Goal: Information Seeking & Learning: Learn about a topic

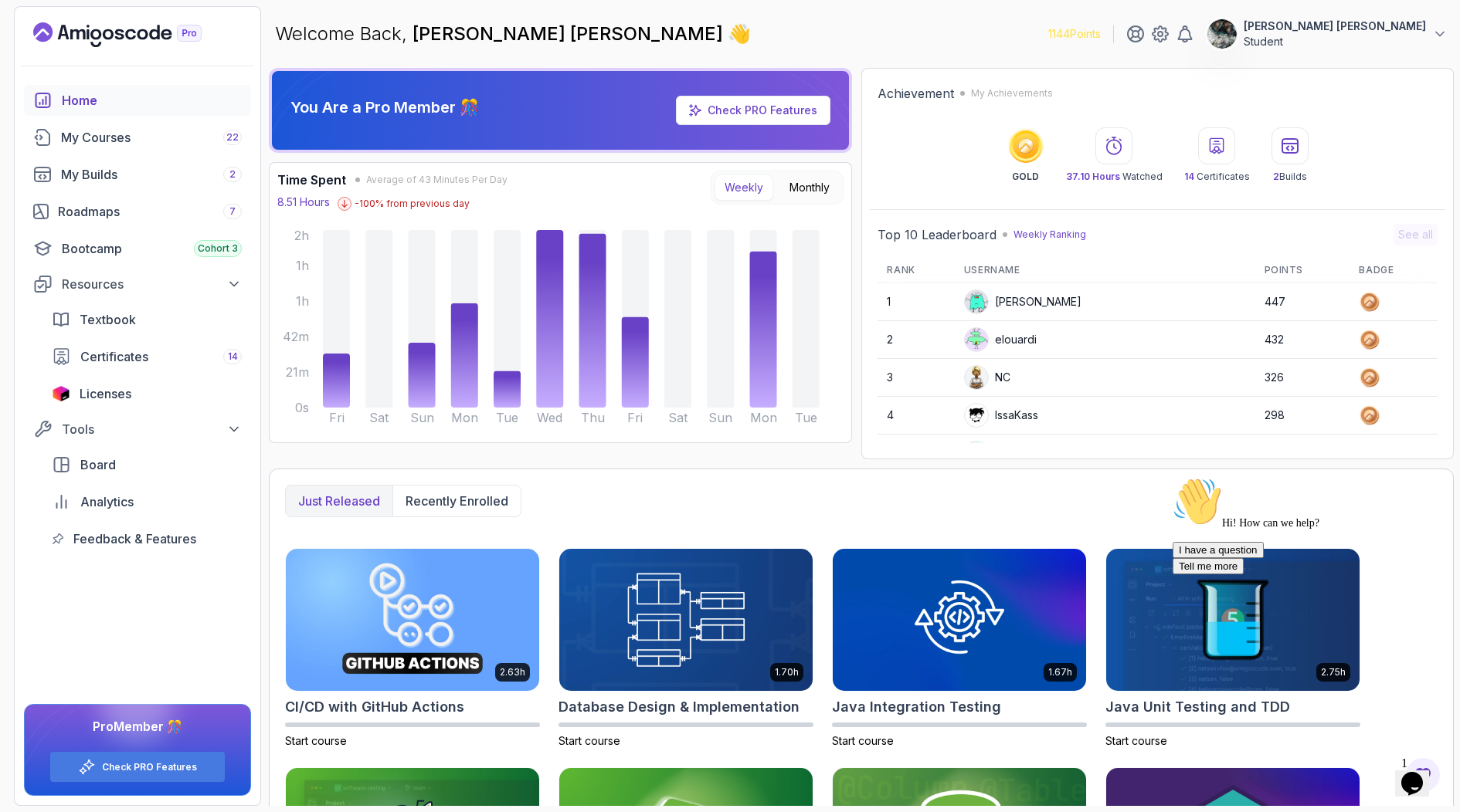
click at [1173, 477] on icon "Chat attention grabber" at bounding box center [1173, 477] width 0 height 0
click at [1421, 776] on img at bounding box center [1418, 752] width 96 height 61
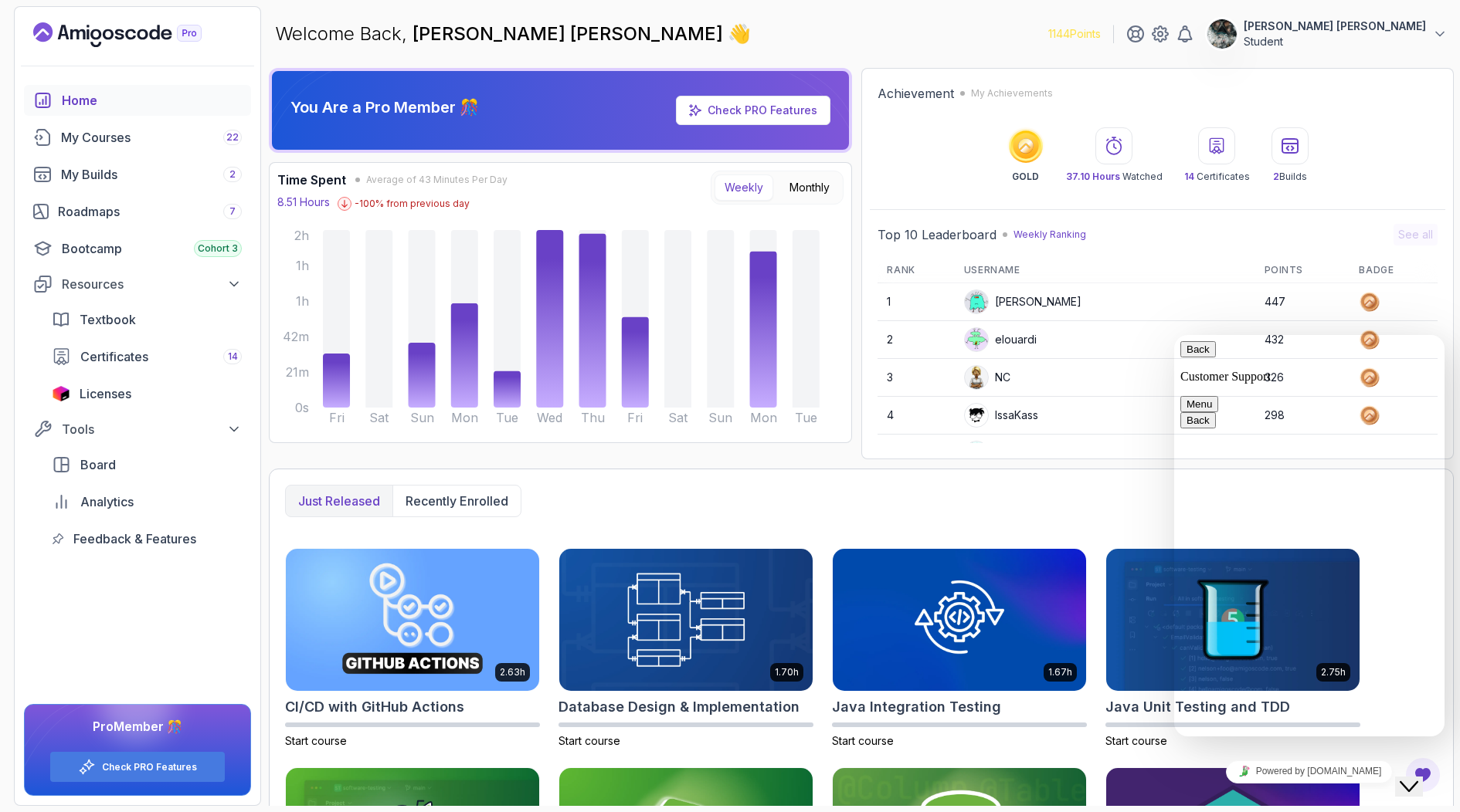
drag, startPoint x: 1452, startPoint y: 810, endPoint x: 1421, endPoint y: 776, distance: 46.0
click at [1418, 777] on icon "Close Chat This icon closes the chat window." at bounding box center [1408, 786] width 19 height 19
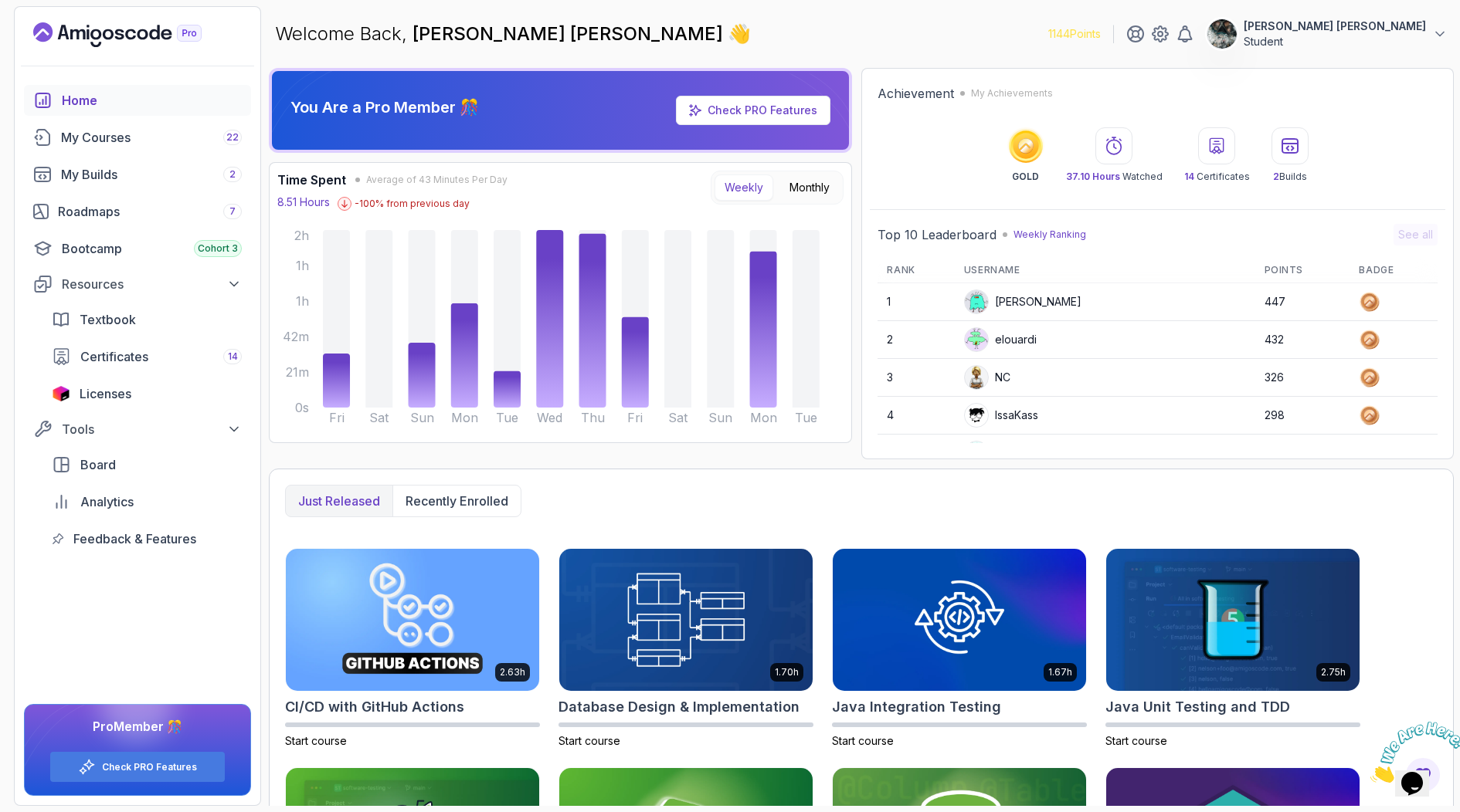
click at [1370, 772] on icon "Close" at bounding box center [1370, 778] width 0 height 13
drag, startPoint x: 1452, startPoint y: 718, endPoint x: 1432, endPoint y: 689, distance: 35.2
click at [1452, 718] on div "Just released Recently enrolled 2.63h CI/CD with GitHub Actions Start course 1.…" at bounding box center [861, 726] width 1185 height 515
click at [166, 216] on div "Roadmaps 7" at bounding box center [150, 211] width 184 height 19
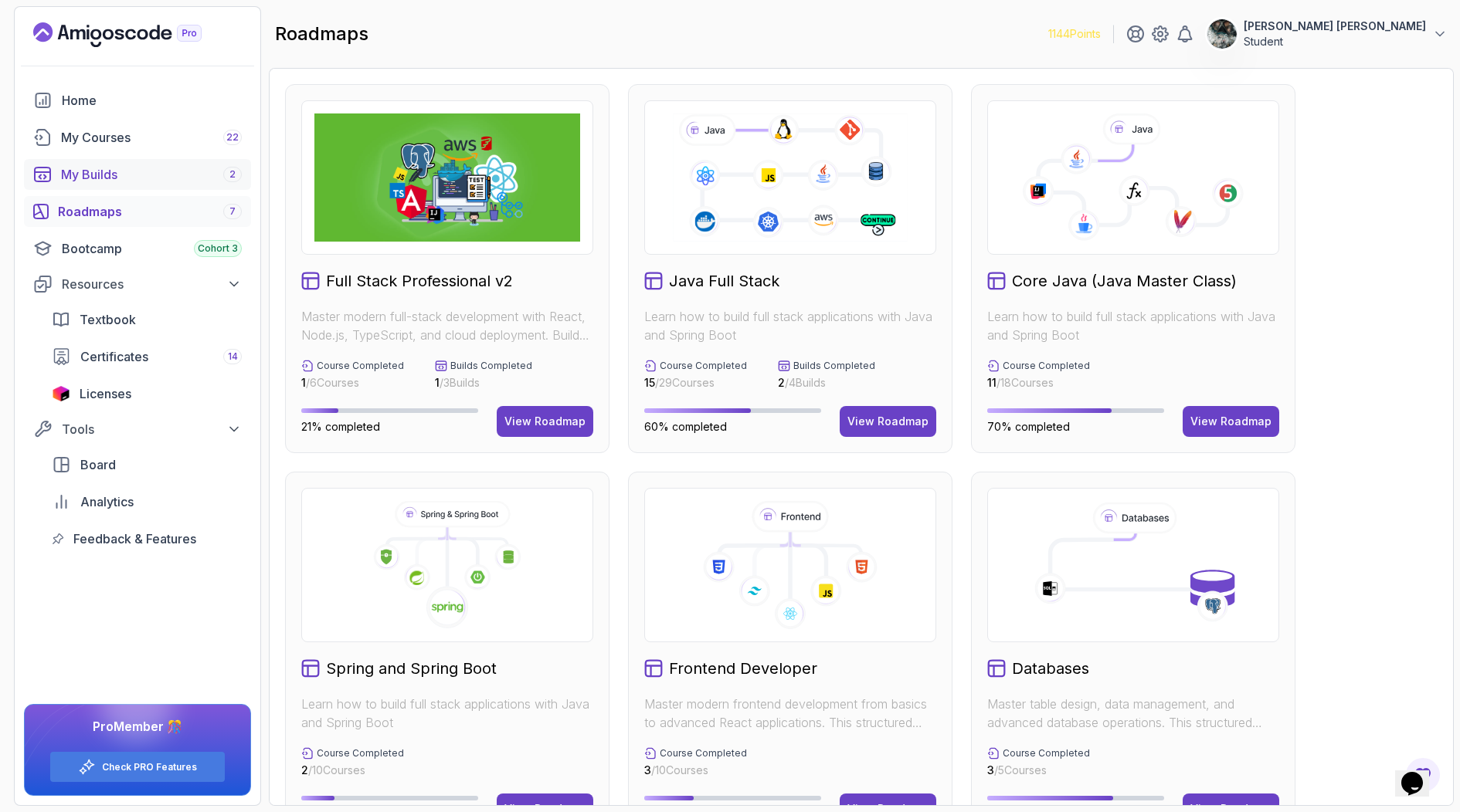
click at [186, 170] on div "My Builds 2" at bounding box center [152, 174] width 181 height 19
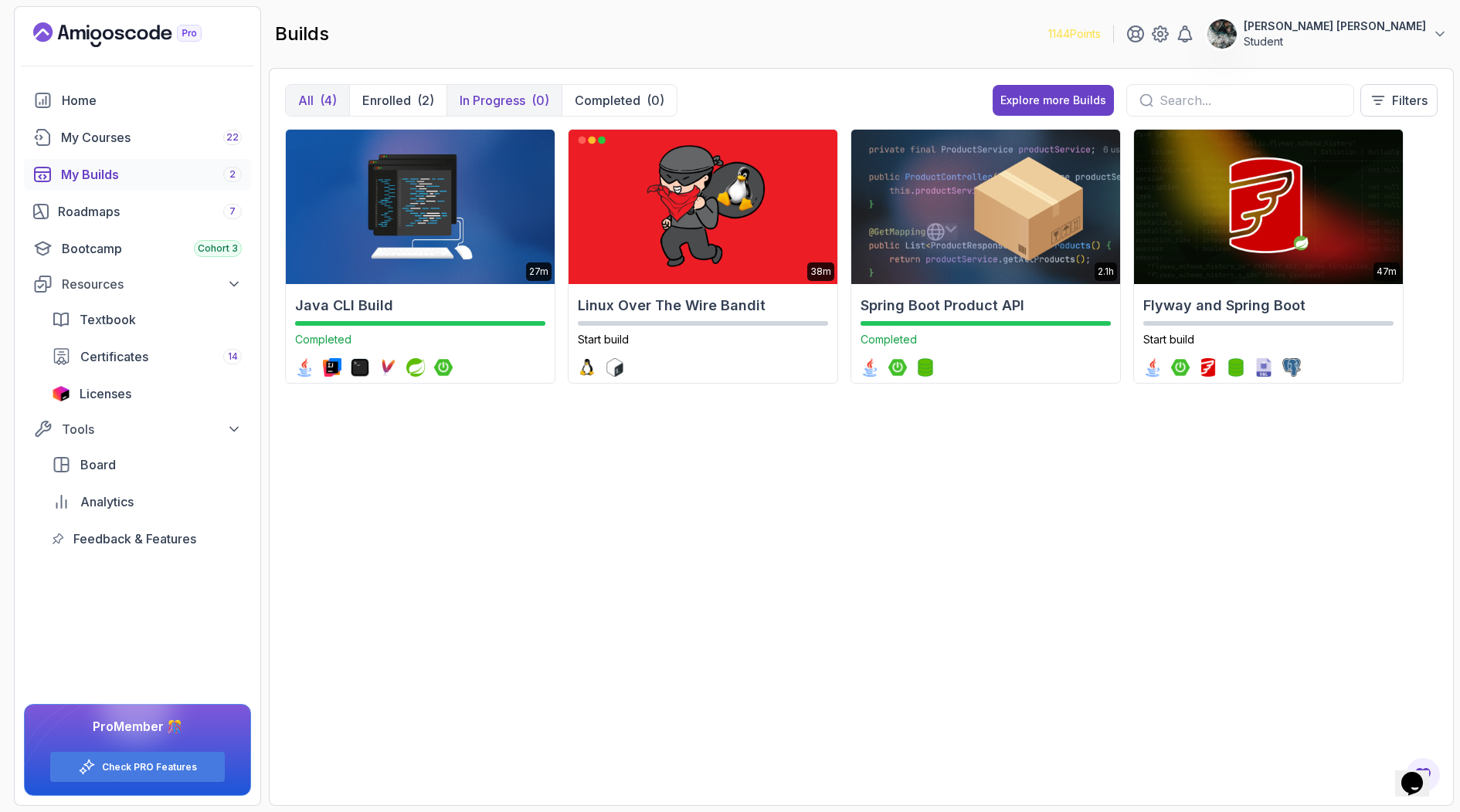
click at [501, 103] on p "In Progress" at bounding box center [492, 100] width 65 height 19
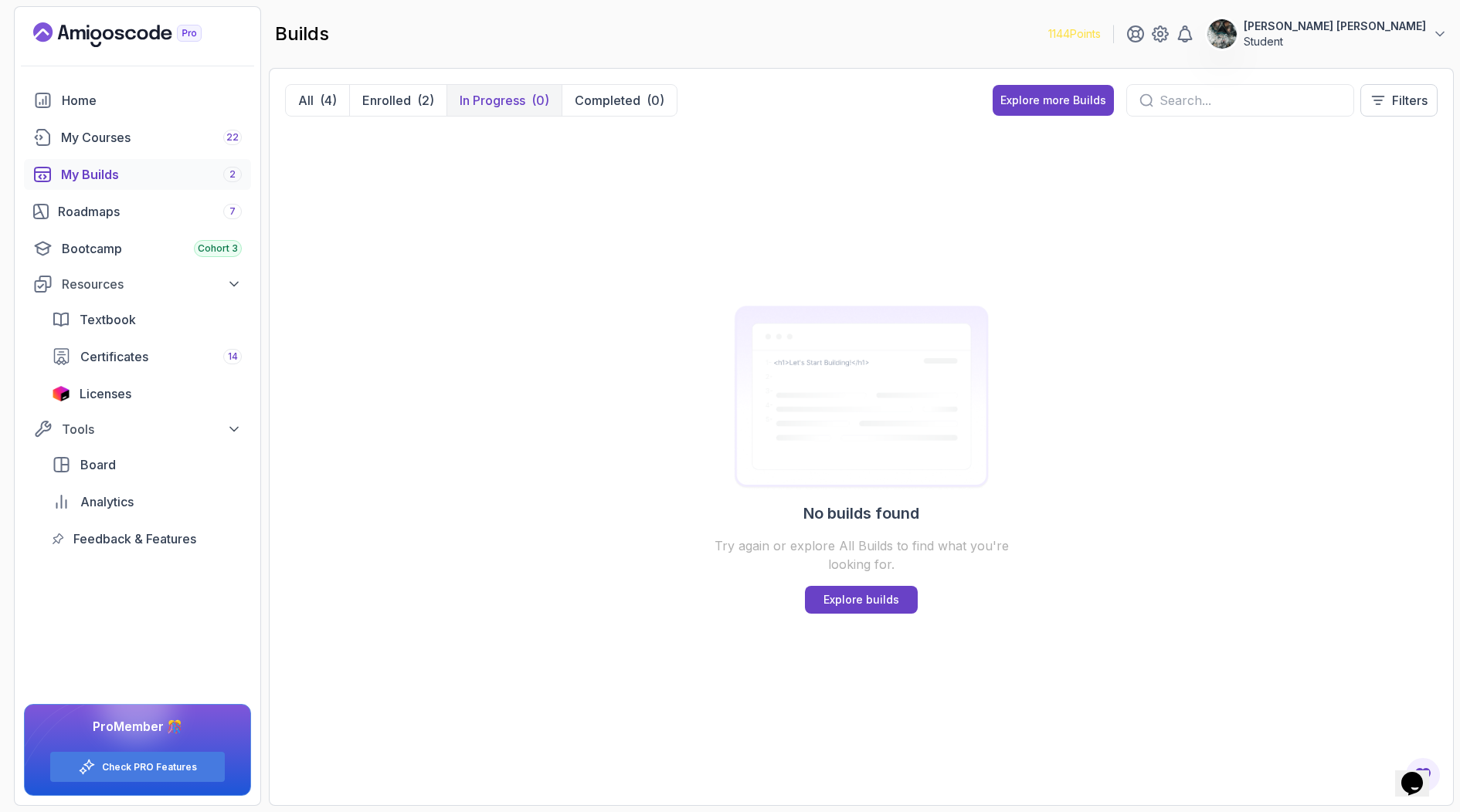
click at [501, 103] on p "In Progress" at bounding box center [492, 100] width 65 height 19
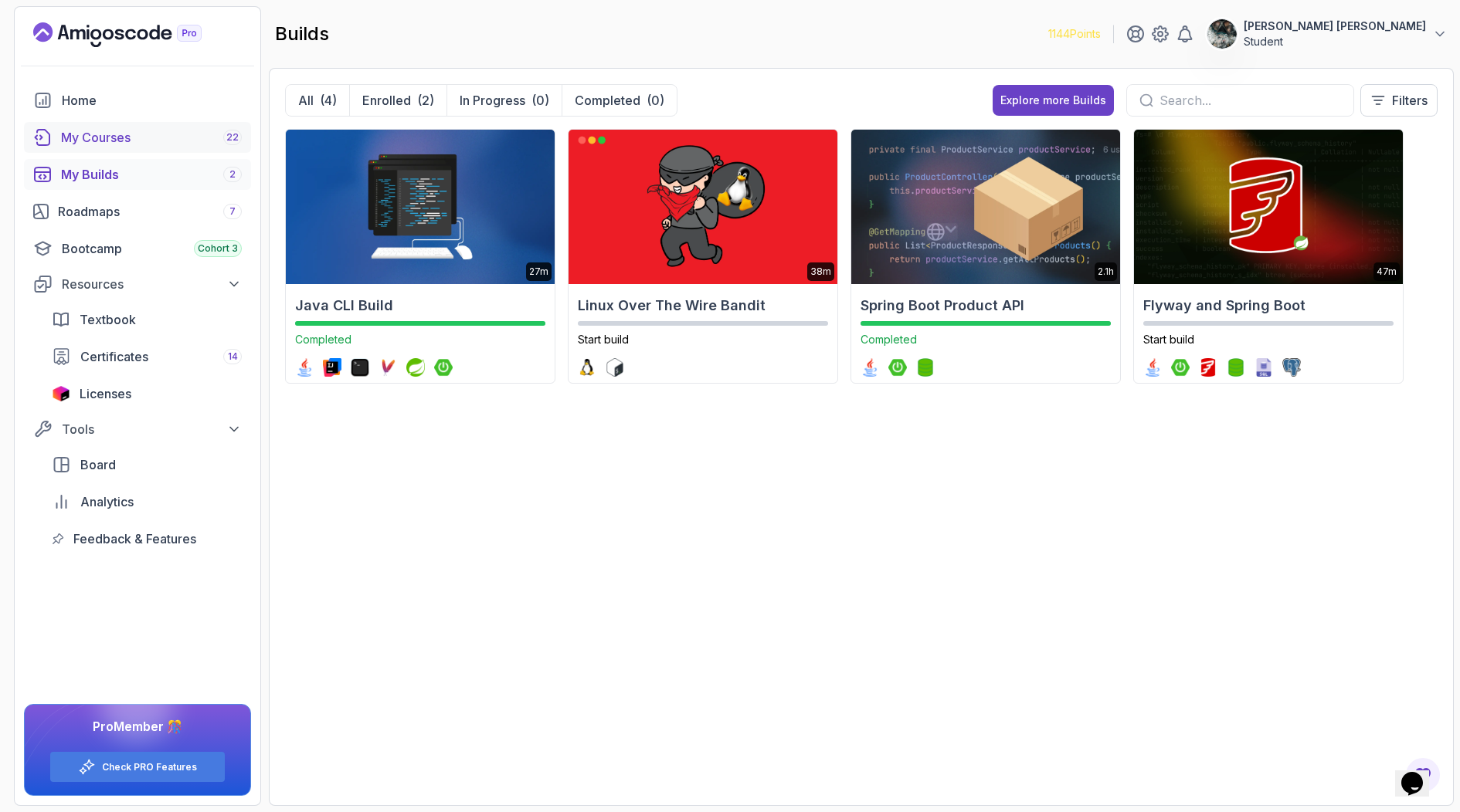
click at [141, 138] on div "My Courses 22" at bounding box center [152, 137] width 181 height 19
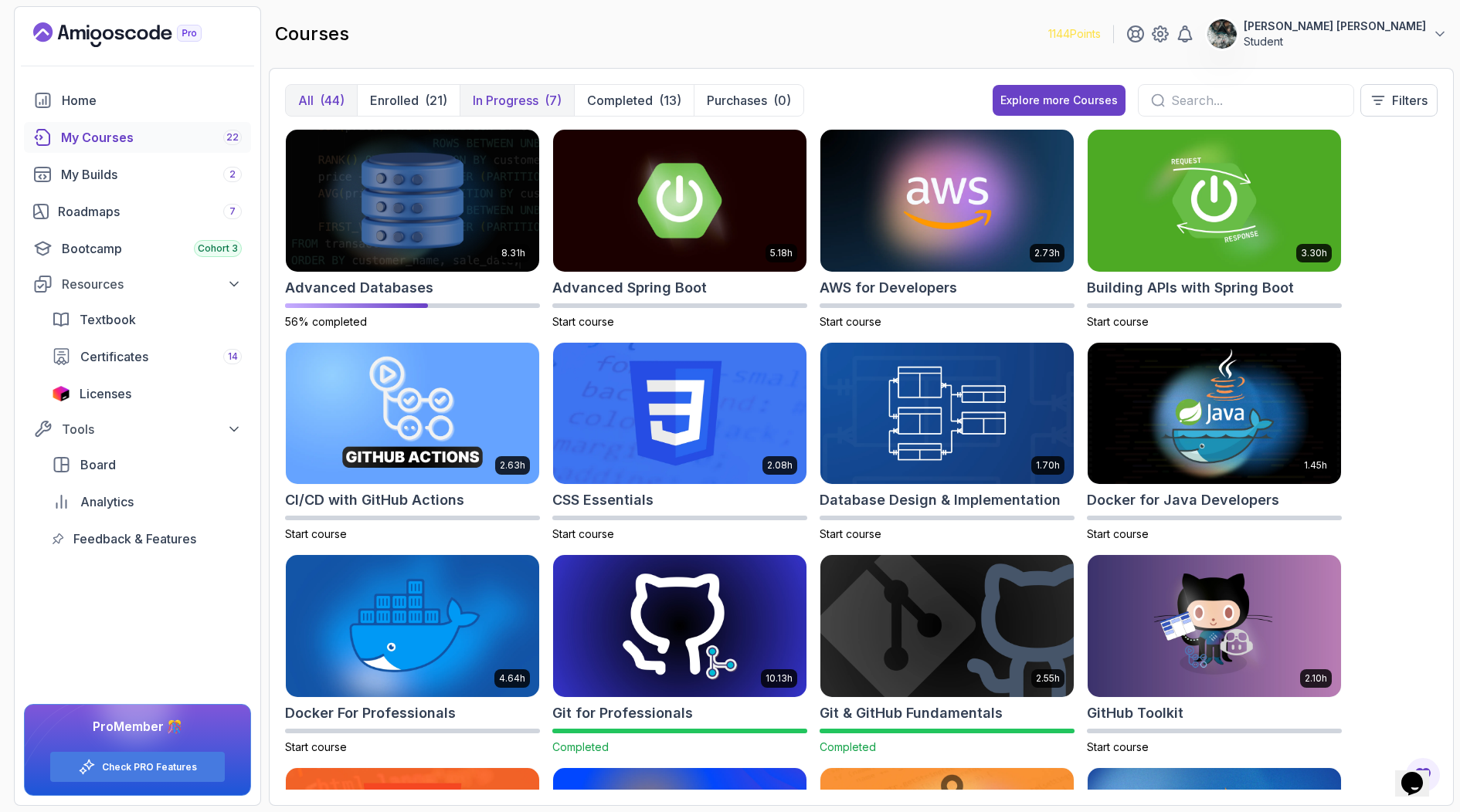
click at [506, 96] on p "In Progress" at bounding box center [505, 100] width 65 height 19
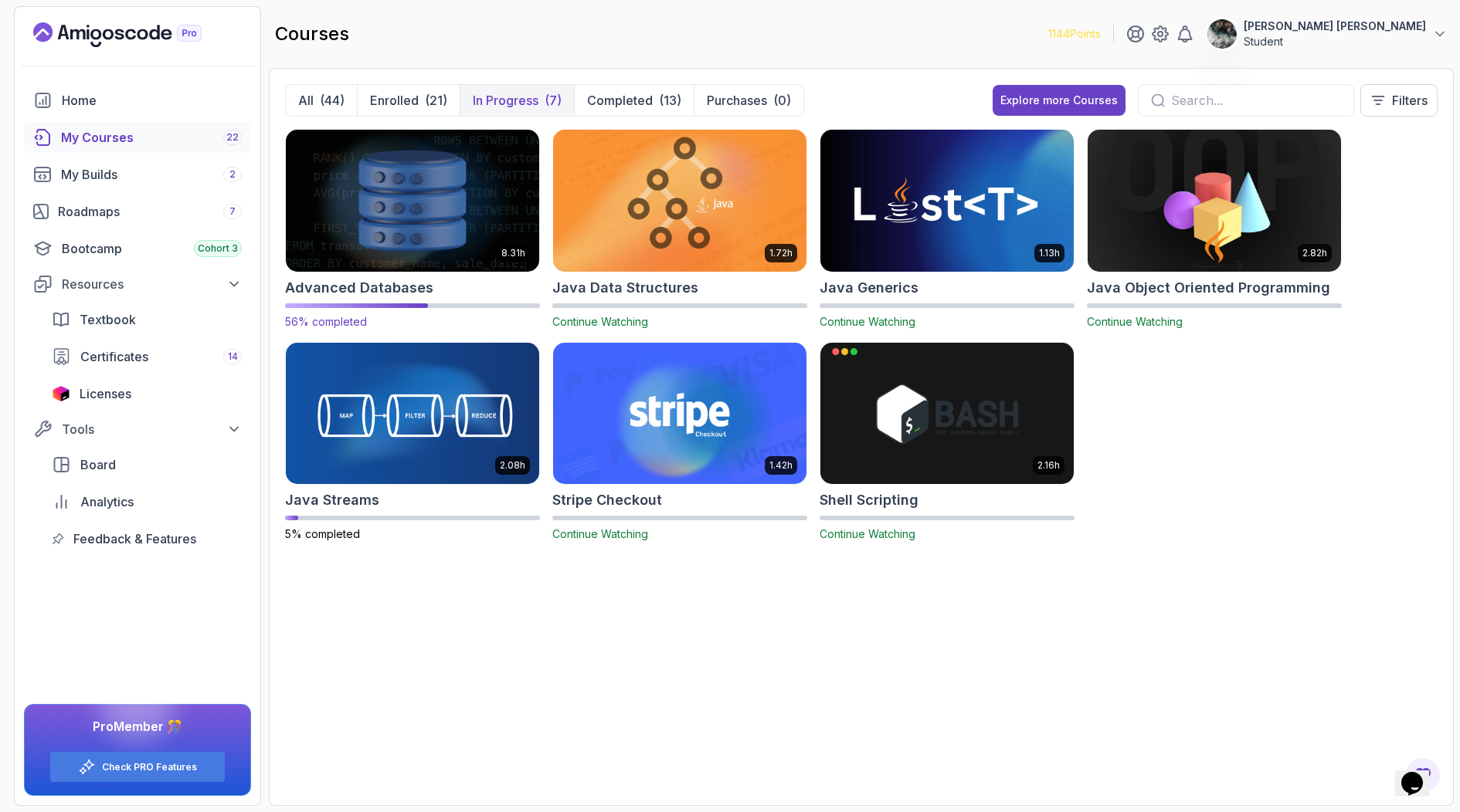
click at [479, 199] on img at bounding box center [412, 200] width 266 height 149
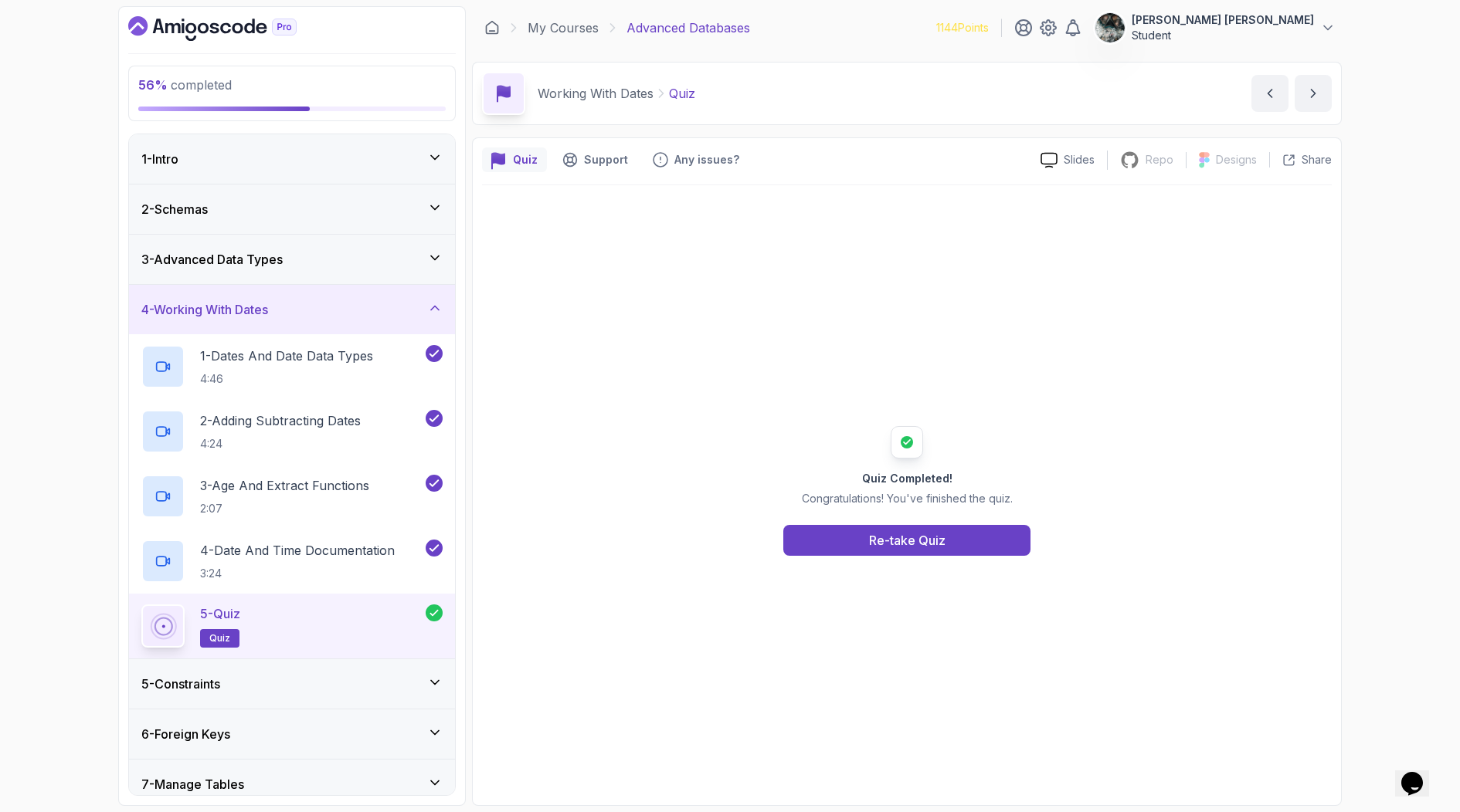
click at [437, 319] on div "4 - Working With Dates" at bounding box center [292, 309] width 326 height 49
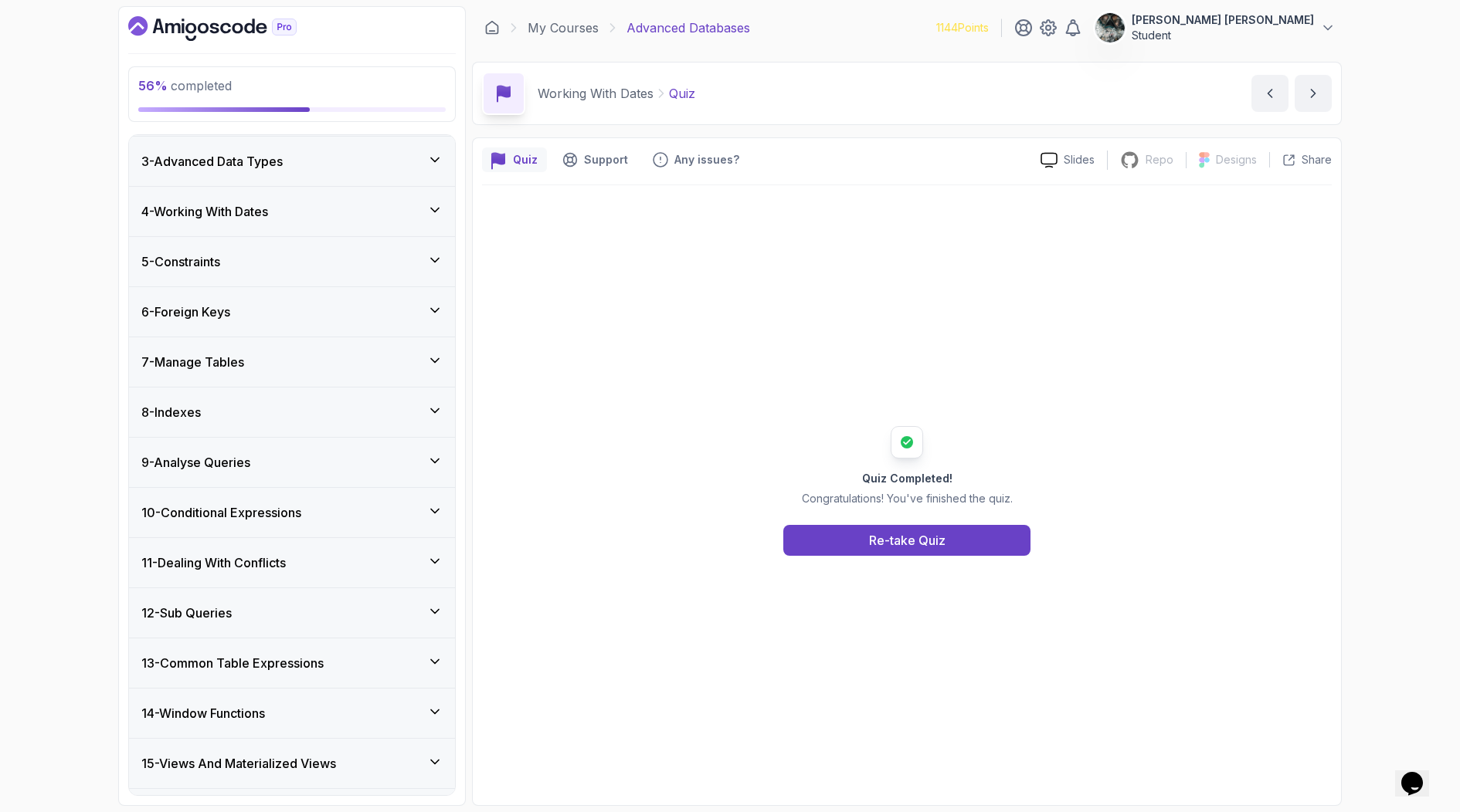
scroll to position [149, 0]
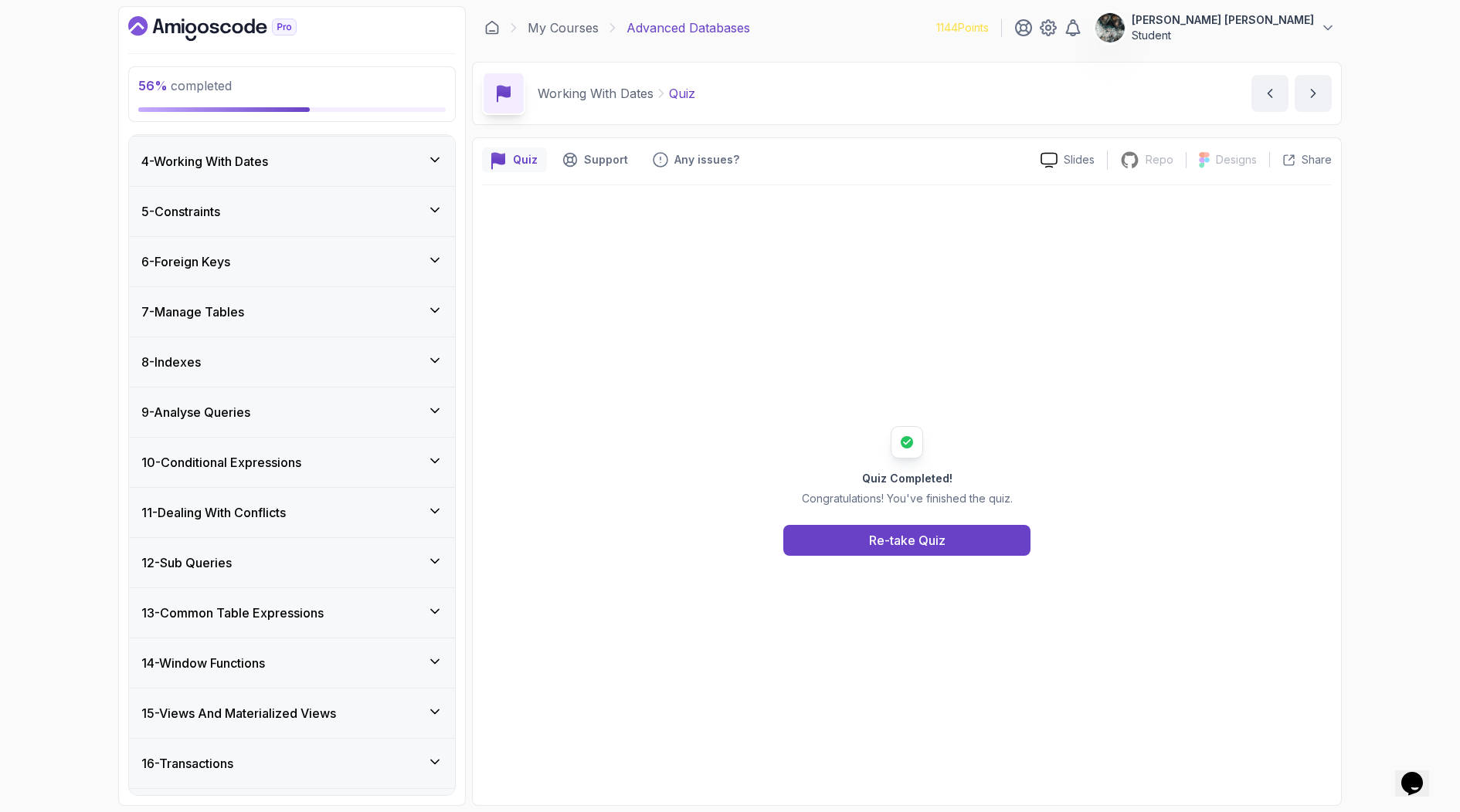
click at [266, 576] on div "12 - Sub Queries" at bounding box center [292, 563] width 326 height 49
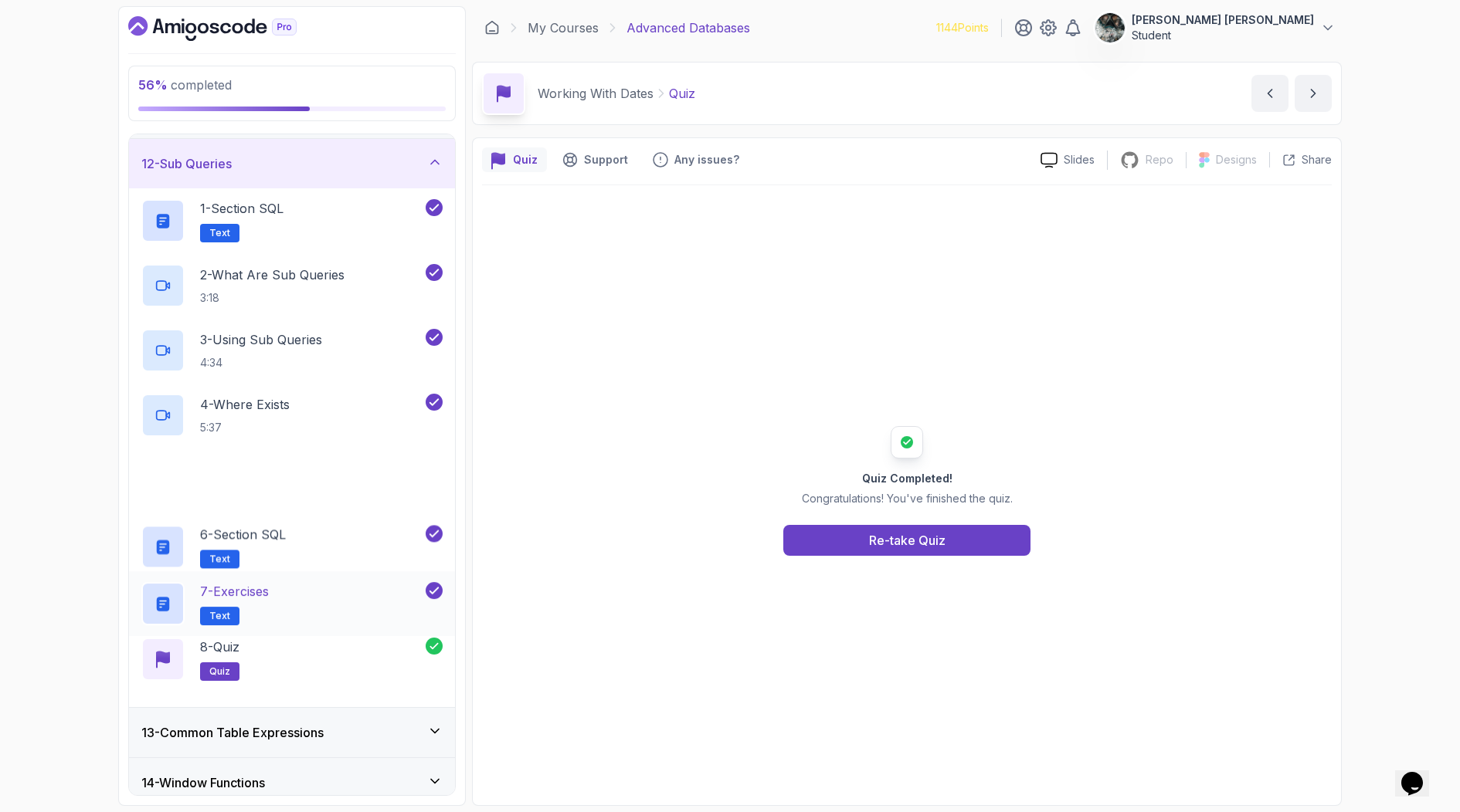
scroll to position [577, 0]
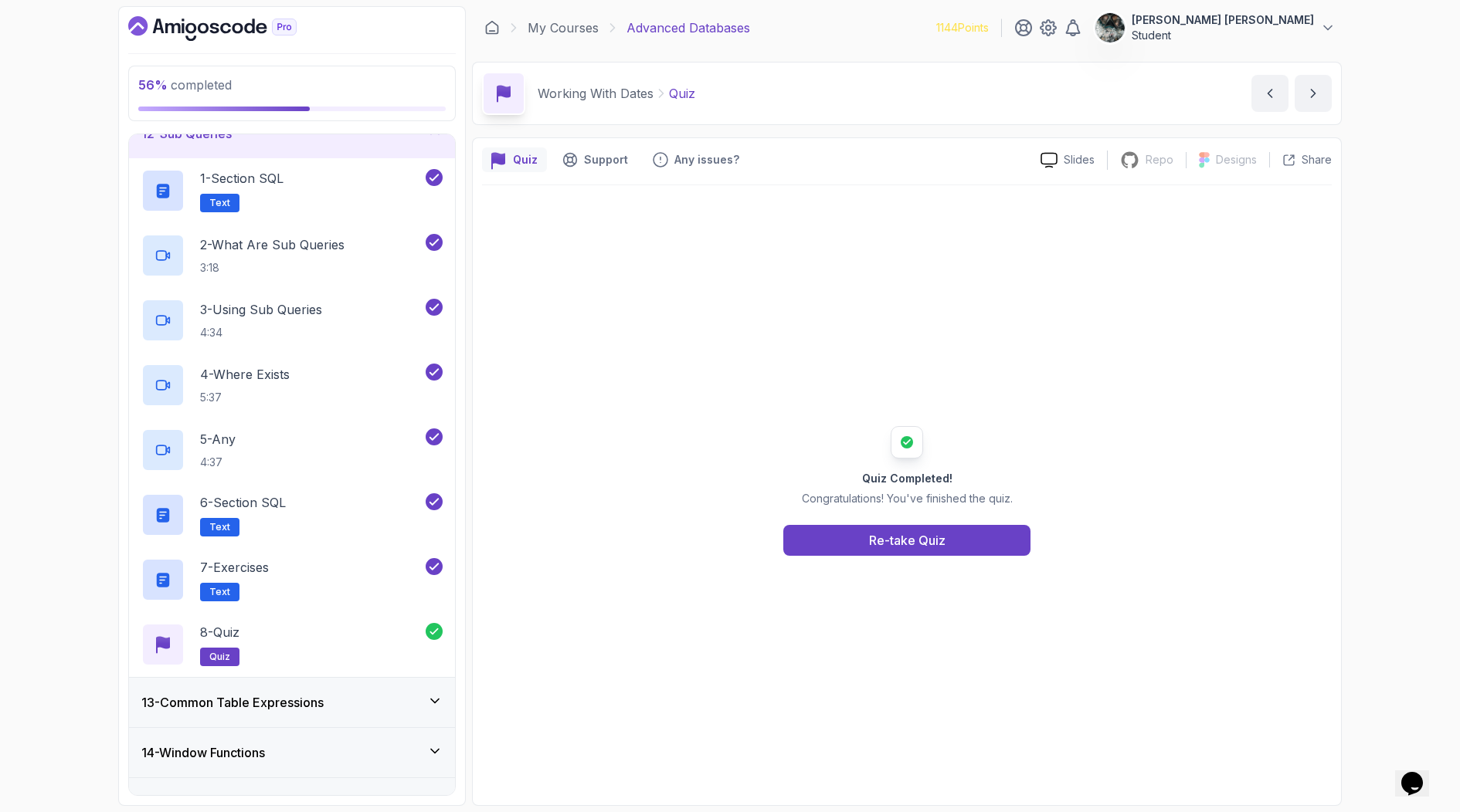
click at [222, 710] on h3 "13 - Common Table Expressions" at bounding box center [233, 702] width 182 height 19
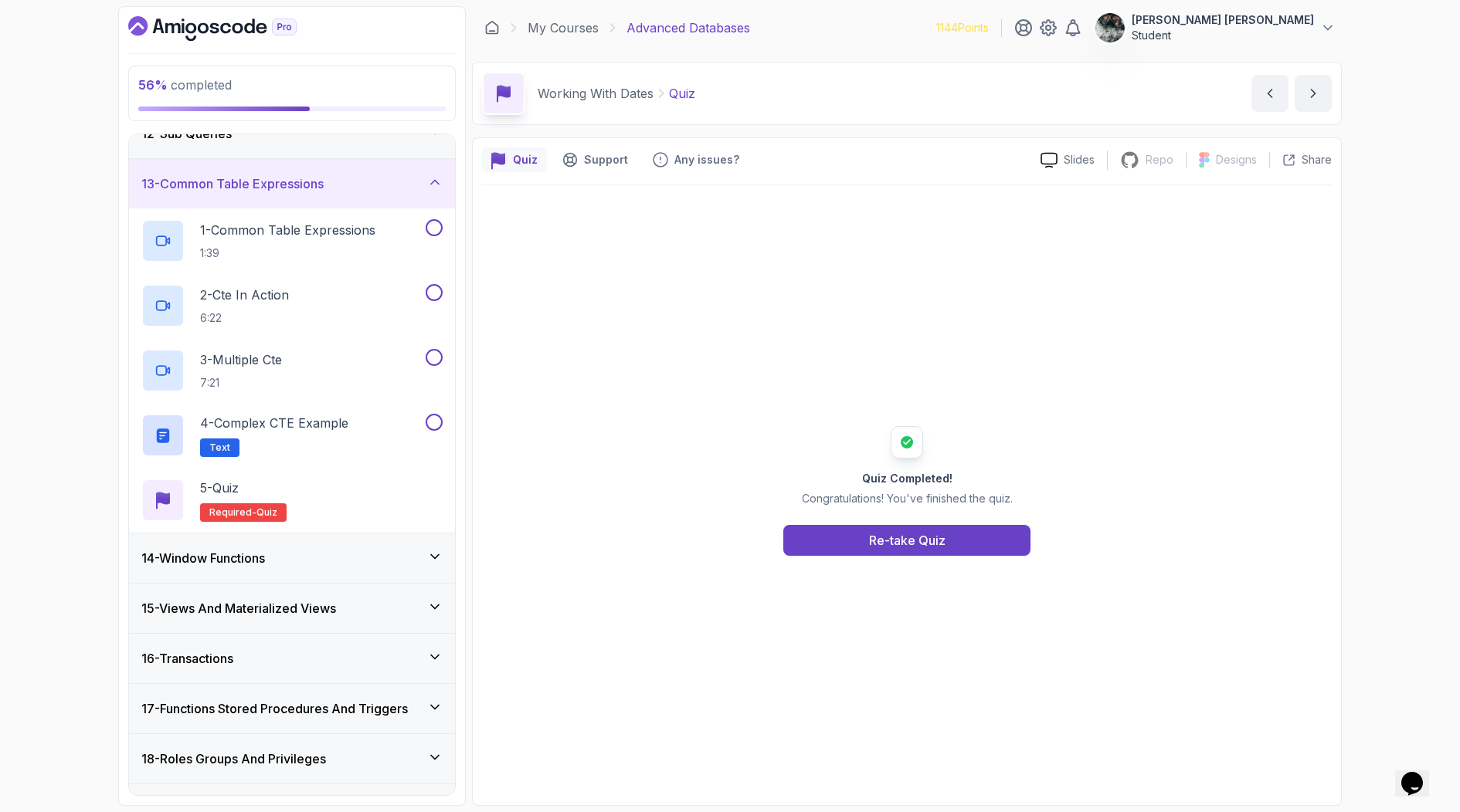
click at [260, 559] on h3 "14 - Window Functions" at bounding box center [203, 558] width 124 height 19
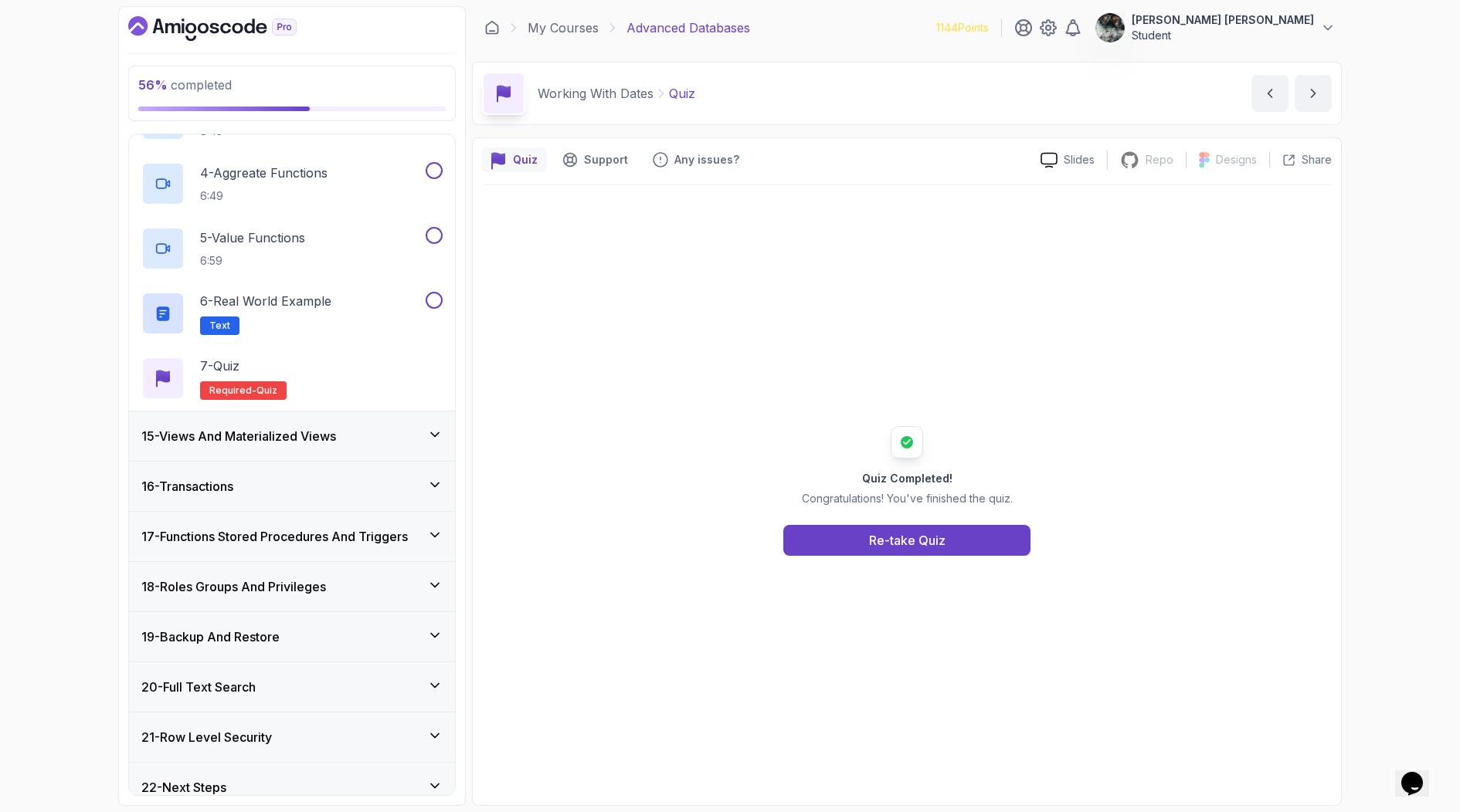
click at [250, 435] on h3 "15 - Views And Materialized Views" at bounding box center [238, 436] width 195 height 19
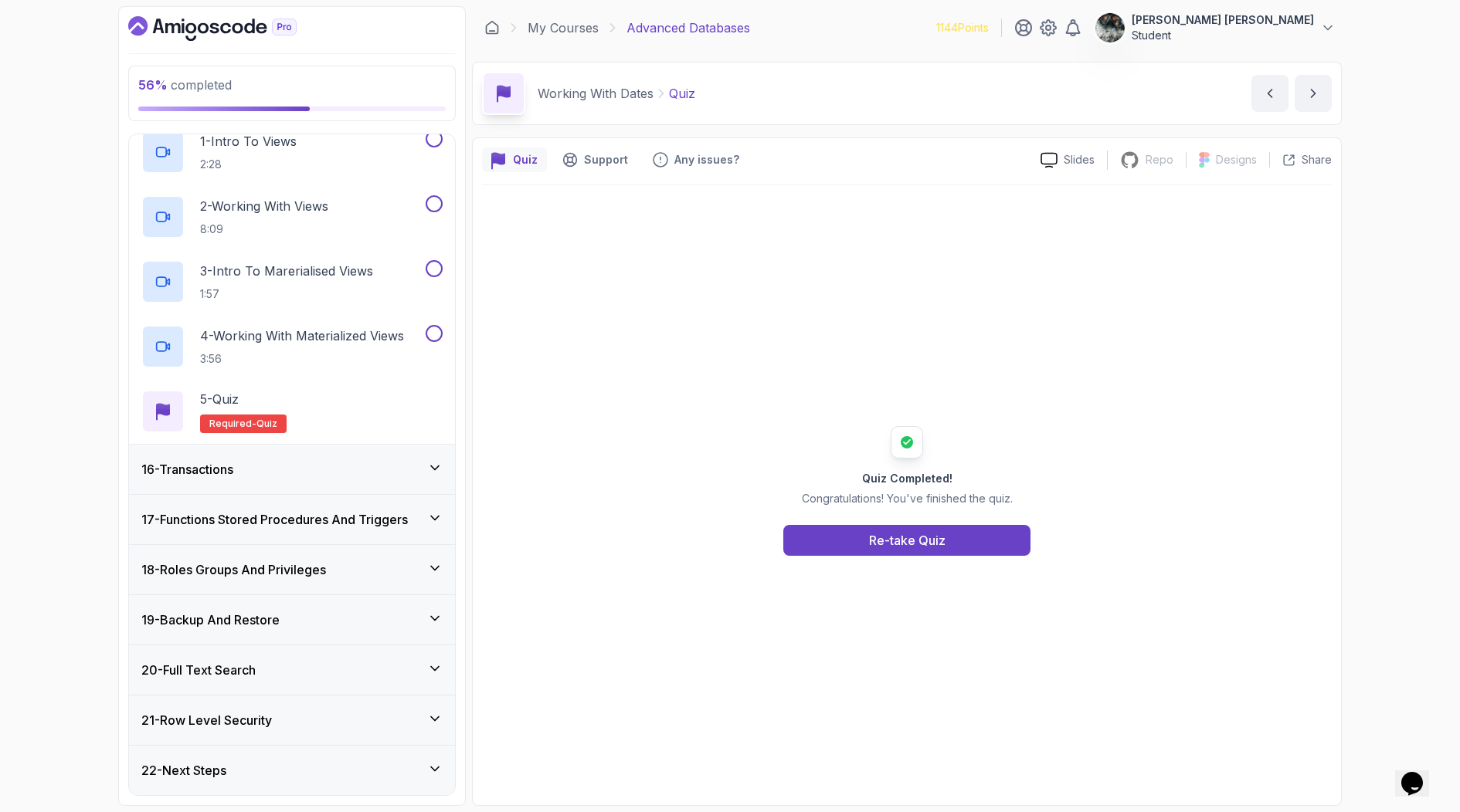
click at [287, 459] on div "16 - Transactions" at bounding box center [292, 469] width 326 height 49
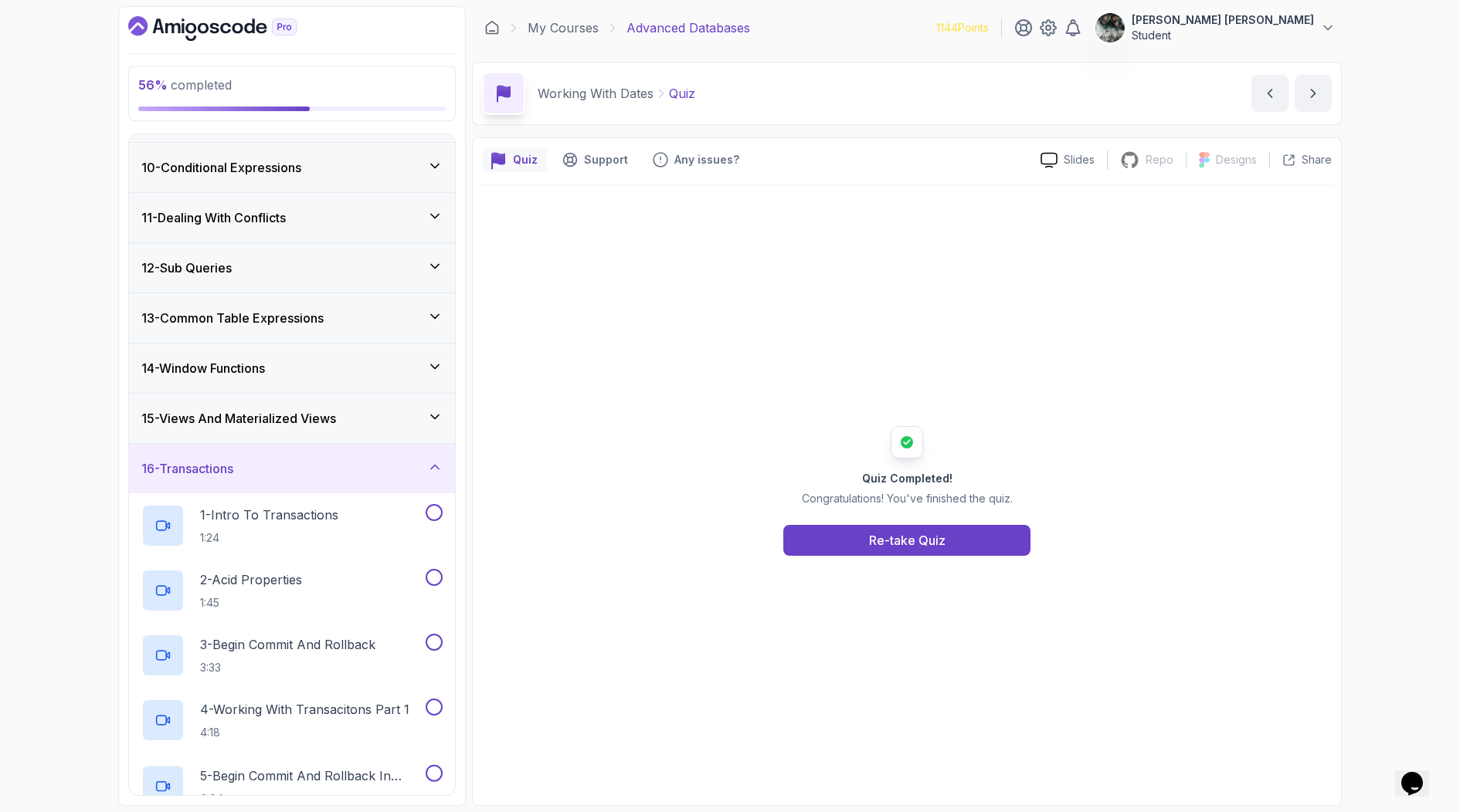
scroll to position [961, 0]
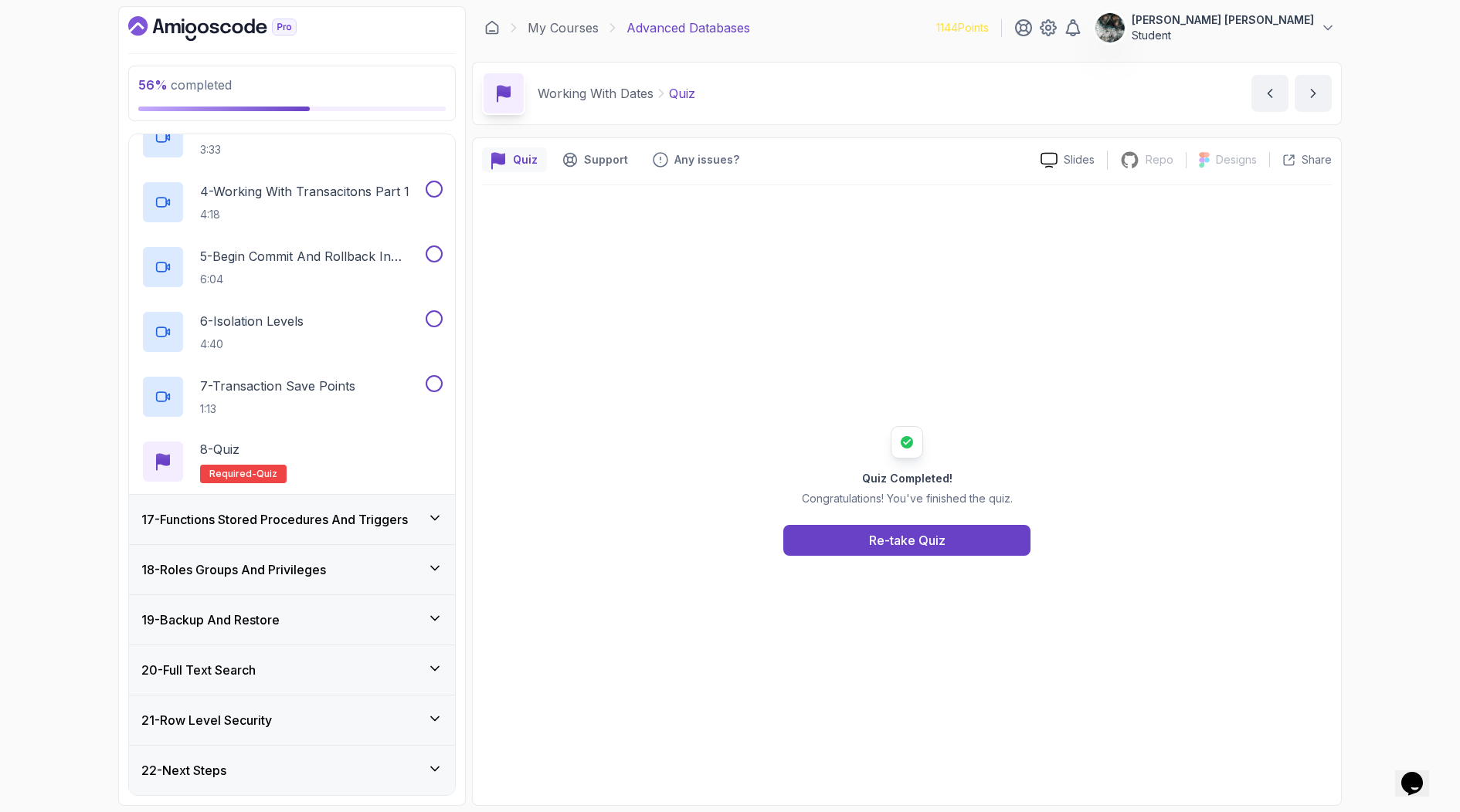
click at [314, 494] on div "17 - Functions Stored Procedures And Triggers" at bounding box center [292, 519] width 326 height 50
click at [324, 515] on h3 "17 - Functions Stored Procedures And Triggers" at bounding box center [275, 519] width 266 height 19
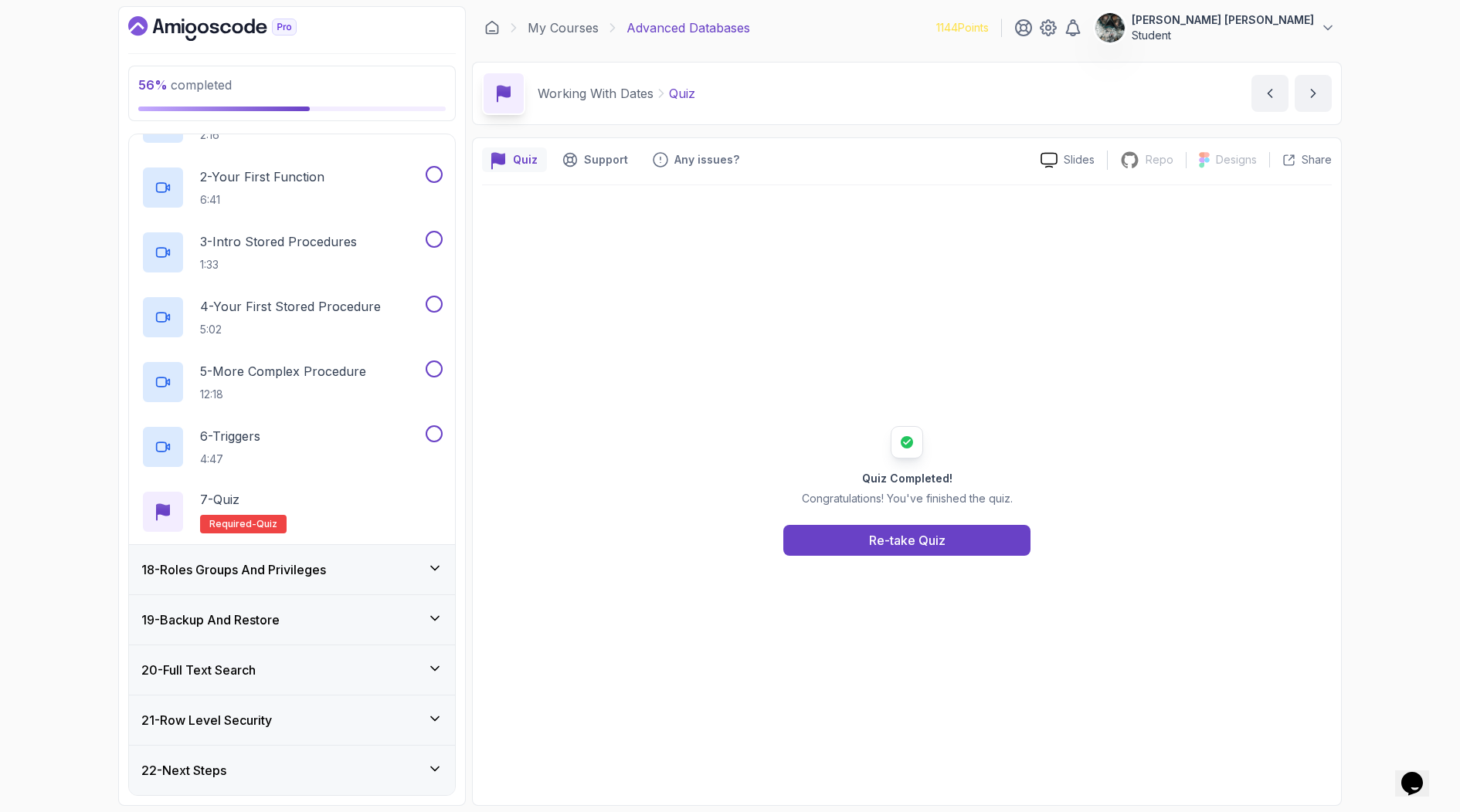
scroll to position [877, 0]
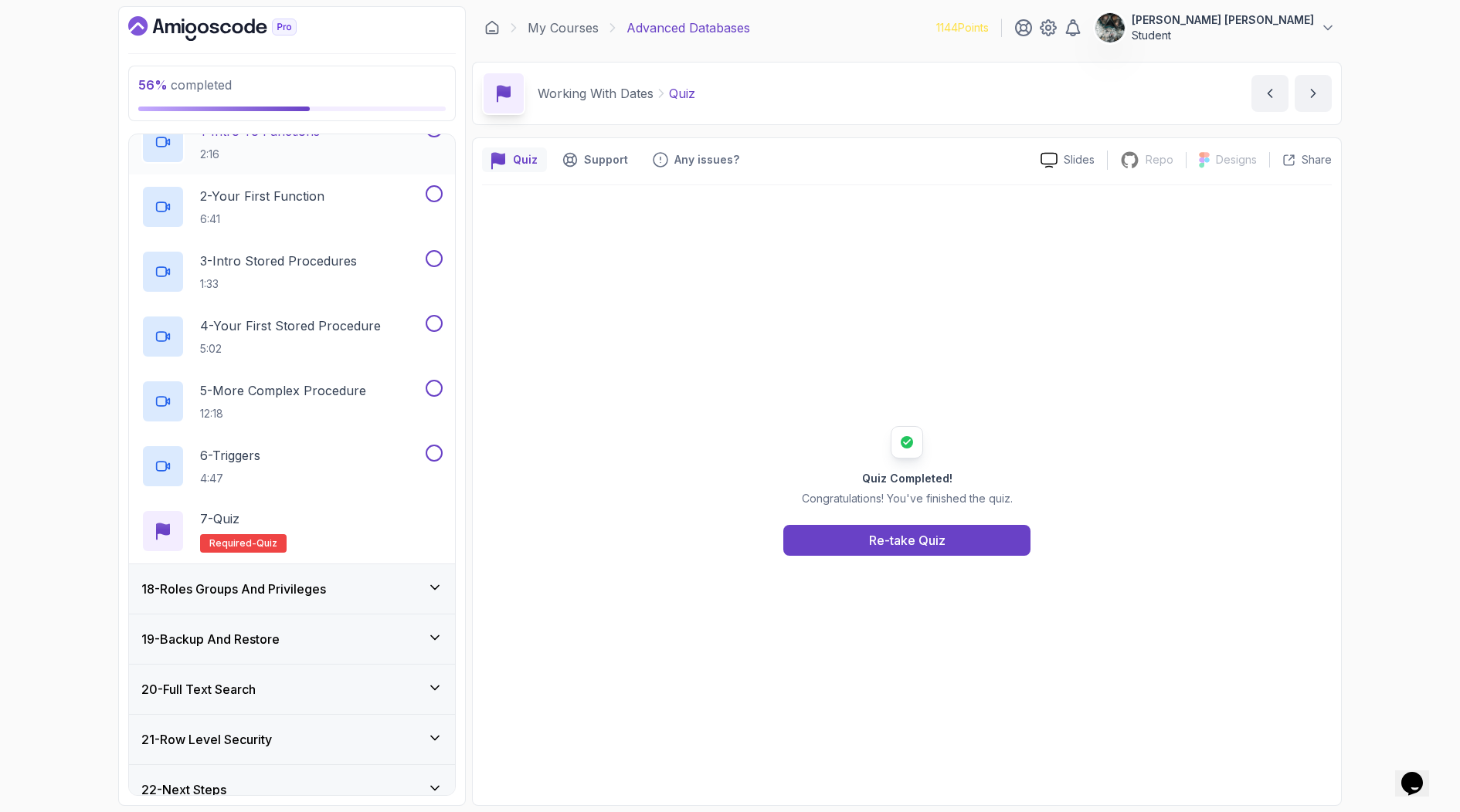
drag, startPoint x: 208, startPoint y: 587, endPoint x: 226, endPoint y: 588, distance: 18.0
click at [208, 587] on h3 "18 - Roles Groups And Privileges" at bounding box center [233, 588] width 185 height 19
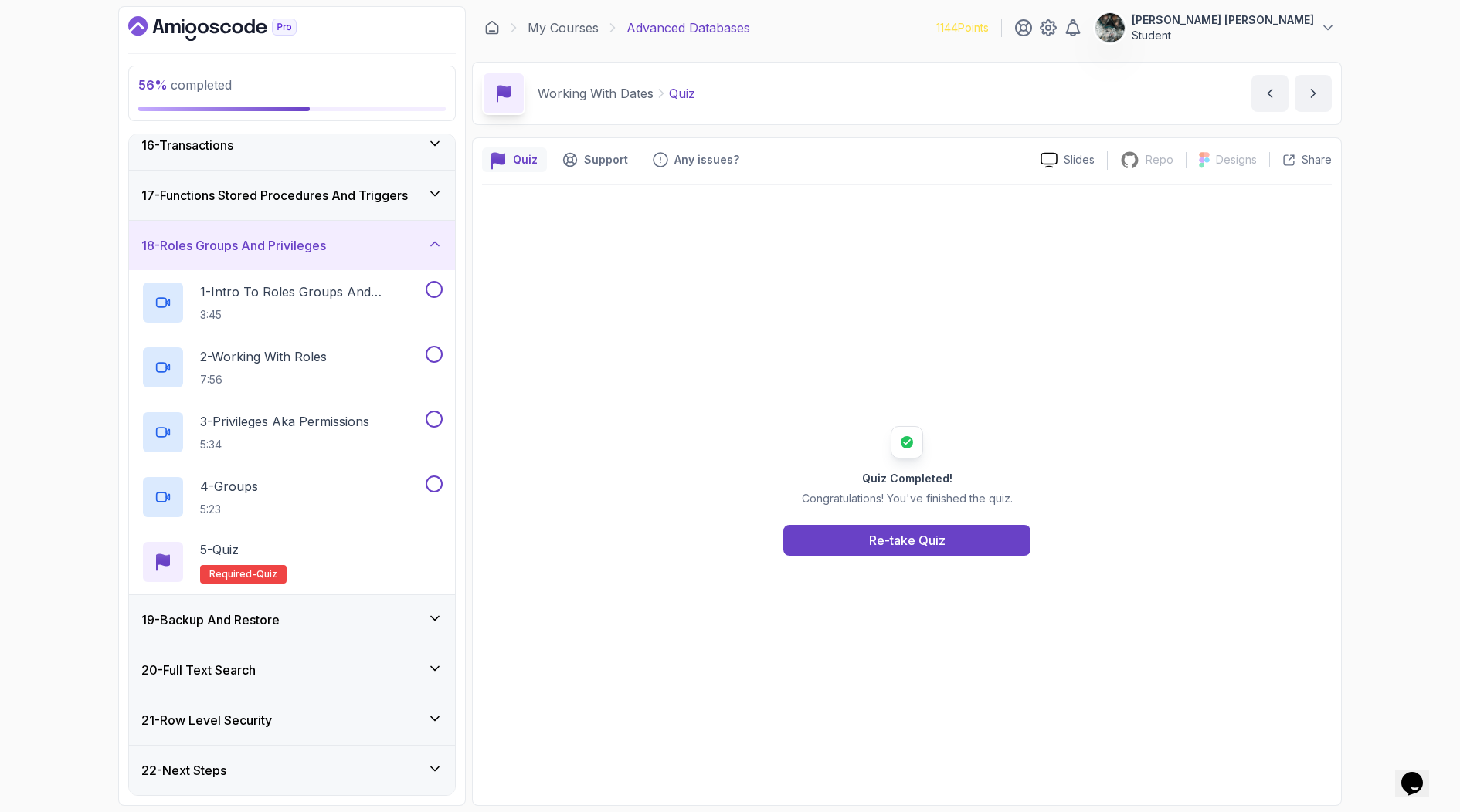
click at [228, 608] on div "19 - Backup And Restore" at bounding box center [292, 619] width 326 height 49
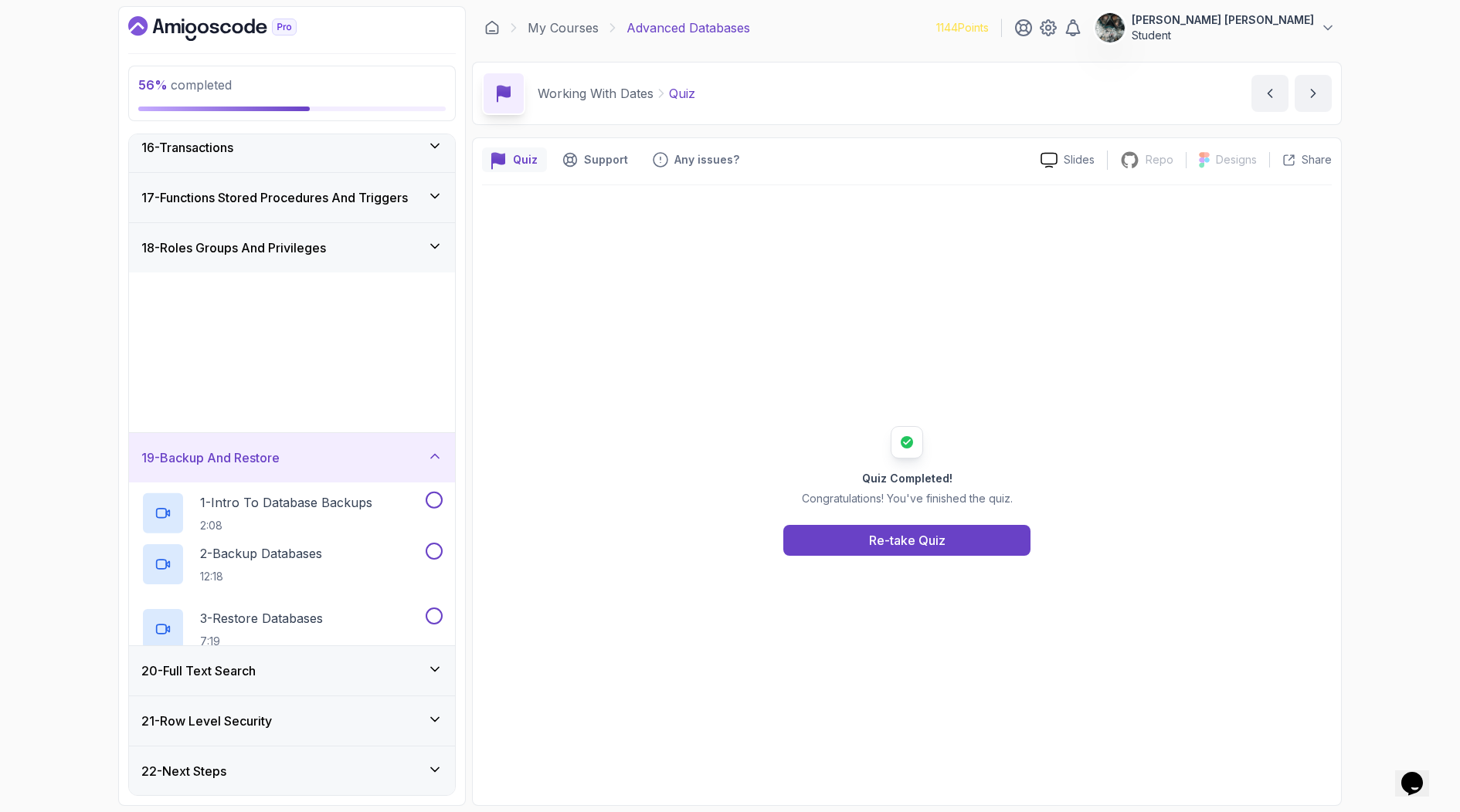
scroll to position [767, 0]
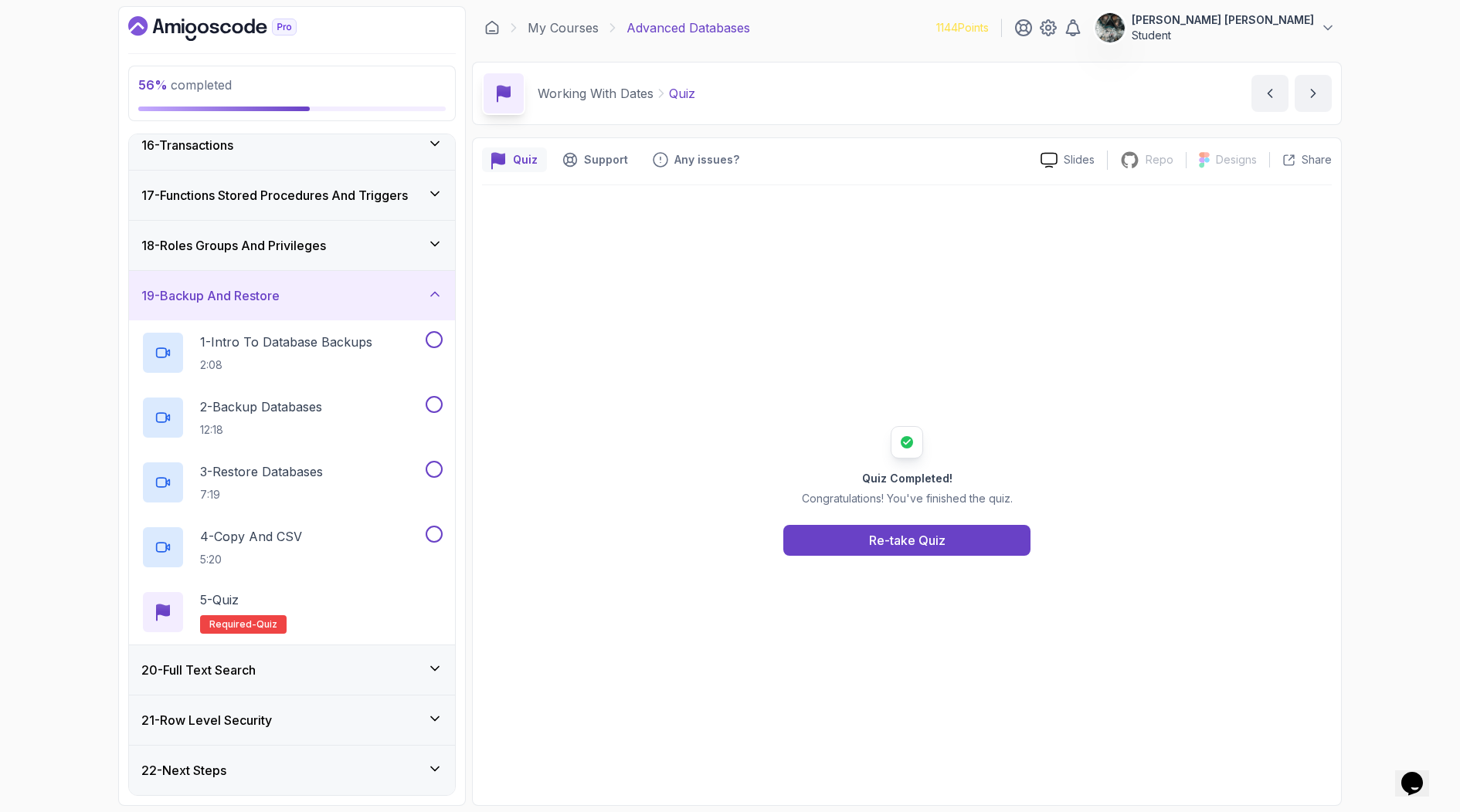
click at [173, 684] on div "20 - Full Text Search" at bounding box center [292, 670] width 326 height 49
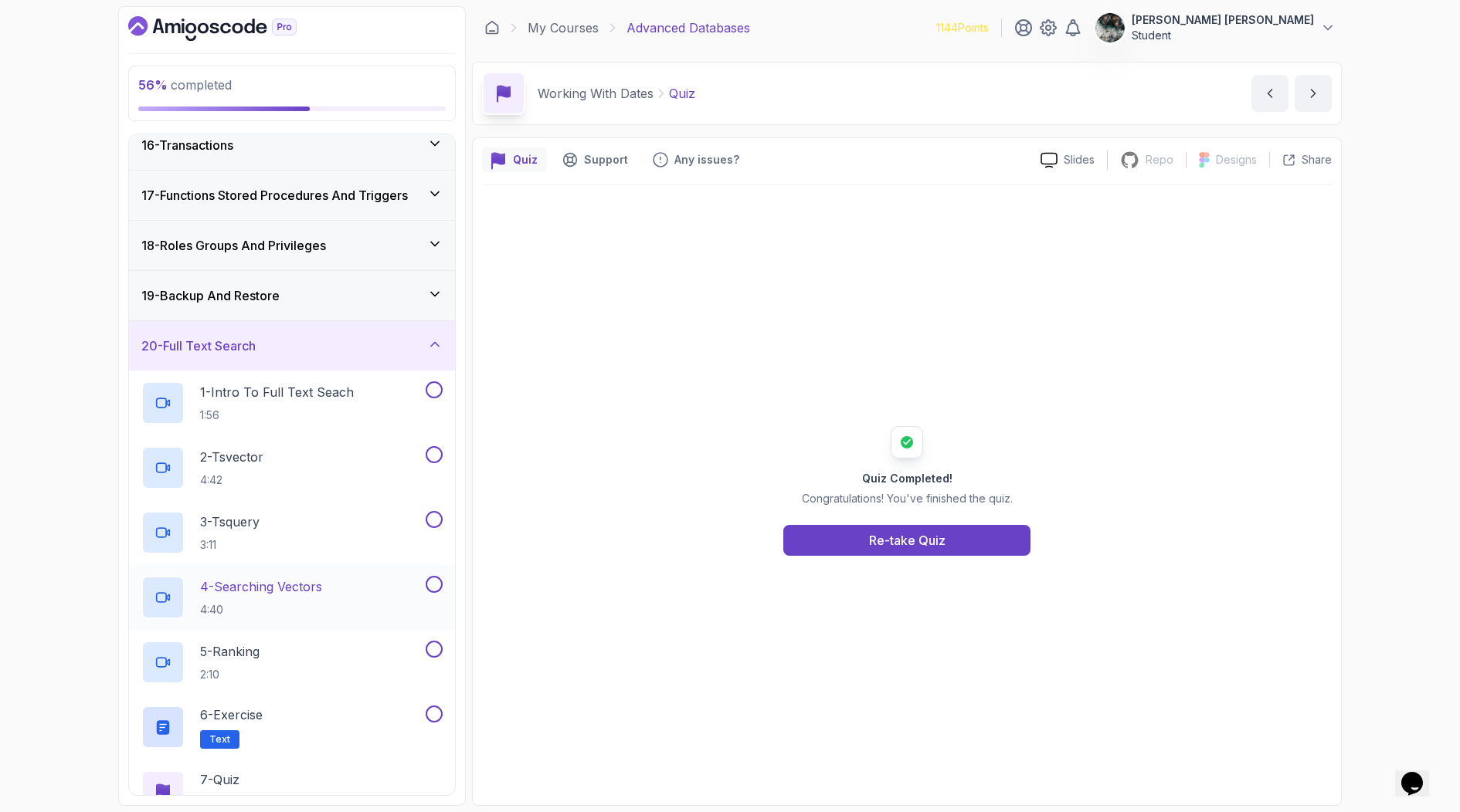
scroll to position [896, 0]
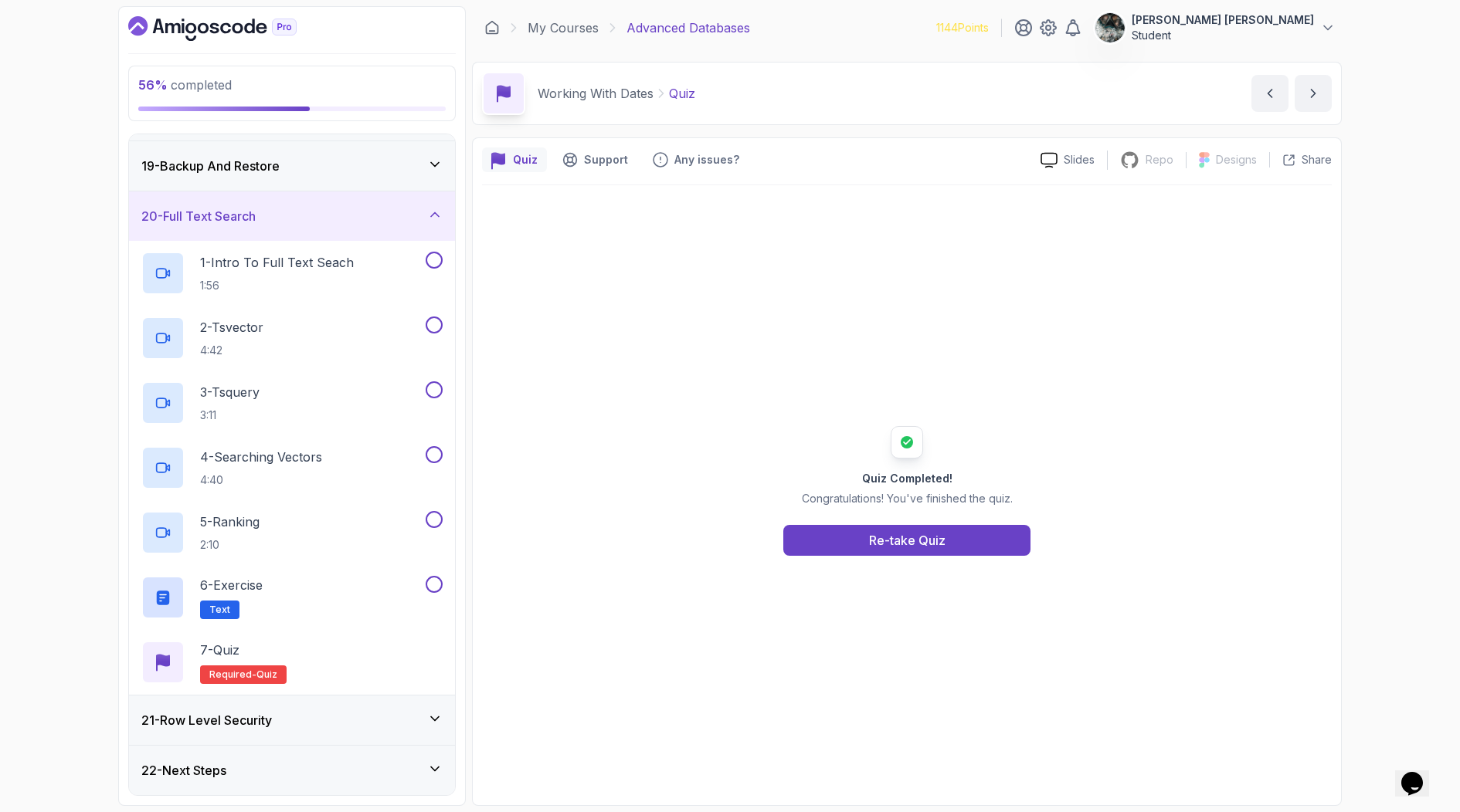
click at [229, 722] on h3 "21 - Row Level Security" at bounding box center [207, 720] width 131 height 19
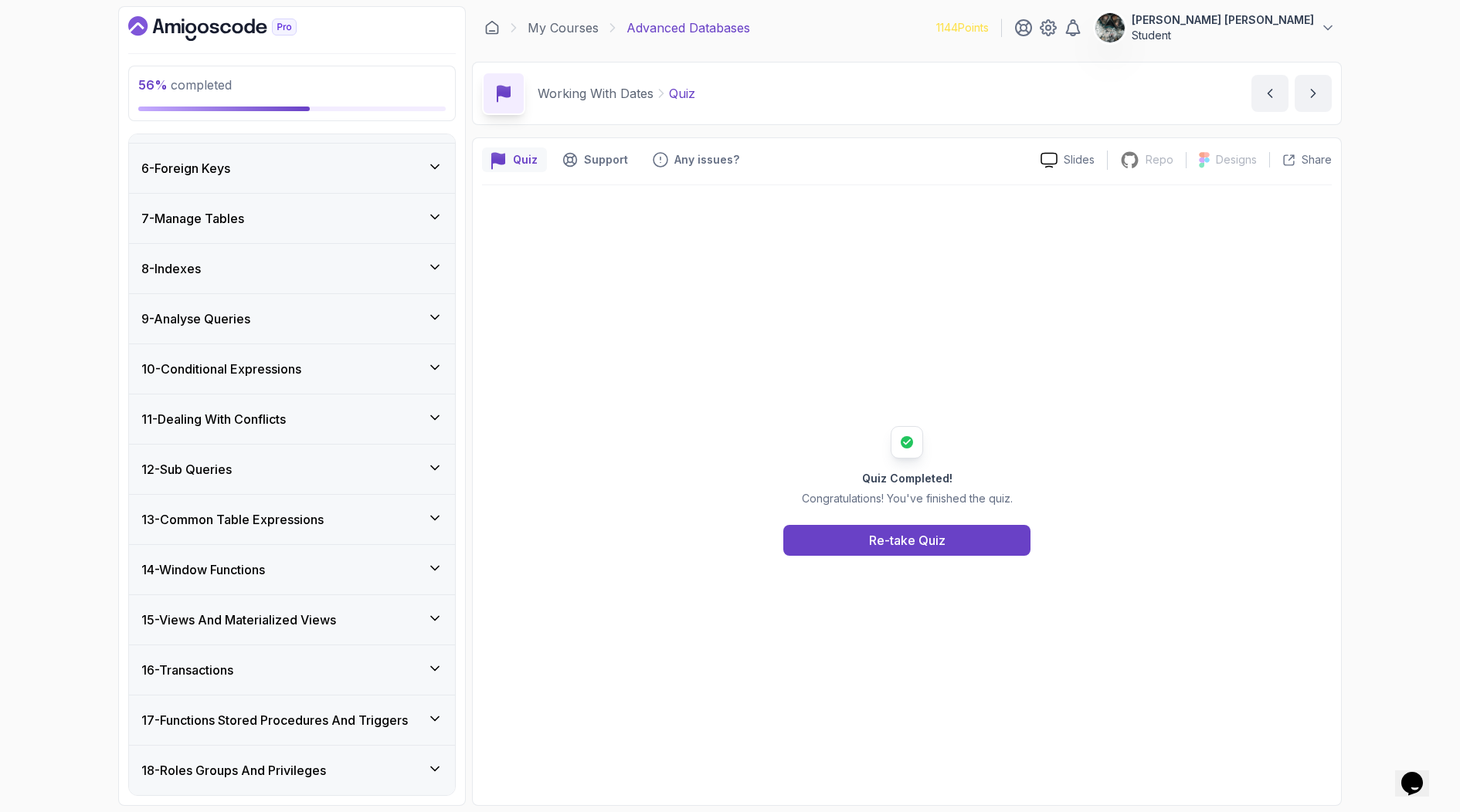
scroll to position [272, 0]
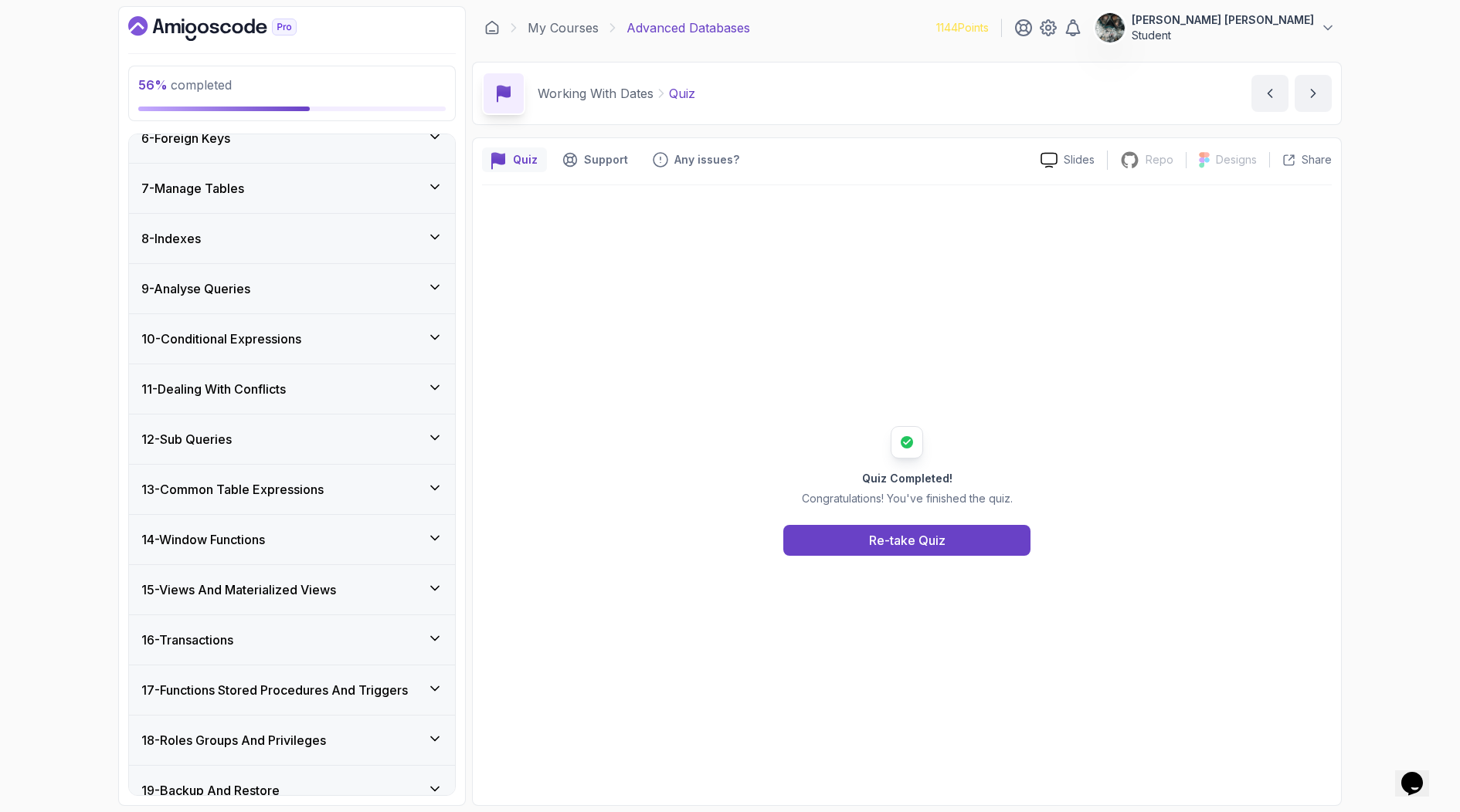
click at [297, 491] on h3 "13 - Common Table Expressions" at bounding box center [233, 489] width 182 height 19
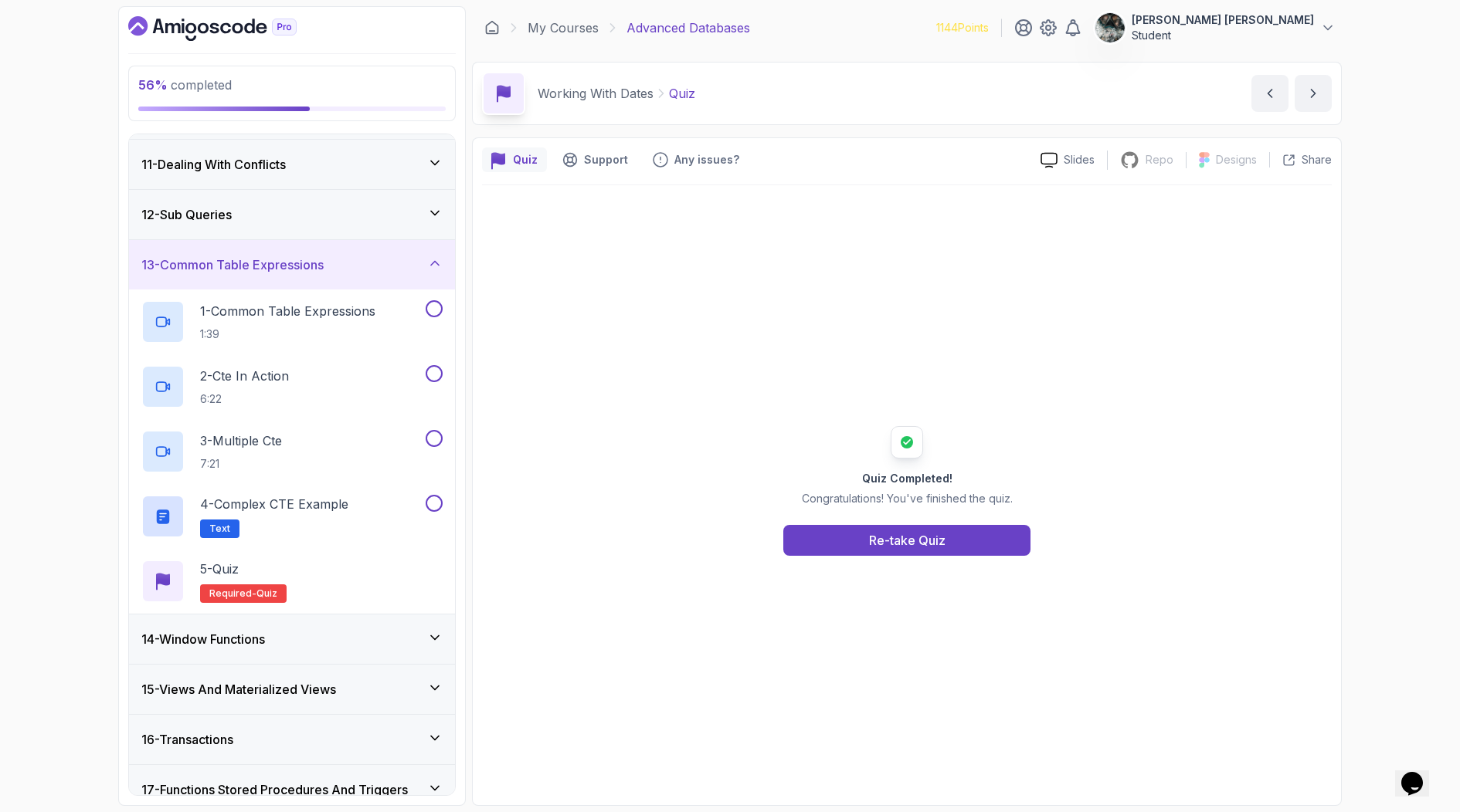
scroll to position [576, 0]
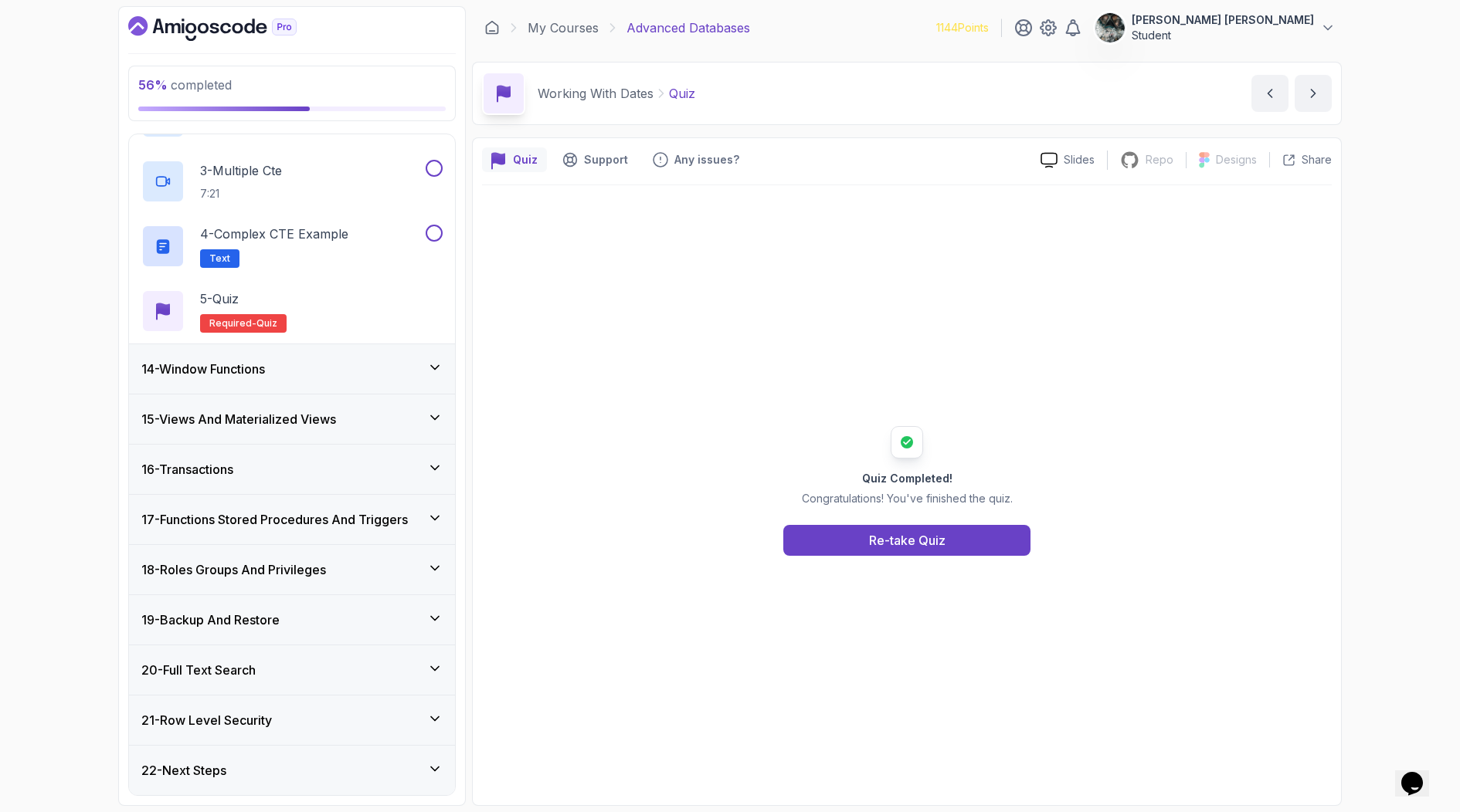
click at [229, 784] on div "22 - Next Steps" at bounding box center [292, 770] width 326 height 49
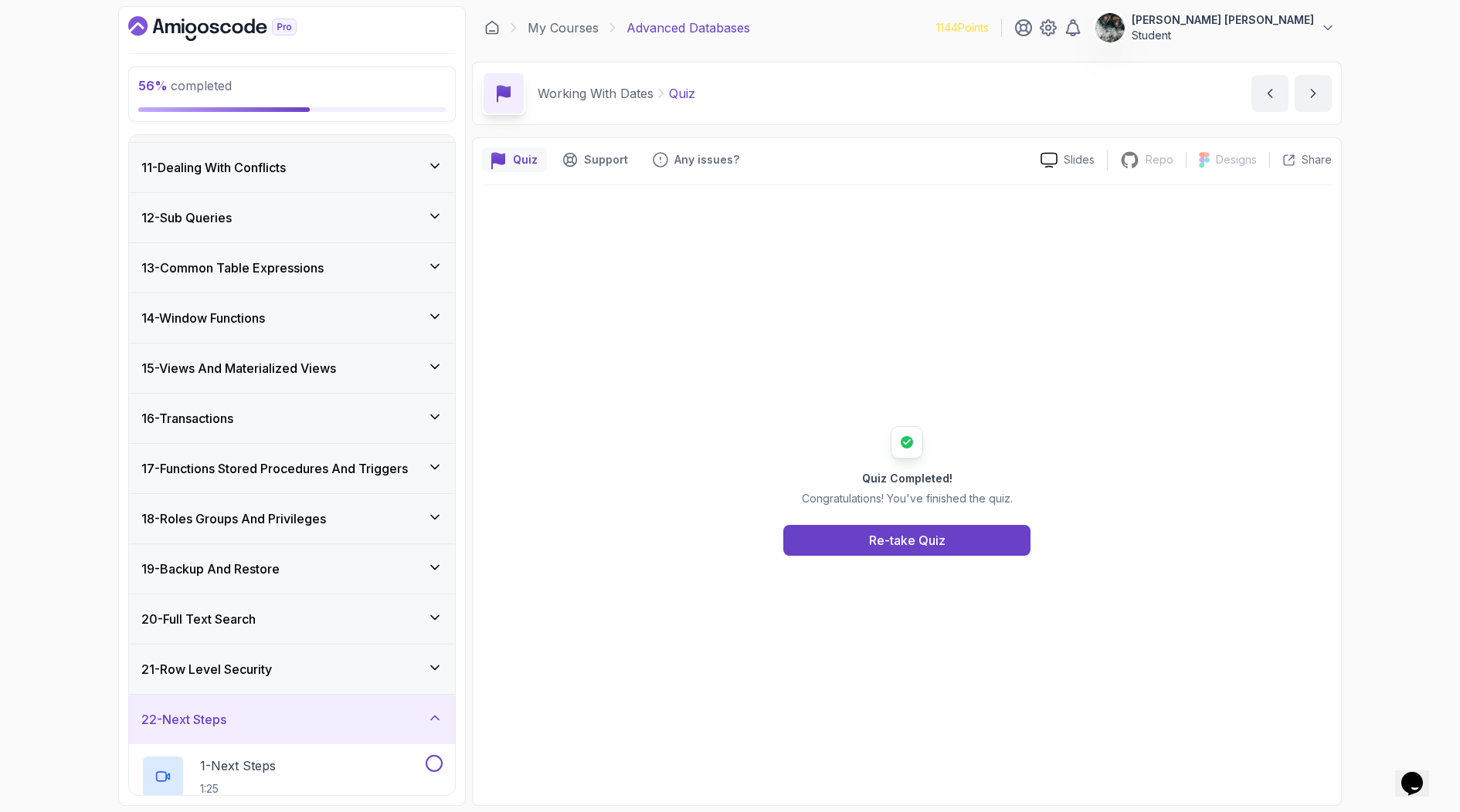
scroll to position [638, 0]
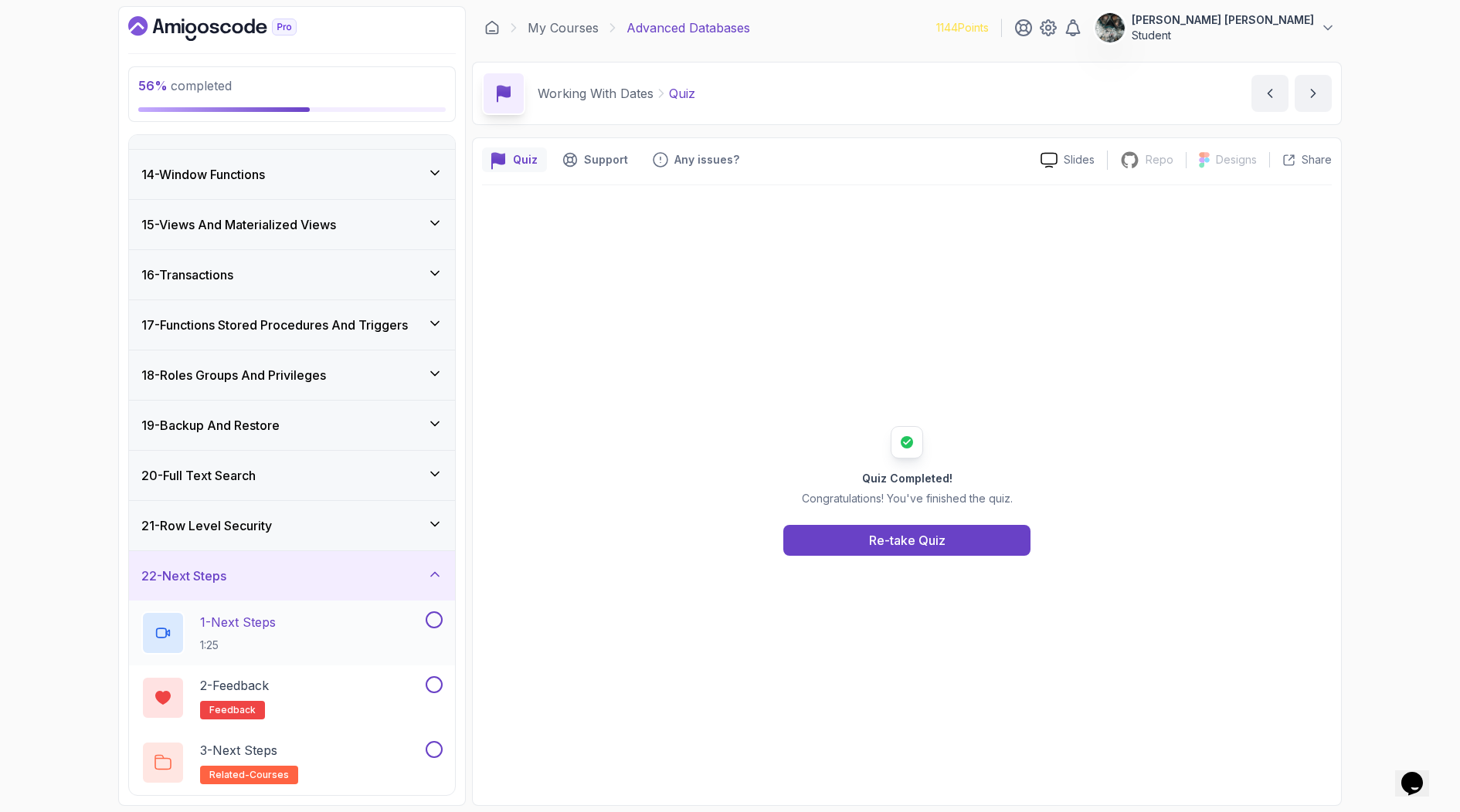
click at [319, 613] on div "1 - Next Steps 1:25" at bounding box center [282, 633] width 281 height 44
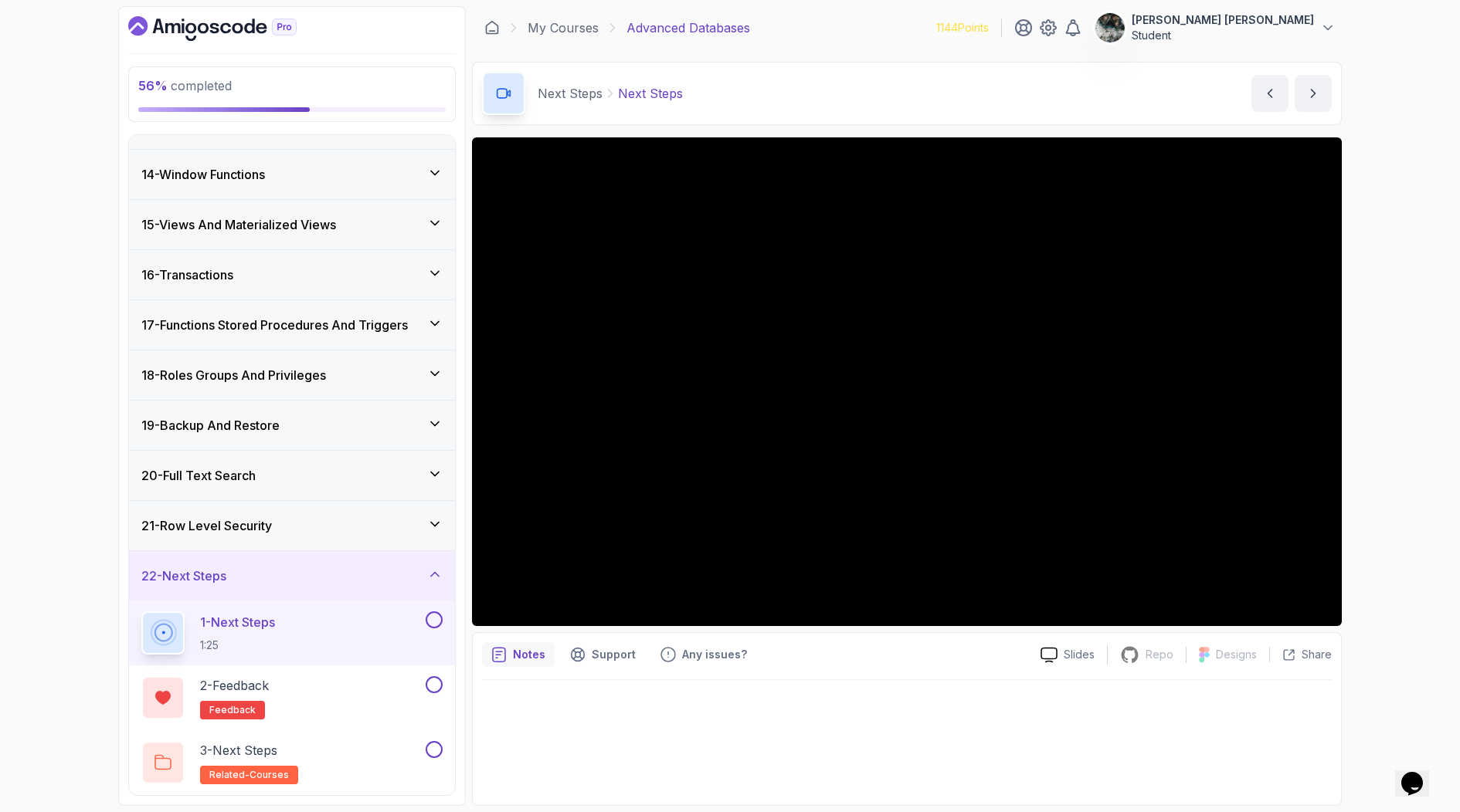
click at [438, 623] on button at bounding box center [434, 619] width 17 height 17
click at [371, 693] on div "2 - Feedback feedback" at bounding box center [282, 698] width 281 height 44
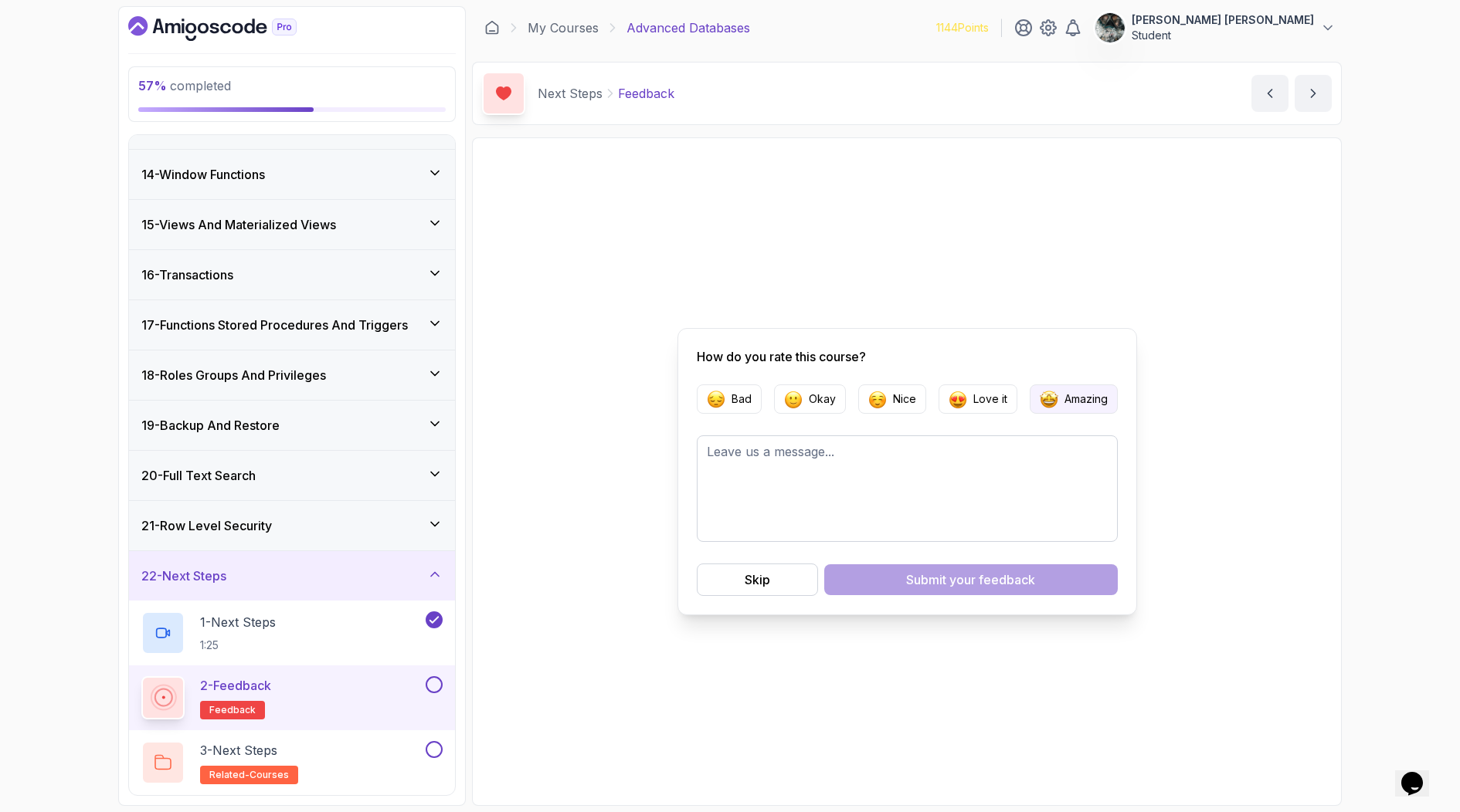
click at [1072, 388] on button "Amazing" at bounding box center [1073, 399] width 88 height 29
click at [1026, 574] on span "your feedback" at bounding box center [992, 580] width 86 height 19
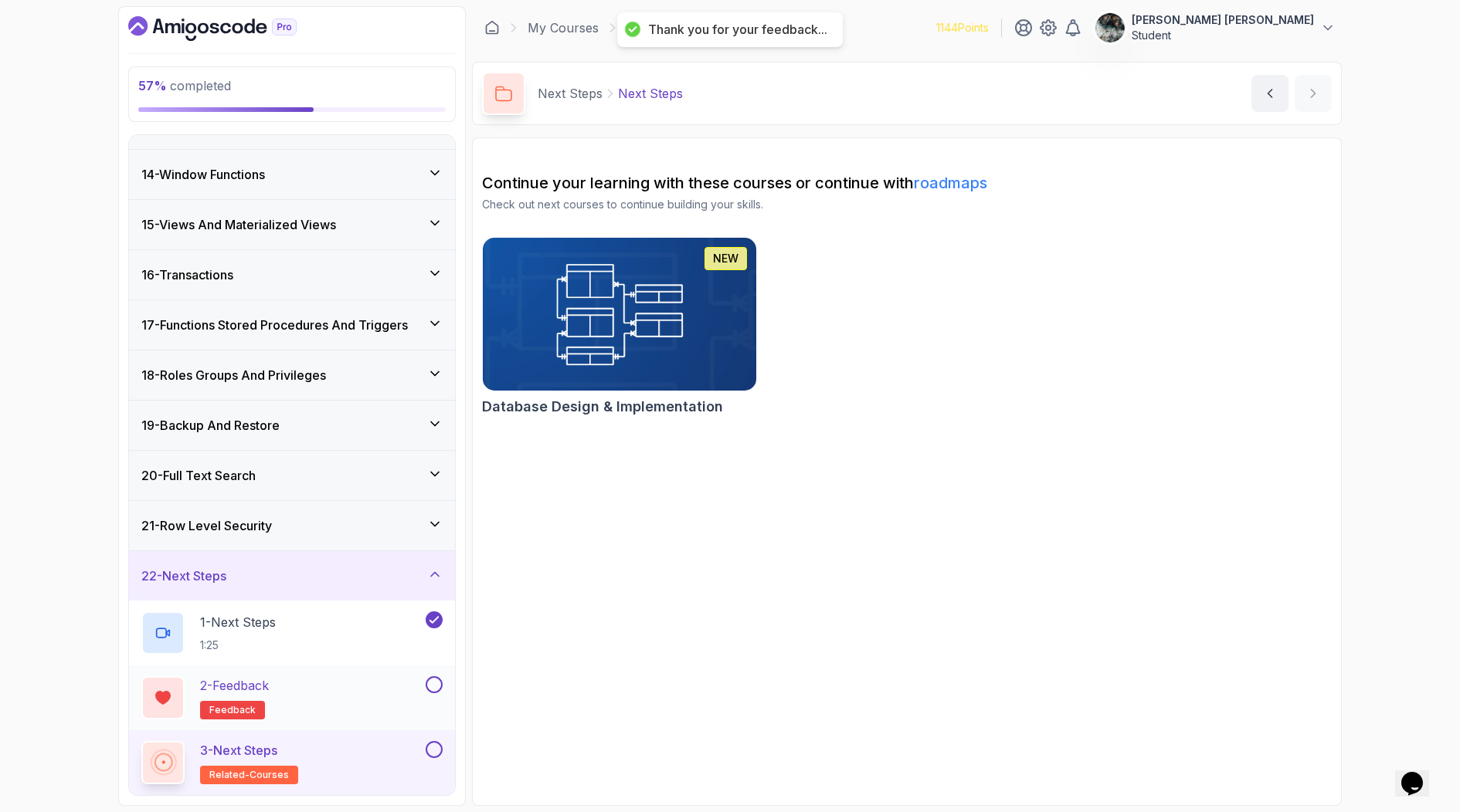
click at [430, 682] on button at bounding box center [434, 684] width 17 height 17
click at [434, 748] on button at bounding box center [434, 749] width 17 height 17
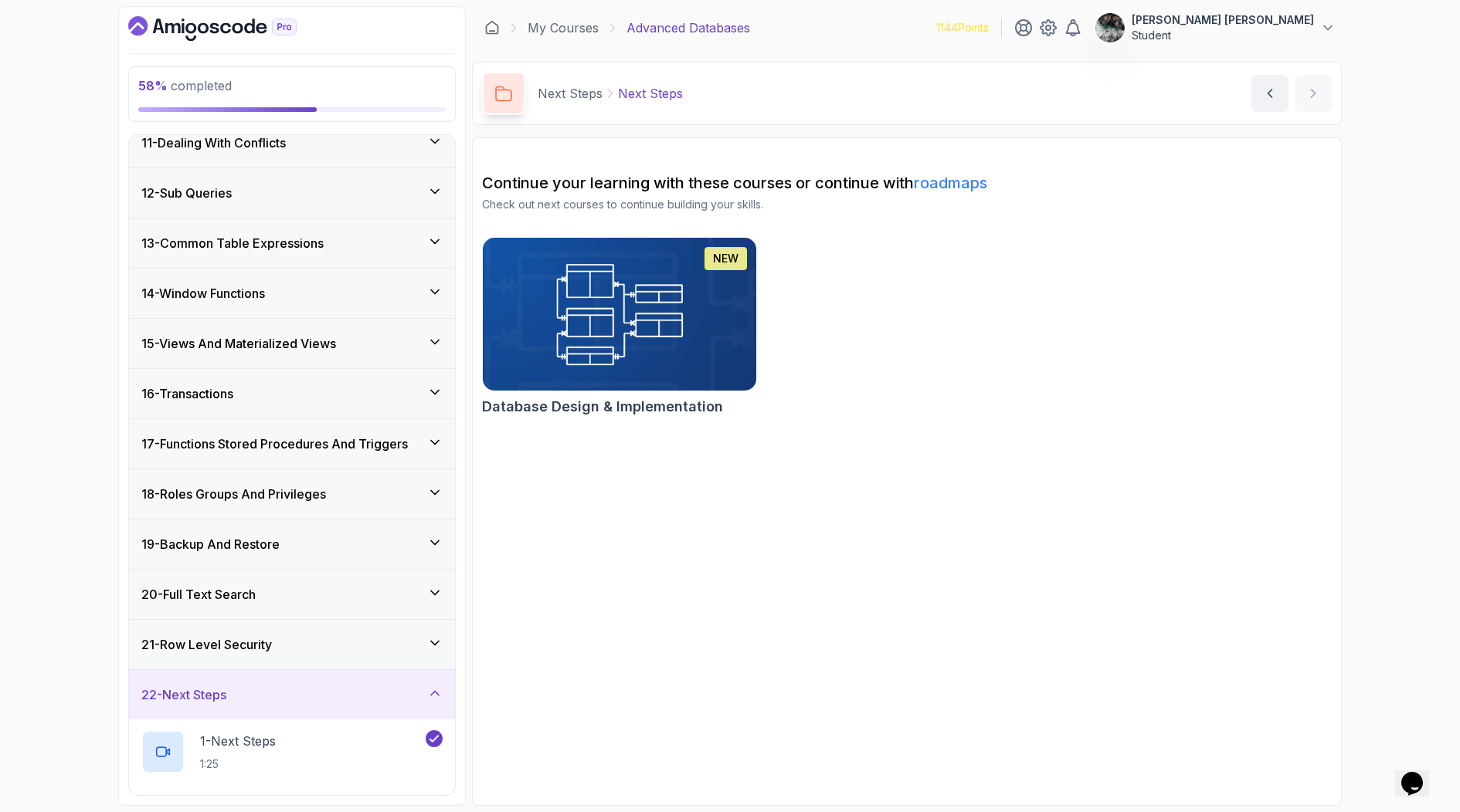
scroll to position [499, 0]
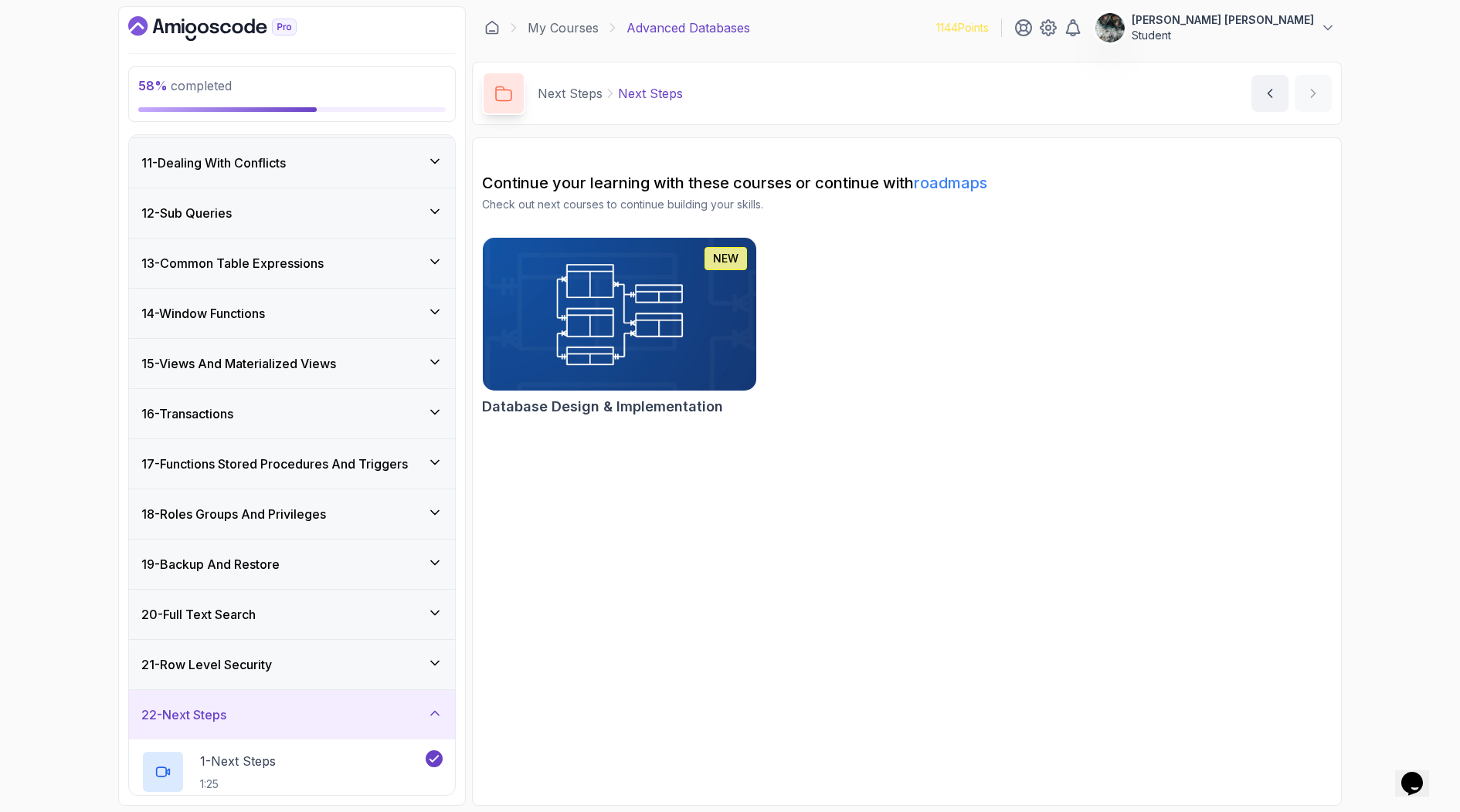
click at [299, 265] on h3 "13 - Common Table Expressions" at bounding box center [233, 263] width 182 height 19
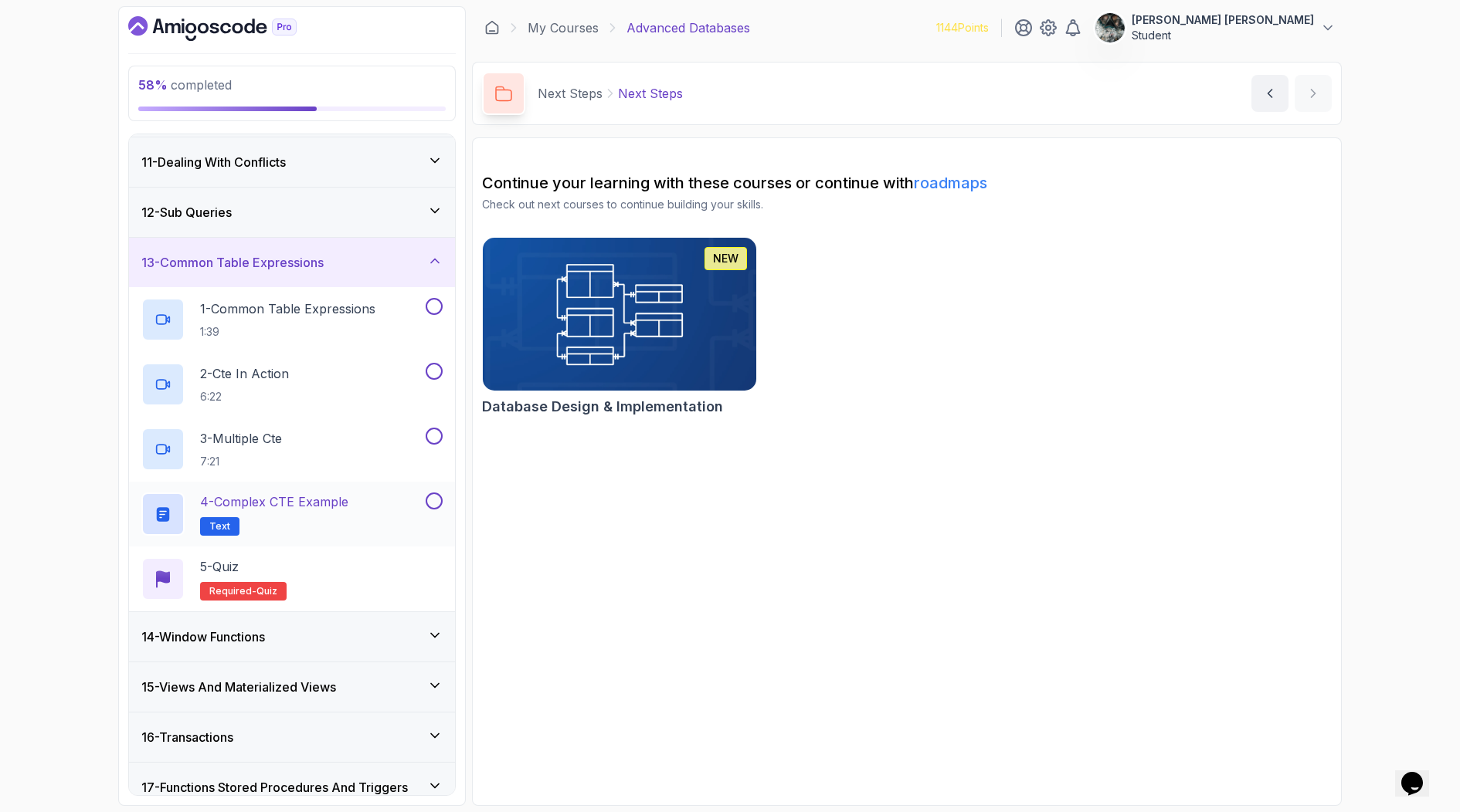
click at [313, 498] on p "4 - Complex CTE Example" at bounding box center [275, 501] width 149 height 19
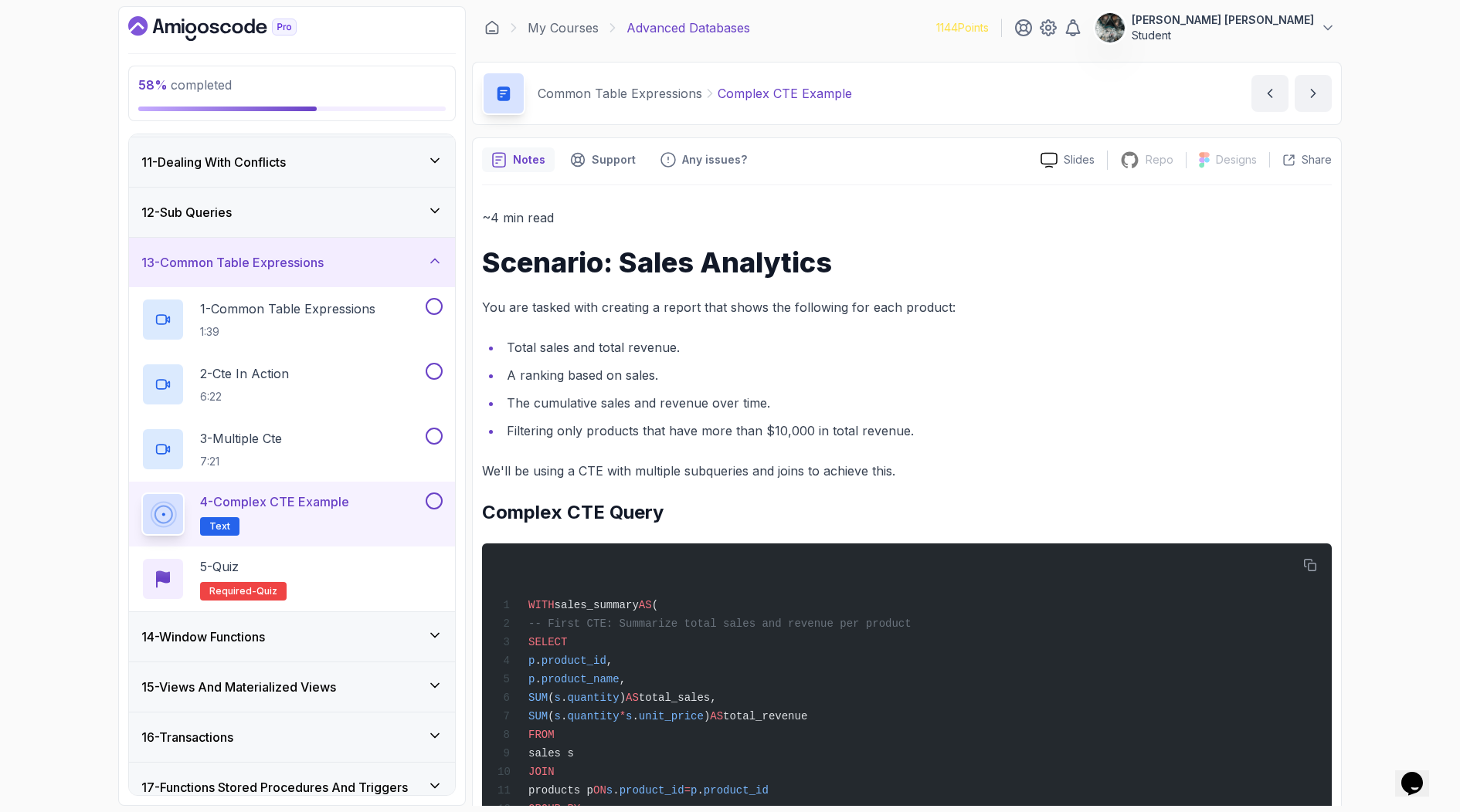
click at [434, 499] on button at bounding box center [434, 500] width 17 height 17
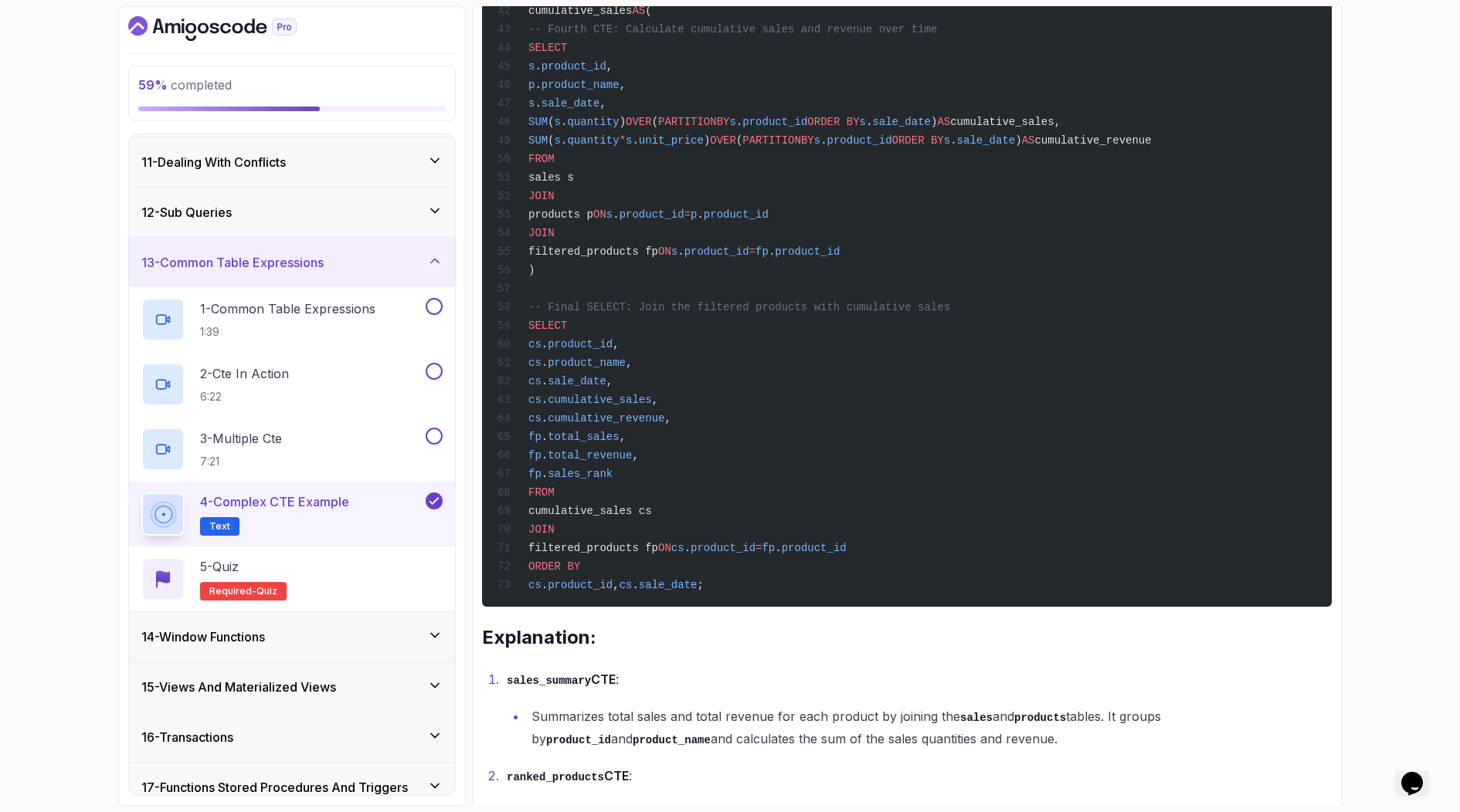
scroll to position [1364, 0]
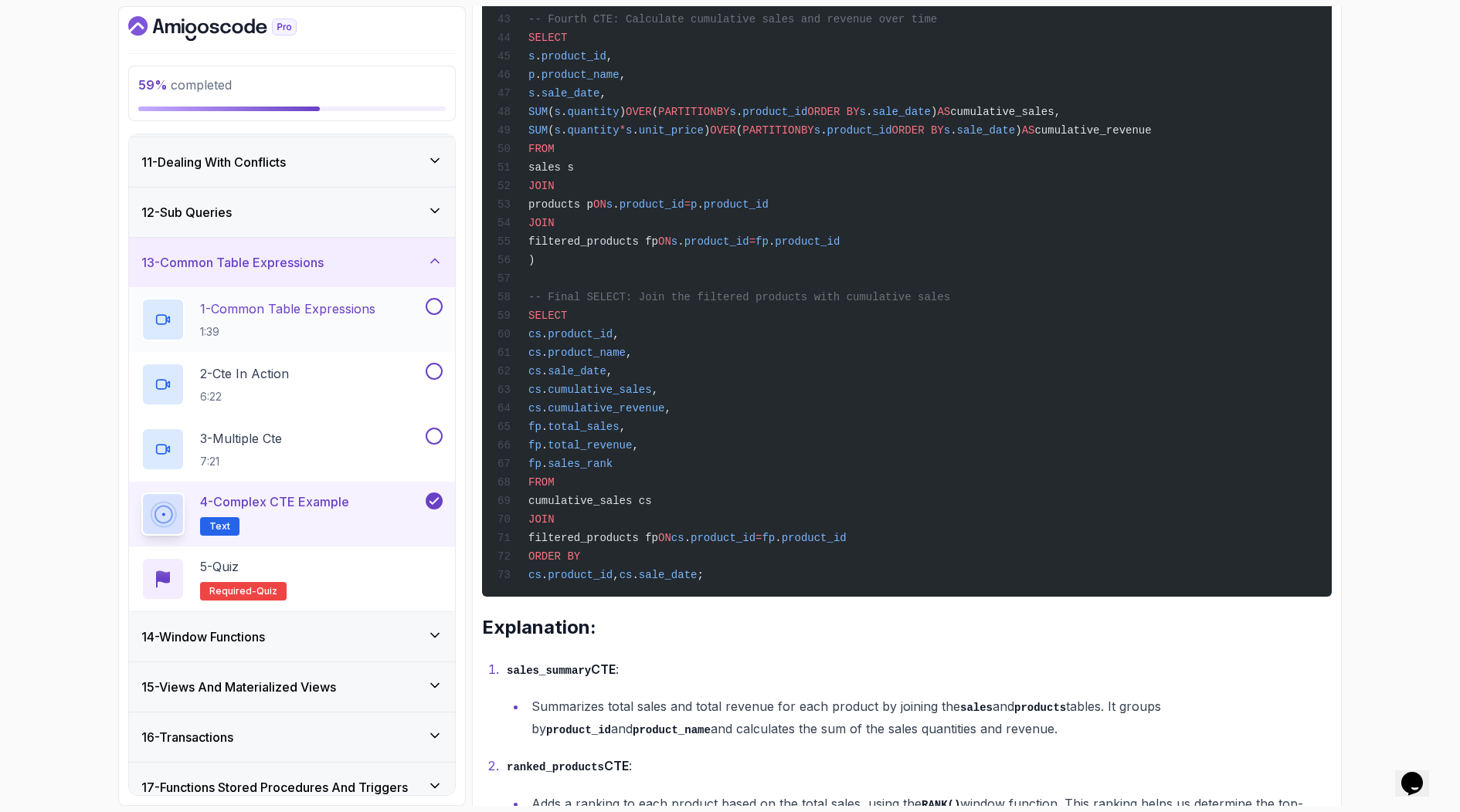
click at [323, 313] on p "1 - Common Table Expressions" at bounding box center [287, 308] width 175 height 19
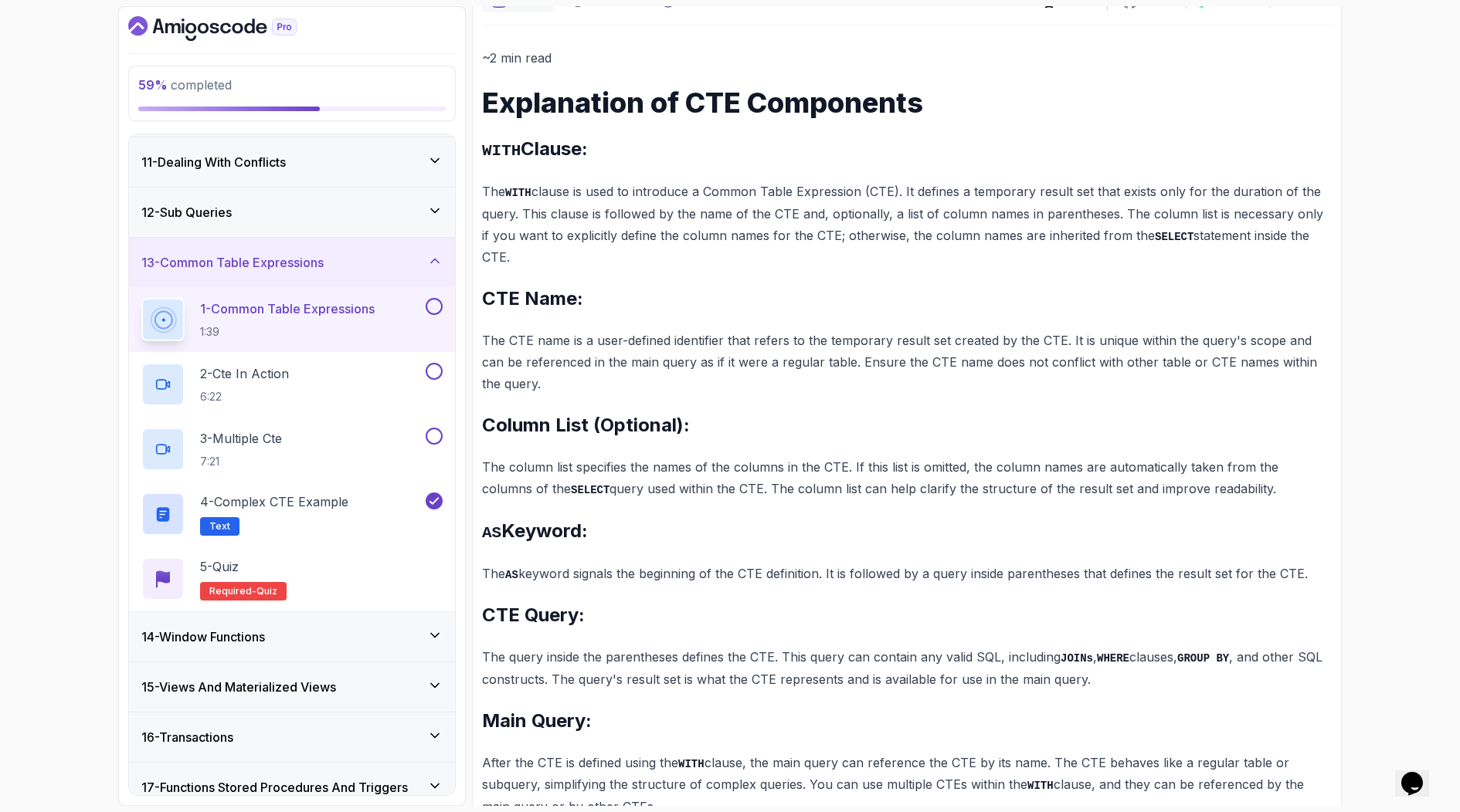
scroll to position [672, 0]
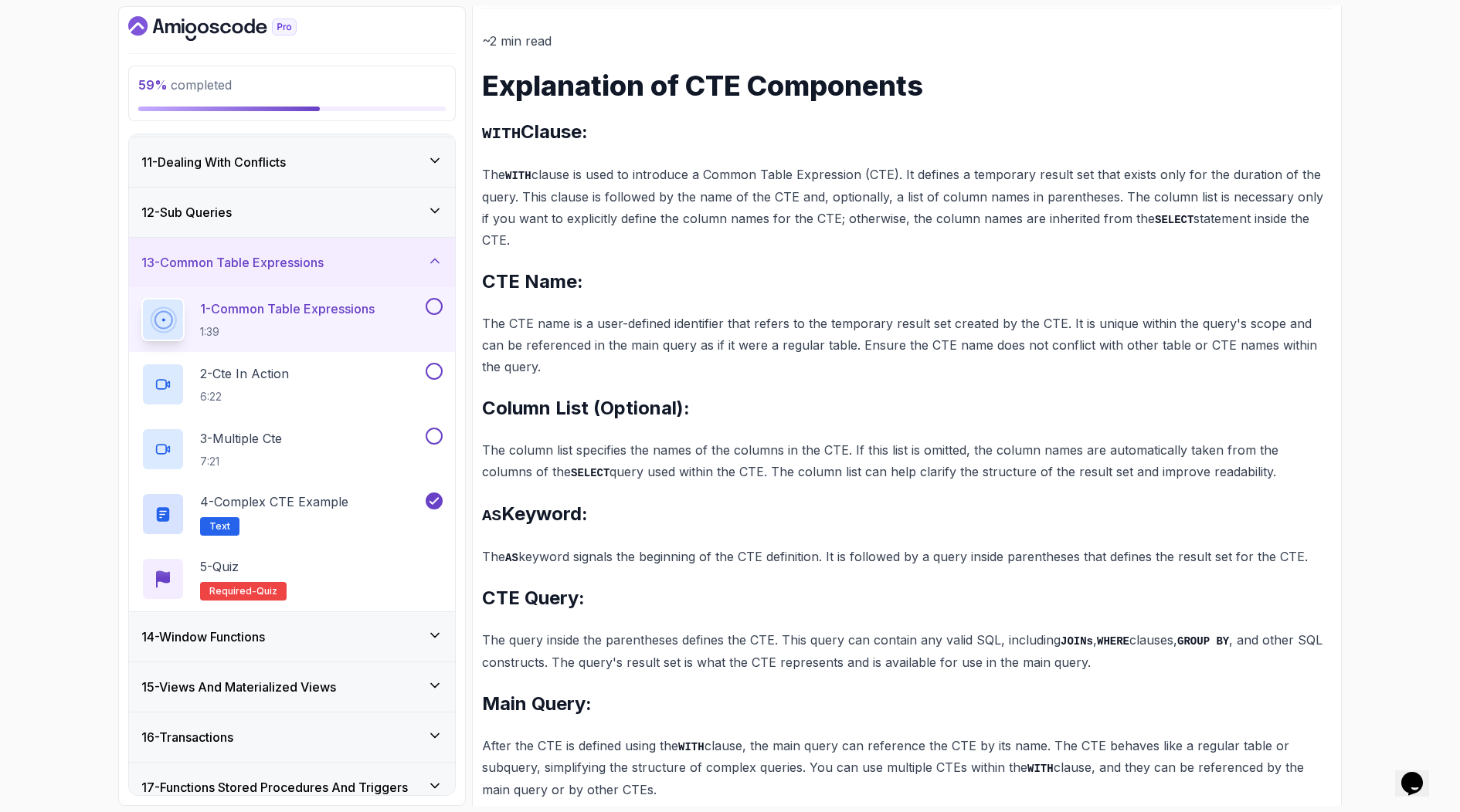
click at [272, 314] on p "1 - Common Table Expressions" at bounding box center [287, 308] width 174 height 19
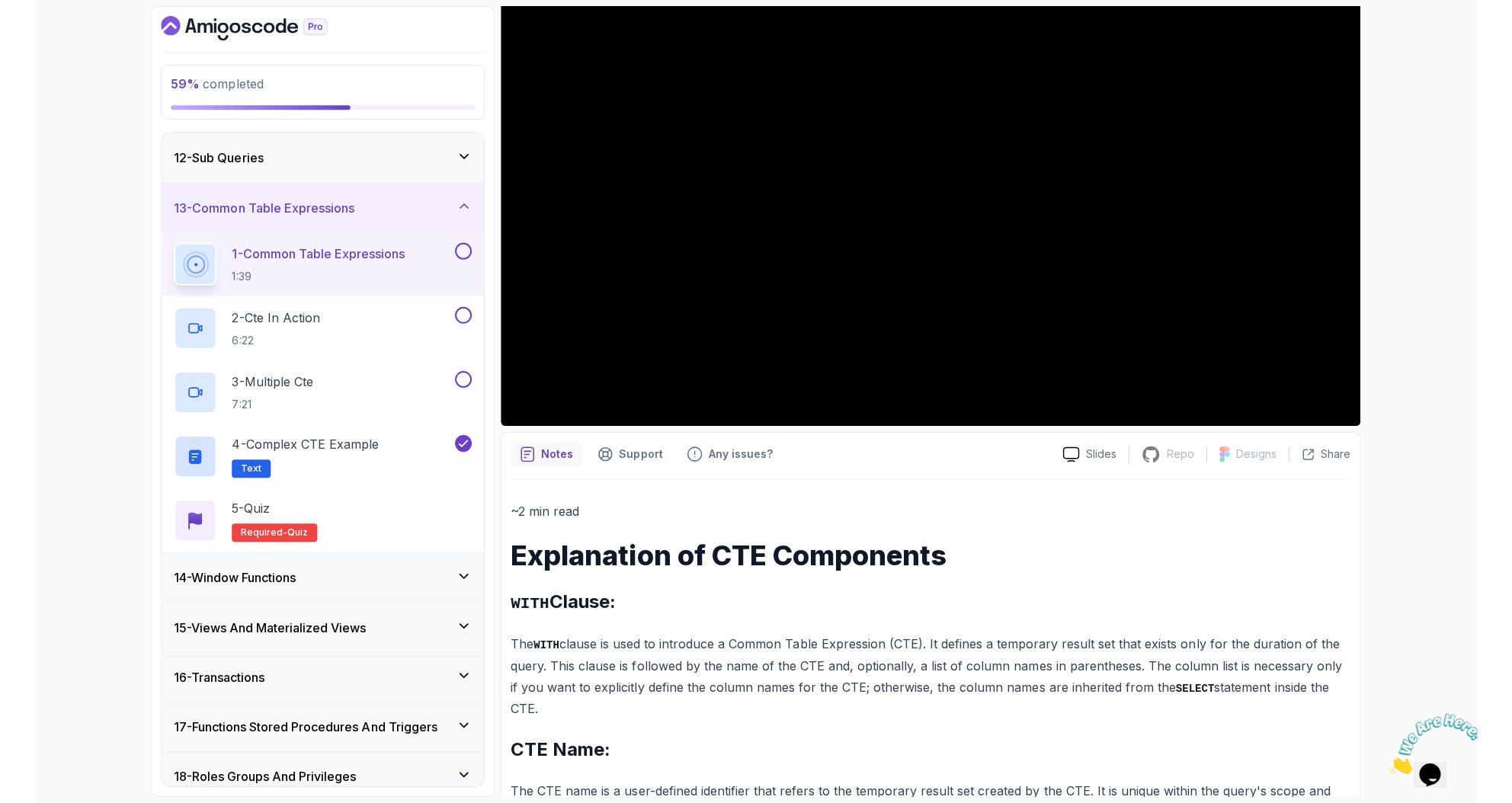
scroll to position [0, 0]
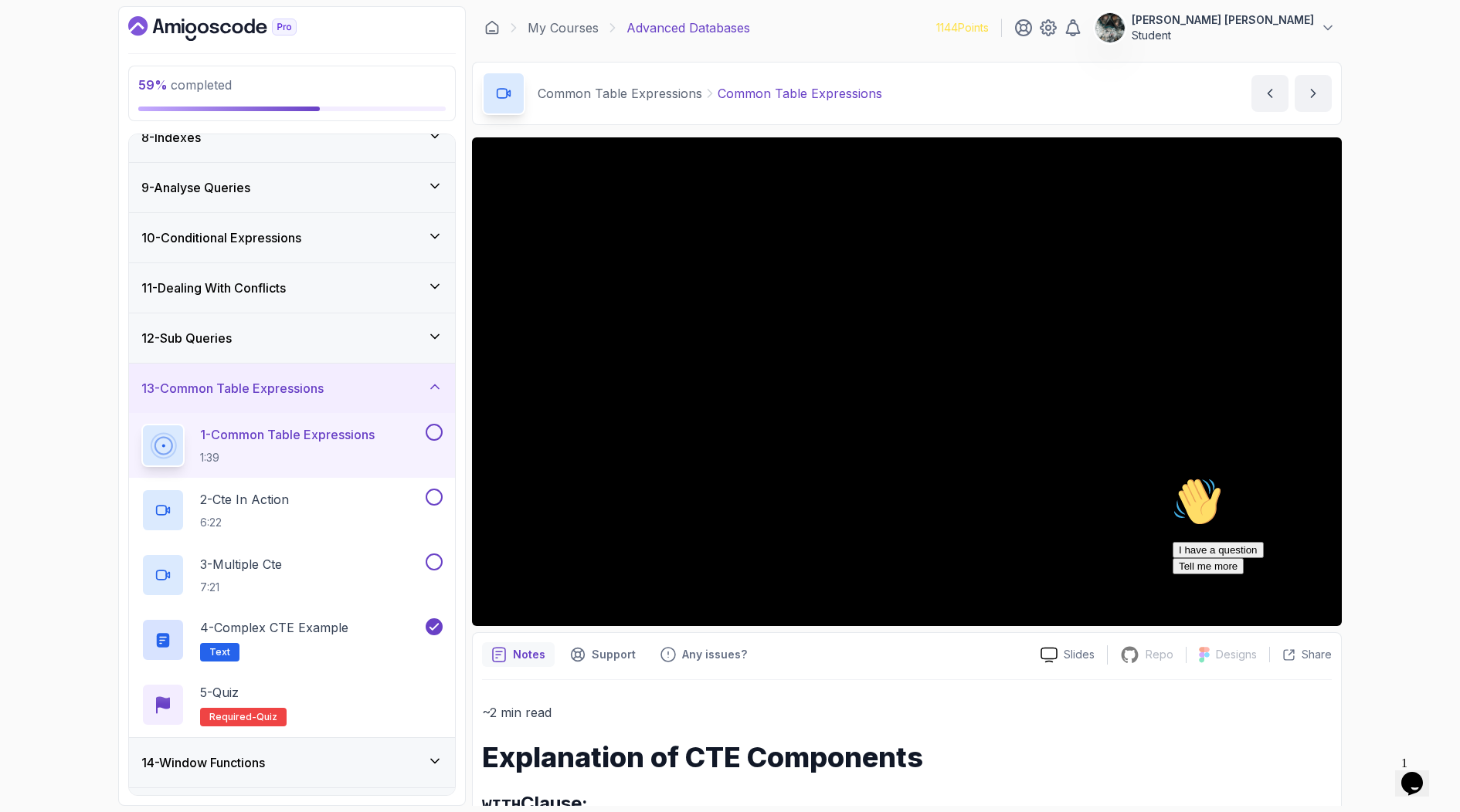
click at [1388, 766] on div "59 % completed 1 - Intro 2 - Schemas 3 - Advanced Data Types 4 - Working With D…" at bounding box center [730, 406] width 1460 height 812
click at [1399, 775] on div "Opens Chat This icon Opens the chat window." at bounding box center [1412, 783] width 25 height 25
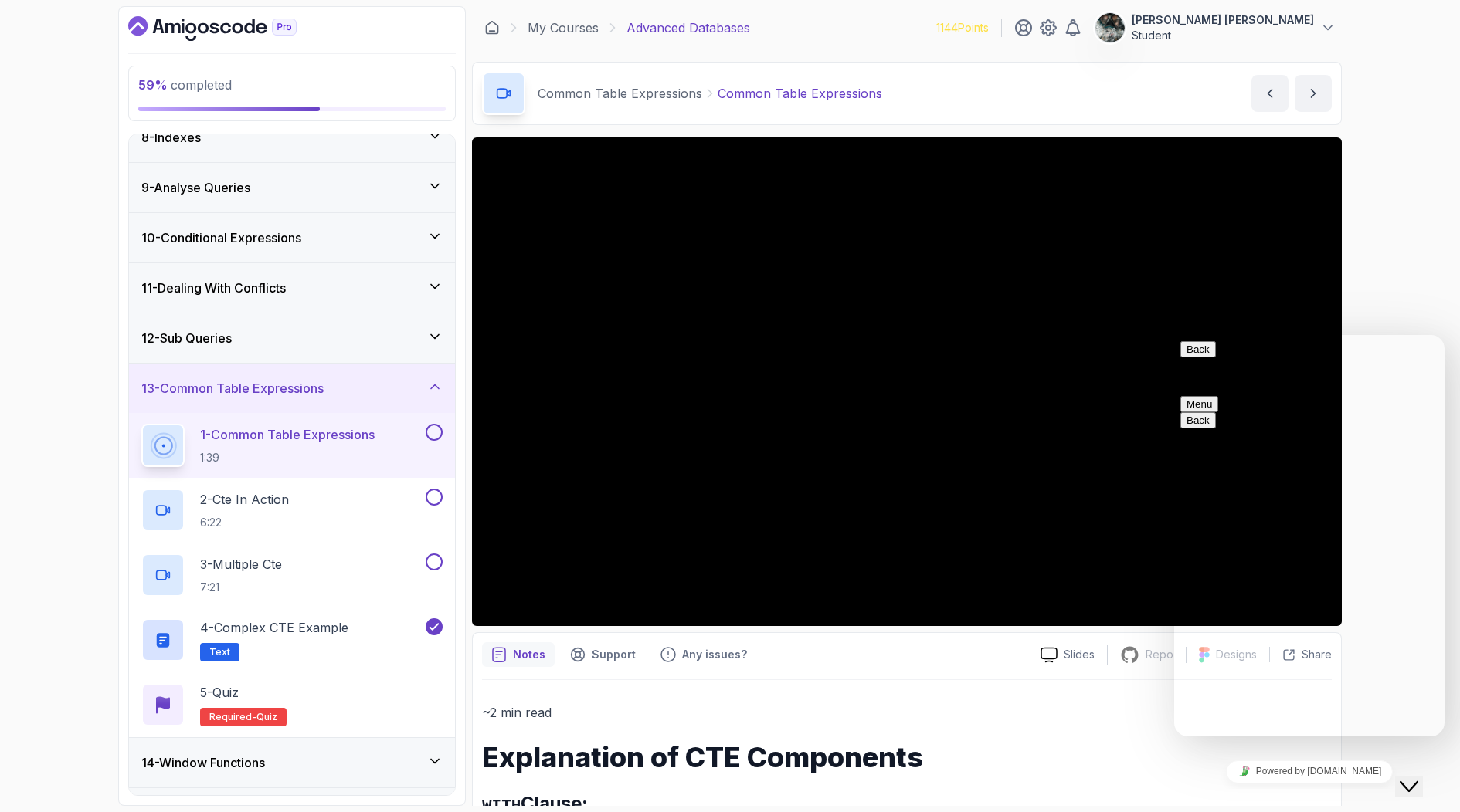
drag, startPoint x: 1412, startPoint y: 781, endPoint x: 1457, endPoint y: 795, distance: 47.1
click at [1412, 781] on icon "Close Chat This icon closes the chat window." at bounding box center [1408, 786] width 19 height 19
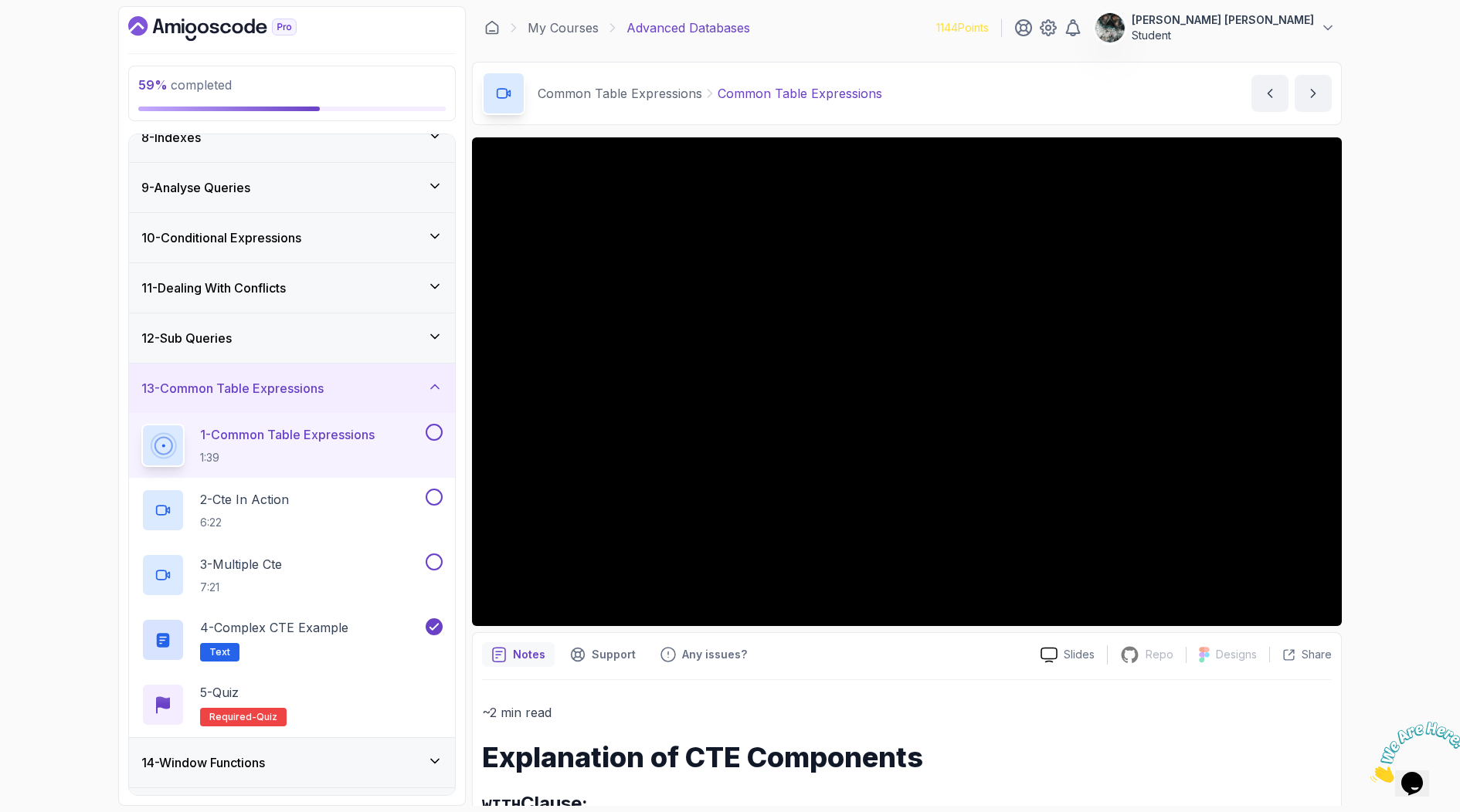
drag, startPoint x: 1454, startPoint y: 722, endPoint x: 2820, endPoint y: 1452, distance: 1548.8
click at [1370, 772] on icon "Close" at bounding box center [1370, 778] width 0 height 13
click at [1422, 783] on icon "Opens Chat This icon Opens the chat window." at bounding box center [1412, 783] width 25 height 25
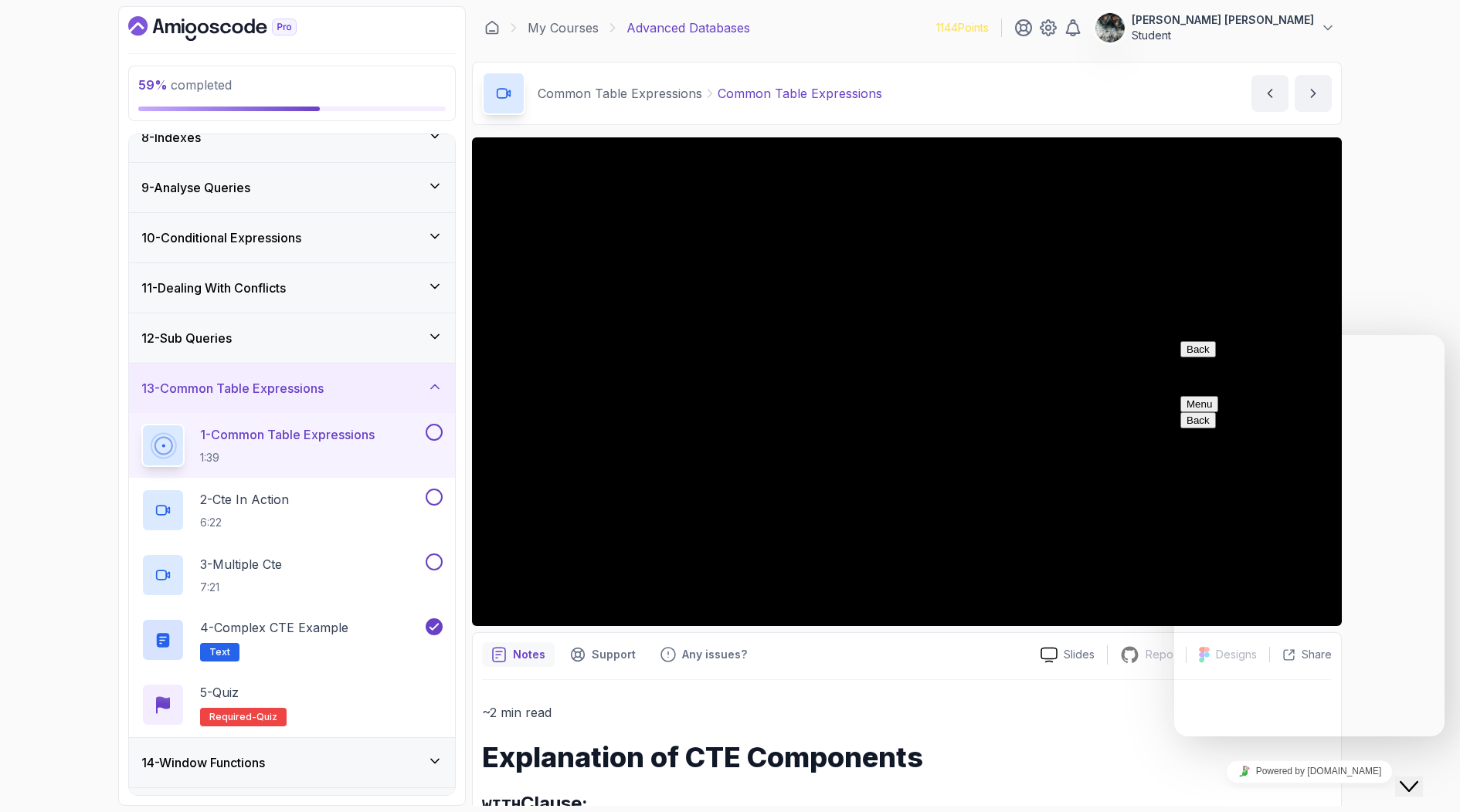
click at [1422, 783] on button "Close Chat This icon closes the chat window." at bounding box center [1408, 786] width 27 height 20
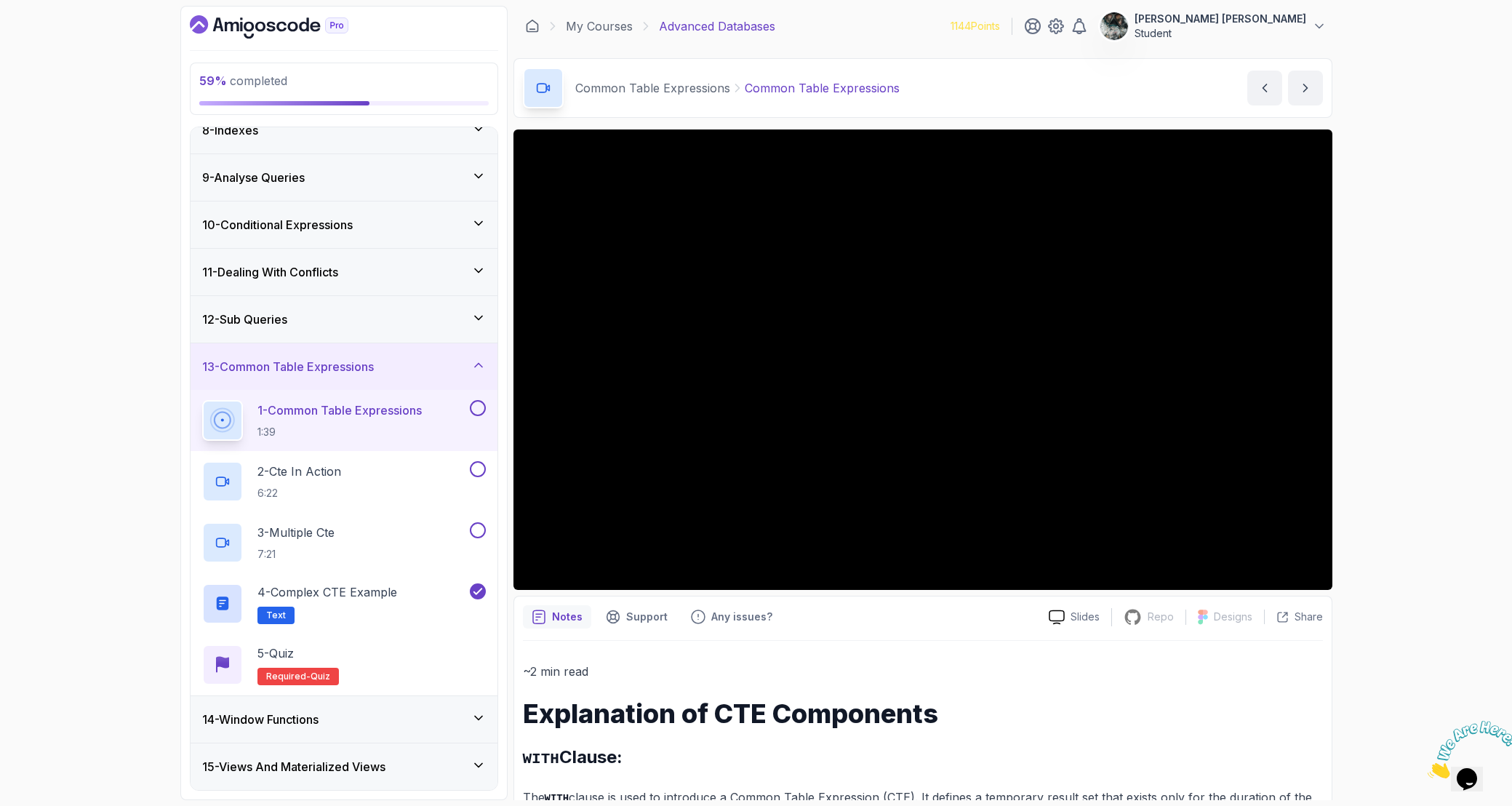
click at [1374, 764] on icon "Close" at bounding box center [1428, 774] width 0 height 12
click at [1374, 764] on div "Opens Chat This icon Opens the chat window." at bounding box center [1467, 779] width 24 height 24
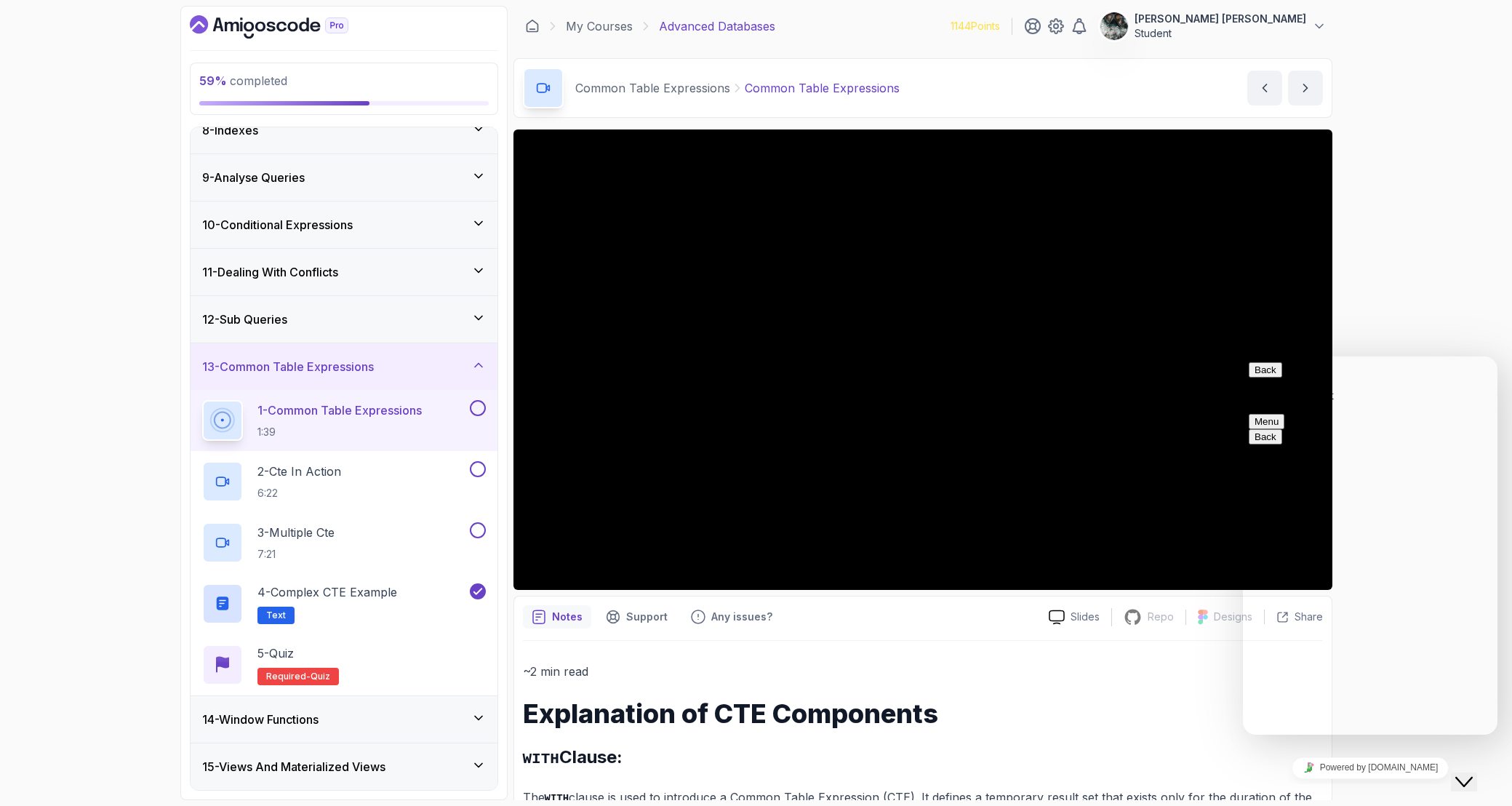
click at [1374, 764] on div "Close Chat This icon closes the chat window." at bounding box center [1464, 782] width 17 height 17
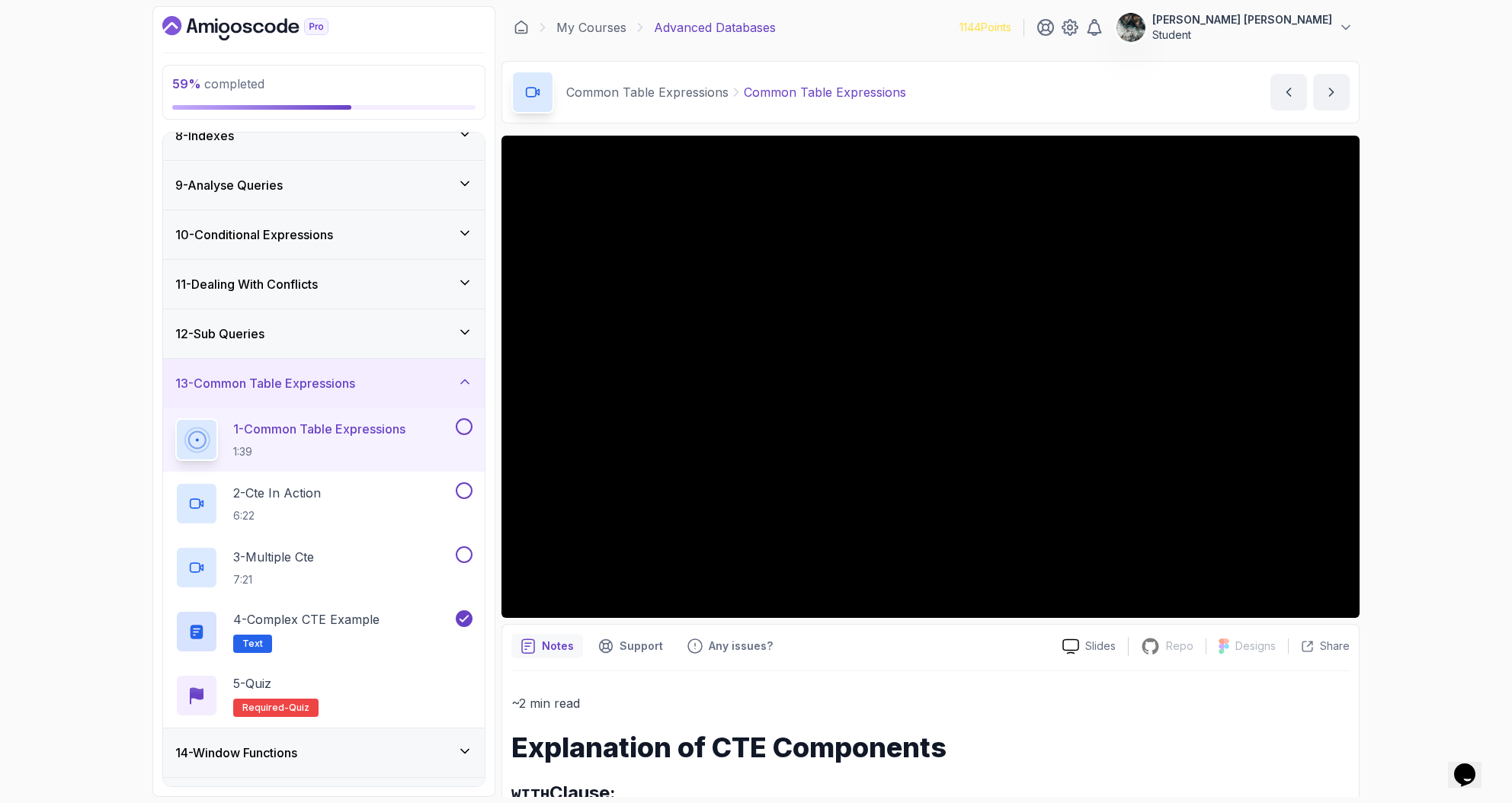
click at [1440, 131] on div "59 % completed 1 - Intro 2 - Schemas 3 - Advanced Data Types 4 - Working With D…" at bounding box center [756, 402] width 1512 height 803
click at [465, 429] on button at bounding box center [464, 426] width 17 height 17
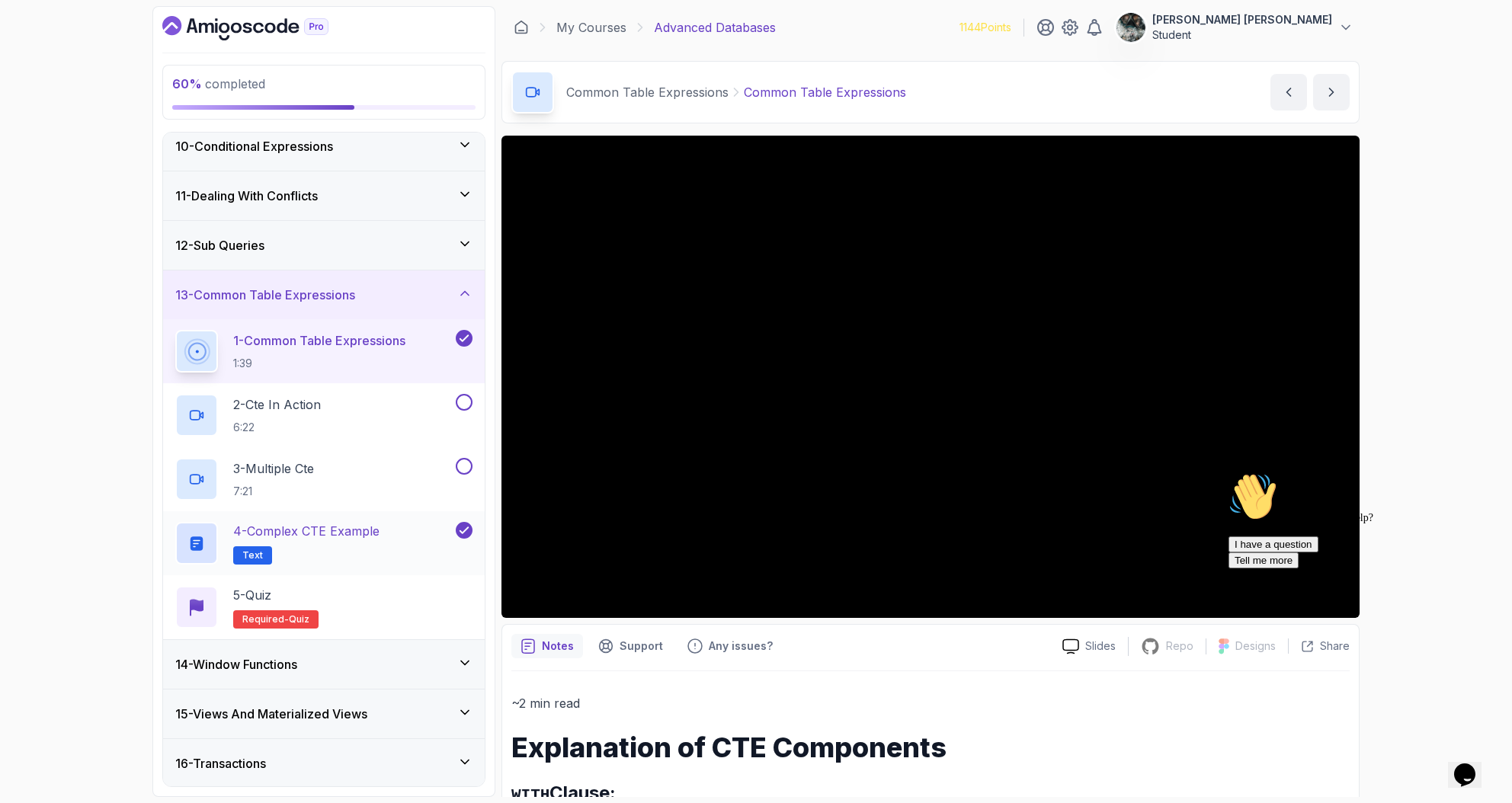
scroll to position [544, 0]
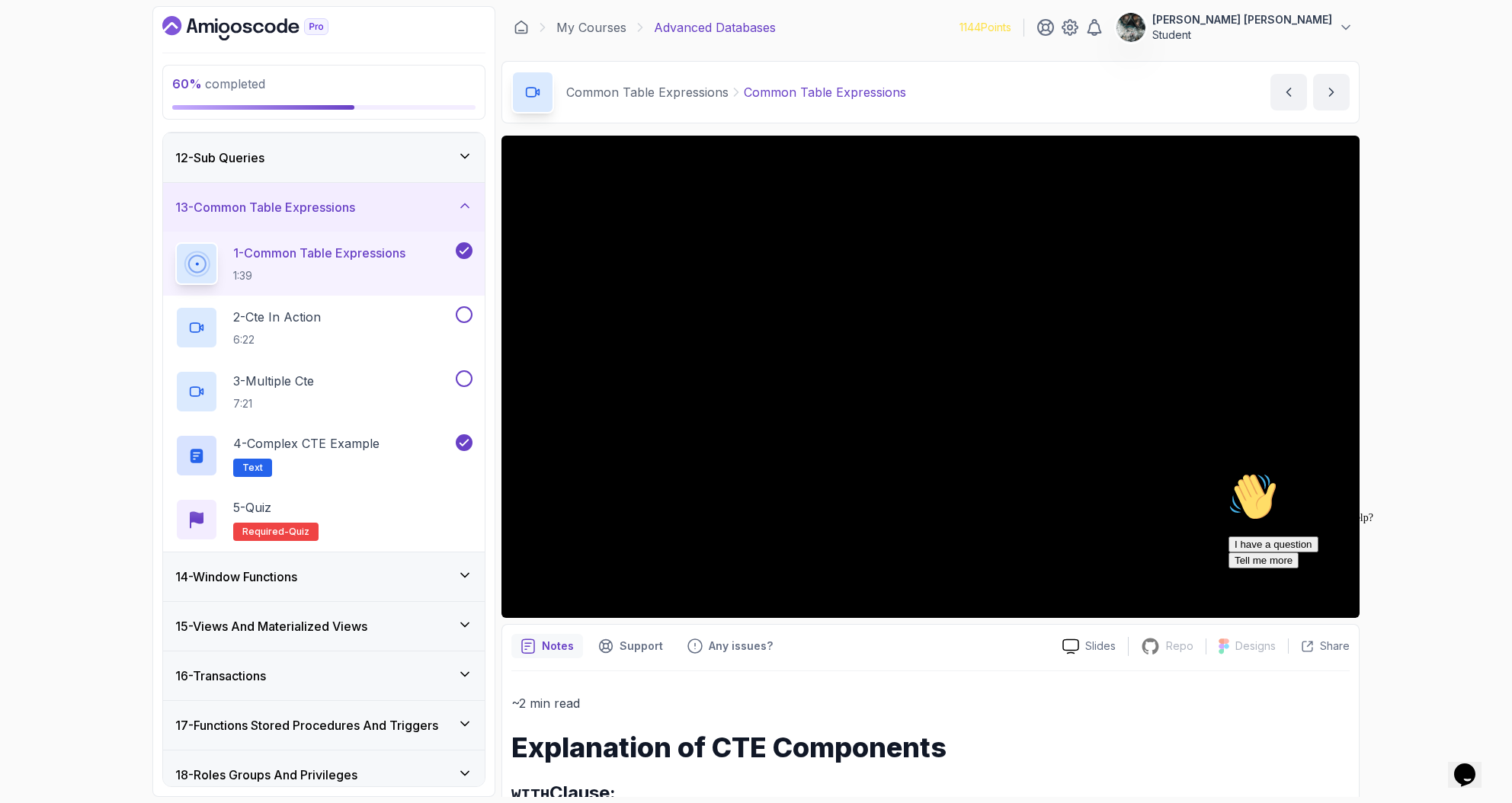
click at [1228, 472] on icon "Chat attention grabber" at bounding box center [1228, 472] width 0 height 0
click at [386, 332] on div "2 - Cte In Action 6:22" at bounding box center [314, 327] width 277 height 43
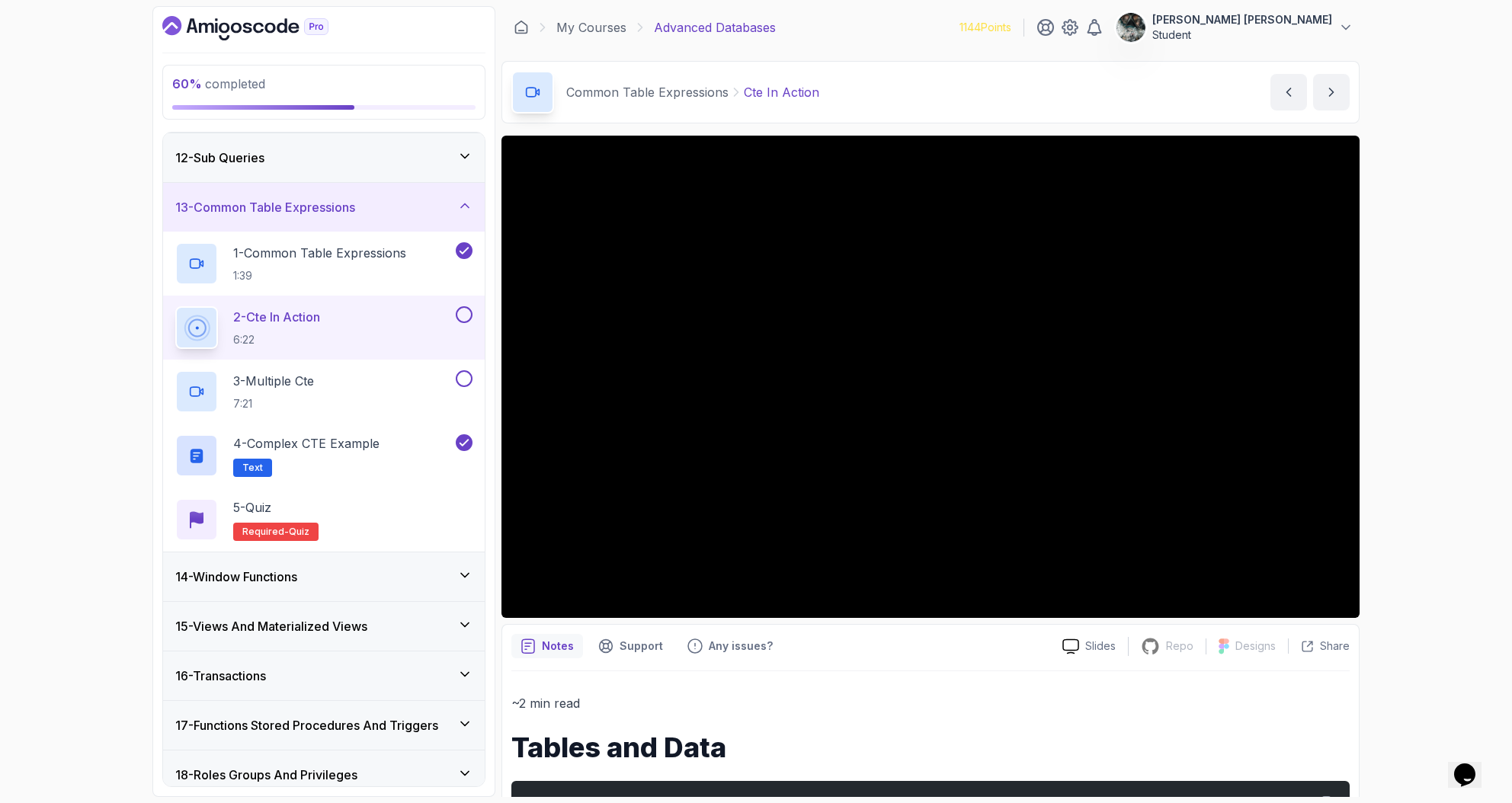
click at [460, 311] on button at bounding box center [464, 314] width 17 height 17
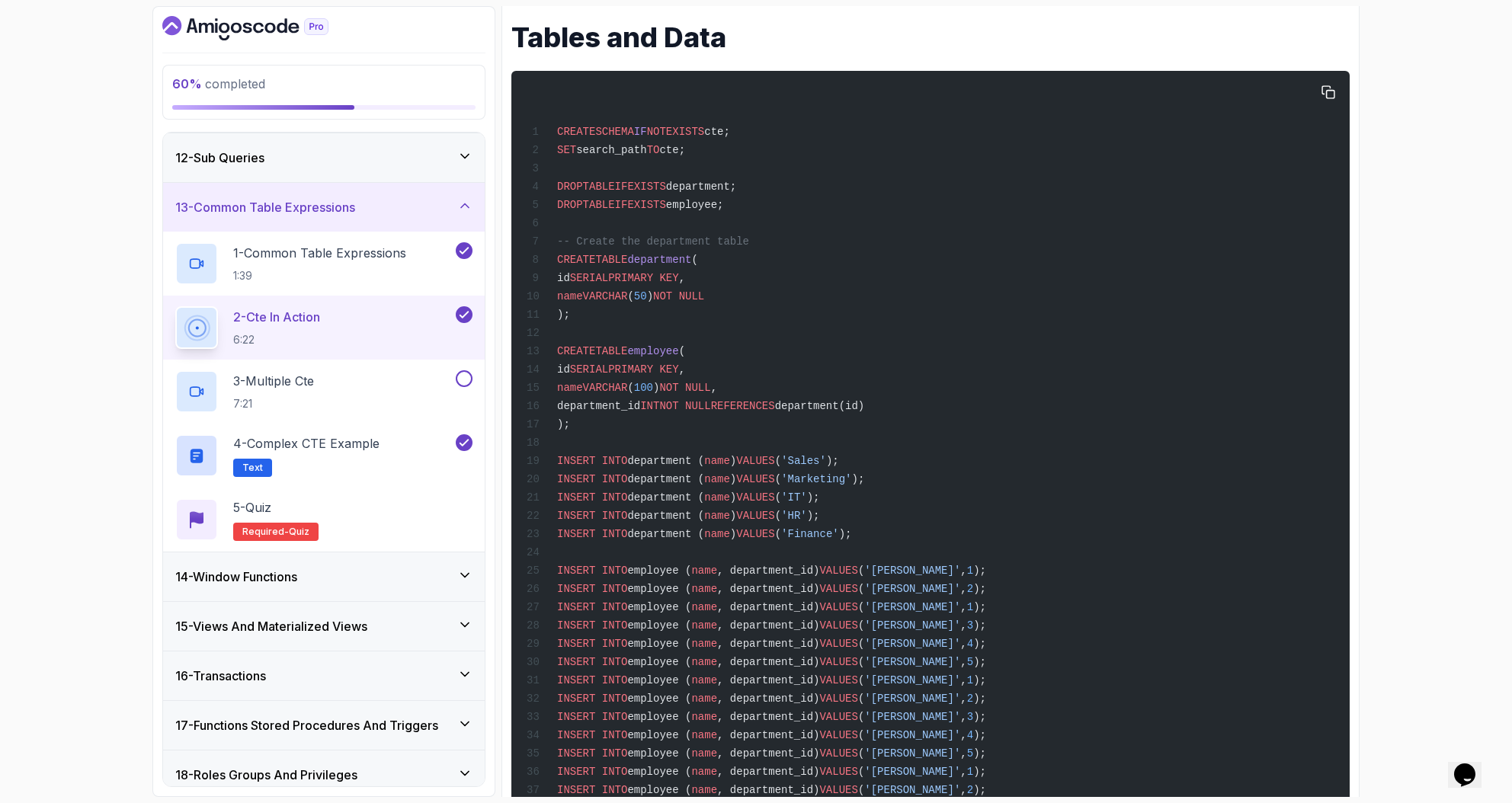
scroll to position [711, 0]
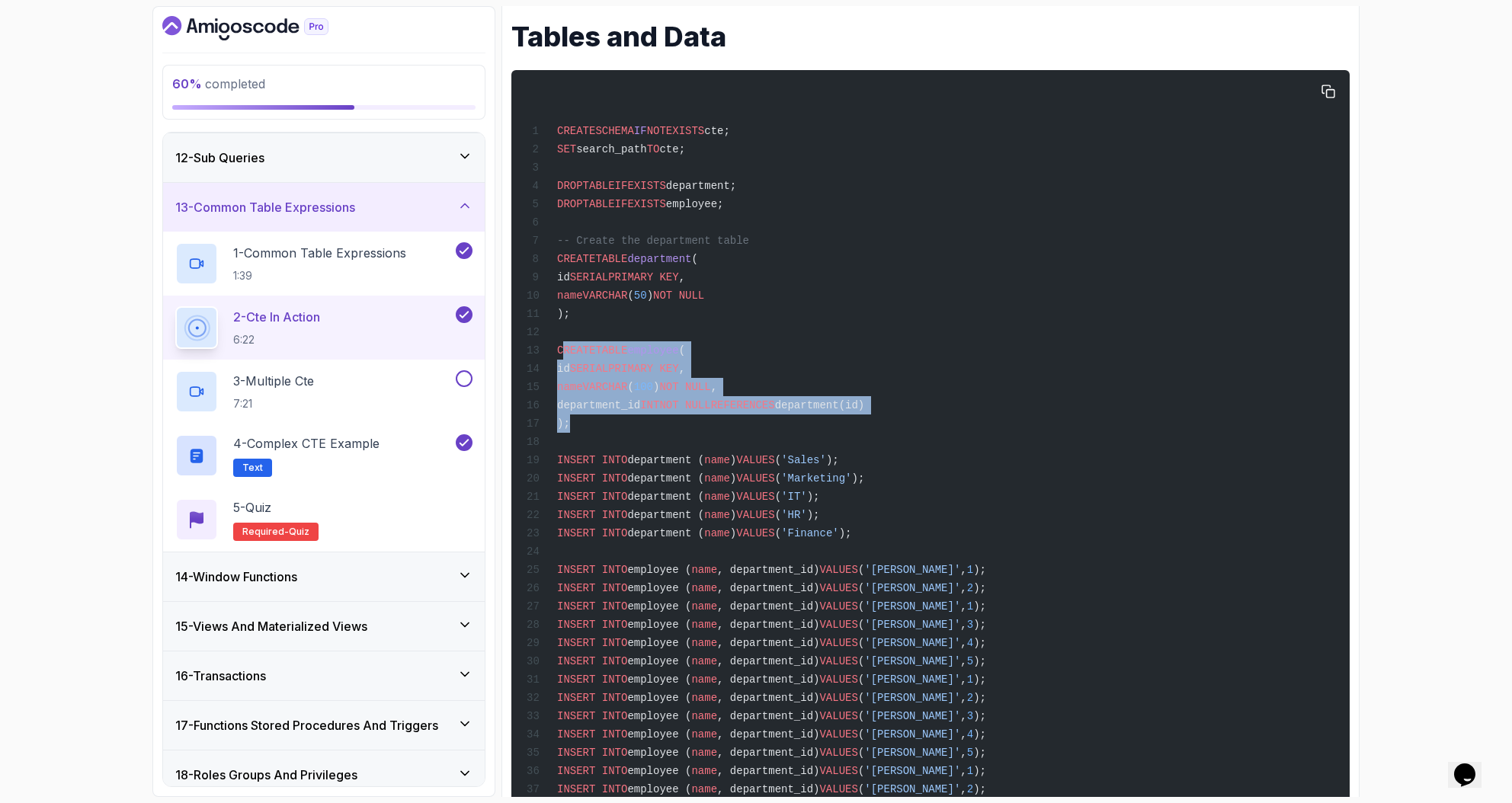
drag, startPoint x: 562, startPoint y: 357, endPoint x: 759, endPoint y: 418, distance: 206.2
click at [759, 418] on div "CREATE SCHEMA IF NOT EXISTS cte; SET search_path TO cte; DROP TABLE IF EXISTS d…" at bounding box center [930, 503] width 813 height 850
click at [760, 420] on div "CREATE SCHEMA IF NOT EXISTS cte; SET search_path TO cte; DROP TABLE IF EXISTS d…" at bounding box center [930, 503] width 813 height 850
drag, startPoint x: 746, startPoint y: 429, endPoint x: 630, endPoint y: 331, distance: 151.9
click at [626, 332] on div "CREATE SCHEMA IF NOT EXISTS cte; SET search_path TO cte; DROP TABLE IF EXISTS d…" at bounding box center [930, 503] width 813 height 850
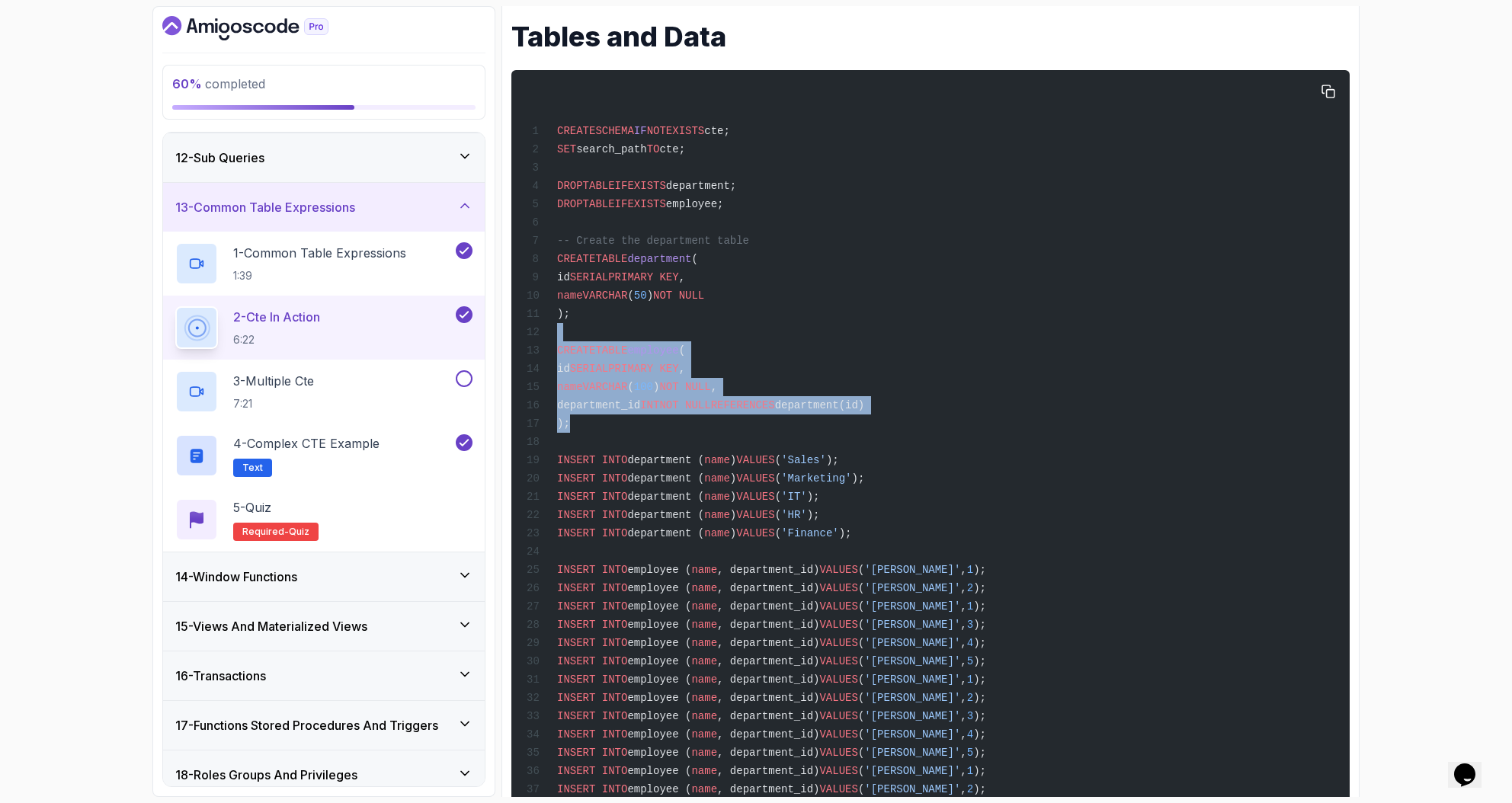
click at [835, 327] on div "CREATE SCHEMA IF NOT EXISTS cte; SET search_path TO cte; DROP TABLE IF EXISTS d…" at bounding box center [930, 503] width 813 height 850
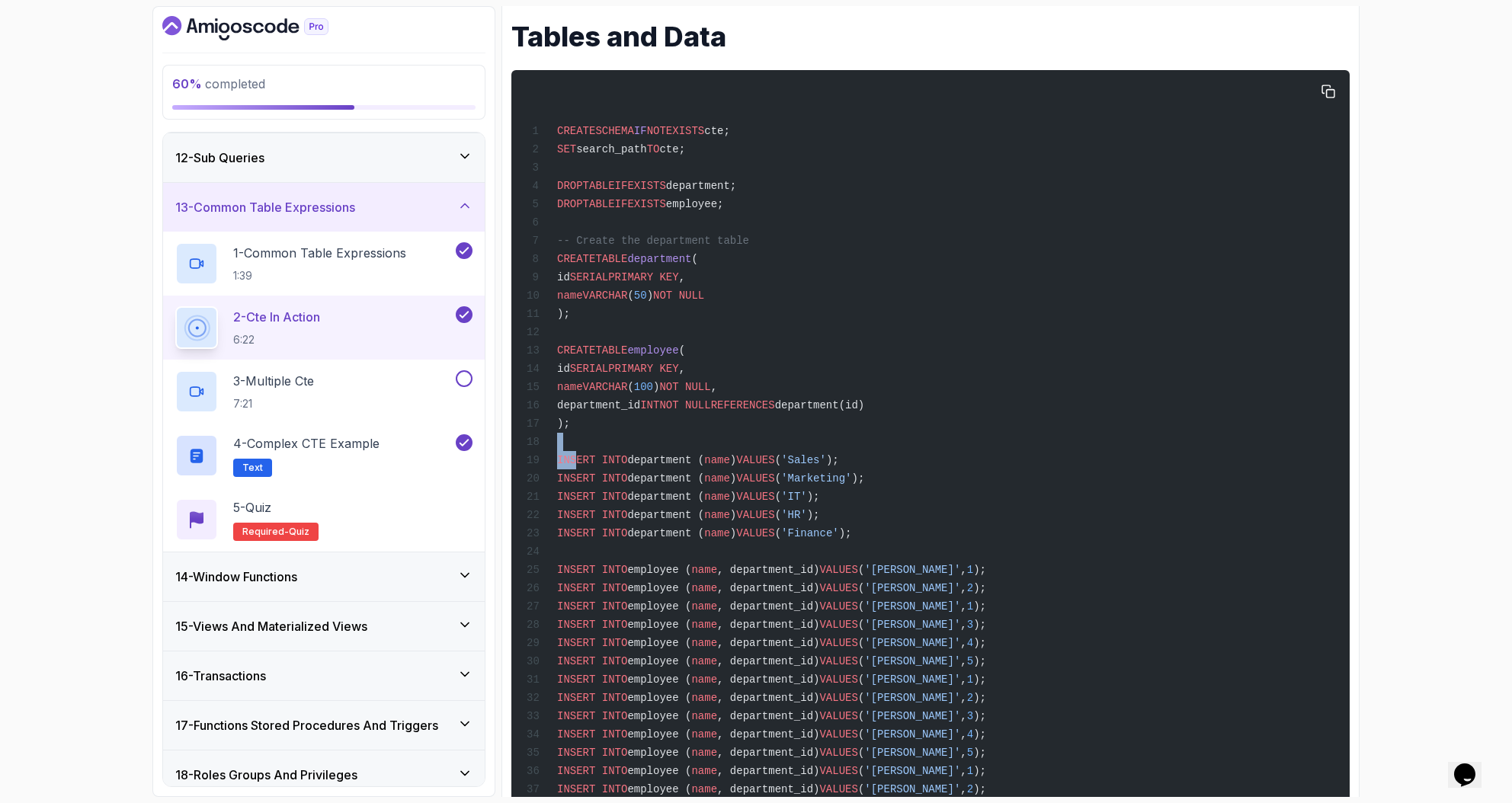
drag, startPoint x: 684, startPoint y: 460, endPoint x: 941, endPoint y: 441, distance: 257.7
click at [935, 441] on div "CREATE SCHEMA IF NOT EXISTS cte; SET search_path TO cte; DROP TABLE IF EXISTS d…" at bounding box center [930, 503] width 813 height 850
drag, startPoint x: 841, startPoint y: 479, endPoint x: 852, endPoint y: 487, distance: 13.6
click at [842, 479] on span "'Marketing'" at bounding box center [816, 478] width 70 height 12
drag, startPoint x: 813, startPoint y: 498, endPoint x: 877, endPoint y: 515, distance: 66.2
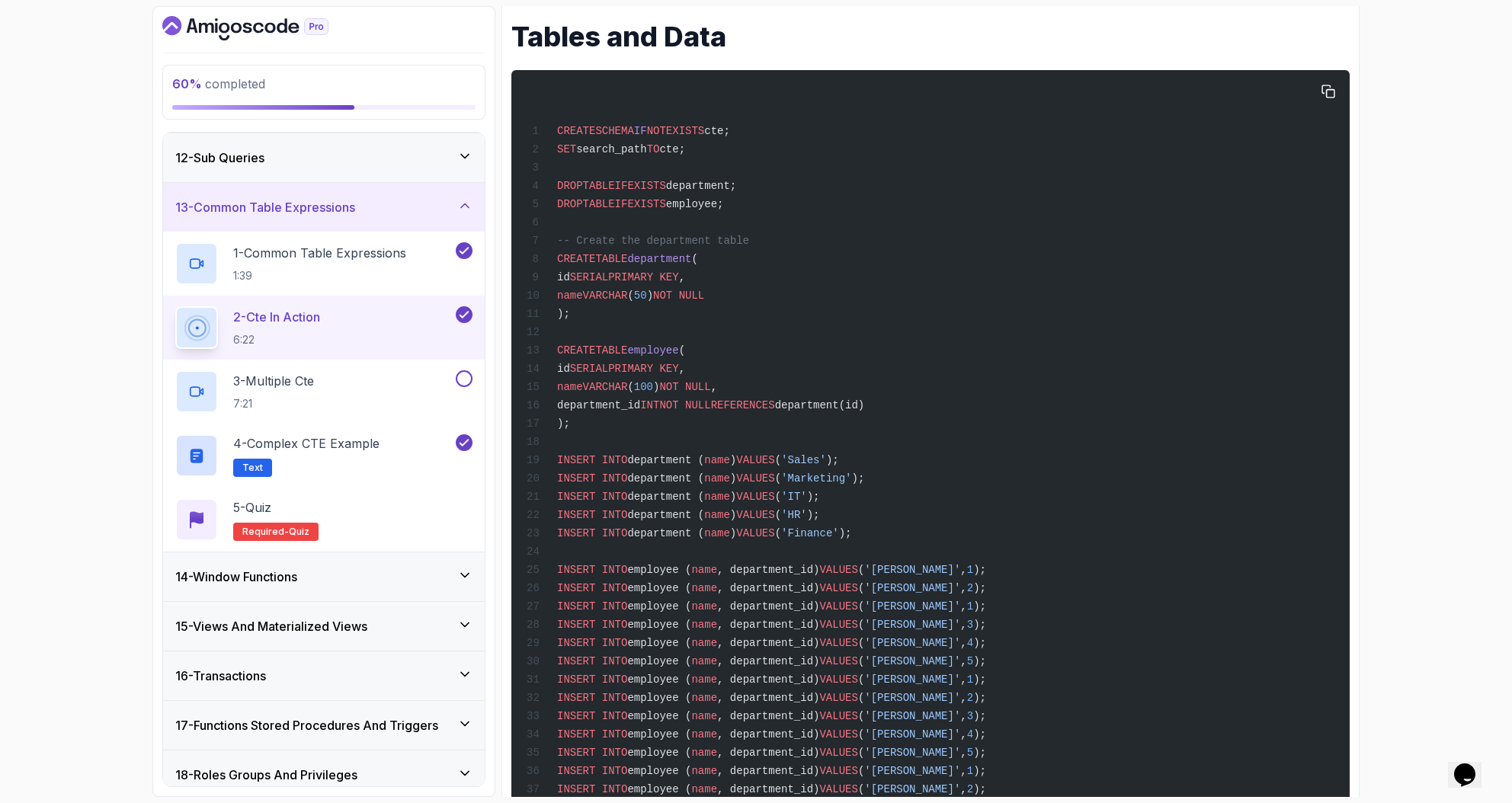
click at [807, 497] on span "'IT'" at bounding box center [793, 496] width 26 height 12
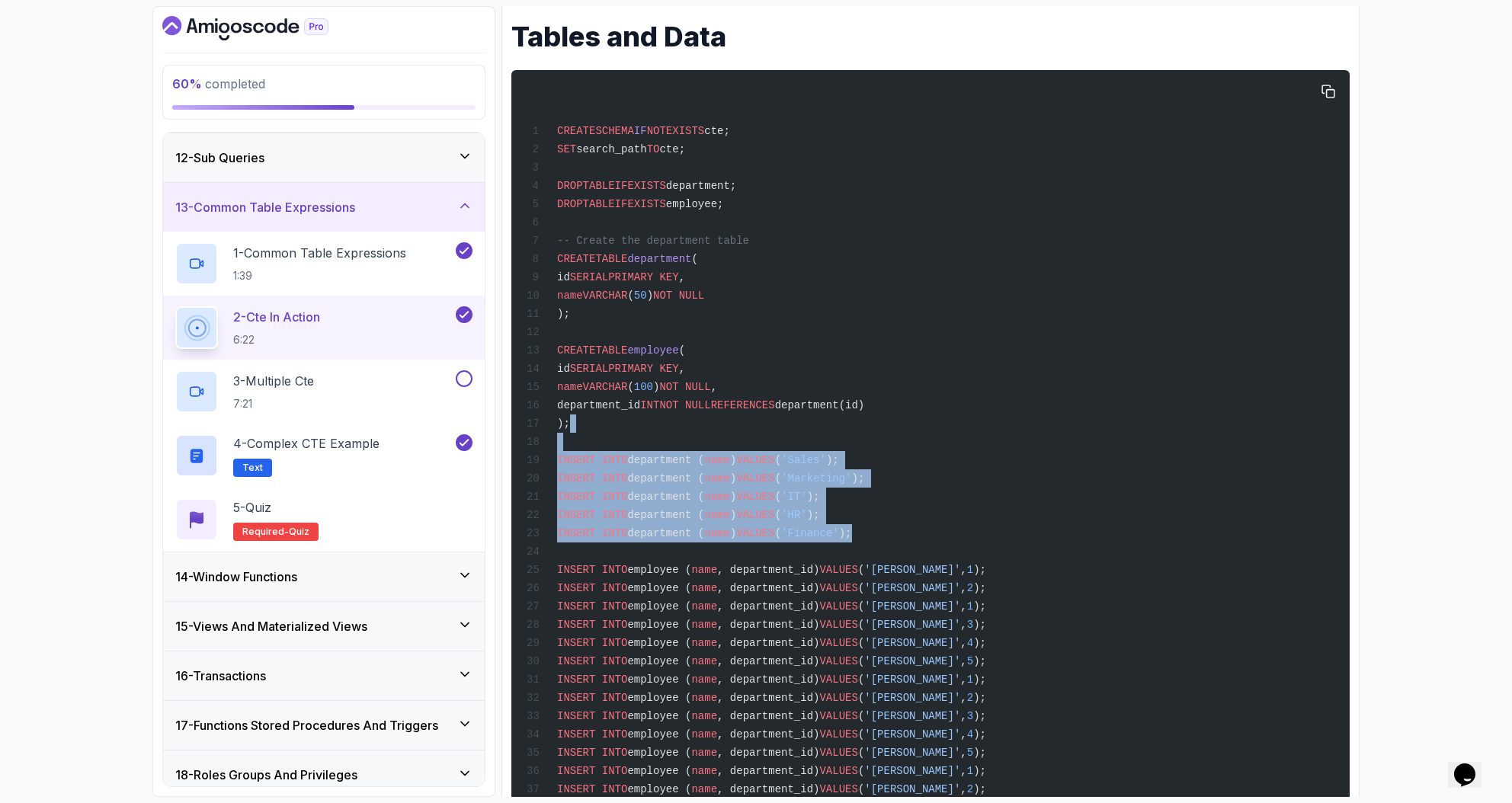
drag, startPoint x: 933, startPoint y: 535, endPoint x: 568, endPoint y: 393, distance: 391.6
click at [570, 421] on div "CREATE SCHEMA IF NOT EXISTS cte; SET search_path TO cte; DROP TABLE IF EXISTS d…" at bounding box center [930, 503] width 813 height 850
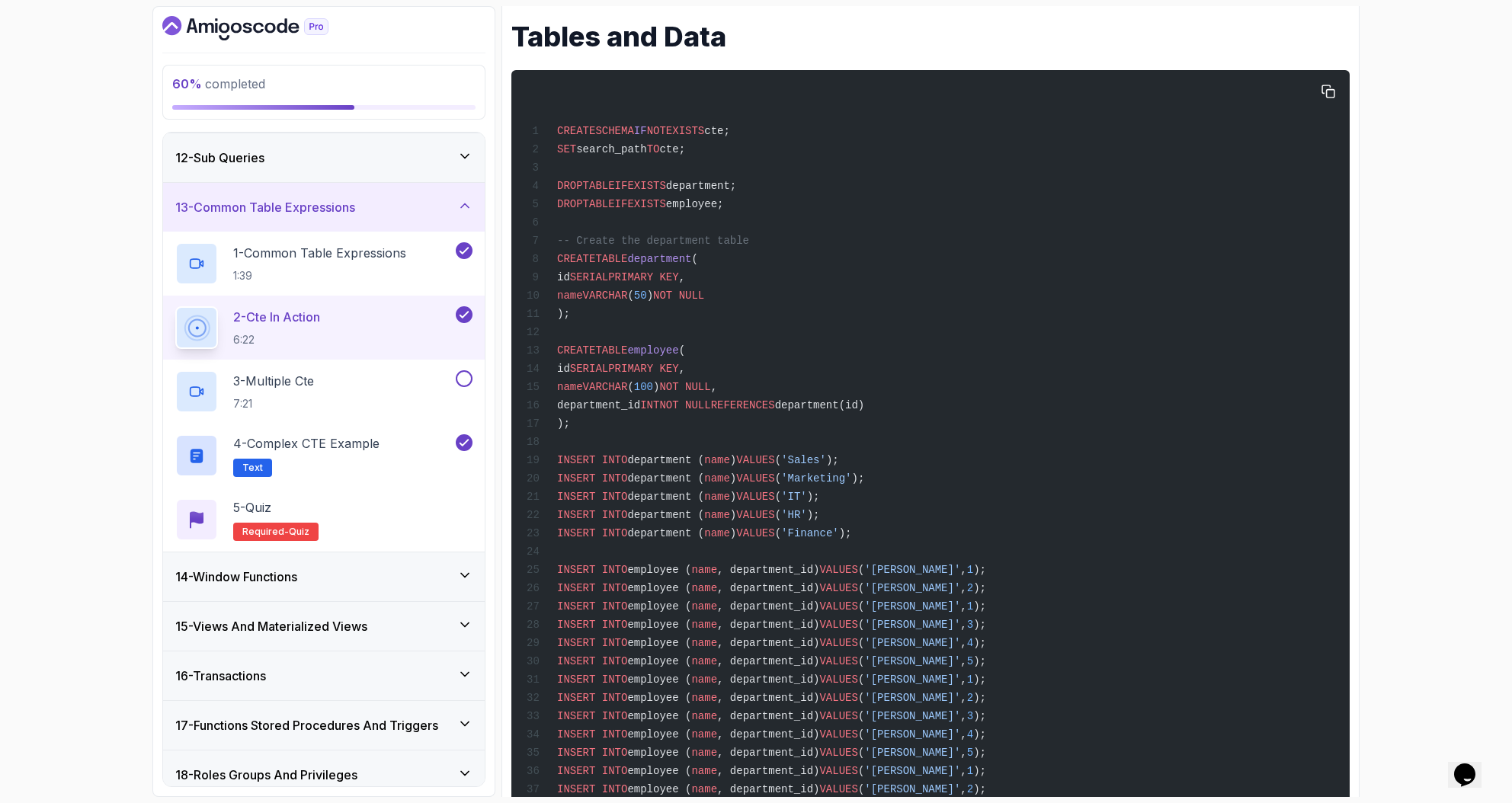
click at [742, 334] on div "CREATE SCHEMA IF NOT EXISTS cte; SET search_path TO cte; DROP TABLE IF EXISTS d…" at bounding box center [930, 503] width 813 height 850
drag, startPoint x: 728, startPoint y: 347, endPoint x: 673, endPoint y: 337, distance: 55.9
click at [673, 337] on div "CREATE SCHEMA IF NOT EXISTS cte; SET search_path TO cte; DROP TABLE IF EXISTS d…" at bounding box center [930, 503] width 813 height 850
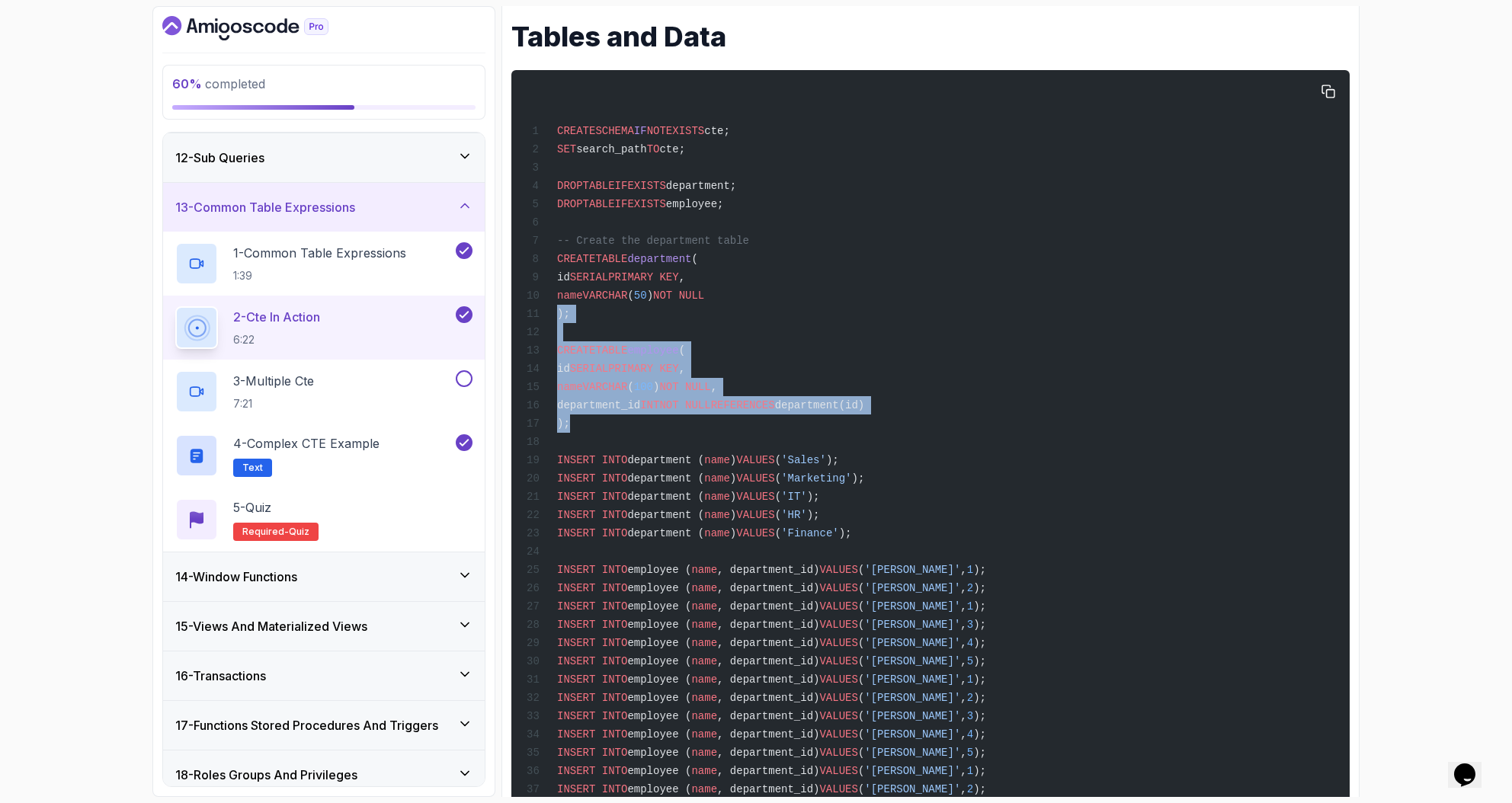
drag, startPoint x: 562, startPoint y: 383, endPoint x: 577, endPoint y: 311, distance: 73.5
click at [537, 310] on div "CREATE SCHEMA IF NOT EXISTS cte; SET search_path TO cte; DROP TABLE IF EXISTS d…" at bounding box center [930, 503] width 813 height 850
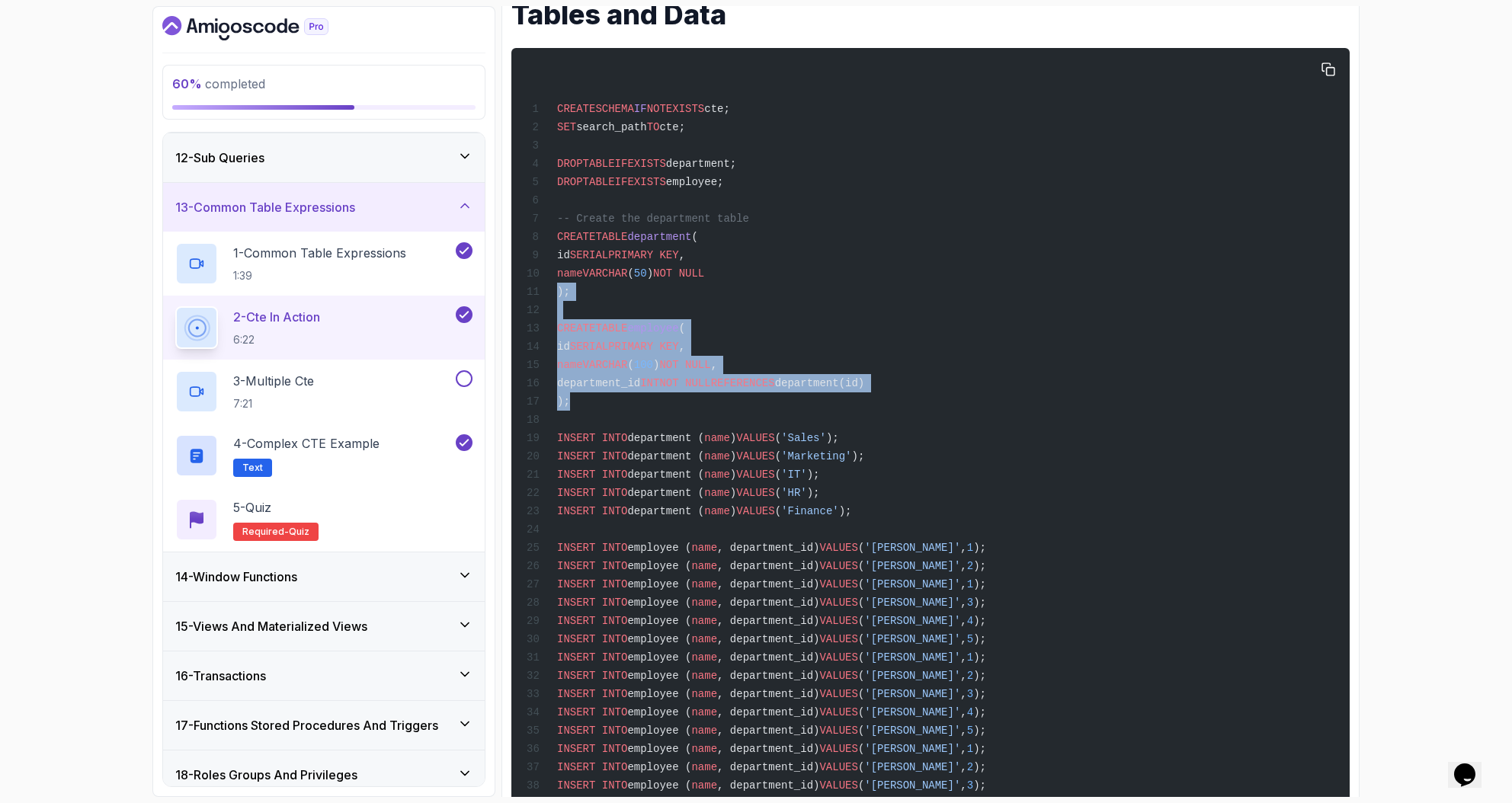
scroll to position [724, 0]
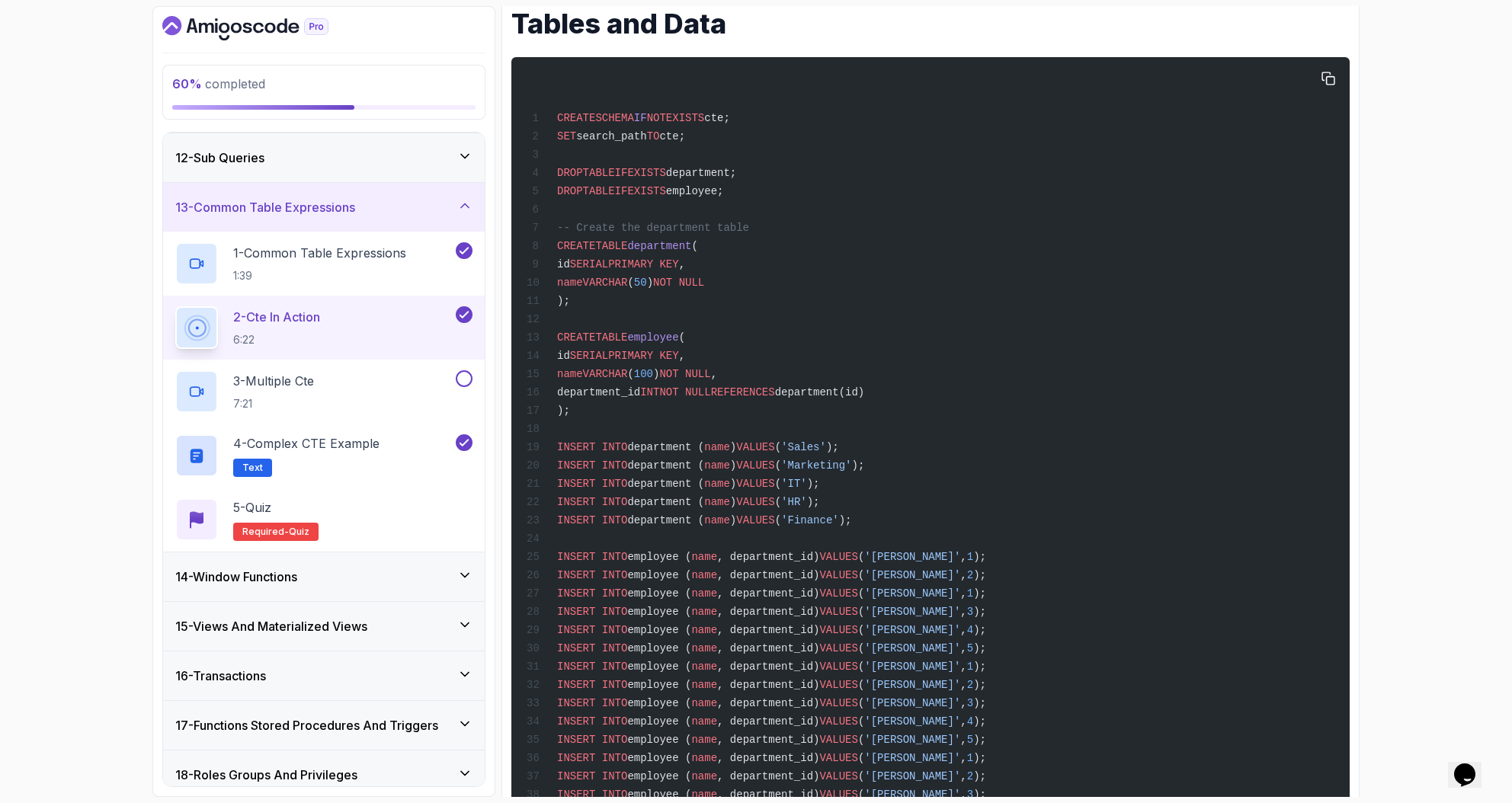
click at [1021, 362] on div "CREATE SCHEMA IF NOT EXISTS cte; SET search_path TO cte; DROP TABLE IF EXISTS d…" at bounding box center [930, 491] width 813 height 850
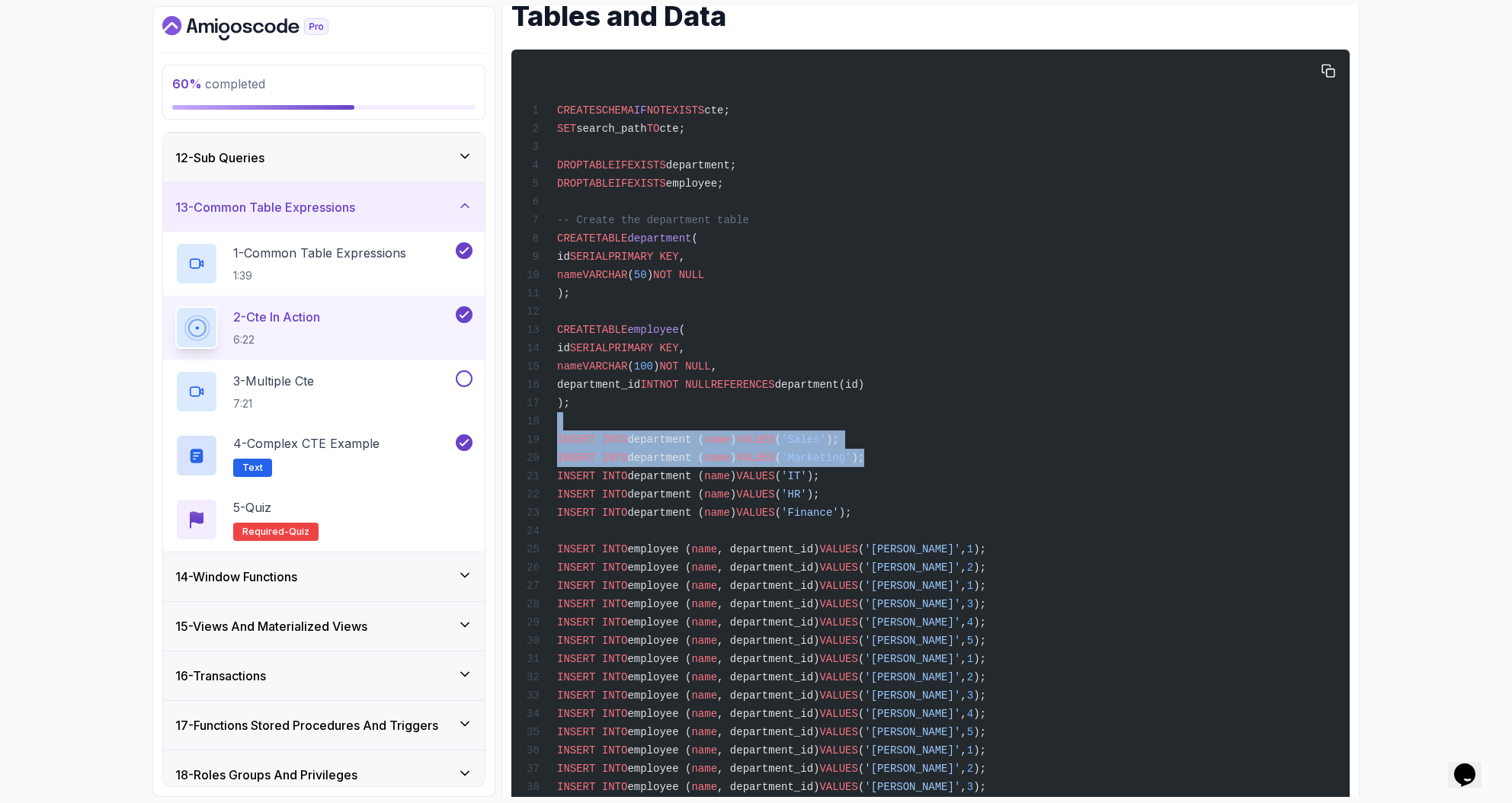
drag, startPoint x: 934, startPoint y: 458, endPoint x: 810, endPoint y: 417, distance: 130.6
click at [809, 421] on div "CREATE SCHEMA IF NOT EXISTS cte; SET search_path TO cte; DROP TABLE IF EXISTS d…" at bounding box center [930, 484] width 813 height 850
drag, startPoint x: 850, startPoint y: 408, endPoint x: 818, endPoint y: 407, distance: 32.0
click at [850, 408] on div "CREATE SCHEMA IF NOT EXISTS cte; SET search_path TO cte; DROP TABLE IF EXISTS d…" at bounding box center [930, 484] width 813 height 850
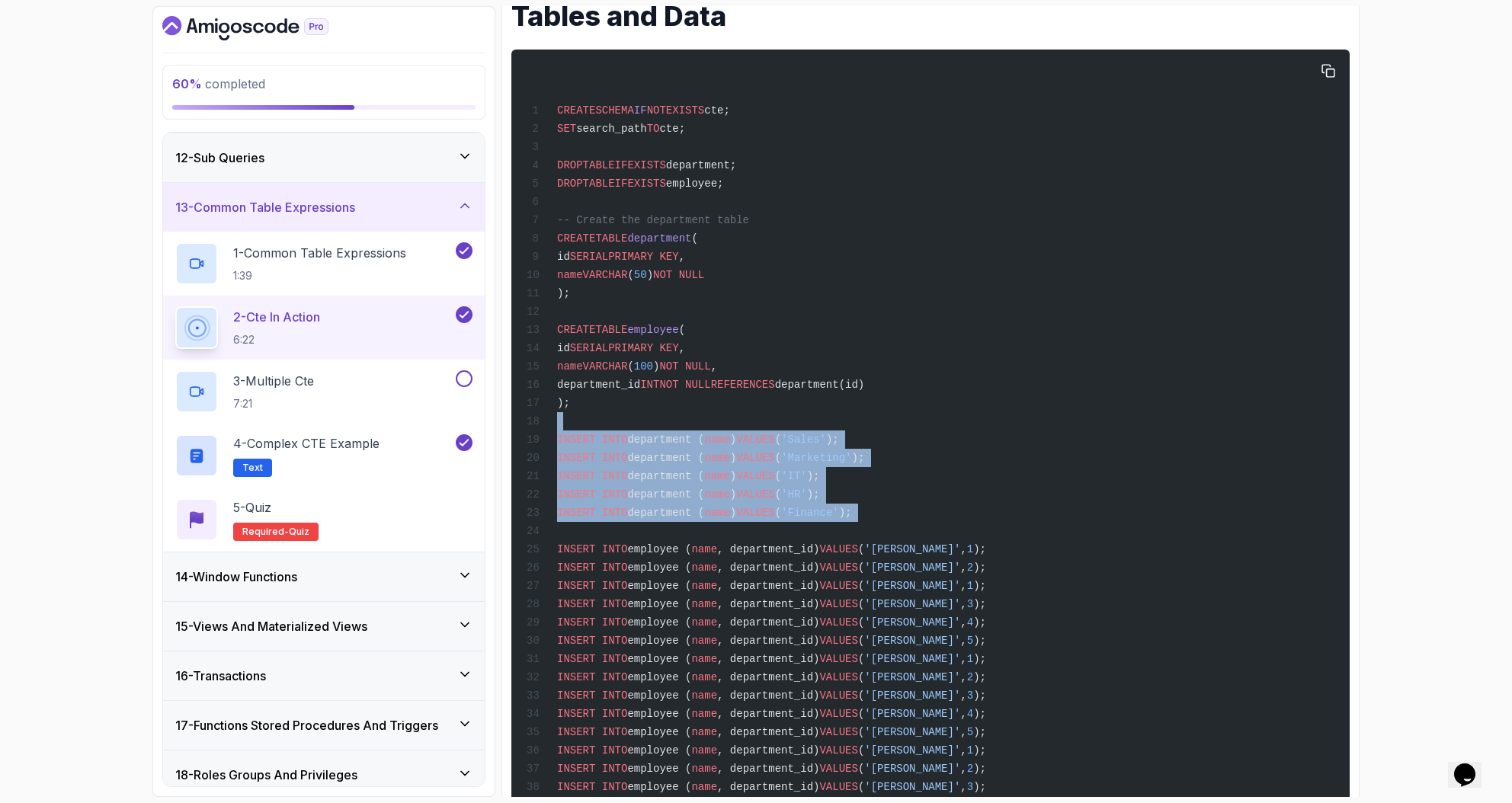
drag, startPoint x: 661, startPoint y: 429, endPoint x: 960, endPoint y: 510, distance: 309.8
click at [895, 543] on div "CREATE SCHEMA IF NOT EXISTS cte; SET search_path TO cte; DROP TABLE IF EXISTS d…" at bounding box center [930, 484] width 813 height 850
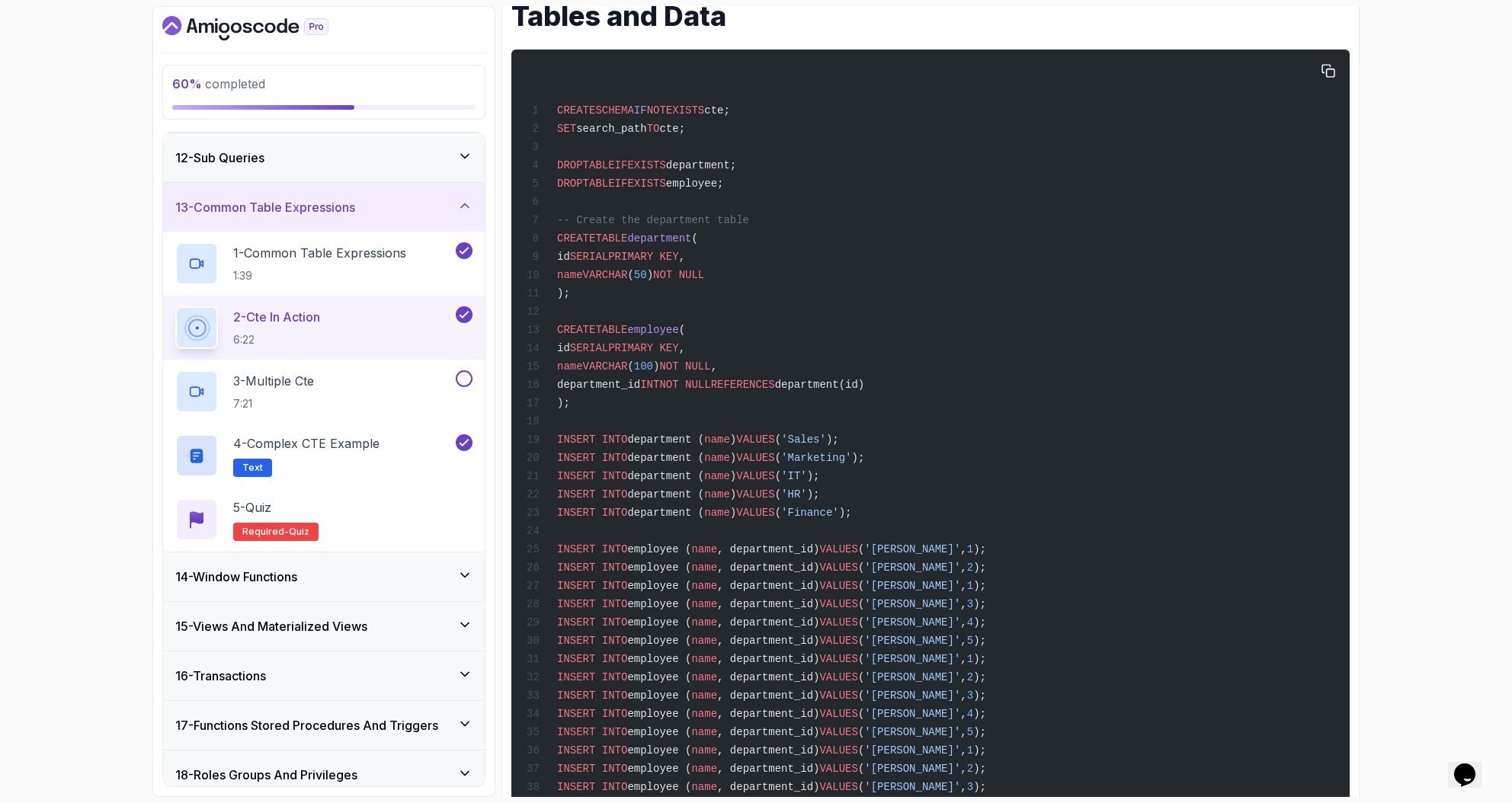
click at [966, 504] on div "CREATE SCHEMA IF NOT EXISTS cte; SET search_path TO cte; DROP TABLE IF EXISTS d…" at bounding box center [930, 484] width 813 height 850
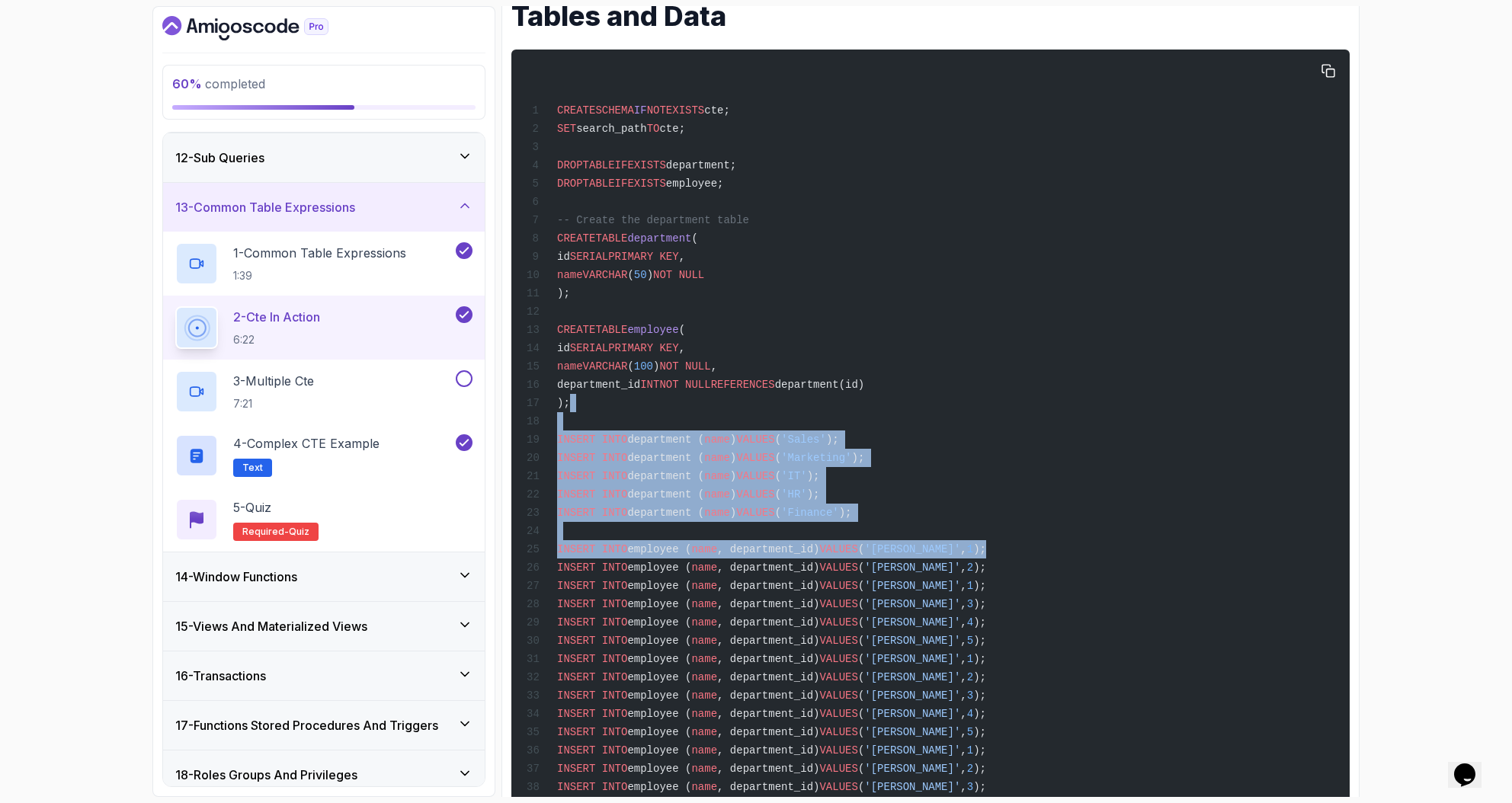
drag, startPoint x: 992, startPoint y: 548, endPoint x: 853, endPoint y: 414, distance: 193.1
click at [740, 405] on div "CREATE SCHEMA IF NOT EXISTS cte; SET search_path TO cte; DROP TABLE IF EXISTS d…" at bounding box center [930, 484] width 813 height 850
click at [856, 415] on div "CREATE SCHEMA IF NOT EXISTS cte; SET search_path TO cte; DROP TABLE IF EXISTS d…" at bounding box center [930, 484] width 813 height 850
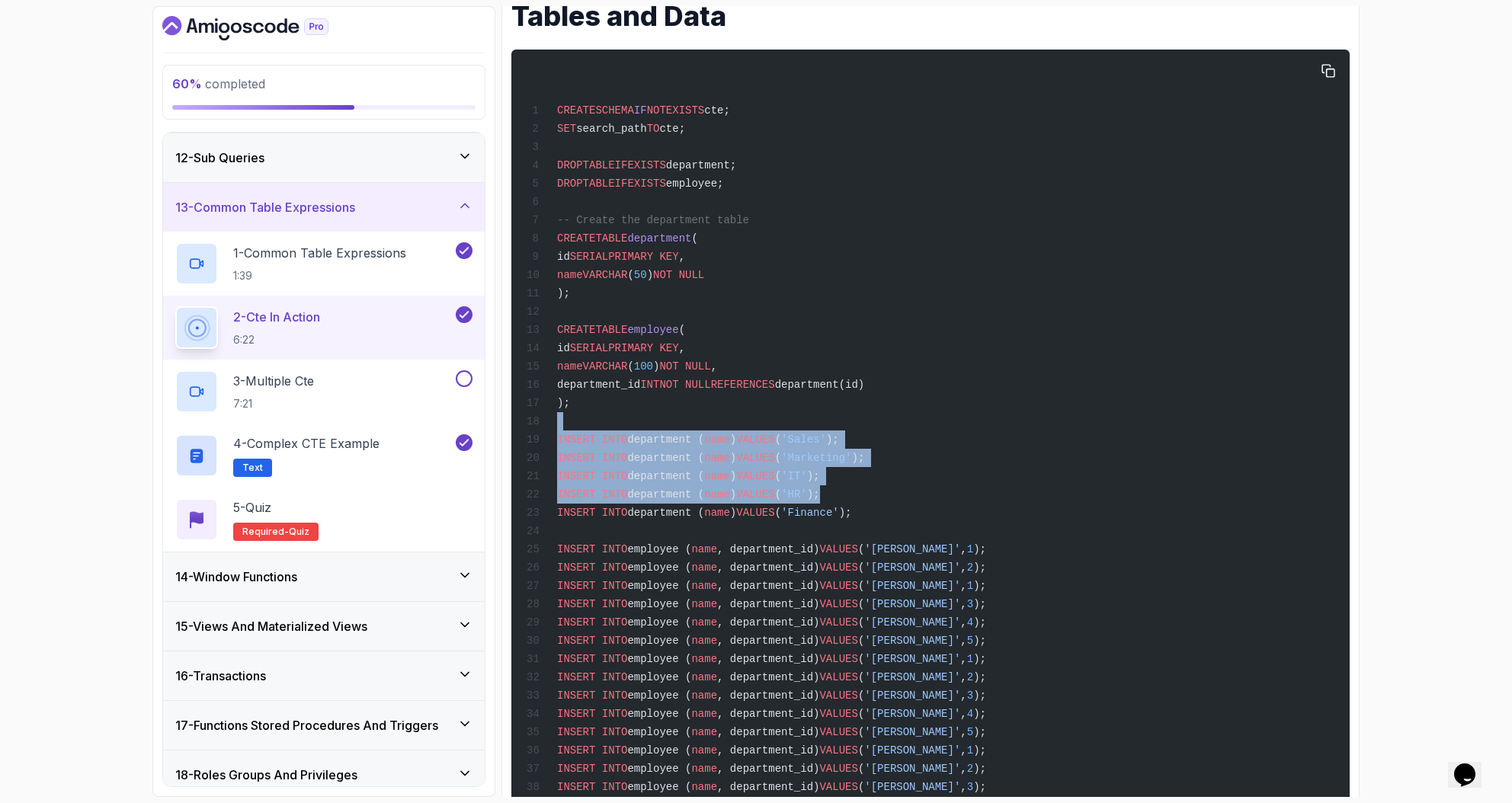
click at [979, 495] on div "CREATE SCHEMA IF NOT EXISTS cte; SET search_path TO cte; DROP TABLE IF EXISTS d…" at bounding box center [930, 484] width 813 height 850
click at [986, 489] on div "CREATE SCHEMA IF NOT EXISTS cte; SET search_path TO cte; DROP TABLE IF EXISTS d…" at bounding box center [930, 484] width 813 height 850
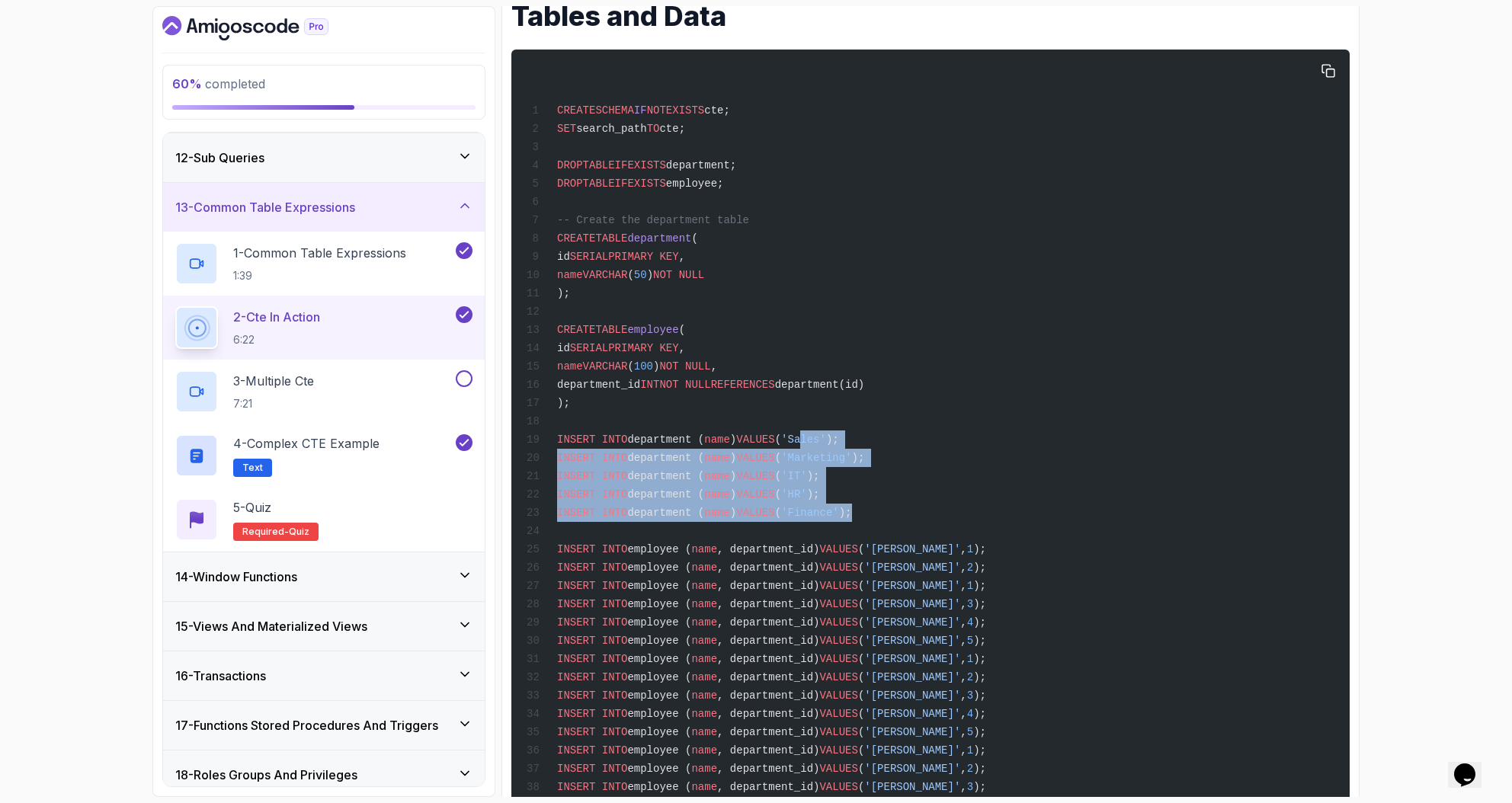
drag, startPoint x: 985, startPoint y: 500, endPoint x: 820, endPoint y: 436, distance: 177.0
click at [820, 437] on div "CREATE SCHEMA IF NOT EXISTS cte; SET search_path TO cte; DROP TABLE IF EXISTS d…" at bounding box center [930, 484] width 813 height 850
click at [826, 433] on span "'Sales'" at bounding box center [803, 439] width 45 height 12
drag, startPoint x: 828, startPoint y: 425, endPoint x: 953, endPoint y: 516, distance: 154.6
click at [952, 519] on div "CREATE SCHEMA IF NOT EXISTS cte; SET search_path TO cte; DROP TABLE IF EXISTS d…" at bounding box center [930, 484] width 813 height 850
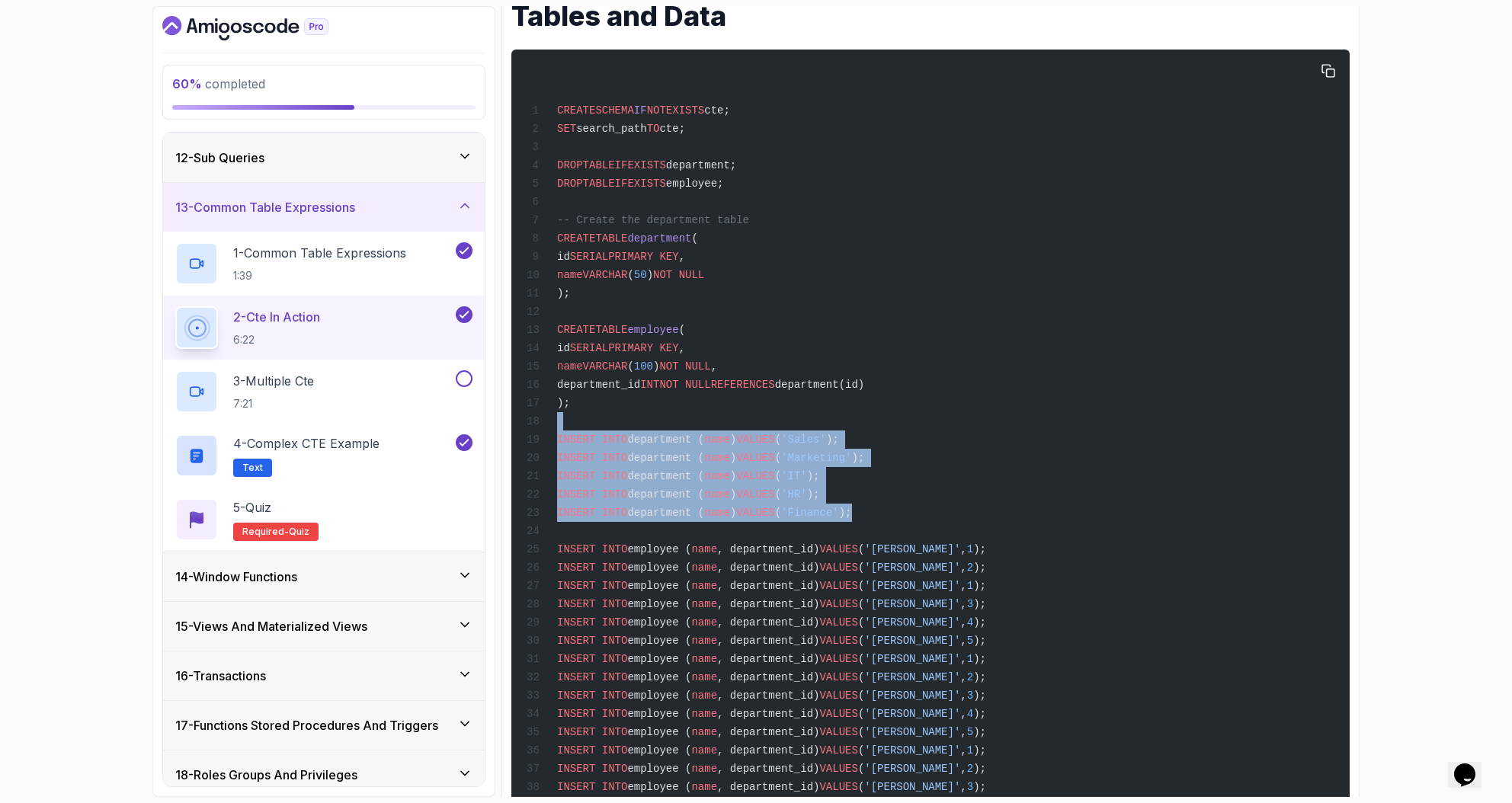
click at [953, 515] on div "CREATE SCHEMA IF NOT EXISTS cte; SET search_path TO cte; DROP TABLE IF EXISTS d…" at bounding box center [930, 484] width 813 height 850
drag, startPoint x: 939, startPoint y: 494, endPoint x: 742, endPoint y: 412, distance: 213.4
click at [746, 413] on div "CREATE SCHEMA IF NOT EXISTS cte; SET search_path TO cte; DROP TABLE IF EXISTS d…" at bounding box center [930, 484] width 813 height 850
click at [766, 413] on div "CREATE SCHEMA IF NOT EXISTS cte; SET search_path TO cte; DROP TABLE IF EXISTS d…" at bounding box center [930, 484] width 813 height 850
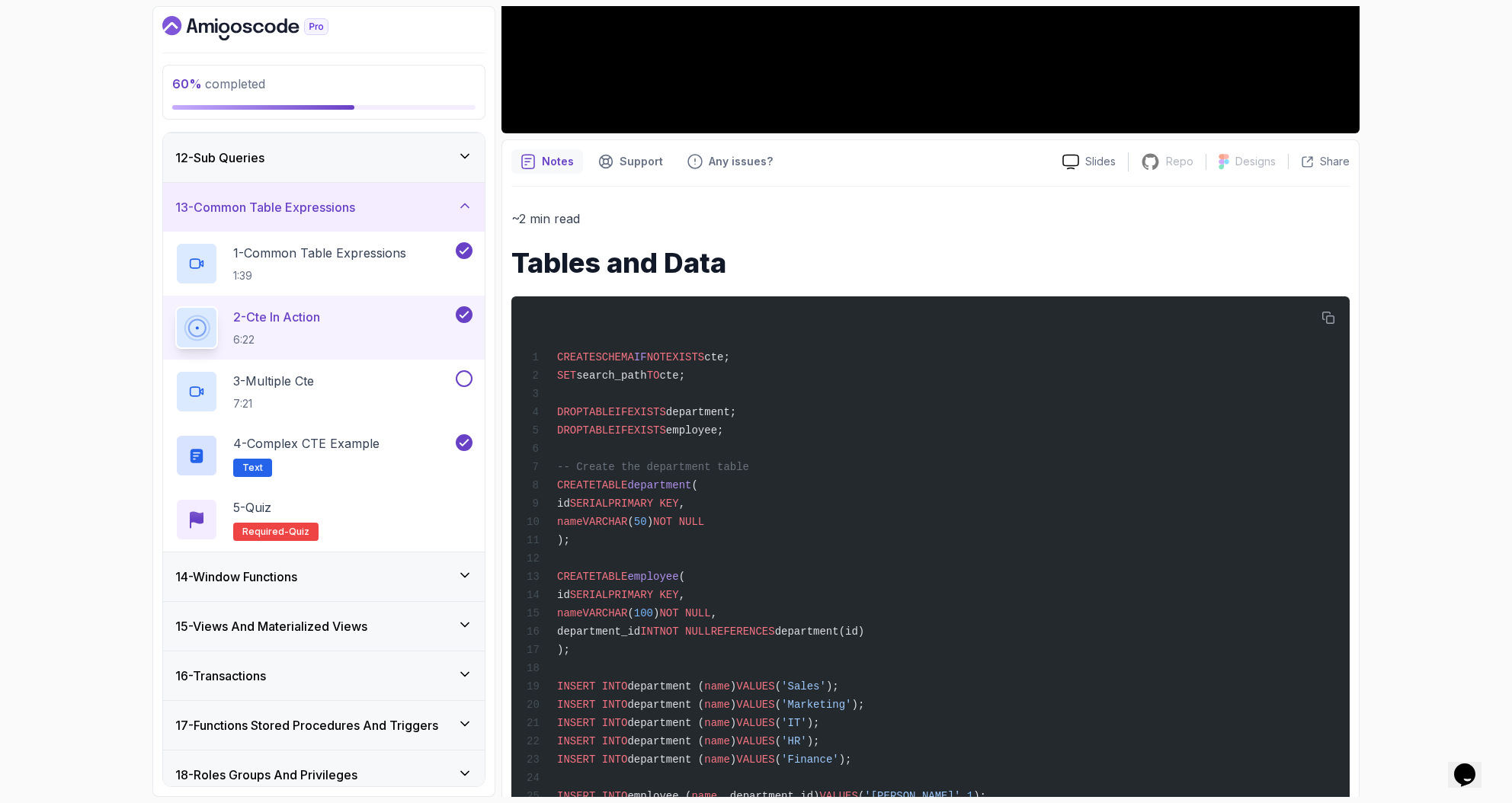
scroll to position [0, 0]
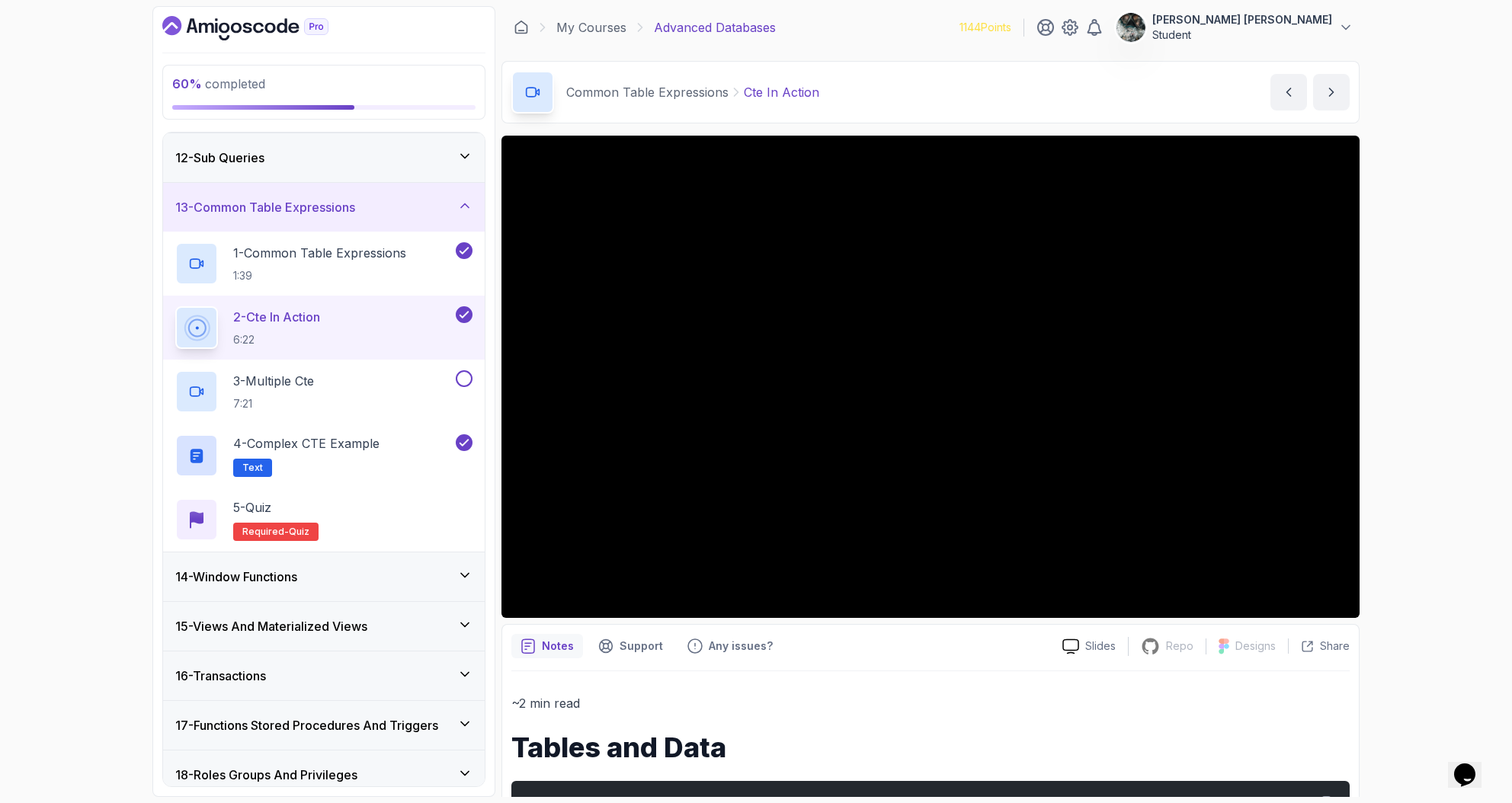
click at [1440, 413] on div "60 % completed 1 - Intro 2 - Schemas 3 - Advanced Data Types 4 - Working With D…" at bounding box center [756, 402] width 1512 height 803
click at [264, 409] on p "7:21" at bounding box center [273, 403] width 80 height 15
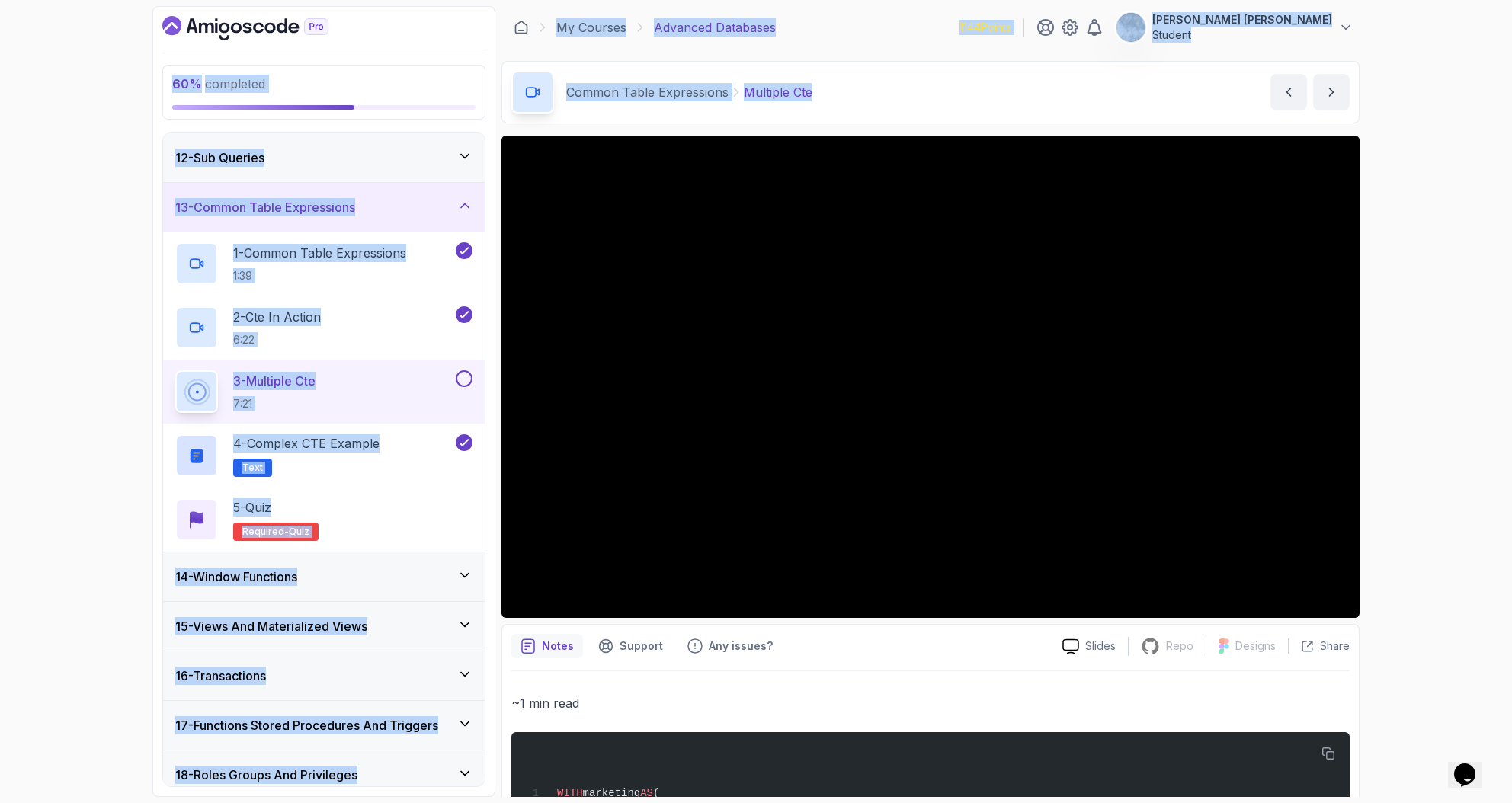
drag, startPoint x: 751, startPoint y: 74, endPoint x: 433, endPoint y: -20, distance: 331.6
click at [433, 0] on html "60 % completed 1 - Intro 2 - Schemas 3 - Advanced Data Types 4 - Working With D…" at bounding box center [756, 402] width 1512 height 803
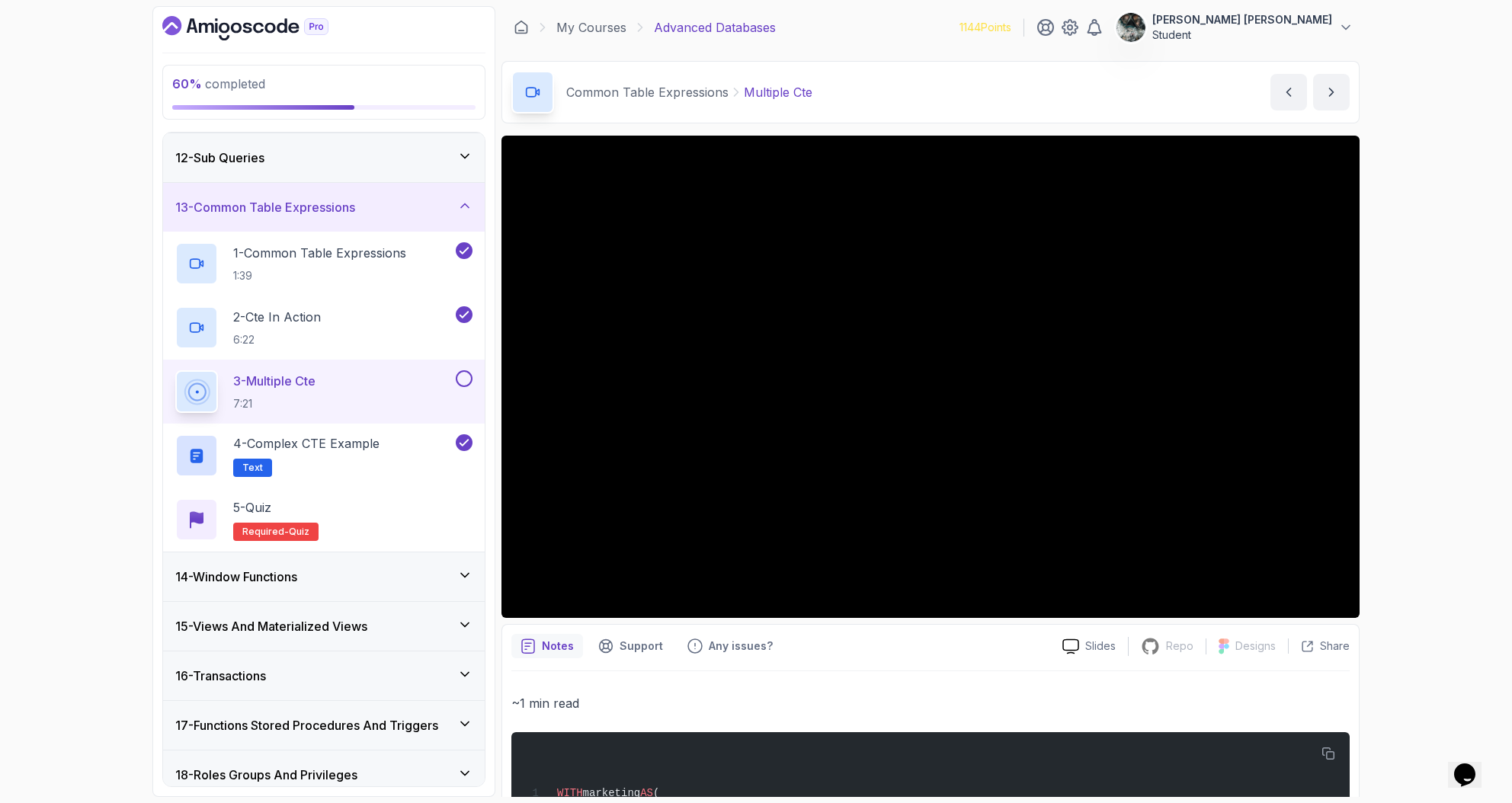
click at [1425, 92] on div "60 % completed 1 - Intro 2 - Schemas 3 - Advanced Data Types 4 - Working With D…" at bounding box center [756, 402] width 1512 height 803
click at [460, 380] on button at bounding box center [464, 378] width 17 height 17
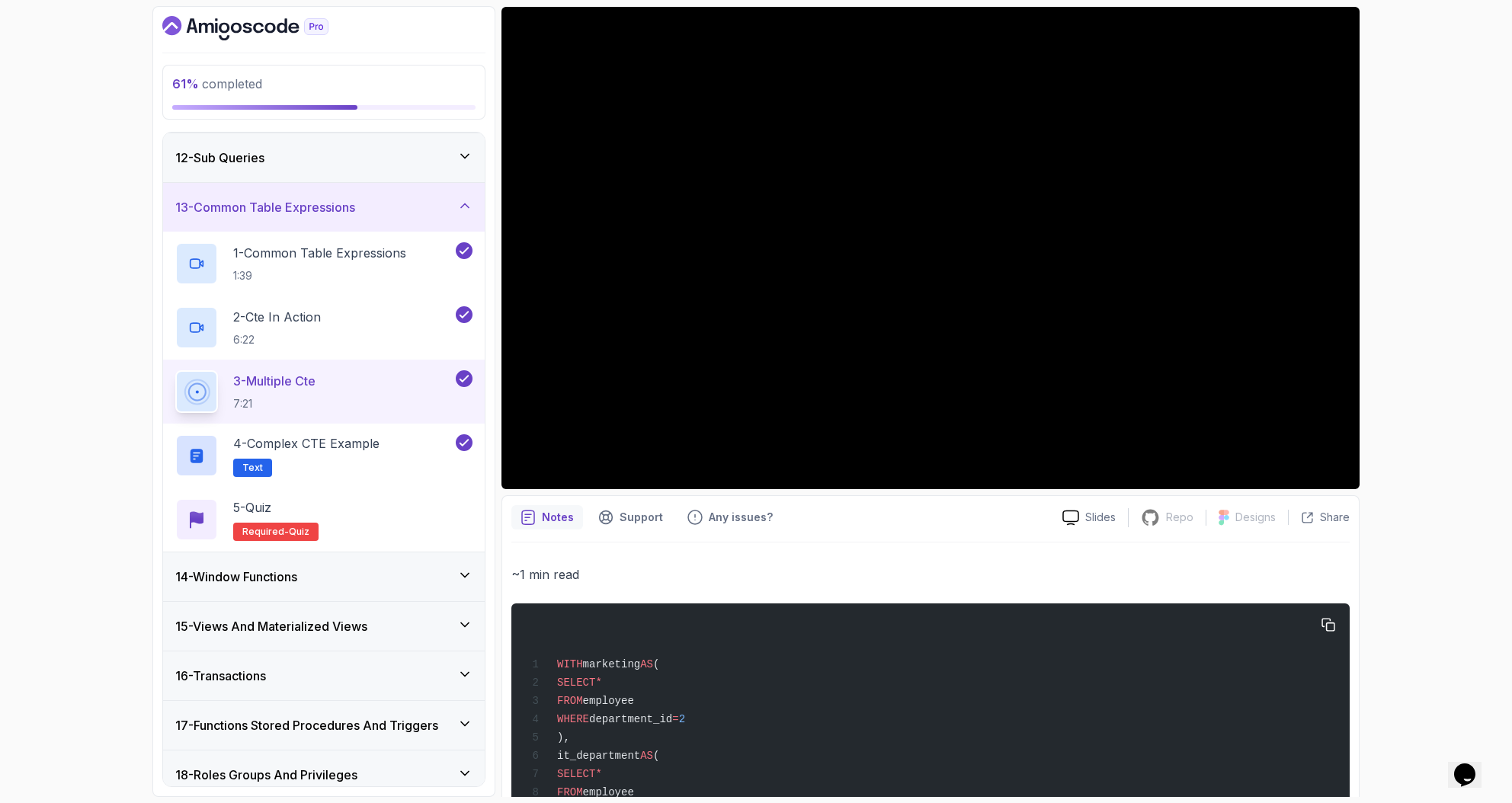
scroll to position [469, 0]
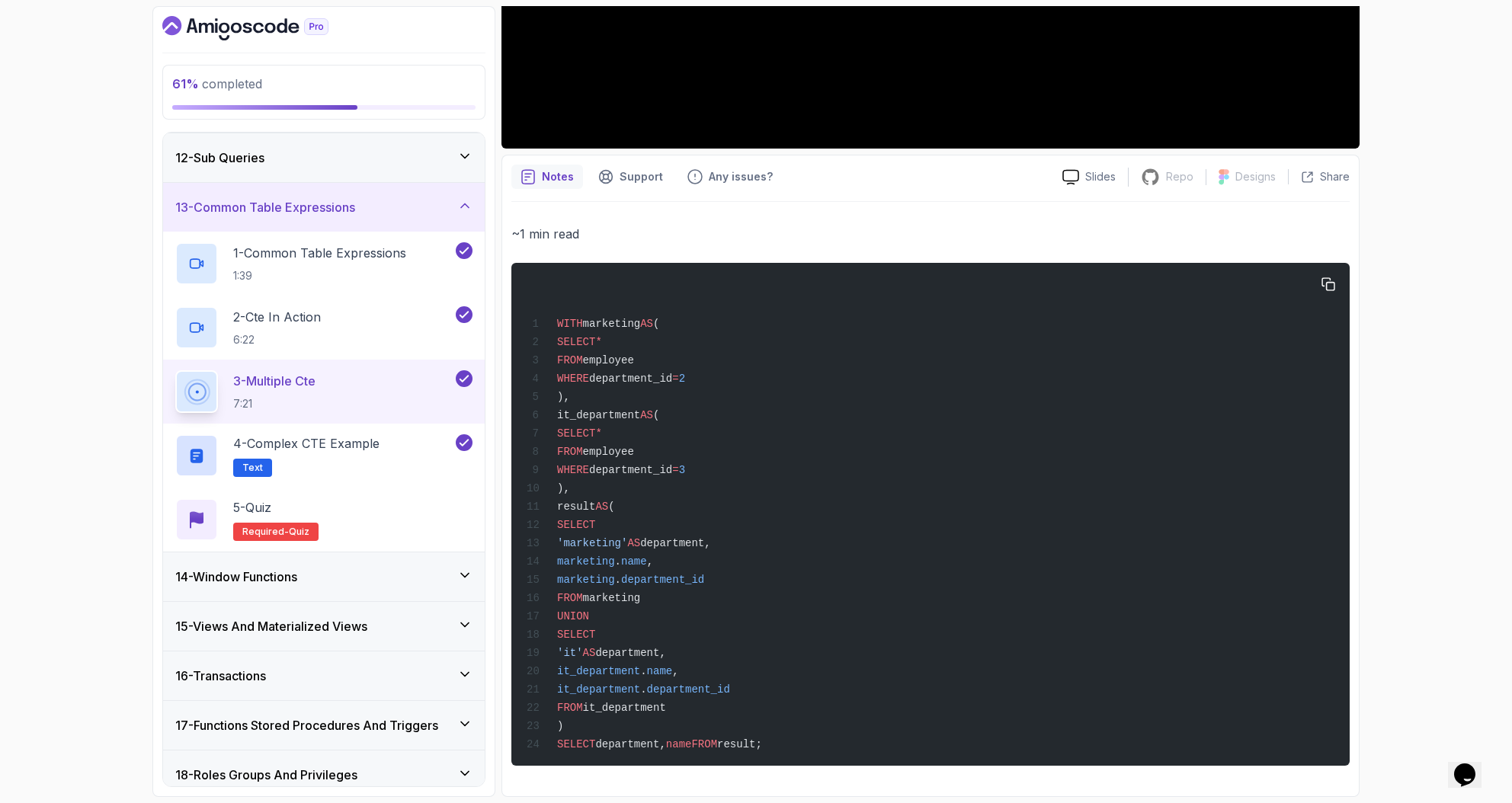
drag, startPoint x: 570, startPoint y: 321, endPoint x: 701, endPoint y: 317, distance: 131.1
click at [702, 315] on div "WITH marketing AS ( SELECT * FROM employee WHERE department_id = 2 ), it_depart…" at bounding box center [930, 514] width 813 height 484
drag, startPoint x: 754, startPoint y: 382, endPoint x: 554, endPoint y: 332, distance: 206.2
click at [554, 332] on div "WITH marketing AS ( SELECT * FROM employee WHERE department_id = 2 ), it_depart…" at bounding box center [930, 514] width 813 height 484
click at [603, 390] on div "WITH marketing AS ( SELECT * FROM employee WHERE department_id = 2 ), it_depart…" at bounding box center [930, 514] width 813 height 484
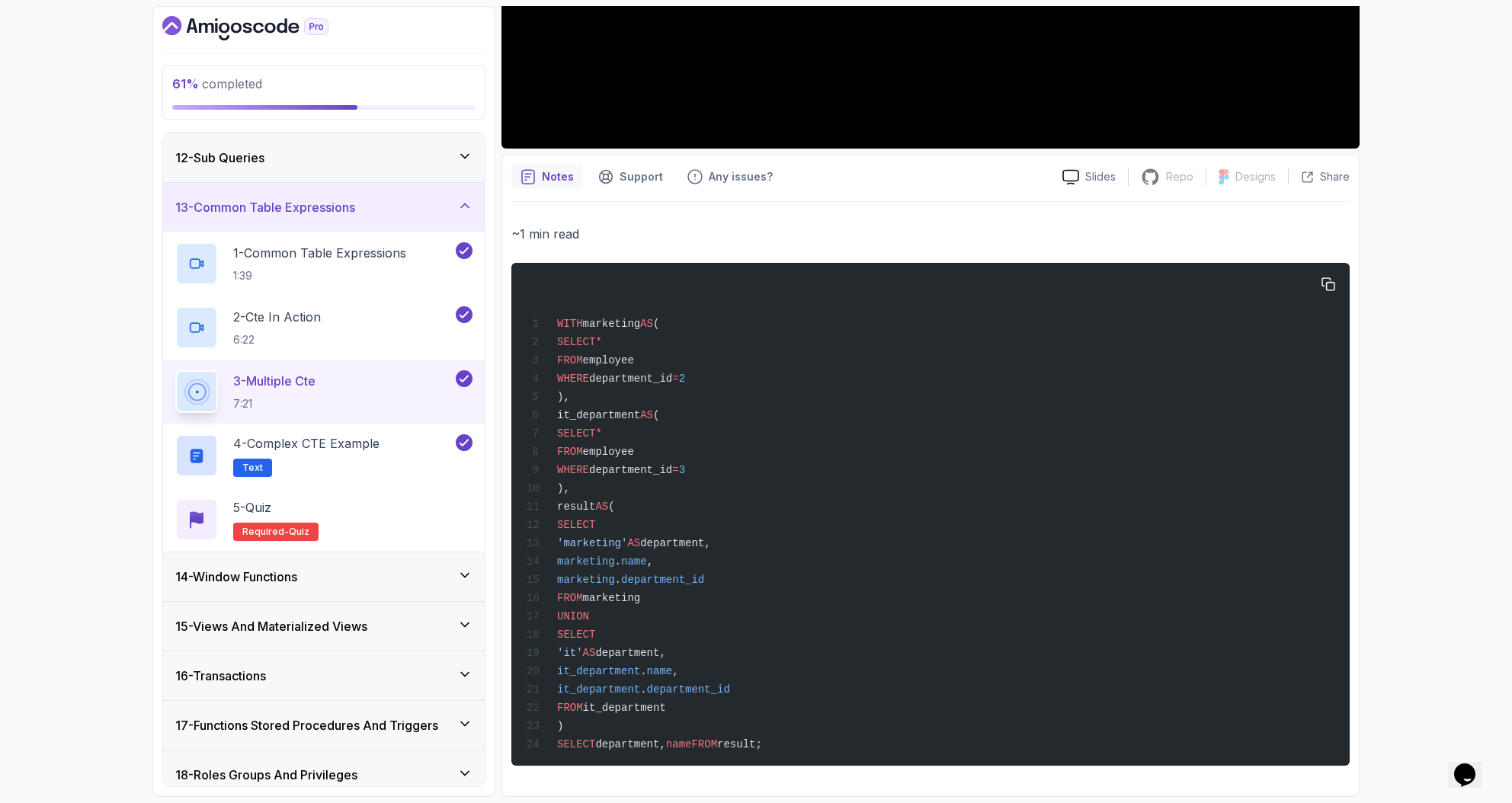
click at [616, 325] on span "marketing" at bounding box center [612, 323] width 58 height 12
click at [614, 325] on span "marketing" at bounding box center [612, 323] width 58 height 12
click at [627, 388] on div "WITH marketing AS ( SELECT * FROM employee WHERE department_id = 2 ), it_depart…" at bounding box center [930, 514] width 813 height 484
click at [635, 376] on span "department_id" at bounding box center [630, 378] width 83 height 12
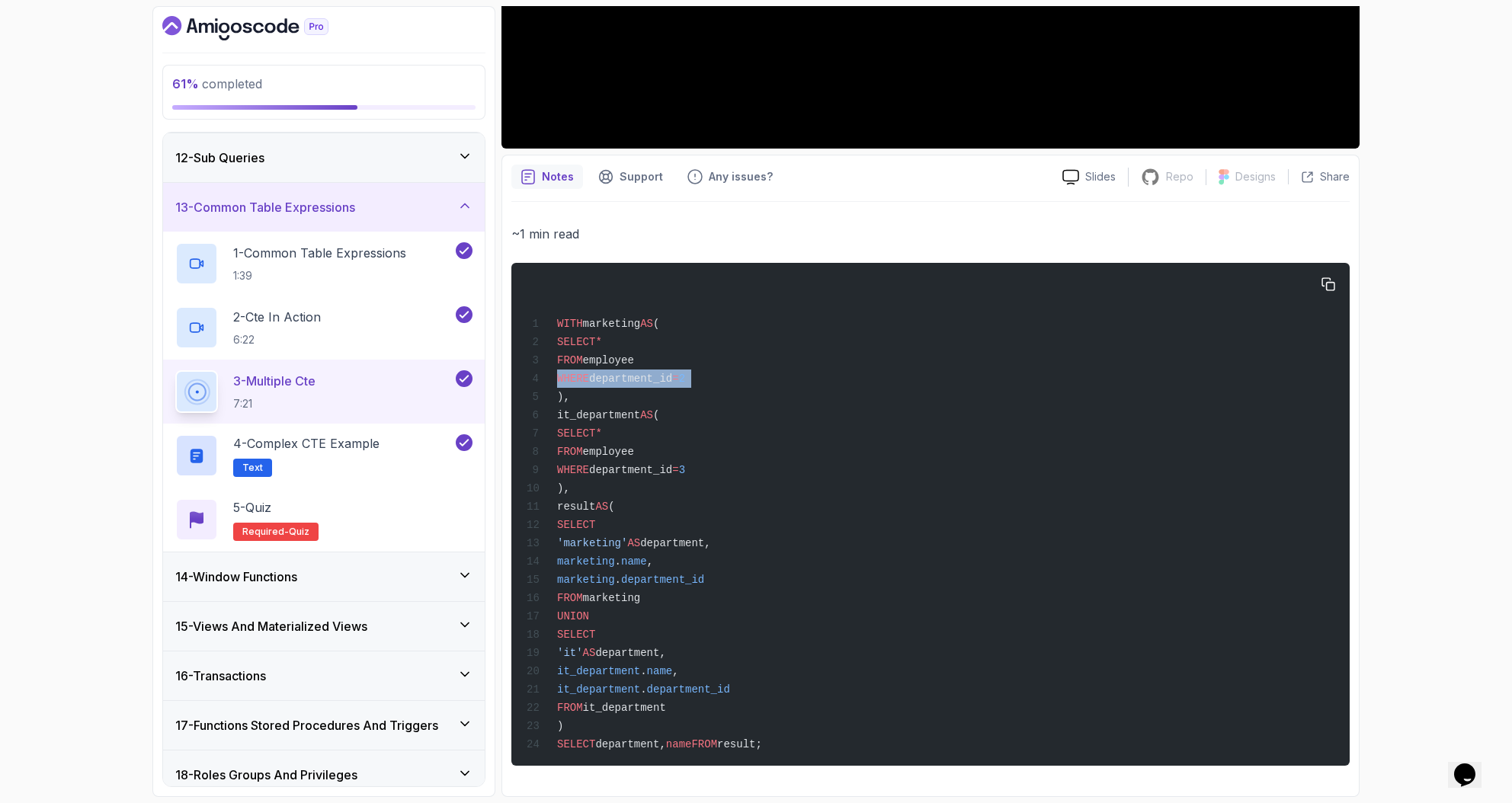
click at [635, 376] on span "department_id" at bounding box center [630, 378] width 83 height 12
click at [761, 386] on div "WITH marketing AS ( SELECT * FROM employee WHERE department_id = 2 ), it_depart…" at bounding box center [930, 514] width 813 height 484
drag, startPoint x: 755, startPoint y: 375, endPoint x: 563, endPoint y: 343, distance: 194.6
click at [562, 343] on div "WITH marketing AS ( SELECT * FROM employee WHERE department_id = 2 ), it_depart…" at bounding box center [930, 514] width 813 height 484
drag, startPoint x: 677, startPoint y: 472, endPoint x: 564, endPoint y: 441, distance: 117.2
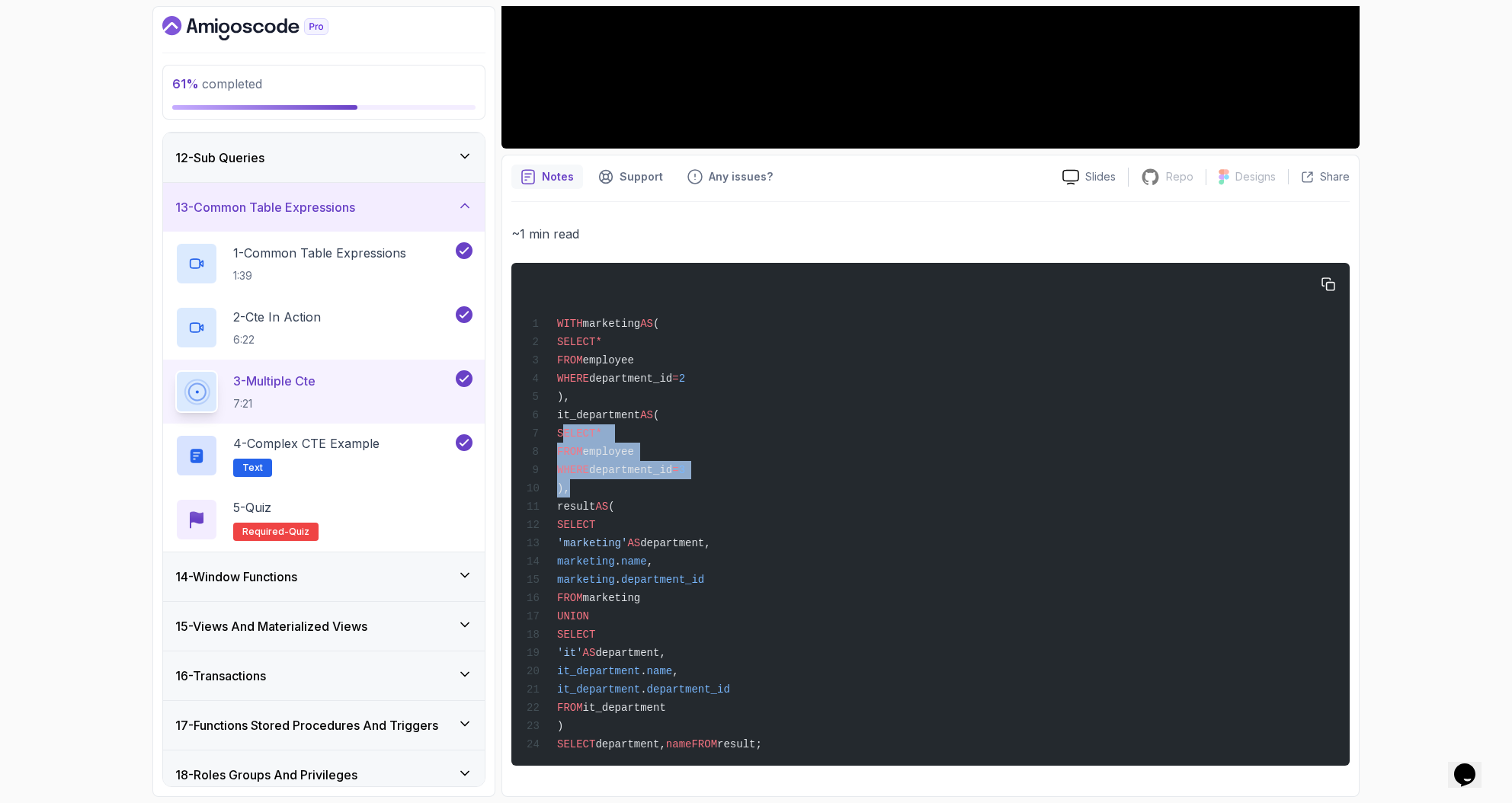
click at [564, 441] on div "WITH marketing AS ( SELECT * FROM employee WHERE department_id = 2 ), it_depart…" at bounding box center [930, 514] width 813 height 484
click at [570, 509] on span "result" at bounding box center [576, 506] width 38 height 12
drag, startPoint x: 640, startPoint y: 321, endPoint x: 671, endPoint y: 319, distance: 31.1
click at [659, 318] on span "WITH marketing AS (" at bounding box center [593, 323] width 132 height 12
drag, startPoint x: 575, startPoint y: 416, endPoint x: 633, endPoint y: 417, distance: 58.0
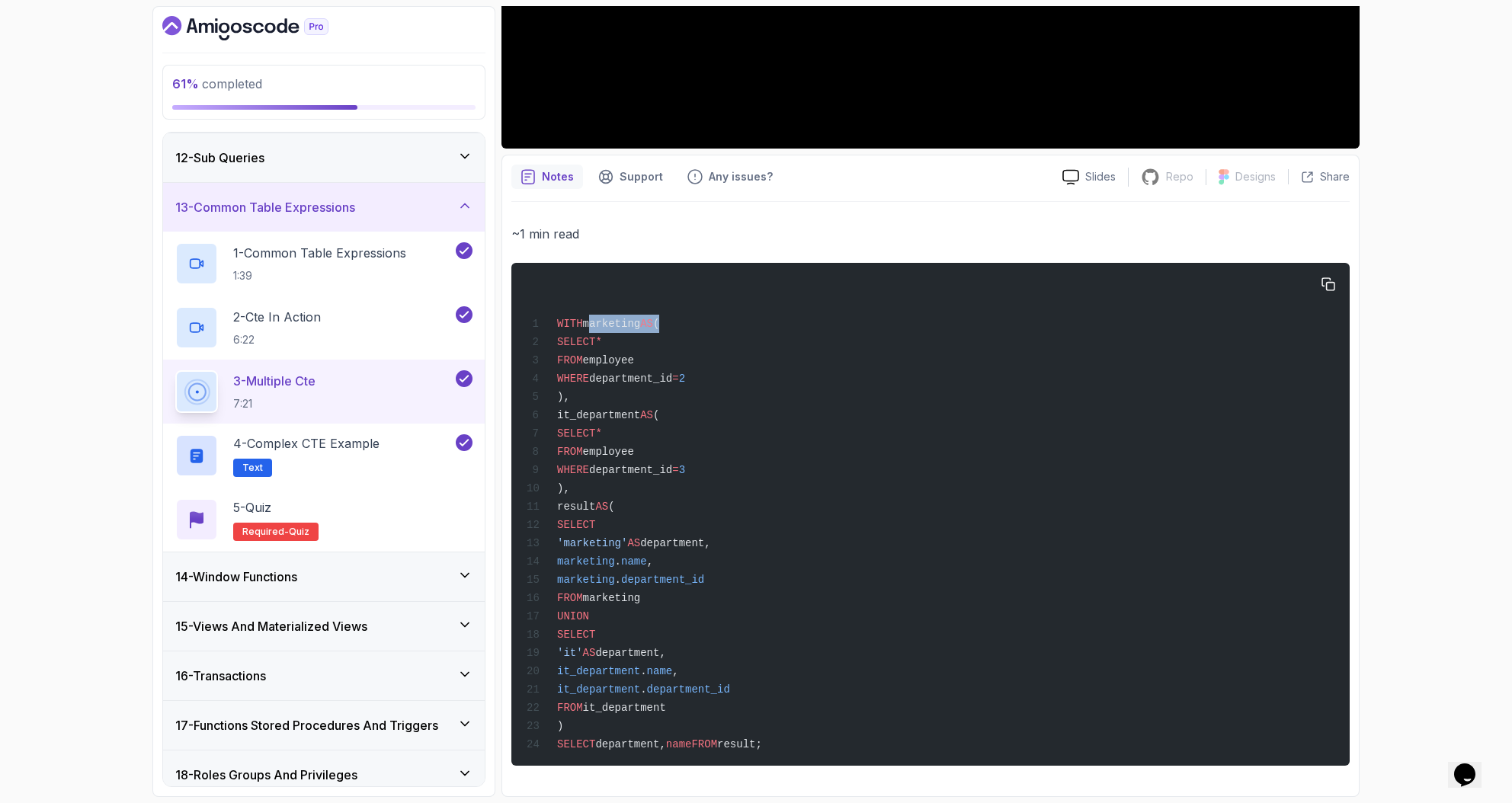
click at [640, 410] on span "it_department" at bounding box center [598, 415] width 83 height 12
drag, startPoint x: 580, startPoint y: 324, endPoint x: 623, endPoint y: 325, distance: 43.0
click at [622, 325] on span "WITH marketing AS (" at bounding box center [593, 323] width 132 height 12
drag, startPoint x: 555, startPoint y: 405, endPoint x: 633, endPoint y: 405, distance: 78.0
click at [633, 405] on div "WITH marketing AS ( SELECT * FROM employee WHERE department_id = 2 ), it_depart…" at bounding box center [930, 514] width 813 height 484
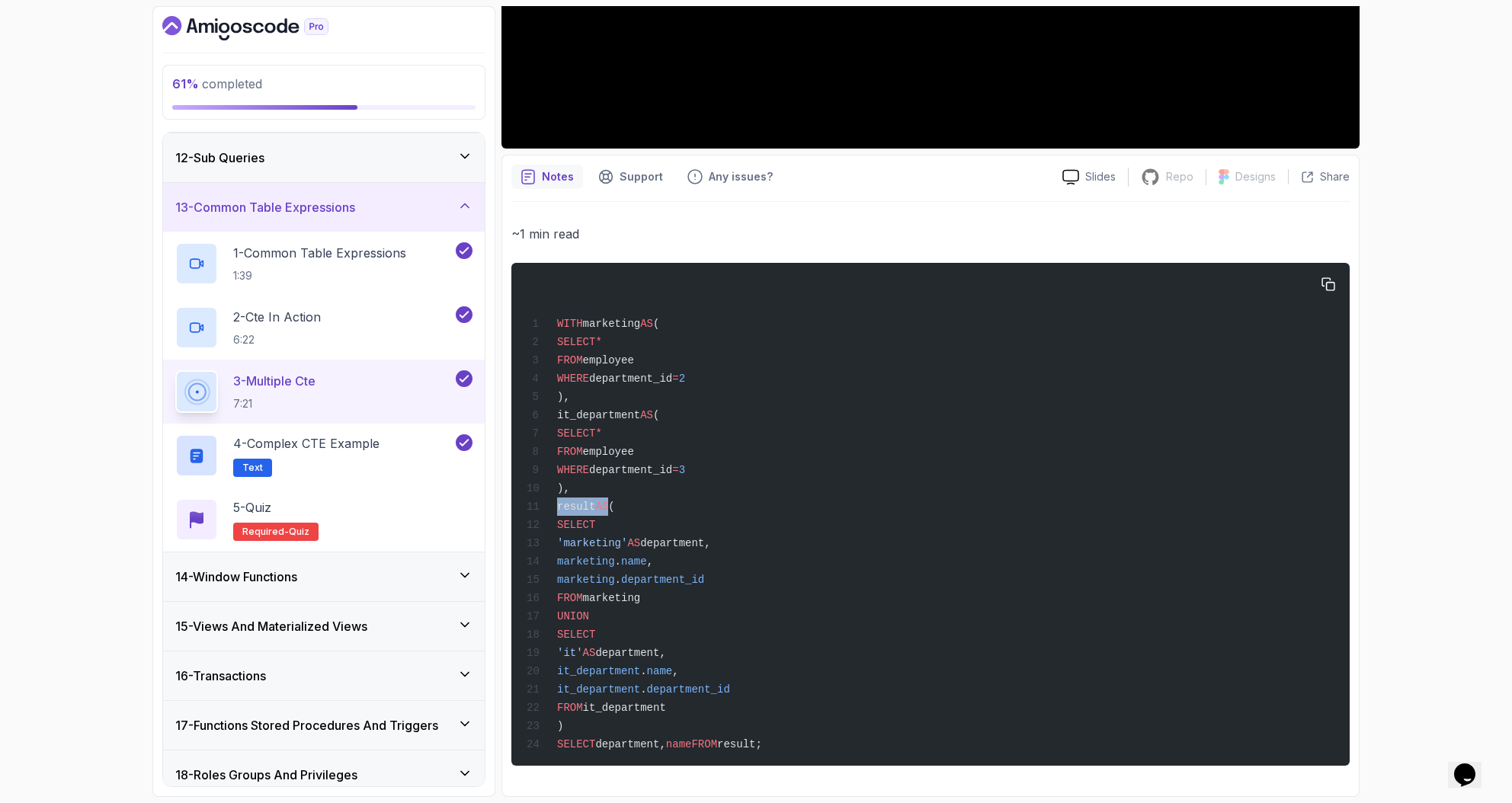
drag, startPoint x: 560, startPoint y: 513, endPoint x: 615, endPoint y: 507, distance: 55.3
click at [614, 507] on div "WITH marketing AS ( SELECT * FROM employee WHERE department_id = 2 ), it_depart…" at bounding box center [930, 514] width 813 height 484
click at [633, 512] on div "WITH marketing AS ( SELECT * FROM employee WHERE department_id = 2 ), it_depart…" at bounding box center [930, 514] width 813 height 484
drag, startPoint x: 637, startPoint y: 499, endPoint x: 596, endPoint y: 507, distance: 41.8
click at [595, 504] on div "WITH marketing AS ( SELECT * FROM employee WHERE department_id = 2 ), it_depart…" at bounding box center [930, 514] width 813 height 484
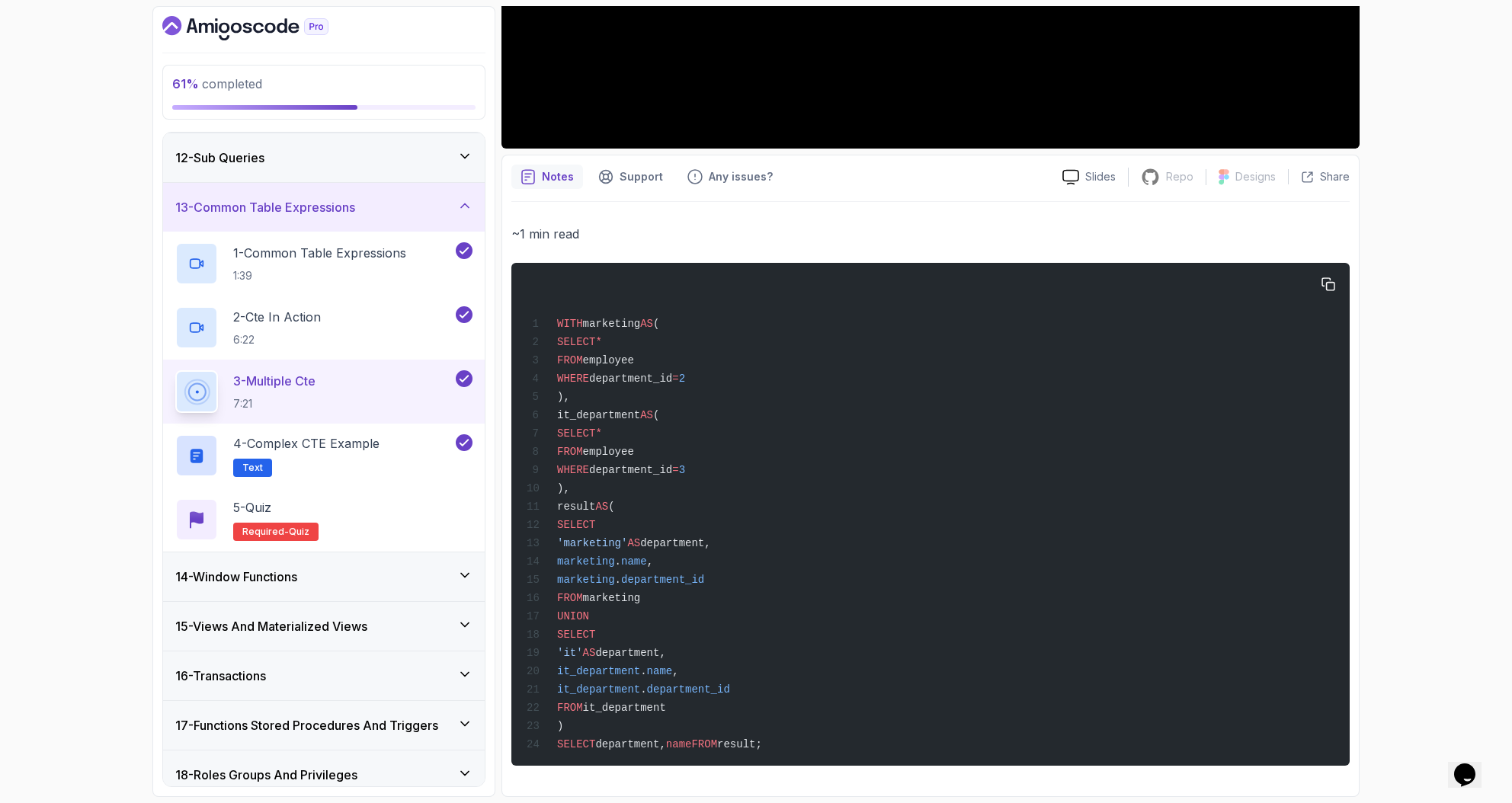
click at [600, 538] on span "'marketing'" at bounding box center [592, 543] width 70 height 12
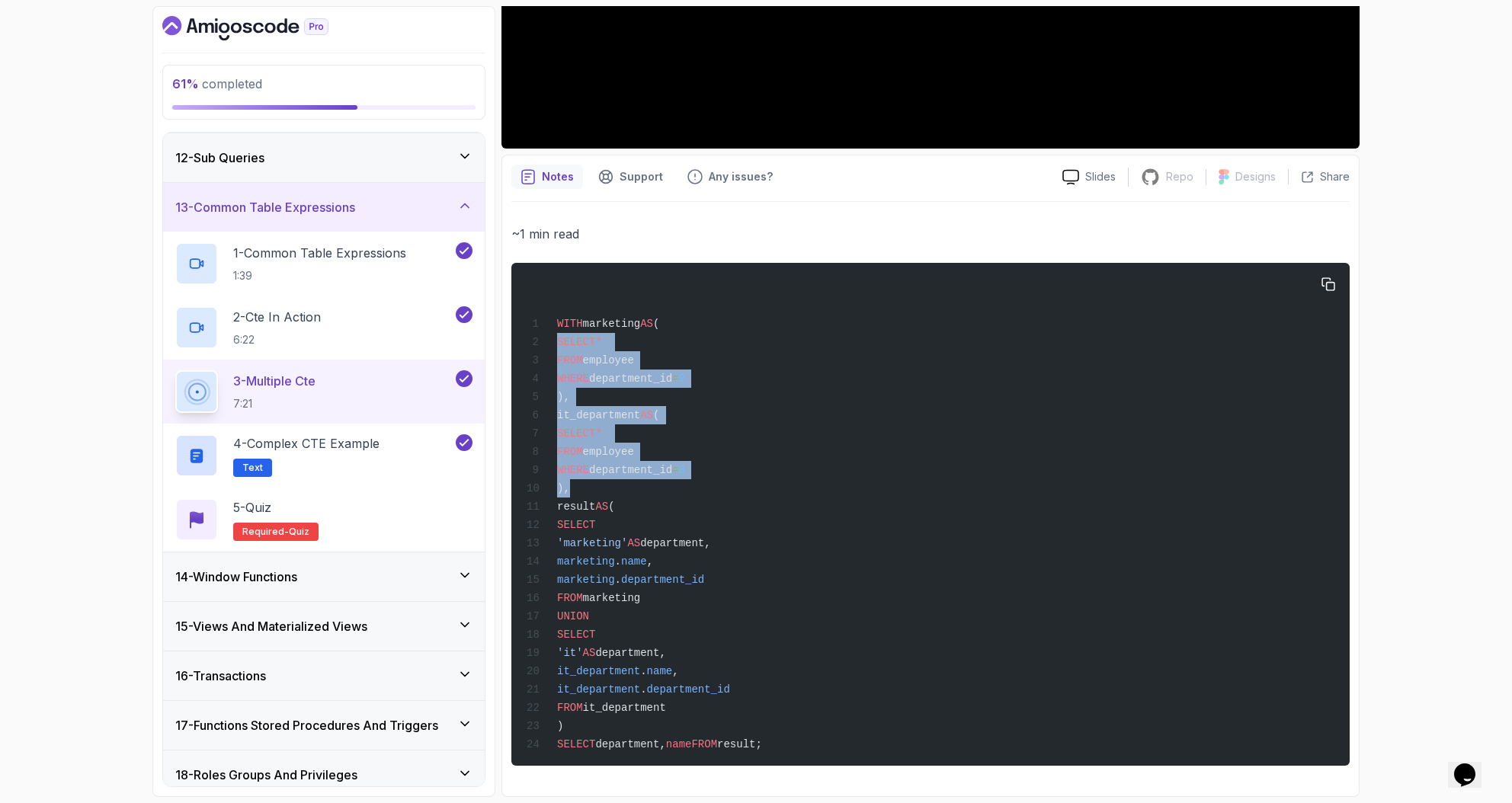
drag, startPoint x: 600, startPoint y: 494, endPoint x: 535, endPoint y: 339, distance: 168.1
click at [535, 339] on div "WITH marketing AS ( SELECT * FROM employee WHERE department_id = 2 ), it_depart…" at bounding box center [930, 514] width 813 height 484
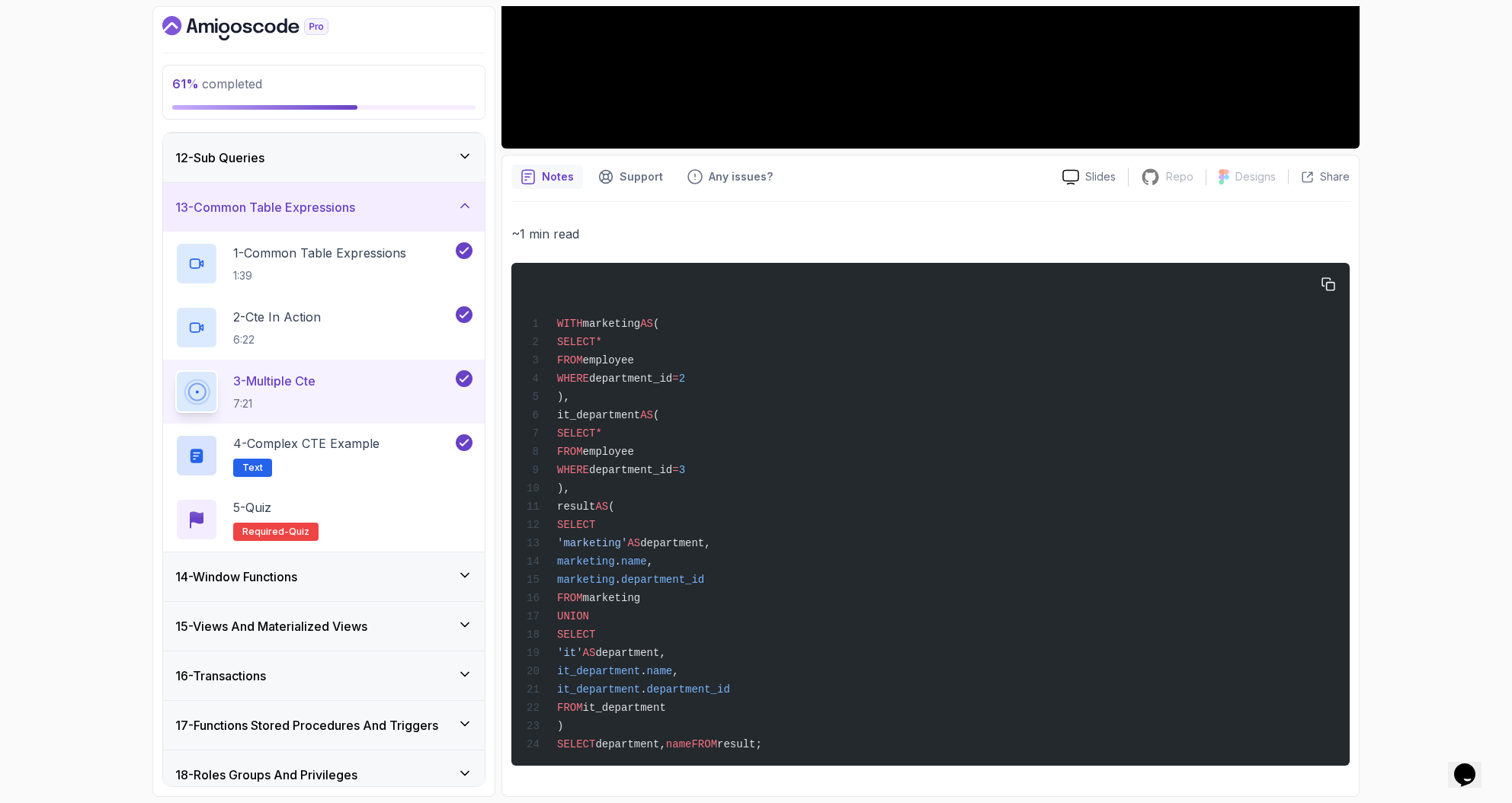
click at [674, 503] on div "WITH marketing AS ( SELECT * FROM employee WHERE department_id = 2 ), it_depart…" at bounding box center [930, 514] width 813 height 484
click at [586, 499] on div "WITH marketing AS ( SELECT * FROM employee WHERE department_id = 2 ), it_depart…" at bounding box center [930, 514] width 813 height 484
drag, startPoint x: 568, startPoint y: 512, endPoint x: 586, endPoint y: 511, distance: 18.0
click at [582, 511] on div "WITH marketing AS ( SELECT * FROM employee WHERE department_id = 2 ), it_depart…" at bounding box center [930, 514] width 813 height 484
drag, startPoint x: 601, startPoint y: 511, endPoint x: 614, endPoint y: 508, distance: 13.3
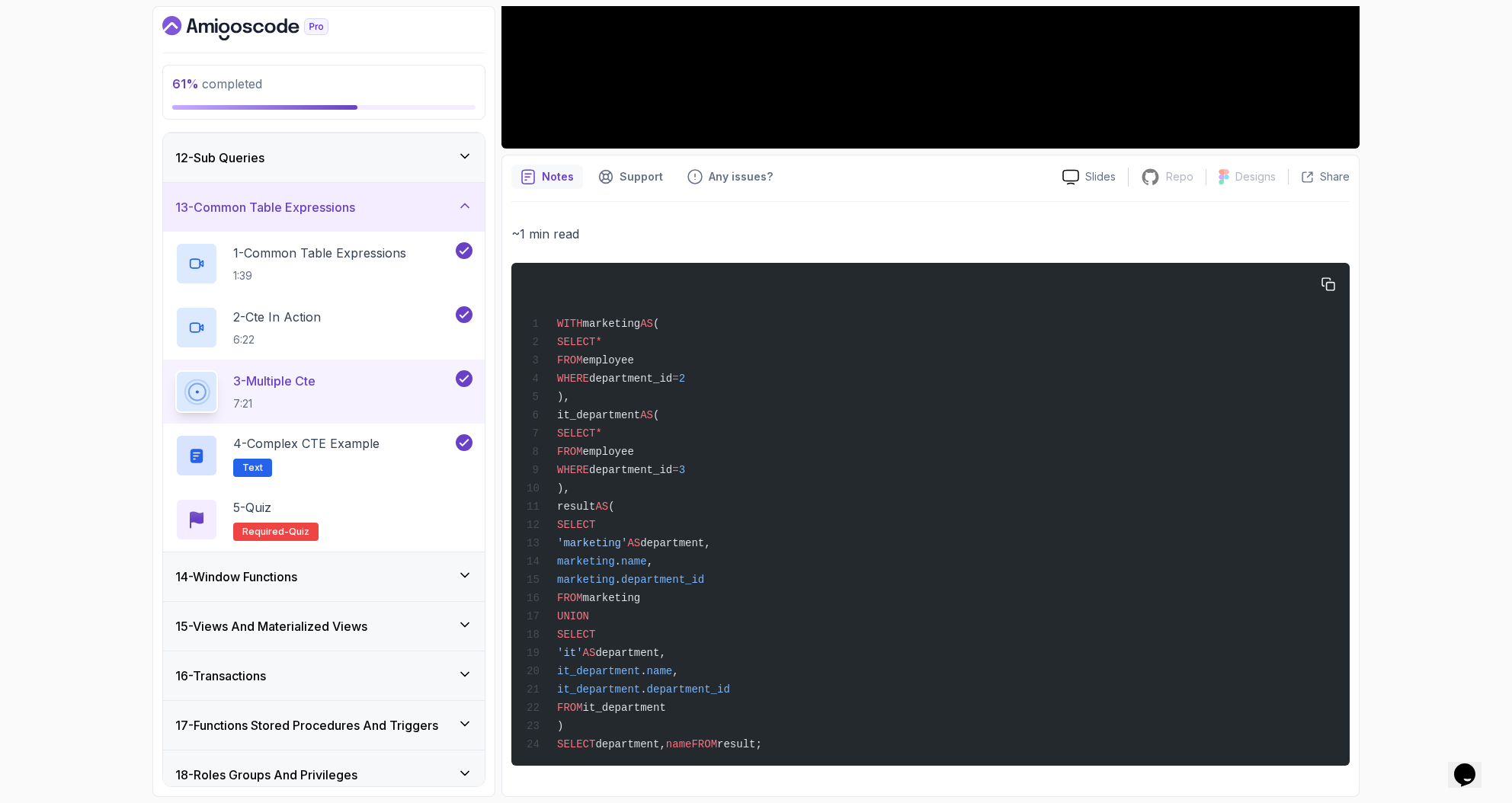
click at [608, 509] on span "AS" at bounding box center [601, 506] width 13 height 12
drag, startPoint x: 615, startPoint y: 415, endPoint x: 648, endPoint y: 417, distance: 33.1
click at [629, 414] on span "it_department" at bounding box center [598, 415] width 83 height 12
drag, startPoint x: 657, startPoint y: 413, endPoint x: 675, endPoint y: 424, distance: 21.1
click at [659, 413] on span "it_department AS (" at bounding box center [593, 415] width 132 height 12
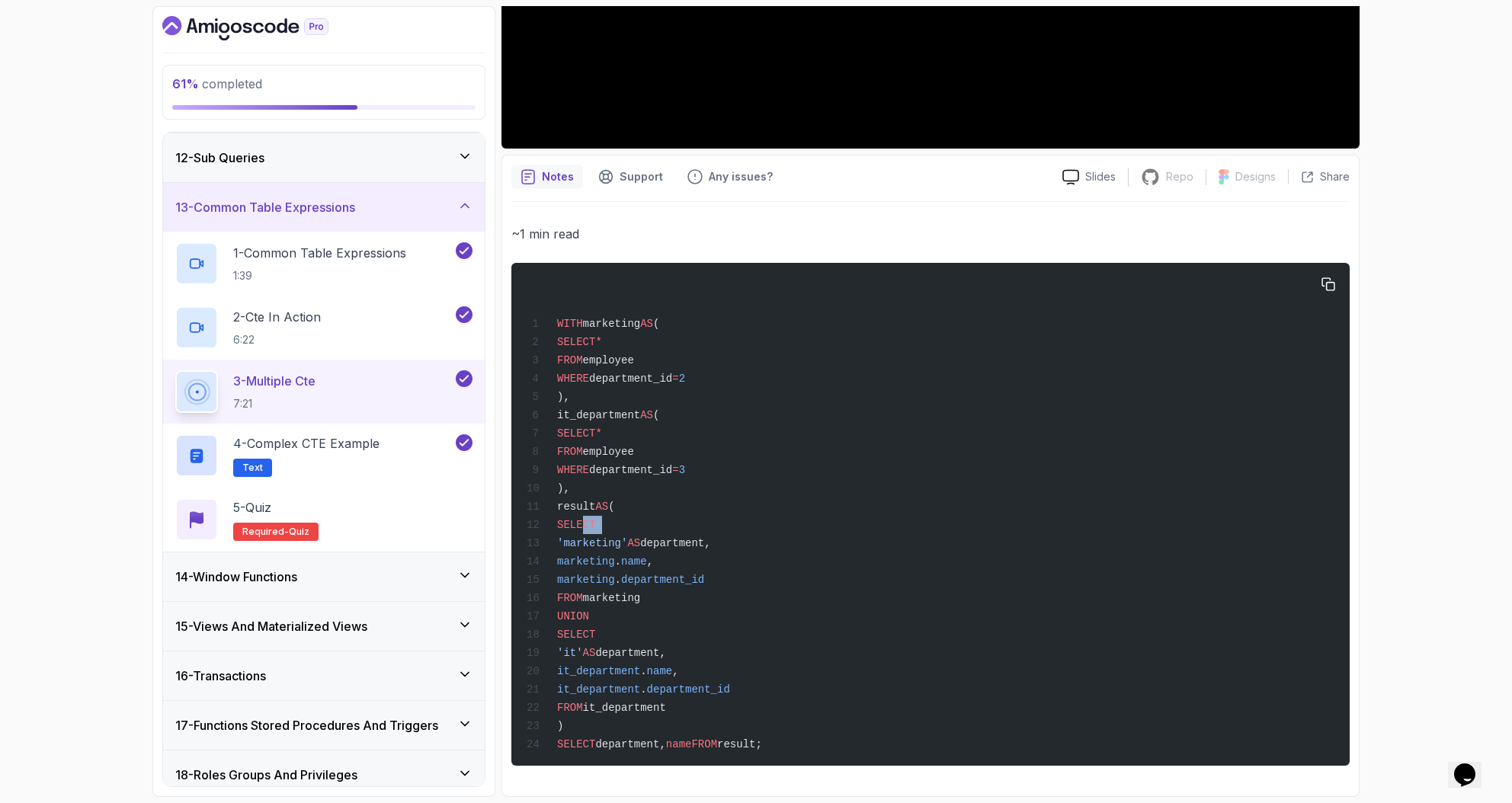
drag, startPoint x: 625, startPoint y: 523, endPoint x: 627, endPoint y: 533, distance: 10.2
click at [631, 522] on div "WITH marketing AS ( SELECT * FROM employee WHERE department_id = 2 ), it_depart…" at bounding box center [930, 514] width 813 height 484
drag, startPoint x: 590, startPoint y: 545, endPoint x: 673, endPoint y: 539, distance: 83.2
click at [672, 539] on span "'marketing' AS department," at bounding box center [618, 543] width 184 height 12
click at [707, 547] on span "department," at bounding box center [675, 543] width 70 height 12
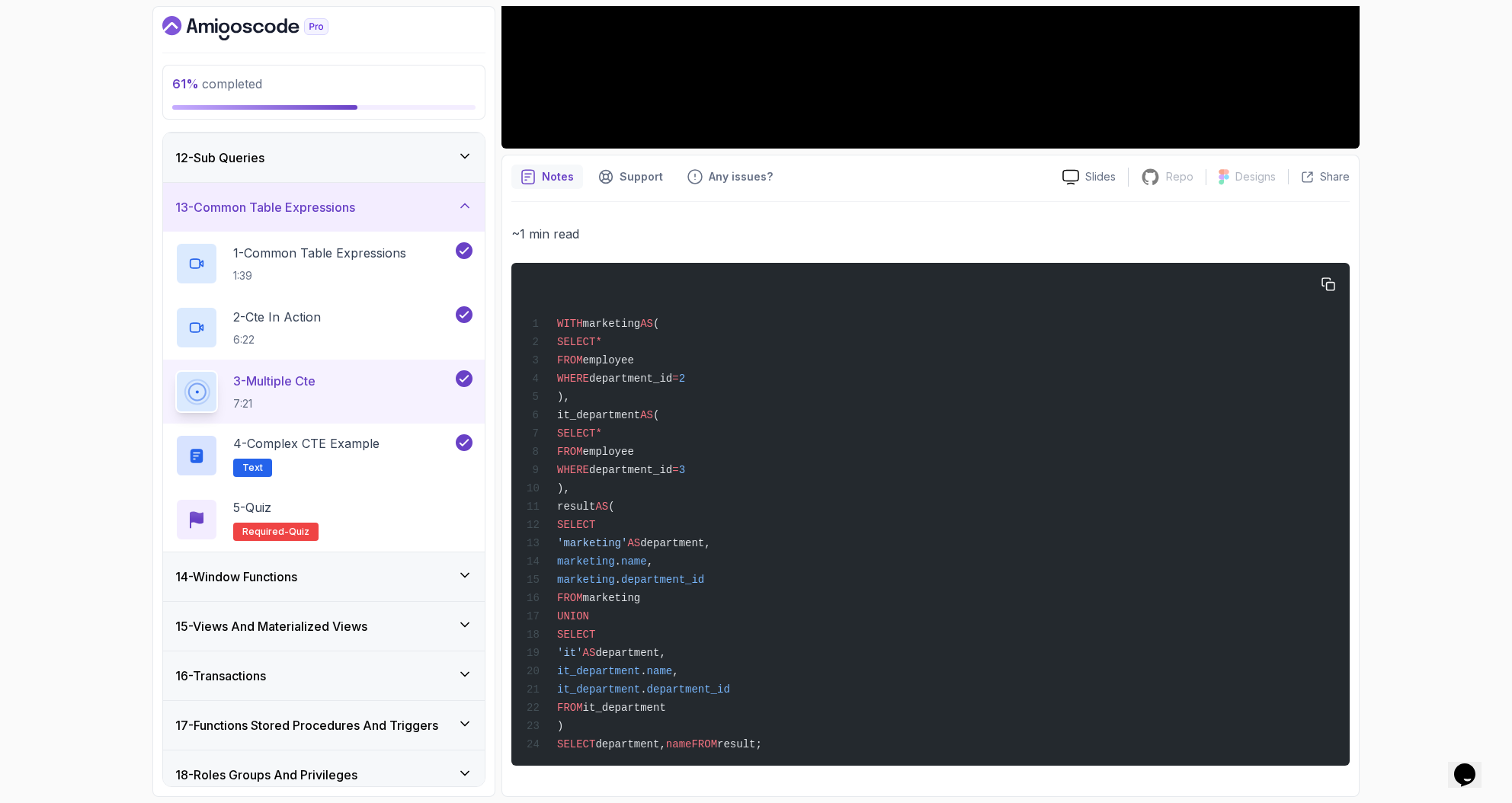
drag, startPoint x: 685, startPoint y: 543, endPoint x: 750, endPoint y: 536, distance: 65.4
click at [750, 536] on div "WITH marketing AS ( SELECT * FROM employee WHERE department_id = 2 ), it_depart…" at bounding box center [930, 514] width 813 height 484
click at [750, 536] on div "WITH marketing AS ( SELECT * FROM employee WHERE department_id = 2 ), it_depart…" at bounding box center [930, 514] width 813 height 484
drag, startPoint x: 767, startPoint y: 545, endPoint x: 692, endPoint y: 540, distance: 75.2
click at [692, 540] on div "WITH marketing AS ( SELECT * FROM employee WHERE department_id = 2 ), it_depart…" at bounding box center [930, 514] width 813 height 484
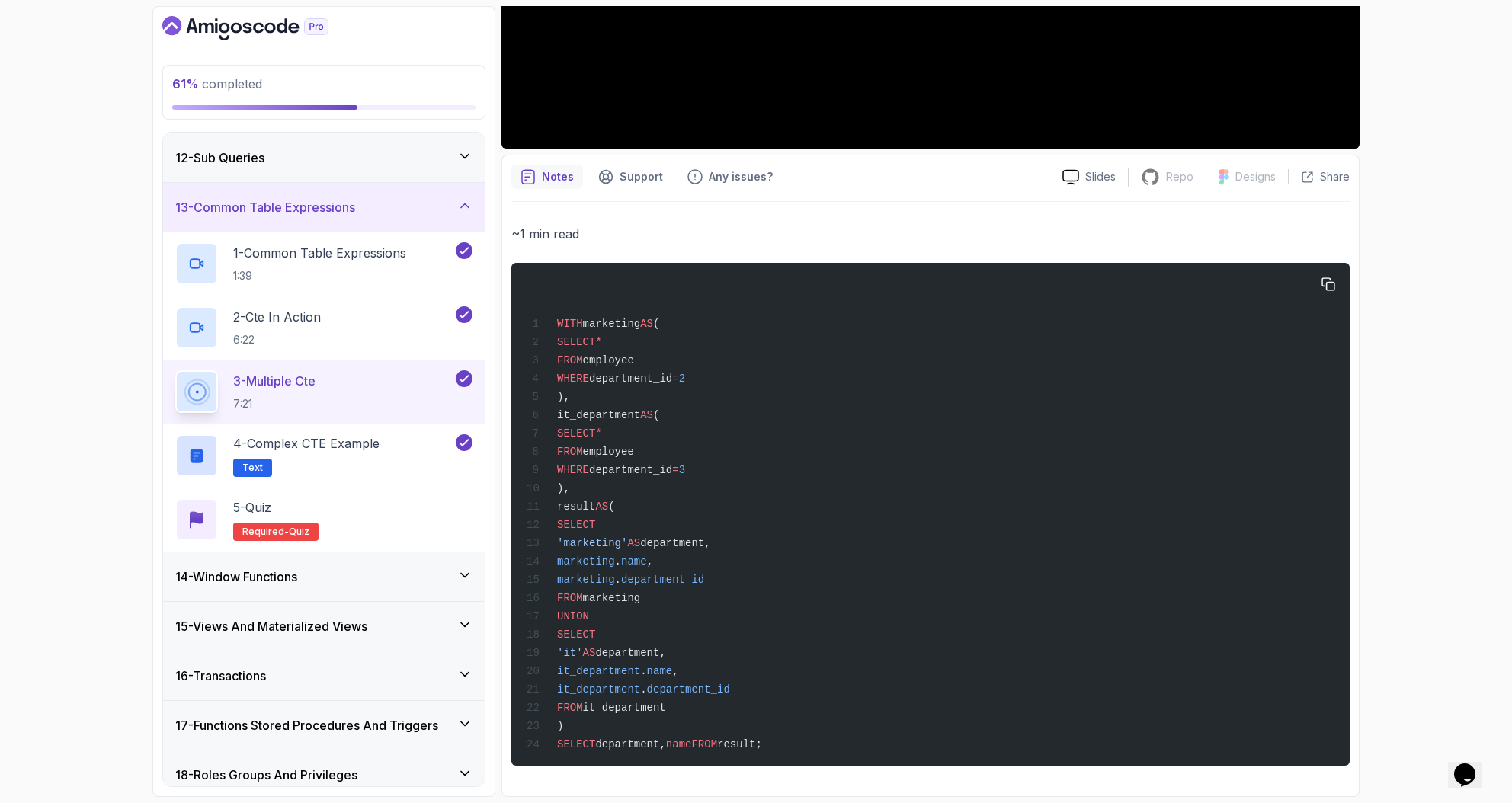
click at [678, 542] on span "department," at bounding box center [675, 543] width 70 height 12
drag, startPoint x: 589, startPoint y: 562, endPoint x: 727, endPoint y: 558, distance: 138.1
click at [727, 558] on div "WITH marketing AS ( SELECT * FROM employee WHERE department_id = 2 ), it_depart…" at bounding box center [930, 514] width 813 height 484
click at [670, 578] on span "department_id" at bounding box center [662, 579] width 83 height 12
drag, startPoint x: 576, startPoint y: 585, endPoint x: 785, endPoint y: 576, distance: 209.2
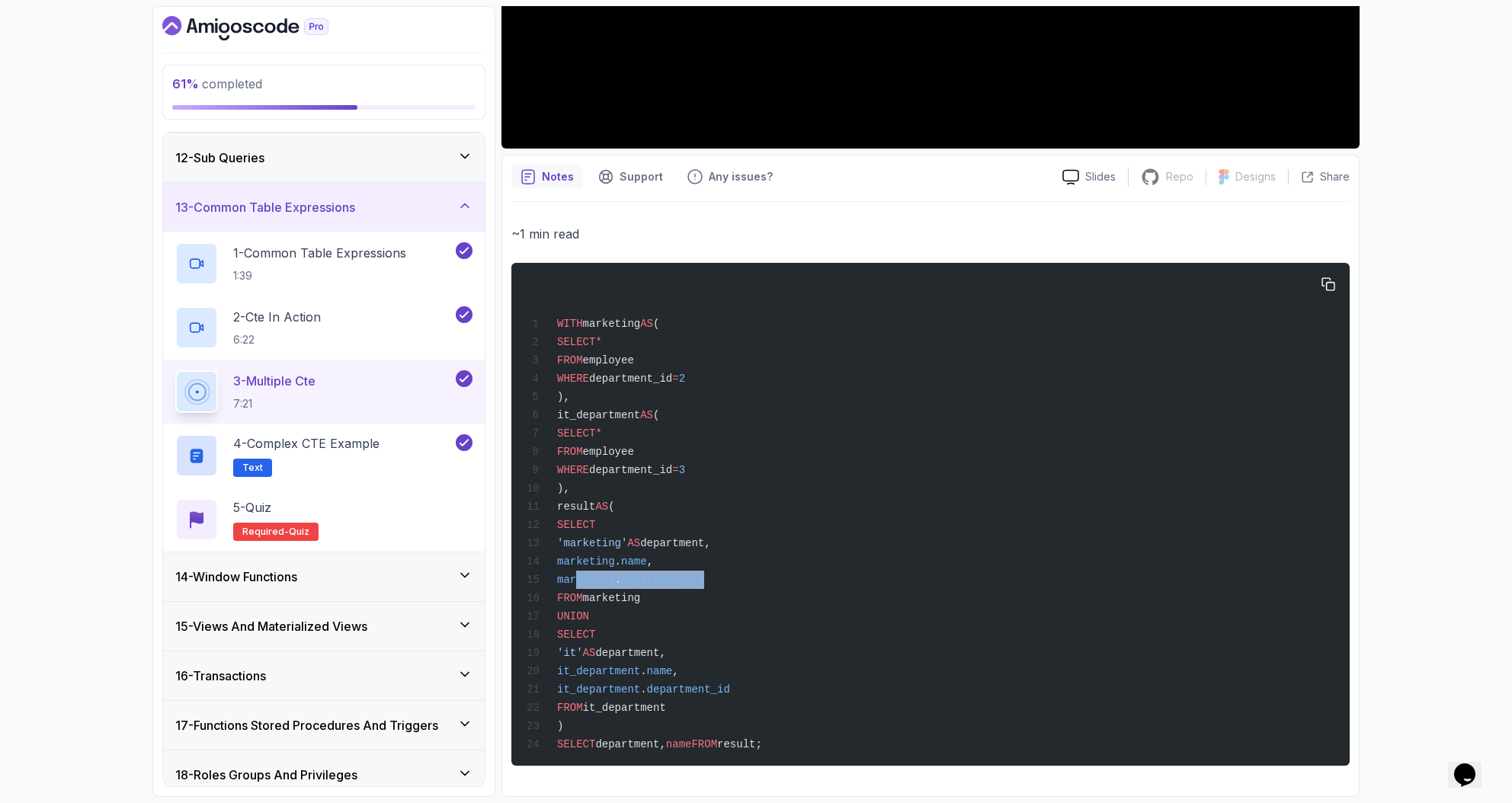
click at [785, 576] on div "WITH marketing AS ( SELECT * FROM employee WHERE department_id = 2 ), it_depart…" at bounding box center [930, 514] width 813 height 484
click at [821, 617] on div "WITH marketing AS ( SELECT * FROM employee WHERE department_id = 2 ), it_depart…" at bounding box center [930, 514] width 813 height 484
click at [710, 541] on span "department," at bounding box center [675, 543] width 70 height 12
click at [595, 522] on span "SELECT" at bounding box center [576, 524] width 38 height 12
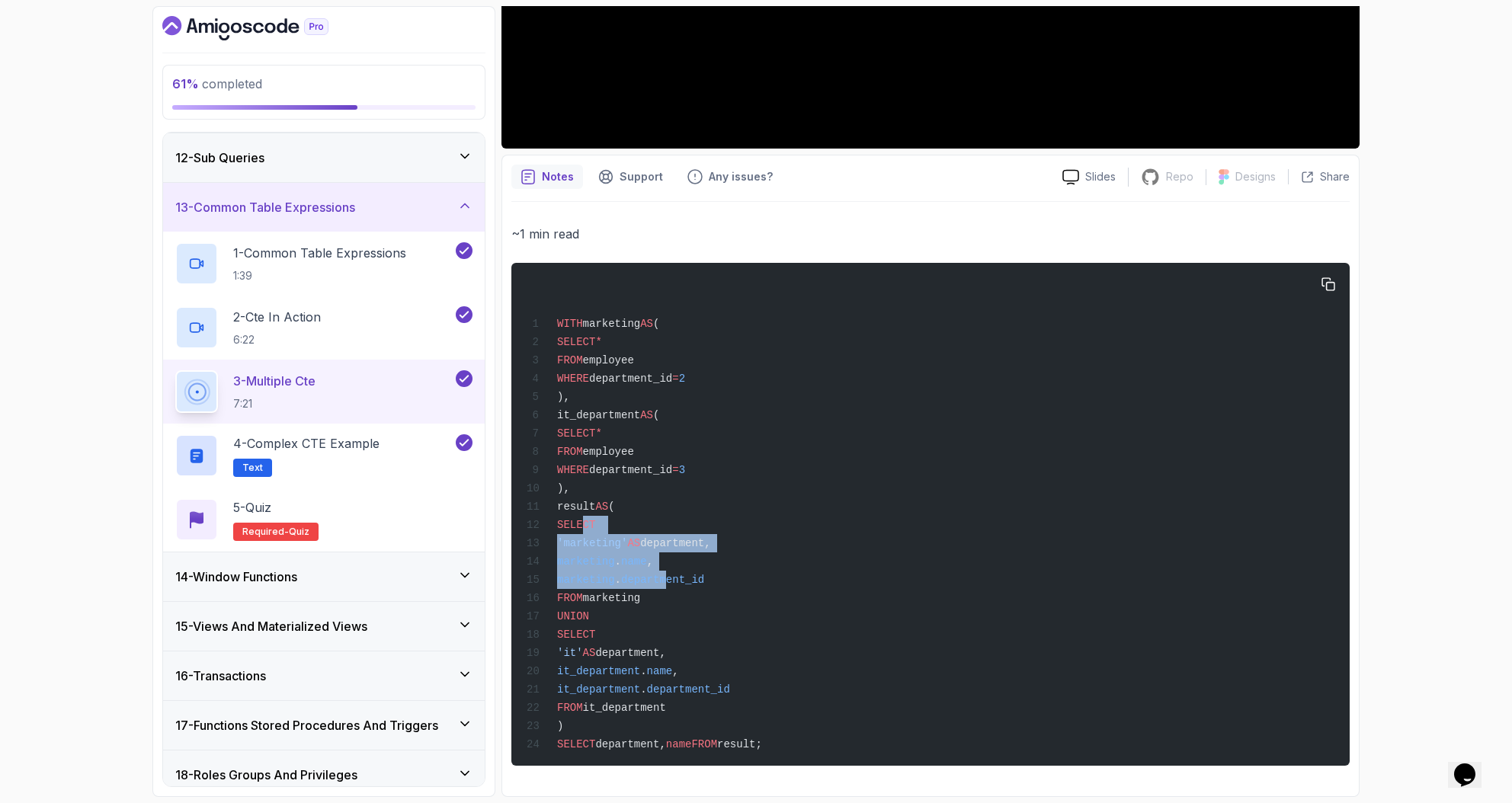
drag, startPoint x: 580, startPoint y: 523, endPoint x: 691, endPoint y: 576, distance: 123.0
click at [691, 576] on code "WITH marketing AS ( SELECT * FROM employee WHERE department_id = 2 ), it_depart…" at bounding box center [644, 534] width 236 height 433
click at [704, 579] on span "department_id" at bounding box center [662, 579] width 83 height 12
drag, startPoint x: 684, startPoint y: 594, endPoint x: 696, endPoint y: 532, distance: 63.2
click at [693, 535] on div "WITH marketing AS ( SELECT * FROM employee WHERE department_id = 2 ), it_depart…" at bounding box center [930, 514] width 813 height 484
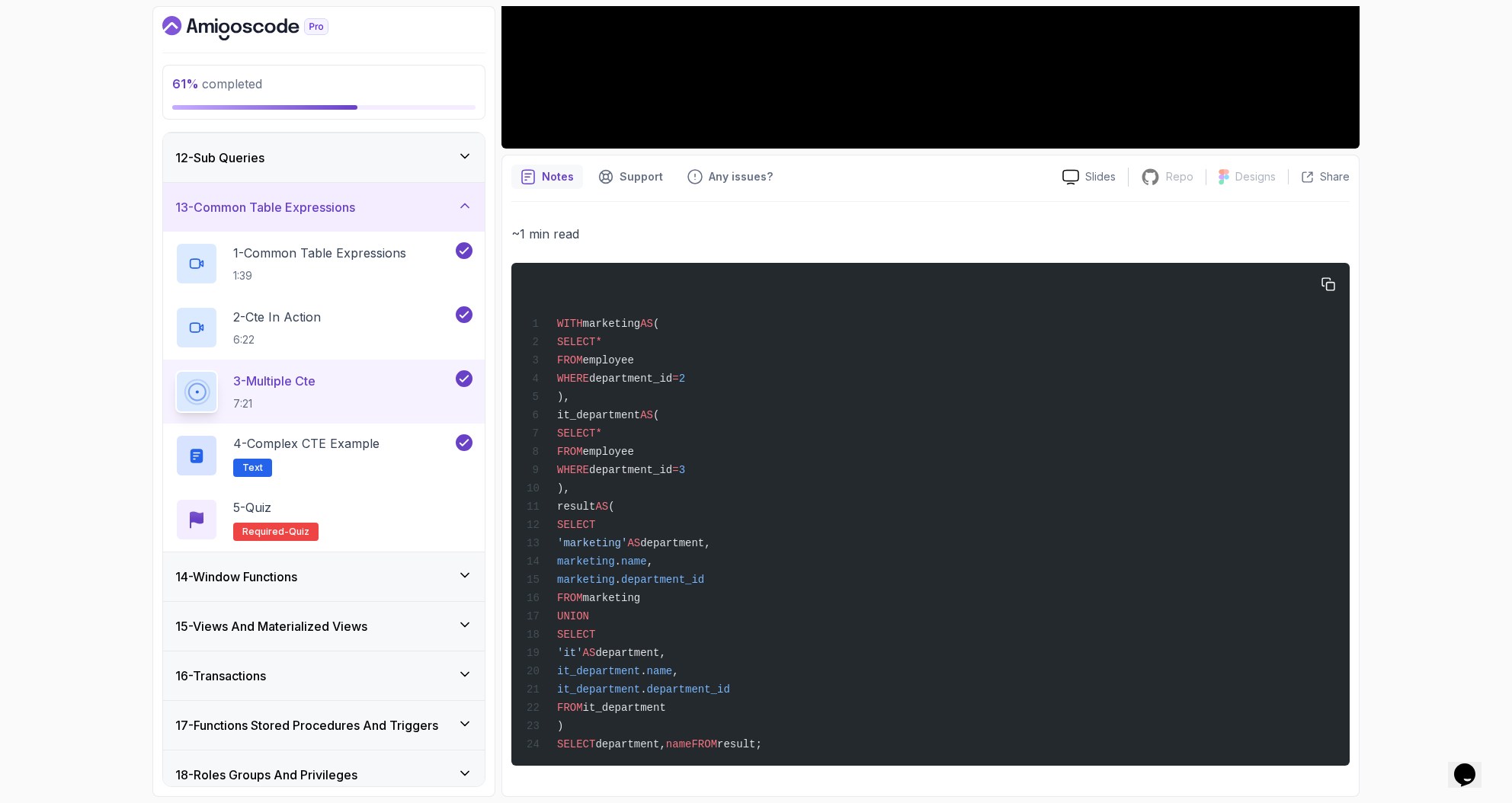
click at [707, 526] on div "WITH marketing AS ( SELECT * FROM employee WHERE department_id = 2 ), it_depart…" at bounding box center [930, 514] width 813 height 484
drag, startPoint x: 674, startPoint y: 548, endPoint x: 735, endPoint y: 562, distance: 62.6
click at [735, 562] on div "WITH marketing AS ( SELECT * FROM employee WHERE department_id = 2 ), it_depart…" at bounding box center [930, 514] width 813 height 484
click at [738, 561] on div "WITH marketing AS ( SELECT * FROM employee WHERE department_id = 2 ), it_depart…" at bounding box center [930, 514] width 813 height 484
drag, startPoint x: 645, startPoint y: 658, endPoint x: 794, endPoint y: 652, distance: 149.1
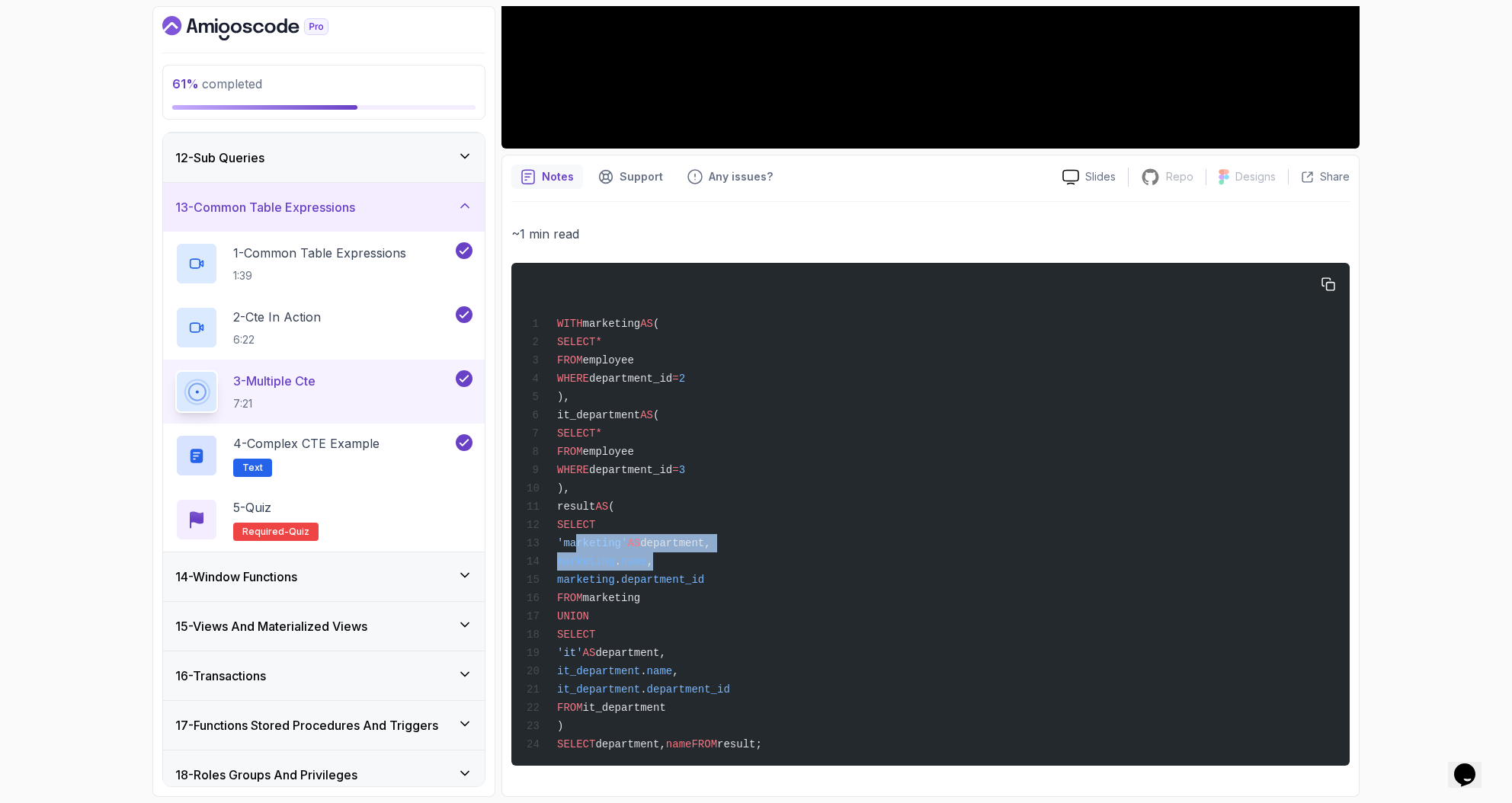
click at [794, 652] on div "WITH marketing AS ( SELECT * FROM employee WHERE department_id = 2 ), it_depart…" at bounding box center [930, 514] width 813 height 484
click at [666, 662] on div "WITH marketing AS ( SELECT * FROM employee WHERE department_id = 2 ), it_depart…" at bounding box center [930, 514] width 813 height 484
drag, startPoint x: 658, startPoint y: 655, endPoint x: 707, endPoint y: 654, distance: 49.0
click at [665, 654] on span "department," at bounding box center [630, 652] width 70 height 12
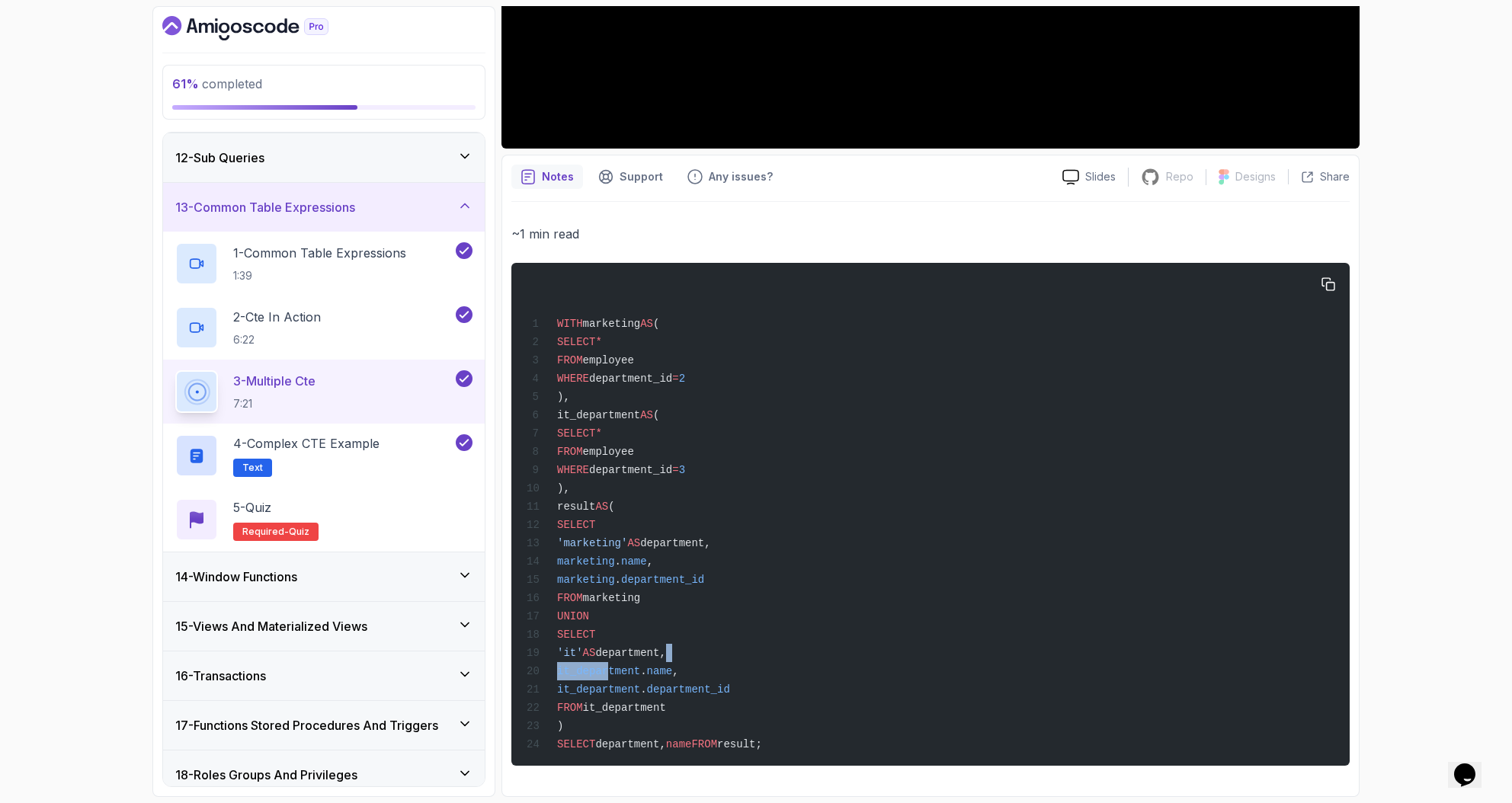
drag, startPoint x: 699, startPoint y: 660, endPoint x: 789, endPoint y: 660, distance: 90.0
click at [789, 660] on div "WITH marketing AS ( SELECT * FROM employee WHERE department_id = 2 ), it_depart…" at bounding box center [930, 514] width 813 height 484
click at [766, 669] on div "WITH marketing AS ( SELECT * FROM employee WHERE department_id = 2 ), it_depart…" at bounding box center [930, 514] width 813 height 484
drag, startPoint x: 764, startPoint y: 678, endPoint x: 619, endPoint y: 679, distance: 145.0
click at [621, 679] on div "WITH marketing AS ( SELECT * FROM employee WHERE department_id = 2 ), it_depart…" at bounding box center [930, 514] width 813 height 484
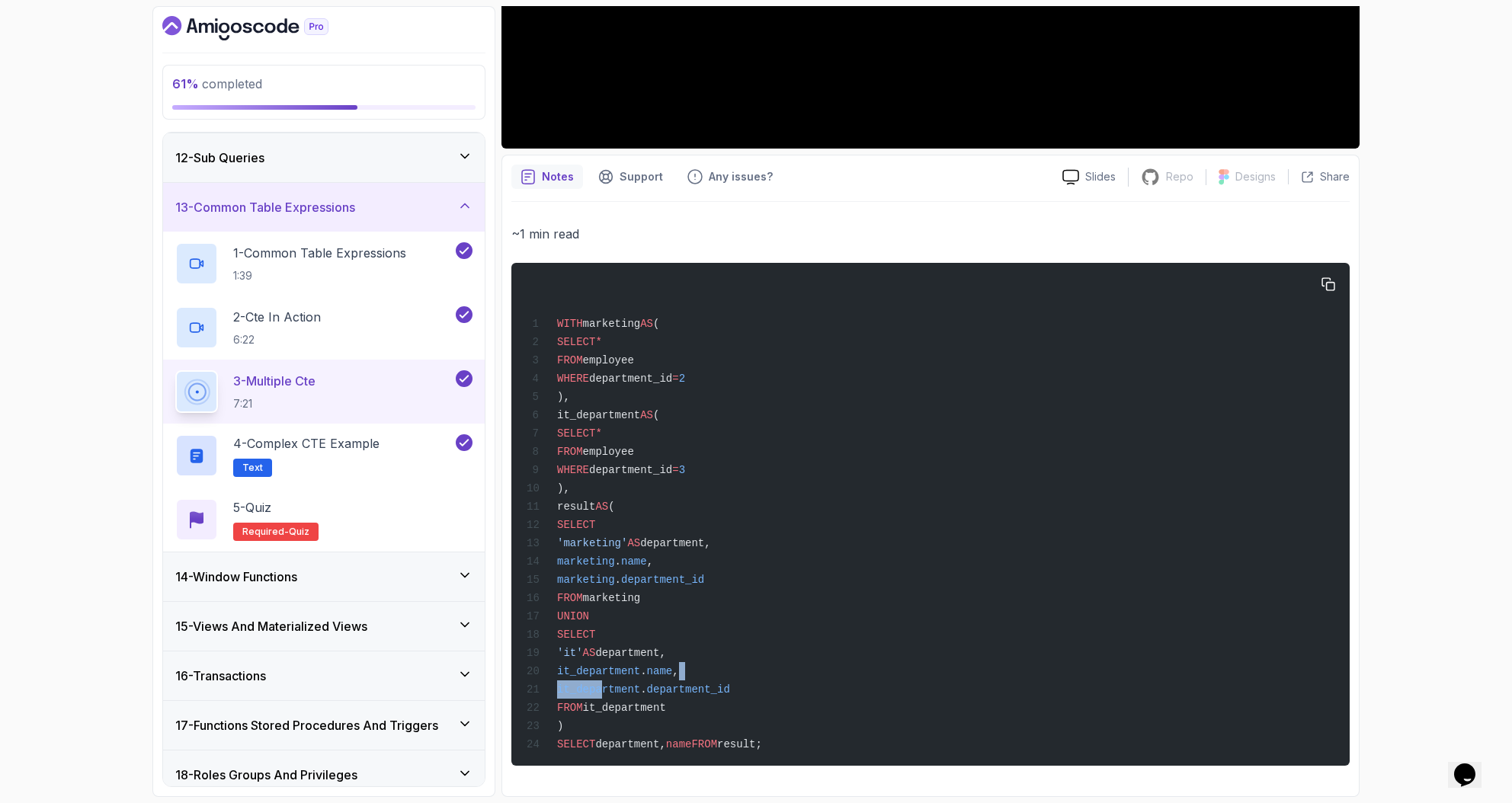
drag, startPoint x: 648, startPoint y: 677, endPoint x: 797, endPoint y: 675, distance: 149.0
click at [789, 674] on div "WITH marketing AS ( SELECT * FROM employee WHERE department_id = 2 ), it_depart…" at bounding box center [930, 514] width 813 height 484
click at [796, 679] on div "WITH marketing AS ( SELECT * FROM employee WHERE department_id = 2 ), it_depart…" at bounding box center [930, 514] width 813 height 484
drag, startPoint x: 663, startPoint y: 681, endPoint x: 622, endPoint y: 682, distance: 41.0
click at [624, 682] on div "WITH marketing AS ( SELECT * FROM employee WHERE department_id = 2 ), it_depart…" at bounding box center [930, 514] width 813 height 484
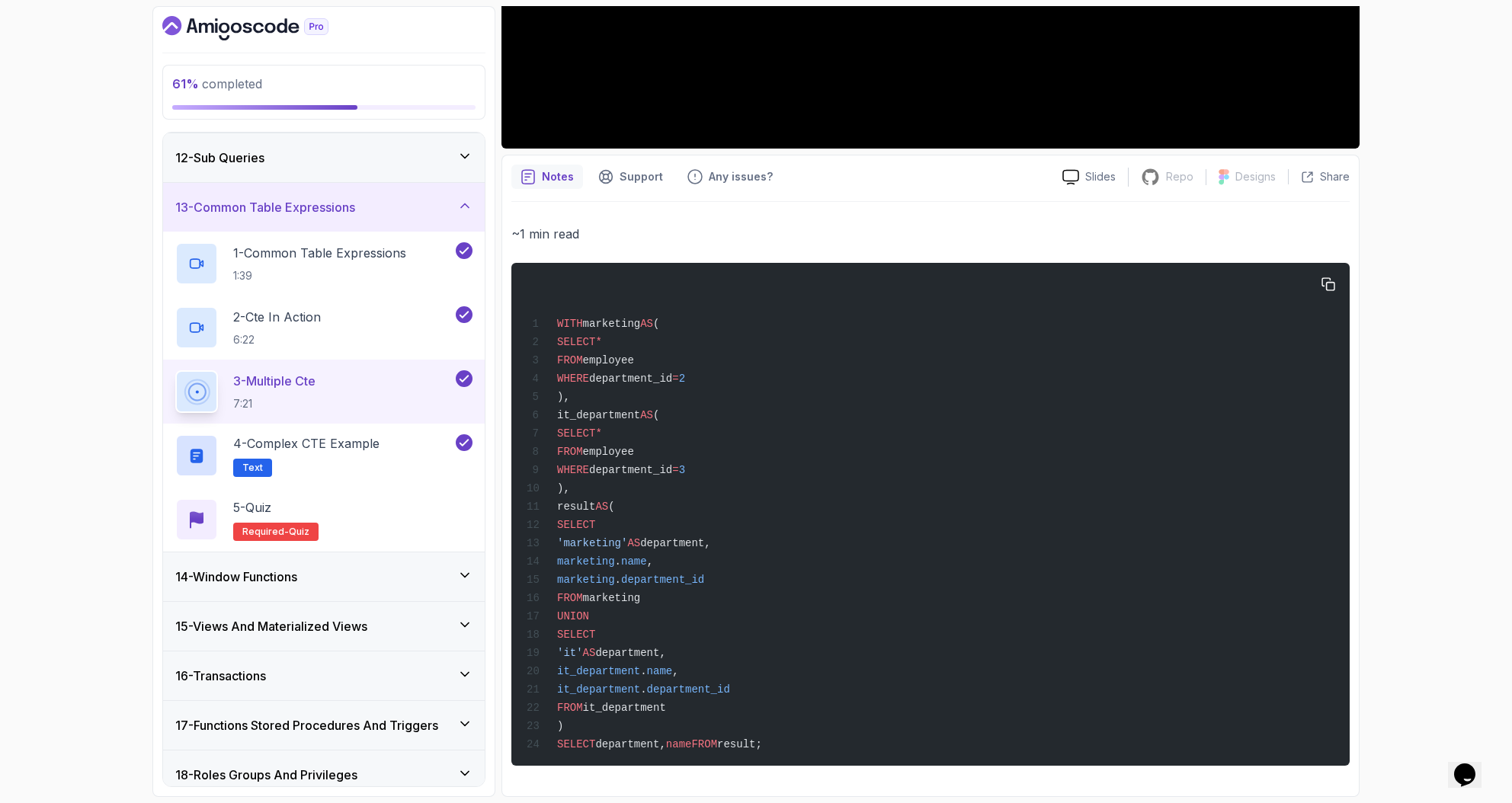
click at [602, 684] on span "it_department" at bounding box center [598, 689] width 83 height 12
drag
click at [627, 543] on span "'marketing'" at bounding box center [592, 543] width 70 height 12
click at [668, 551] on div "WITH marketing AS ( SELECT * FROM employee WHERE department_id = 2 ), it_depart…" at bounding box center [930, 514] width 813 height 484
click at [710, 546] on span "department," at bounding box center [675, 543] width 70 height 12
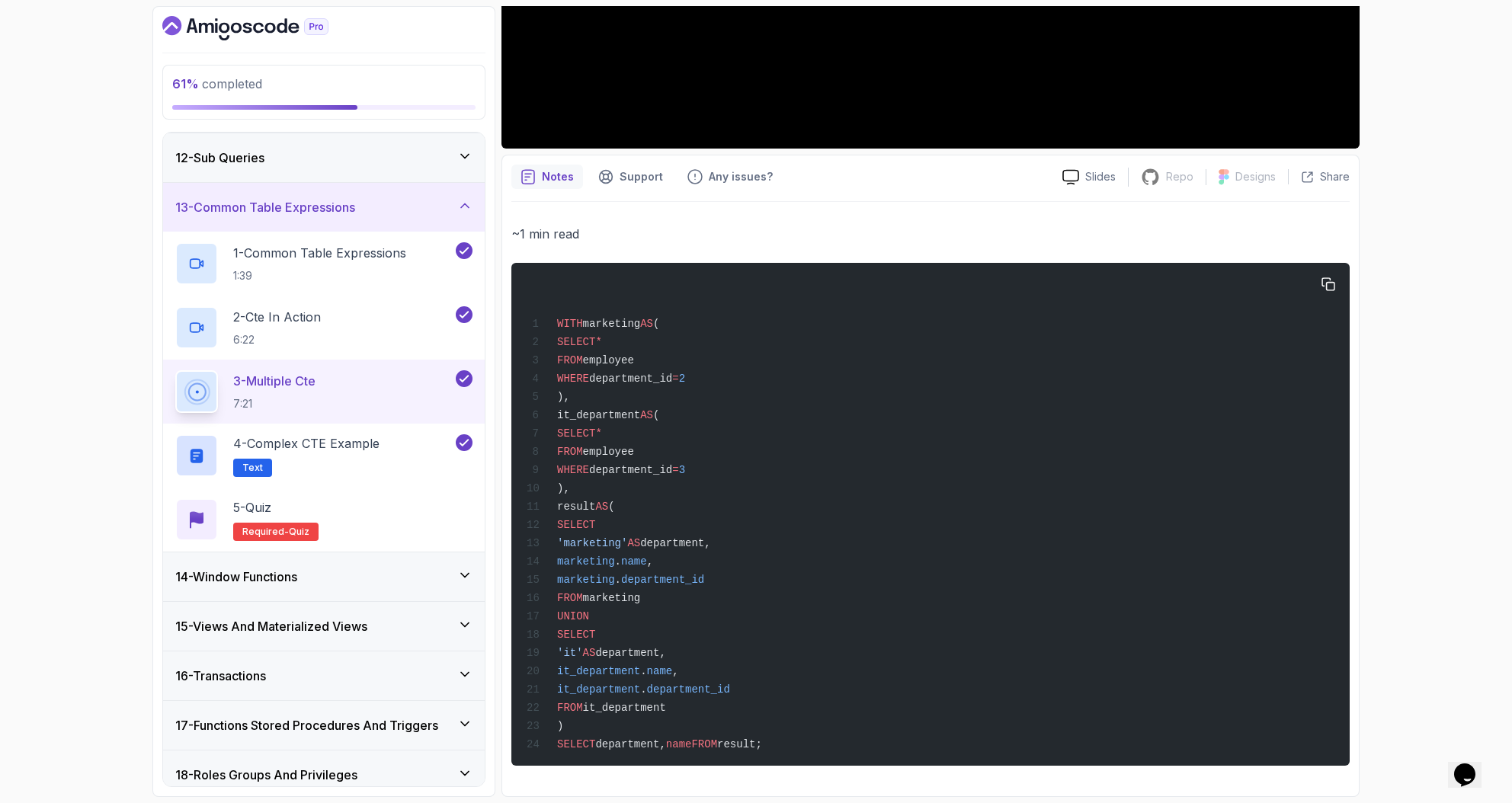
click at [710, 540] on span "department," at bounding box center [675, 543] width 70 height 12
click at [710, 537] on span "department," at bounding box center [675, 543] width 70 height 12
click at [708, 549] on span "department," at bounding box center [675, 543] width 70 height 12
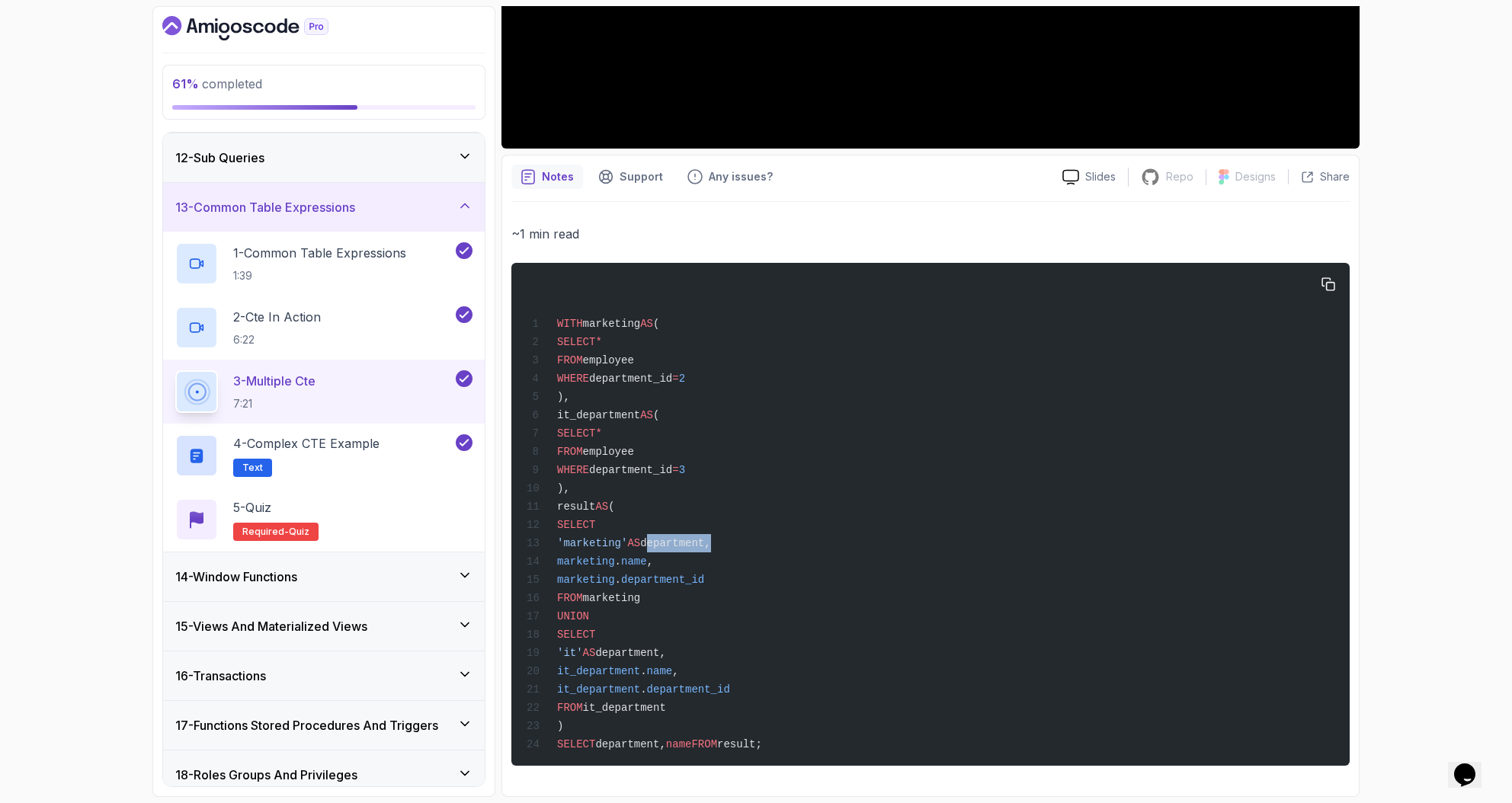
click at [708, 549] on span "department," at bounding box center [675, 543] width 70 height 12
click at [665, 648] on span "department," at bounding box center [630, 652] width 70 height 12
click at [640, 739] on span "department," at bounding box center [630, 744] width 70 height 12
click at [640, 739] on span "department," at bounding box center [630, 744] width 70 height 12
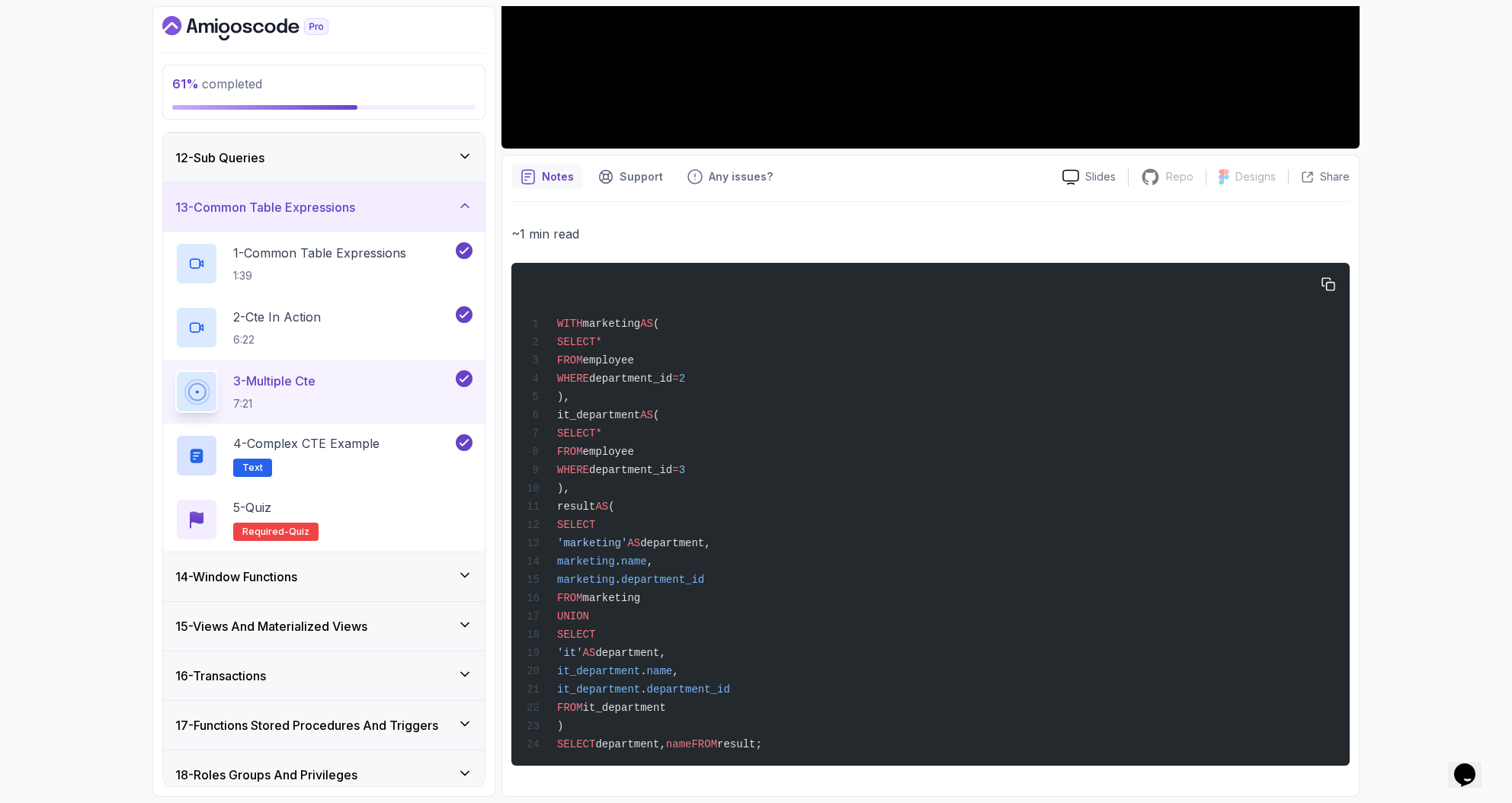
click at [691, 738] on span "name" at bounding box center [679, 744] width 26 height 12
click at [725, 737] on div "WITH marketing AS ( SELECT * FROM employee WHERE department_id = 2 ), it_depart…" at bounding box center [930, 514] width 813 height 484
click at [743, 734] on div "WITH marketing AS ( SELECT * FROM employee WHERE department_id = 2 ), it_depart…" at bounding box center [930, 514] width 813 height 484
click at [600, 627] on div "WITH marketing AS ( SELECT * FROM employee WHERE department_id = 2 ), it_depart…" at bounding box center [930, 514] width 813 height 484
click at [589, 616] on span "UNION" at bounding box center [573, 616] width 32 height 12
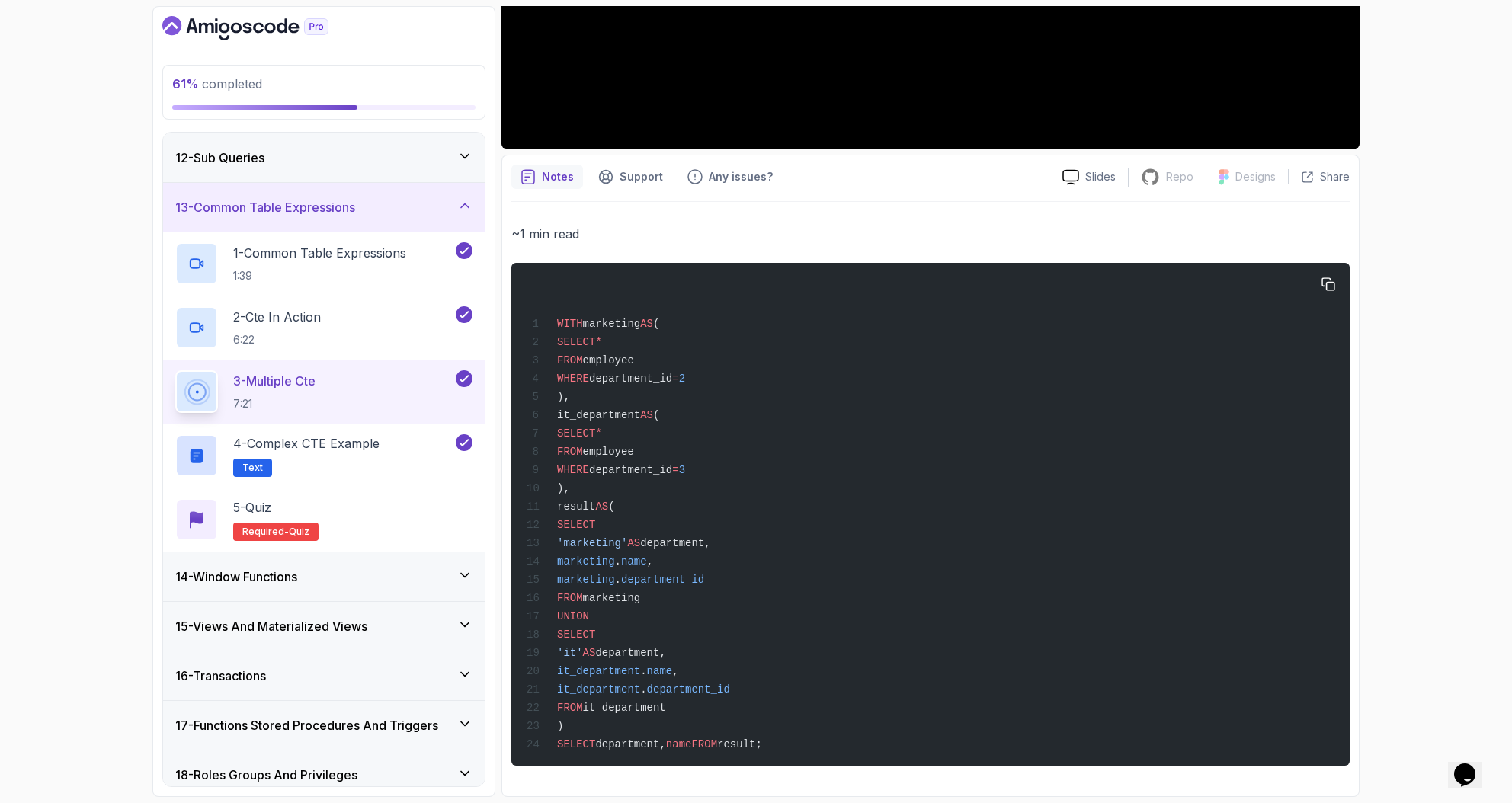
click at [583, 647] on span "'it'" at bounding box center [570, 652] width 26 height 12
click at [609, 670] on span "it_department" at bounding box center [598, 671] width 83 height 12
click at [715, 691] on span "department_id" at bounding box center [688, 689] width 83 height 12
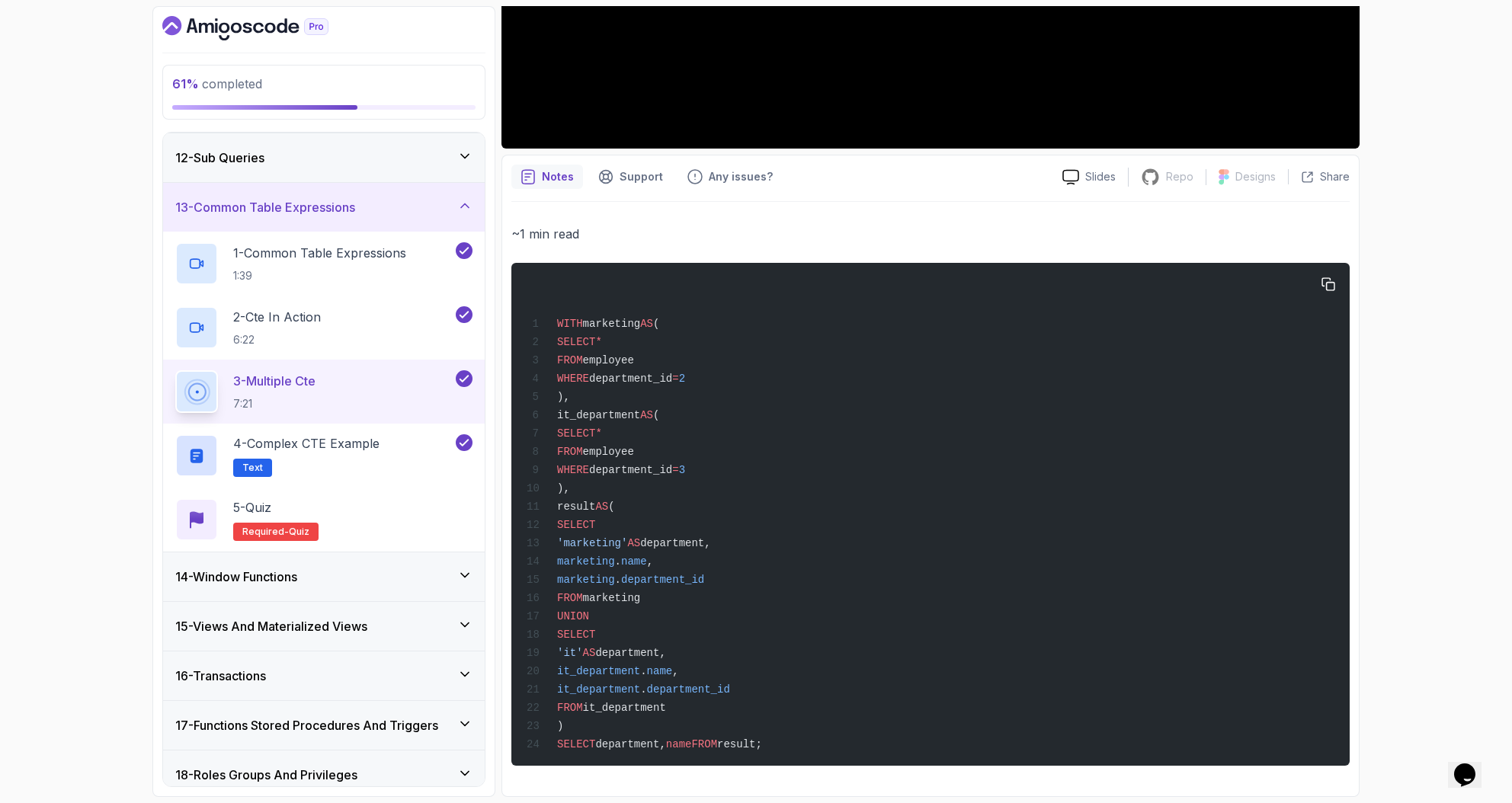
click at [757, 715] on div "WITH marketing AS ( SELECT * FROM employee WHERE department_id = 2 ), it_depart…" at bounding box center [930, 514] width 813 height 484
drag, startPoint x: 566, startPoint y: 336, endPoint x: 899, endPoint y: 812, distance: 580.9
click at [899, 801] on html "61 % completed 1 - Intro 2 - Schemas 3 - Advanced Data Types 4 - Working With D…" at bounding box center [756, 402] width 1512 height 803
copy code "WITH marketing AS ( SELECT * FROM employee WHERE department_id = 2 ), it_depart…"
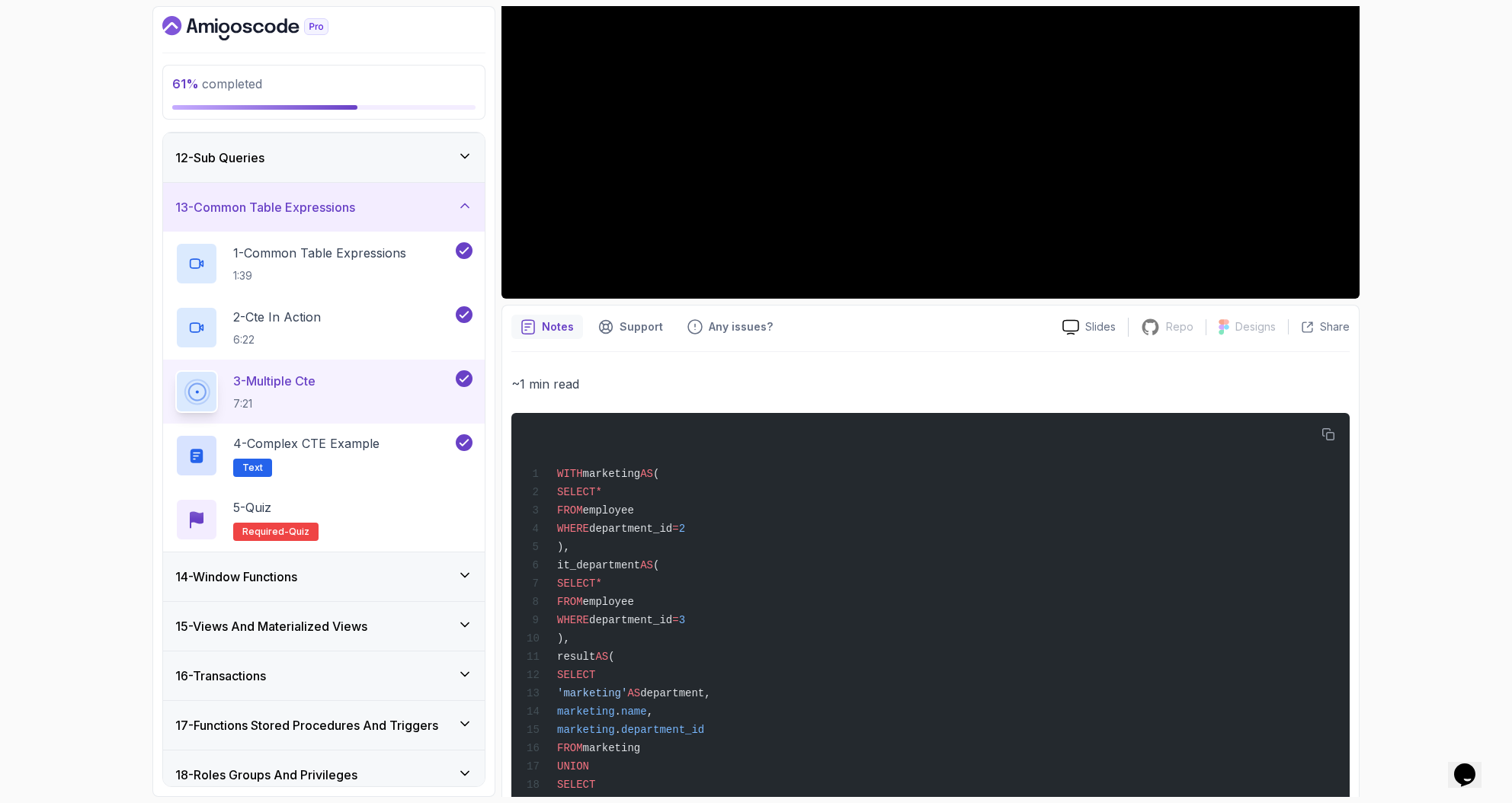
scroll to position [260, 0]
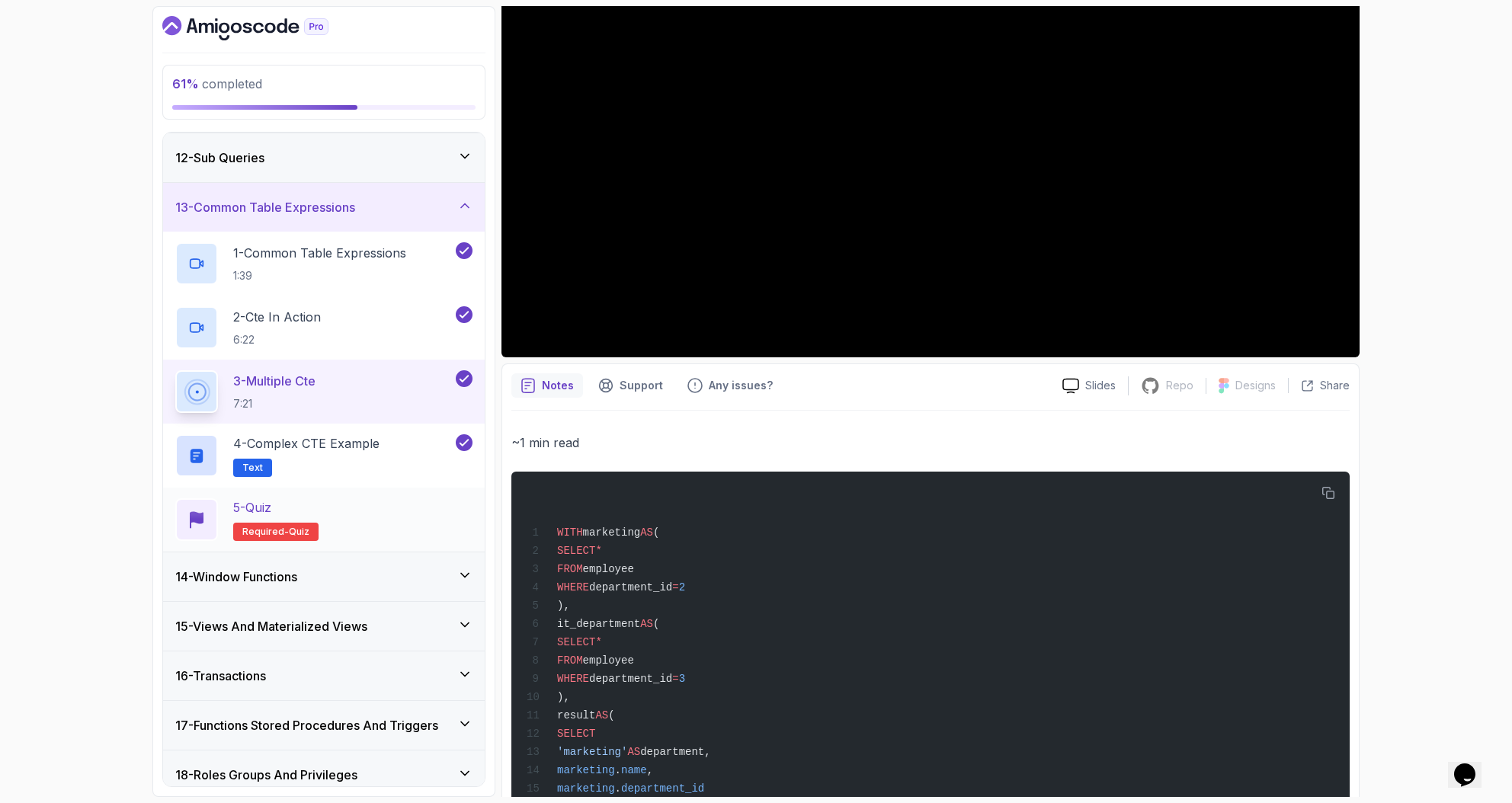
click at [356, 522] on div "5 - Quiz Required- quiz" at bounding box center [323, 520] width 297 height 43
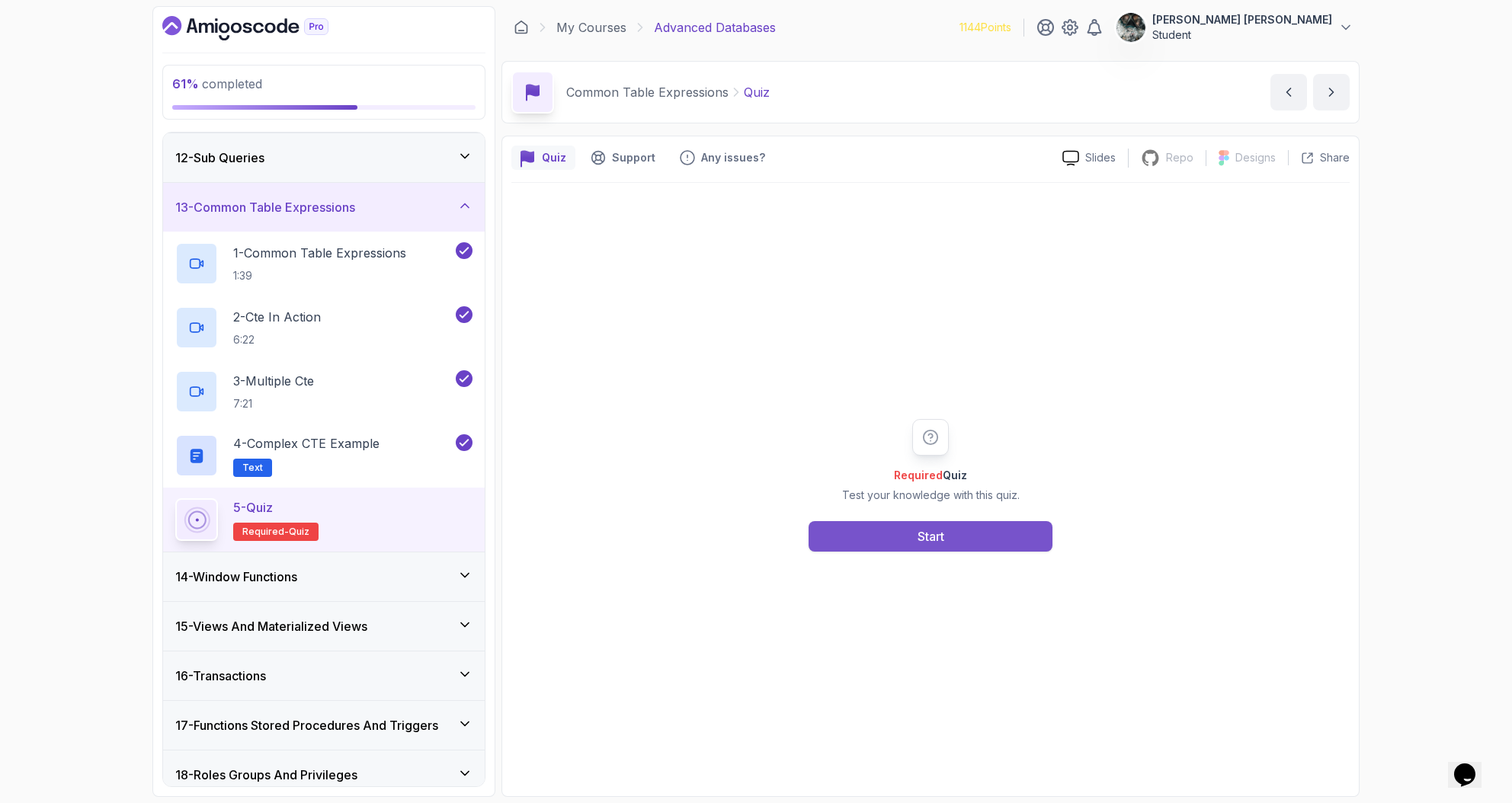
click at [879, 534] on button "Start" at bounding box center [930, 536] width 244 height 30
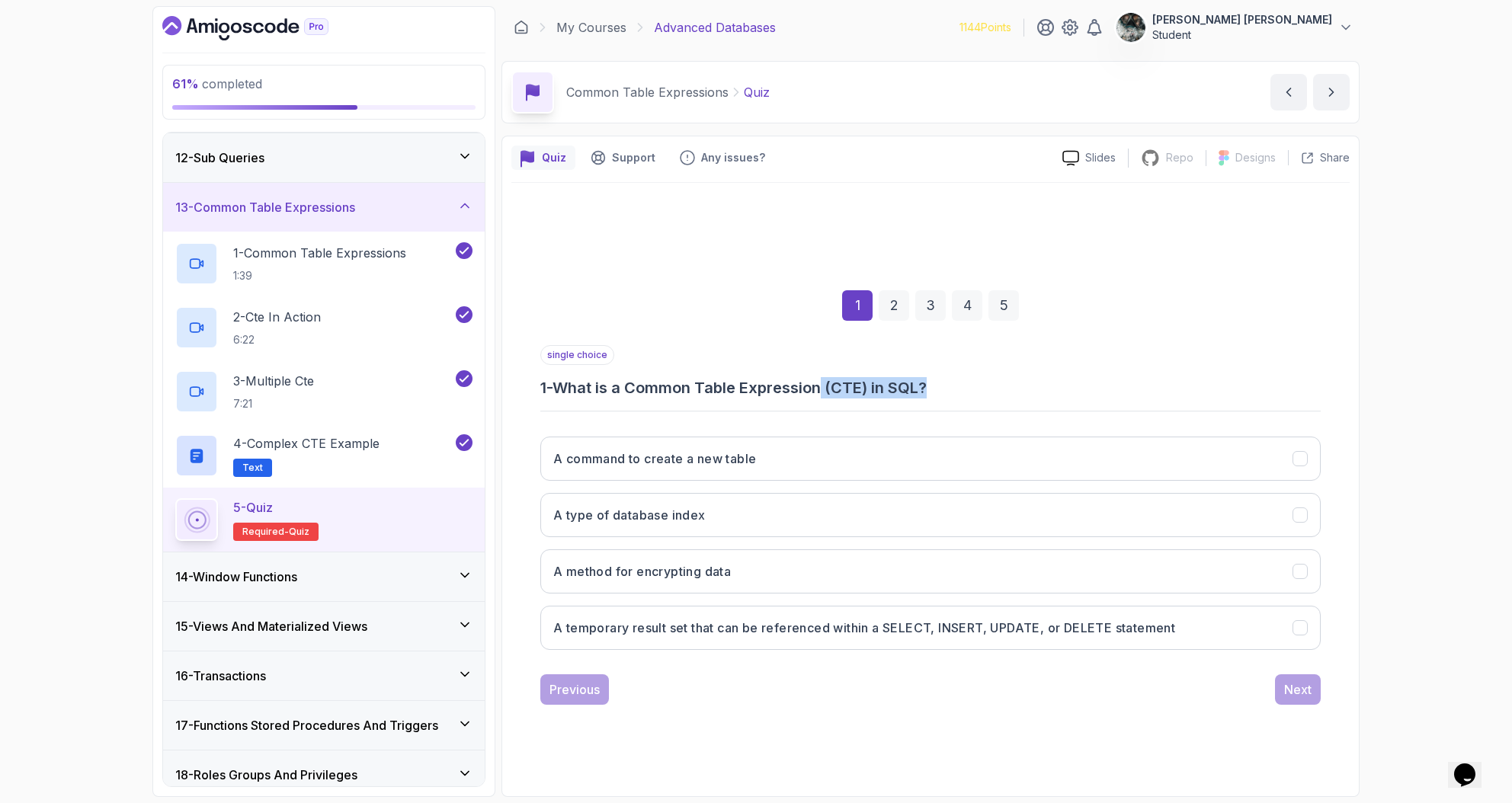
click at [827, 389] on h3 "1 - What is a Common Table Expression (CTE) in SQL?" at bounding box center [930, 387] width 780 height 22
click at [844, 385] on h3 "1 - What is a Common Table Expression (CTE) in SQL?" at bounding box center [930, 387] width 780 height 22
click at [782, 627] on h3 "A temporary result set that can be referenced within a SELECT, INSERT, UPDATE, …" at bounding box center [864, 628] width 621 height 18
click at [1301, 698] on button "Next" at bounding box center [1297, 689] width 45 height 30
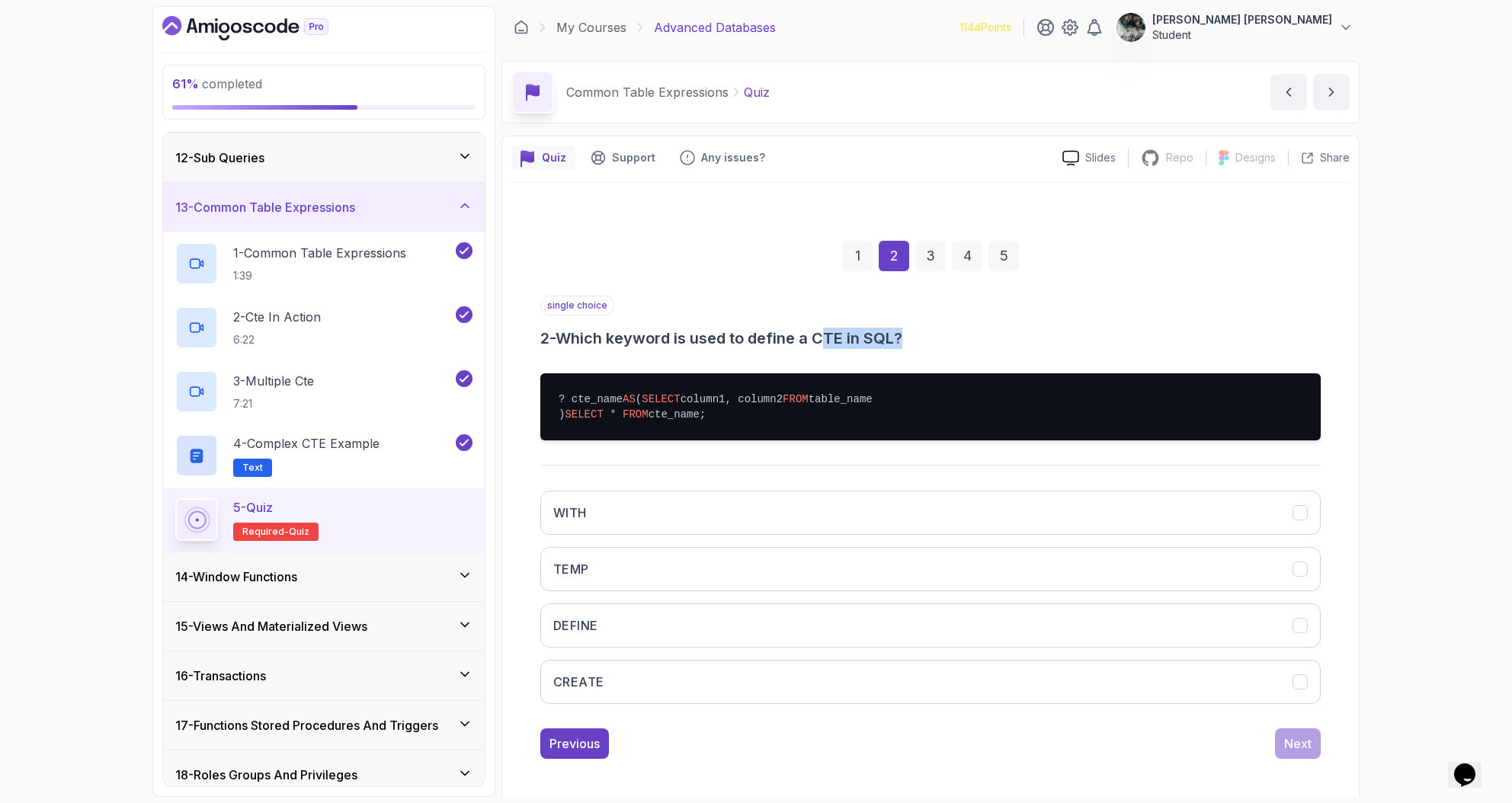
drag, startPoint x: 859, startPoint y: 333, endPoint x: 919, endPoint y: 330, distance: 60.1
click at [918, 330] on h3 "2 - Which keyword is used to define a CTE in SQL?" at bounding box center [930, 338] width 780 height 22
click at [919, 330] on h3 "2 - Which keyword is used to define a CTE in SQL?" at bounding box center [930, 338] width 780 height 22
click at [610, 515] on div "WITH TEMP DEFINE CREATE" at bounding box center [930, 597] width 780 height 237
click at [602, 535] on button "WITH" at bounding box center [930, 512] width 780 height 44
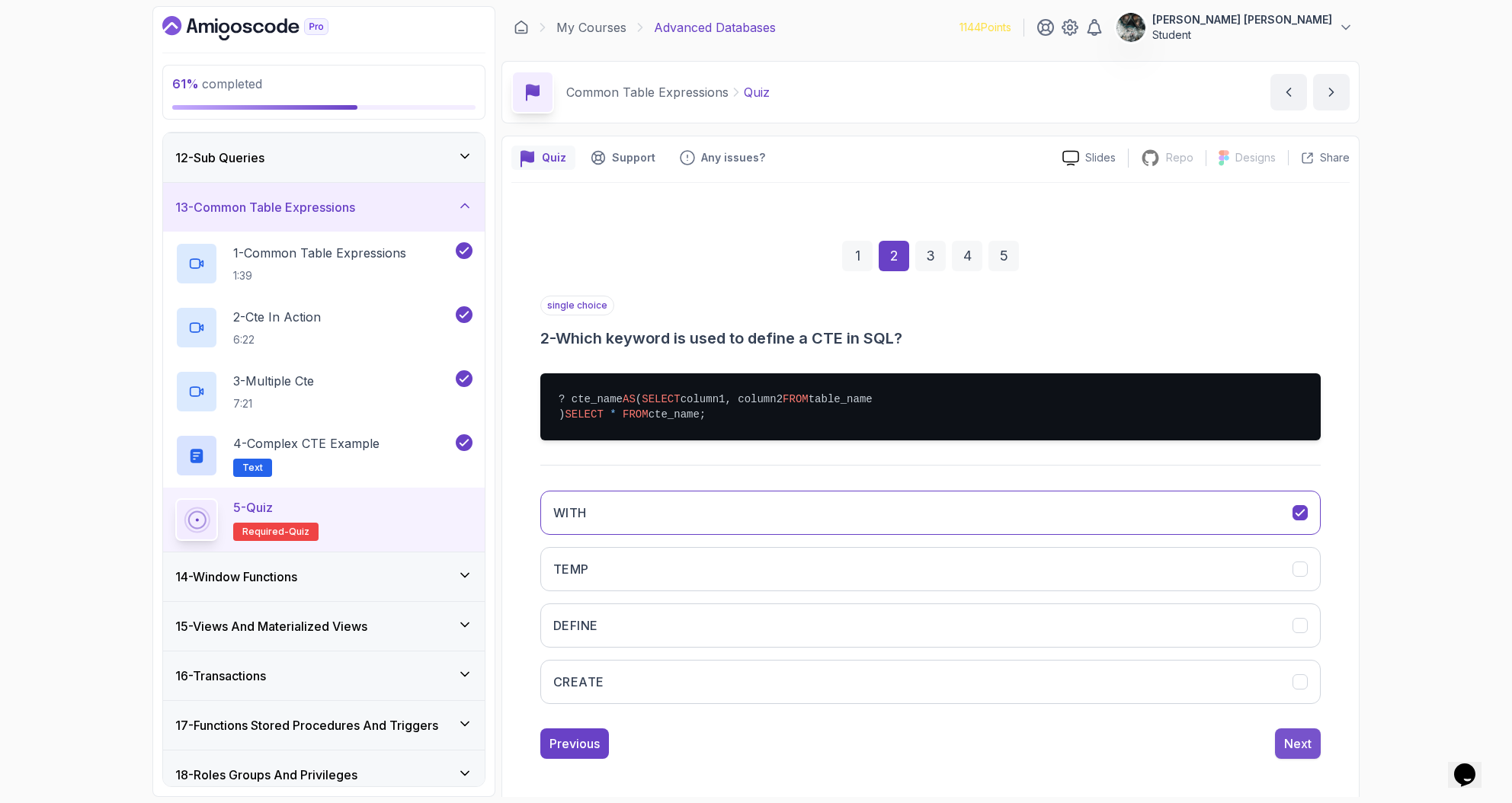
click at [1298, 753] on div "Next" at bounding box center [1298, 743] width 27 height 18
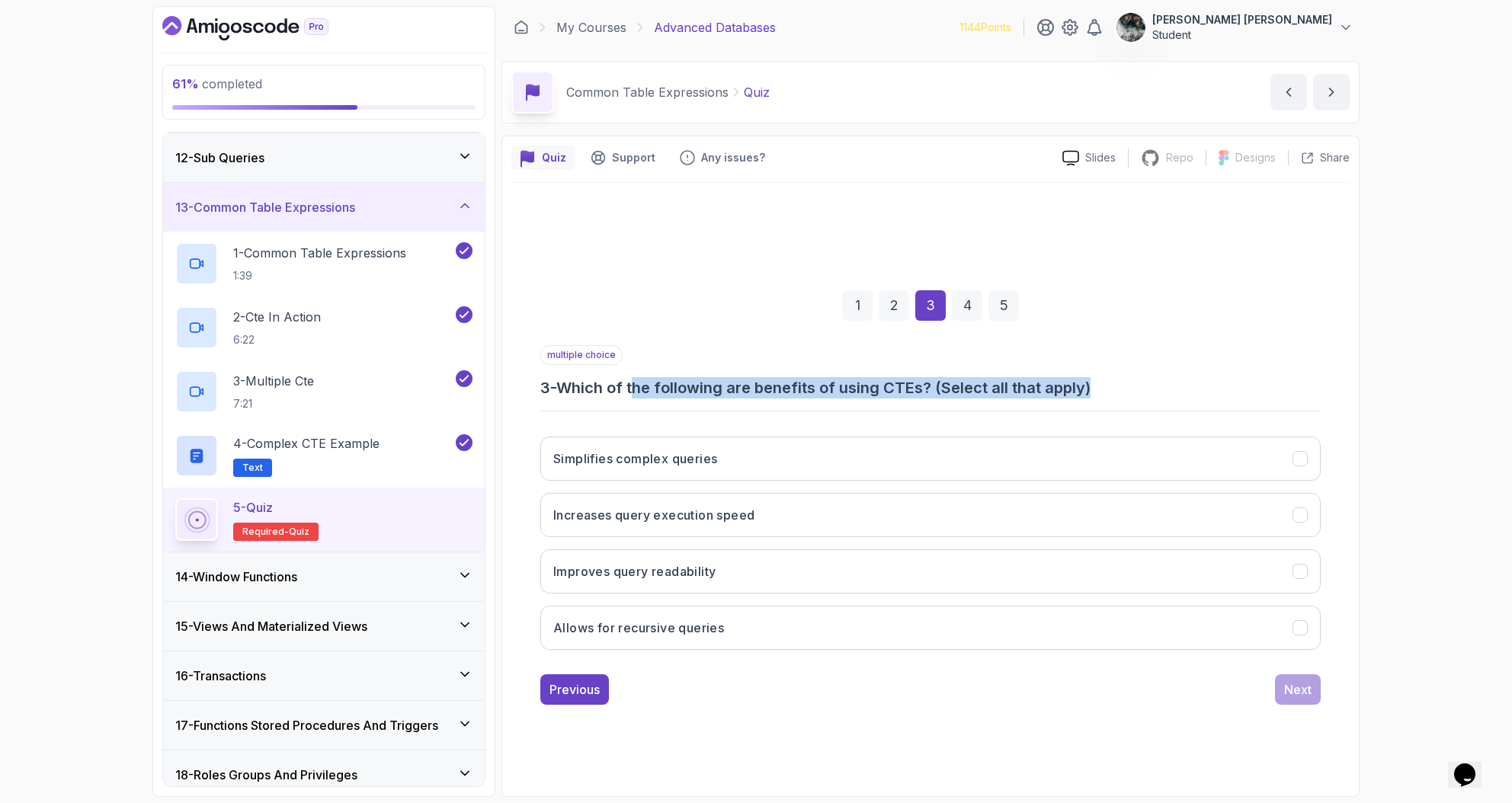
drag, startPoint x: 668, startPoint y: 386, endPoint x: 1100, endPoint y: 386, distance: 432.0
click at [1100, 386] on h3 "3 - Which of the following are benefits of using CTEs? (Select all that apply)" at bounding box center [930, 387] width 780 height 22
click at [1102, 386] on h3 "3 - Which of the following are benefits of using CTEs? (Select all that apply)" at bounding box center [930, 387] width 780 height 22
drag, startPoint x: 1120, startPoint y: 398, endPoint x: 916, endPoint y: 378, distance: 205.0
click at [916, 378] on div "multiple choice 3 - Which of the following are benefits of using CTEs? (Select …" at bounding box center [930, 503] width 780 height 317
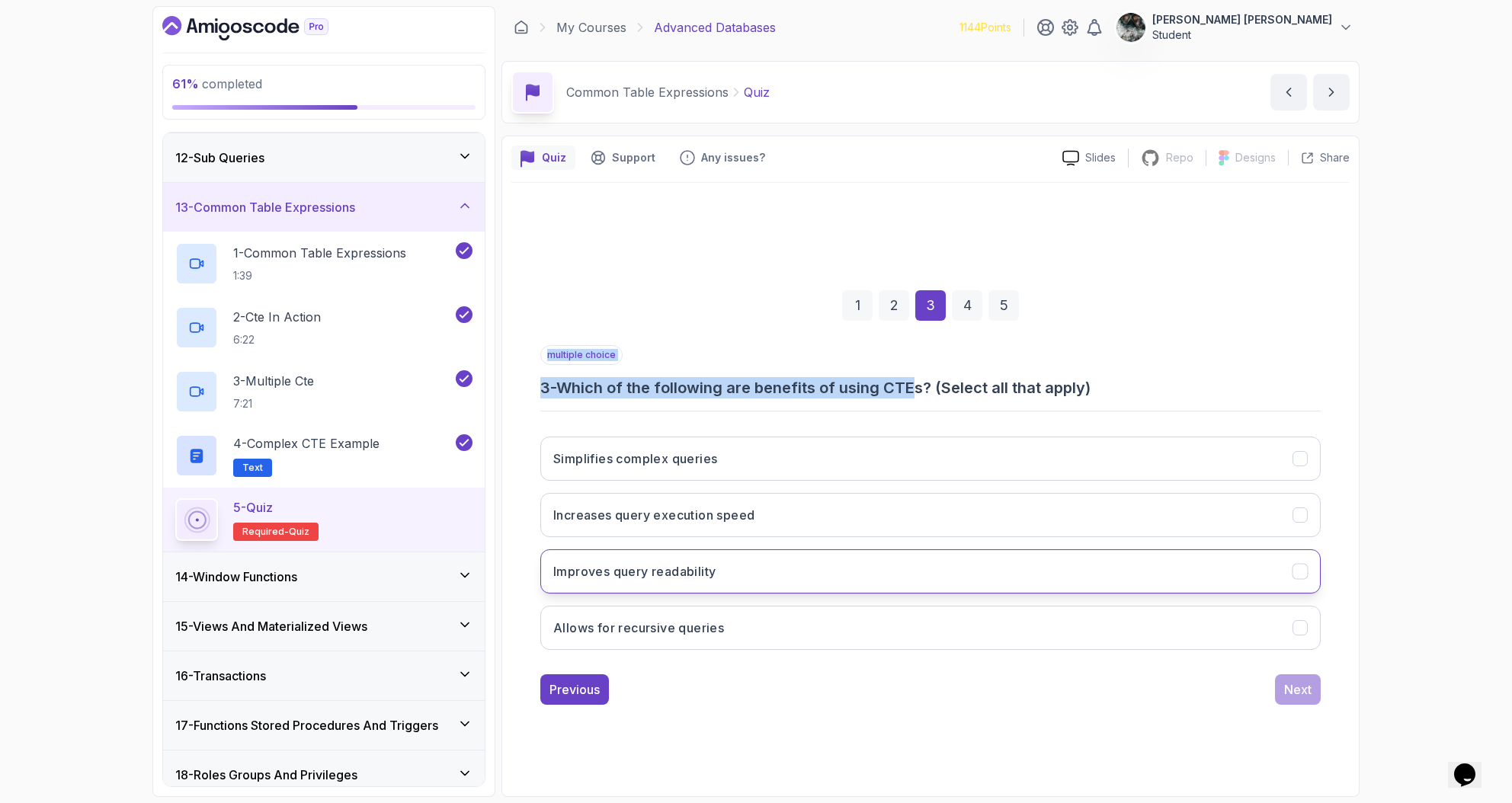
click at [794, 584] on button "Improves query readability" at bounding box center [930, 571] width 780 height 44
click at [752, 466] on button "Simplifies complex queries" at bounding box center [930, 458] width 780 height 44
click at [1307, 691] on div "Next" at bounding box center [1298, 689] width 27 height 18
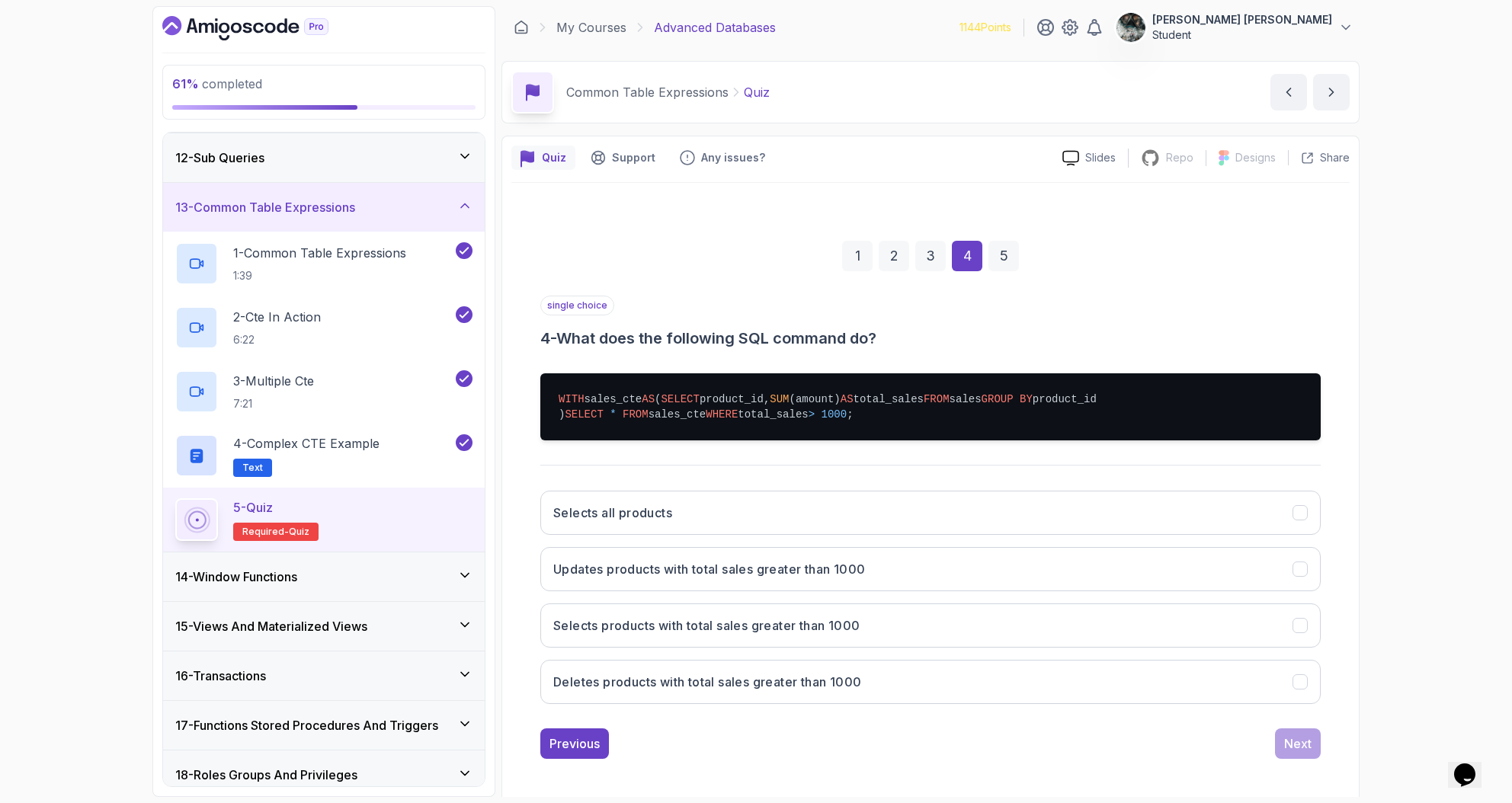
drag, startPoint x: 597, startPoint y: 398, endPoint x: 702, endPoint y: 399, distance: 105.0
click at [686, 402] on pre "WITH sales_cte AS ( SELECT product_id, SUM (amount) AS total_sales FROM sales G…" at bounding box center [930, 407] width 780 height 67
click at [713, 398] on pre "WITH sales_cte AS ( SELECT product_id, SUM (amount) AS total_sales FROM sales G…" at bounding box center [930, 407] width 780 height 67
drag, startPoint x: 616, startPoint y: 415, endPoint x: 749, endPoint y: 409, distance: 133.1
click at [746, 409] on pre "WITH sales_cte AS ( SELECT product_id, SUM (amount) AS total_sales FROM sales G…" at bounding box center [930, 407] width 780 height 67
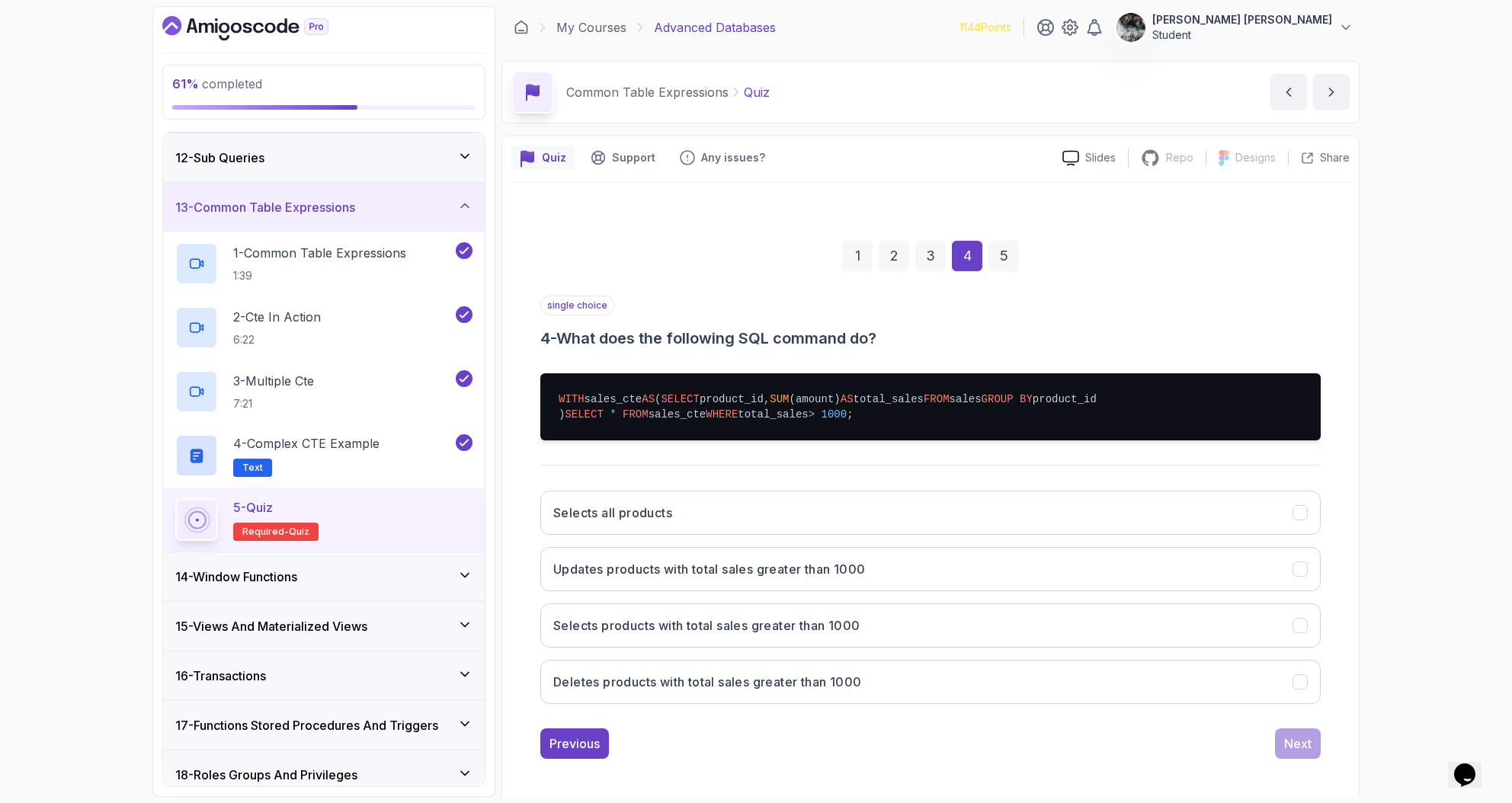
click at [749, 409] on pre "WITH sales_cte AS ( SELECT product_id, SUM (amount) AS total_sales FROM sales G…" at bounding box center [930, 407] width 780 height 67
click at [660, 405] on span "SELECT" at bounding box center [680, 399] width 38 height 12
click at [631, 417] on pre "WITH sales_cte AS ( SELECT product_id, SUM (amount) AS total_sales FROM sales G…" at bounding box center [930, 407] width 780 height 67
drag, startPoint x: 877, startPoint y: 419, endPoint x: 922, endPoint y: 417, distance: 45.0
click at [902, 417] on pre "WITH sales_cte AS ( SELECT product_id, SUM (amount) AS total_sales FROM sales G…" at bounding box center [930, 407] width 780 height 67
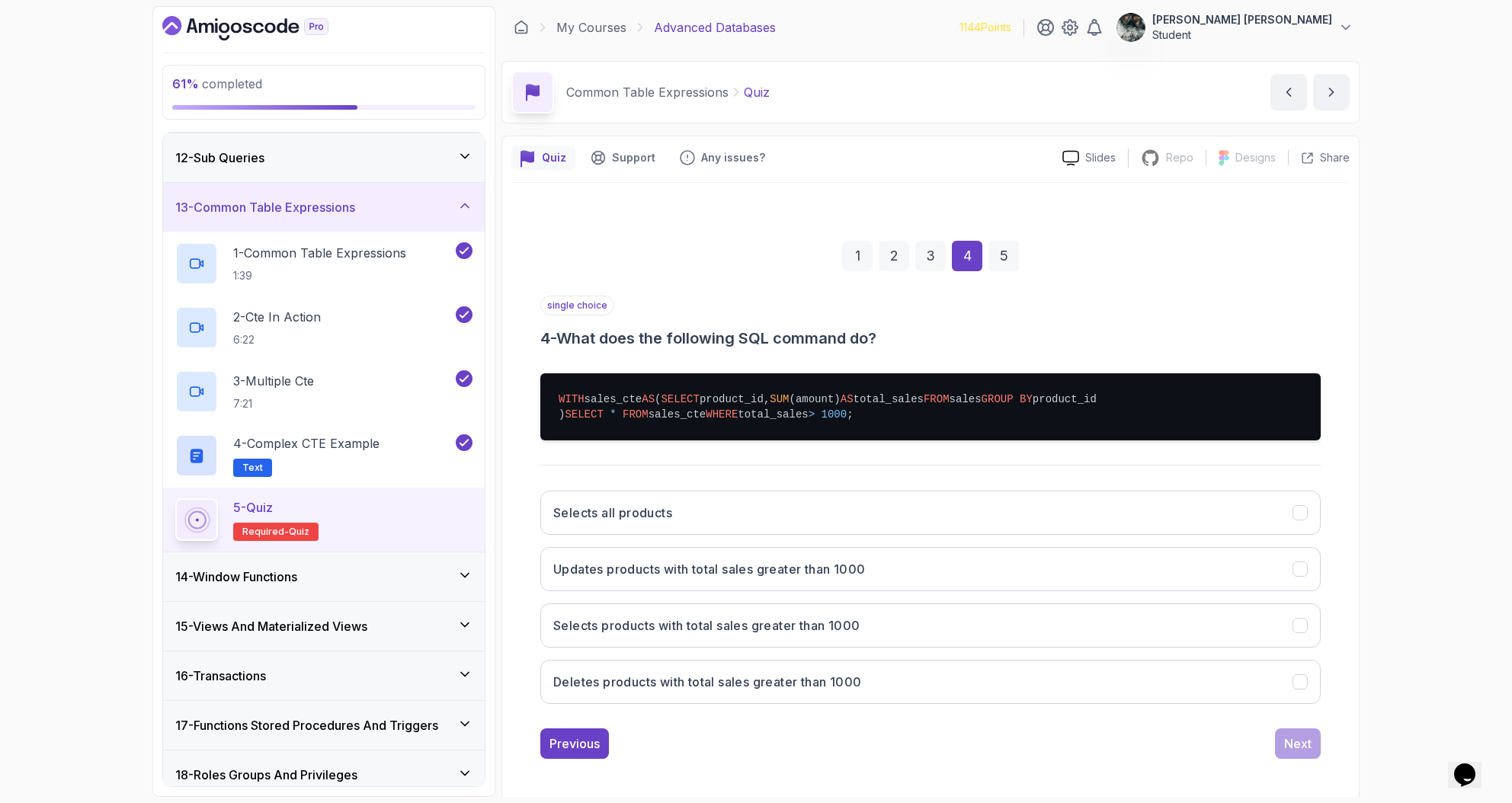
click at [924, 416] on pre "WITH sales_cte AS ( SELECT product_id, SUM (amount) AS total_sales FROM sales G…" at bounding box center [930, 407] width 780 height 67
drag, startPoint x: 586, startPoint y: 450, endPoint x: 722, endPoint y: 442, distance: 136.2
click at [680, 441] on pre "WITH sales_cte AS ( SELECT product_id, SUM (amount) AS total_sales FROM sales G…" at bounding box center [930, 407] width 780 height 67
click at [723, 421] on span "WHERE" at bounding box center [722, 414] width 32 height 12
drag, startPoint x: 835, startPoint y: 445, endPoint x: 864, endPoint y: 447, distance: 29.1
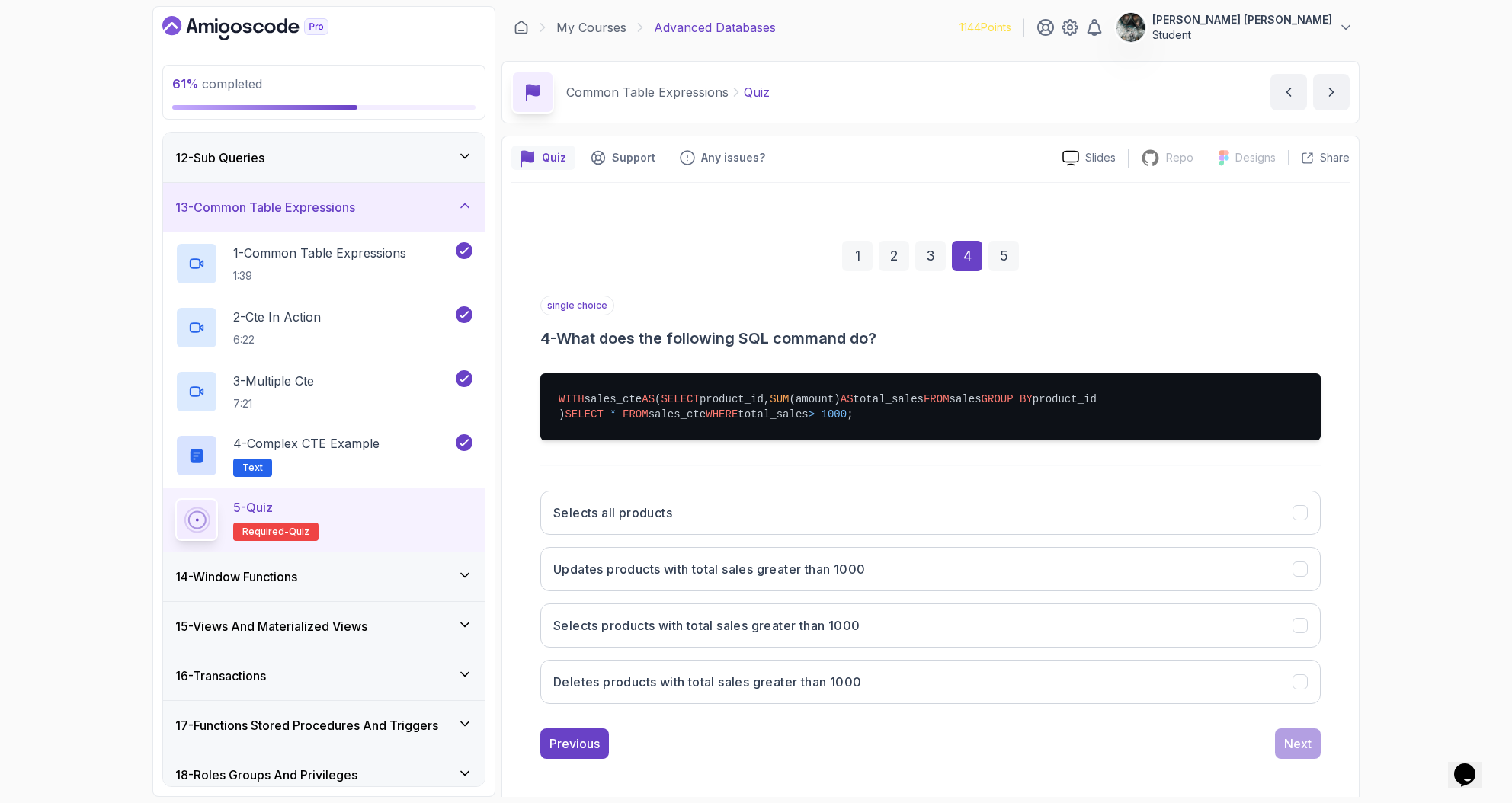
click at [835, 441] on pre "WITH sales_cte AS ( SELECT product_id, SUM (amount) AS total_sales FROM sales G…" at bounding box center [930, 407] width 780 height 67
drag, startPoint x: 873, startPoint y: 446, endPoint x: 785, endPoint y: 446, distance: 88.0
click at [787, 441] on pre "WITH sales_cte AS ( SELECT product_id, SUM (amount) AS total_sales FROM sales G…" at bounding box center [930, 407] width 780 height 67
click at [783, 441] on pre "WITH sales_cte AS ( SELECT product_id, SUM (amount) AS total_sales FROM sales G…" at bounding box center [930, 407] width 780 height 67
click at [771, 648] on button "Selects products with total sales greater than 1000" at bounding box center [930, 625] width 780 height 44
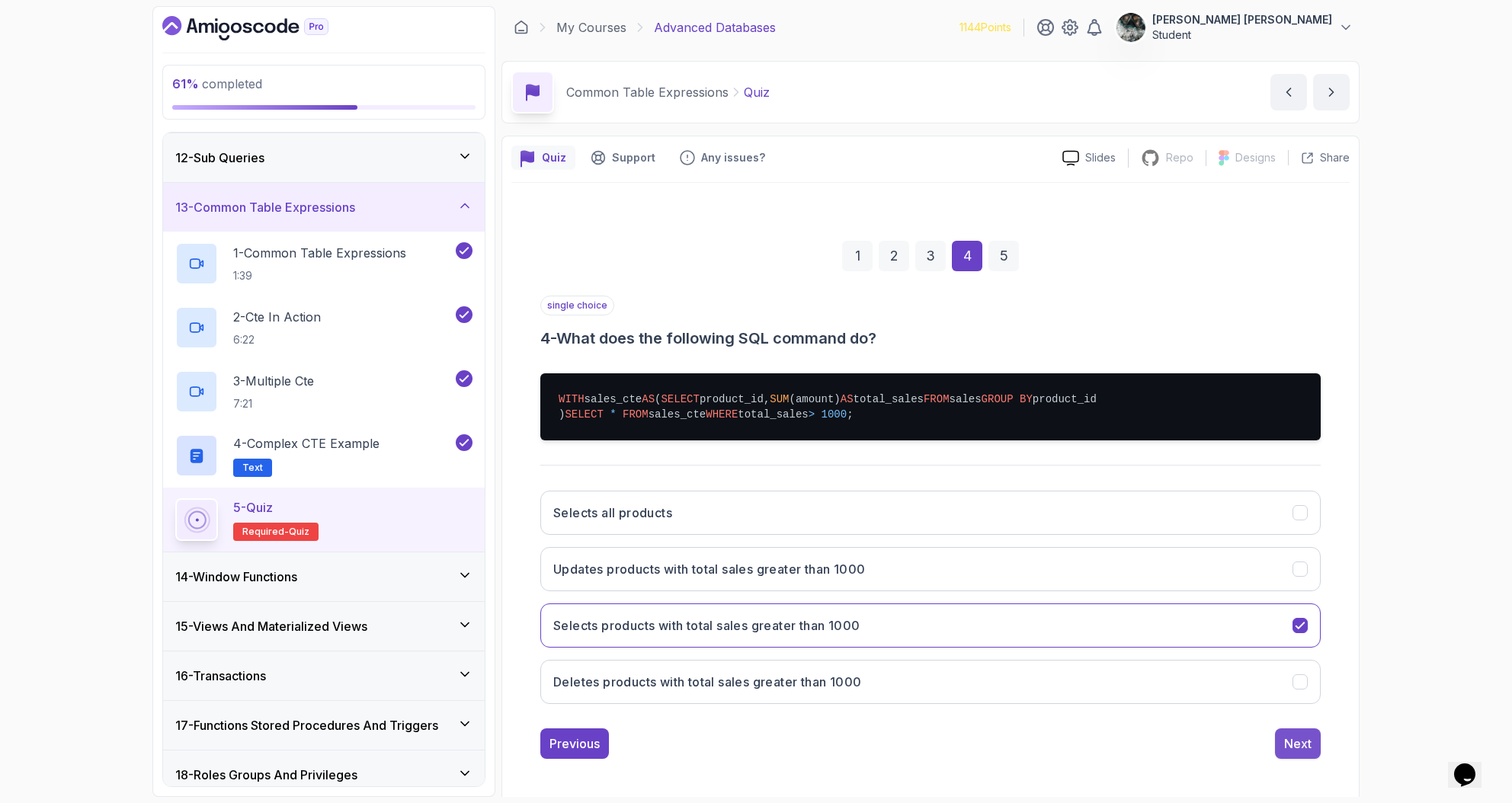
click at [1294, 753] on div "Next" at bounding box center [1298, 743] width 27 height 18
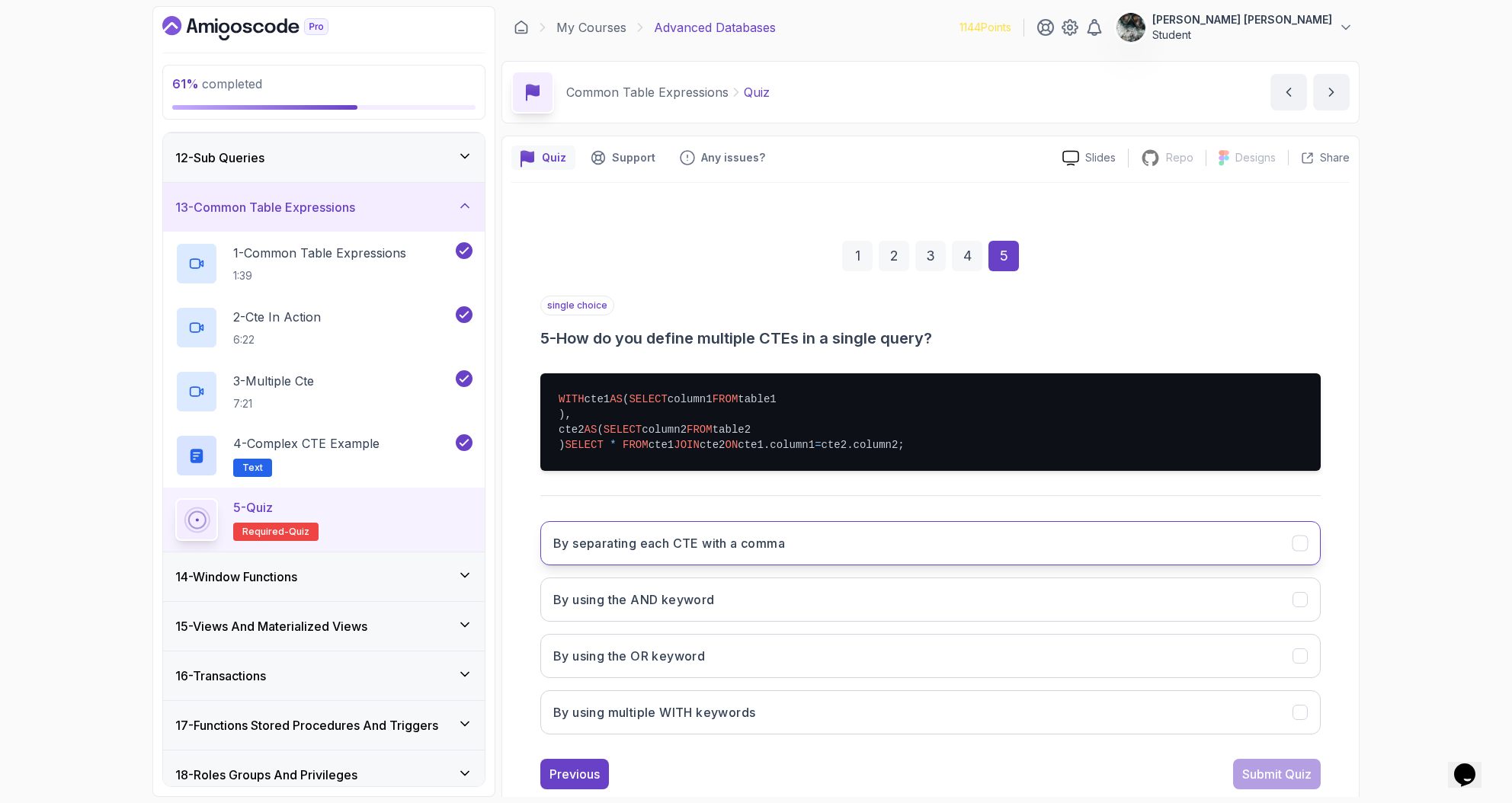
scroll to position [81, 0]
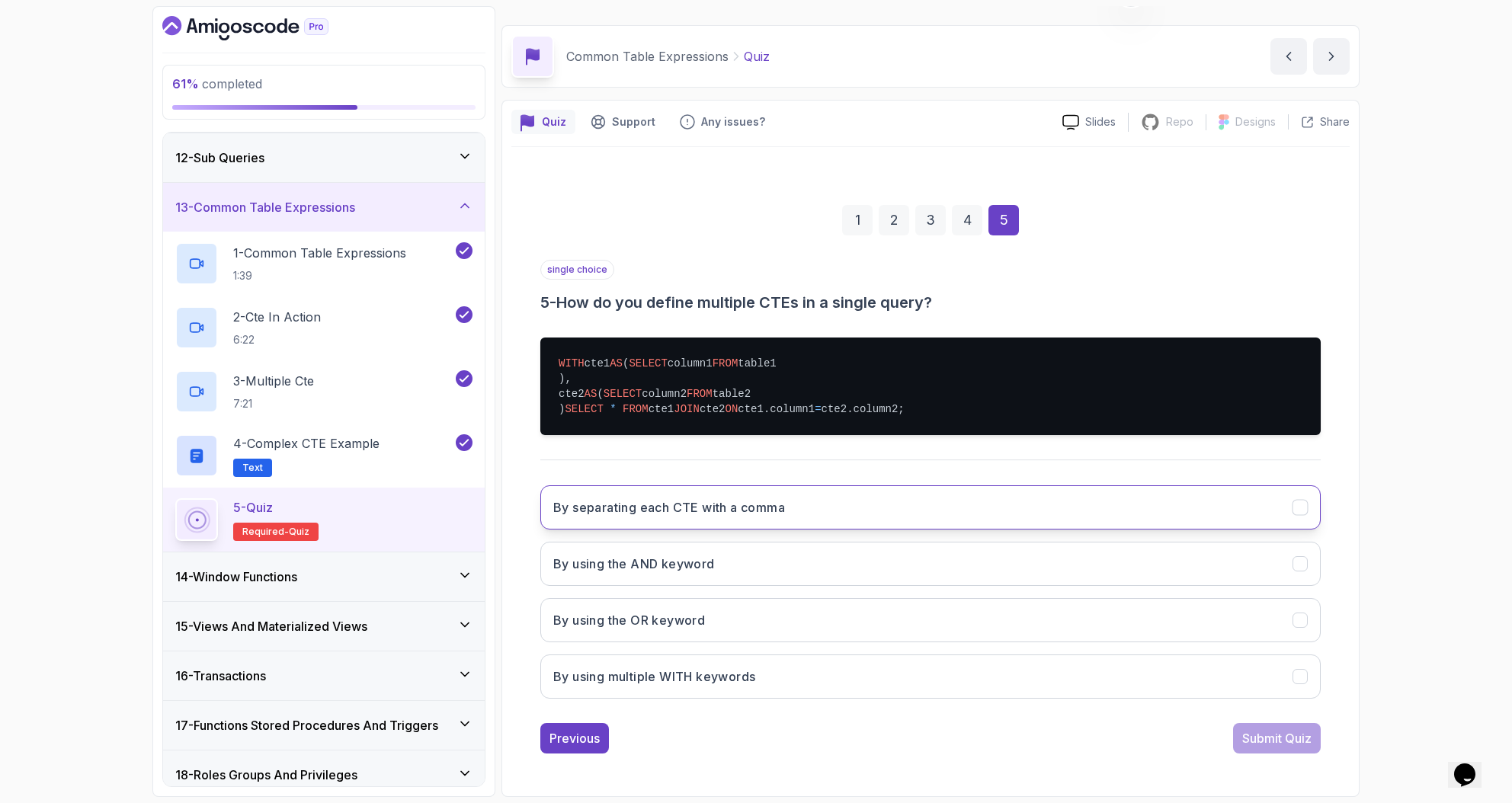
click at [874, 505] on button "By separating each CTE with a comma" at bounding box center [930, 507] width 780 height 44
click at [1276, 734] on div "Submit Quiz" at bounding box center [1276, 738] width 69 height 18
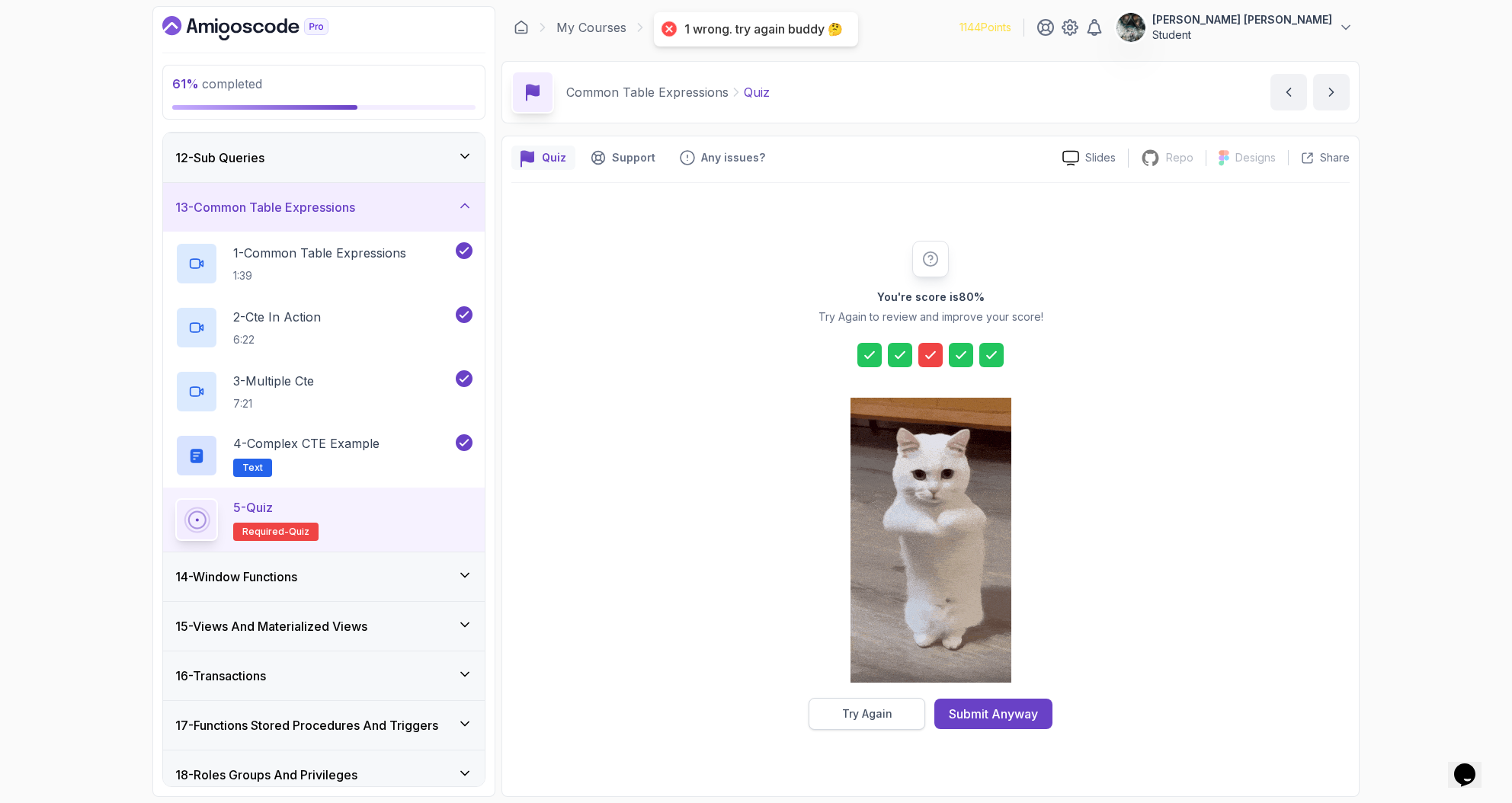
click at [895, 705] on button "Try Again" at bounding box center [867, 714] width 116 height 32
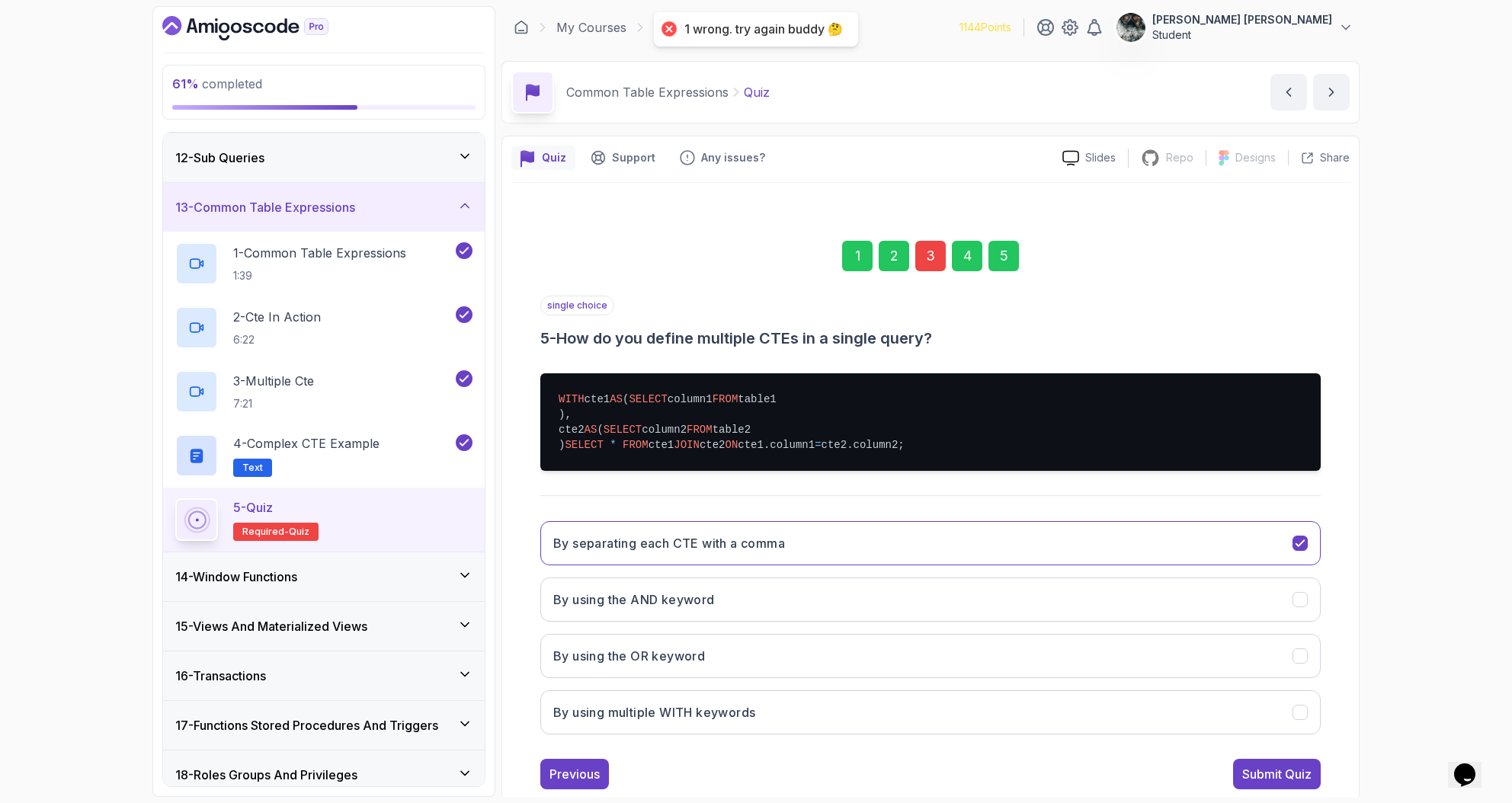
click at [929, 241] on div "3" at bounding box center [930, 256] width 30 height 30
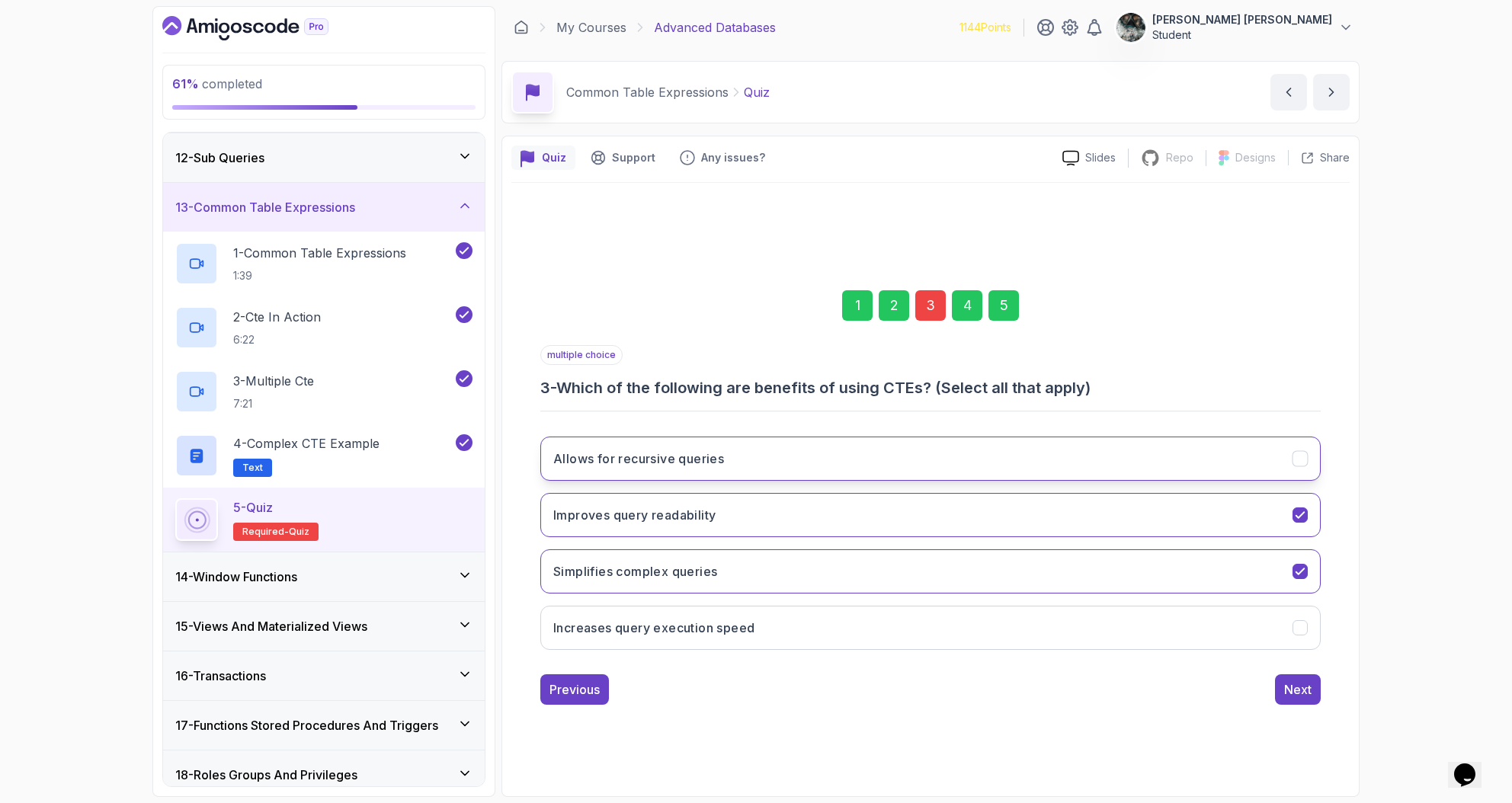
click at [966, 462] on button "Allows for recursive queries" at bounding box center [930, 458] width 780 height 44
click at [1288, 684] on div "Next" at bounding box center [1298, 689] width 27 height 18
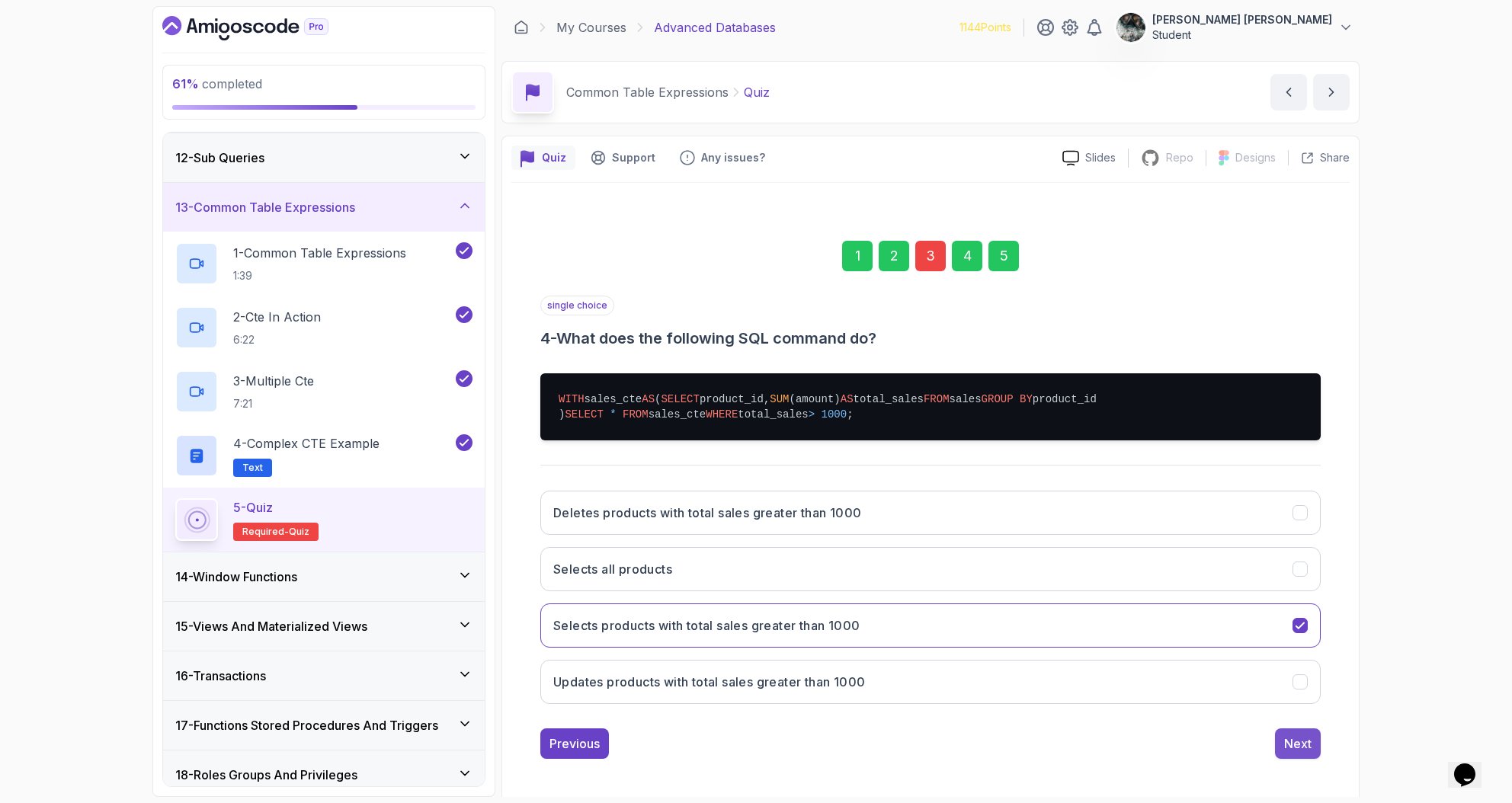
click at [1294, 753] on div "Next" at bounding box center [1298, 743] width 27 height 18
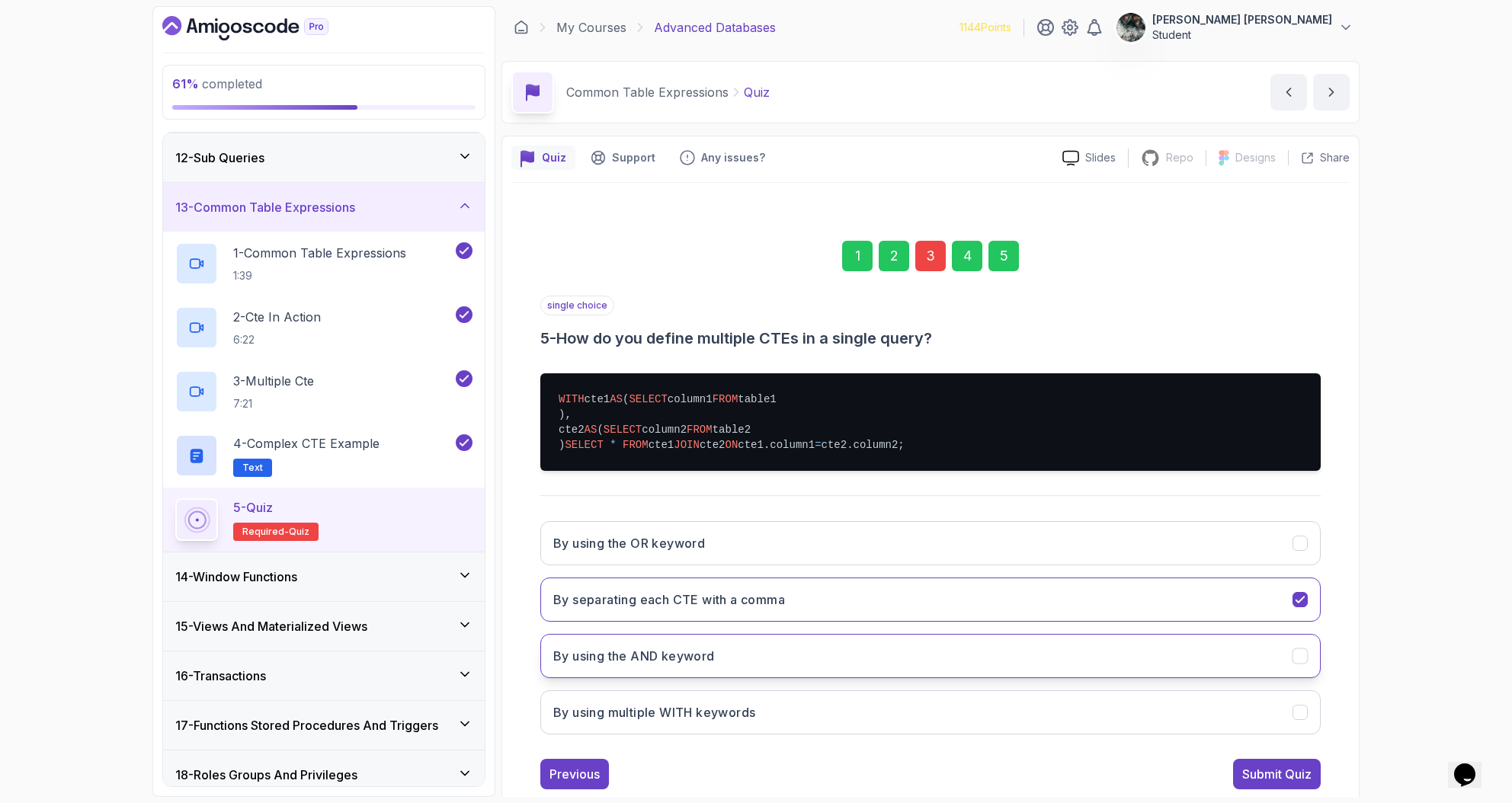
scroll to position [81, 0]
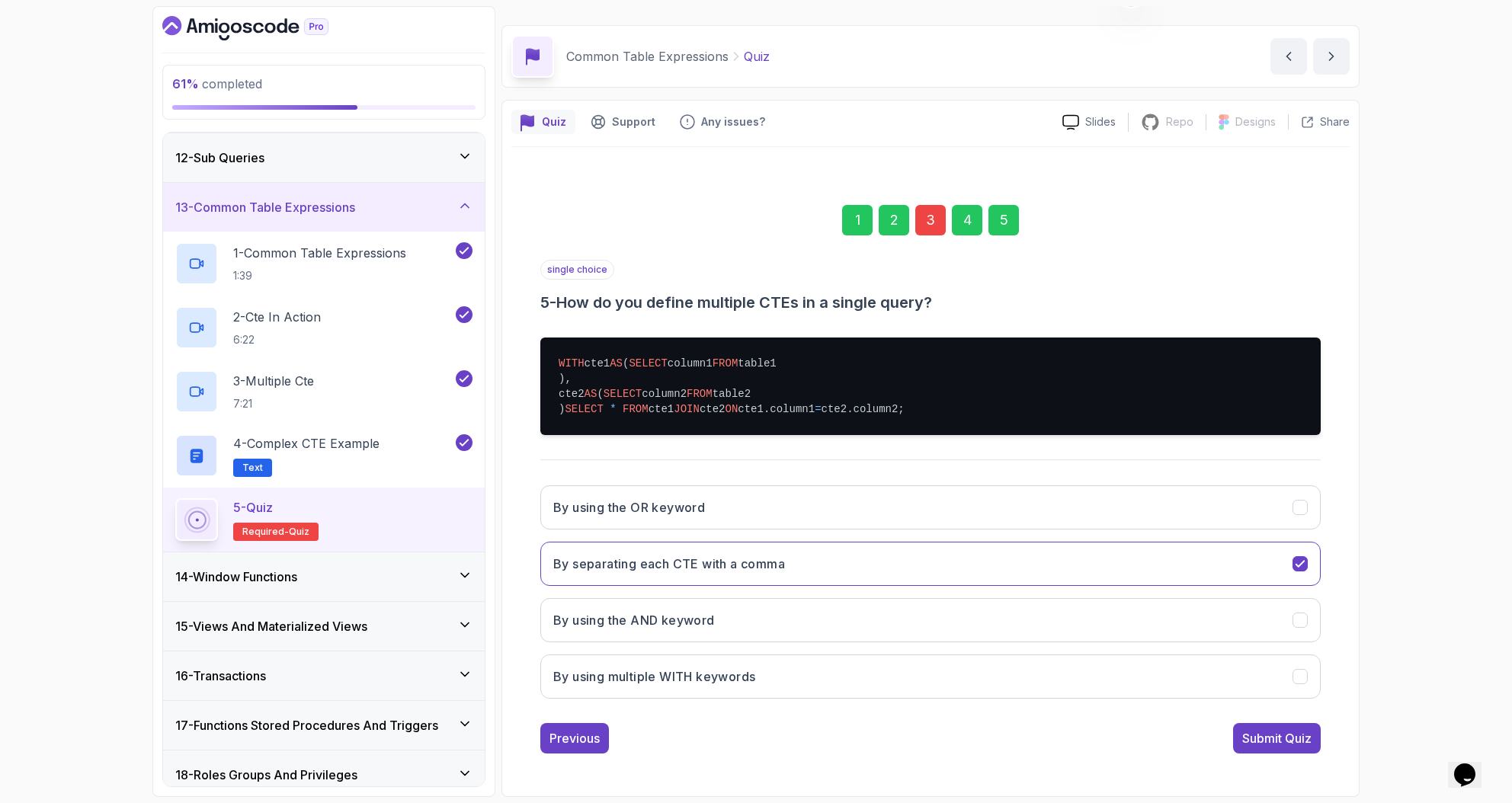
click at [1280, 742] on div "Submit Quiz" at bounding box center [1276, 738] width 69 height 18
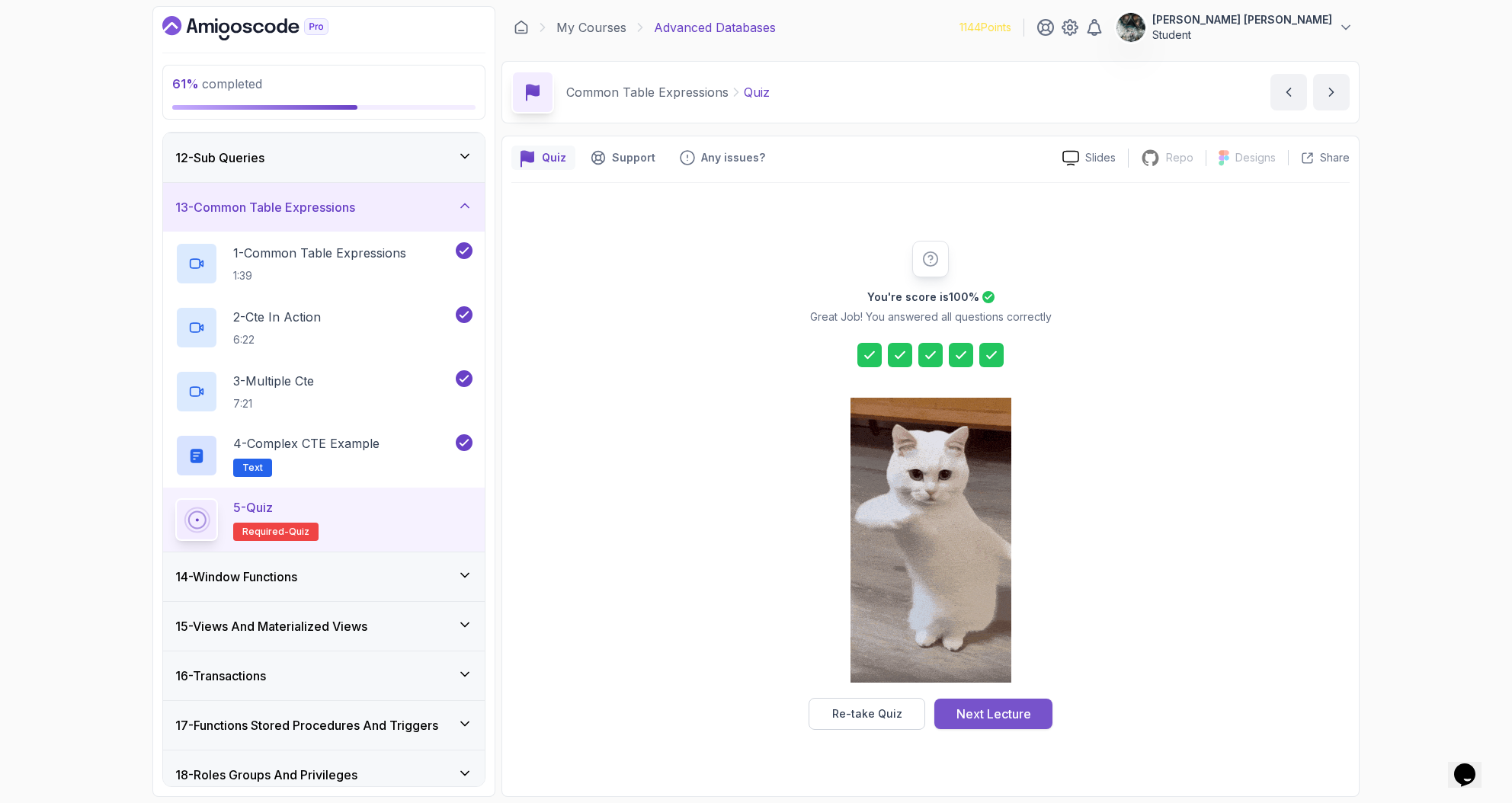
click at [984, 714] on div "Next Lecture" at bounding box center [993, 714] width 75 height 18
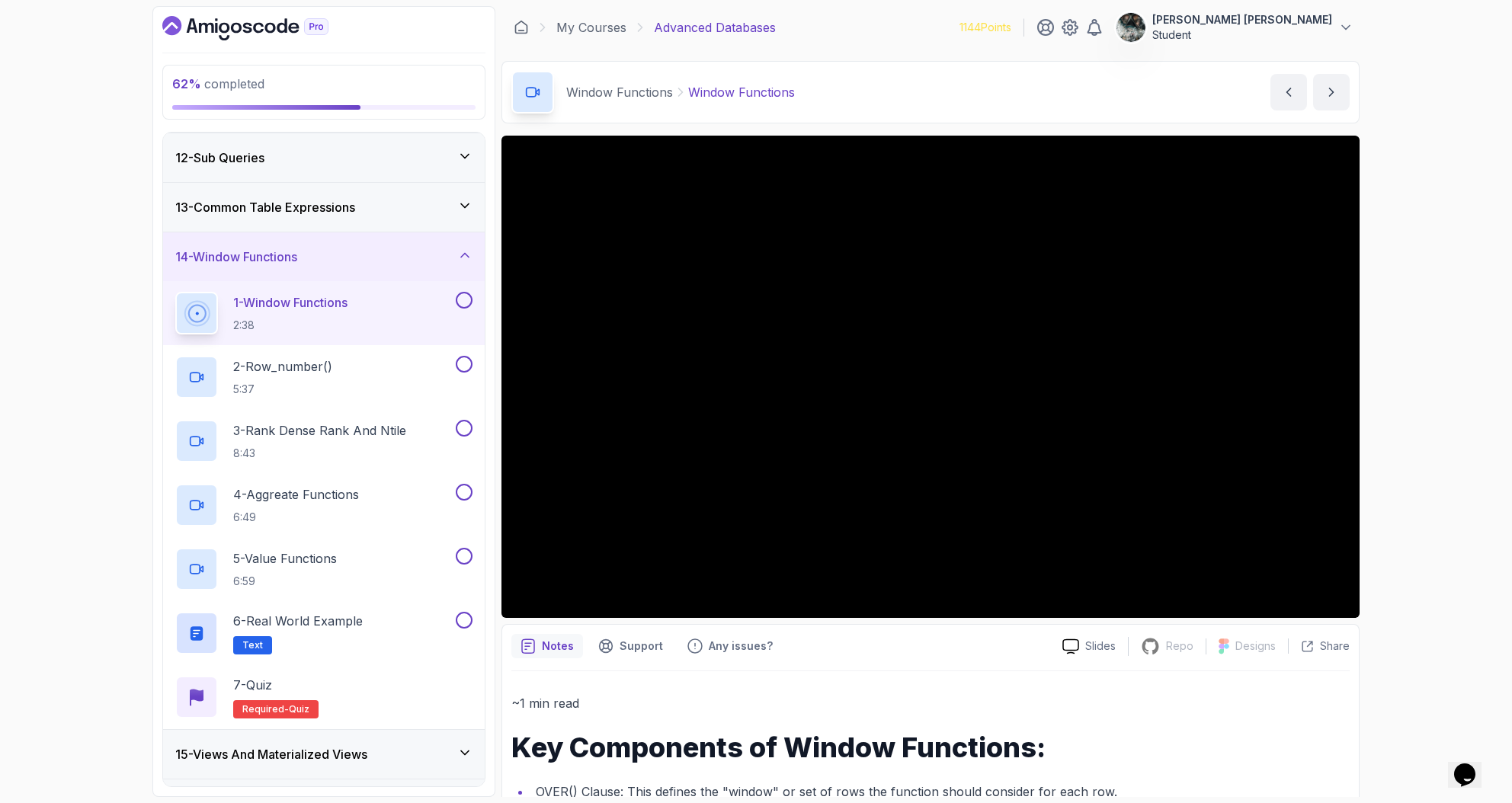
click at [464, 297] on button at bounding box center [464, 300] width 17 height 17
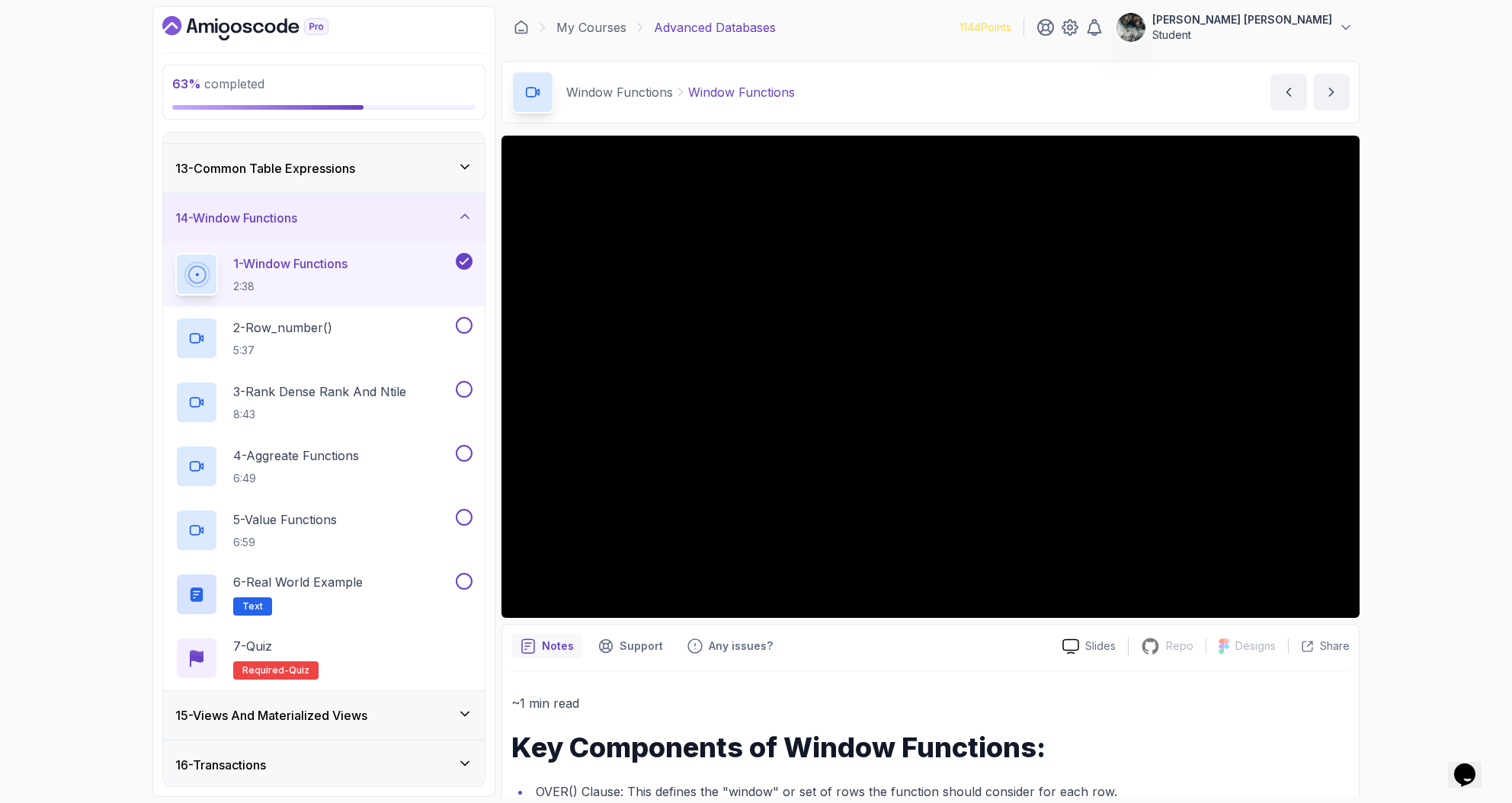
click at [1428, 263] on div "63 % completed 1 - Intro 2 - Schemas 3 - Advanced Data Types 4 - Working With D…" at bounding box center [756, 402] width 1512 height 803
click at [296, 338] on h2 "2 - Row_number() 5:37" at bounding box center [283, 339] width 99 height 40
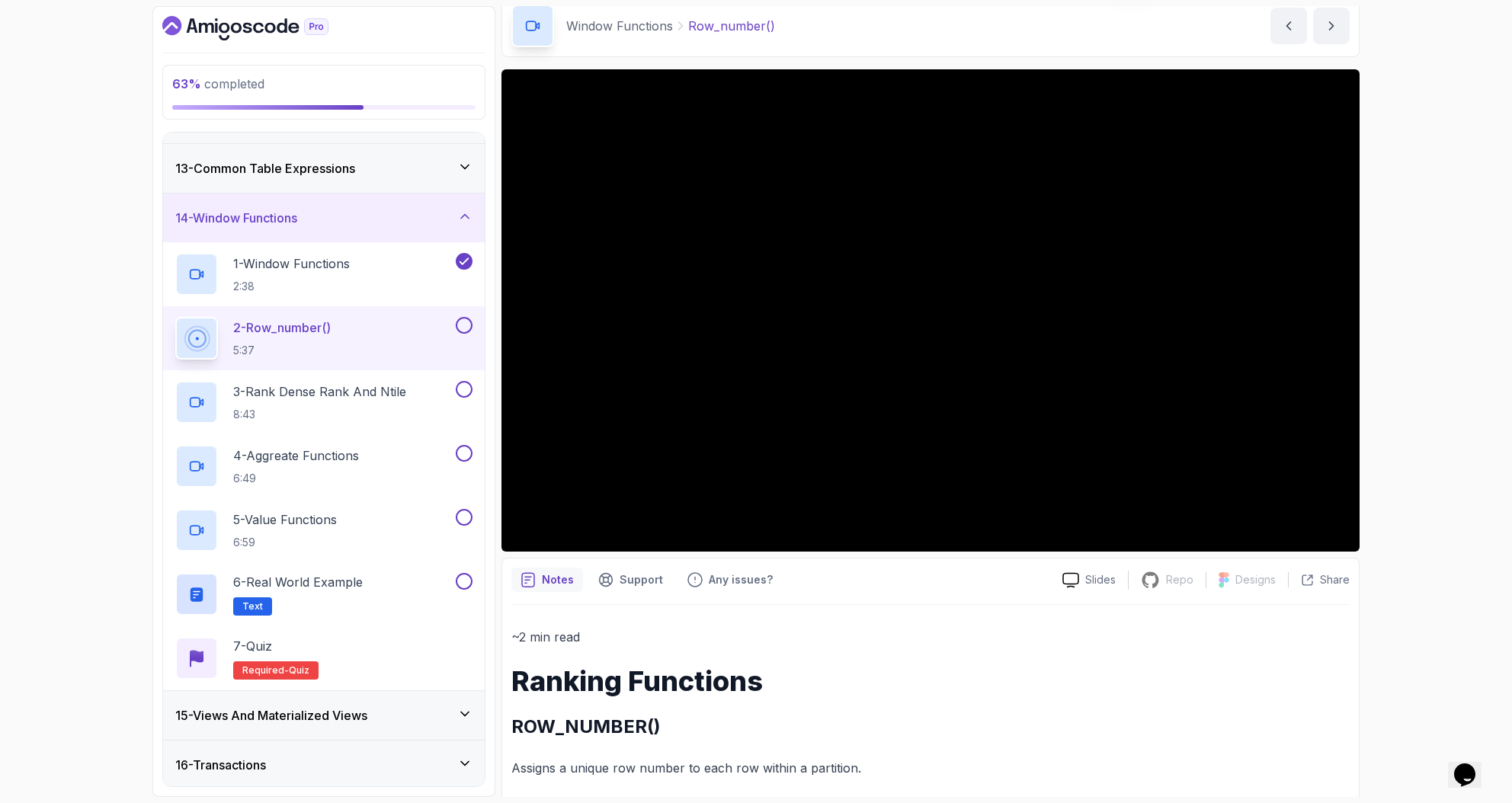
scroll to position [71, 0]
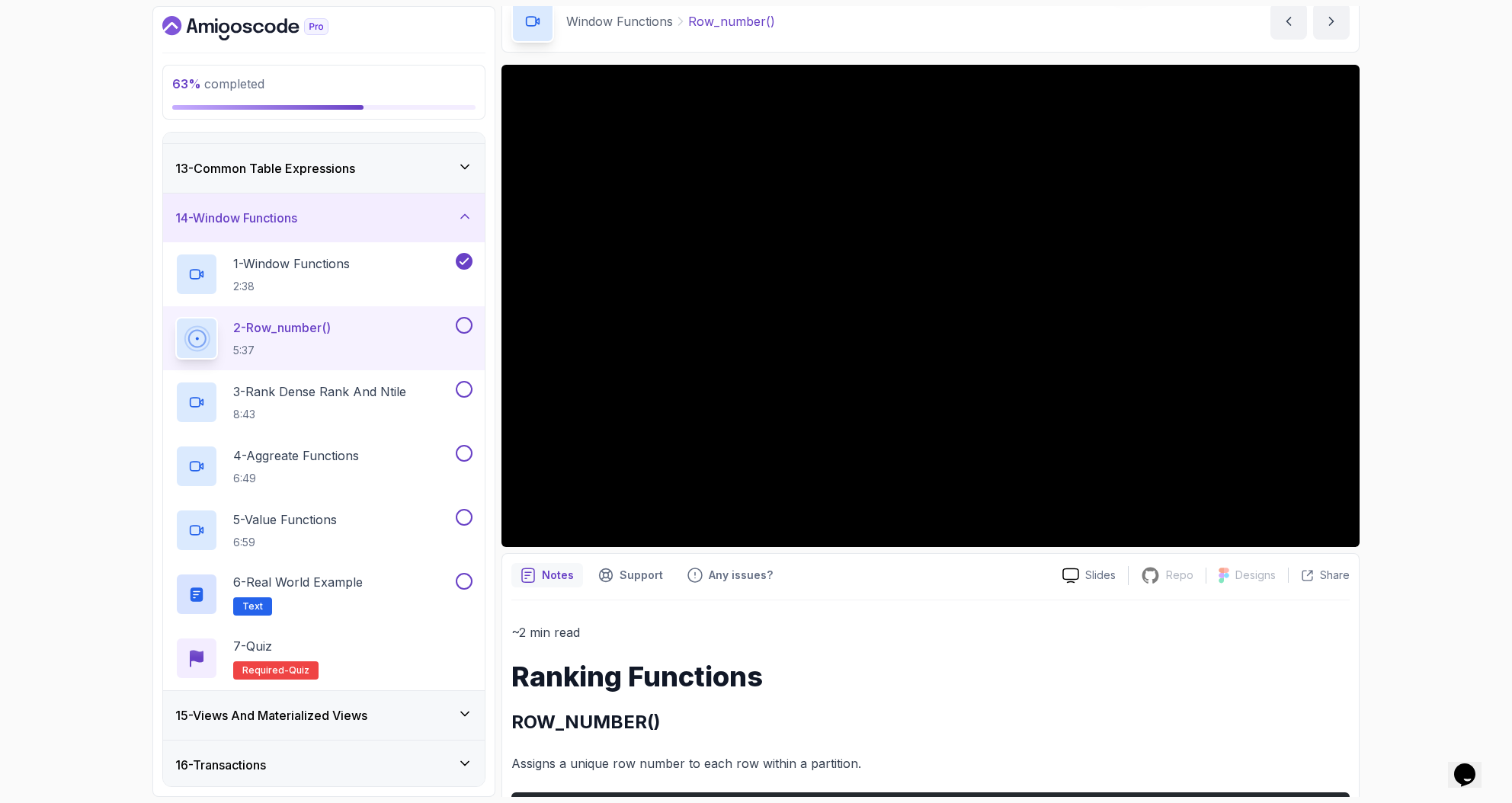
click at [1440, 232] on div "63 % completed 1 - Intro 2 - Schemas 3 - Advanced Data Types 4 - Working With D…" at bounding box center [756, 402] width 1512 height 803
click at [463, 323] on button at bounding box center [464, 325] width 17 height 17
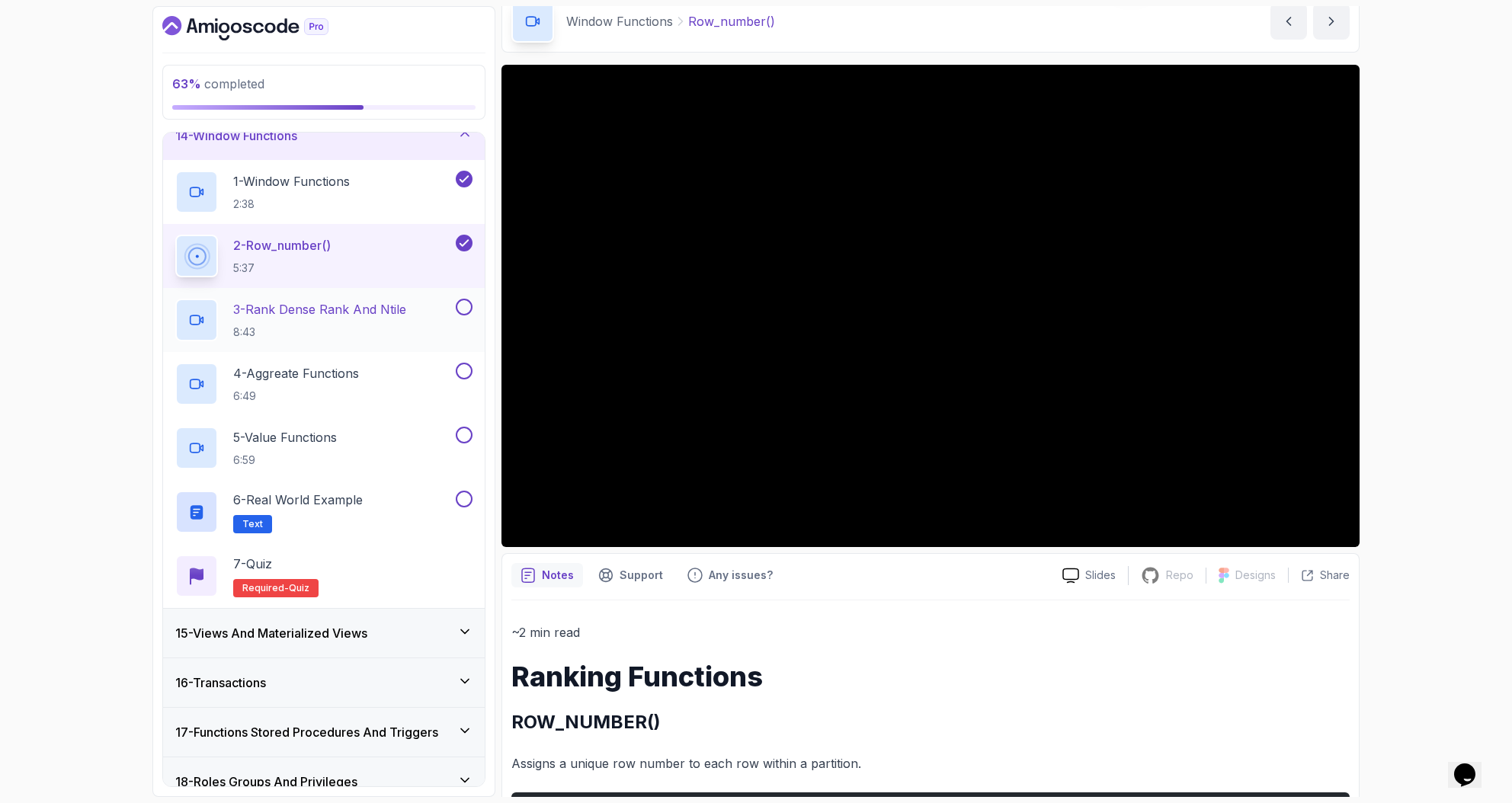
scroll to position [646, 0]
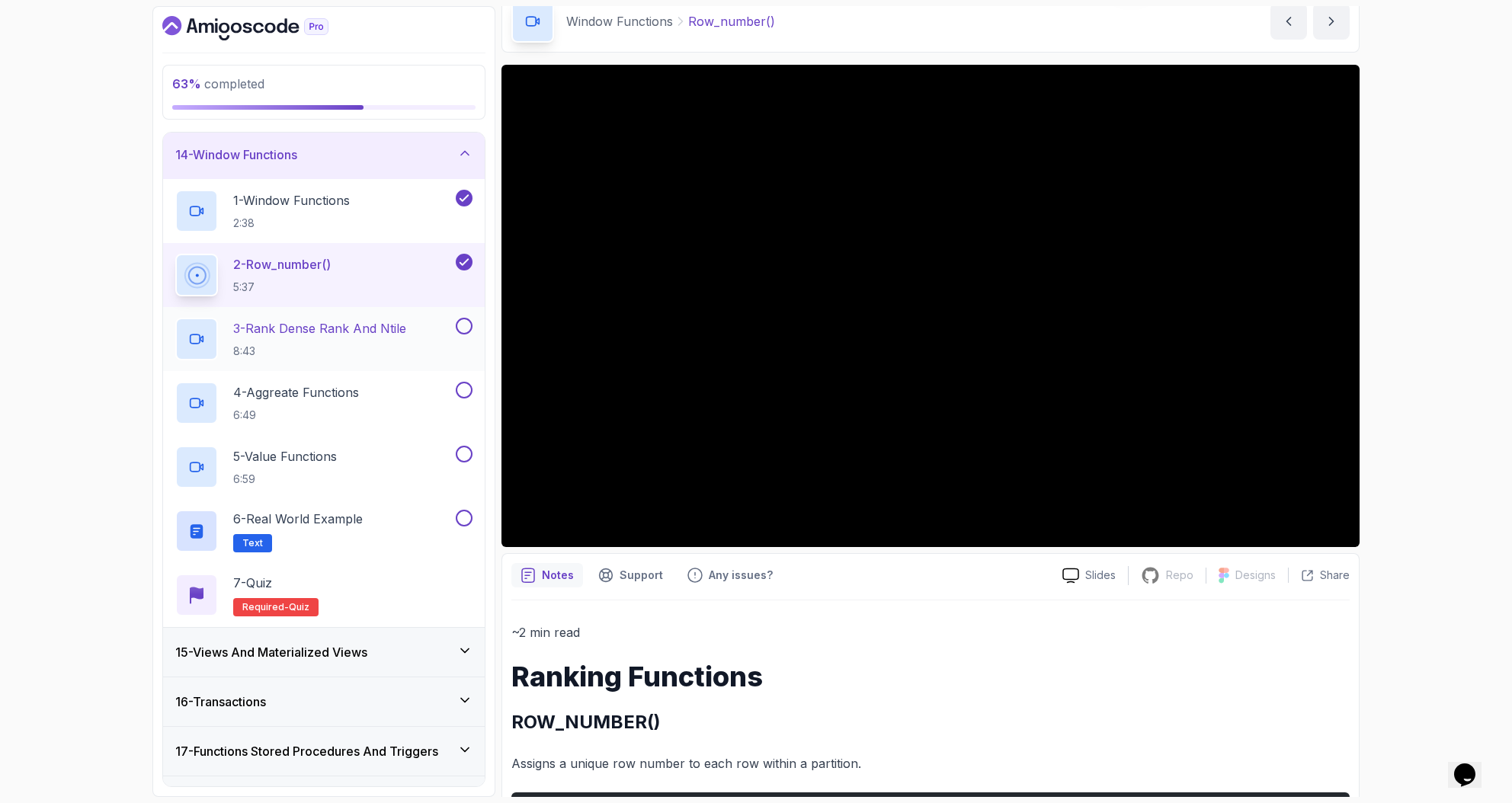
click at [288, 333] on p "3 - Rank Dense Rank And Ntile" at bounding box center [319, 328] width 173 height 18
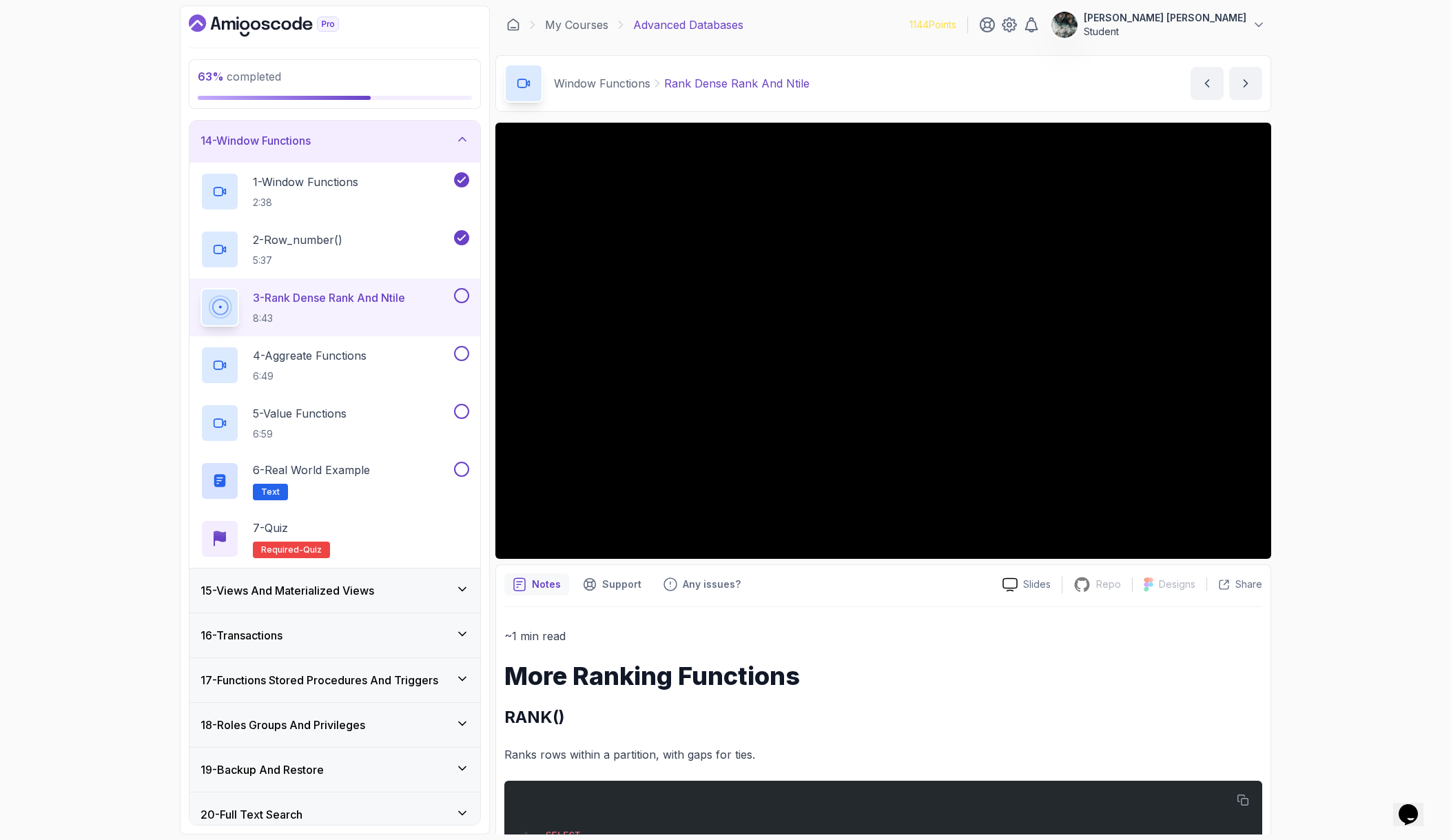
click at [463, 292] on button at bounding box center [461, 295] width 15 height 15
click at [351, 346] on div "4 - Aggreate Functions 6:49" at bounding box center [326, 365] width 251 height 39
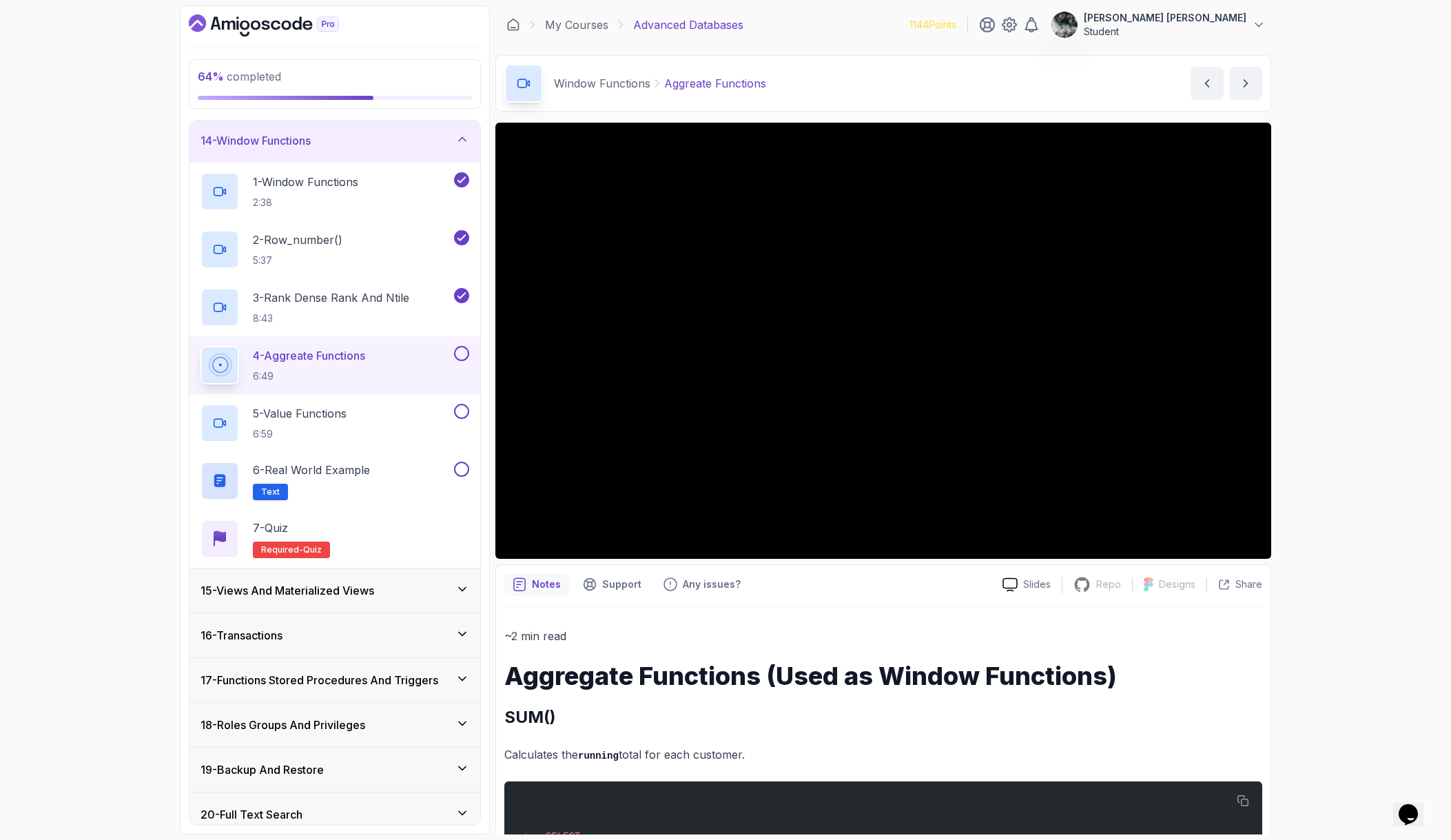
click at [464, 354] on button at bounding box center [461, 353] width 15 height 15
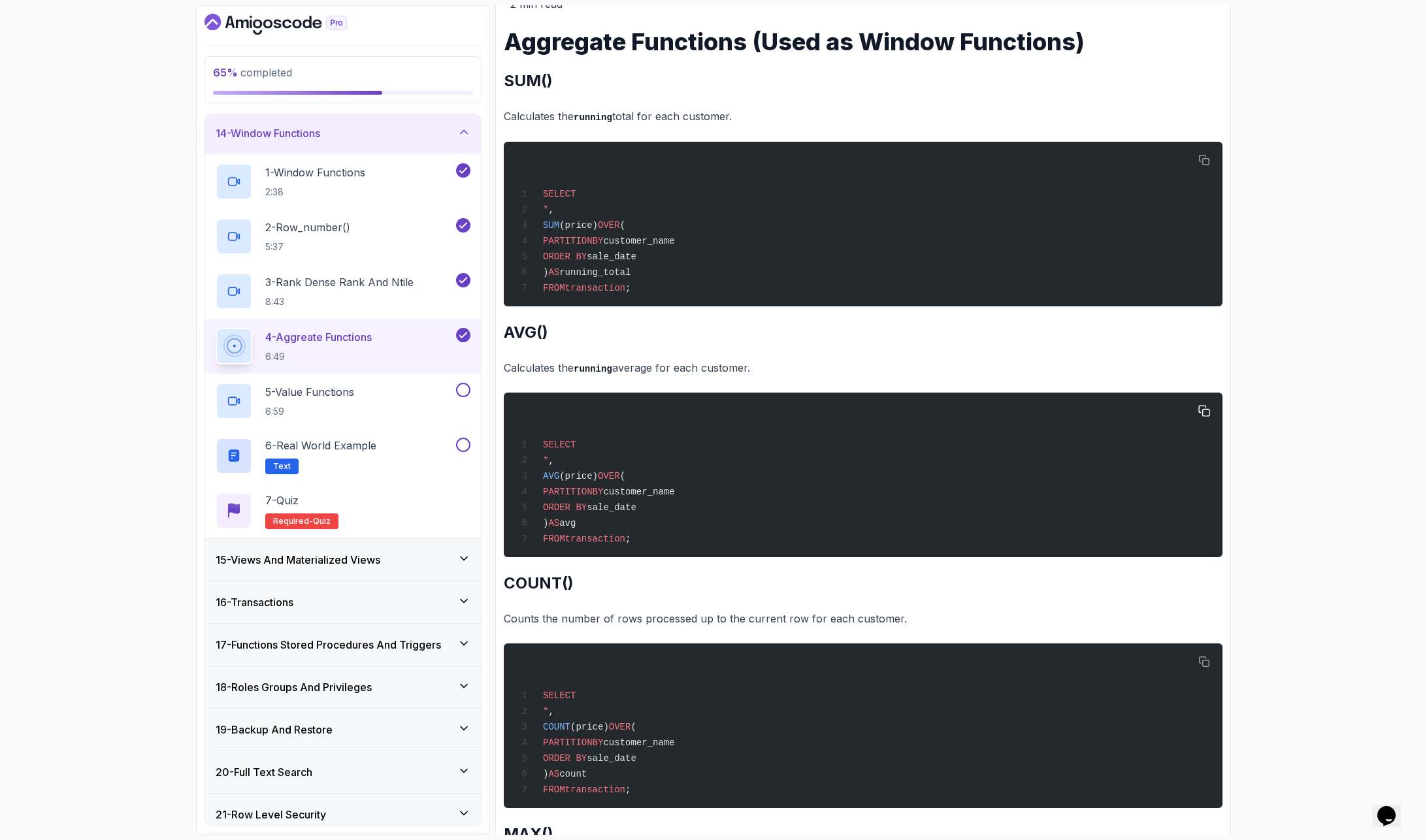
scroll to position [618, 0]
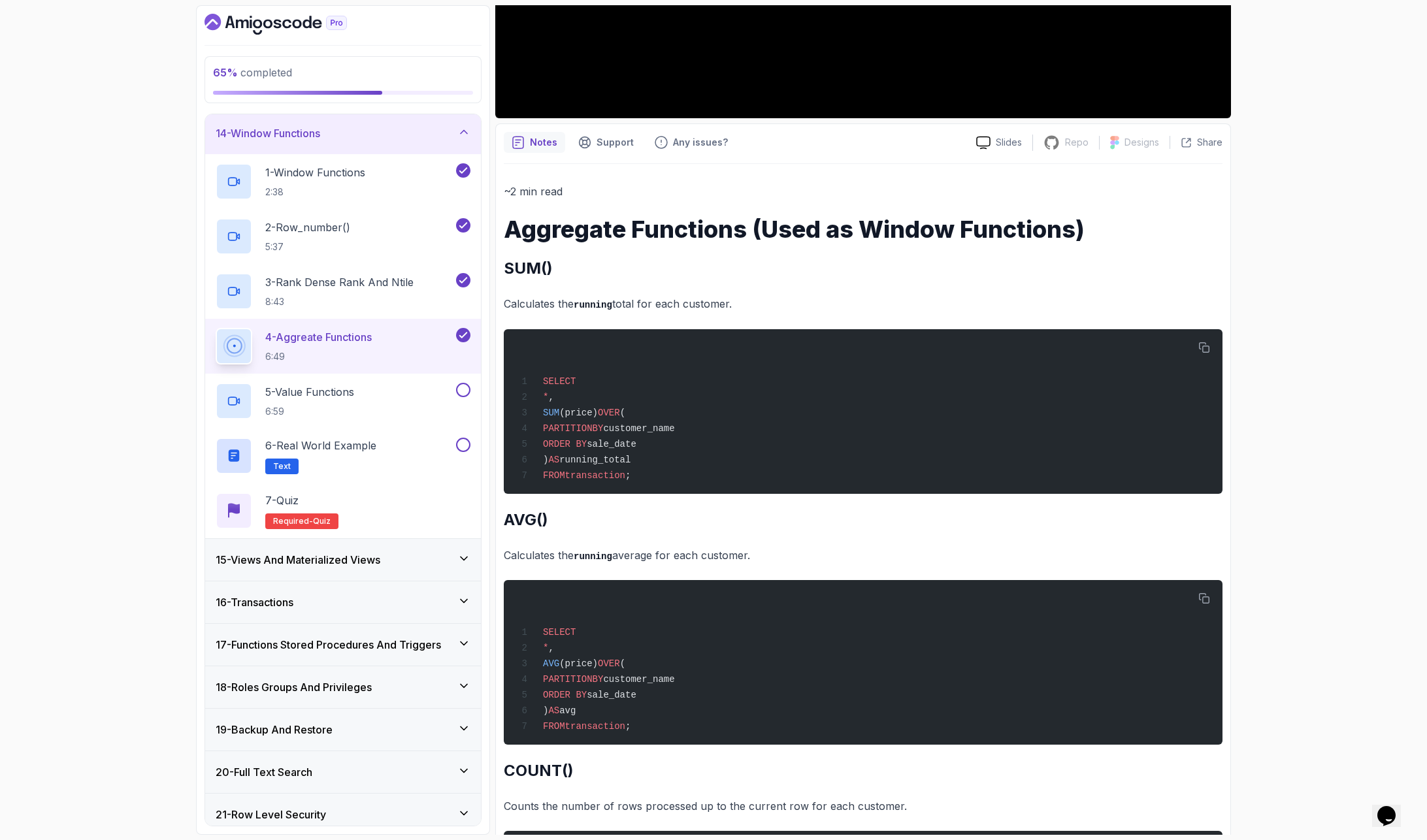
click at [1234, 170] on div "65 % completed 1 - Intro 2 - Schemas 3 - Advanced Data Types 4 - Working With D…" at bounding box center [713, 420] width 1427 height 840
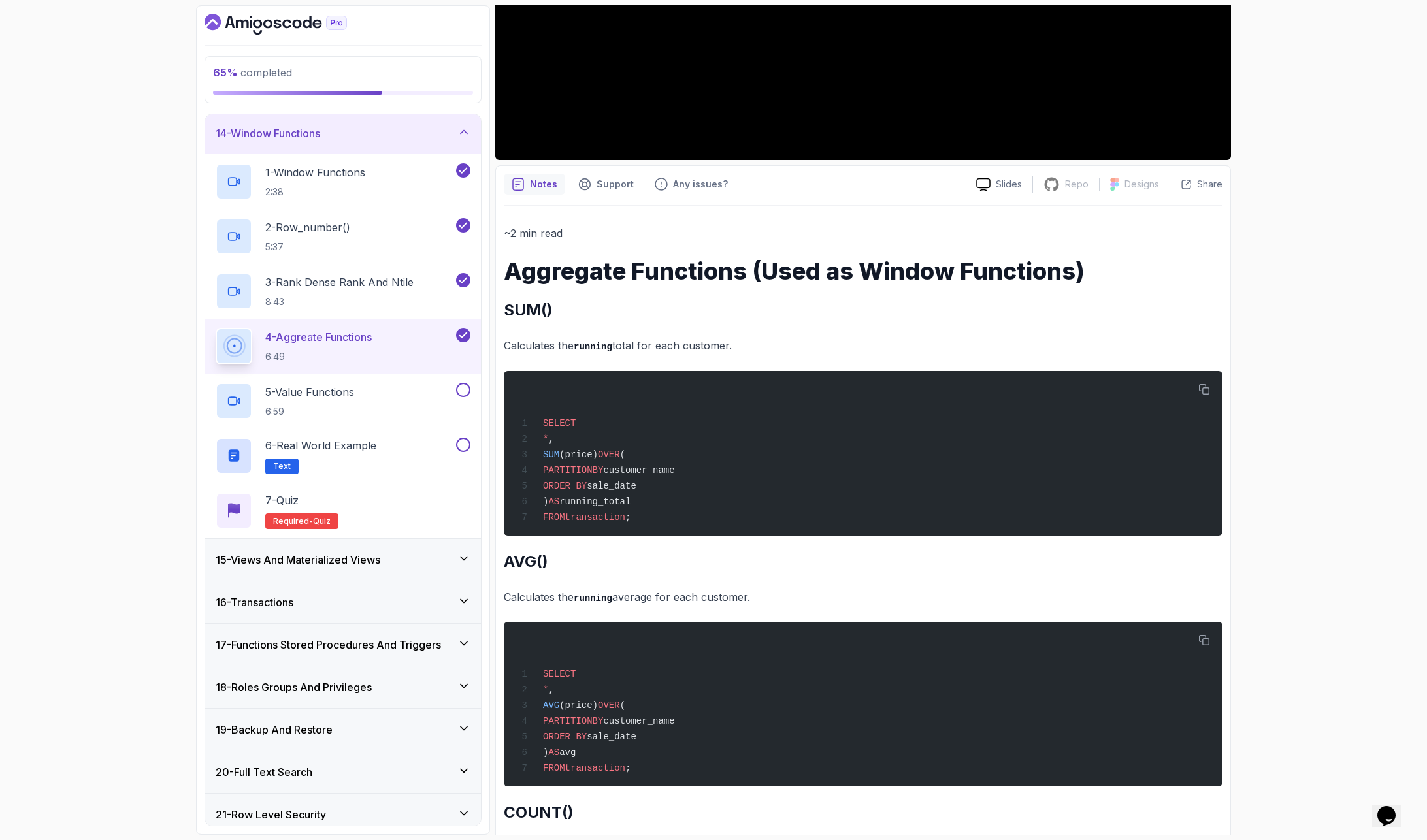
click at [1234, 124] on div "65 % completed 1 - Intro 2 - Schemas 3 - Advanced Data Types 4 - Working With D…" at bounding box center [713, 420] width 1427 height 840
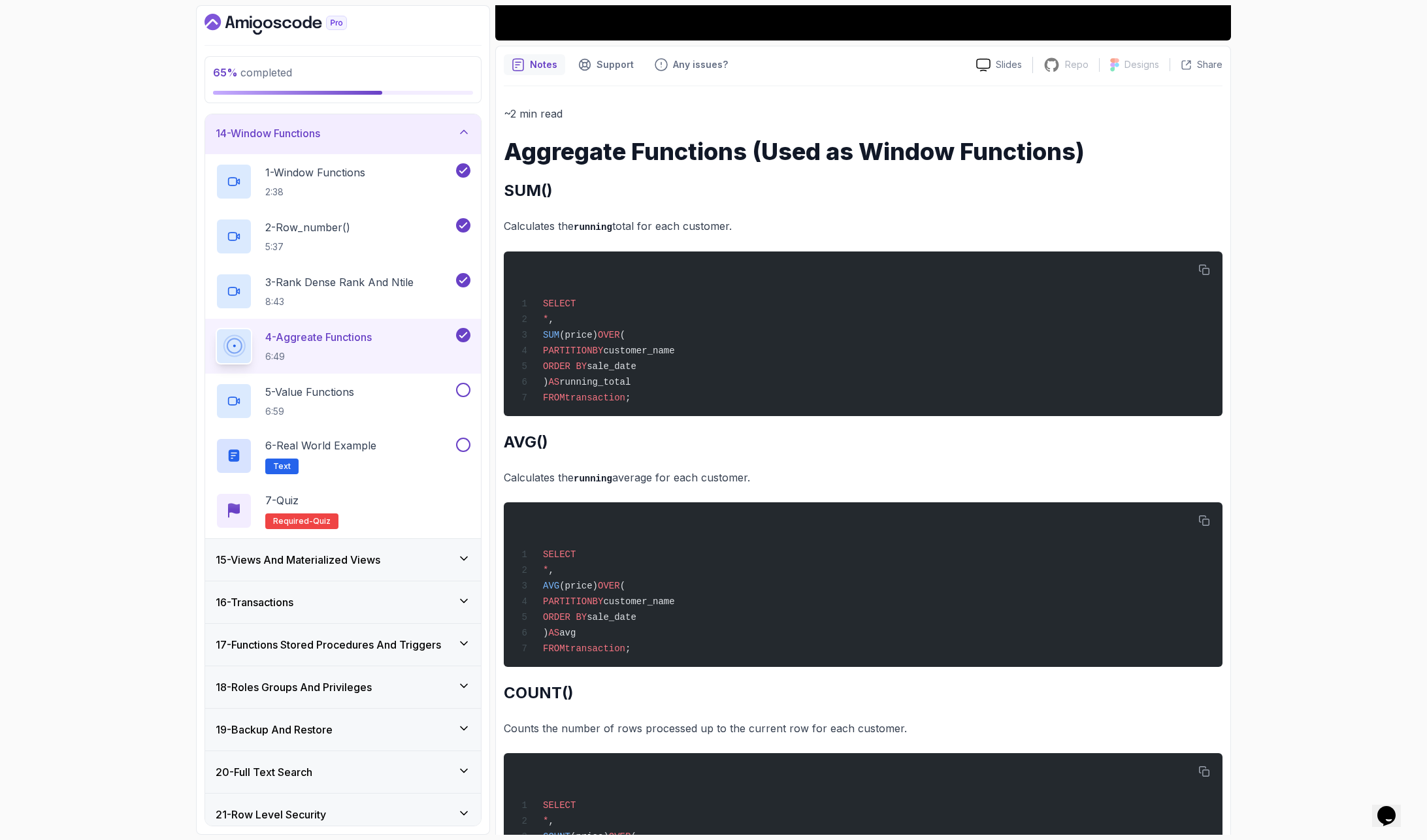
scroll to position [0, 0]
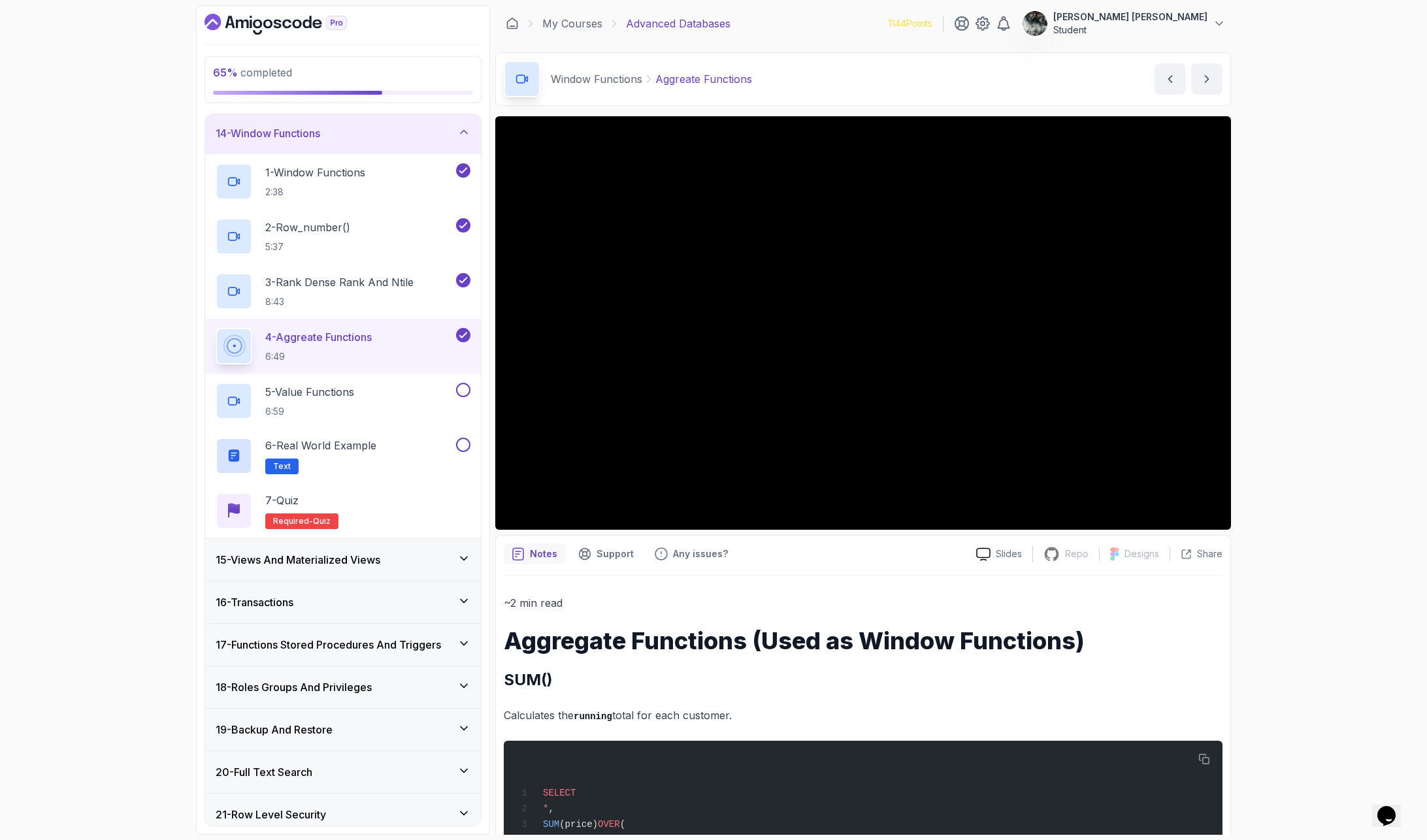
click at [87, 160] on div "65 % completed 1 - Intro 2 - Schemas 3 - Advanced Data Types 4 - Working With D…" at bounding box center [713, 420] width 1427 height 840
click at [464, 443] on button at bounding box center [463, 445] width 14 height 14
click at [288, 389] on p "5 - Value Functions" at bounding box center [309, 391] width 89 height 16
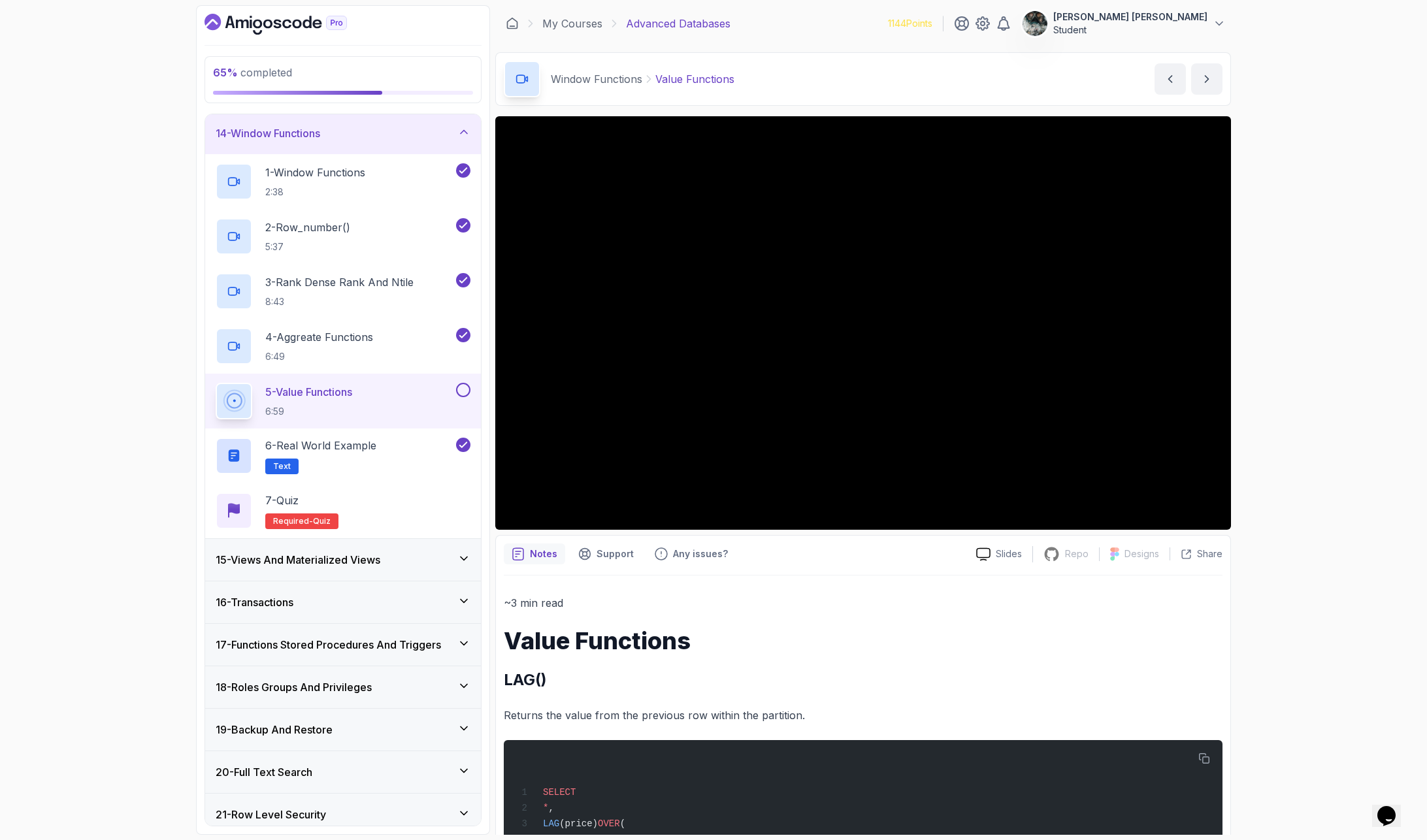
click at [468, 391] on button at bounding box center [463, 389] width 14 height 14
click at [1232, 169] on section "66 % completed 1 - Intro 2 - Schemas 3 - Advanced Data Types 4 - Working With D…" at bounding box center [713, 420] width 1045 height 840
click at [1234, 686] on icon "Chat widget" at bounding box center [1386, 815] width 18 height 20
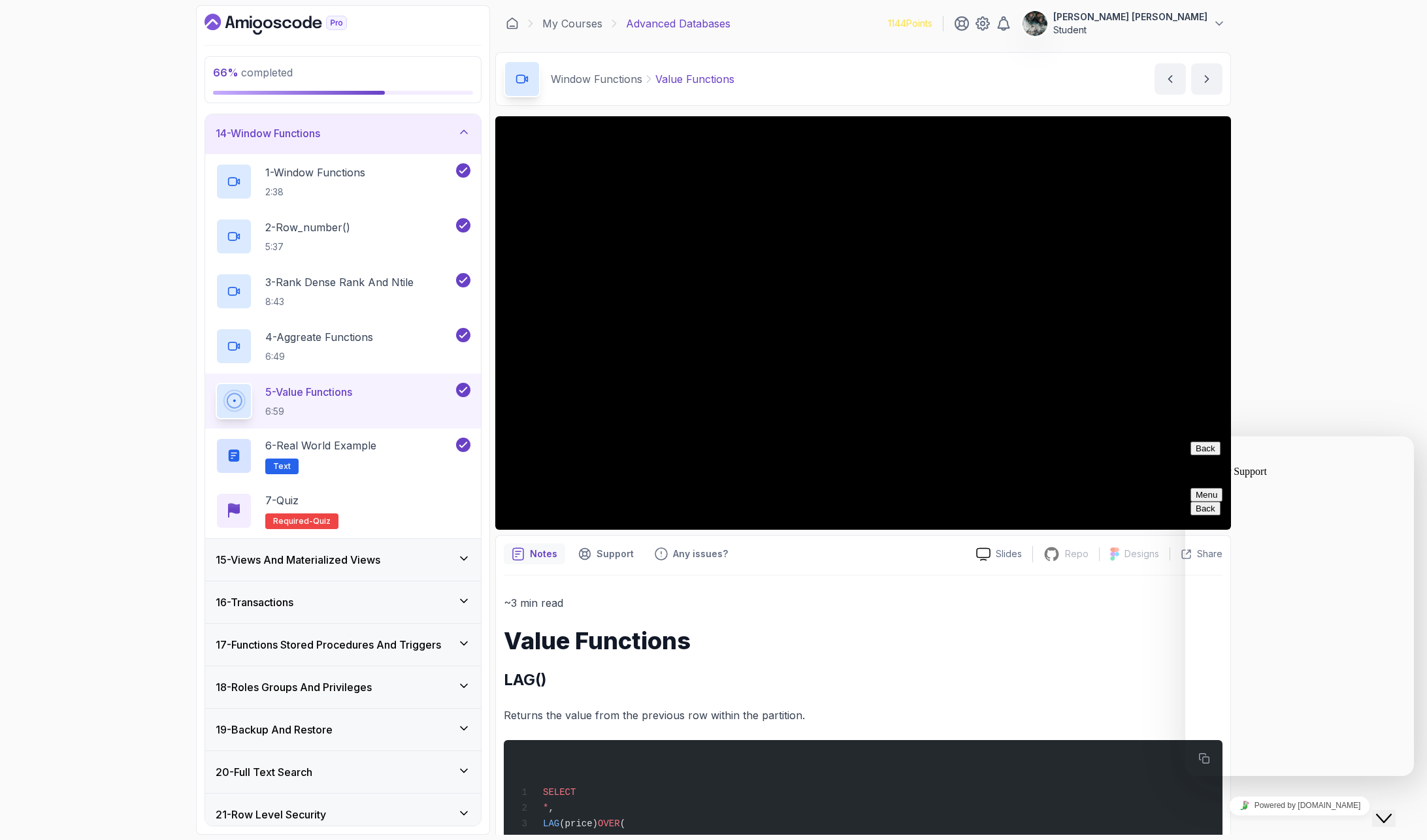
click at [1234, 686] on icon "Chat widget" at bounding box center [1383, 818] width 16 height 9
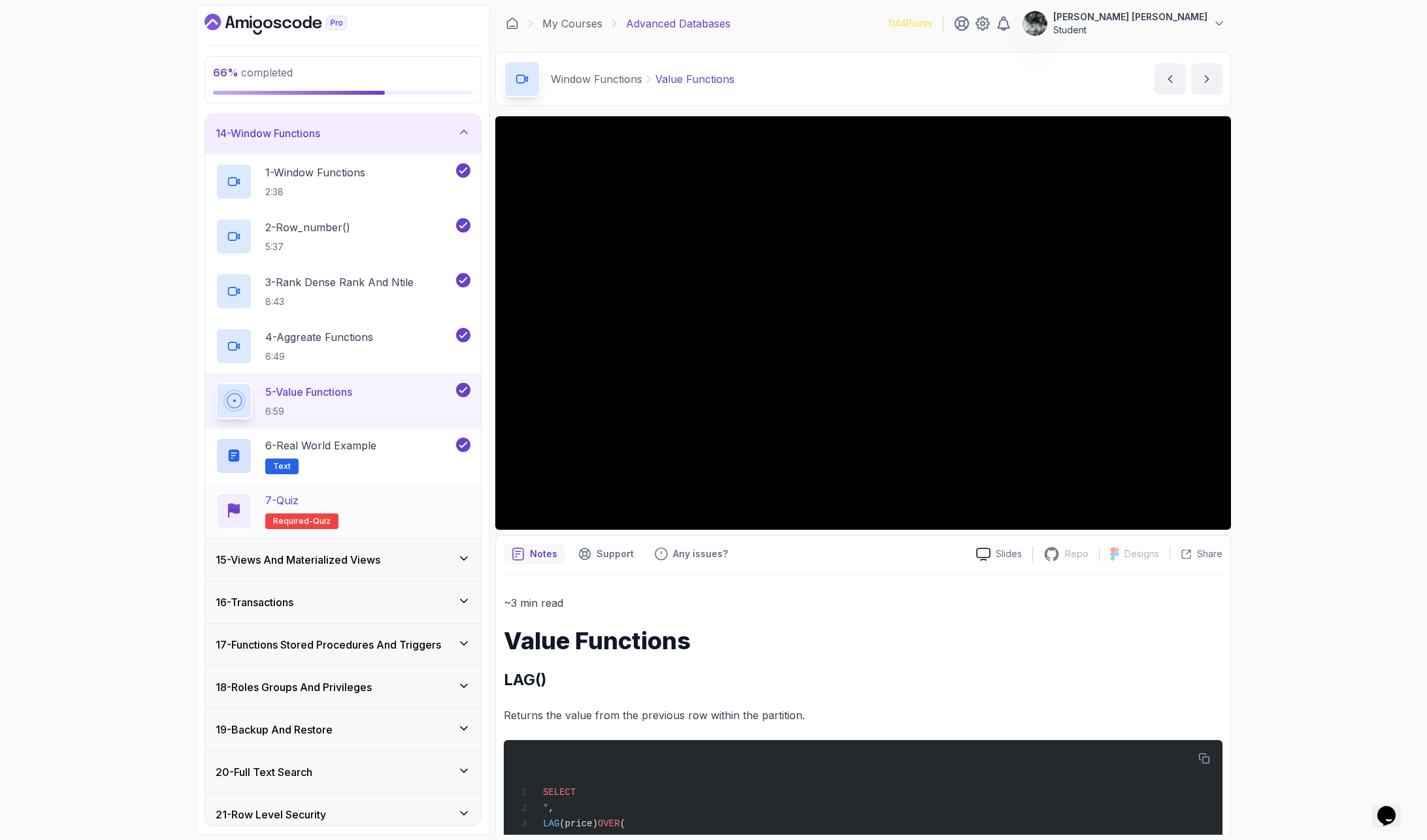
click at [384, 504] on div "7 - Quiz Required- quiz" at bounding box center [343, 511] width 255 height 37
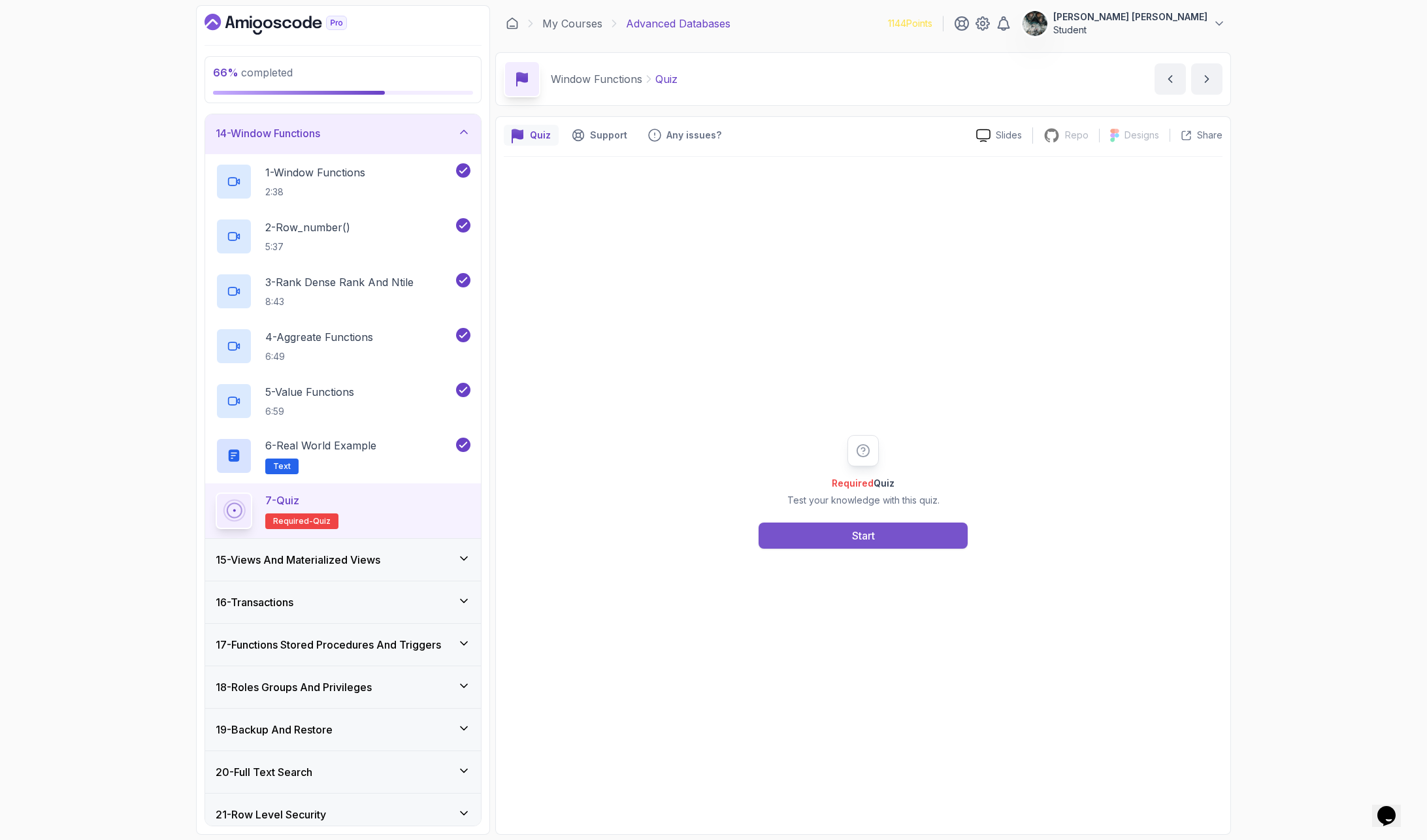
click at [825, 537] on button "Start" at bounding box center [863, 535] width 209 height 26
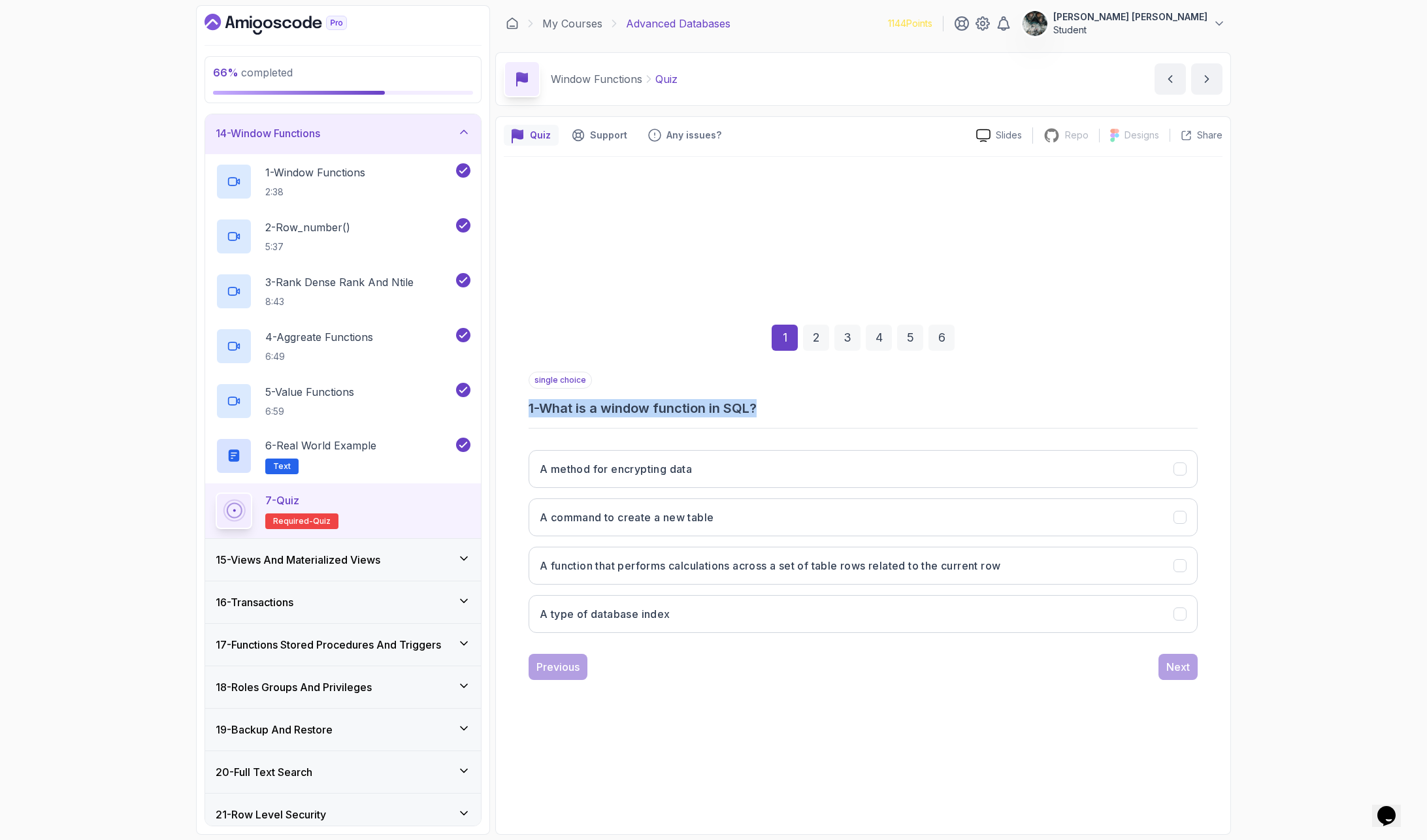
drag, startPoint x: 564, startPoint y: 397, endPoint x: 817, endPoint y: 402, distance: 253.0
click at [809, 402] on h3 "1 - What is a window function in SQL?" at bounding box center [863, 408] width 669 height 18
click at [665, 568] on h3 "A function that performs calculations across a set of table rows related to the…" at bounding box center [770, 565] width 460 height 16
click at [1178, 650] on div "single choice 1 - What is a window function in SQL? A method for encrypting dat…" at bounding box center [863, 525] width 669 height 308
click at [1180, 668] on div "Next" at bounding box center [1178, 667] width 23 height 16
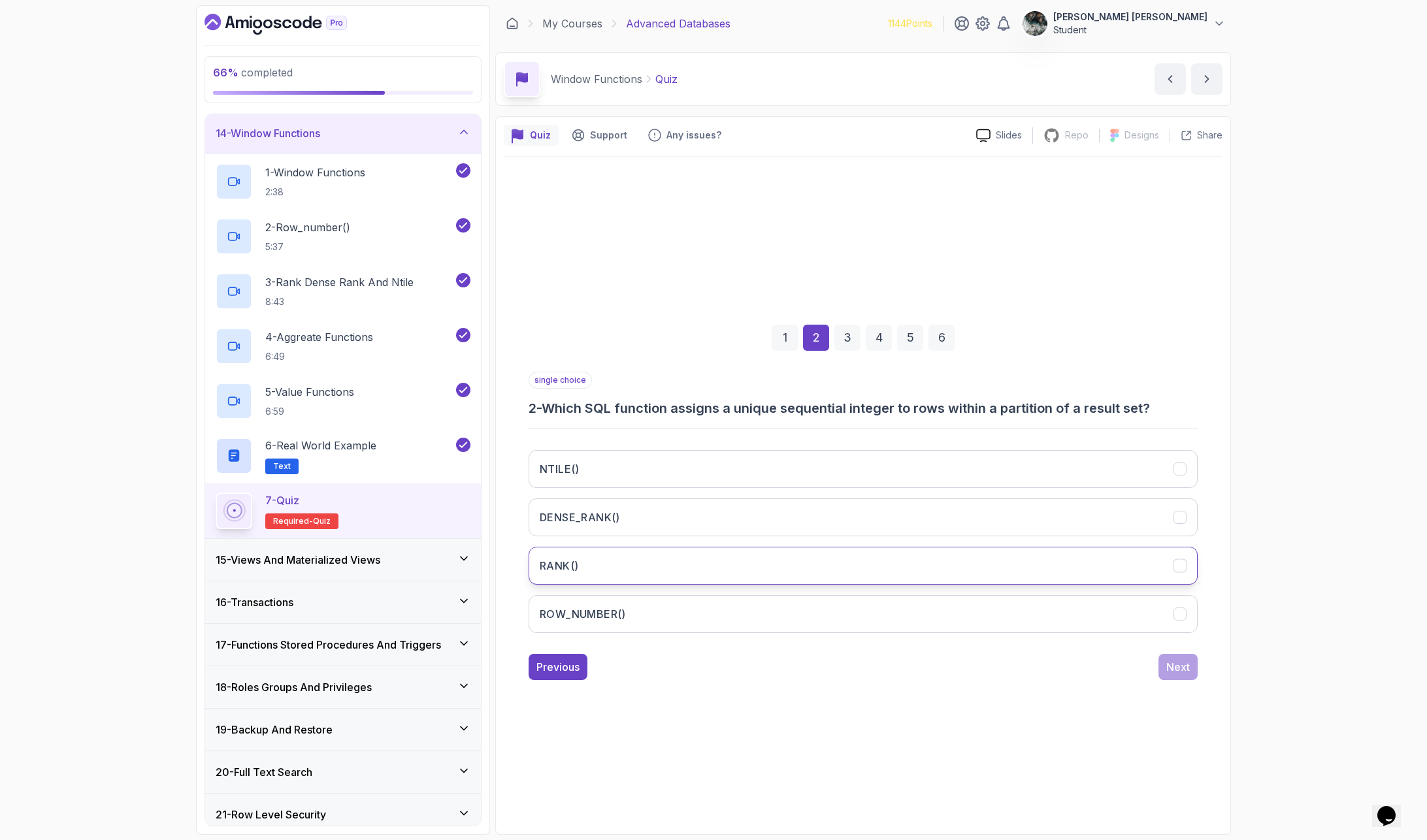
click at [642, 565] on button "RANK()" at bounding box center [863, 565] width 669 height 38
click at [1182, 671] on div "Next" at bounding box center [1178, 667] width 23 height 16
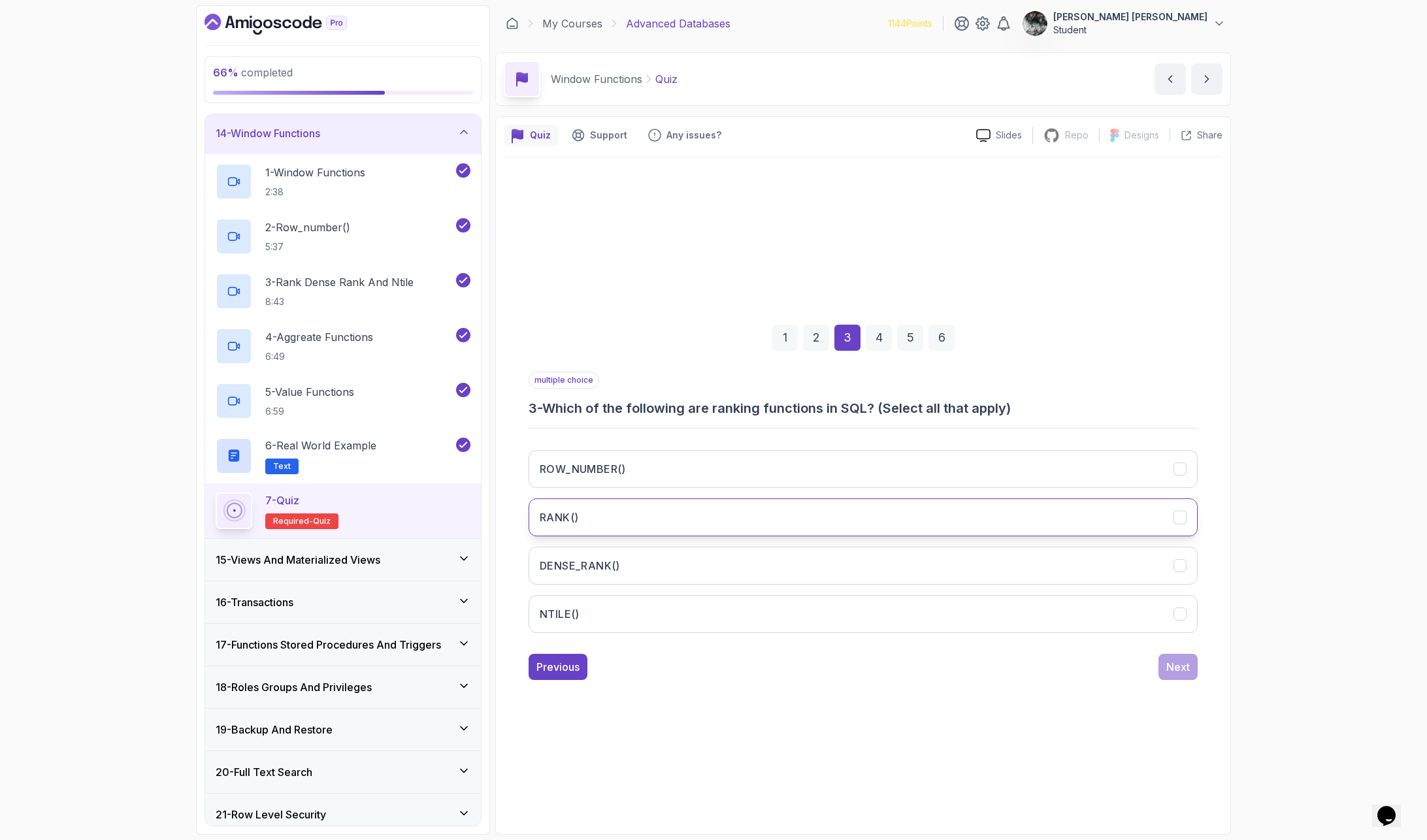
click at [616, 527] on button "RANK()" at bounding box center [863, 517] width 669 height 38
click at [628, 567] on button "DENSE_RANK()" at bounding box center [863, 565] width 669 height 38
click at [805, 626] on button "NTILE()" at bounding box center [863, 613] width 669 height 38
click at [1181, 663] on div "Next" at bounding box center [1178, 667] width 23 height 16
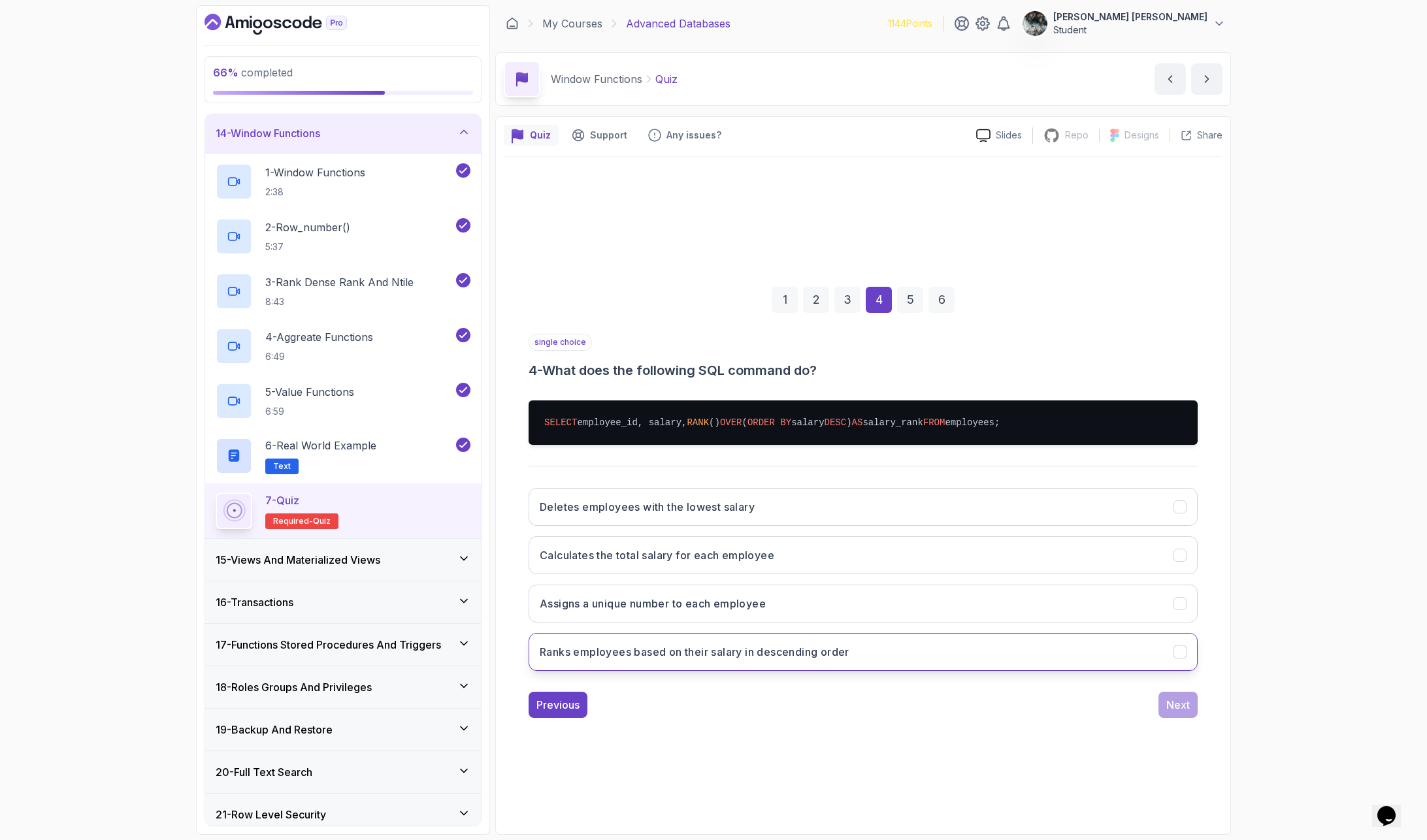
click at [712, 660] on button "Ranks employees based on their salary in descending order" at bounding box center [863, 652] width 669 height 38
click at [1176, 686] on div "Next" at bounding box center [1178, 705] width 23 height 16
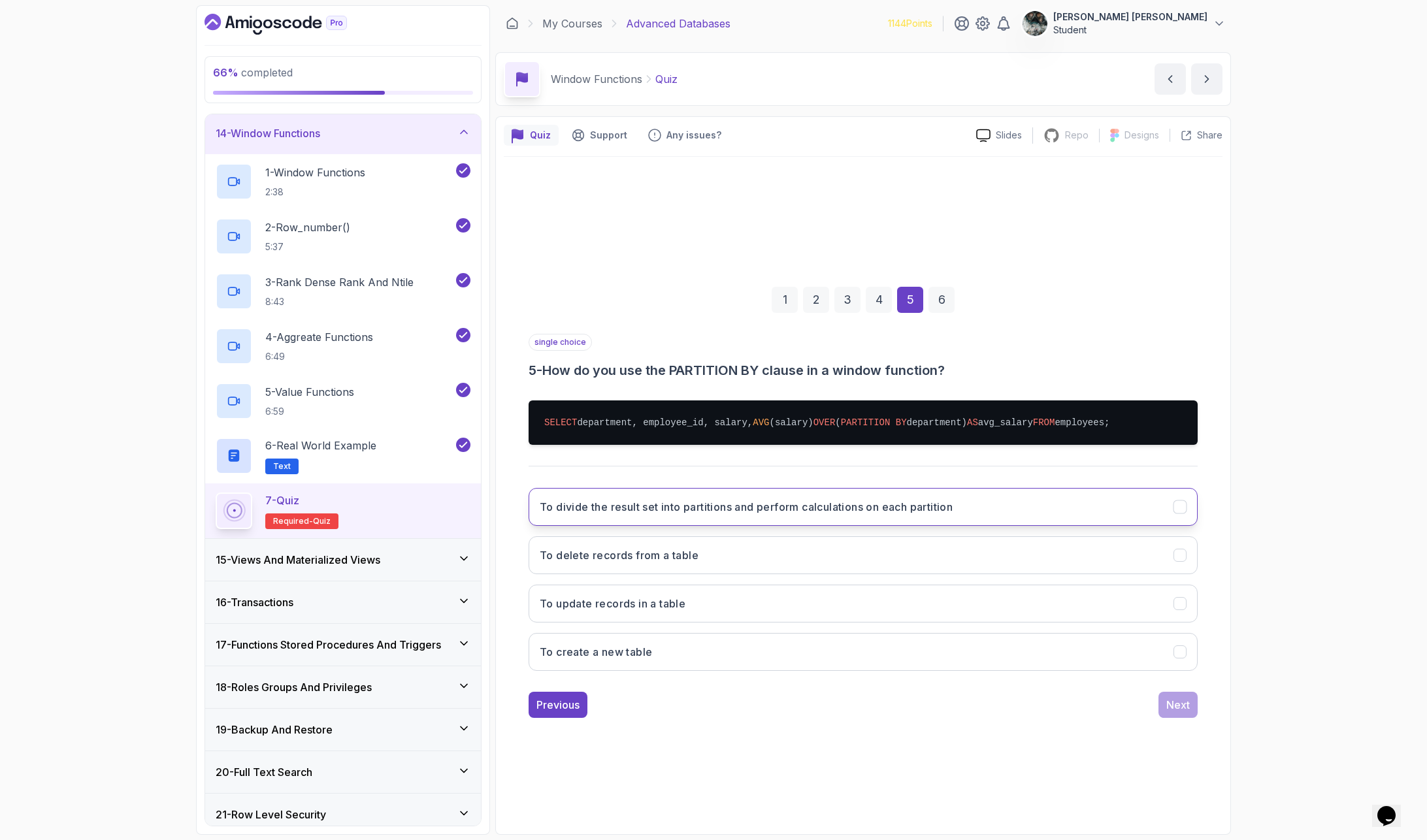
click at [952, 507] on h3 "To divide the result set into partitions and perform calculations on each parti…" at bounding box center [746, 507] width 413 height 16
click at [1163, 686] on button "Next" at bounding box center [1178, 705] width 39 height 26
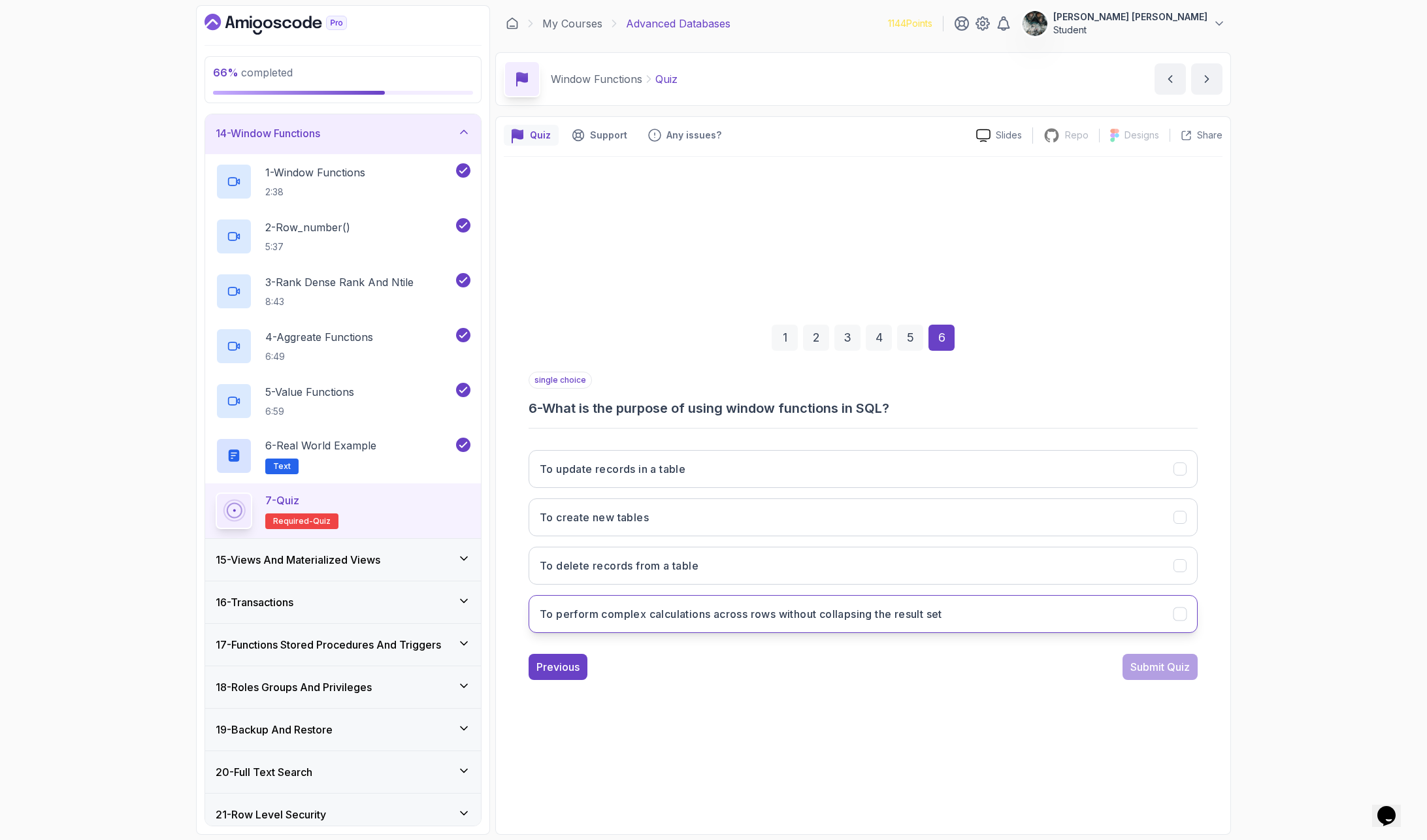
click at [641, 624] on button "To perform complex calculations across rows without collapsing the result set" at bounding box center [863, 613] width 669 height 38
click at [1174, 672] on div "Submit Quiz" at bounding box center [1160, 667] width 59 height 16
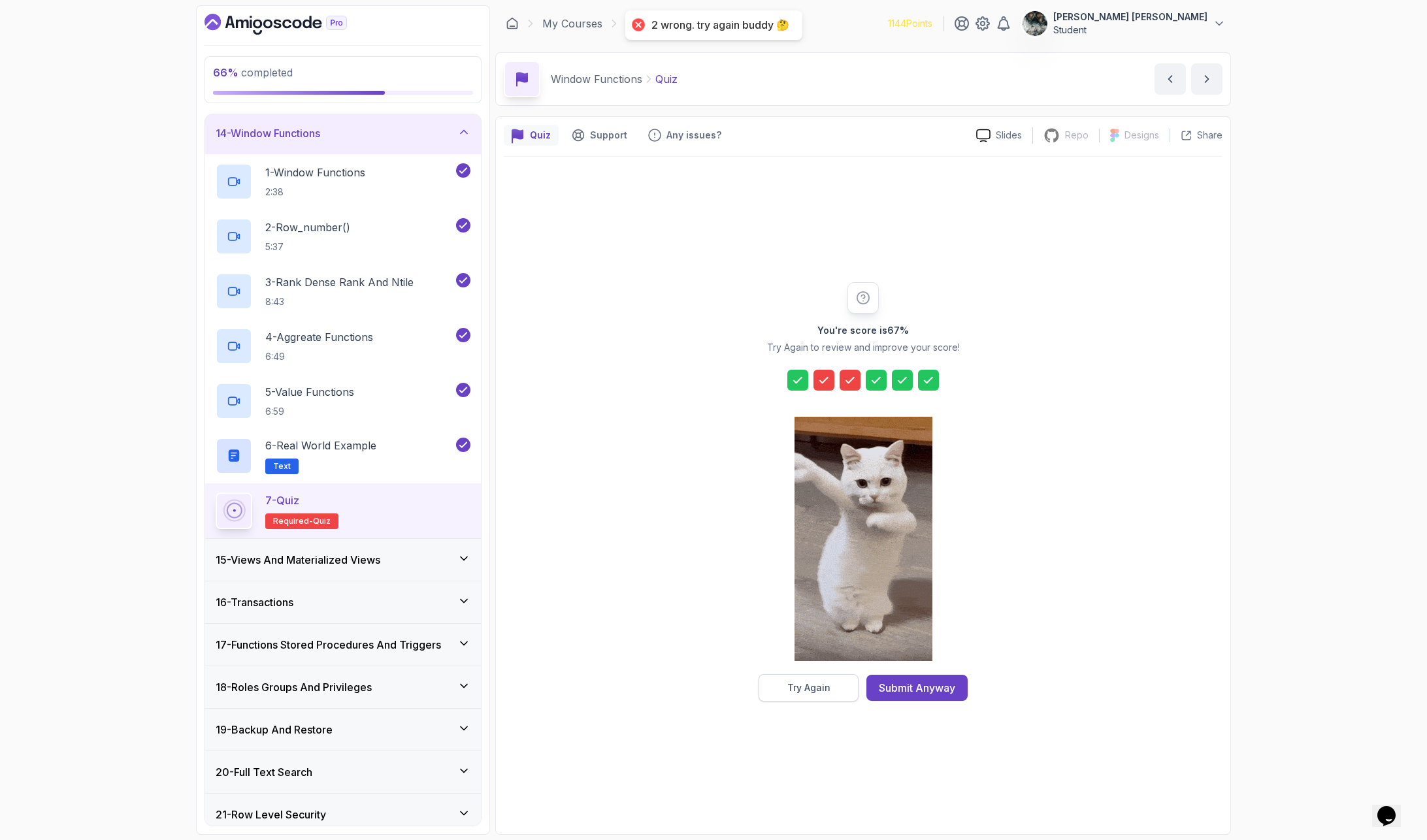
click at [783, 686] on button "Try Again" at bounding box center [808, 688] width 100 height 27
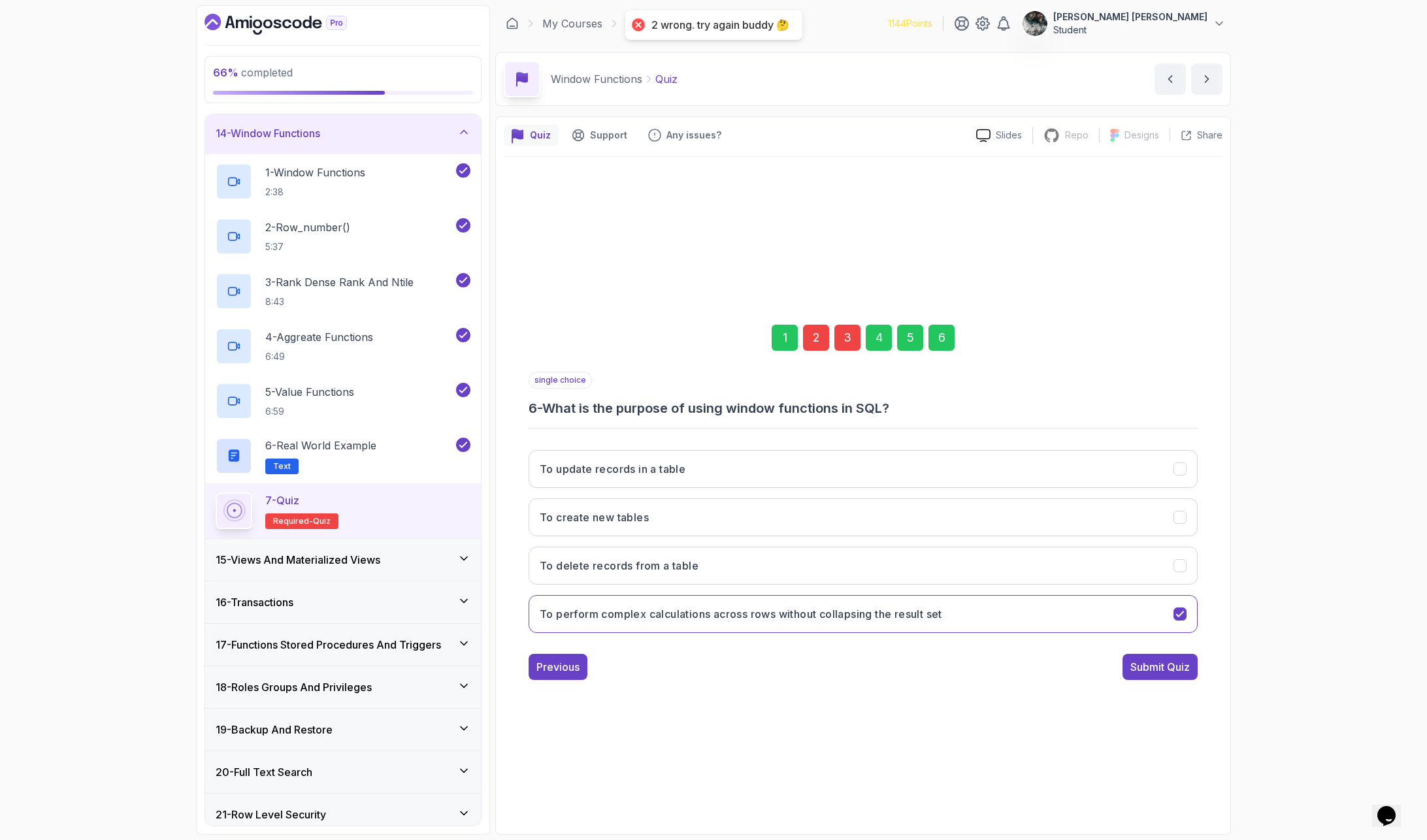
click at [819, 337] on div "2" at bounding box center [816, 337] width 26 height 26
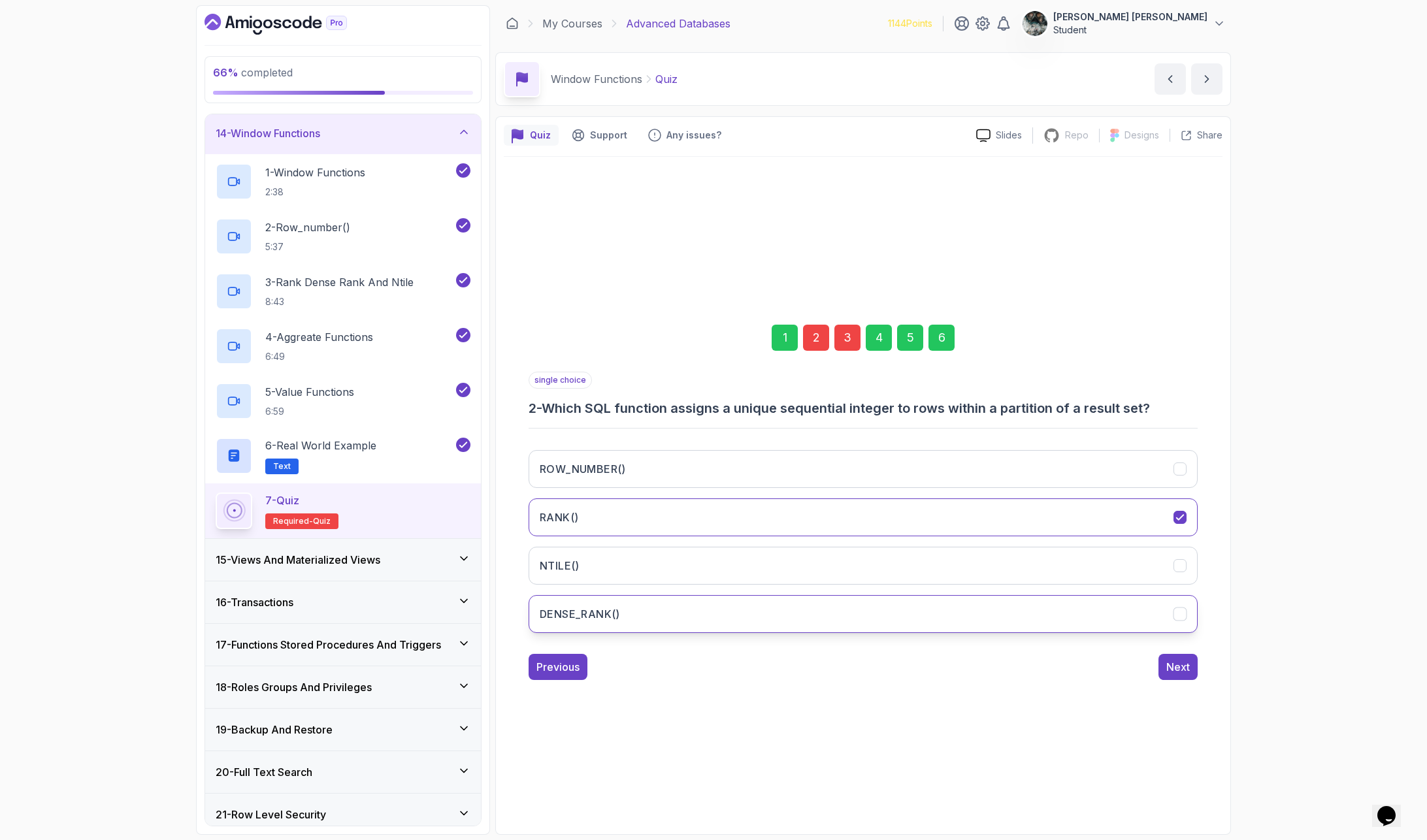
click at [668, 620] on button "DENSE_RANK()" at bounding box center [863, 613] width 669 height 38
click at [1182, 671] on div "Next" at bounding box center [1178, 667] width 23 height 16
click at [947, 335] on div "6" at bounding box center [941, 337] width 26 height 26
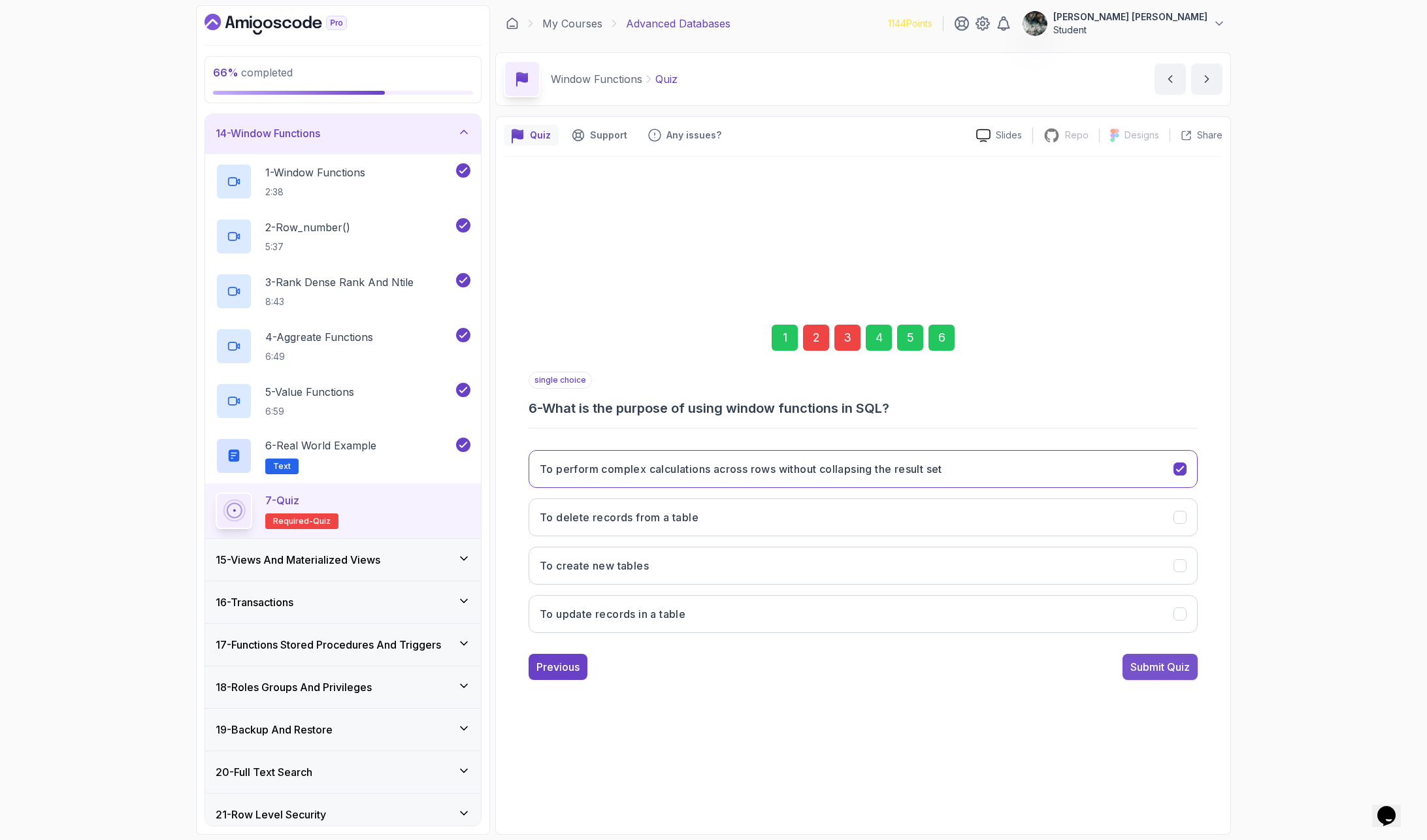
click at [1172, 665] on div "Submit Quiz" at bounding box center [1160, 667] width 59 height 16
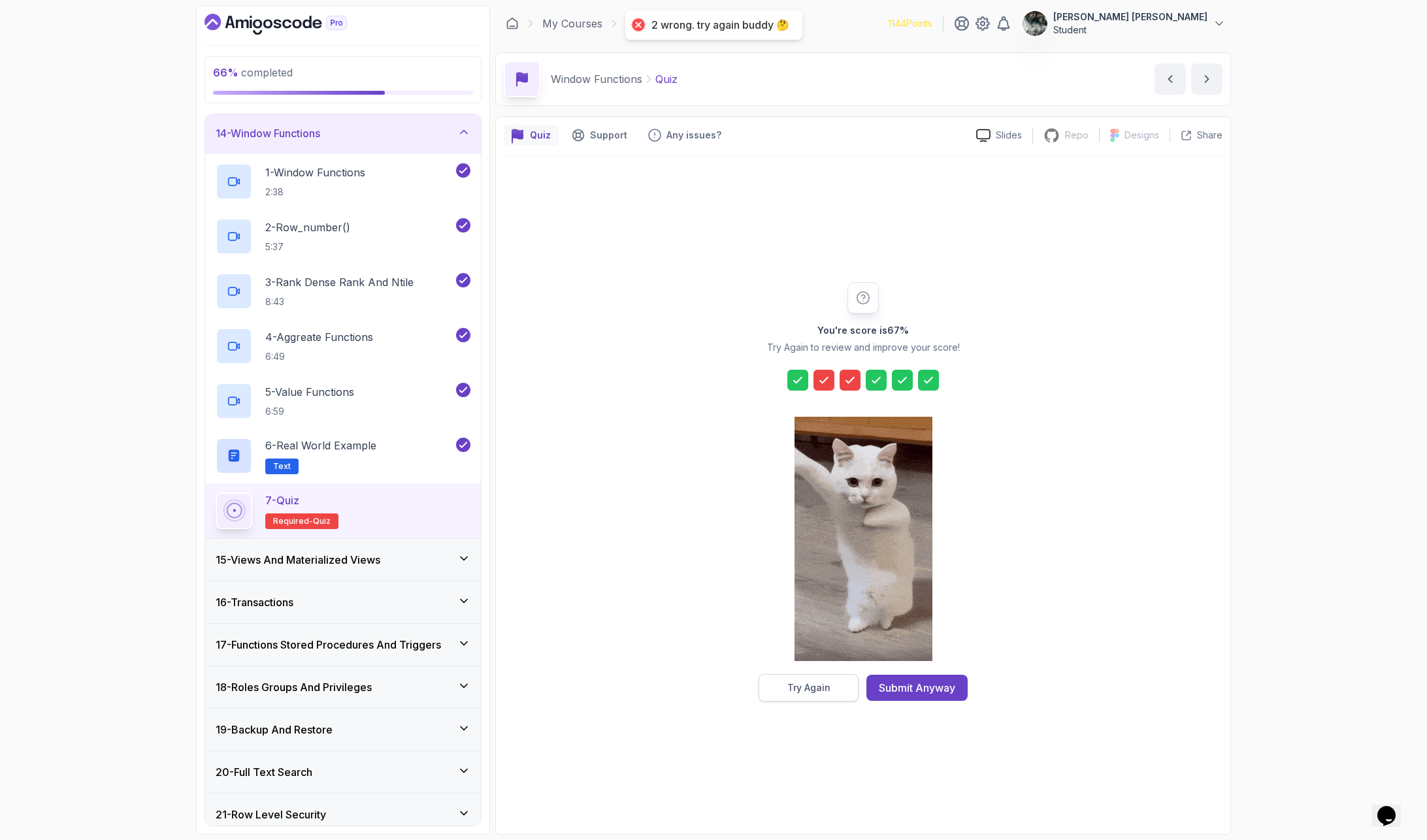
click at [823, 684] on div "Try Again" at bounding box center [808, 688] width 43 height 13
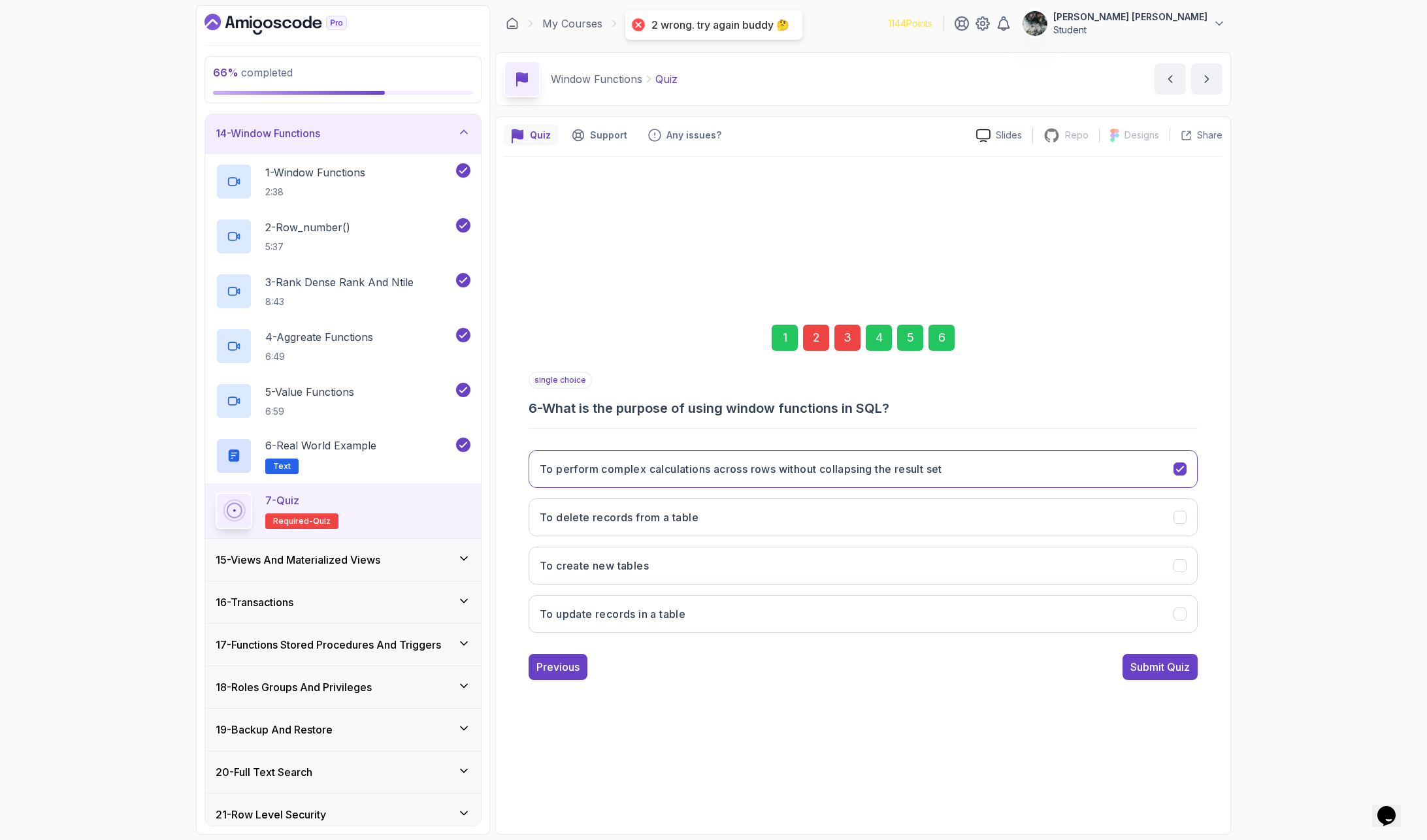
click at [808, 335] on div "2" at bounding box center [816, 337] width 26 height 26
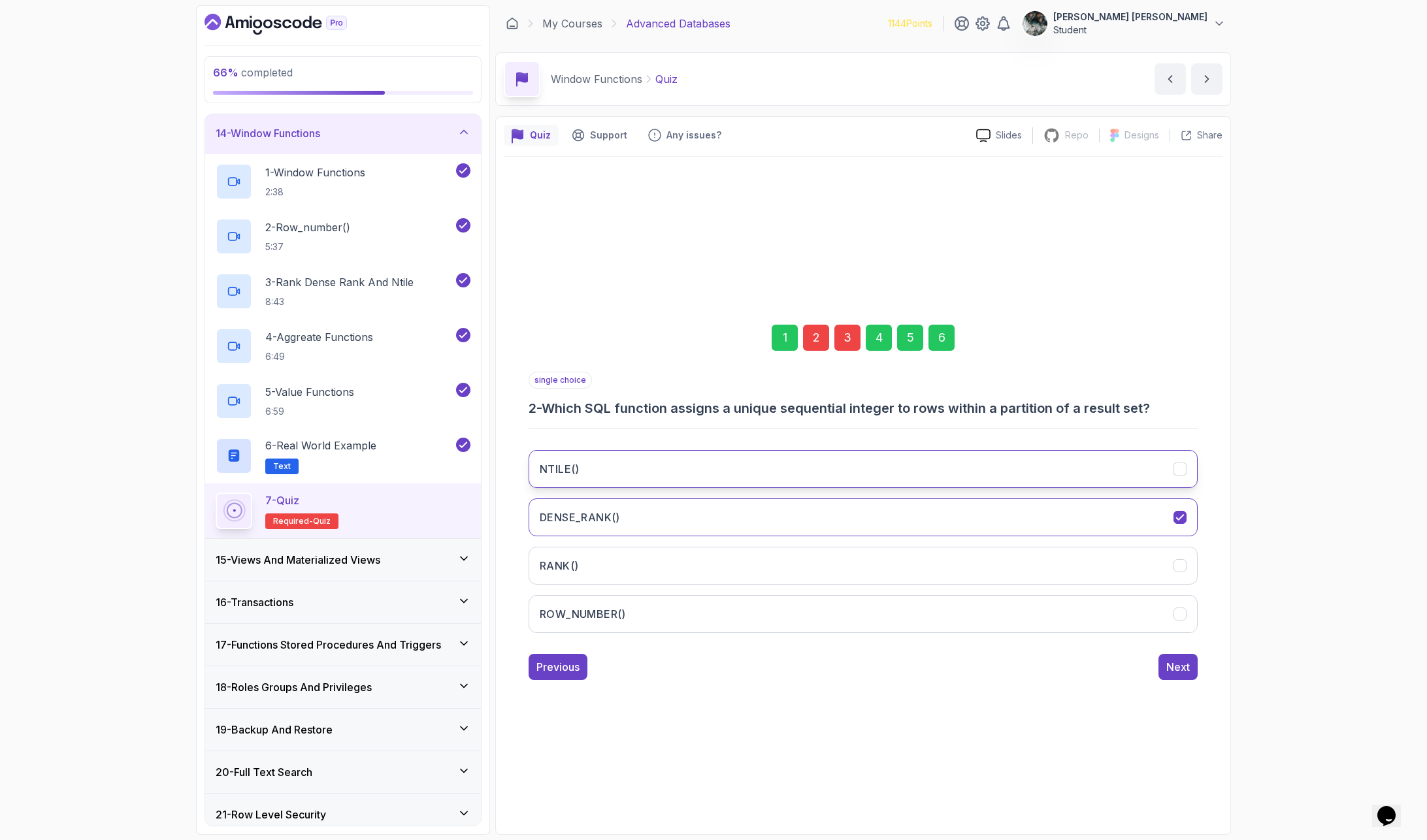
click at [649, 482] on button "NTILE()" at bounding box center [863, 468] width 669 height 38
click at [1170, 669] on div "Next" at bounding box center [1178, 667] width 23 height 16
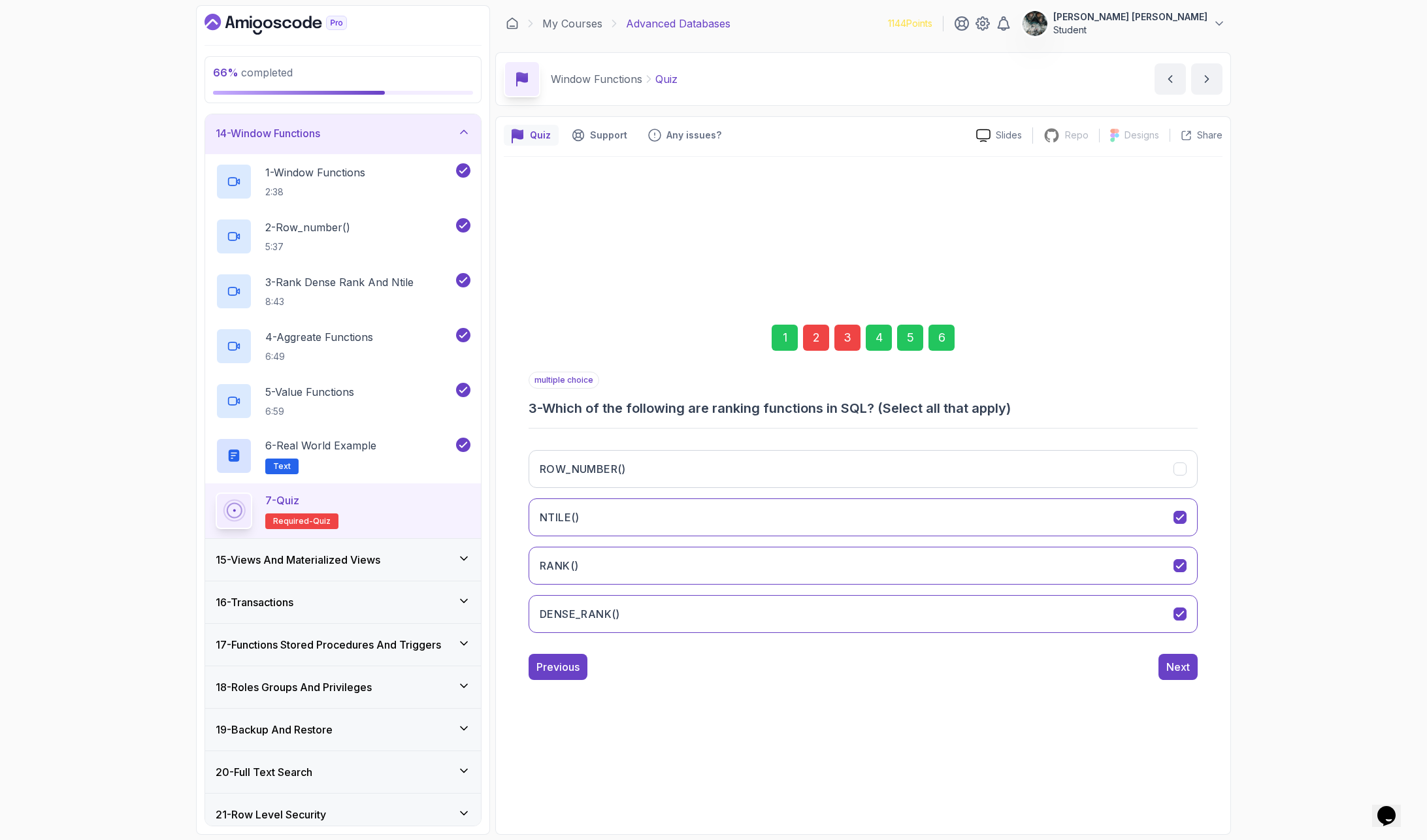
click at [944, 336] on div "6" at bounding box center [941, 337] width 26 height 26
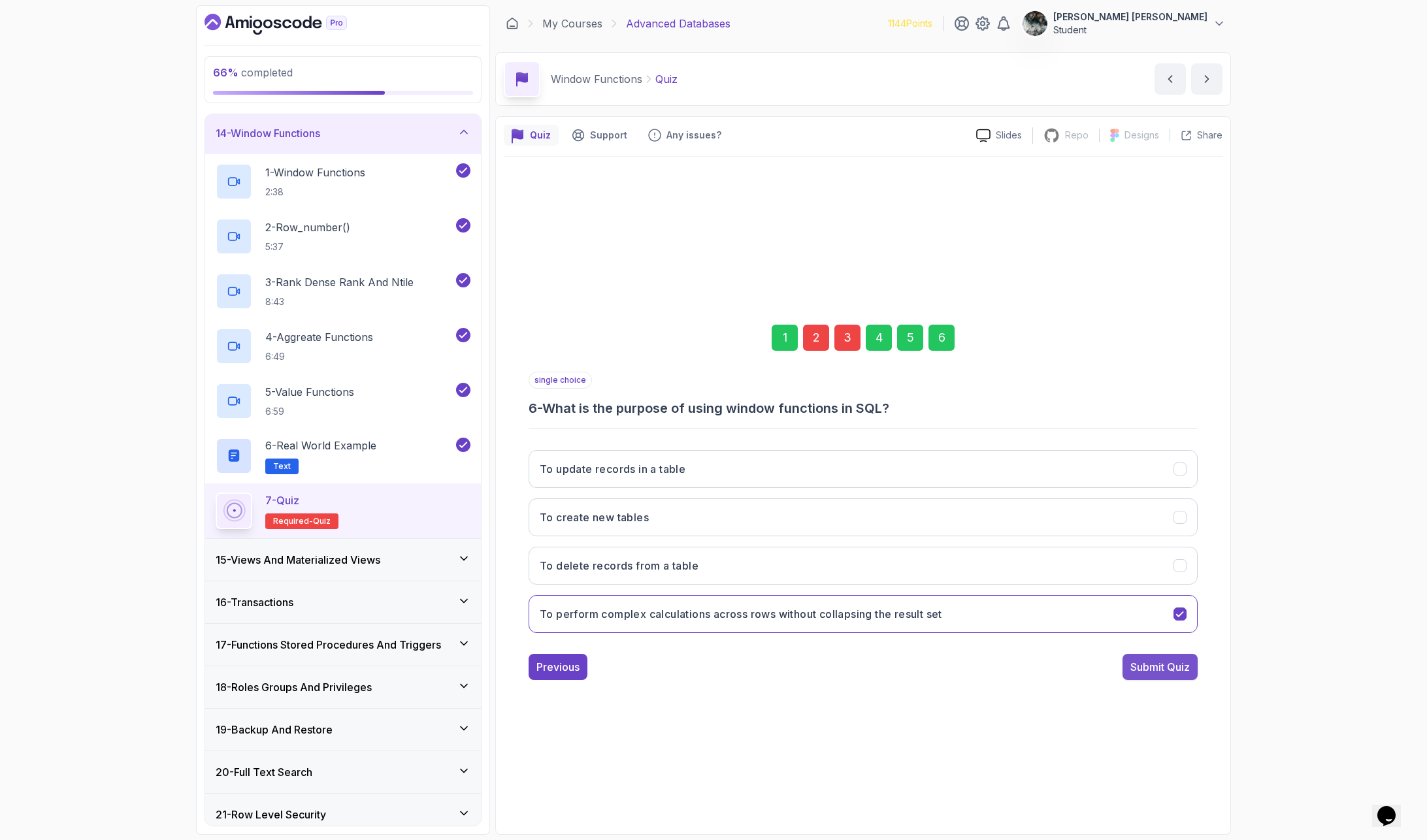
click at [1172, 660] on div "Submit Quiz" at bounding box center [1160, 667] width 59 height 16
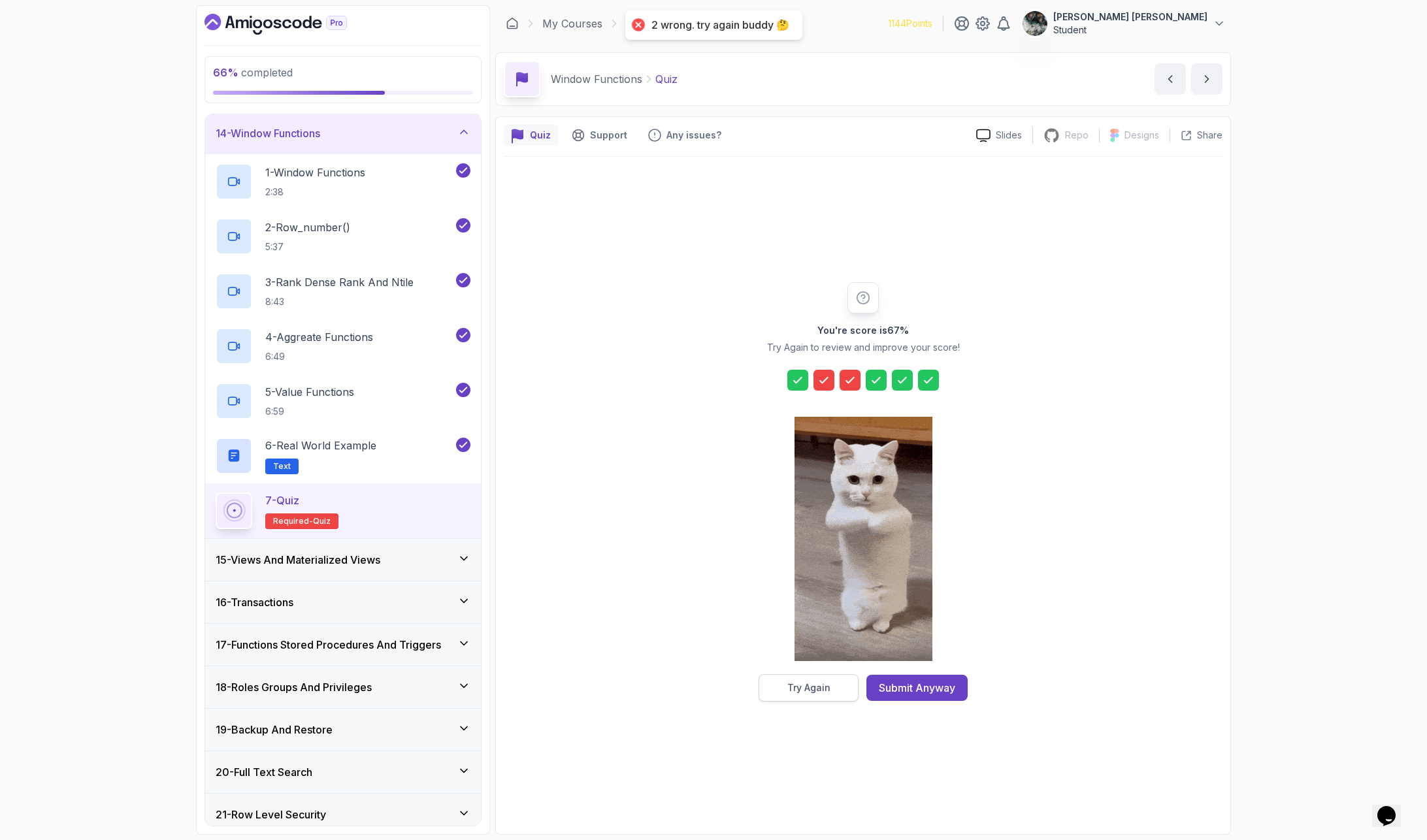
click at [807, 686] on div "Try Again" at bounding box center [808, 688] width 43 height 13
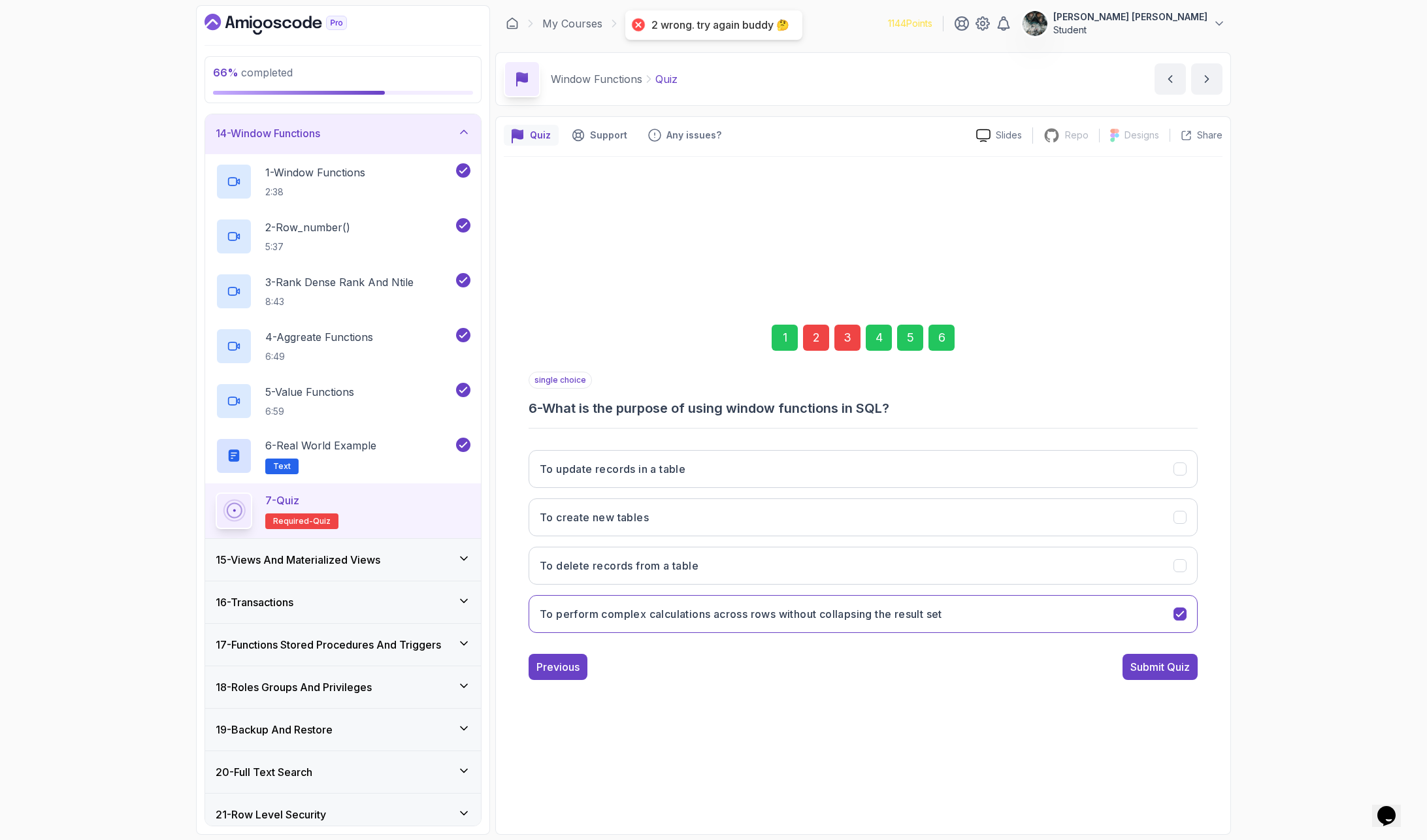
click at [820, 339] on div "2" at bounding box center [816, 337] width 26 height 26
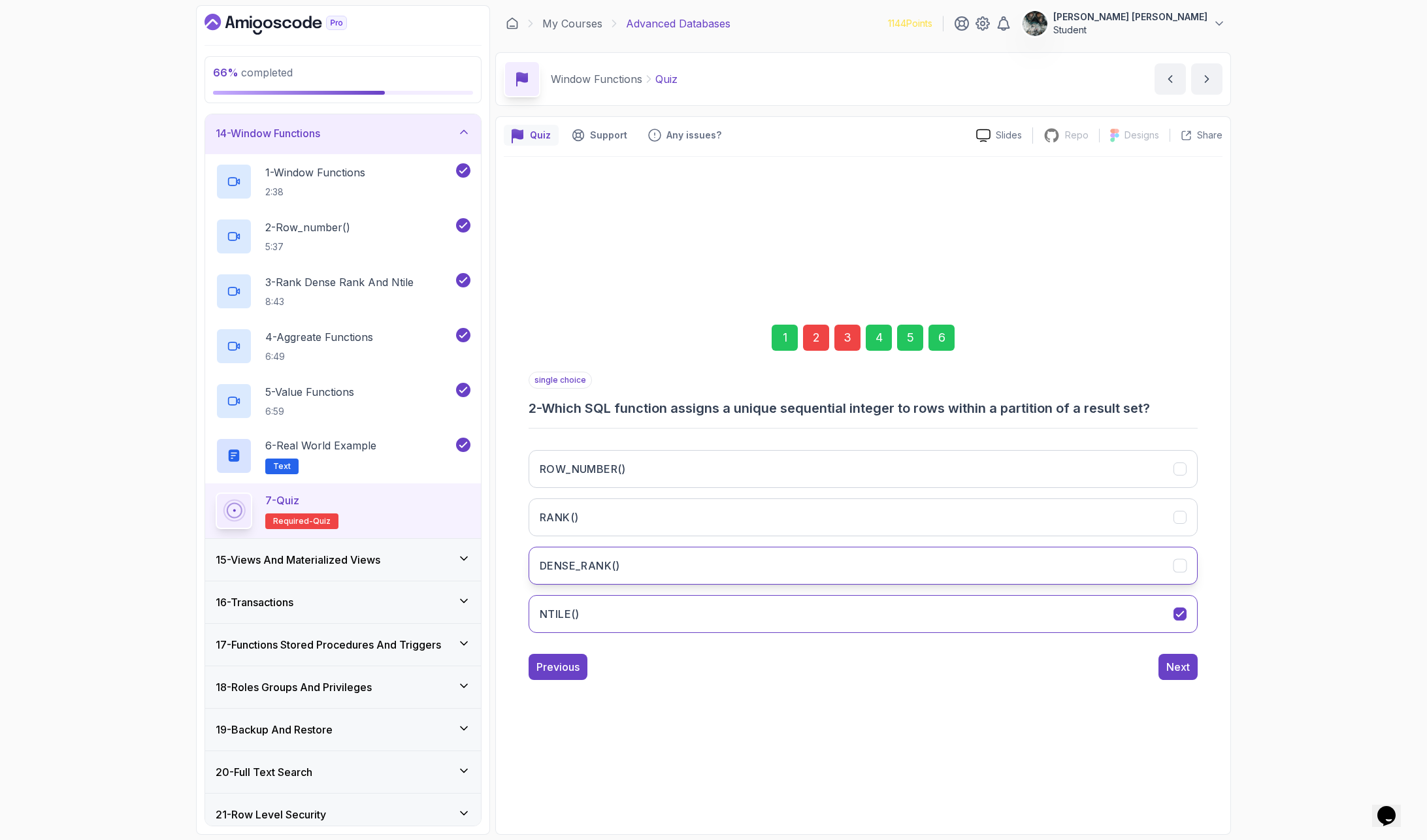
click at [717, 571] on button "DENSE_RANK()" at bounding box center [863, 565] width 669 height 38
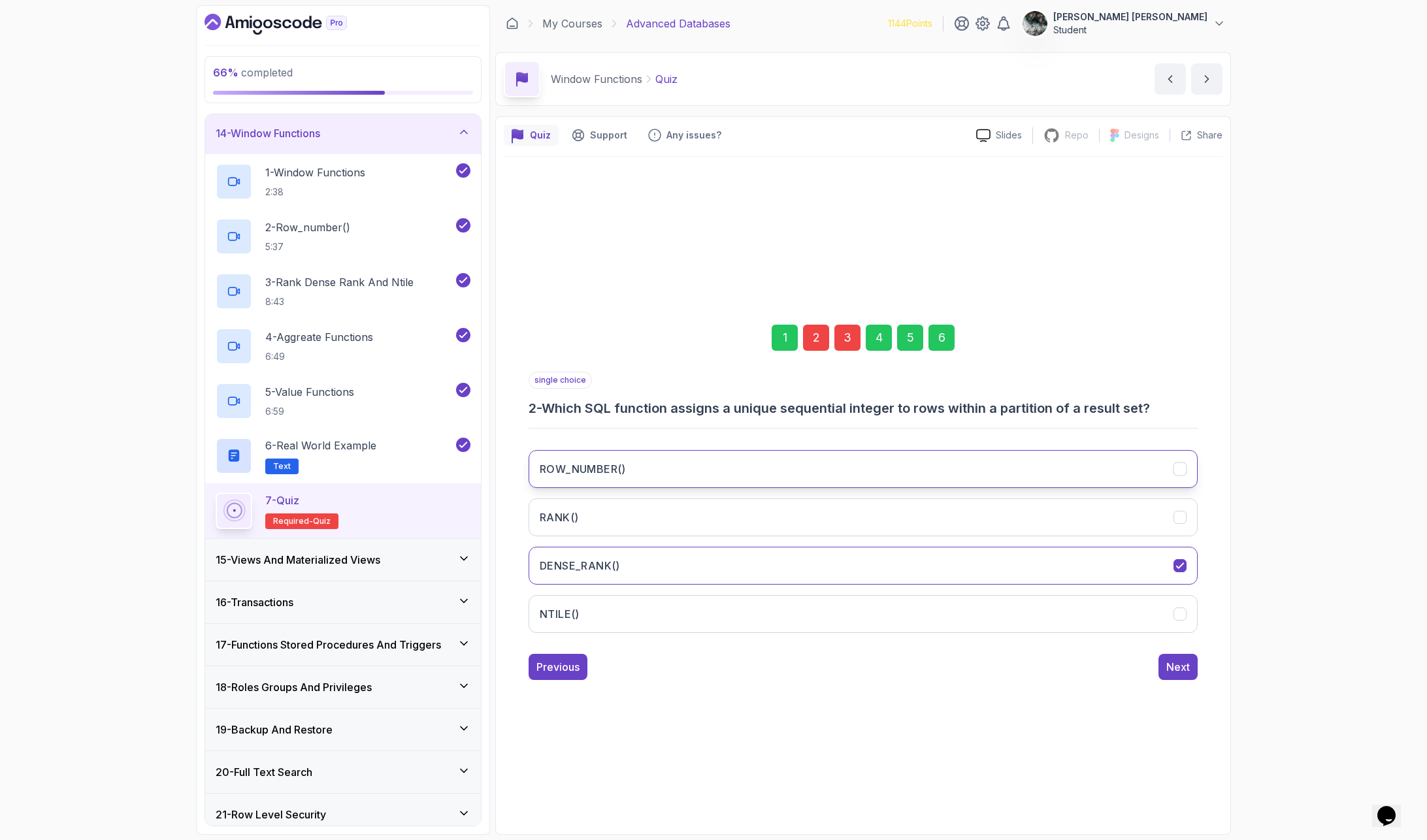
click at [799, 461] on button "ROW_NUMBER()" at bounding box center [863, 468] width 669 height 38
click at [1174, 672] on div "Next" at bounding box center [1178, 667] width 23 height 16
click at [682, 462] on button "ROW_NUMBER()" at bounding box center [863, 468] width 669 height 38
click at [1188, 680] on div "1 2 3 4 5 6 multiple choice 3 - Which of the following are ranking functions in…" at bounding box center [863, 492] width 719 height 397
click at [1187, 667] on div "Next" at bounding box center [1178, 667] width 23 height 16
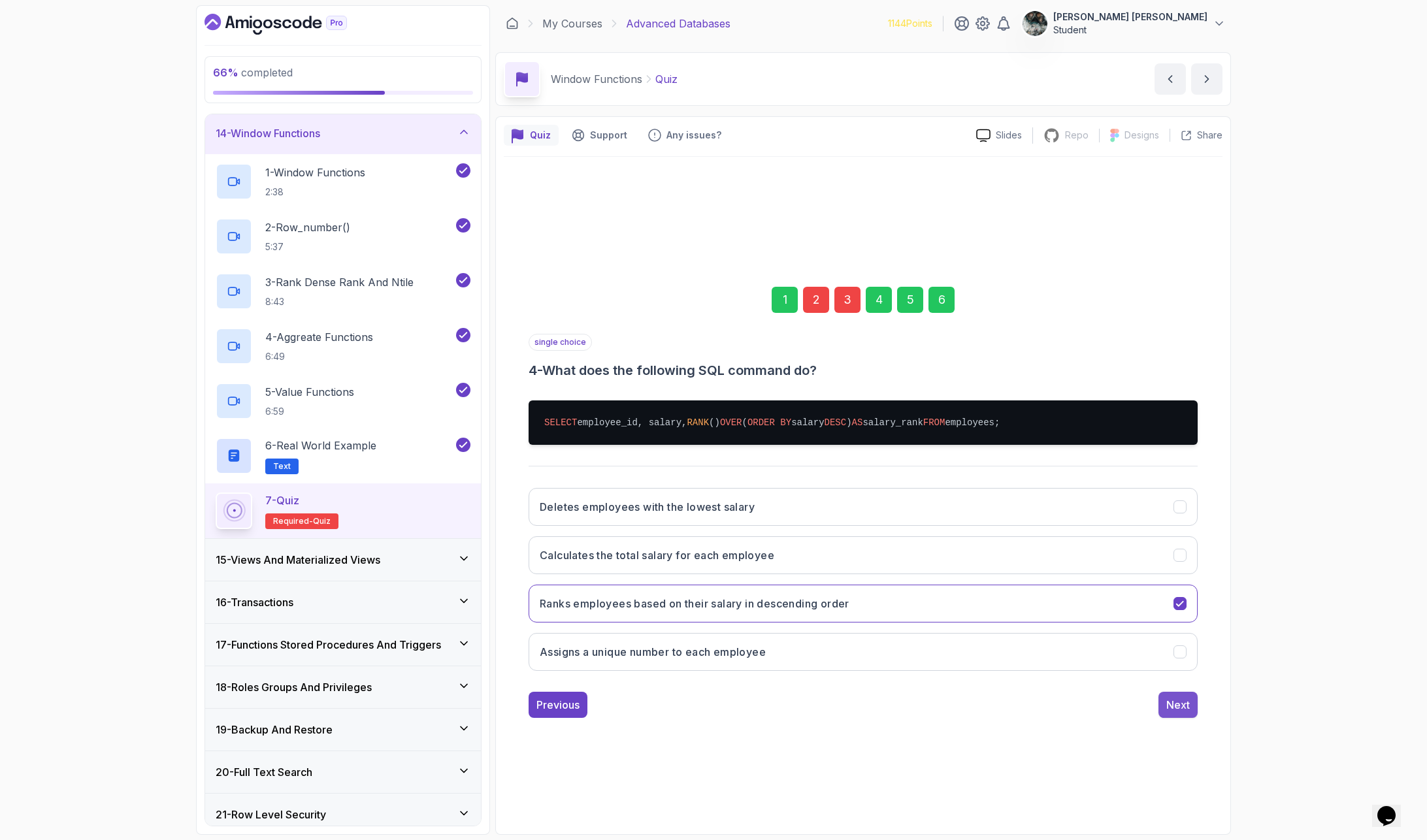
click at [1178, 686] on button "Next" at bounding box center [1178, 705] width 39 height 26
click at [1180, 686] on div "Next" at bounding box center [1178, 705] width 23 height 16
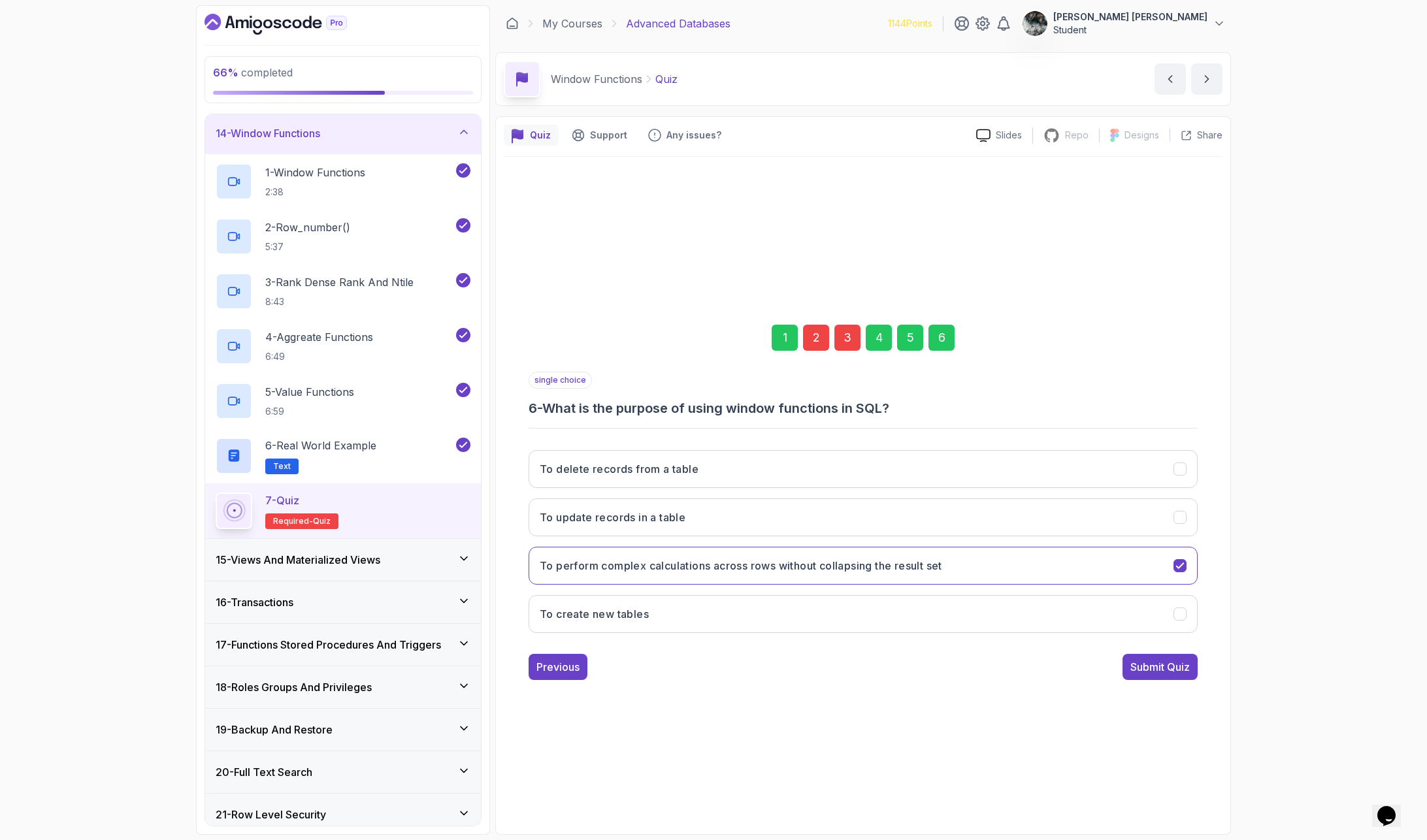
click at [1167, 671] on div "Submit Quiz" at bounding box center [1160, 667] width 59 height 16
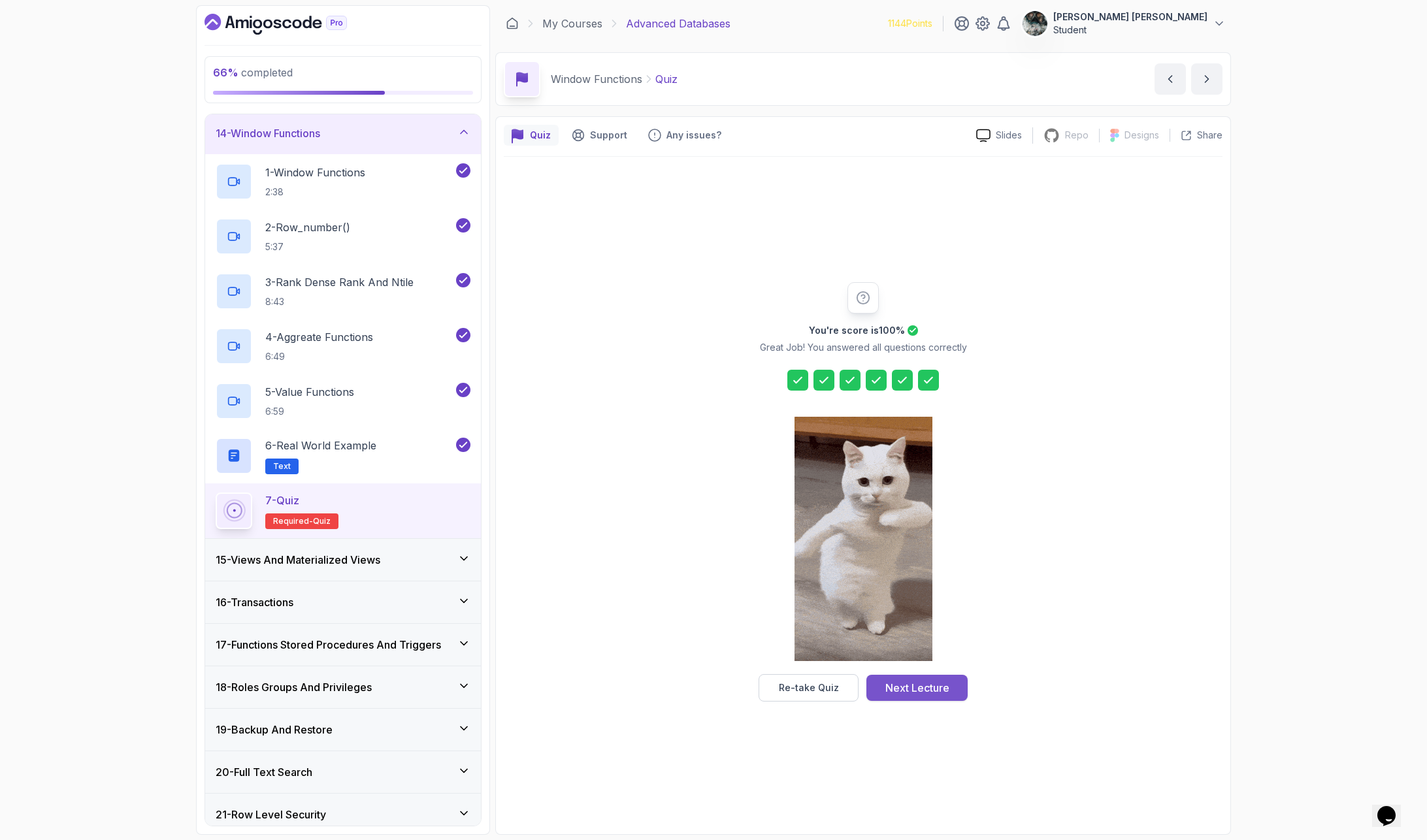
click at [924, 682] on div "Next Lecture" at bounding box center [917, 688] width 64 height 16
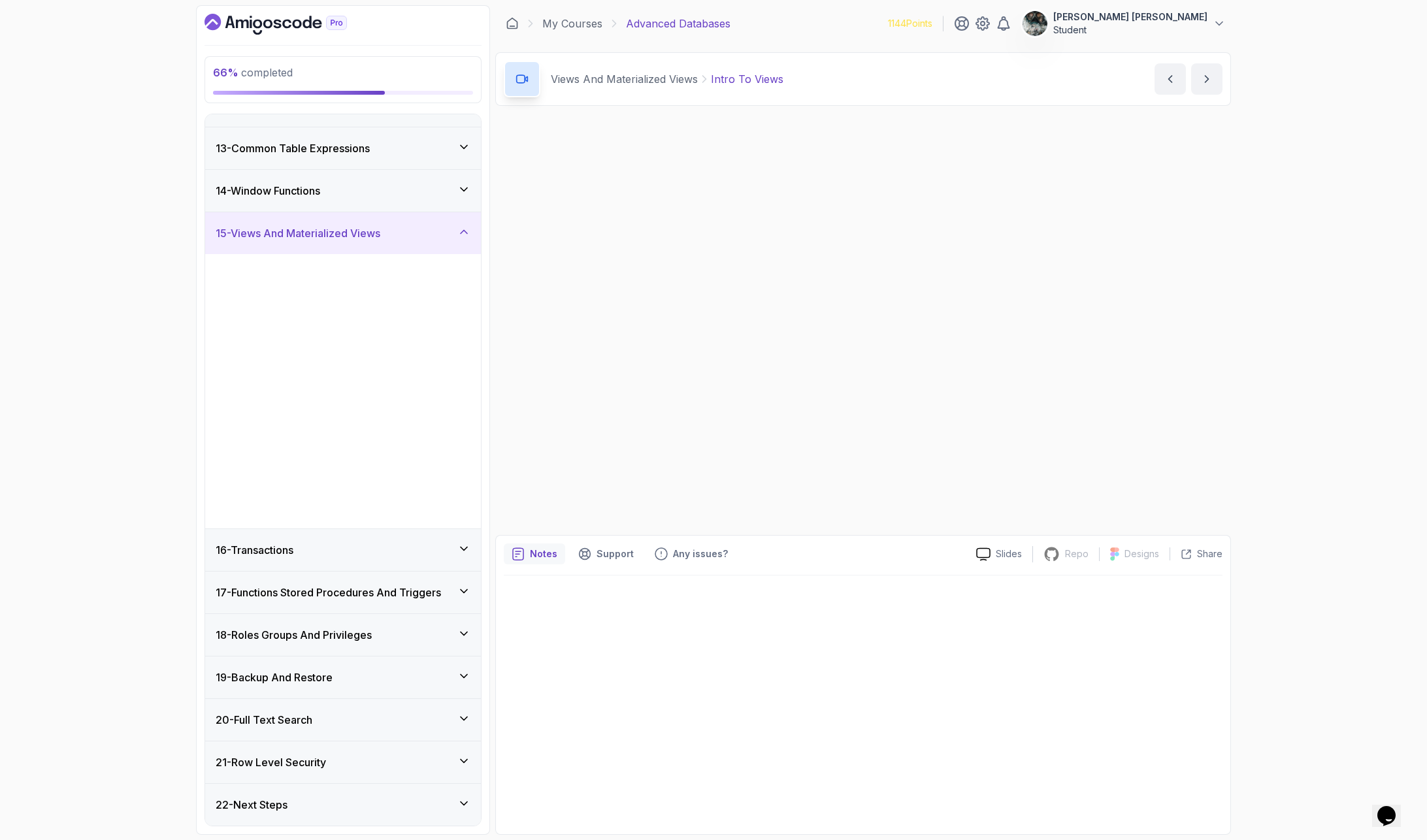
scroll to position [496, 0]
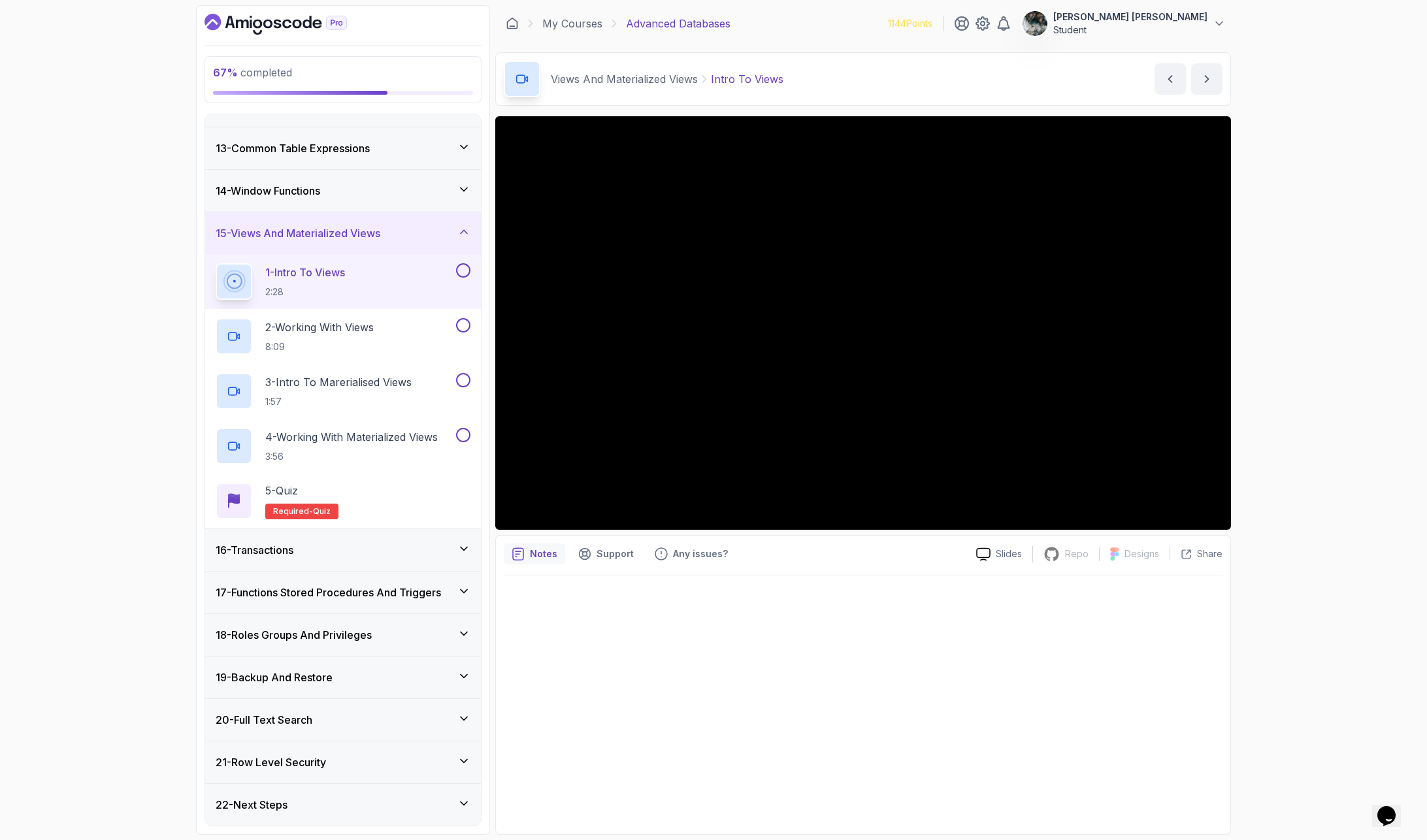
click at [462, 267] on button at bounding box center [463, 270] width 14 height 14
click at [404, 324] on div "2 - Working With Views 8:09" at bounding box center [335, 337] width 238 height 37
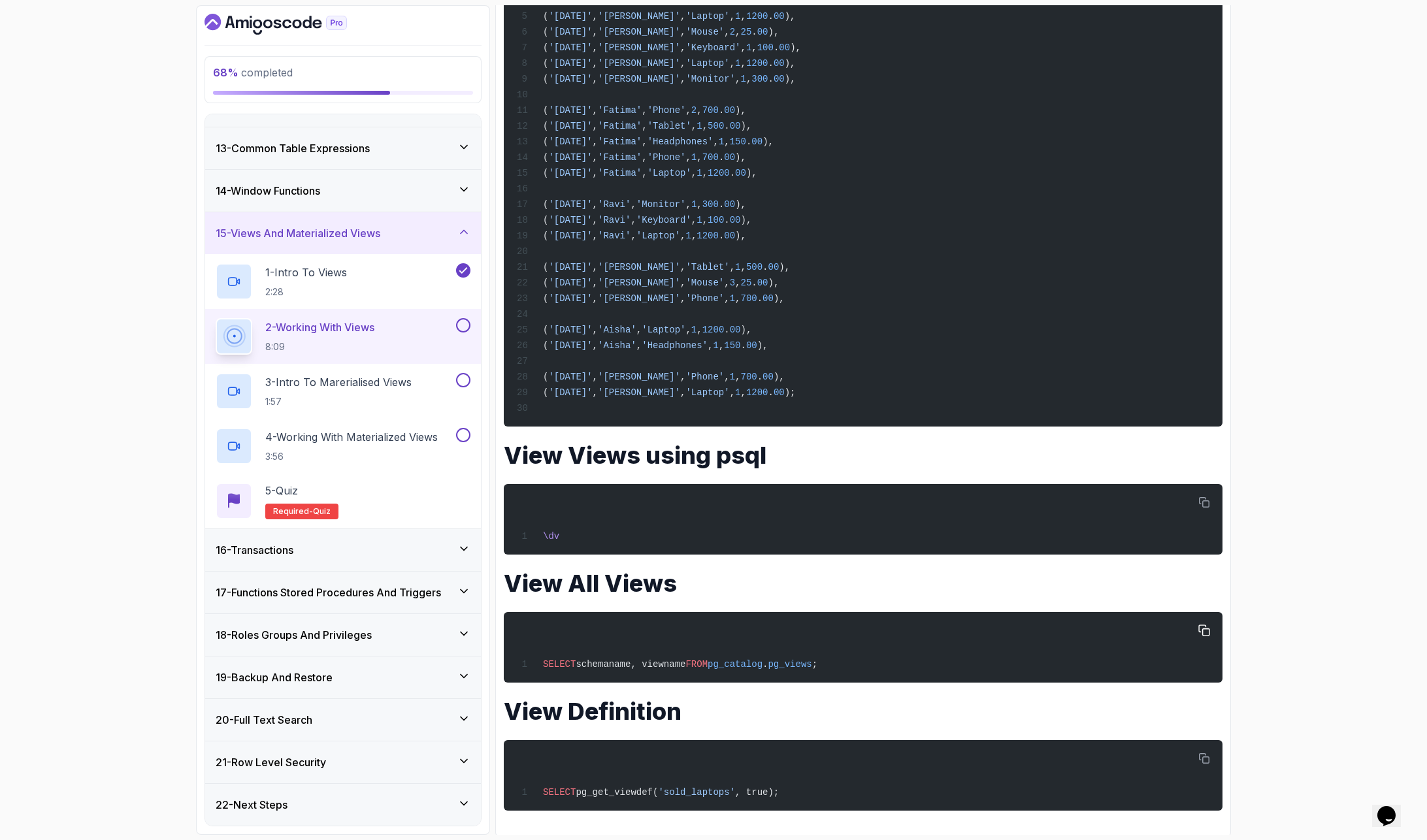
scroll to position [1097, 0]
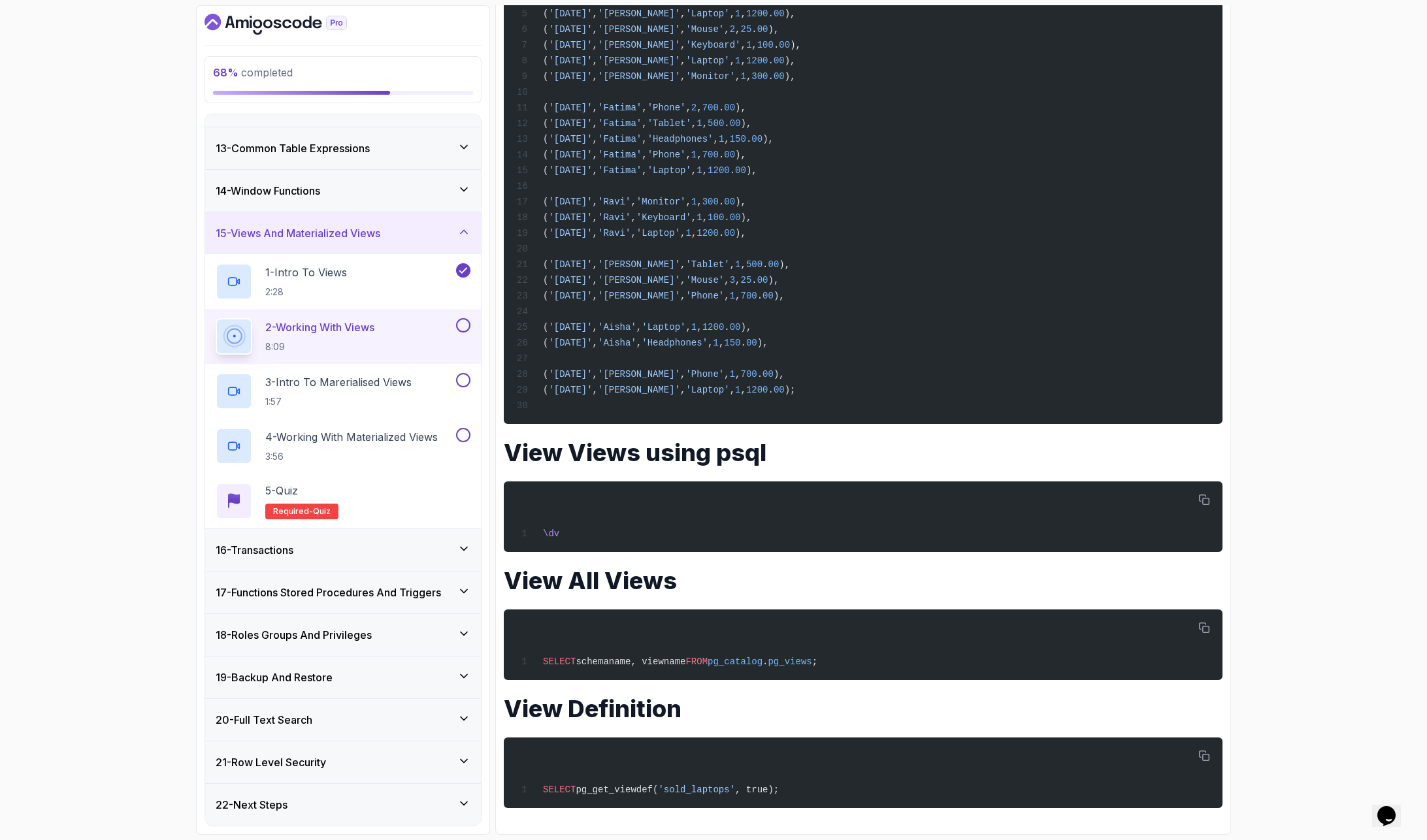
click at [216, 318] on button "2 - Working With Views 8:09" at bounding box center [343, 337] width 255 height 37
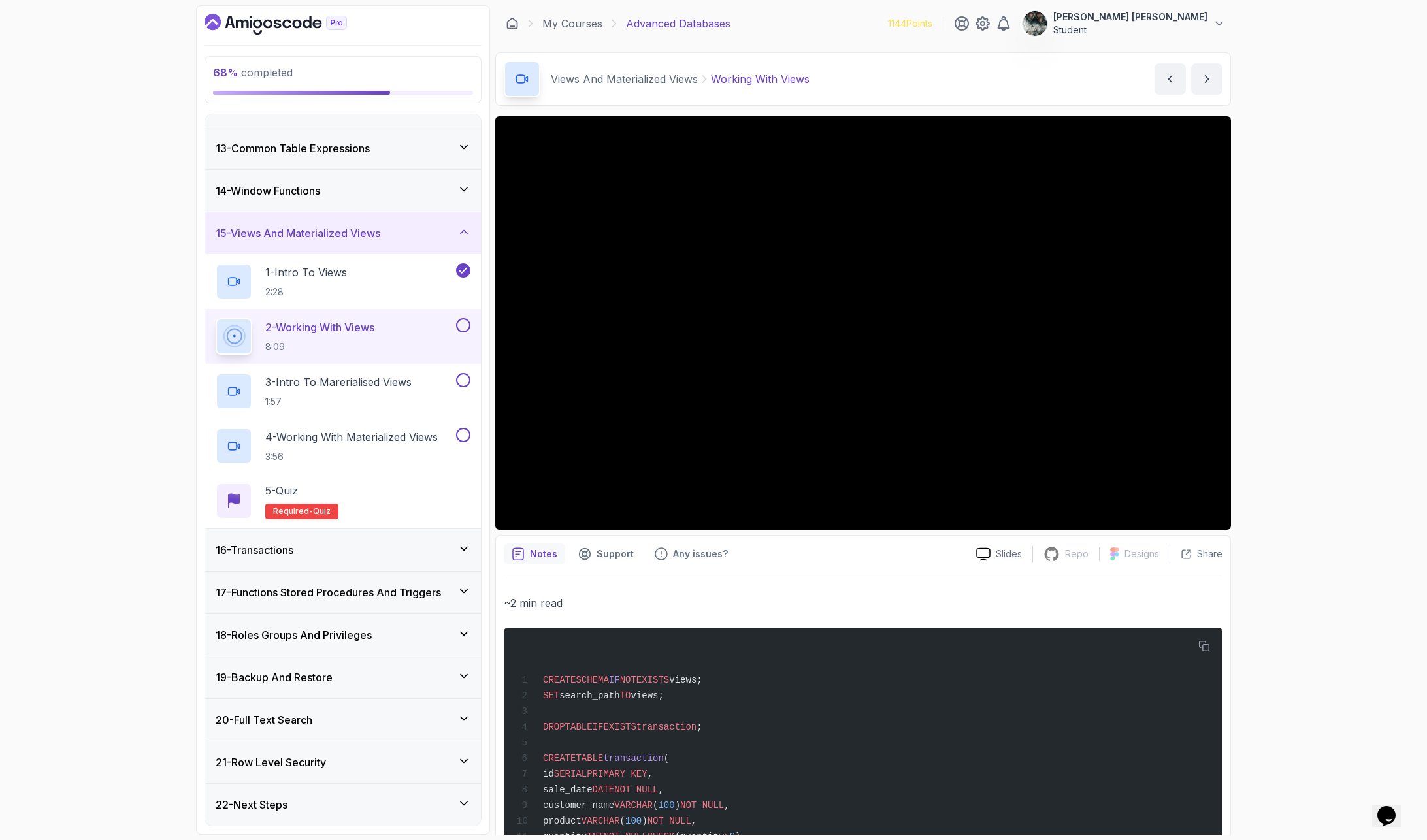
click at [148, 369] on div "68 % completed 1 - Intro 2 - Schemas 3 - Advanced Data Types 4 - Working With D…" at bounding box center [713, 420] width 1427 height 840
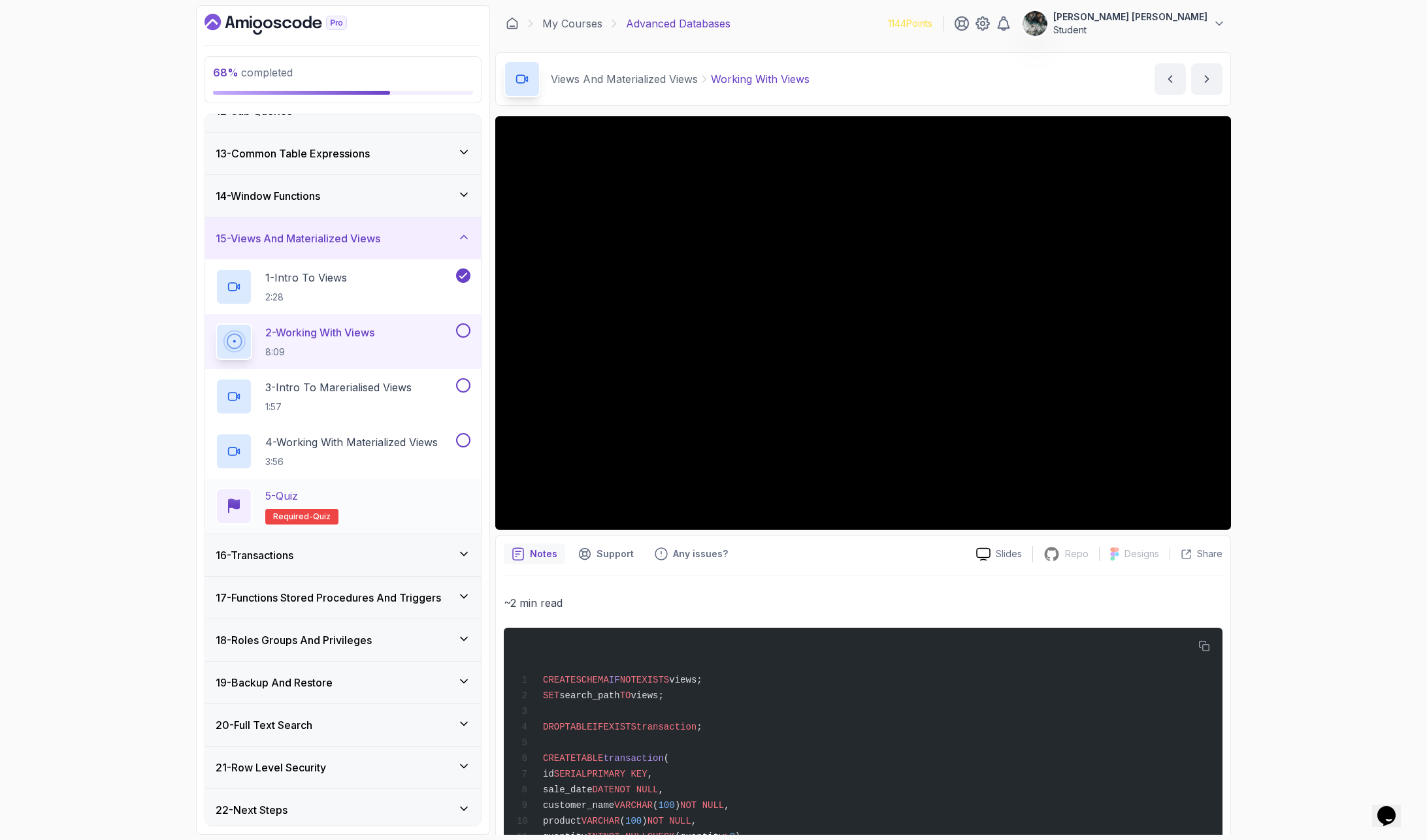
scroll to position [496, 0]
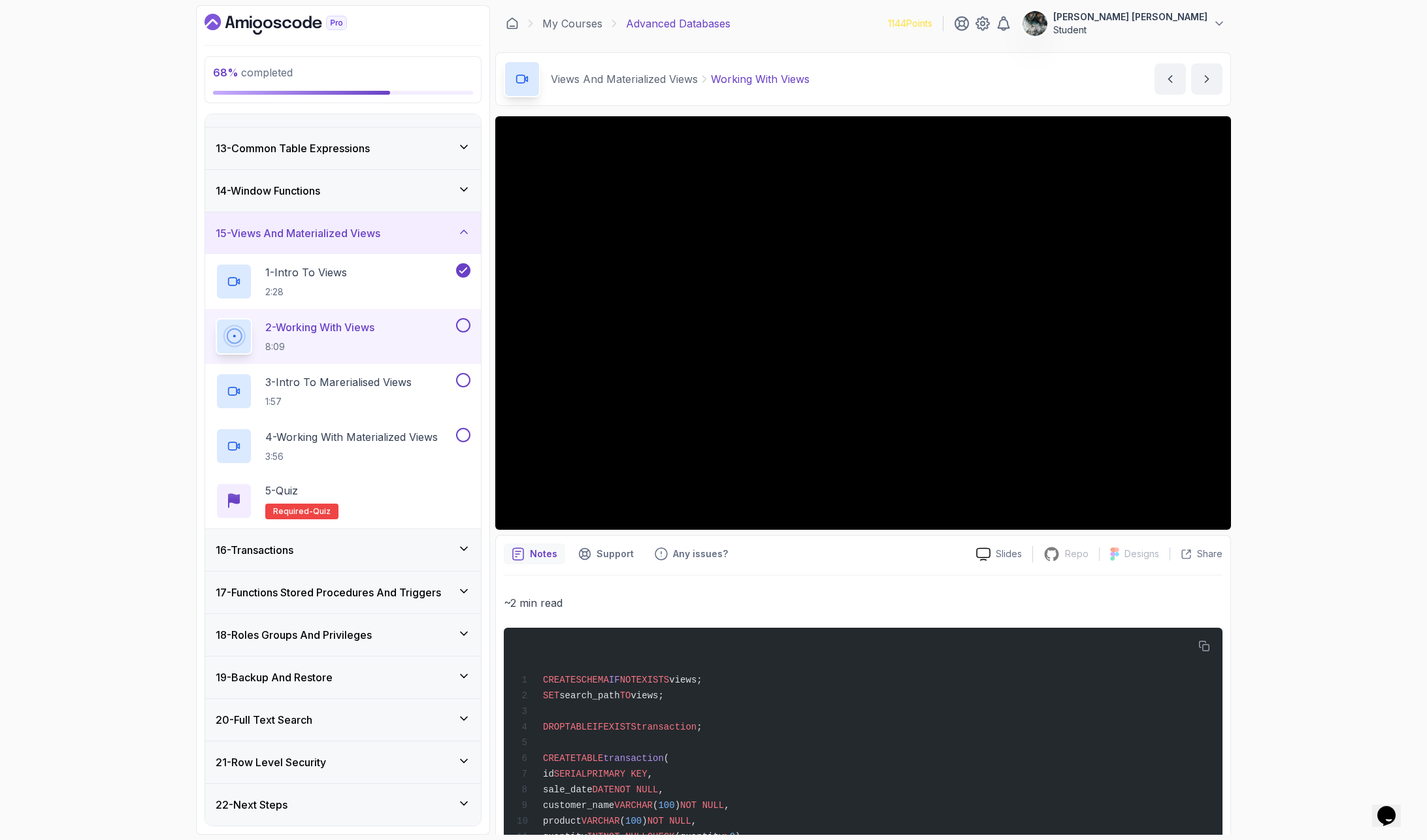
click at [462, 324] on button at bounding box center [463, 325] width 14 height 14
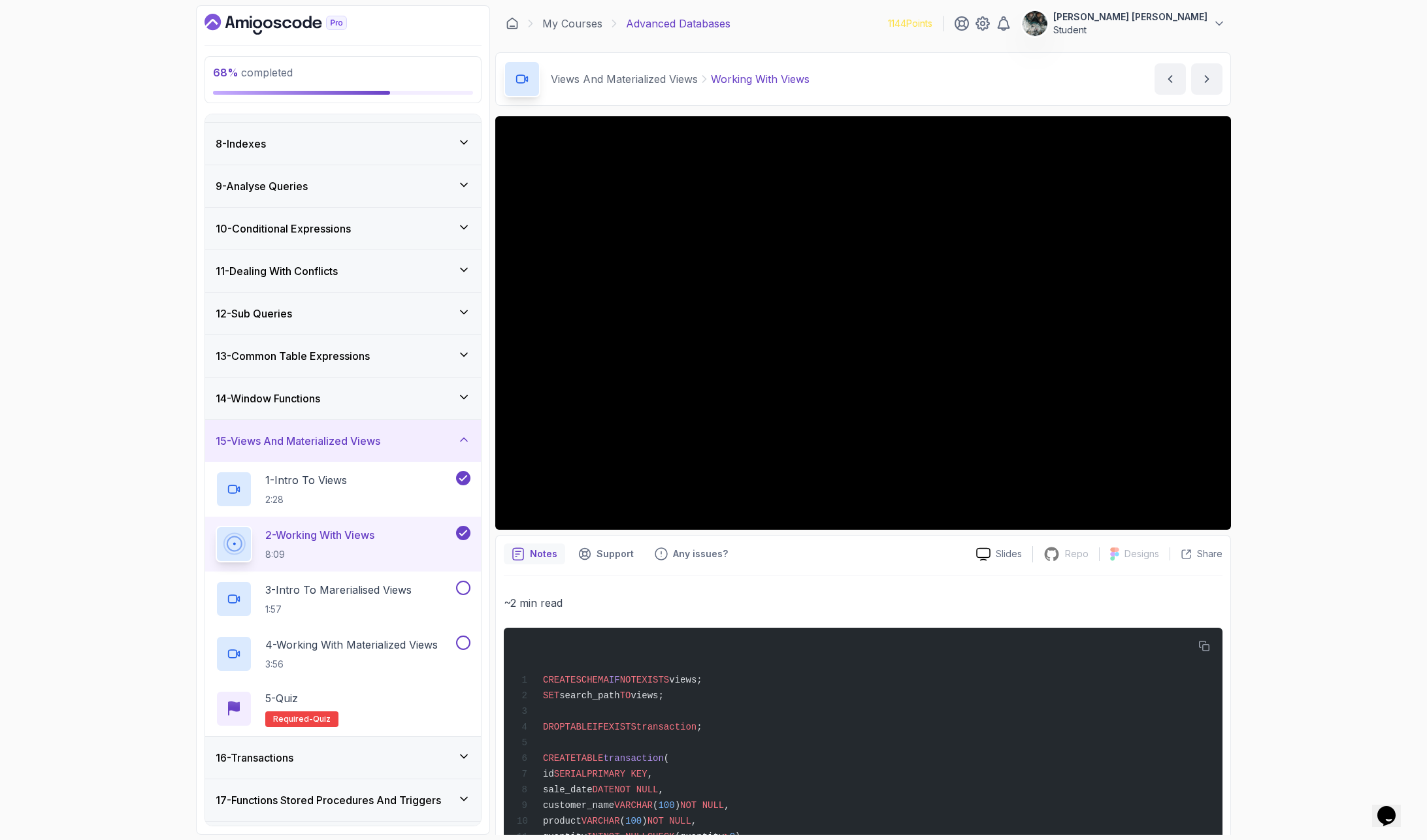
scroll to position [322, 0]
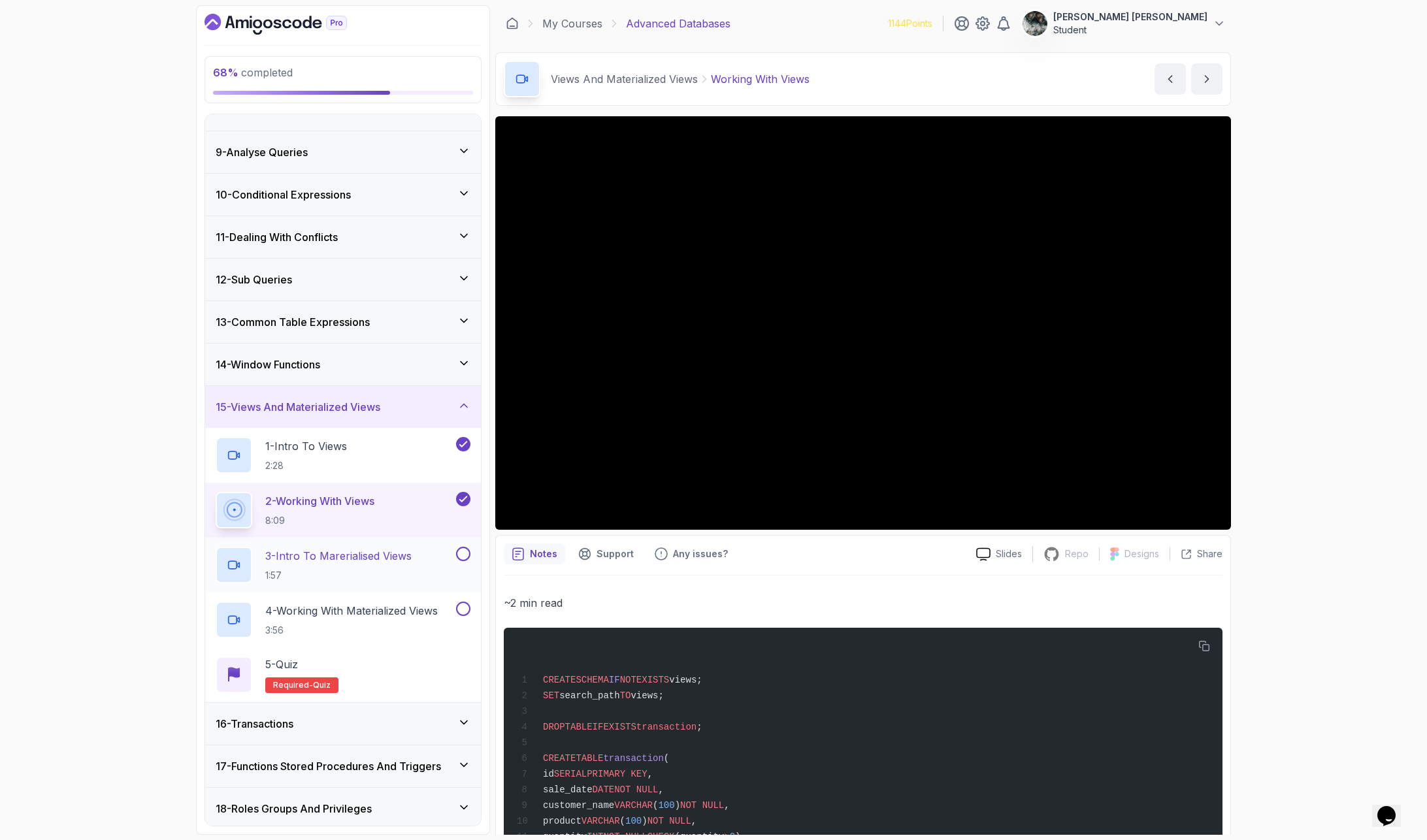
click at [357, 558] on p "3 - Intro To Marerialised Views" at bounding box center [338, 555] width 146 height 16
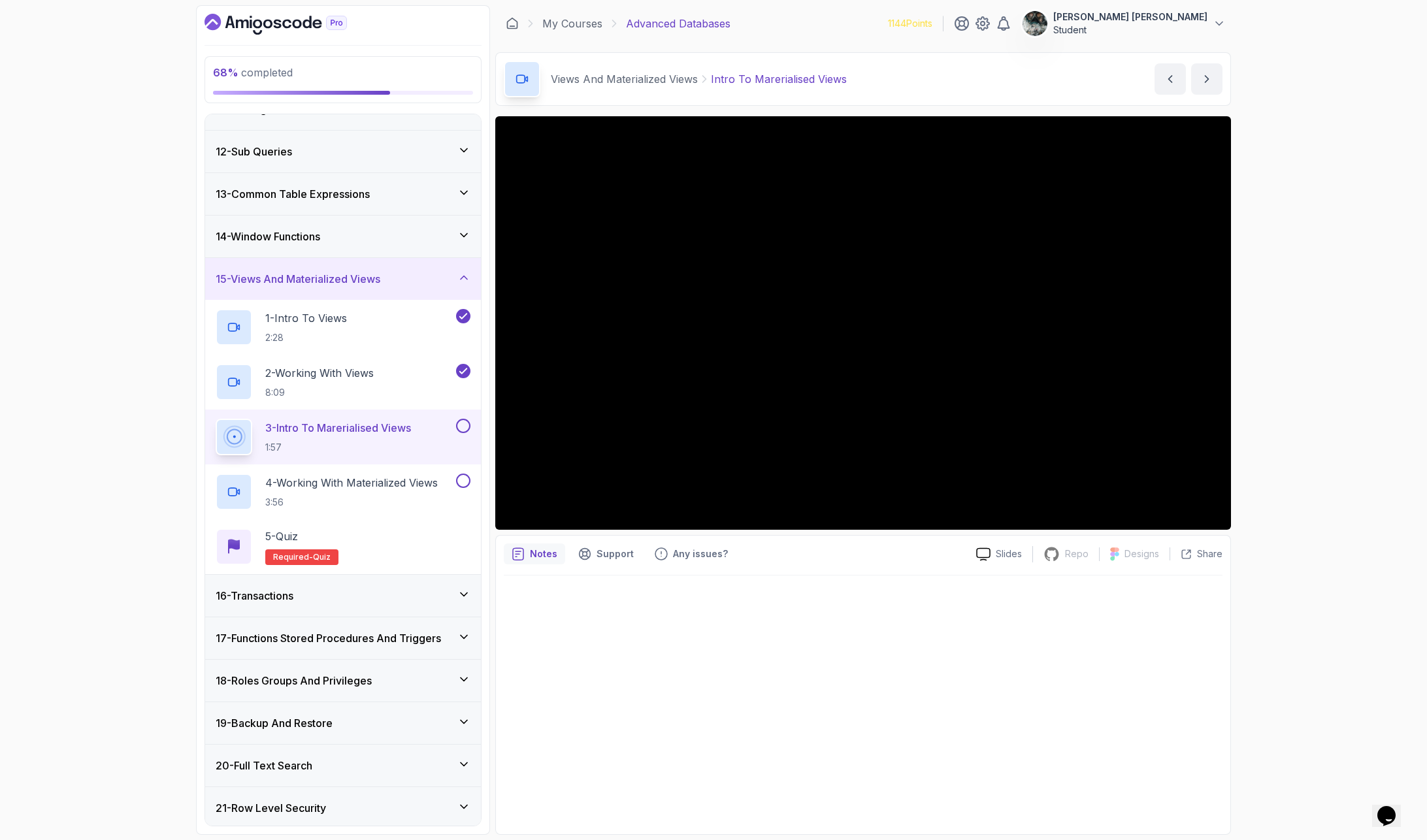
scroll to position [496, 0]
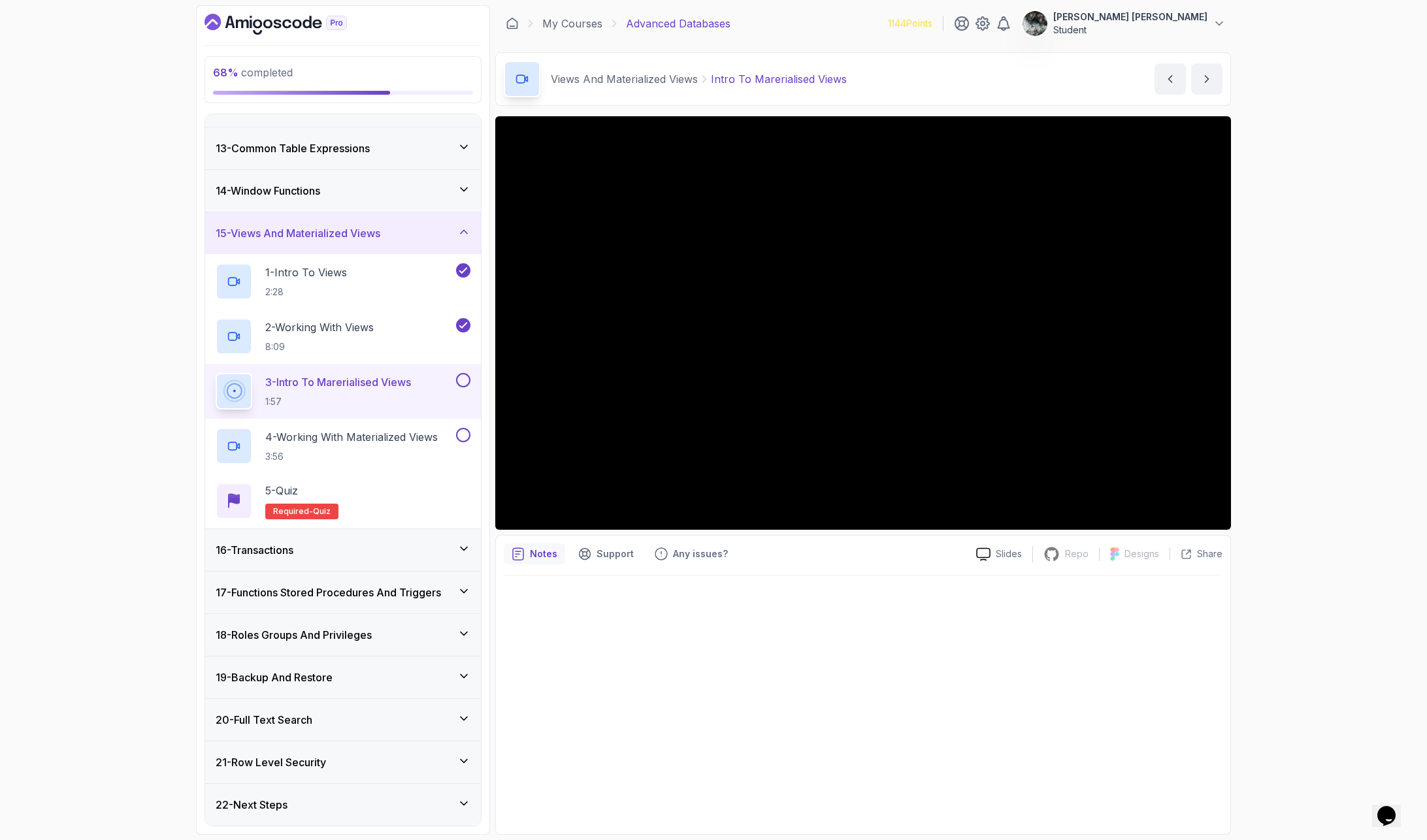
click at [467, 379] on button at bounding box center [463, 380] width 14 height 14
click at [1234, 403] on div "69 % completed 1 - Intro 2 - Schemas 3 - Advanced Data Types 4 - Working With D…" at bounding box center [713, 420] width 1427 height 840
click at [1234, 262] on div "69 % completed 1 - Intro 2 - Schemas 3 - Advanced Data Types 4 - Working With D…" at bounding box center [713, 420] width 1427 height 840
click at [1234, 180] on div "69 % completed 1 - Intro 2 - Schemas 3 - Advanced Data Types 4 - Working With D…" at bounding box center [713, 420] width 1427 height 840
click at [350, 445] on h2 "4 - Working With Materialized Views 3:56" at bounding box center [351, 446] width 172 height 34
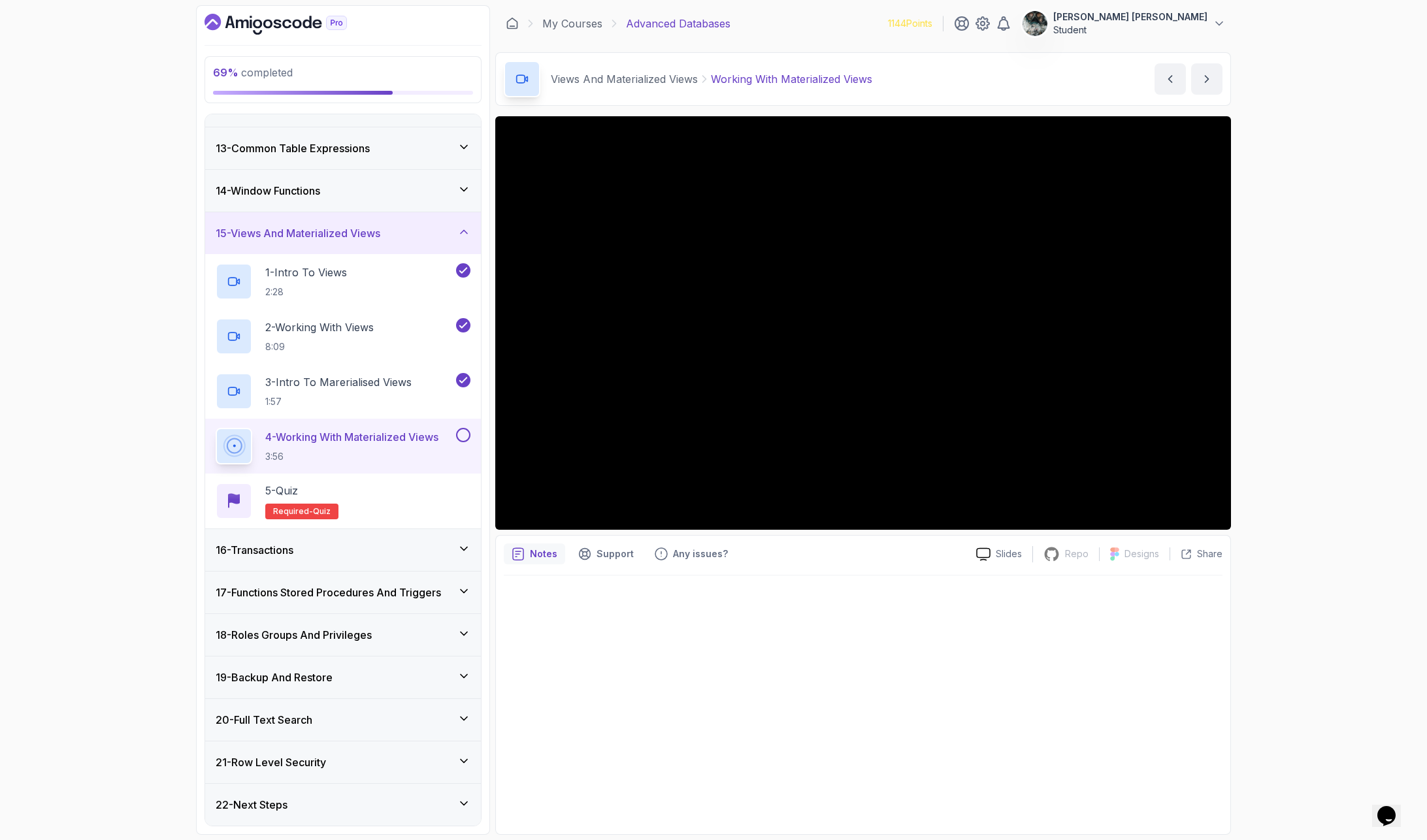
click at [460, 430] on button at bounding box center [463, 434] width 14 height 14
click at [346, 496] on div "5 - Quiz Required- quiz" at bounding box center [343, 501] width 255 height 37
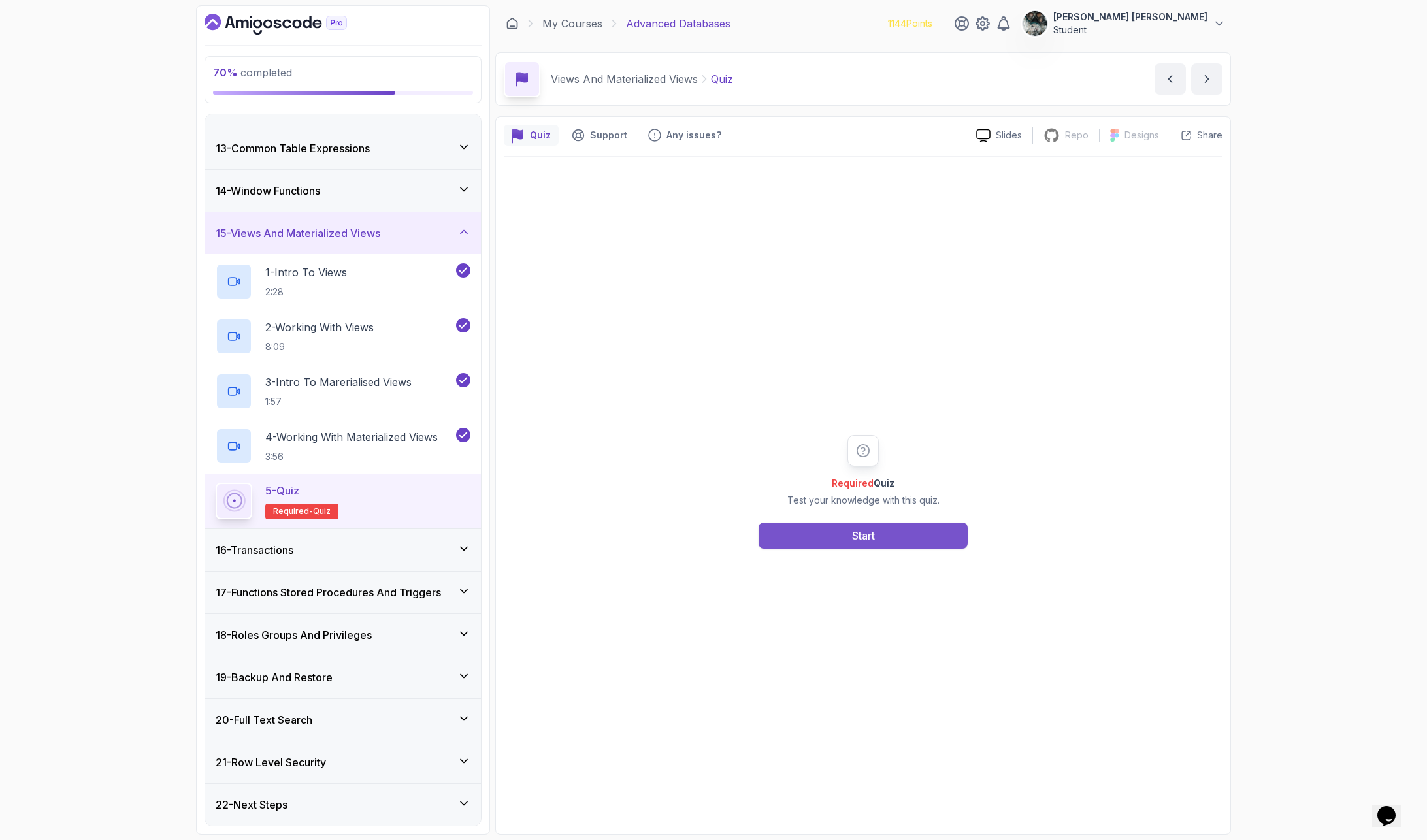
click at [883, 537] on button "Start" at bounding box center [863, 535] width 209 height 26
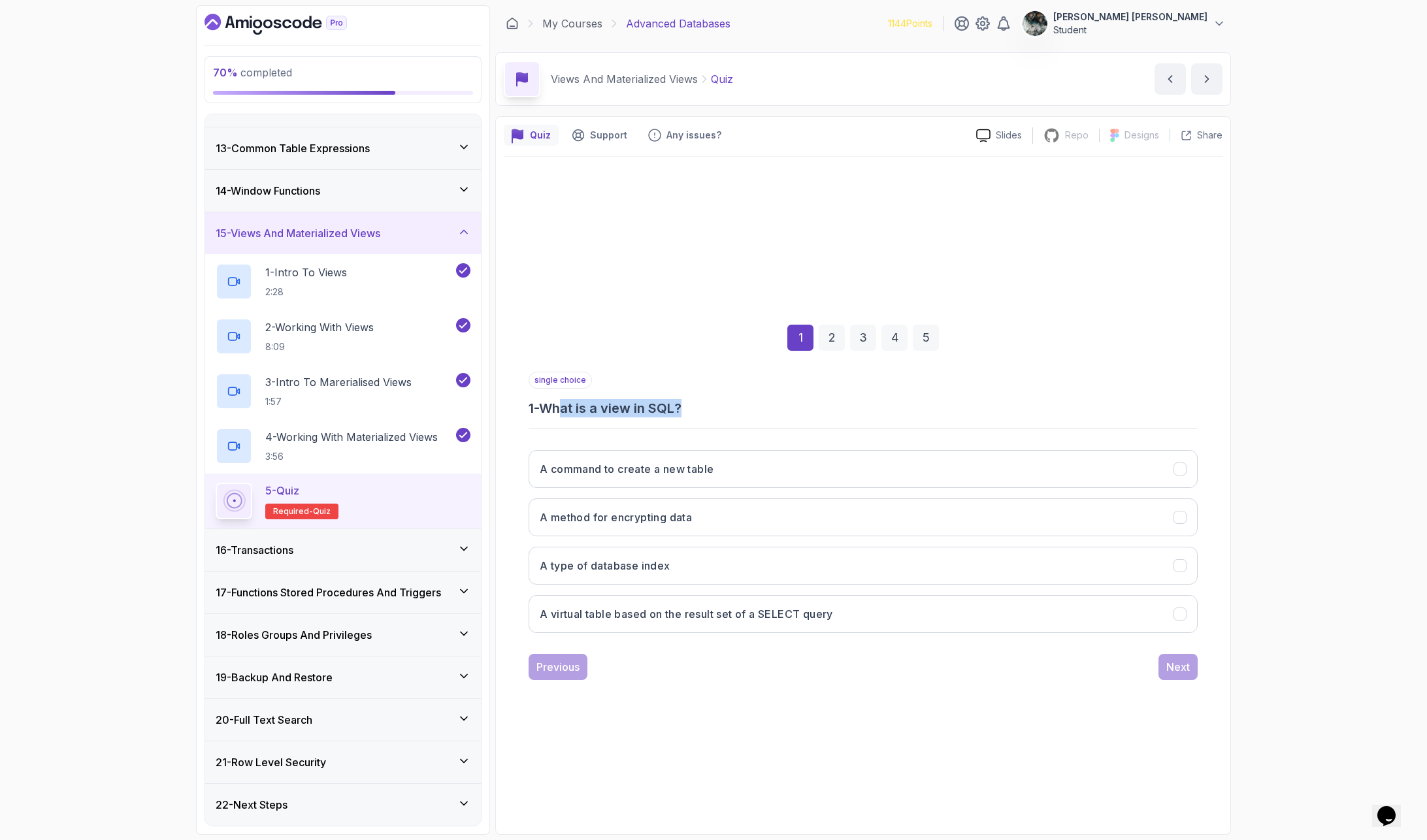
drag, startPoint x: 568, startPoint y: 406, endPoint x: 762, endPoint y: 409, distance: 194.0
click at [761, 410] on h3 "1 - What is a view in SQL?" at bounding box center [863, 408] width 669 height 18
click at [763, 409] on h3 "1 - What is a view in SQL?" at bounding box center [863, 408] width 669 height 18
click at [607, 619] on h3 "A virtual table based on the result set of a SELECT query" at bounding box center [686, 614] width 293 height 16
click at [1163, 663] on button "Next" at bounding box center [1178, 667] width 39 height 26
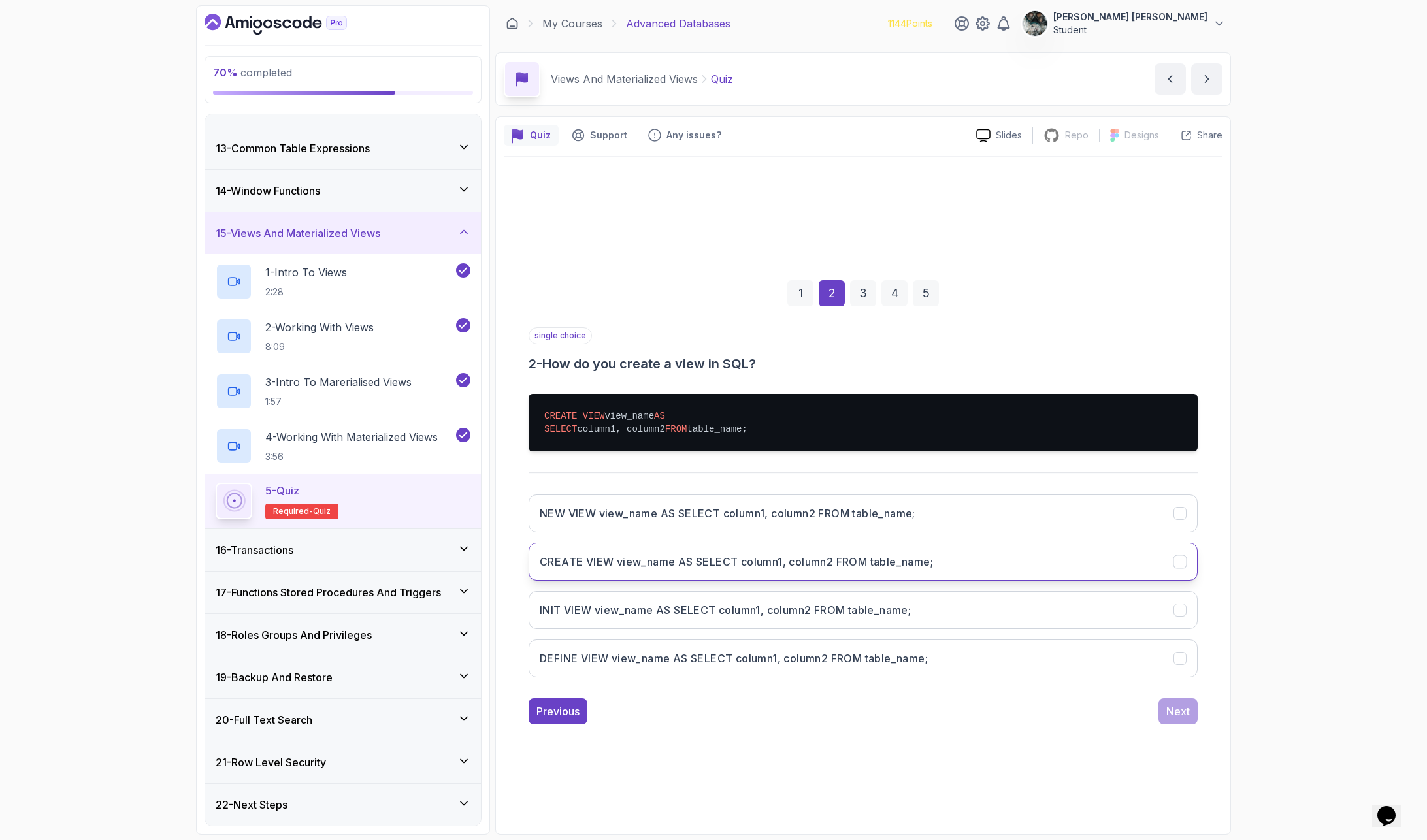
click at [928, 560] on h3 "CREATE VIEW view_name AS SELECT column1, column2 FROM table_name;" at bounding box center [736, 561] width 393 height 16
click at [1171, 686] on button "Next" at bounding box center [1178, 711] width 39 height 26
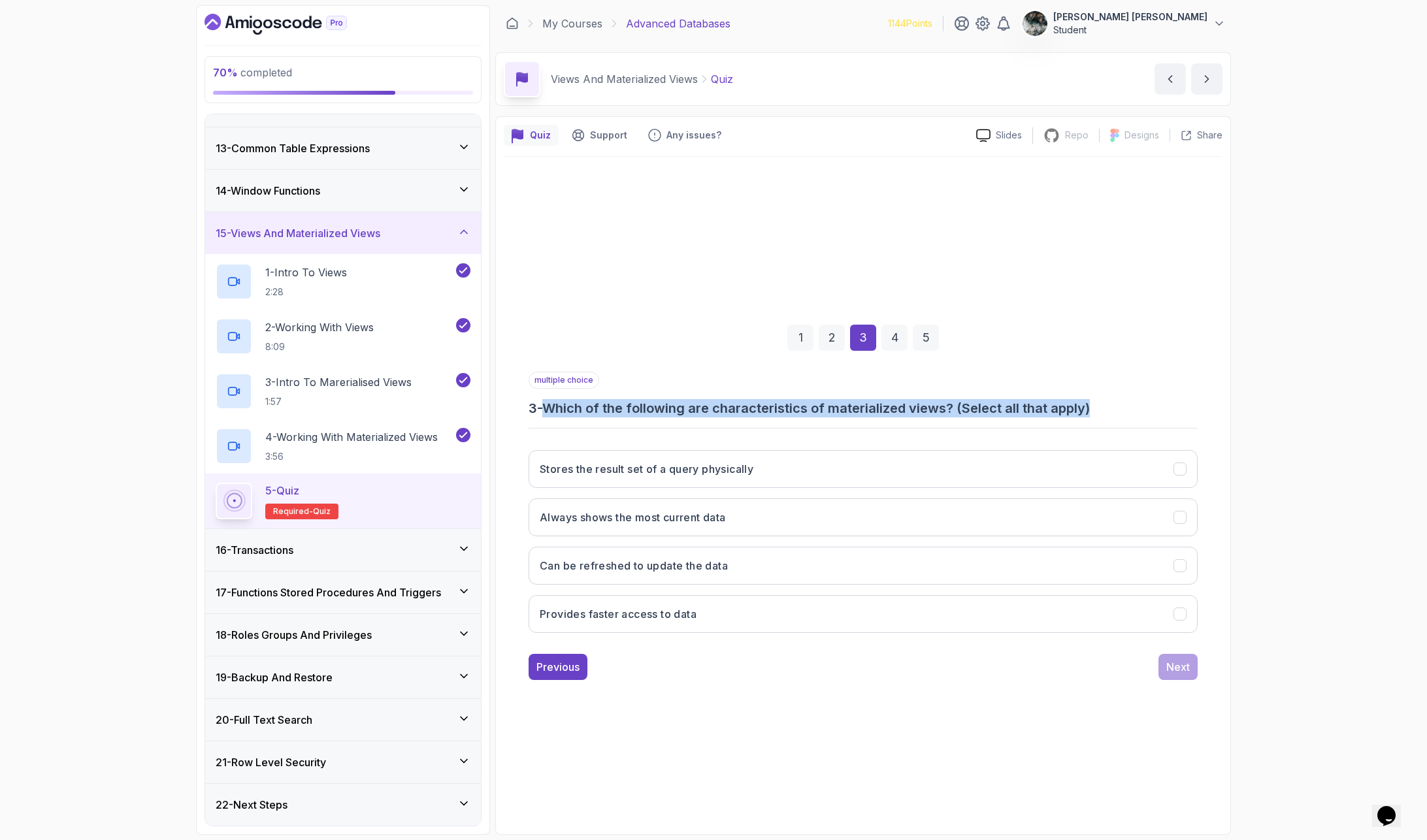
drag, startPoint x: 555, startPoint y: 404, endPoint x: 1181, endPoint y: 410, distance: 626.0
click at [1181, 412] on h3 "3 - Which of the following are characteristics of materialized views? (Select a…" at bounding box center [863, 408] width 669 height 18
click at [1181, 410] on h3 "3 - Which of the following are characteristics of materialized views? (Select a…" at bounding box center [863, 408] width 669 height 18
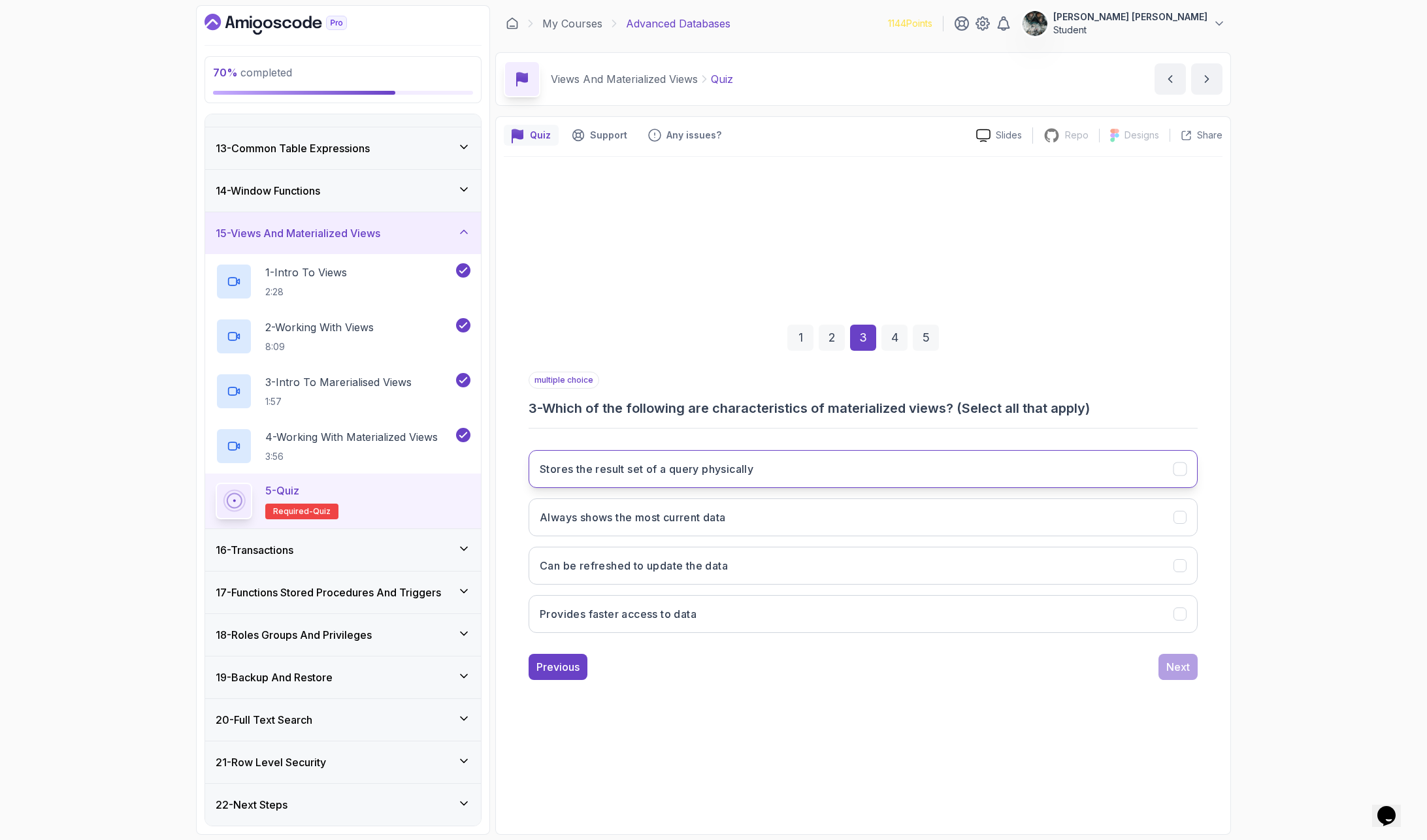
click at [639, 473] on h3 "Stores the result set of a query physically" at bounding box center [646, 468] width 214 height 16
click at [697, 576] on button "Can be refreshed to update the data" at bounding box center [863, 565] width 669 height 38
drag, startPoint x: 697, startPoint y: 617, endPoint x: 709, endPoint y: 623, distance: 13.4
click at [697, 616] on h3 "Provides faster access to data" at bounding box center [618, 614] width 157 height 16
click at [1218, 686] on div "1 2 3 4 5 multiple choice 3 - Which of the following are characteristics of mat…" at bounding box center [863, 492] width 719 height 397
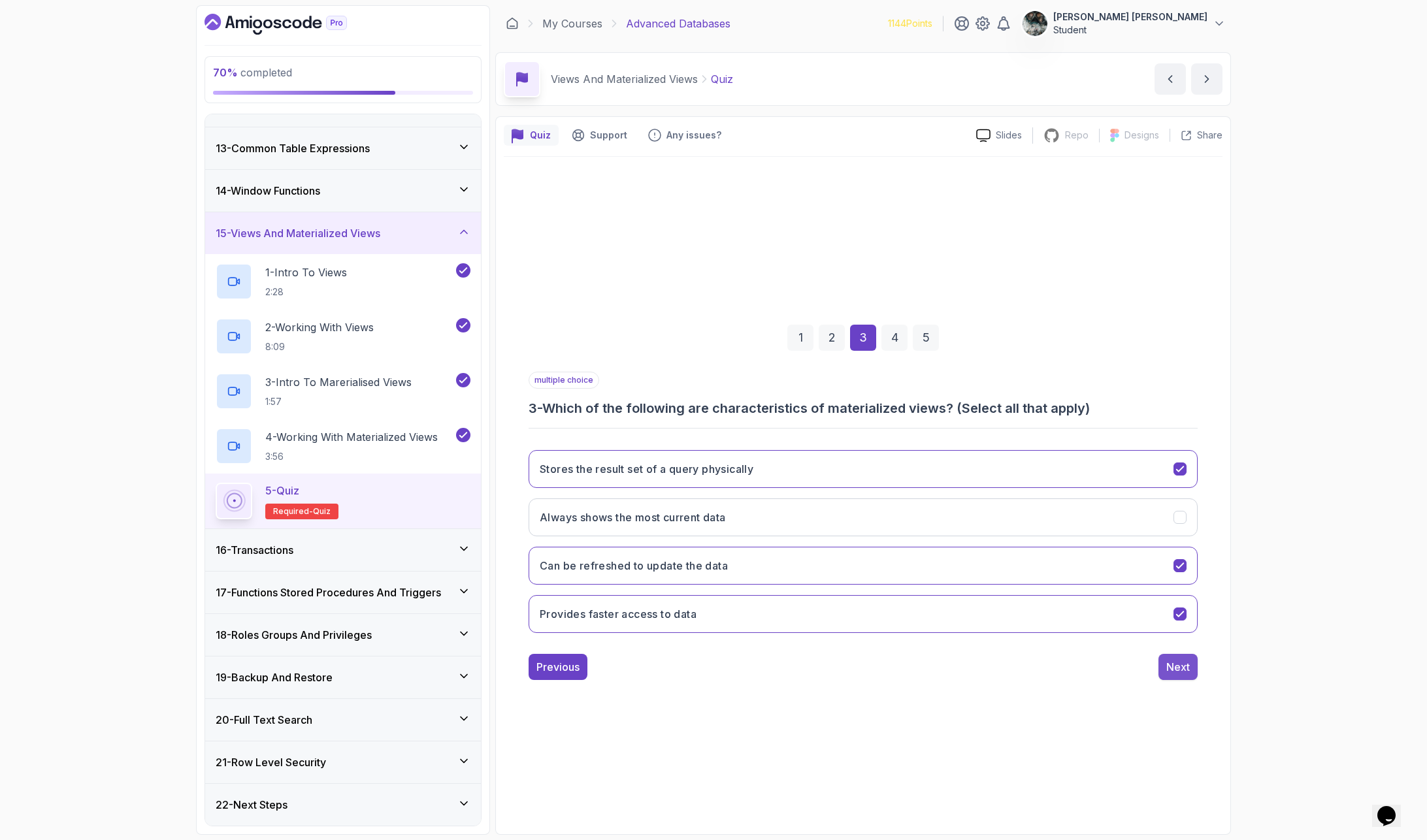
click at [1187, 673] on button "Next" at bounding box center [1178, 667] width 39 height 26
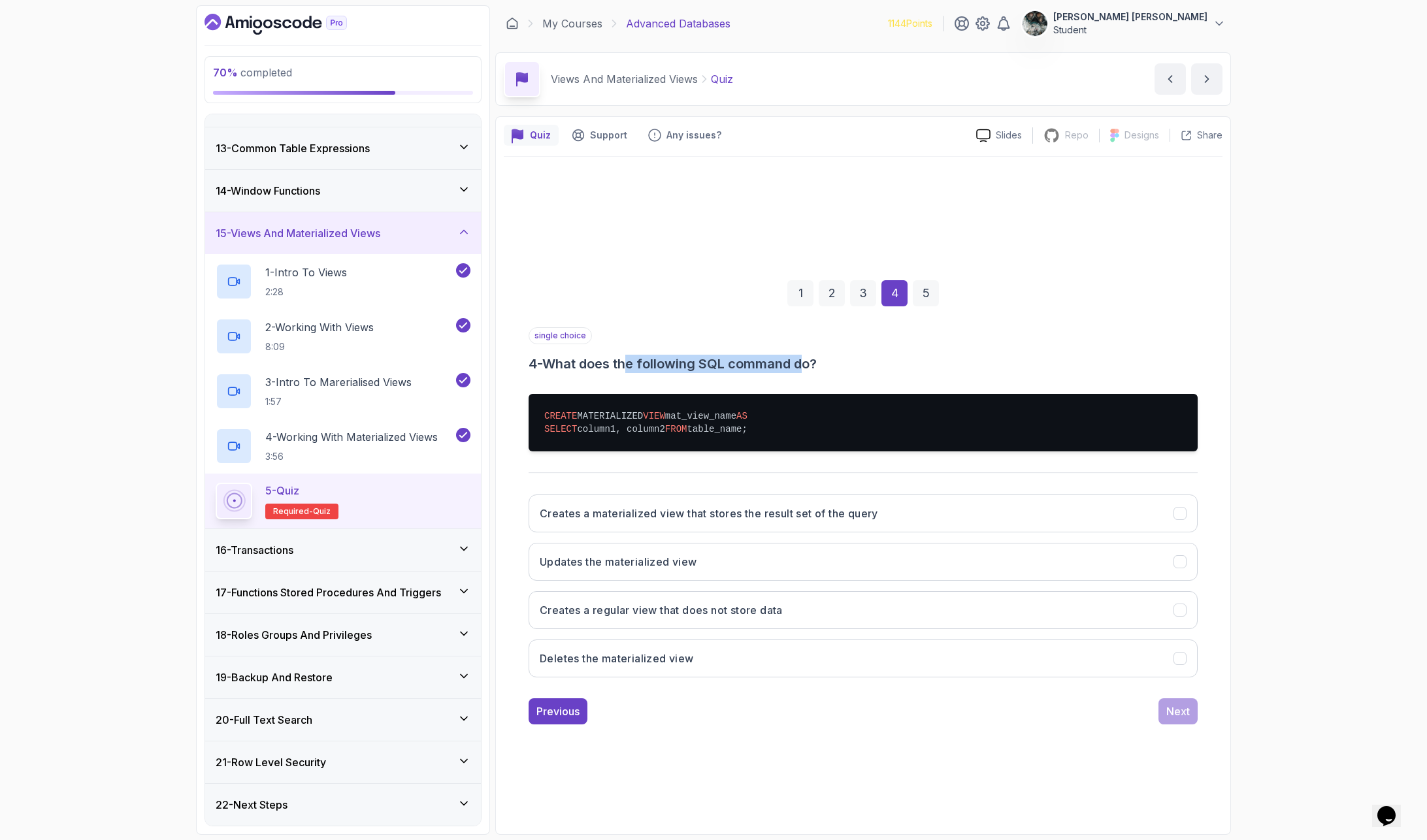
drag, startPoint x: 654, startPoint y: 363, endPoint x: 816, endPoint y: 365, distance: 162.0
click at [813, 365] on h3 "4 - What does the following SQL command do?" at bounding box center [863, 363] width 669 height 18
click at [818, 365] on h3 "4 - What does the following SQL command do?" at bounding box center [863, 363] width 669 height 18
drag, startPoint x: 756, startPoint y: 414, endPoint x: 806, endPoint y: 417, distance: 50.1
click at [803, 415] on pre "CREATE MATERIALIZED VIEW mat_view_name AS SELECT column1, column2 FROM table_na…" at bounding box center [863, 423] width 669 height 57
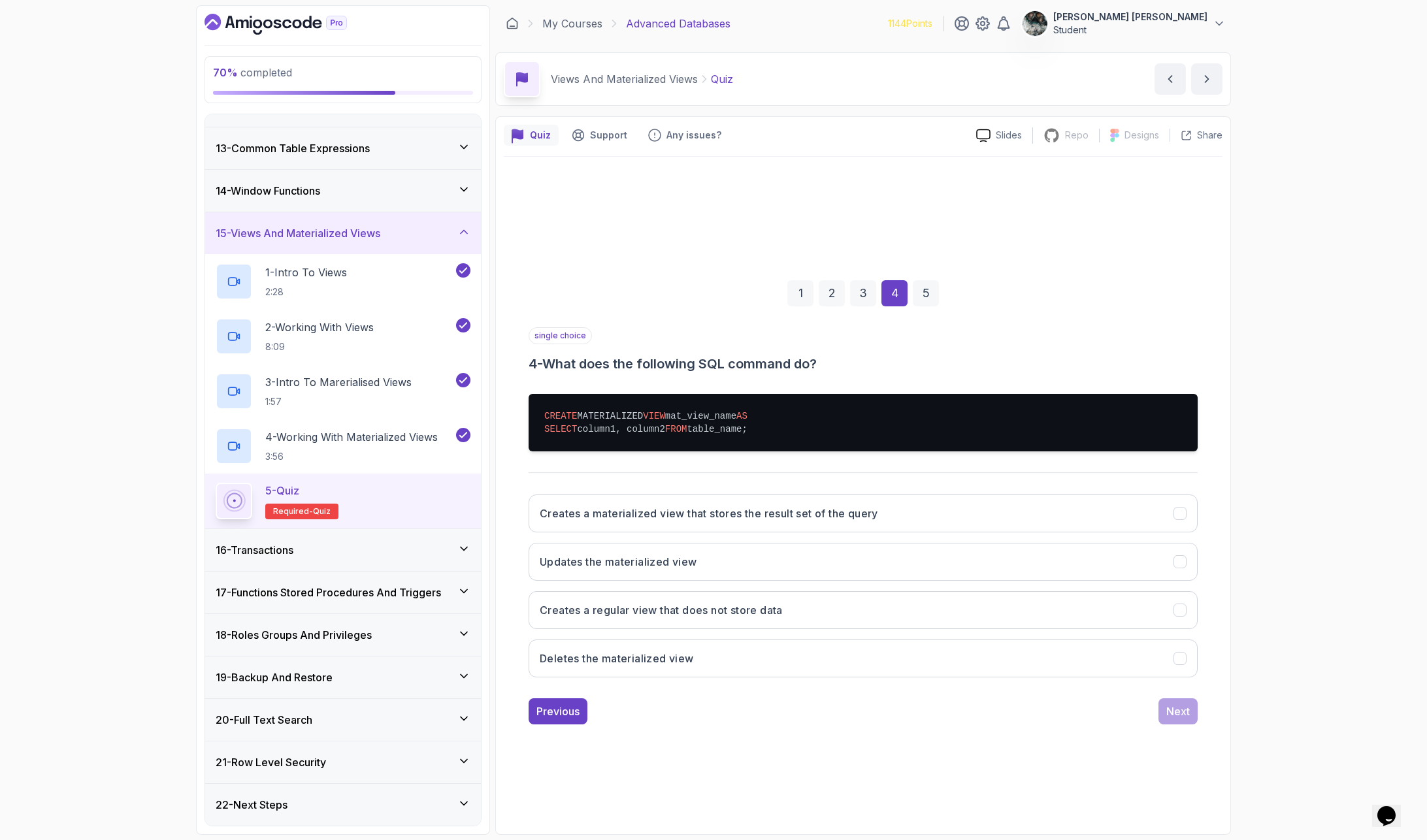
click at [795, 426] on pre "CREATE MATERIALIZED VIEW mat_view_name AS SELECT column1, column2 FROM table_na…" at bounding box center [863, 423] width 669 height 57
drag, startPoint x: 749, startPoint y: 428, endPoint x: 557, endPoint y: 429, distance: 192.0
click at [557, 429] on pre "CREATE MATERIALIZED VIEW mat_view_name AS SELECT column1, column2 FROM table_na…" at bounding box center [863, 423] width 669 height 57
click at [601, 514] on h3 "Creates a materialized view that stores the result set of the query" at bounding box center [708, 513] width 338 height 16
click at [1188, 686] on div "Next" at bounding box center [1178, 711] width 23 height 16
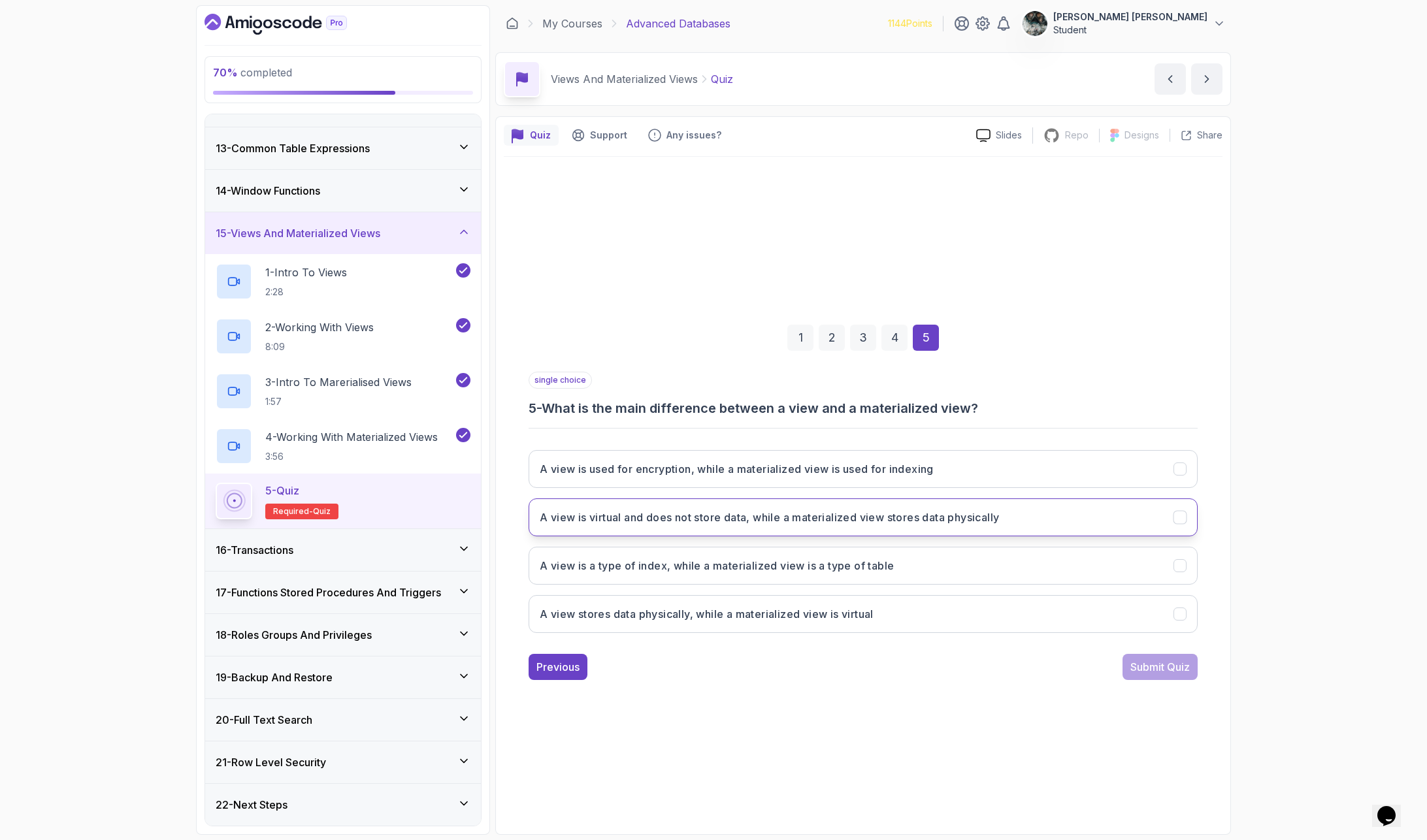
click at [774, 522] on h3 "A view is virtual and does not store data, while a materialized view stores dat…" at bounding box center [769, 517] width 459 height 16
click at [1155, 666] on div "Submit Quiz" at bounding box center [1160, 667] width 59 height 16
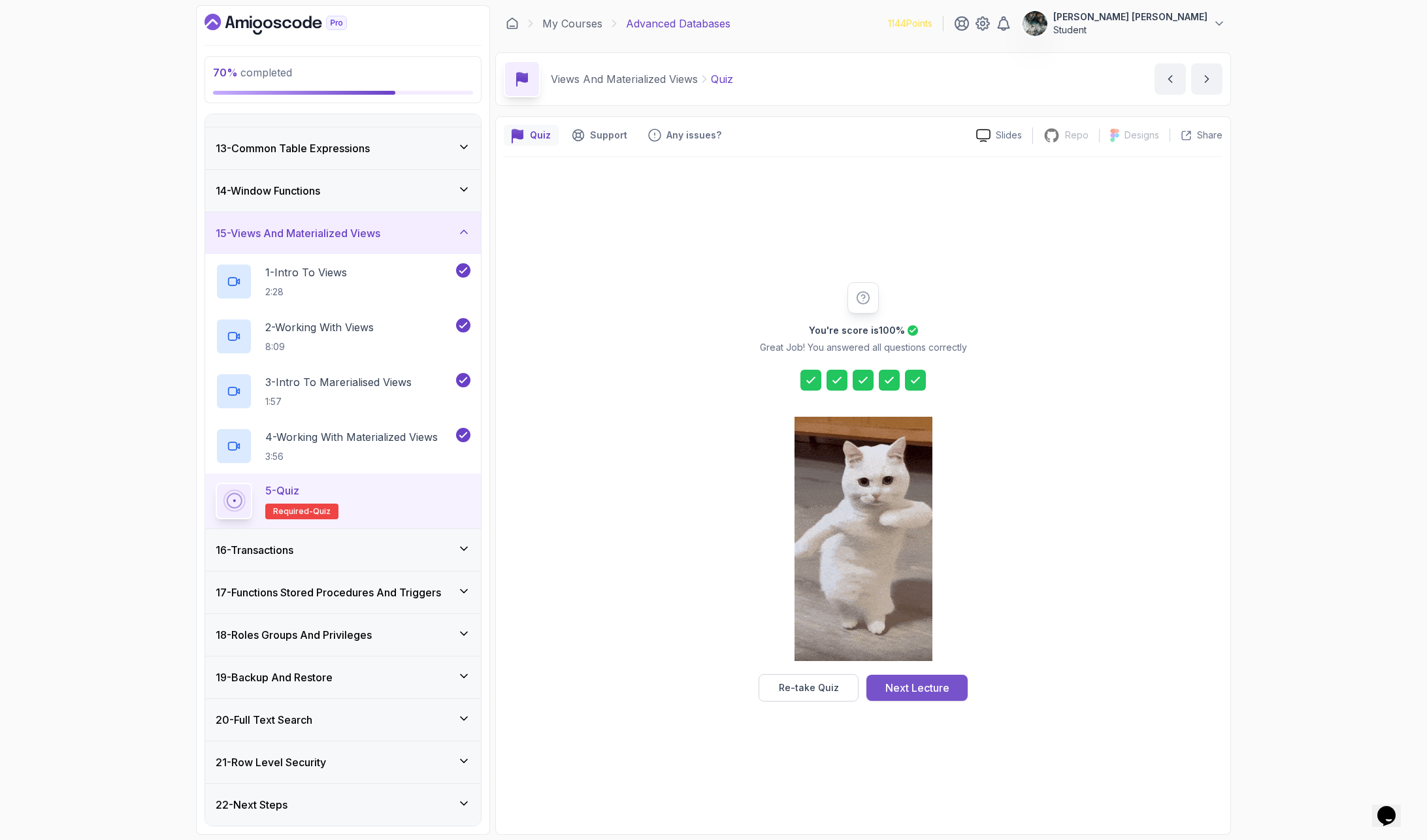
click at [922, 686] on div "Next Lecture" at bounding box center [917, 688] width 64 height 16
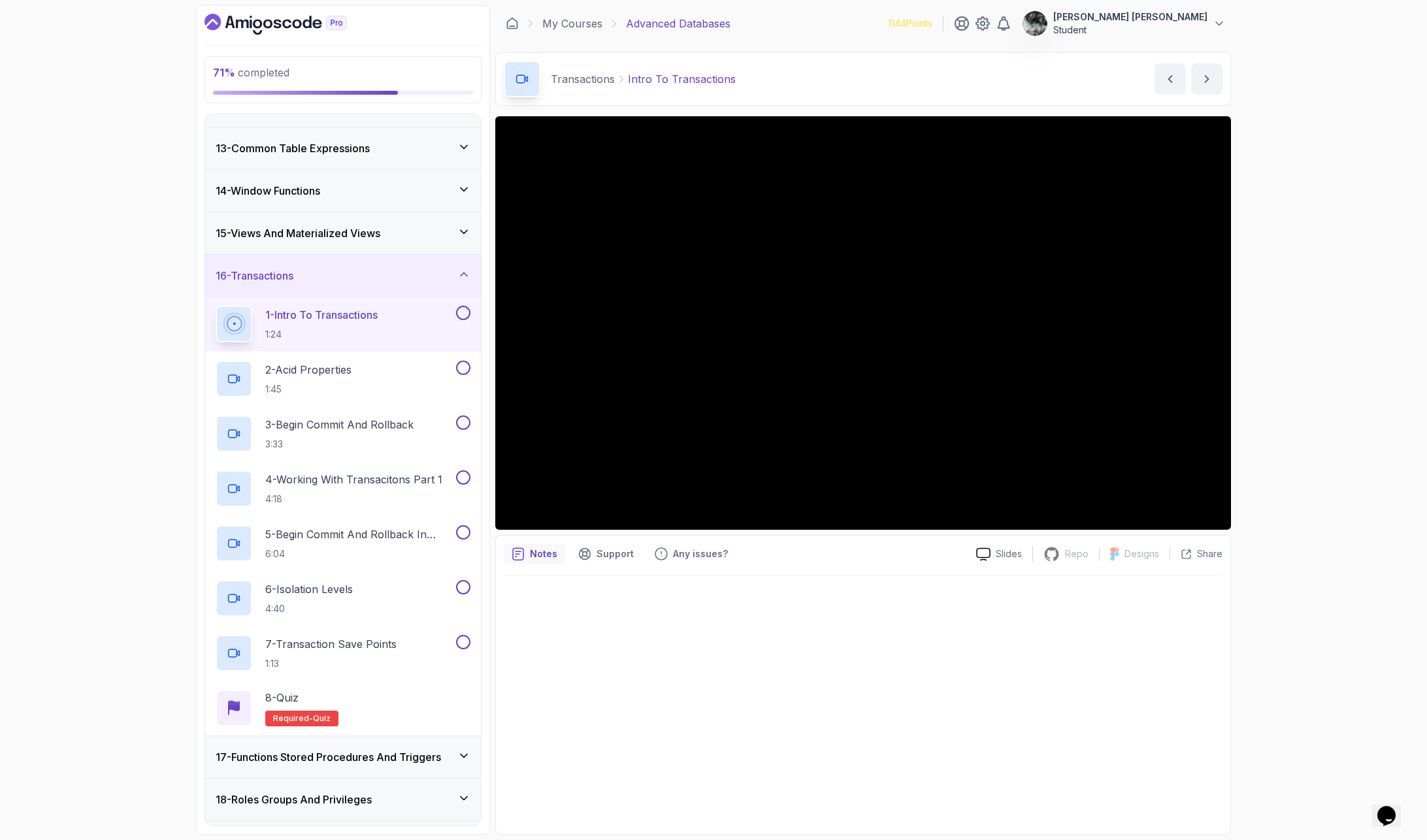
click at [465, 313] on button at bounding box center [463, 313] width 14 height 14
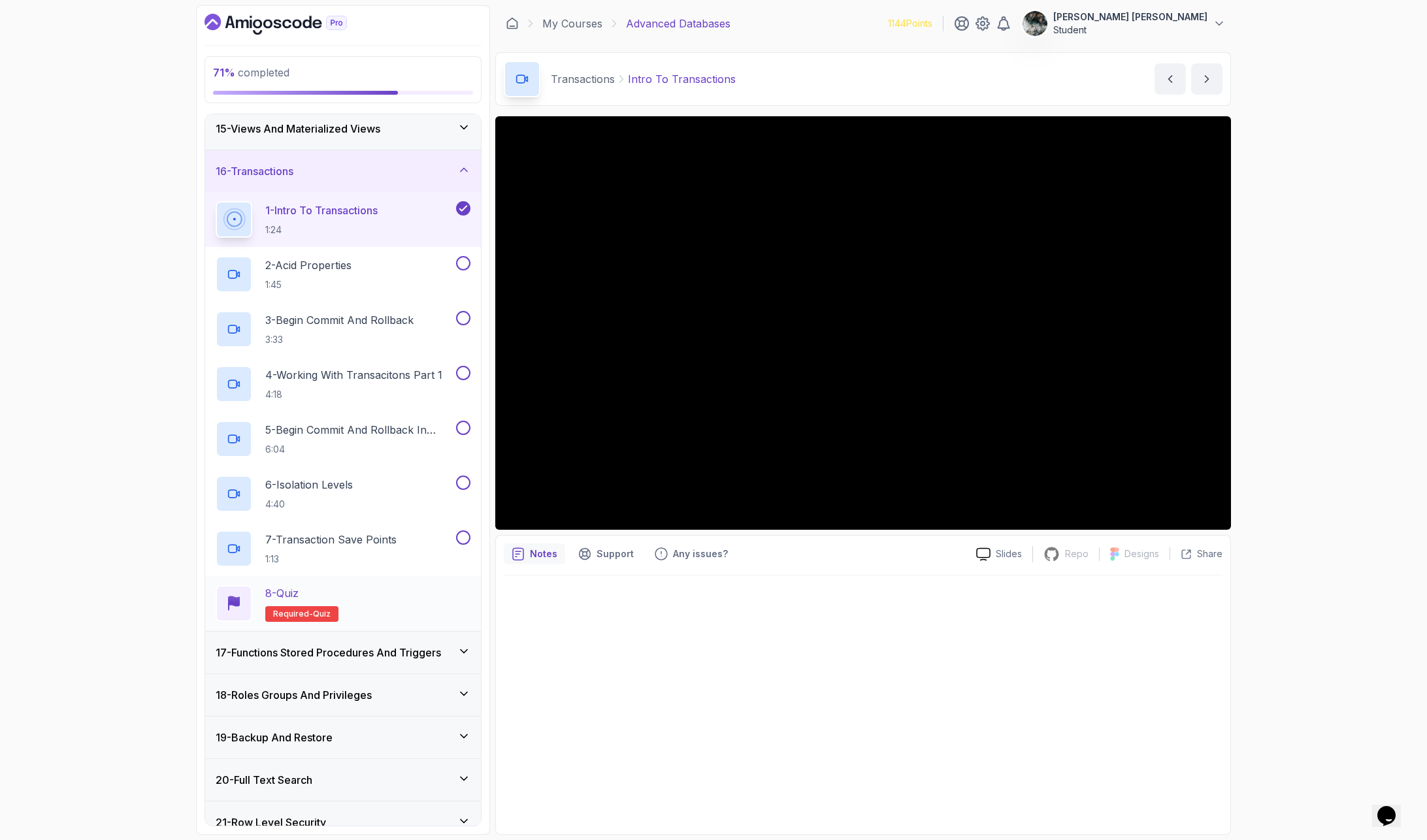
scroll to position [661, 0]
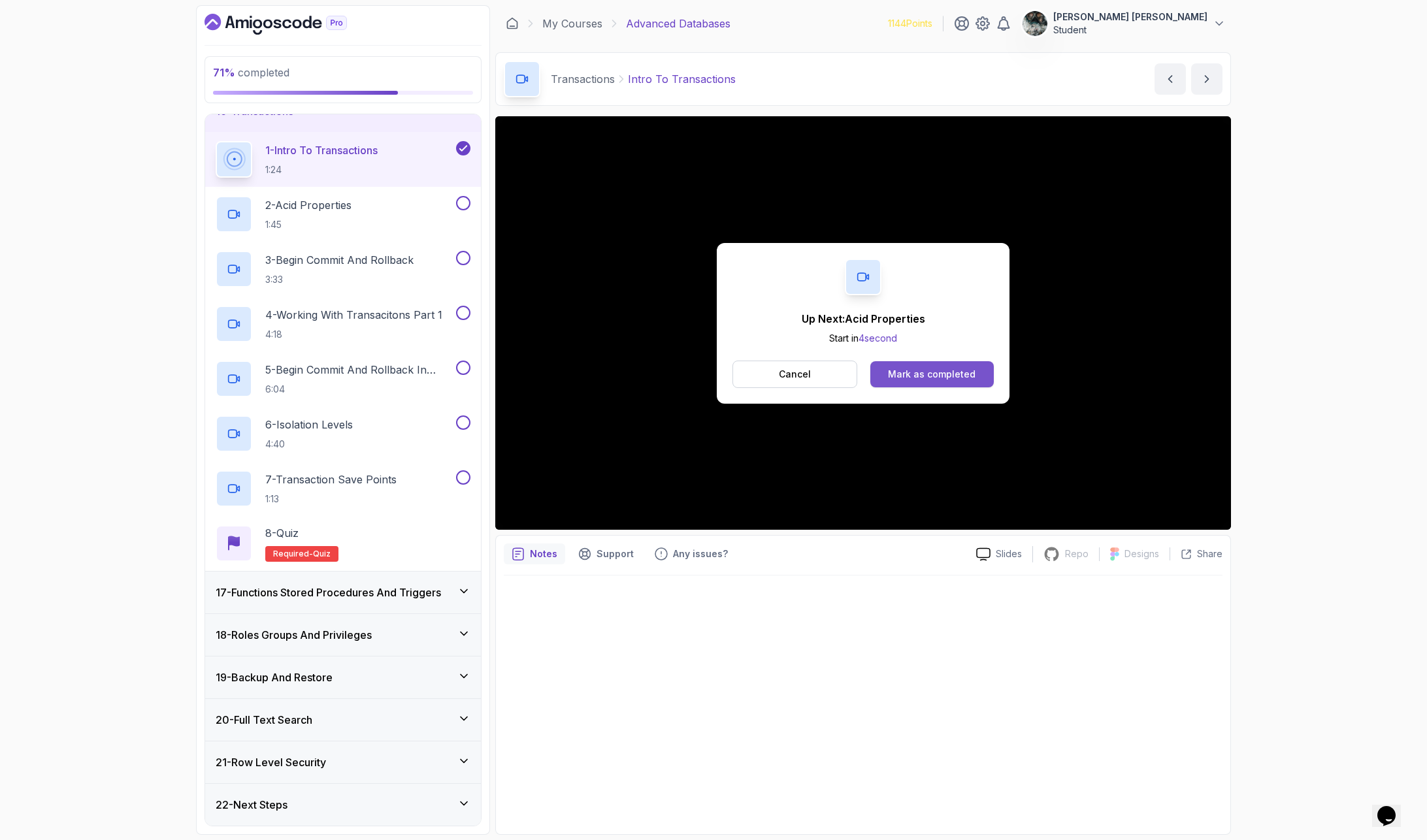
click at [905, 378] on div "Mark as completed" at bounding box center [932, 374] width 87 height 13
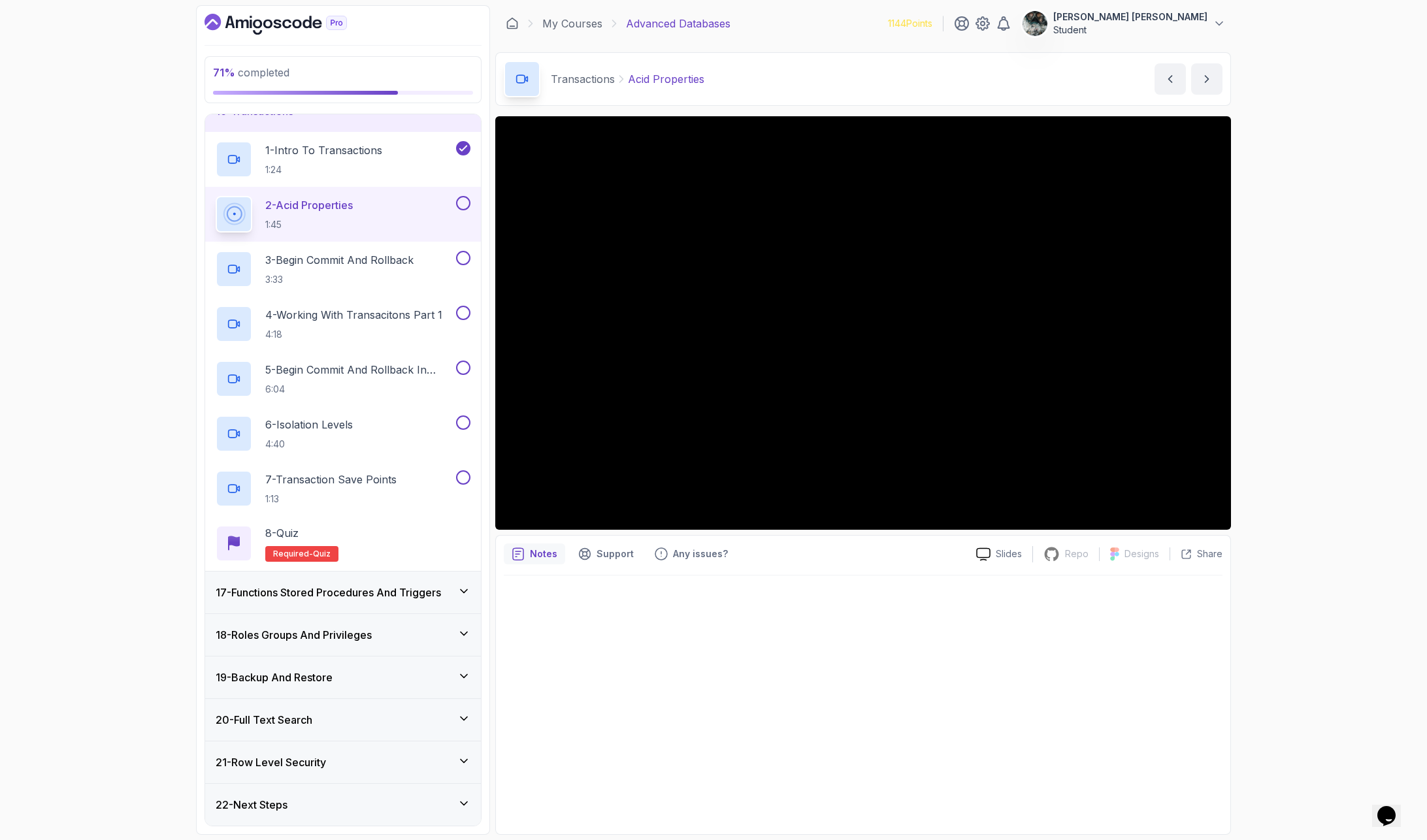
click at [465, 201] on button at bounding box center [463, 203] width 14 height 14
click at [1234, 338] on div "72 % completed 1 - Intro 2 - Schemas 3 - Advanced Data Types 4 - Working With D…" at bounding box center [713, 420] width 1427 height 840
click at [1234, 296] on div "72 % completed 1 - Intro 2 - Schemas 3 - Advanced Data Types 4 - Working With D…" at bounding box center [713, 420] width 1427 height 840
click at [334, 273] on p "3:33" at bounding box center [339, 279] width 148 height 13
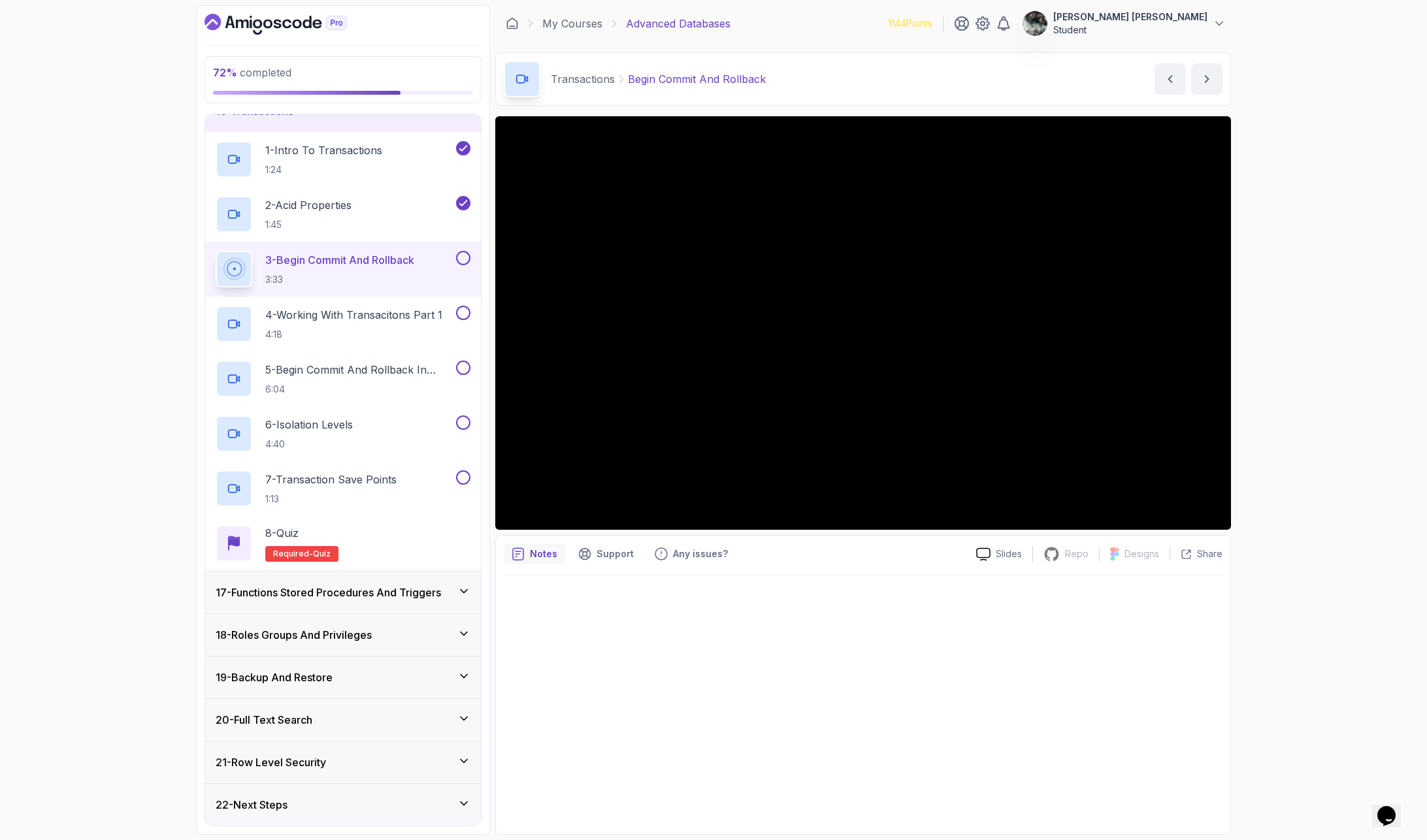
click at [463, 257] on button at bounding box center [463, 257] width 14 height 14
click at [339, 332] on p "4:18" at bounding box center [353, 334] width 177 height 13
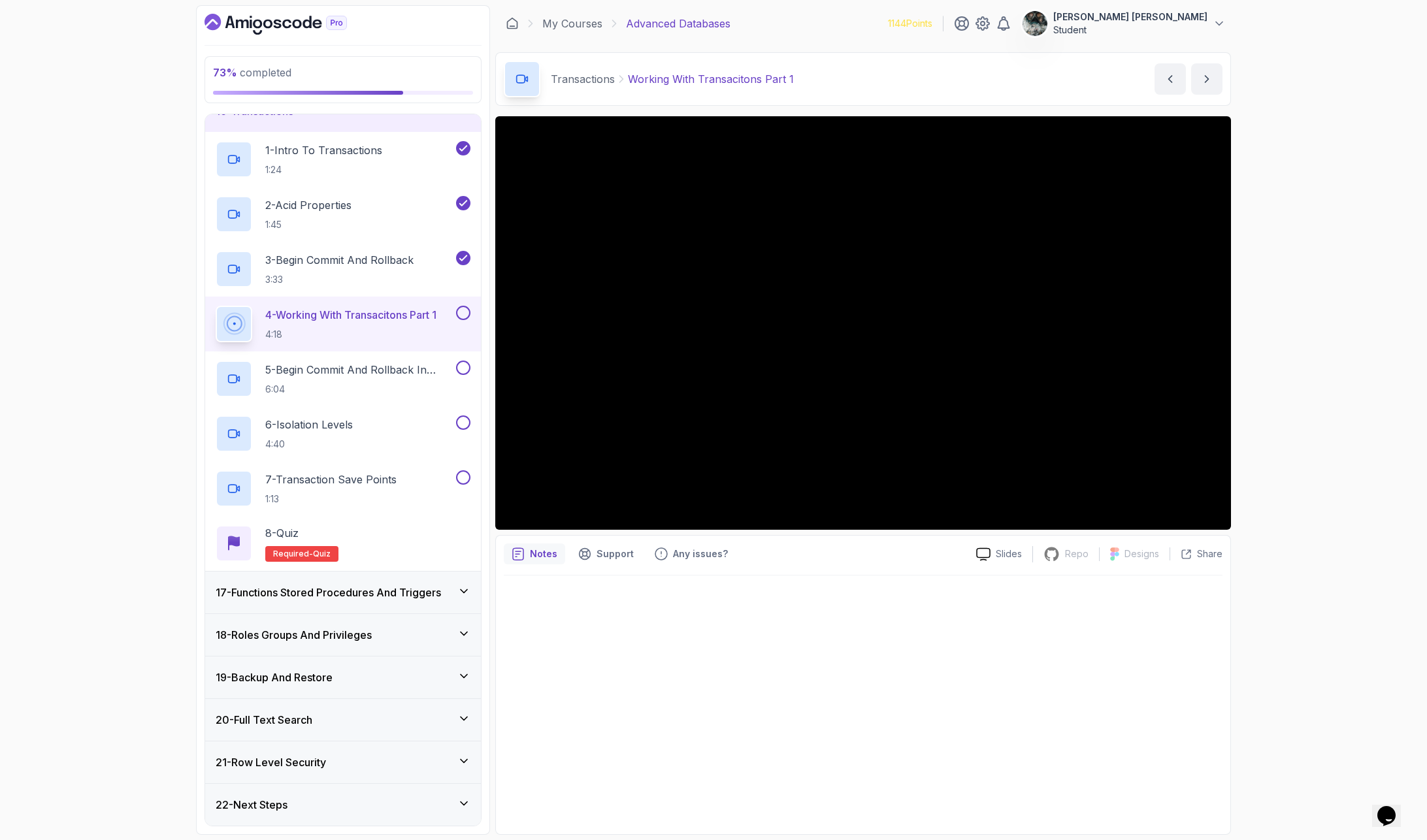
click at [462, 311] on button at bounding box center [463, 313] width 14 height 14
click at [359, 377] on p "5 - Begin Commit And Rollback In Action" at bounding box center [359, 369] width 188 height 16
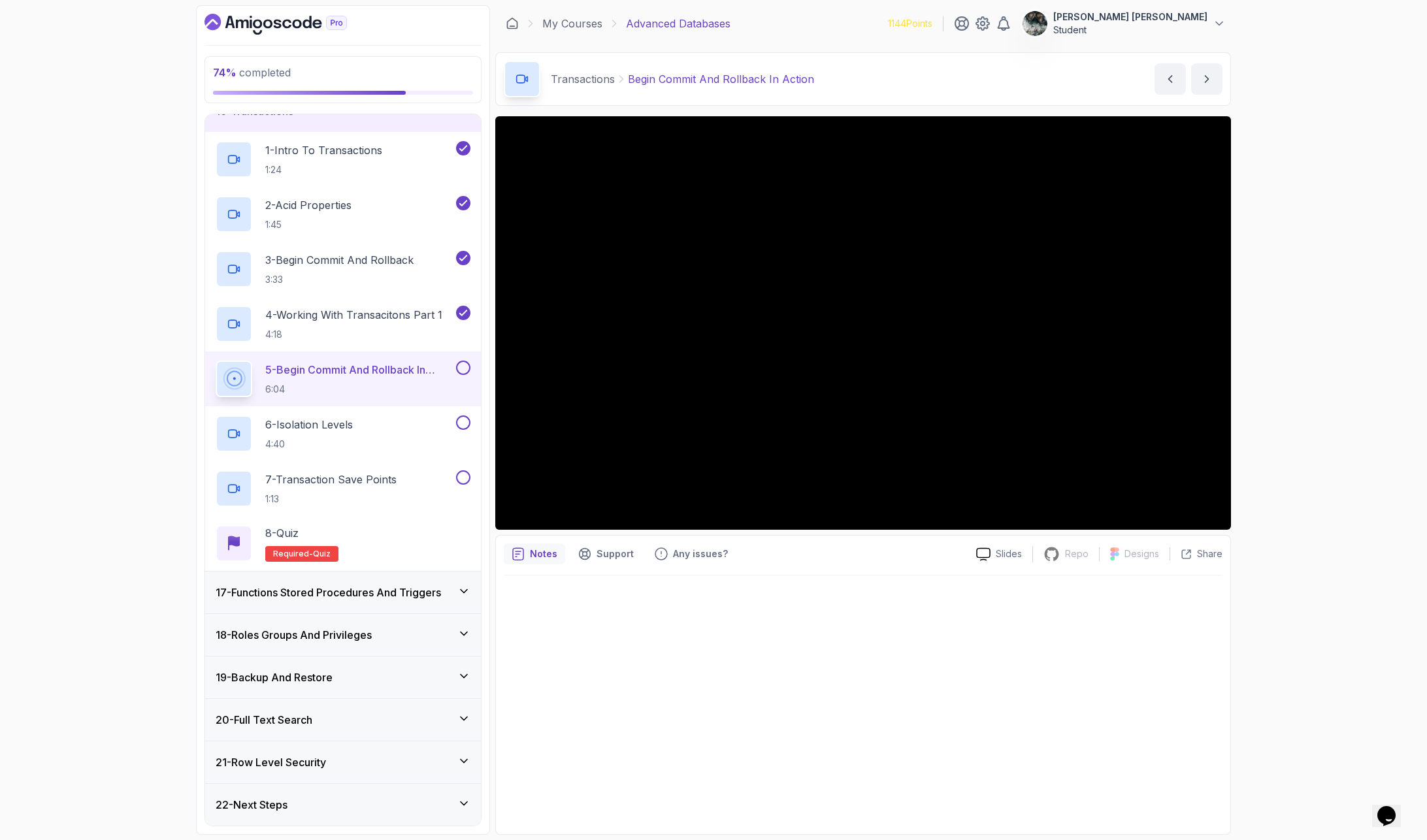
click at [322, 363] on p "5 - Begin Commit And Rollback In Action" at bounding box center [359, 369] width 188 height 16
click at [347, 324] on h2 "4 - Working With Transacitons Part 1 4:18" at bounding box center [353, 324] width 177 height 34
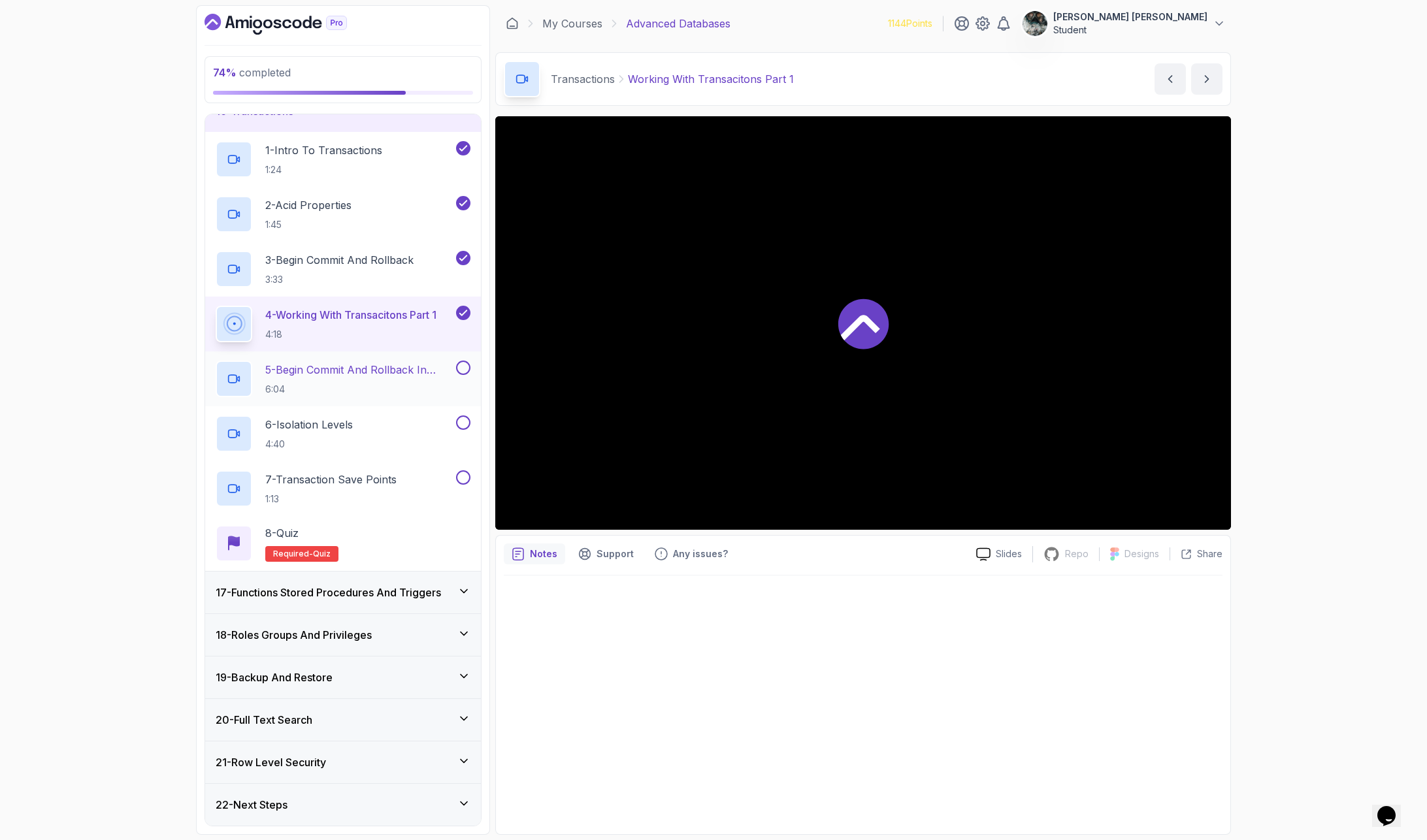
click at [327, 372] on p "5 - Begin Commit And Rollback In Action" at bounding box center [359, 369] width 188 height 16
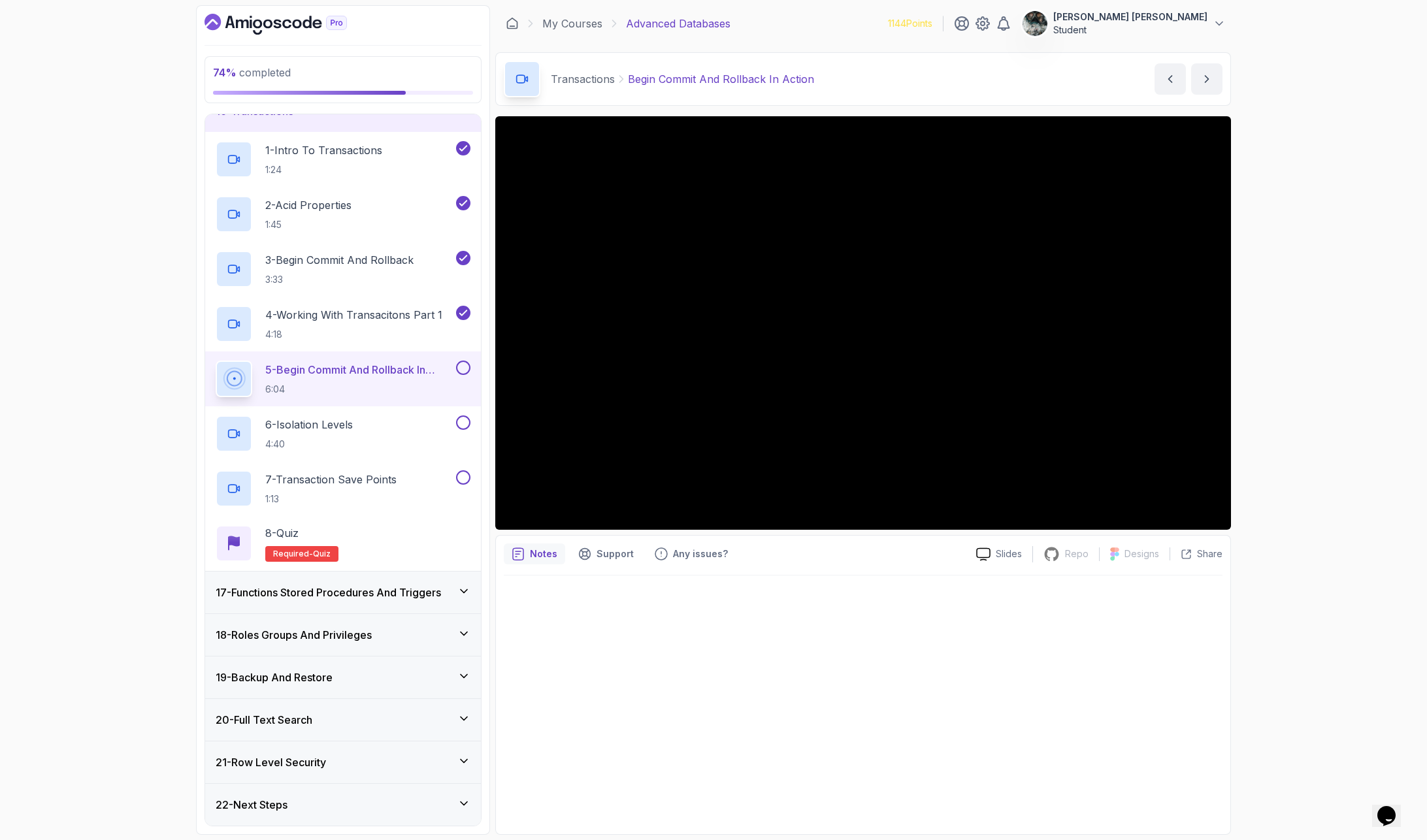
click at [1234, 276] on div "74 % completed 1 - Intro 2 - Schemas 3 - Advanced Data Types 4 - Working With D…" at bounding box center [713, 420] width 1427 height 840
click at [463, 367] on button at bounding box center [463, 367] width 14 height 14
click at [320, 438] on p "4:40" at bounding box center [309, 444] width 87 height 13
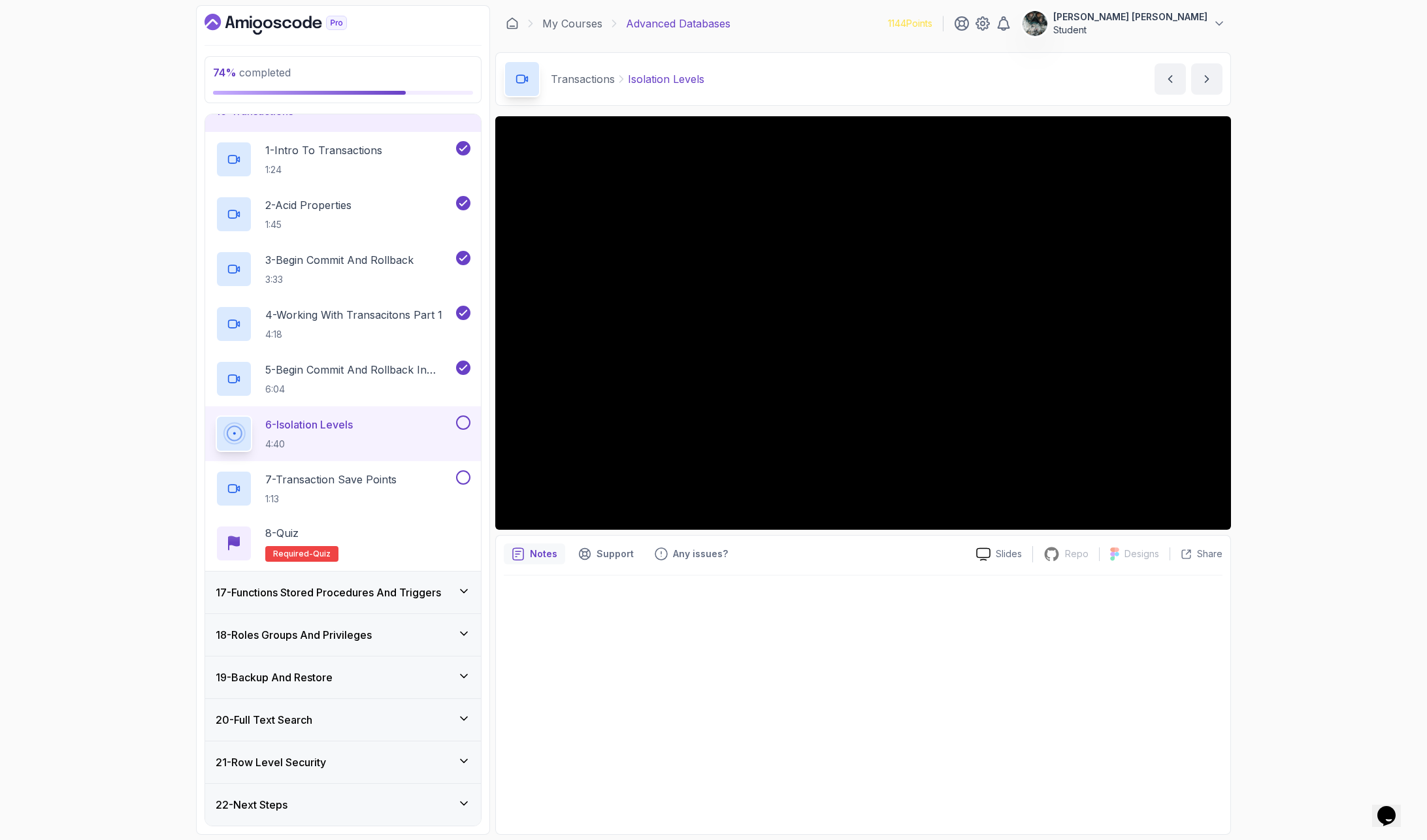
click at [462, 420] on button at bounding box center [463, 422] width 14 height 14
click at [374, 485] on p "7 - Transaction Save Points" at bounding box center [331, 479] width 131 height 16
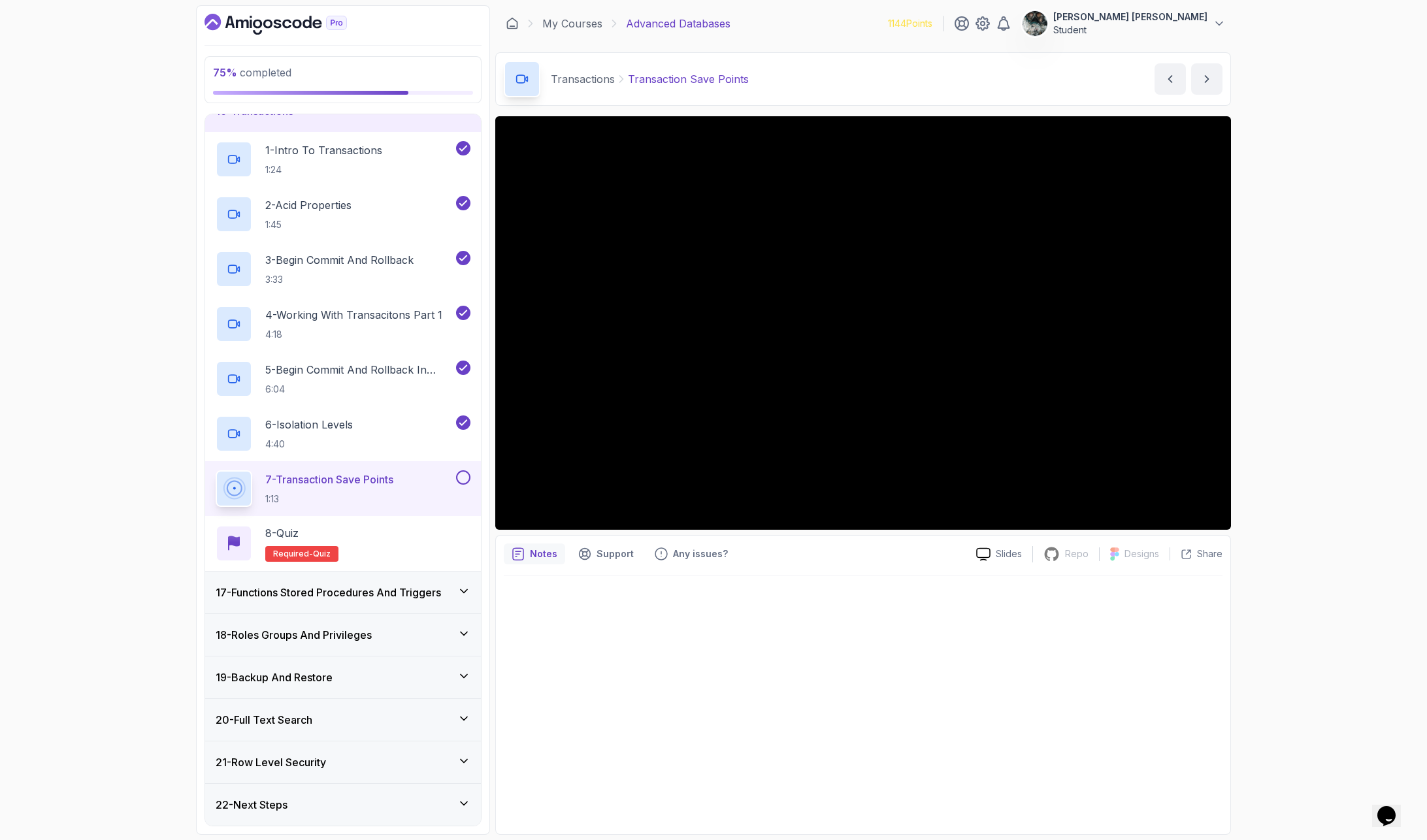
click at [463, 479] on button at bounding box center [463, 477] width 14 height 14
click at [414, 538] on div "8 - Quiz Required- quiz" at bounding box center [343, 544] width 255 height 37
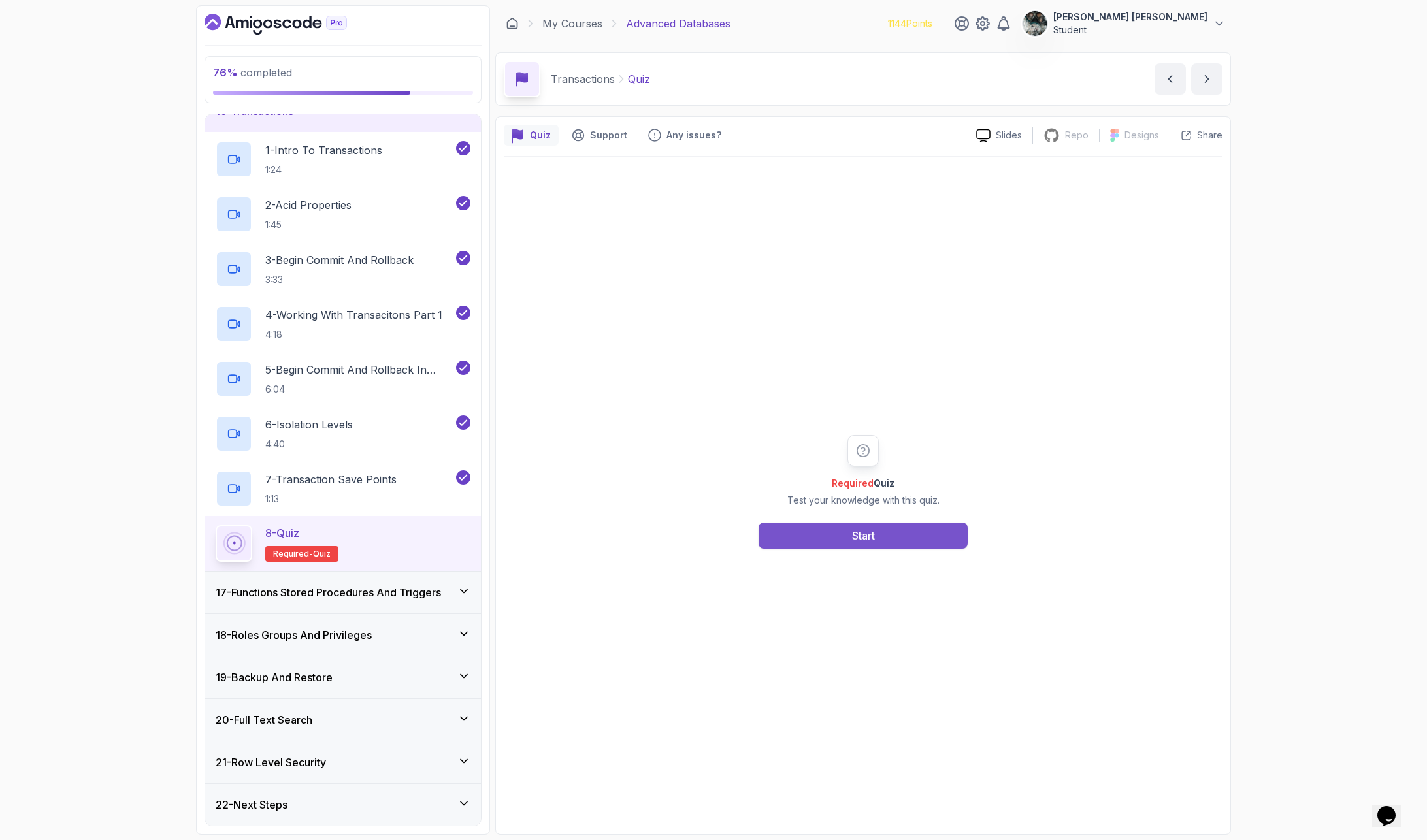
click at [837, 533] on button "Start" at bounding box center [863, 535] width 209 height 26
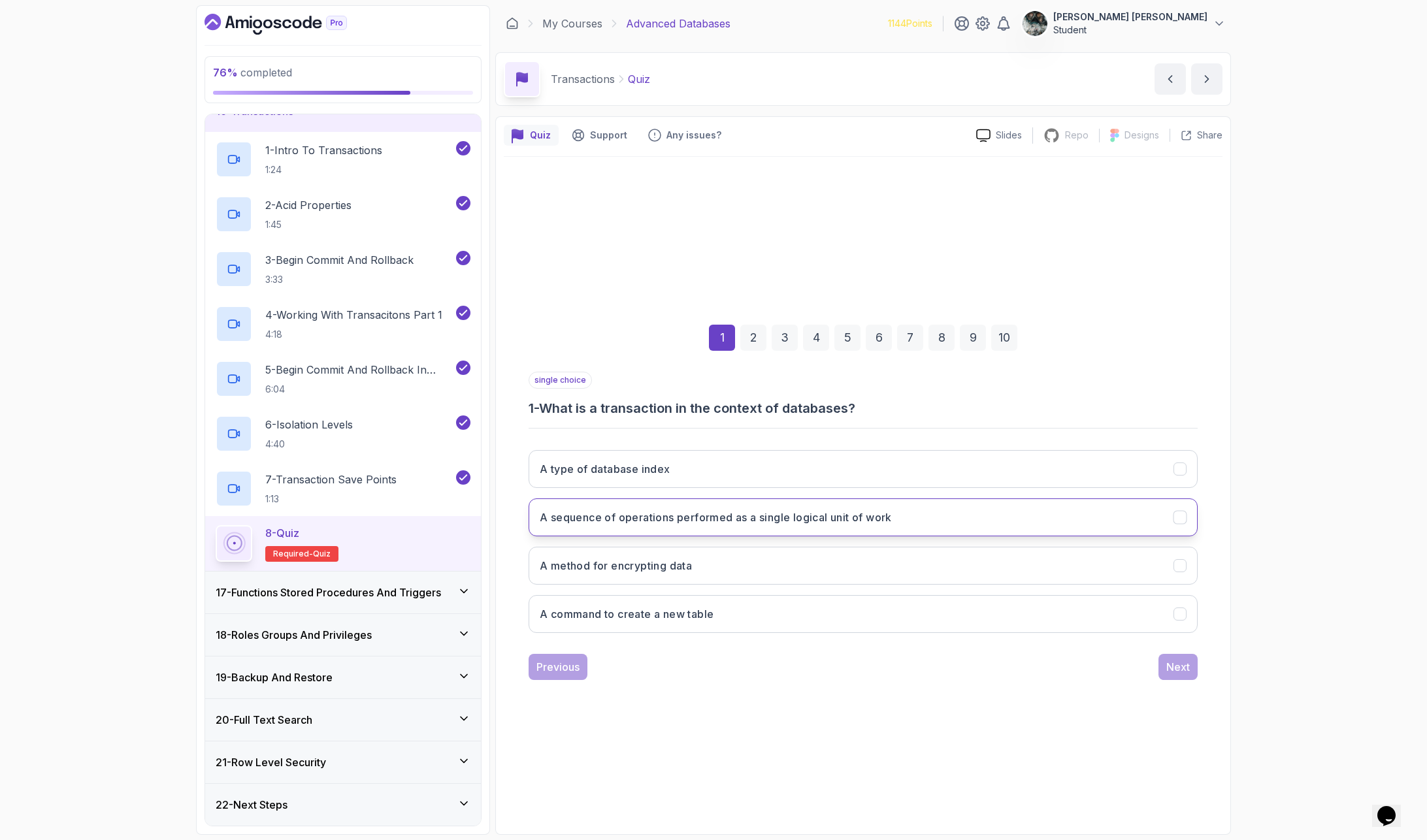
click at [631, 518] on h3 "A sequence of operations performed as a single logical unit of work" at bounding box center [716, 517] width 352 height 16
click at [1187, 674] on div "Next" at bounding box center [1178, 667] width 23 height 16
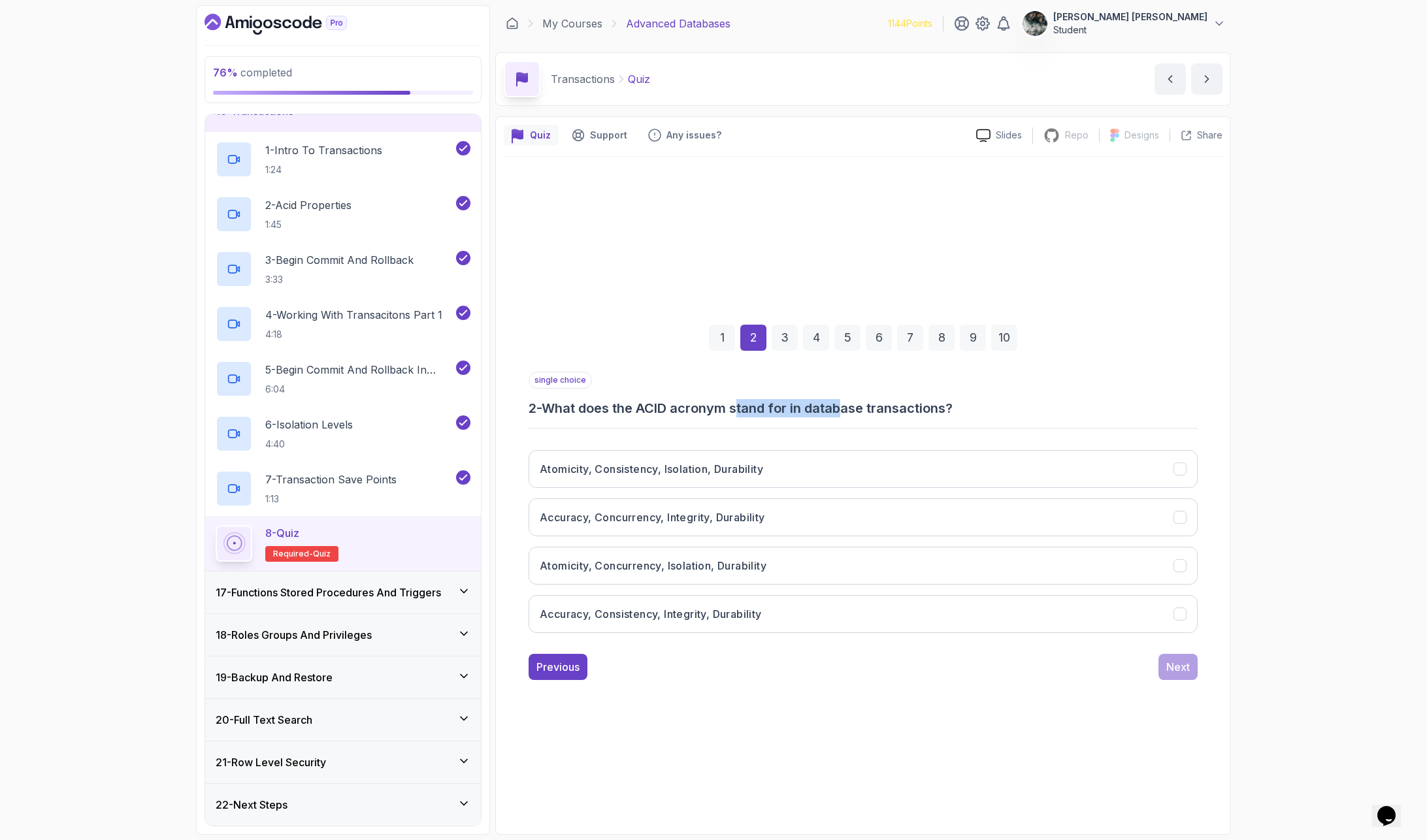
drag, startPoint x: 747, startPoint y: 406, endPoint x: 855, endPoint y: 405, distance: 108.0
click at [850, 406] on h3 "2 - What does the ACID acronym stand for in database transactions?" at bounding box center [863, 408] width 669 height 18
drag, startPoint x: 855, startPoint y: 405, endPoint x: 812, endPoint y: 417, distance: 44.6
click at [855, 405] on h3 "2 - What does the ACID acronym stand for in database transactions?" at bounding box center [863, 408] width 669 height 18
click at [740, 469] on h3 "Atomicity, Consistency, Isolation, Durability" at bounding box center [651, 468] width 223 height 16
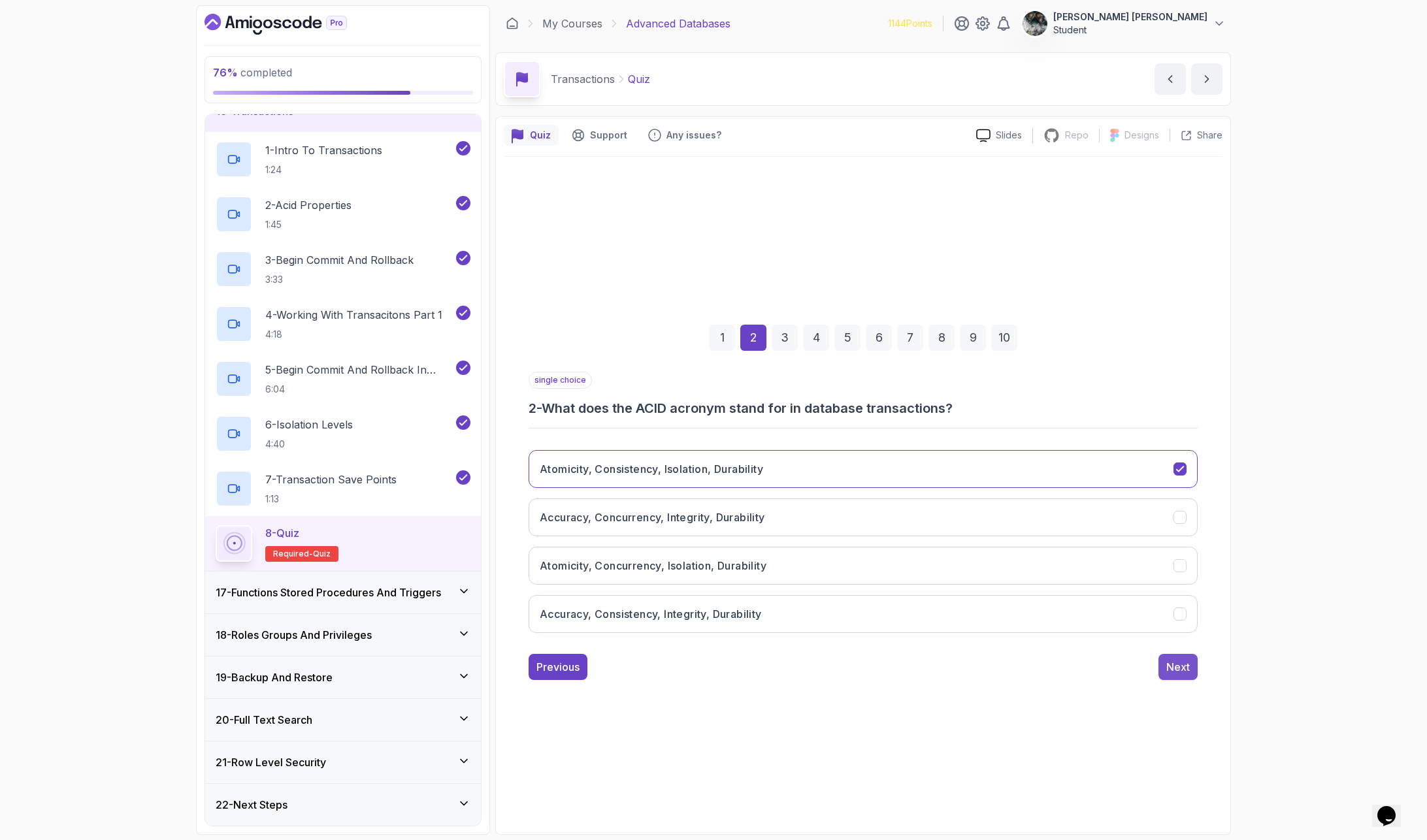
click at [1189, 671] on div "Next" at bounding box center [1178, 667] width 23 height 16
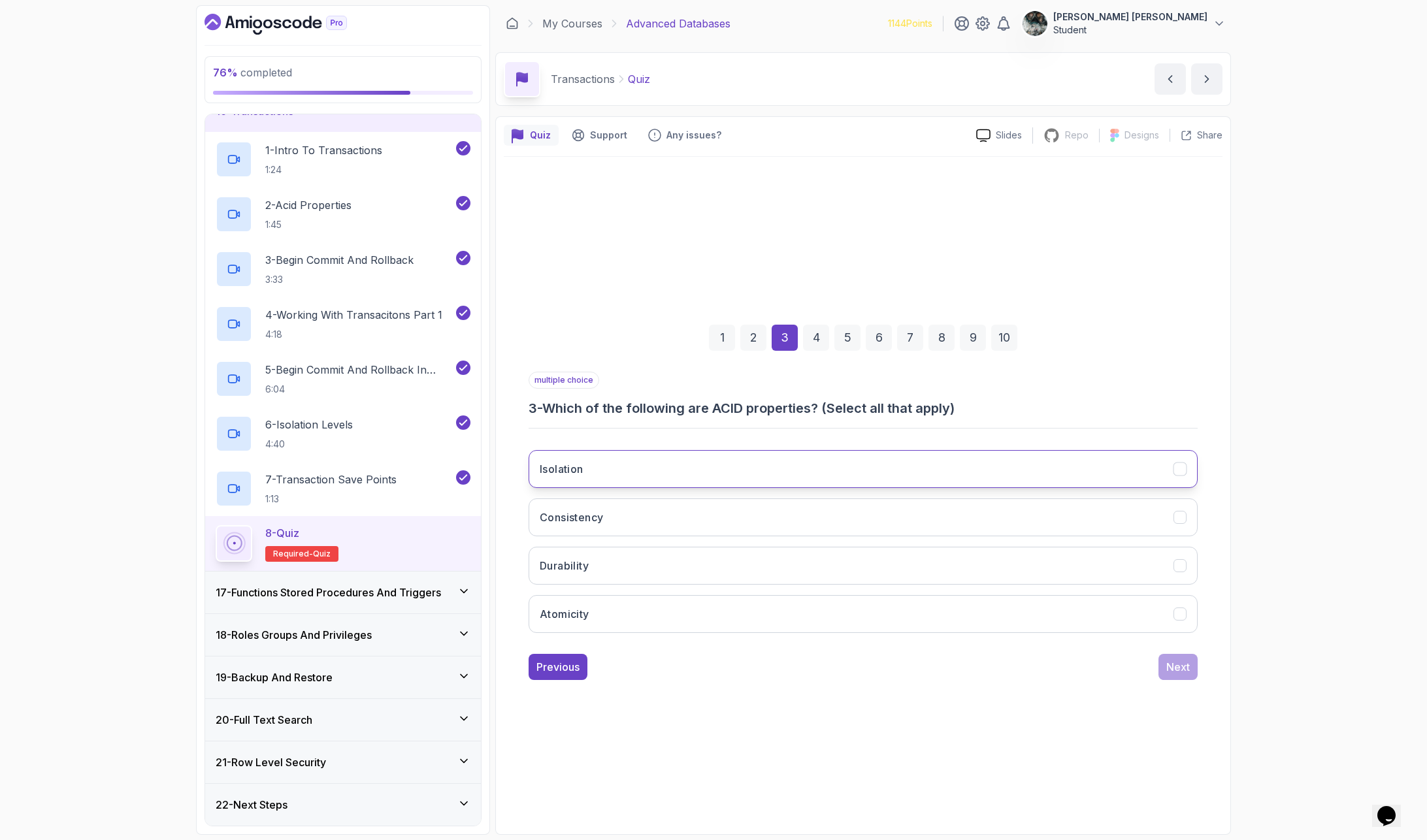
click at [623, 470] on button "Isolation" at bounding box center [863, 468] width 669 height 38
click at [618, 520] on button "Consistency" at bounding box center [863, 517] width 669 height 38
click at [622, 562] on button "Durability" at bounding box center [863, 565] width 669 height 38
drag, startPoint x: 626, startPoint y: 609, endPoint x: 665, endPoint y: 615, distance: 39.5
click at [626, 609] on button "Atomicity" at bounding box center [863, 613] width 669 height 38
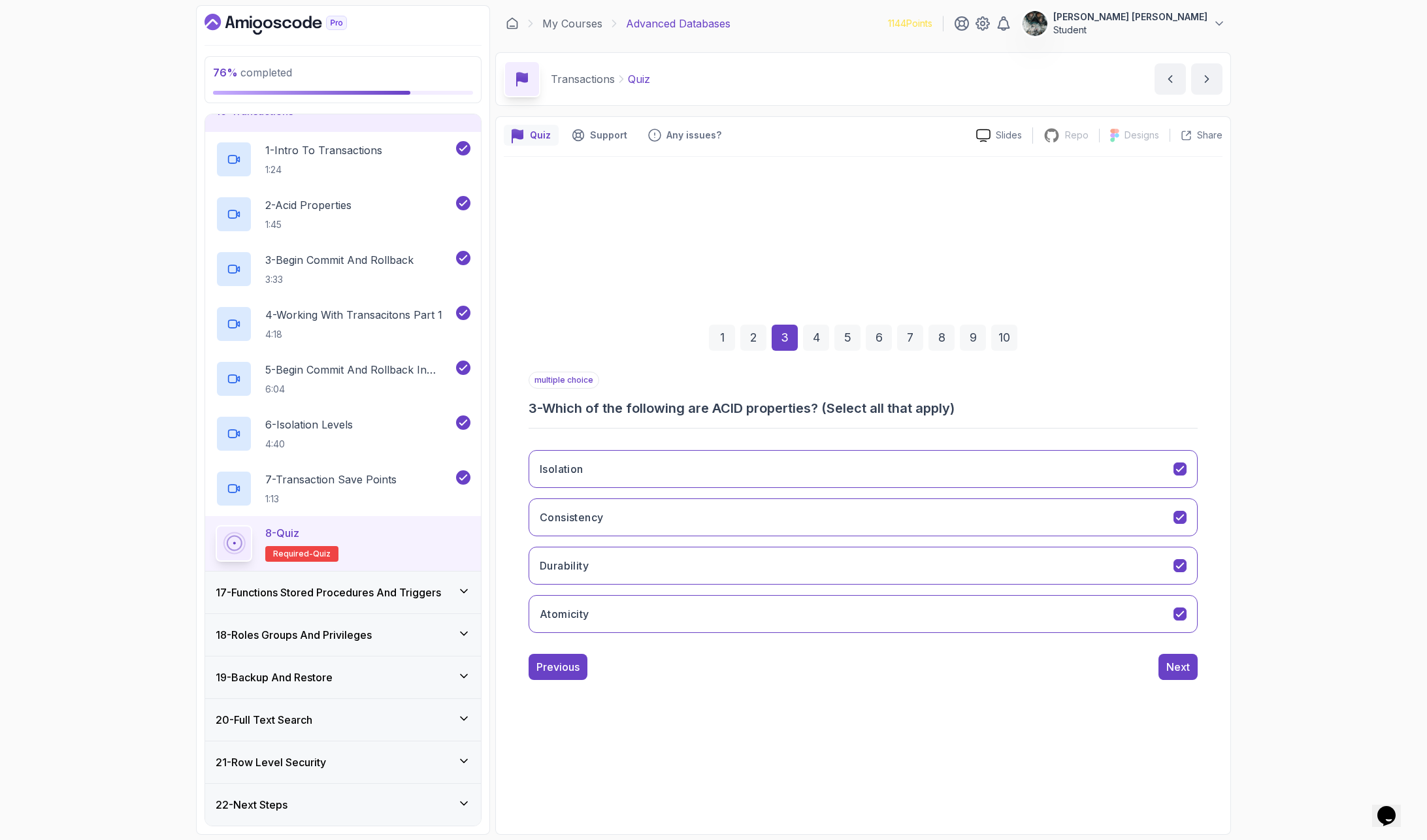
click at [1183, 680] on div "1 2 3 4 5 6 7 8 9 10 multiple choice 3 - Which of the following are ACID proper…" at bounding box center [863, 492] width 719 height 397
click at [1174, 665] on div "Next" at bounding box center [1178, 667] width 23 height 16
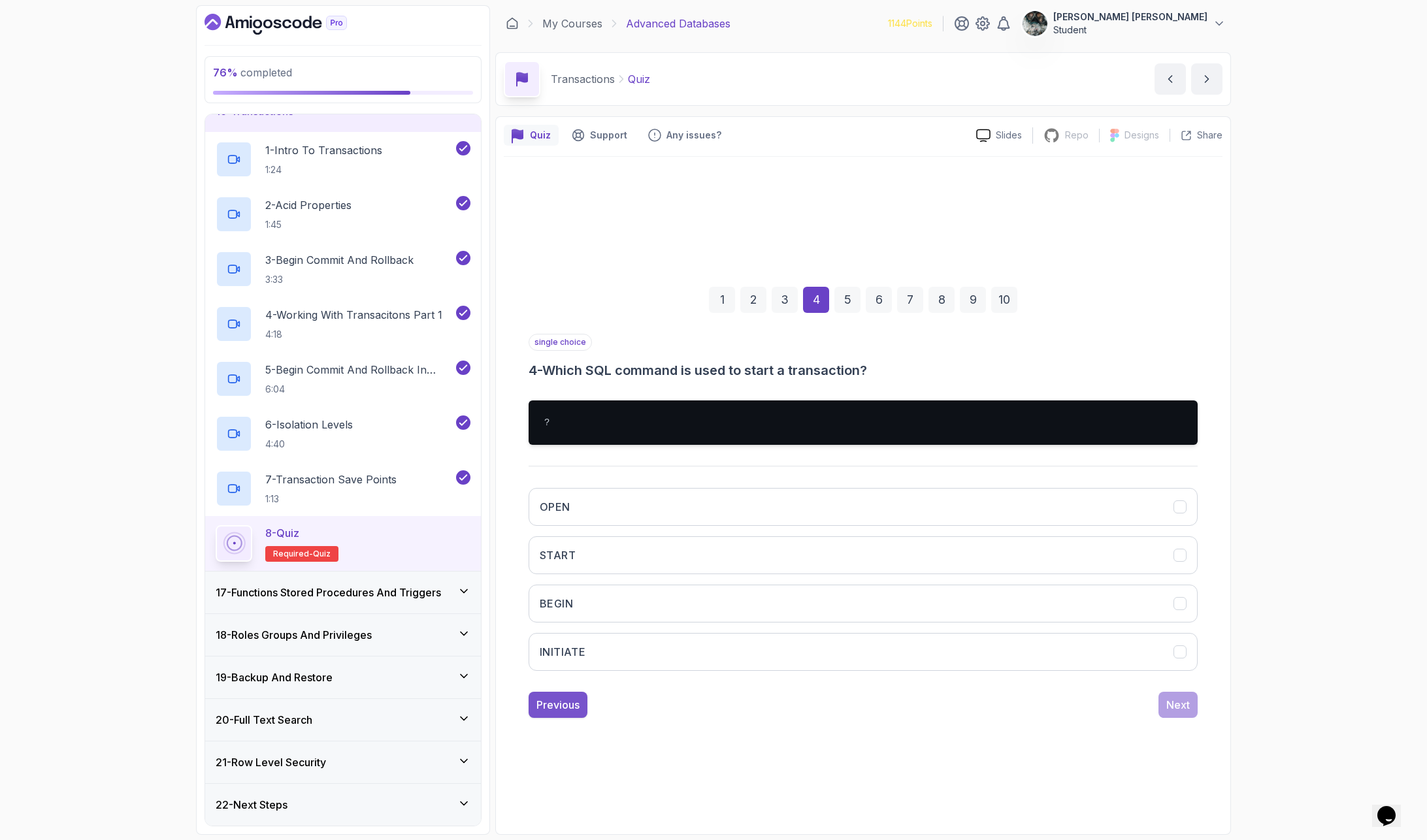
click at [562, 686] on div "Previous" at bounding box center [557, 705] width 43 height 16
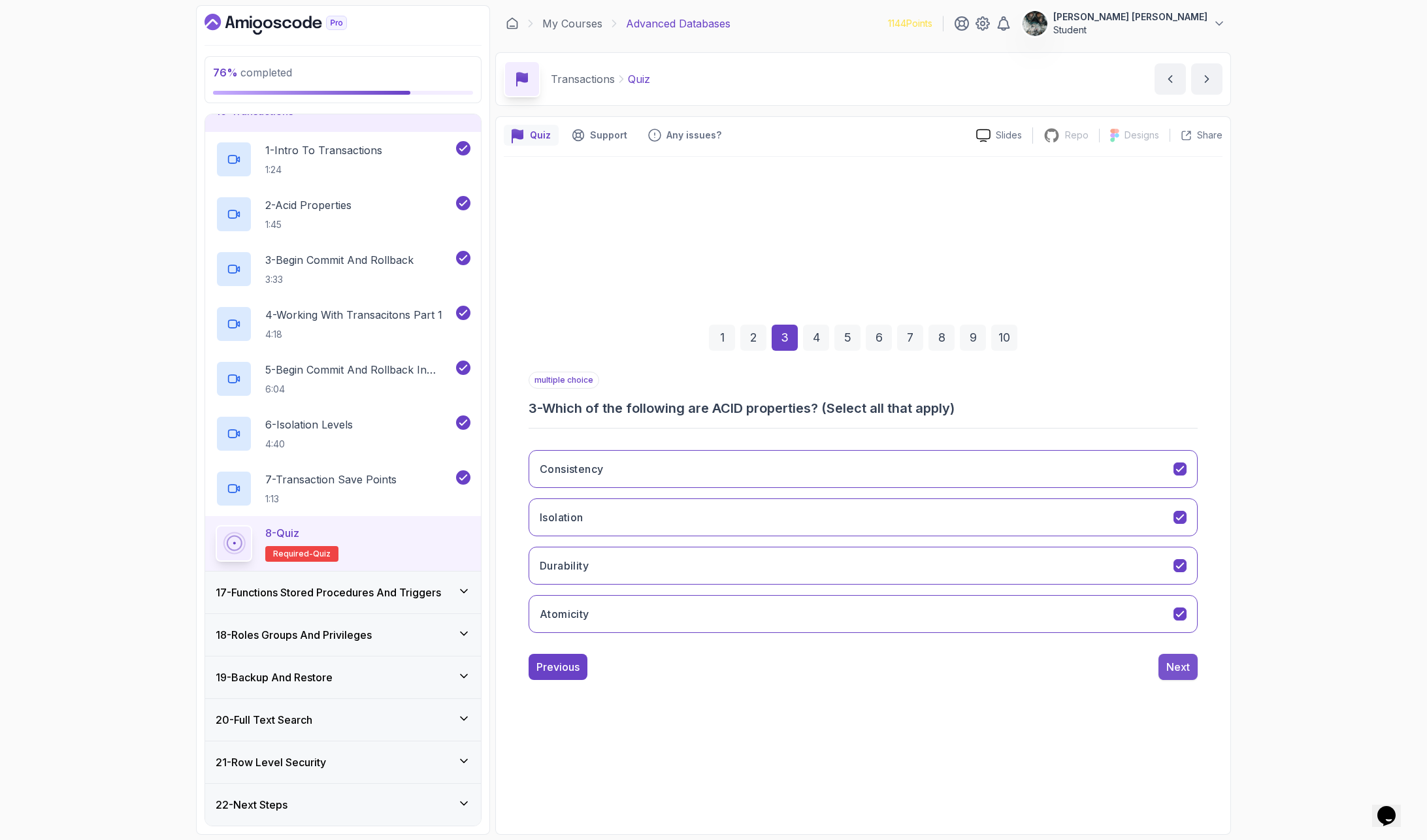
click at [1189, 667] on div "Next" at bounding box center [1178, 667] width 23 height 16
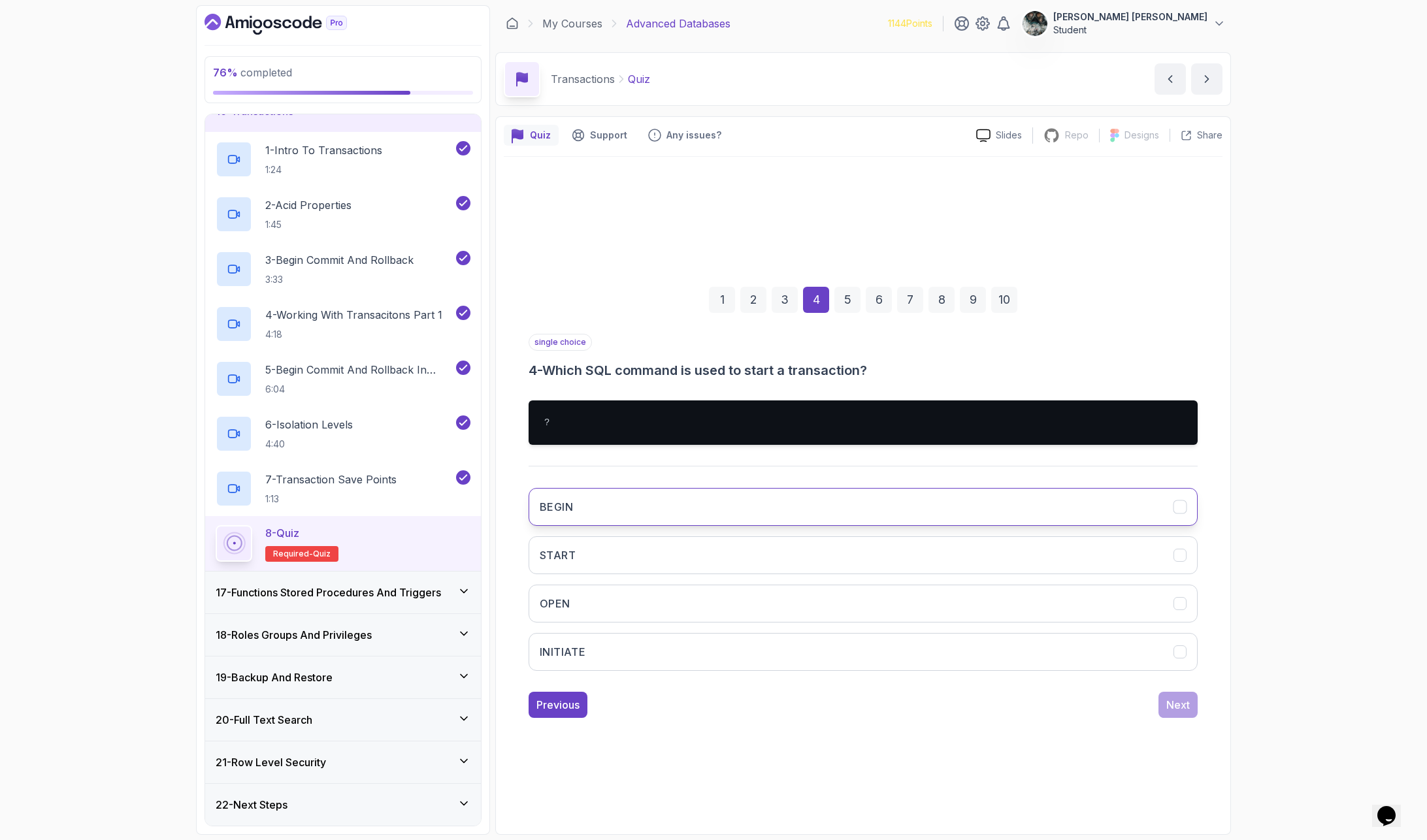
click at [600, 497] on button "BEGIN" at bounding box center [863, 506] width 669 height 38
click at [1179, 686] on div "Next" at bounding box center [1178, 705] width 23 height 16
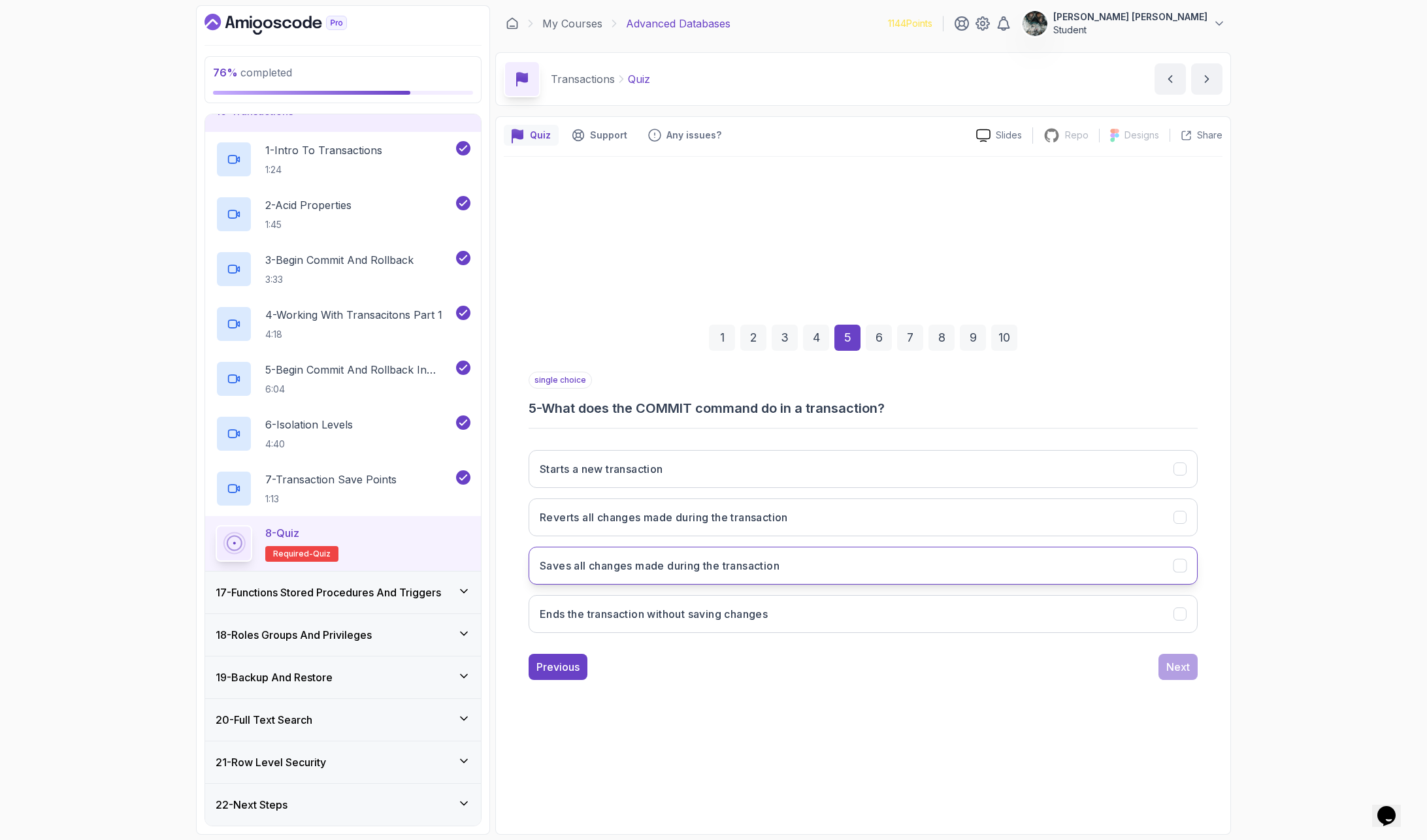
click at [807, 576] on button "Saves all changes made during the transaction" at bounding box center [863, 565] width 669 height 38
click at [1157, 667] on div "Previous Next" at bounding box center [863, 667] width 669 height 26
click at [1191, 670] on button "Next" at bounding box center [1178, 667] width 39 height 26
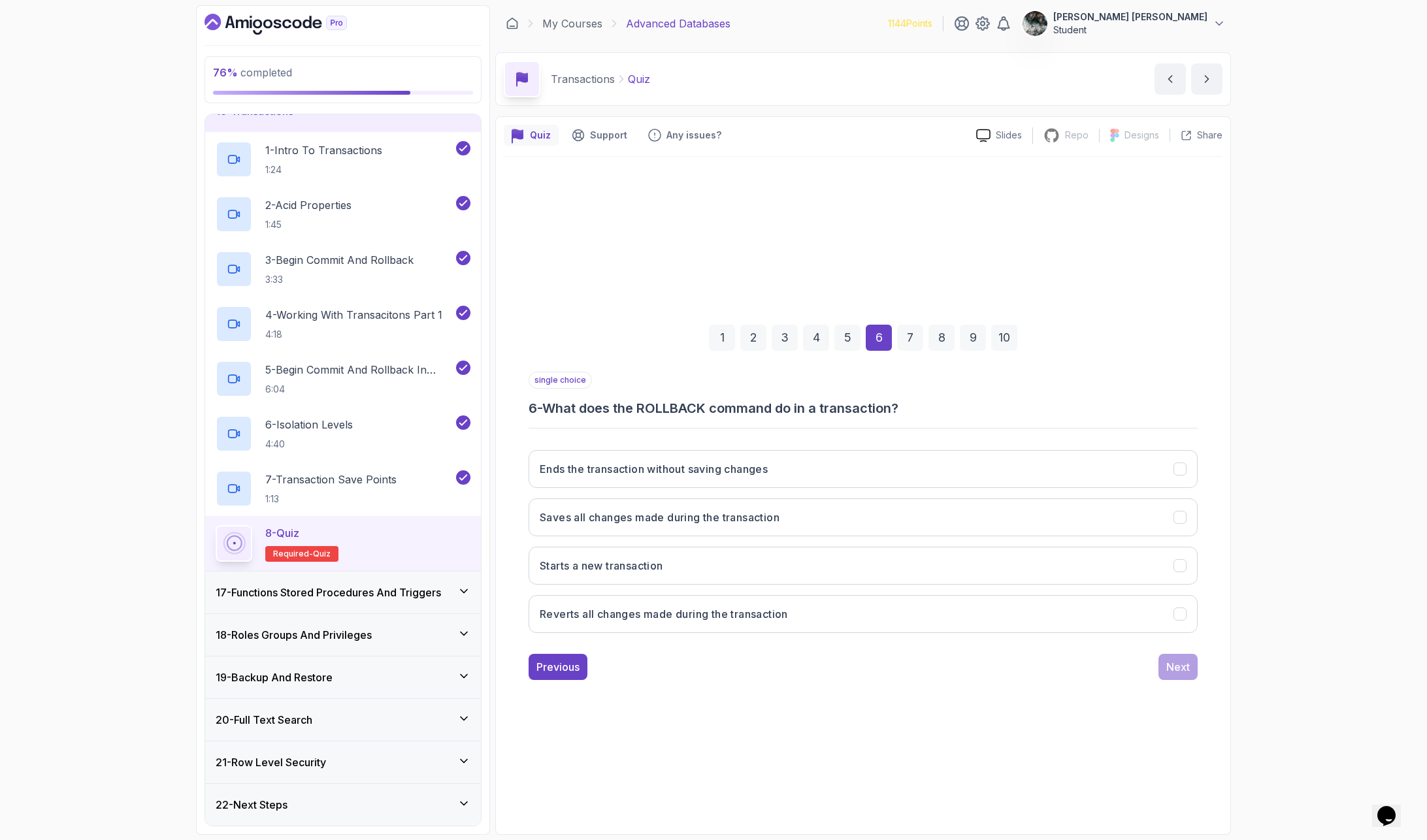
drag, startPoint x: 771, startPoint y: 473, endPoint x: 764, endPoint y: 691, distance: 218.1
click at [766, 686] on div "1 2 3 4 5 6 7 8 9 10 single choice 6 - What does the ROLLBACK command do in a t…" at bounding box center [863, 492] width 719 height 397
click at [766, 686] on div "1 2 3 4 5 6 7 8 9 10 single choice 6 - What does the ROLLBACK command do in a t…" at bounding box center [863, 492] width 719 height 669
click at [722, 615] on h3 "Reverts all changes made during the transaction" at bounding box center [663, 614] width 248 height 16
click at [1185, 663] on div "Next" at bounding box center [1178, 667] width 23 height 16
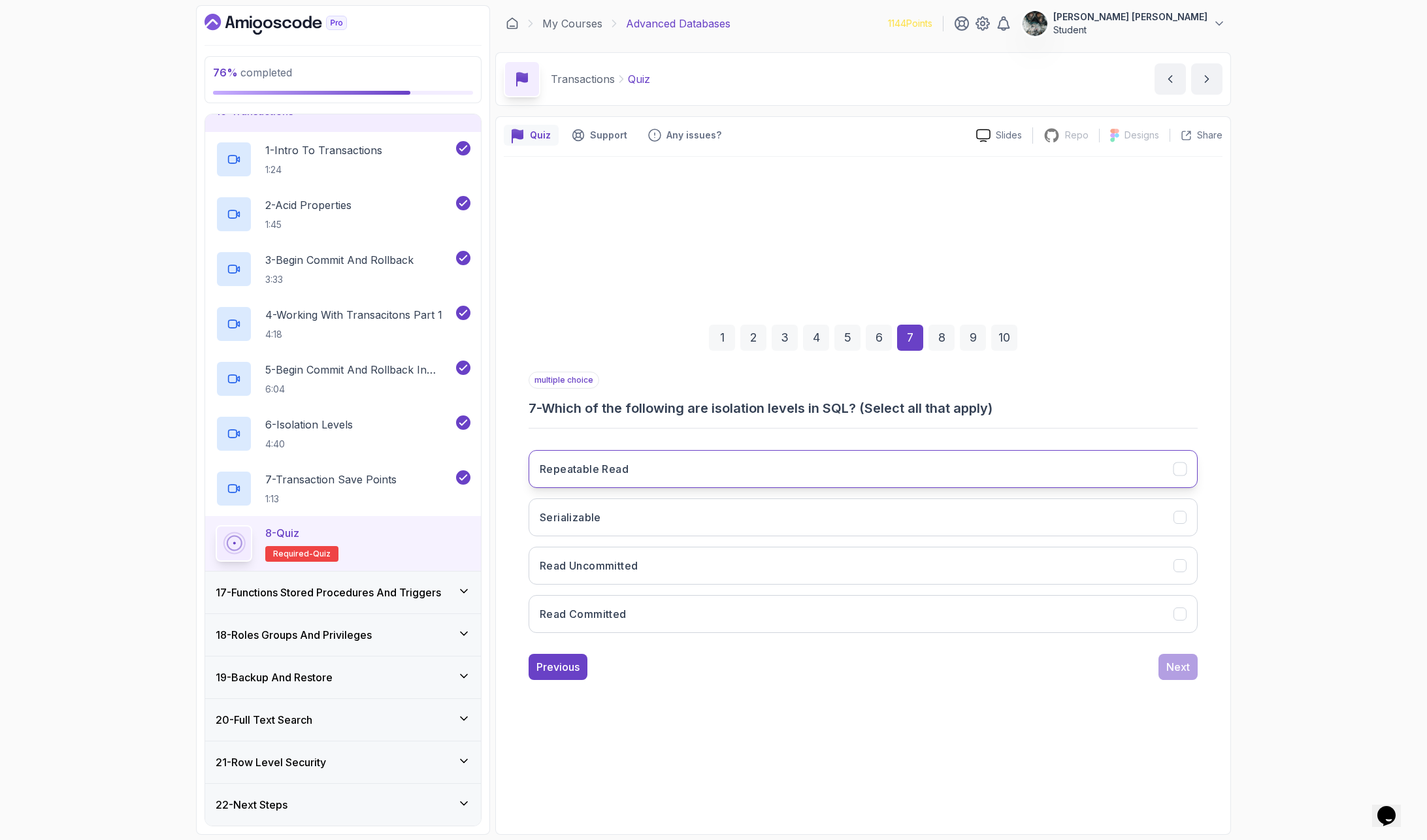
click at [650, 481] on button "Repeatable Read" at bounding box center [863, 468] width 669 height 38
click at [641, 515] on button "Serializable" at bounding box center [863, 517] width 669 height 38
click at [643, 563] on button "Read Uncommitted" at bounding box center [863, 565] width 669 height 38
click at [637, 598] on button "Read Committed" at bounding box center [863, 613] width 669 height 38
drag, startPoint x: 784, startPoint y: 410, endPoint x: 1081, endPoint y: 402, distance: 297.1
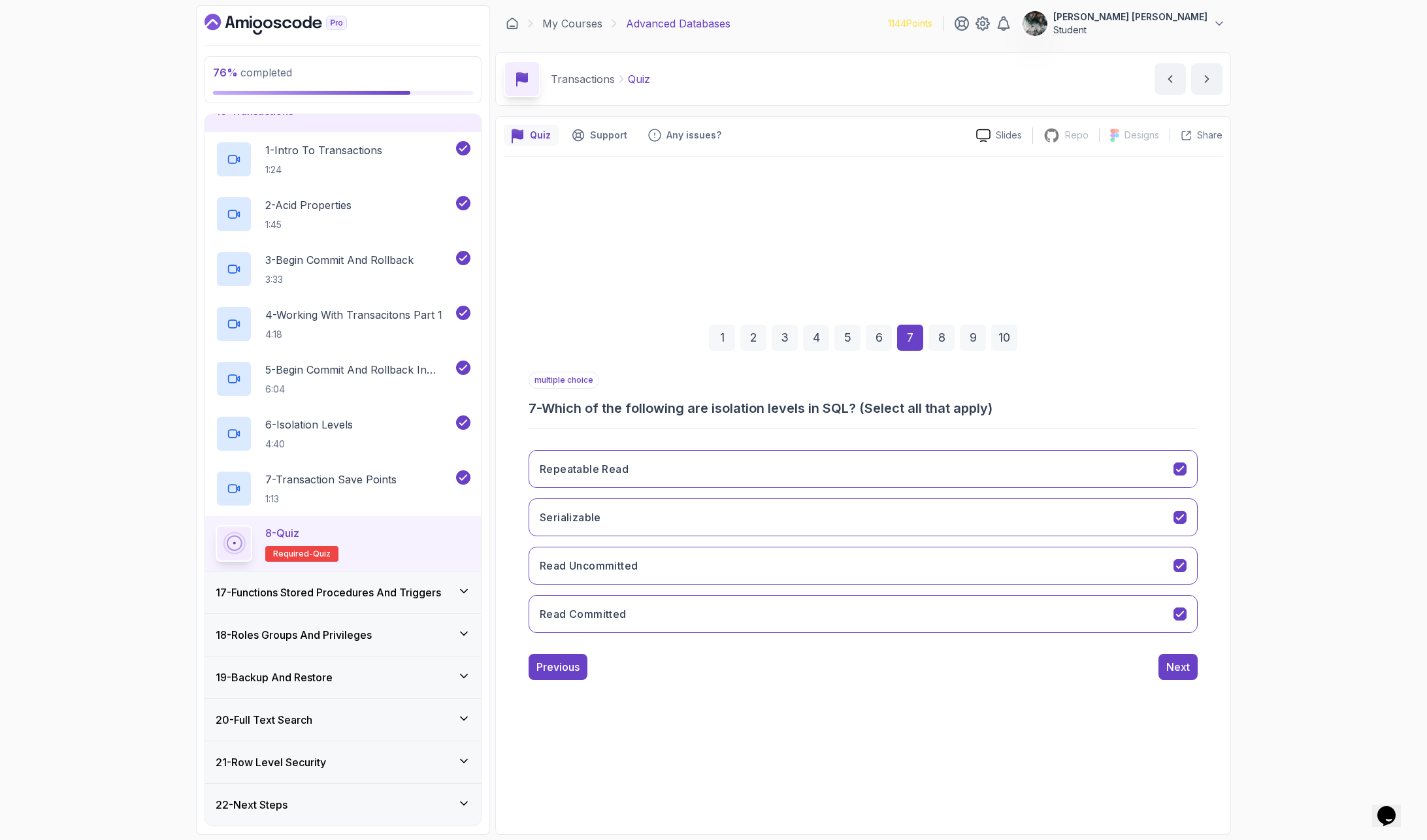
click at [1113, 397] on div "multiple choice 7 - Which of the following are isolation levels in SQL? (Select…" at bounding box center [863, 394] width 669 height 46
drag, startPoint x: 952, startPoint y: 397, endPoint x: 771, endPoint y: 385, distance: 181.4
click at [774, 384] on div "multiple choice 7 - Which of the following are isolation levels in SQL? (Select…" at bounding box center [863, 394] width 669 height 46
click at [722, 405] on h3 "7 - Which of the following are isolation levels in SQL? (Select all that apply)" at bounding box center [863, 408] width 669 height 18
click at [592, 468] on h3 "Repeatable Read" at bounding box center [584, 468] width 89 height 16
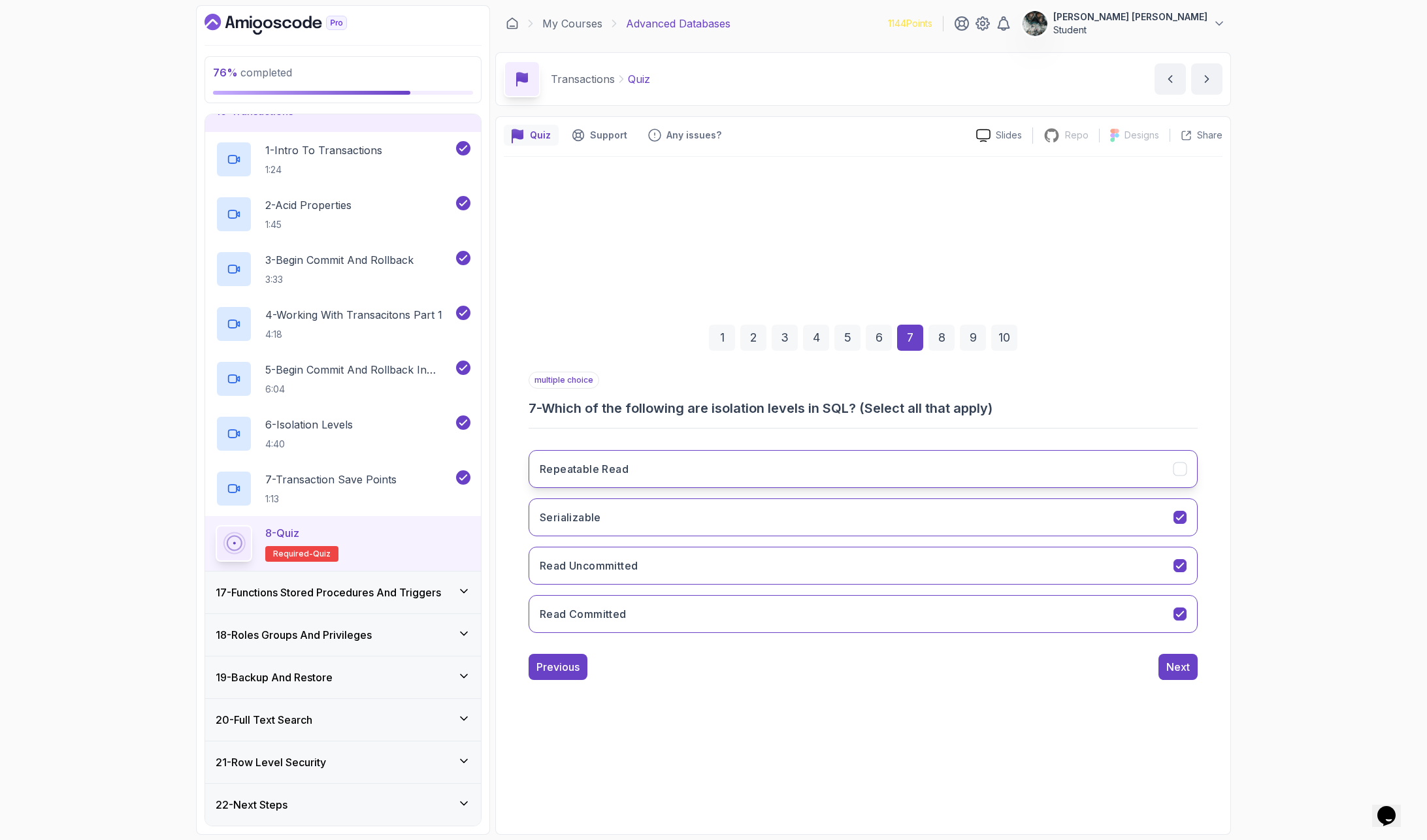
click at [1177, 475] on button "Repeatable Read" at bounding box center [863, 468] width 669 height 38
click at [1182, 662] on div "Next" at bounding box center [1178, 667] width 23 height 16
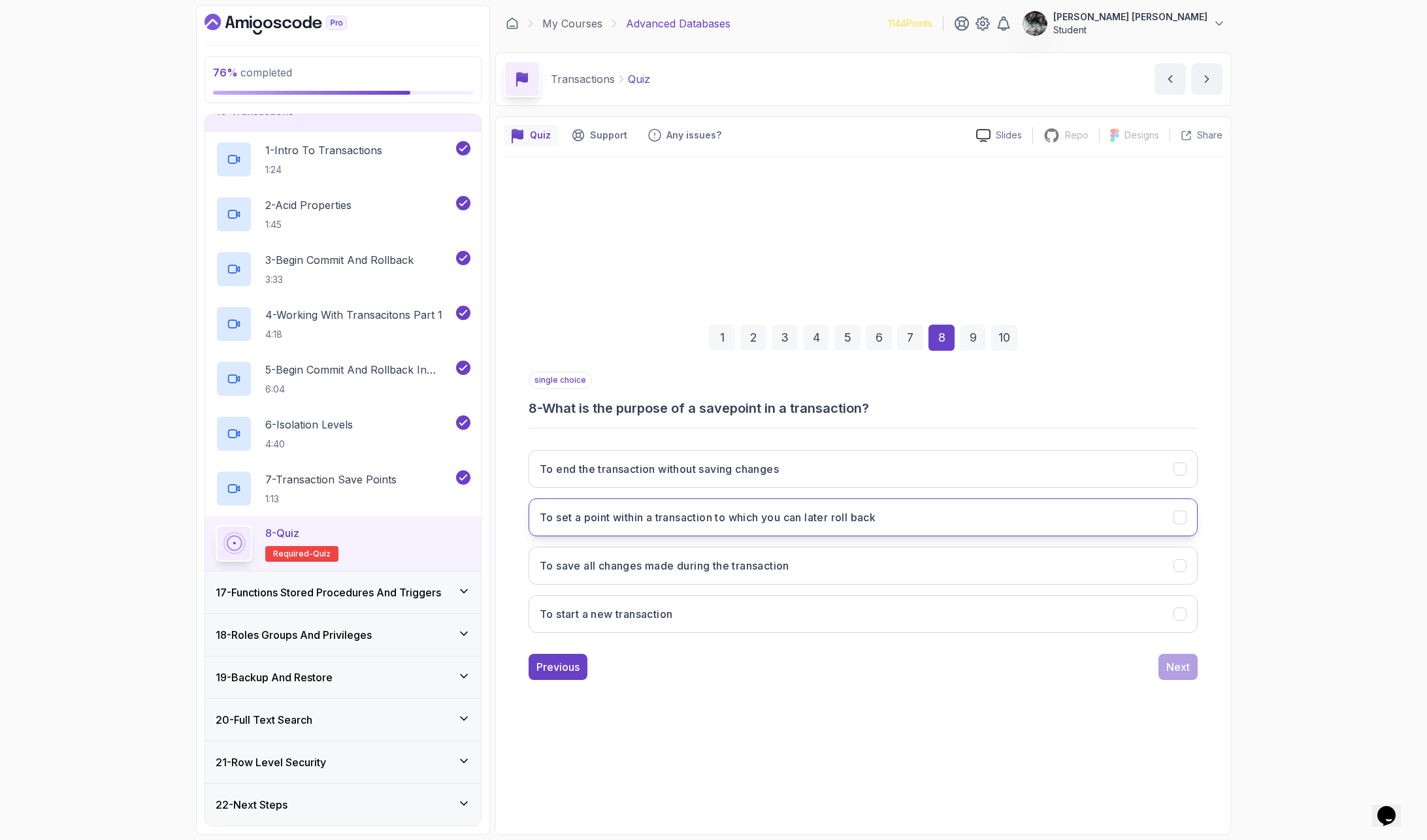
click at [689, 524] on h3 "To set a point within a transaction to which you can later roll back" at bounding box center [708, 517] width 336 height 16
click at [1174, 669] on div "Next" at bounding box center [1178, 667] width 23 height 16
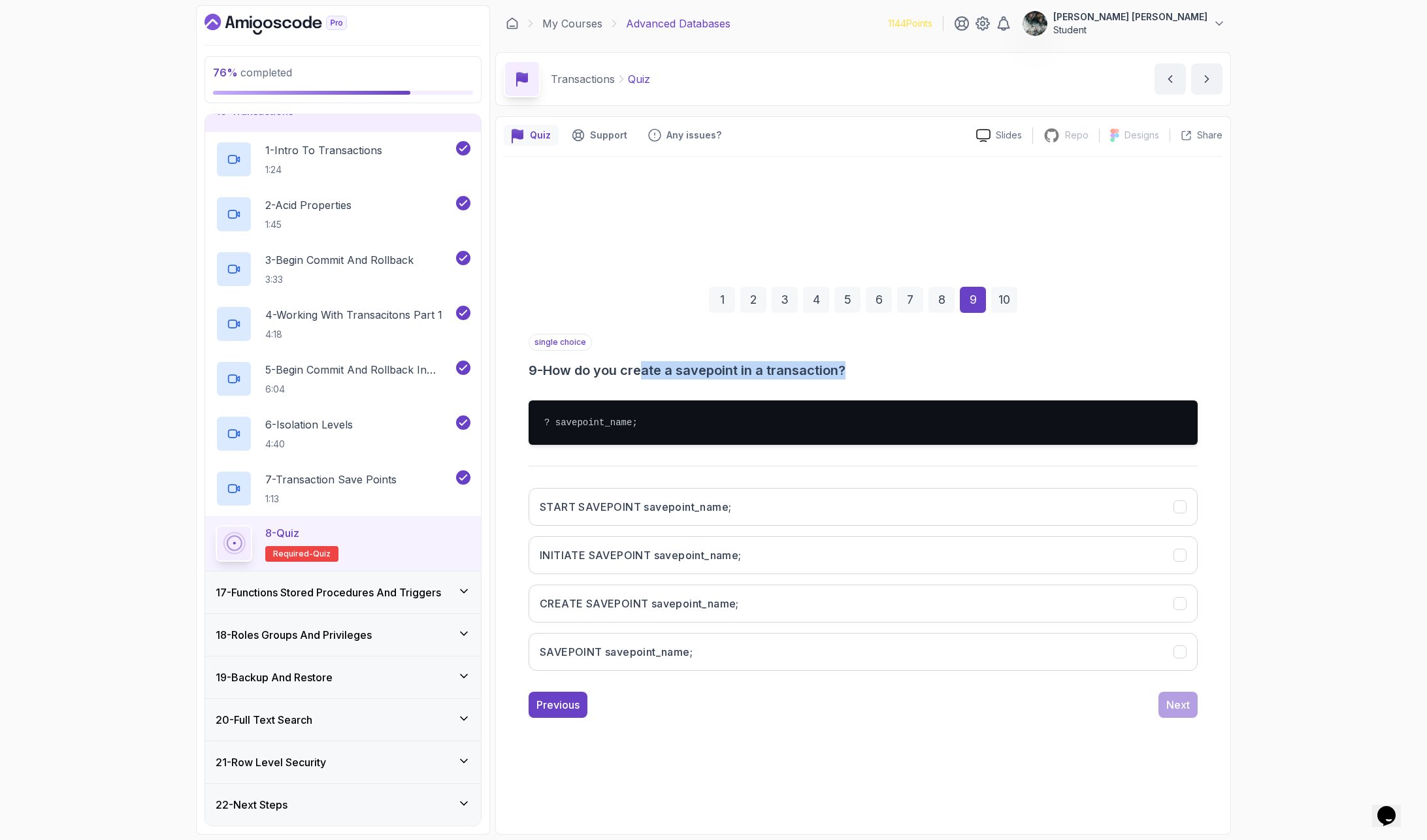
drag, startPoint x: 652, startPoint y: 366, endPoint x: 973, endPoint y: 377, distance: 321.2
click at [969, 377] on h3 "9 - How do you create a savepoint in a transaction?" at bounding box center [863, 370] width 669 height 18
click at [973, 377] on h3 "9 - How do you create a savepoint in a transaction?" at bounding box center [863, 370] width 669 height 18
click at [671, 601] on h3 "CREATE SAVEPOINT savepoint_name;" at bounding box center [639, 603] width 199 height 16
click at [1177, 686] on div "Next" at bounding box center [1178, 705] width 23 height 16
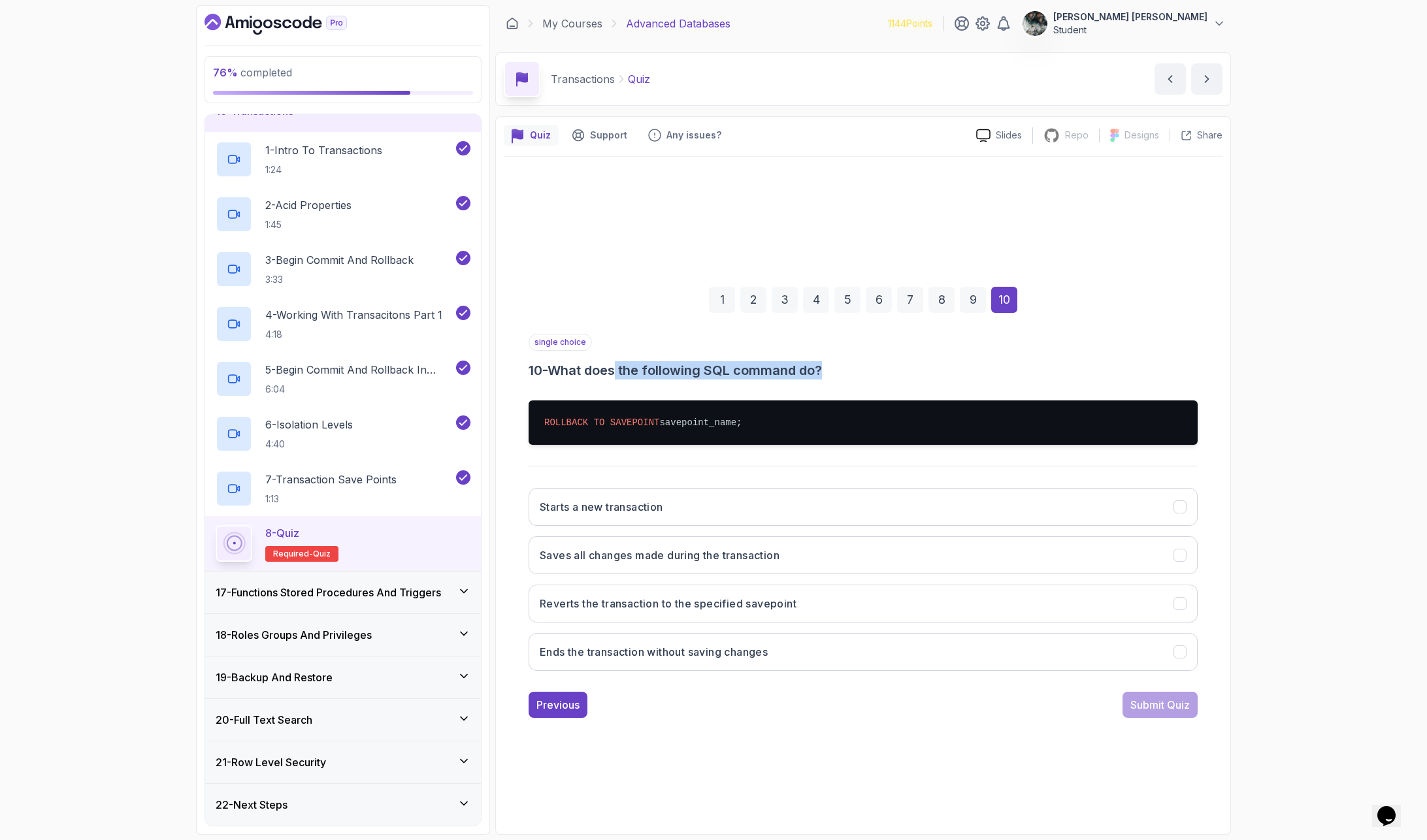
drag, startPoint x: 626, startPoint y: 367, endPoint x: 909, endPoint y: 367, distance: 283.0
click at [906, 367] on h3 "10 - What does the following SQL command do?" at bounding box center [863, 370] width 669 height 18
click at [910, 367] on h3 "10 - What does the following SQL command do?" at bounding box center [863, 370] width 669 height 18
drag, startPoint x: 799, startPoint y: 609, endPoint x: 787, endPoint y: 599, distance: 15.6
click at [796, 609] on h3 "Reverts the transaction to the specified savepoint" at bounding box center [668, 603] width 257 height 16
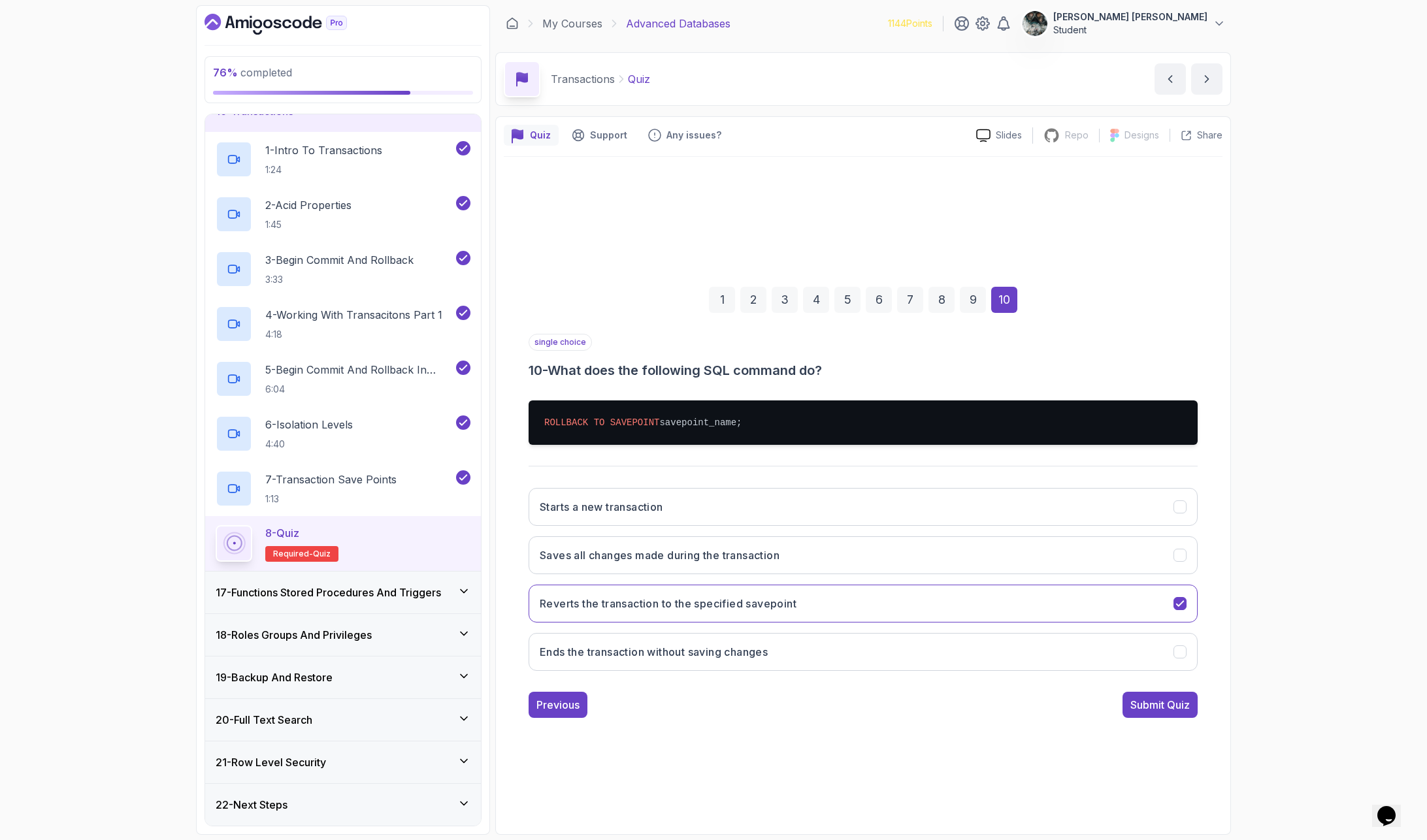
click at [1191, 686] on button "Submit Quiz" at bounding box center [1160, 705] width 75 height 26
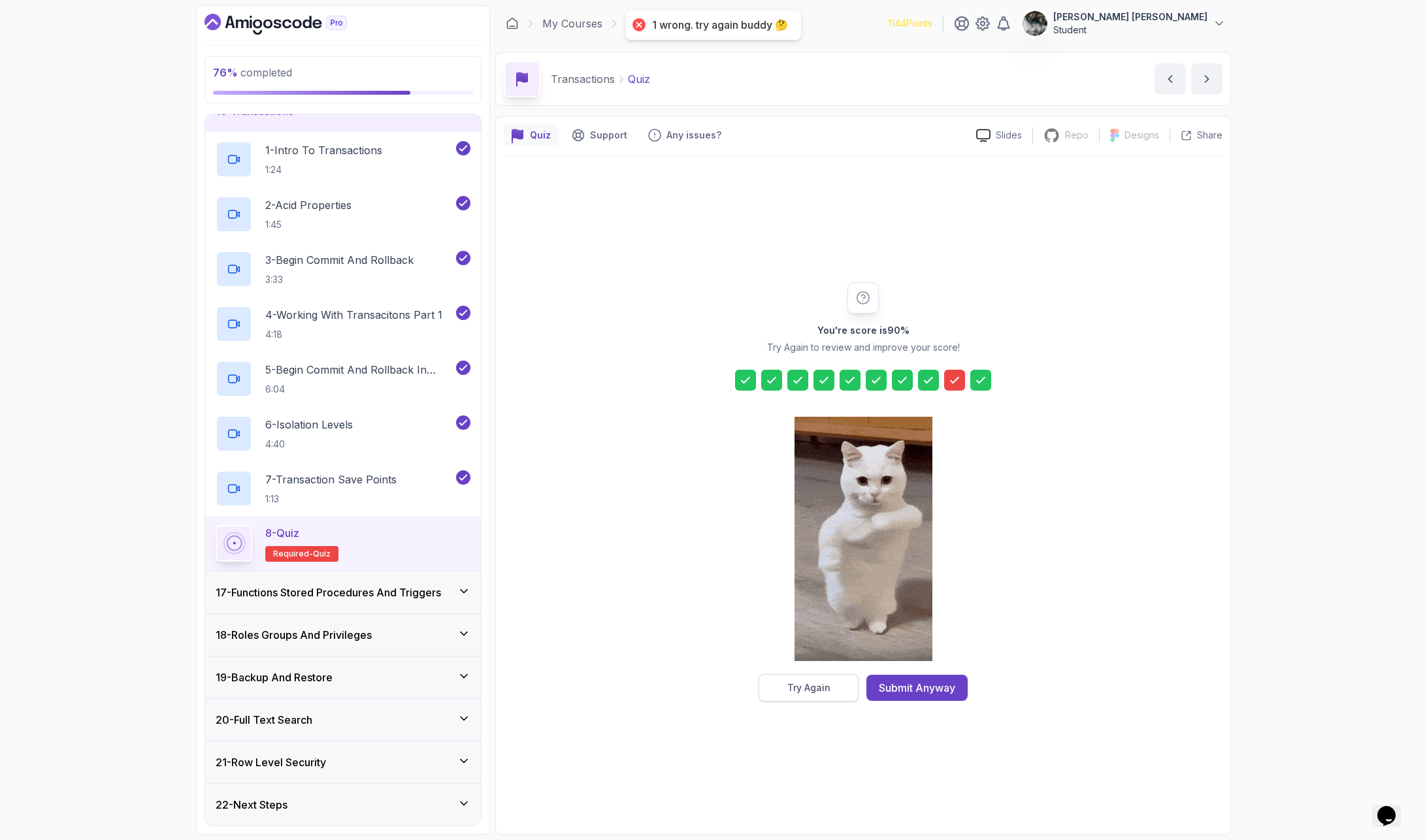
click at [810, 686] on div "Try Again" at bounding box center [808, 688] width 43 height 13
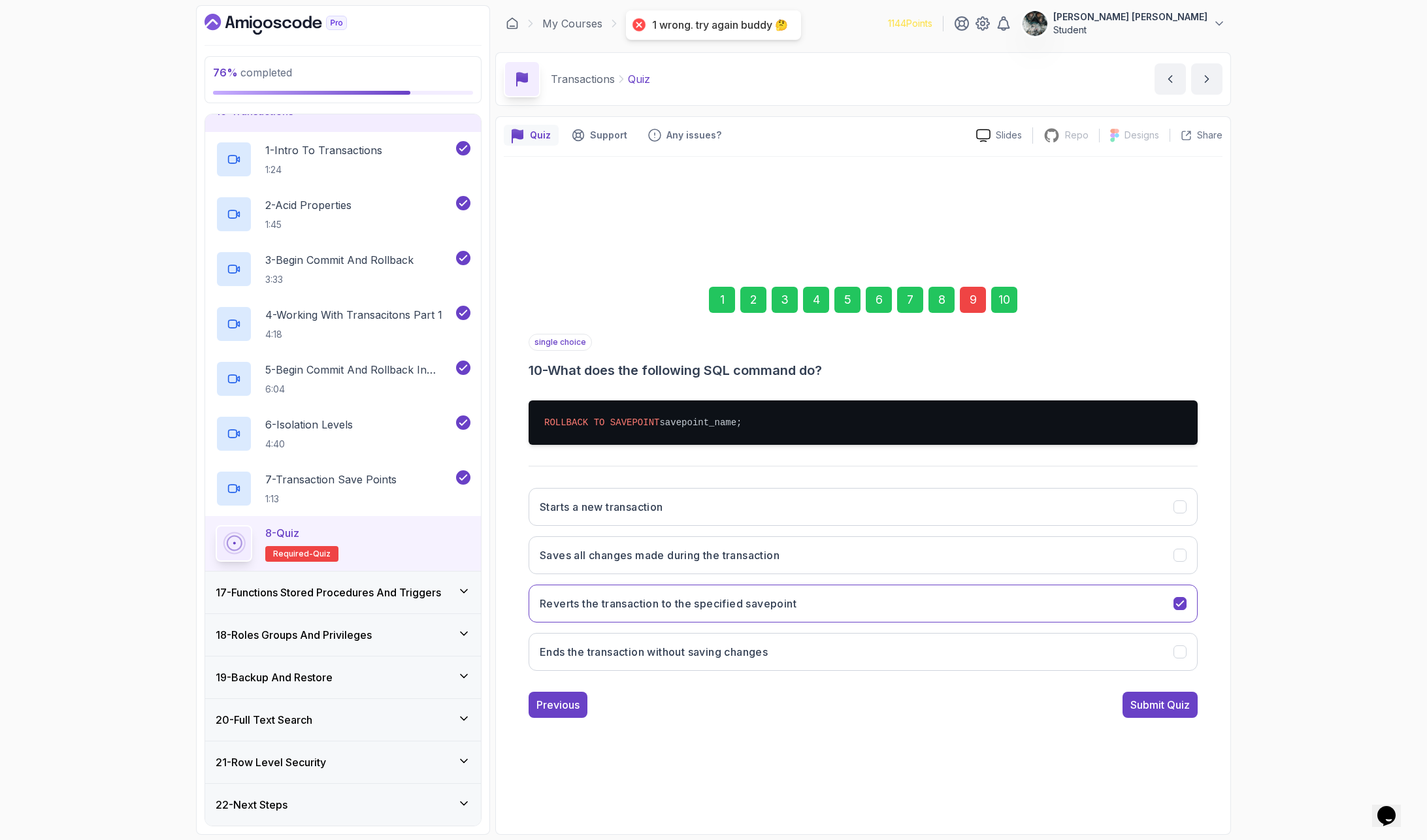
click at [970, 301] on div "9" at bounding box center [973, 300] width 26 height 26
click at [656, 602] on h3 "SAVEPOINT savepoint_name;" at bounding box center [616, 603] width 153 height 16
click at [1187, 686] on div "Next" at bounding box center [1178, 705] width 23 height 16
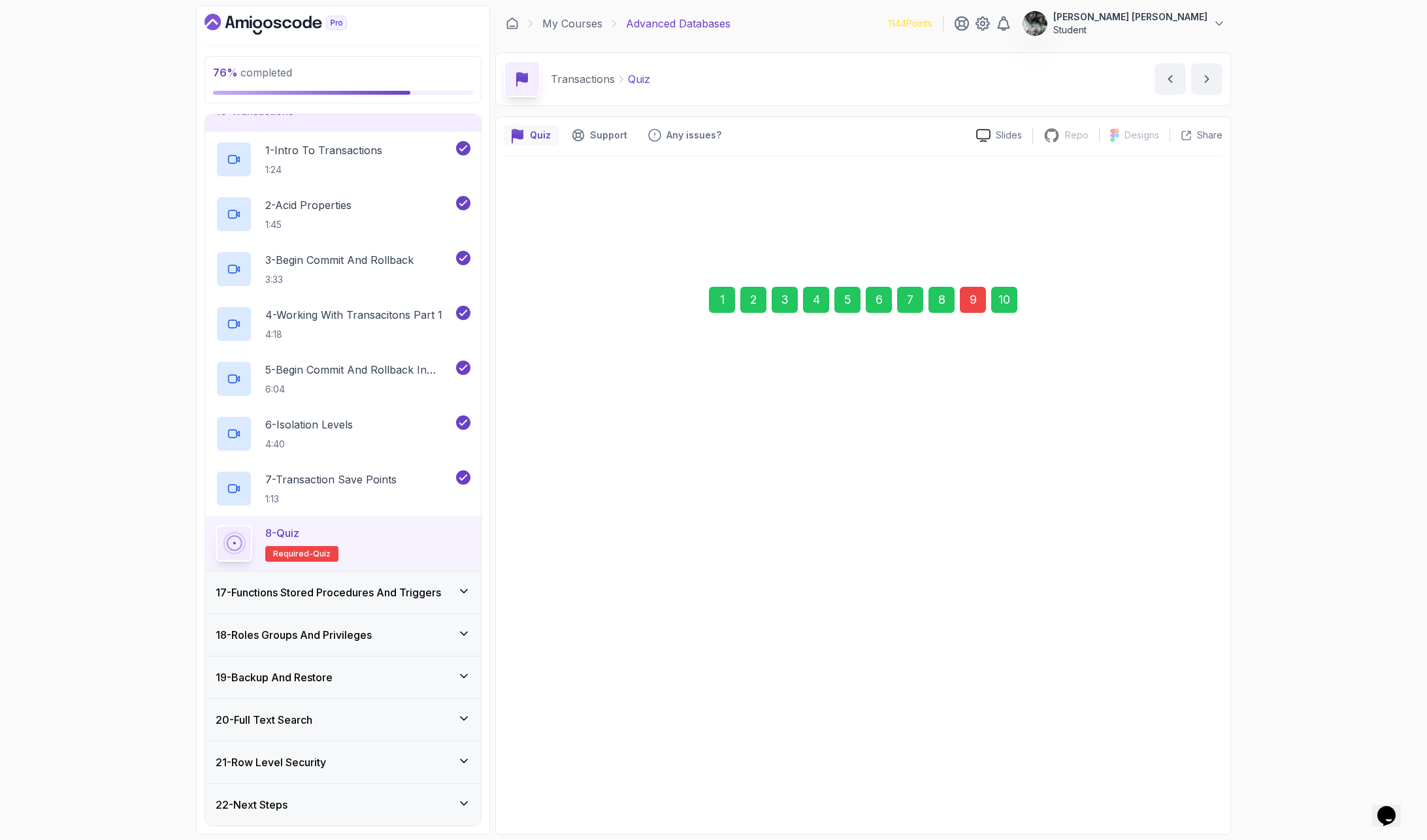
click at [1184, 686] on div "Submit Quiz" at bounding box center [1160, 704] width 59 height 16
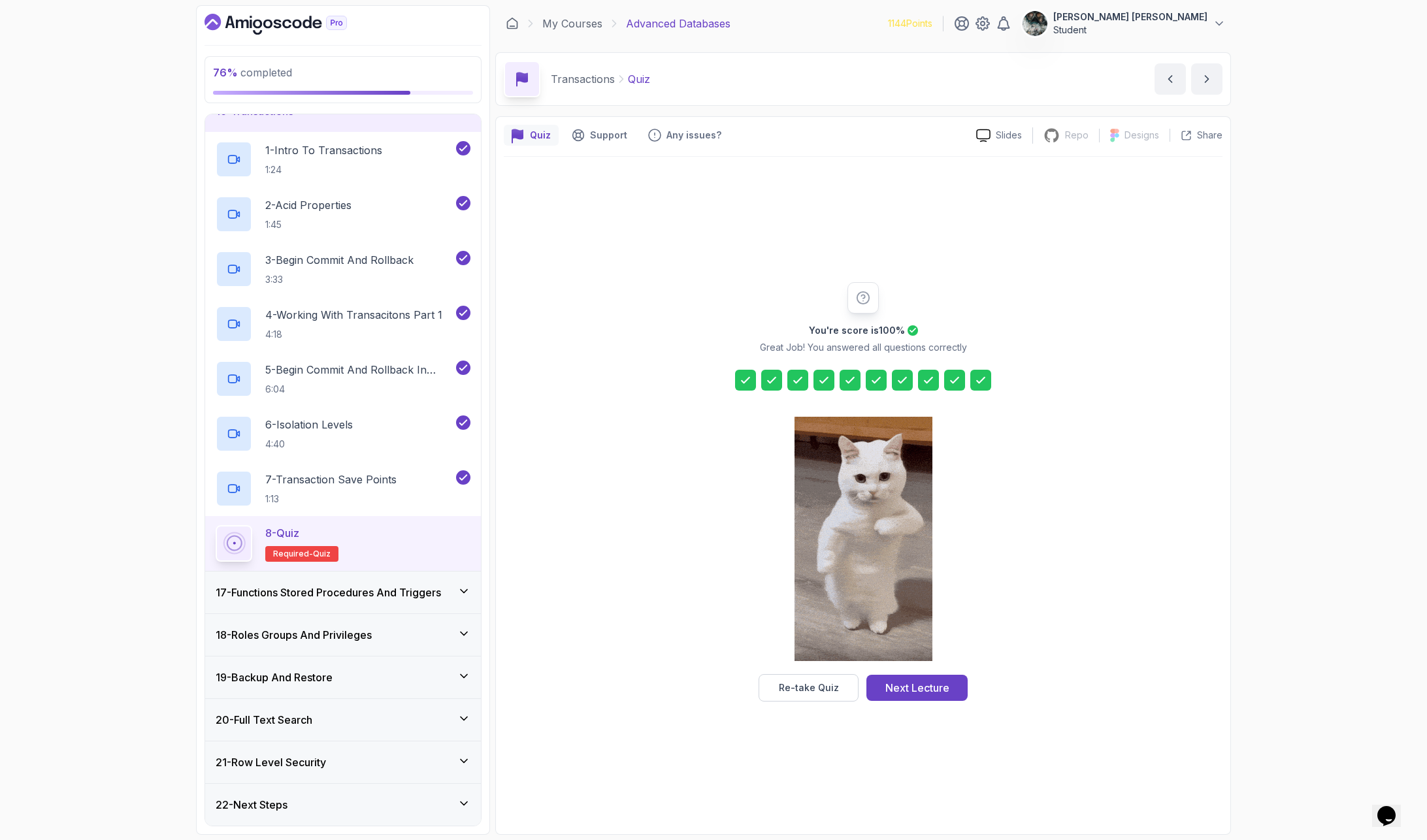
click at [917, 685] on div "Next Lecture" at bounding box center [917, 688] width 64 height 16
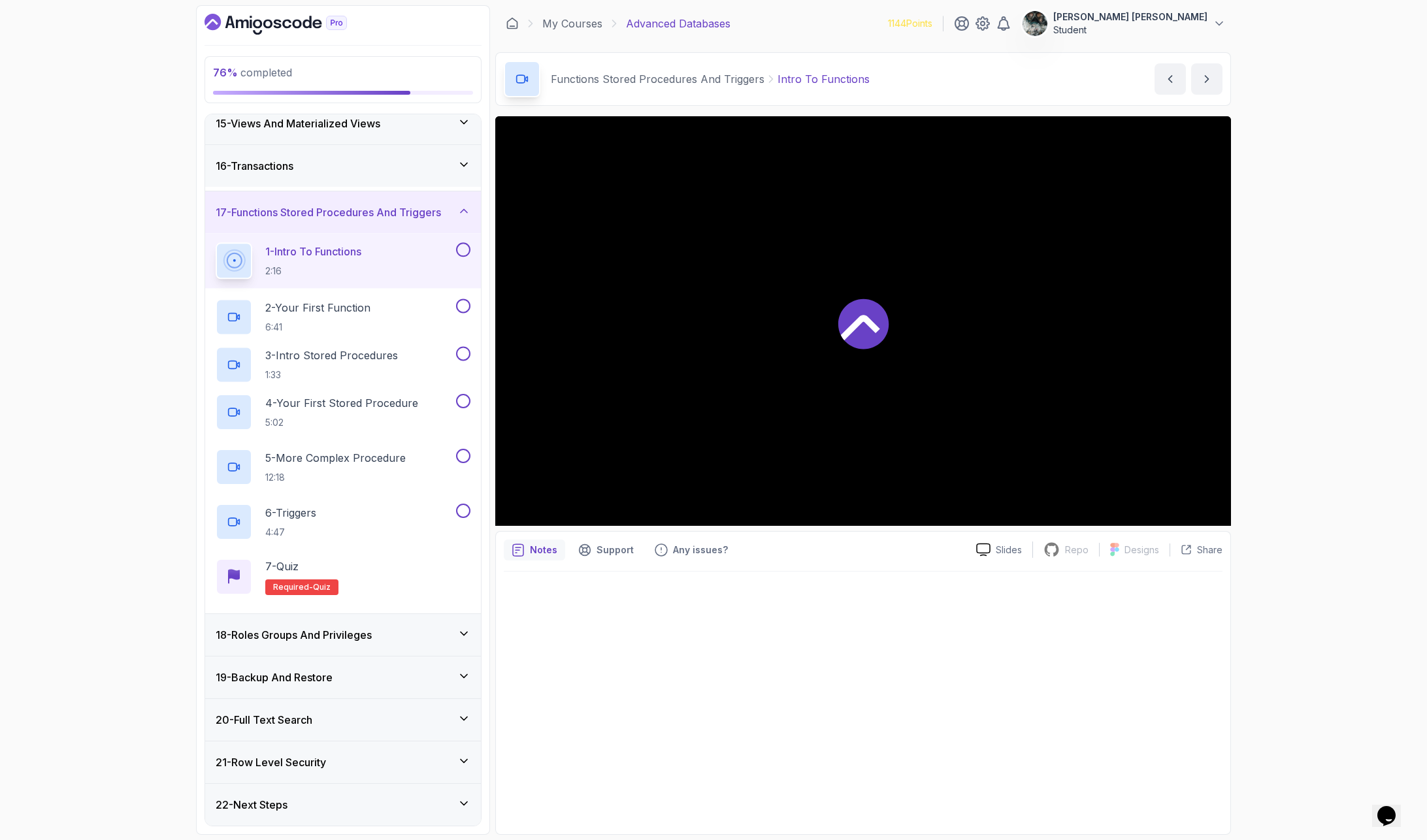
scroll to position [606, 0]
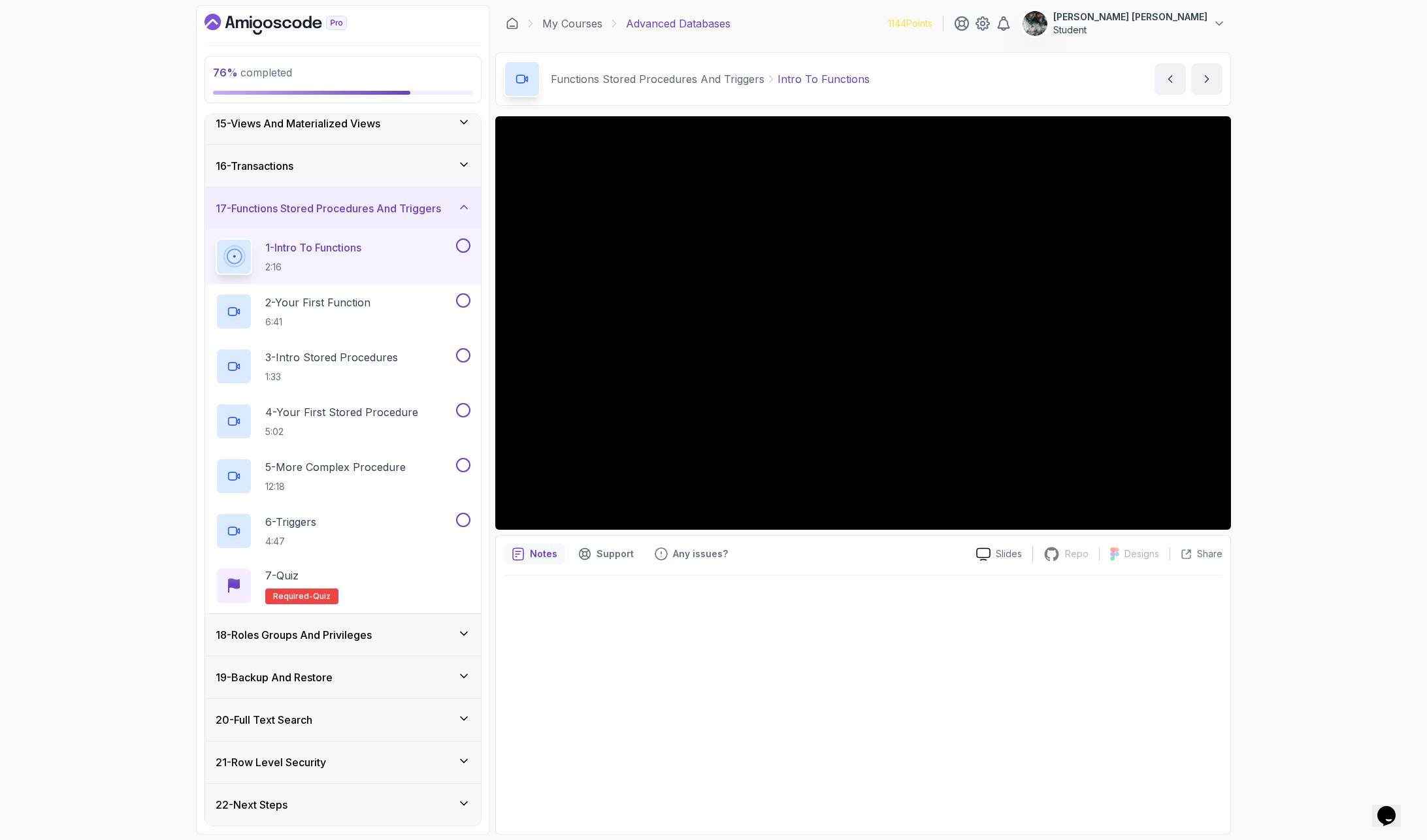
click at [1234, 686] on icon "Opens Chat This icon Opens the chat window." at bounding box center [1386, 815] width 21 height 21
click at [1234, 686] on icon "Close Chat This icon closes the chat window." at bounding box center [1383, 818] width 16 height 16
click at [1234, 686] on icon "Chat widget" at bounding box center [1386, 815] width 18 height 20
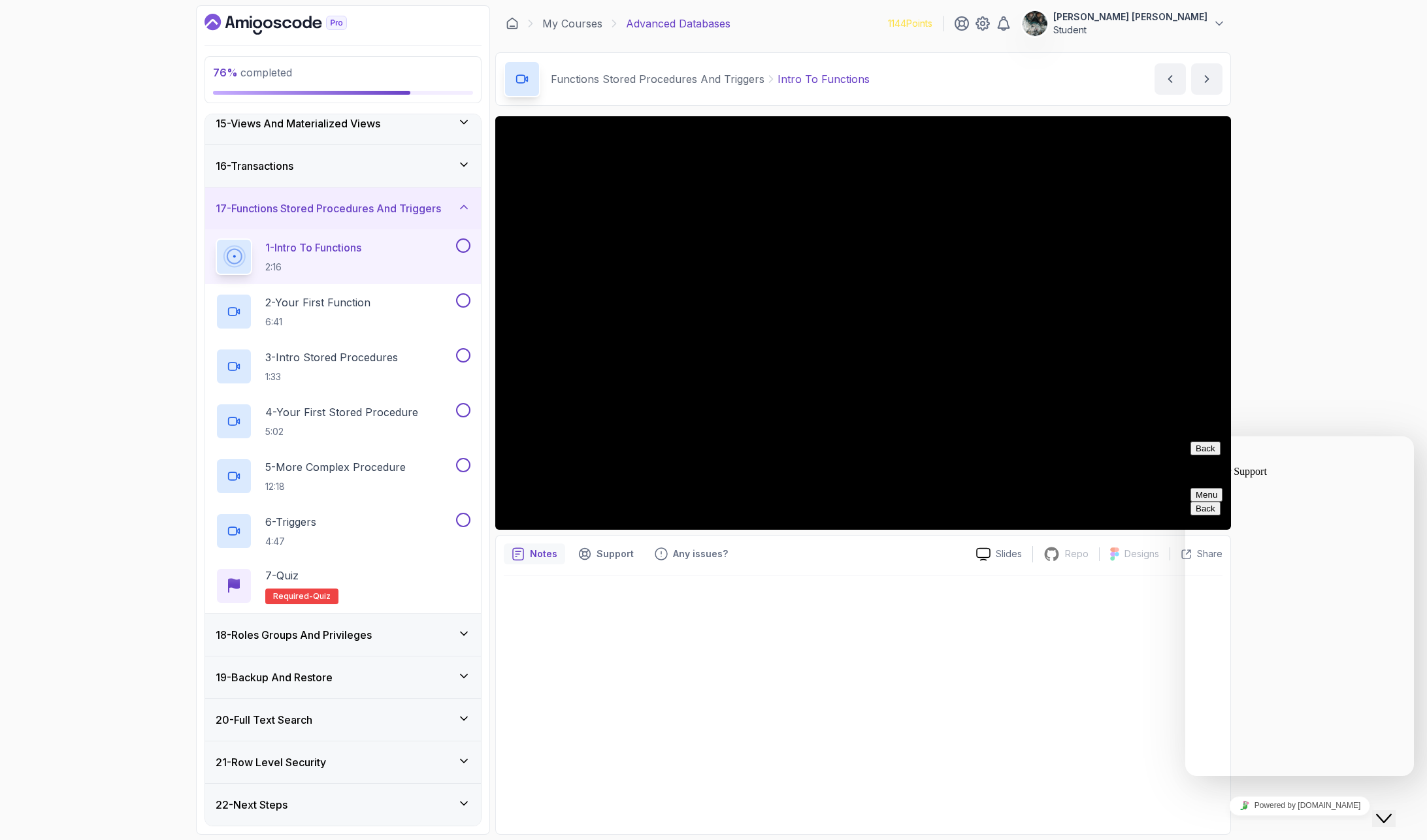
click at [1234, 686] on icon "Close Chat This icon closes the chat window." at bounding box center [1383, 818] width 16 height 16
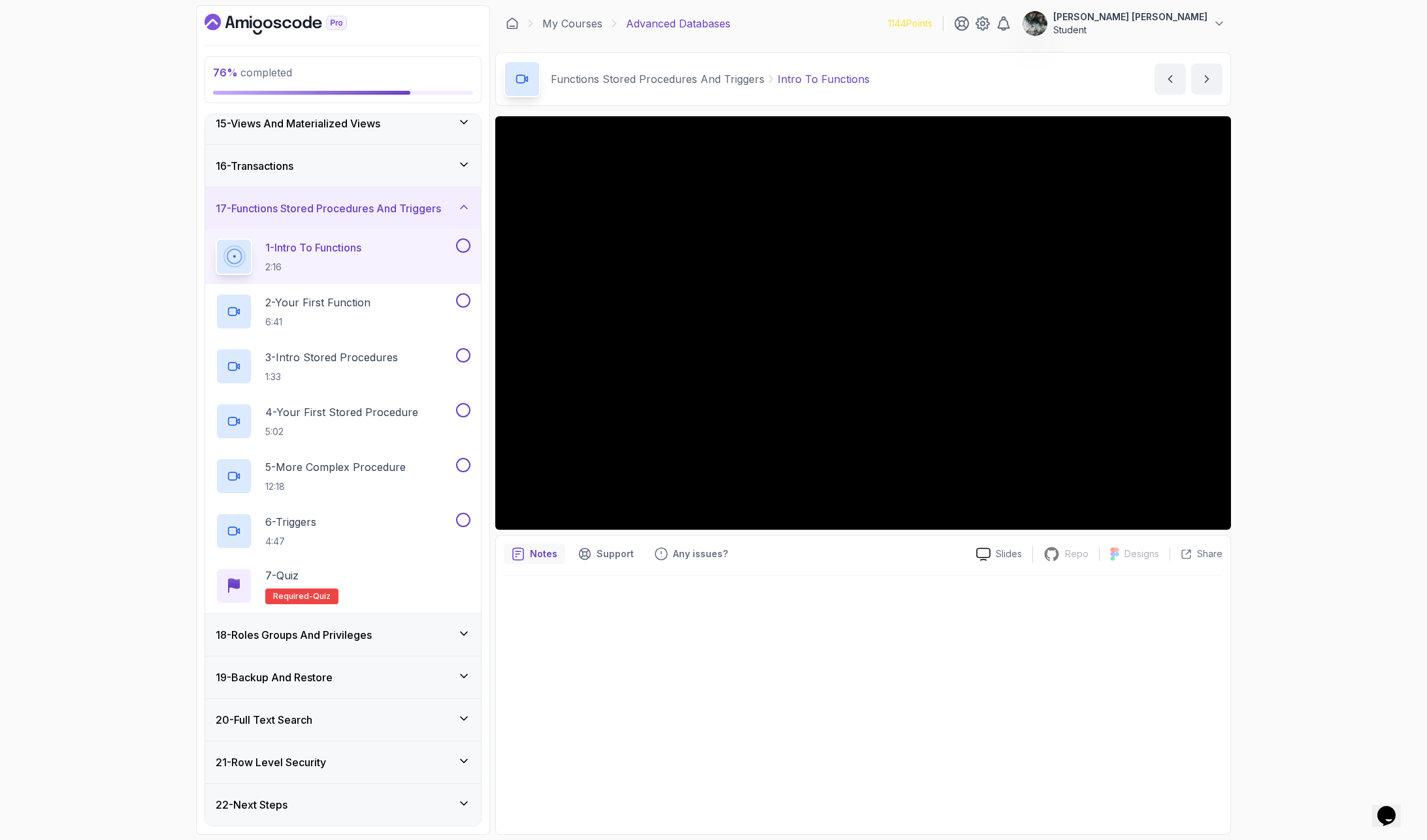
click at [463, 244] on button at bounding box center [463, 245] width 14 height 14
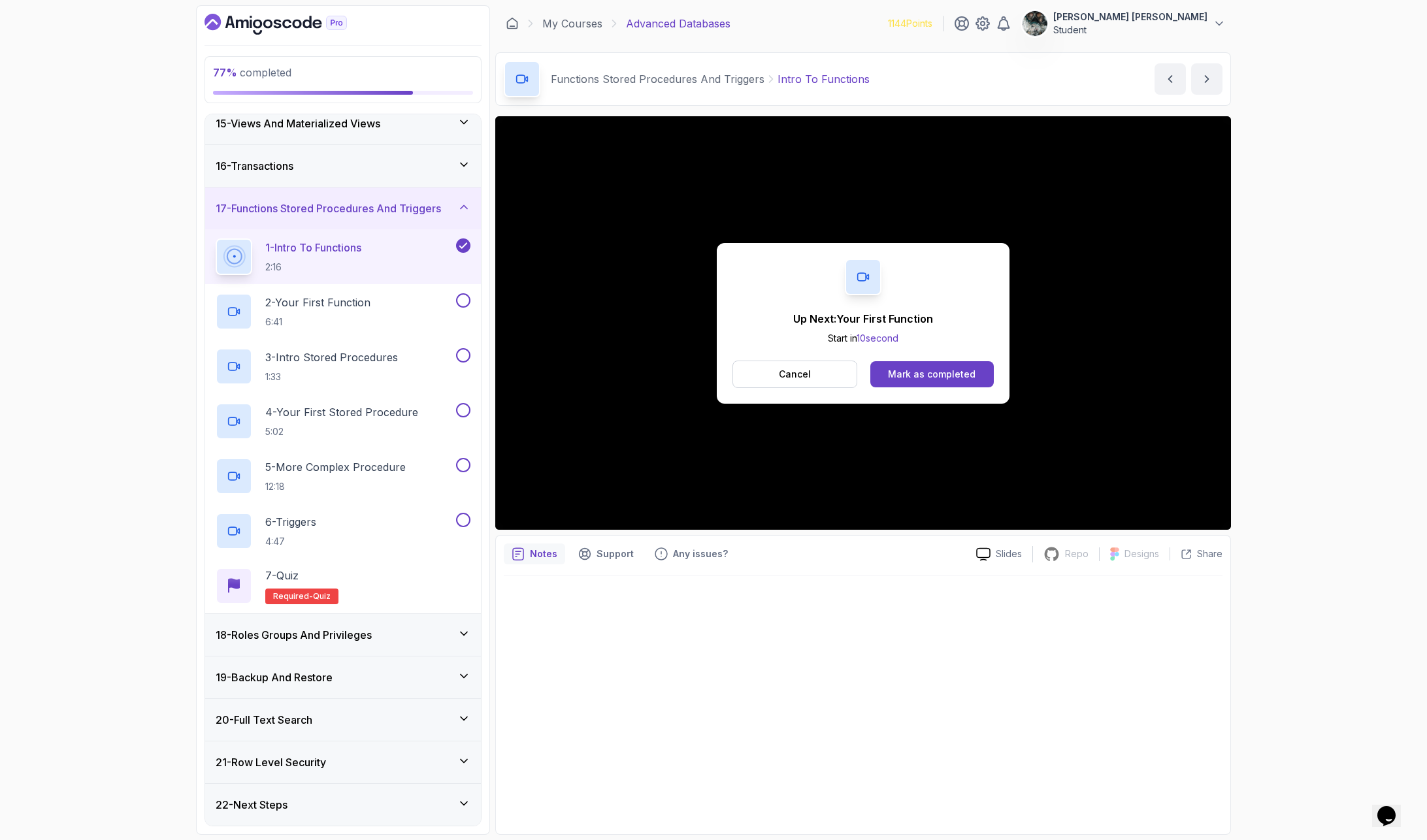
click at [913, 392] on div "Up Next: Your First Function Start in 10 second Cancel Mark as completed" at bounding box center [863, 323] width 292 height 160
click at [922, 377] on div "Mark as completed" at bounding box center [932, 374] width 87 height 13
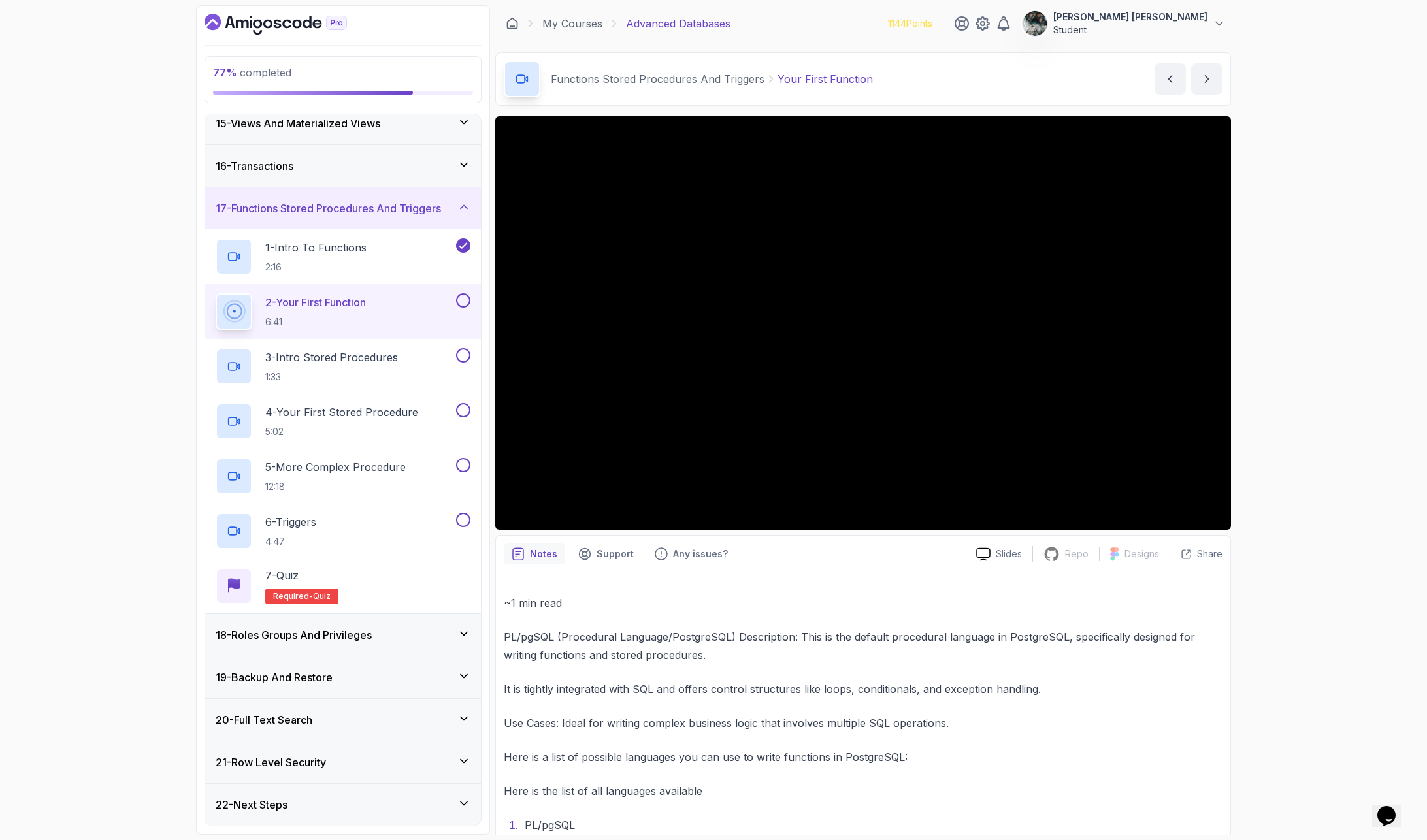
click at [1234, 288] on div "77 % completed 1 - Intro 2 - Schemas 3 - Advanced Data Types 4 - Working With D…" at bounding box center [713, 420] width 1427 height 840
click at [460, 300] on button at bounding box center [463, 300] width 14 height 14
click at [317, 345] on div "3 - Intro Stored Procedures 1:33" at bounding box center [343, 366] width 276 height 55
click at [324, 357] on p "3 - Intro Stored Procedures" at bounding box center [331, 357] width 133 height 16
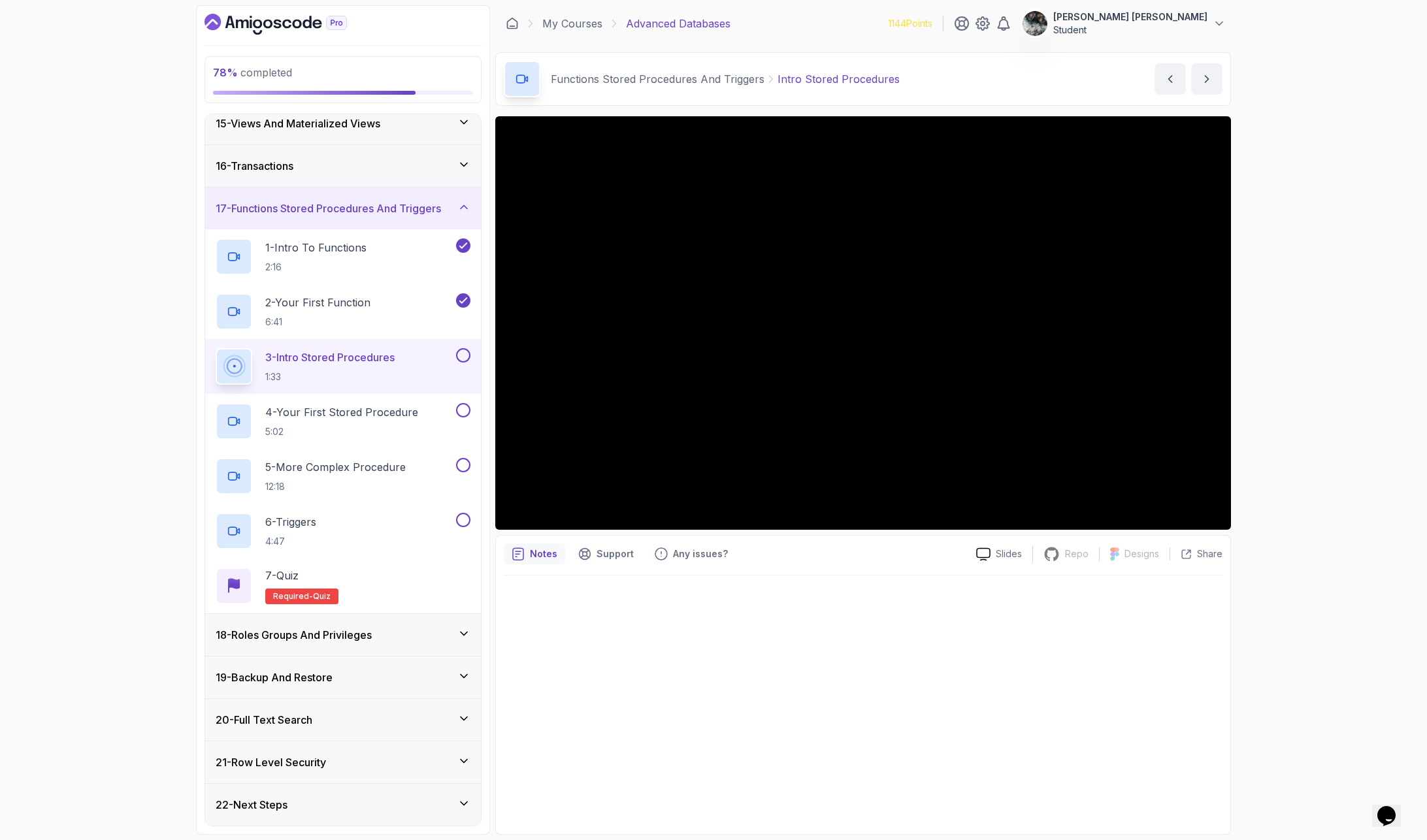
click at [462, 355] on button at bounding box center [463, 355] width 14 height 14
click at [301, 421] on h2 "4 - Your First Stored Procedure 5:02" at bounding box center [342, 421] width 153 height 34
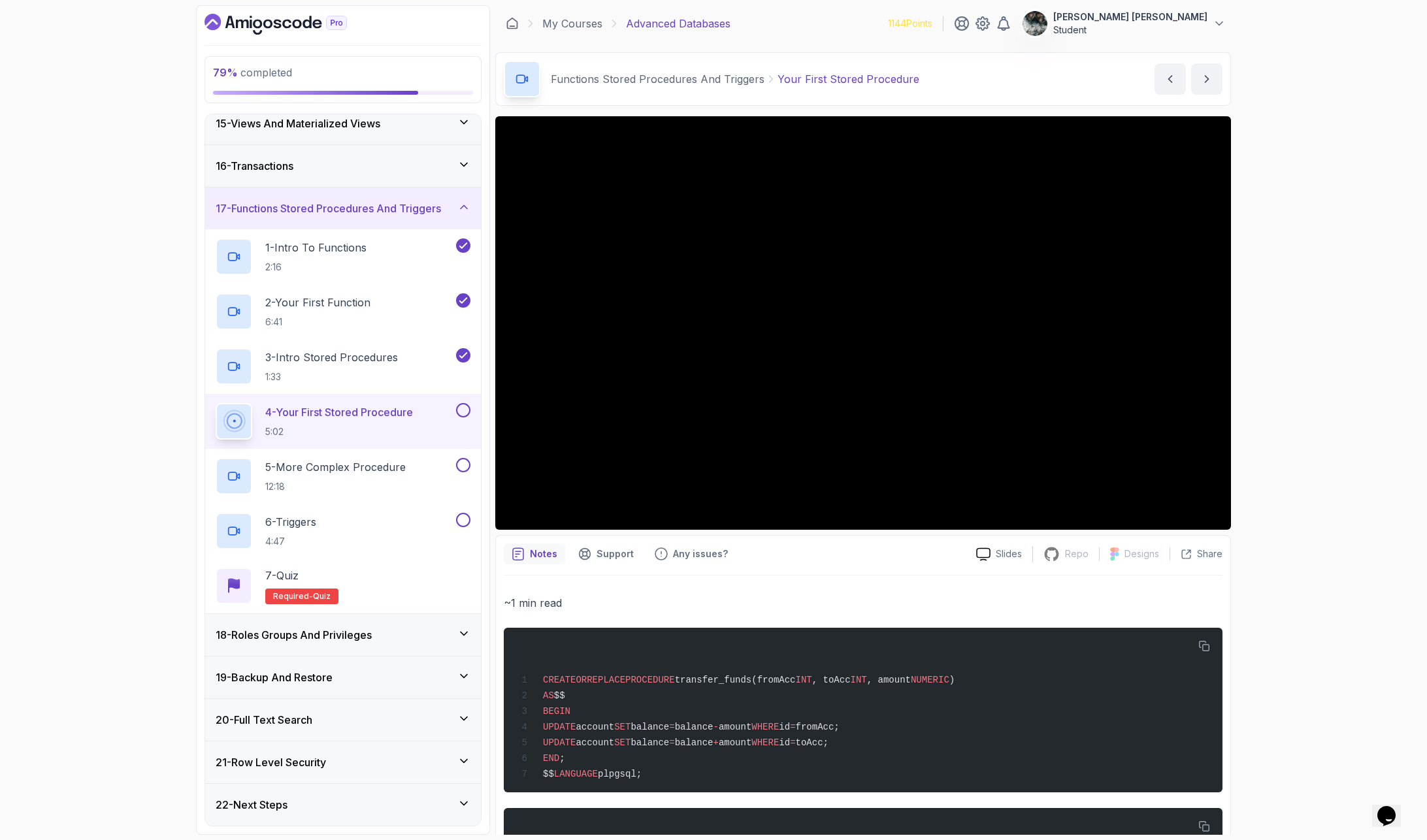
click at [372, 425] on p "5:02" at bounding box center [339, 432] width 148 height 13
click at [348, 372] on p "1:33" at bounding box center [331, 376] width 133 height 13
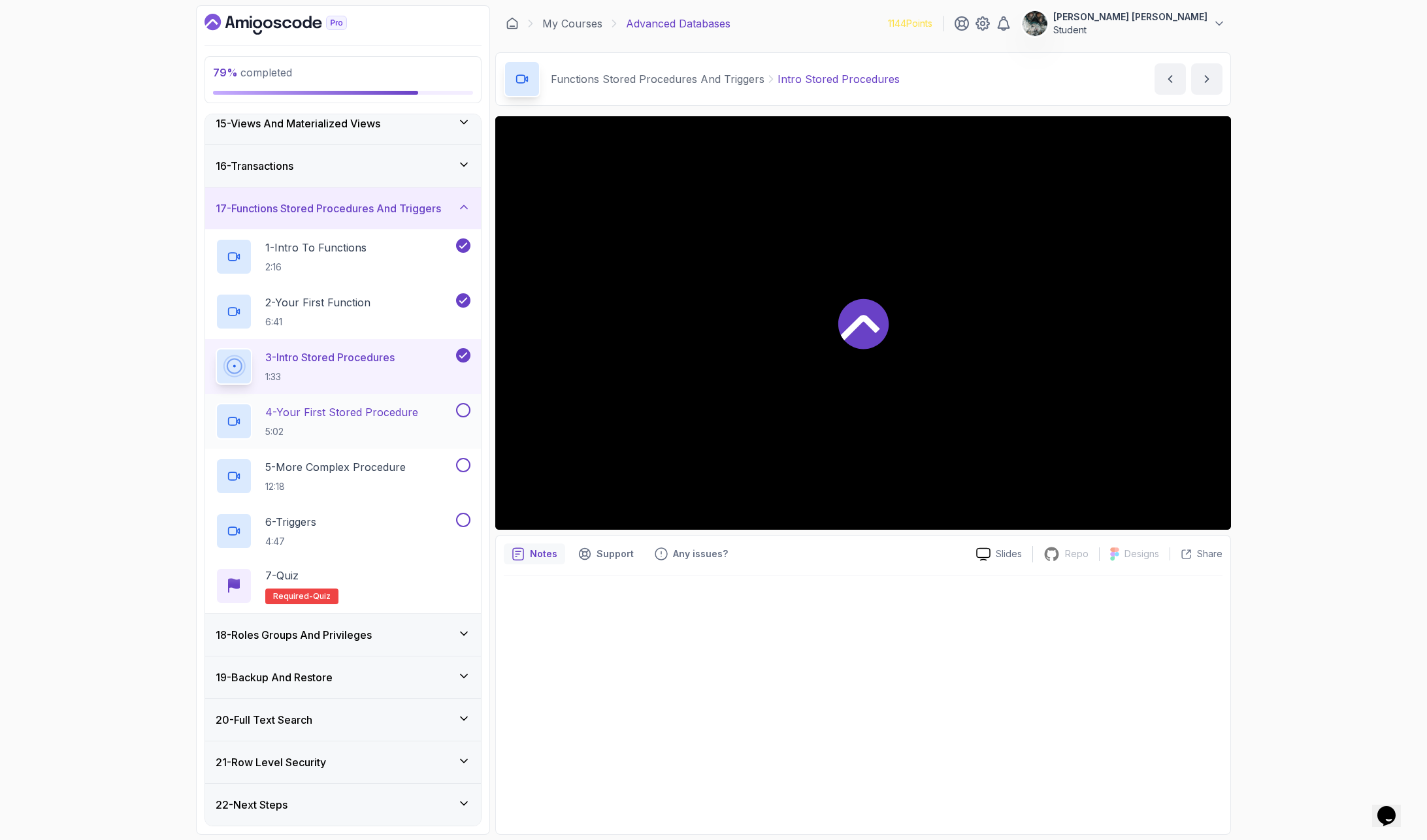
click at [355, 423] on h2 "4 - Your First Stored Procedure 5:02" at bounding box center [342, 421] width 153 height 34
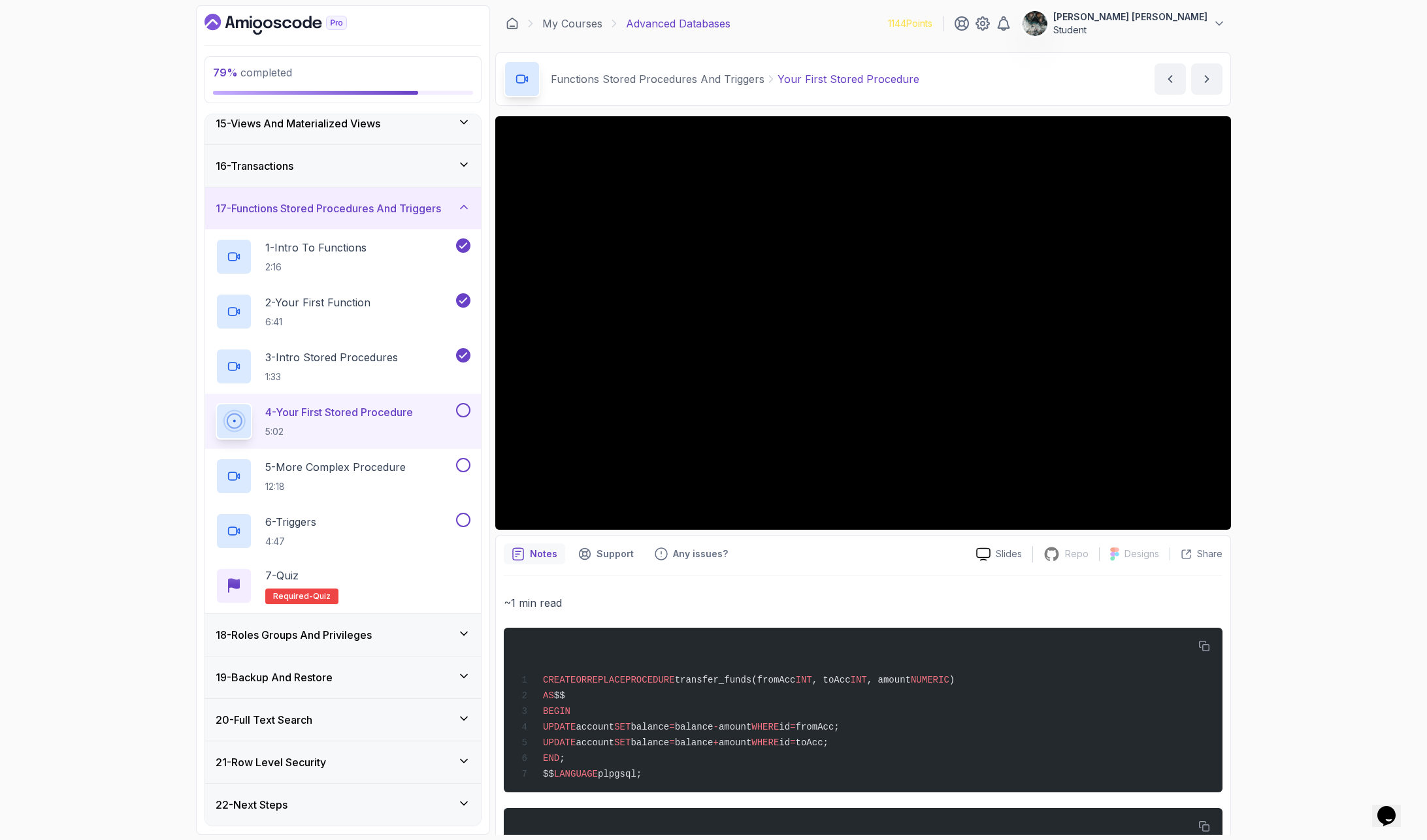
click at [467, 410] on button at bounding box center [463, 410] width 14 height 14
click at [319, 419] on p "4 - Your First Stored Procedure" at bounding box center [339, 412] width 148 height 16
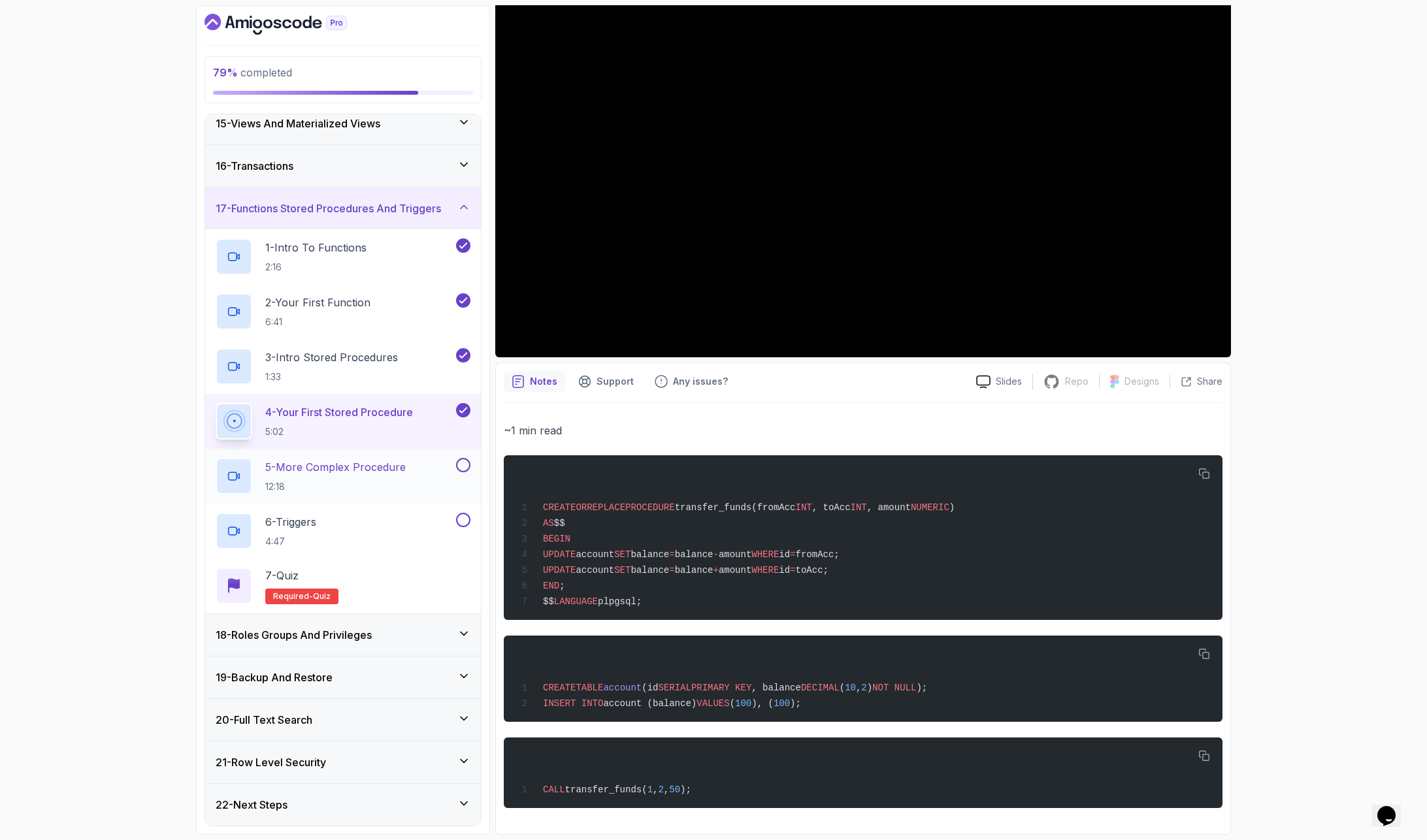
click at [342, 473] on p "5 - More Complex Procedure" at bounding box center [335, 466] width 141 height 16
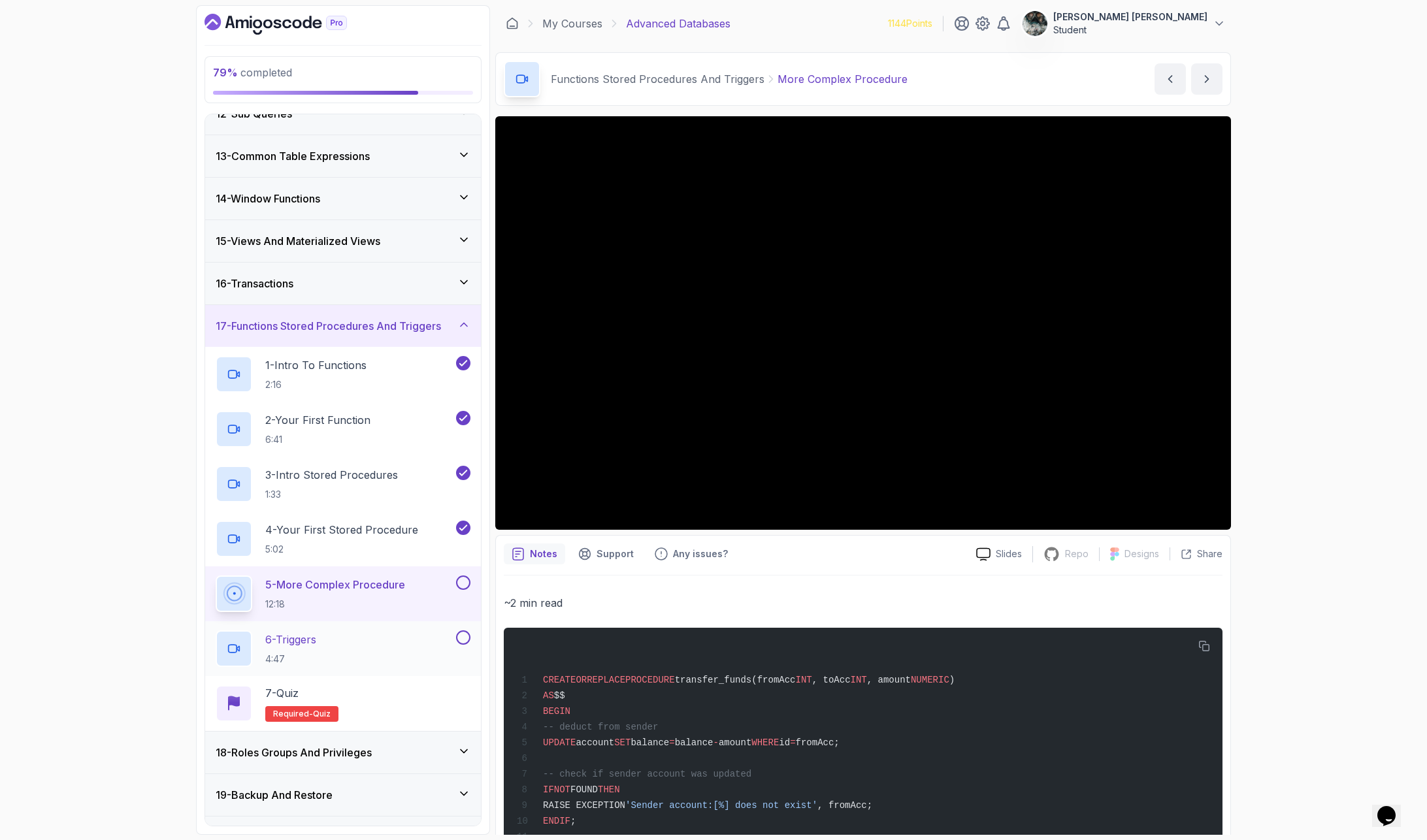
scroll to position [490, 0]
click at [465, 581] on button at bounding box center [463, 581] width 14 height 14
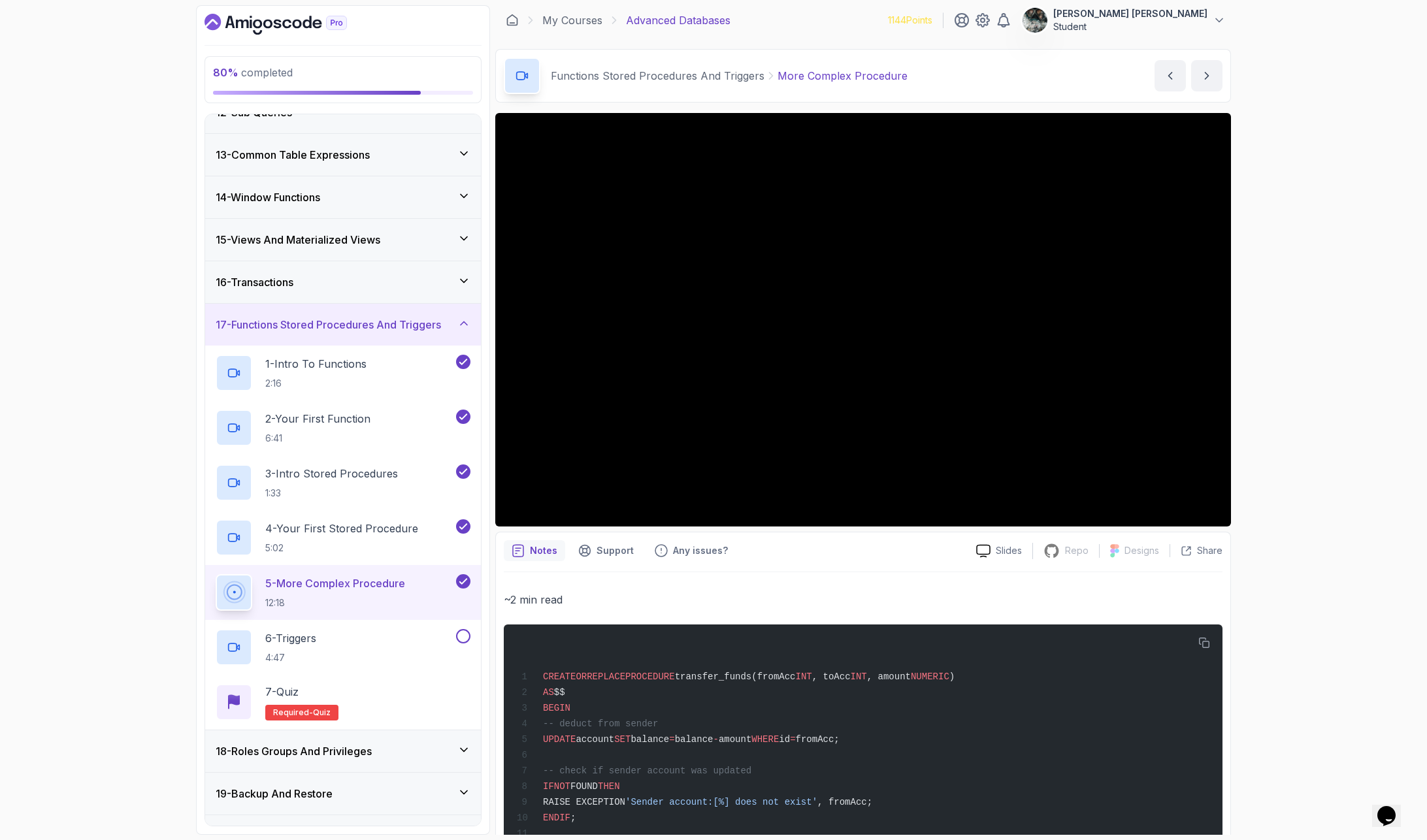
scroll to position [2, 0]
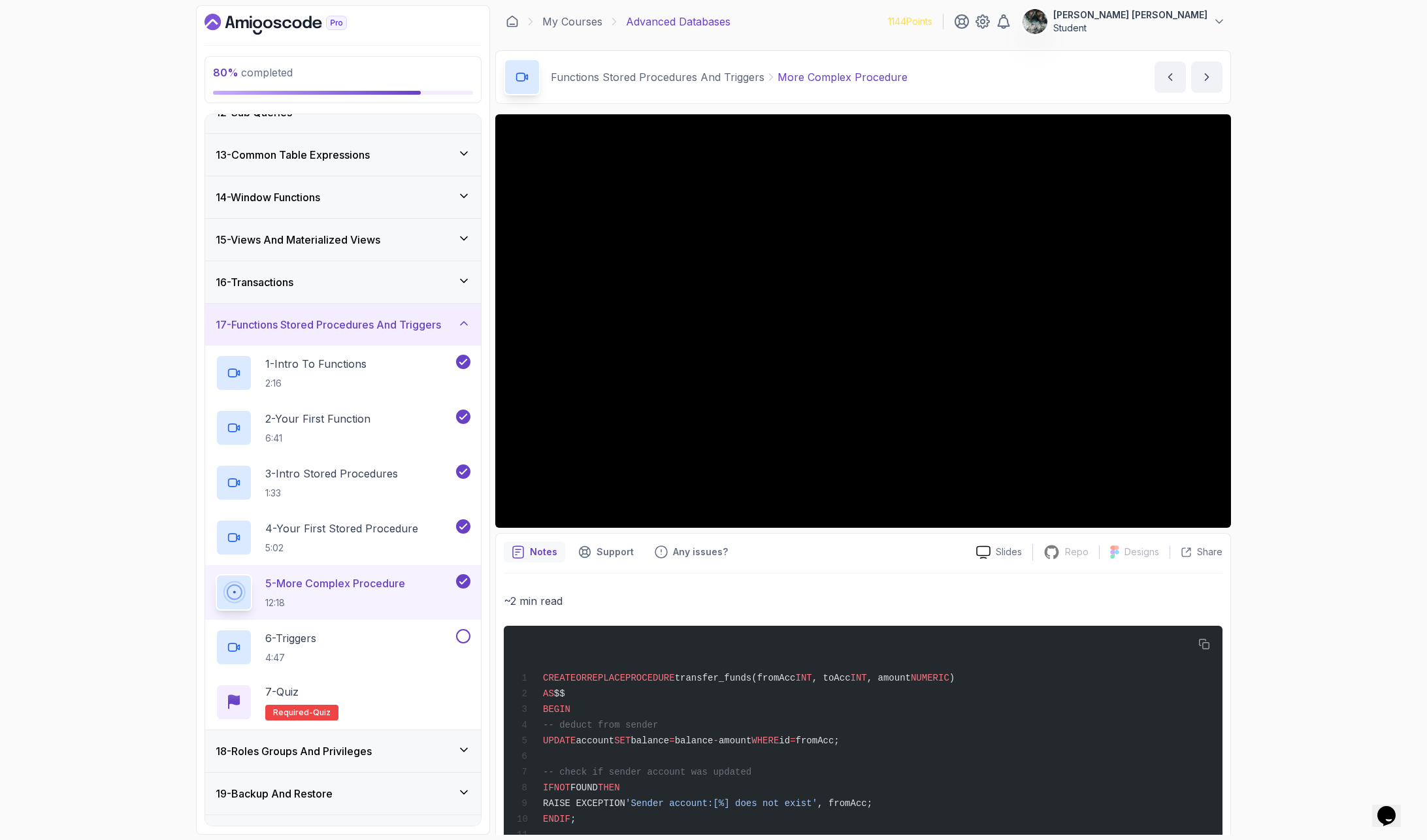
click at [1234, 244] on div "80 % completed 1 - Intro 2 - Schemas 3 - Advanced Data Types 4 - Working With D…" at bounding box center [713, 420] width 1427 height 840
click at [1234, 311] on div "80 % completed 1 - Intro 2 - Schemas 3 - Advanced Data Types 4 - Working With D…" at bounding box center [713, 420] width 1427 height 840
click at [385, 641] on div "6 - Triggers 4:47" at bounding box center [335, 647] width 238 height 37
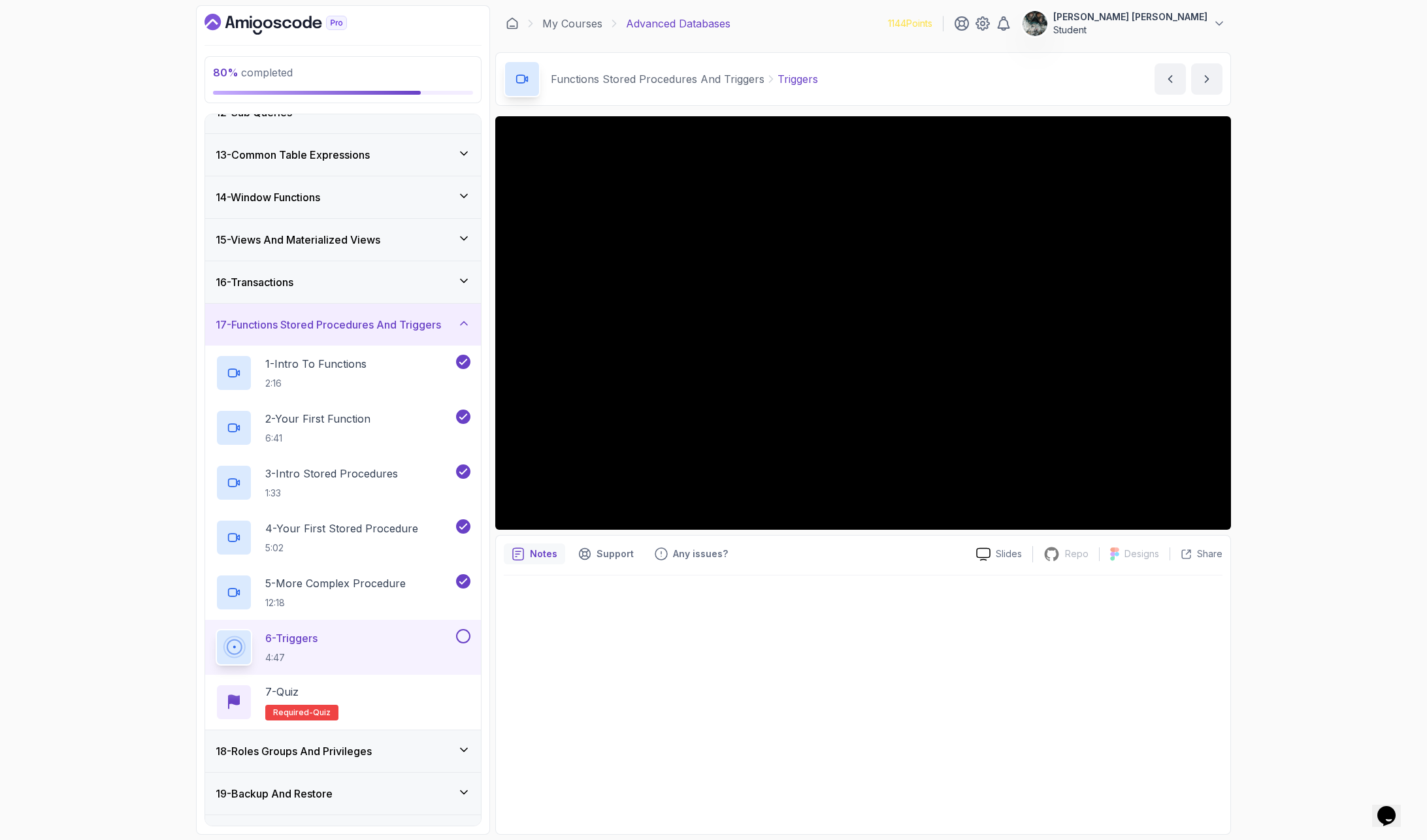
click at [465, 635] on button at bounding box center [463, 636] width 14 height 14
click at [413, 686] on div "7 - Quiz Required- quiz" at bounding box center [343, 702] width 255 height 37
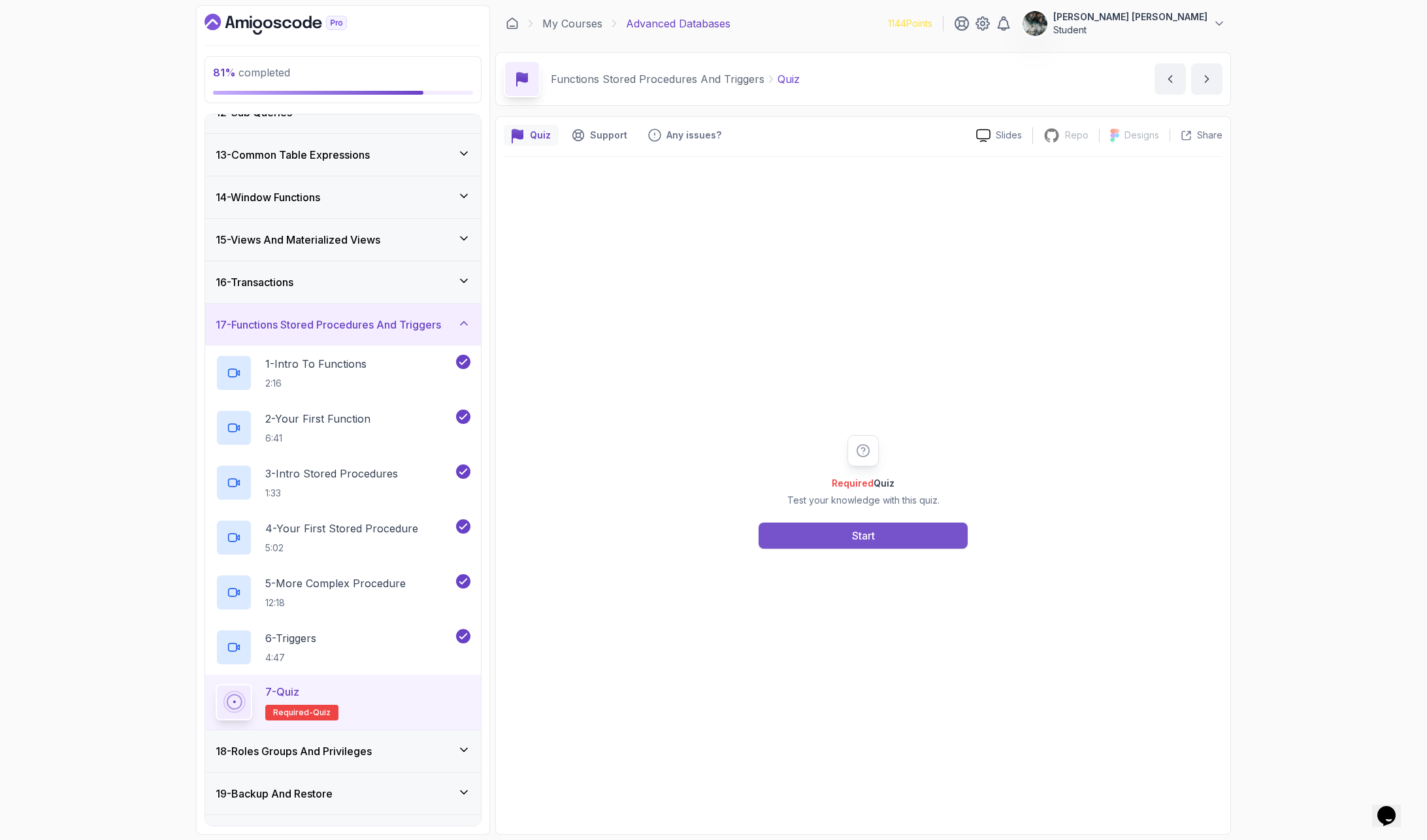
click at [857, 526] on button "Start" at bounding box center [863, 535] width 209 height 26
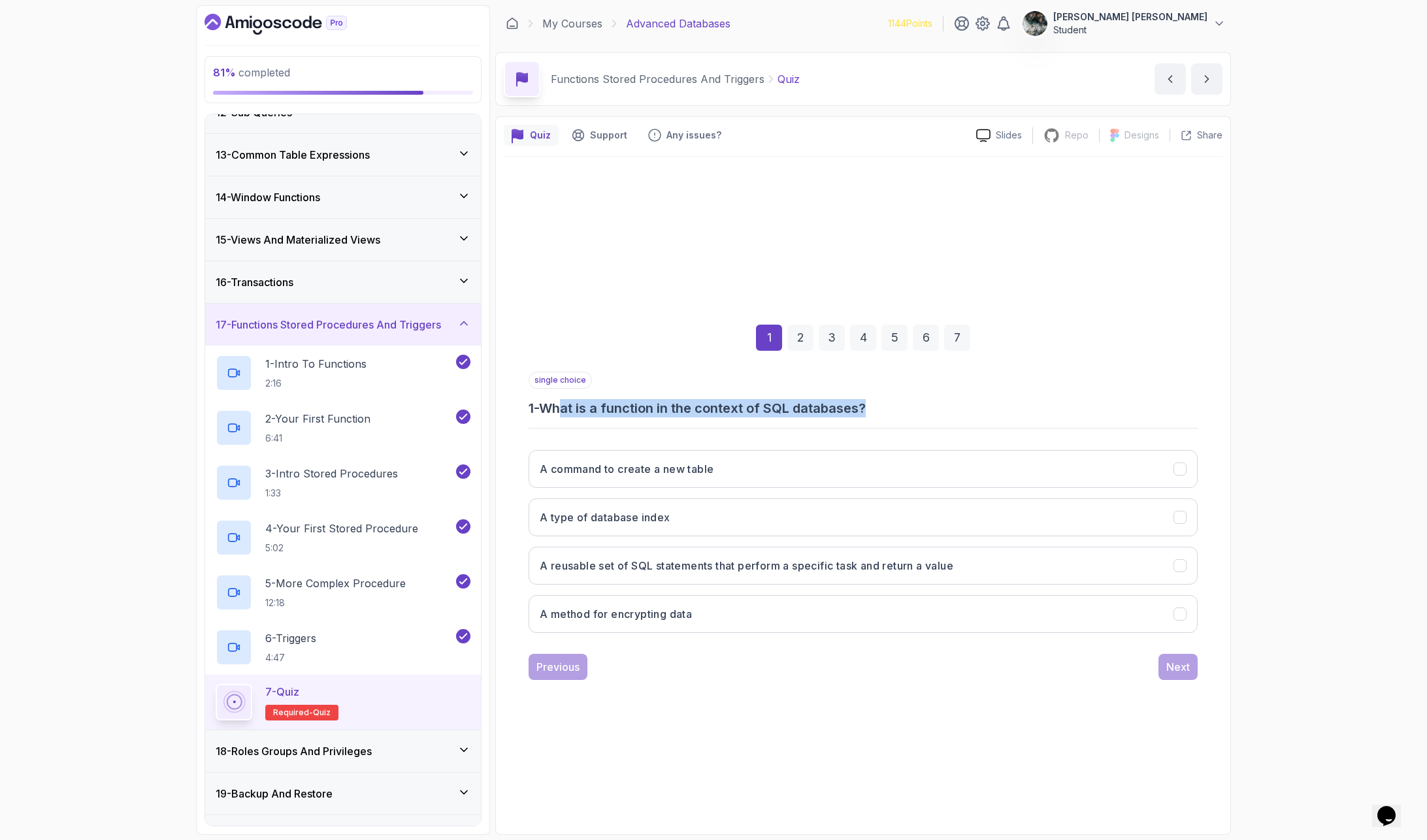
drag, startPoint x: 584, startPoint y: 412, endPoint x: 922, endPoint y: 406, distance: 338.1
click at [922, 406] on h3 "1 - What is a function in the context of SQL databases?" at bounding box center [863, 408] width 669 height 18
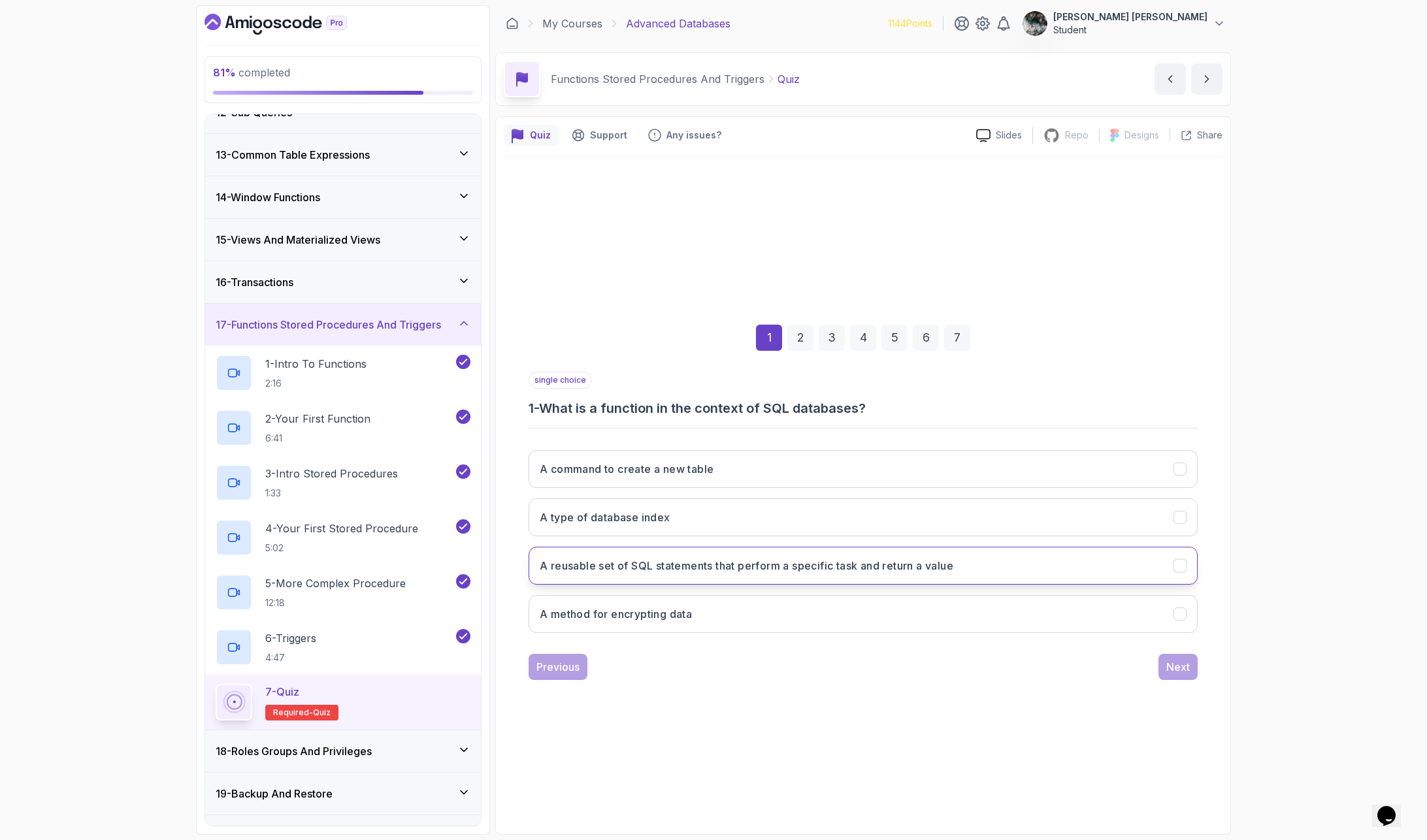
click at [644, 577] on button "A reusable set of SQL statements that perform a specific task and return a value" at bounding box center [863, 565] width 669 height 38
click at [1181, 671] on div "Next" at bounding box center [1178, 667] width 23 height 16
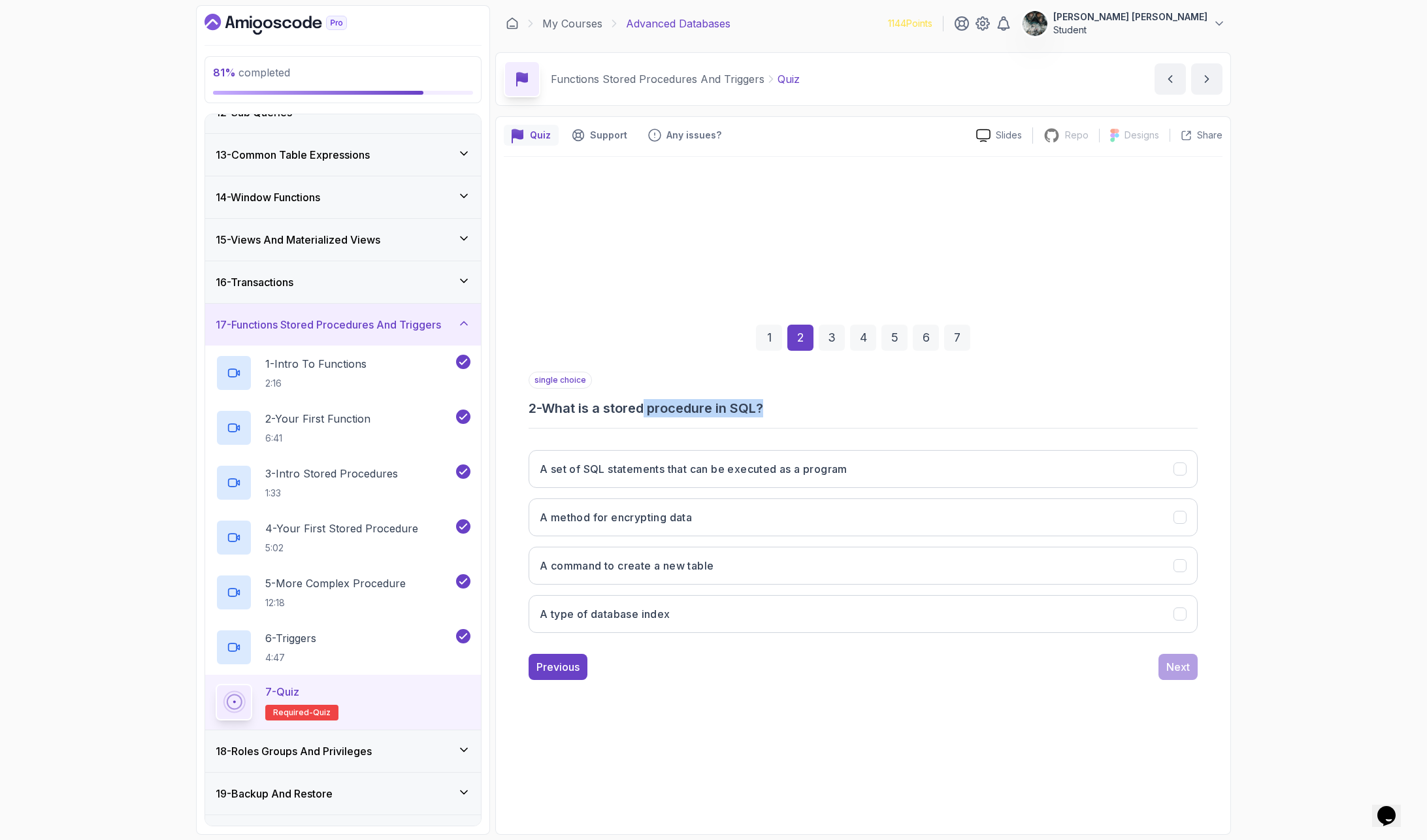
drag, startPoint x: 680, startPoint y: 410, endPoint x: 823, endPoint y: 410, distance: 143.0
click at [803, 410] on h3 "2 - What is a stored procedure in SQL?" at bounding box center [863, 408] width 669 height 18
click at [825, 409] on h3 "2 - What is a stored procedure in SQL?" at bounding box center [863, 408] width 669 height 18
click at [878, 472] on button "A set of SQL statements that can be executed as a program" at bounding box center [863, 468] width 669 height 38
click at [1179, 667] on div "Next" at bounding box center [1178, 667] width 23 height 16
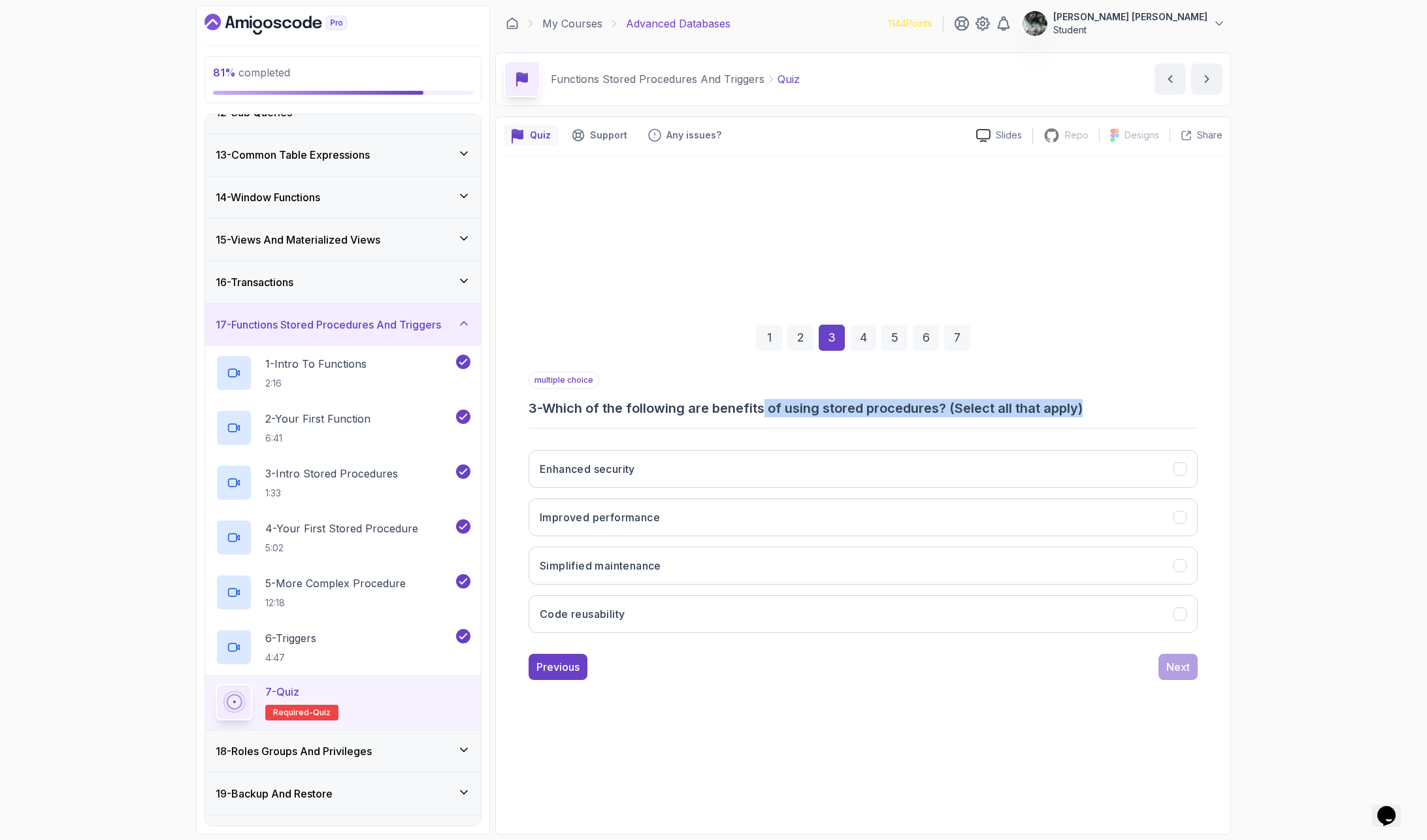
drag, startPoint x: 768, startPoint y: 402, endPoint x: 1132, endPoint y: 397, distance: 364.0
click at [1130, 399] on h3 "3 - Which of the following are benefits of using stored procedures? (Select all…" at bounding box center [863, 408] width 669 height 18
click at [1132, 399] on h3 "3 - Which of the following are benefits of using stored procedures? (Select all…" at bounding box center [863, 408] width 669 height 18
drag, startPoint x: 1144, startPoint y: 412, endPoint x: 692, endPoint y: 392, distance: 452.4
click at [692, 392] on div "multiple choice 3 - Which of the following are benefits of using stored procedu…" at bounding box center [863, 394] width 669 height 46
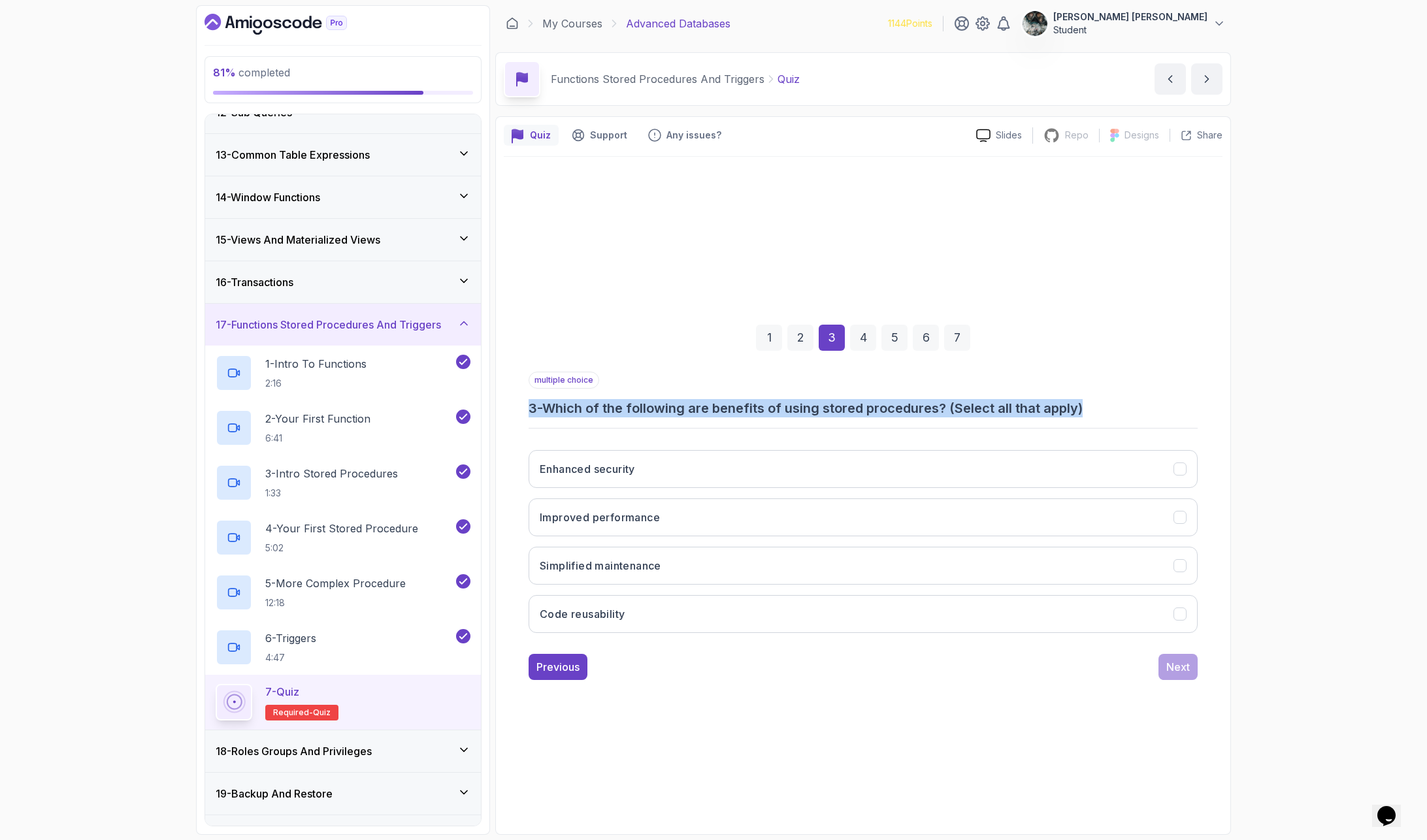
click at [683, 391] on div "multiple choice 3 - Which of the following are benefits of using stored procedu…" at bounding box center [863, 394] width 669 height 46
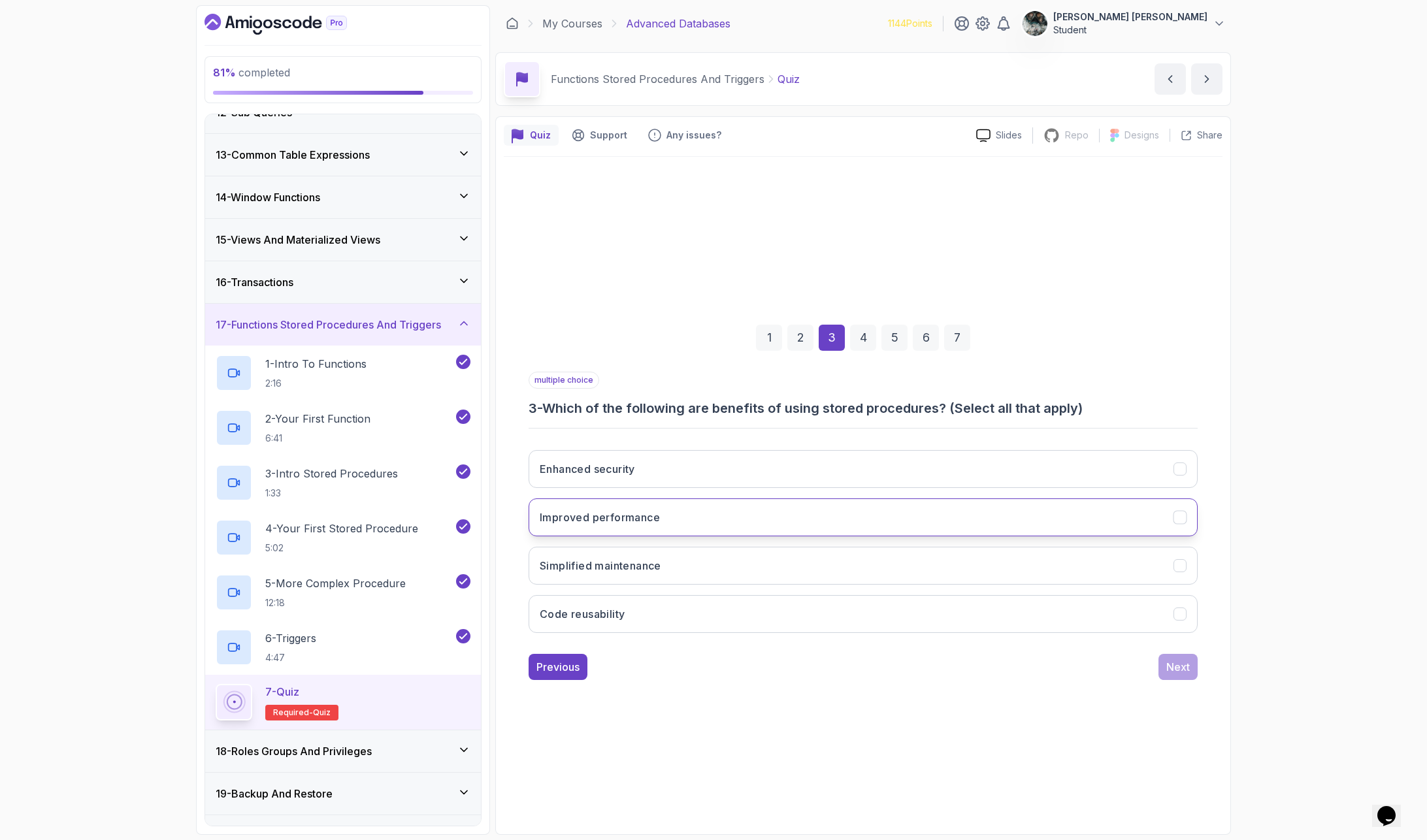
click at [712, 523] on button "Improved performance" at bounding box center [863, 517] width 669 height 38
click at [633, 621] on button "Code reusability" at bounding box center [863, 613] width 669 height 38
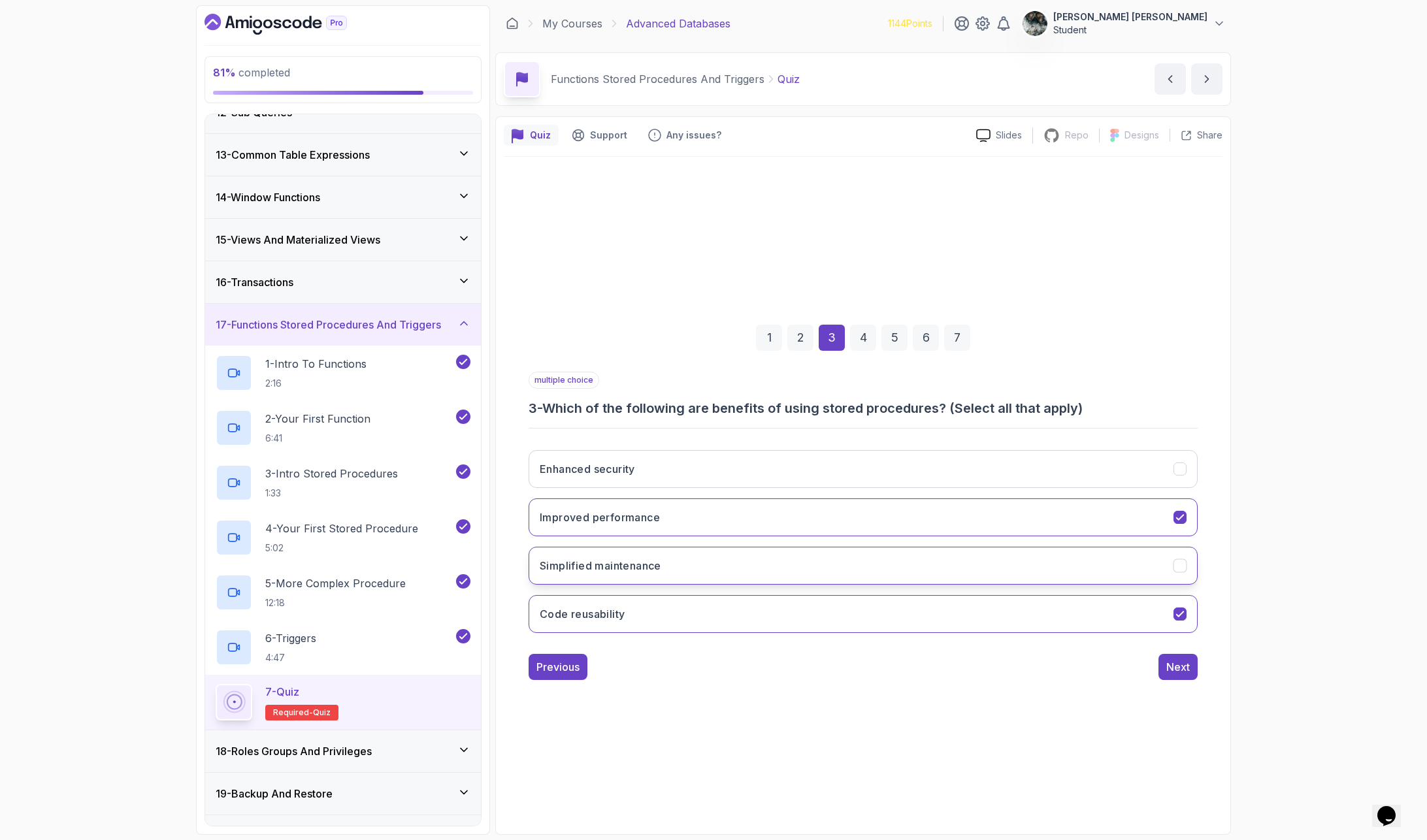
click at [611, 568] on h3 "Simplified maintenance" at bounding box center [600, 565] width 122 height 16
click at [640, 479] on button "Enhanced security" at bounding box center [863, 468] width 669 height 38
click at [645, 519] on h3 "Improved performance" at bounding box center [600, 517] width 120 height 16
click at [667, 510] on button "Improved performance" at bounding box center [863, 517] width 669 height 38
click at [1162, 669] on button "Next" at bounding box center [1178, 667] width 39 height 26
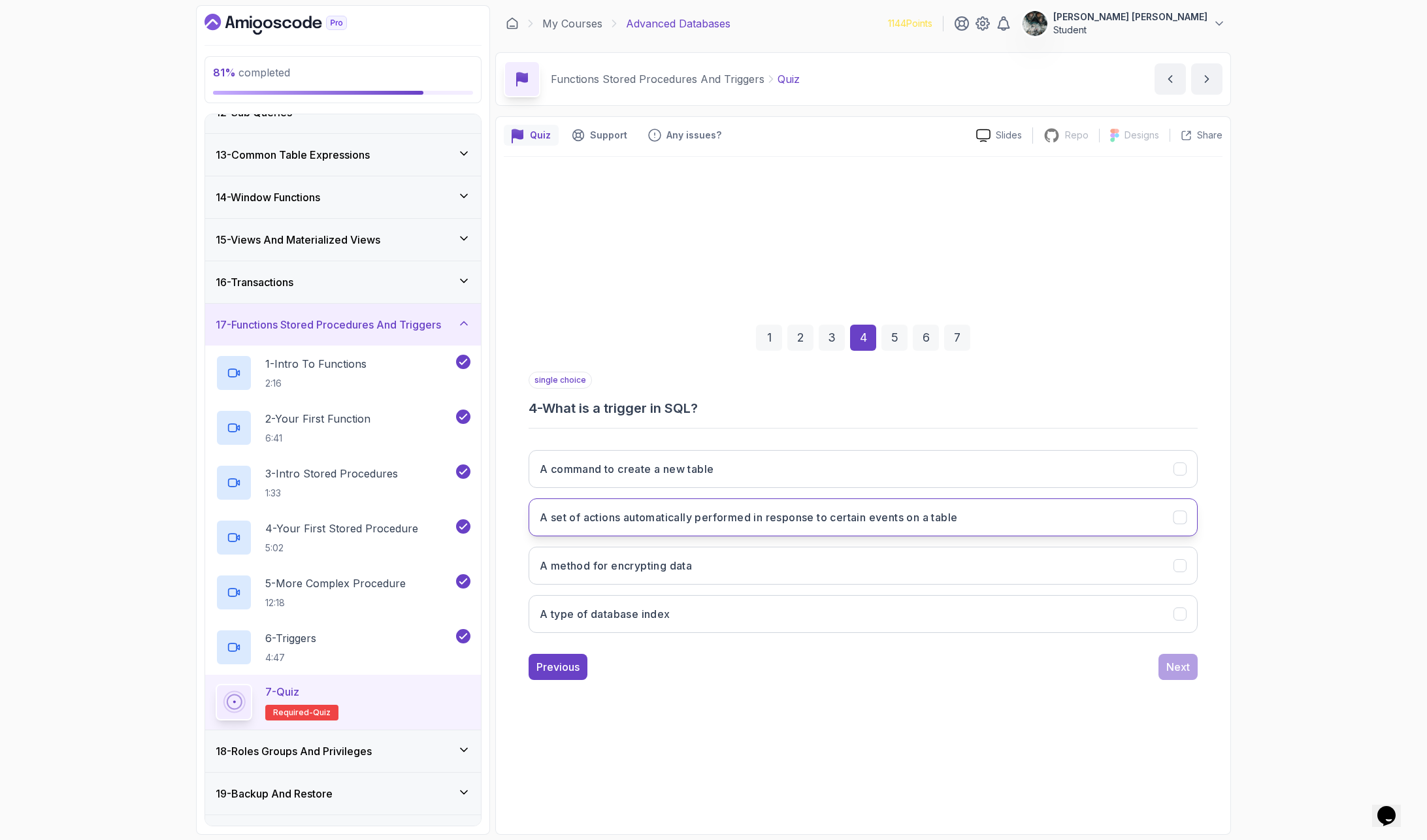
click at [639, 521] on h3 "A set of actions automatically performed in response to certain events on a tab…" at bounding box center [748, 517] width 417 height 16
click at [1187, 676] on button "Next" at bounding box center [1178, 667] width 39 height 26
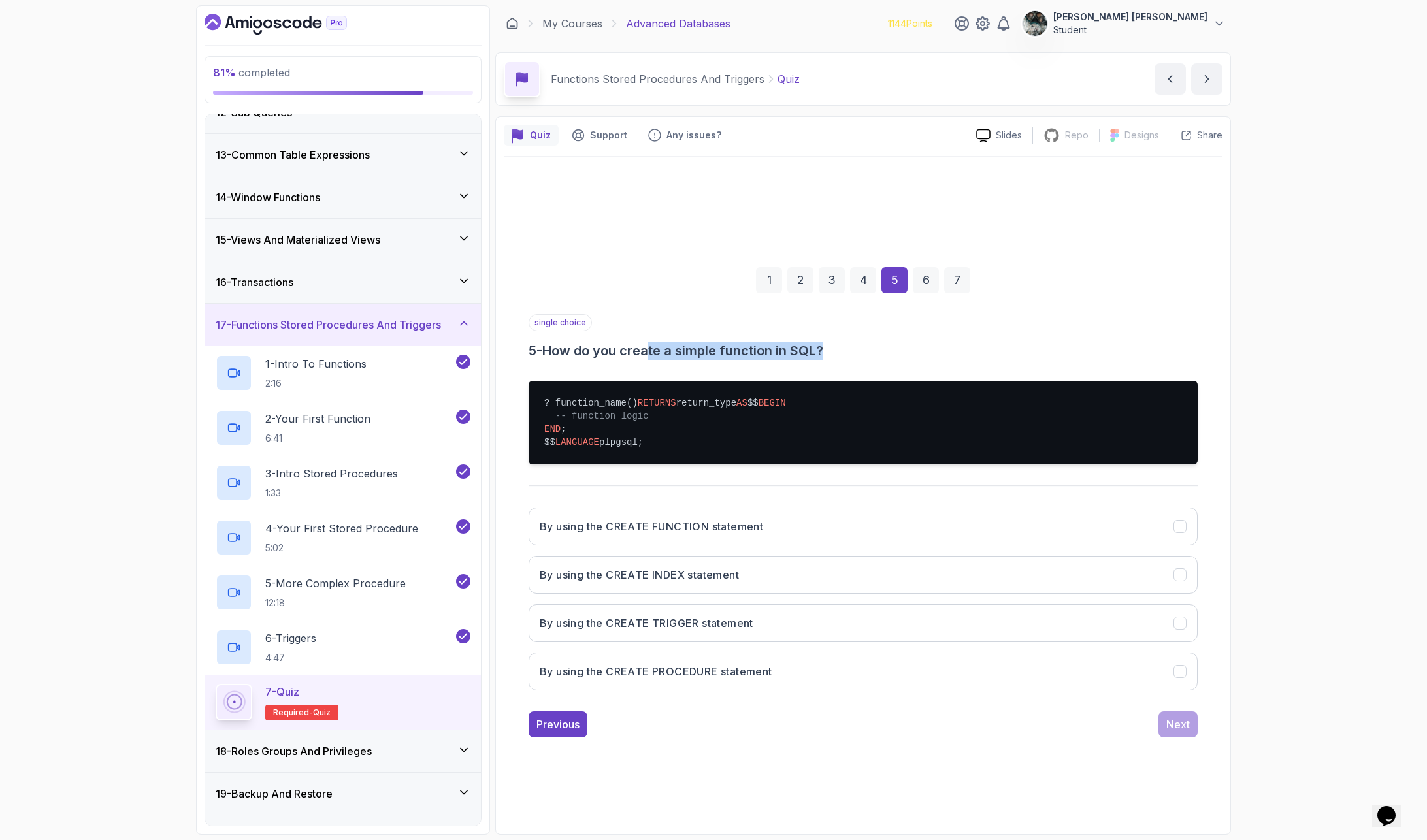
drag, startPoint x: 723, startPoint y: 342, endPoint x: 881, endPoint y: 344, distance: 158.0
click at [862, 344] on h3 "5 - How do you create a simple function in SQL?" at bounding box center [863, 350] width 669 height 18
click at [887, 344] on h3 "5 - How do you create a simple function in SQL?" at bounding box center [863, 350] width 669 height 18
click at [696, 546] on button "By using the CREATE FUNCTION statement" at bounding box center [863, 526] width 669 height 38
click at [1177, 686] on button "Next" at bounding box center [1178, 725] width 39 height 26
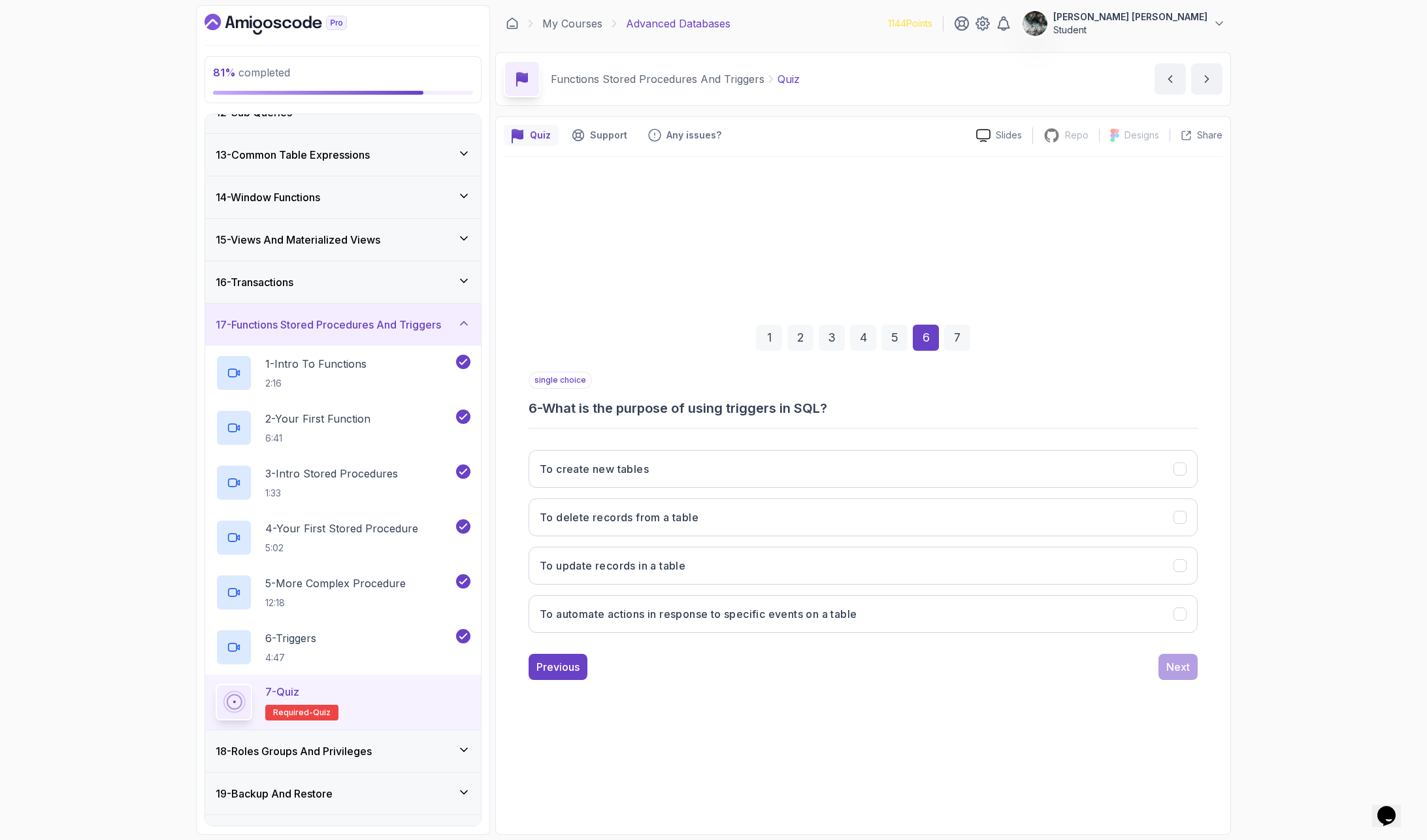
drag, startPoint x: 589, startPoint y: 409, endPoint x: 885, endPoint y: 415, distance: 296.1
click at [877, 418] on div "single choice 6 - What is the purpose of using triggers in SQL? To create new t…" at bounding box center [863, 507] width 669 height 272
click at [609, 622] on button "To automate actions in response to specific events on a table" at bounding box center [863, 613] width 669 height 38
click at [1197, 672] on div "1 2 3 4 5 6 7 single choice 6 - What is the purpose of using triggers in SQL? T…" at bounding box center [863, 492] width 719 height 397
click at [1181, 662] on div "Next" at bounding box center [1178, 667] width 23 height 16
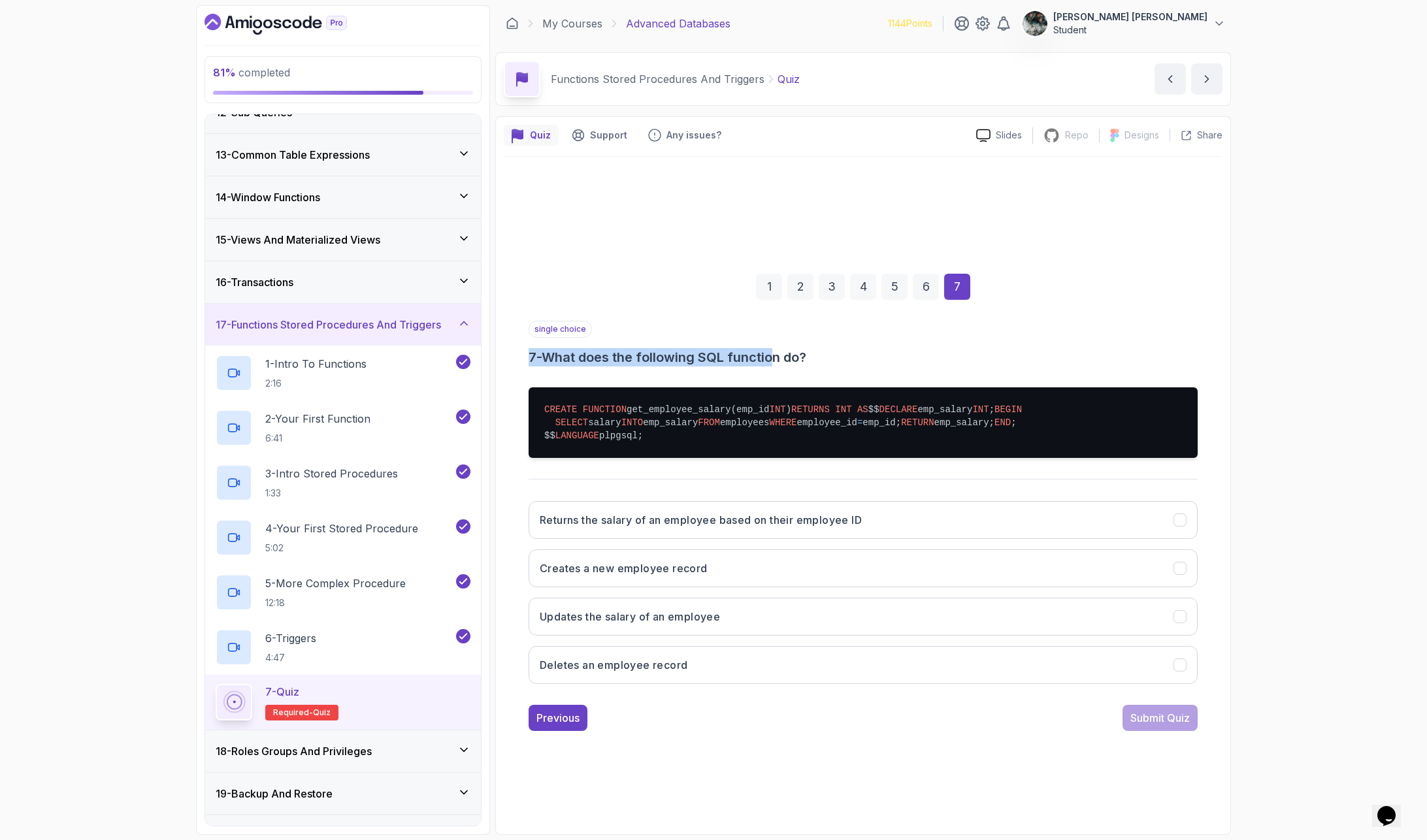
drag, startPoint x: 732, startPoint y: 308, endPoint x: 812, endPoint y: 315, distance: 80.3
click at [789, 321] on div "single choice 7 - What does the following SQL function do?" at bounding box center [863, 344] width 669 height 46
click at [816, 348] on h3 "7 - What does the following SQL function do?" at bounding box center [863, 357] width 669 height 18
drag, startPoint x: 787, startPoint y: 370, endPoint x: 748, endPoint y: 369, distance: 39.0
click at [751, 387] on pre "CREATE FUNCTION get_employee_salary(emp_id INT ) RETURNS INT AS $$ DECLARE emp_…" at bounding box center [863, 422] width 669 height 70
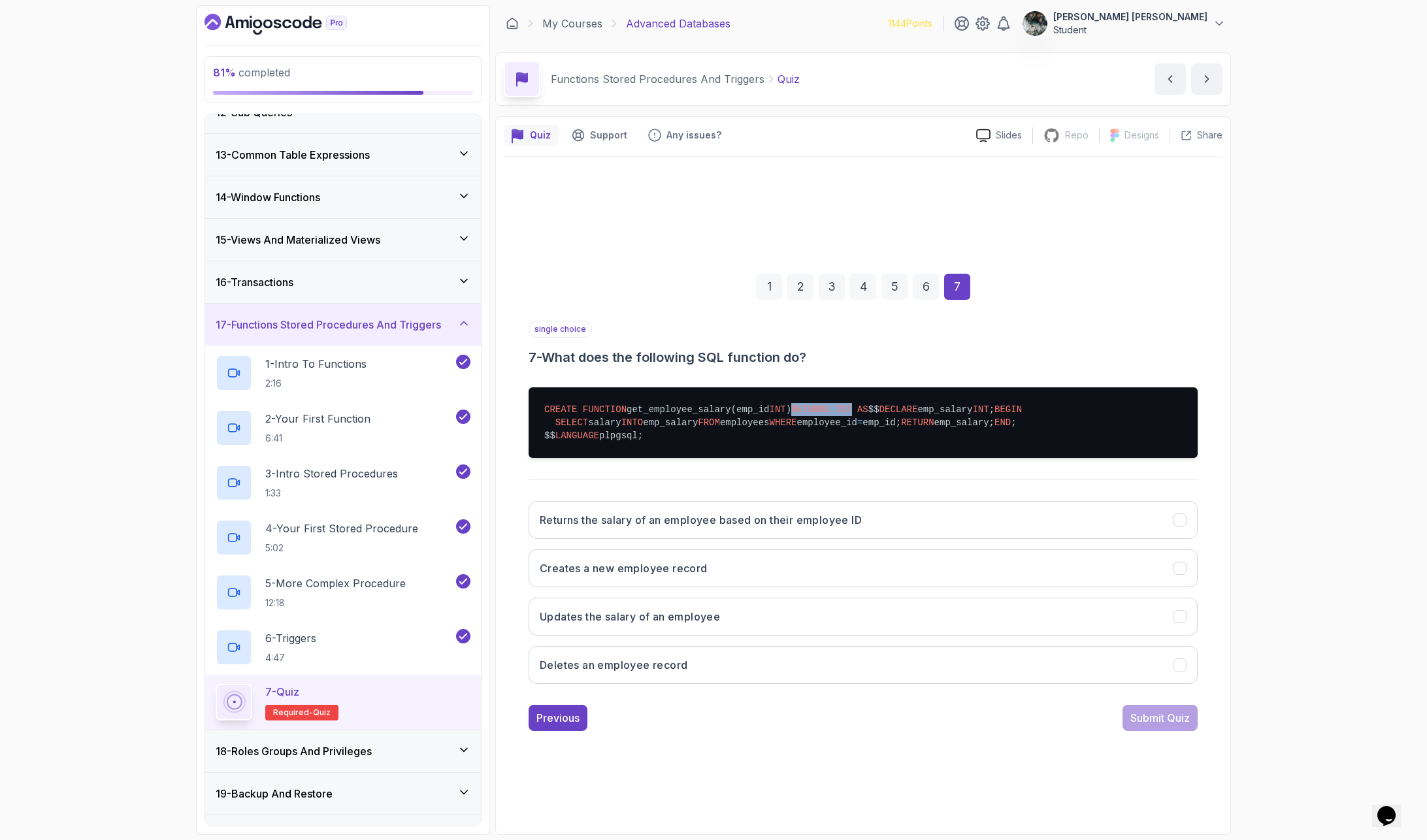
drag, startPoint x: 579, startPoint y: 382, endPoint x: 590, endPoint y: 387, distance: 12.1
click at [609, 387] on pre "CREATE FUNCTION get_employee_salary(emp_id INT ) RETURNS INT AS $$ DECLARE emp_…" at bounding box center [863, 422] width 669 height 70
click at [594, 399] on pre "CREATE FUNCTION get_employee_salary(emp_id INT ) RETURNS INT AS $$ DECLARE emp_…" at bounding box center [863, 422] width 669 height 70
drag, startPoint x: 579, startPoint y: 411, endPoint x: 661, endPoint y: 412, distance: 82.0
click at [656, 412] on pre "CREATE FUNCTION get_employee_salary(emp_id INT ) RETURNS INT AS $$ DECLARE emp_…" at bounding box center [863, 422] width 669 height 70
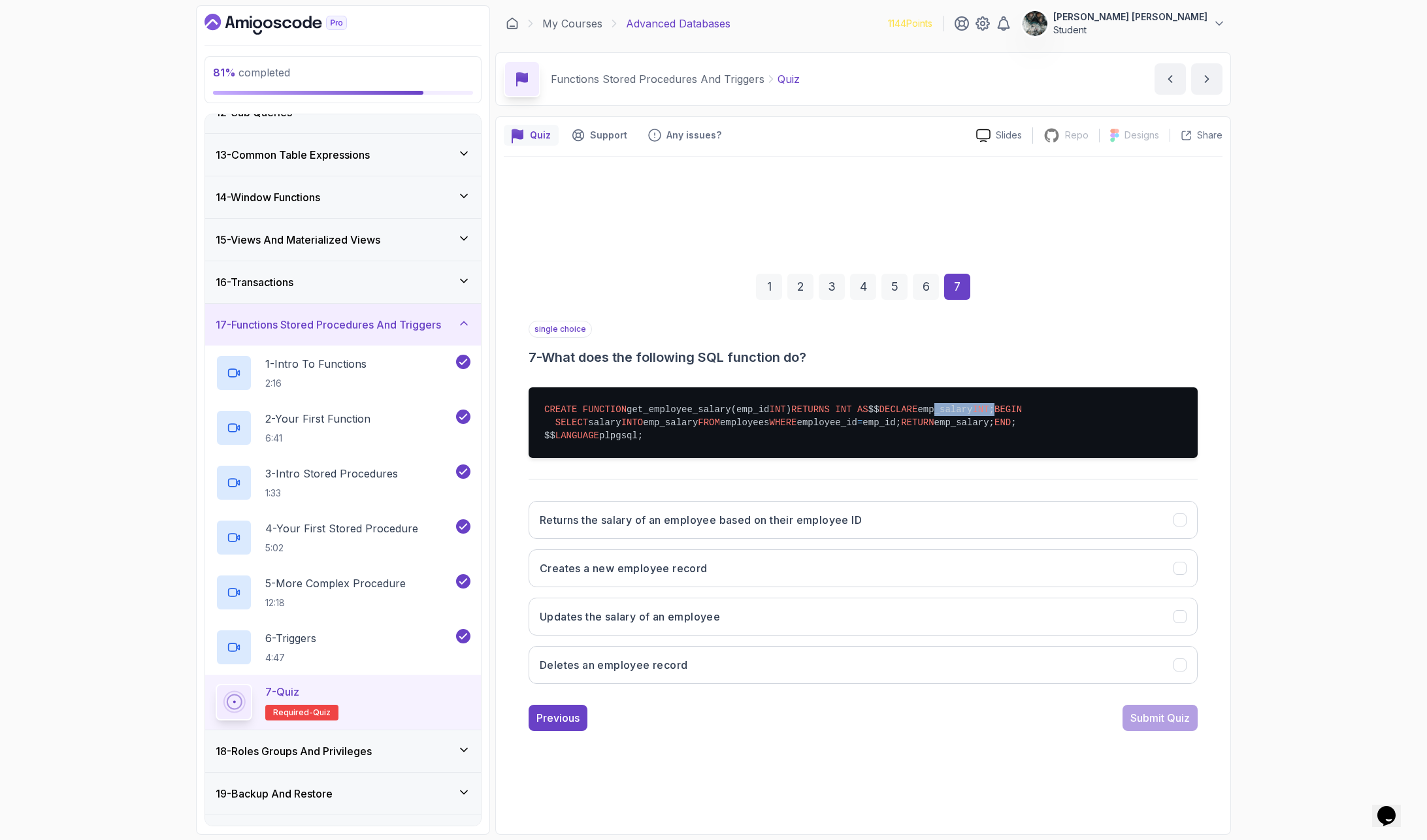
click at [698, 415] on pre "CREATE FUNCTION get_employee_salary(emp_id INT ) RETURNS INT AS $$ DECLARE emp_…" at bounding box center [863, 422] width 669 height 70
drag, startPoint x: 727, startPoint y: 410, endPoint x: 590, endPoint y: 408, distance: 137.0
click at [590, 408] on pre "CREATE FUNCTION get_employee_salary(emp_id INT ) RETURNS INT AS $$ DECLARE emp_…" at bounding box center [863, 422] width 669 height 70
click at [572, 410] on pre "CREATE FUNCTION get_employee_salary(emp_id INT ) RETURNS INT AS $$ DECLARE emp_…" at bounding box center [863, 422] width 669 height 70
drag, startPoint x: 541, startPoint y: 408, endPoint x: 624, endPoint y: 412, distance: 83.1
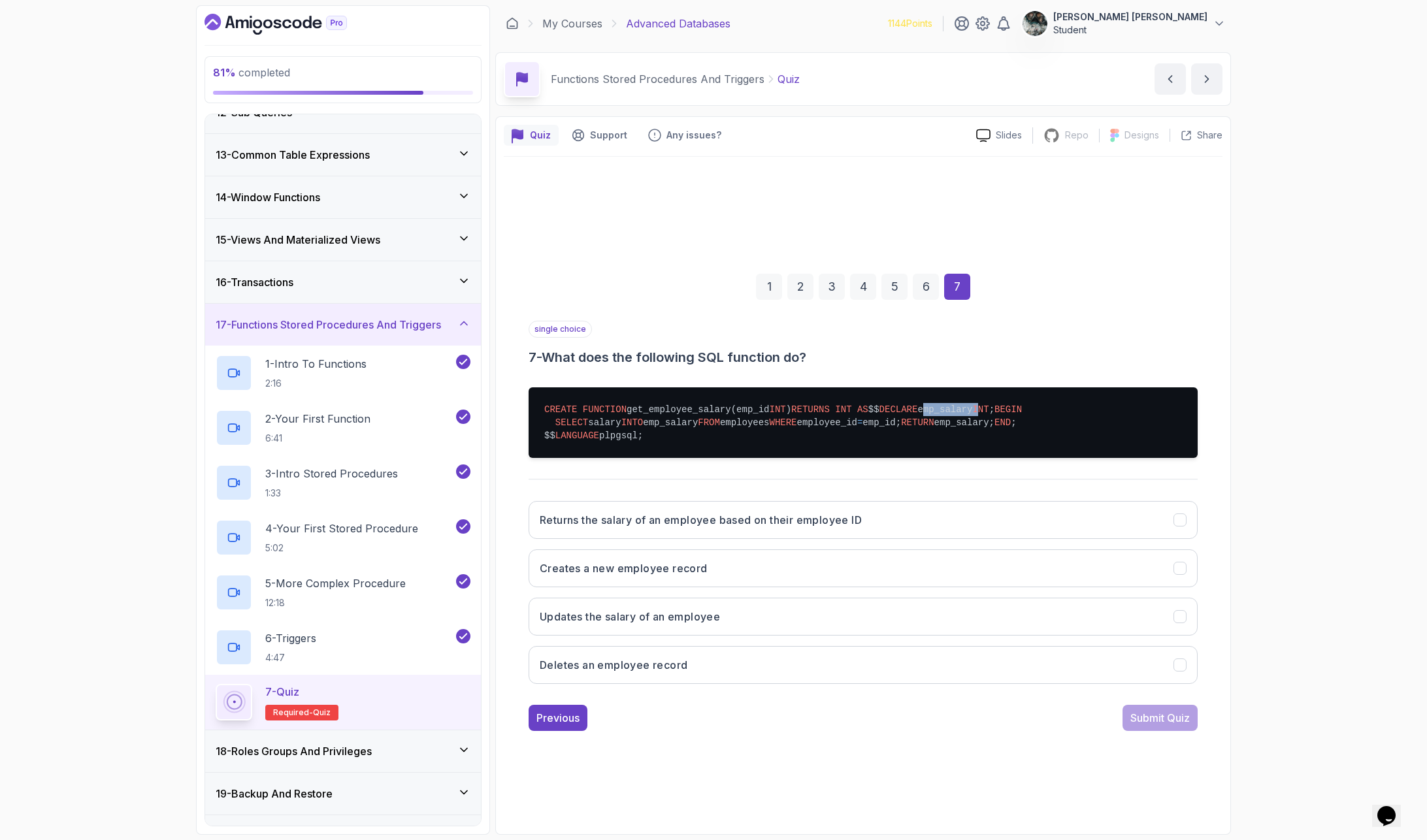
click at [622, 412] on pre "CREATE FUNCTION get_employee_salary(emp_id INT ) RETURNS INT AS $$ DECLARE emp_…" at bounding box center [863, 422] width 669 height 70
click at [972, 412] on span "INT" at bounding box center [980, 409] width 16 height 10
drag, startPoint x: 546, startPoint y: 396, endPoint x: 583, endPoint y: 397, distance: 37.0
click at [879, 404] on span "DECLARE" at bounding box center [898, 409] width 38 height 10
drag, startPoint x: 592, startPoint y: 387, endPoint x: 663, endPoint y: 389, distance: 71.0
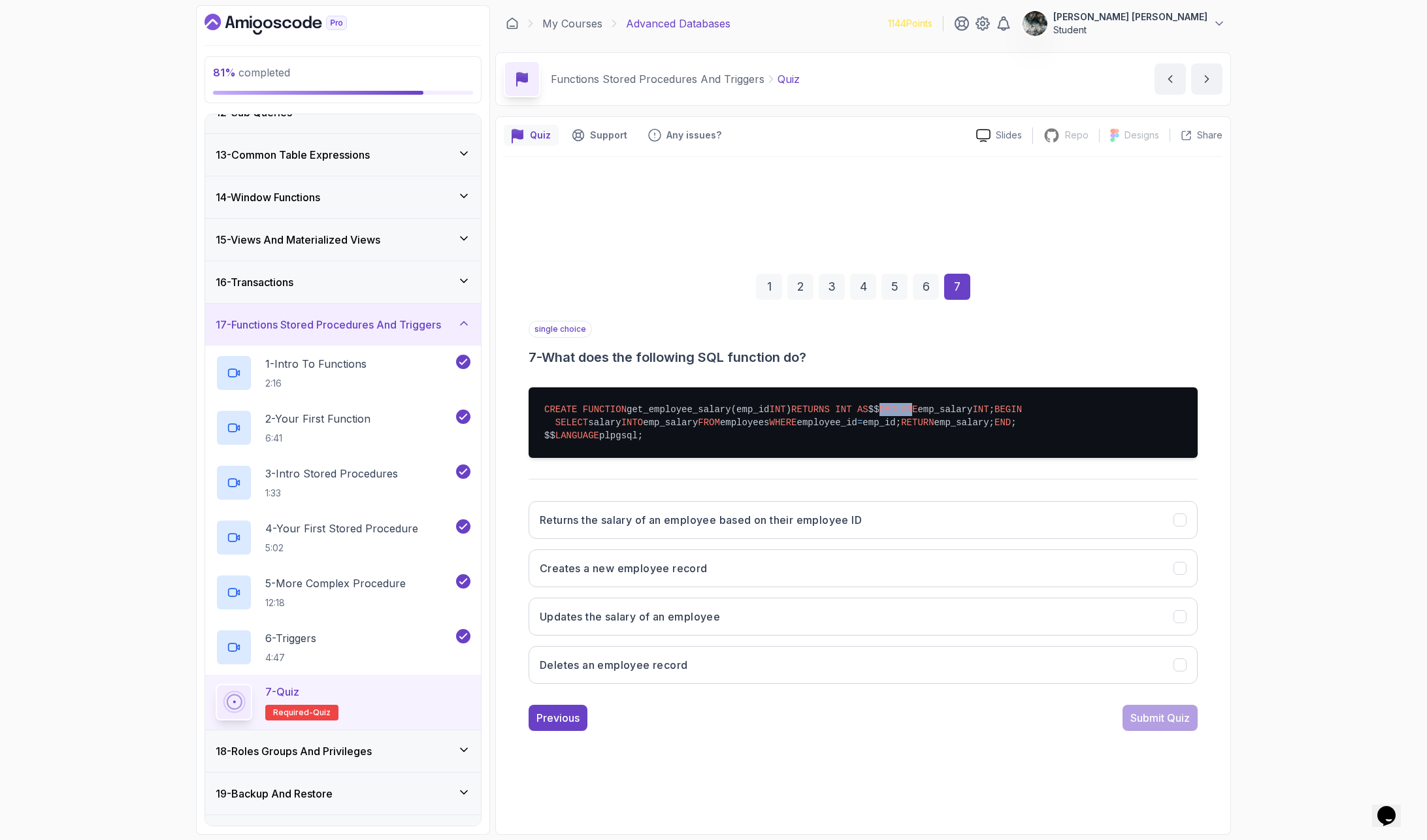
click at [662, 388] on pre "CREATE FUNCTION get_employee_salary(emp_id INT ) RETURNS INT AS $$ DECLARE emp_…" at bounding box center [863, 422] width 669 height 70
click at [585, 431] on pre "CREATE FUNCTION get_employee_salary(emp_id INT ) RETURNS INT AS $$ DECLARE emp_…" at bounding box center [863, 422] width 669 height 70
click at [562, 441] on pre "CREATE FUNCTION get_employee_salary(emp_id INT ) RETURNS INT AS $$ DECLARE emp_…" at bounding box center [863, 422] width 669 height 70
drag, startPoint x: 538, startPoint y: 424, endPoint x: 586, endPoint y: 422, distance: 48.0
click at [586, 422] on pre "CREATE FUNCTION get_employee_salary(emp_id INT ) RETURNS INT AS $$ DECLARE emp_…" at bounding box center [863, 422] width 669 height 70
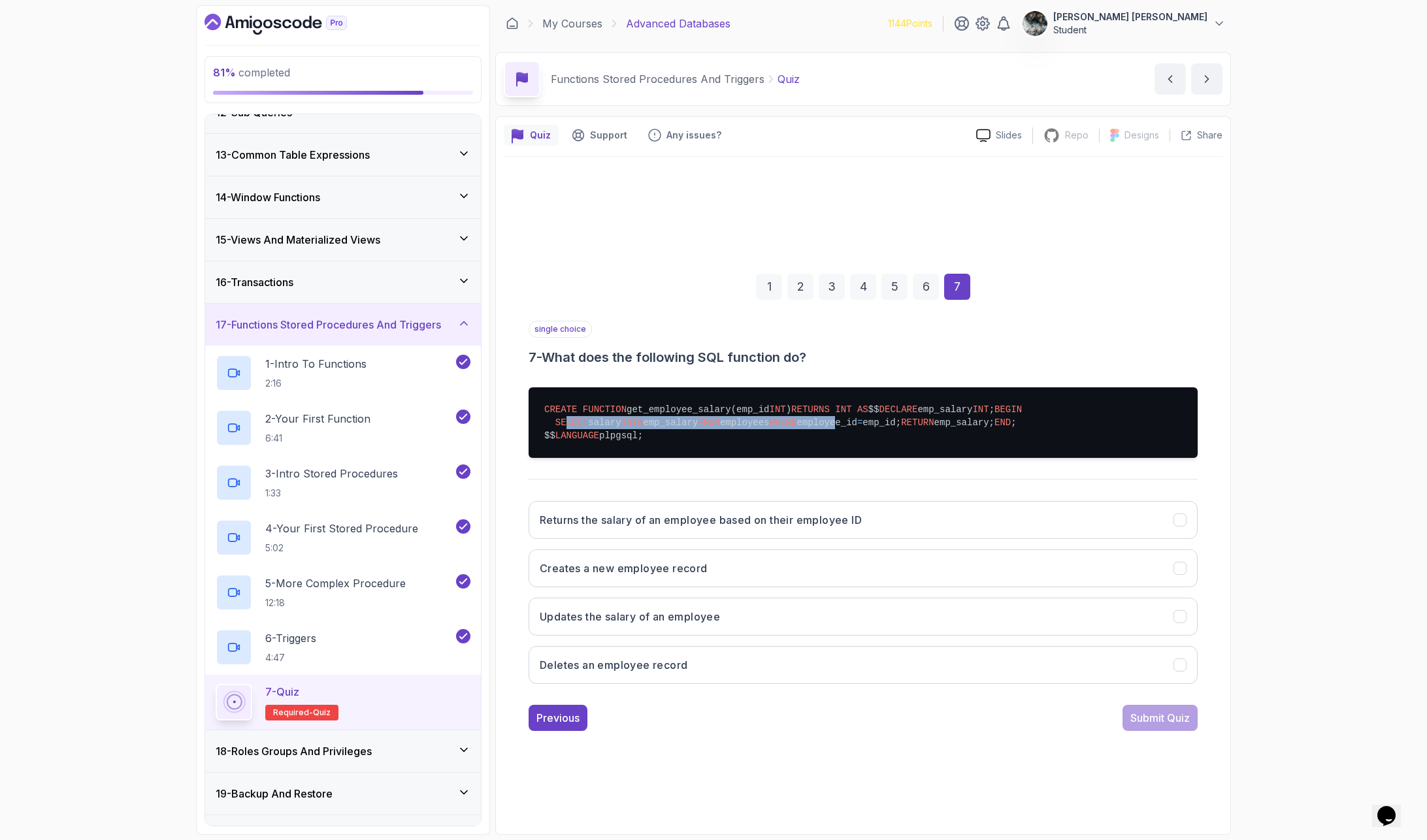
drag, startPoint x: 566, startPoint y: 437, endPoint x: 871, endPoint y: 430, distance: 305.1
click at [871, 430] on pre "CREATE FUNCTION get_employee_salary(emp_id INT ) RETURNS INT AS $$ DECLARE emp_…" at bounding box center [863, 422] width 669 height 70
drag, startPoint x: 618, startPoint y: 451, endPoint x: 648, endPoint y: 452, distance: 30.0
click at [637, 451] on pre "CREATE FUNCTION get_employee_salary(emp_id INT ) RETURNS INT AS $$ DECLARE emp_…" at bounding box center [863, 422] width 669 height 70
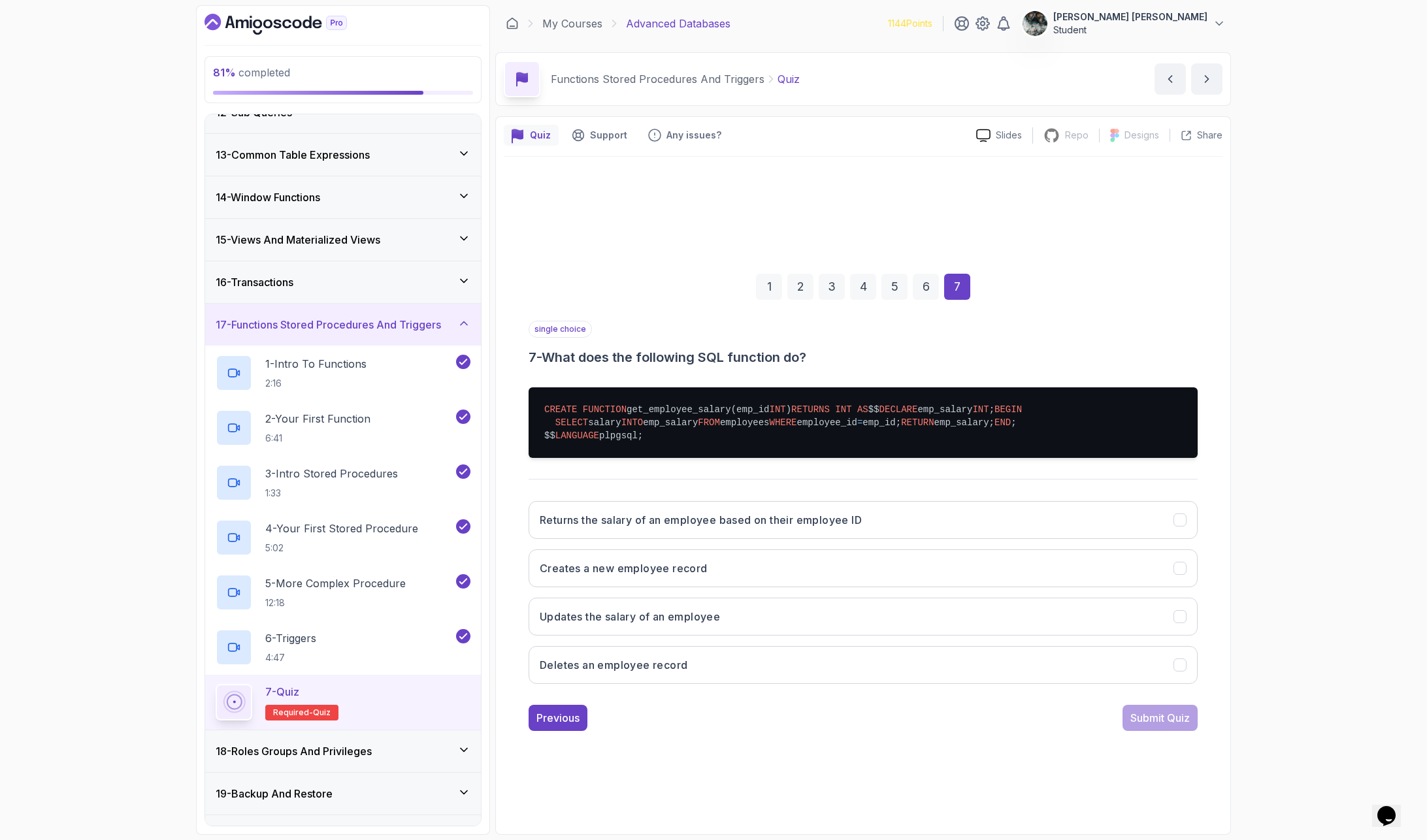
click at [661, 453] on pre "CREATE FUNCTION get_employee_salary(emp_id INT ) RETURNS INT AS $$ DECLARE emp_…" at bounding box center [863, 422] width 669 height 70
drag, startPoint x: 678, startPoint y: 454, endPoint x: 571, endPoint y: 453, distance: 107.0
click at [566, 445] on pre "CREATE FUNCTION get_employee_salary(emp_id INT ) RETURNS INT AS $$ DECLARE emp_…" at bounding box center [863, 422] width 669 height 70
click at [664, 528] on h3 "Returns the salary of an employee based on their employee ID" at bounding box center [701, 520] width 322 height 16
click at [1162, 686] on div "Submit Quiz" at bounding box center [1160, 718] width 59 height 16
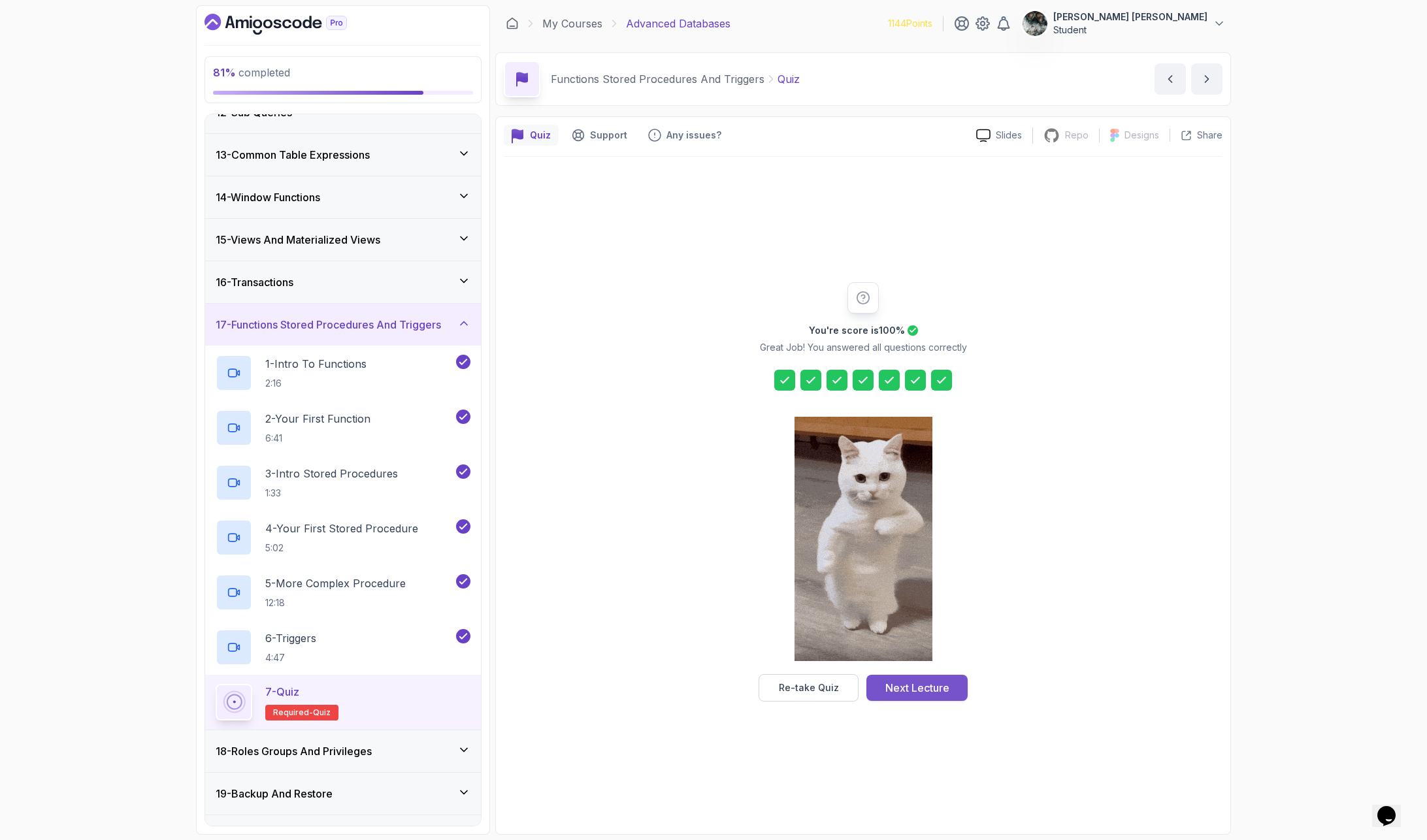
click at [917, 686] on div "Next Lecture" at bounding box center [917, 688] width 64 height 16
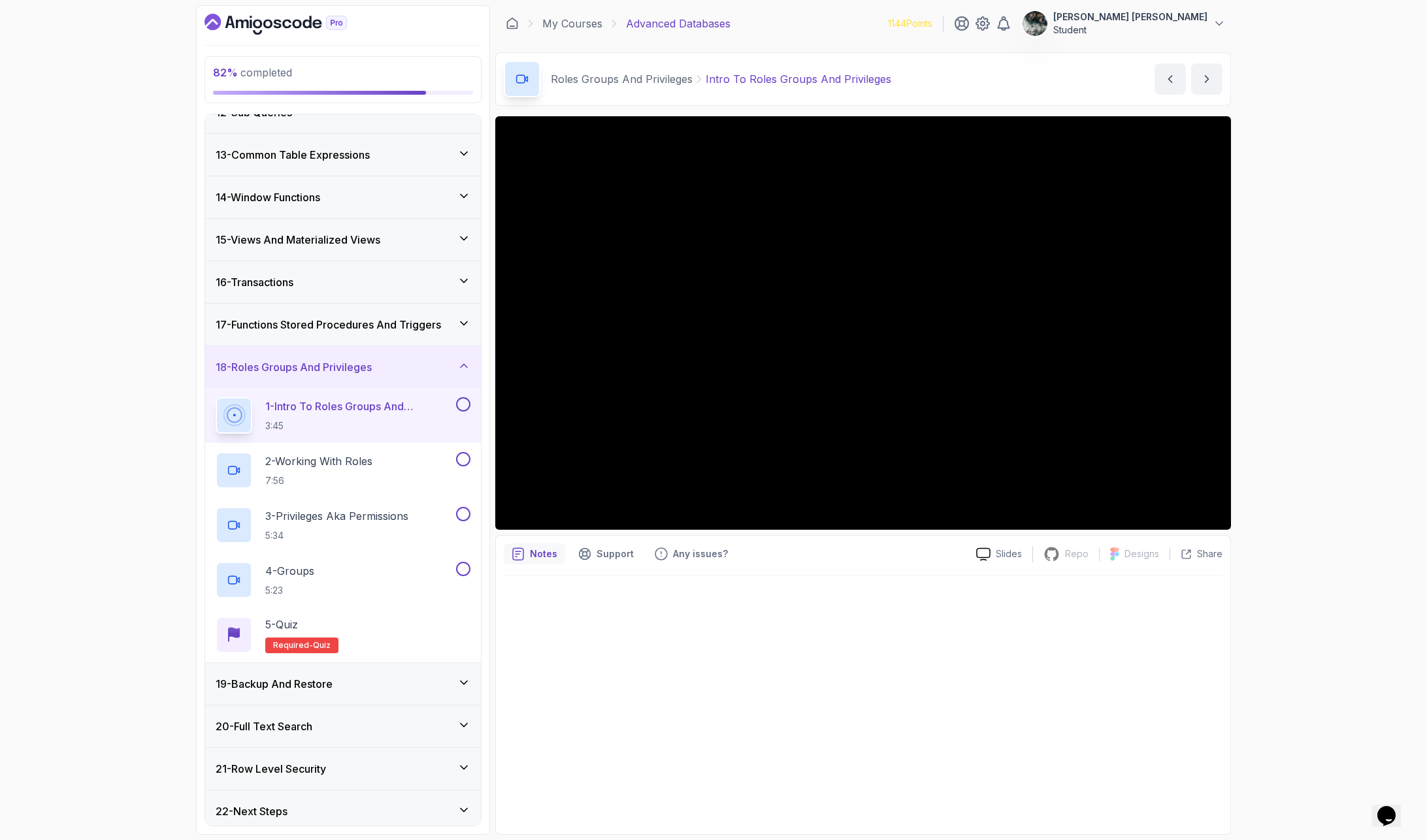
scroll to position [496, 0]
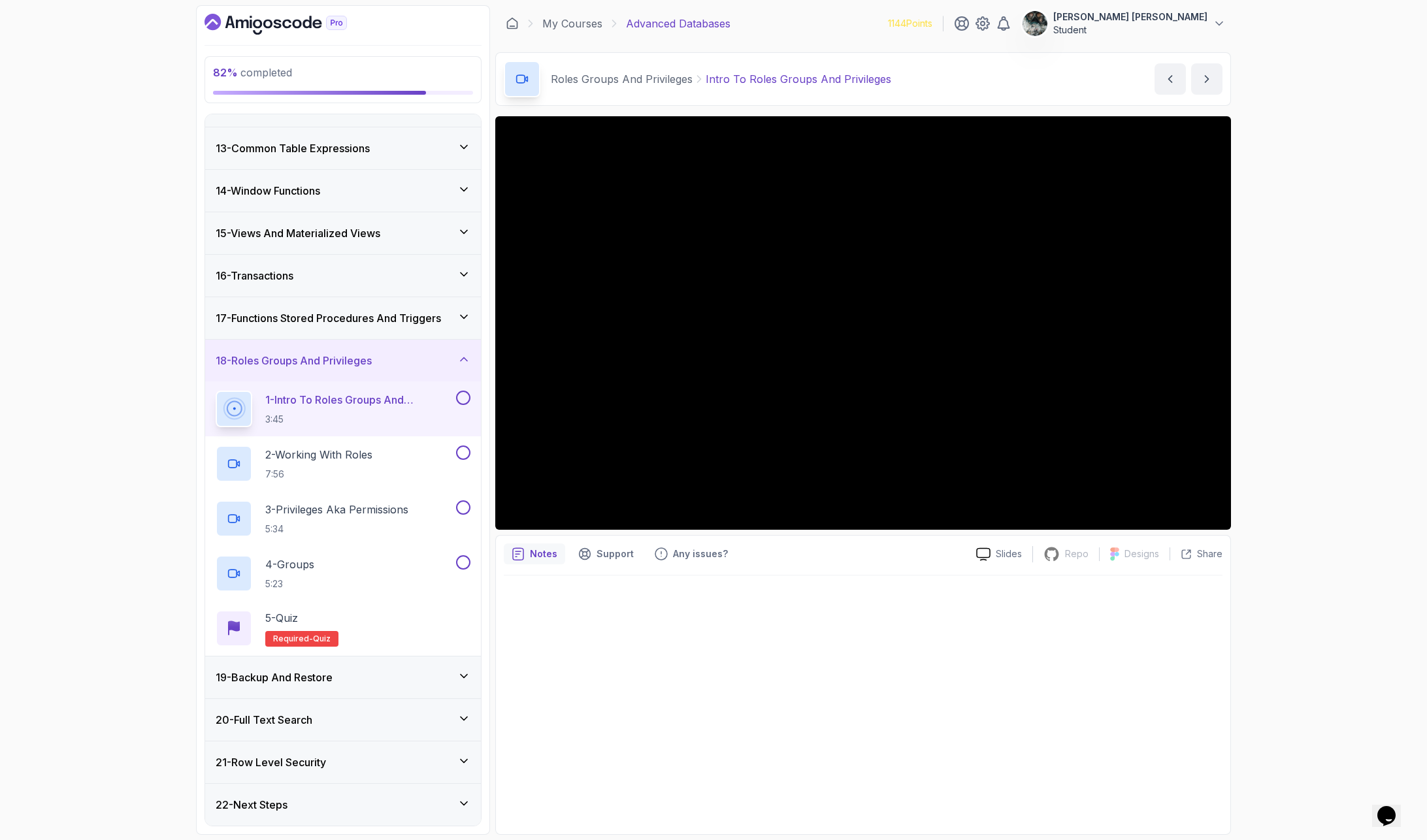
click at [335, 686] on div "20 - Full Text Search" at bounding box center [343, 720] width 255 height 16
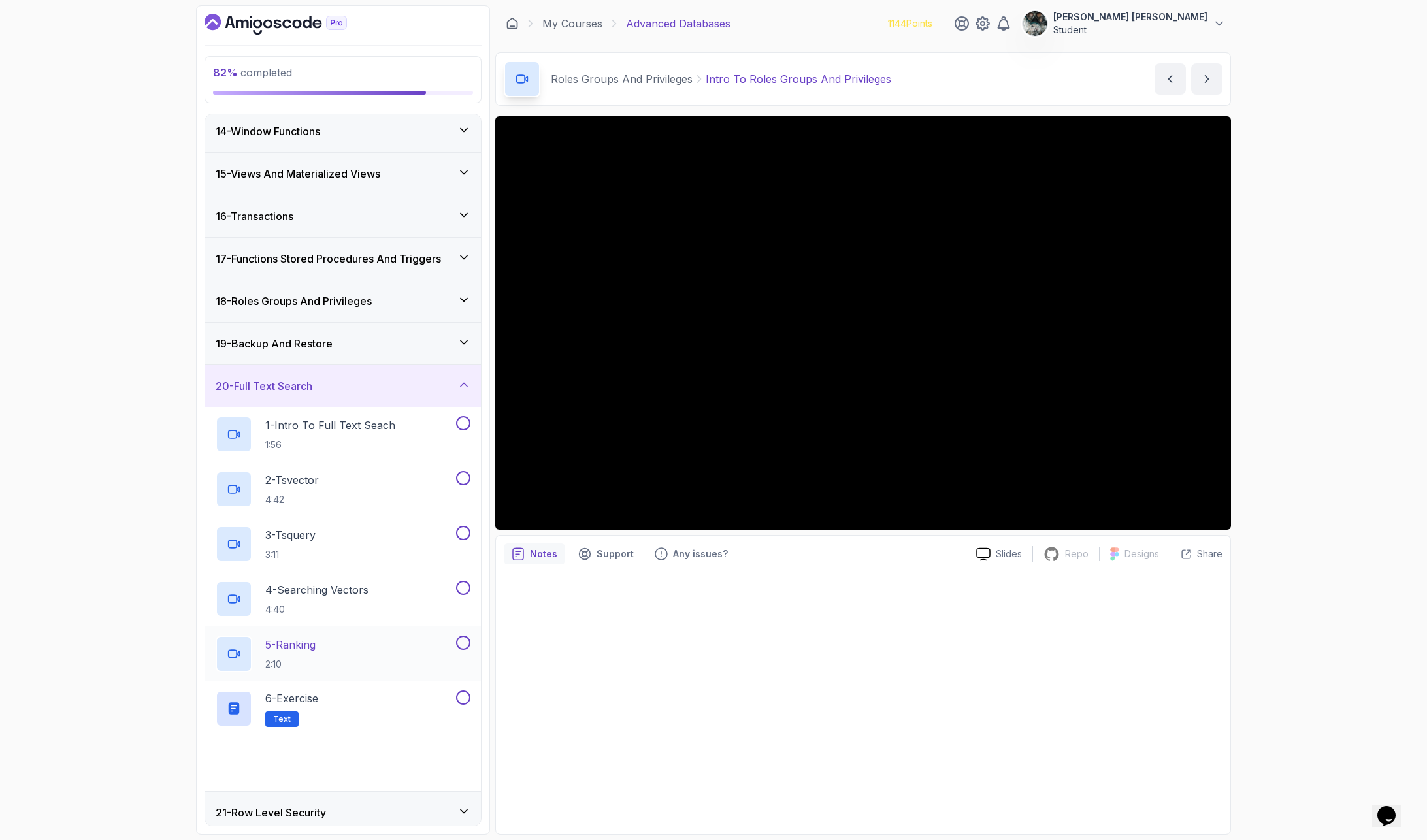
scroll to position [606, 0]
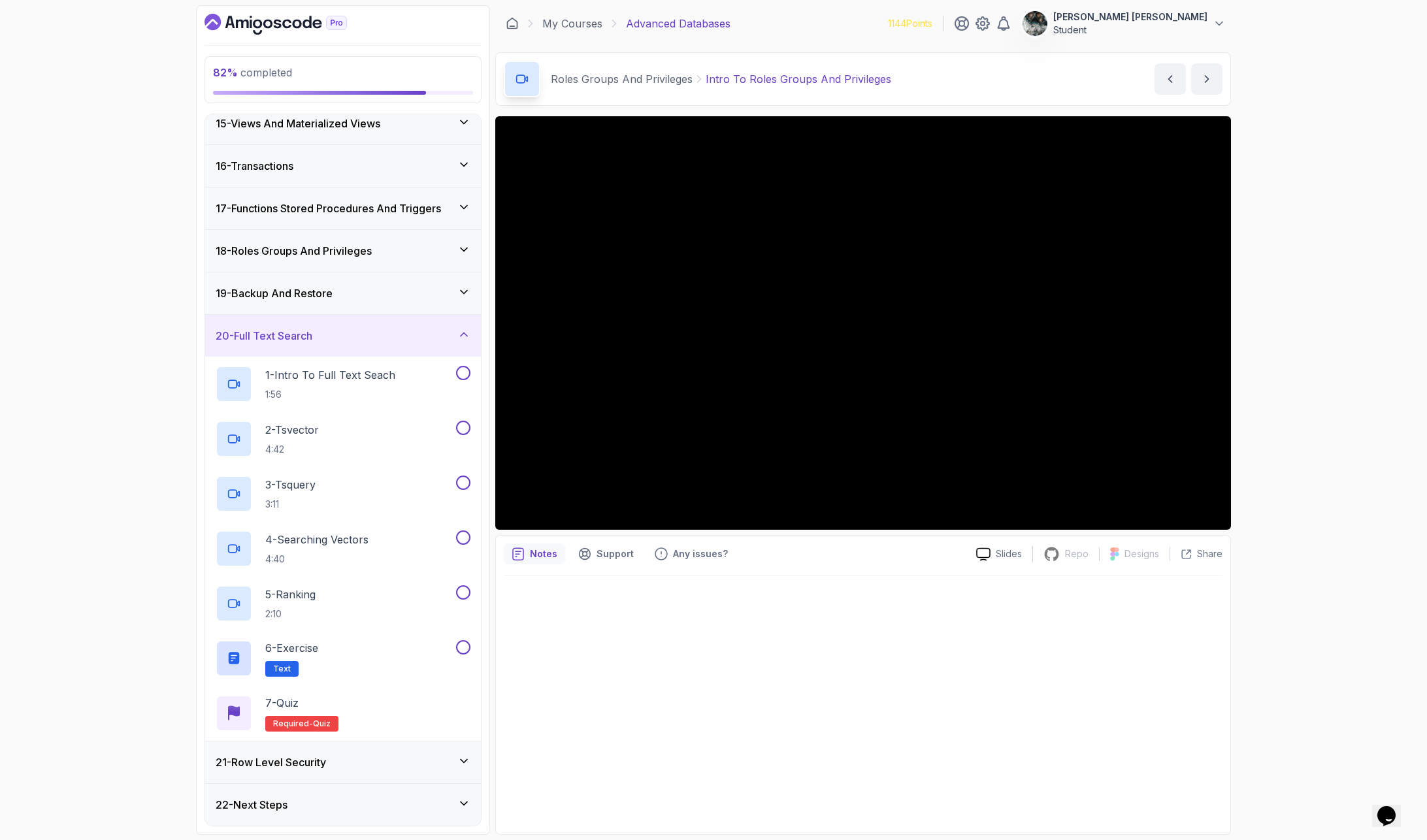
click at [349, 298] on div "19 - Backup And Restore" at bounding box center [343, 293] width 255 height 16
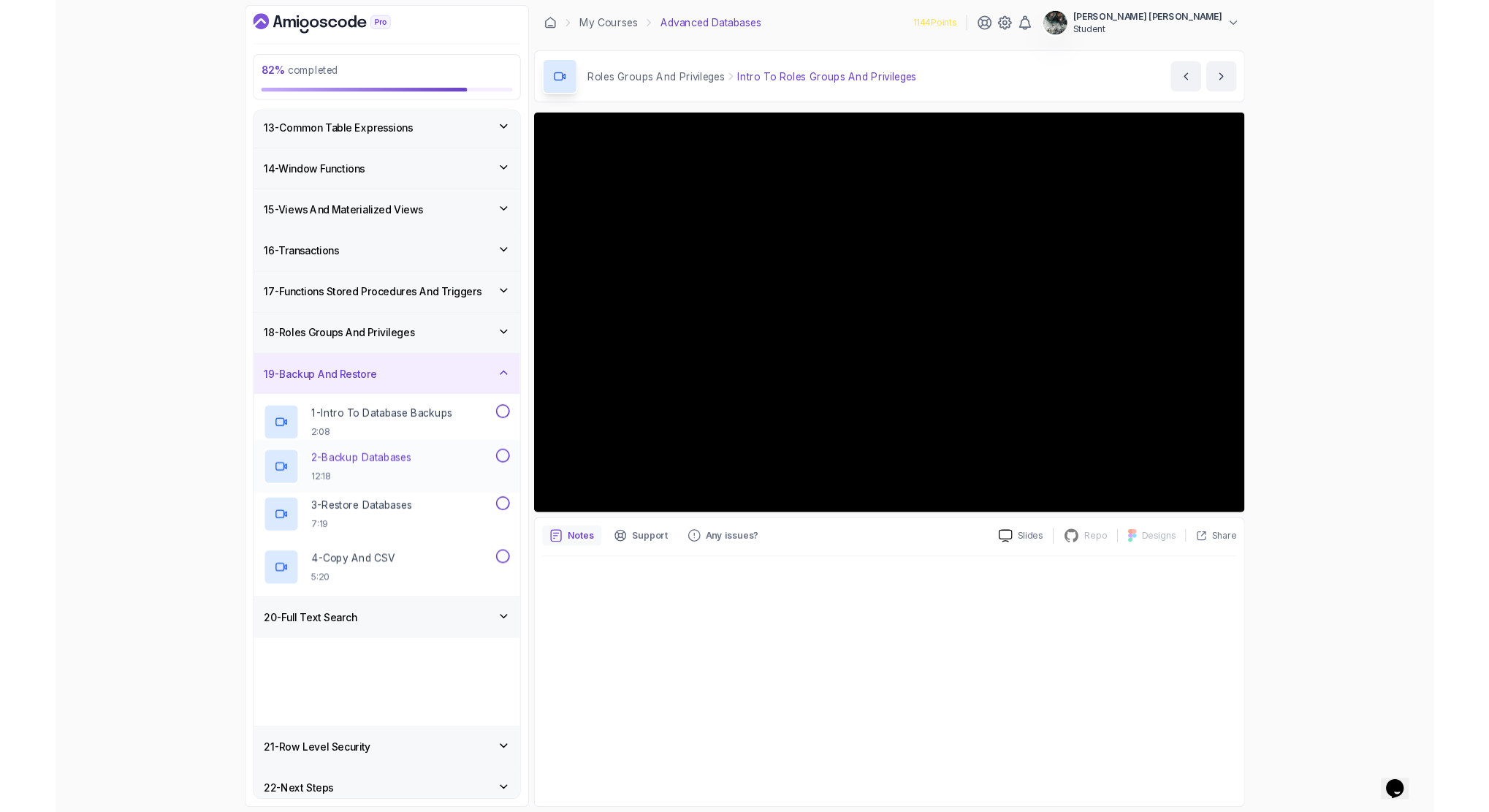
scroll to position [555, 0]
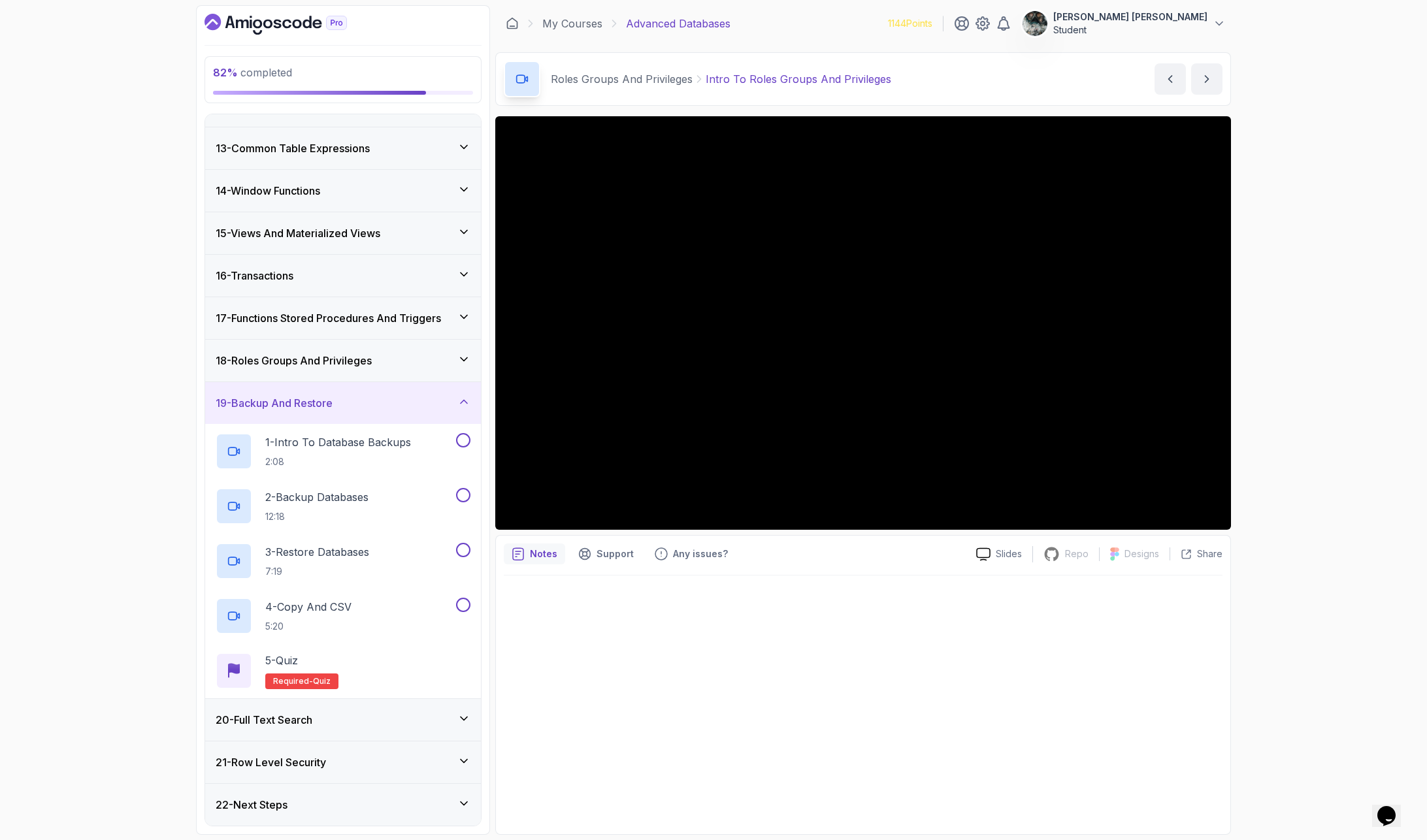
click at [351, 352] on div "18 - Roles Groups And Privileges" at bounding box center [343, 360] width 276 height 42
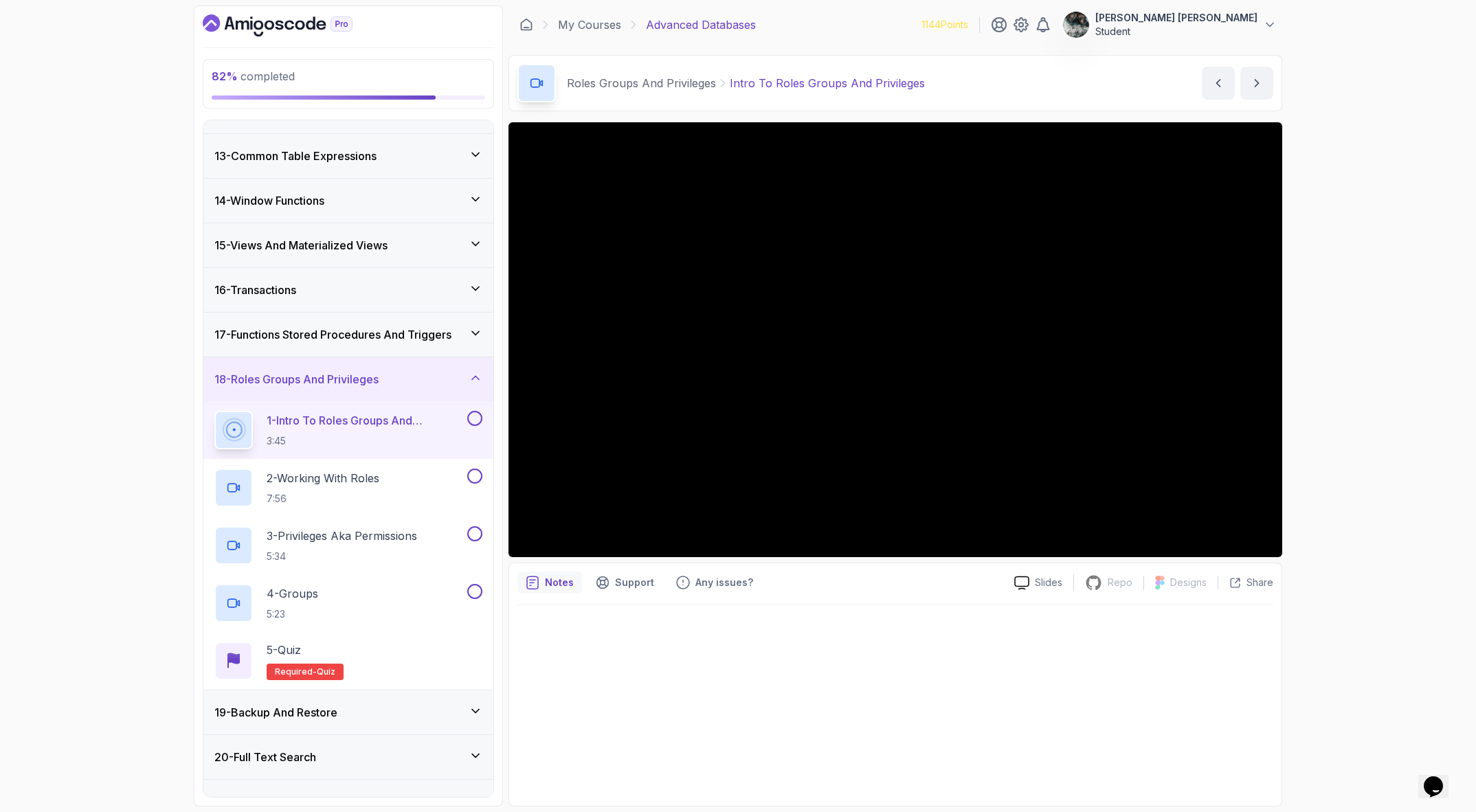
click at [1299, 722] on icon "Opens Chat This icon Opens the chat window." at bounding box center [1434, 787] width 22 height 22
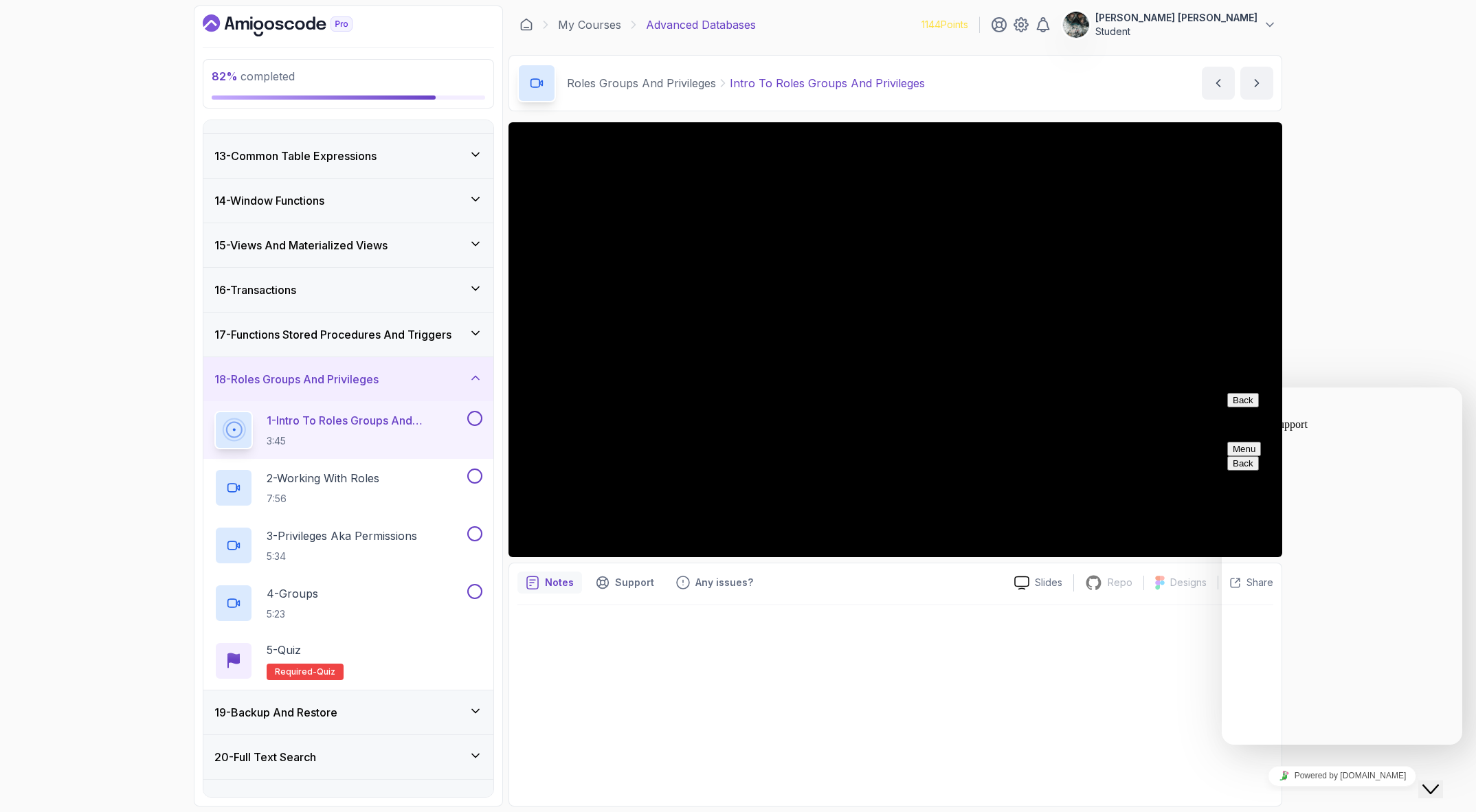
click at [1299, 722] on icon "Close Chat This icon closes the chat window." at bounding box center [1431, 789] width 17 height 17
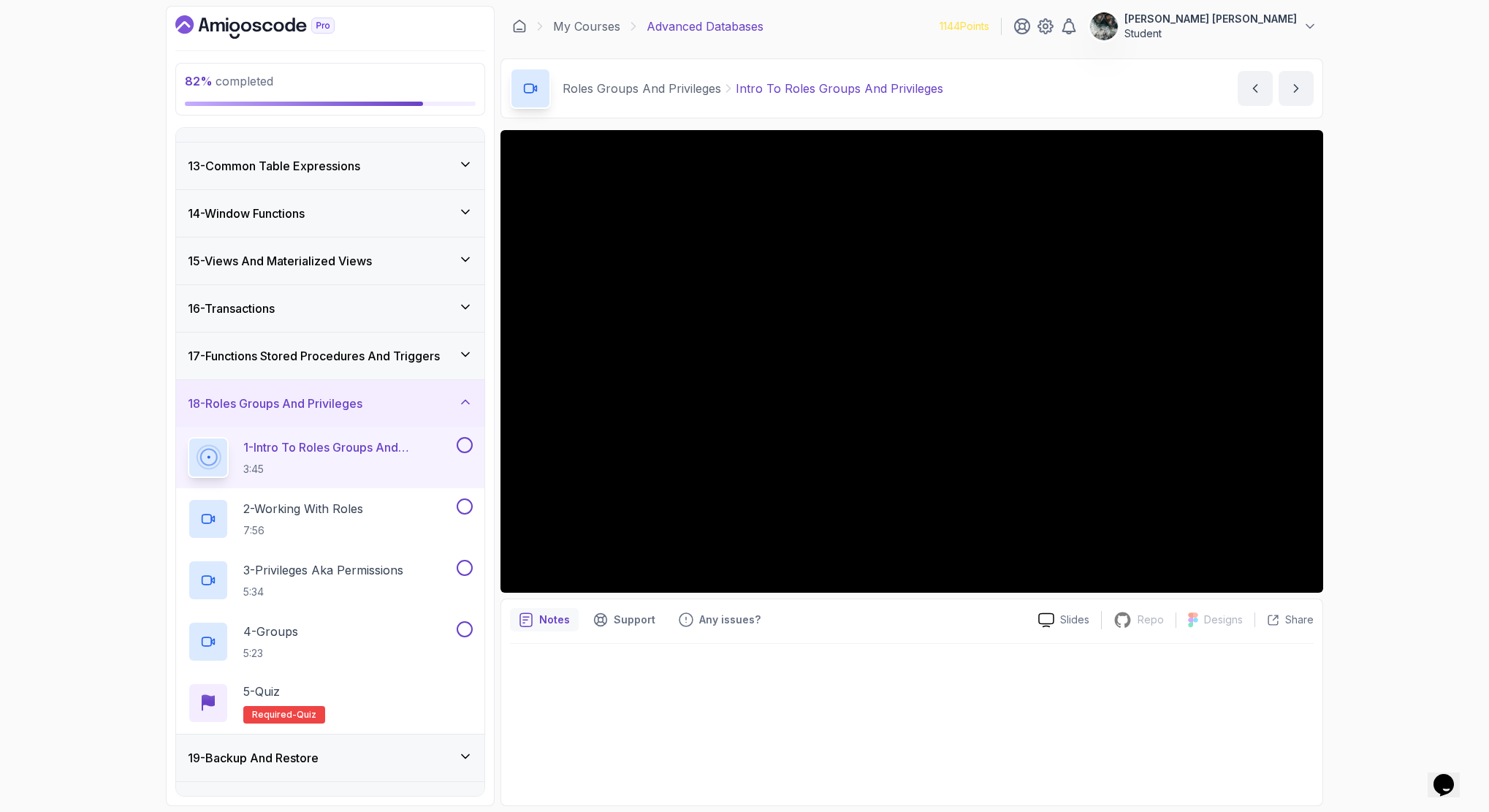
click at [60, 576] on div "82 % completed 1 - Intro 2 - Schemas 3 - Advanced Data Types 4 - Working With D…" at bounding box center [744, 406] width 1489 height 812
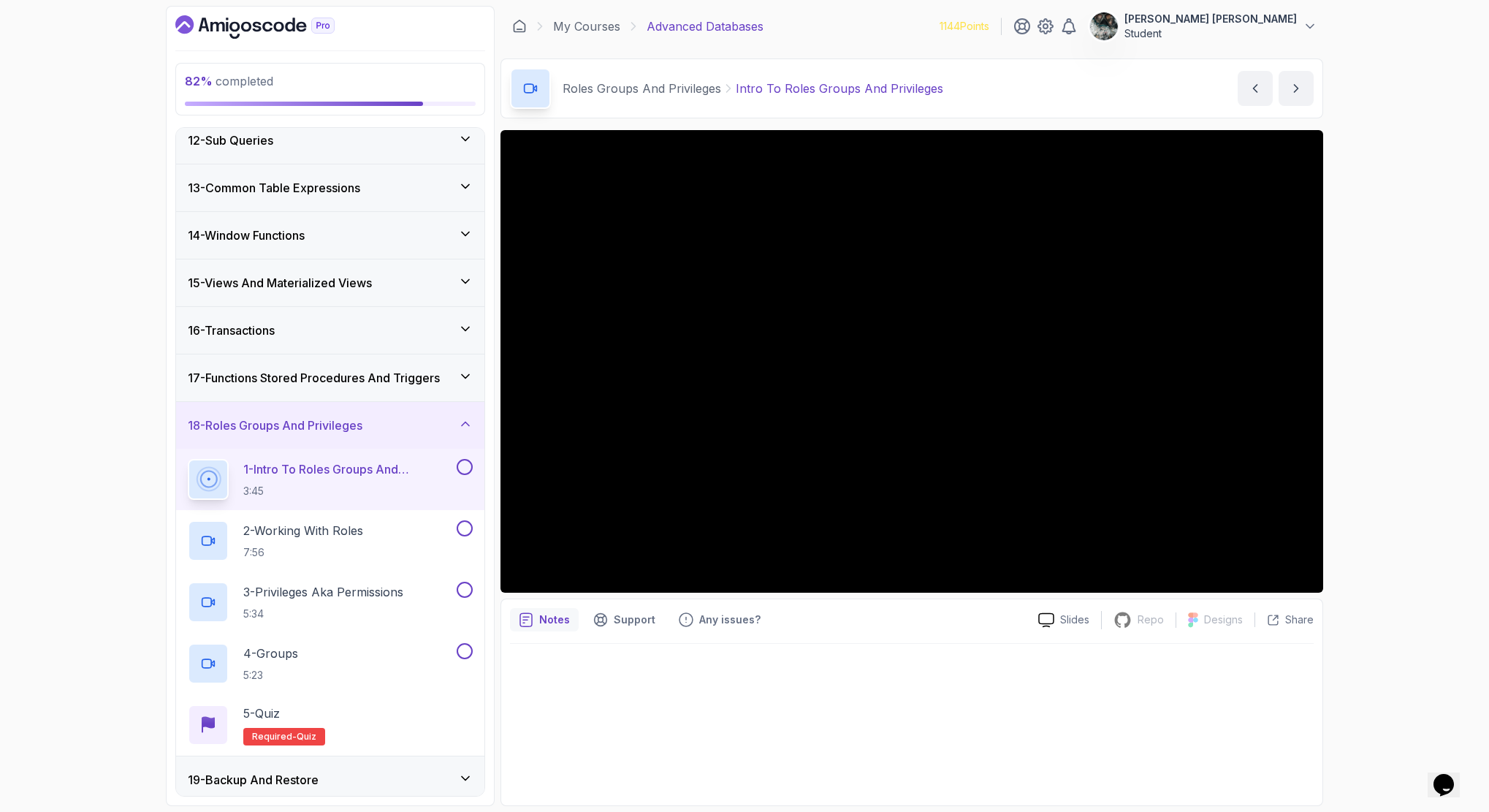
scroll to position [682, 0]
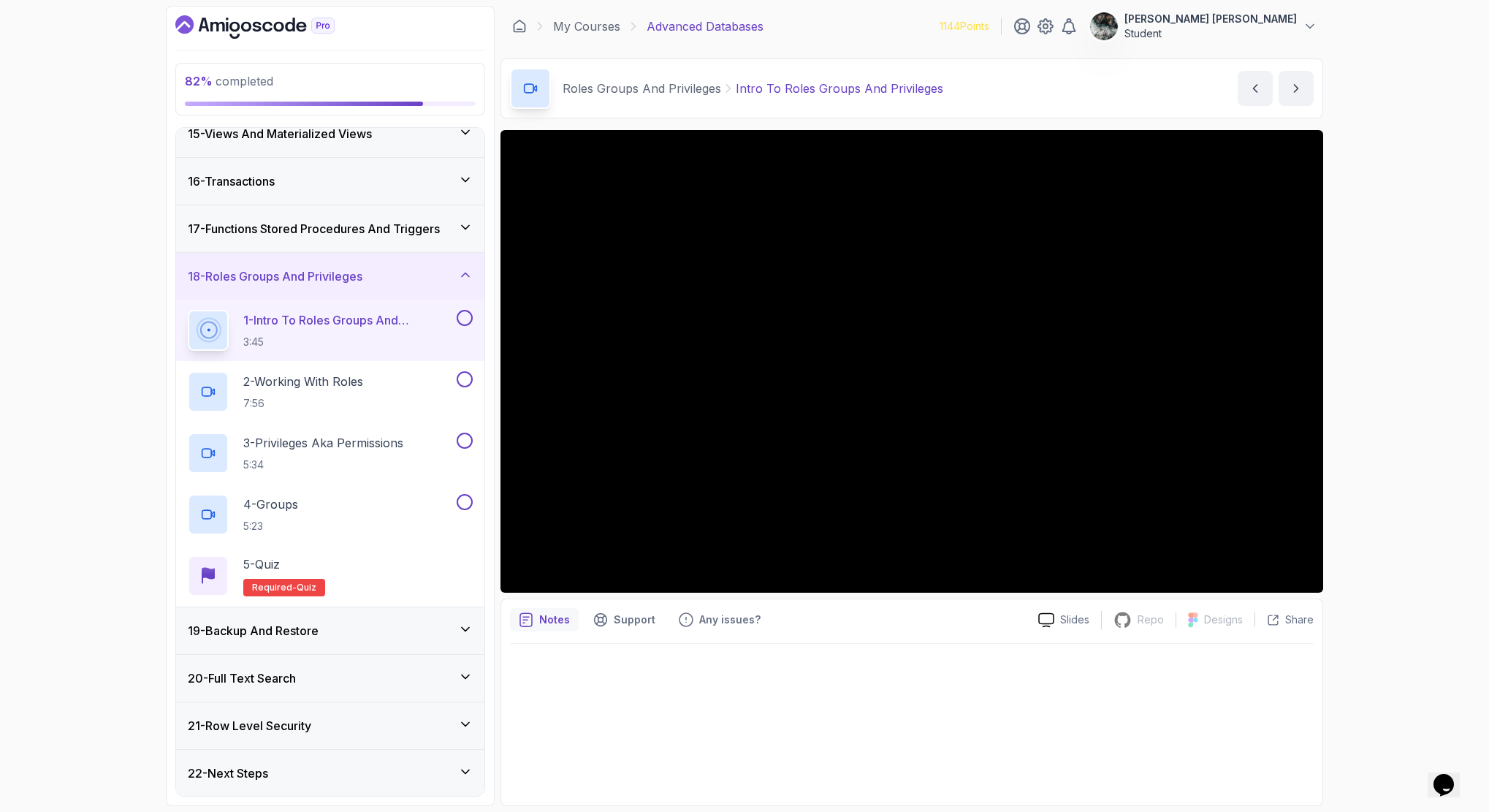
click at [468, 319] on button at bounding box center [465, 318] width 16 height 16
click at [363, 390] on h2 "2 - Working With Roles 7:56" at bounding box center [303, 392] width 120 height 38
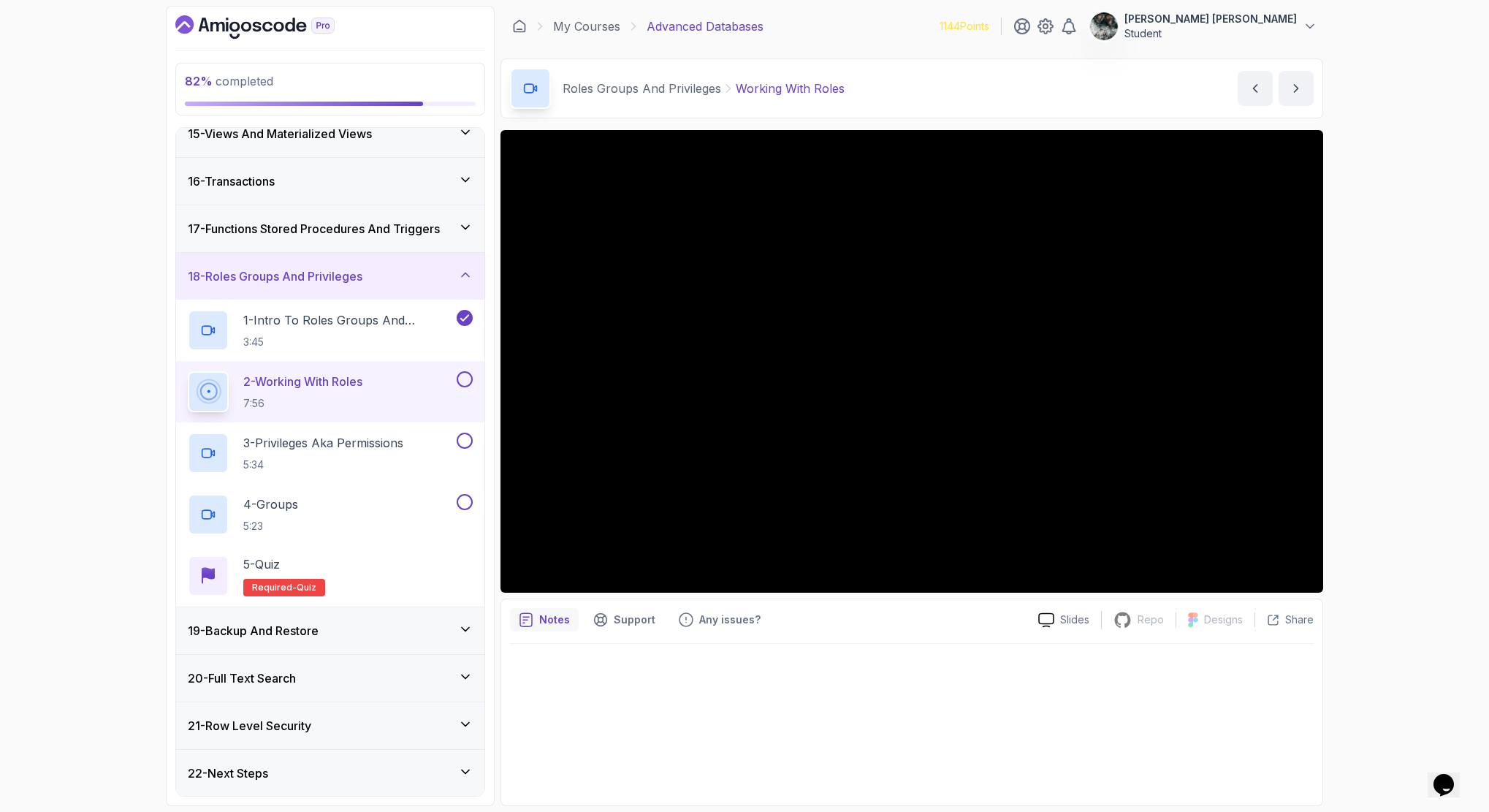
click at [463, 377] on button at bounding box center [465, 379] width 16 height 16
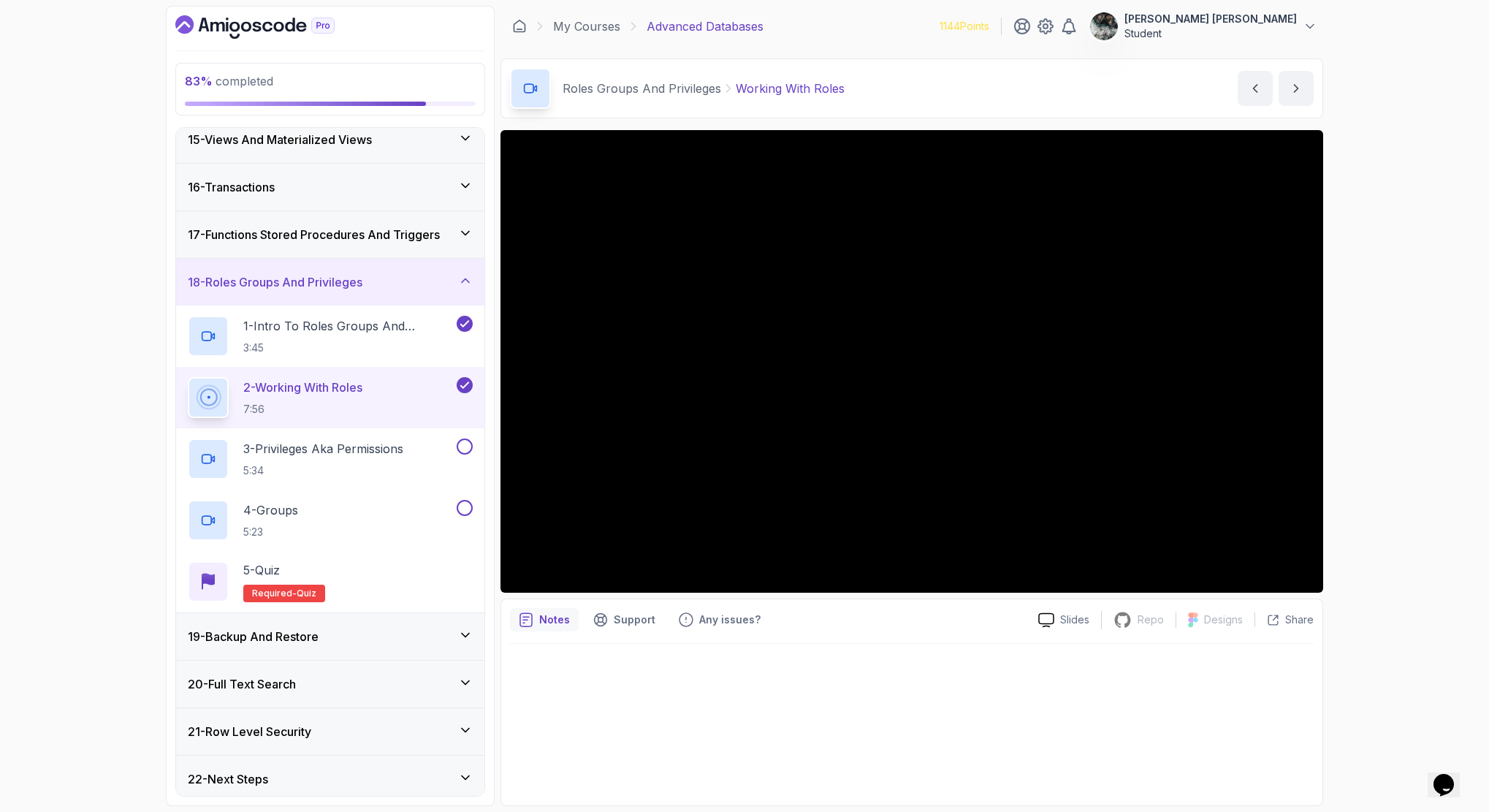
scroll to position [676, 0]
click at [359, 453] on p "3 - Privileges Aka Permissions" at bounding box center [322, 449] width 160 height 18
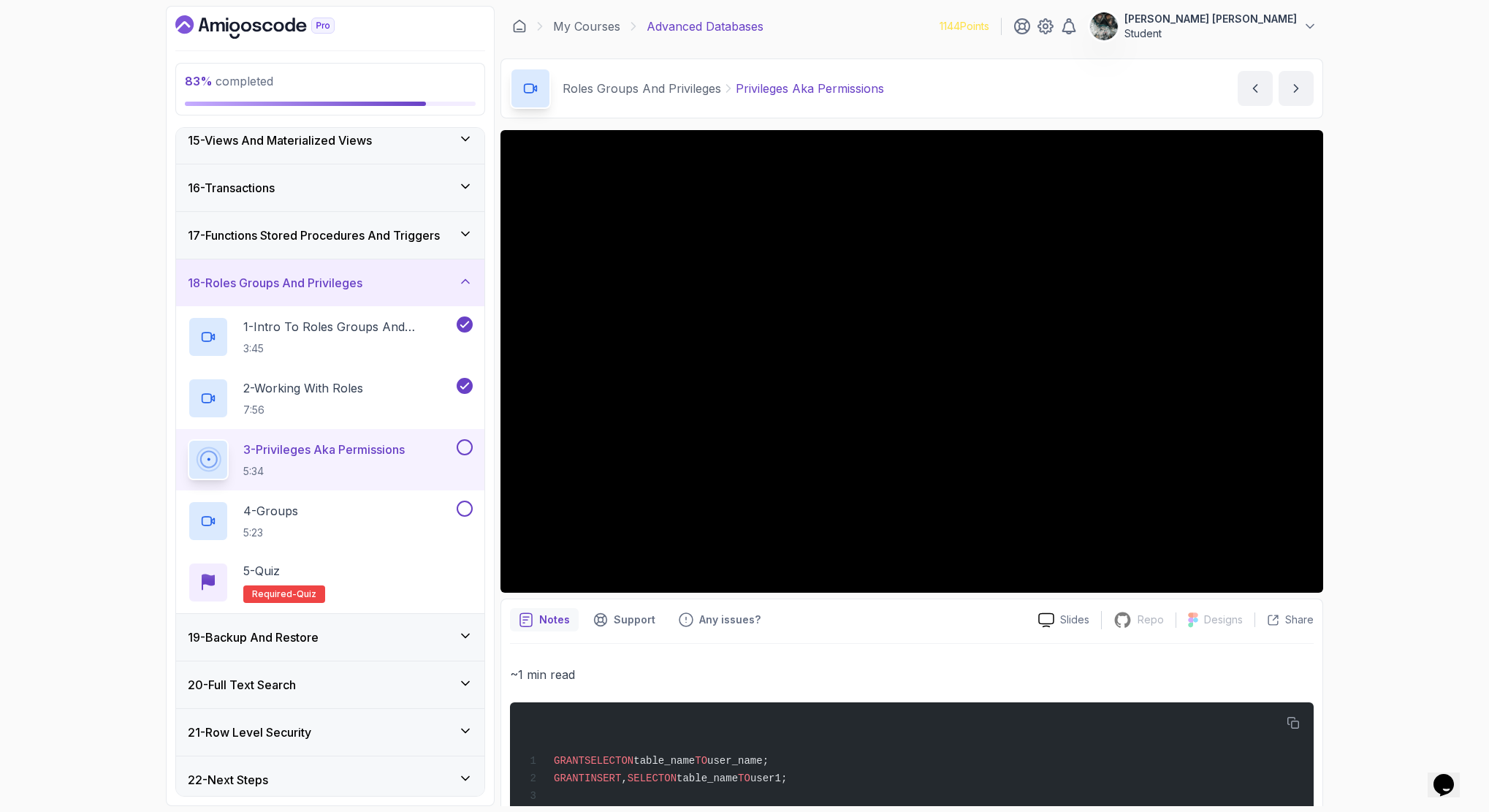
click at [466, 443] on button at bounding box center [465, 447] width 16 height 16
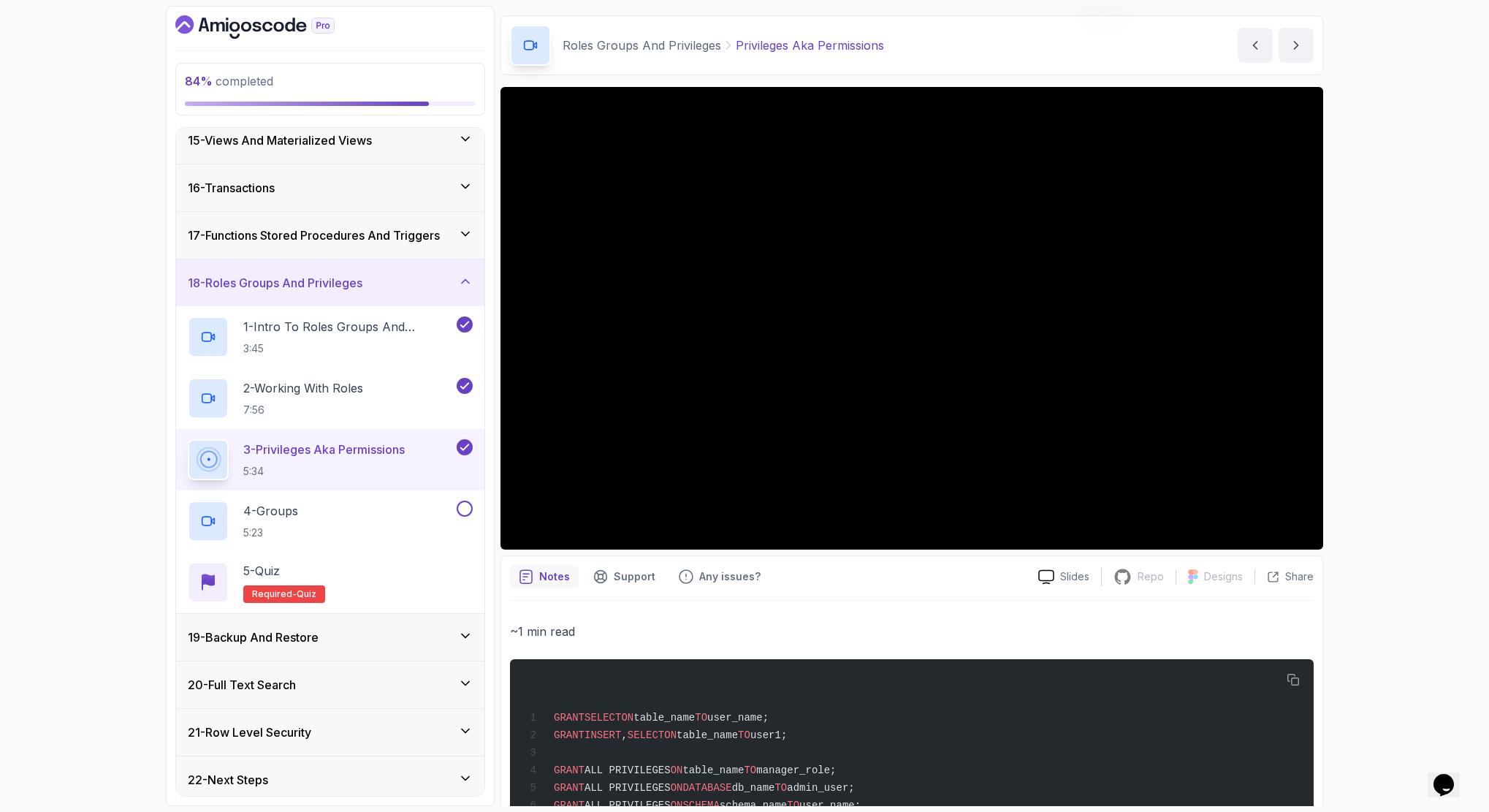
scroll to position [108, 0]
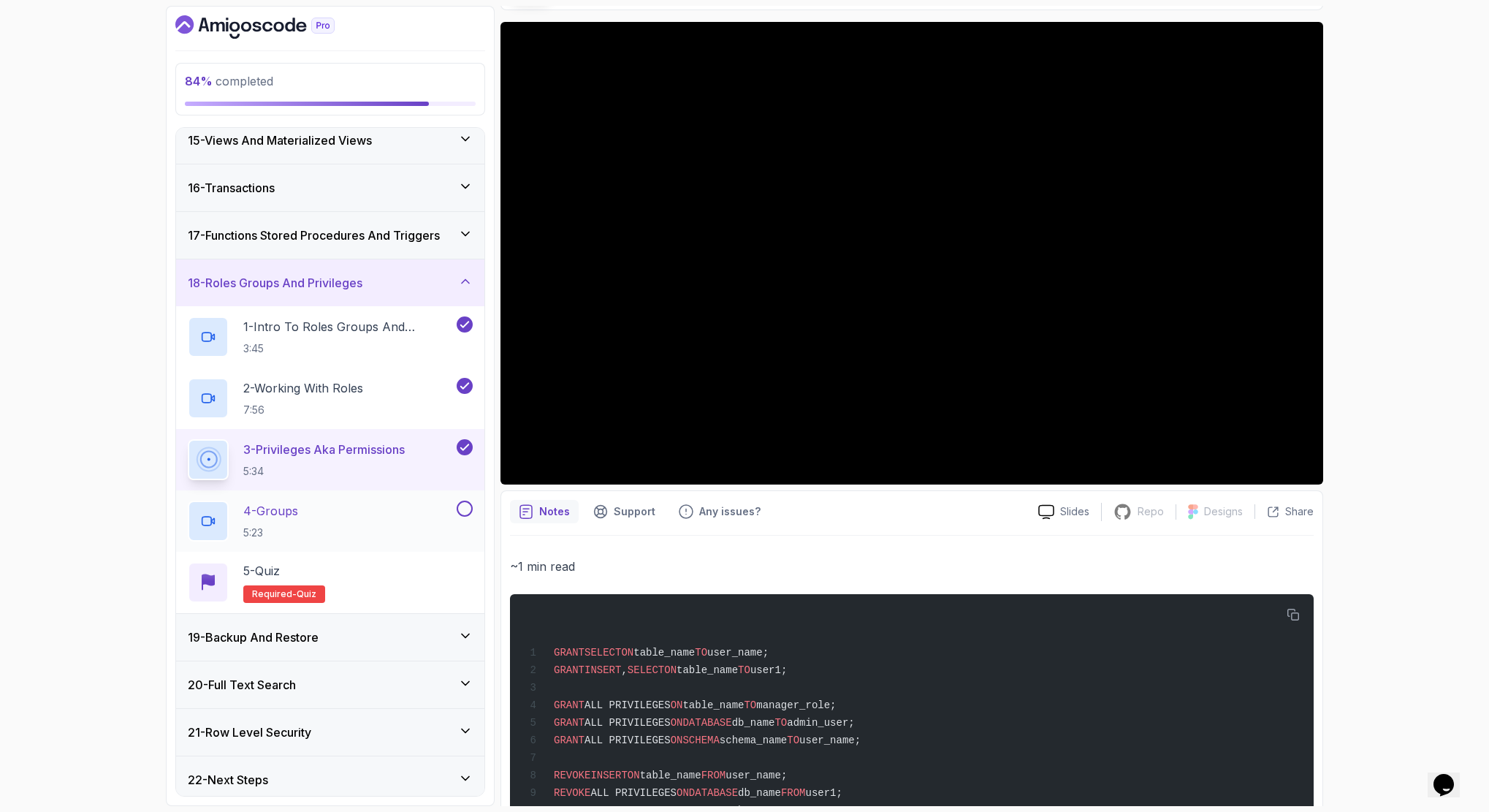
click at [336, 522] on div "4 - Groups 5:23" at bounding box center [321, 521] width 266 height 41
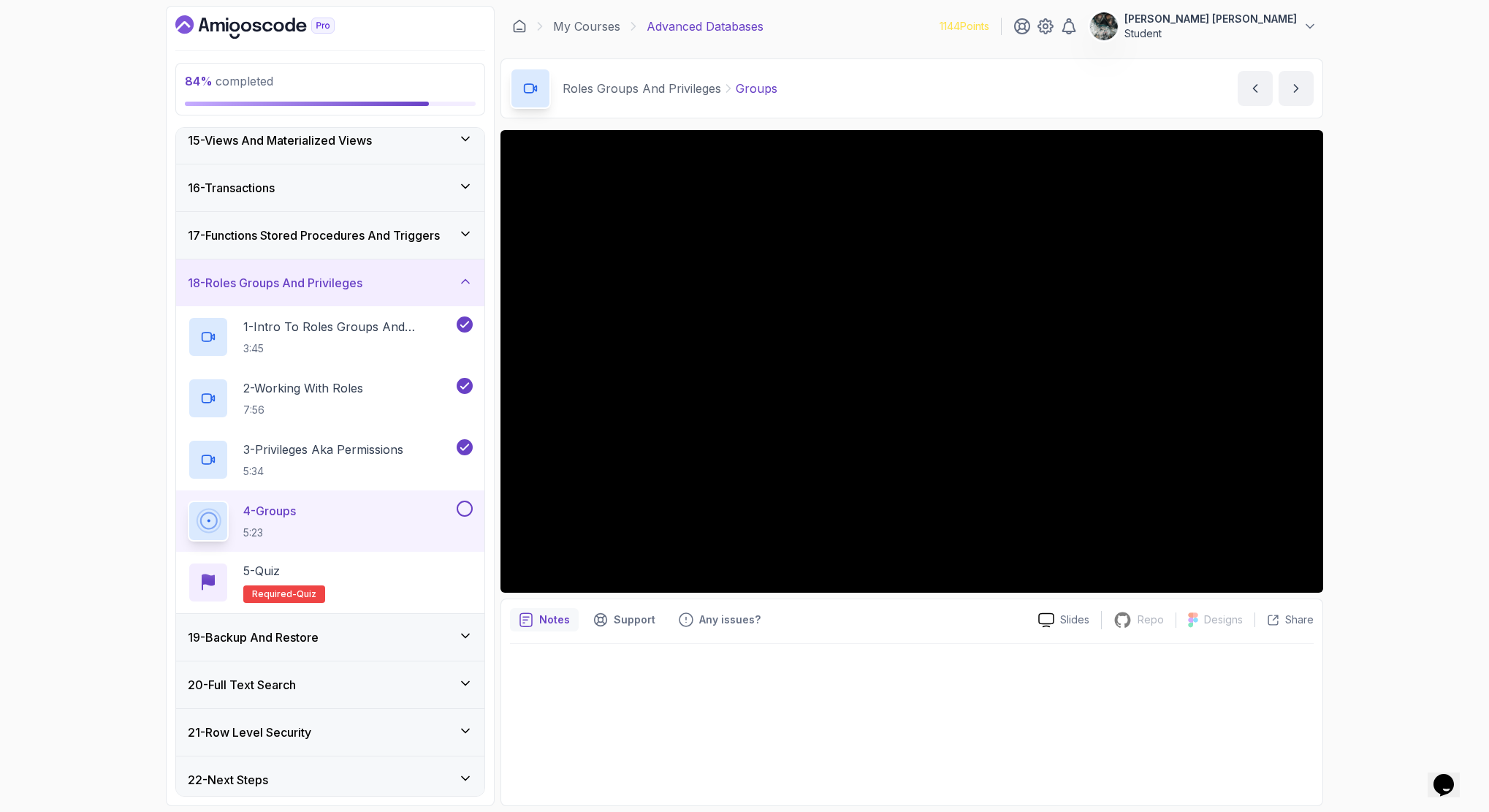
click at [461, 509] on button at bounding box center [465, 508] width 16 height 16
click at [463, 511] on button at bounding box center [465, 508] width 16 height 16
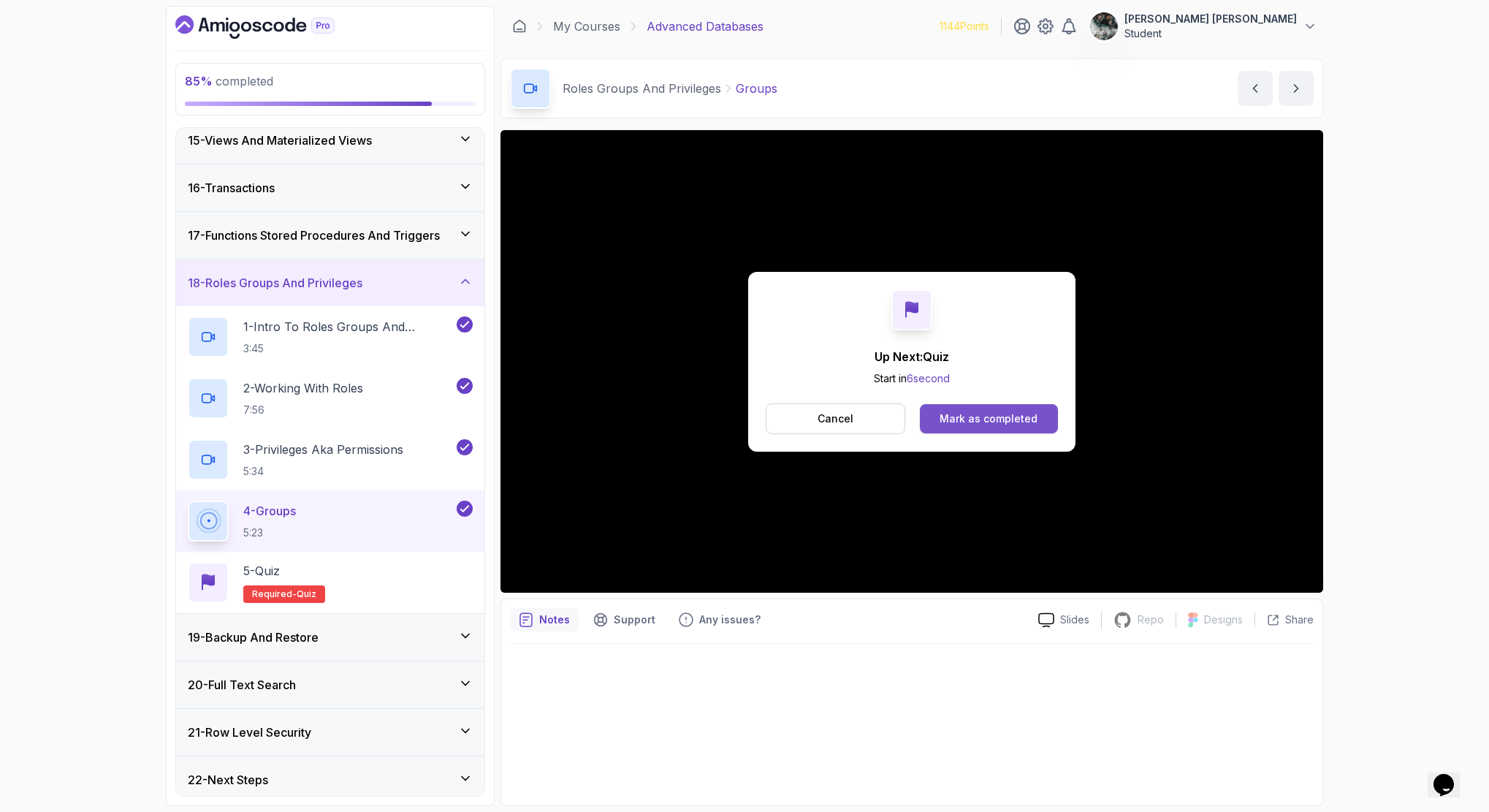
click at [1041, 413] on button "Mark as completed" at bounding box center [989, 419] width 138 height 29
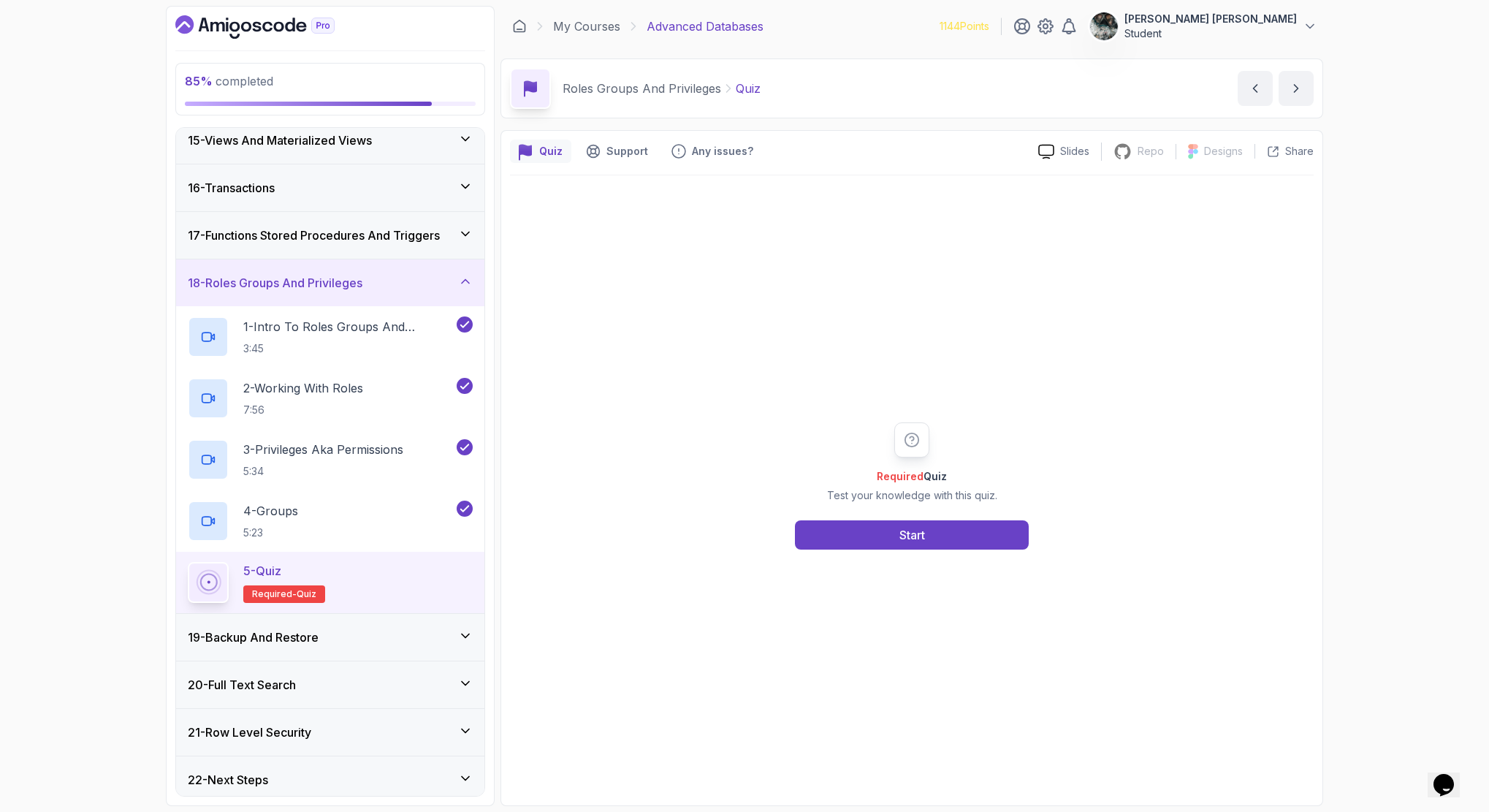
click at [881, 558] on div "Required Quiz Test your knowledge with this quiz. Start" at bounding box center [912, 486] width 804 height 621
click at [902, 542] on div "Start" at bounding box center [911, 535] width 25 height 18
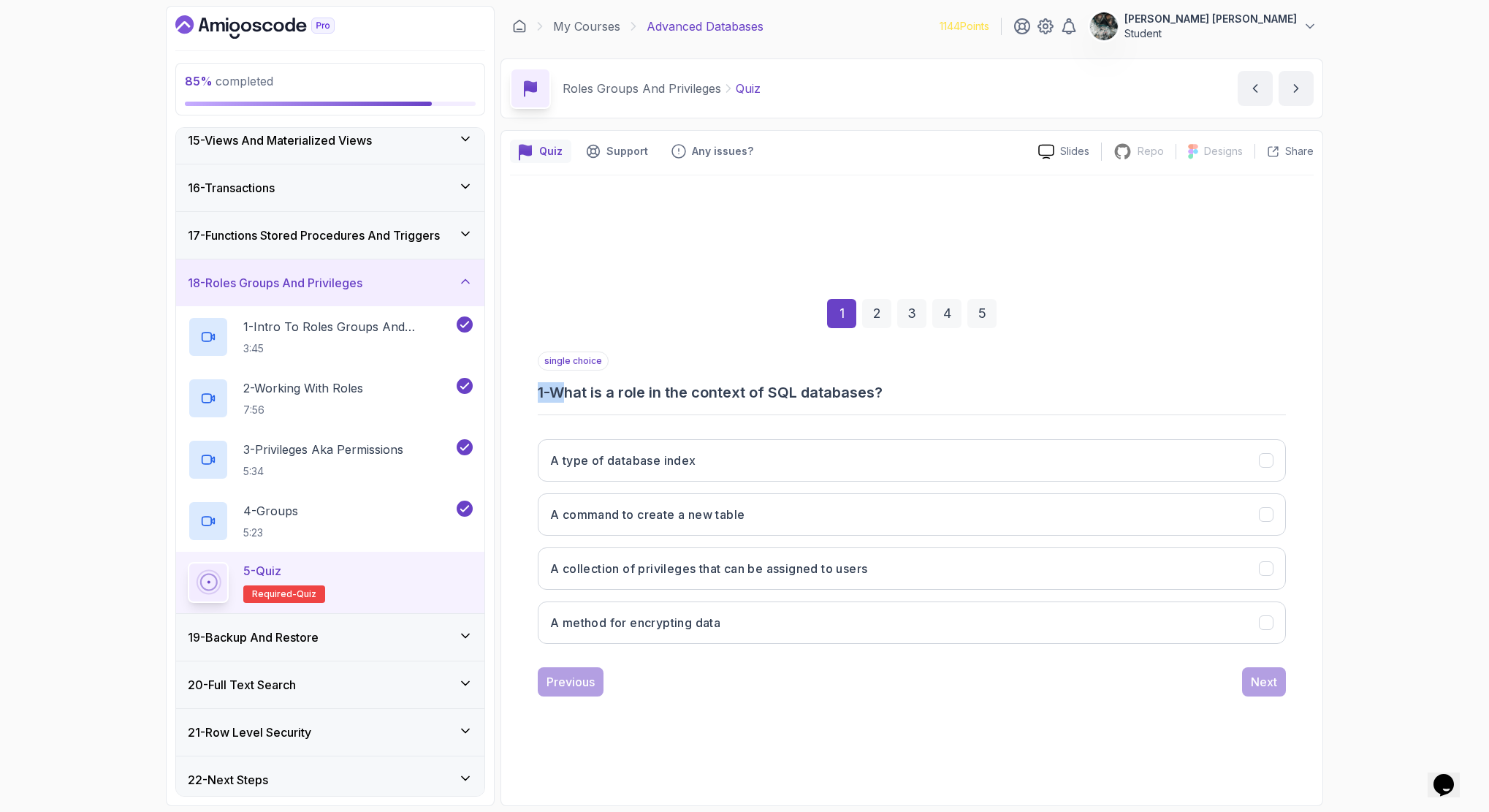
drag, startPoint x: 664, startPoint y: 396, endPoint x: 996, endPoint y: 369, distance: 333.1
click at [982, 371] on div "single choice 1 - What is a role in the context of SQL databases?" at bounding box center [911, 377] width 748 height 51
click at [775, 569] on h3 "A collection of privileges that can be assigned to users" at bounding box center [708, 568] width 317 height 18
click at [1269, 687] on div "Next" at bounding box center [1264, 681] width 26 height 18
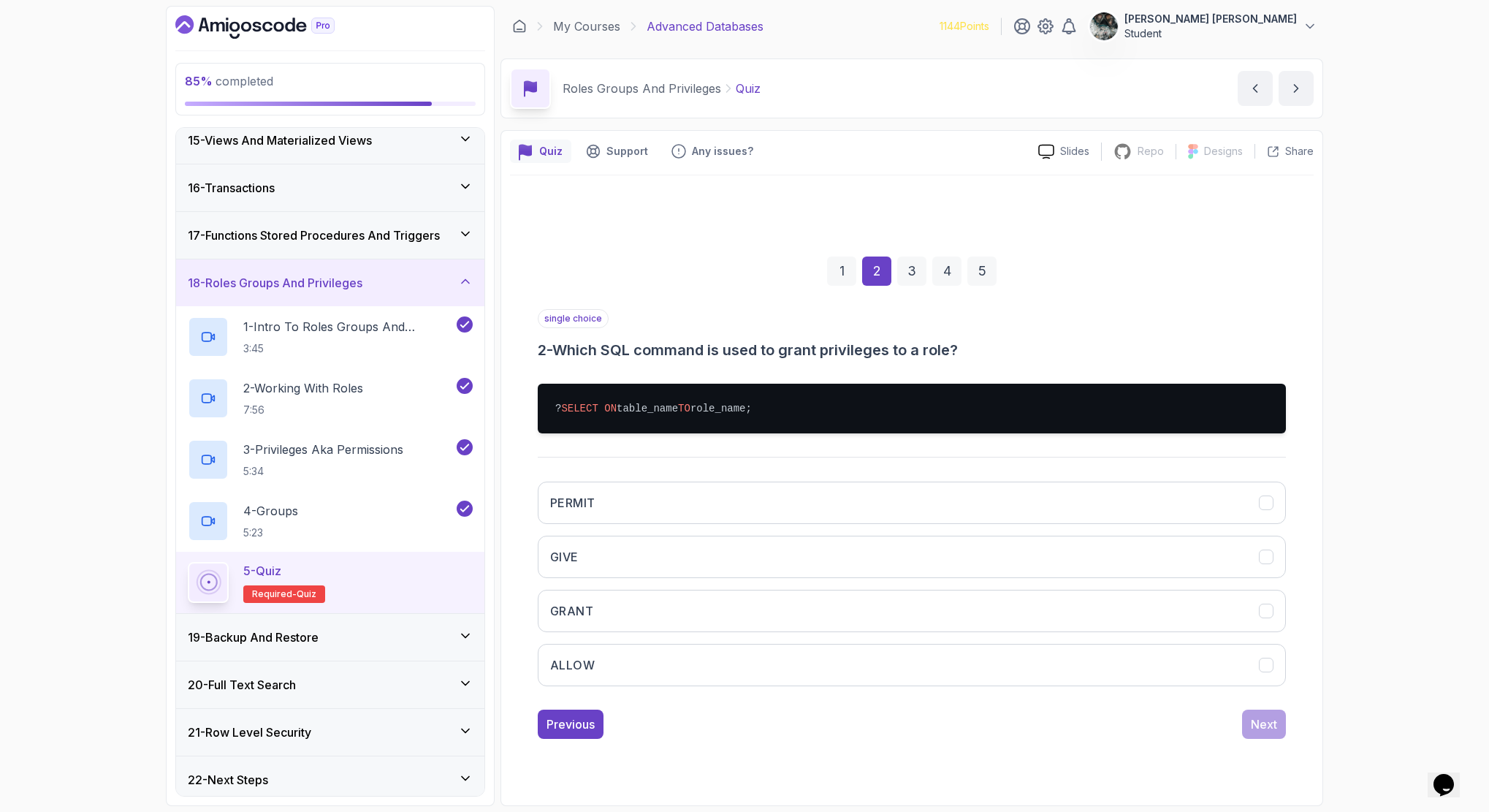
drag, startPoint x: 598, startPoint y: 326, endPoint x: 1073, endPoint y: 344, distance: 475.3
click at [1110, 332] on div "single choice 2 - Which SQL command is used to grant privileges to a role?" at bounding box center [911, 335] width 748 height 51
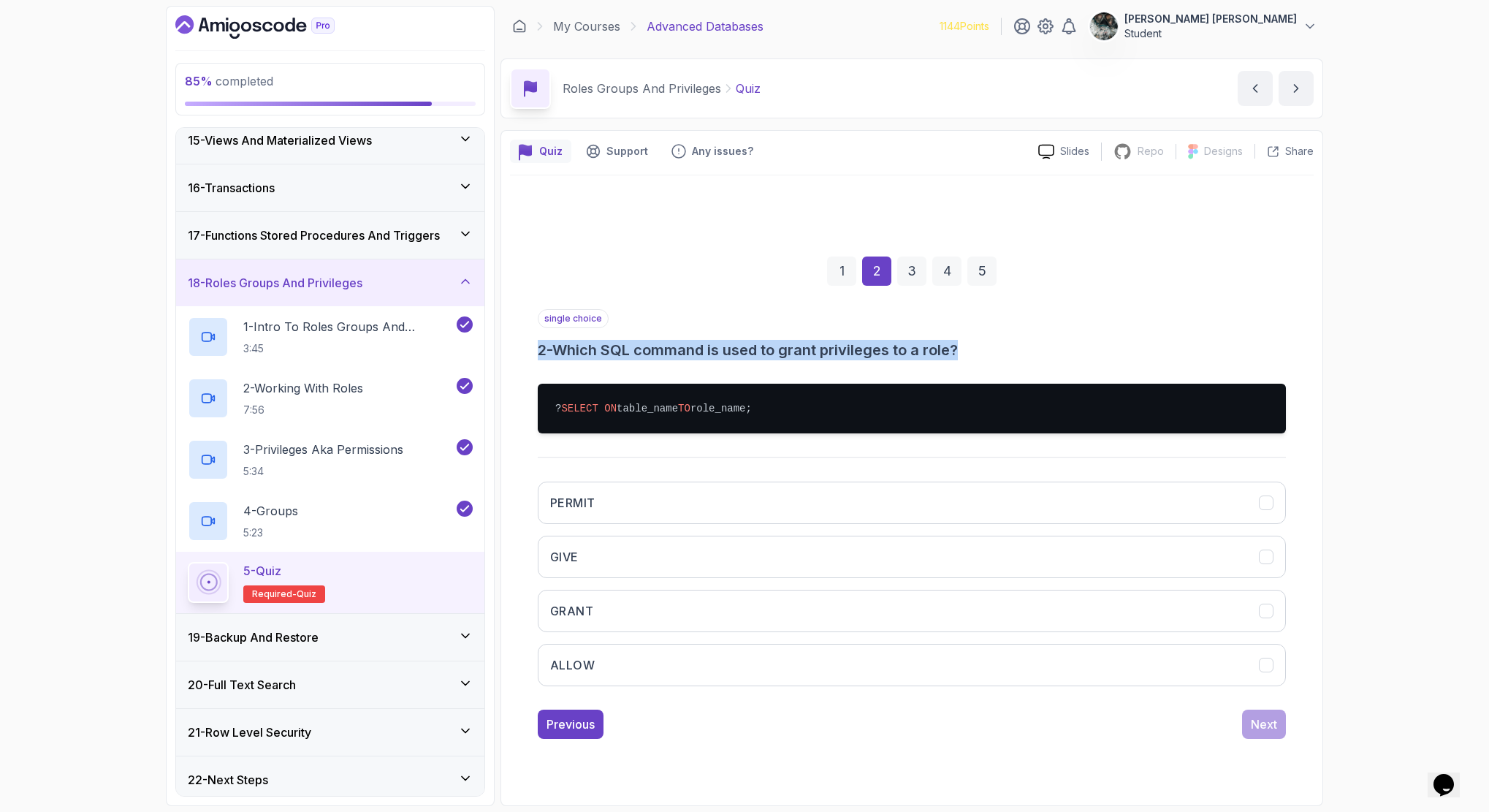
drag, startPoint x: 1048, startPoint y: 344, endPoint x: 660, endPoint y: 338, distance: 388.0
click at [660, 338] on div "single choice 2 - Which SQL command is used to grant privileges to a role?" at bounding box center [911, 335] width 748 height 51
click at [678, 340] on h3 "2 - Which SQL command is used to grant privileges to a role?" at bounding box center [911, 350] width 748 height 21
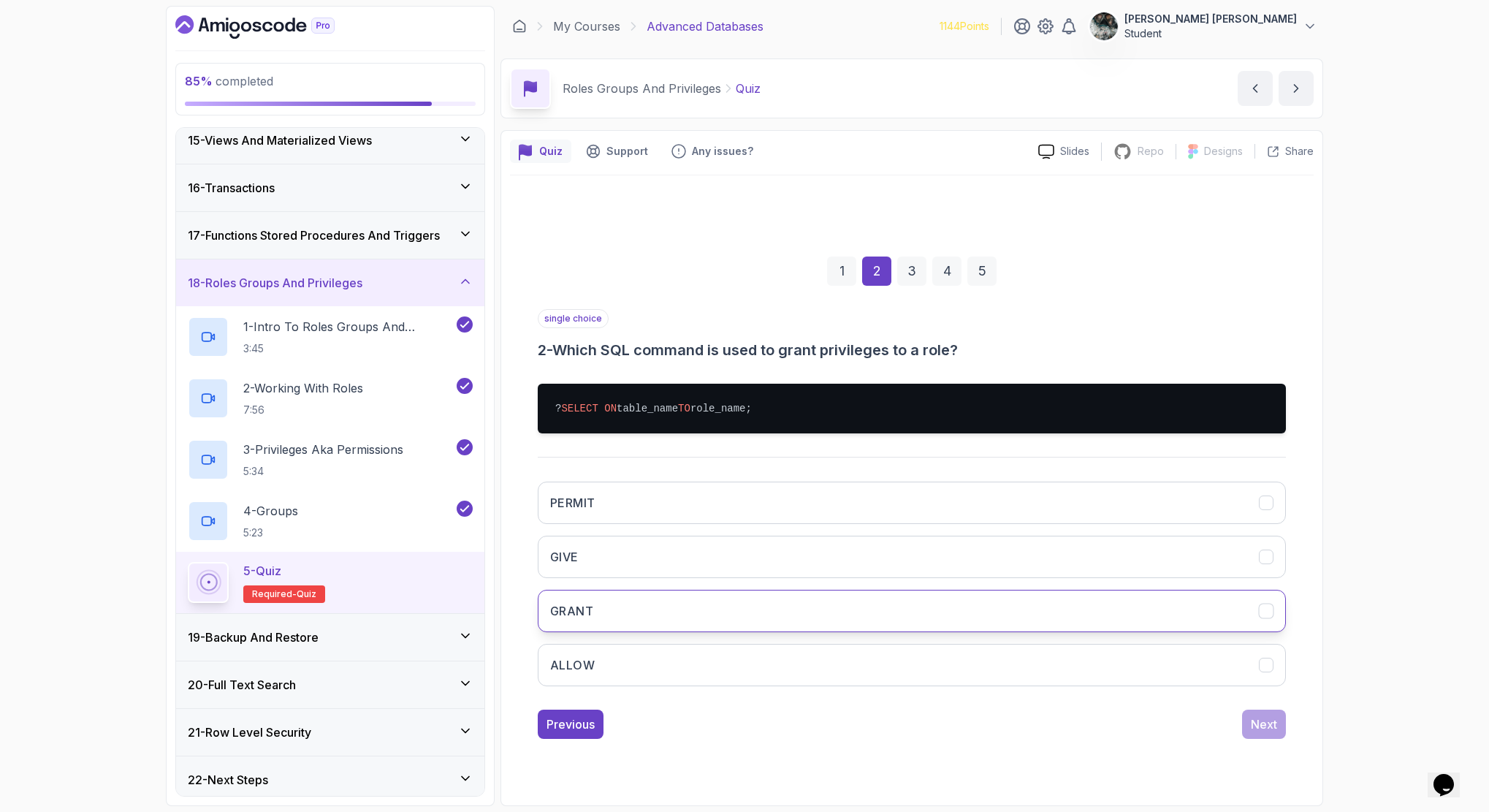
click at [629, 617] on button "GRANT" at bounding box center [911, 610] width 748 height 42
click at [1265, 727] on div "Next" at bounding box center [1264, 723] width 26 height 18
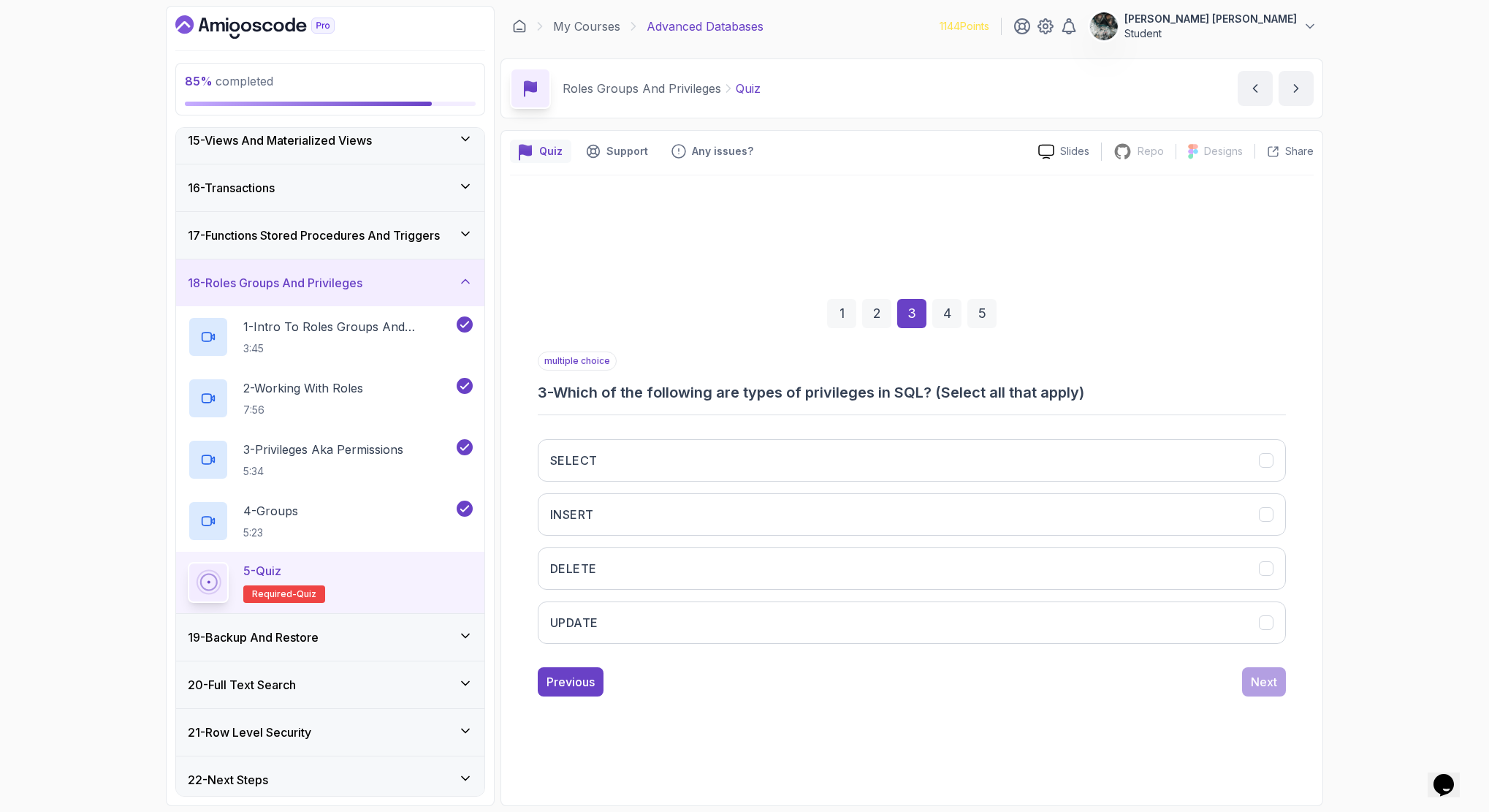
drag, startPoint x: 567, startPoint y: 378, endPoint x: 1099, endPoint y: 380, distance: 532.0
click at [1080, 380] on div "multiple choice 3 - Which of the following are types of privileges in SQL? (Sel…" at bounding box center [911, 377] width 748 height 51
click at [1099, 380] on div "multiple choice 3 - Which of the following are types of privileges in SQL? (Sel…" at bounding box center [911, 377] width 748 height 51
drag, startPoint x: 1096, startPoint y: 390, endPoint x: 787, endPoint y: 395, distance: 309.0
click at [787, 395] on h3 "3 - Which of the following are types of privileges in SQL? (Select all that app…" at bounding box center [911, 392] width 748 height 21
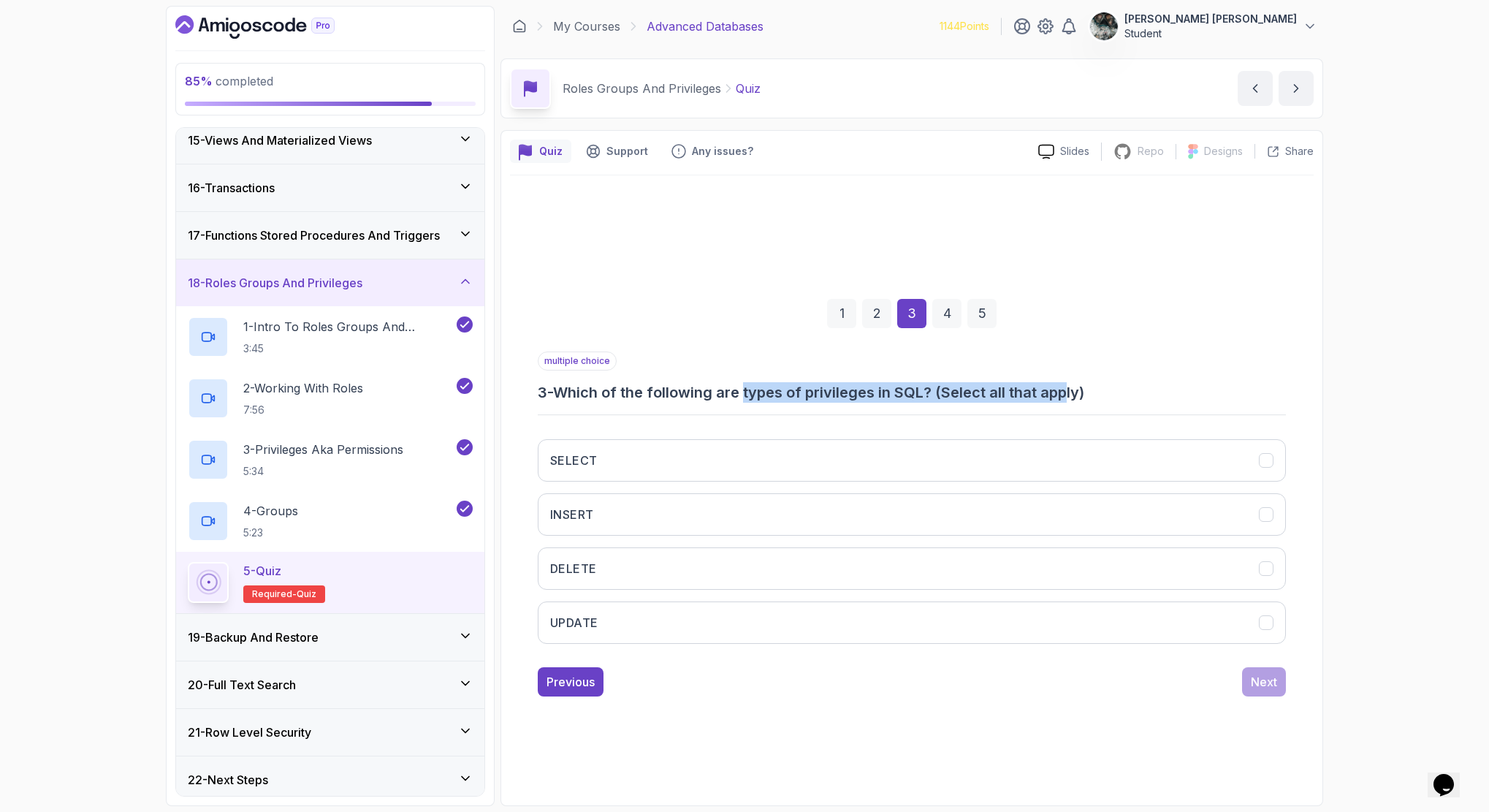
drag, startPoint x: 749, startPoint y: 394, endPoint x: 1108, endPoint y: 394, distance: 359.0
click at [1099, 394] on h3 "3 - Which of the following are types of privileges in SQL? (Select all that app…" at bounding box center [911, 392] width 748 height 21
click at [1109, 393] on h3 "3 - Which of the following are types of privileges in SQL? (Select all that app…" at bounding box center [911, 392] width 748 height 21
drag, startPoint x: 1084, startPoint y: 397, endPoint x: 869, endPoint y: 385, distance: 215.3
click at [880, 386] on h3 "3 - Which of the following are types of privileges in SQL? (Select all that app…" at bounding box center [911, 392] width 748 height 21
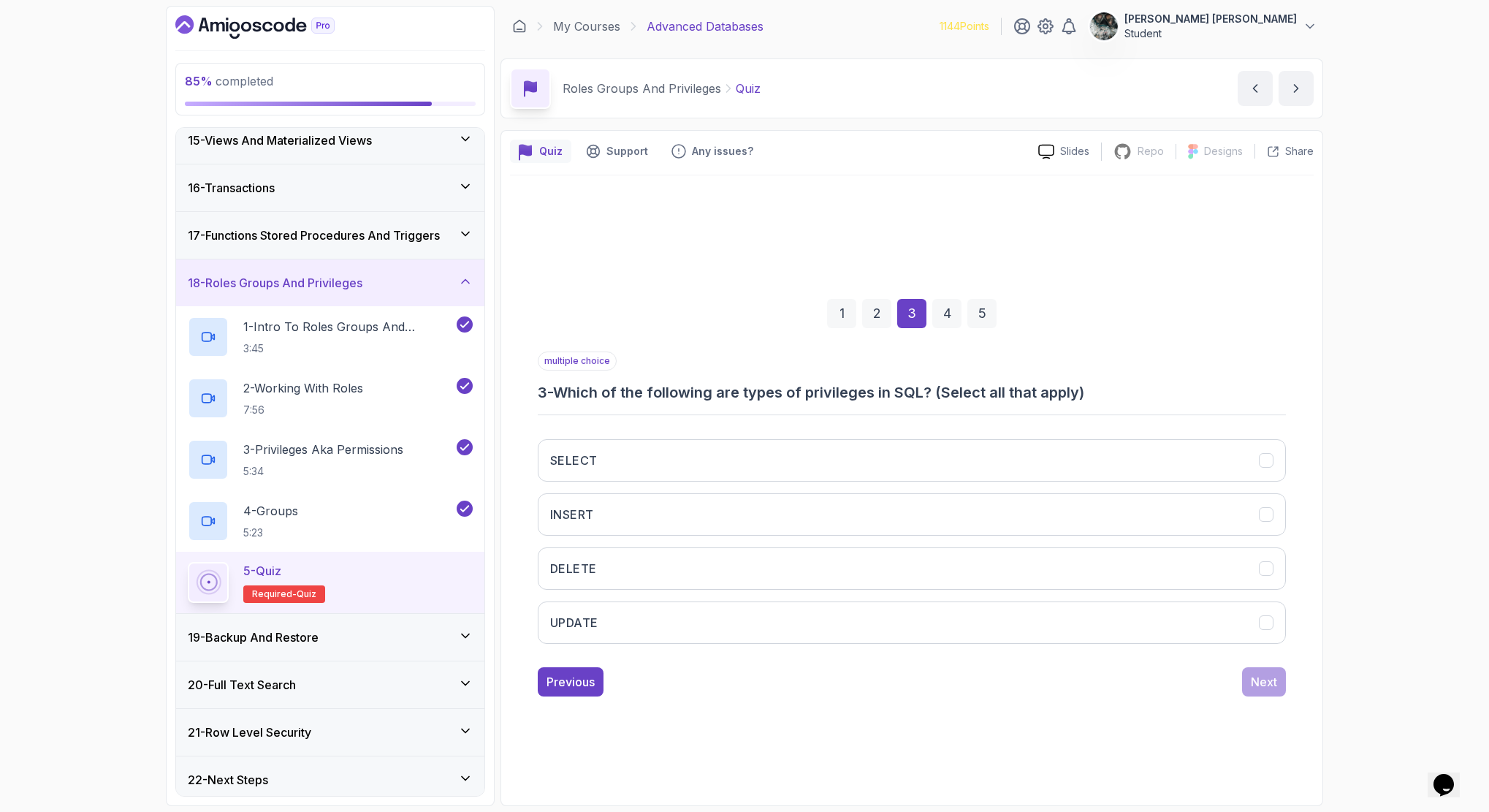
click at [869, 385] on h3 "3 - Which of the following are types of privileges in SQL? (Select all that app…" at bounding box center [911, 392] width 748 height 21
click at [607, 631] on button "UPDATE" at bounding box center [911, 622] width 748 height 42
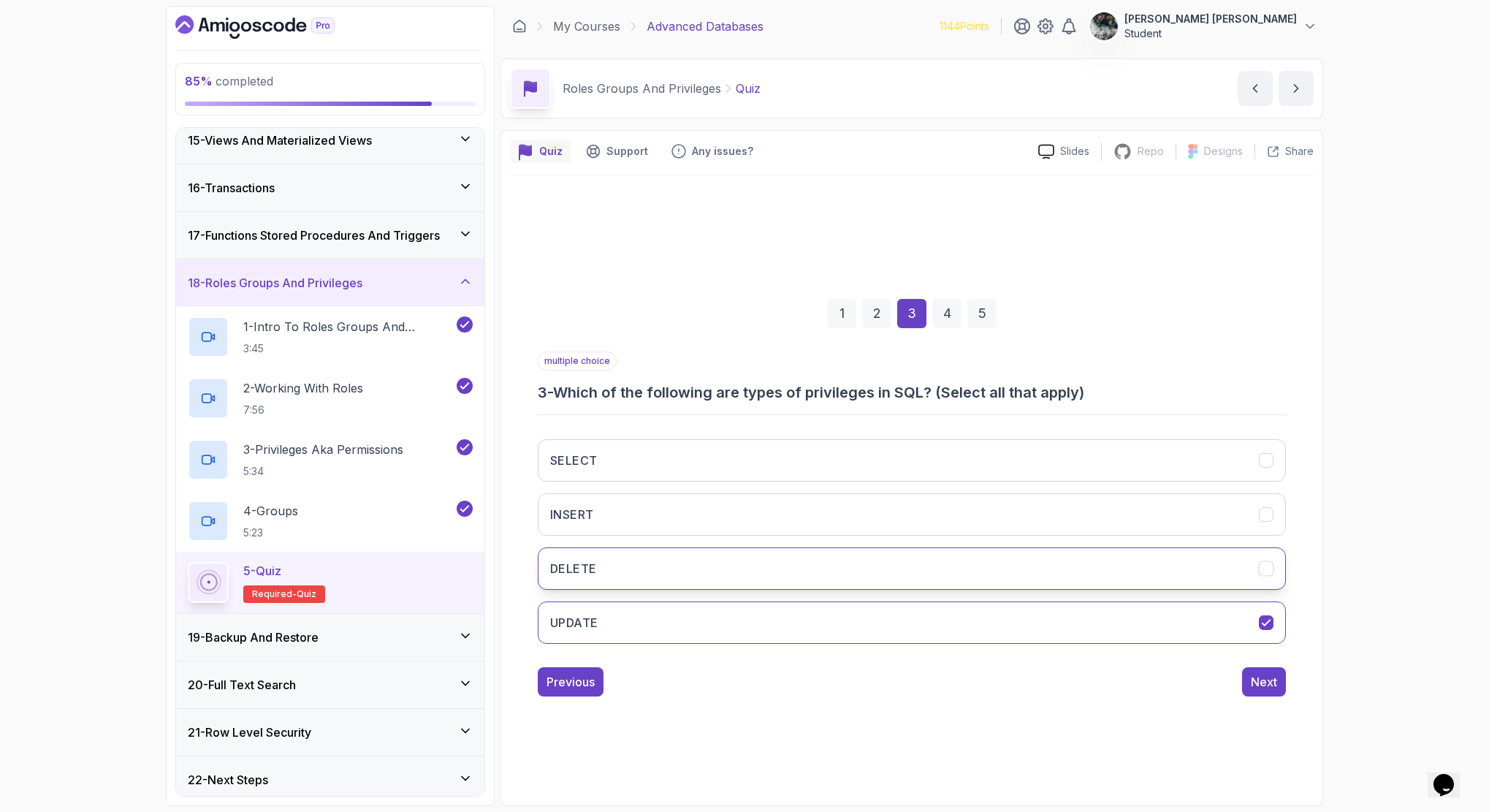
click at [607, 579] on button "DELETE" at bounding box center [911, 568] width 748 height 42
click at [607, 494] on button "INSERT" at bounding box center [911, 514] width 748 height 42
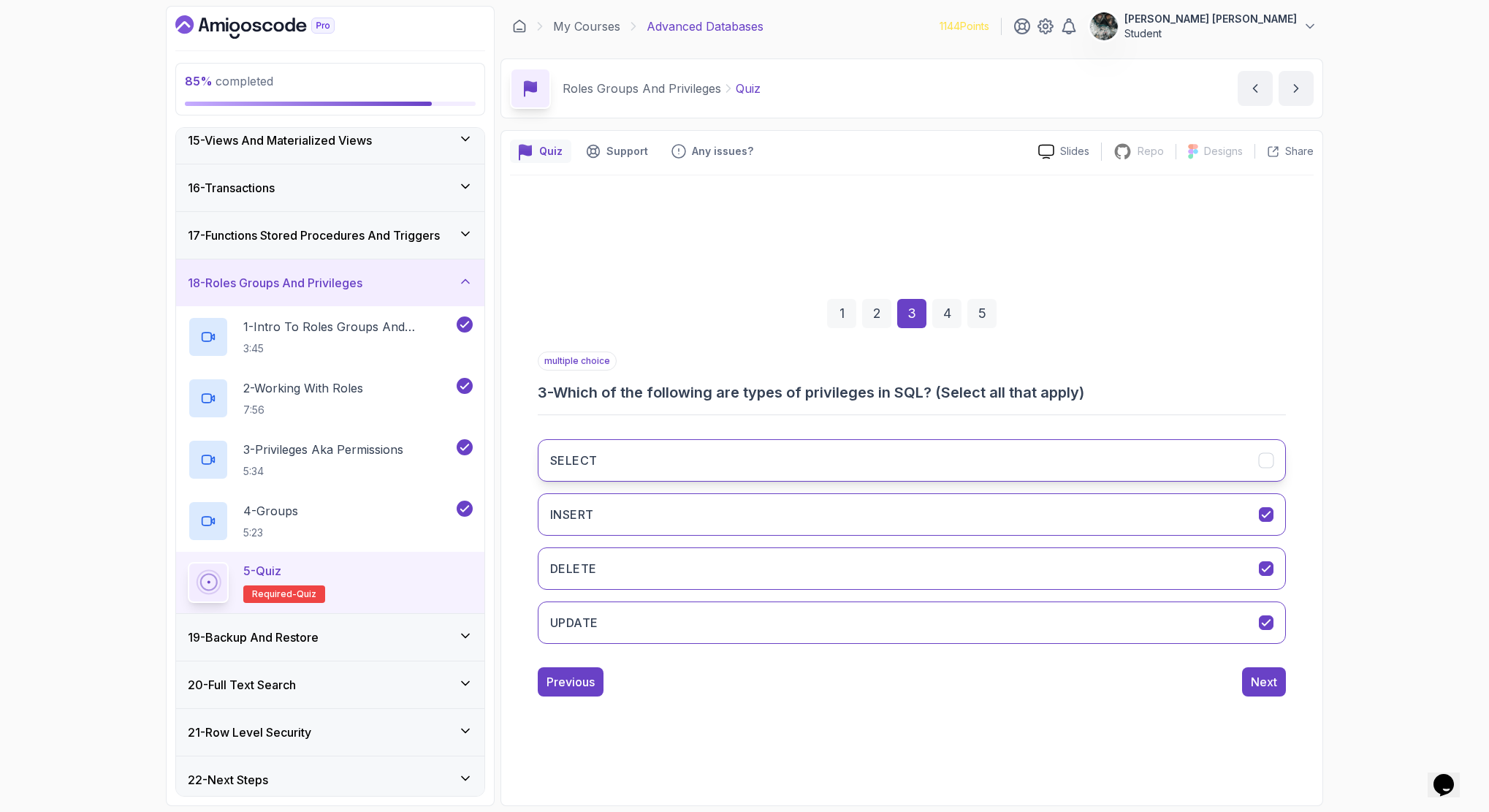
click at [617, 461] on button "SELECT" at bounding box center [911, 460] width 748 height 42
click at [1264, 683] on div "Next" at bounding box center [1264, 681] width 26 height 18
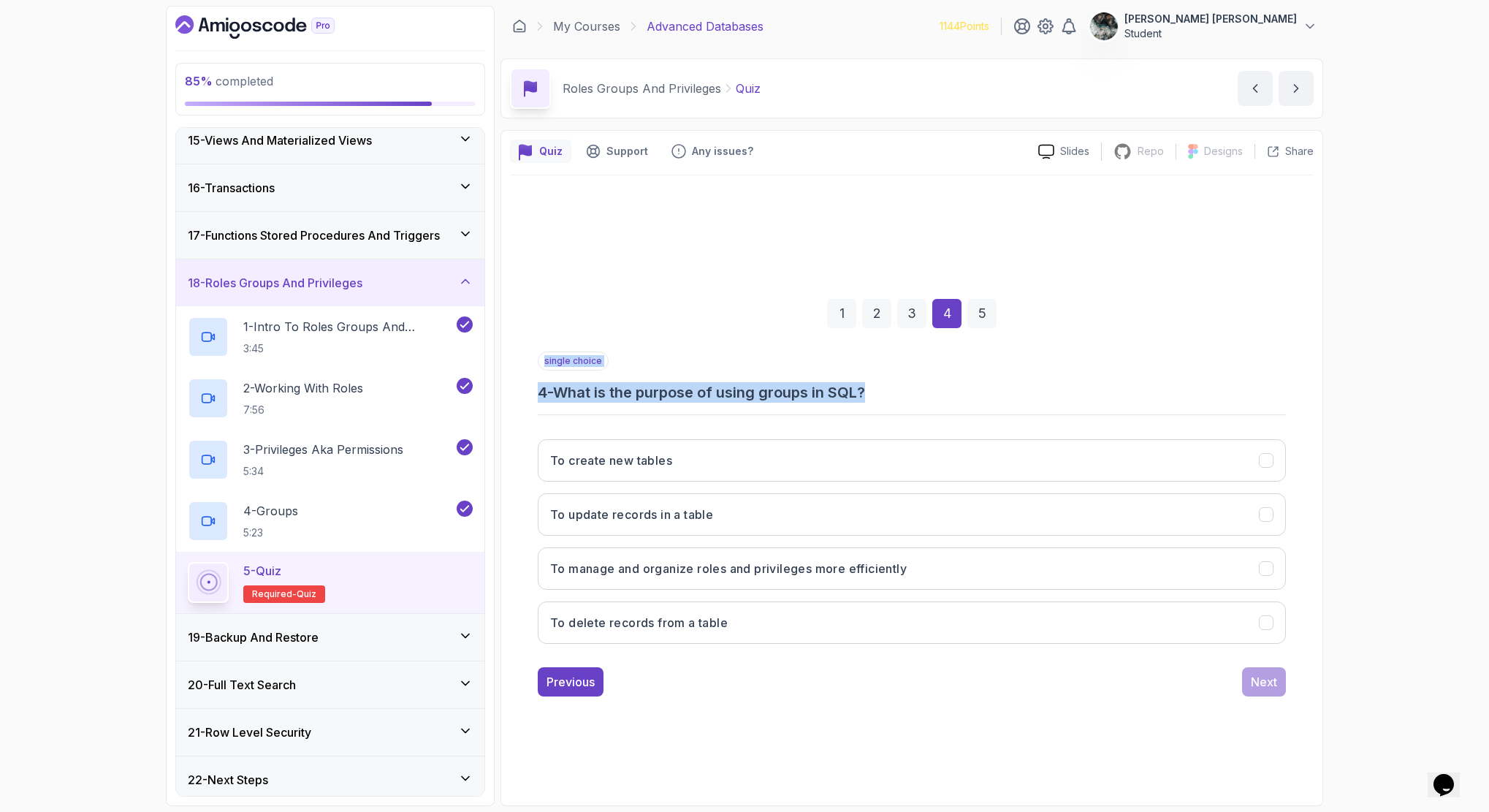
drag, startPoint x: 558, startPoint y: 409, endPoint x: 969, endPoint y: 379, distance: 412.1
click at [927, 385] on div "single choice 4 - What is the purpose of using groups in SQL? To create new tab…" at bounding box center [911, 503] width 748 height 304
click at [971, 378] on div "single choice 4 - What is the purpose of using groups in SQL?" at bounding box center [911, 377] width 748 height 51
drag, startPoint x: 838, startPoint y: 398, endPoint x: 672, endPoint y: 396, distance: 166.0
click at [673, 396] on h3 "4 - What is the purpose of using groups in SQL?" at bounding box center [911, 392] width 748 height 21
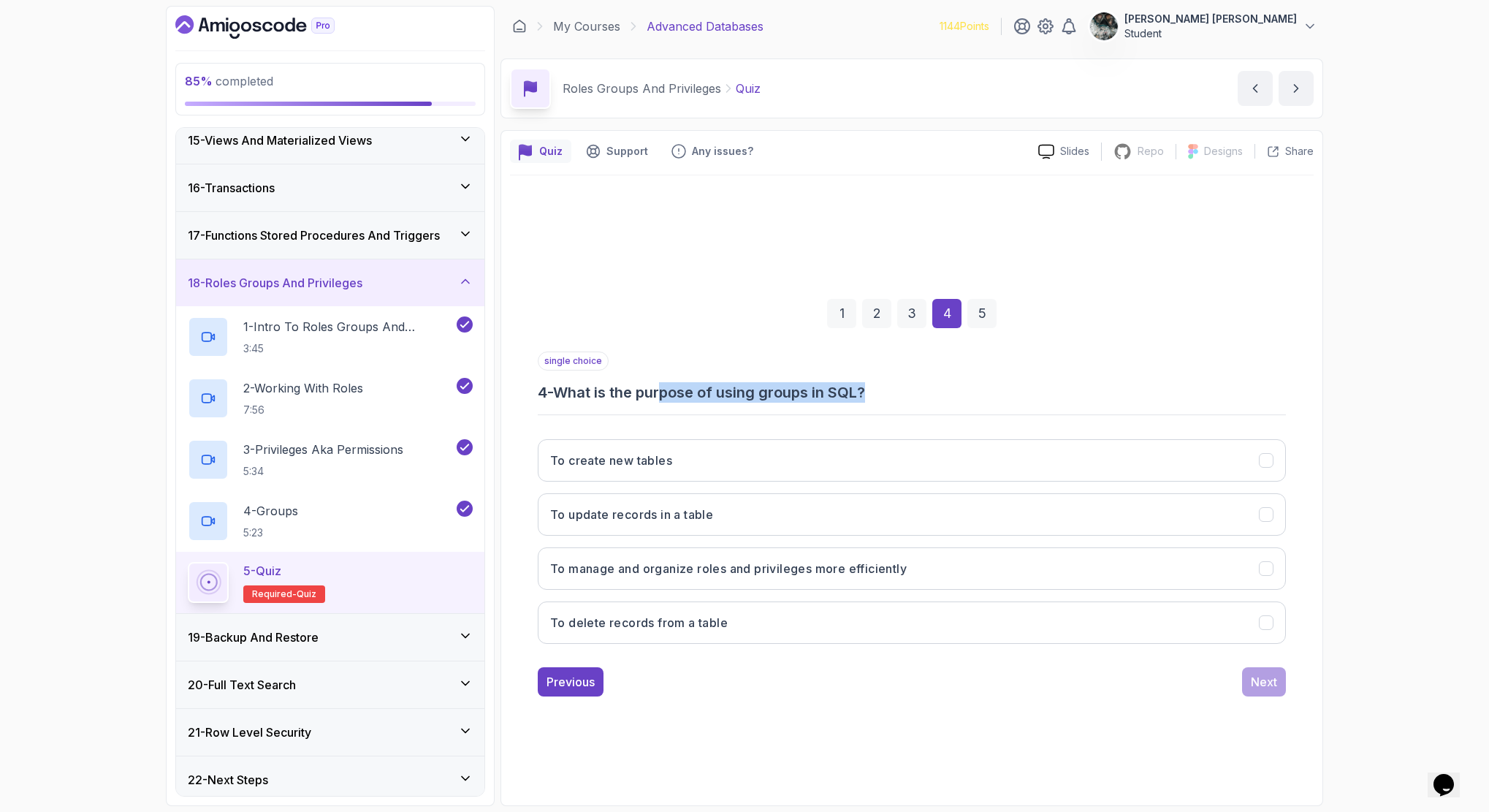
click at [672, 396] on h3 "4 - What is the purpose of using groups in SQL?" at bounding box center [911, 392] width 748 height 21
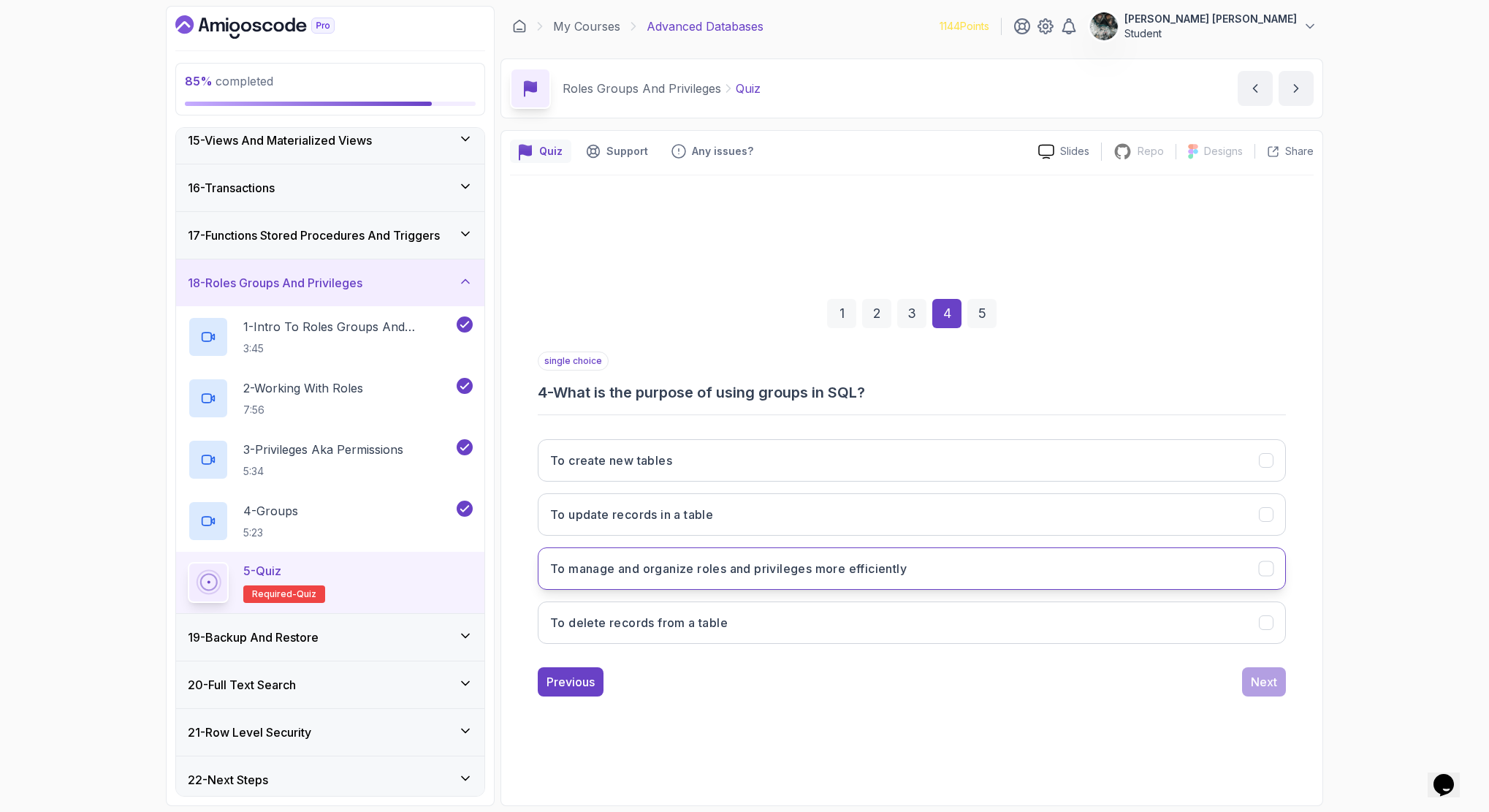
click at [588, 570] on h3 "To manage and organize roles and privileges more efficiently" at bounding box center [728, 568] width 357 height 18
click at [1289, 695] on div "1 2 3 4 5 single choice 4 - What is the purpose of using groups in SQL? To crea…" at bounding box center [912, 486] width 804 height 445
click at [1261, 687] on div "Next" at bounding box center [1264, 681] width 26 height 18
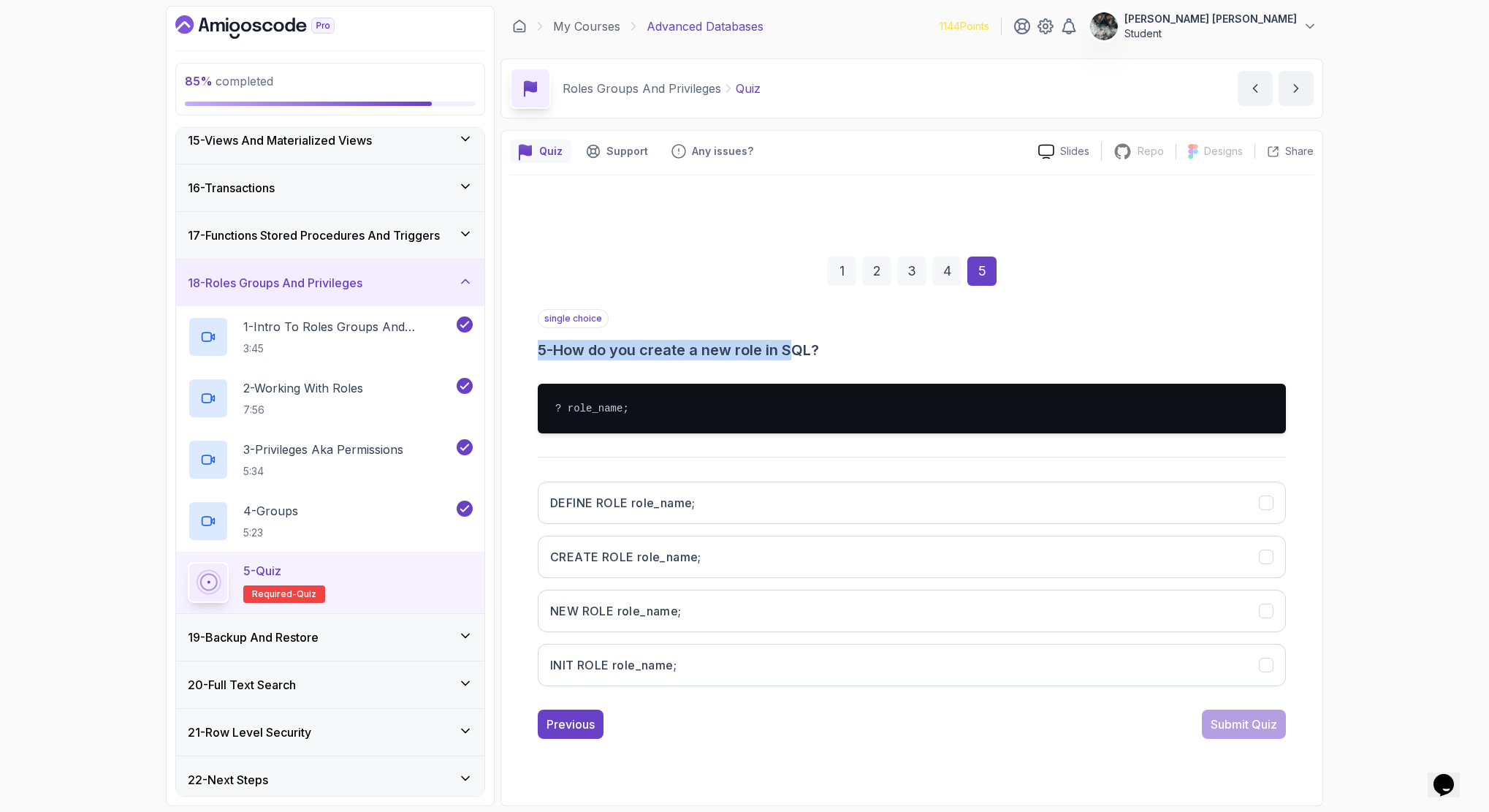
drag, startPoint x: 581, startPoint y: 352, endPoint x: 873, endPoint y: 339, distance: 292.3
click at [835, 345] on div "1 2 3 4 5 single choice 5 - How do you create a new role in SQL? ? role_name; D…" at bounding box center [912, 486] width 804 height 529
drag, startPoint x: 876, startPoint y: 338, endPoint x: 889, endPoint y: 346, distance: 15.3
click at [876, 338] on div "single choice 5 - How do you create a new role in SQL?" at bounding box center [911, 335] width 748 height 51
drag, startPoint x: 889, startPoint y: 346, endPoint x: 661, endPoint y: 345, distance: 228.0
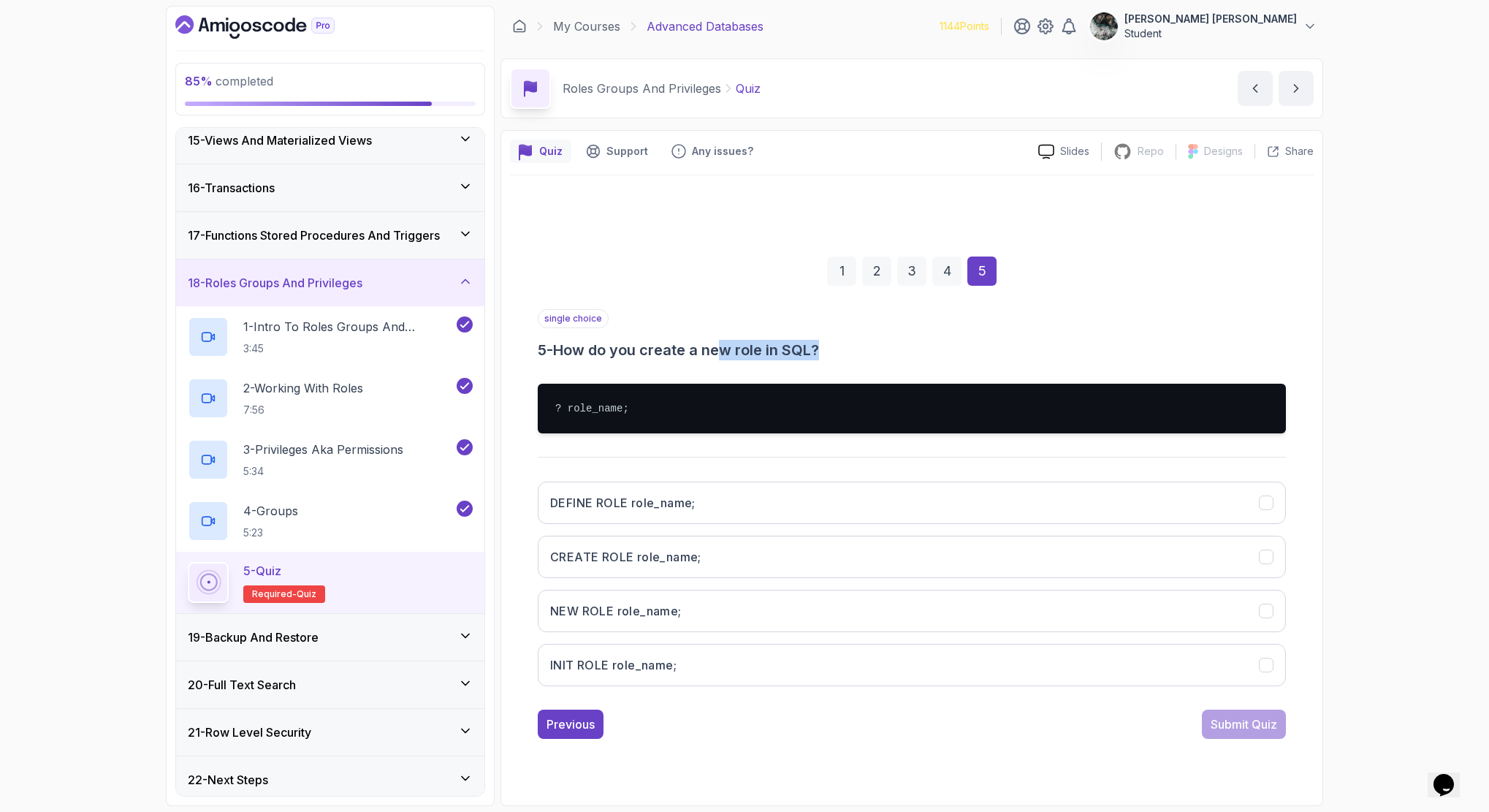
click at [686, 342] on h3 "5 - How do you create a new role in SQL?" at bounding box center [911, 350] width 748 height 21
click at [688, 558] on h3 "CREATE ROLE role_name;" at bounding box center [626, 556] width 151 height 18
click at [1227, 742] on div "1 2 3 4 5 single choice 5 - How do you create a new role in SQL? ? role_name; D…" at bounding box center [912, 486] width 804 height 529
click at [1237, 723] on div "Submit Quiz" at bounding box center [1244, 723] width 66 height 18
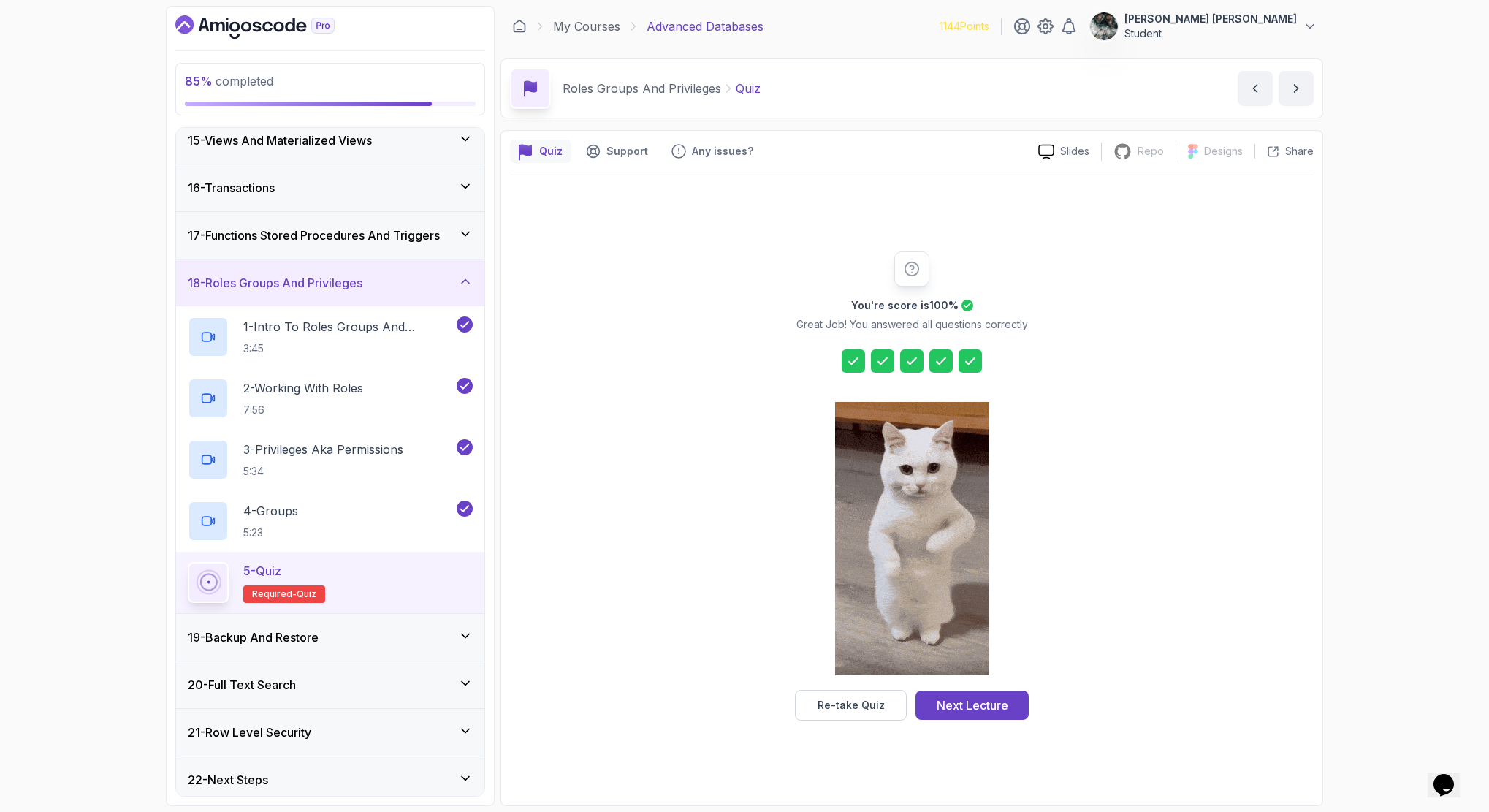
click at [934, 700] on button "Next Lecture" at bounding box center [972, 705] width 113 height 29
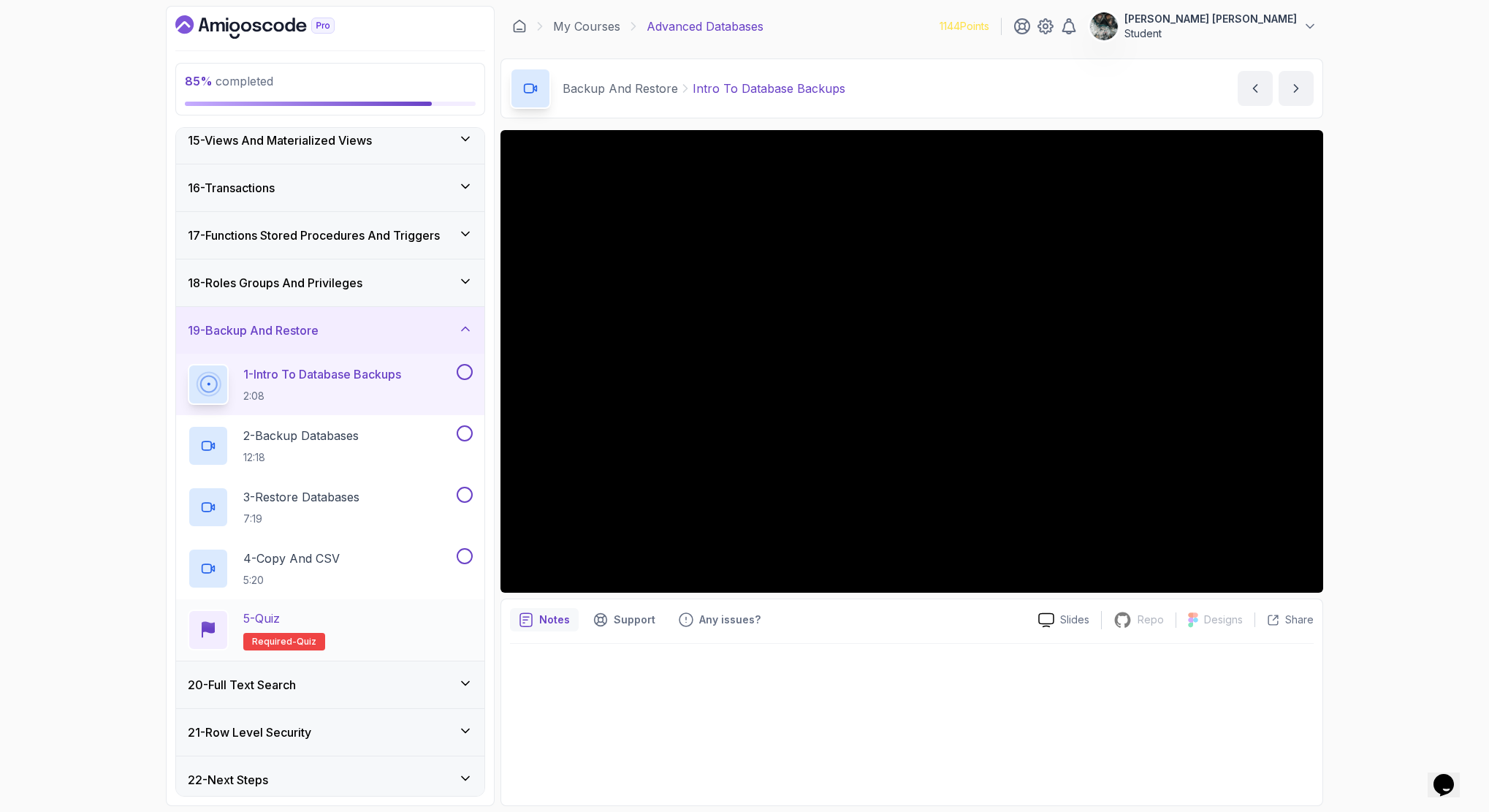
scroll to position [678, 0]
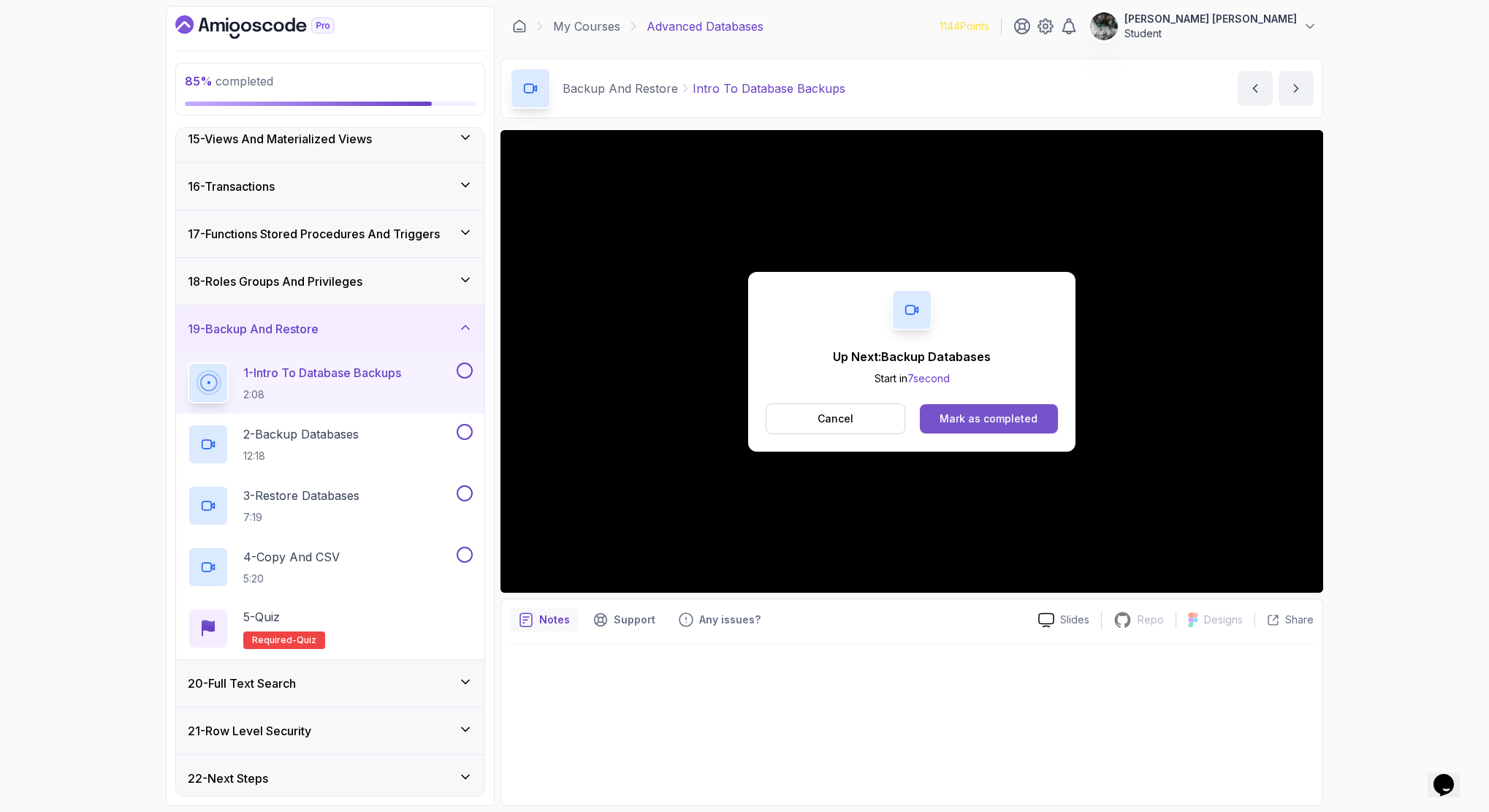
click at [1003, 407] on button "Mark as completed" at bounding box center [989, 419] width 138 height 29
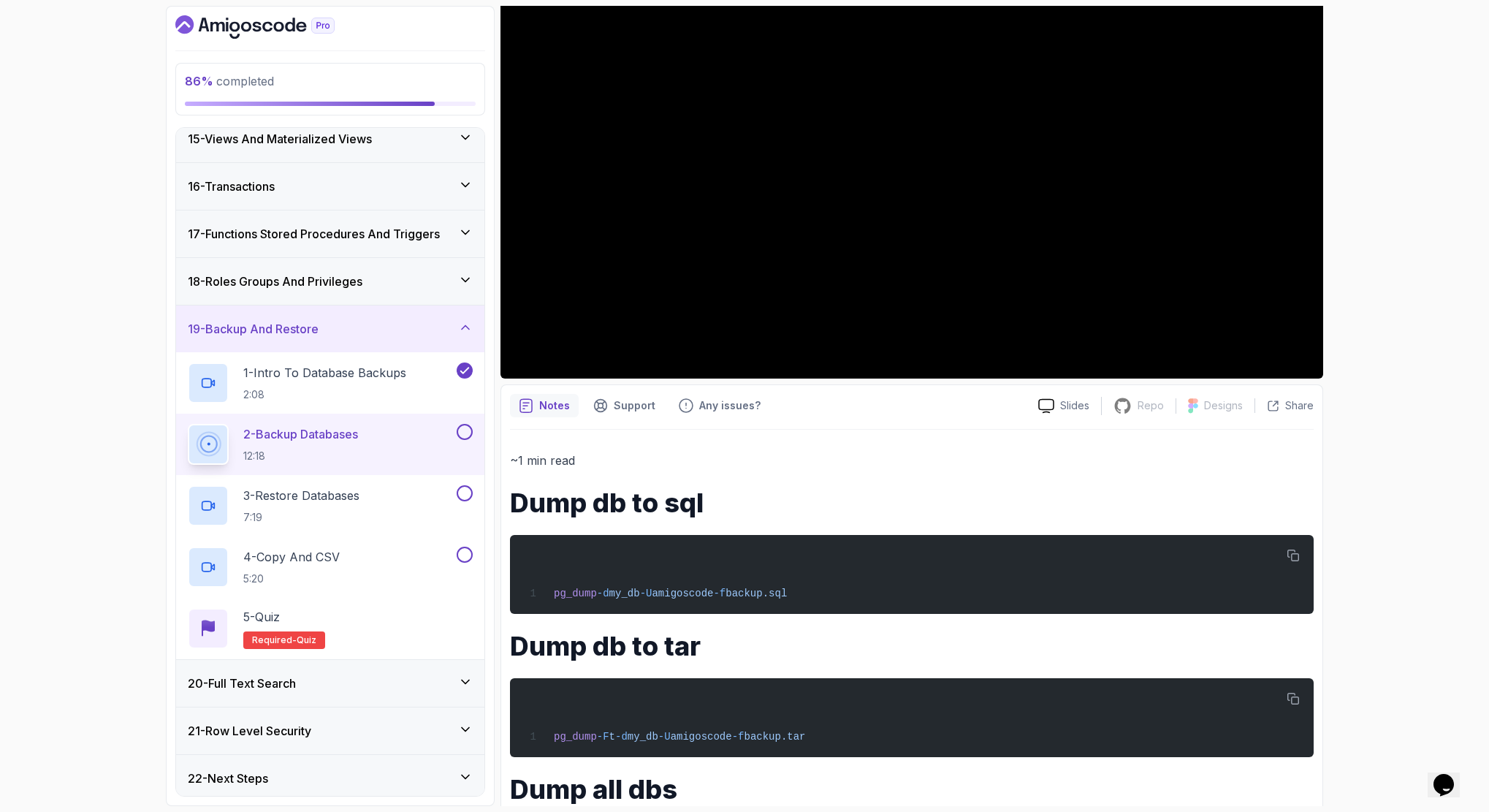
scroll to position [338, 0]
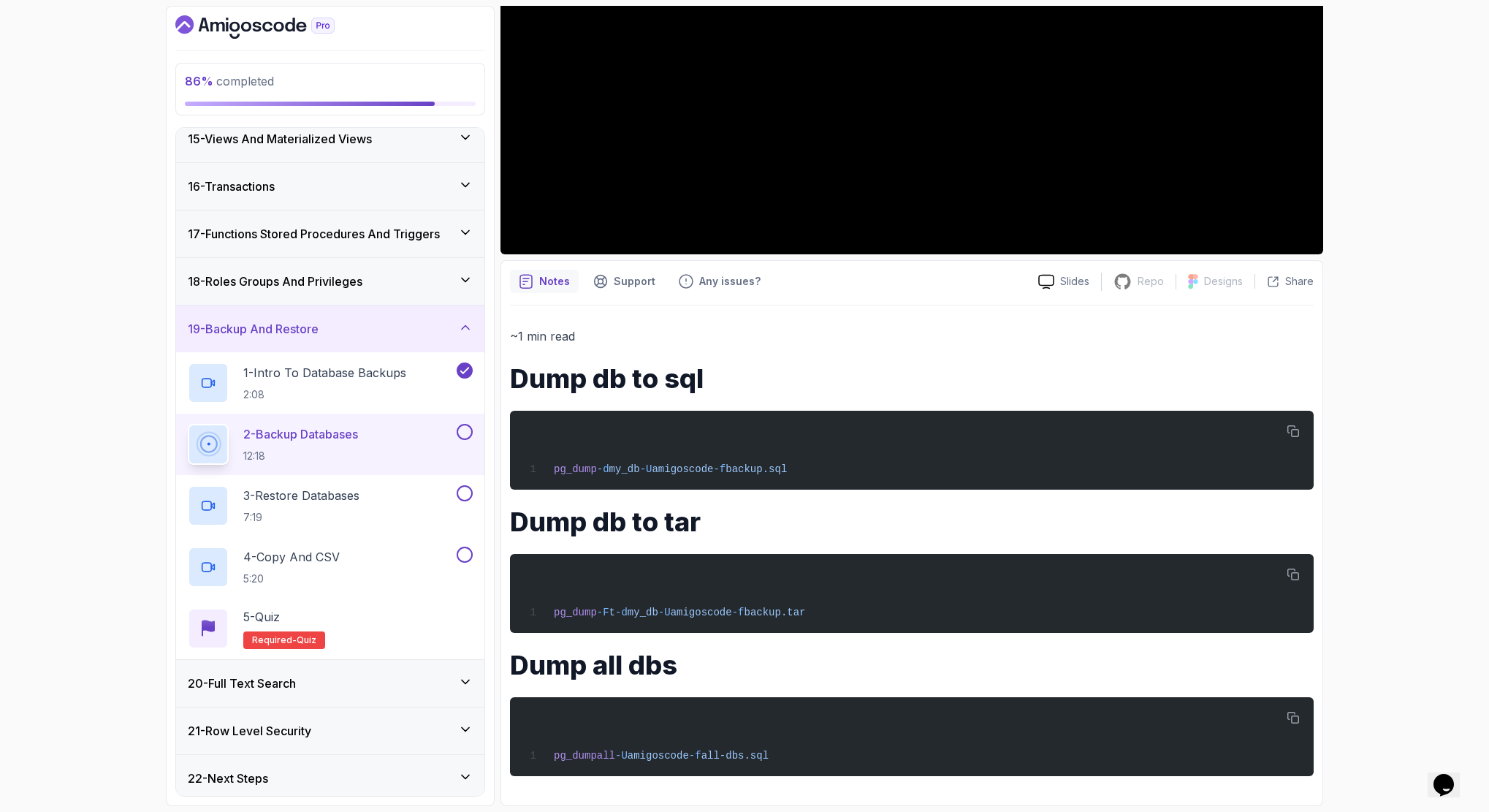
click at [1381, 768] on div "86 % completed 1 - Intro 2 - Schemas 3 - Advanced Data Types 4 - Working With D…" at bounding box center [744, 406] width 1489 height 812
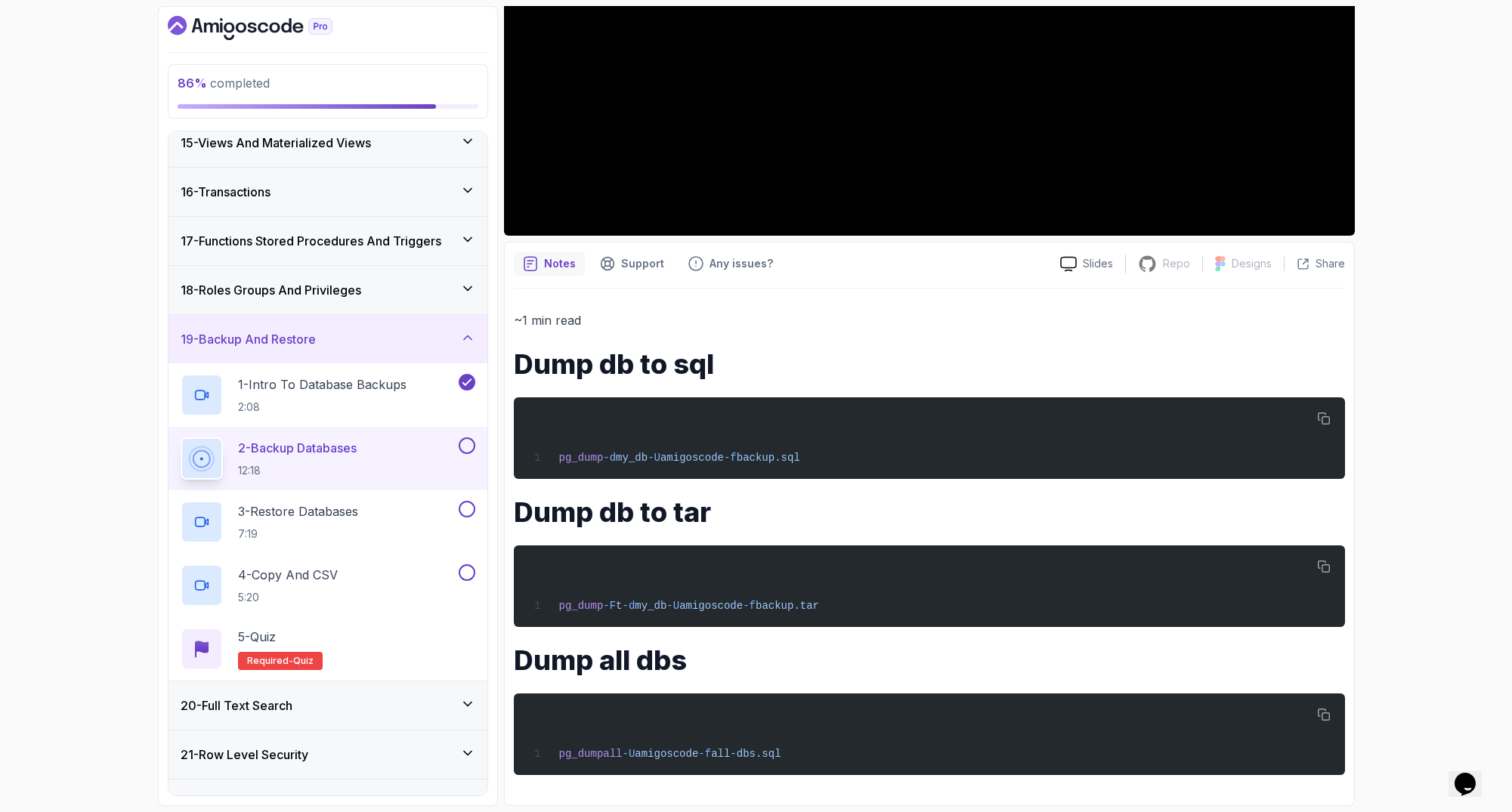
scroll to position [0, 0]
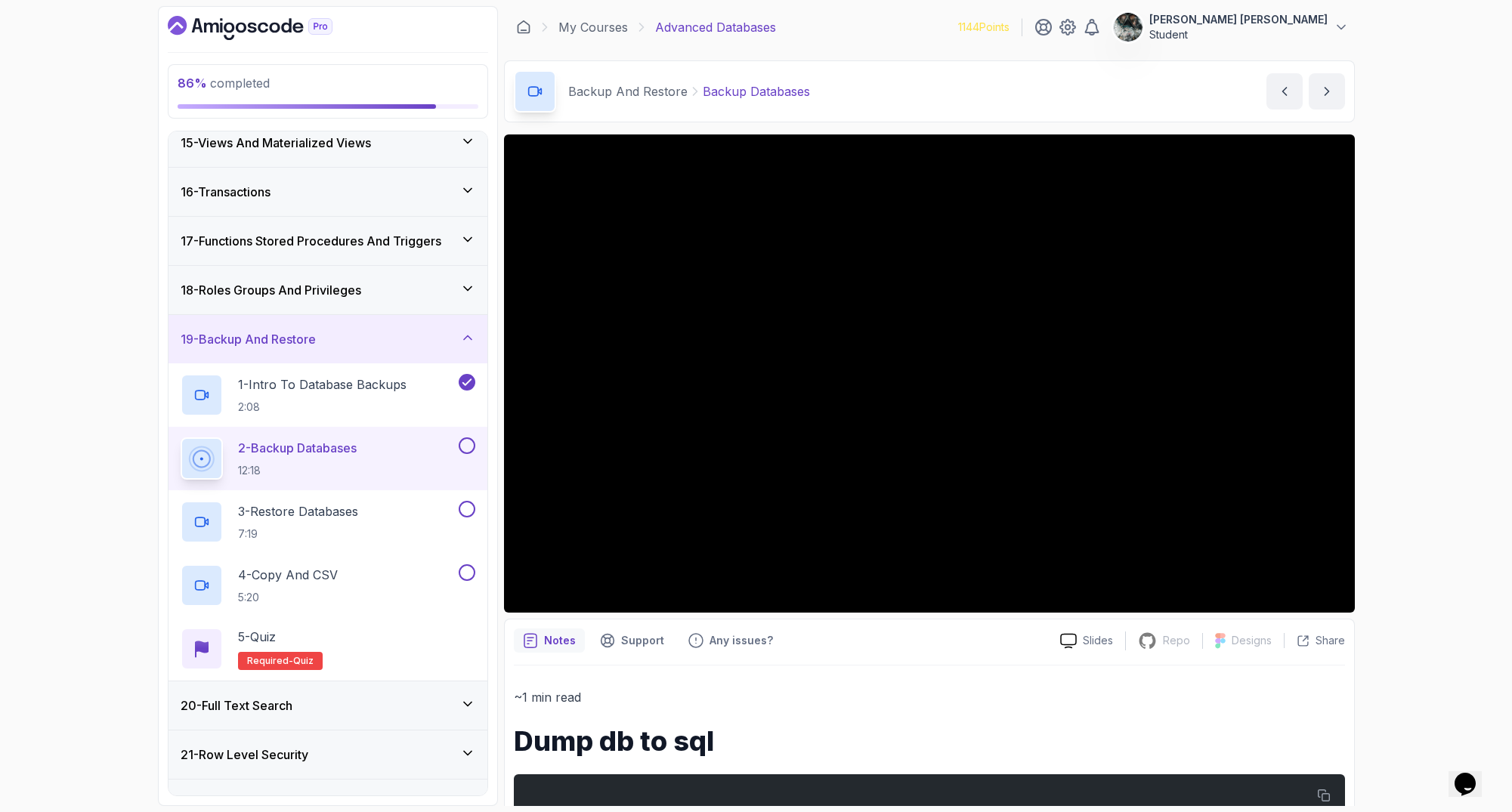
click at [464, 444] on button at bounding box center [467, 445] width 17 height 17
click at [386, 501] on div "3 - Restore Databases 7:19" at bounding box center [318, 522] width 275 height 43
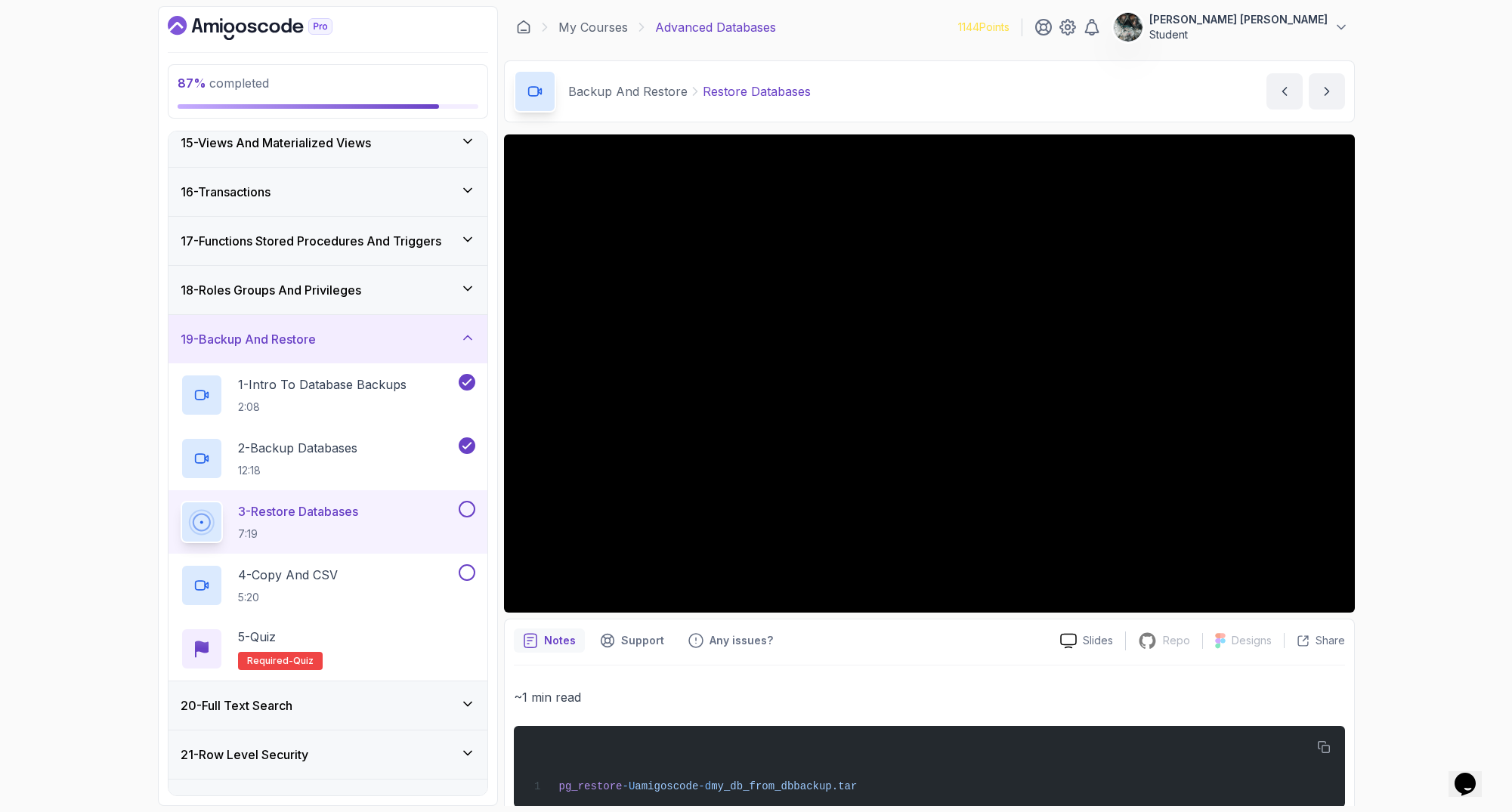
click at [466, 511] on button at bounding box center [467, 509] width 17 height 17
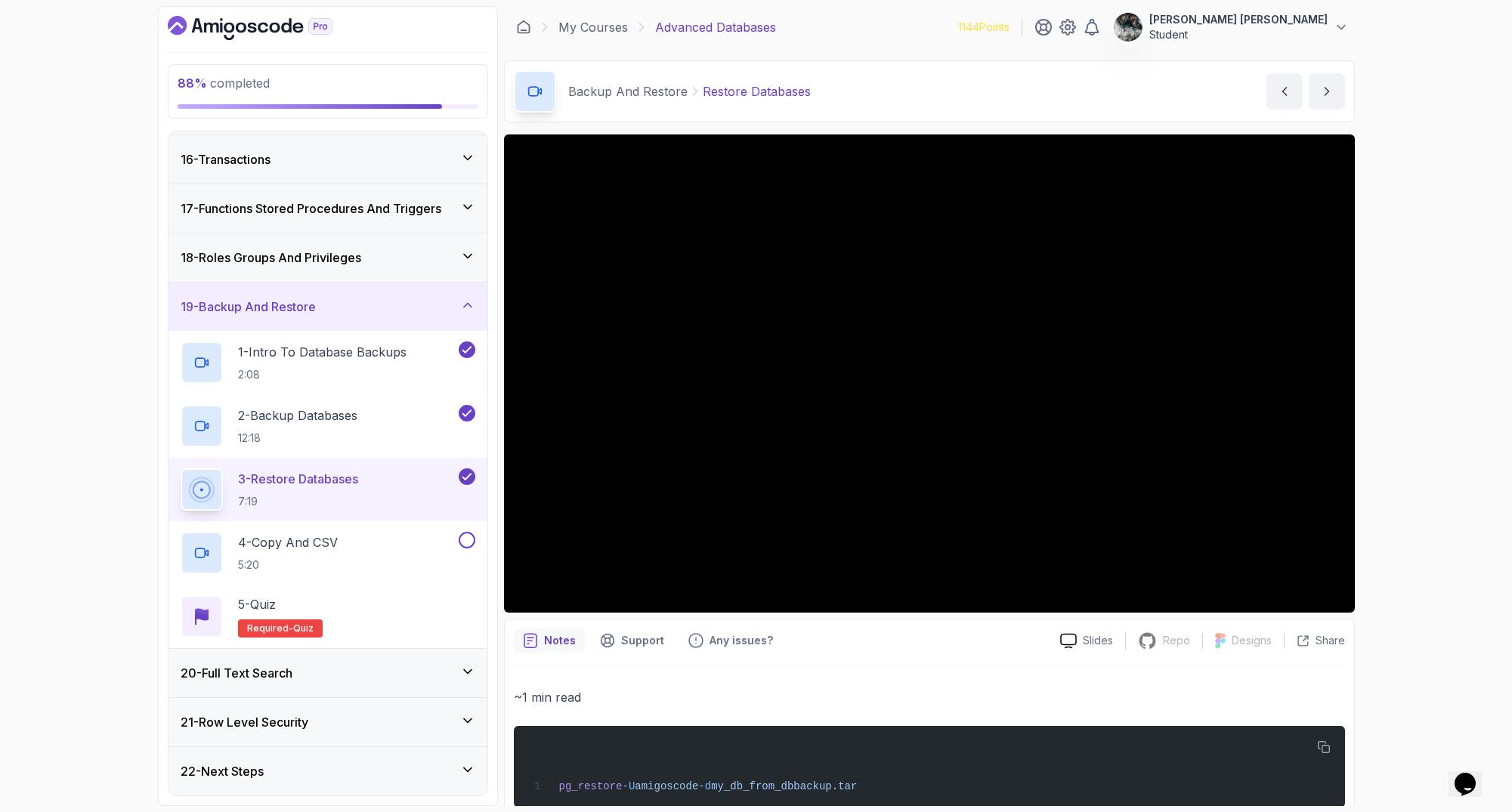
scroll to position [32, 0]
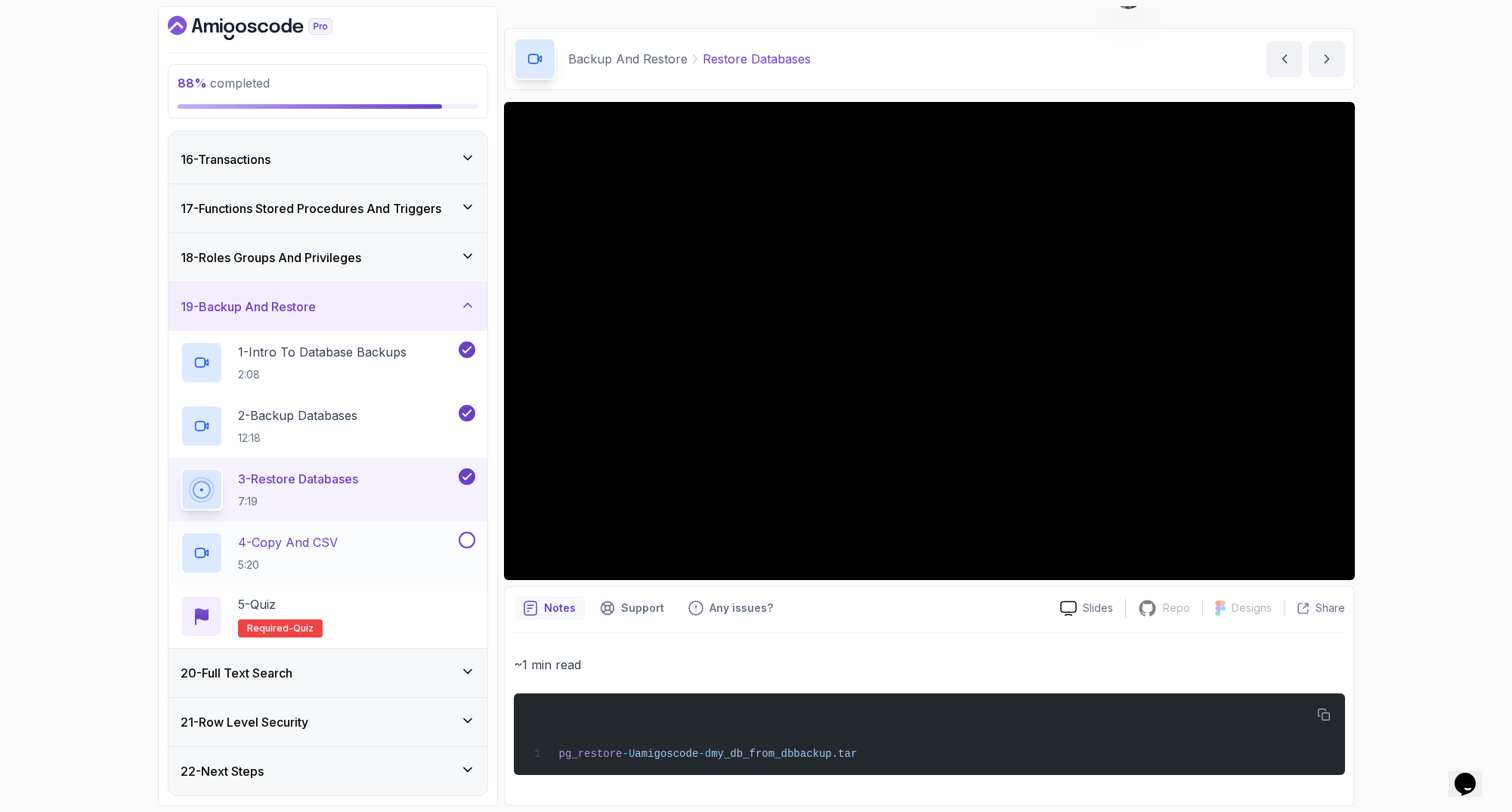
click at [311, 535] on p "4 - Copy And CSV" at bounding box center [288, 542] width 100 height 18
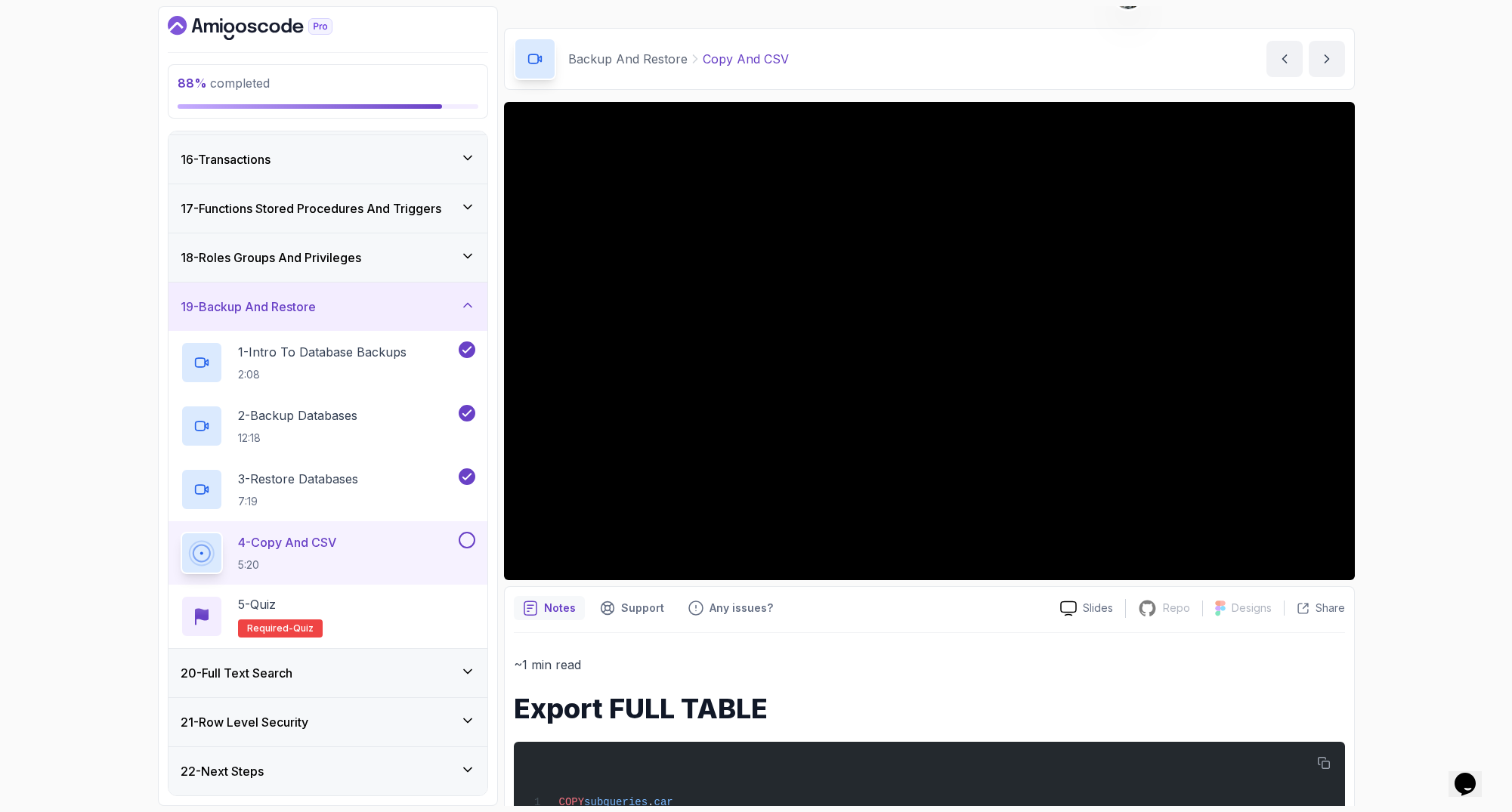
click at [471, 540] on button at bounding box center [467, 539] width 17 height 17
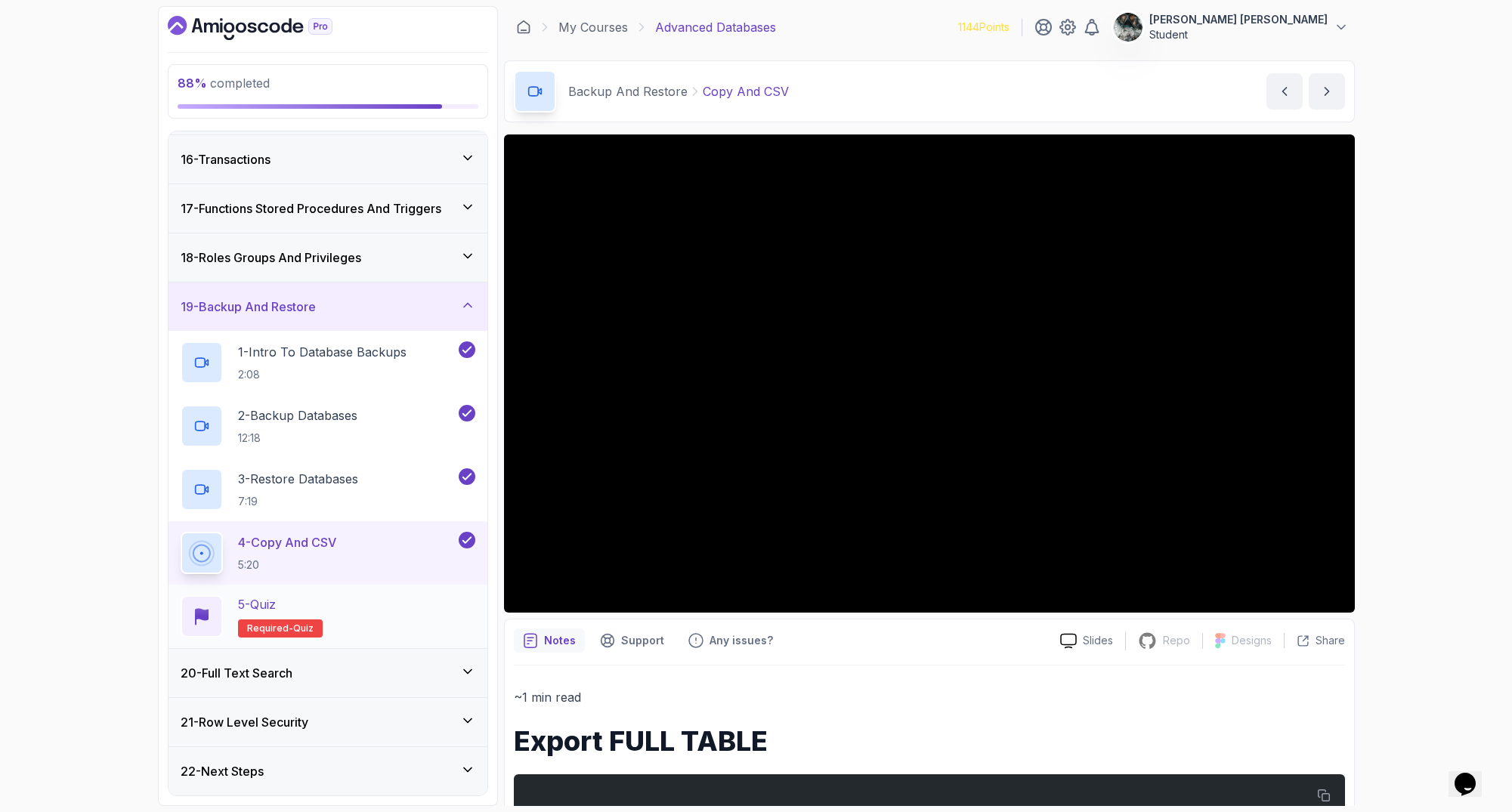
click at [343, 603] on div "5 - Quiz Required- quiz" at bounding box center [328, 617] width 295 height 43
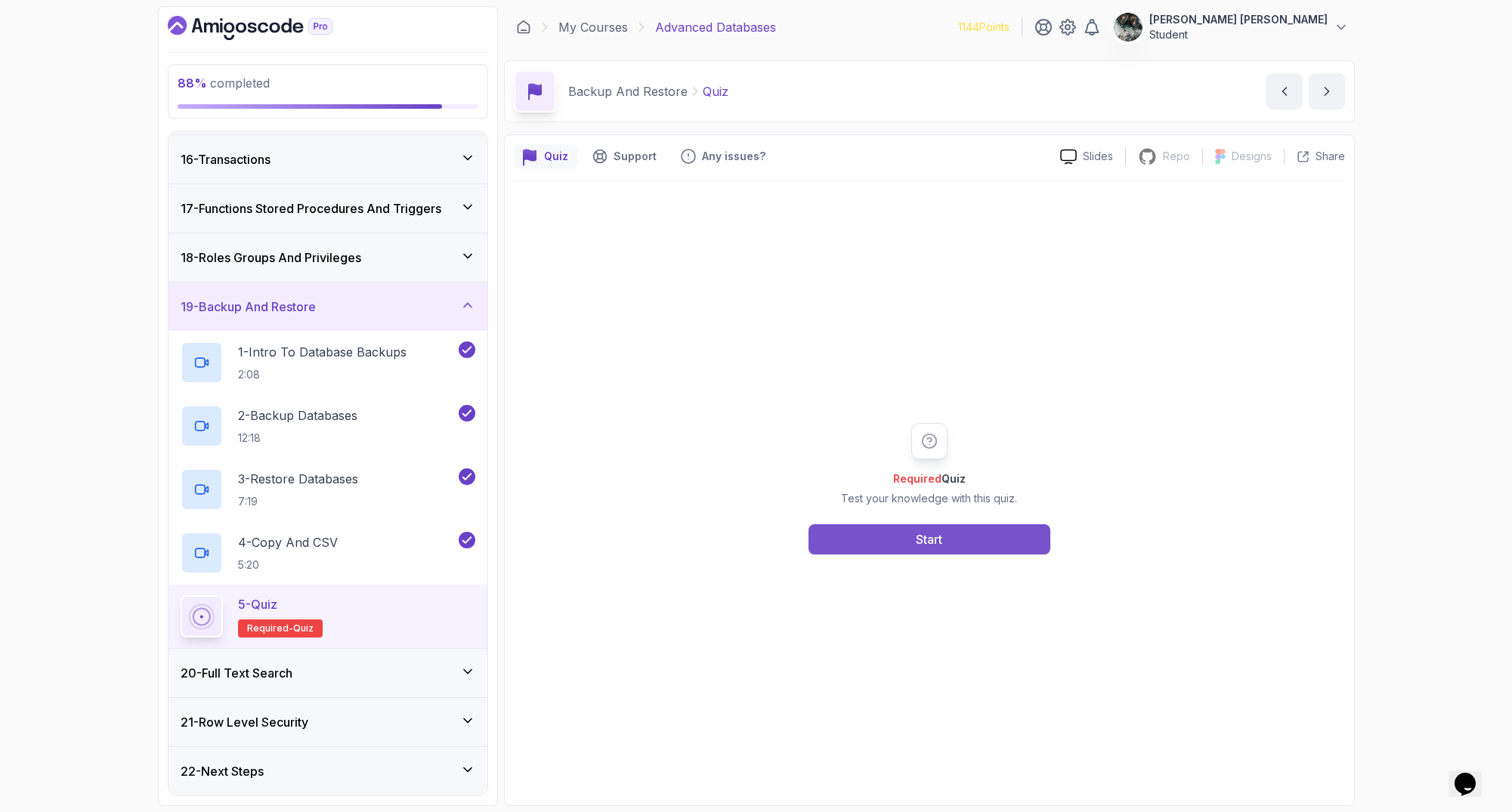
click at [980, 537] on button "Start" at bounding box center [929, 539] width 242 height 30
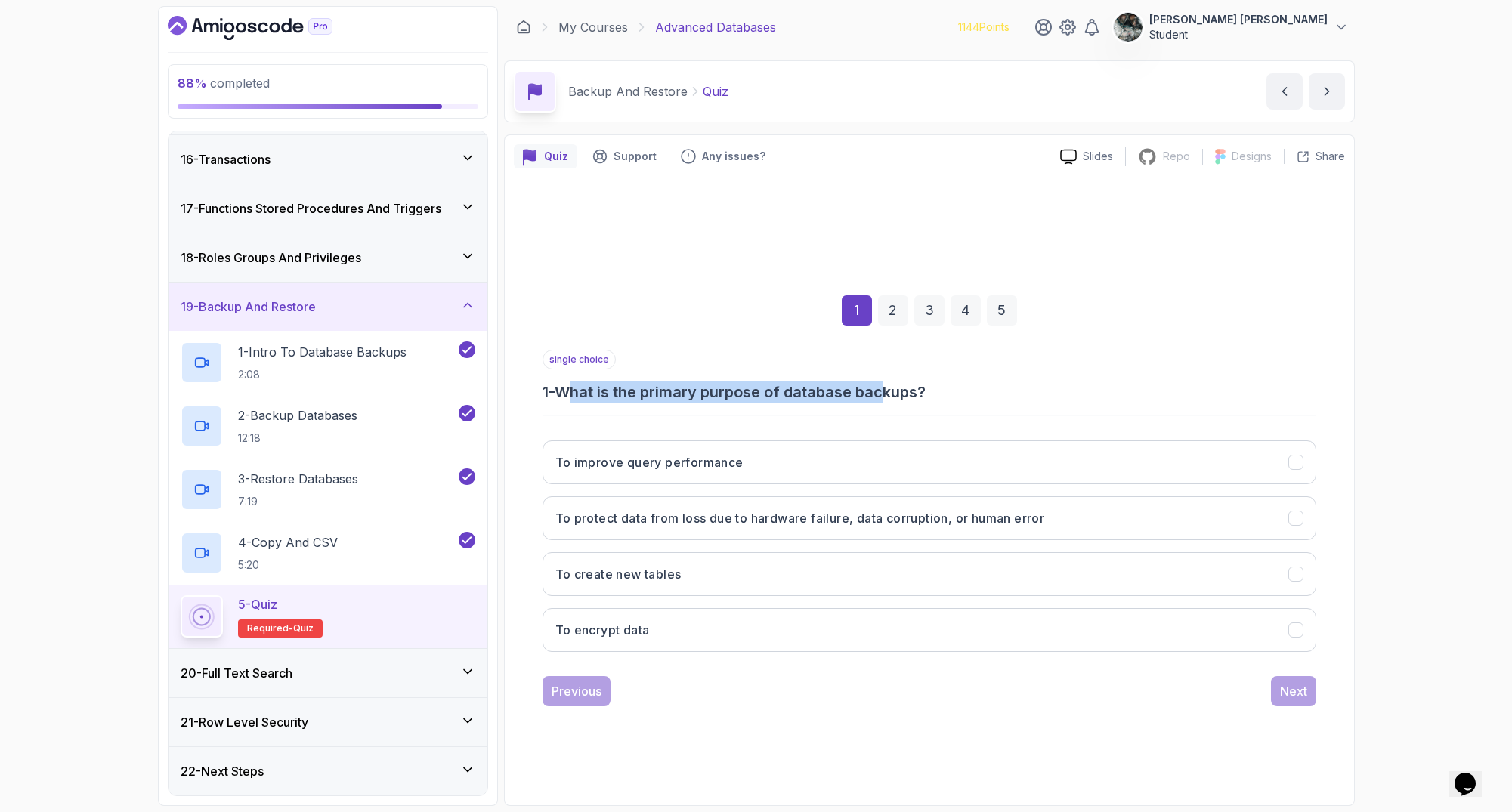
drag, startPoint x: 579, startPoint y: 389, endPoint x: 903, endPoint y: 389, distance: 324.0
click at [891, 389] on h3 "1 - What is the primary purpose of database backups?" at bounding box center [929, 392] width 773 height 21
click at [935, 390] on h3 "1 - What is the primary purpose of database backups?" at bounding box center [929, 392] width 773 height 21
drag, startPoint x: 957, startPoint y: 394, endPoint x: 668, endPoint y: 392, distance: 289.0
click at [668, 392] on h3 "1 - What is the primary purpose of database backups?" at bounding box center [929, 392] width 773 height 21
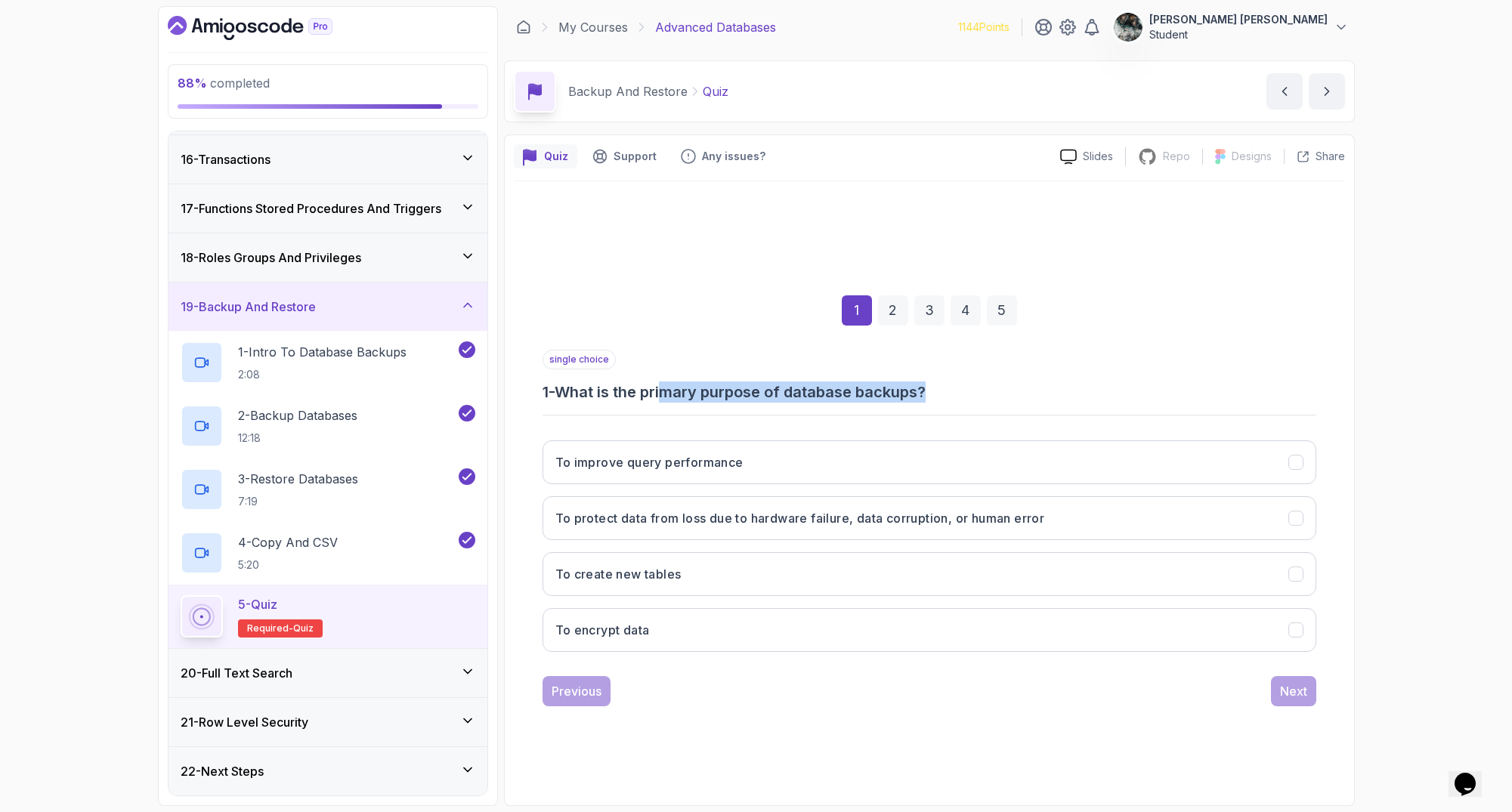
click at [668, 392] on h3 "1 - What is the primary purpose of database backups?" at bounding box center [929, 392] width 773 height 21
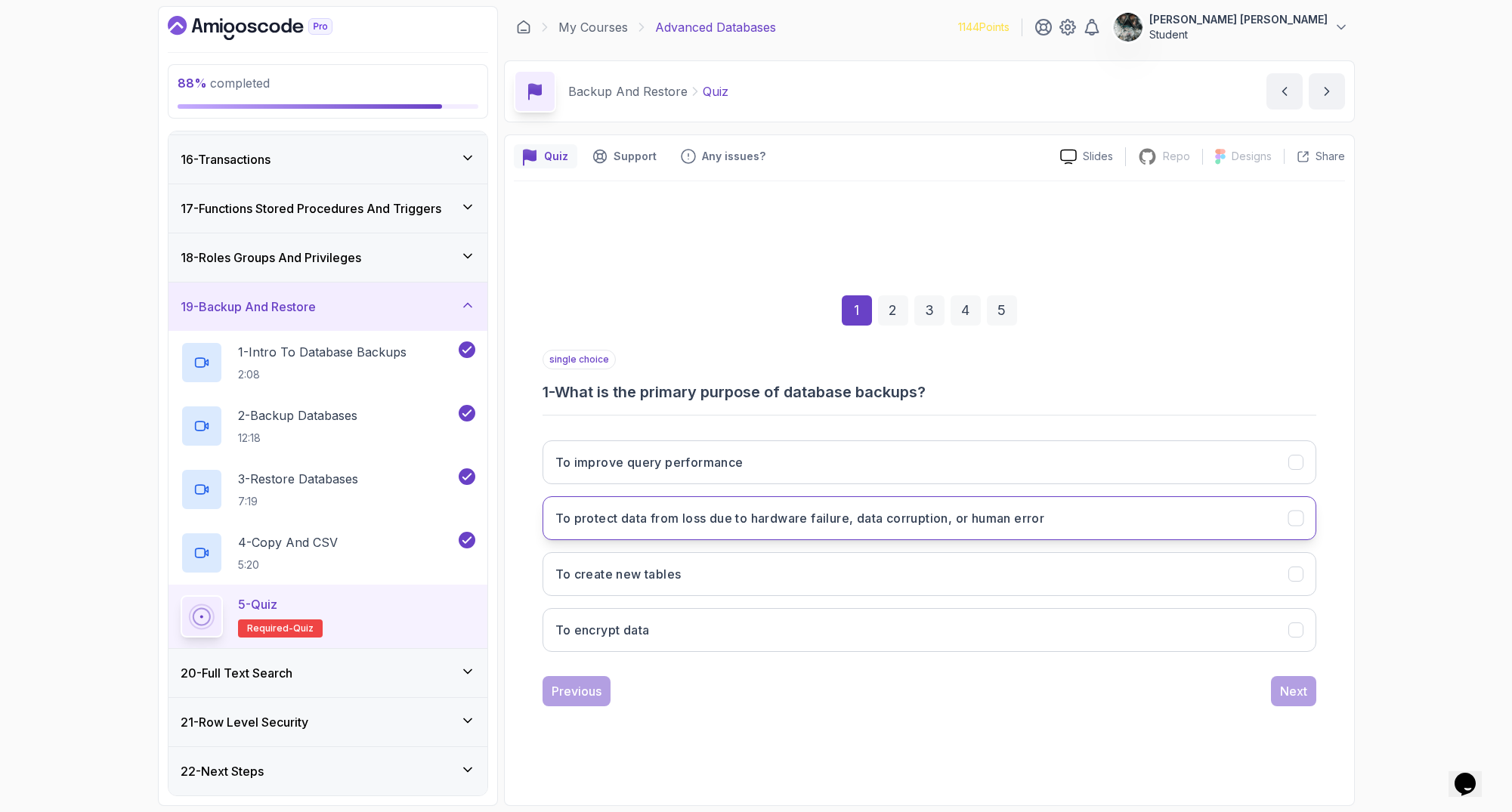
click at [572, 518] on h3 "To protect data from loss due to hardware failure, data corruption, or human er…" at bounding box center [800, 518] width 490 height 18
click at [1307, 682] on button "Next" at bounding box center [1293, 691] width 45 height 30
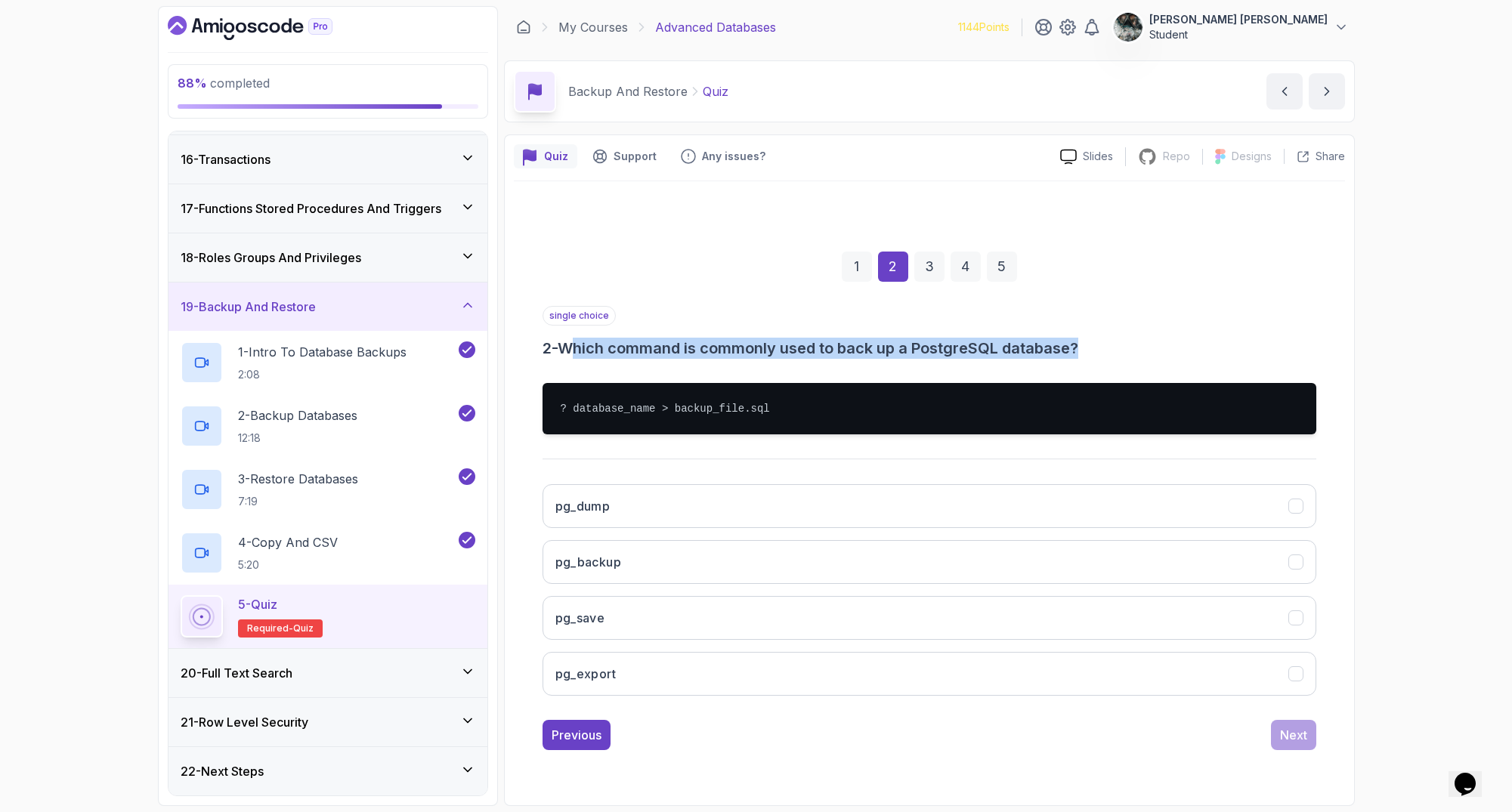
drag, startPoint x: 651, startPoint y: 335, endPoint x: 1247, endPoint y: 354, distance: 596.3
click at [1247, 354] on h3 "2 - Which command is commonly used to back up a PostgreSQL database?" at bounding box center [929, 348] width 773 height 21
click at [1235, 353] on h3 "2 - Which command is commonly used to back up a PostgreSQL database?" at bounding box center [929, 348] width 773 height 21
drag, startPoint x: 1154, startPoint y: 348, endPoint x: 830, endPoint y: 344, distance: 324.0
click at [836, 344] on h3 "2 - Which command is commonly used to back up a PostgreSQL database?" at bounding box center [929, 348] width 773 height 21
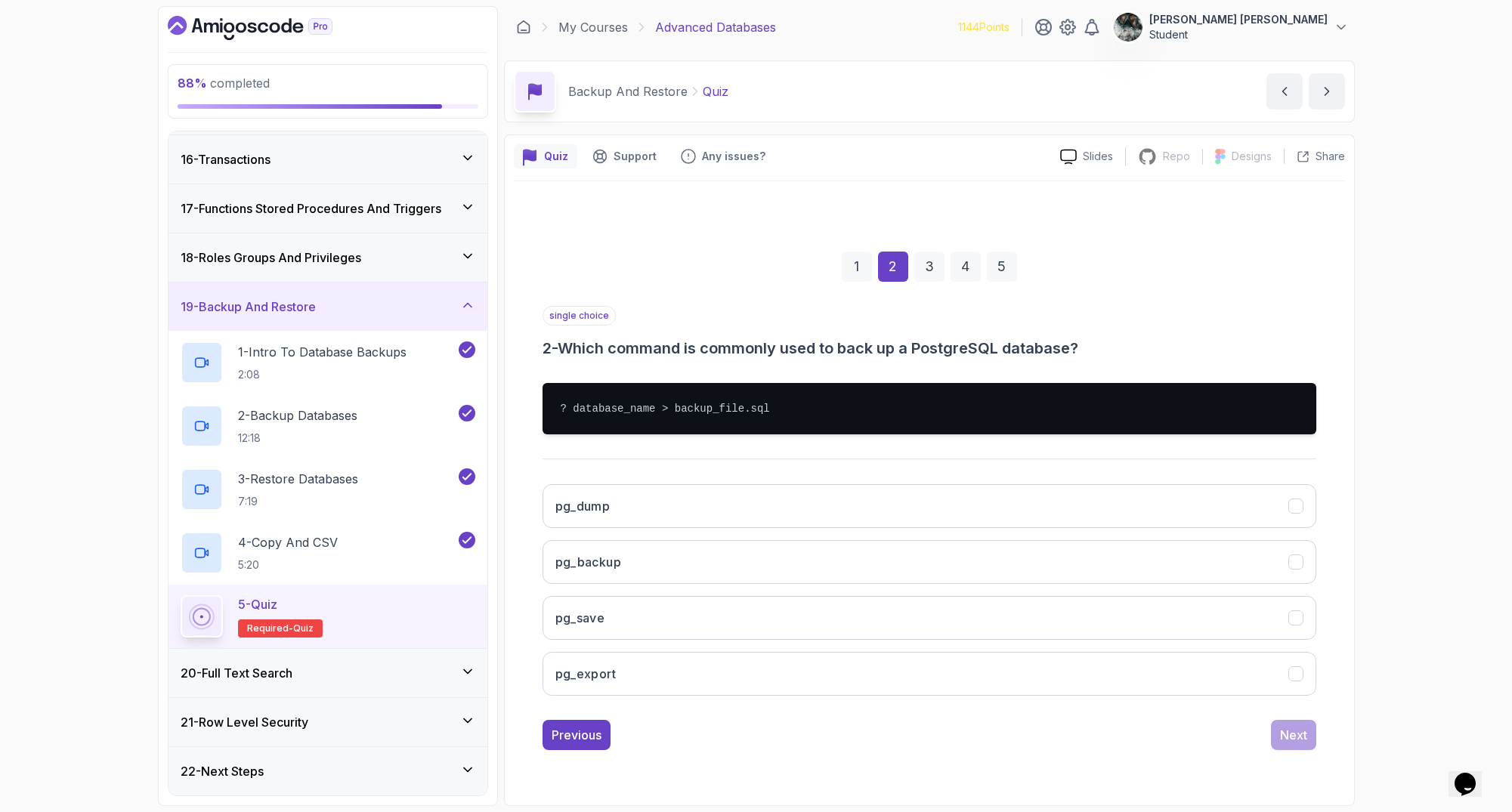
drag, startPoint x: 826, startPoint y: 344, endPoint x: 818, endPoint y: 345, distance: 8.1
click at [824, 344] on h3 "2 - Which command is commonly used to back up a PostgreSQL database?" at bounding box center [929, 348] width 773 height 21
click at [618, 512] on button "pg_dump" at bounding box center [929, 506] width 773 height 43
click at [1291, 740] on div "Next" at bounding box center [1293, 735] width 27 height 18
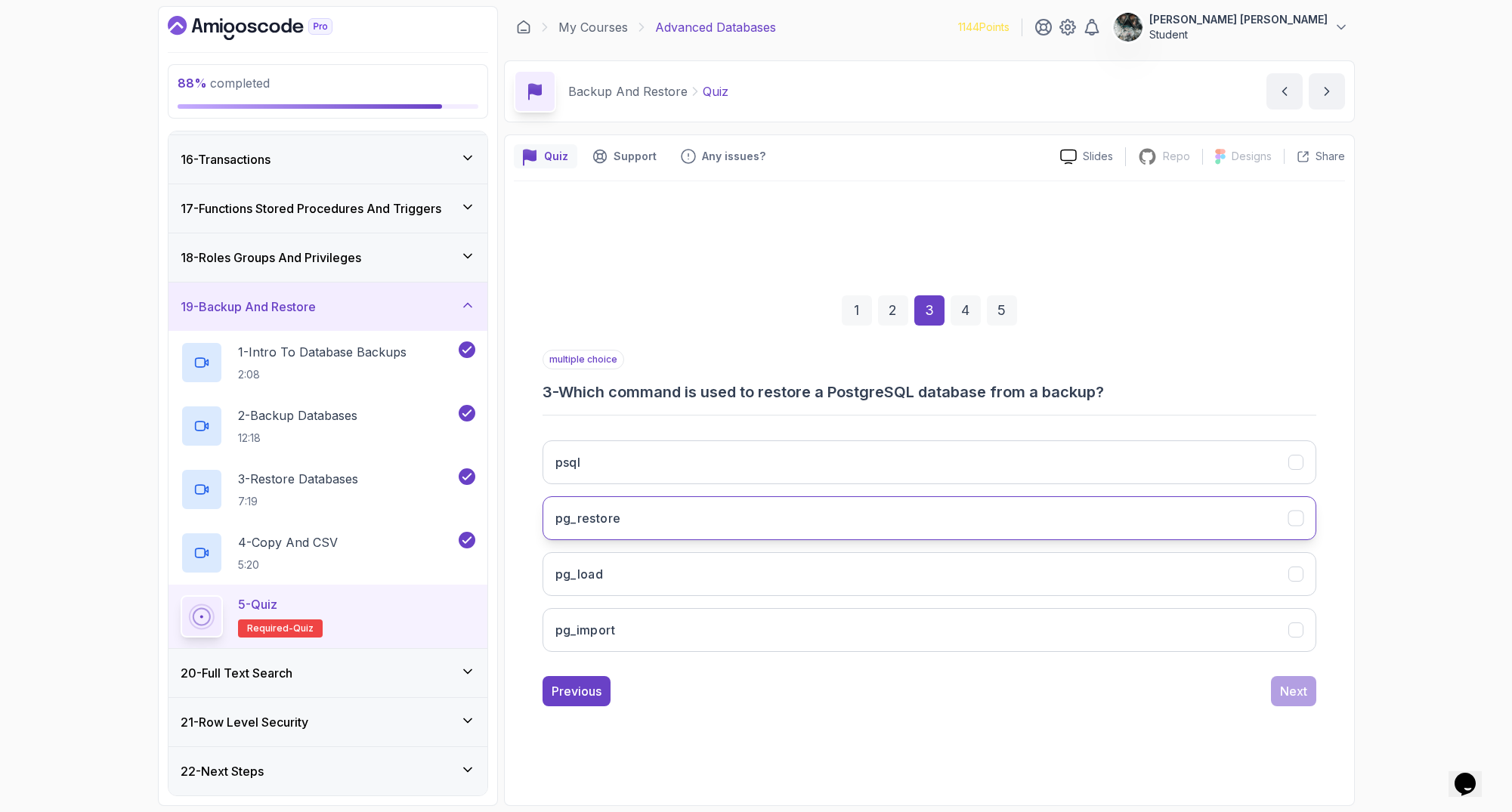
drag, startPoint x: 611, startPoint y: 517, endPoint x: 619, endPoint y: 519, distance: 8.2
click at [611, 517] on h3 "pg_restore" at bounding box center [588, 518] width 66 height 18
click at [1308, 698] on button "Next" at bounding box center [1293, 691] width 45 height 30
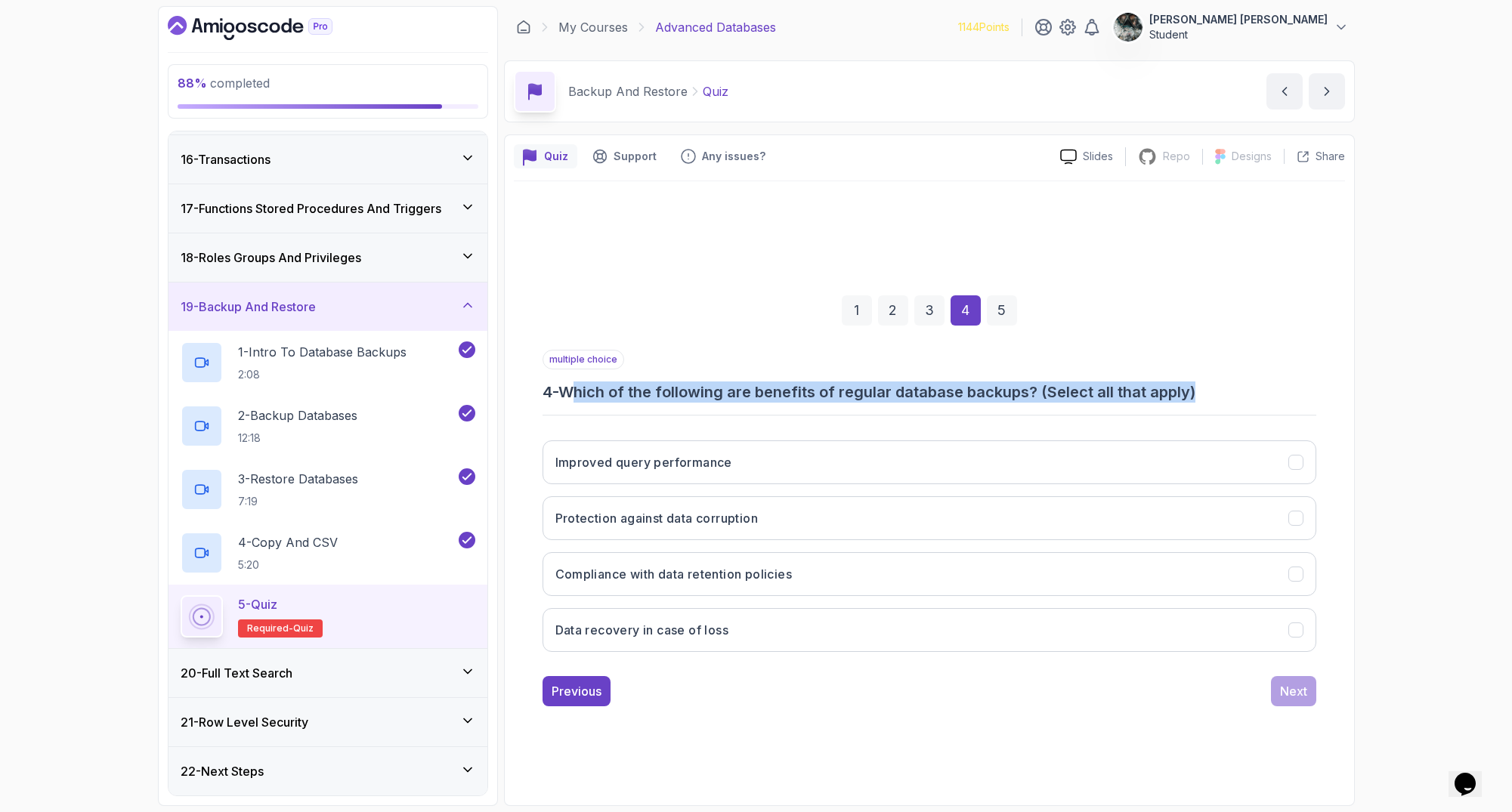
drag, startPoint x: 577, startPoint y: 393, endPoint x: 1322, endPoint y: 385, distance: 745.0
click at [1322, 385] on div "1 2 3 4 5 multiple choice 4 - Which of the following are benefits of regular da…" at bounding box center [929, 489] width 831 height 460
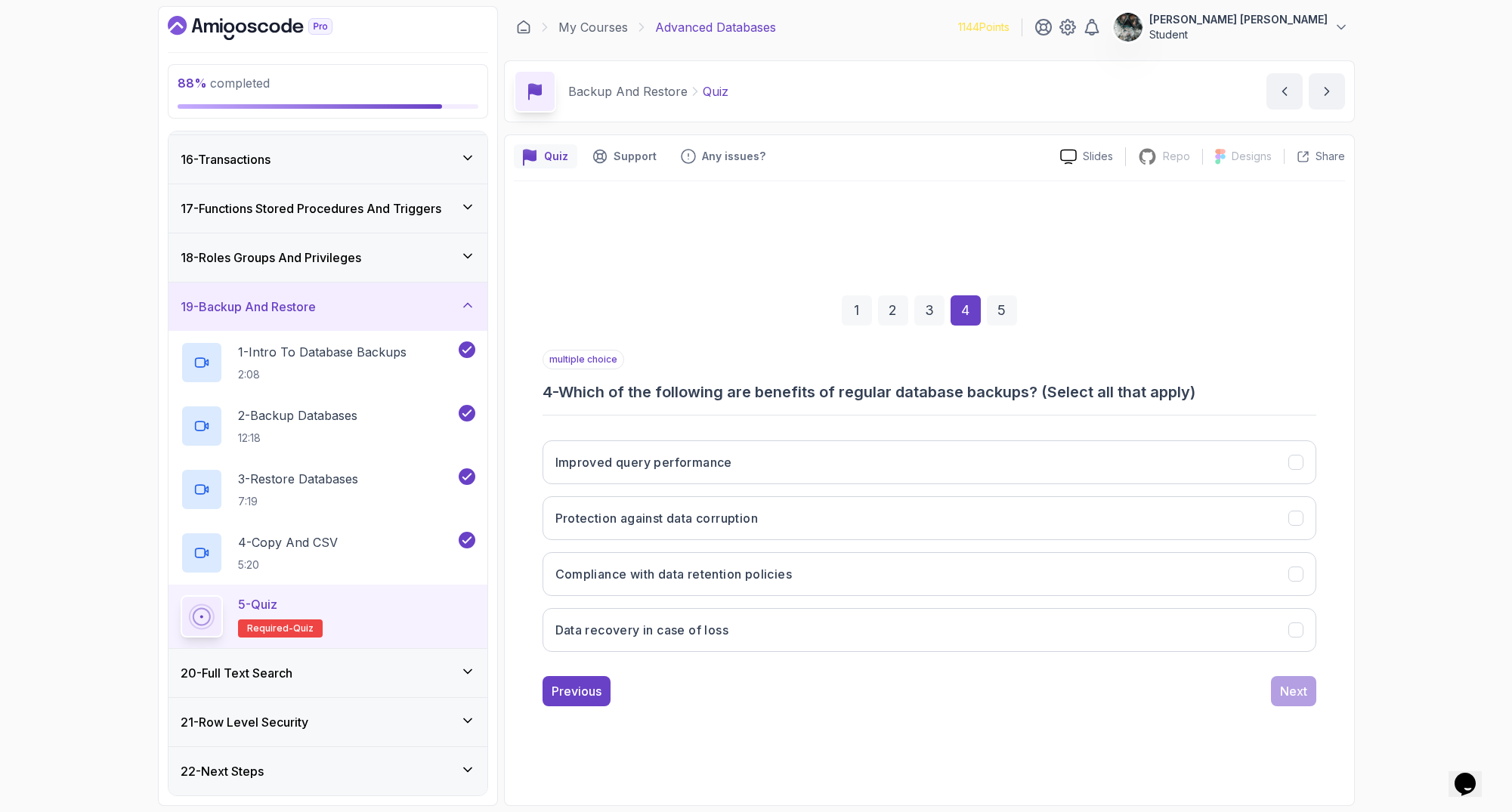
click at [1190, 367] on div "multiple choice 4 - Which of the following are benefits of regular database bac…" at bounding box center [929, 376] width 773 height 53
click at [778, 524] on button "Protection against data corruption" at bounding box center [929, 517] width 773 height 43
click at [820, 631] on button "Data recovery in case of loss" at bounding box center [929, 630] width 773 height 43
click at [853, 577] on button "Compliance with data retention policies" at bounding box center [929, 573] width 773 height 43
click at [1309, 686] on button "Next" at bounding box center [1293, 691] width 45 height 30
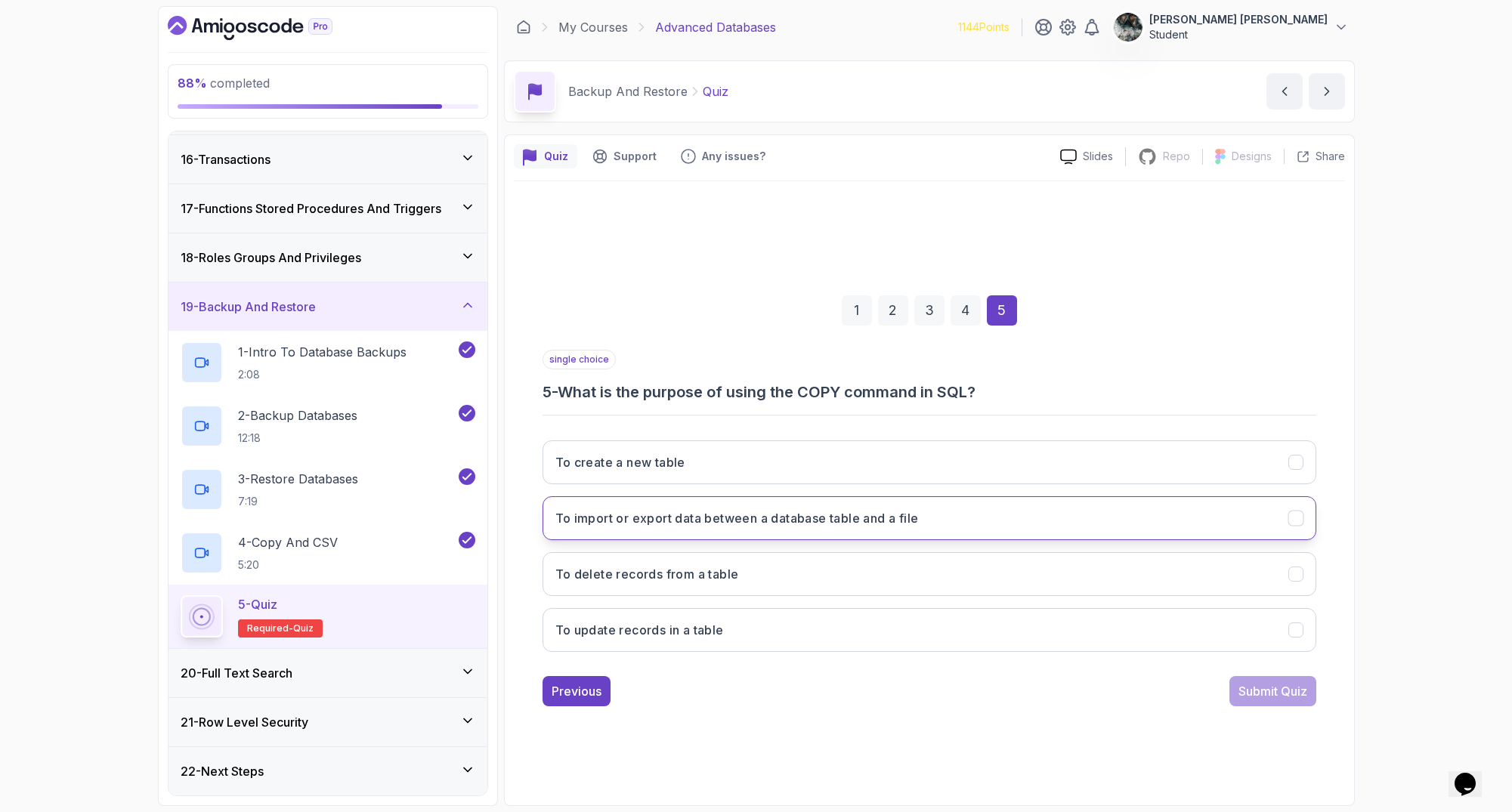
click at [699, 528] on button "To import or export data between a database table and a file" at bounding box center [929, 517] width 773 height 43
click at [1262, 686] on div "Submit Quiz" at bounding box center [1273, 691] width 69 height 18
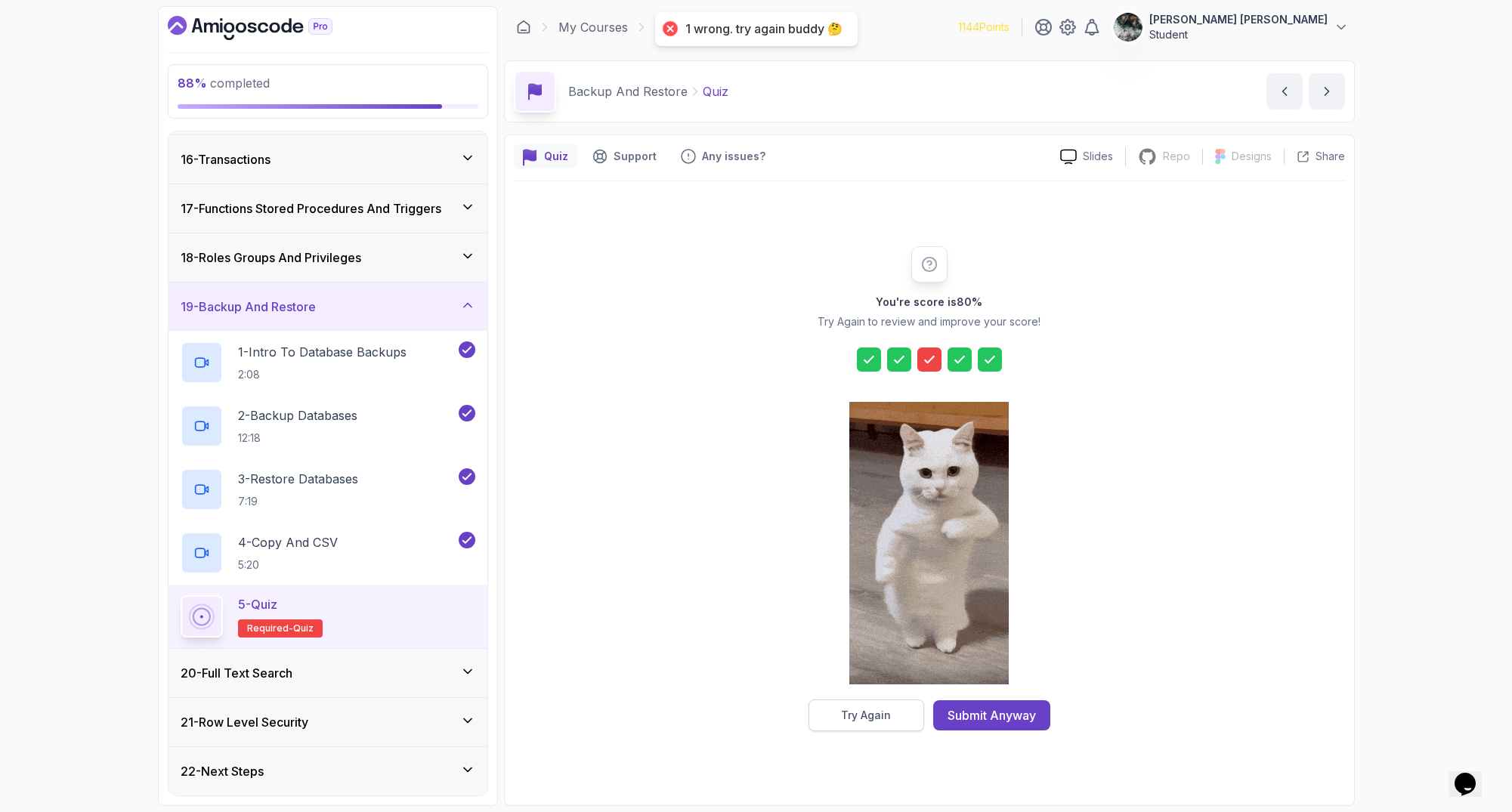
click at [861, 712] on div "Try Again" at bounding box center [865, 715] width 50 height 15
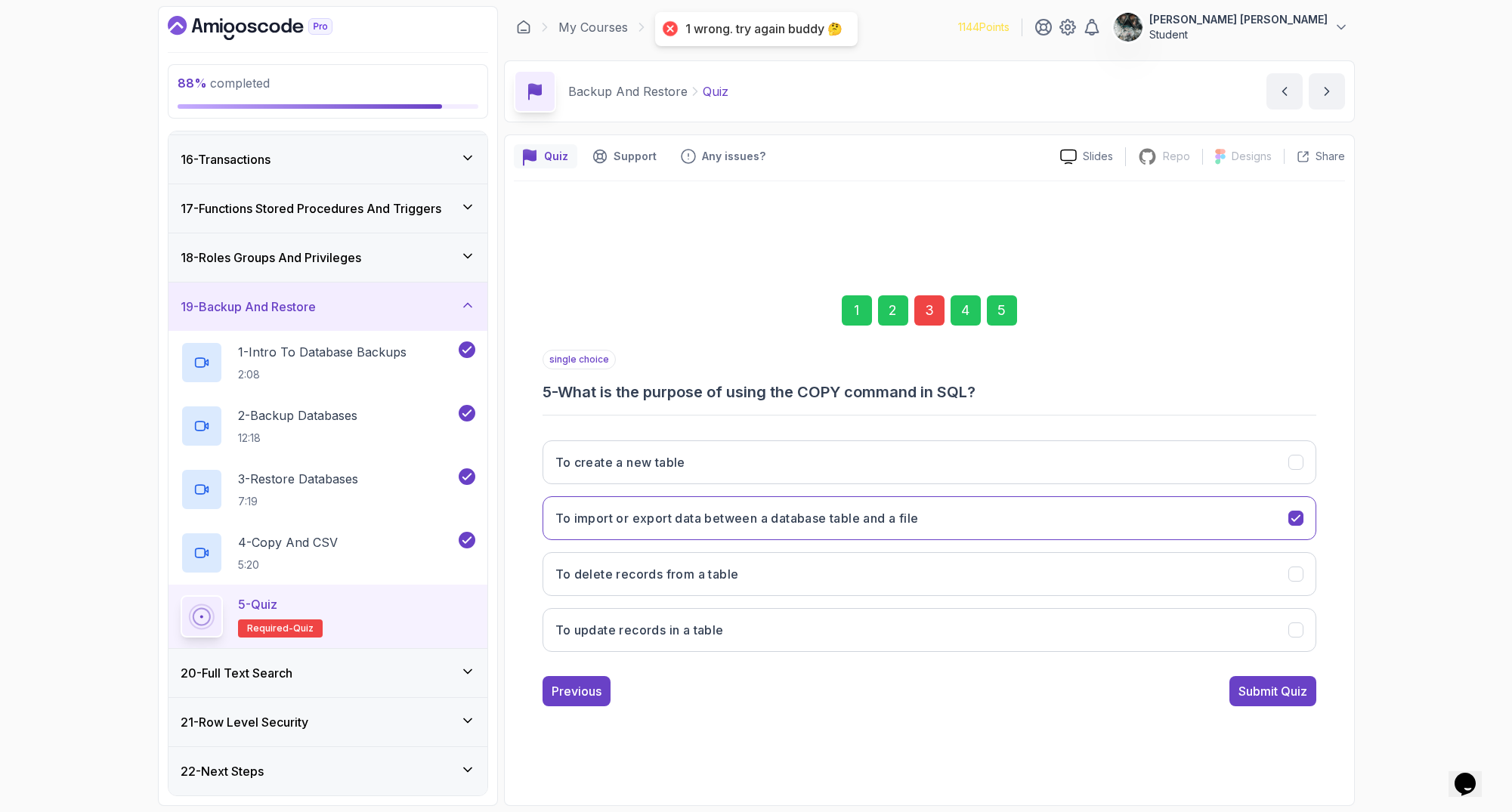
click at [931, 306] on div "3" at bounding box center [929, 310] width 30 height 30
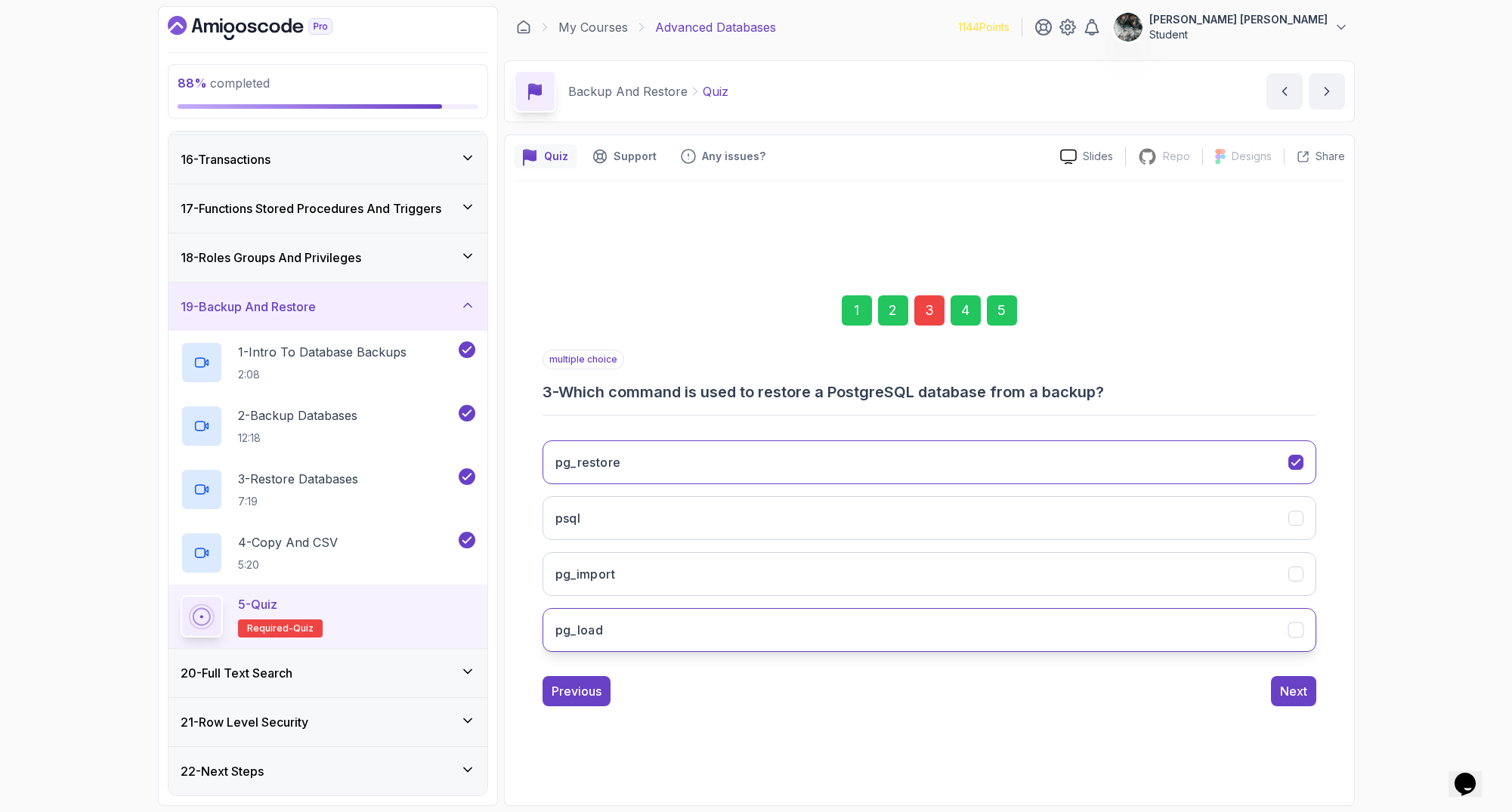
click at [685, 637] on button "pg_load" at bounding box center [929, 630] width 773 height 43
drag, startPoint x: 1244, startPoint y: 452, endPoint x: 1246, endPoint y: 478, distance: 26.1
click at [1244, 452] on button "pg_restore" at bounding box center [929, 462] width 773 height 43
click at [662, 464] on button "pg_restore" at bounding box center [929, 462] width 773 height 43
click at [630, 578] on button "pg_import" at bounding box center [929, 573] width 773 height 43
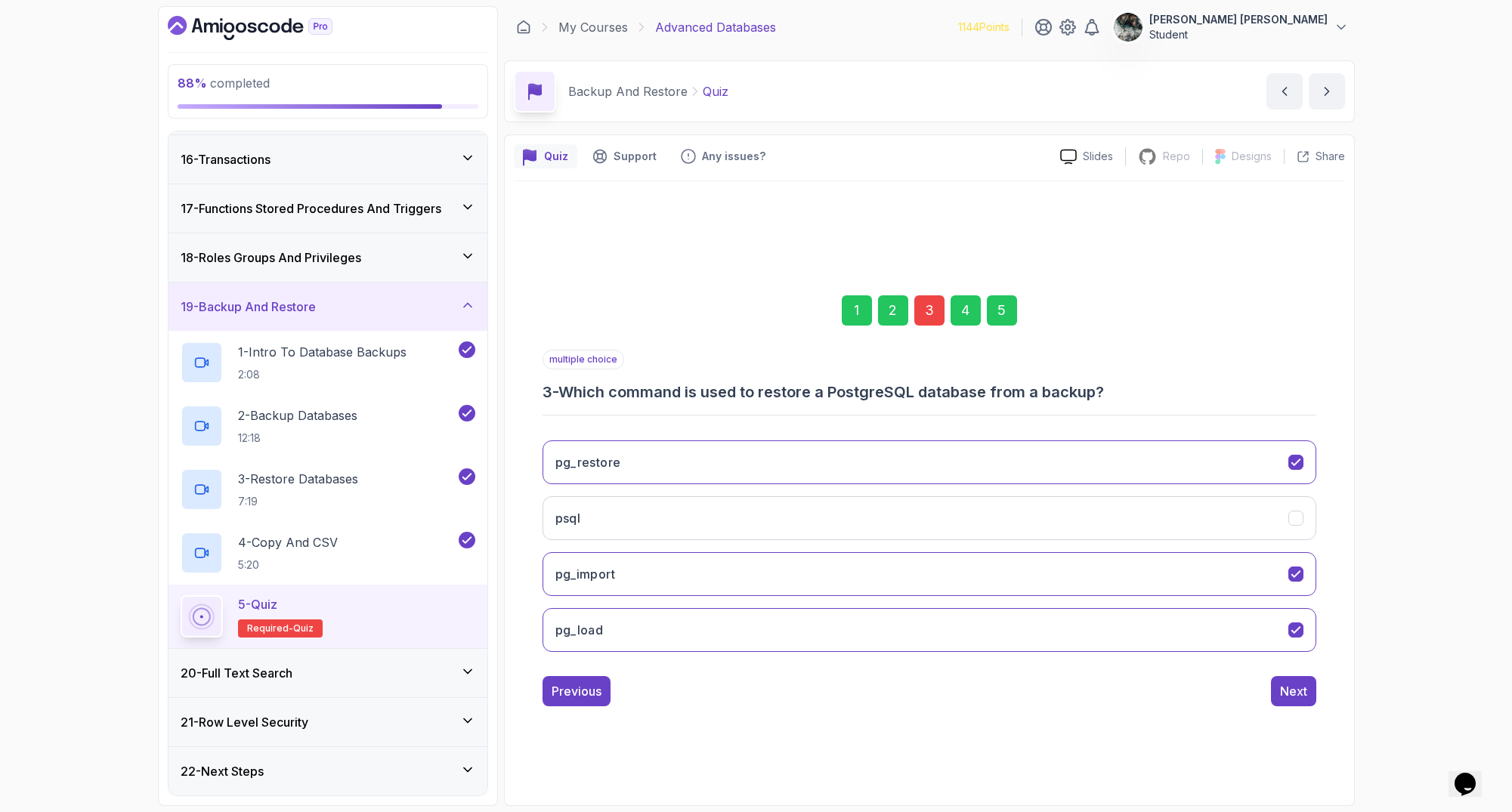
click at [1315, 685] on div "1 2 3 4 5 multiple choice 3 - Which command is used to restore a PostgreSQL dat…" at bounding box center [929, 489] width 831 height 460
click at [1288, 704] on button "Next" at bounding box center [1293, 691] width 45 height 30
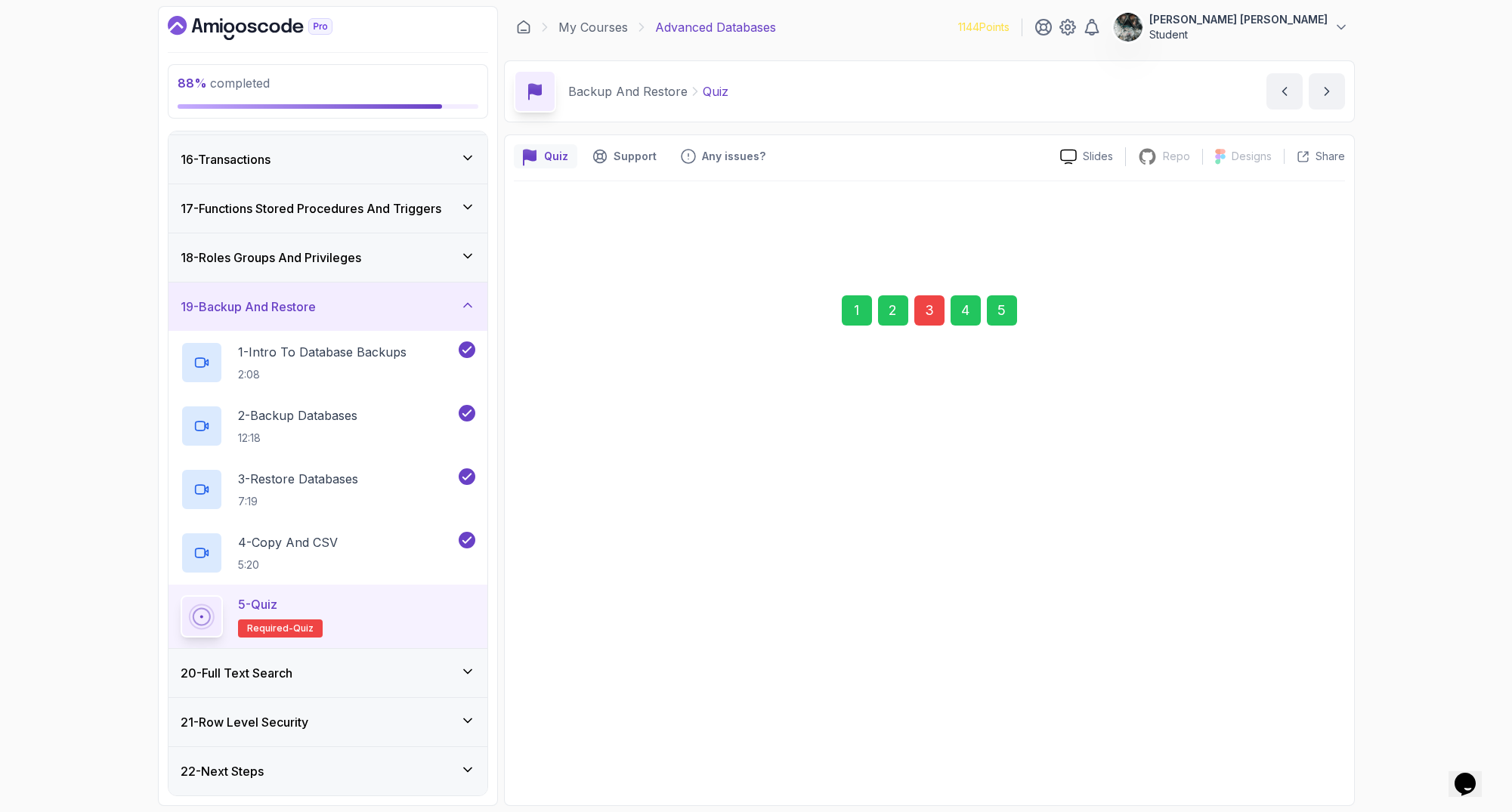
click at [1286, 701] on button "Next" at bounding box center [1293, 690] width 45 height 30
click at [1285, 704] on button "Submit Quiz" at bounding box center [1273, 691] width 87 height 30
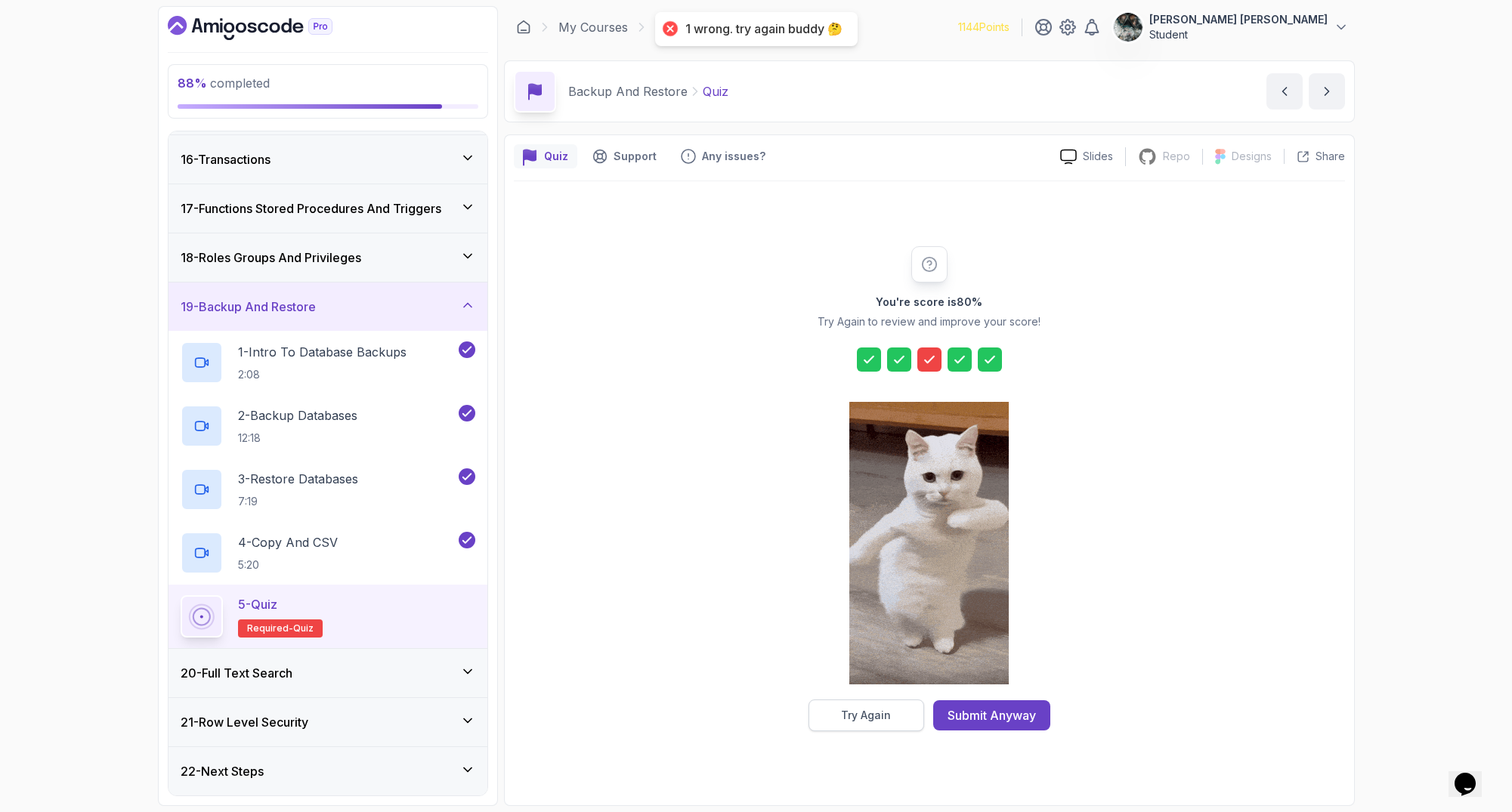
click at [854, 711] on div "Try Again" at bounding box center [865, 715] width 50 height 15
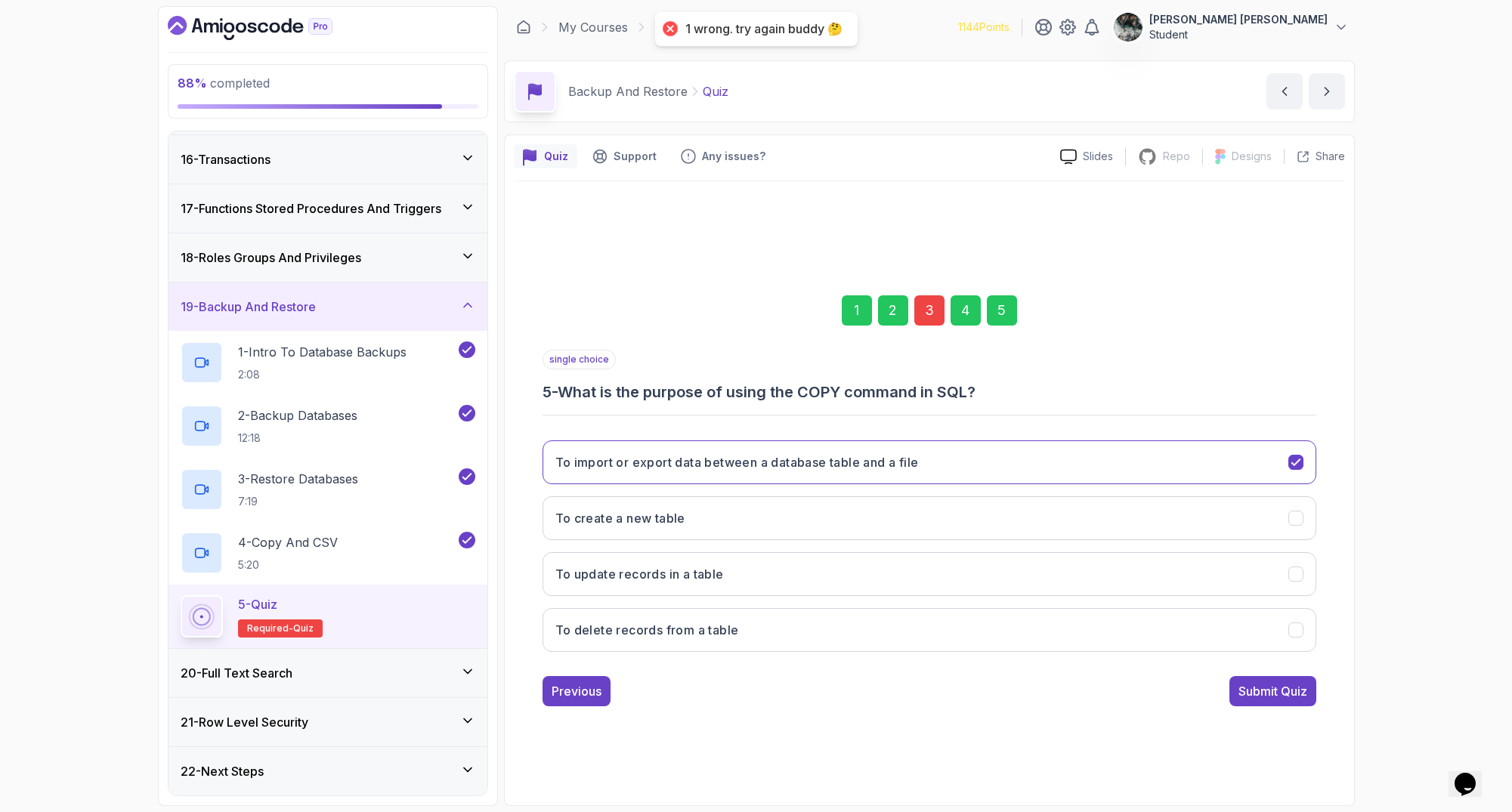
click at [921, 303] on div "3" at bounding box center [929, 310] width 30 height 30
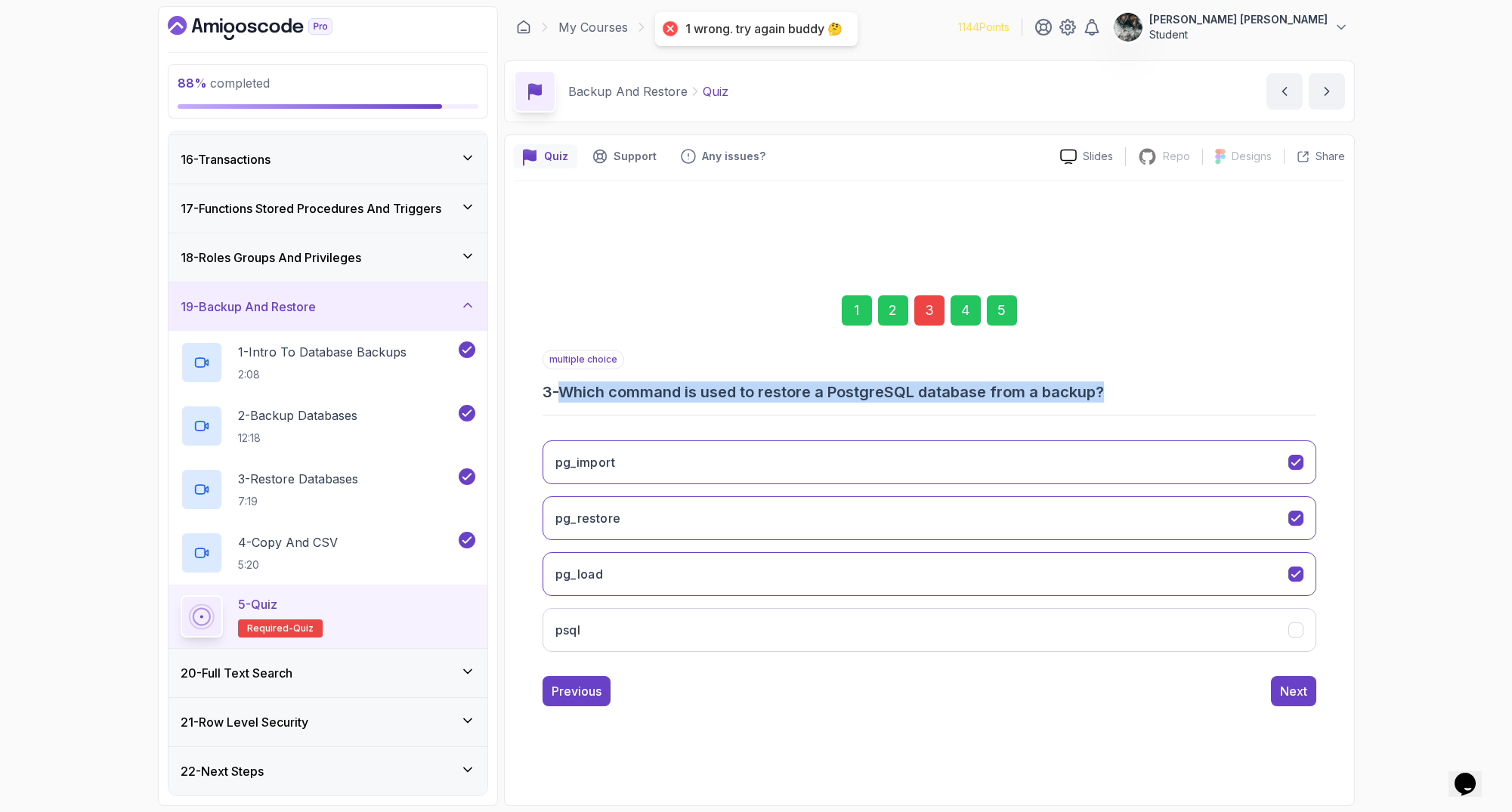
drag, startPoint x: 573, startPoint y: 397, endPoint x: 1138, endPoint y: 398, distance: 565.0
click at [1138, 398] on h3 "3 - Which command is used to restore a PostgreSQL database from a backup?" at bounding box center [929, 392] width 773 height 21
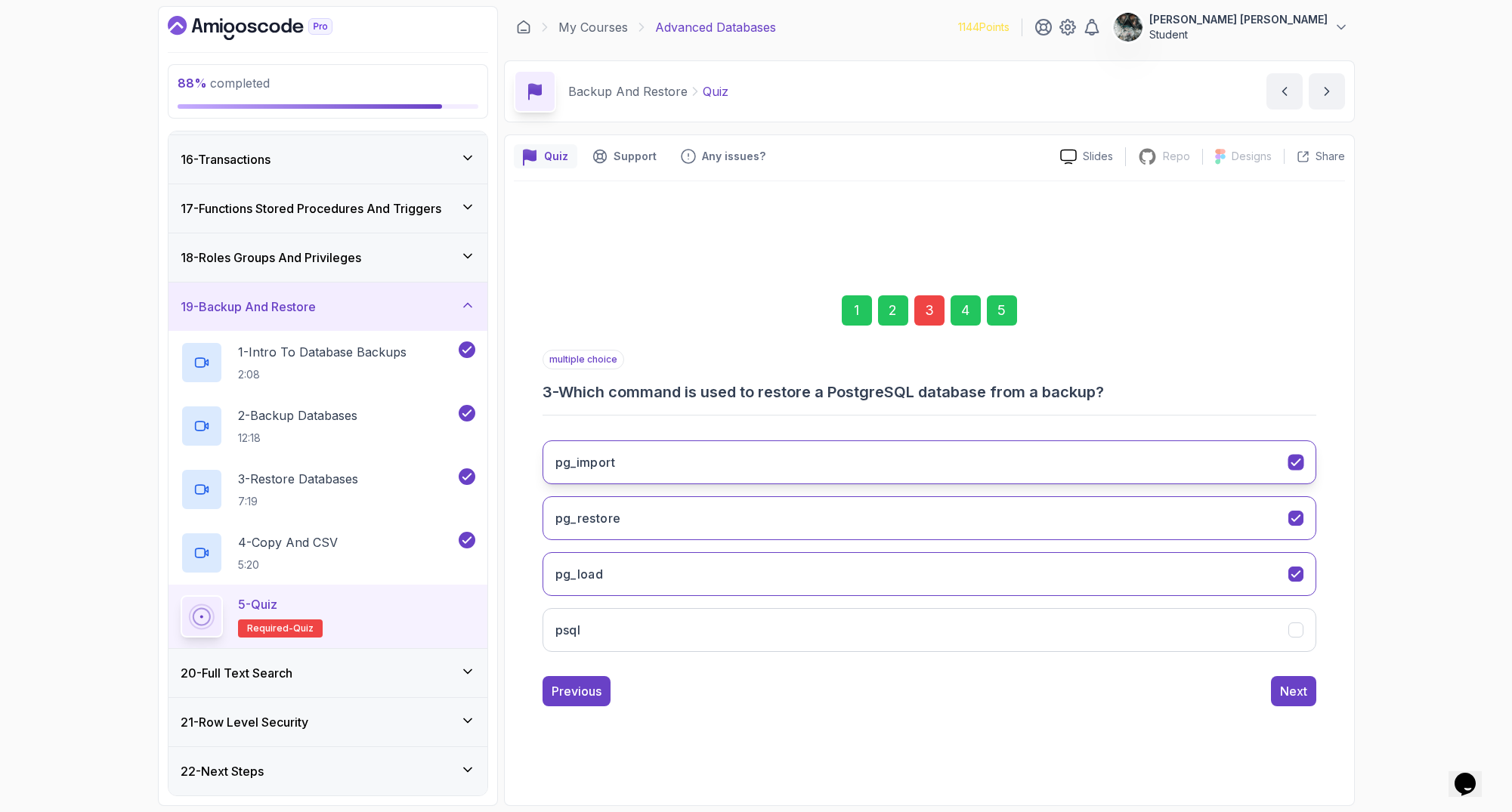
click at [1292, 447] on button "pg_import" at bounding box center [929, 462] width 773 height 43
click at [1281, 694] on div "Next" at bounding box center [1293, 691] width 27 height 18
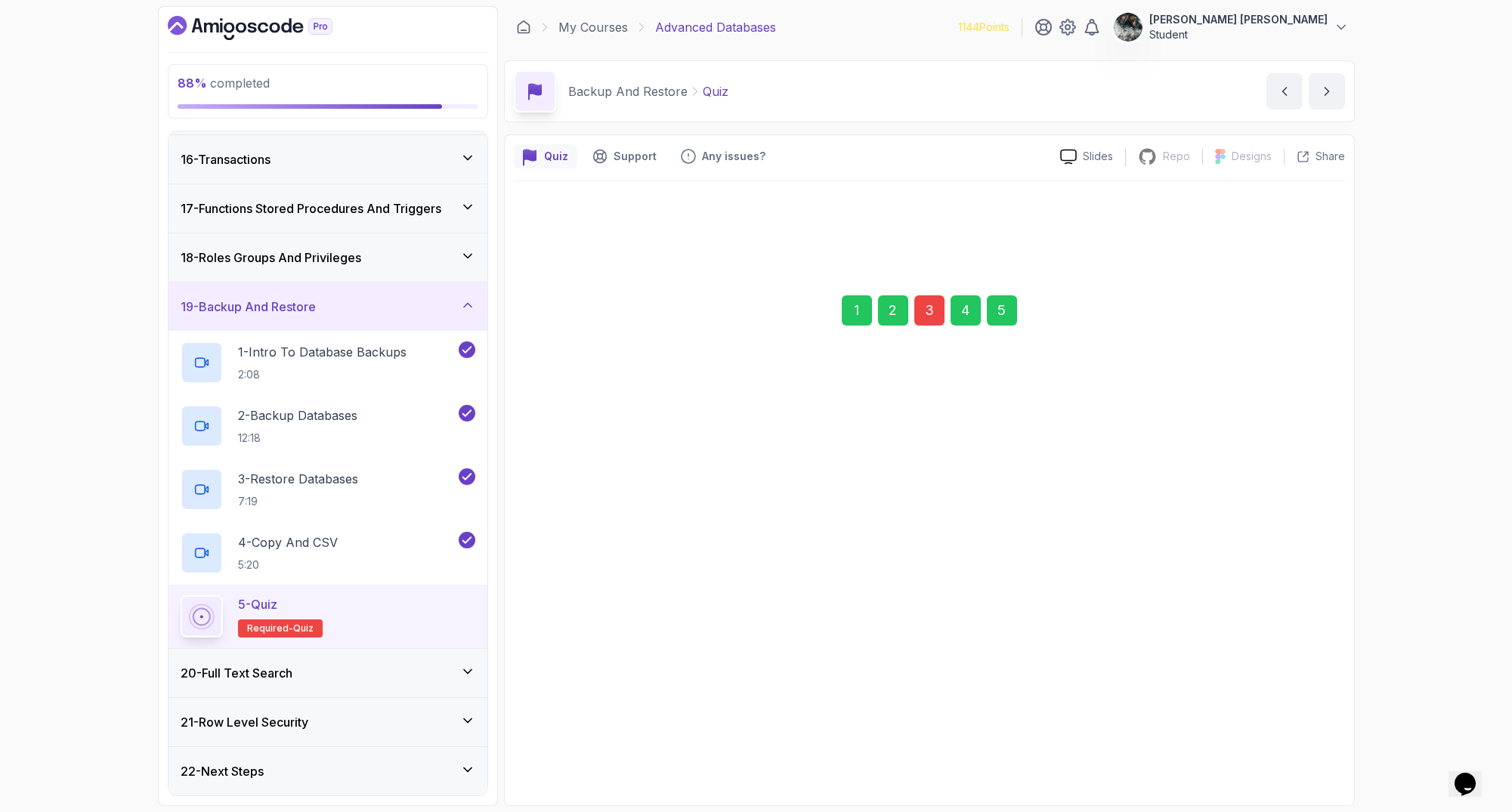
click at [1288, 694] on div "Next" at bounding box center [1293, 690] width 27 height 18
drag, startPoint x: 1292, startPoint y: 709, endPoint x: 1291, endPoint y: 694, distance: 15.0
click at [1291, 694] on div "1 2 3 4 5 single choice 5 - What is the purpose of using the COPY command in SQ…" at bounding box center [929, 489] width 831 height 460
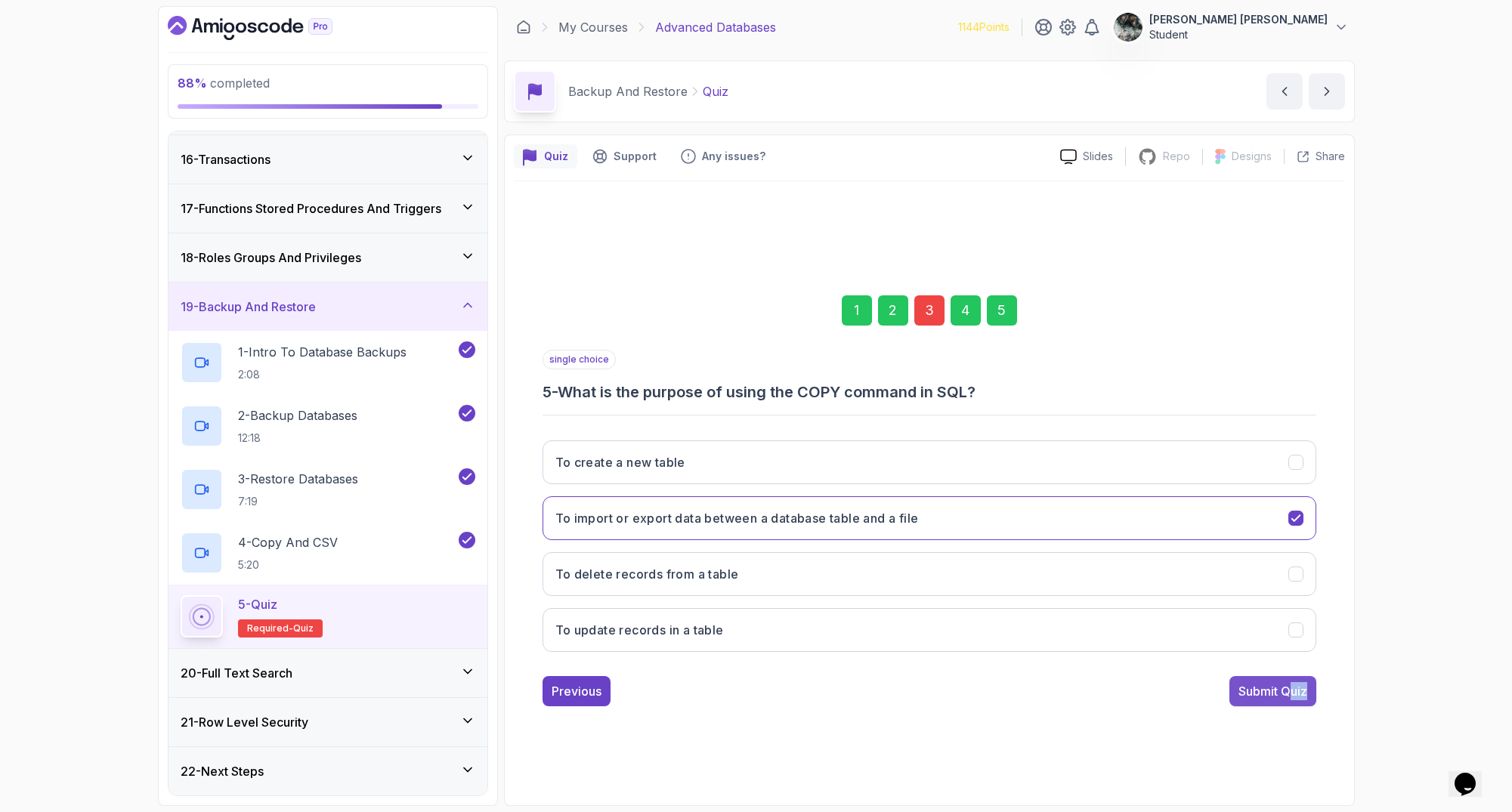
click at [1292, 693] on div "Submit Quiz" at bounding box center [1273, 691] width 69 height 18
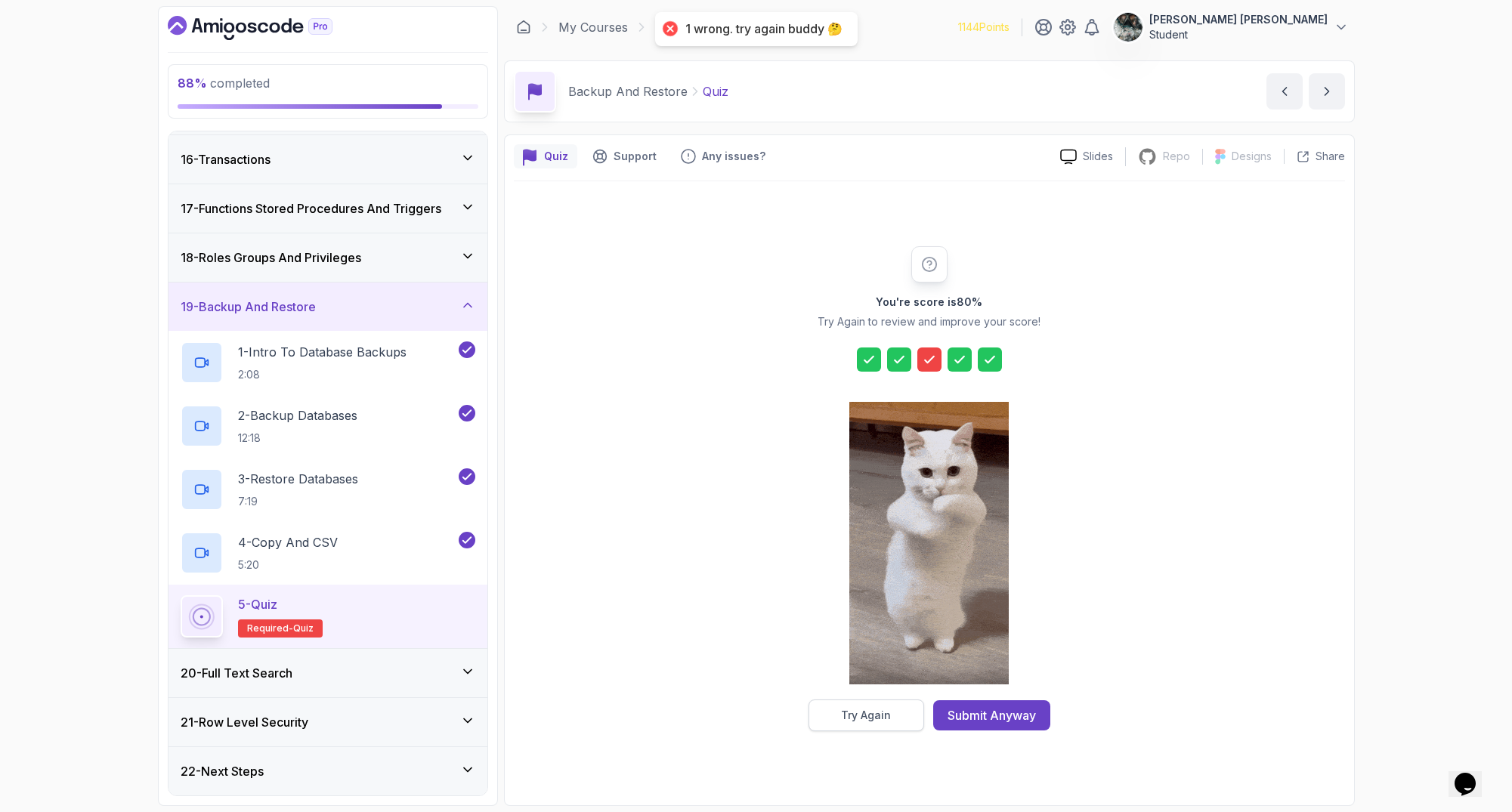
click at [832, 716] on button "Try Again" at bounding box center [866, 716] width 115 height 32
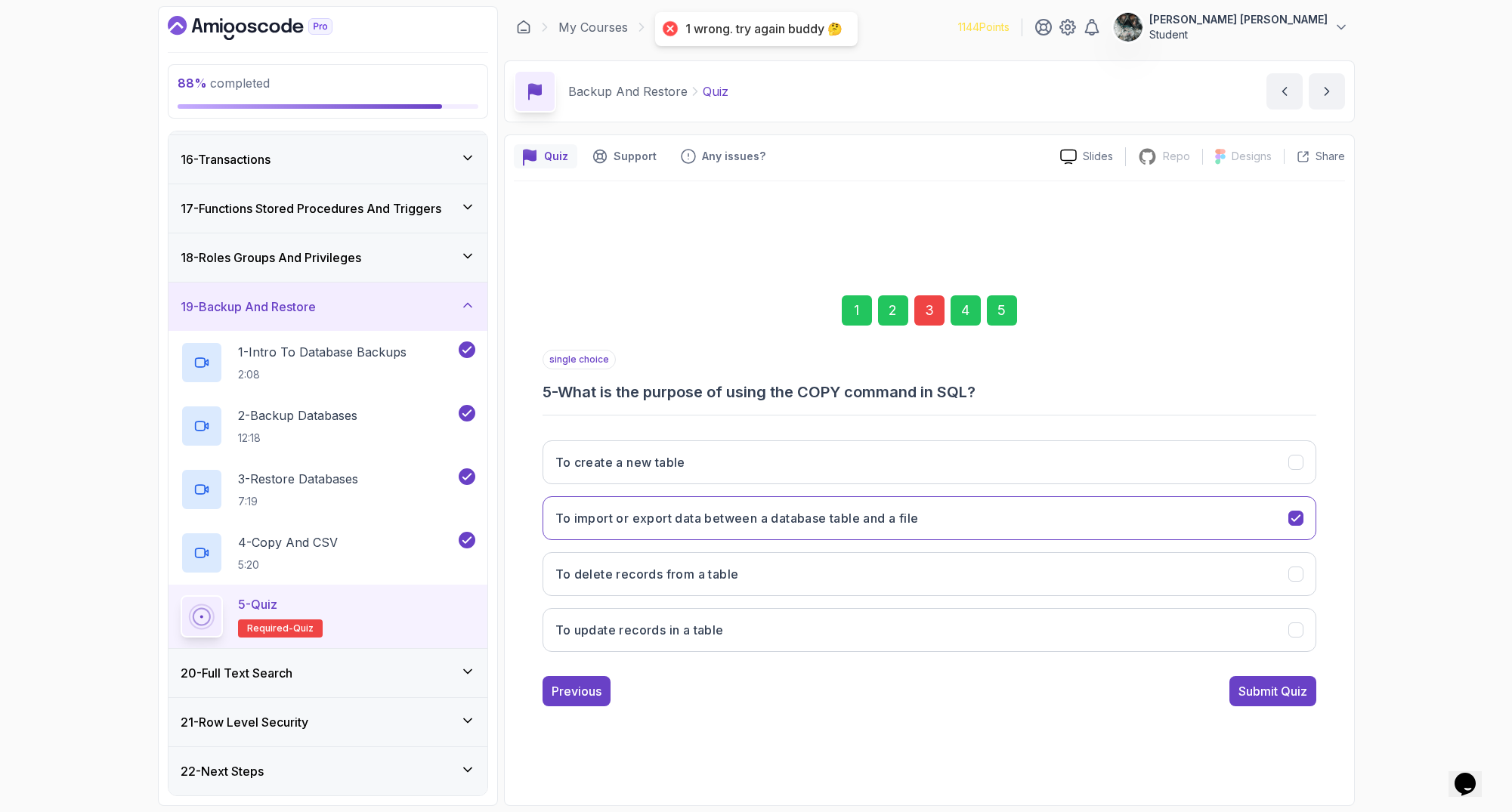
click at [919, 320] on div "3" at bounding box center [929, 310] width 30 height 30
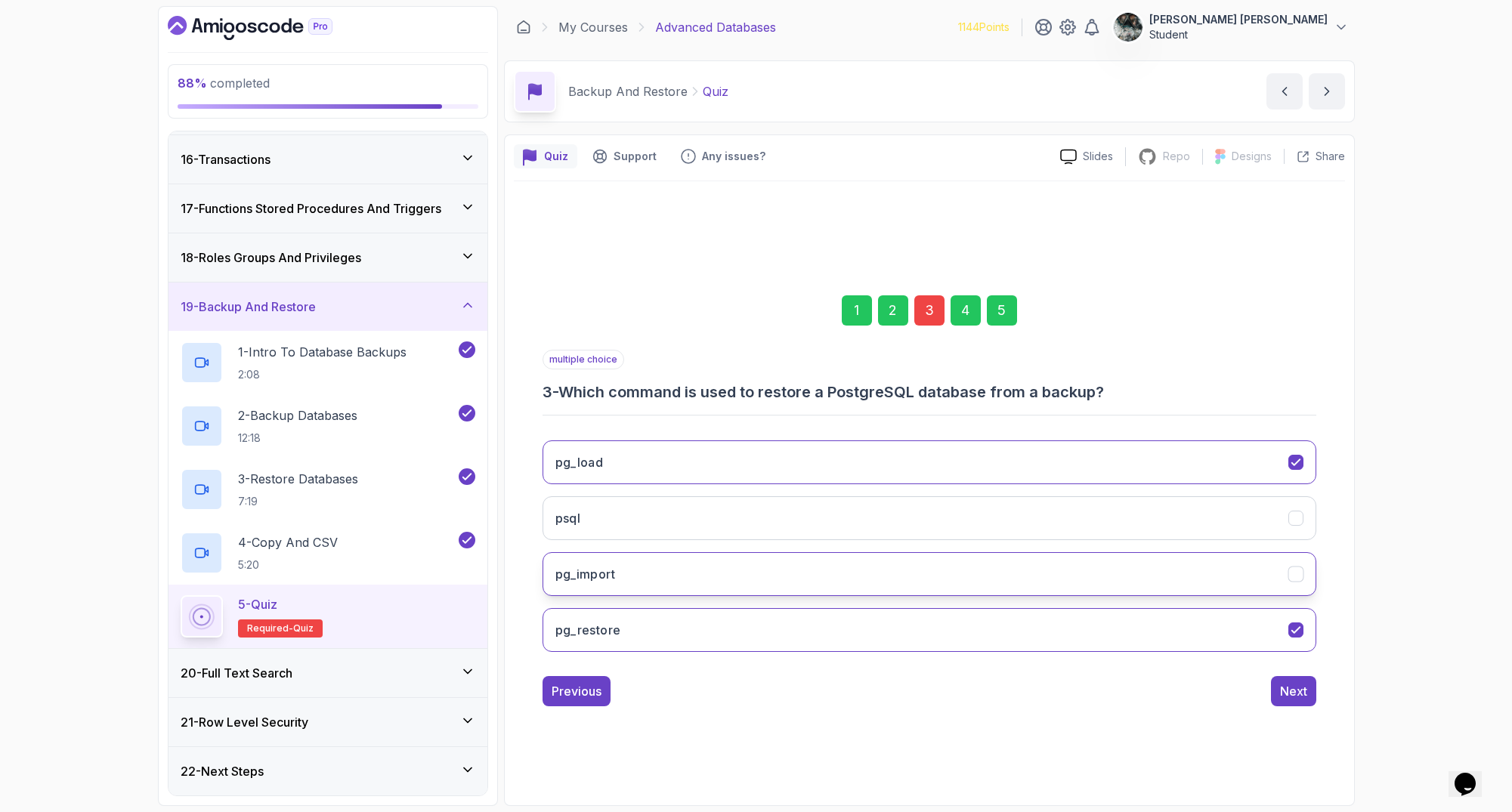
click at [1299, 570] on icon "pg_import" at bounding box center [1296, 574] width 14 height 14
click at [1282, 690] on div "Next" at bounding box center [1293, 691] width 27 height 18
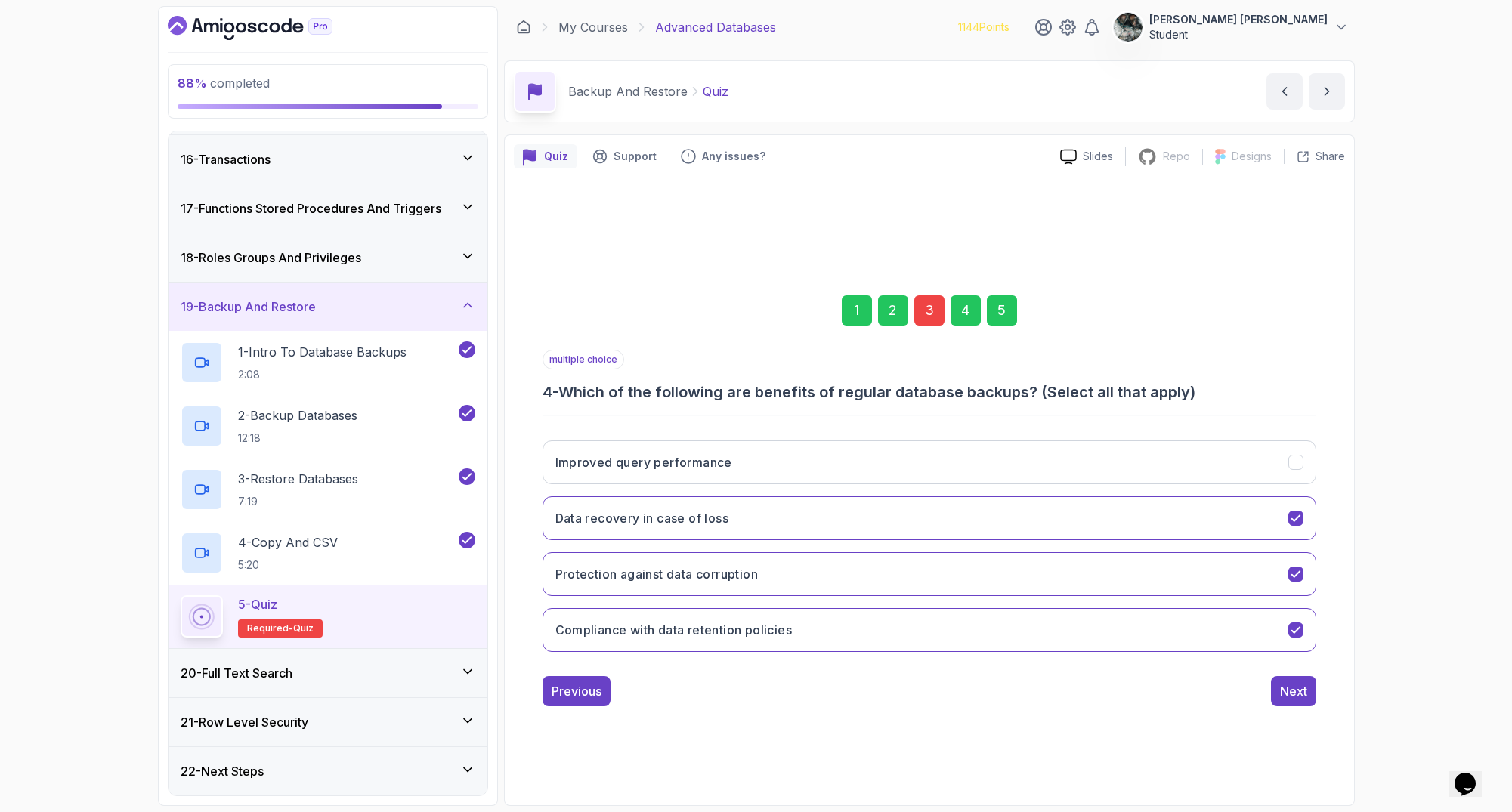
click at [1014, 299] on div "5" at bounding box center [1002, 310] width 30 height 30
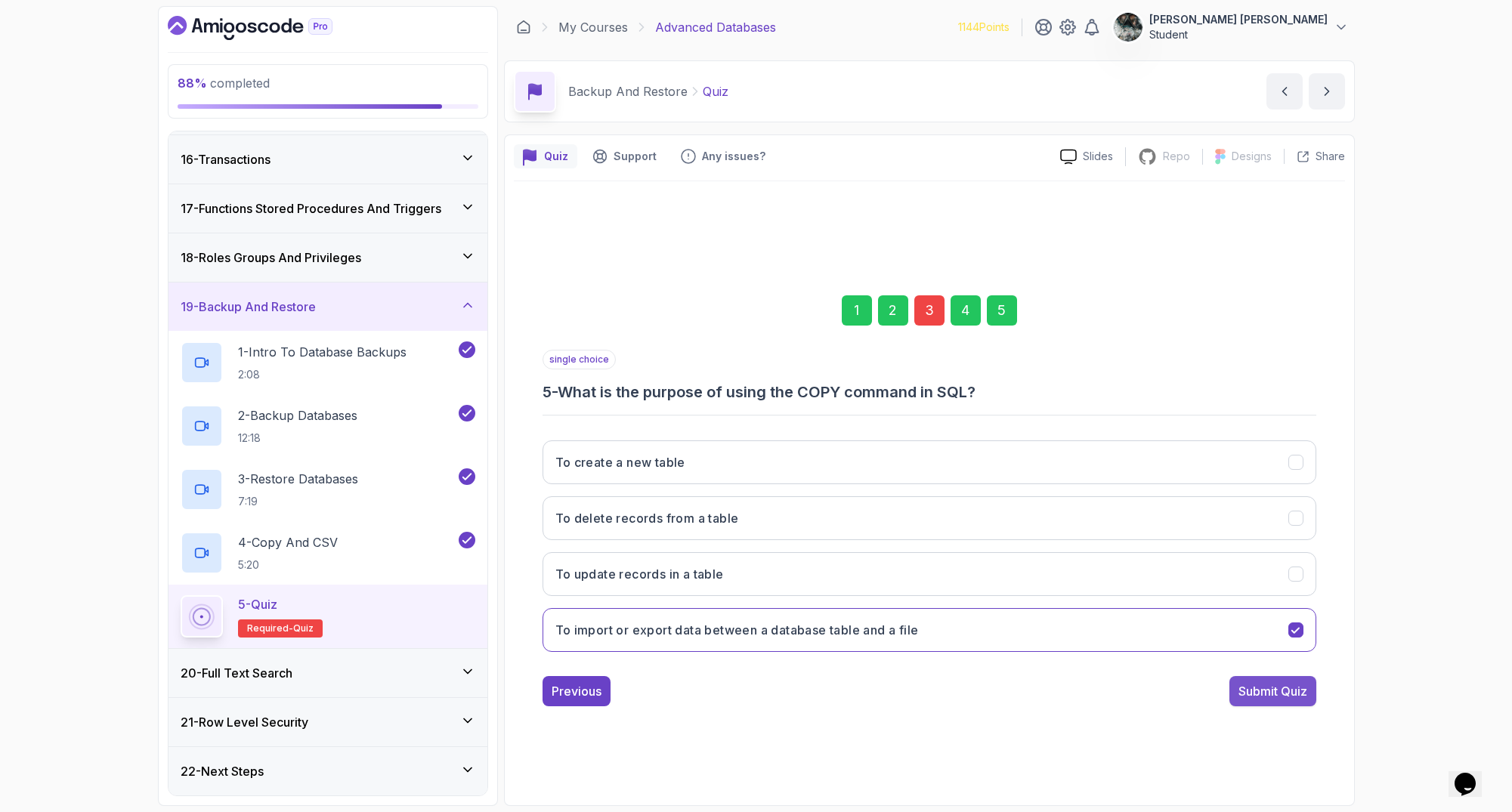
click at [1289, 694] on div "Submit Quiz" at bounding box center [1273, 691] width 69 height 18
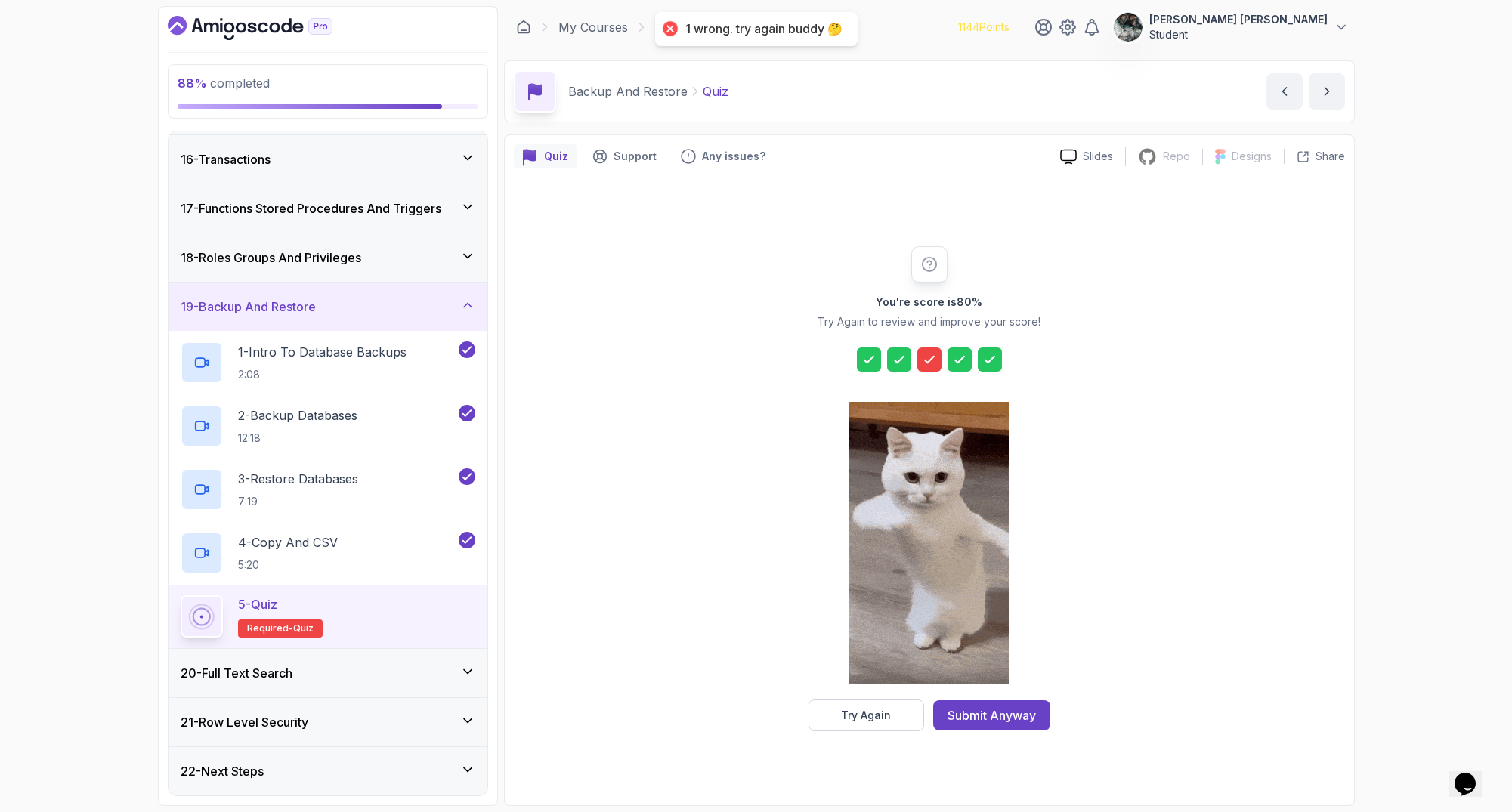
click at [792, 705] on div "You're score is 80 % Try Again to review and improve your score! Try Again Subm…" at bounding box center [929, 489] width 290 height 485
click at [858, 717] on div "Try Again" at bounding box center [865, 715] width 50 height 15
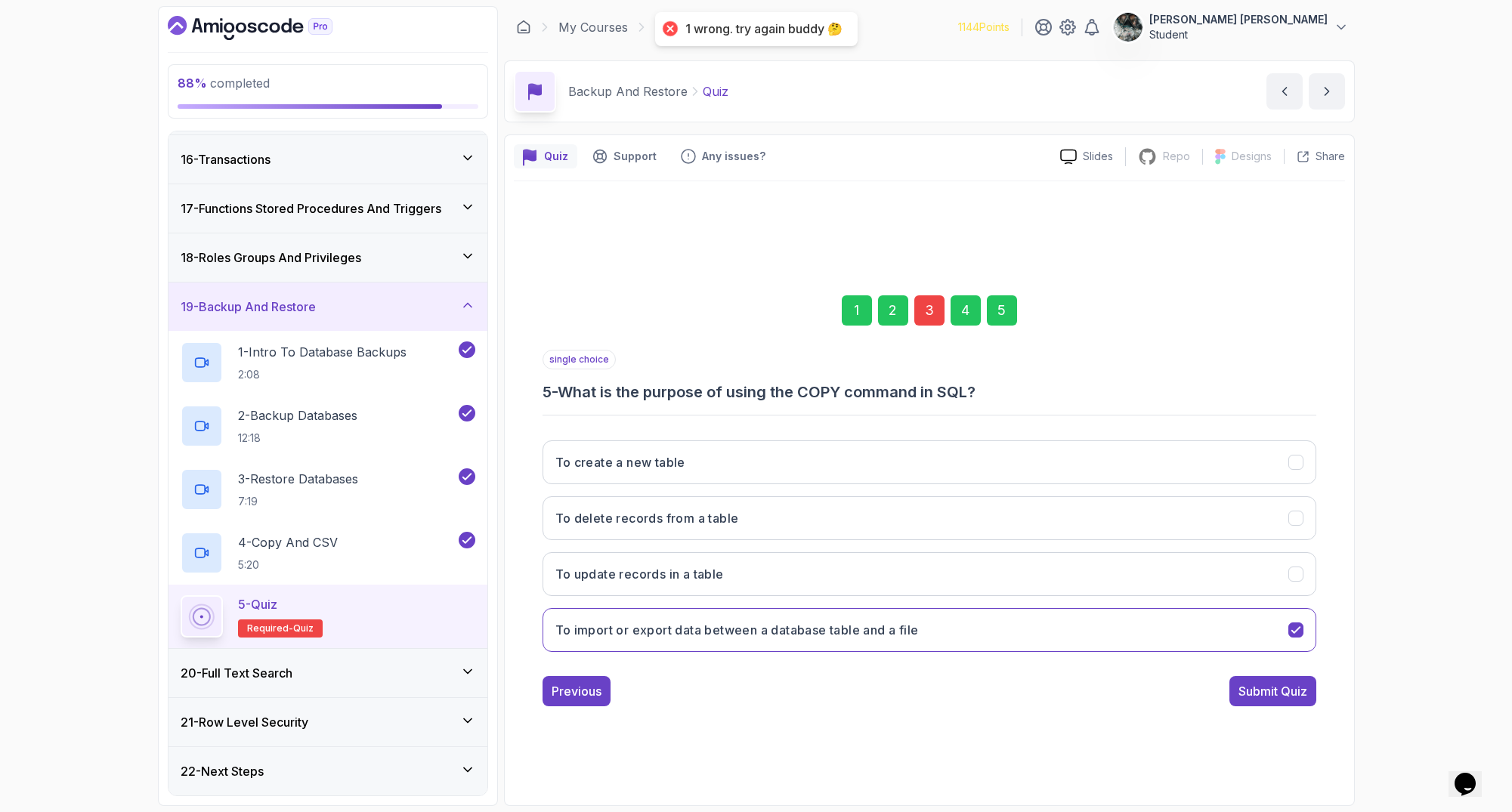
click at [939, 305] on div "3" at bounding box center [929, 310] width 30 height 30
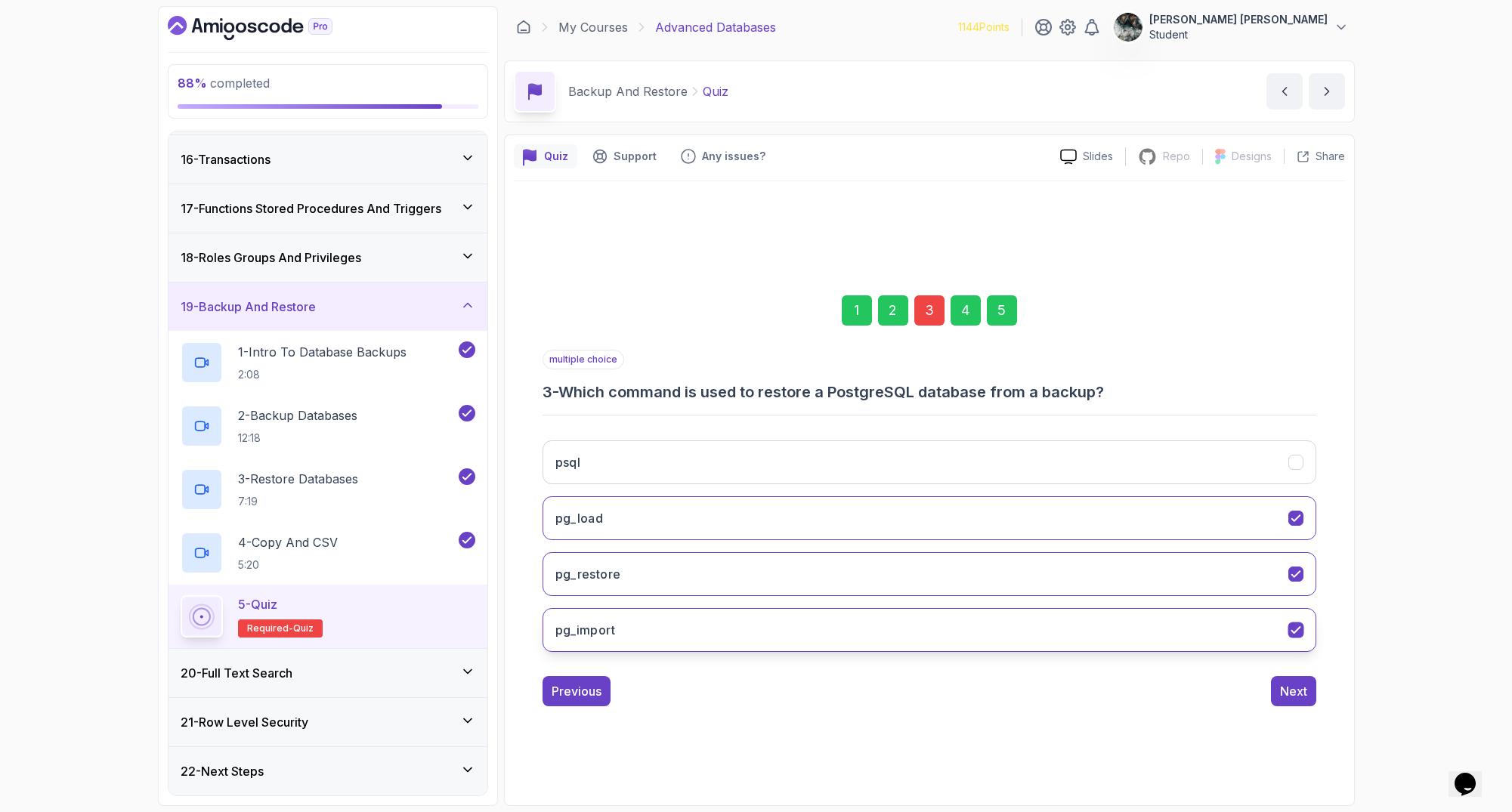
click at [650, 632] on button "pg_import" at bounding box center [929, 630] width 773 height 43
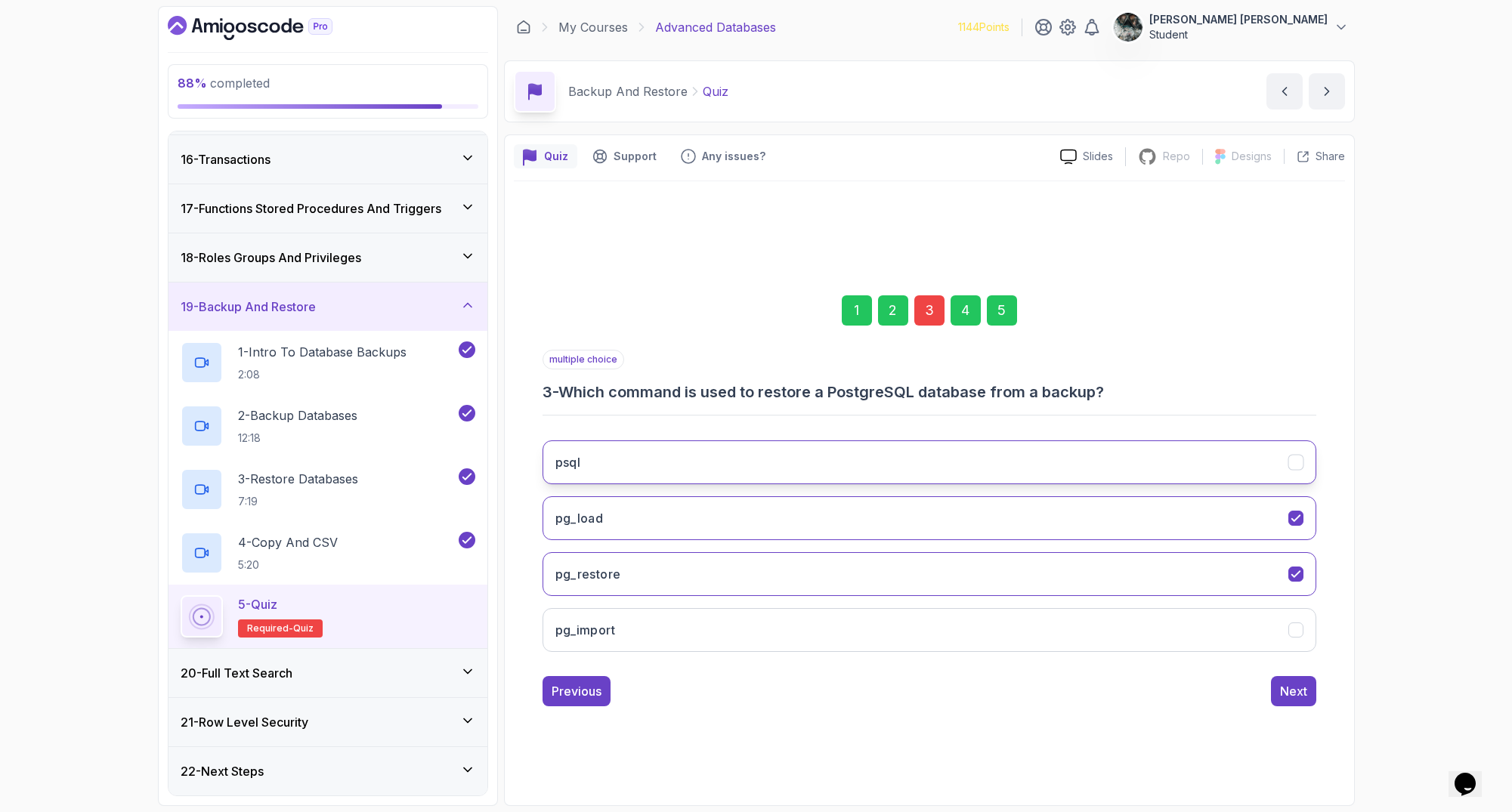
click at [664, 457] on button "psql" at bounding box center [929, 462] width 773 height 43
click at [668, 461] on button "psql" at bounding box center [929, 462] width 773 height 43
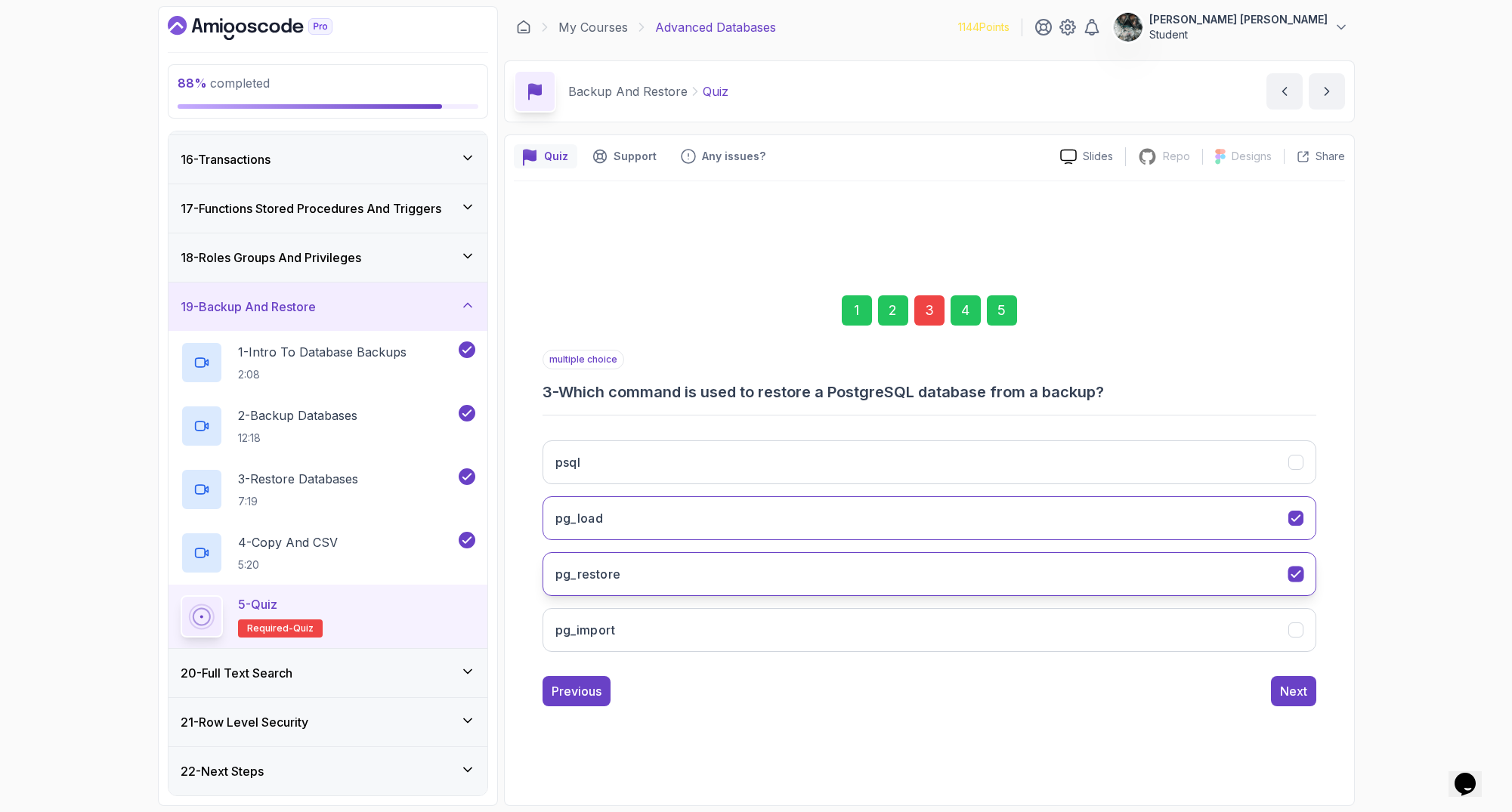
drag, startPoint x: 683, startPoint y: 582, endPoint x: 683, endPoint y: 596, distance: 14.0
click at [683, 582] on button "pg_restore" at bounding box center [929, 573] width 773 height 43
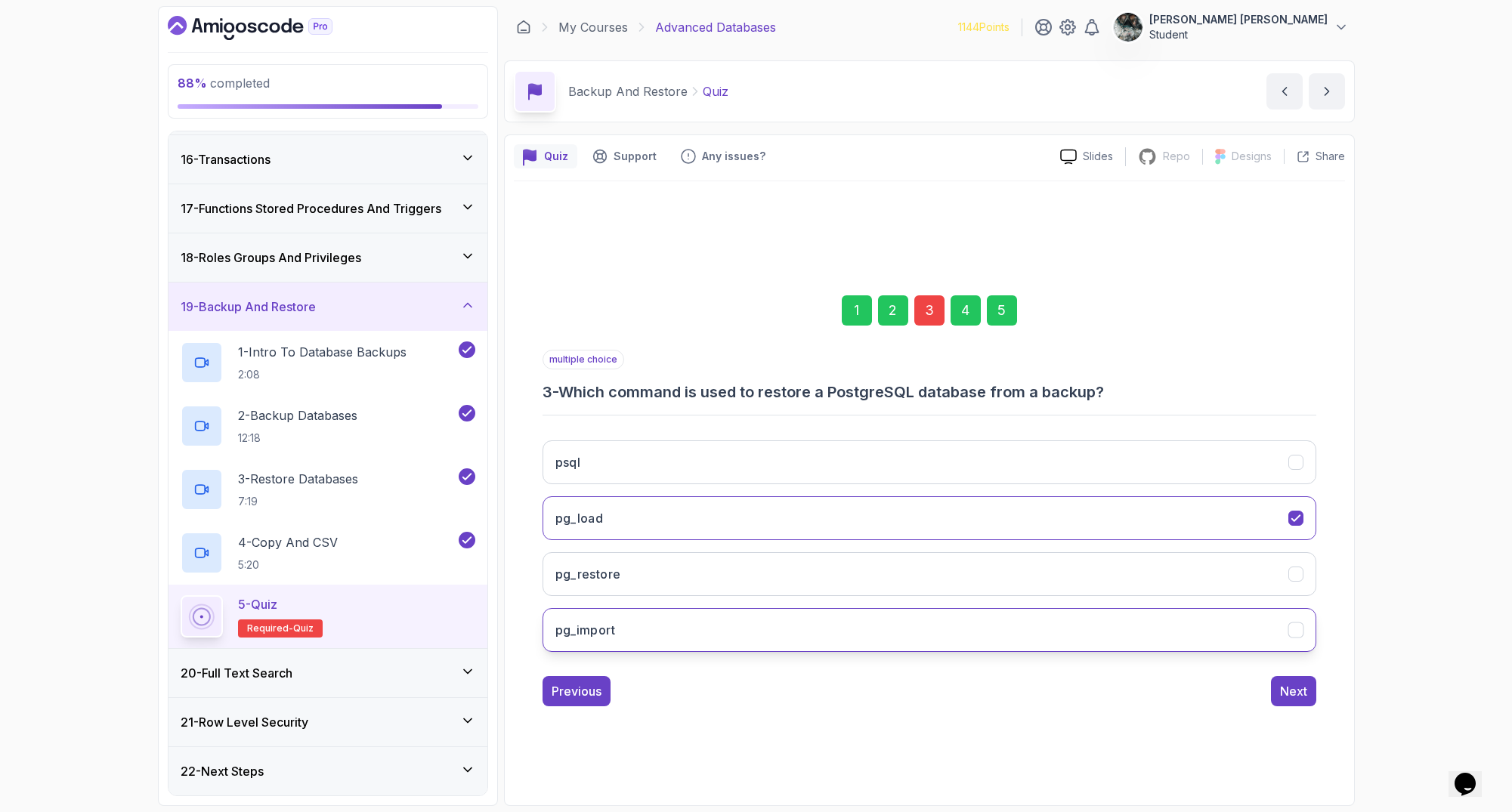
click at [677, 633] on button "pg_import" at bounding box center [929, 630] width 773 height 43
click at [1298, 680] on button "Next" at bounding box center [1293, 691] width 45 height 30
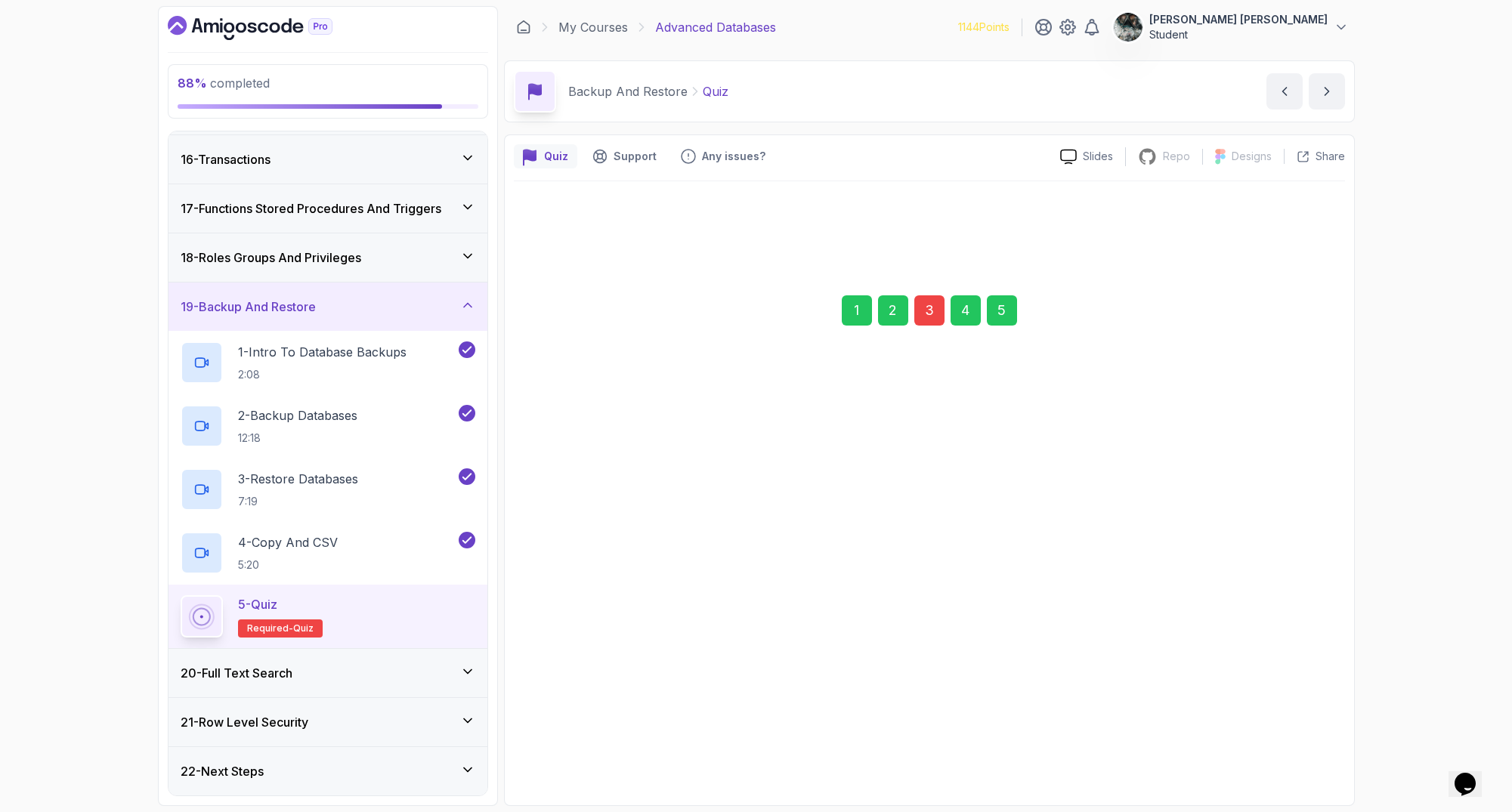
click at [1289, 684] on div "Next" at bounding box center [1293, 690] width 27 height 18
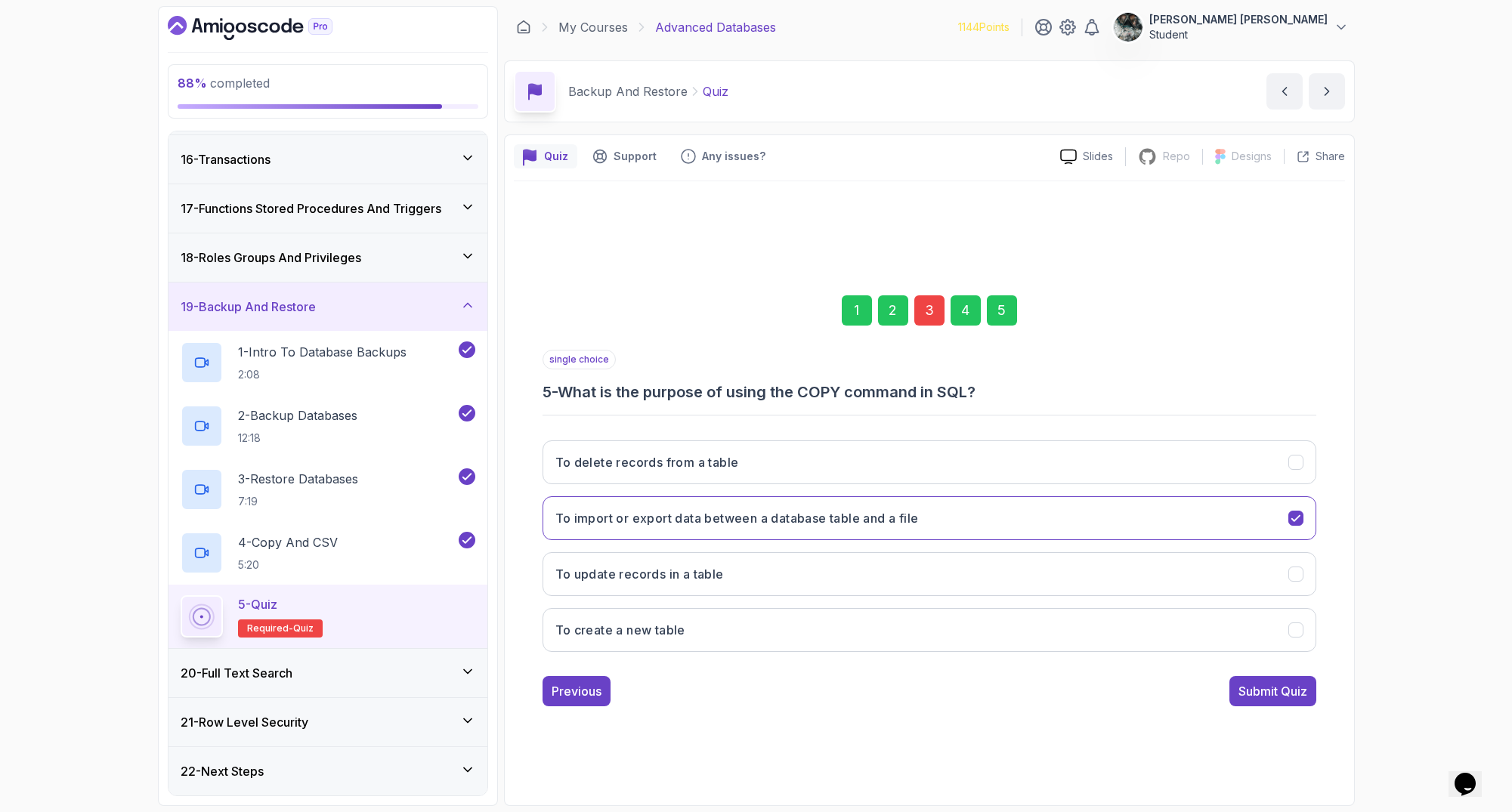
click at [1288, 694] on div "Submit Quiz" at bounding box center [1273, 691] width 69 height 18
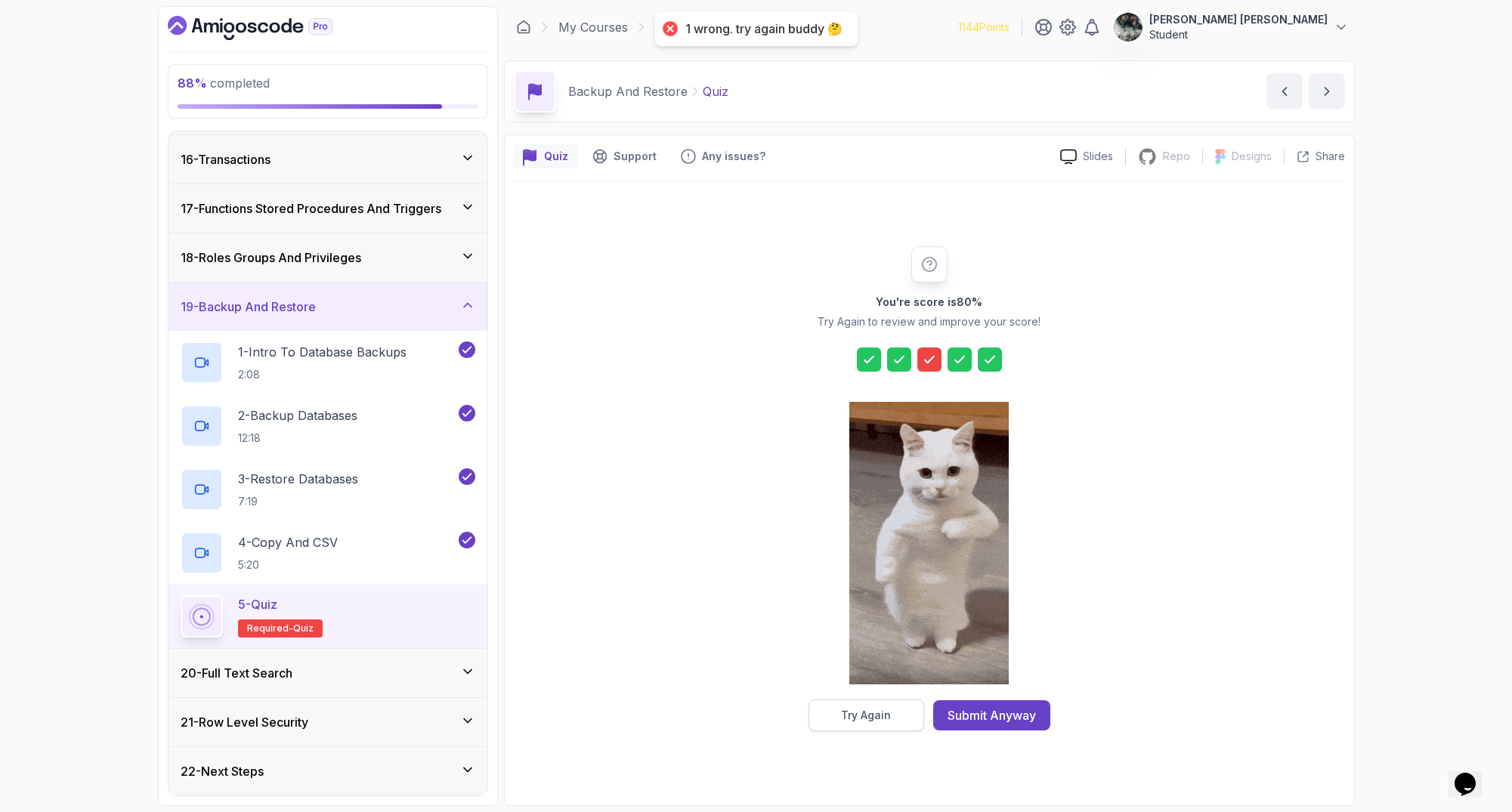
click at [876, 713] on div "Try Again" at bounding box center [865, 715] width 50 height 15
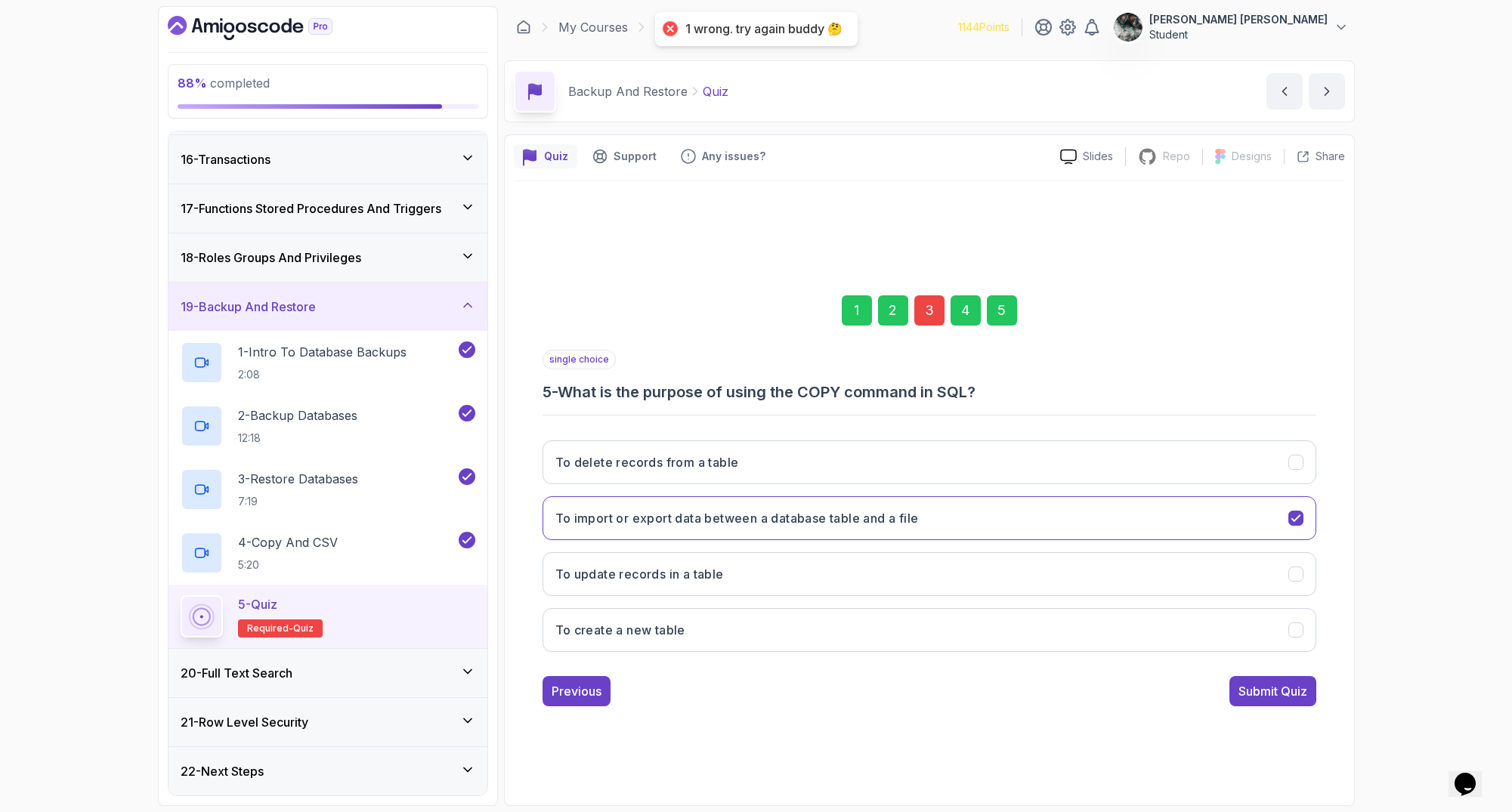
click at [927, 304] on div "3" at bounding box center [929, 310] width 30 height 30
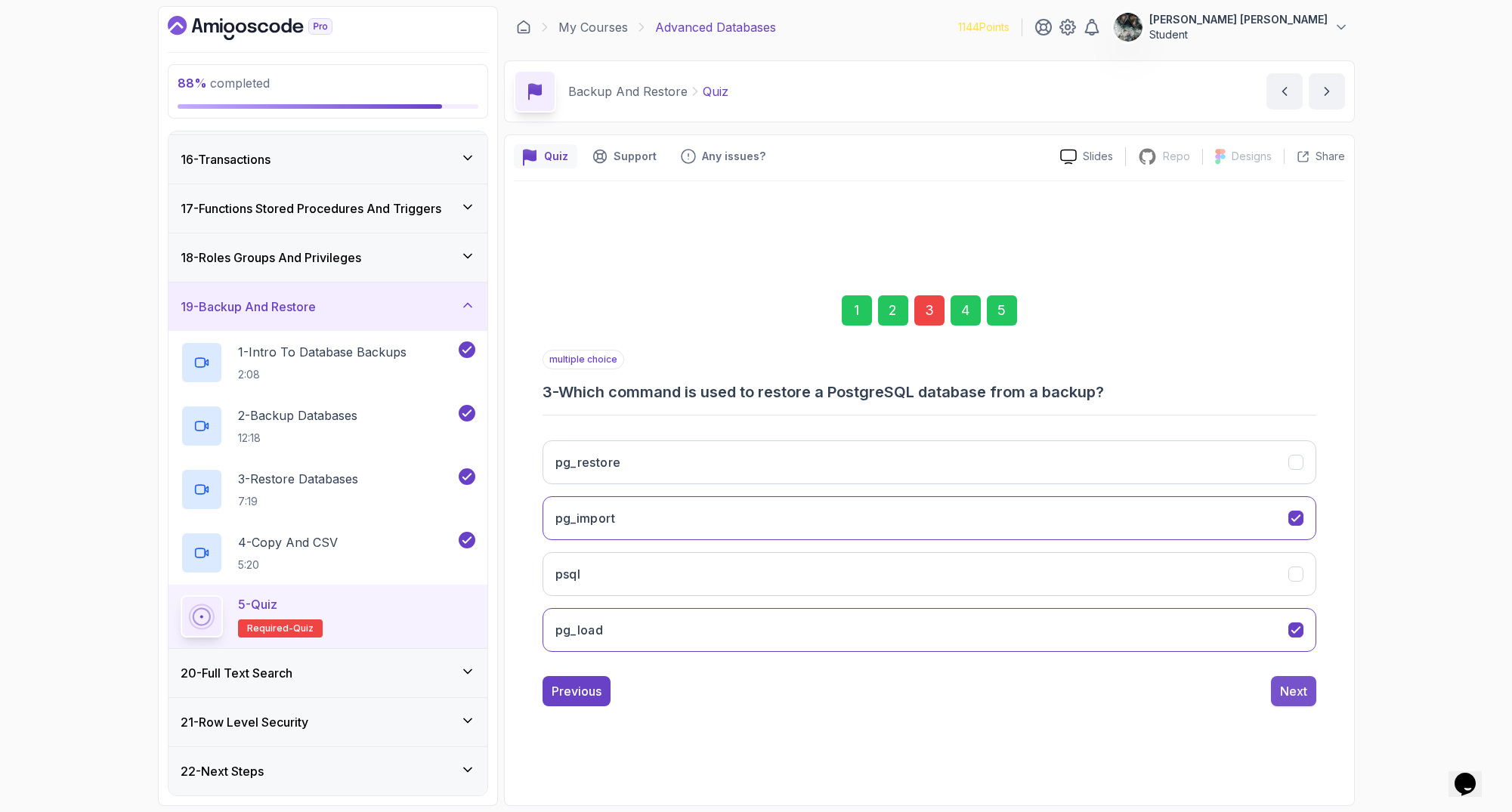
click at [1295, 696] on div "Next" at bounding box center [1293, 691] width 27 height 18
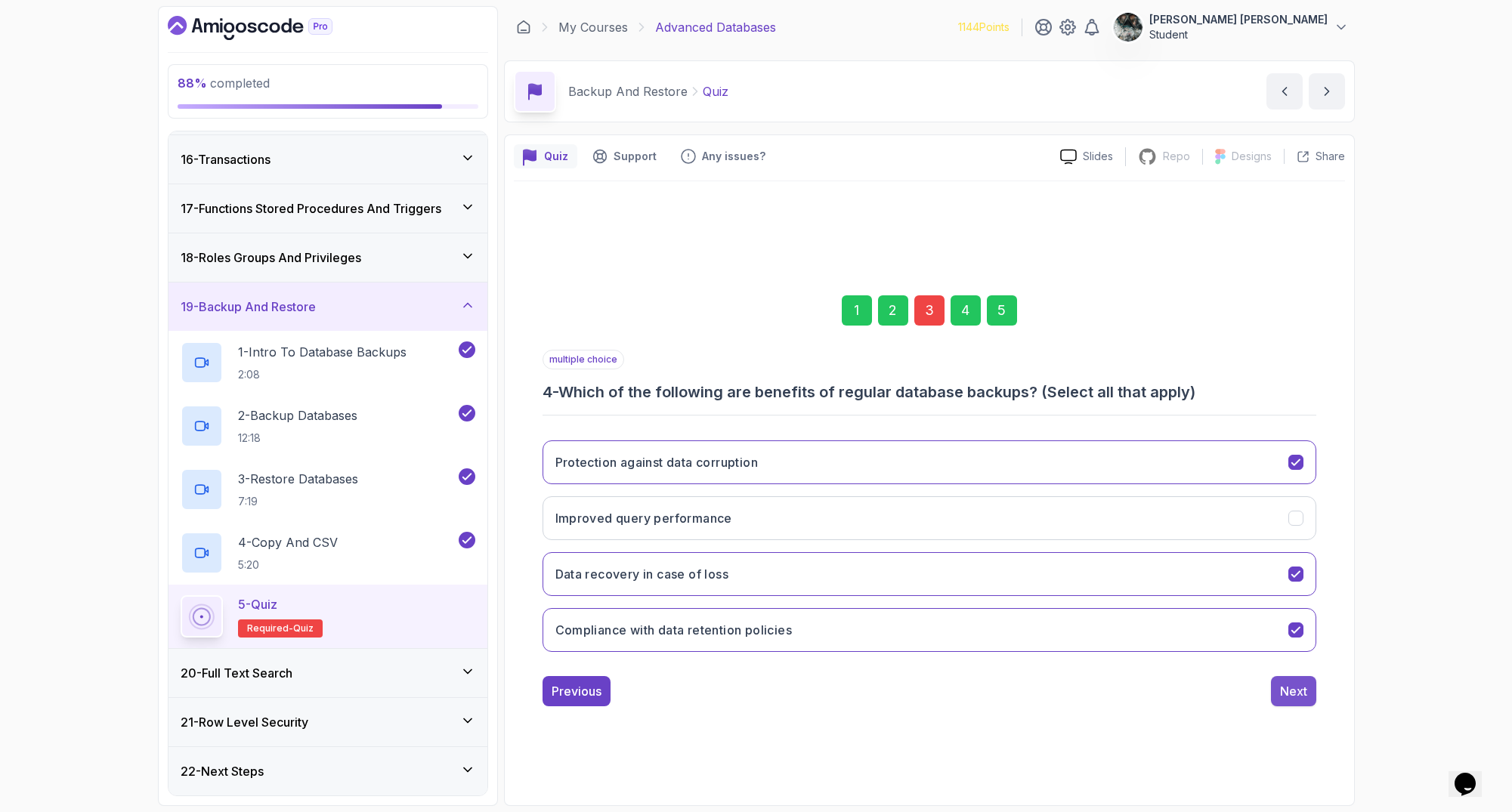
click at [1295, 690] on div "Next" at bounding box center [1293, 691] width 27 height 18
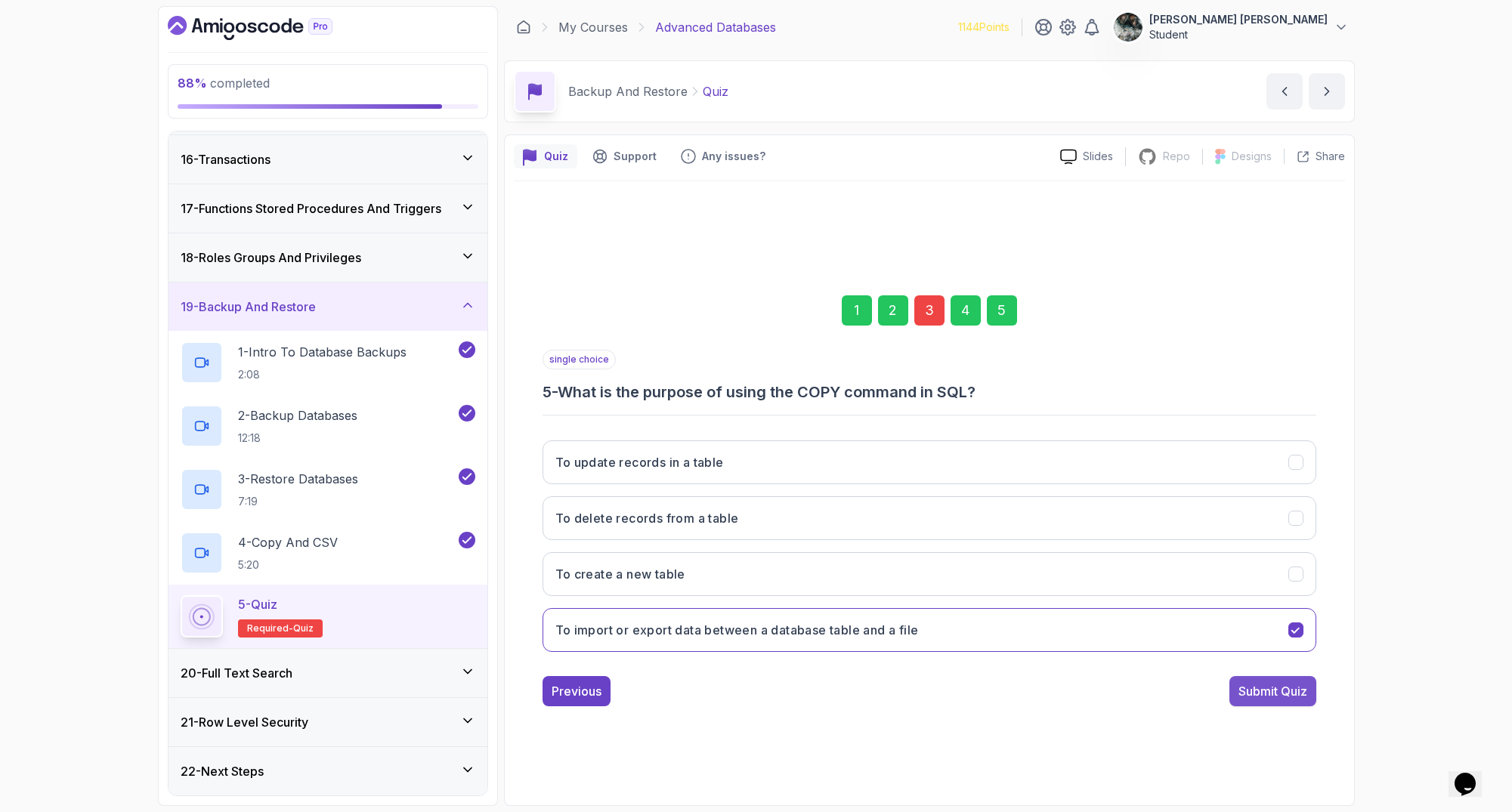
click at [1292, 691] on div "Submit Quiz" at bounding box center [1273, 691] width 69 height 18
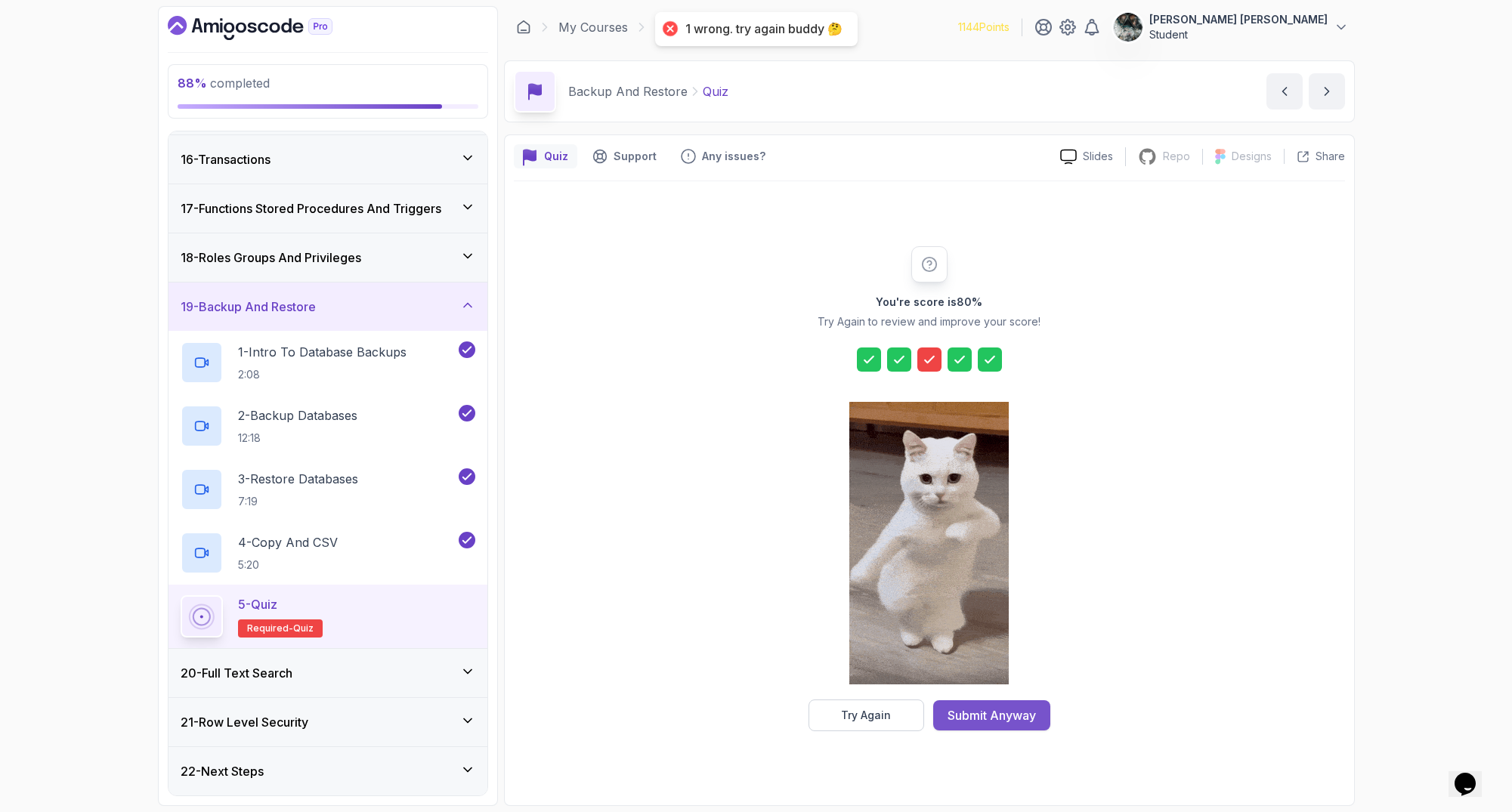
click at [999, 718] on div "Submit Anyway" at bounding box center [991, 715] width 88 height 18
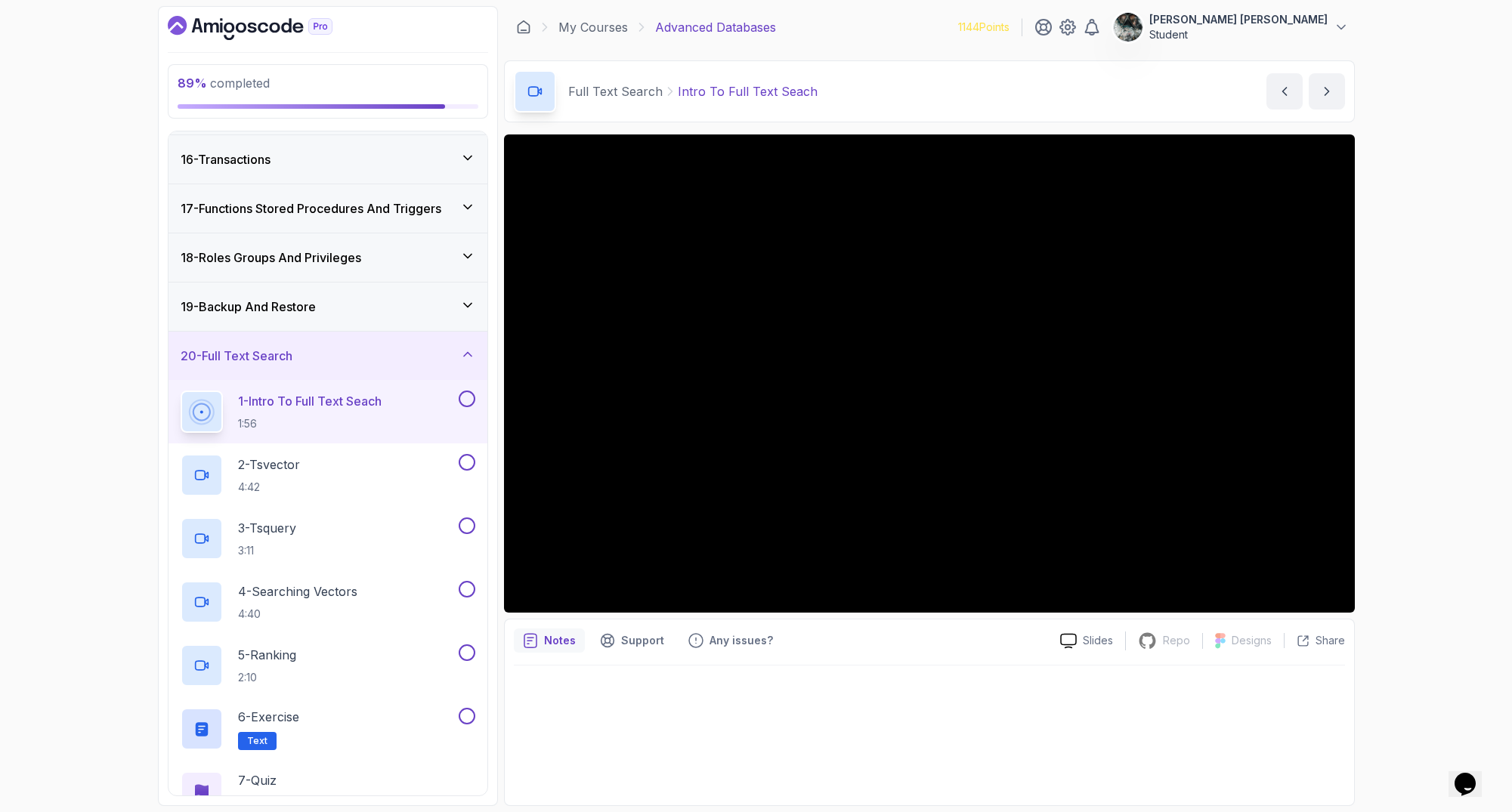
click at [297, 310] on h3 "19 - Backup And Restore" at bounding box center [248, 306] width 135 height 18
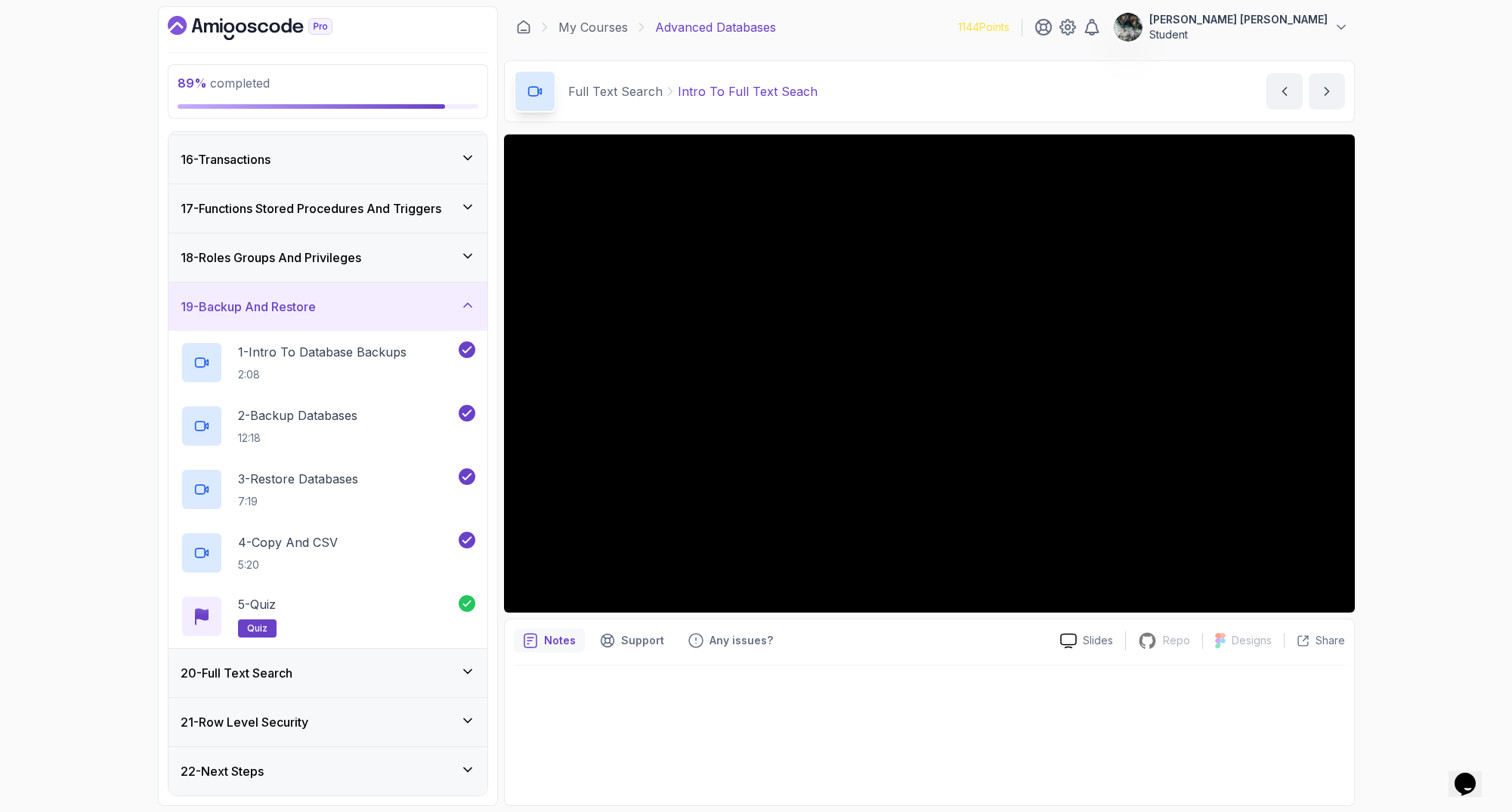
click at [340, 683] on div "20 - Full Text Search" at bounding box center [328, 673] width 319 height 48
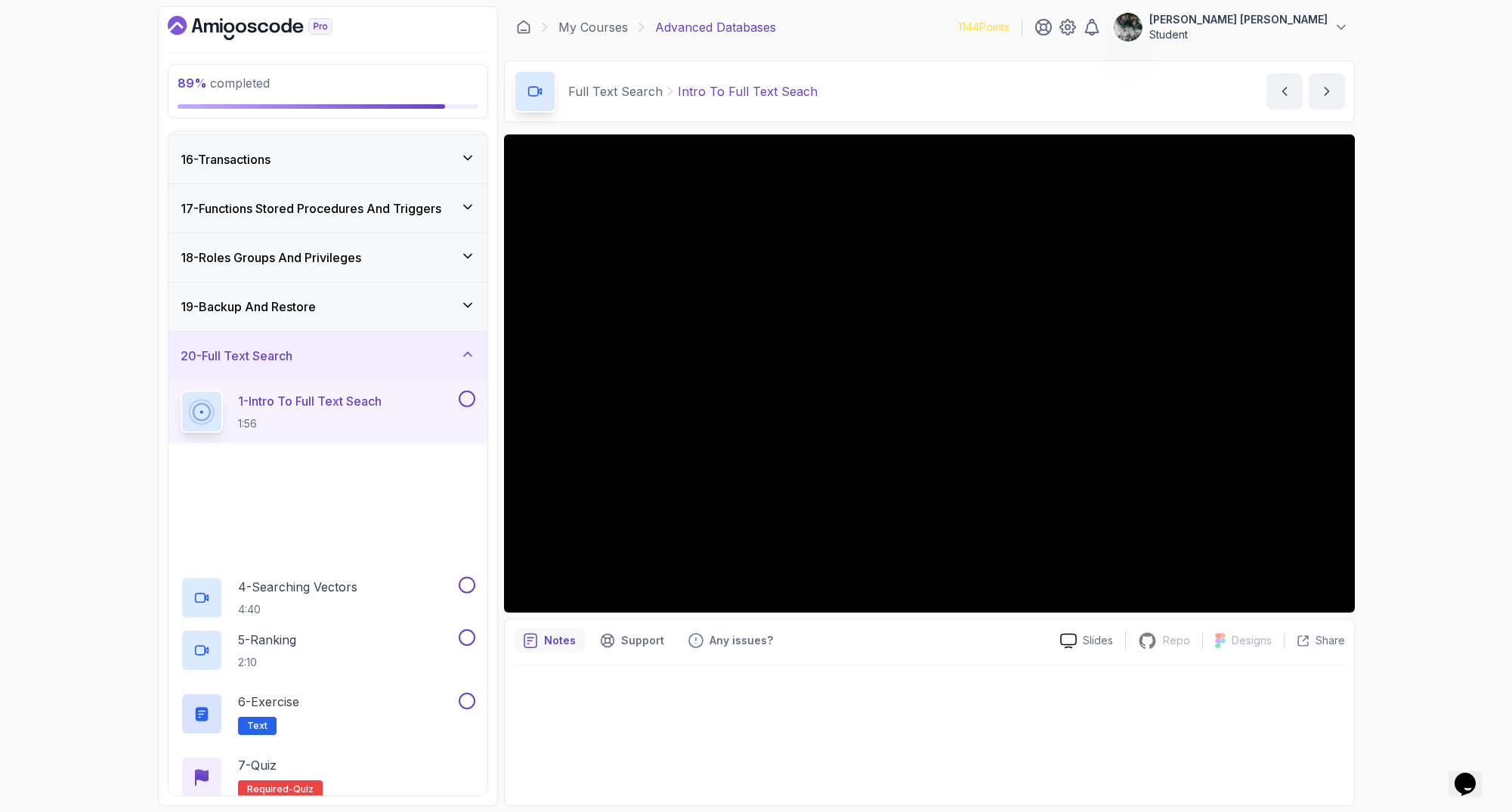
scroll to position [859, 0]
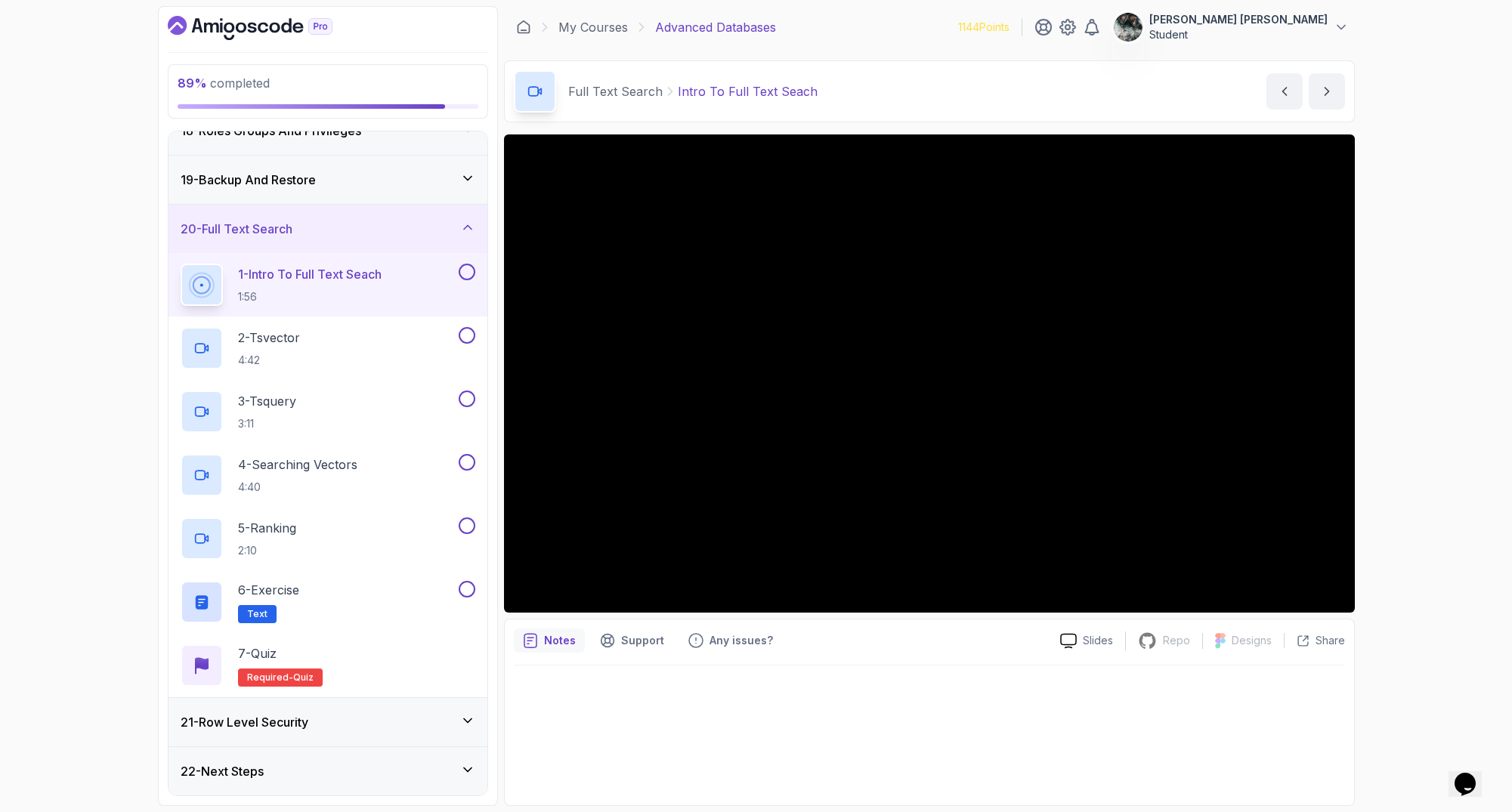
click at [1427, 767] on div "89 % completed 1 - Intro 2 - Schemas 3 - Advanced Data Types 4 - Working With D…" at bounding box center [756, 406] width 1512 height 812
click at [1427, 773] on icon "Chat widget" at bounding box center [1465, 784] width 21 height 23
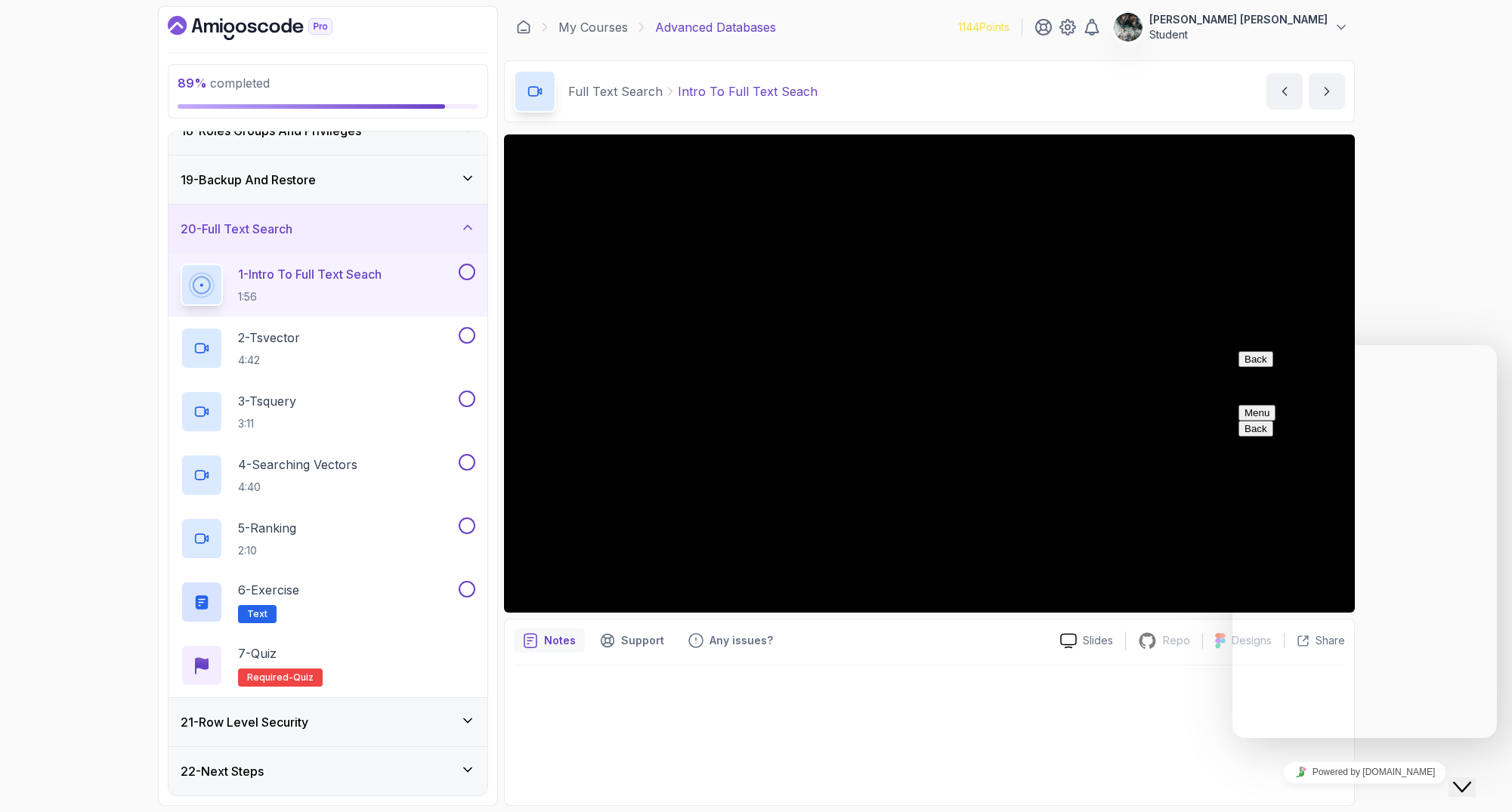
drag, startPoint x: 1475, startPoint y: 775, endPoint x: 2932, endPoint y: 1560, distance: 1655.0
click at [1427, 782] on icon "Chat widget" at bounding box center [1461, 787] width 18 height 10
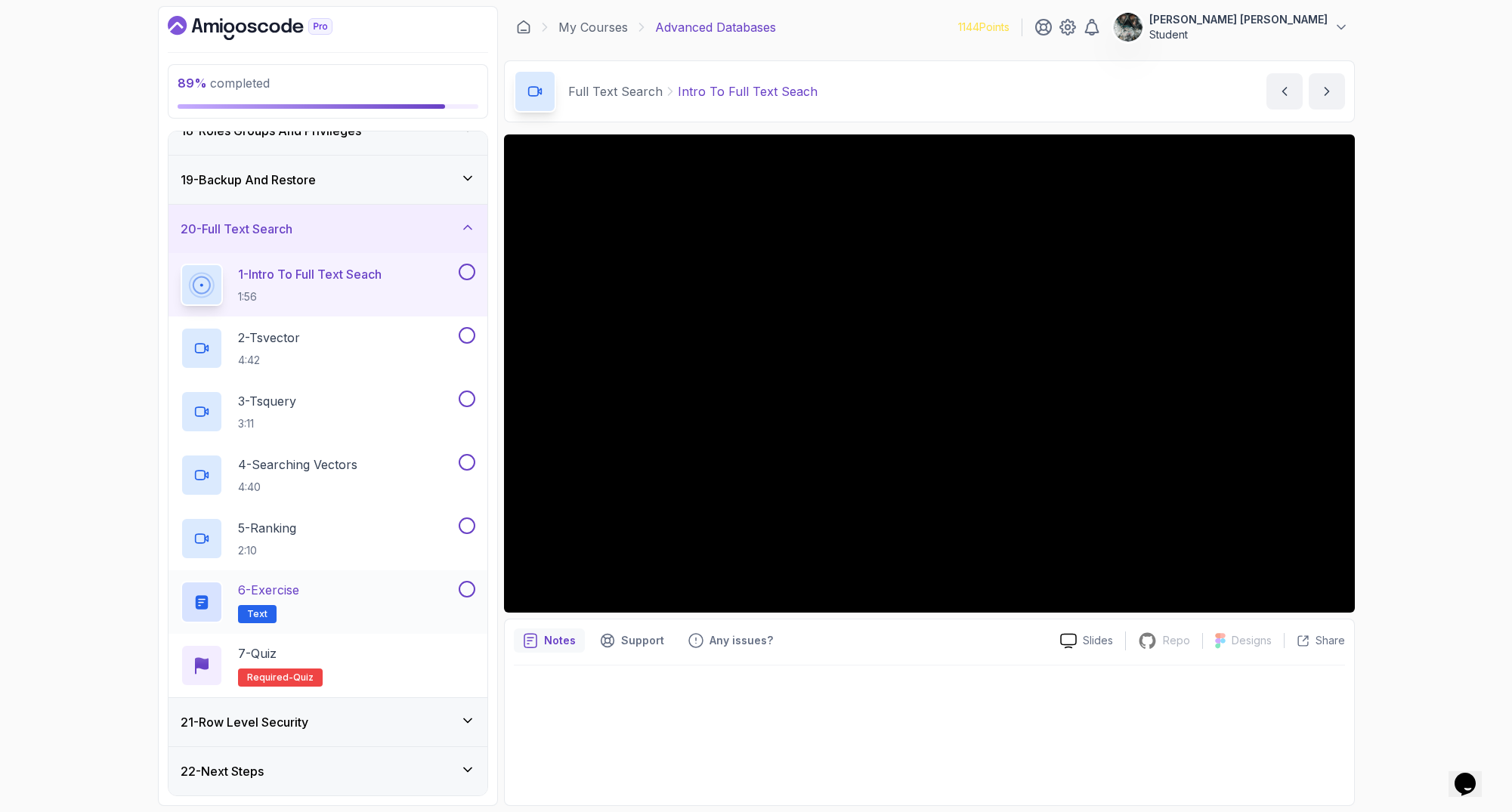
click at [419, 591] on div "6 - Exercise Text" at bounding box center [318, 602] width 275 height 43
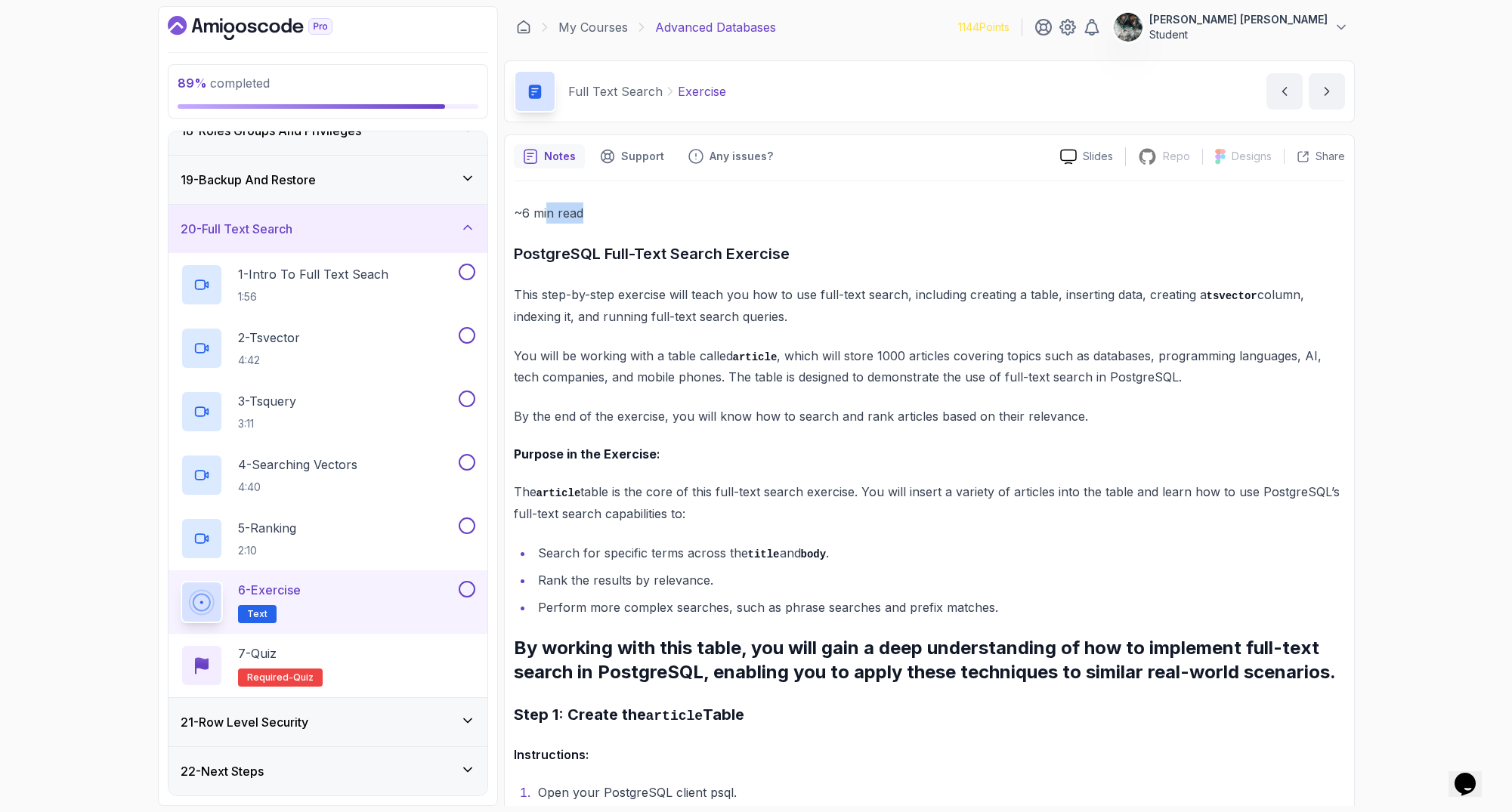
drag, startPoint x: 754, startPoint y: 216, endPoint x: 563, endPoint y: 212, distance: 191.0
click at [545, 212] on p "~6 min read" at bounding box center [929, 212] width 831 height 21
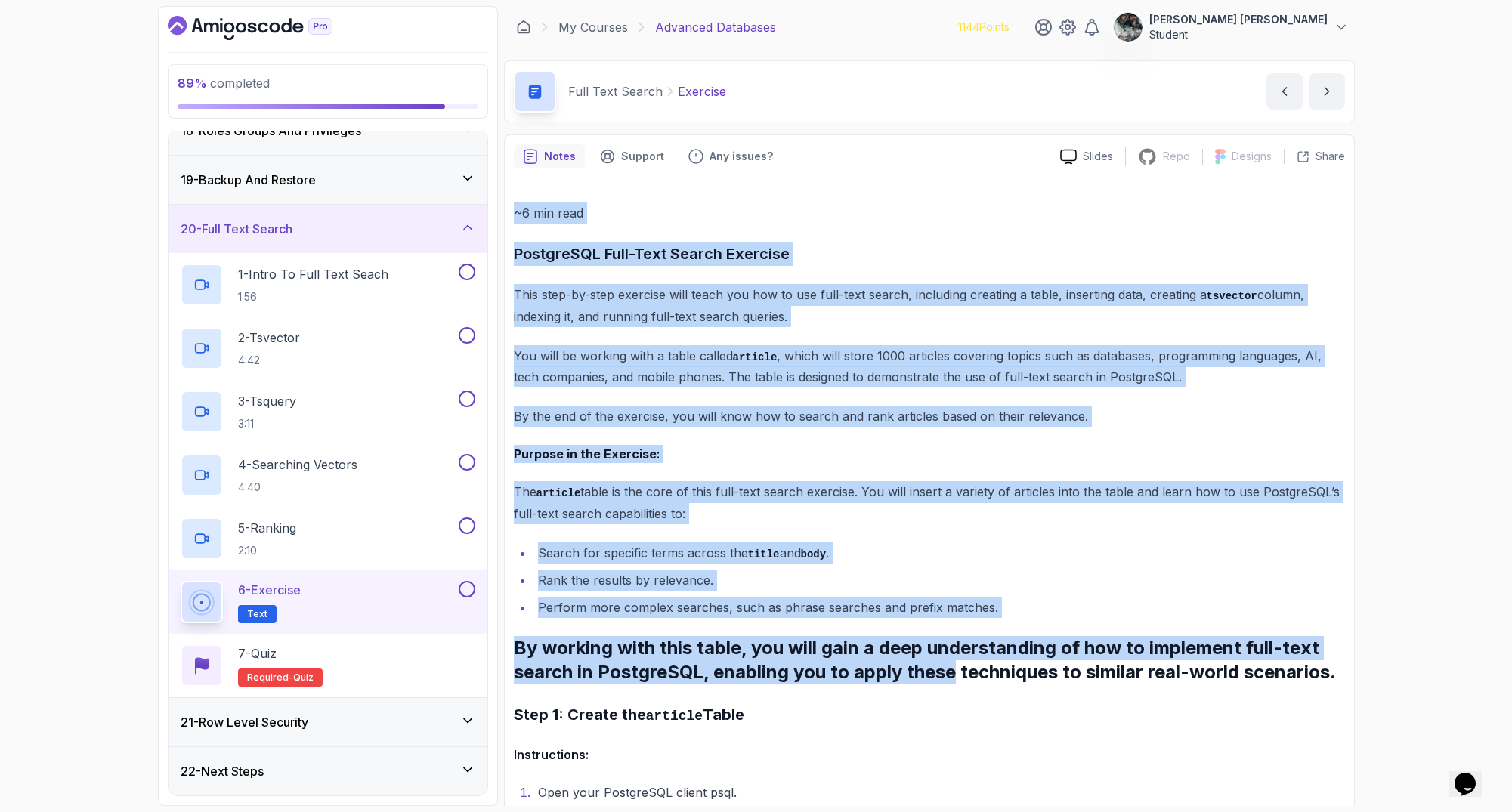
drag, startPoint x: 510, startPoint y: 200, endPoint x: 1016, endPoint y: 635, distance: 667.3
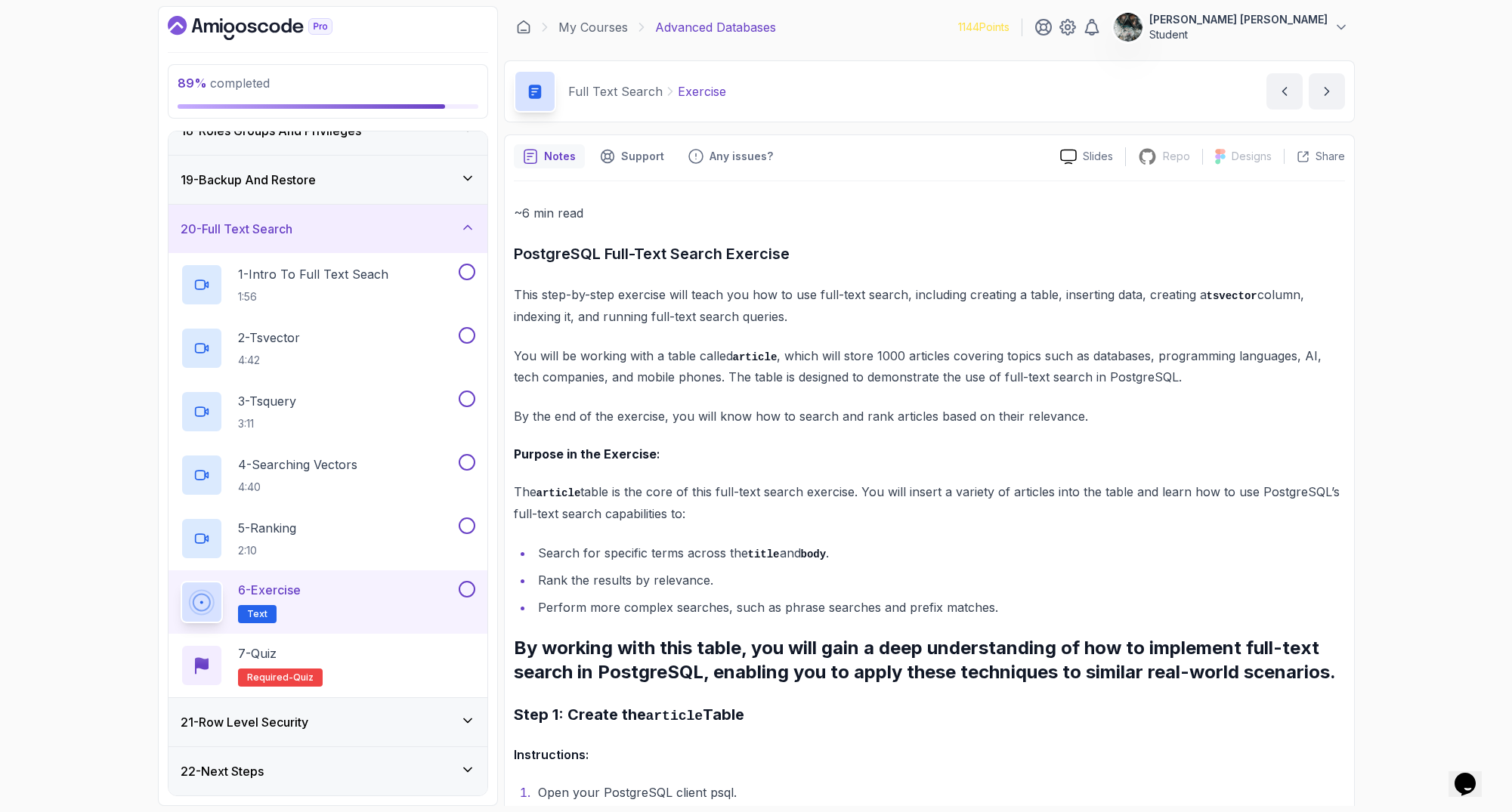
click at [1198, 482] on p "The article table is the core of this full-text search exercise. You will inser…" at bounding box center [929, 502] width 831 height 43
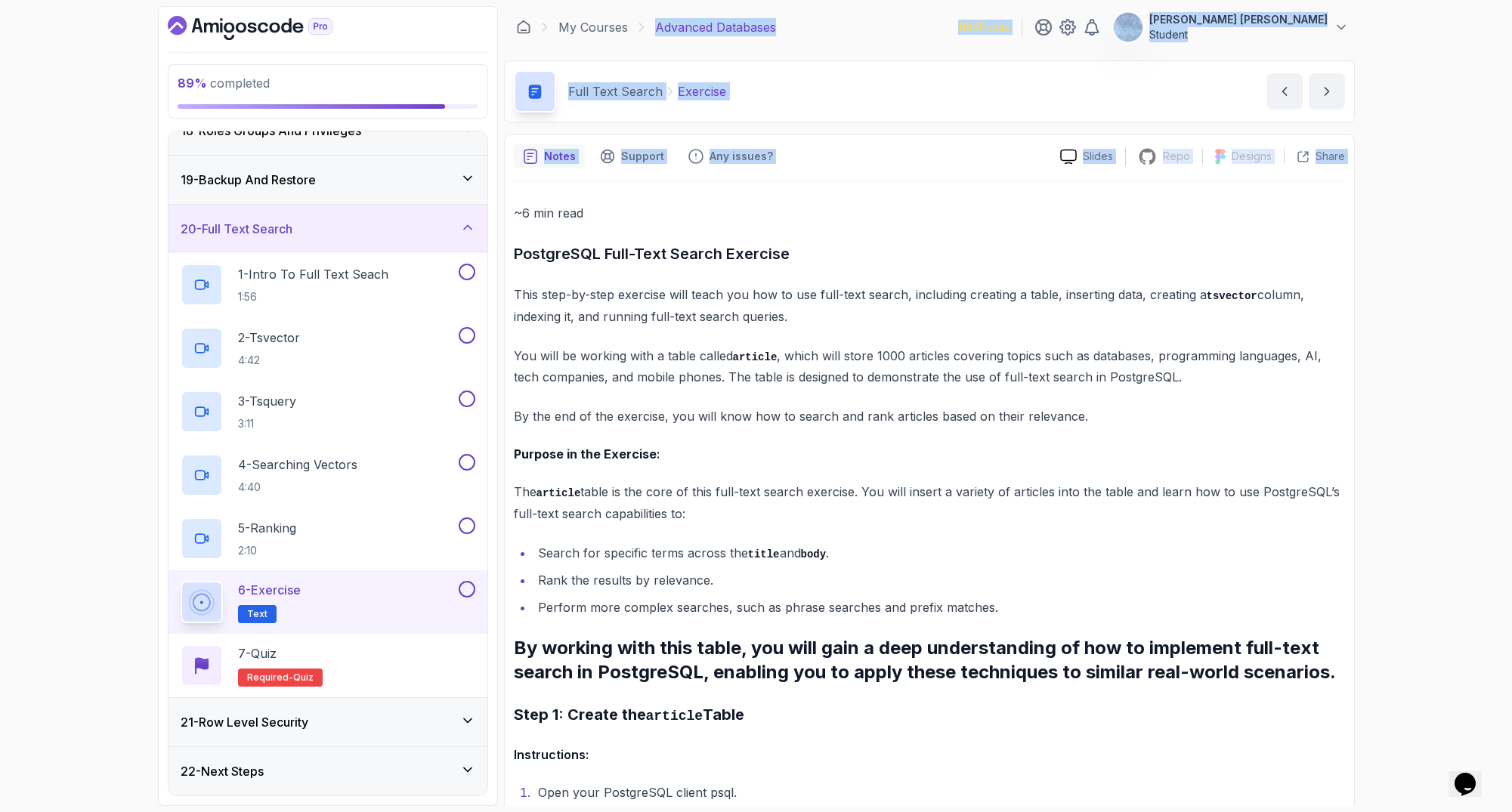
drag, startPoint x: 511, startPoint y: 201, endPoint x: 735, endPoint y: -111, distance: 384.1
click at [735, 0] on html "89 % completed 1 - Intro 2 - Schemas 3 - Advanced Data Types 4 - Working With D…" at bounding box center [756, 406] width 1512 height 812
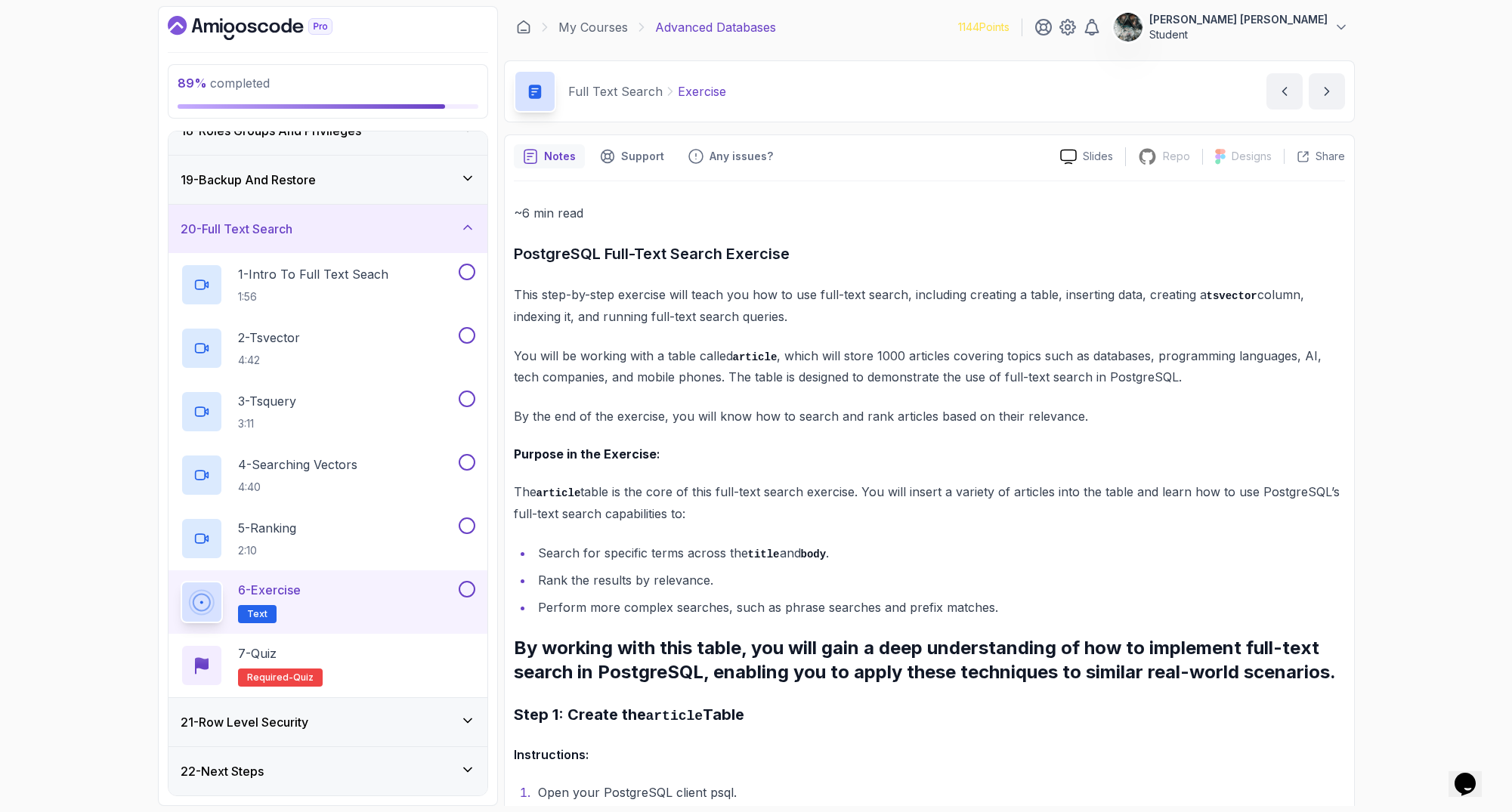
click at [823, 418] on p "By the end of the exercise, you will know how to search and rank articles based…" at bounding box center [929, 416] width 831 height 21
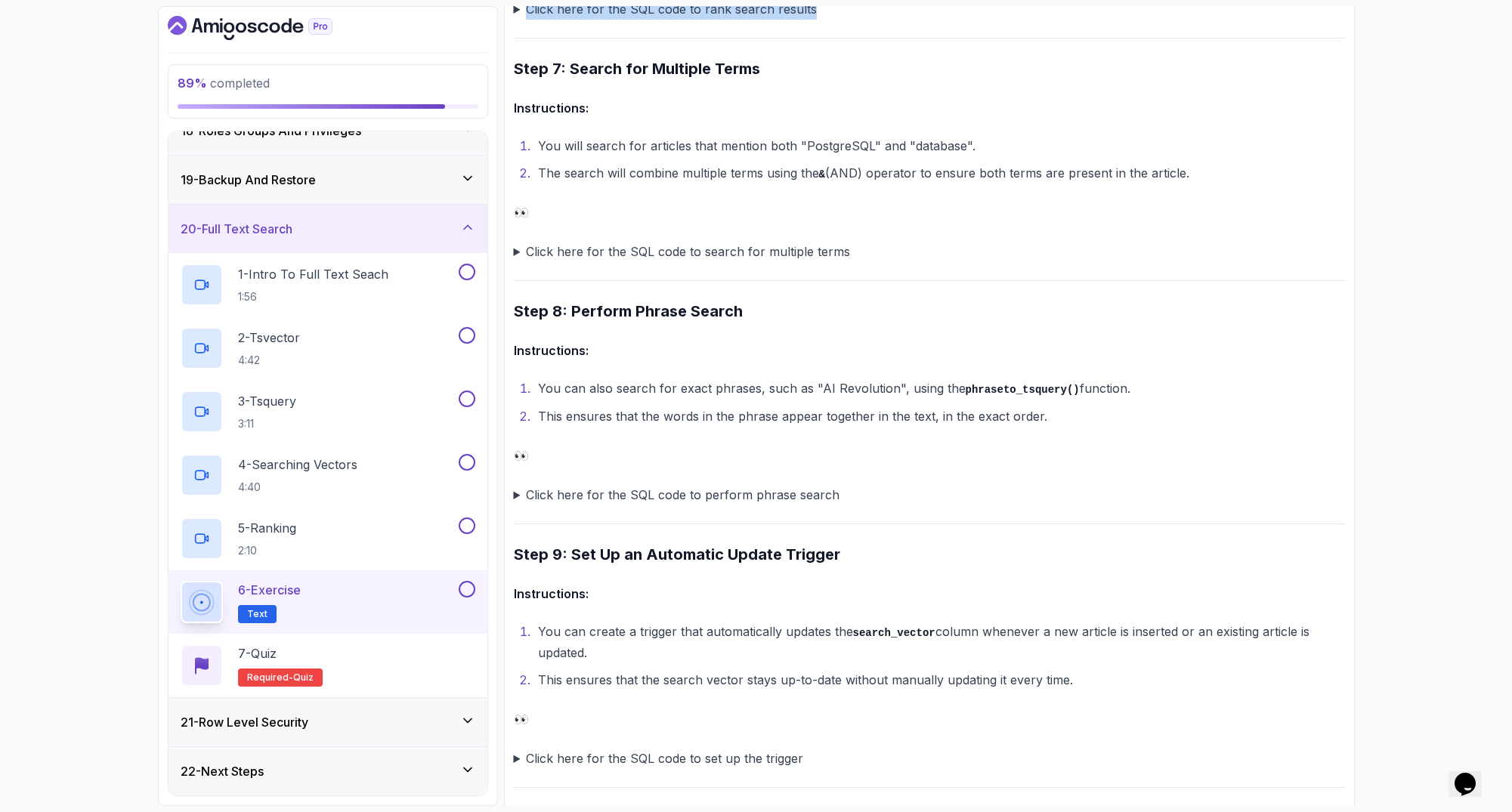
drag, startPoint x: 799, startPoint y: 586, endPoint x: 1172, endPoint y: -91, distance: 773.0
click at [1172, 0] on html "89 % completed 1 - Intro 2 - Schemas 3 - Advanced Data Types 4 - Working With D…" at bounding box center [756, 406] width 1512 height 812
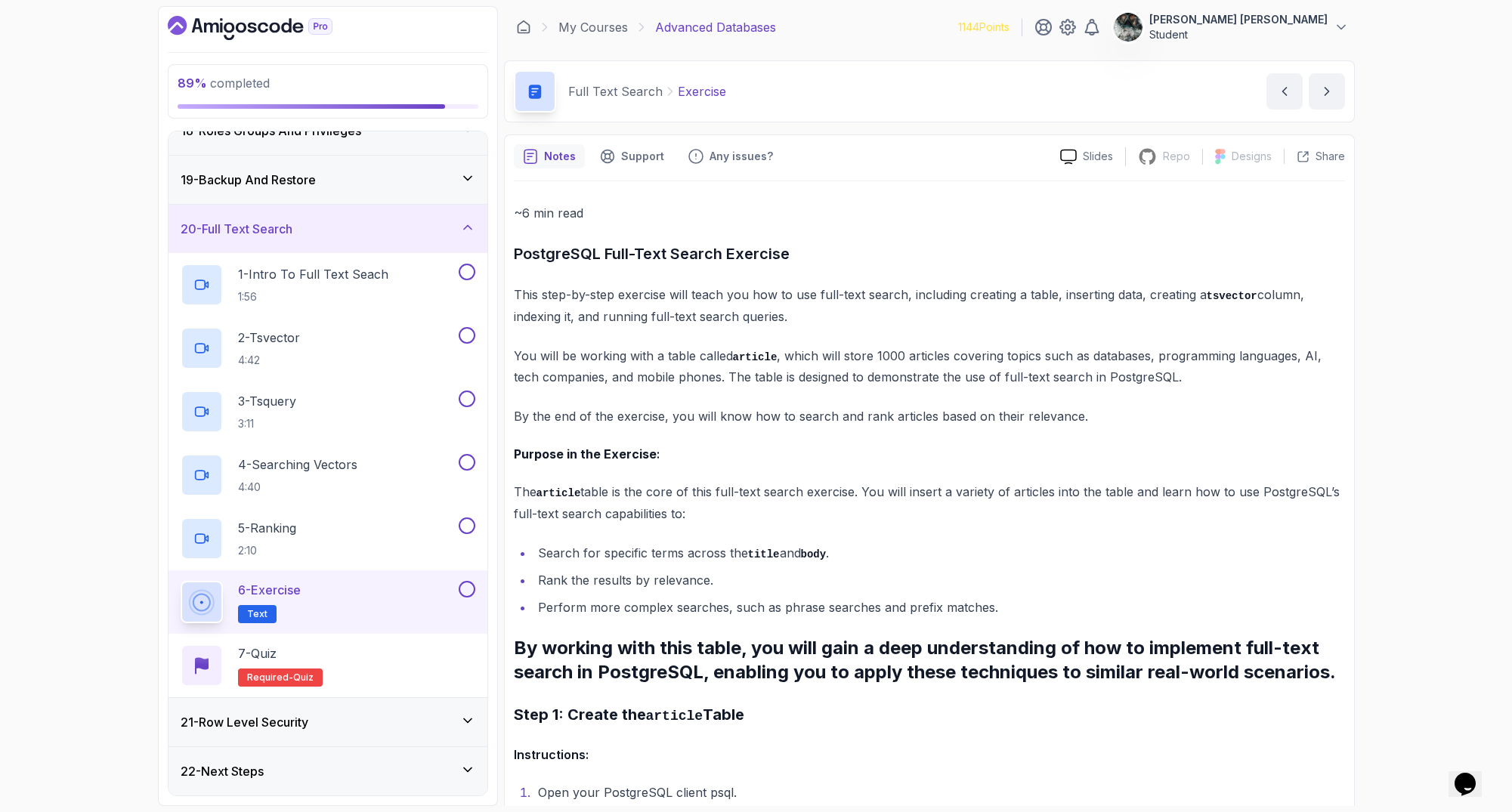
click at [1427, 772] on button "Opens Chat This icon Opens the chat window." at bounding box center [1465, 784] width 33 height 26
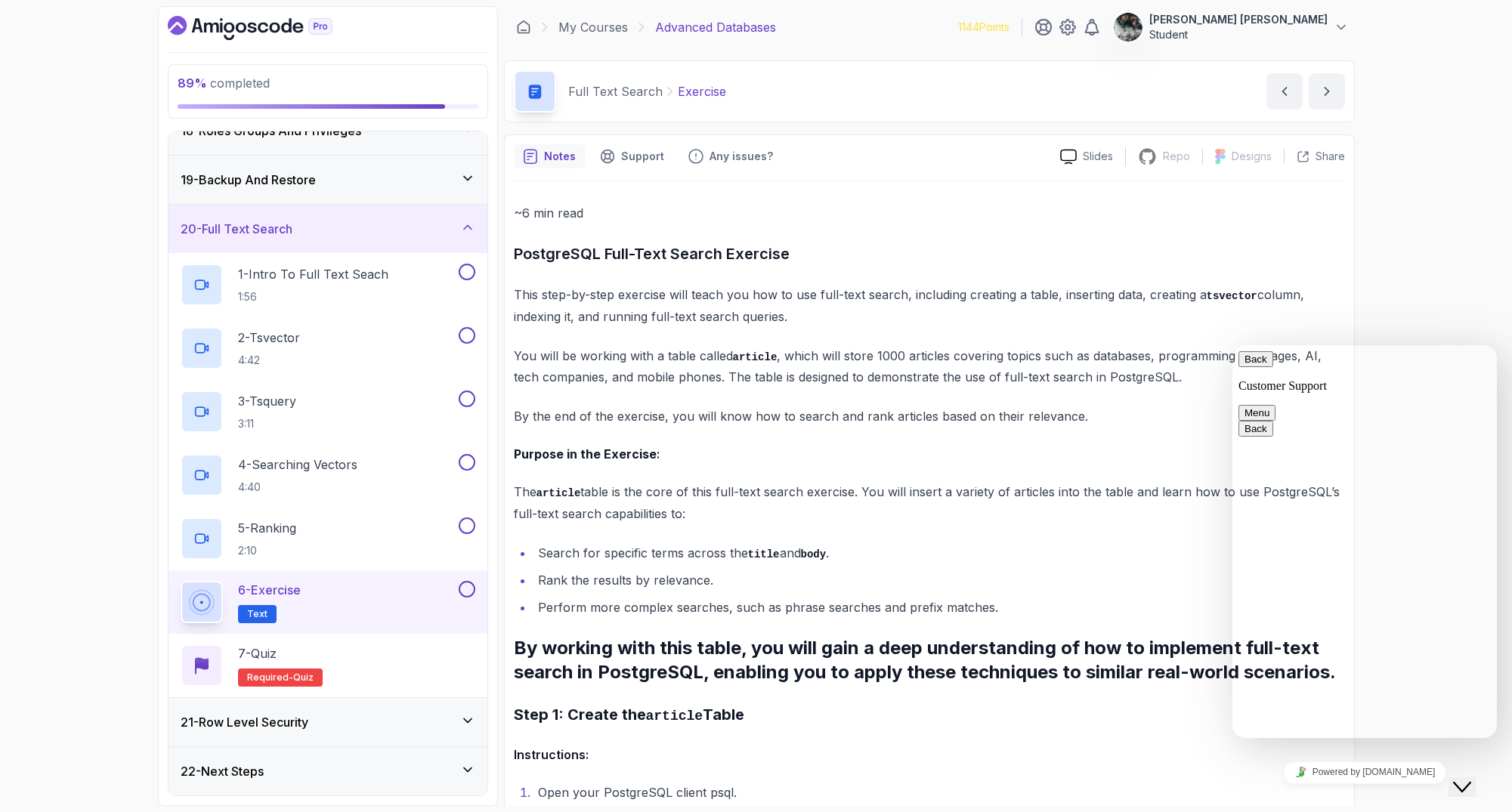
click at [1427, 782] on icon "Chat widget" at bounding box center [1461, 787] width 18 height 10
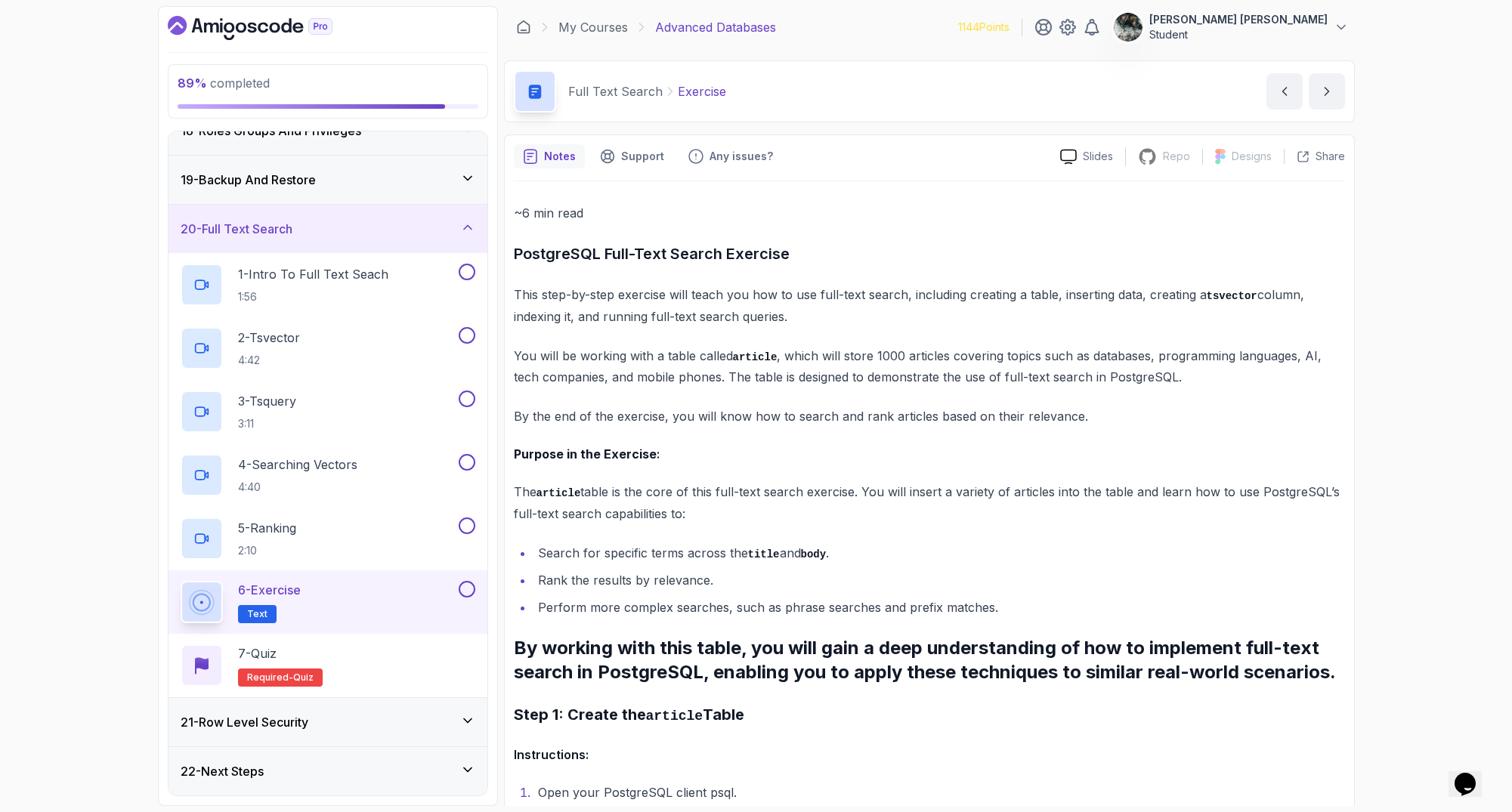
click at [1427, 780] on icon "Opens Chat This icon Opens the chat window." at bounding box center [1465, 784] width 24 height 24
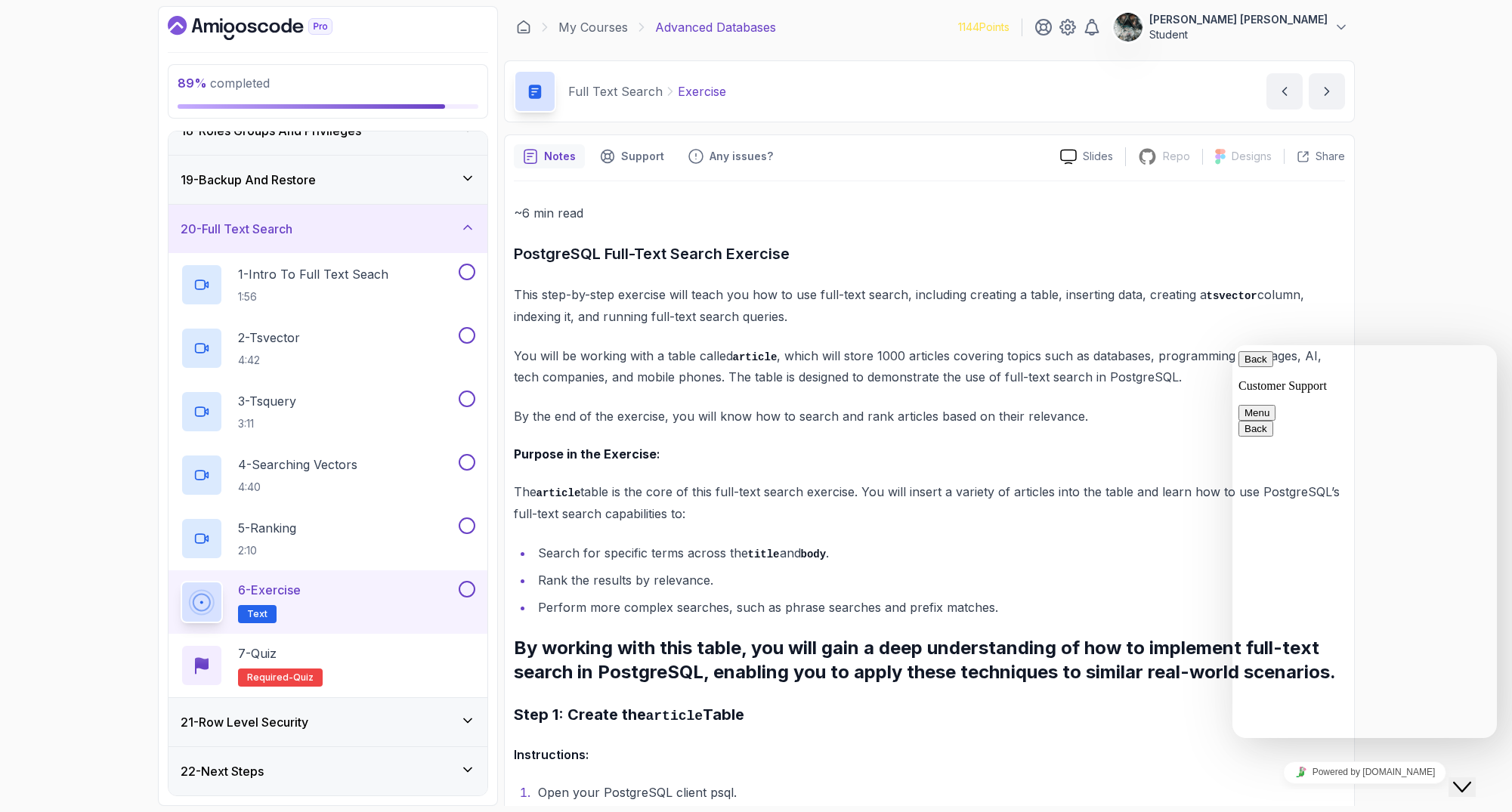
drag, startPoint x: 1473, startPoint y: 780, endPoint x: 2876, endPoint y: 1523, distance: 1587.6
click at [1427, 780] on icon "Close Chat This icon closes the chat window." at bounding box center [1461, 787] width 18 height 18
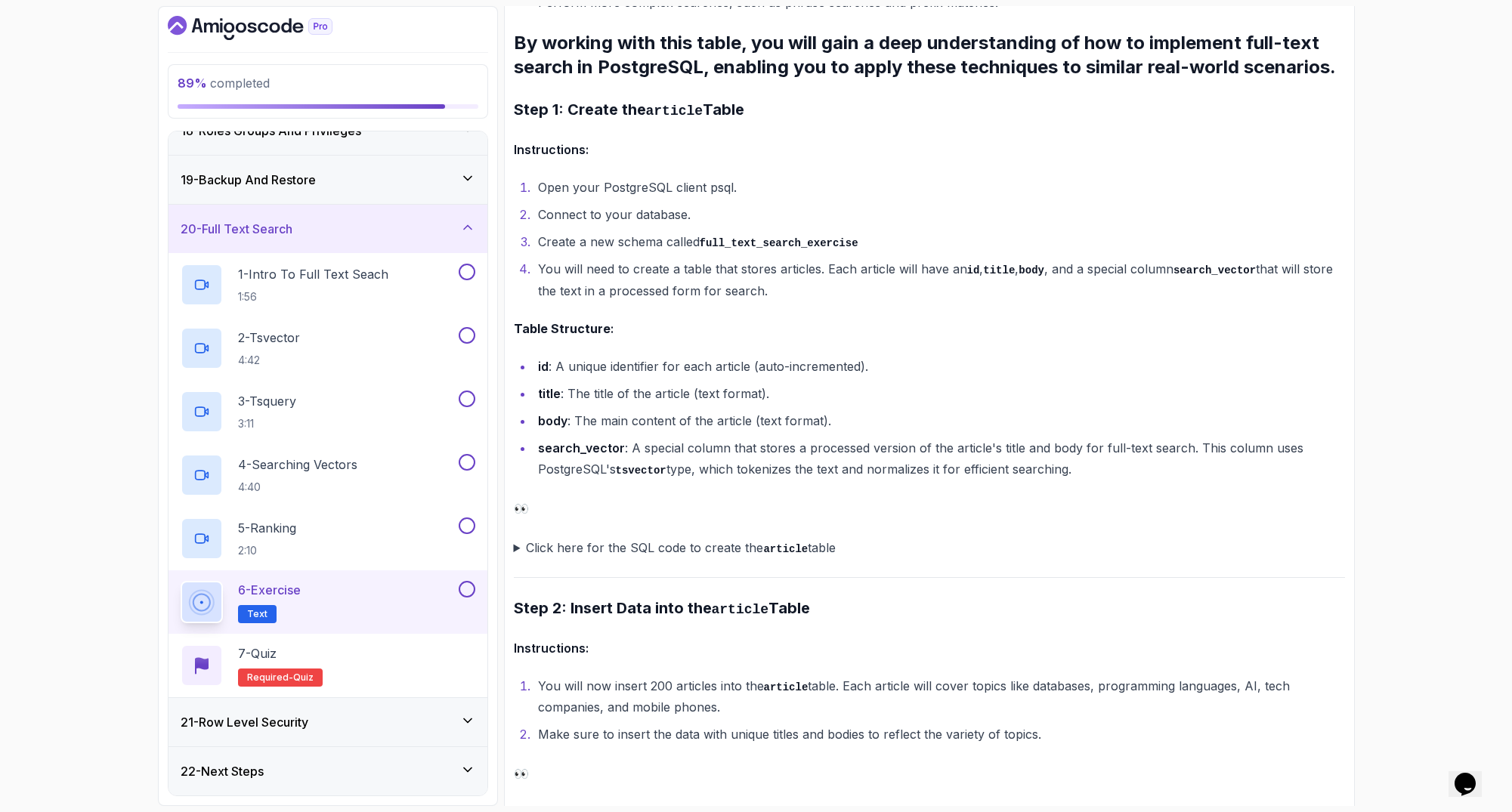
scroll to position [1100, 0]
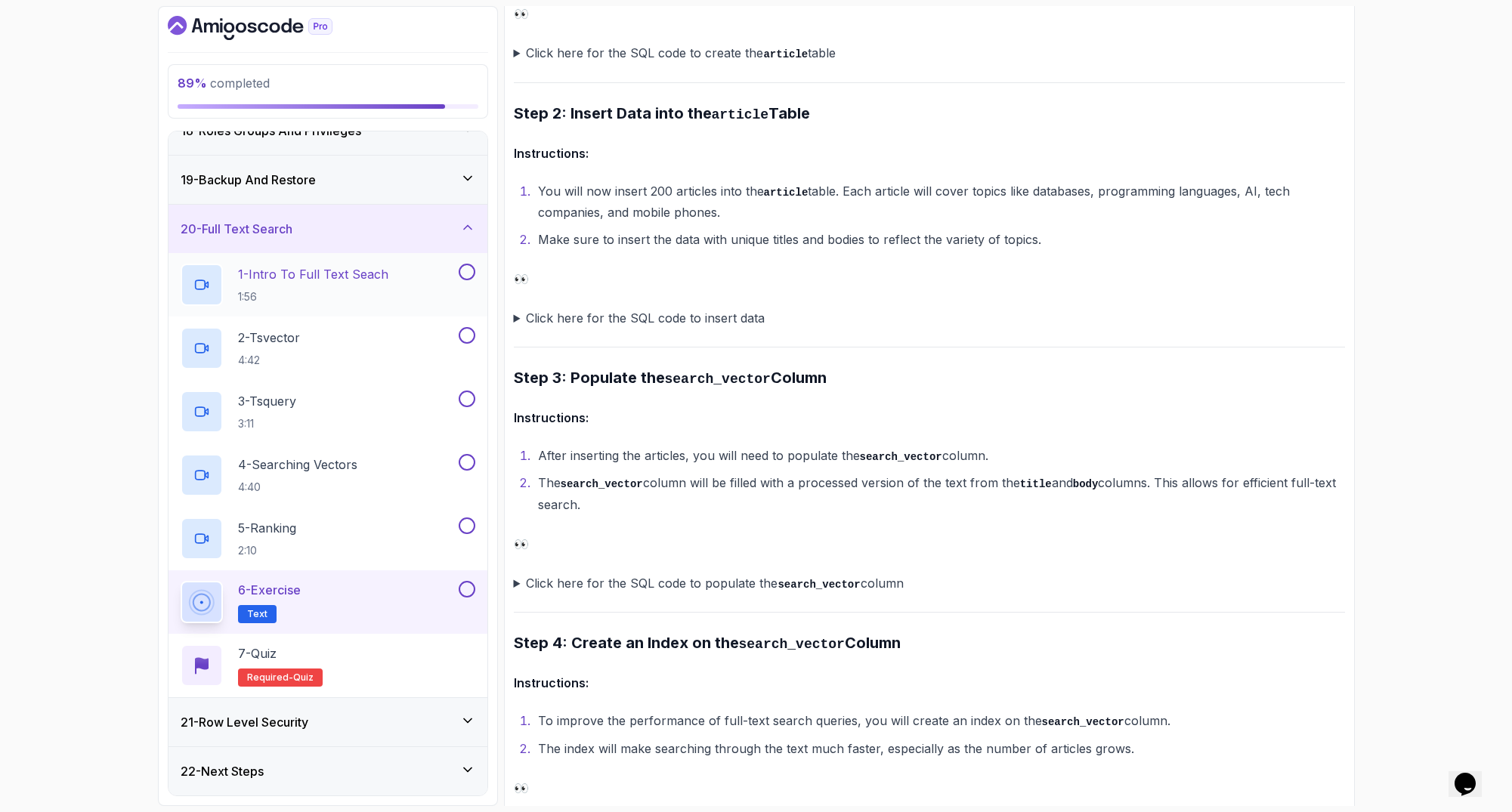
click at [301, 291] on p "1:56" at bounding box center [313, 296] width 150 height 15
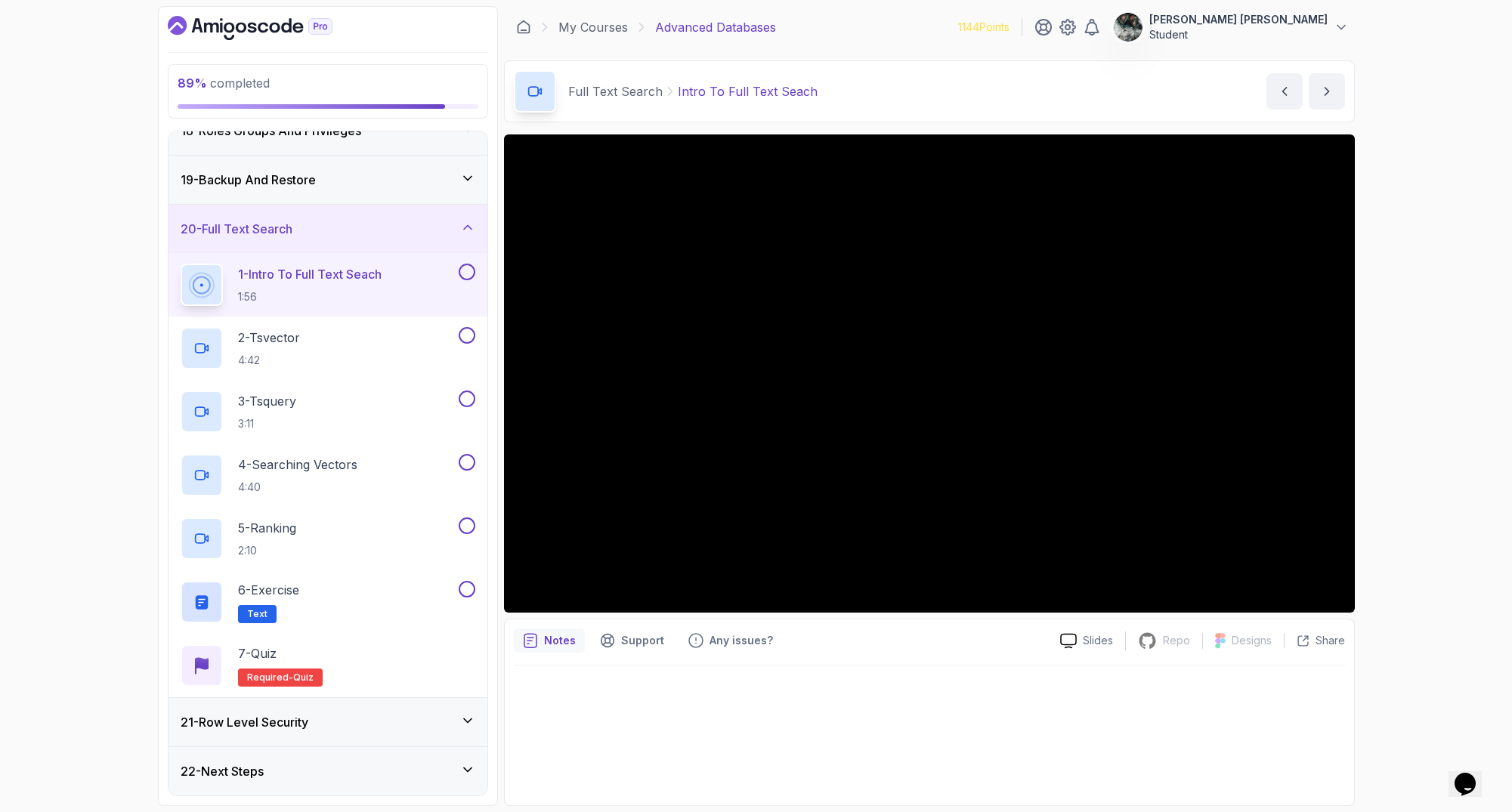
drag, startPoint x: 318, startPoint y: 227, endPoint x: 197, endPoint y: 224, distance: 121.0
click at [197, 224] on div "20 - Full Text Search" at bounding box center [328, 228] width 295 height 18
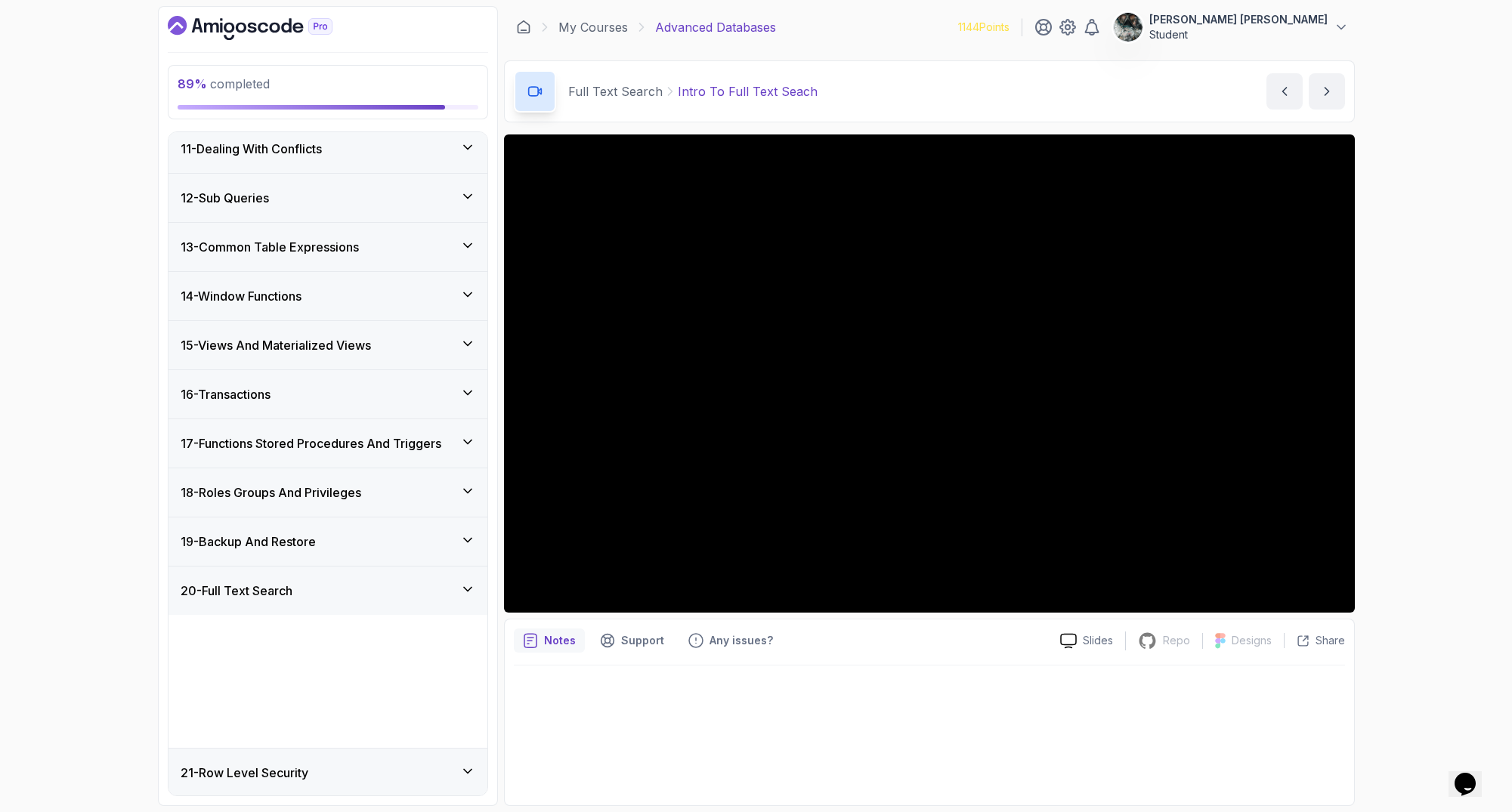
scroll to position [416, 0]
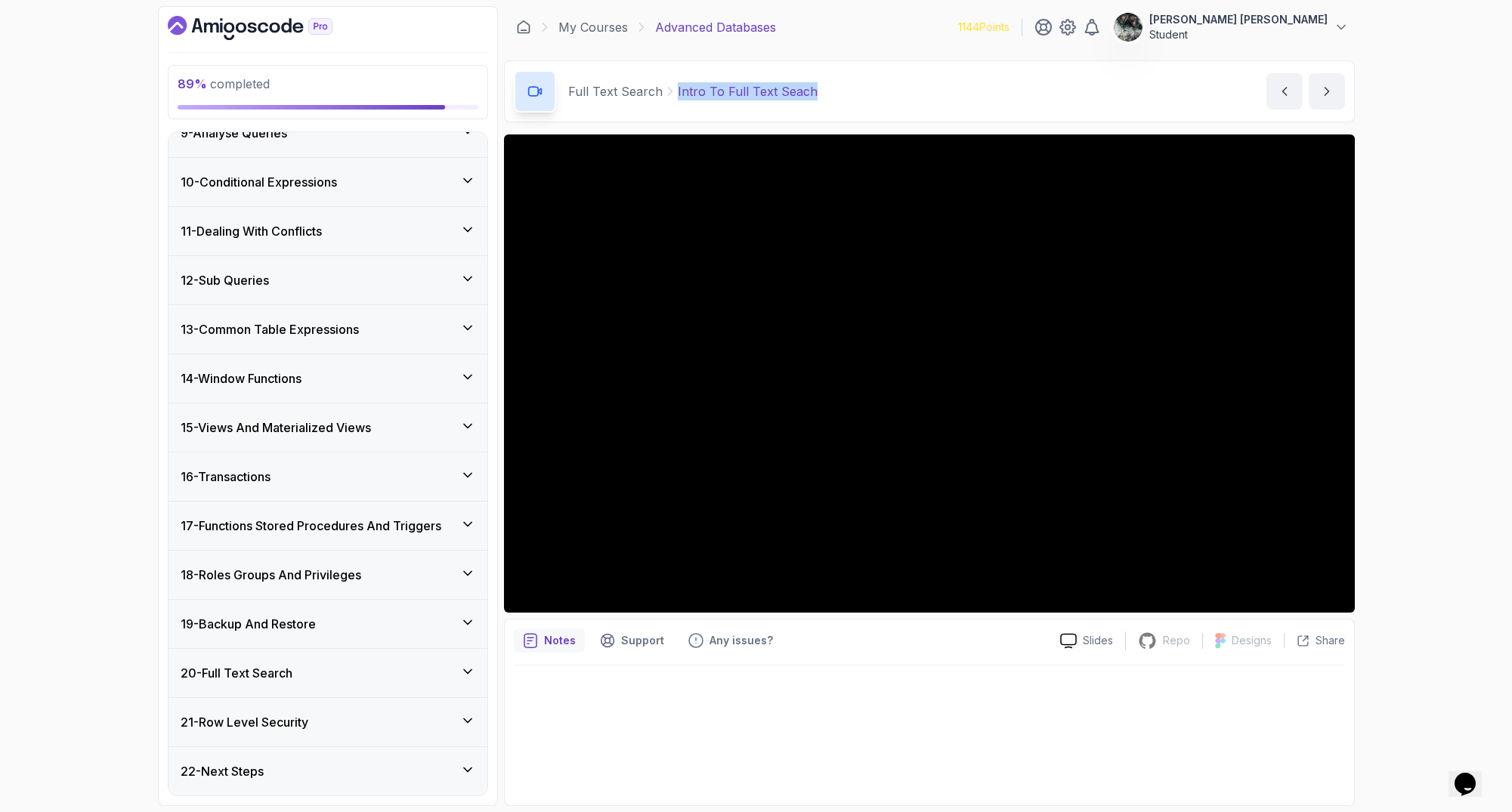
drag, startPoint x: 848, startPoint y: 93, endPoint x: 668, endPoint y: 96, distance: 180.0
click at [668, 96] on div "Full Text Search Intro To Full Text Seach Intro To Full Text Seach by nelson" at bounding box center [929, 92] width 851 height 62
click at [908, 77] on div "Full Text Search Intro To Full Text Seach Intro To Full Text Seach by nelson" at bounding box center [929, 92] width 851 height 62
drag, startPoint x: 835, startPoint y: 91, endPoint x: 728, endPoint y: 96, distance: 107.1
click at [721, 92] on div "Full Text Search Intro To Full Text Seach Intro To Full Text Seach by nelson" at bounding box center [929, 92] width 851 height 62
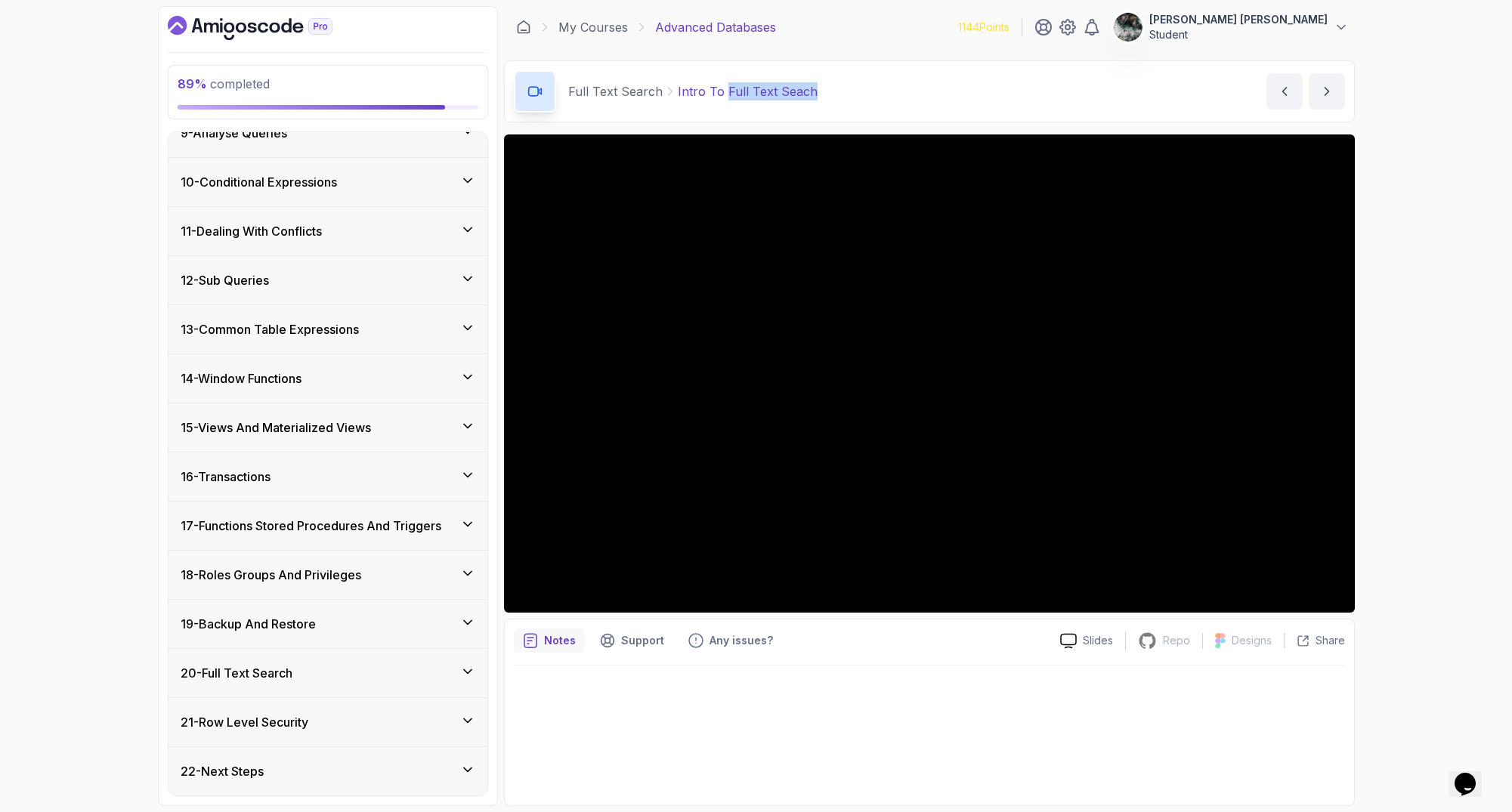
copy p "Full Text Seach"
click at [735, 637] on p "Any issues?" at bounding box center [741, 640] width 63 height 15
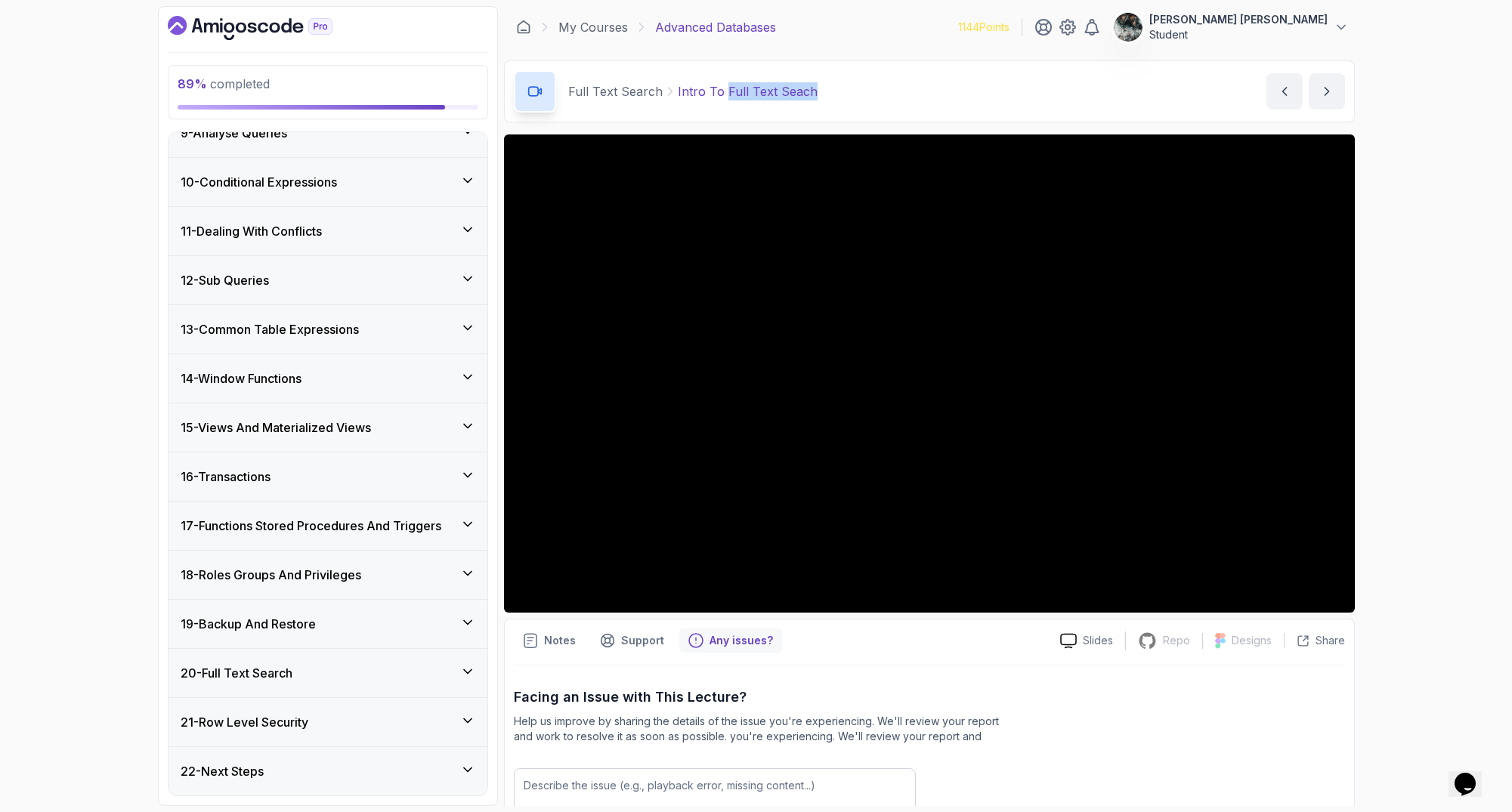
scroll to position [96, 0]
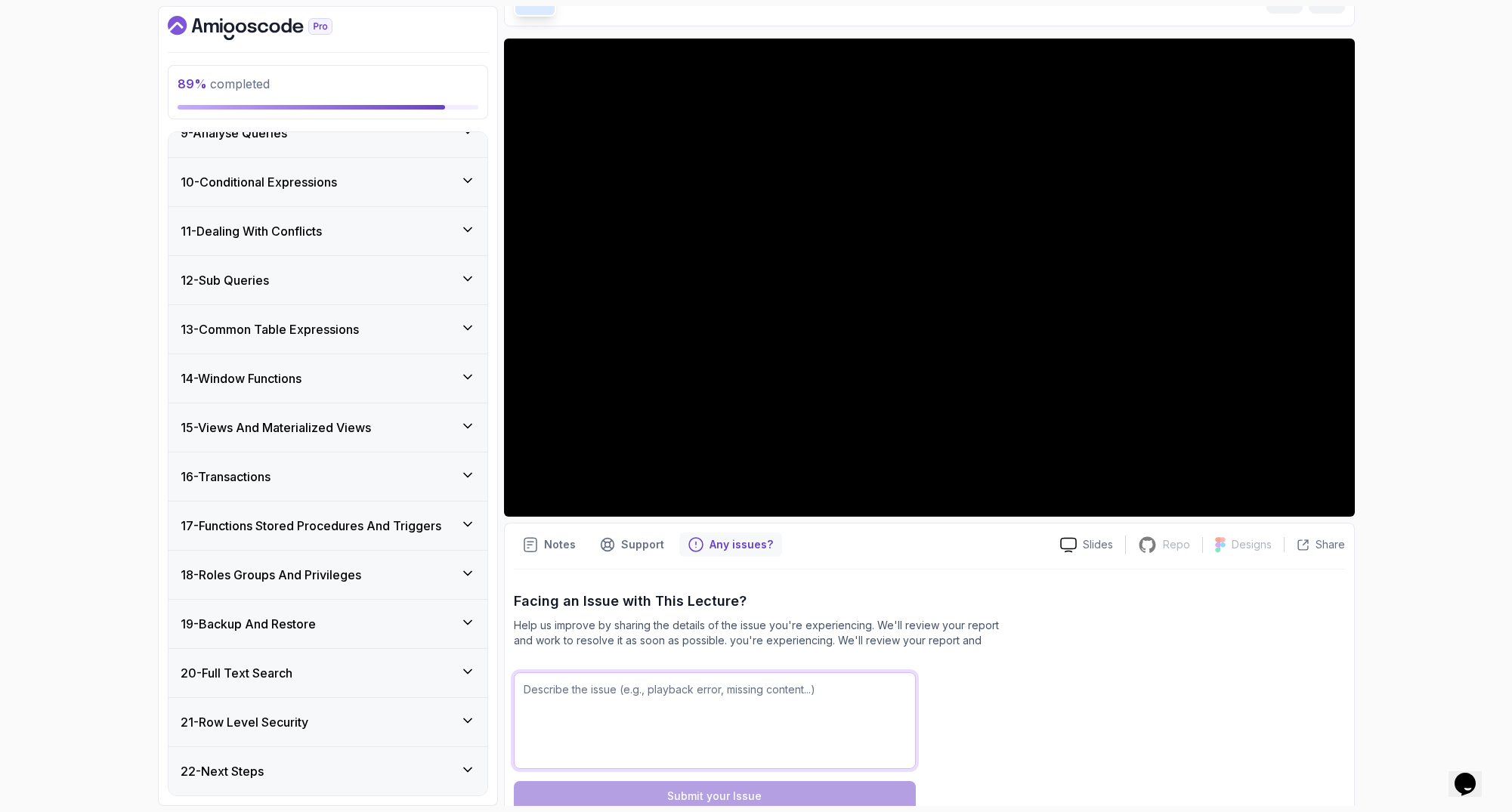
click at [708, 694] on textarea at bounding box center [714, 720] width 402 height 96
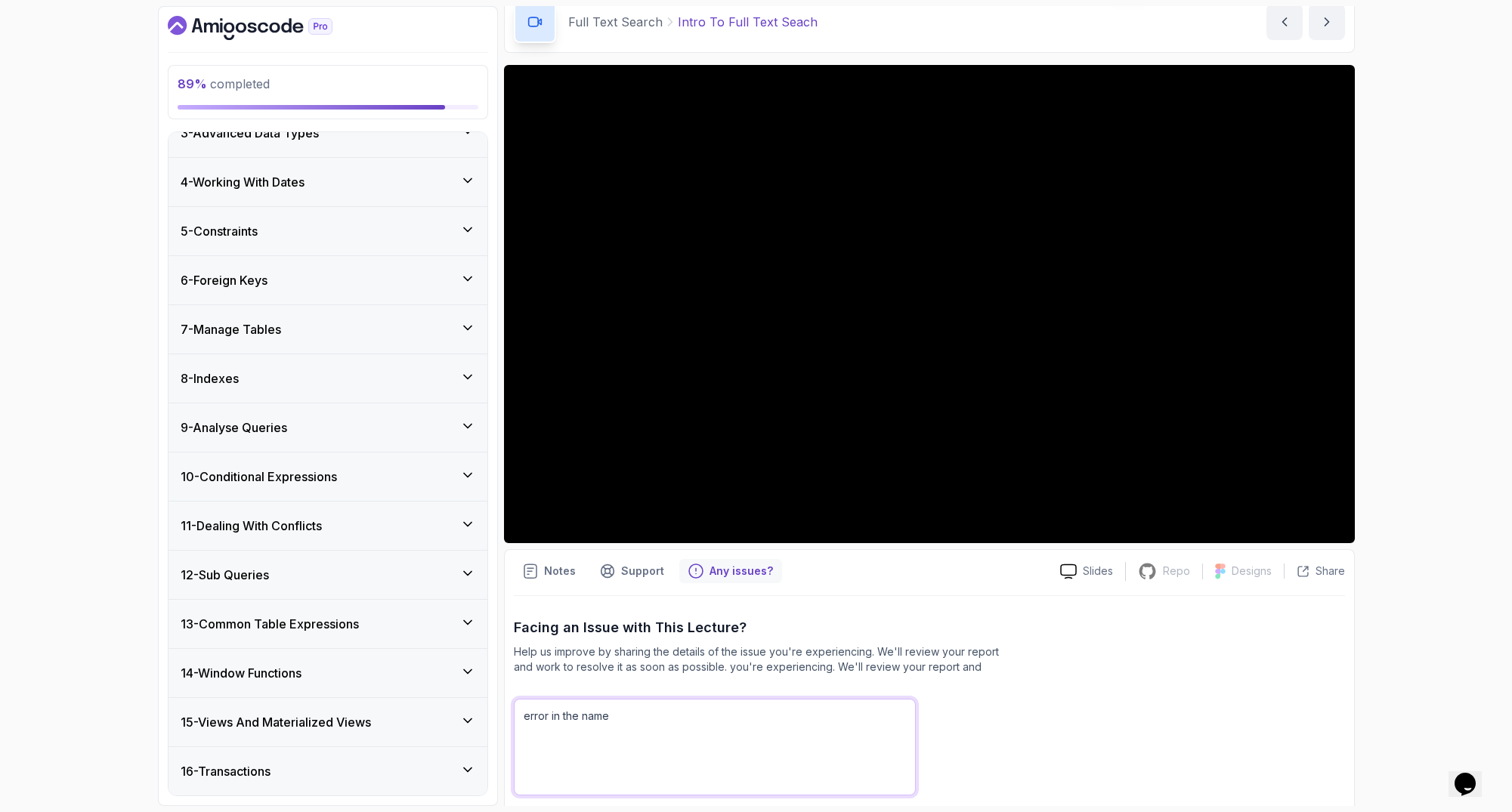
scroll to position [416, 0]
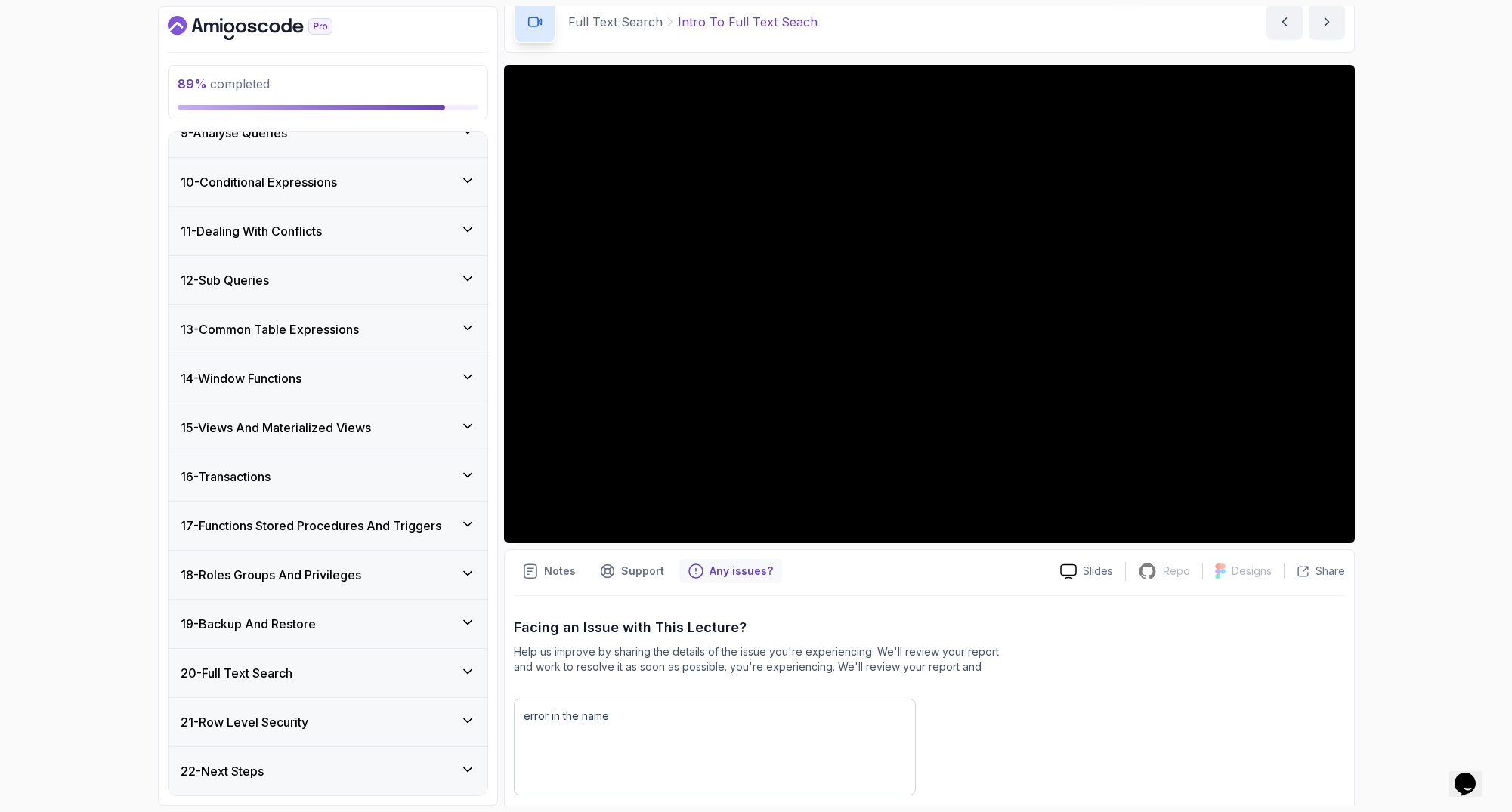
click at [318, 670] on div "20 - Full Text Search" at bounding box center [328, 673] width 295 height 18
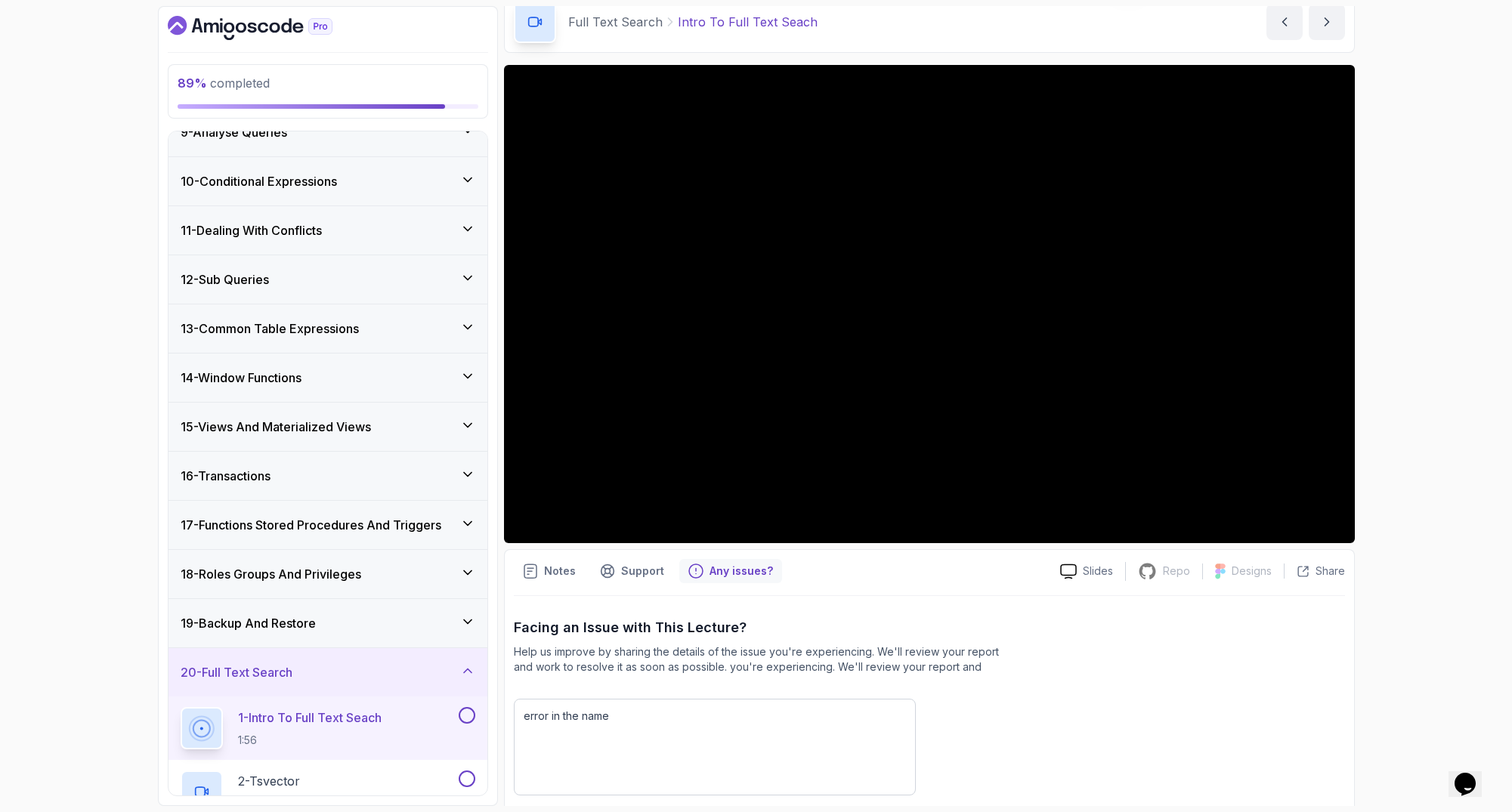
scroll to position [0, 0]
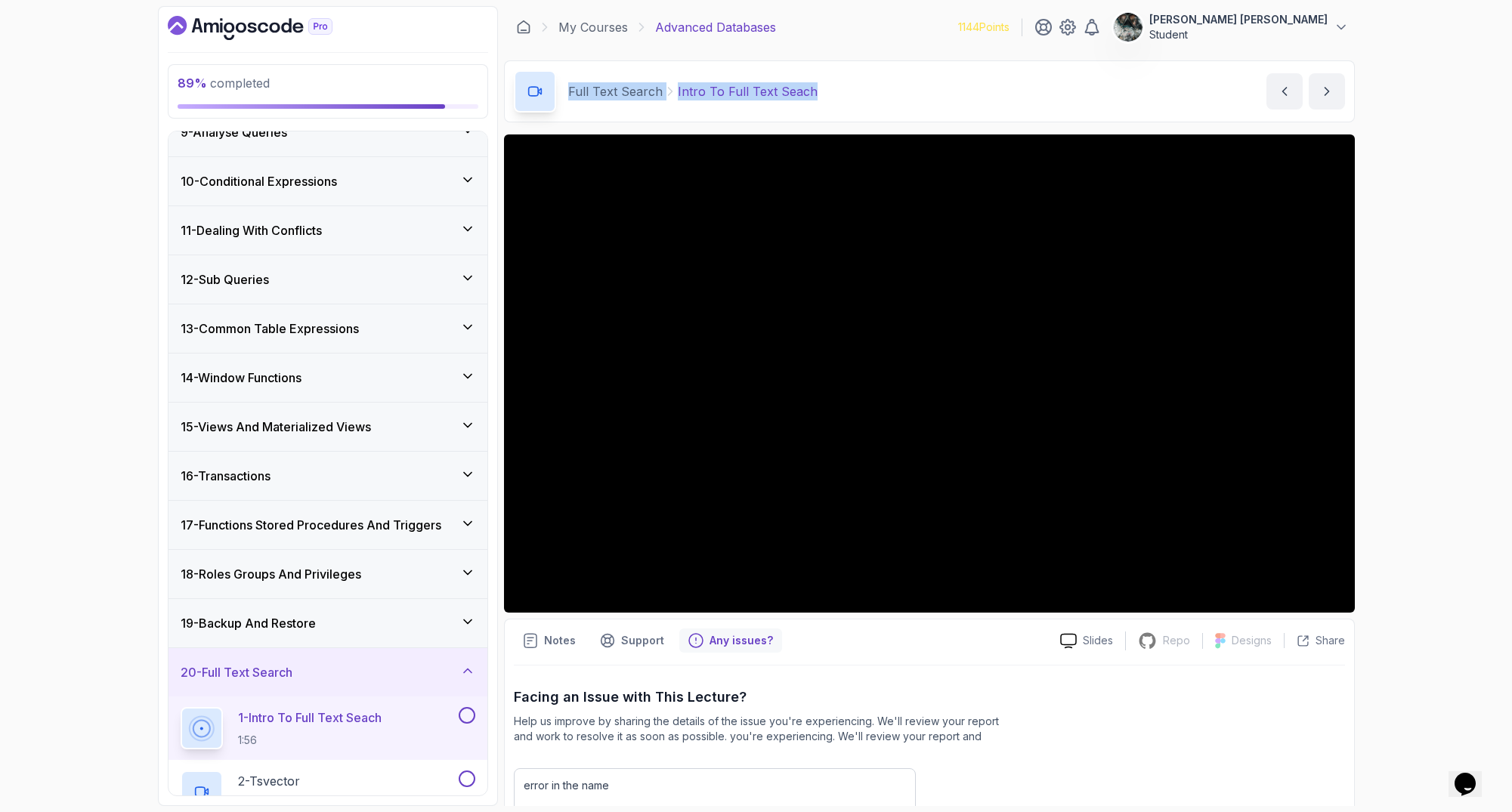
drag, startPoint x: 885, startPoint y: 91, endPoint x: 502, endPoint y: 86, distance: 383.0
click at [502, 86] on div "89 % completed 1 - Intro 2 - Schemas 3 - Advanced Data Types 4 - Working With D…" at bounding box center [756, 406] width 1197 height 800
copy div "Full Text Search Intro To Full Text Seach"
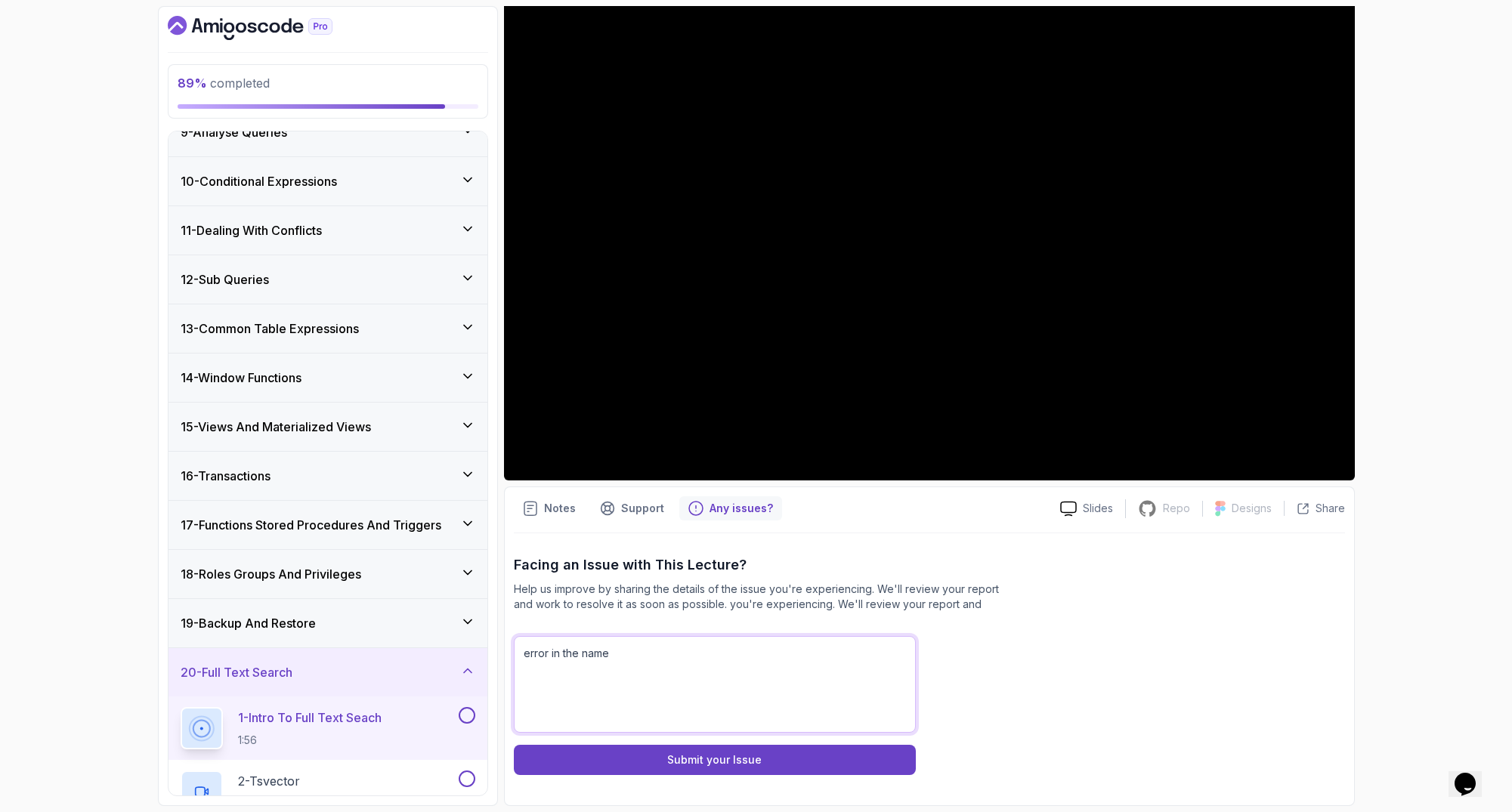
click at [704, 667] on textarea "error in the name" at bounding box center [714, 684] width 402 height 96
drag, startPoint x: 569, startPoint y: 652, endPoint x: 703, endPoint y: 660, distance: 134.2
click at [703, 660] on textarea "error in the name" at bounding box center [714, 684] width 402 height 96
paste textarea "Full Text Search Intro To Full Text Seach"
type textarea "error in: Full Text Search Intro To Full Text Seach (Typo: Search)"
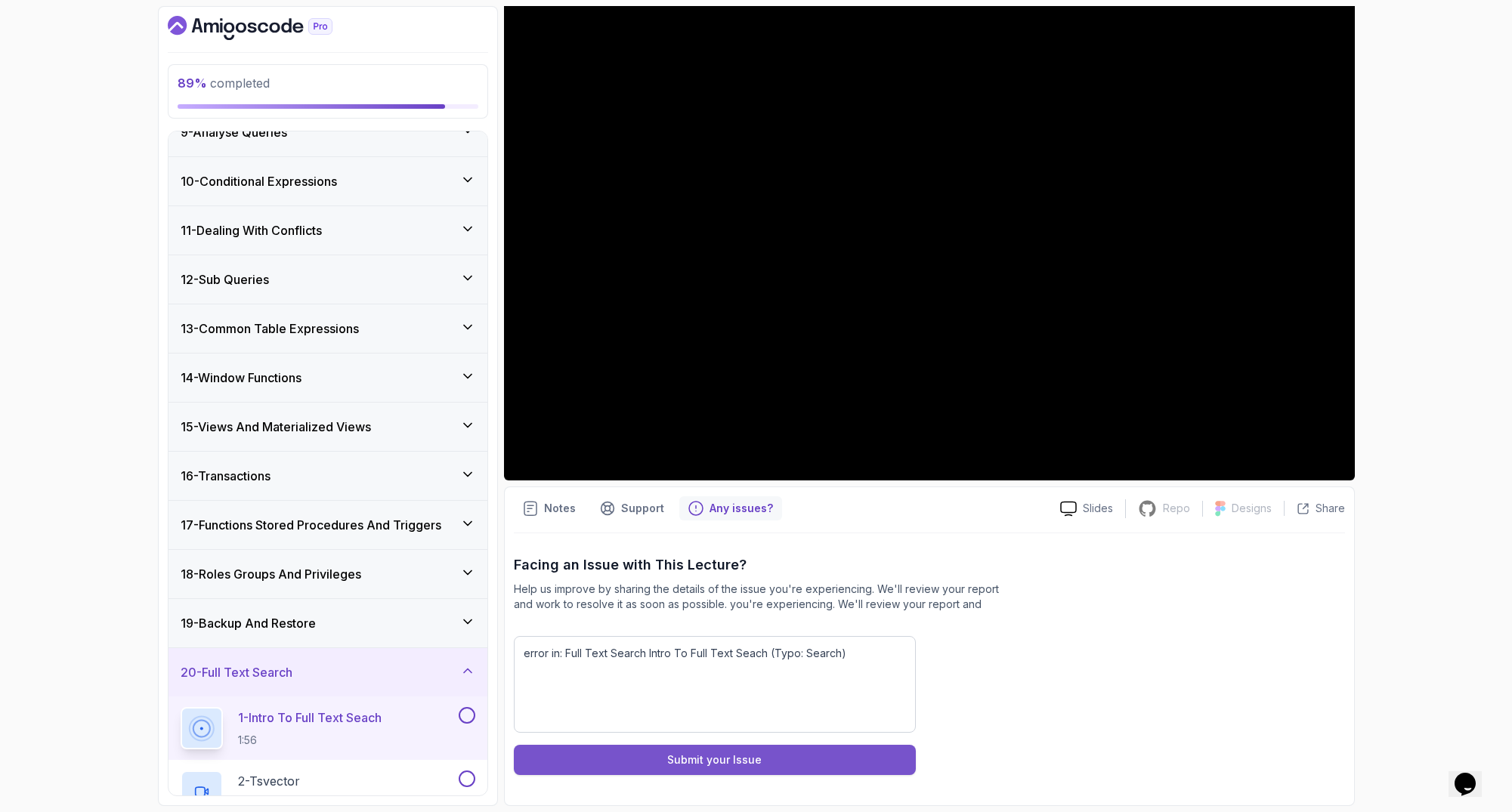
click at [732, 758] on div "Submit your Issue" at bounding box center [715, 760] width 95 height 15
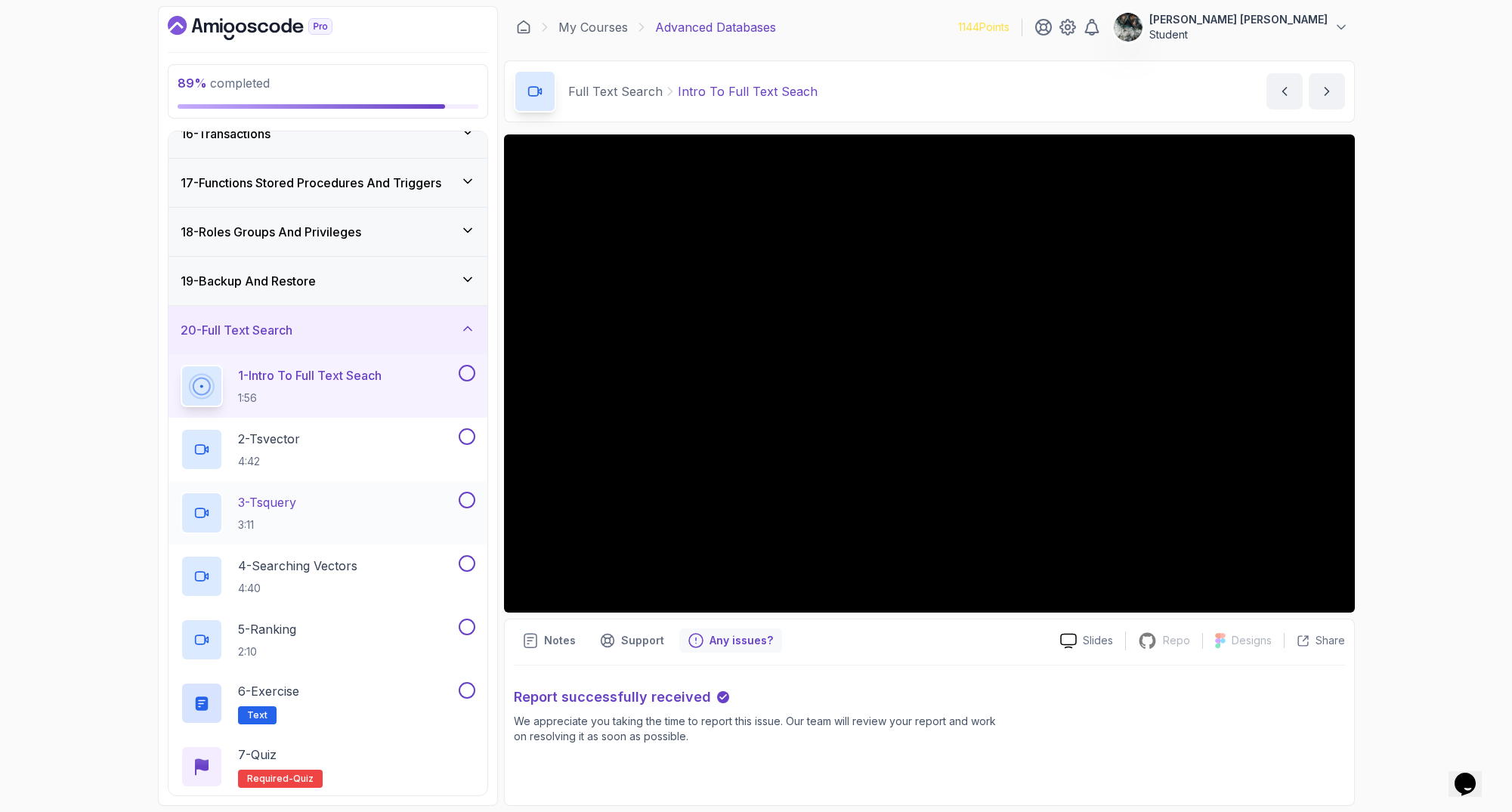
scroll to position [859, 0]
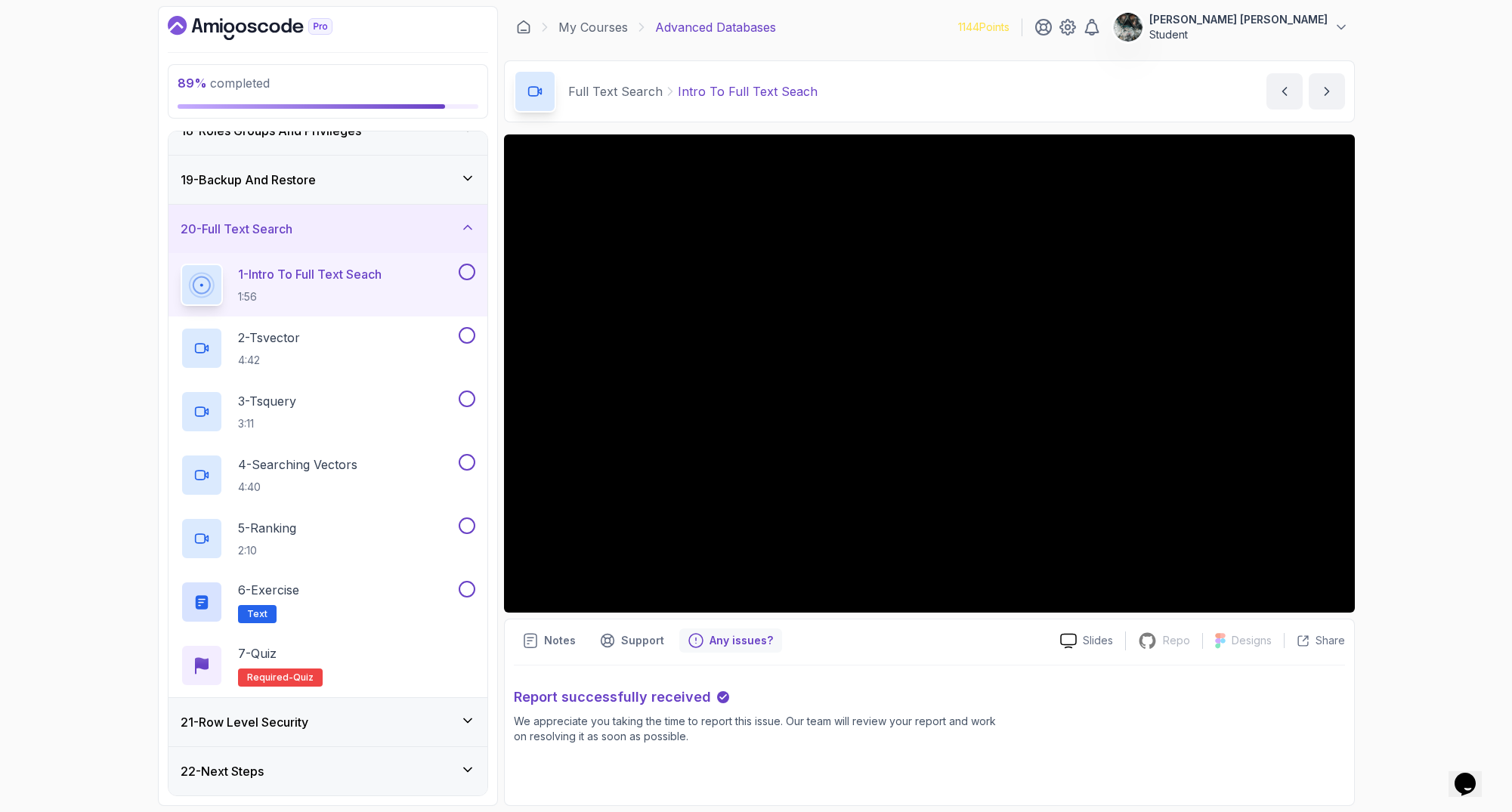
click at [462, 269] on button at bounding box center [467, 272] width 17 height 17
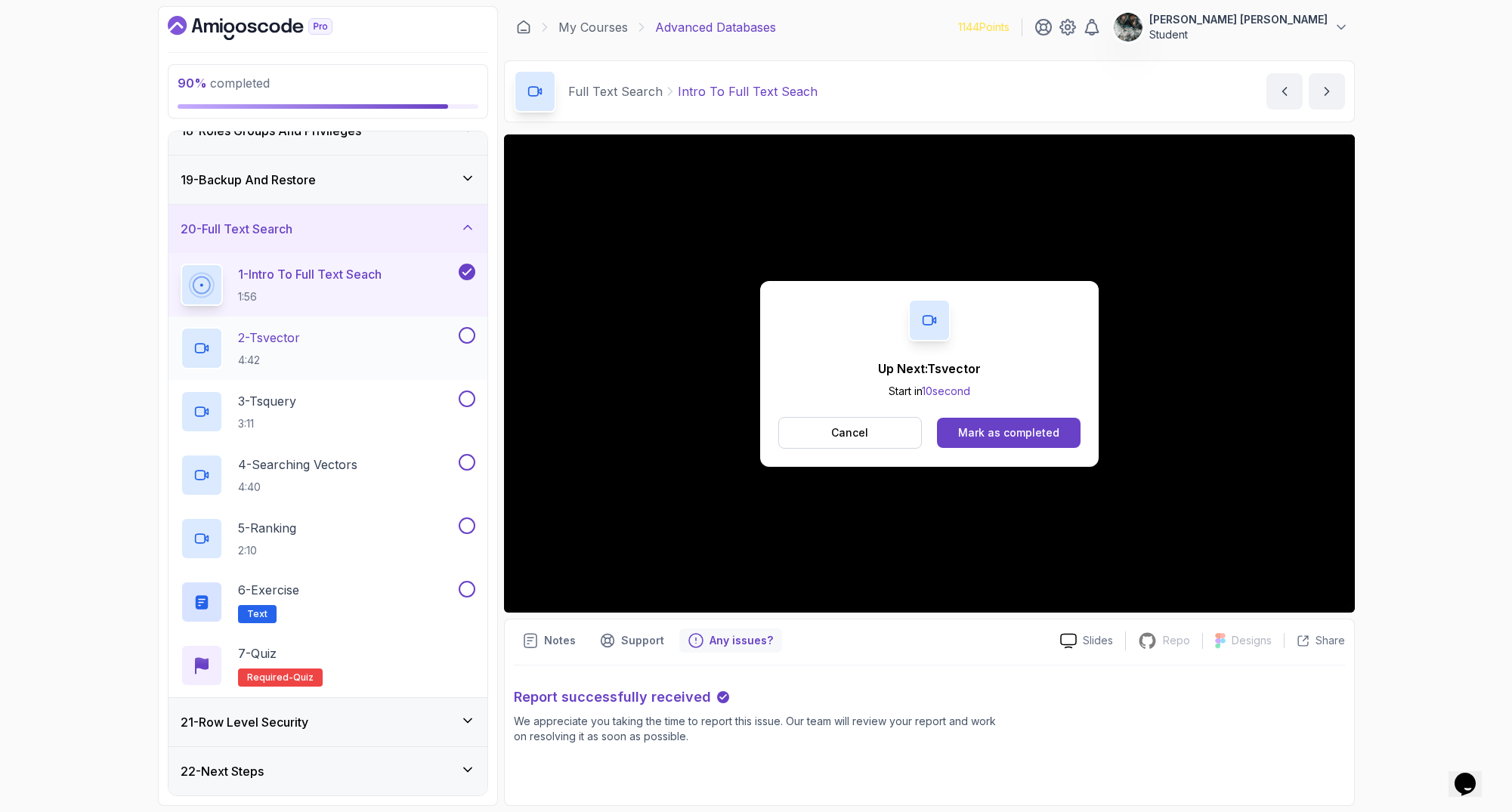
click at [336, 352] on div "2 - Tsvector 4:42" at bounding box center [318, 348] width 275 height 43
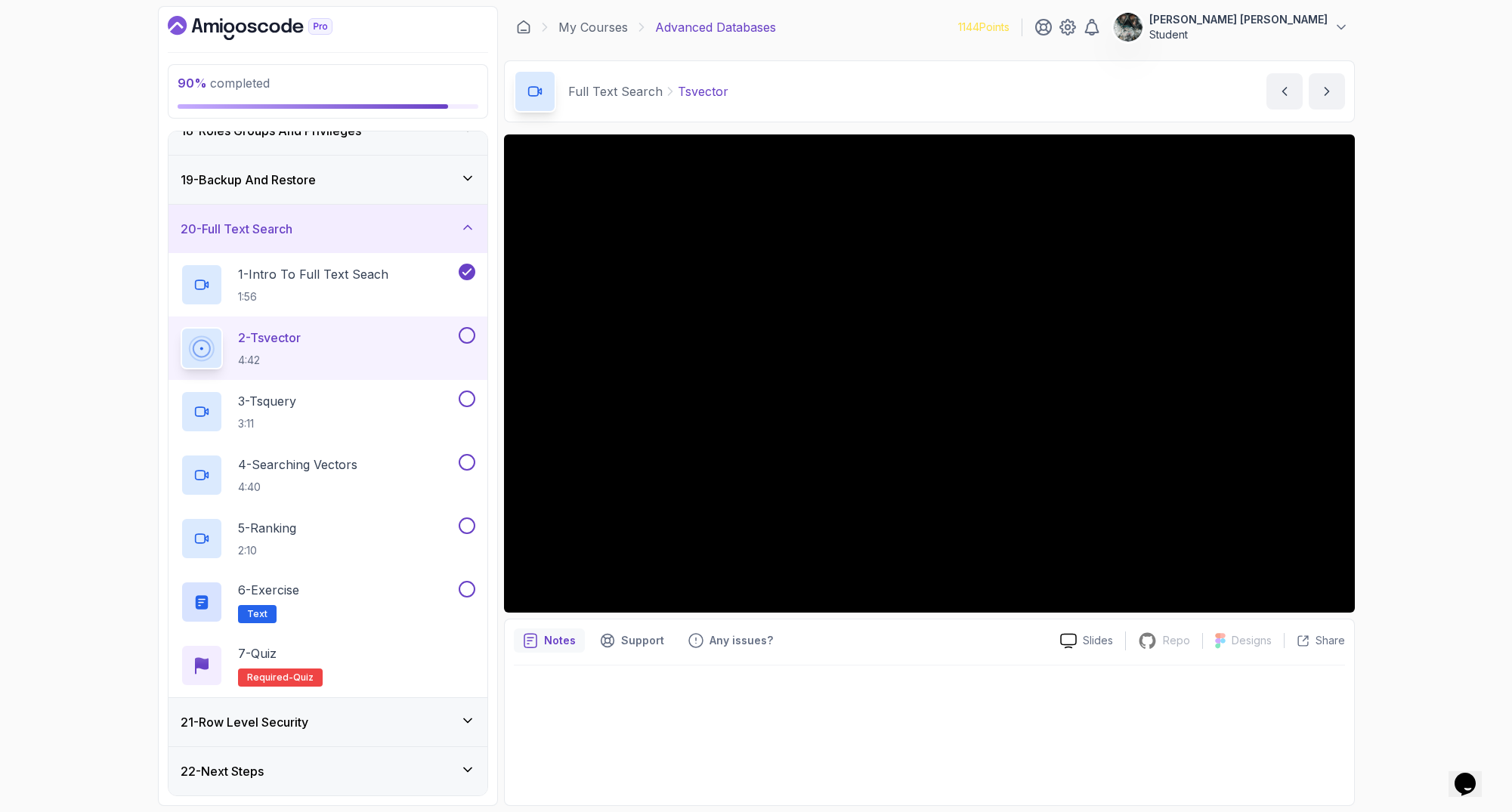
click at [601, 709] on div at bounding box center [929, 731] width 831 height 130
click at [468, 338] on button at bounding box center [467, 335] width 17 height 17
click at [375, 419] on div "3 - Tsquery 3:11" at bounding box center [318, 412] width 275 height 43
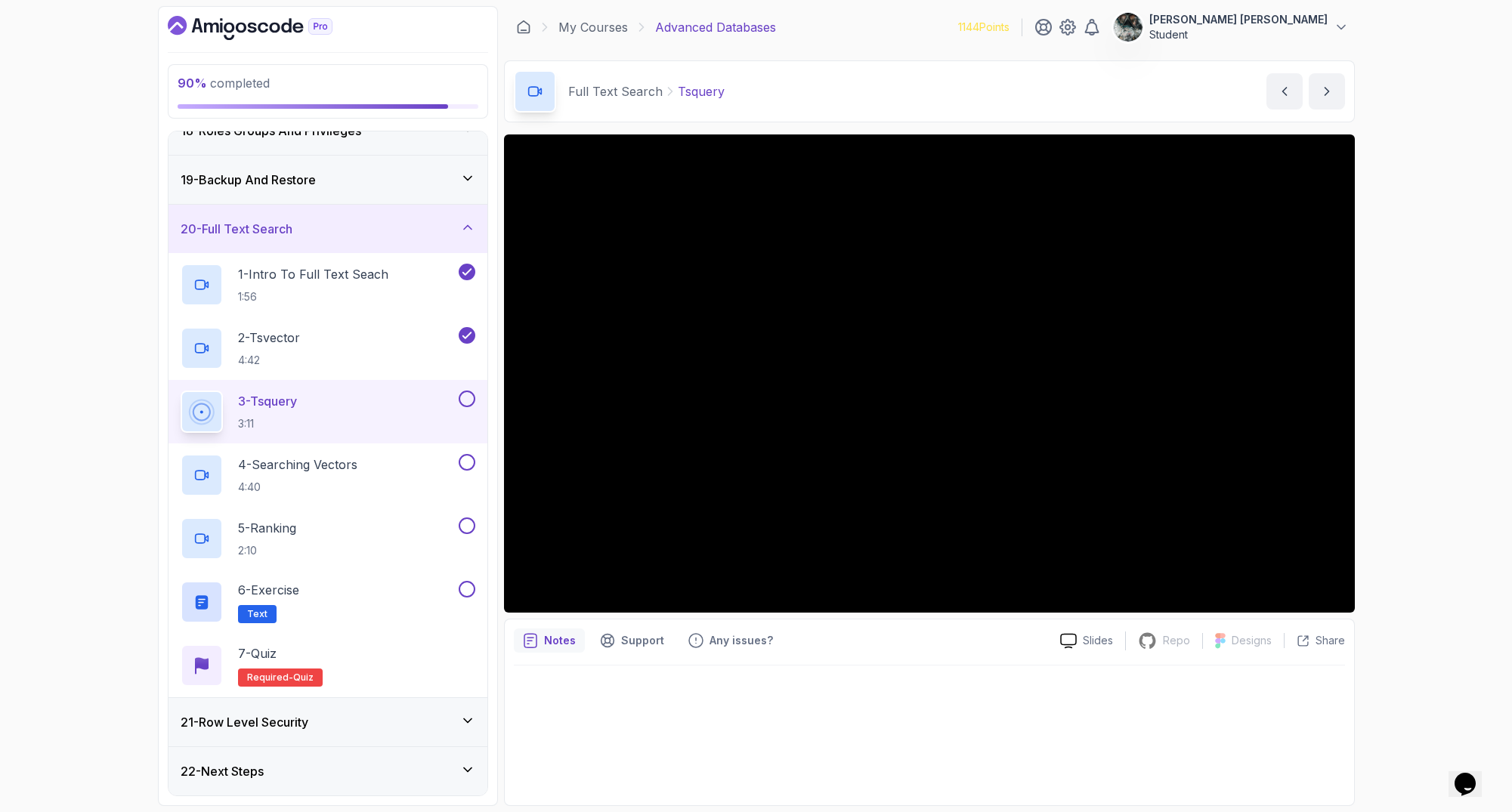
click at [467, 397] on button at bounding box center [467, 398] width 17 height 17
click at [711, 637] on p "Any issues?" at bounding box center [741, 640] width 63 height 15
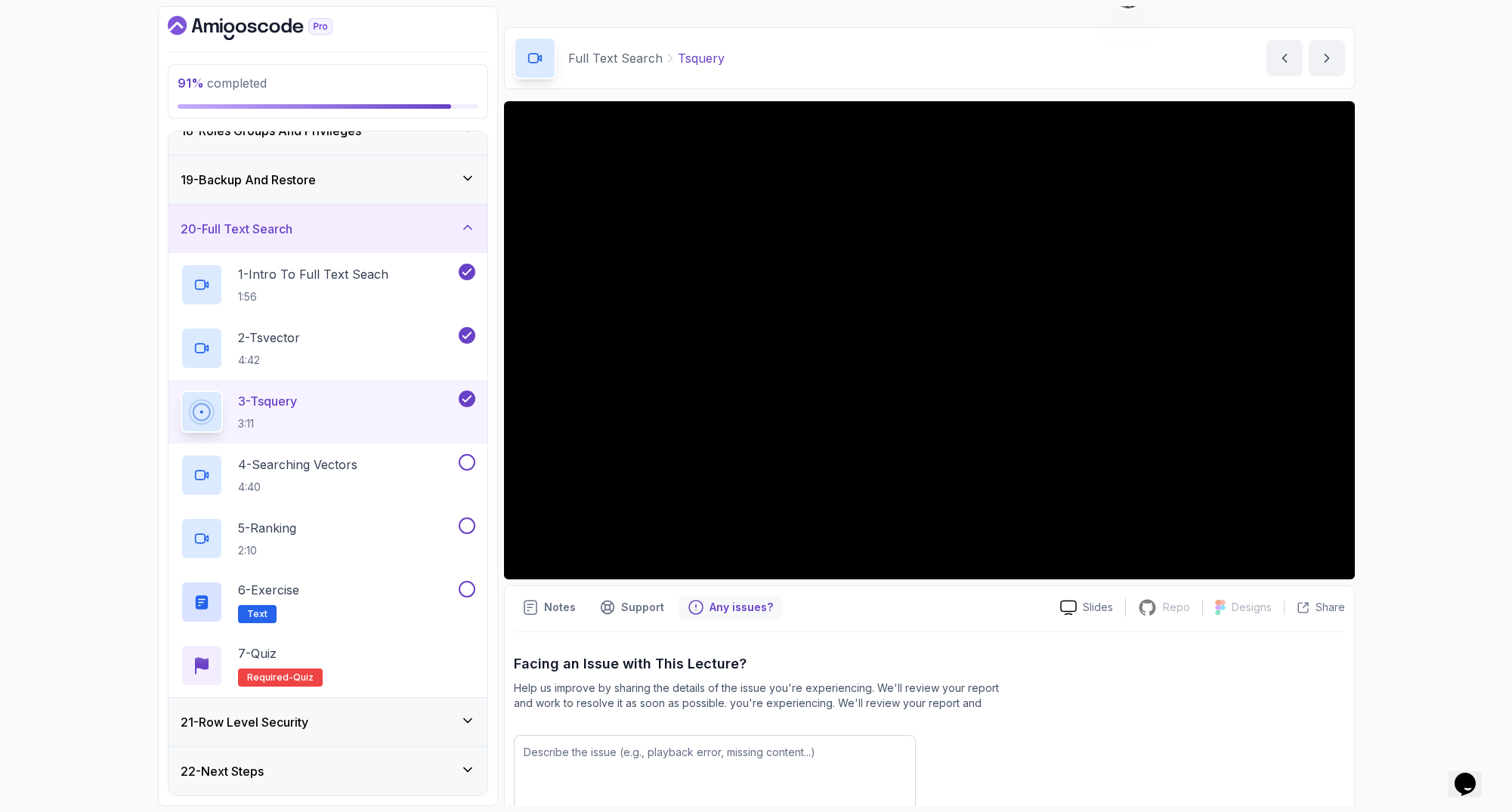
scroll to position [46, 0]
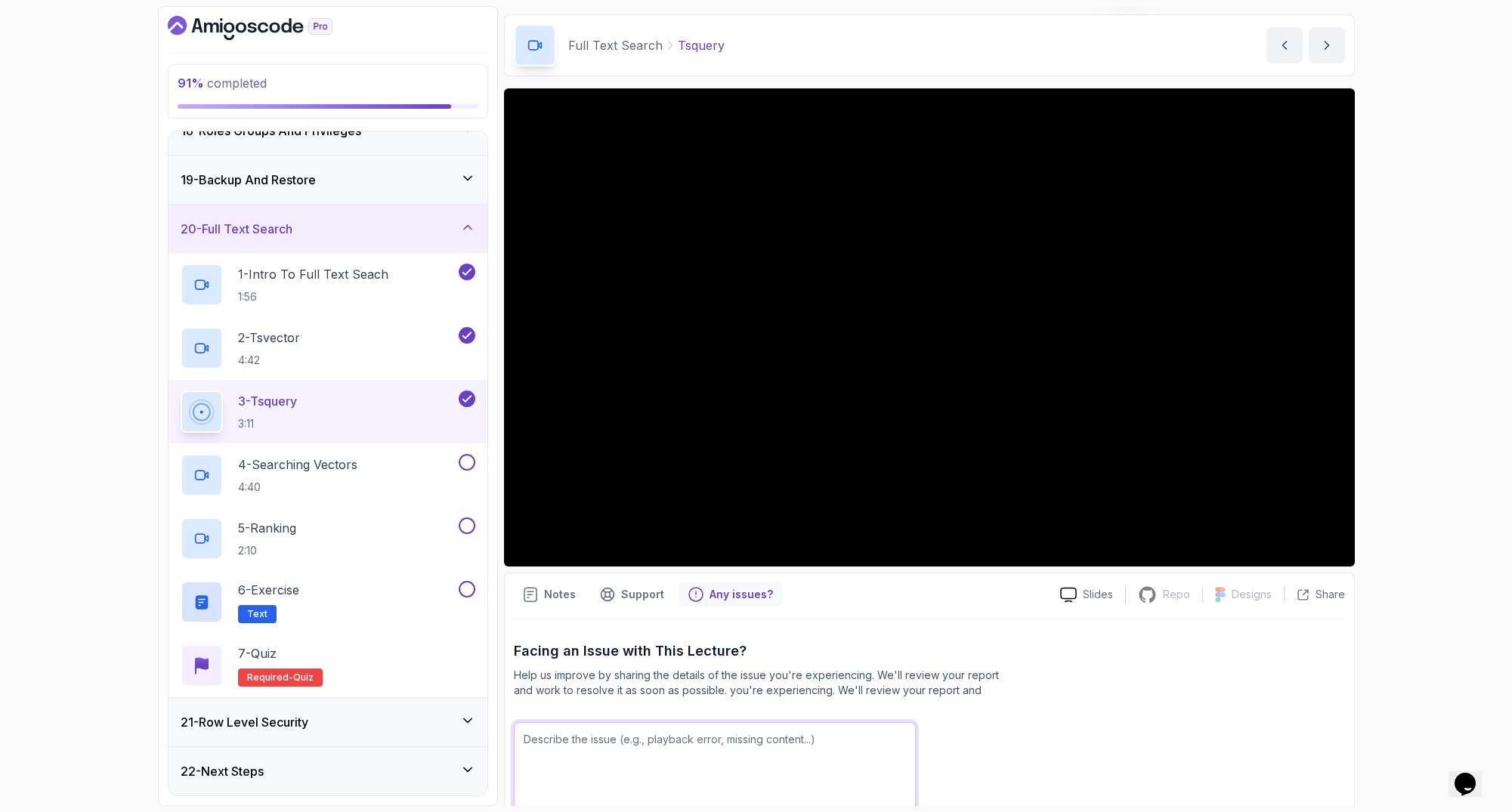
click at [687, 751] on textarea at bounding box center [714, 770] width 402 height 96
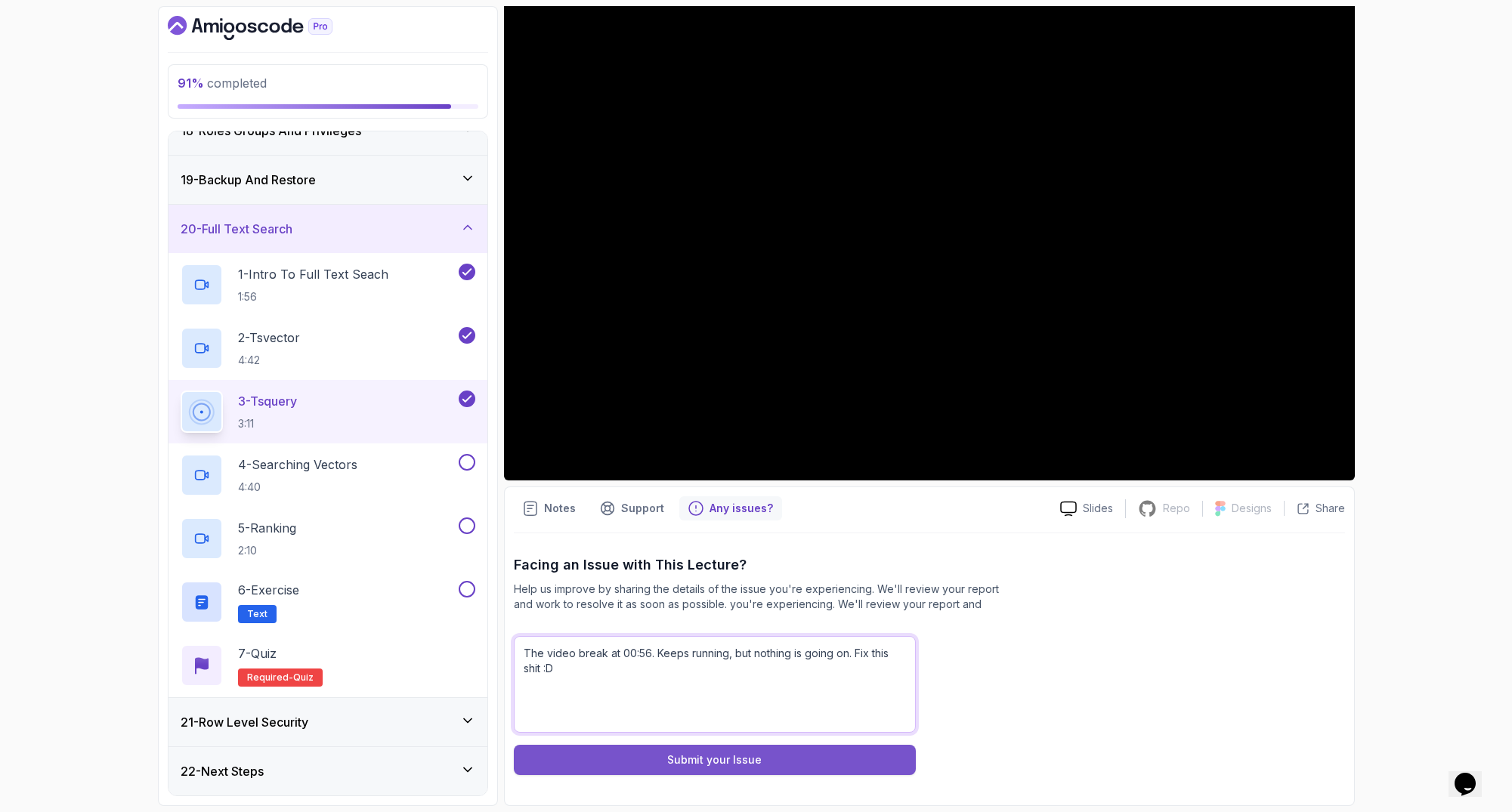
type textarea "The video break at 00:56. Keeps running, but nothing is going on. Fix this shit…"
click at [766, 749] on button "Submit your Issue" at bounding box center [714, 760] width 402 height 30
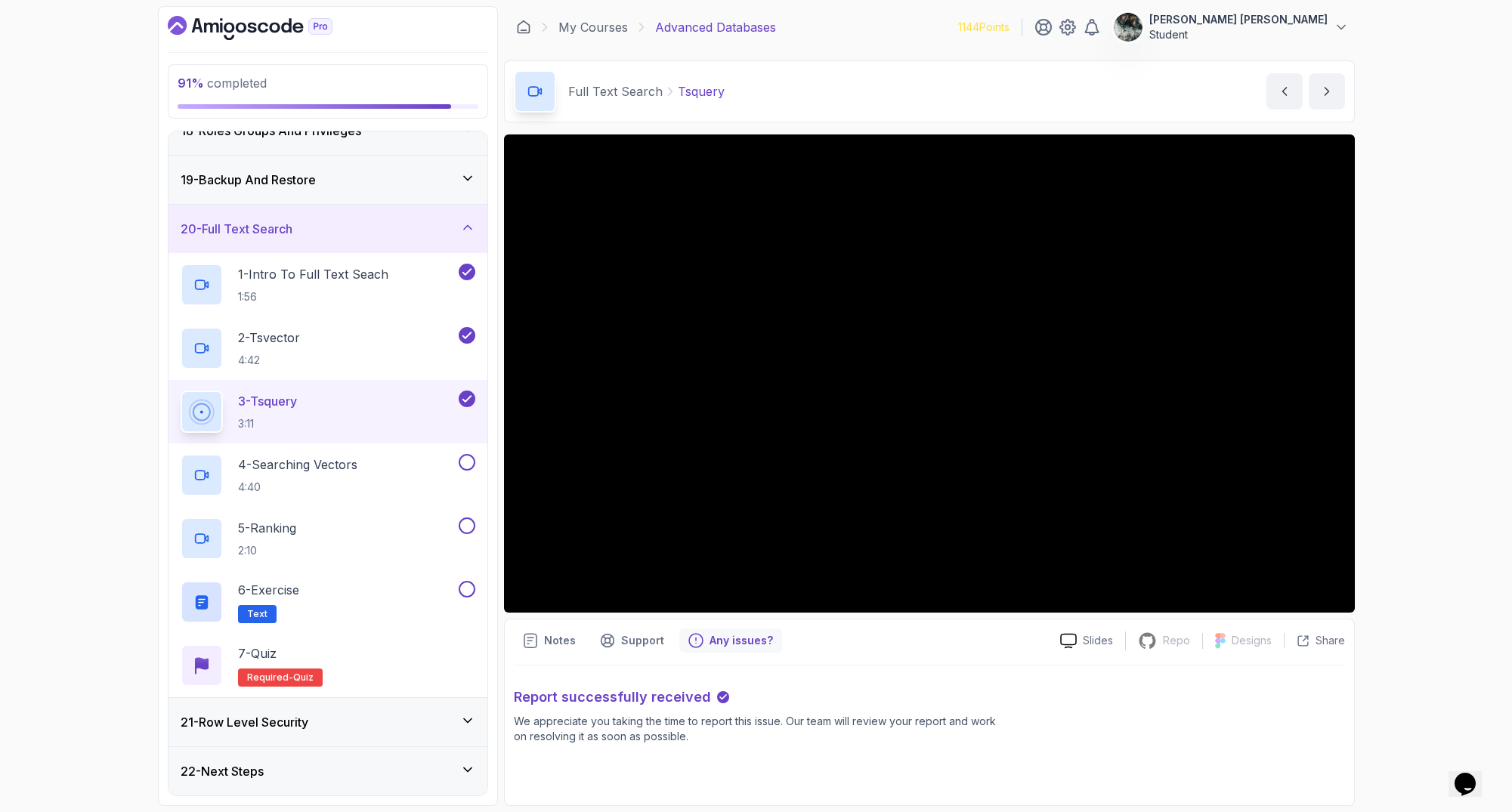
scroll to position [0, 0]
click at [325, 449] on div "4 - Searching Vectors 4:40" at bounding box center [328, 475] width 319 height 63
click at [370, 468] on div "4 - Searching Vectors 4:40" at bounding box center [318, 476] width 275 height 43
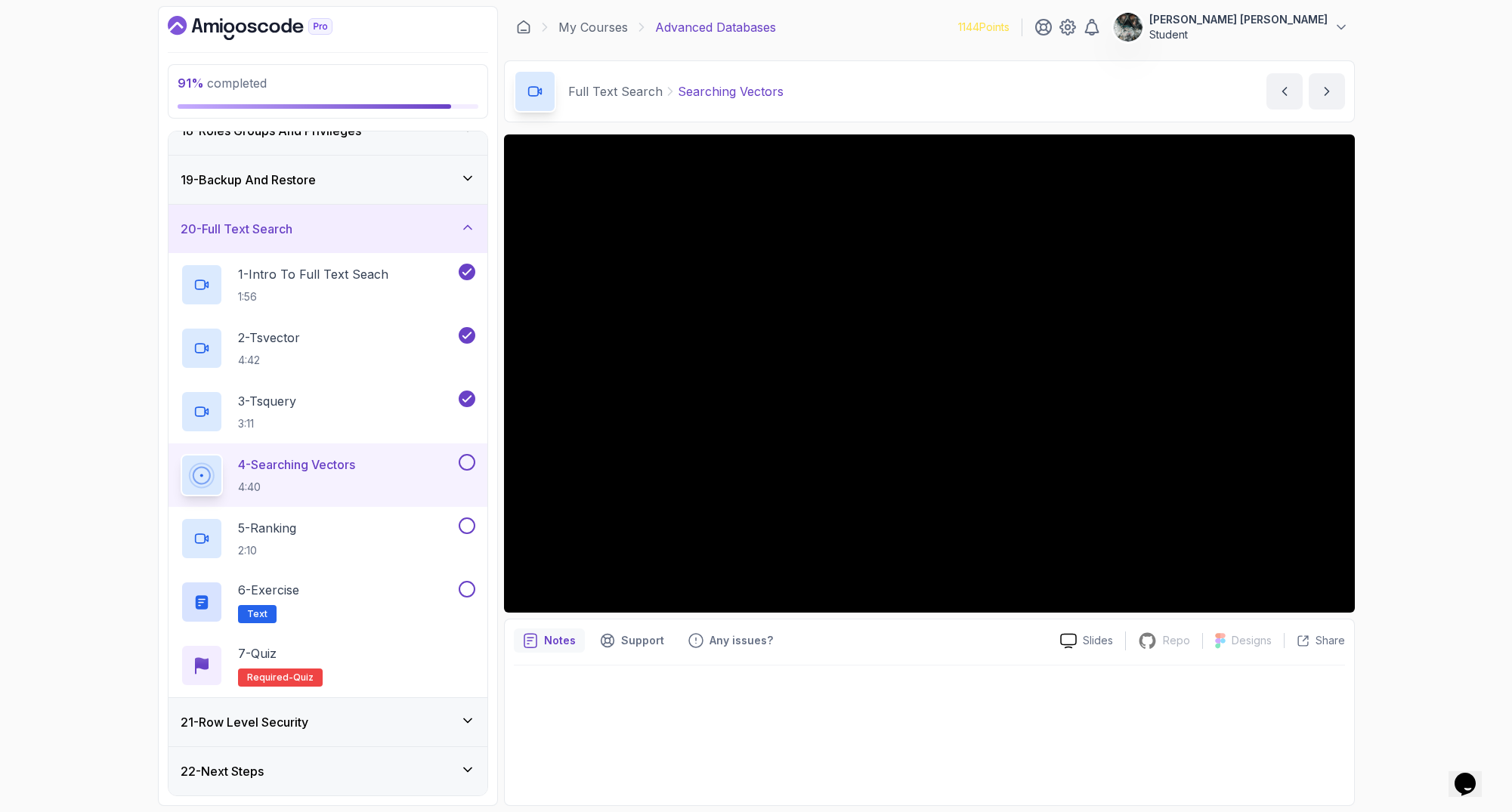
click at [467, 460] on button at bounding box center [467, 462] width 17 height 17
click at [303, 531] on div "5 - Ranking 2:10" at bounding box center [318, 539] width 275 height 43
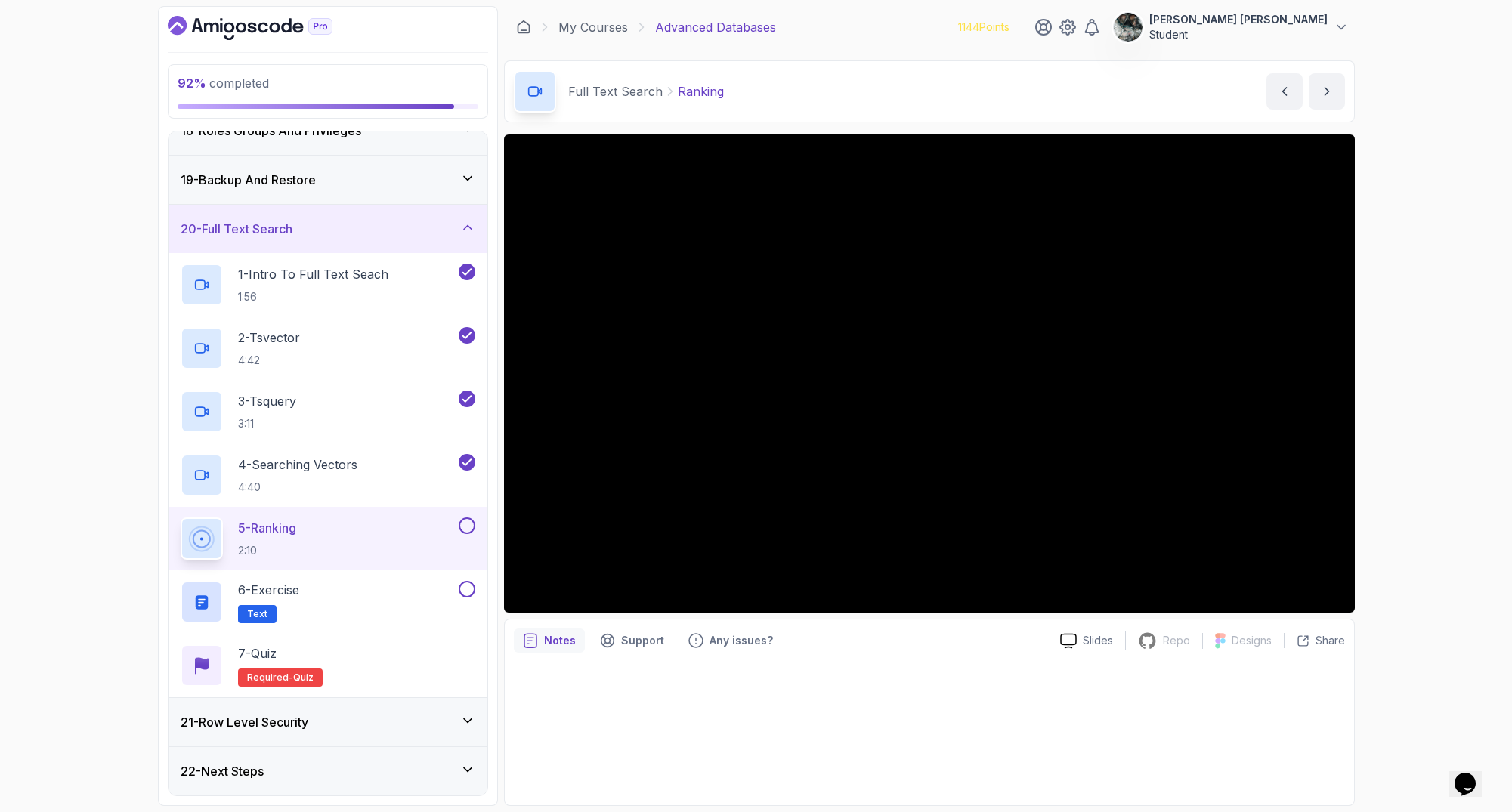
click at [466, 523] on button at bounding box center [467, 525] width 17 height 17
click at [463, 587] on button at bounding box center [467, 588] width 17 height 17
click at [318, 599] on div "6 - Exercise Text" at bounding box center [318, 602] width 275 height 43
click at [337, 666] on div "7 - Quiz Required- quiz" at bounding box center [328, 666] width 295 height 43
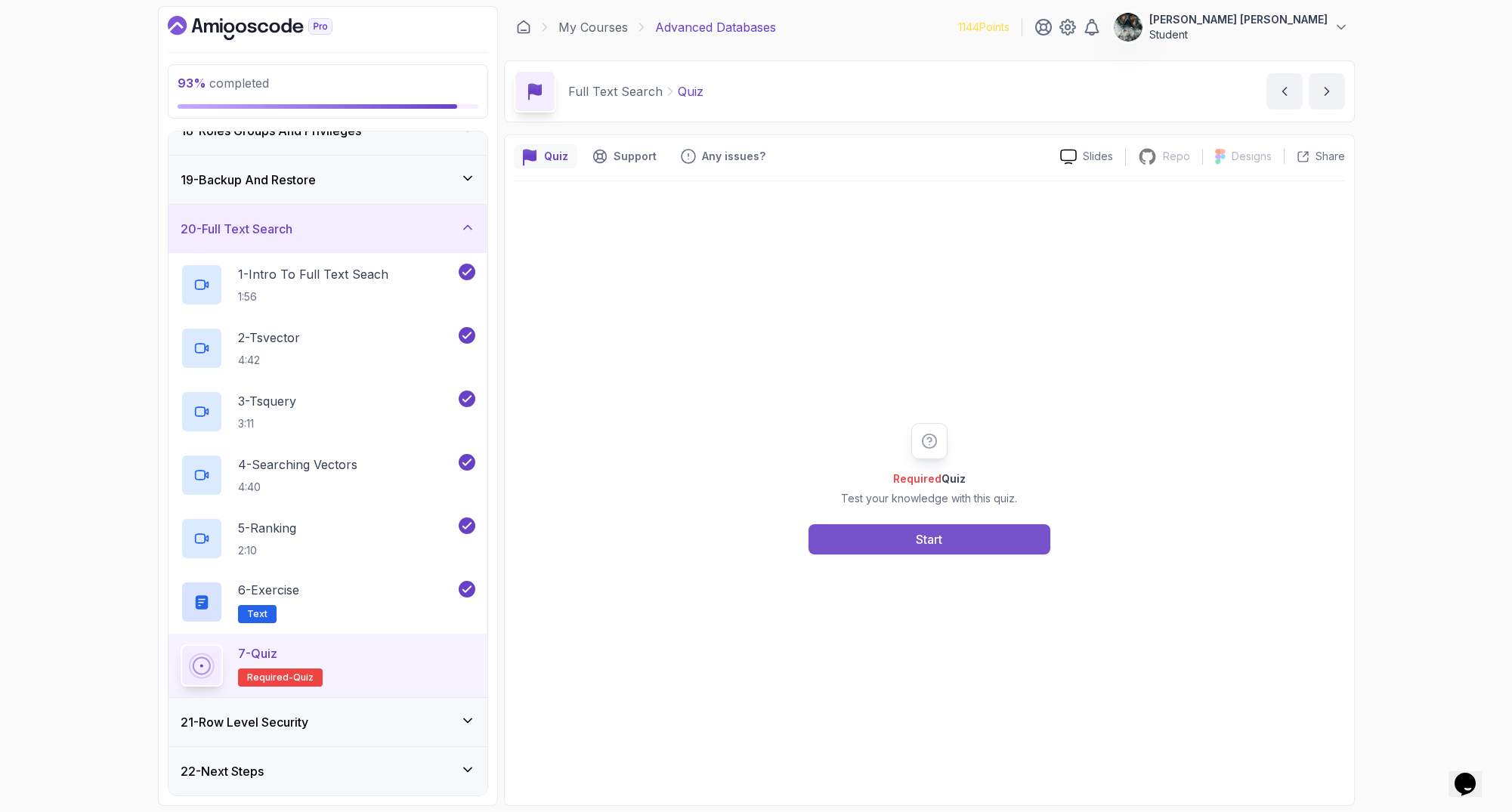
click at [904, 544] on button "Start" at bounding box center [929, 539] width 242 height 30
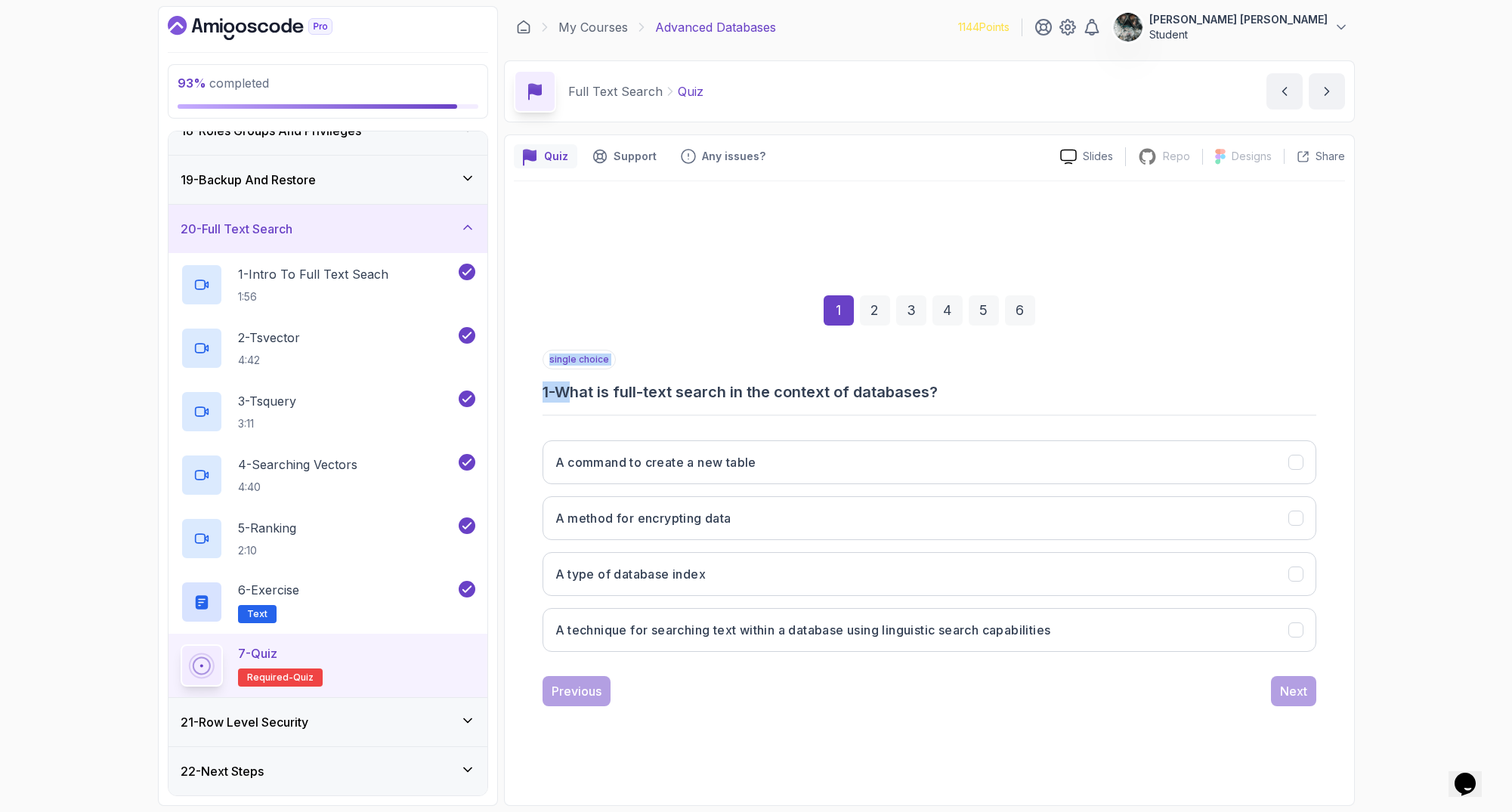
drag, startPoint x: 663, startPoint y: 390, endPoint x: 961, endPoint y: 406, distance: 298.4
click at [949, 406] on div "single choice 1 - What is full-text search in the context of databases? A comma…" at bounding box center [929, 507] width 773 height 314
click at [961, 406] on div "single choice 1 - What is full-text search in the context of databases? A comma…" at bounding box center [929, 507] width 773 height 314
click at [626, 623] on h3 "A technique for searching text within a database using linguistic search capabi…" at bounding box center [803, 630] width 495 height 18
click at [1310, 686] on button "Next" at bounding box center [1293, 691] width 45 height 30
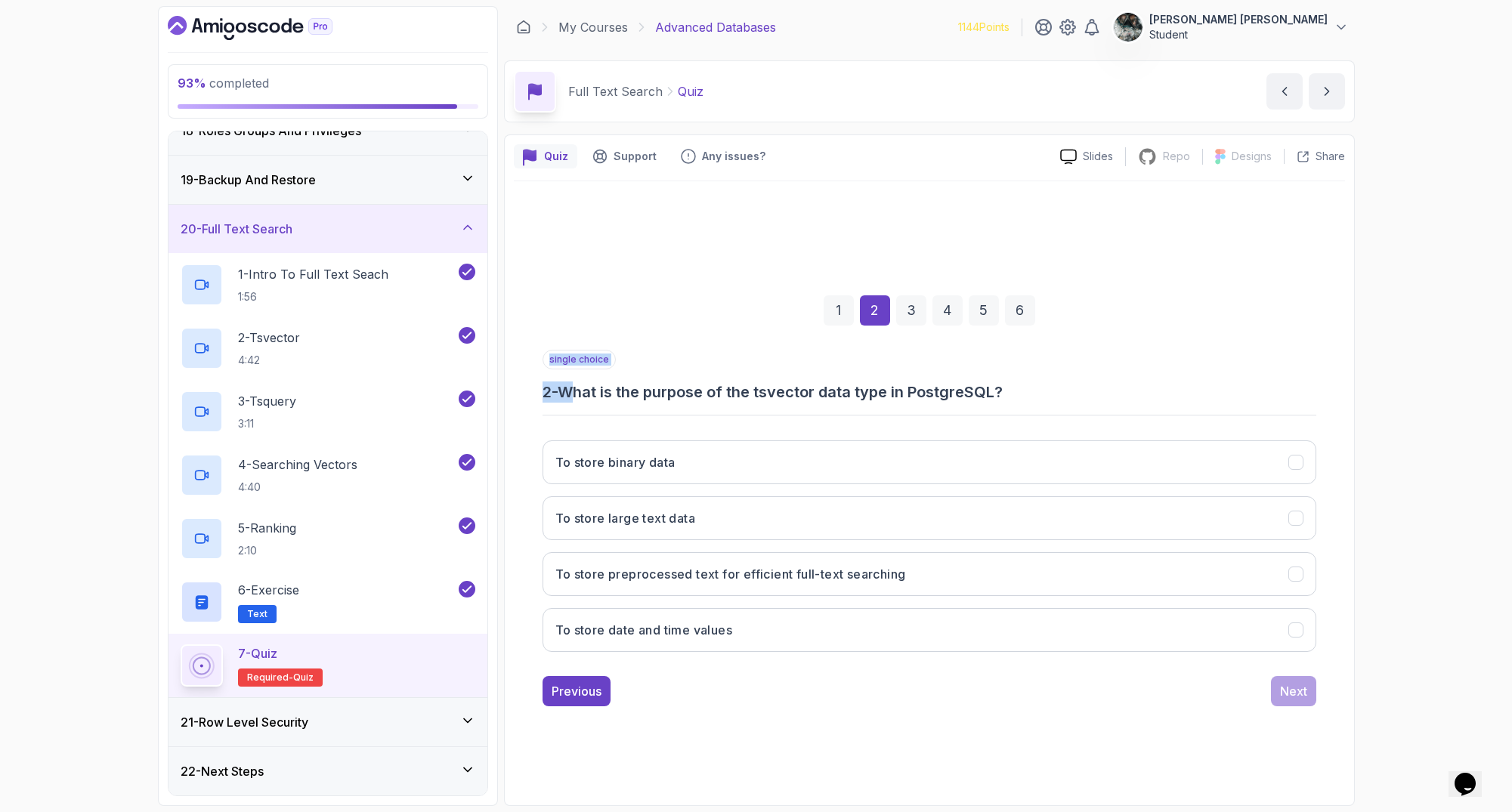
drag, startPoint x: 580, startPoint y: 389, endPoint x: 1127, endPoint y: 405, distance: 547.2
click at [1122, 406] on div "single choice 2 - What is the purpose of the tsvector data type in PostgreSQL? …" at bounding box center [929, 507] width 773 height 314
click at [1127, 405] on div "single choice 2 - What is the purpose of the tsvector data type in PostgreSQL? …" at bounding box center [929, 507] width 773 height 314
drag, startPoint x: 1032, startPoint y: 392, endPoint x: 764, endPoint y: 393, distance: 268.0
click at [784, 393] on h3 "2 - What is the purpose of the tsvector data type in PostgreSQL?" at bounding box center [929, 392] width 773 height 21
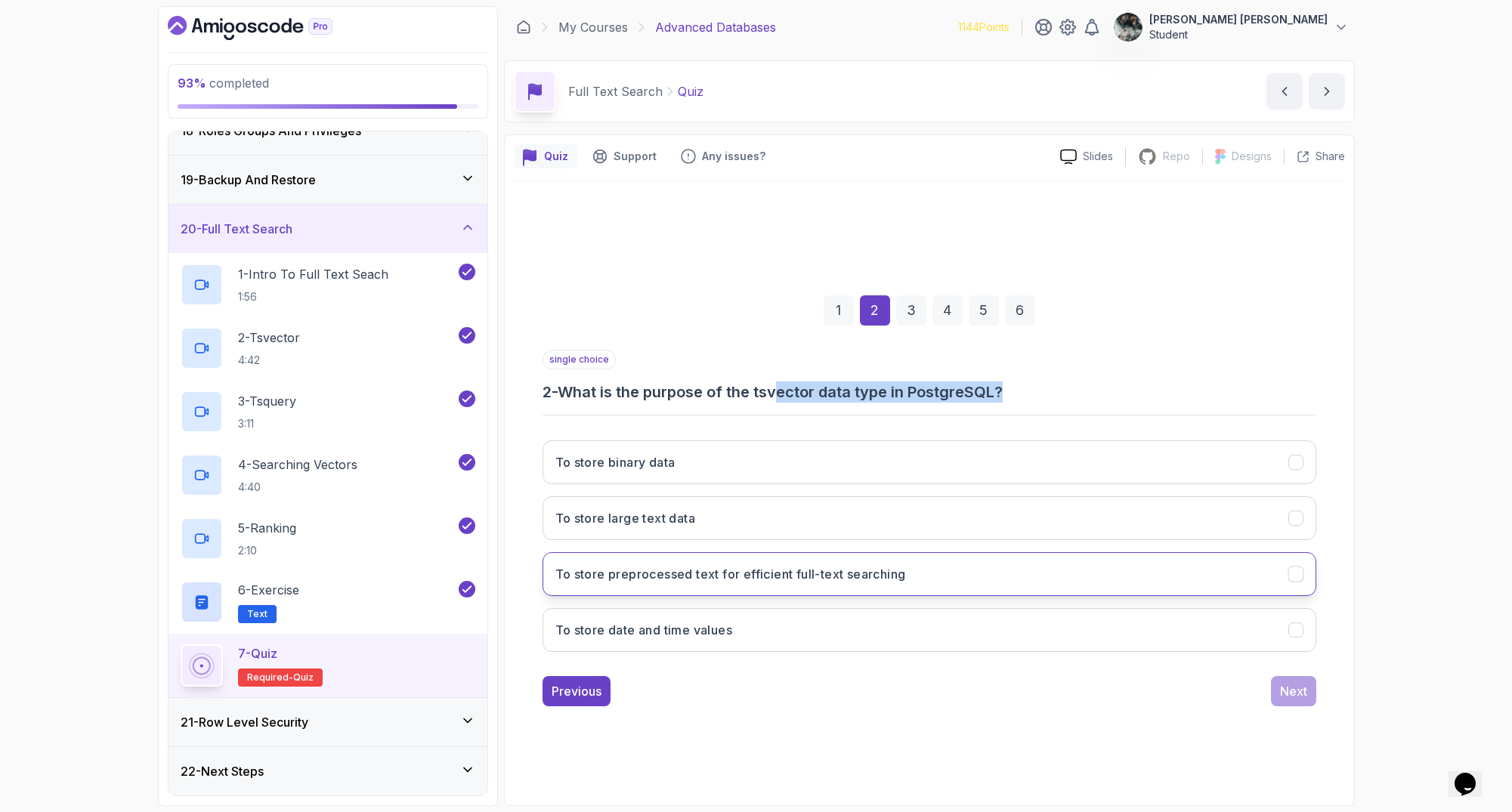
click at [615, 589] on button "To store preprocessed text for efficient full-text searching" at bounding box center [929, 573] width 773 height 43
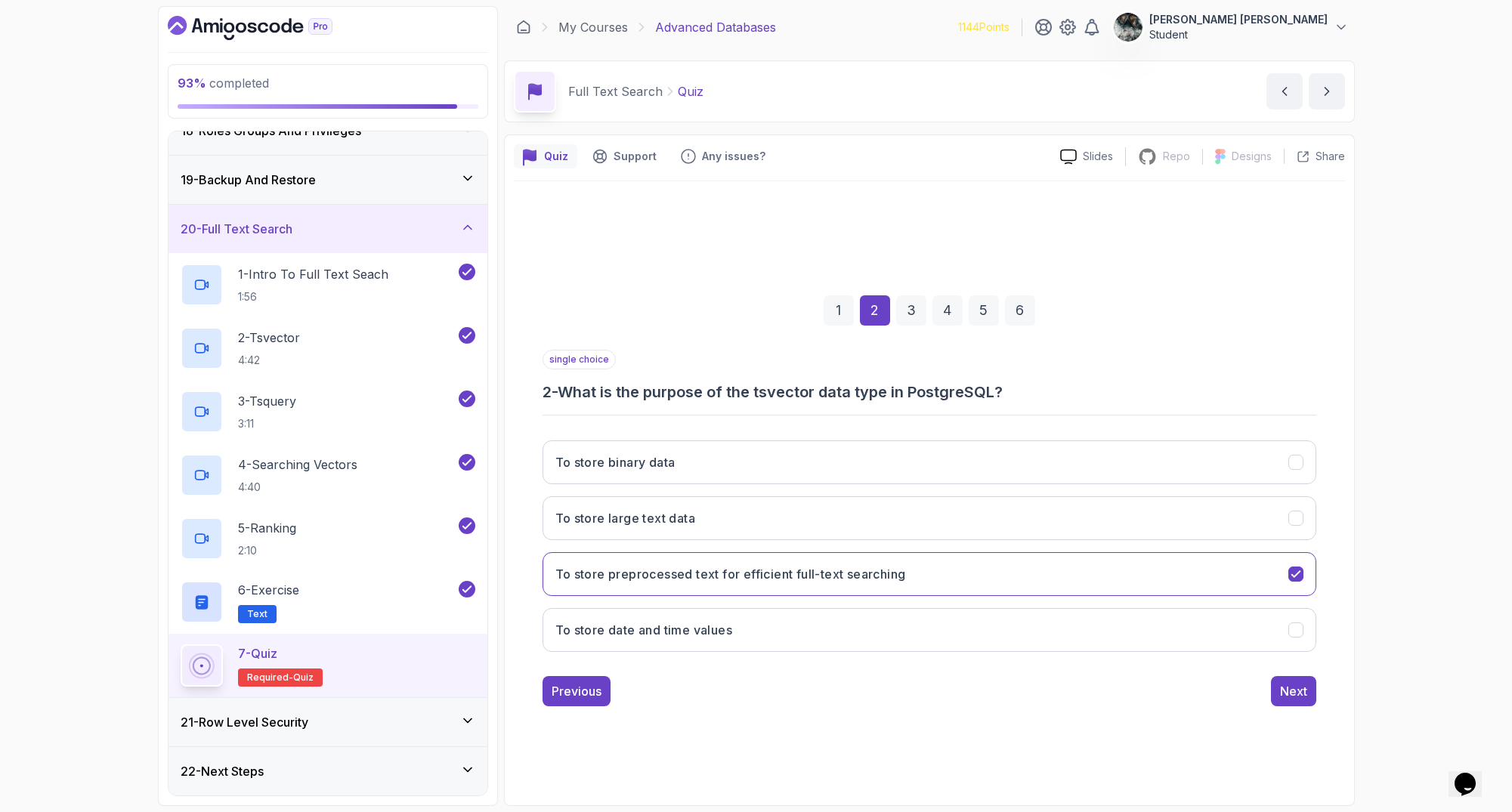
click at [1193, 730] on div "1 2 3 4 5 6 single choice 2 - What is the purpose of the tsvector data type in …" at bounding box center [929, 489] width 831 height 615
click at [1299, 682] on div "Next" at bounding box center [1293, 691] width 27 height 18
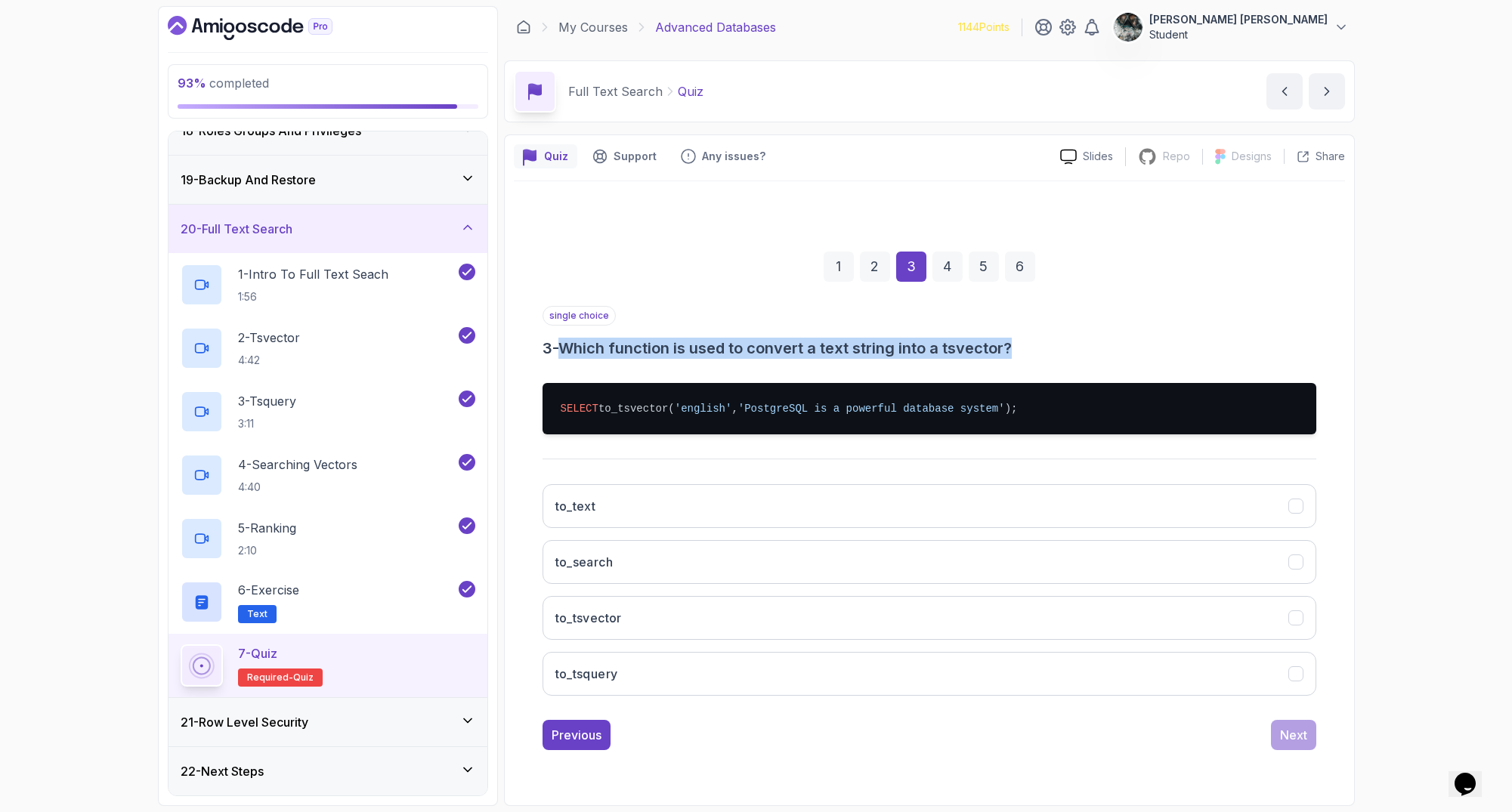
drag, startPoint x: 554, startPoint y: 345, endPoint x: 1096, endPoint y: 352, distance: 542.0
click at [1093, 354] on h3 "3 - Which function is used to convert a text string into a tsvector?" at bounding box center [929, 348] width 773 height 21
click at [1096, 352] on h3 "3 - Which function is used to convert a text string into a tsvector?" at bounding box center [929, 348] width 773 height 21
drag, startPoint x: 1029, startPoint y: 348, endPoint x: 841, endPoint y: 349, distance: 188.0
click at [841, 349] on h3 "3 - Which function is used to convert a text string into a tsvector?" at bounding box center [929, 348] width 773 height 21
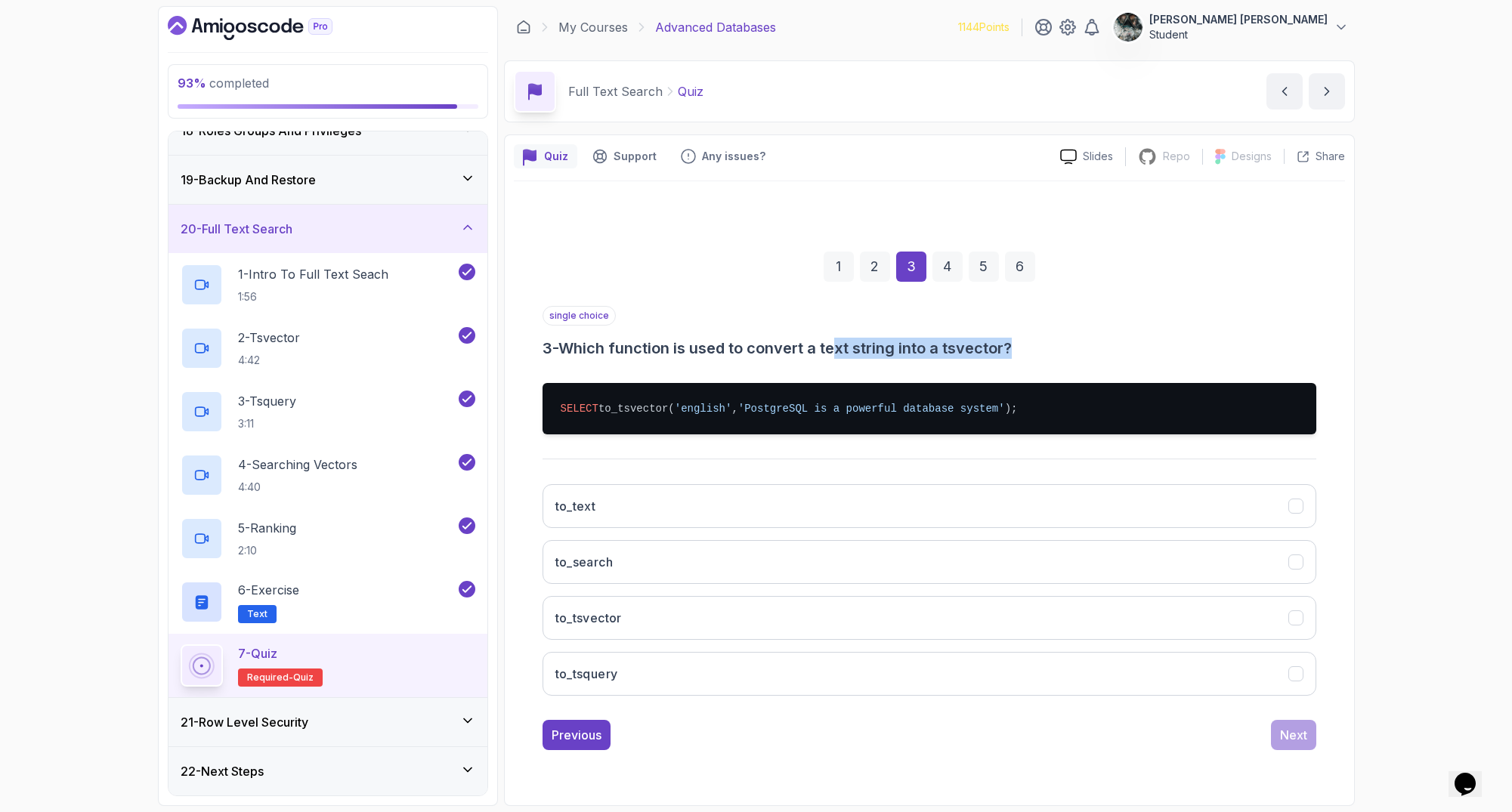
click at [841, 349] on h3 "3 - Which function is used to convert a text string into a tsvector?" at bounding box center [929, 348] width 773 height 21
click at [679, 615] on button "to_tsvector" at bounding box center [929, 618] width 773 height 43
click at [1298, 733] on div "Next" at bounding box center [1293, 735] width 27 height 18
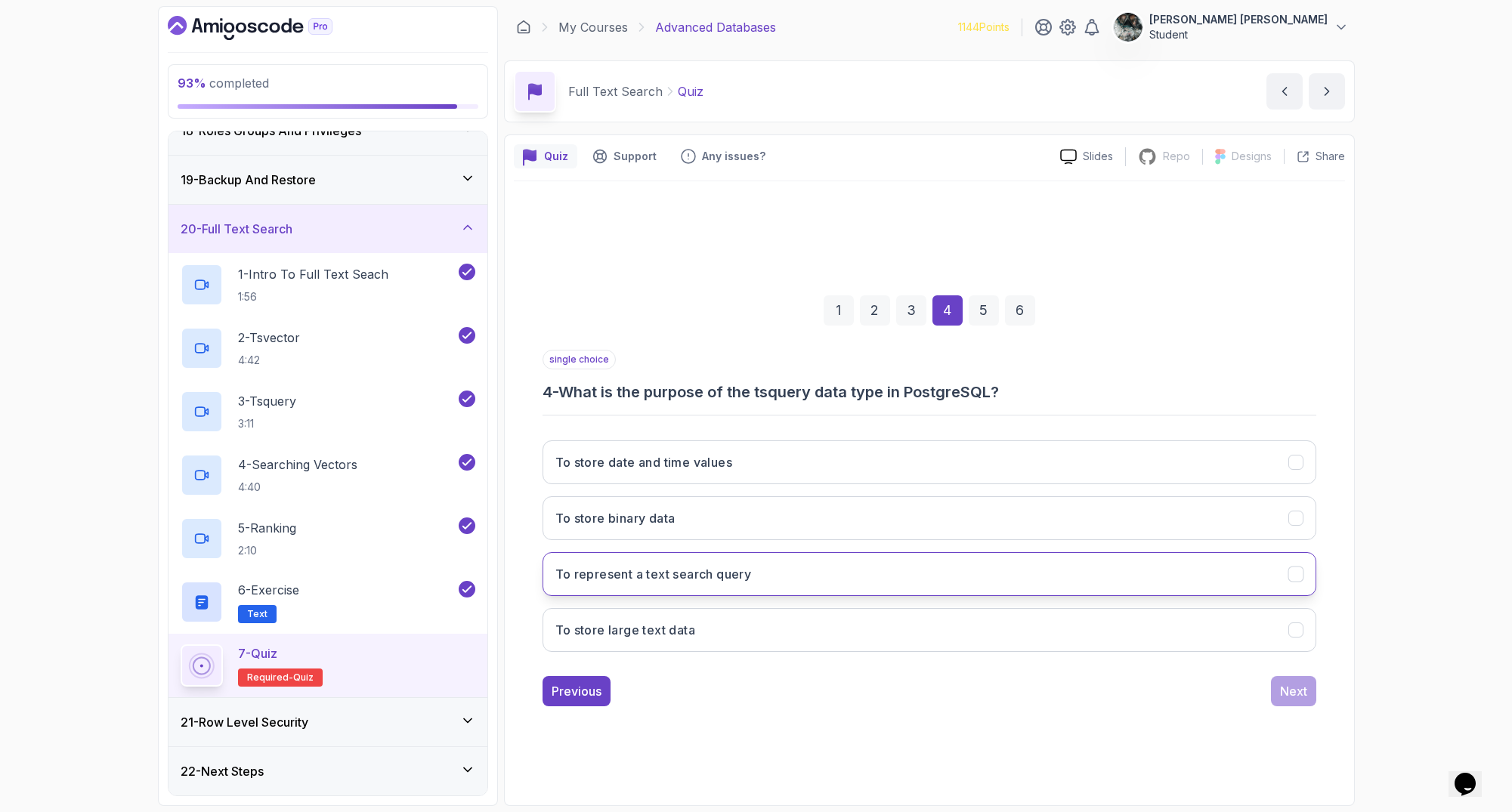
click at [741, 577] on h3 "To represent a text search query" at bounding box center [653, 573] width 197 height 18
drag, startPoint x: 1281, startPoint y: 696, endPoint x: 1283, endPoint y: 704, distance: 8.2
click at [1281, 696] on div "Next" at bounding box center [1293, 691] width 27 height 18
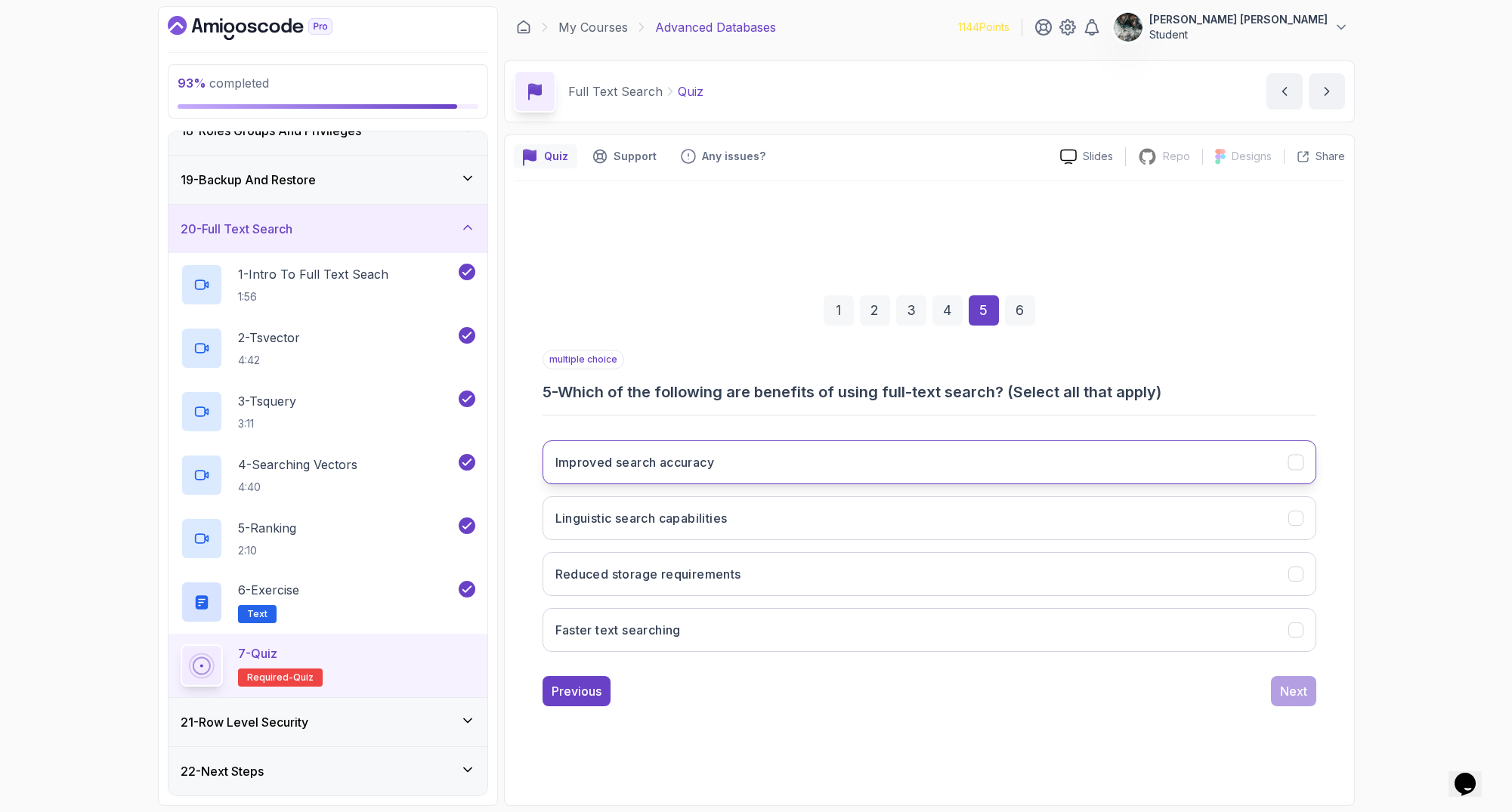
click at [739, 469] on button "Improved search accuracy" at bounding box center [929, 462] width 773 height 43
click at [747, 524] on button "Linguistic search capabilities" at bounding box center [929, 517] width 773 height 43
click at [696, 638] on button "Faster text searching" at bounding box center [929, 630] width 773 height 43
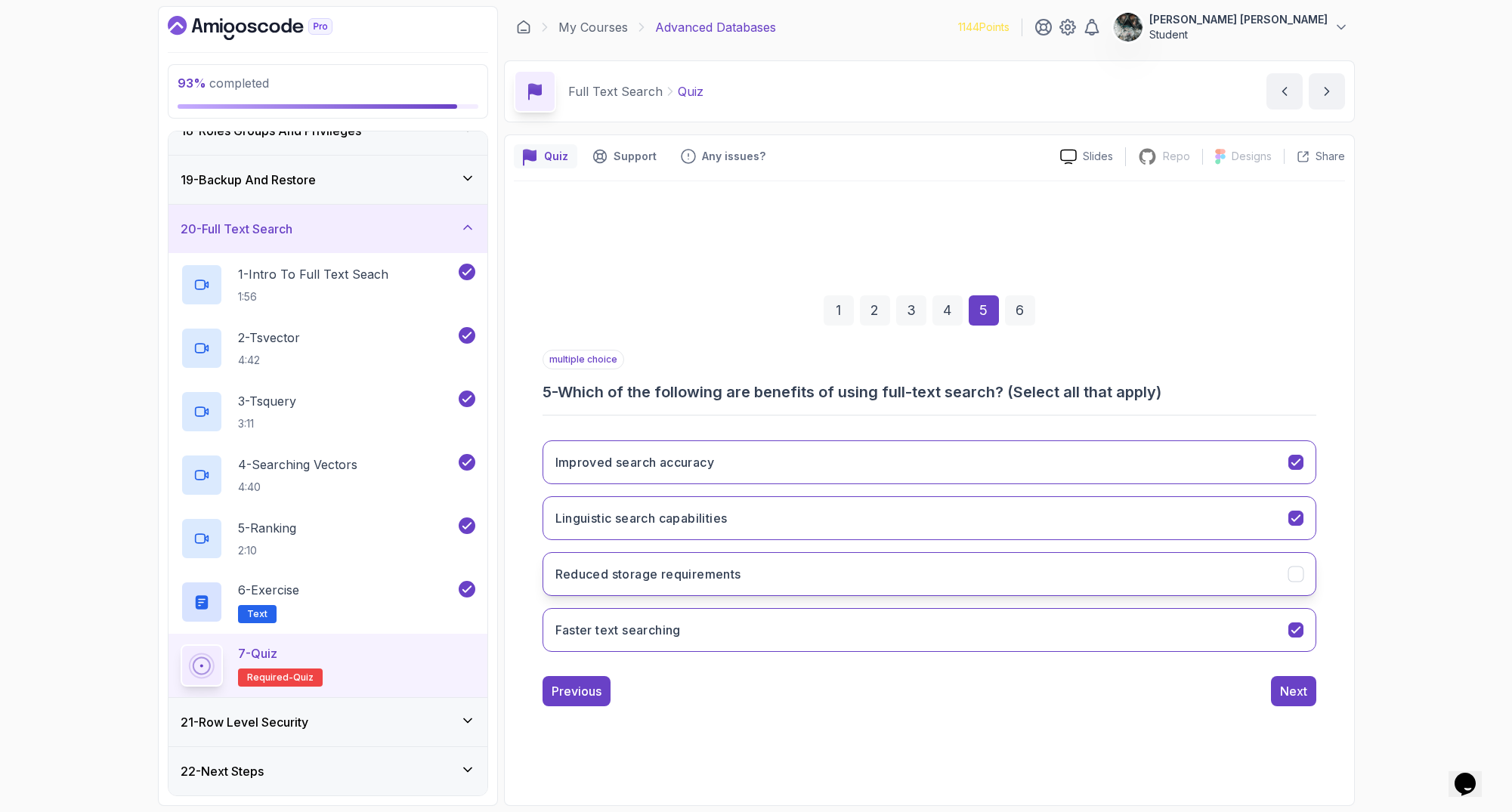
click at [1146, 587] on button "Reduced storage requirements" at bounding box center [929, 573] width 773 height 43
click at [1303, 684] on button "Next" at bounding box center [1293, 691] width 45 height 30
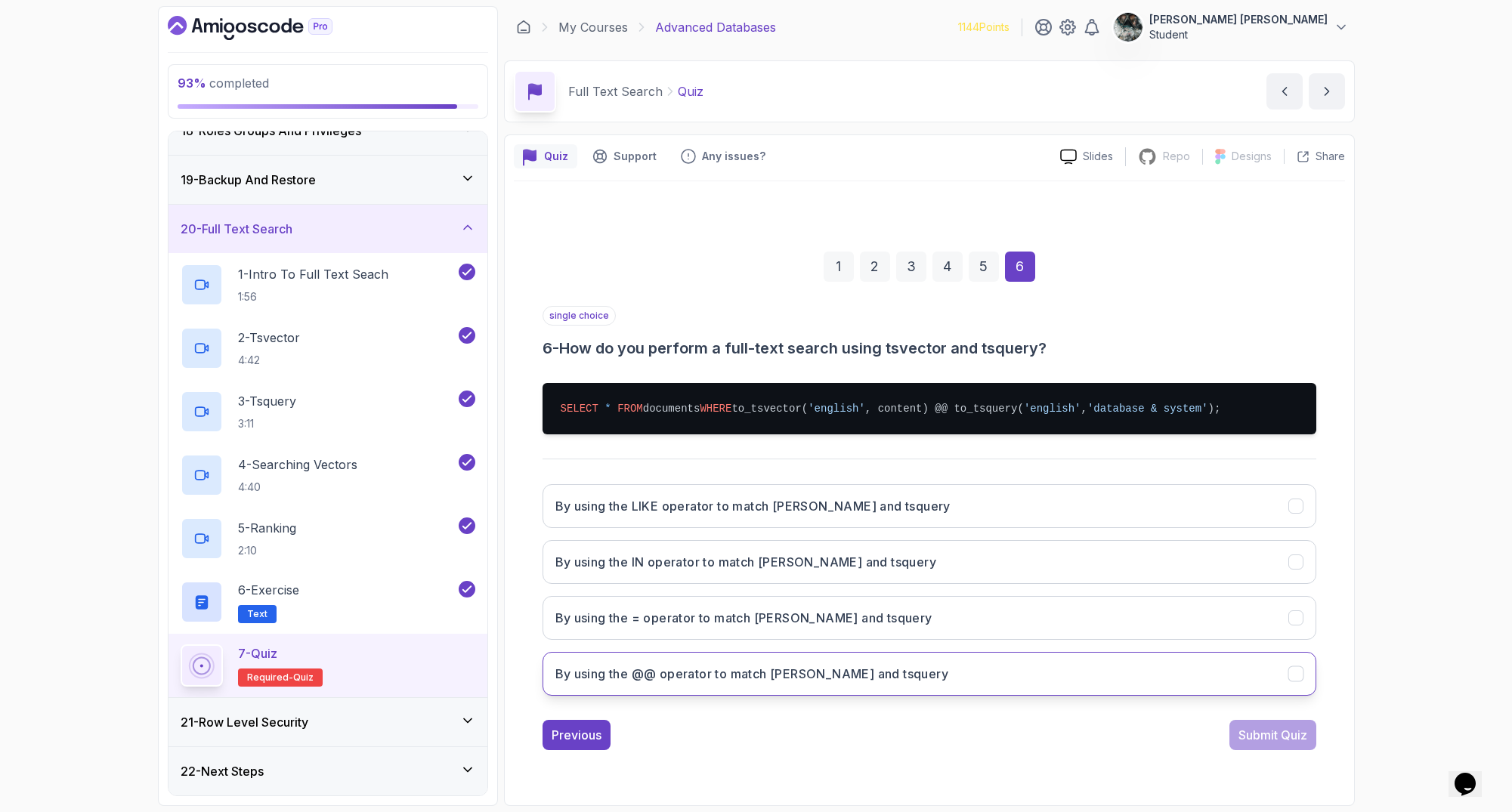
click at [643, 682] on h3 "By using the @@ operator to match tsvector and tsquery" at bounding box center [752, 674] width 393 height 18
click at [1250, 738] on div "Submit Quiz" at bounding box center [1273, 735] width 69 height 18
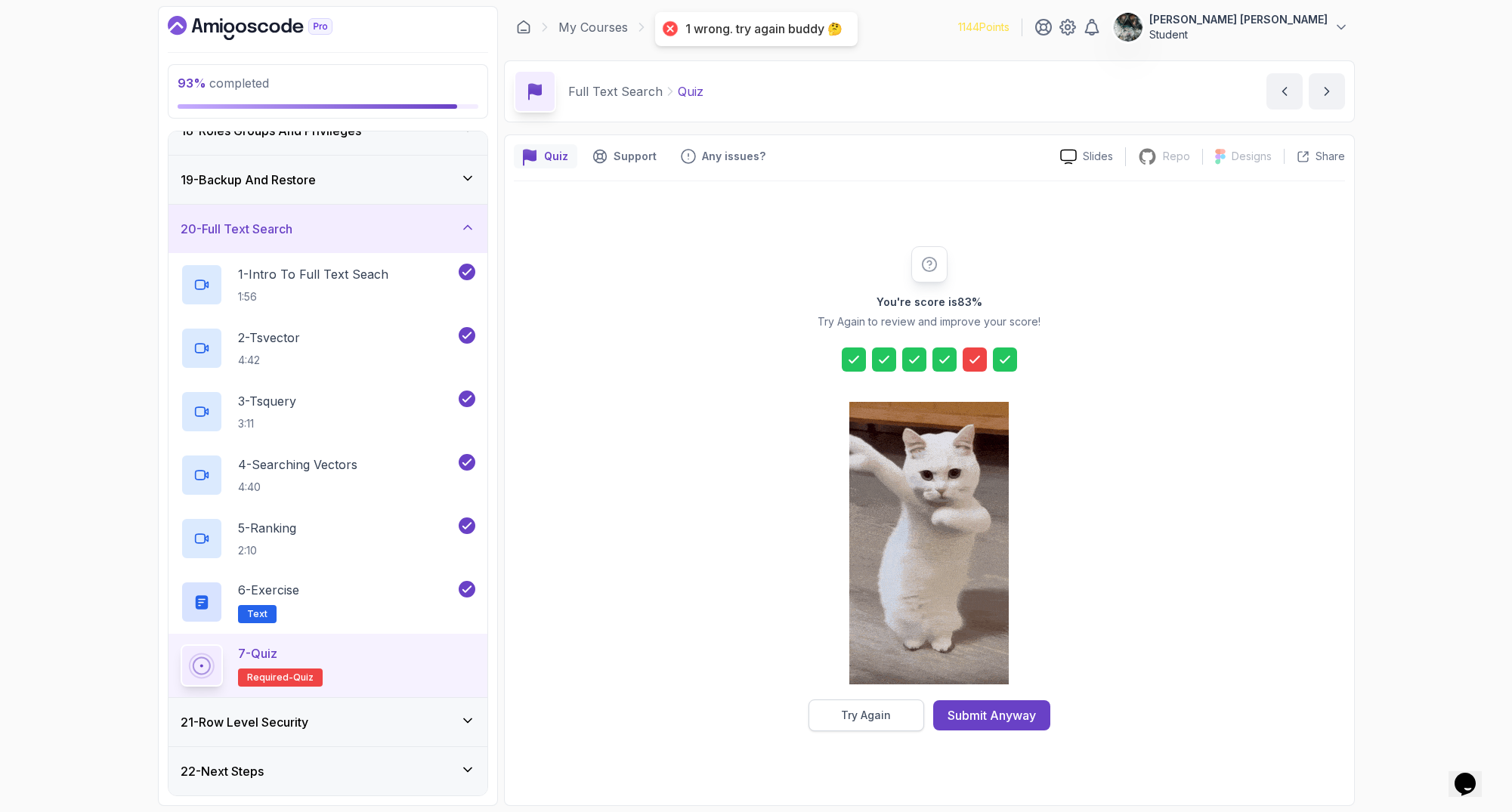
click at [885, 720] on div "Try Again" at bounding box center [865, 715] width 50 height 15
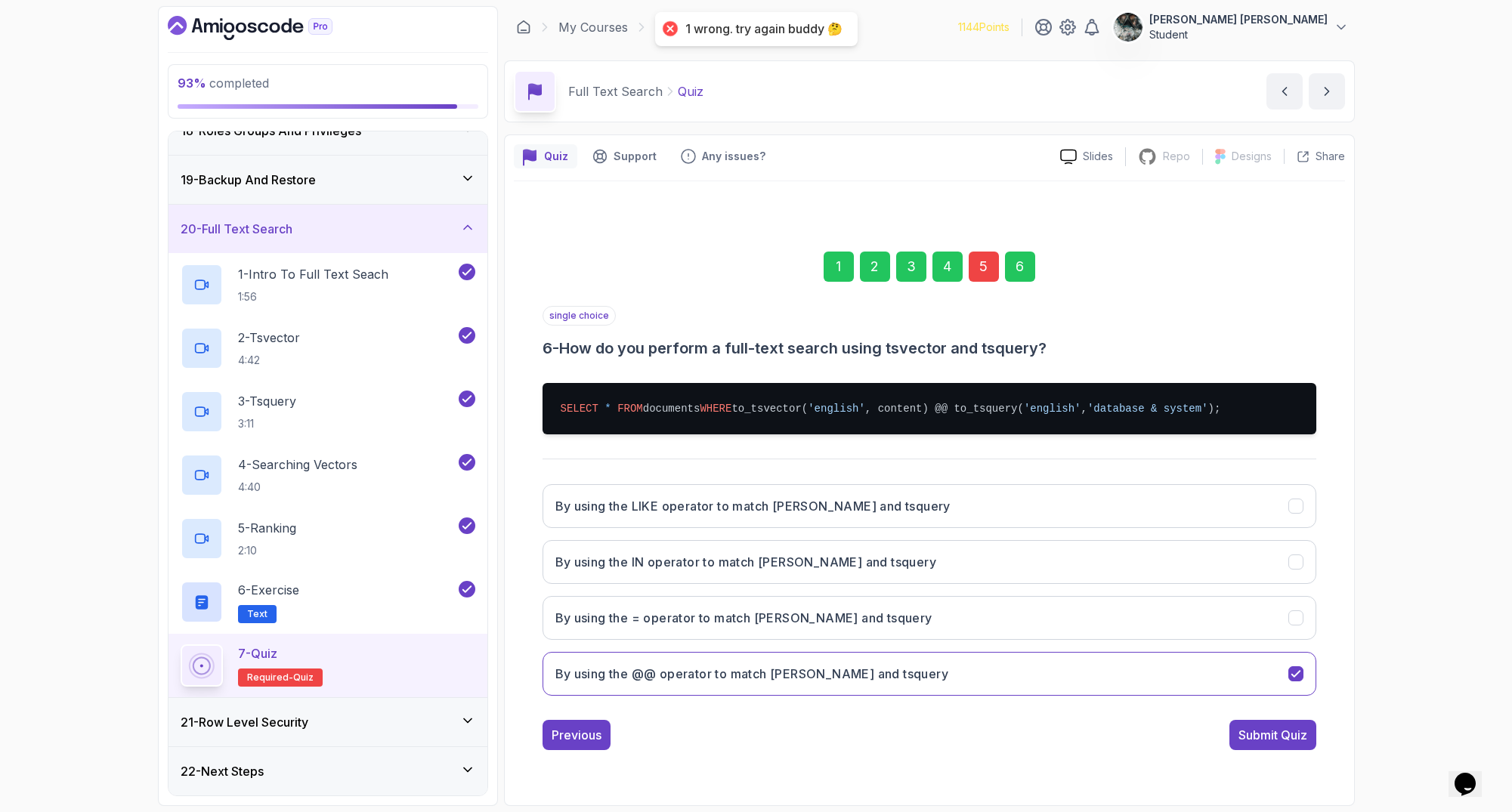
click at [984, 269] on div "5" at bounding box center [984, 266] width 30 height 30
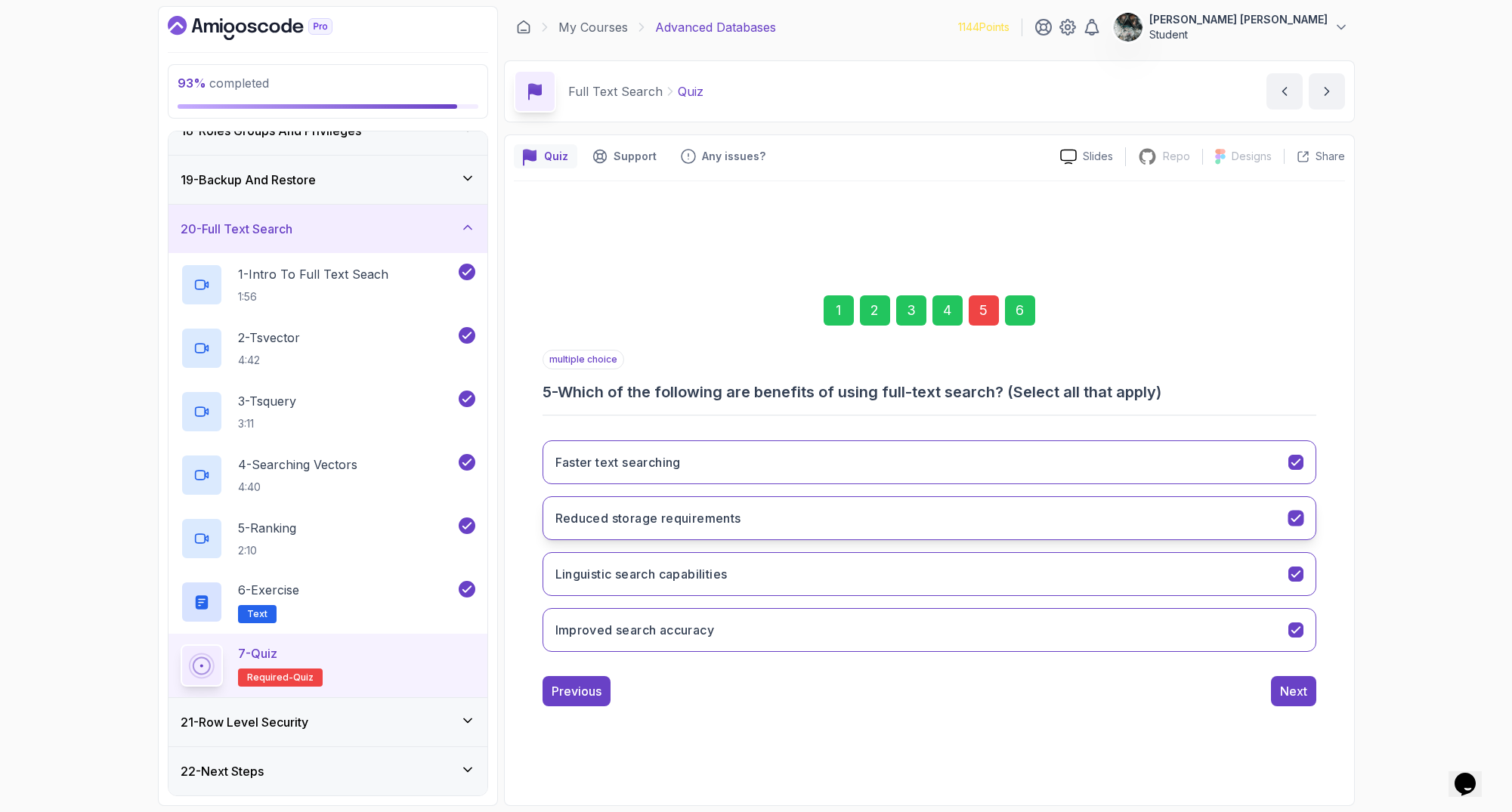
click at [653, 521] on h3 "Reduced storage requirements" at bounding box center [648, 518] width 186 height 18
click at [1293, 681] on button "Next" at bounding box center [1293, 691] width 45 height 30
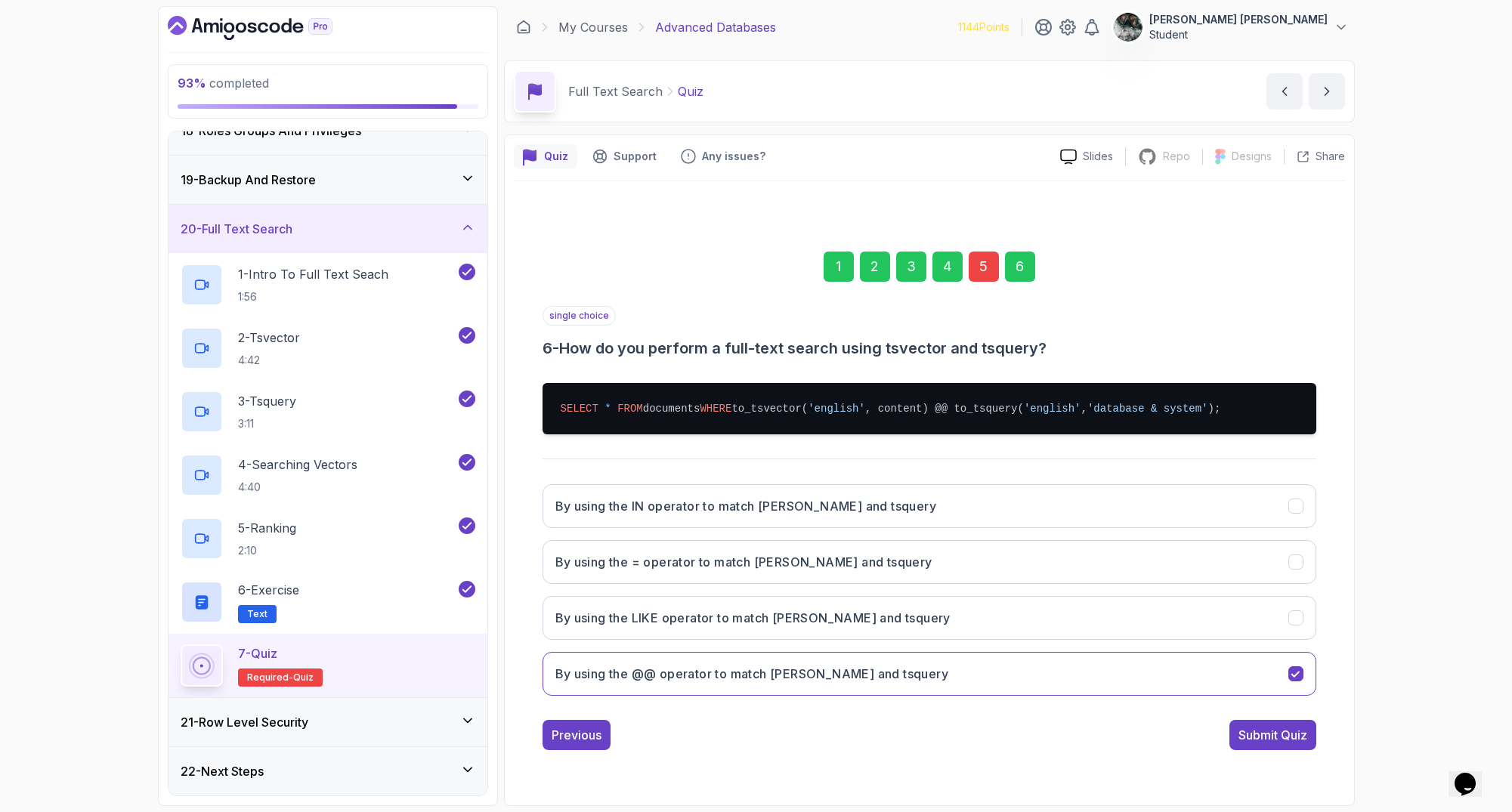
drag, startPoint x: 1296, startPoint y: 725, endPoint x: 1292, endPoint y: 733, distance: 8.9
click at [1292, 727] on div "Submit Quiz" at bounding box center [1273, 735] width 69 height 18
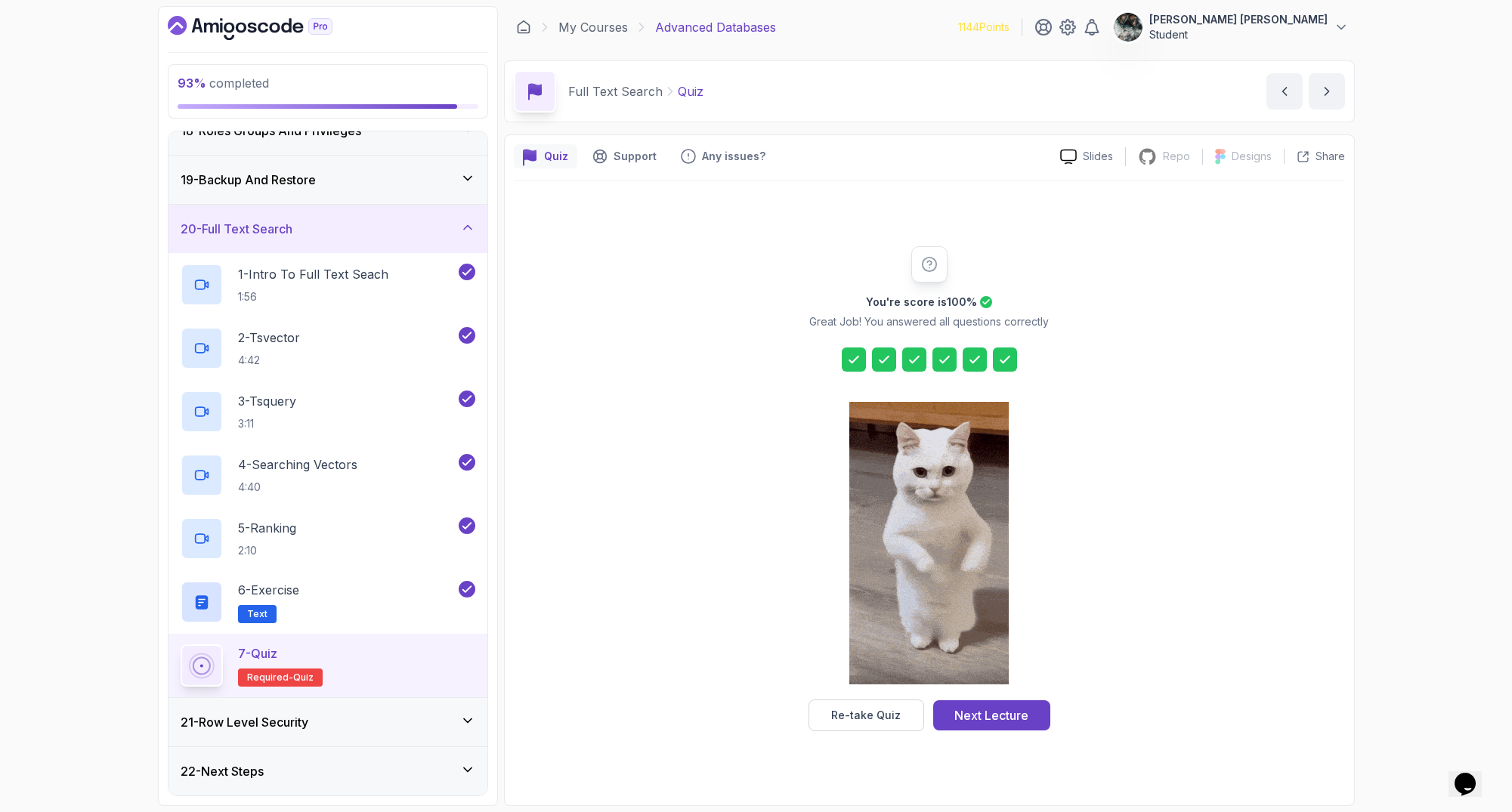
click at [980, 715] on div "Next Lecture" at bounding box center [991, 715] width 74 height 18
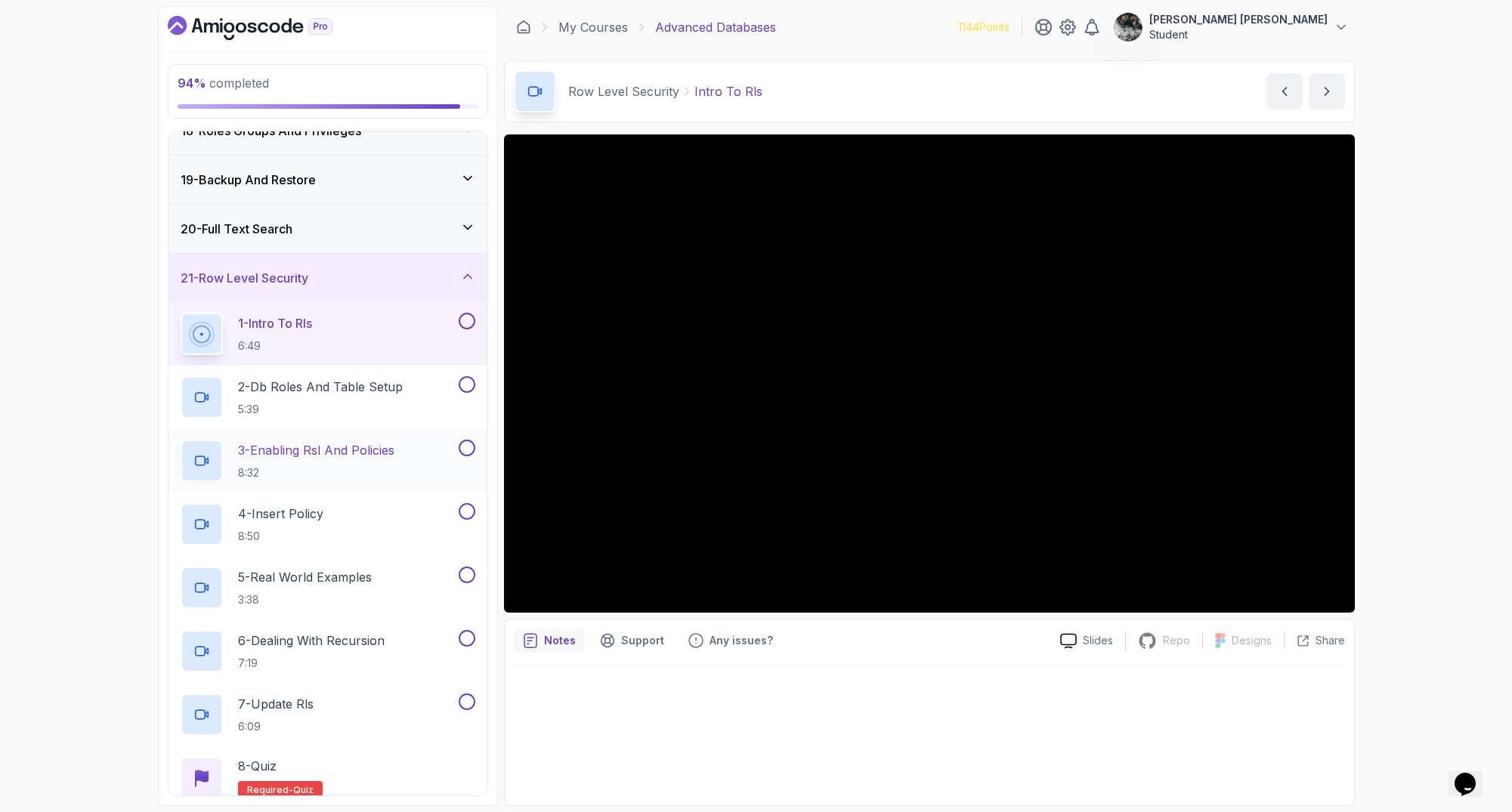
scroll to position [923, 0]
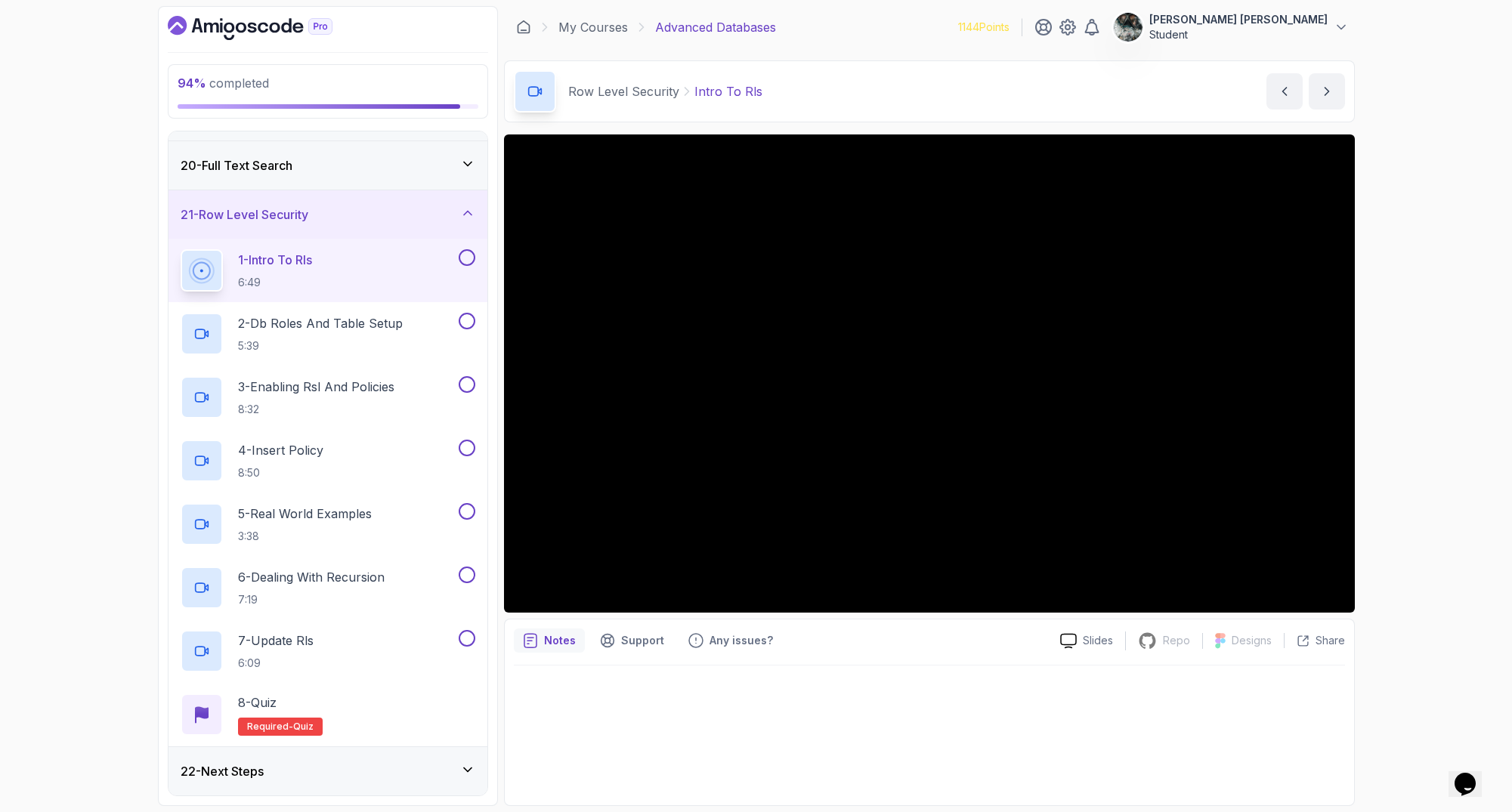
drag, startPoint x: 344, startPoint y: 222, endPoint x: 182, endPoint y: 212, distance: 162.3
click at [181, 212] on div "21 - Row Level Security" at bounding box center [328, 214] width 295 height 18
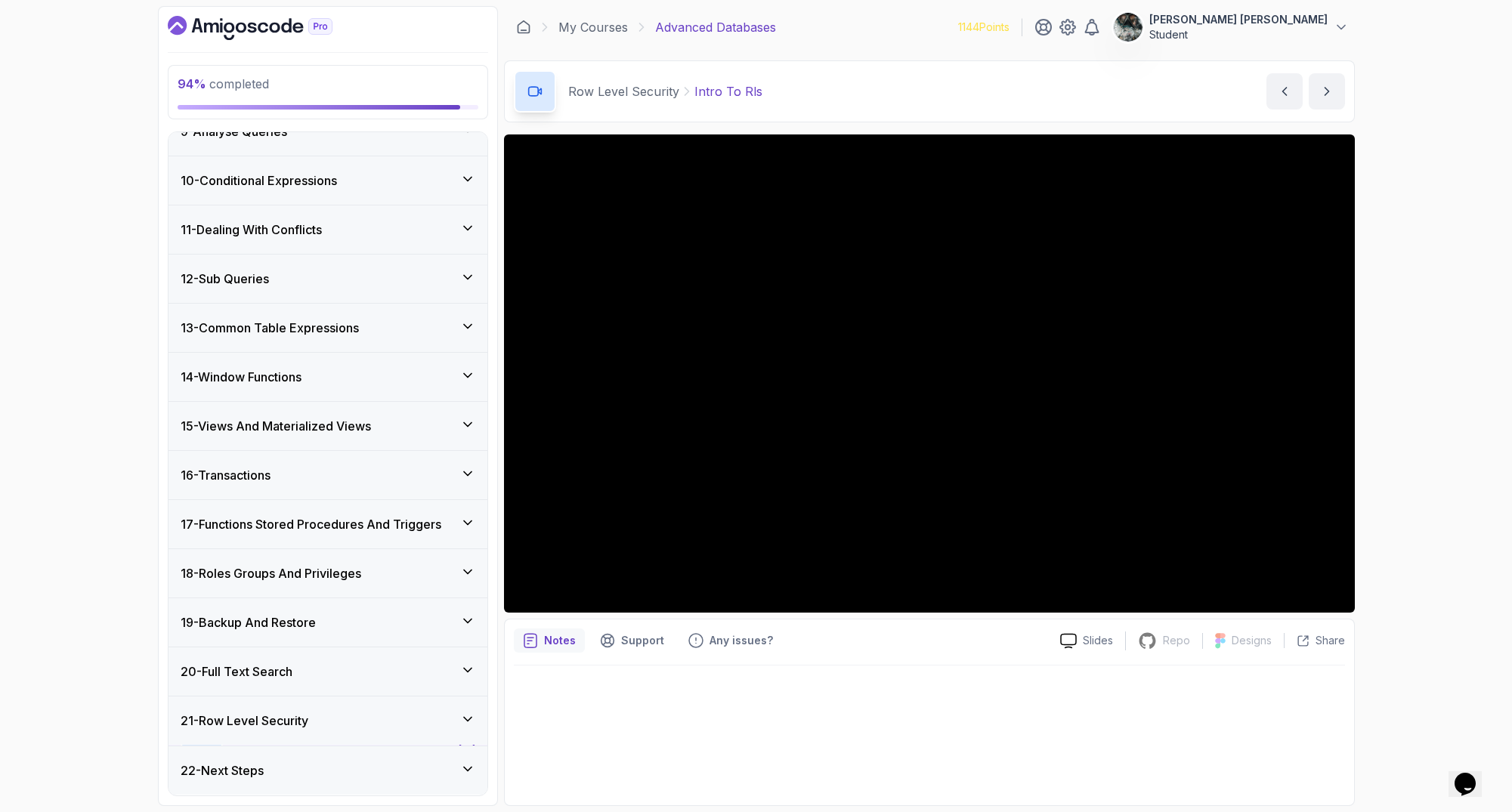
scroll to position [416, 0]
click at [288, 712] on div "21 - Row Level Security" at bounding box center [328, 722] width 319 height 48
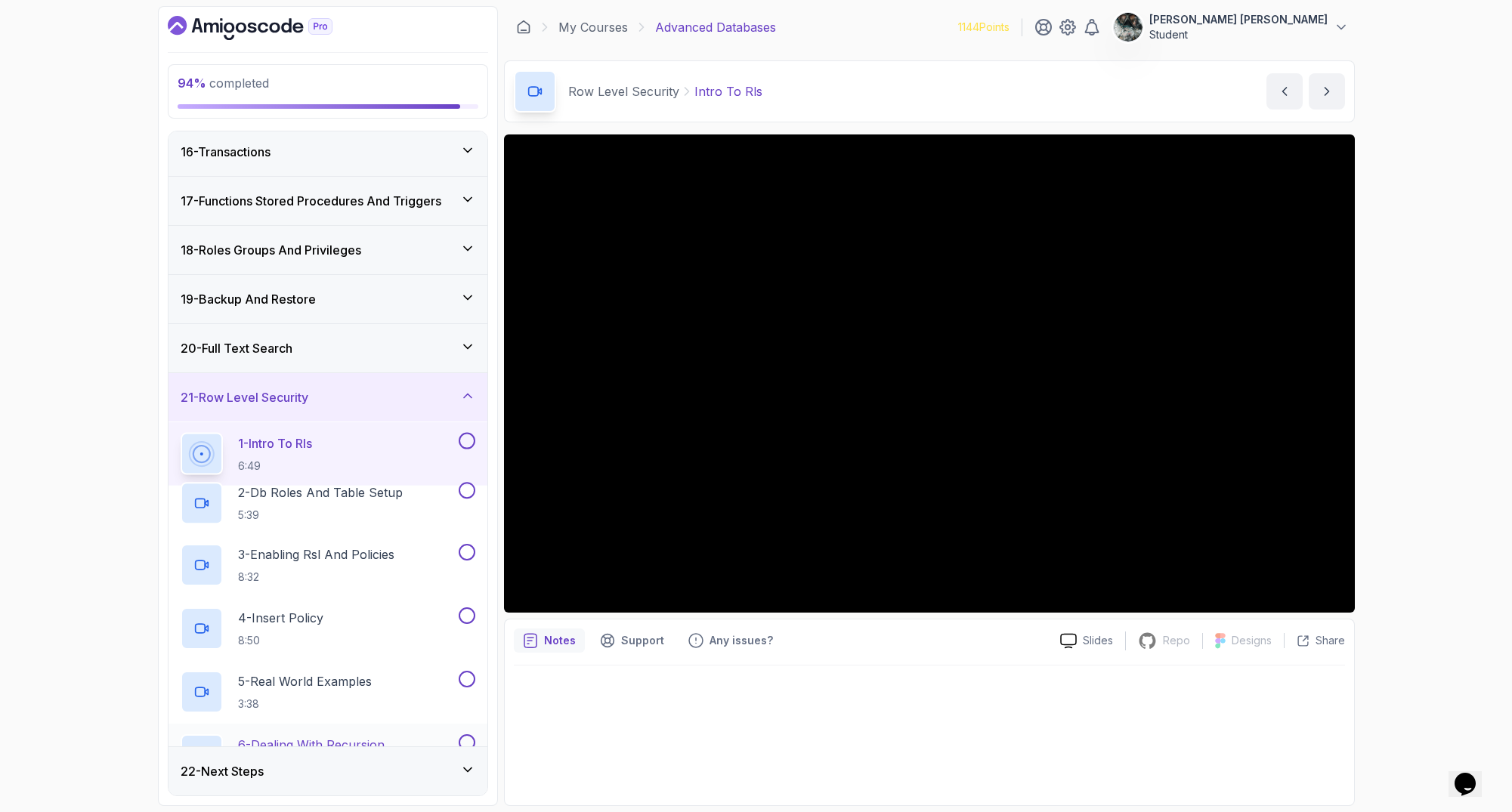
scroll to position [923, 0]
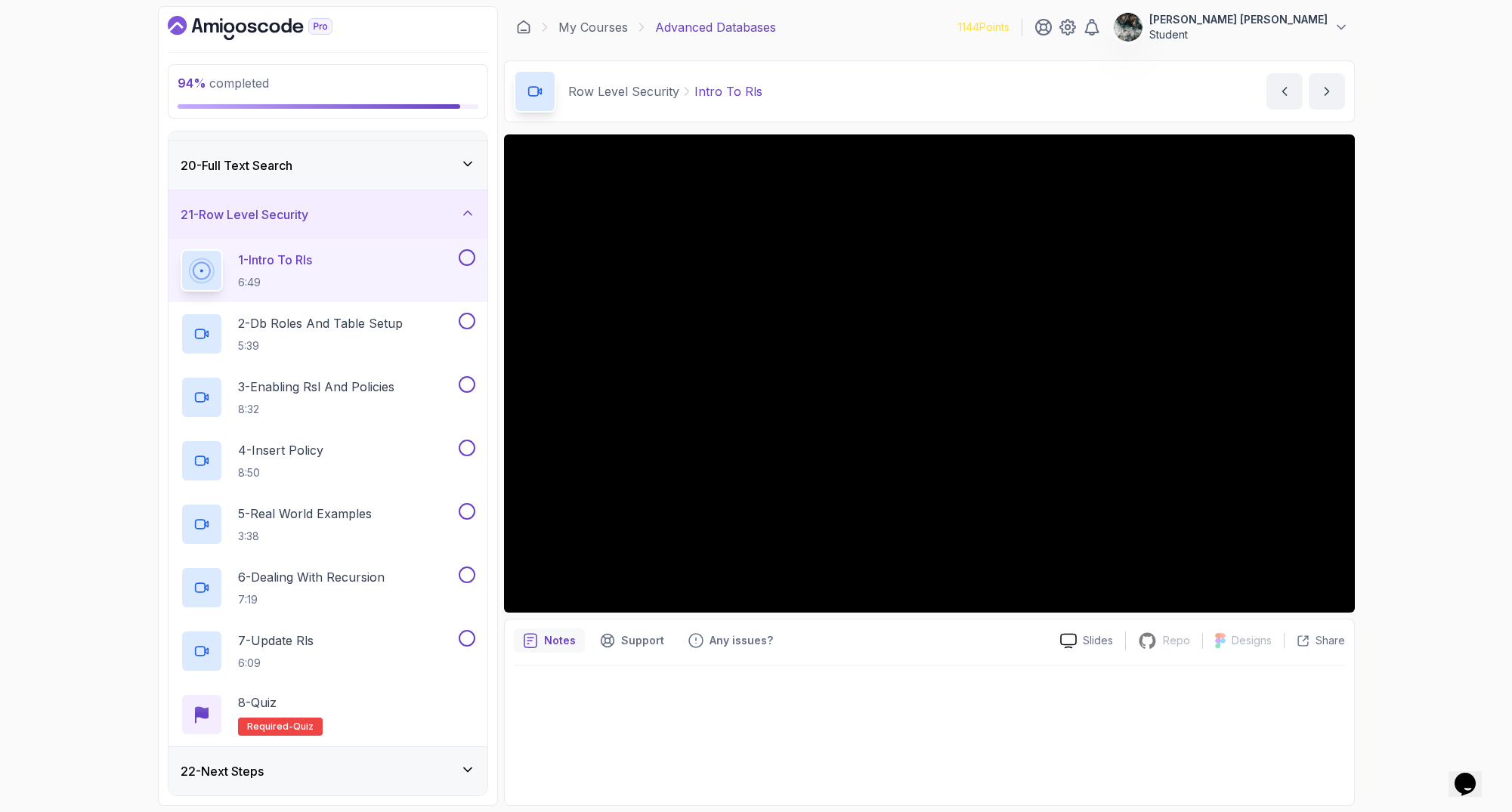
click at [302, 272] on h2 "1 - Intro To Rls 6:49" at bounding box center [275, 271] width 74 height 39
drag, startPoint x: 317, startPoint y: 212, endPoint x: 479, endPoint y: 199, distance: 162.5
click at [455, 222] on div "21 - Row Level Security" at bounding box center [328, 214] width 295 height 18
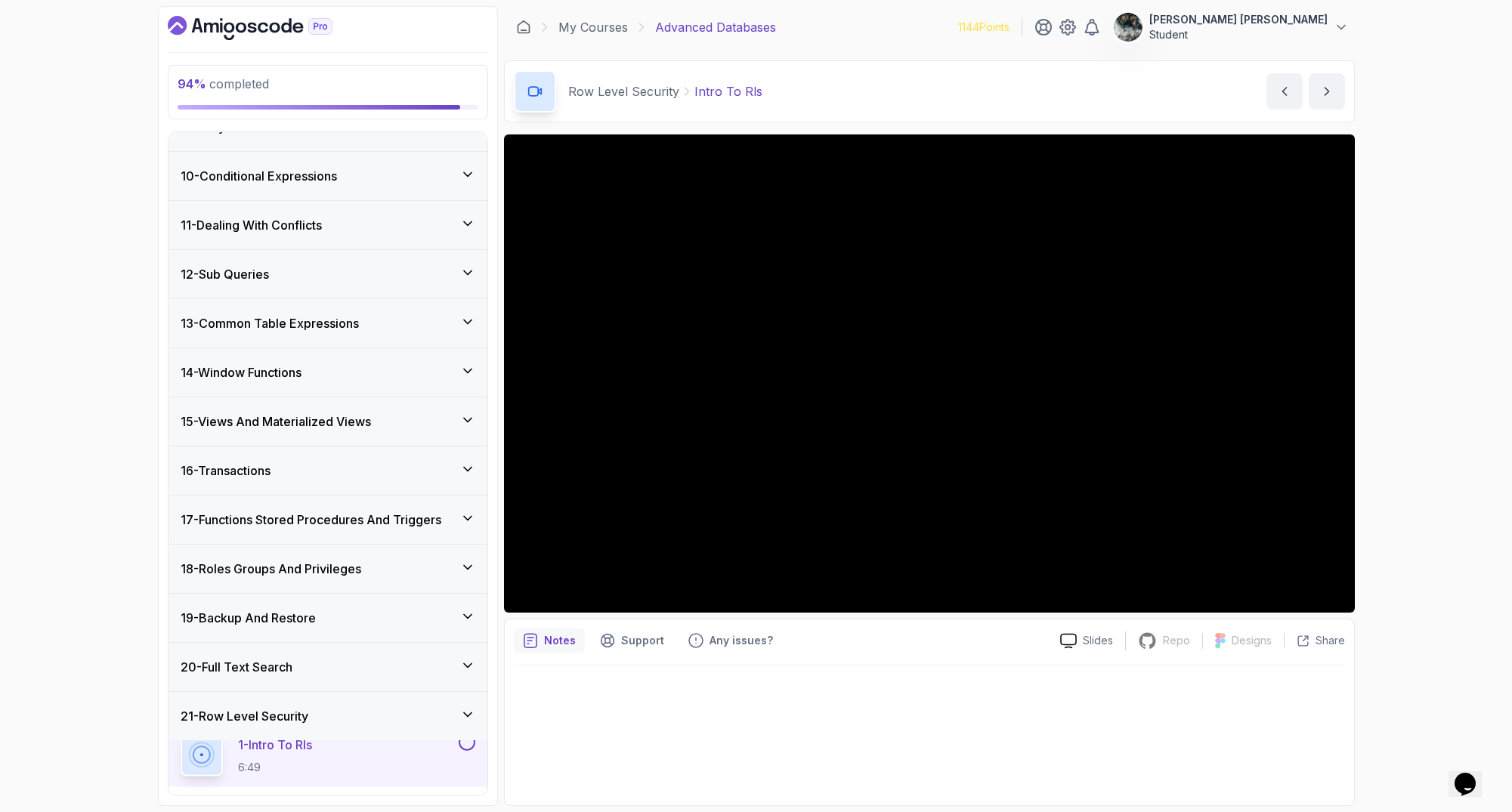
scroll to position [416, 0]
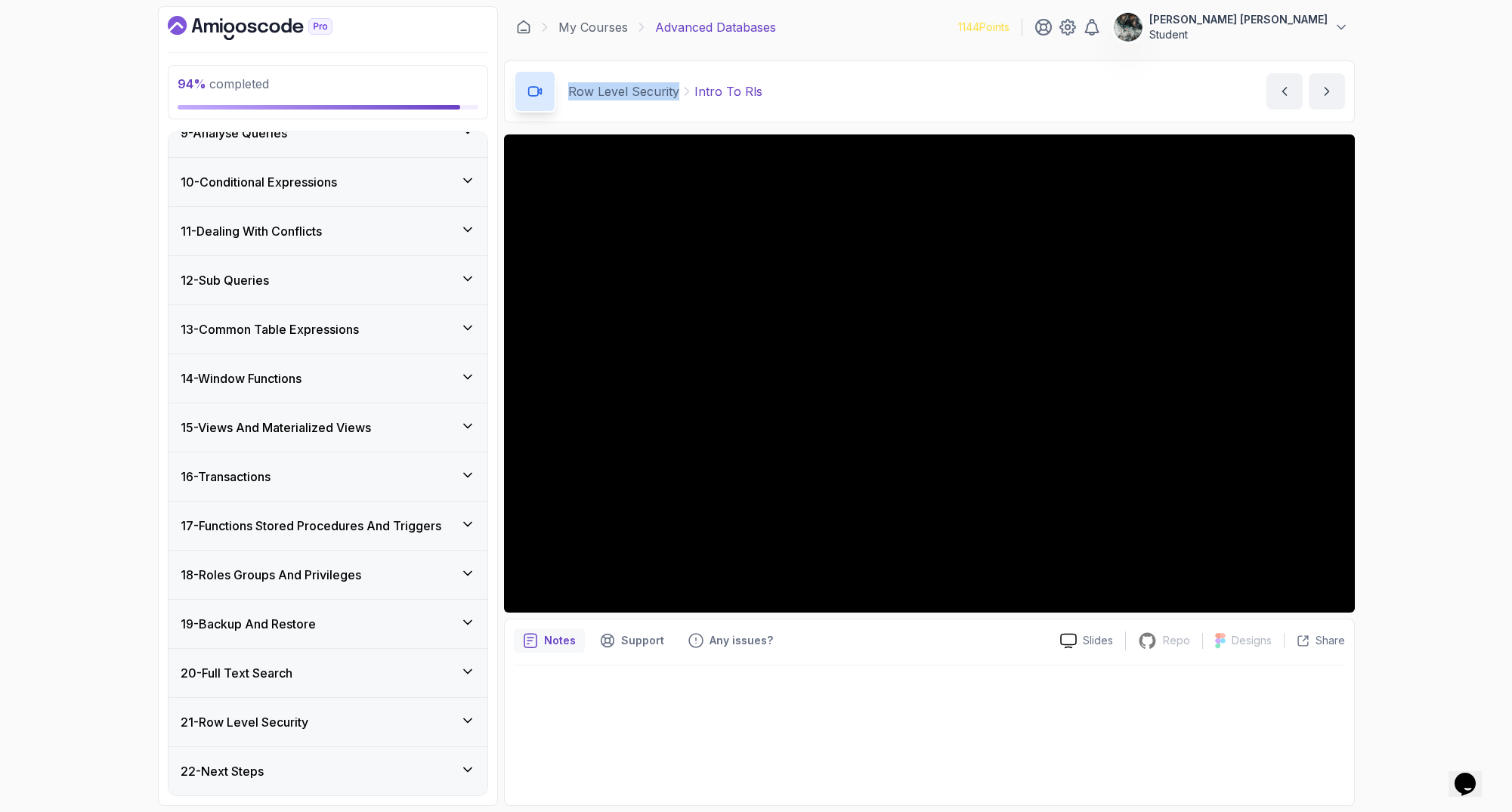
drag, startPoint x: 568, startPoint y: 88, endPoint x: 675, endPoint y: 92, distance: 107.1
click at [675, 92] on p "Row Level Security" at bounding box center [623, 91] width 111 height 18
copy p "Row Level Security"
click at [854, 81] on div "Row Level Security Intro To Rls Intro To Rls by nelson" at bounding box center [929, 92] width 851 height 62
click at [344, 727] on div "21 - Row Level Security" at bounding box center [328, 722] width 295 height 18
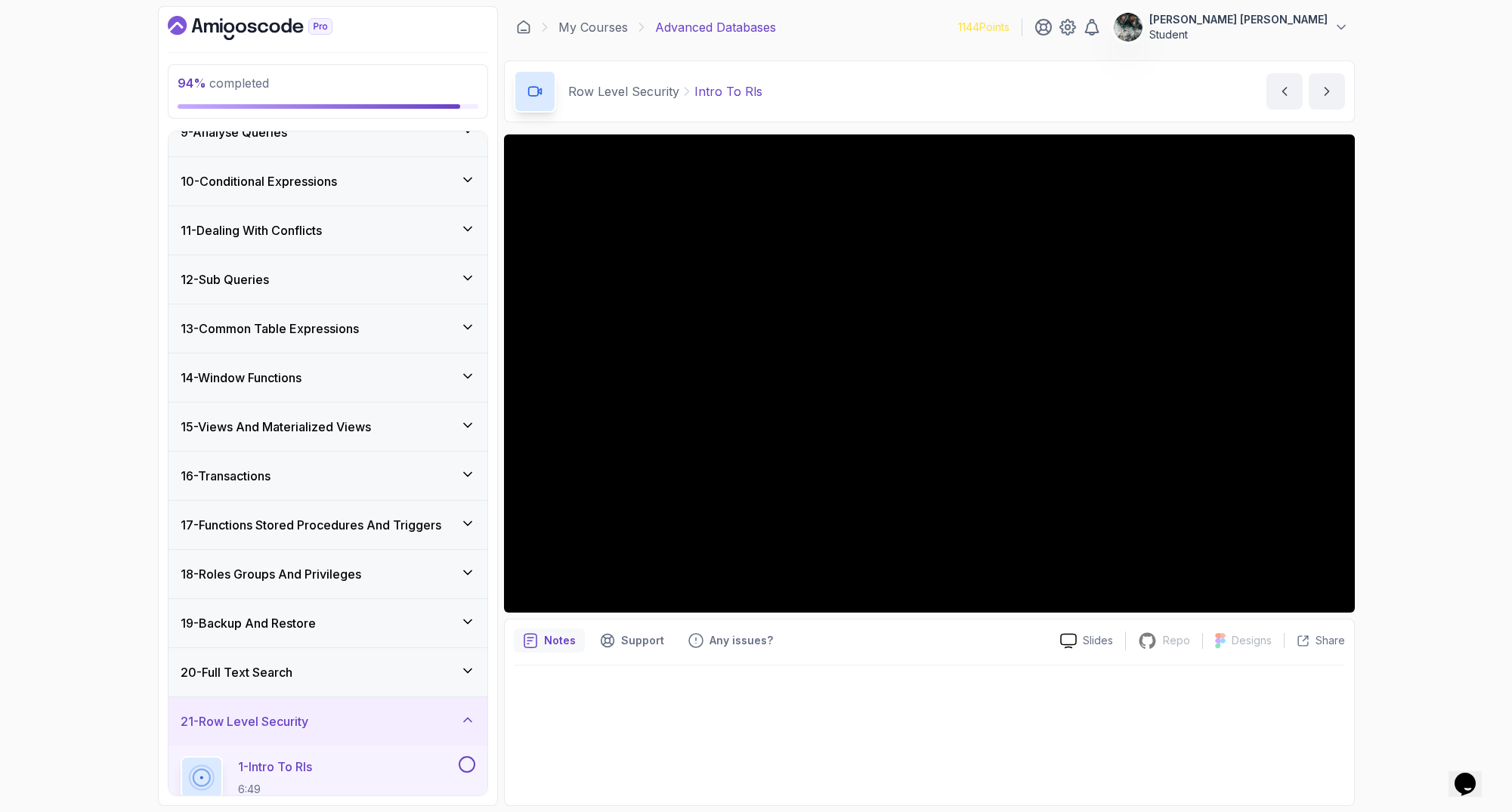
scroll to position [923, 0]
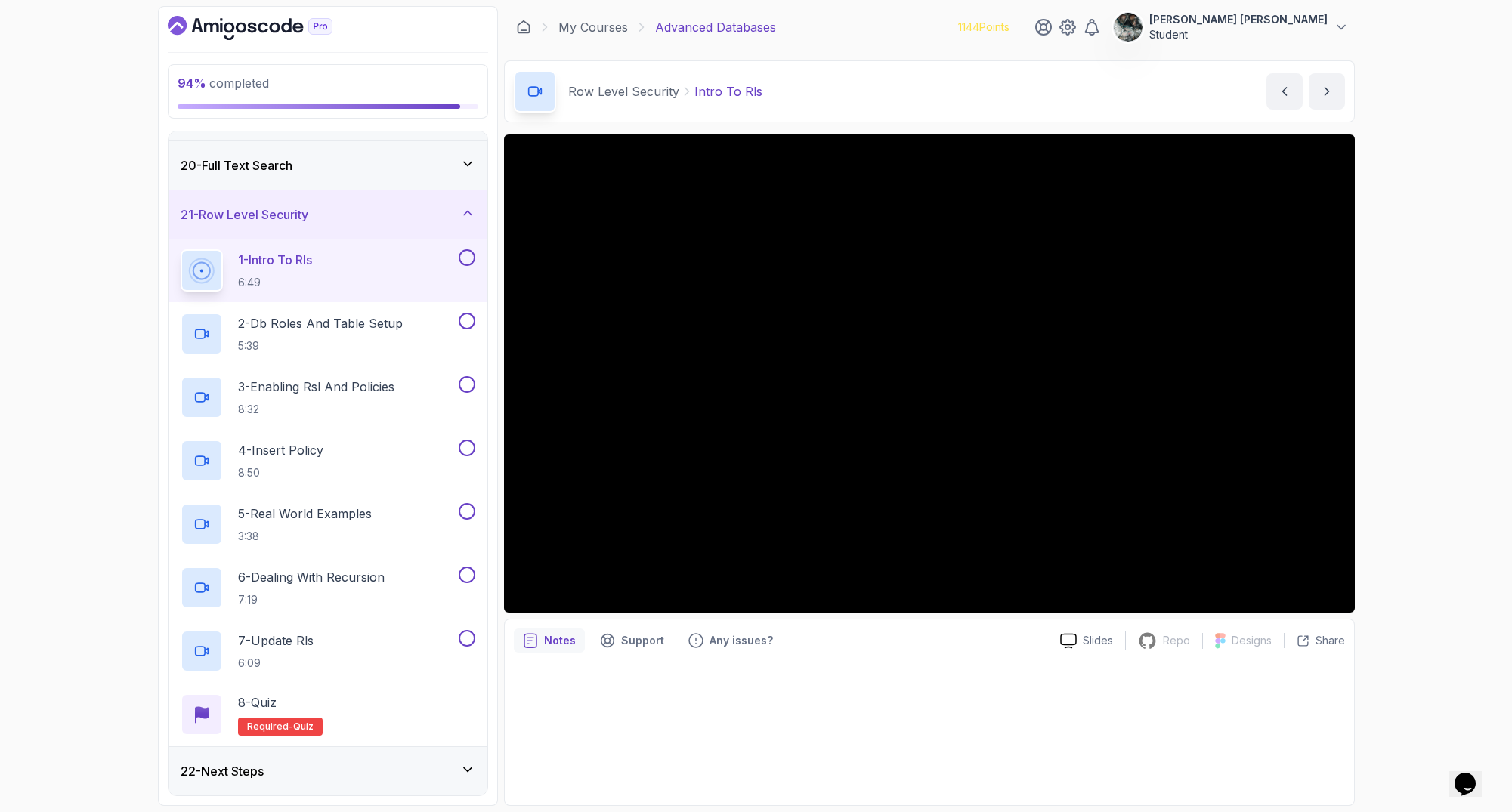
click at [462, 257] on button at bounding box center [467, 258] width 17 height 17
click at [427, 776] on div "22 - Next Steps" at bounding box center [328, 771] width 295 height 18
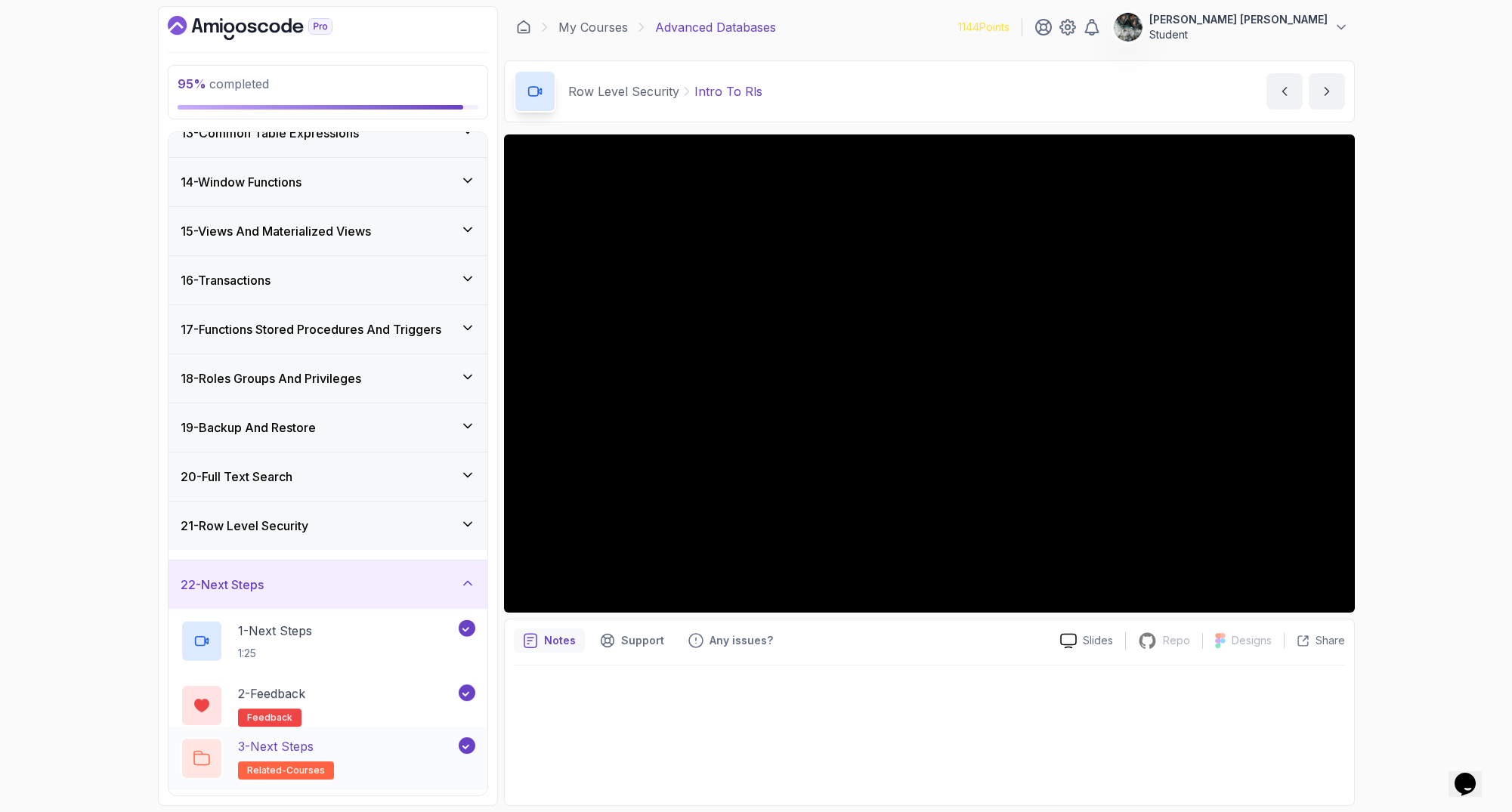
scroll to position [607, 0]
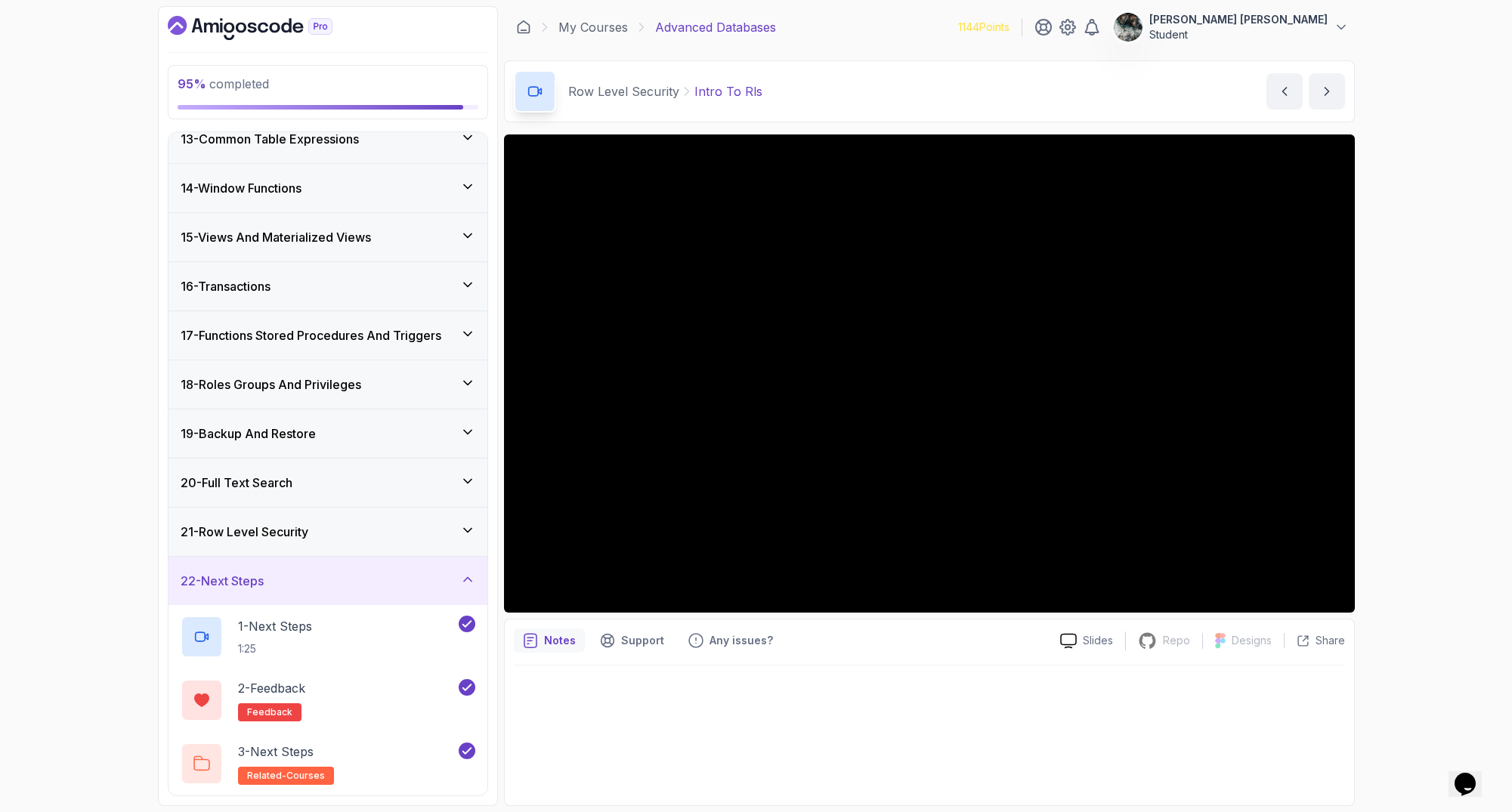
click at [317, 527] on div "21 - Row Level Security" at bounding box center [328, 532] width 295 height 18
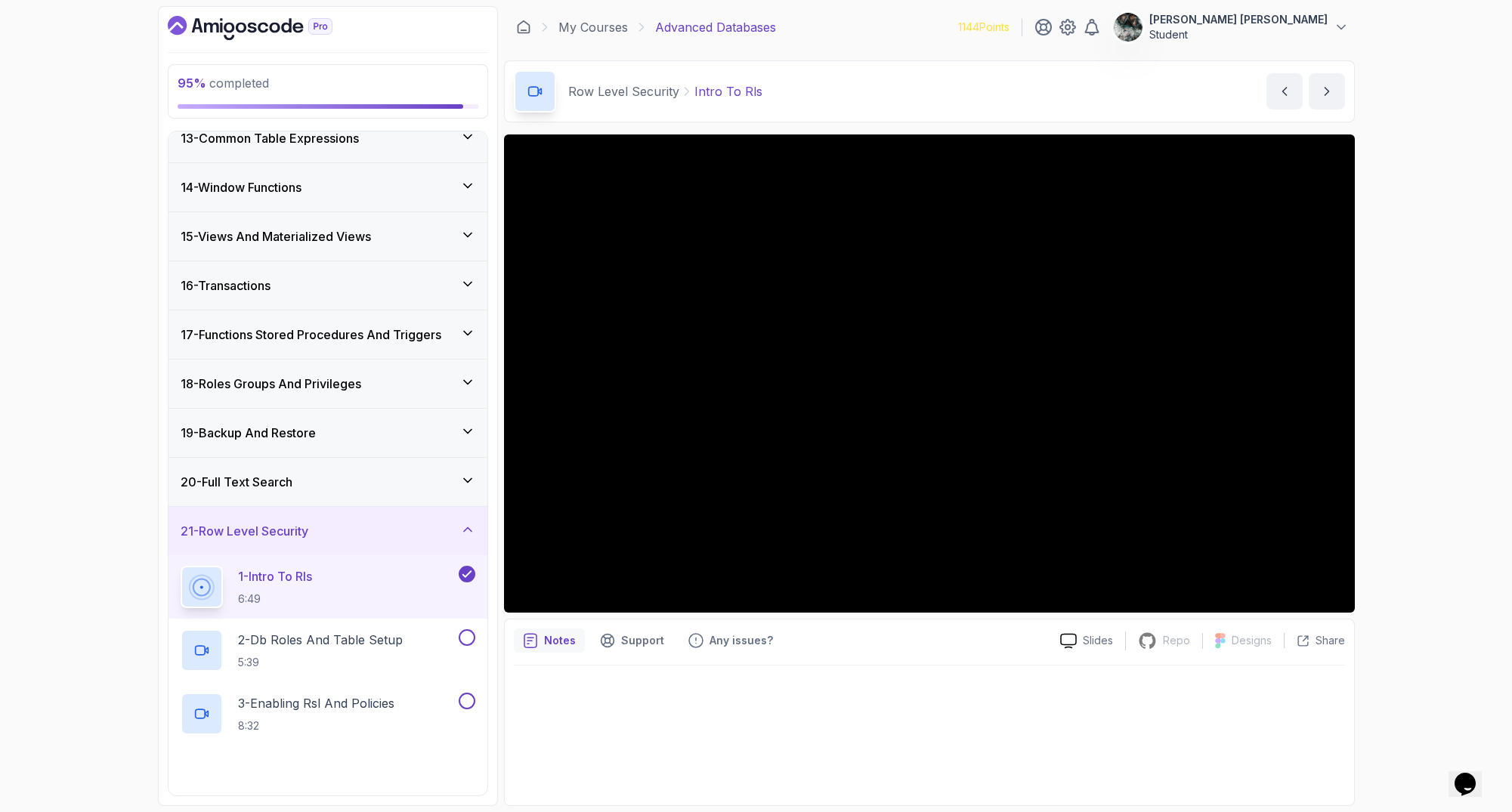
scroll to position [923, 0]
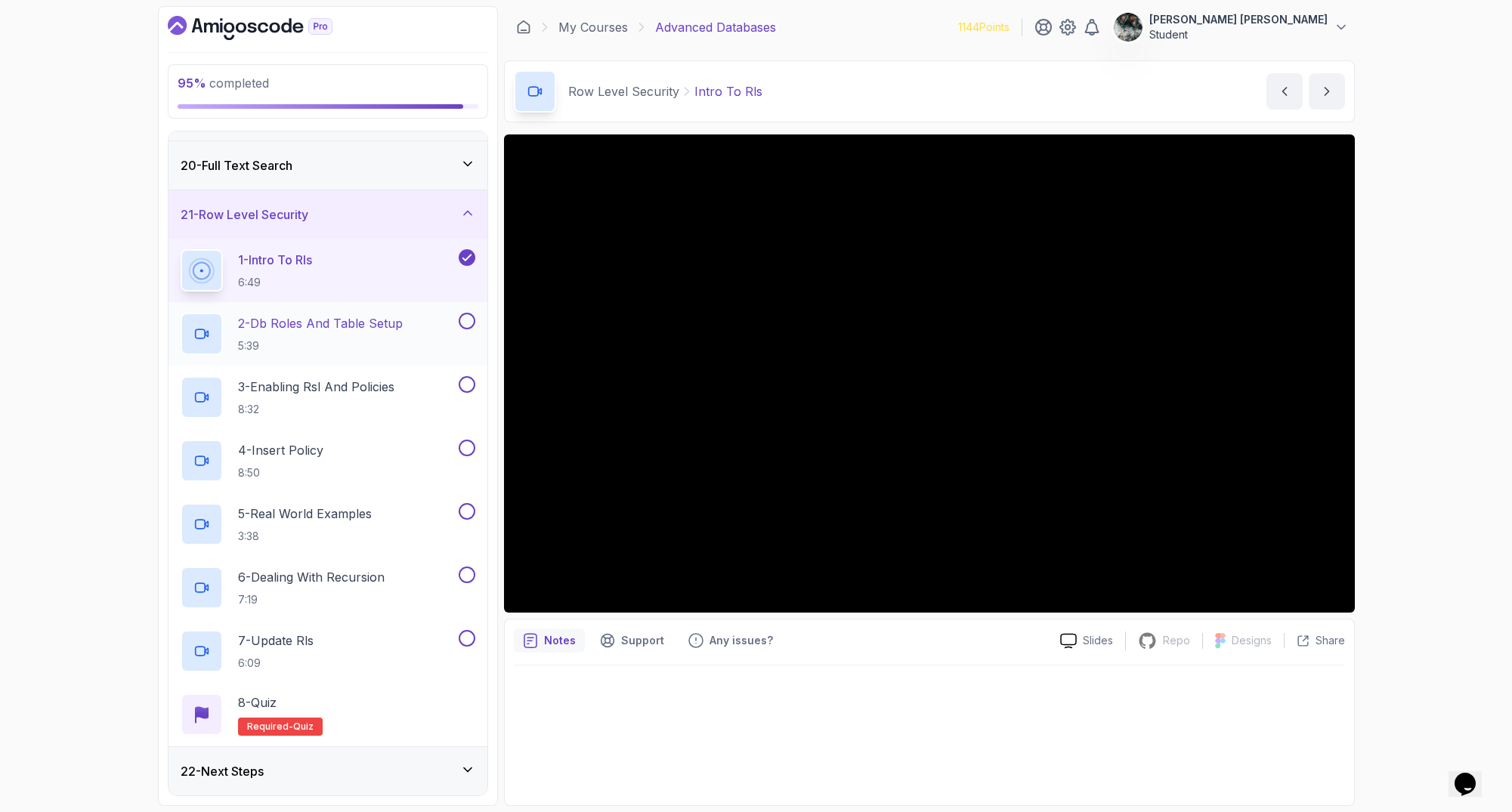
click at [353, 327] on p "2 - Db Roles And Table Setup" at bounding box center [320, 323] width 165 height 18
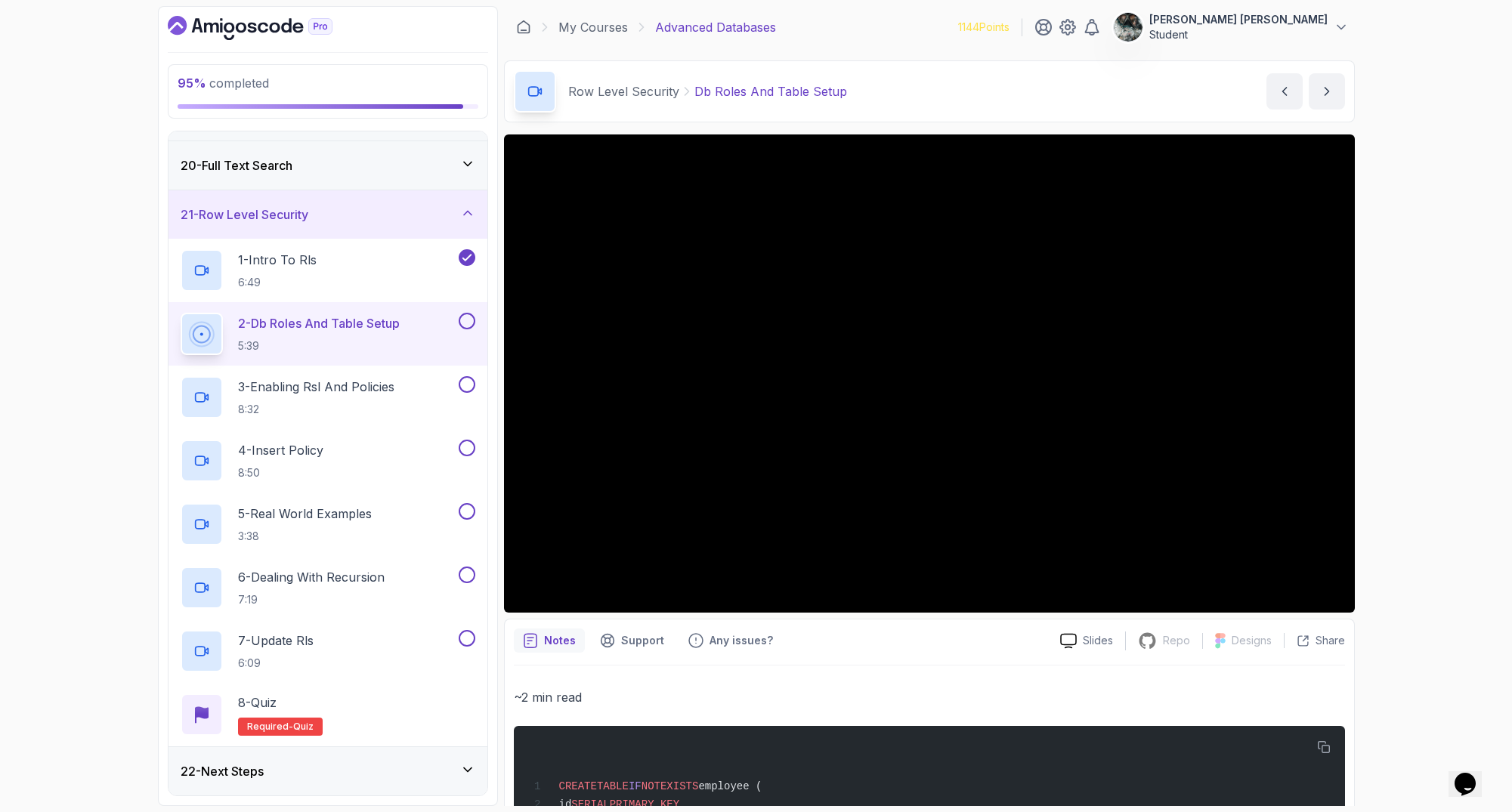
click at [468, 321] on button at bounding box center [467, 321] width 17 height 17
click at [390, 393] on p "3 - Enabling Rsl And Policies" at bounding box center [316, 386] width 156 height 18
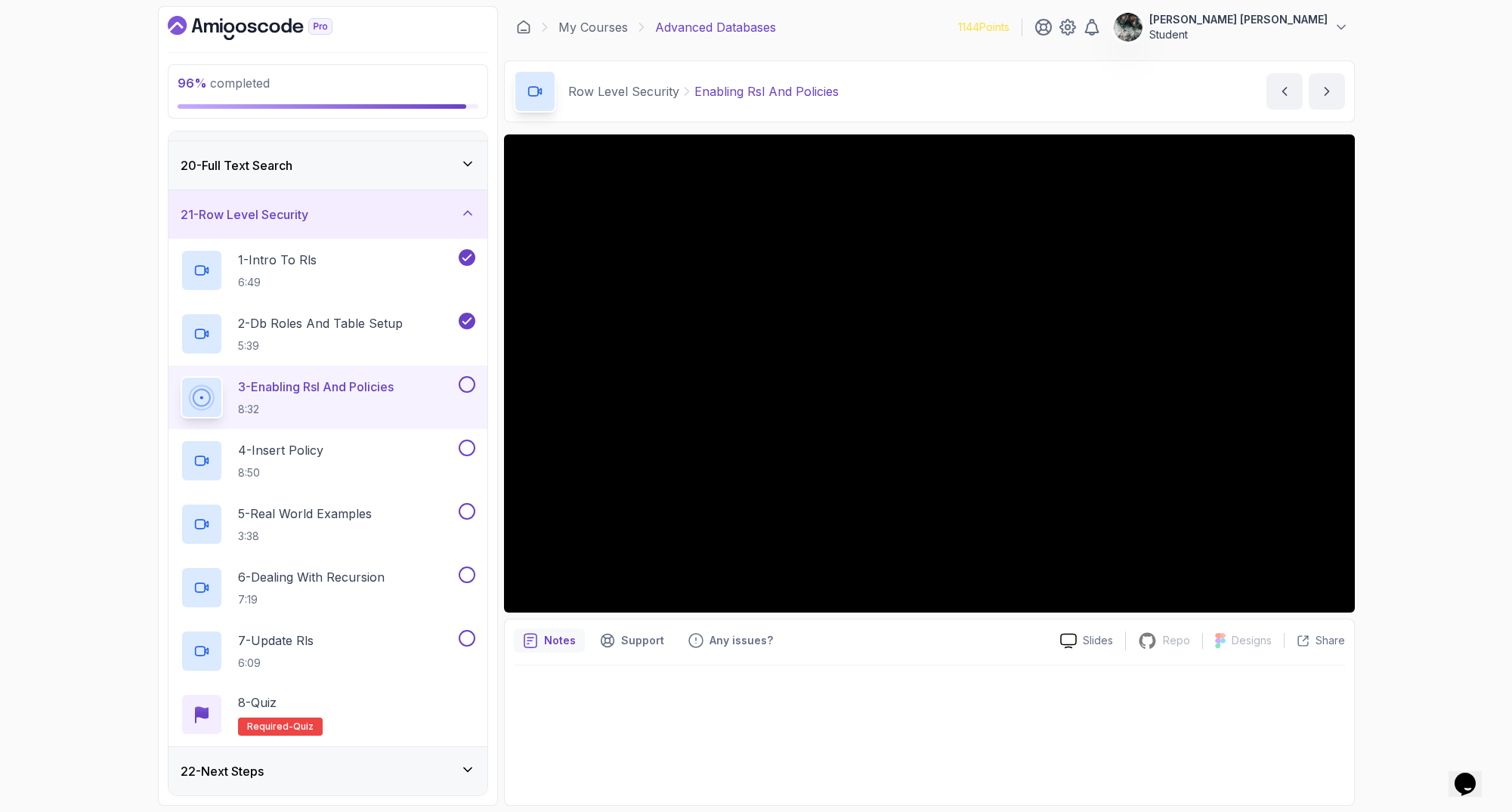
click at [468, 385] on button at bounding box center [467, 384] width 17 height 17
drag, startPoint x: 852, startPoint y: 95, endPoint x: 577, endPoint y: 78, distance: 275.5
click at [577, 78] on div "Row Level Security Enabling Rsl And Policies Enabling Rsl And Policies by nelson" at bounding box center [929, 92] width 851 height 62
click at [1427, 148] on div "96 % completed 1 - Intro 2 - Schemas 3 - Advanced Data Types 4 - Working With D…" at bounding box center [756, 406] width 1512 height 812
drag, startPoint x: 901, startPoint y: 101, endPoint x: 570, endPoint y: 85, distance: 331.4
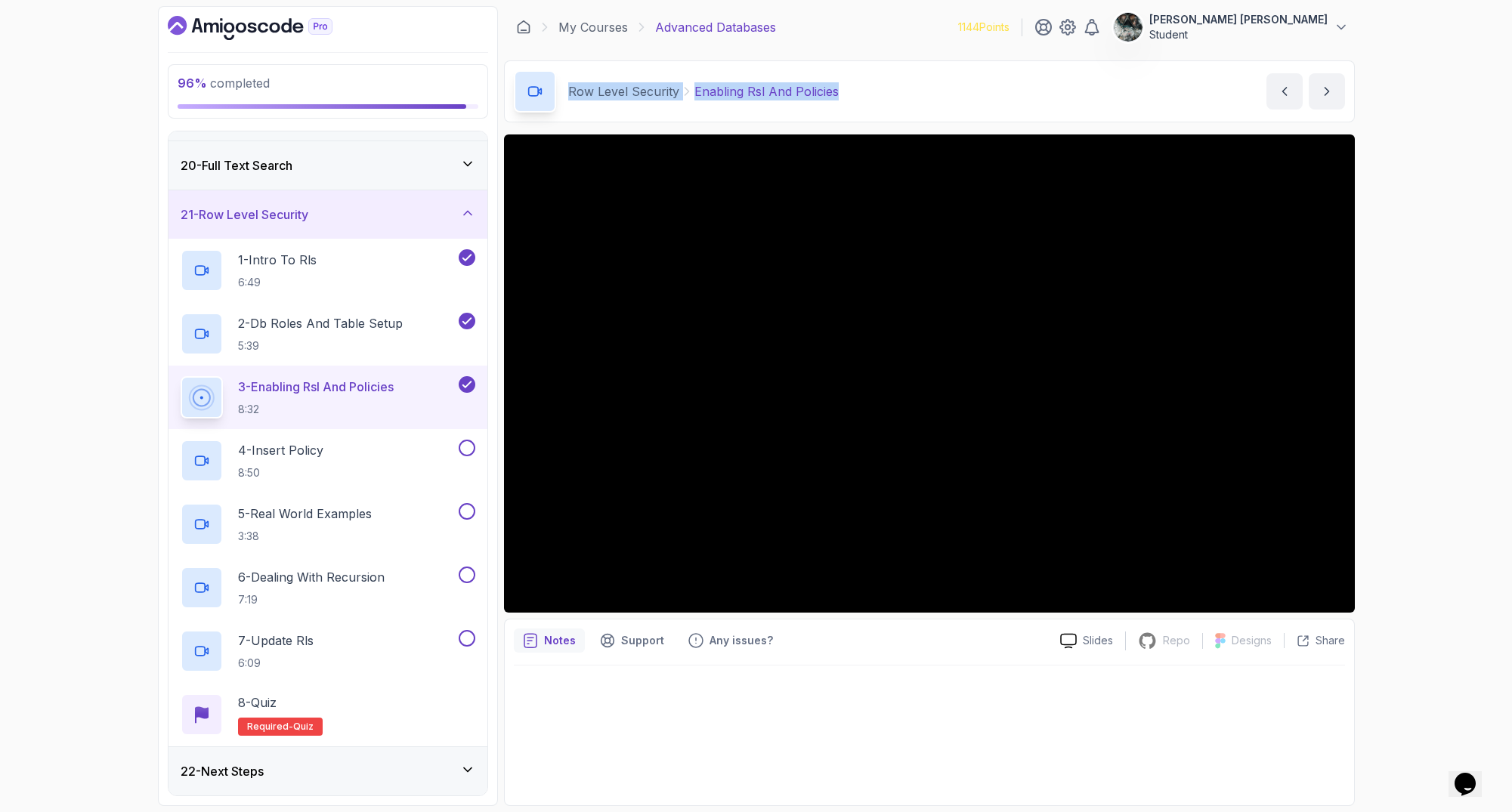
click at [570, 85] on div "Row Level Security Enabling Rsl And Policies Enabling Rsl And Policies by nelson" at bounding box center [929, 92] width 851 height 62
click at [1399, 138] on div "96 % completed 1 - Intro 2 - Schemas 3 - Advanced Data Types 4 - Working With D…" at bounding box center [756, 406] width 1512 height 812
click at [467, 445] on button at bounding box center [467, 448] width 17 height 17
click at [469, 516] on button at bounding box center [467, 511] width 17 height 17
click at [467, 573] on button at bounding box center [467, 574] width 17 height 17
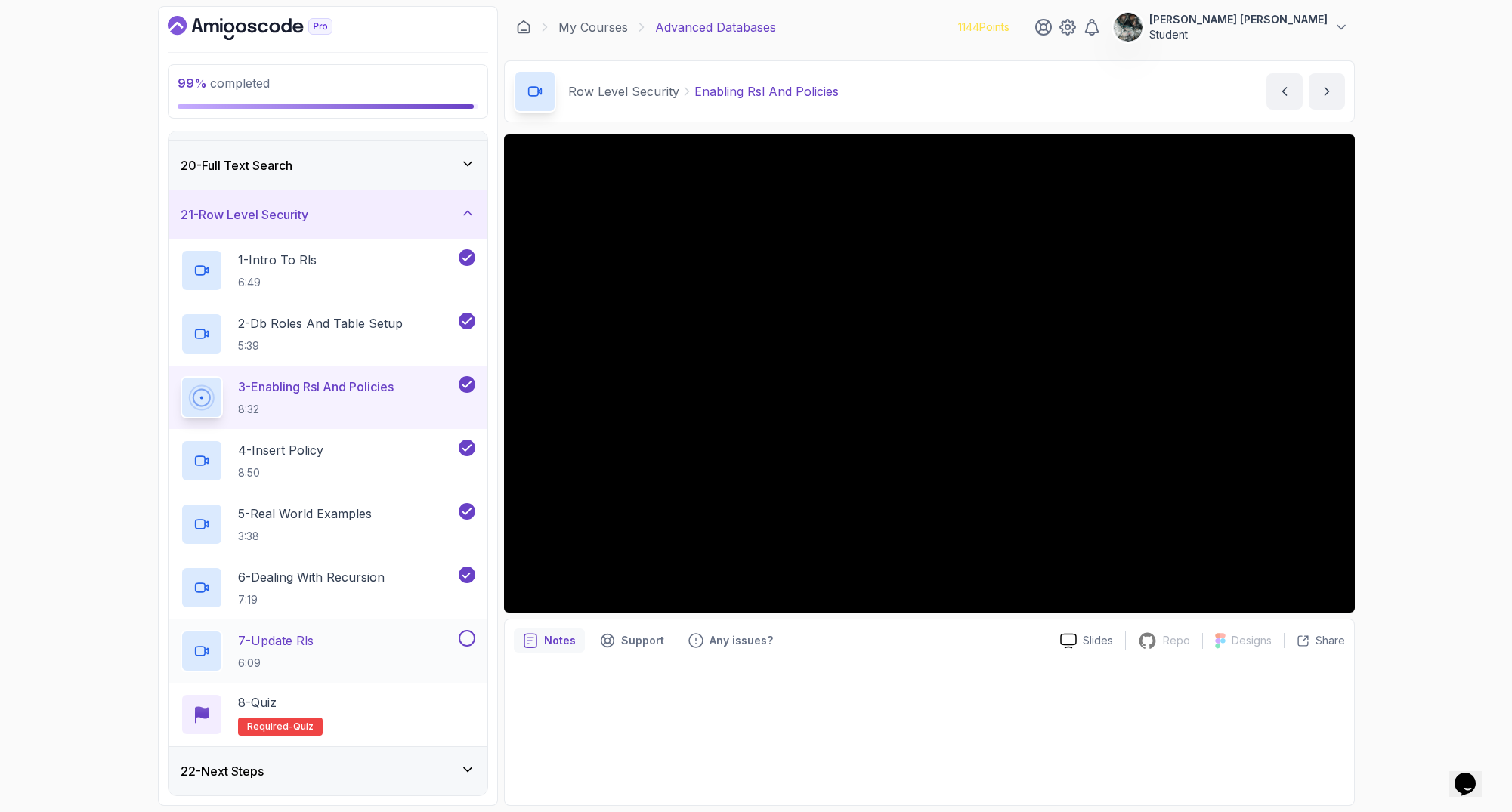
click at [468, 640] on button at bounding box center [467, 638] width 17 height 17
click at [335, 450] on div "4 - Insert Policy 8:50" at bounding box center [318, 461] width 275 height 43
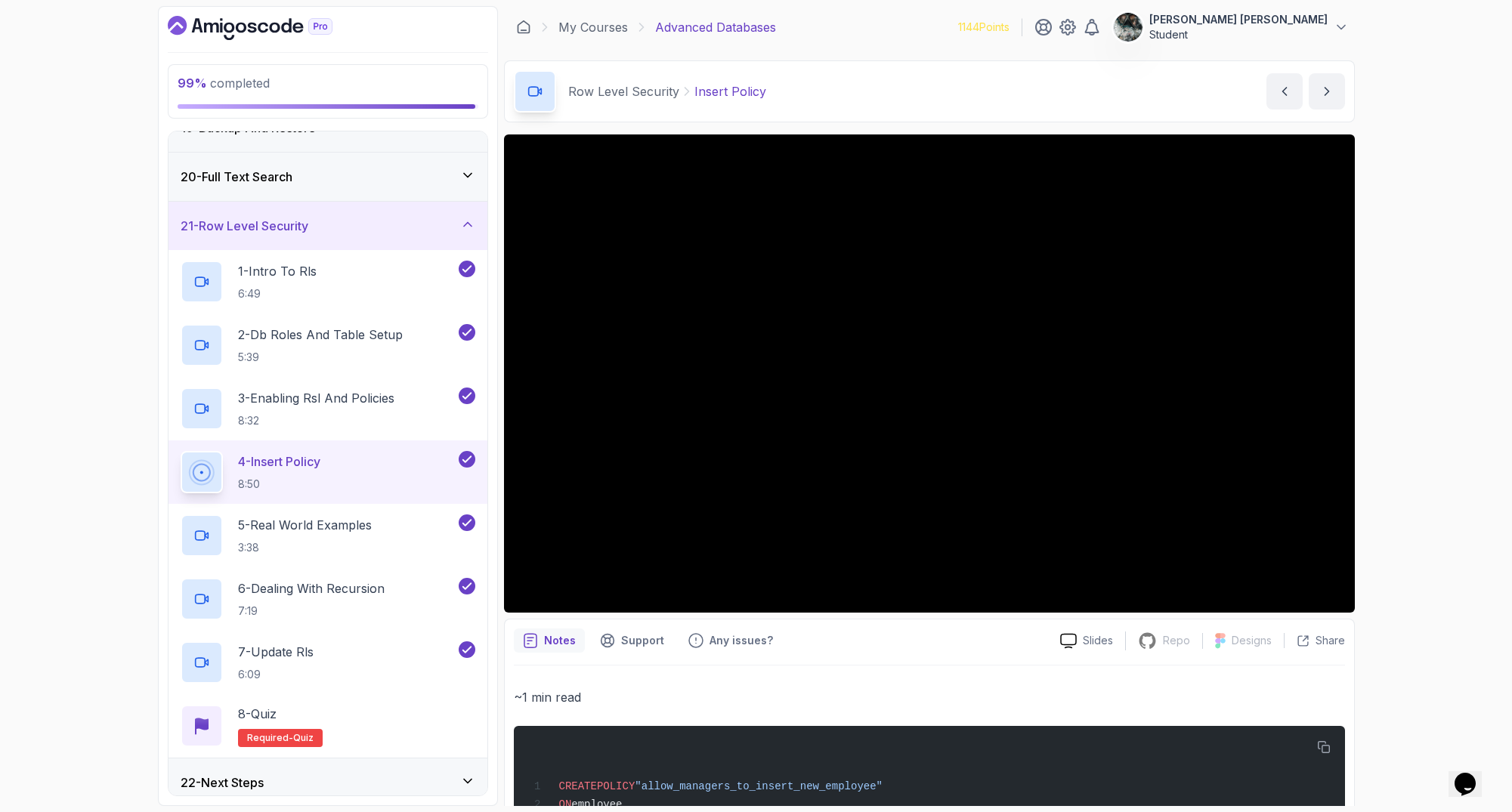
click at [1413, 194] on div "99 % completed 1 - Intro 2 - Schemas 3 - Advanced Data Types 4 - Working With D…" at bounding box center [756, 406] width 1512 height 812
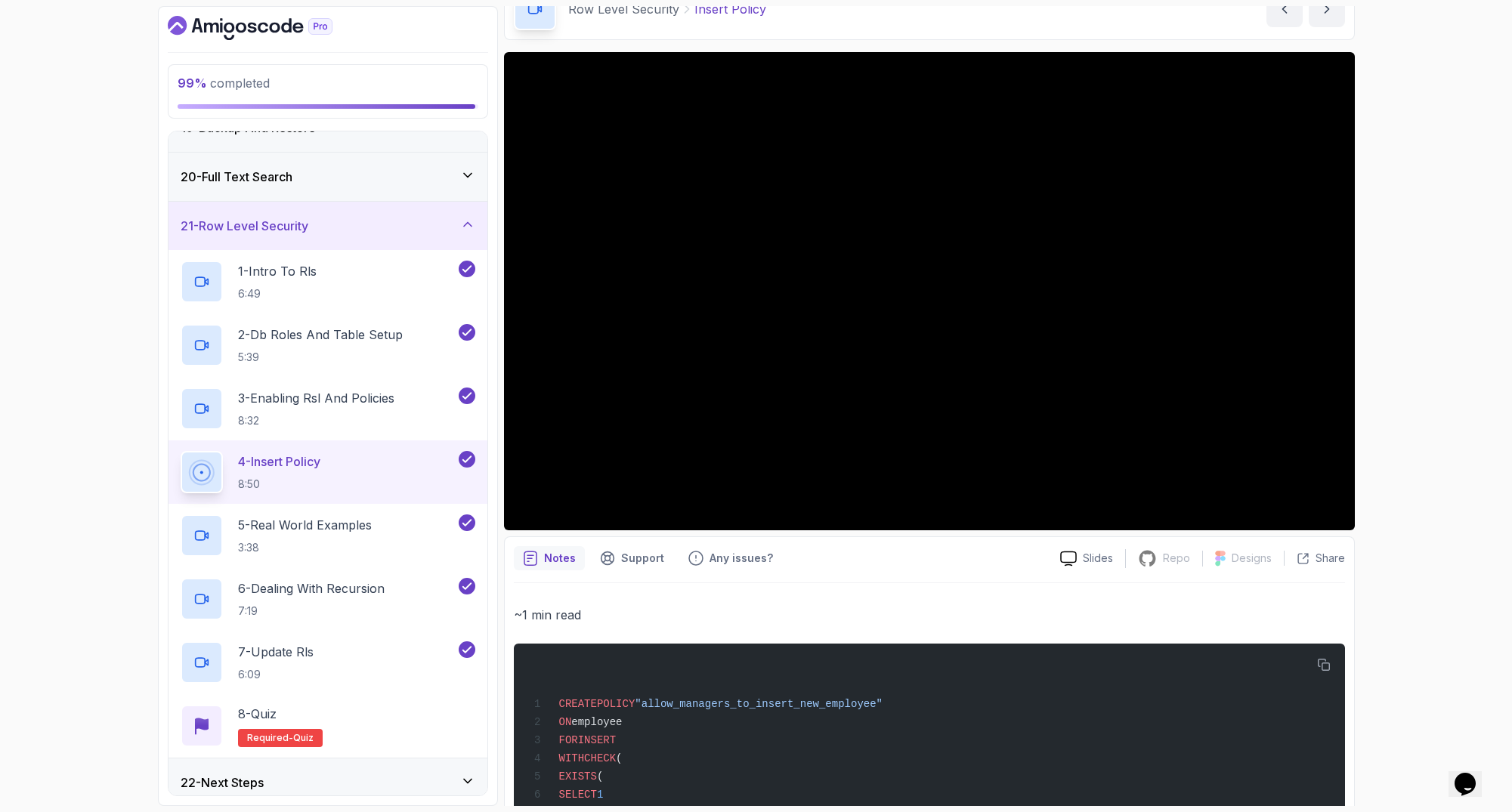
scroll to position [214, 0]
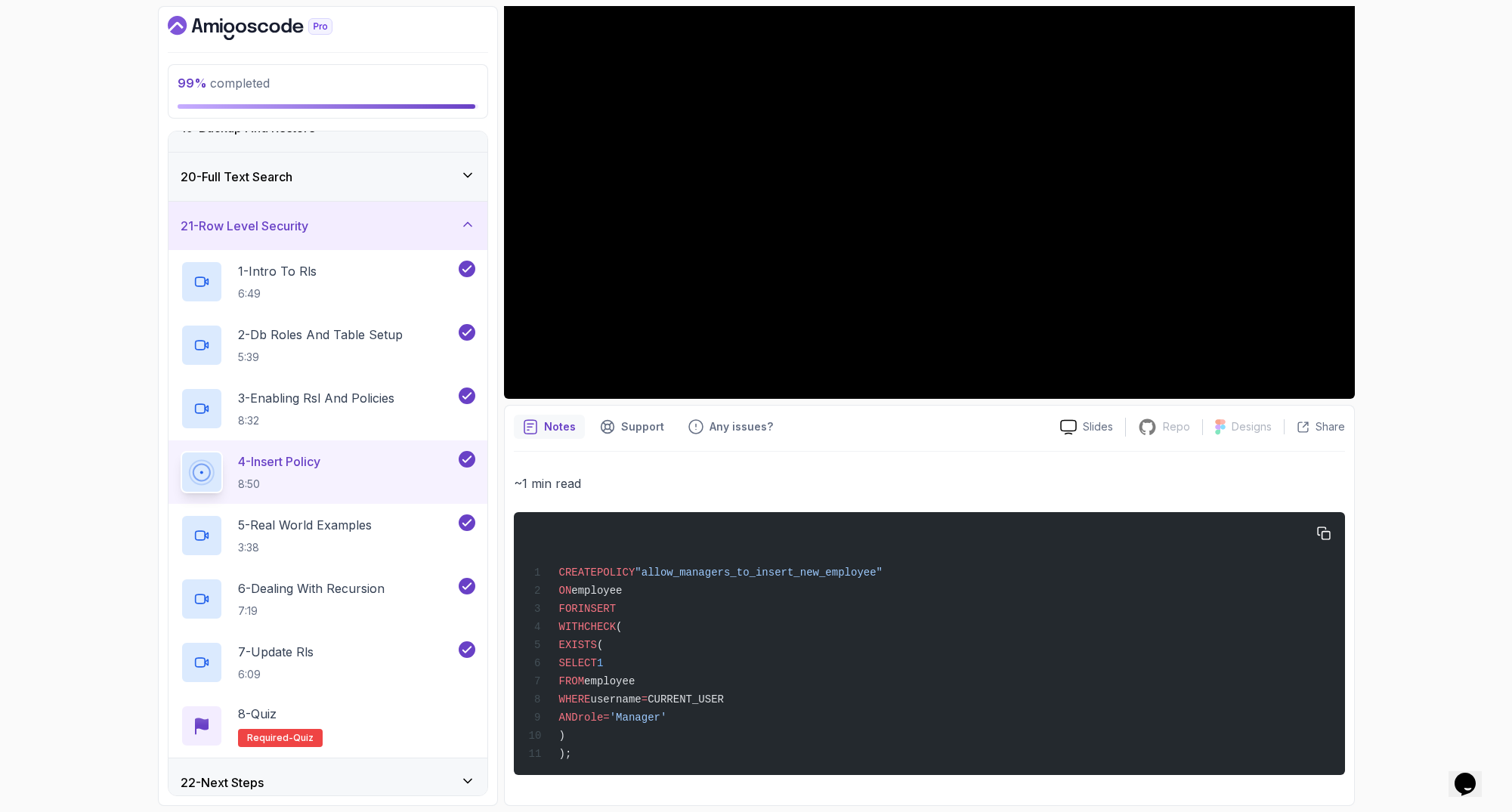
drag, startPoint x: 351, startPoint y: 533, endPoint x: 684, endPoint y: 555, distance: 333.7
click at [684, 558] on div "99 % completed 1 - Intro 2 - Schemas 3 - Advanced Data Types 4 - Working With D…" at bounding box center [756, 406] width 1197 height 800
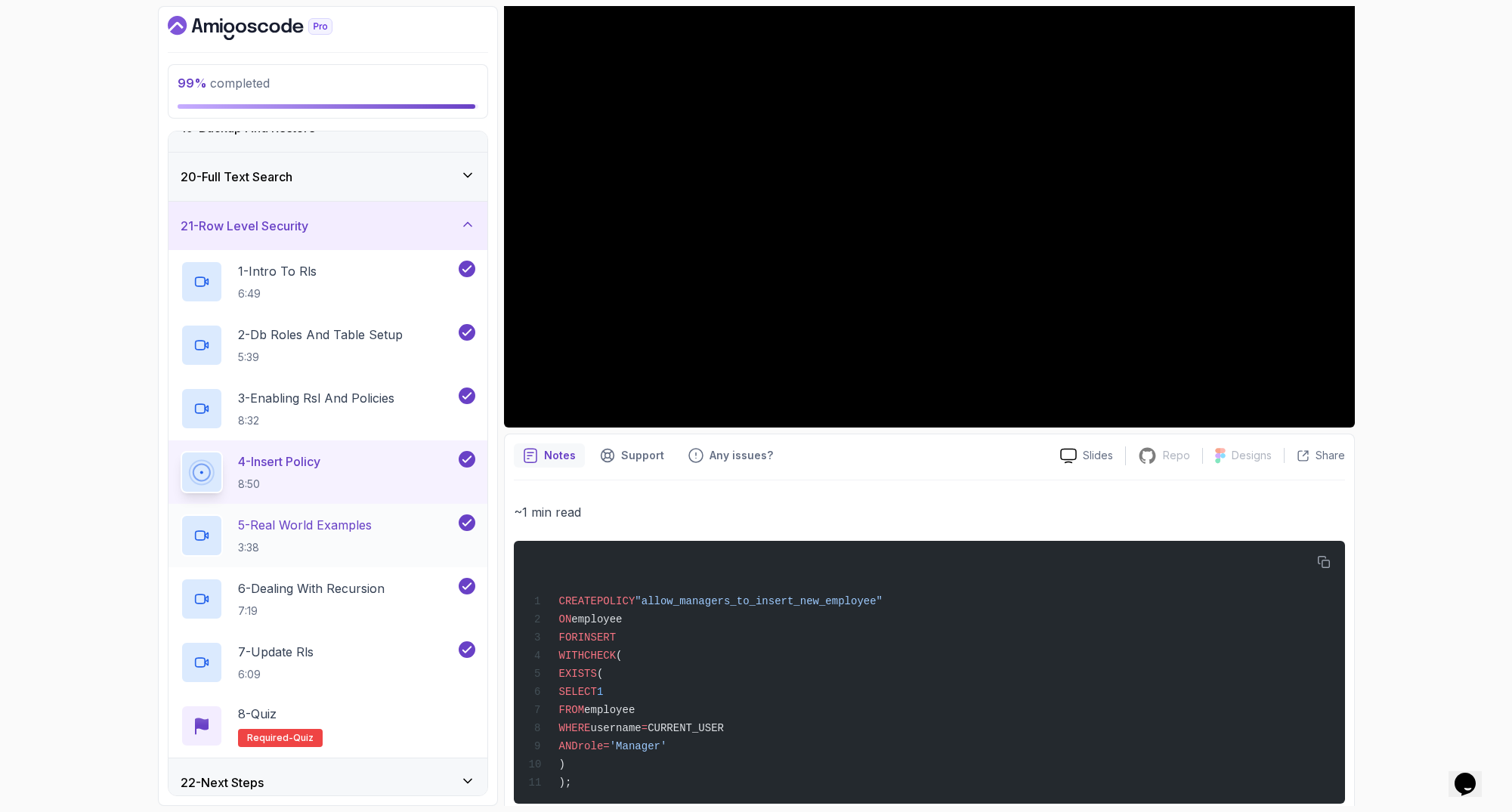
click at [372, 524] on p "5 - Real World Examples" at bounding box center [304, 524] width 134 height 18
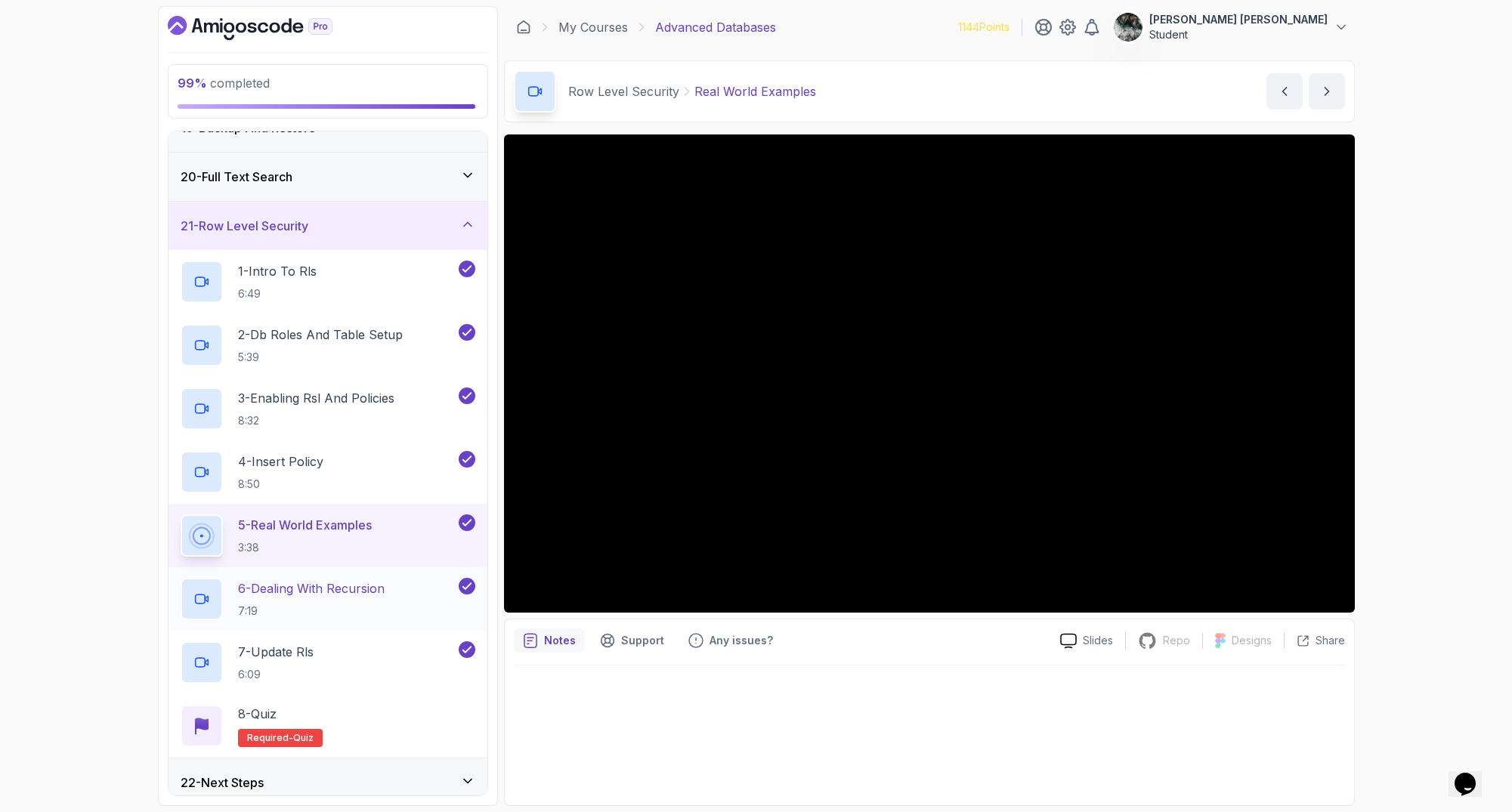
click at [291, 581] on p "6 - Dealing With Recursion" at bounding box center [311, 588] width 147 height 18
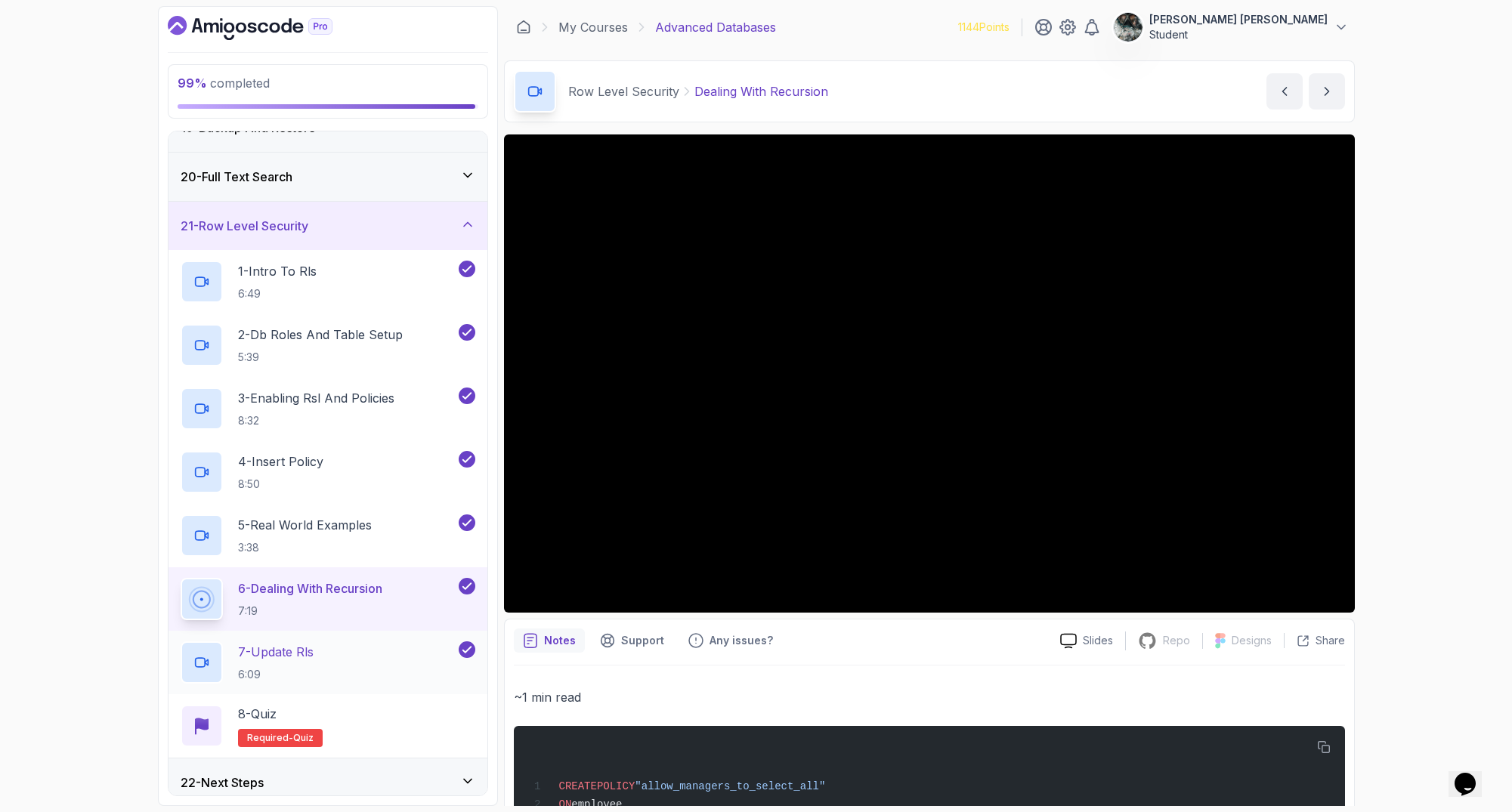
click at [380, 638] on div "7 - Update Rls 6:09" at bounding box center [328, 663] width 319 height 63
click at [344, 656] on div "7 - Update Rls 6:09" at bounding box center [318, 663] width 275 height 43
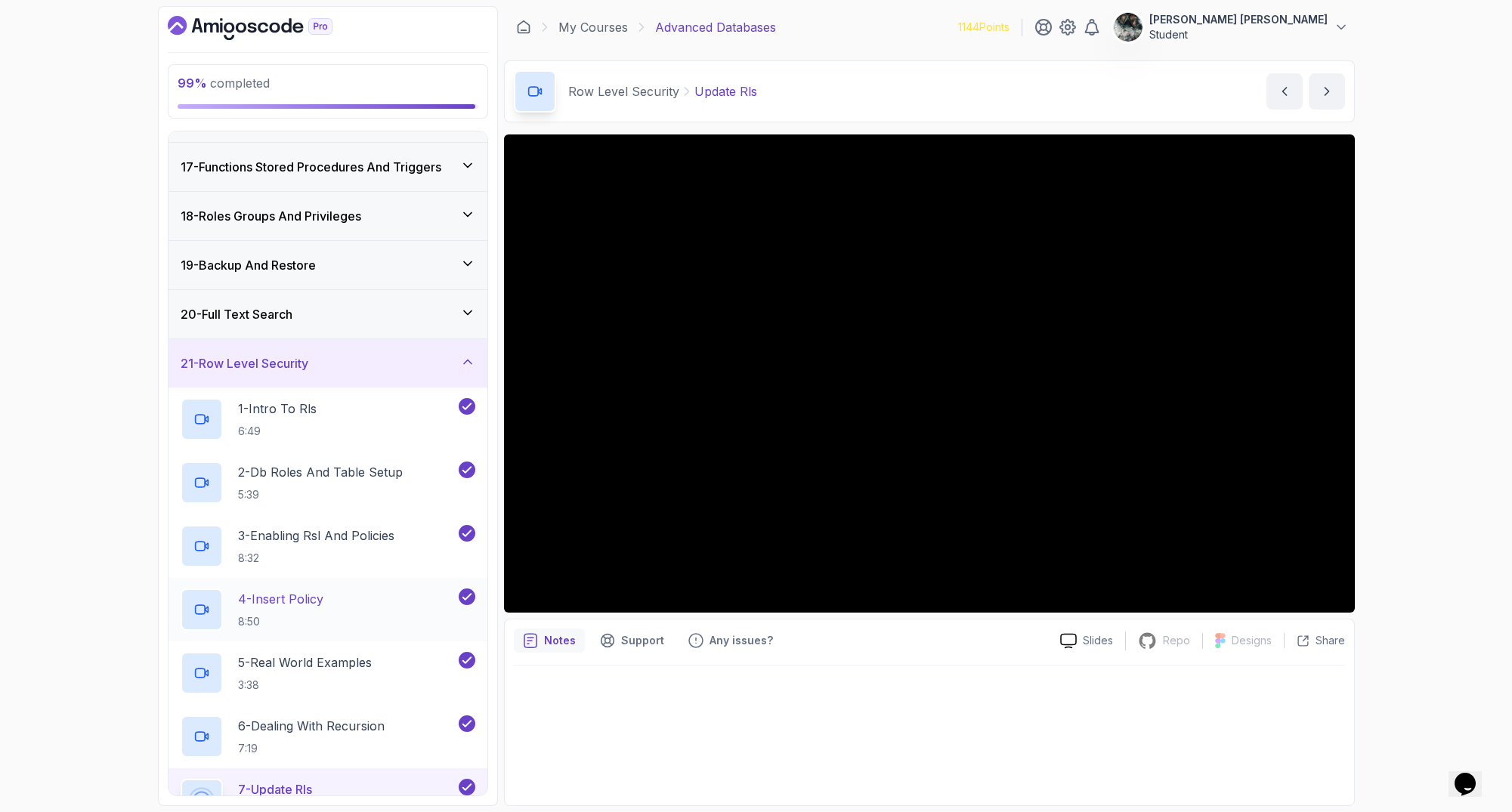
scroll to position [923, 0]
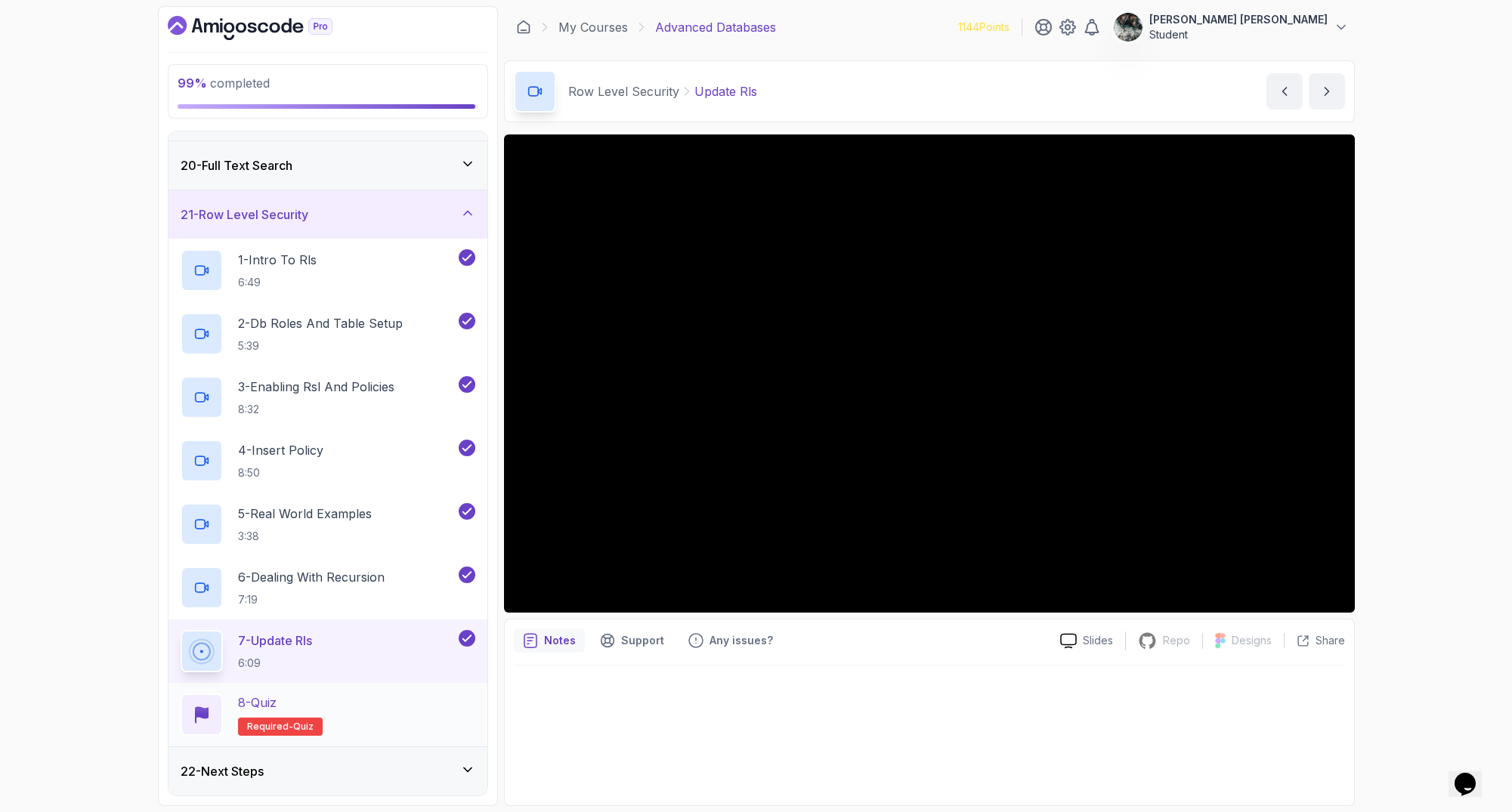
click at [281, 712] on h2 "8 - Quiz Required- quiz" at bounding box center [280, 715] width 85 height 43
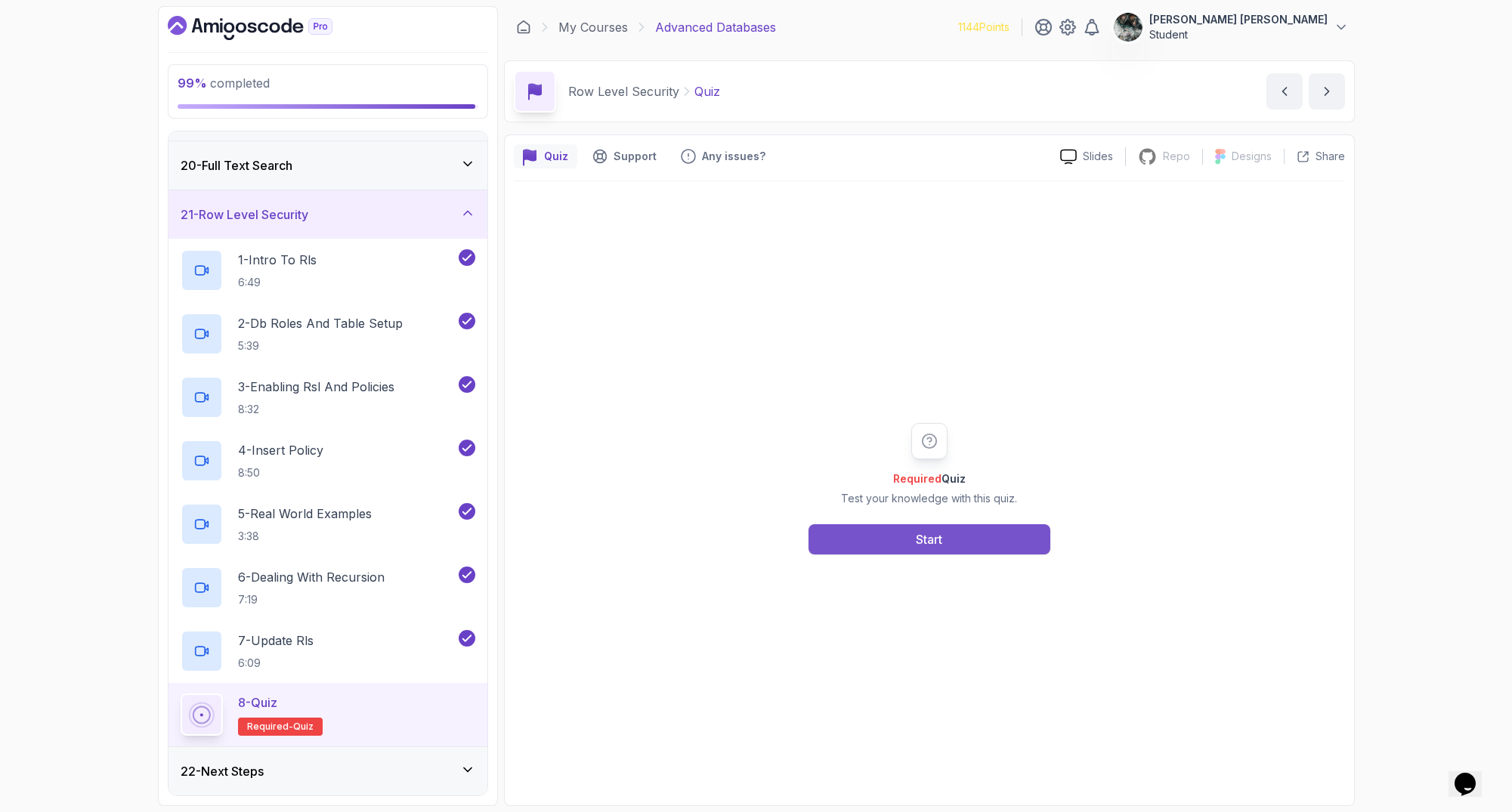
click at [911, 551] on button "Start" at bounding box center [929, 539] width 242 height 30
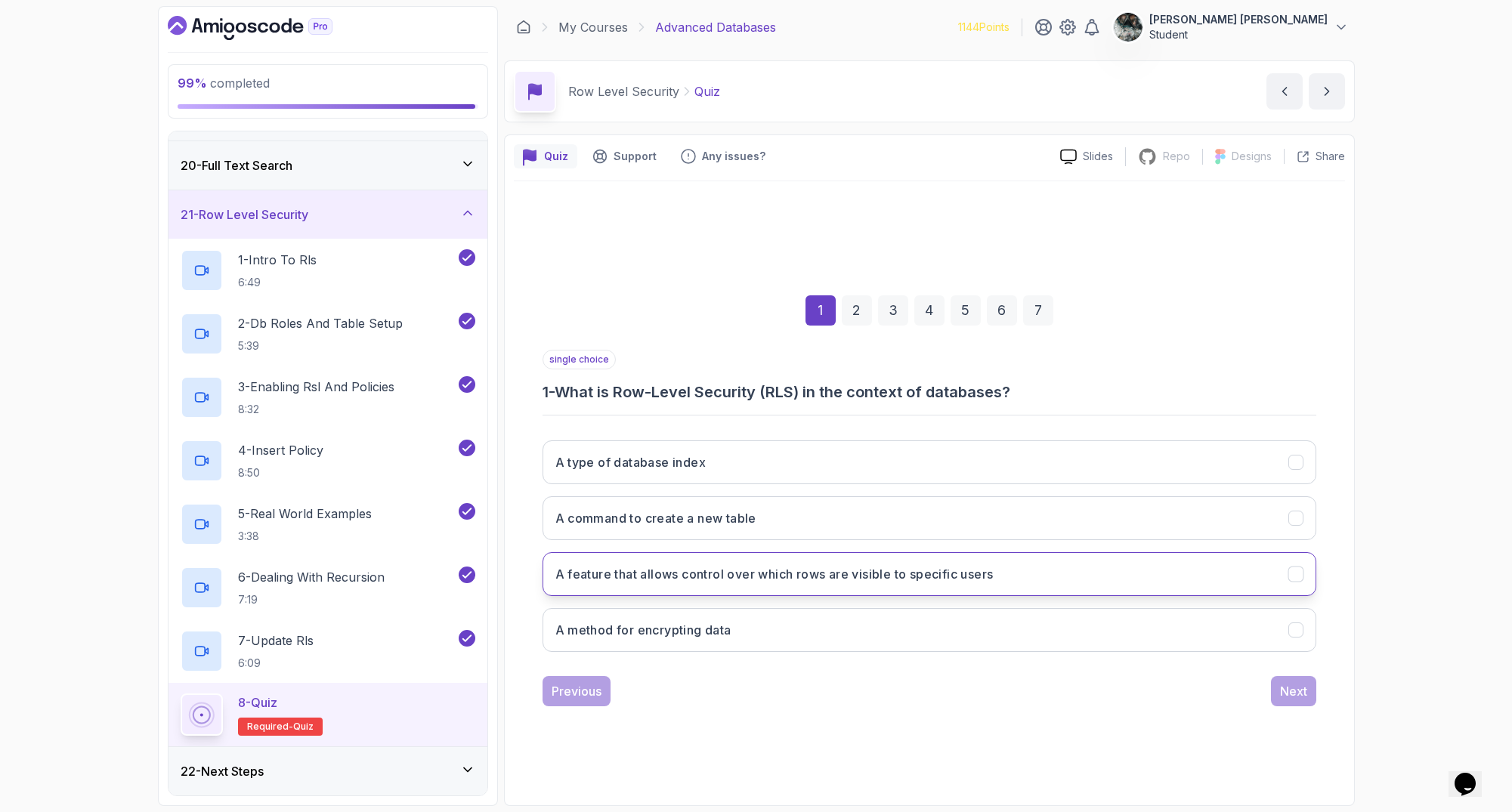
click at [752, 573] on h3 "A feature that allows control over which rows are visible to specific users" at bounding box center [774, 573] width 438 height 18
click at [1307, 699] on button "Next" at bounding box center [1293, 691] width 45 height 30
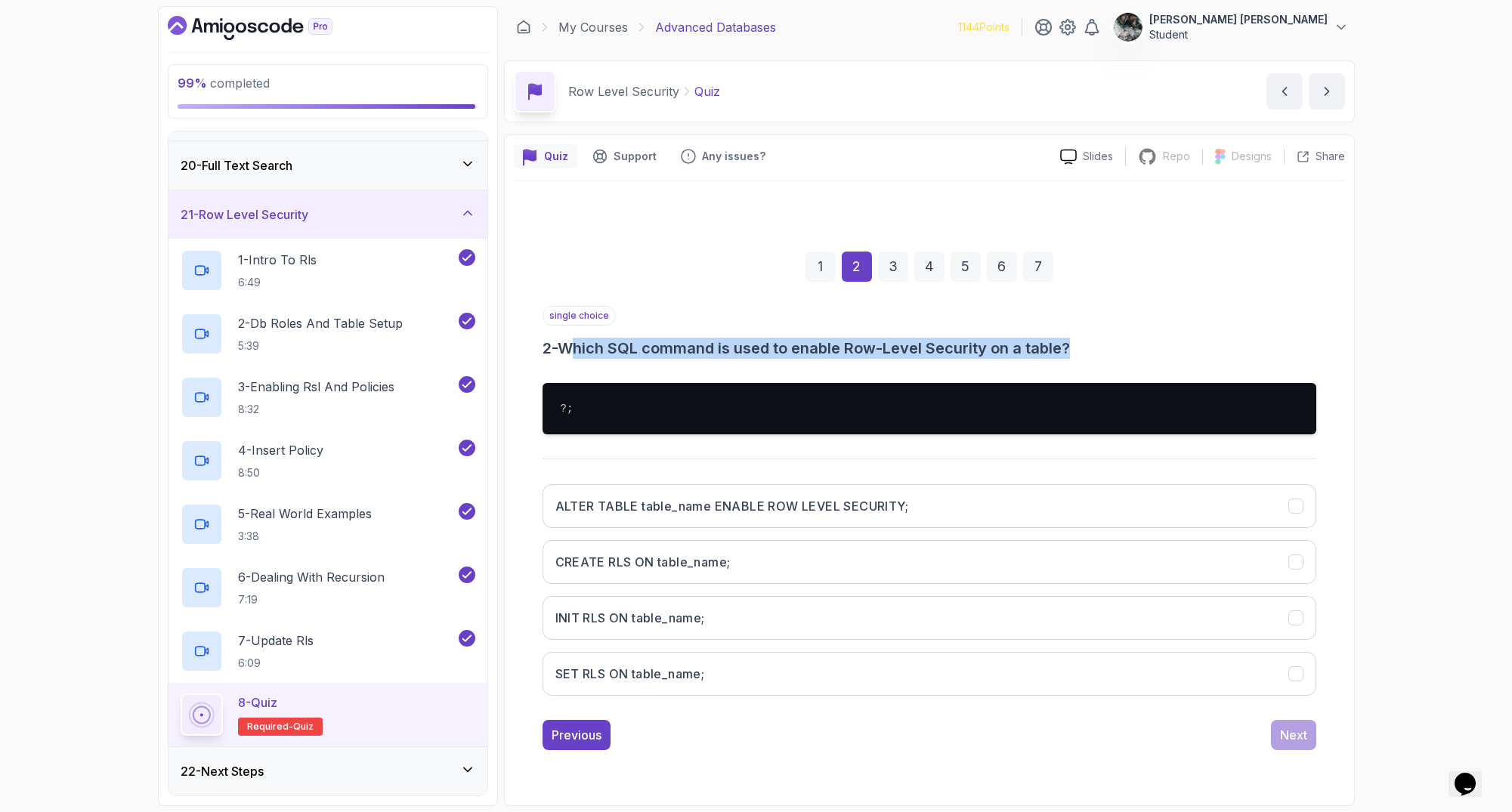
drag, startPoint x: 741, startPoint y: 354, endPoint x: 1108, endPoint y: 341, distance: 367.2
click at [1104, 342] on h3 "2 - Which SQL command is used to enable Row-Level Security on a table?" at bounding box center [929, 348] width 773 height 21
click at [1108, 340] on h3 "2 - Which SQL command is used to enable Row-Level Security on a table?" at bounding box center [929, 348] width 773 height 21
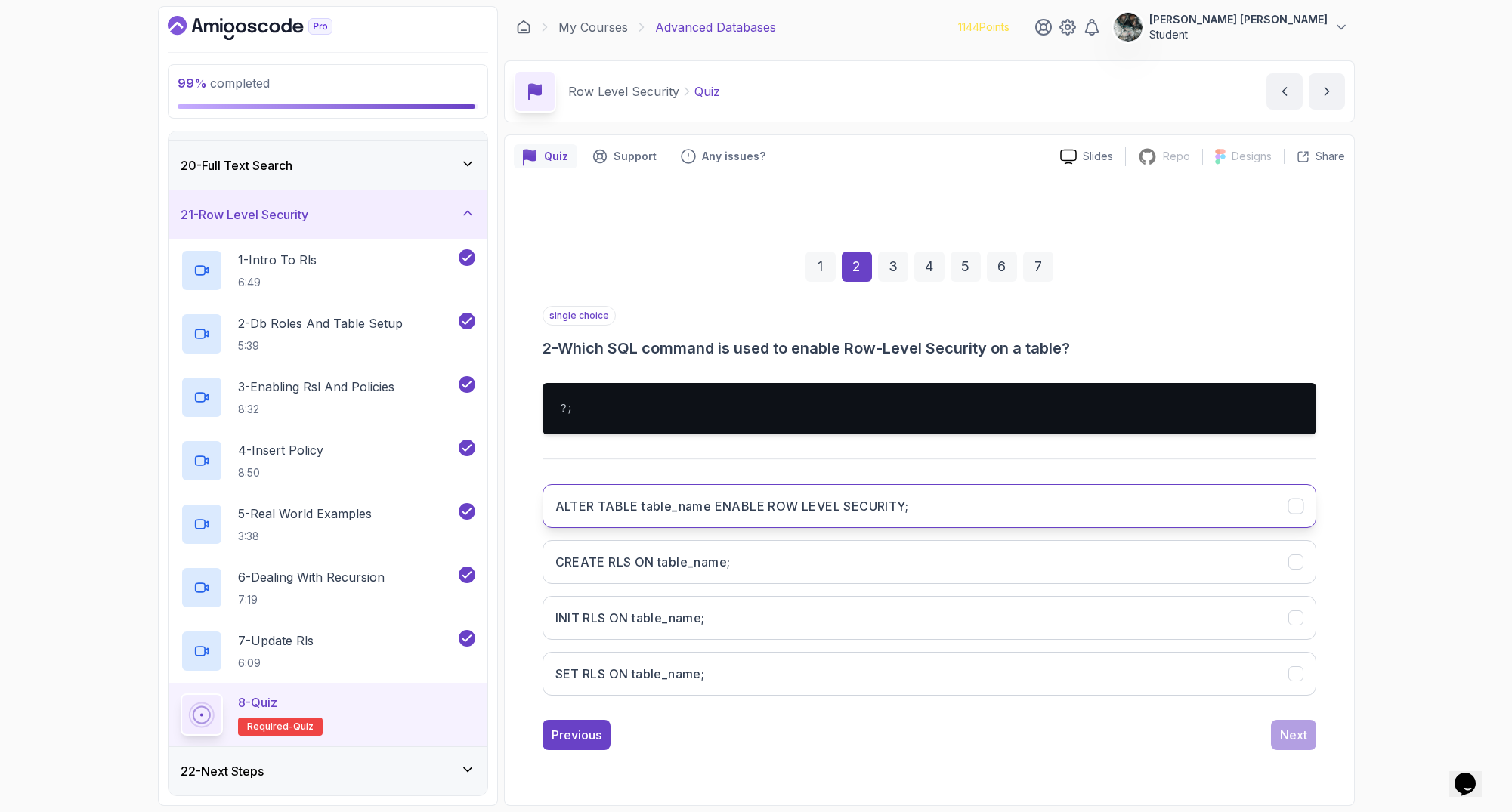
click at [806, 507] on h3 "ALTER TABLE table_name ENABLE ROW LEVEL SECURITY;" at bounding box center [732, 506] width 354 height 18
click at [1289, 729] on div "Next" at bounding box center [1293, 735] width 27 height 18
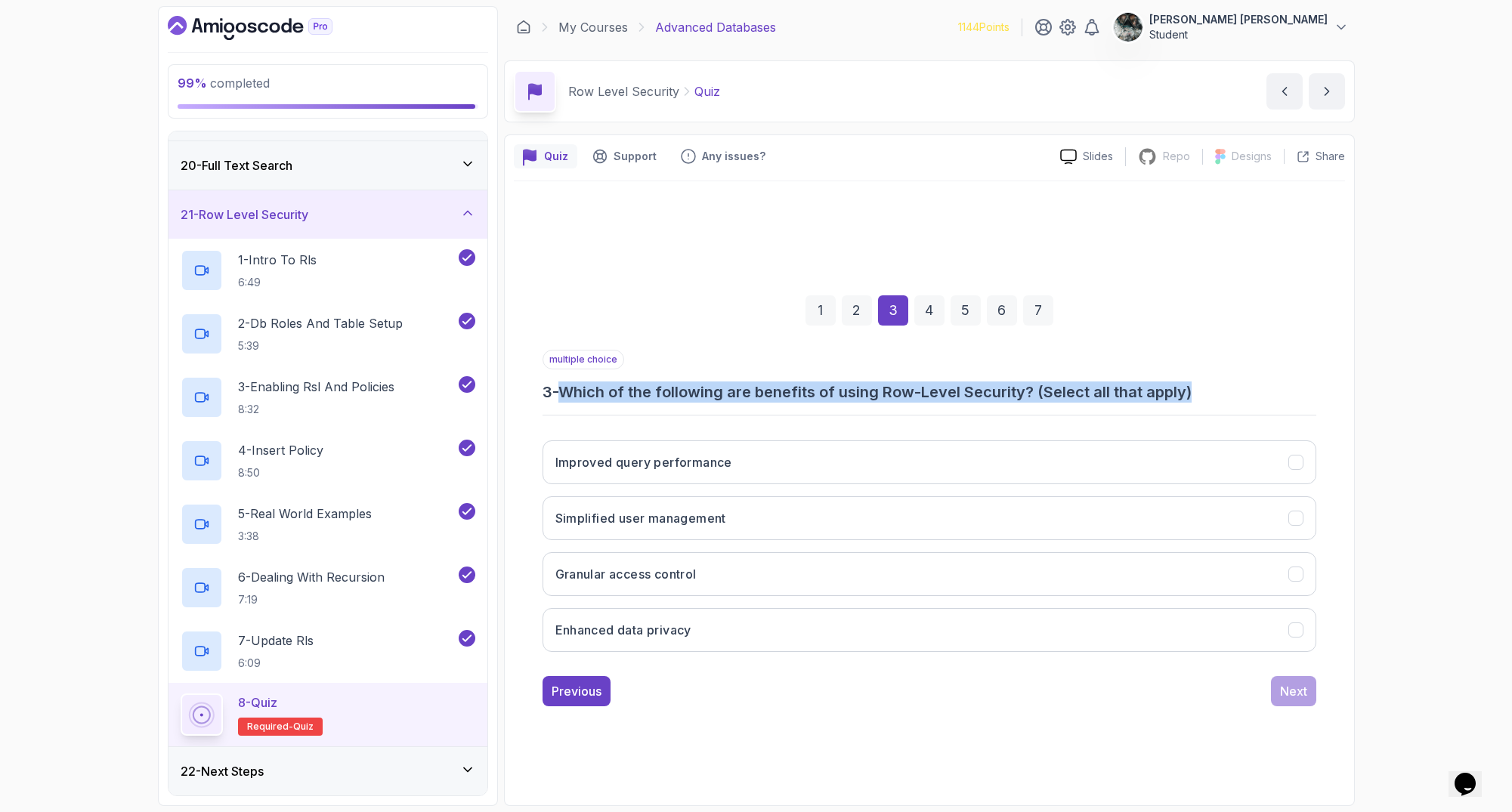
drag, startPoint x: 591, startPoint y: 392, endPoint x: 1233, endPoint y: 390, distance: 642.0
click at [1233, 390] on h3 "3 - Which of the following are benefits of using Row-Level Security? (Select al…" at bounding box center [929, 392] width 773 height 21
click at [1222, 388] on h3 "3 - Which of the following are benefits of using Row-Level Security? (Select al…" at bounding box center [929, 392] width 773 height 21
drag, startPoint x: 1130, startPoint y: 387, endPoint x: 901, endPoint y: 379, distance: 229.1
click at [904, 379] on div "multiple choice 3 - Which of the following are benefits of using Row-Level Secu…" at bounding box center [929, 376] width 773 height 53
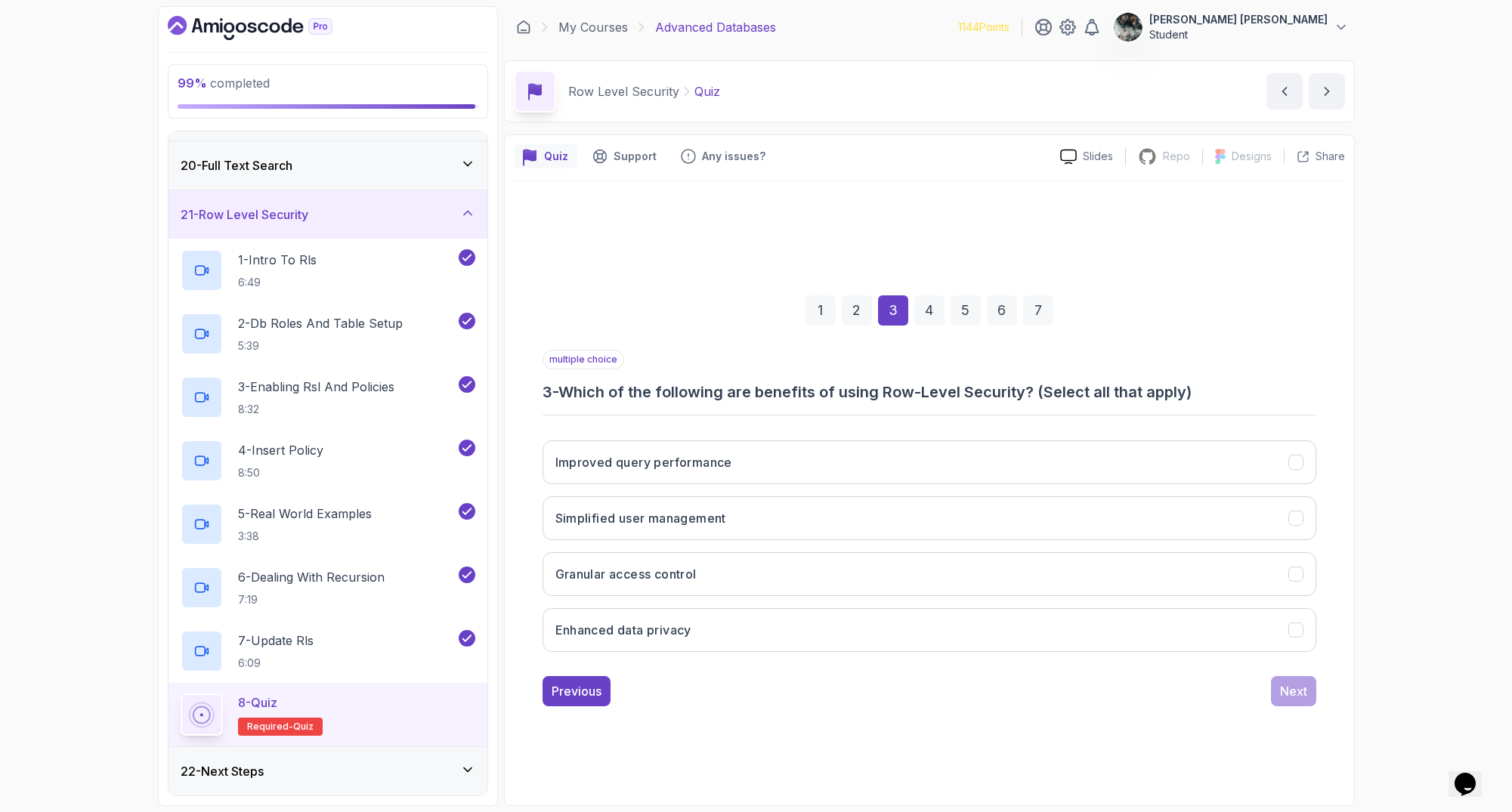
drag, startPoint x: 901, startPoint y: 379, endPoint x: 802, endPoint y: 426, distance: 109.6
click at [900, 380] on div "multiple choice 3 - Which of the following are benefits of using Row-Level Secu…" at bounding box center [929, 376] width 773 height 53
click at [715, 626] on button "Enhanced data privacy" at bounding box center [929, 630] width 773 height 43
click at [703, 584] on button "Granular access control" at bounding box center [929, 573] width 773 height 43
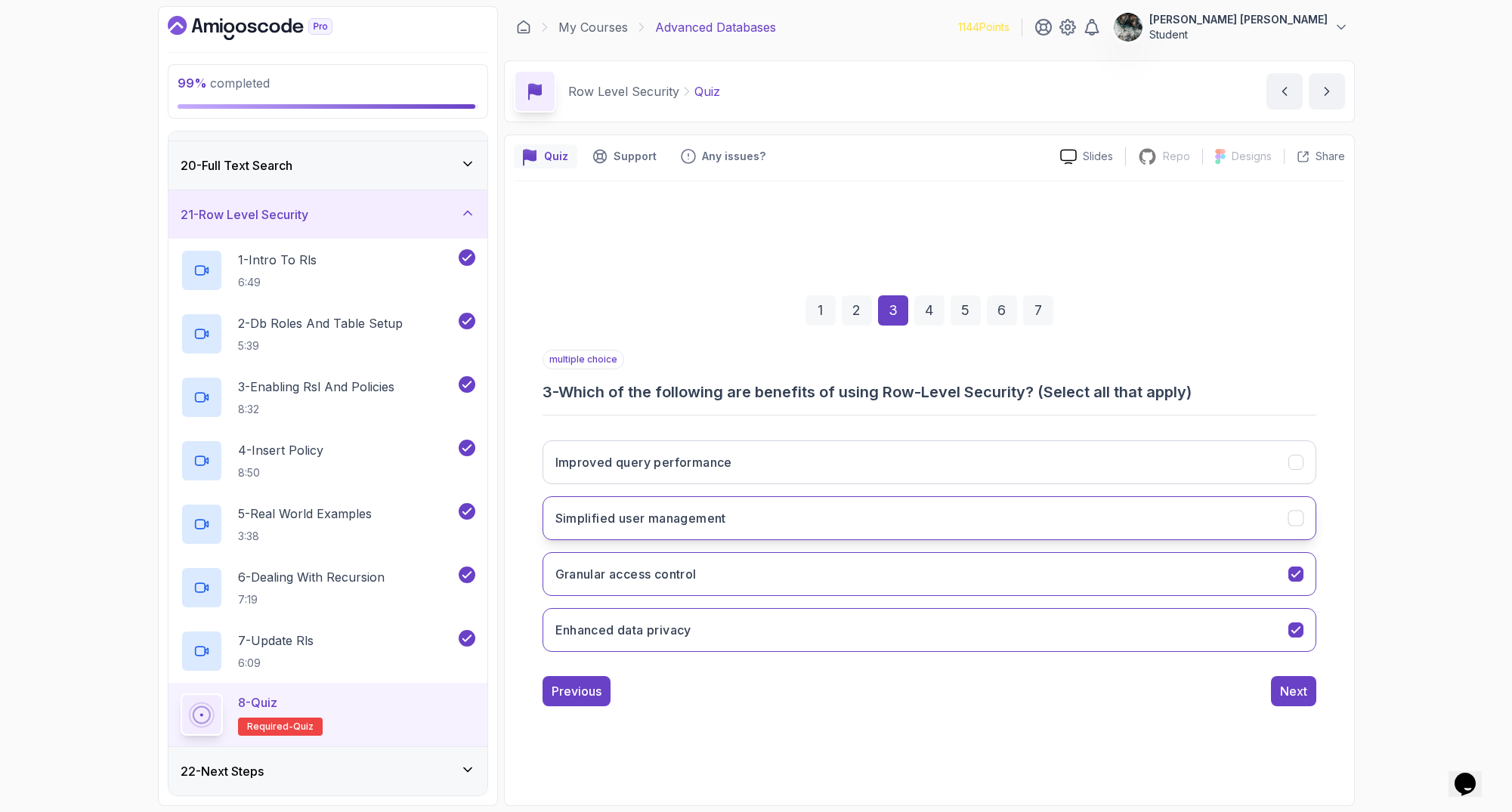
click at [754, 514] on button "Simplified user management" at bounding box center [929, 517] width 773 height 43
click at [771, 468] on button "Improved query performance" at bounding box center [929, 462] width 773 height 43
click at [1306, 693] on div "Next" at bounding box center [1293, 691] width 27 height 18
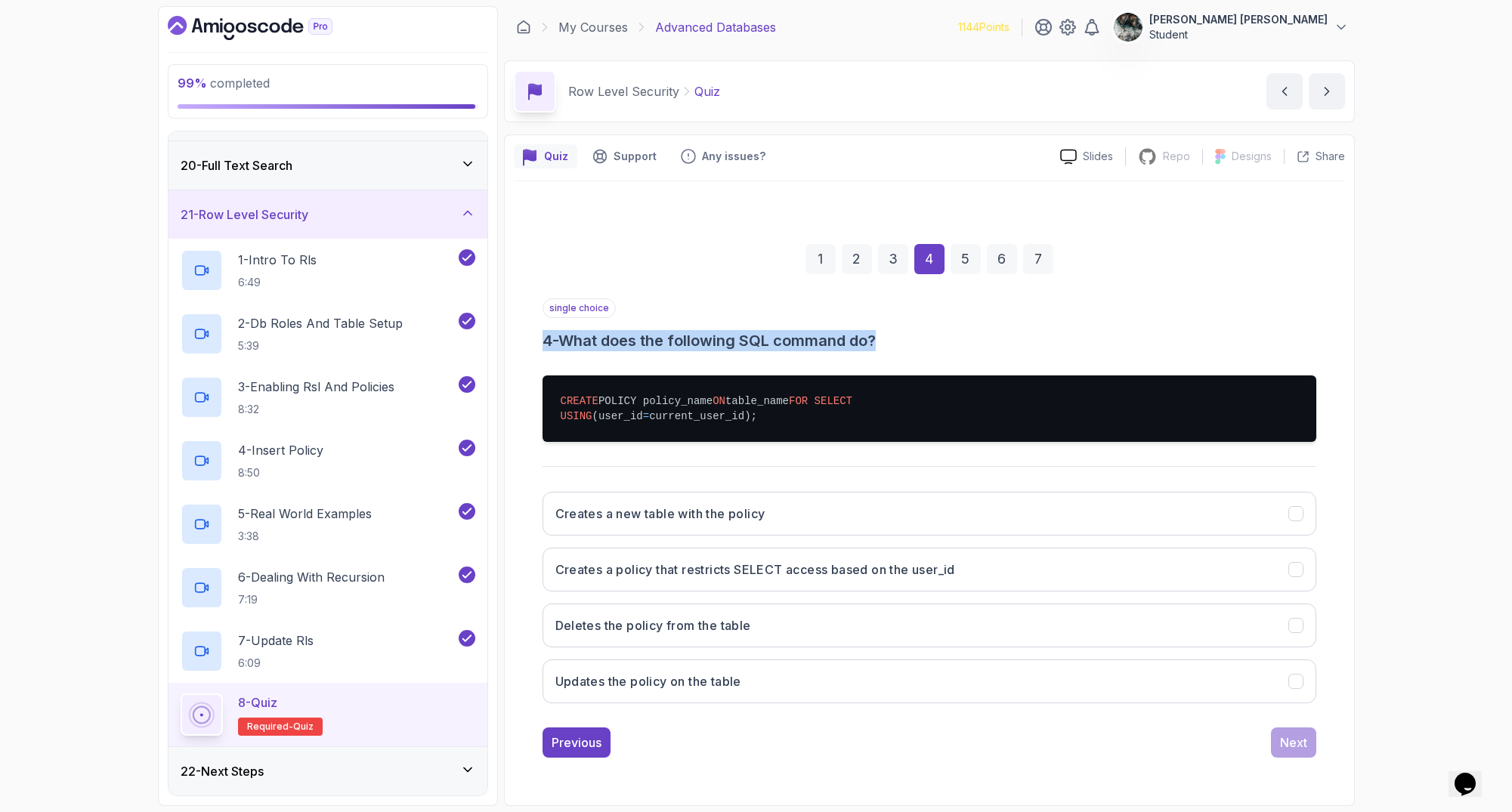
drag, startPoint x: 936, startPoint y: 325, endPoint x: 620, endPoint y: 312, distance: 316.3
click at [620, 312] on div "single choice 4 - What does the following SQL command do?" at bounding box center [929, 325] width 773 height 53
click at [696, 317] on div "single choice 4 - What does the following SQL command do?" at bounding box center [929, 325] width 773 height 53
drag, startPoint x: 593, startPoint y: 398, endPoint x: 887, endPoint y: 394, distance: 294.0
click at [886, 394] on pre "CREATE POLICY policy_name ON table_name FOR SELECT USING (user_id = current_use…" at bounding box center [929, 408] width 773 height 66
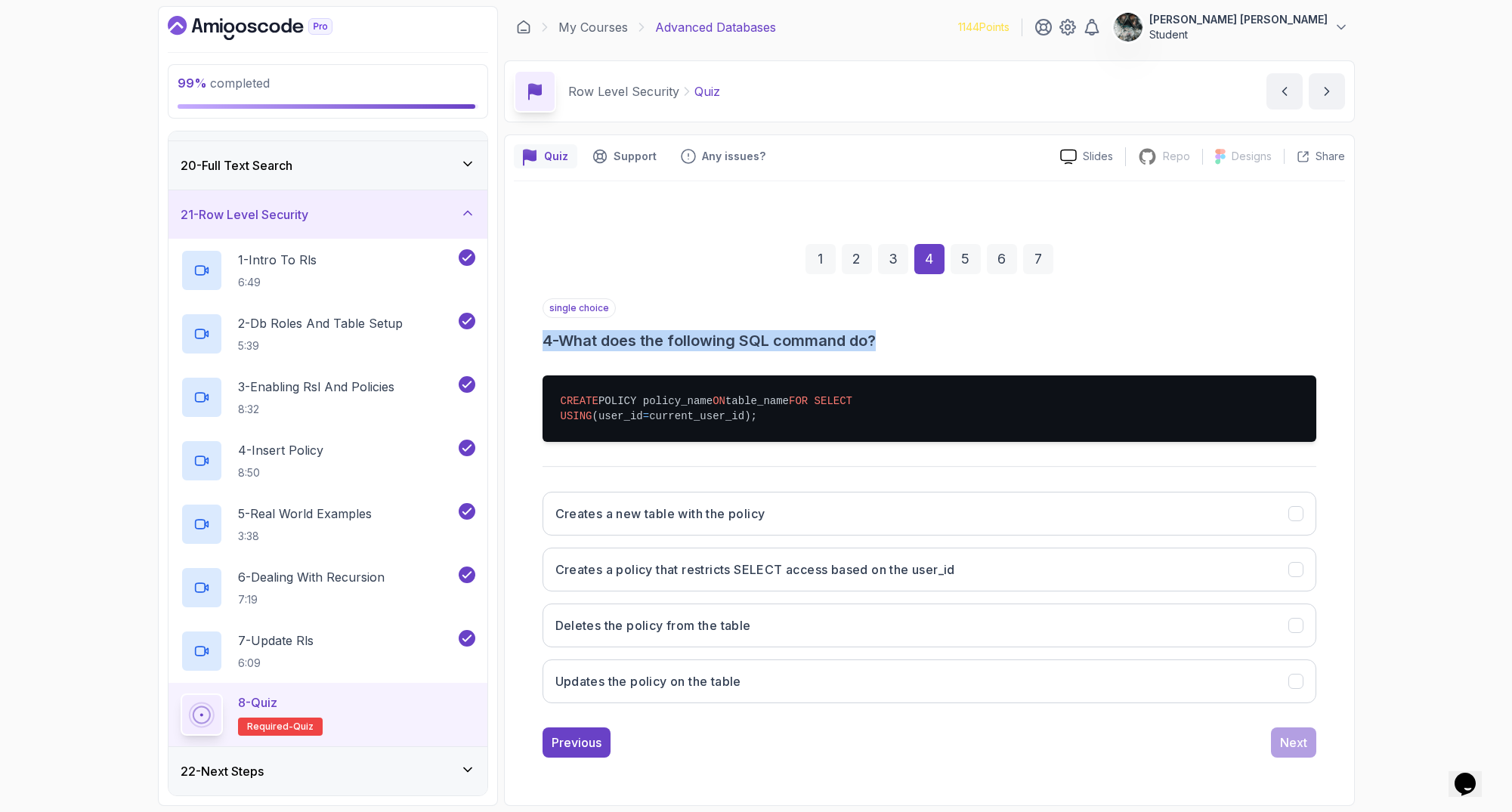
click at [887, 394] on pre "CREATE POLICY policy_name ON table_name FOR SELECT USING (user_id = current_use…" at bounding box center [929, 408] width 773 height 66
drag, startPoint x: 712, startPoint y: 424, endPoint x: 754, endPoint y: 424, distance: 42.0
click at [747, 424] on pre "CREATE POLICY policy_name ON table_name FOR SELECT USING (user_id = current_use…" at bounding box center [929, 408] width 773 height 66
click at [799, 425] on pre "CREATE POLICY policy_name ON table_name FOR SELECT USING (user_id = current_use…" at bounding box center [929, 408] width 773 height 66
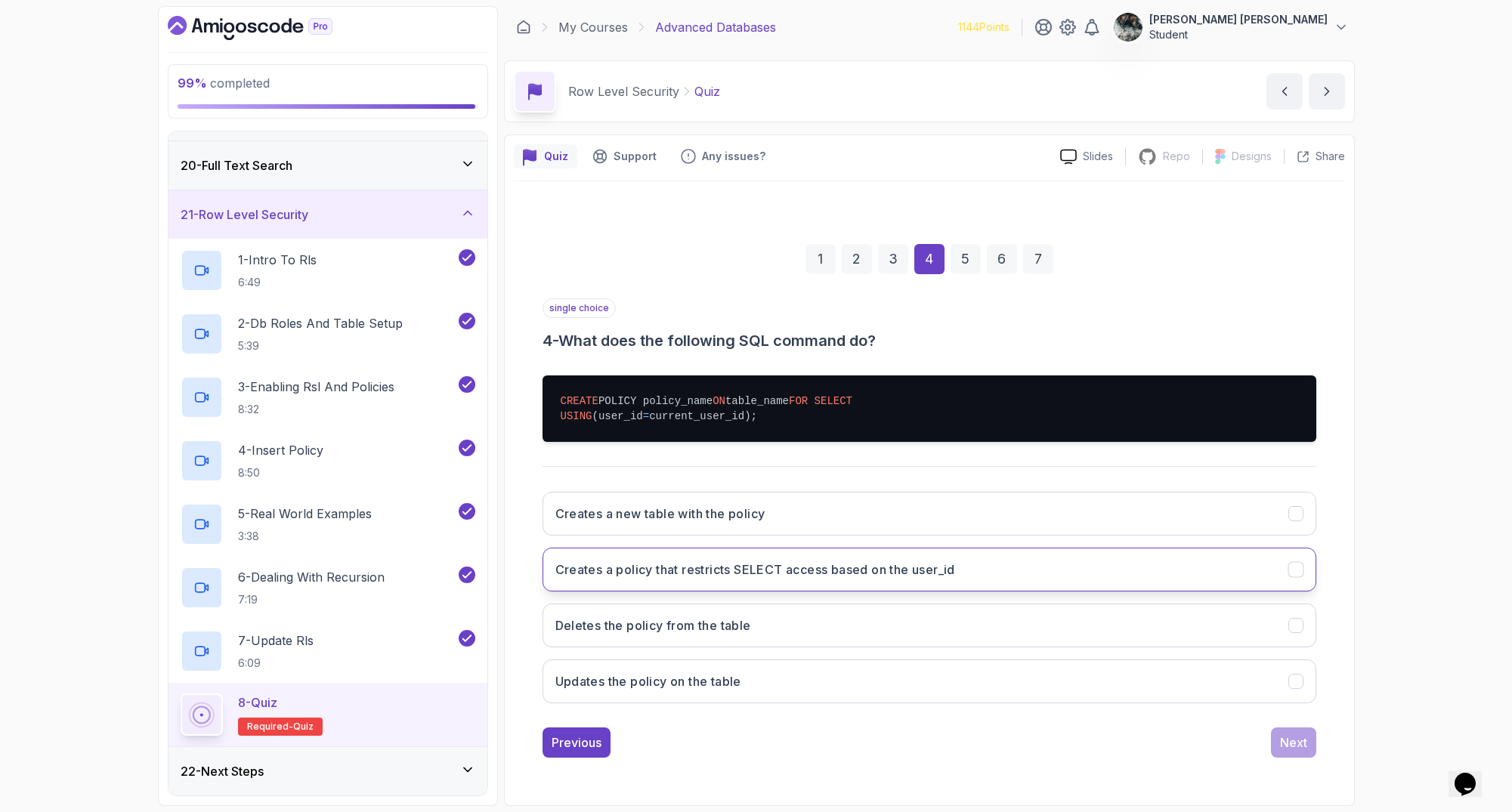
click at [952, 579] on h3 "Creates a policy that restricts SELECT access based on the user_id" at bounding box center [755, 570] width 400 height 18
click at [1299, 751] on div "Next" at bounding box center [1293, 742] width 27 height 18
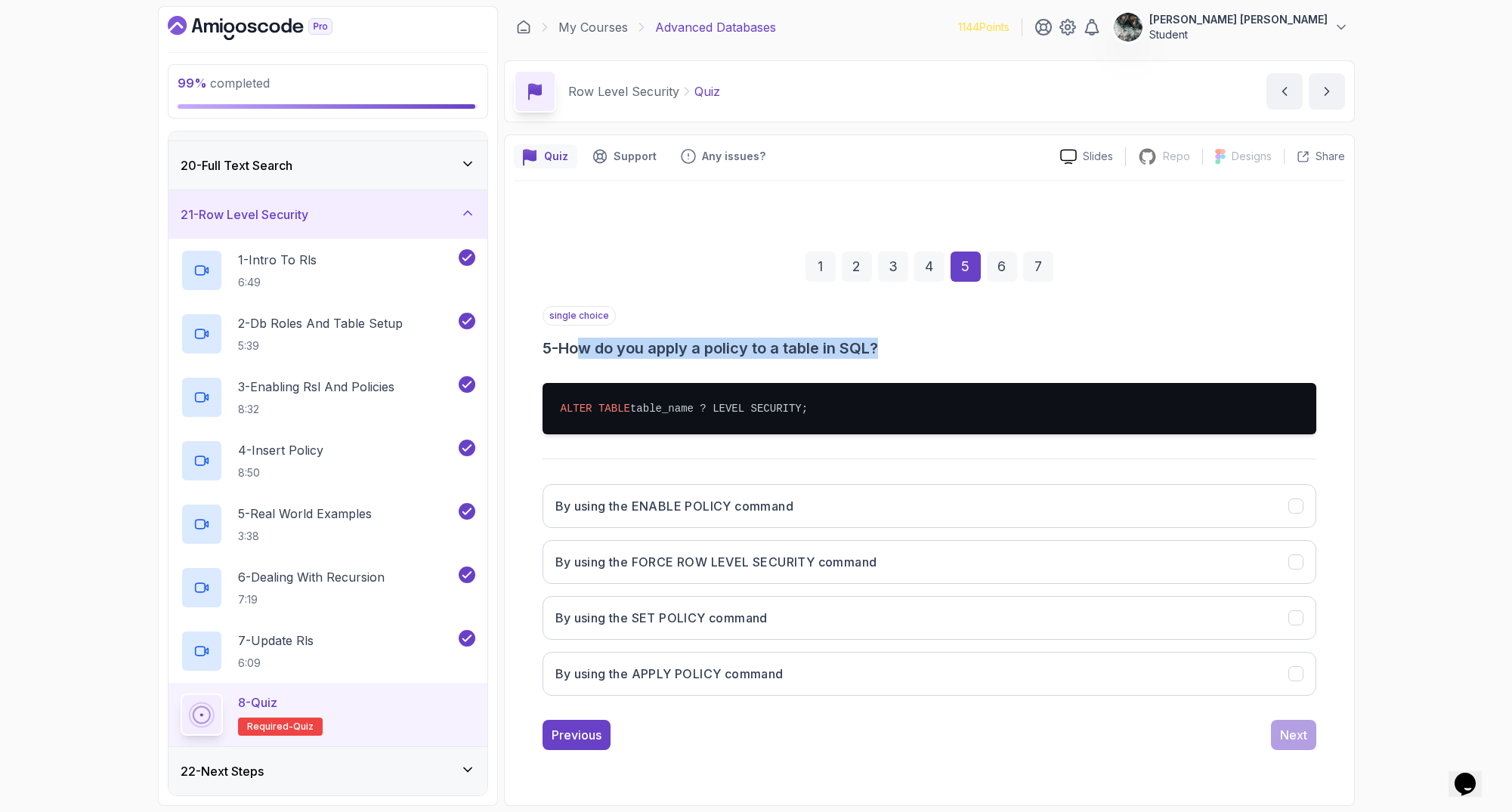
drag, startPoint x: 585, startPoint y: 352, endPoint x: 1043, endPoint y: 363, distance: 458.1
click at [969, 355] on h3 "5 - How do you apply a policy to a table in SQL?" at bounding box center [929, 348] width 773 height 21
click at [1049, 363] on div "single choice 5 - How do you apply a policy to a table in SQL? ALTER TABLE tabl…" at bounding box center [929, 506] width 773 height 402
drag, startPoint x: 875, startPoint y: 346, endPoint x: 662, endPoint y: 337, distance: 213.2
click at [666, 336] on div "single choice 5 - How do you apply a policy to a table in SQL?" at bounding box center [929, 332] width 773 height 53
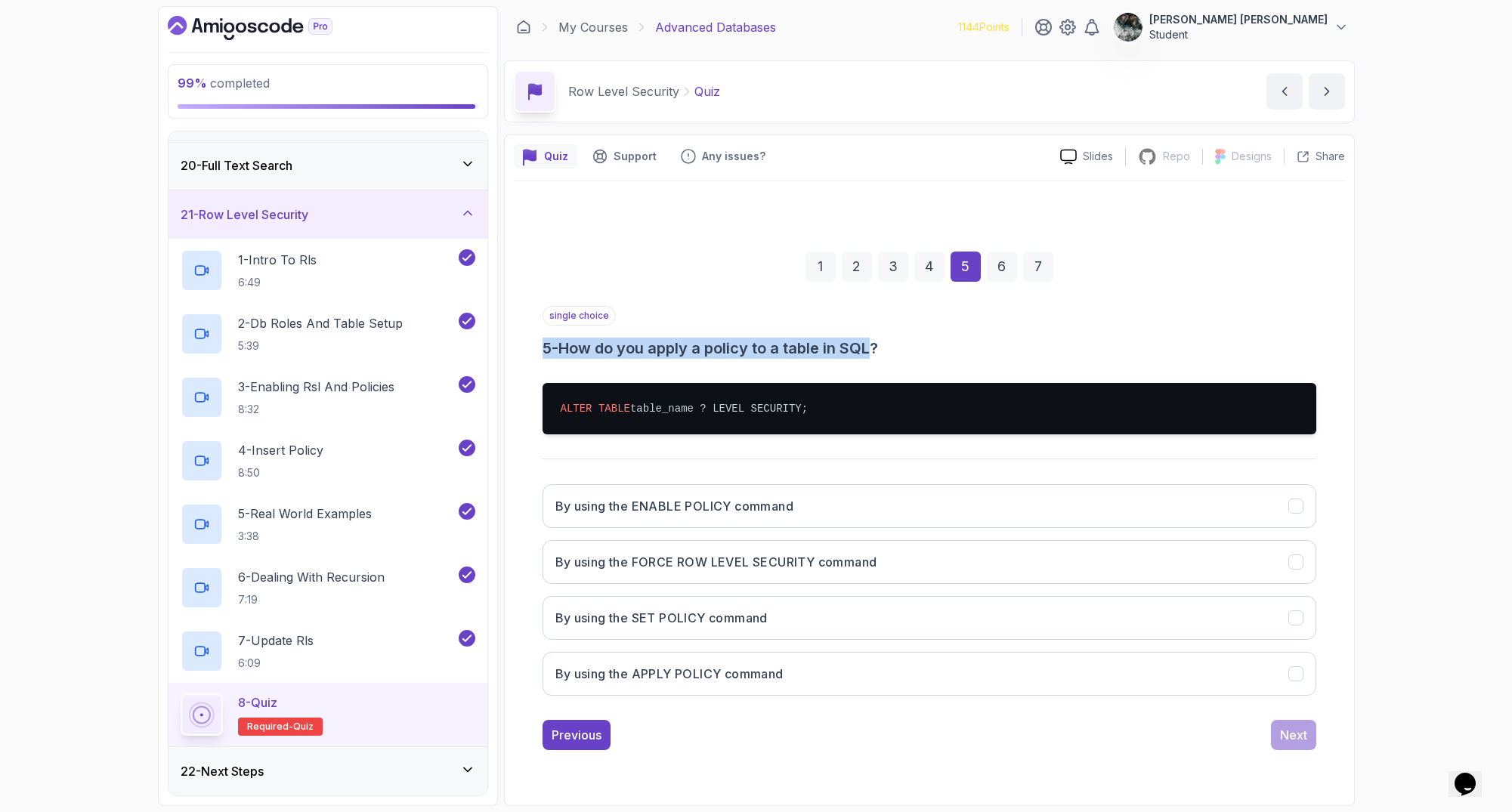
click at [662, 338] on h3 "5 - How do you apply a policy to a table in SQL?" at bounding box center [929, 348] width 773 height 21
drag, startPoint x: 735, startPoint y: 357, endPoint x: 931, endPoint y: 353, distance: 196.0
click at [923, 354] on h3 "5 - How do you apply a policy to a table in SQL?" at bounding box center [929, 348] width 773 height 21
click at [935, 352] on h3 "5 - How do you apply a policy to a table in SQL?" at bounding box center [929, 348] width 773 height 21
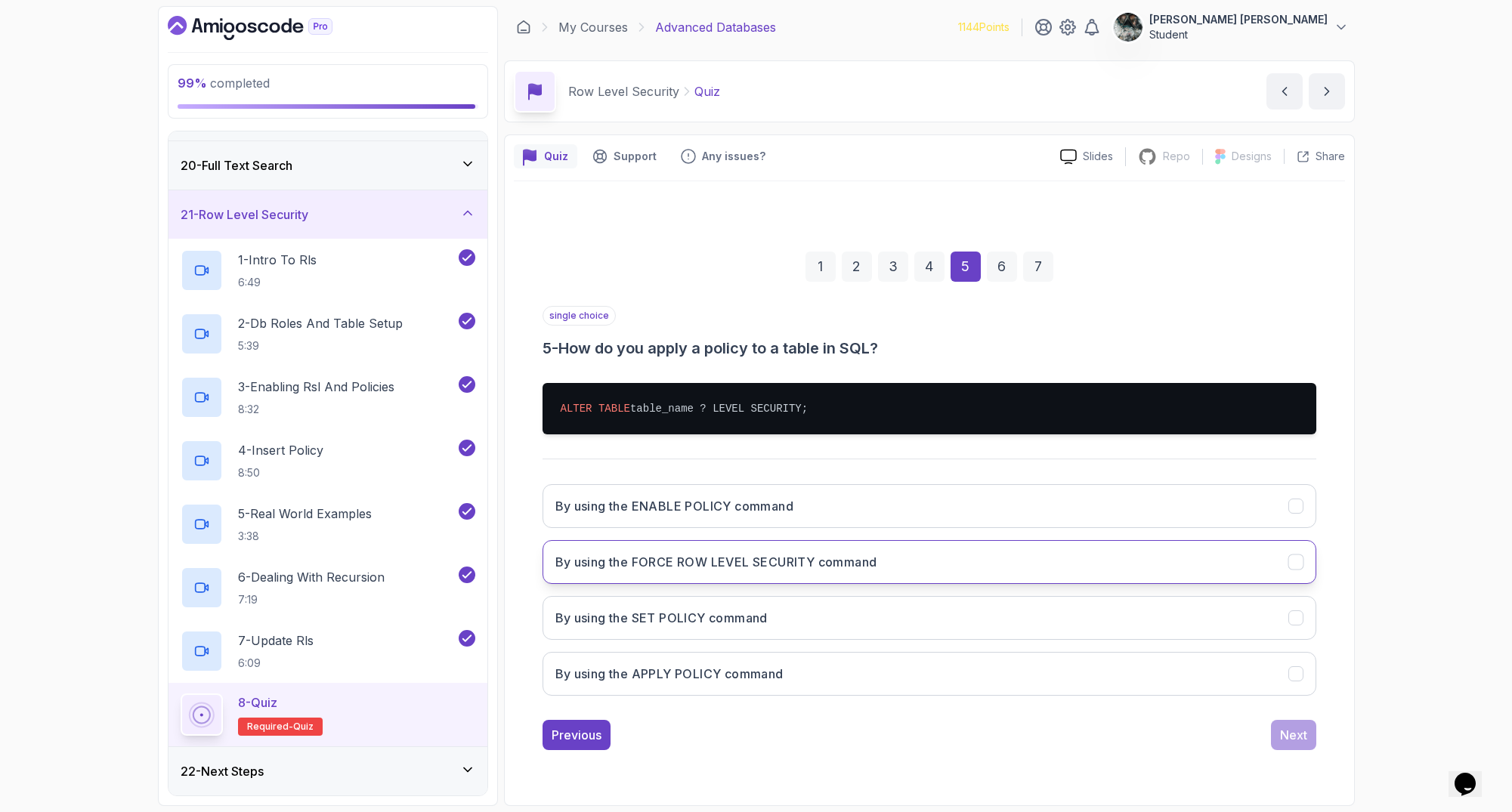
click at [904, 562] on button "By using the FORCE ROW LEVEL SECURITY command" at bounding box center [929, 562] width 773 height 43
click at [1303, 736] on div "Next" at bounding box center [1293, 735] width 27 height 18
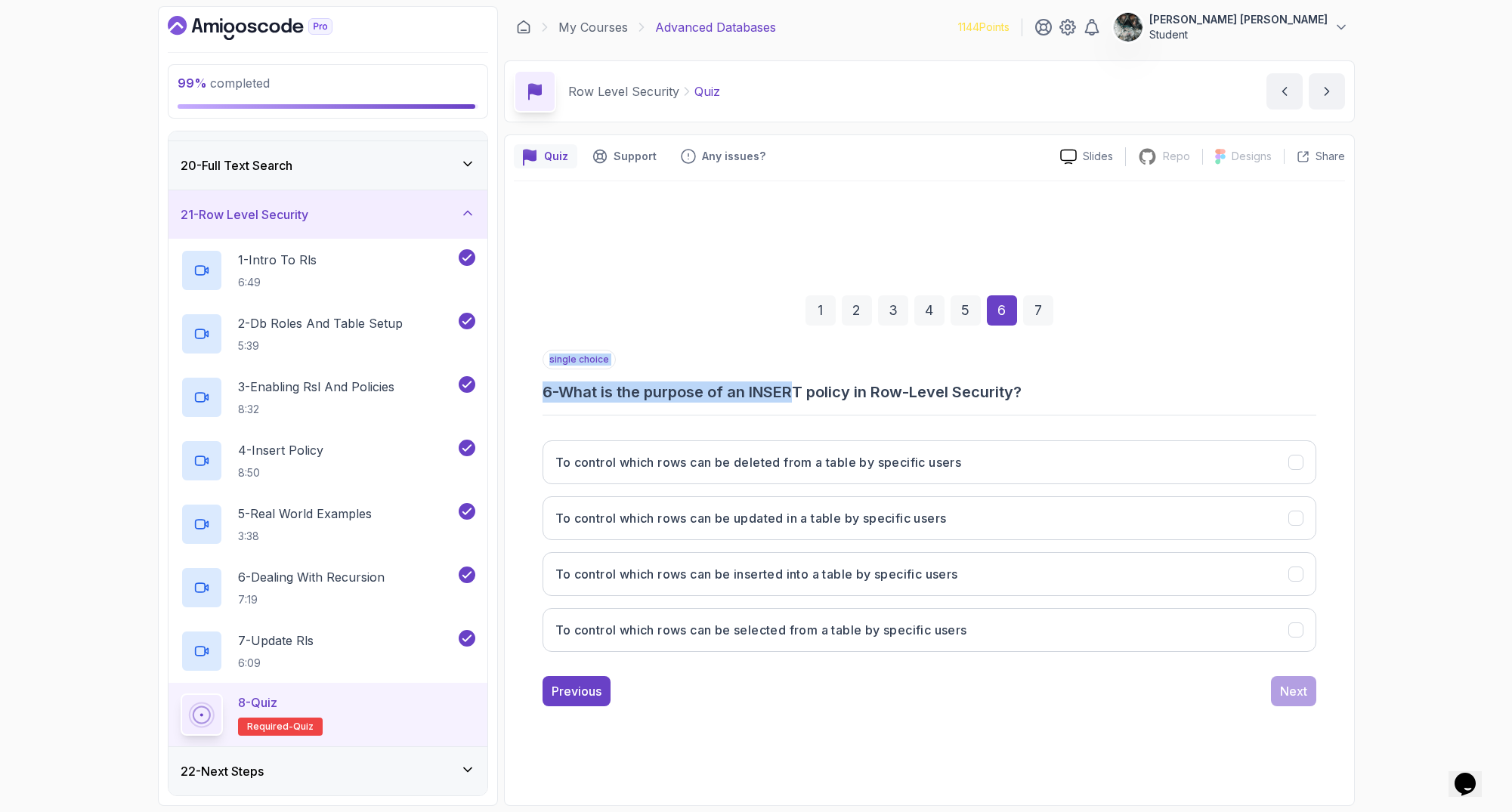
drag, startPoint x: 801, startPoint y: 401, endPoint x: 1028, endPoint y: 402, distance: 227.0
click at [1024, 404] on div "single choice 6 - What is the purpose of an INSERT policy in Row-Level Security…" at bounding box center [929, 507] width 773 height 314
click at [1032, 400] on h3 "6 - What is the purpose of an INSERT policy in Row-Level Security?" at bounding box center [929, 392] width 773 height 21
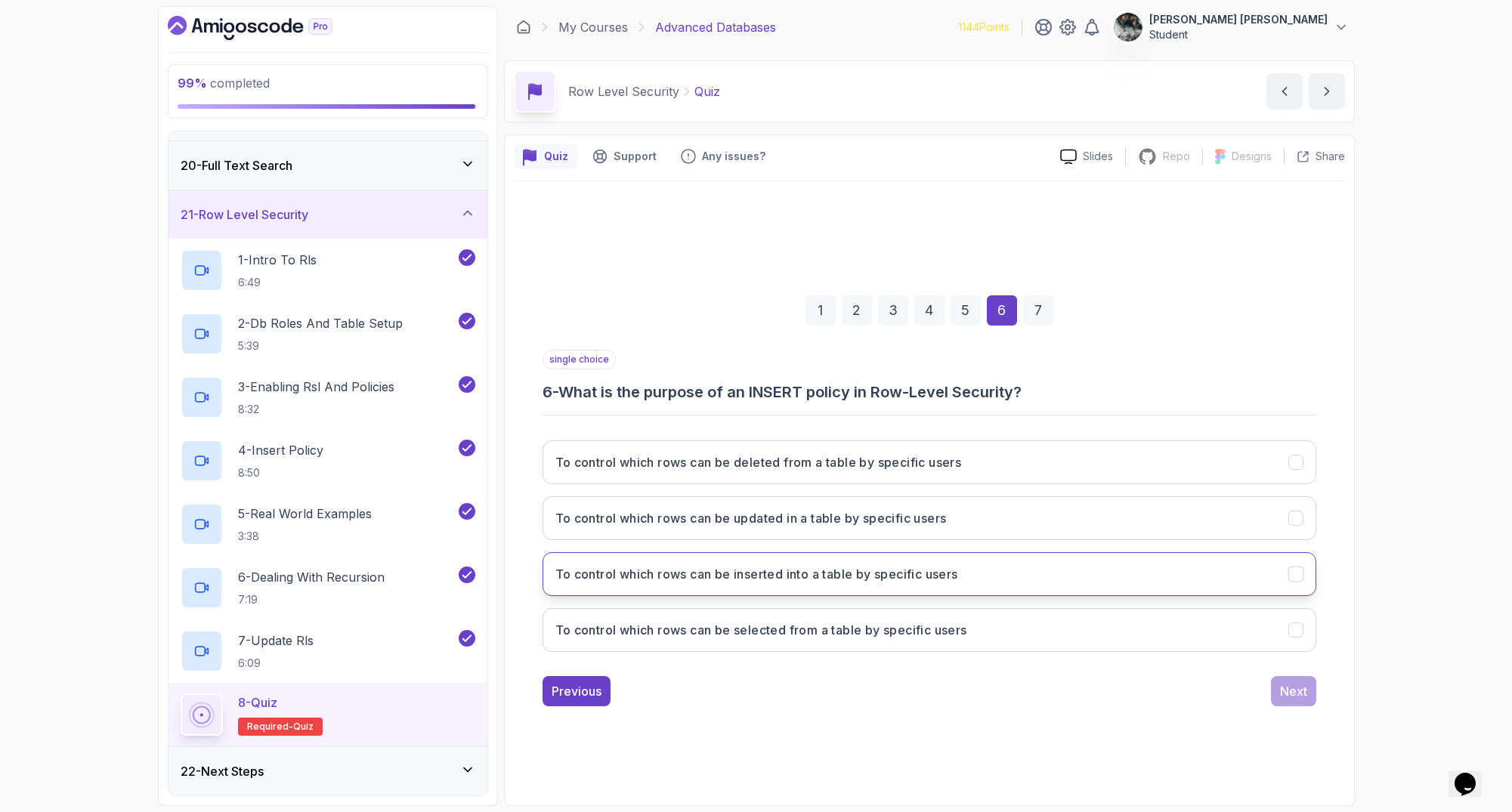
click at [837, 573] on h3 "To control which rows can be inserted into a table by specific users" at bounding box center [757, 573] width 403 height 18
click at [1281, 690] on div "Next" at bounding box center [1293, 691] width 27 height 18
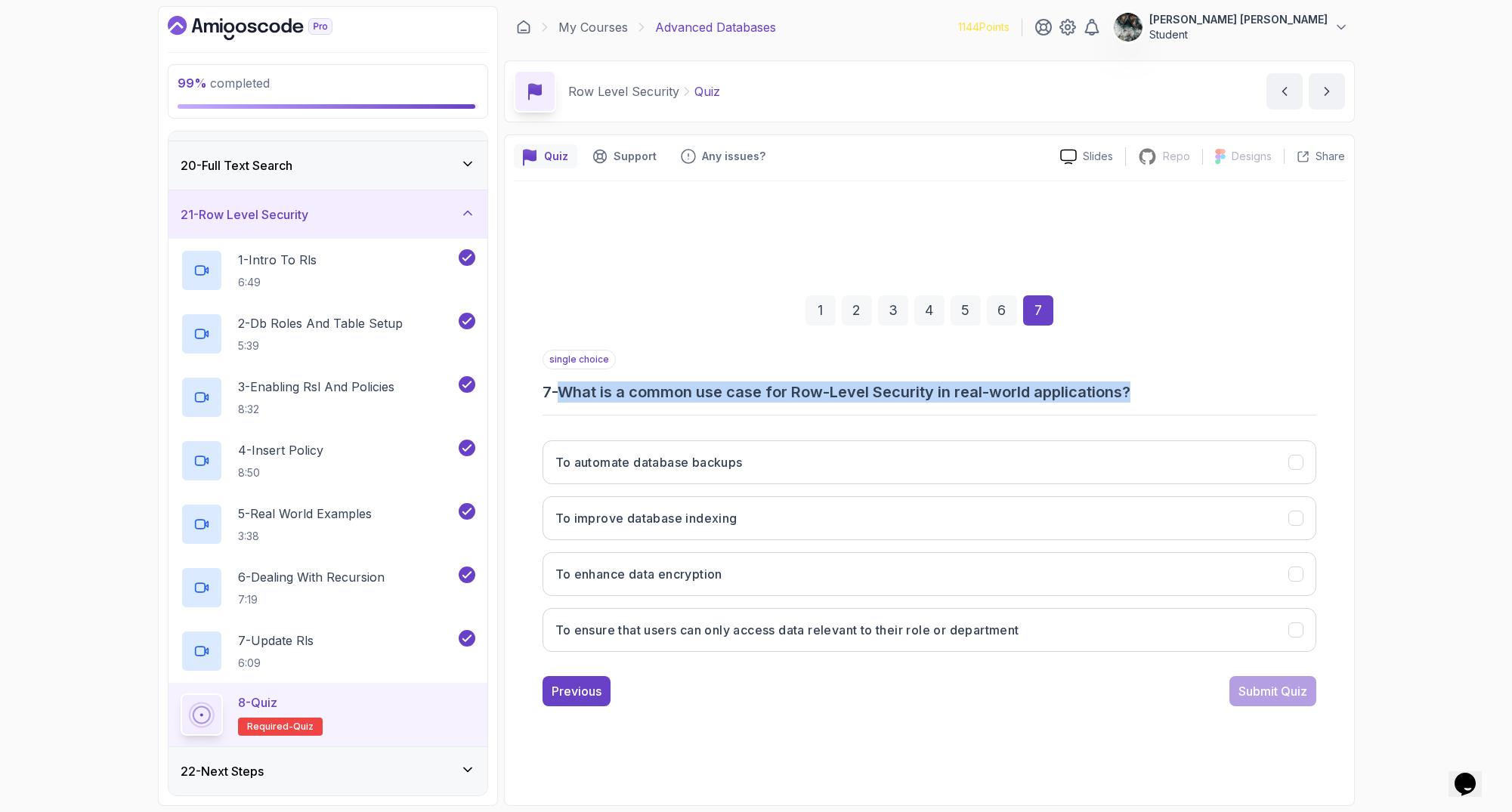
drag, startPoint x: 585, startPoint y: 391, endPoint x: 1205, endPoint y: 400, distance: 620.1
click at [1205, 400] on h3 "7 - What is a common use case for Row-Level Security in real-world applications?" at bounding box center [929, 392] width 773 height 21
click at [788, 639] on button "To ensure that users can only access data relevant to their role or department" at bounding box center [929, 630] width 773 height 43
click at [1257, 689] on div "Submit Quiz" at bounding box center [1273, 691] width 69 height 18
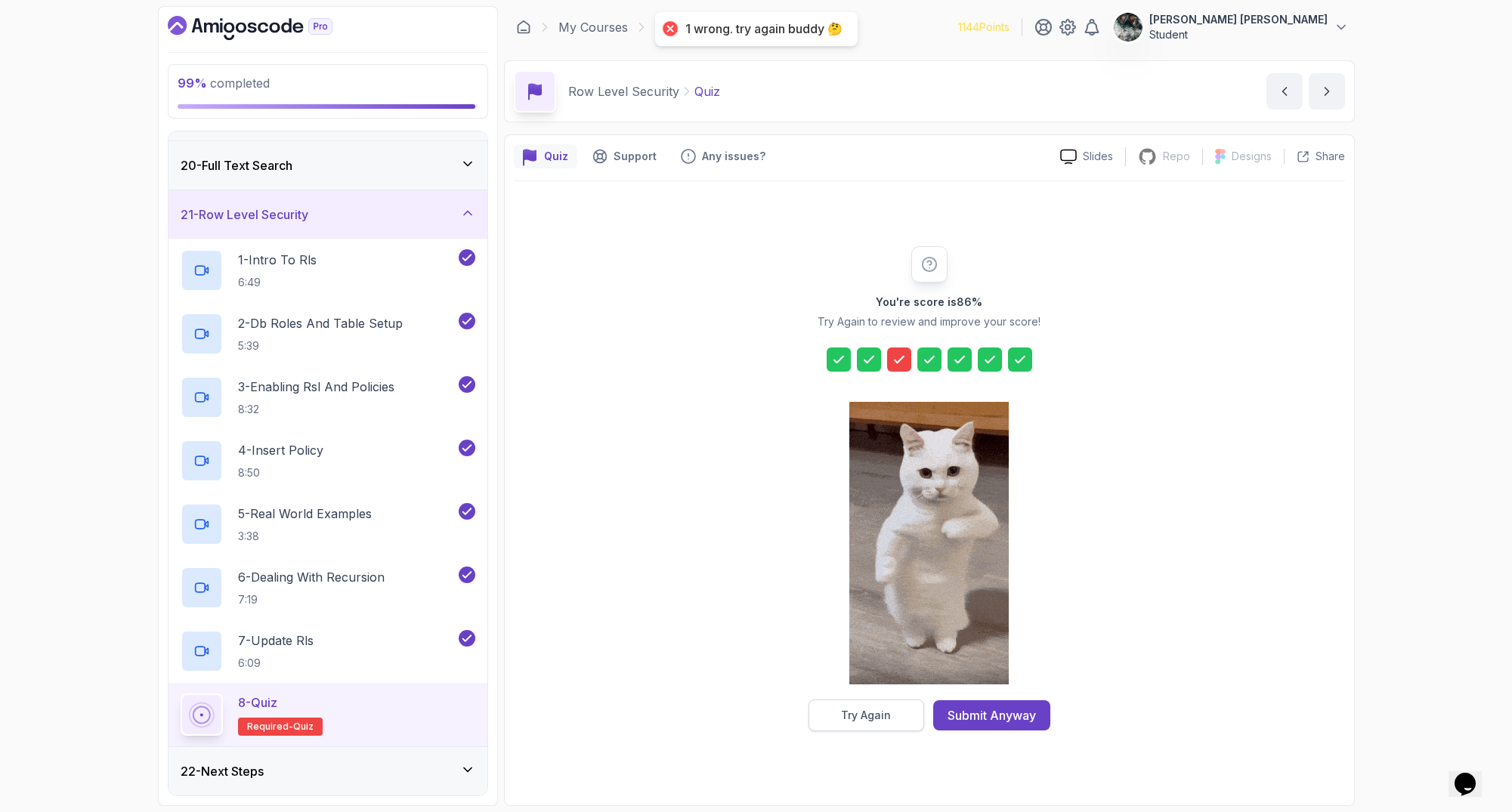
click at [896, 709] on button "Try Again" at bounding box center [866, 716] width 115 height 32
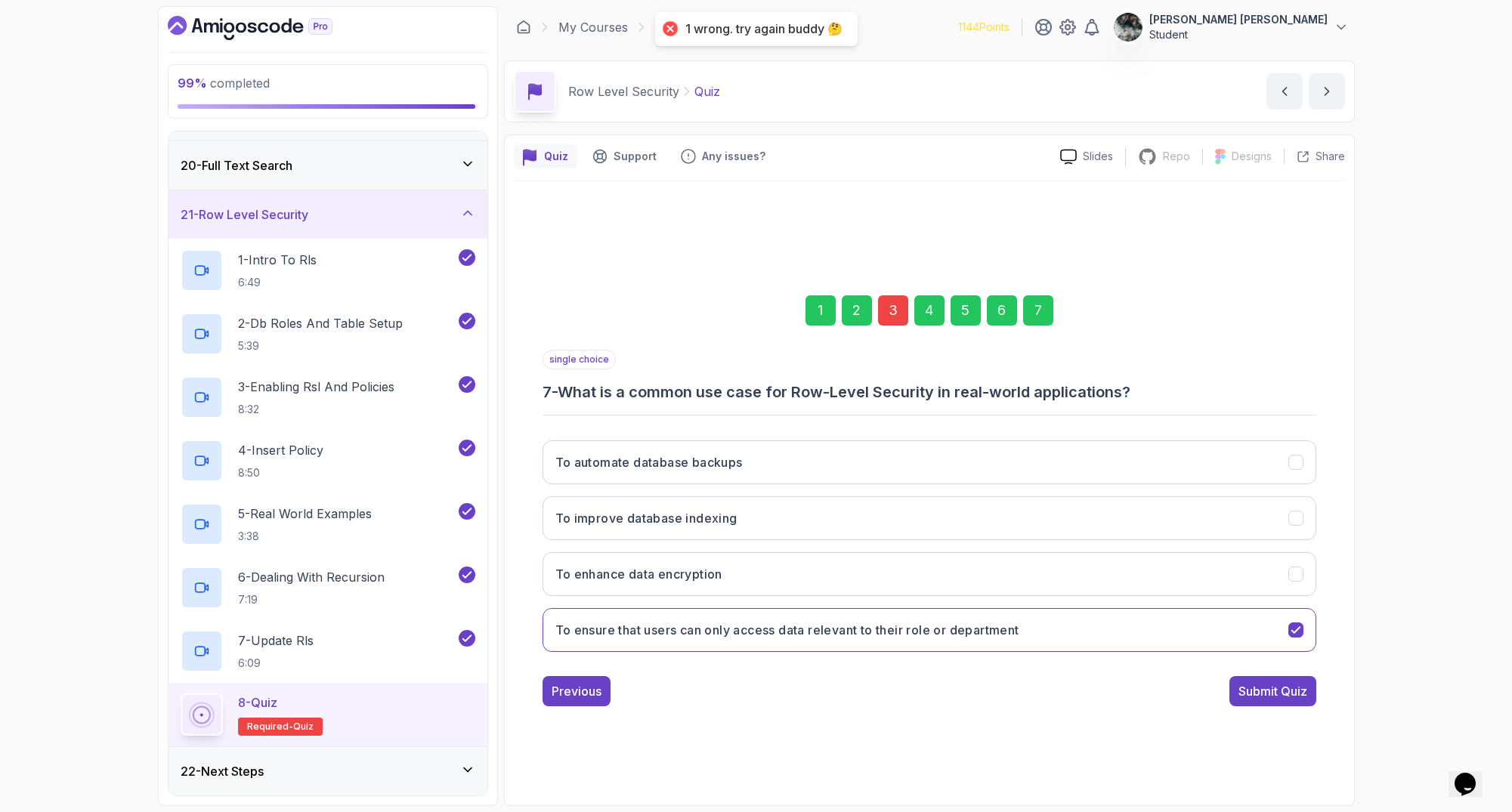
click at [886, 303] on div "3" at bounding box center [893, 310] width 30 height 30
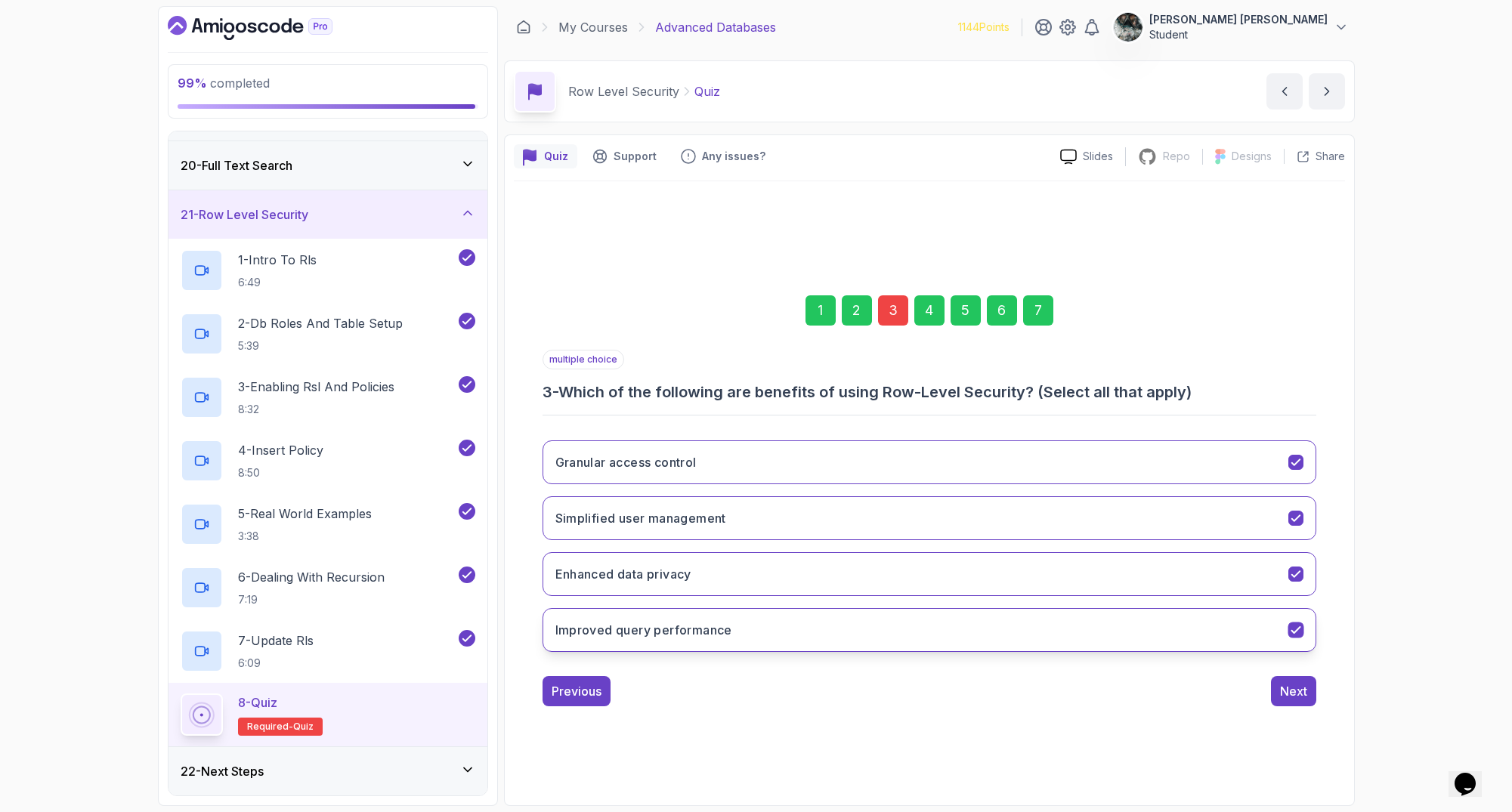
click at [685, 631] on h3 "Improved query performance" at bounding box center [644, 630] width 177 height 18
click at [1303, 698] on div "Next" at bounding box center [1293, 691] width 27 height 18
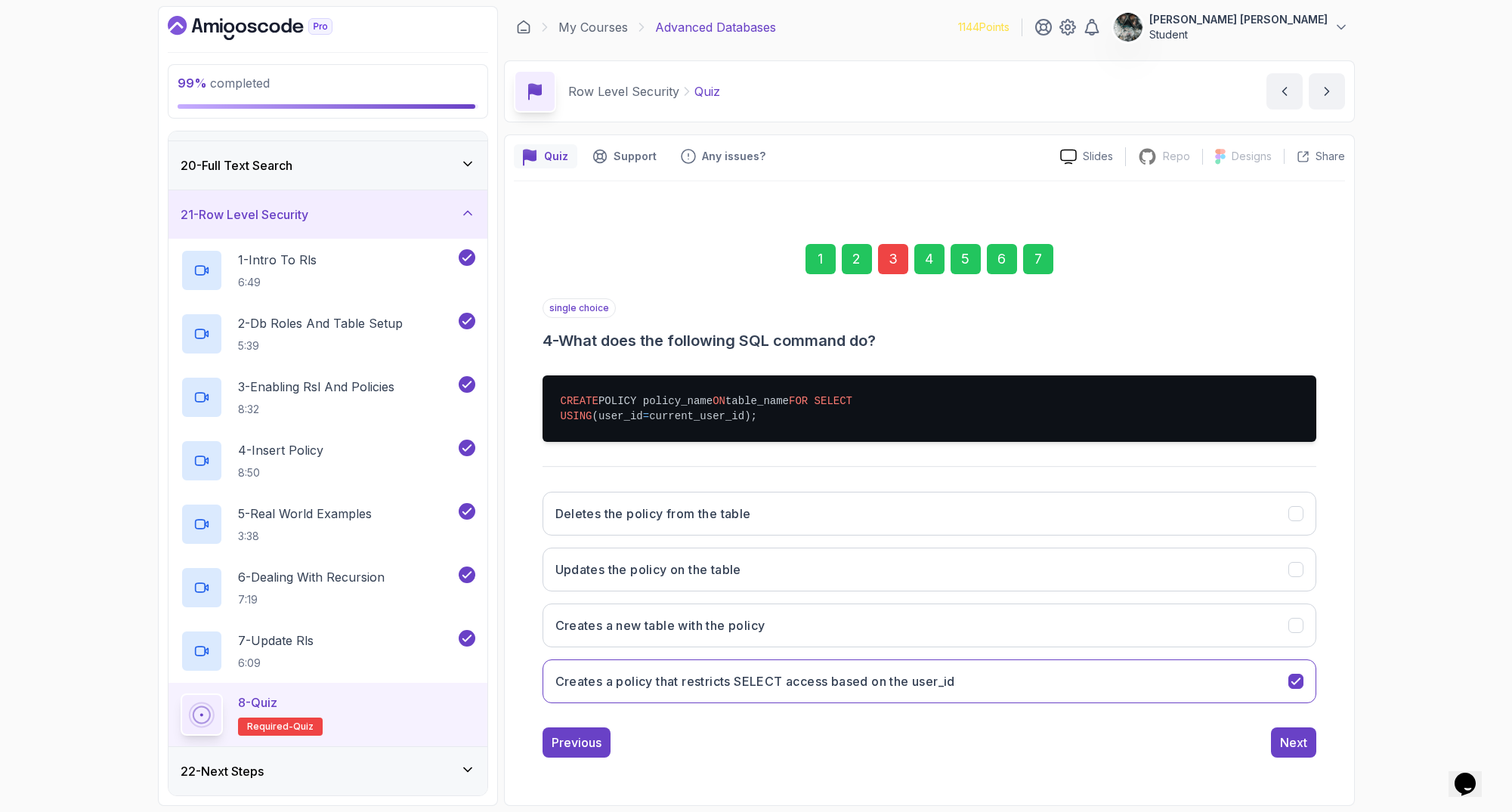
click at [1040, 244] on div "7" at bounding box center [1038, 259] width 30 height 30
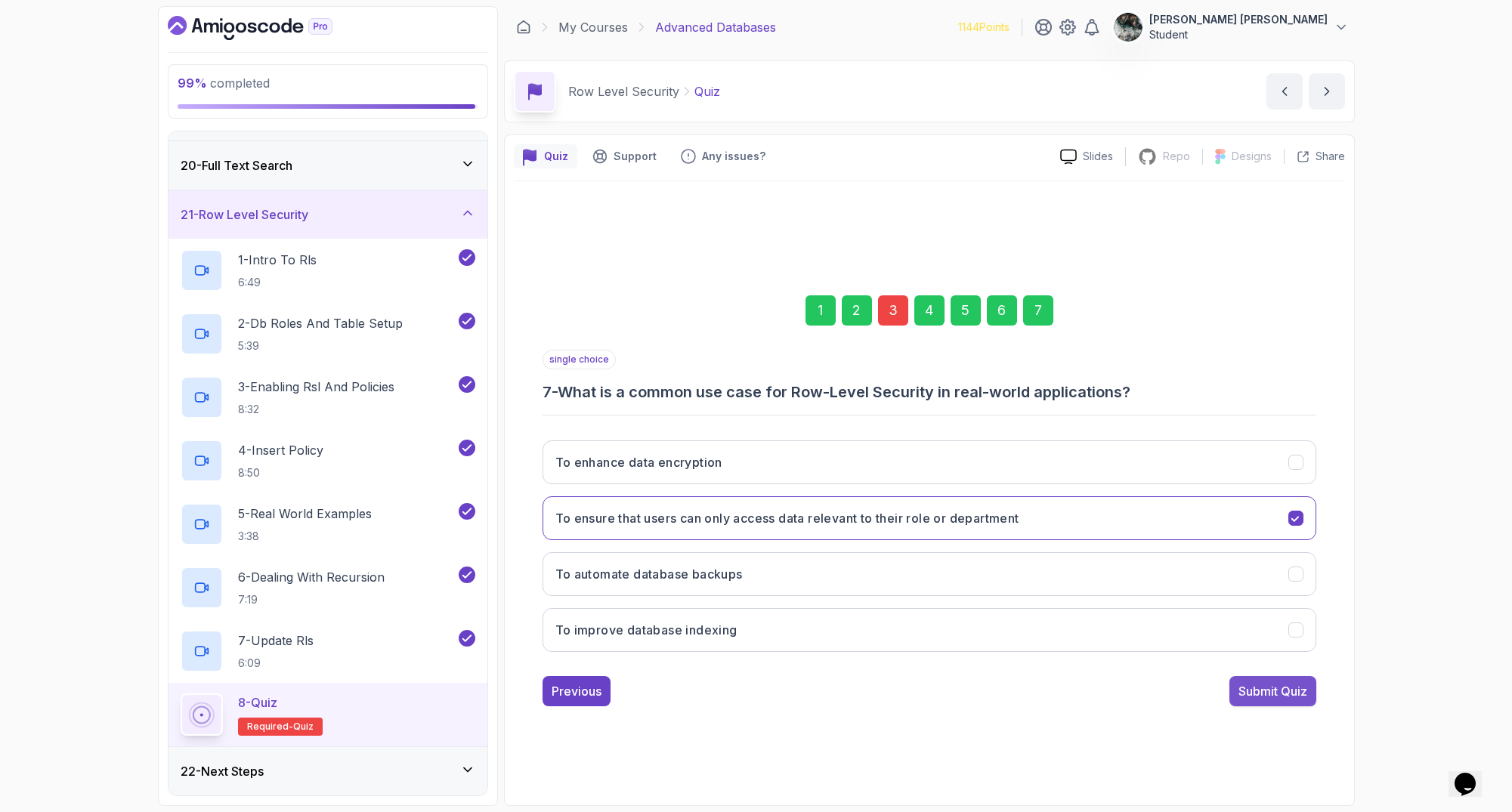
click at [1272, 696] on div "Submit Quiz" at bounding box center [1273, 691] width 69 height 18
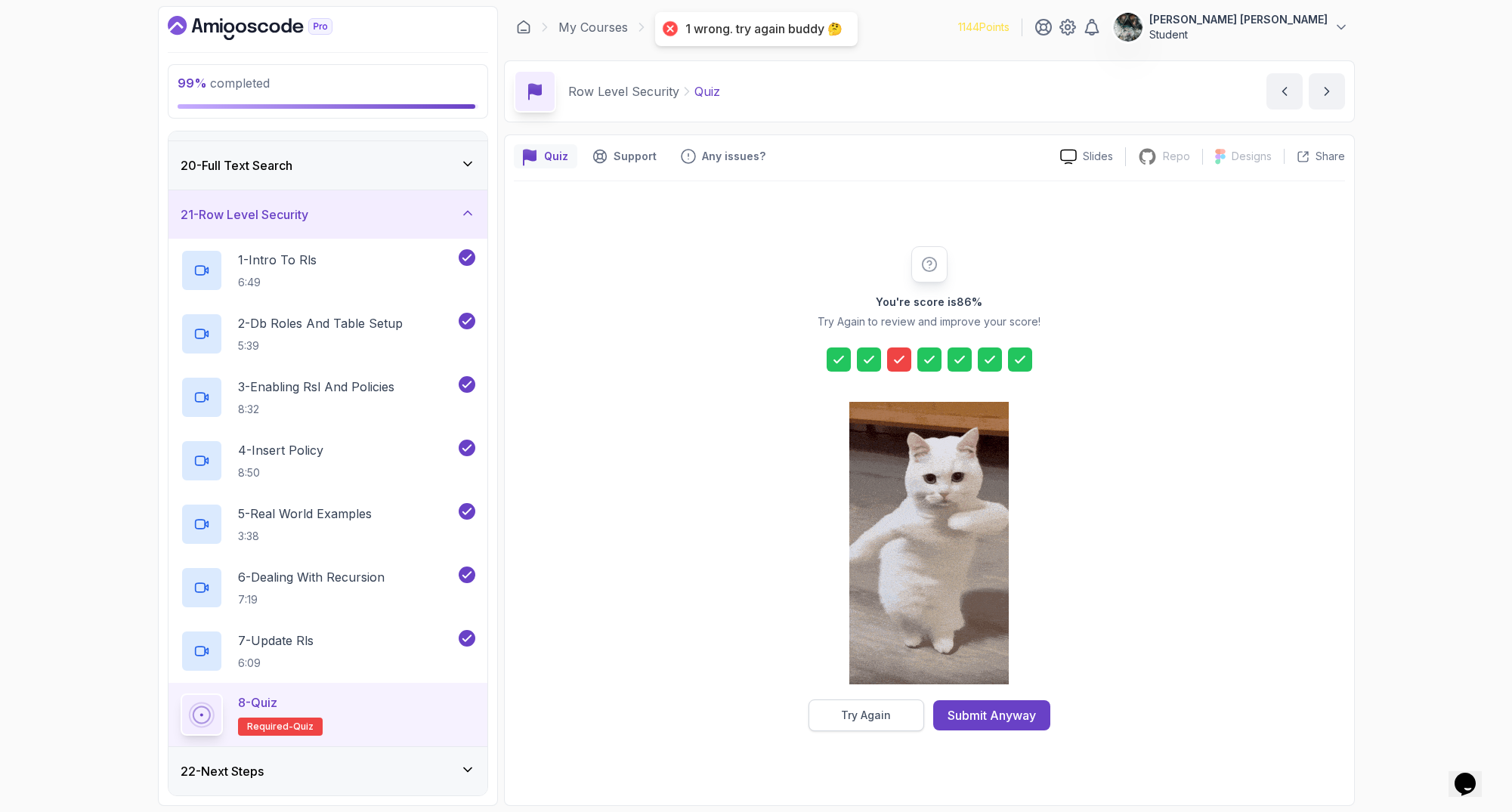
click at [874, 708] on div "Try Again" at bounding box center [865, 715] width 50 height 15
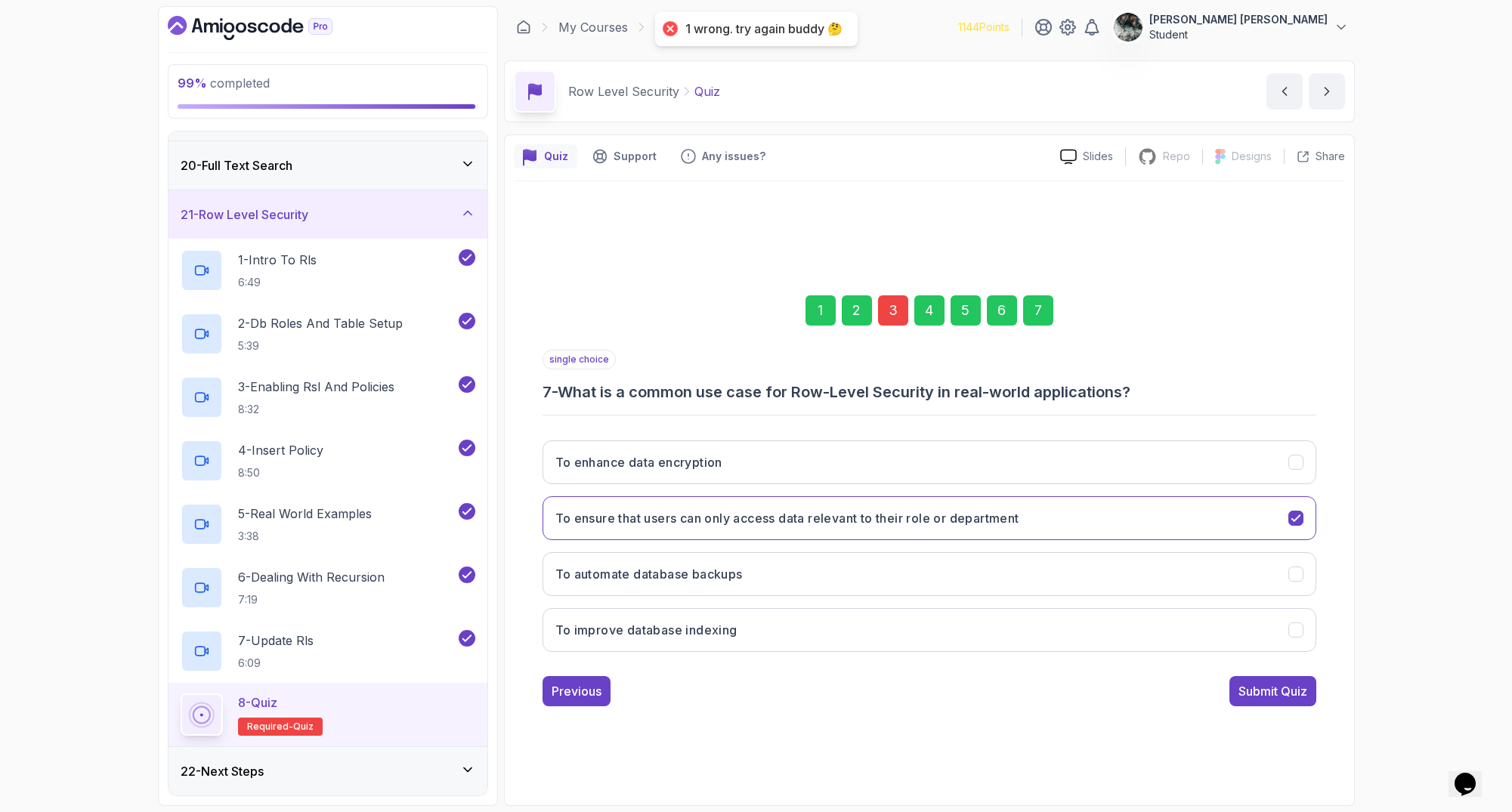
click at [893, 309] on div "3" at bounding box center [893, 310] width 30 height 30
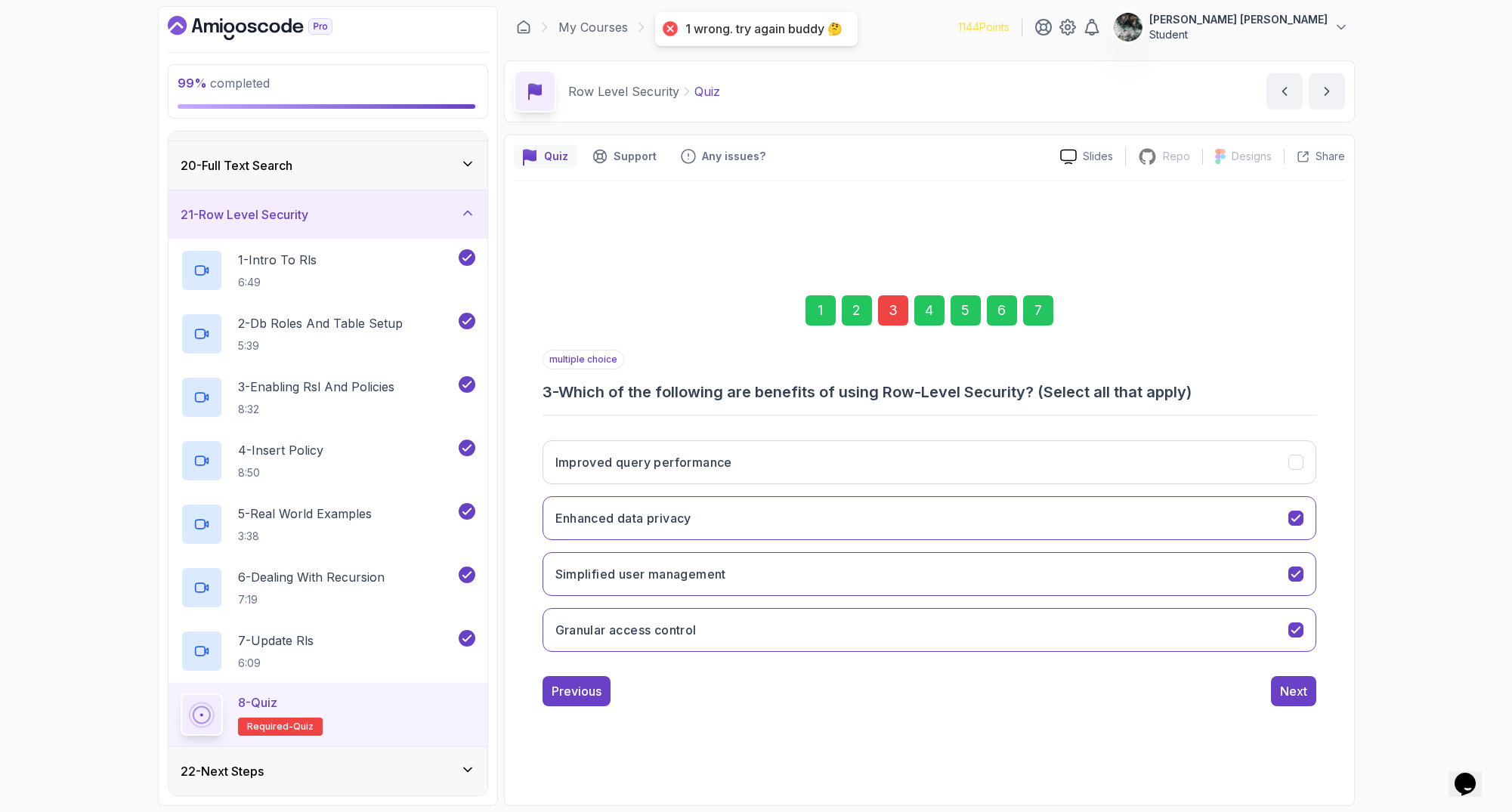
click at [1294, 702] on button "Next" at bounding box center [1293, 691] width 45 height 30
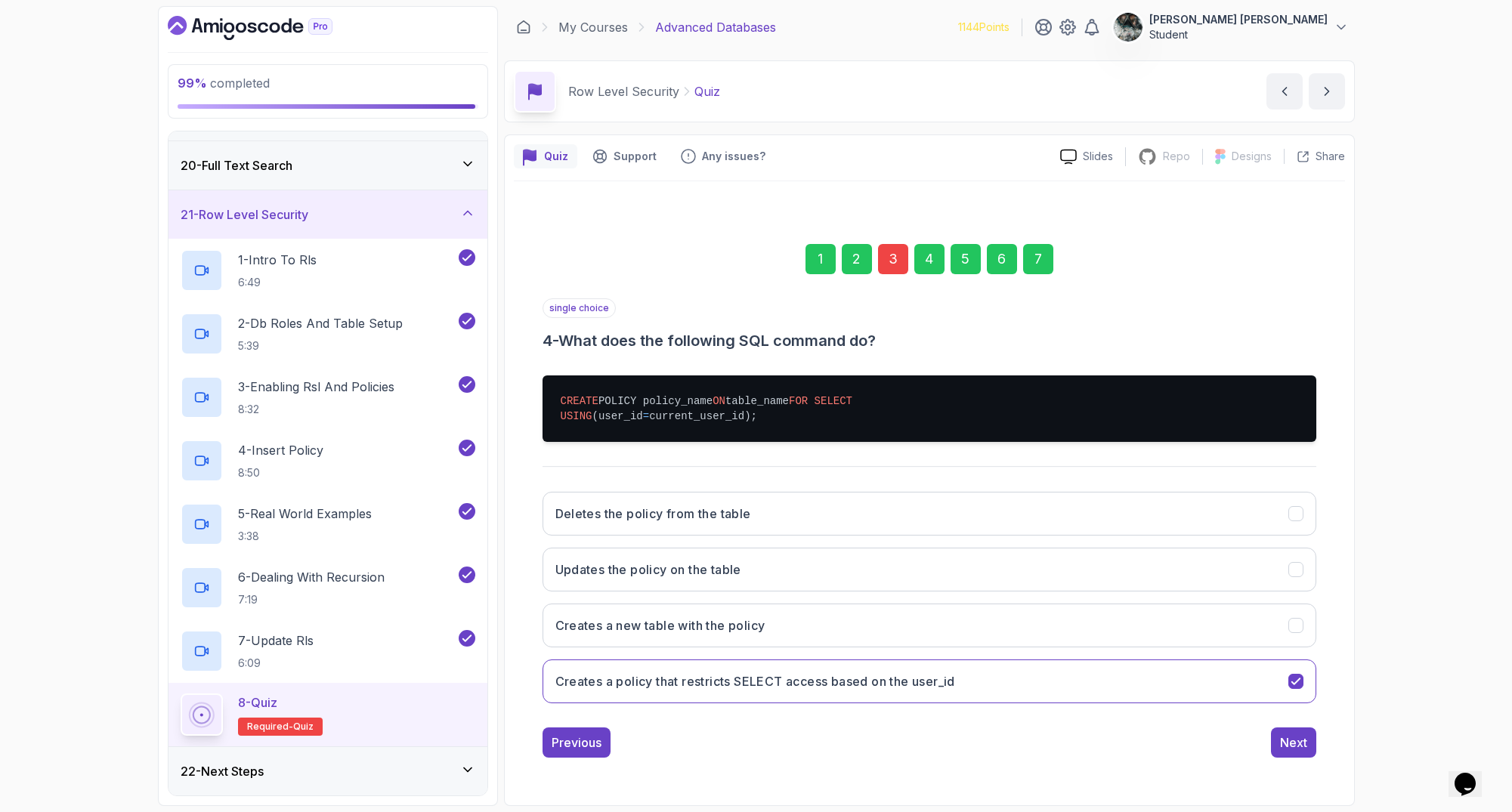
click at [1032, 254] on div "7" at bounding box center [1038, 259] width 30 height 30
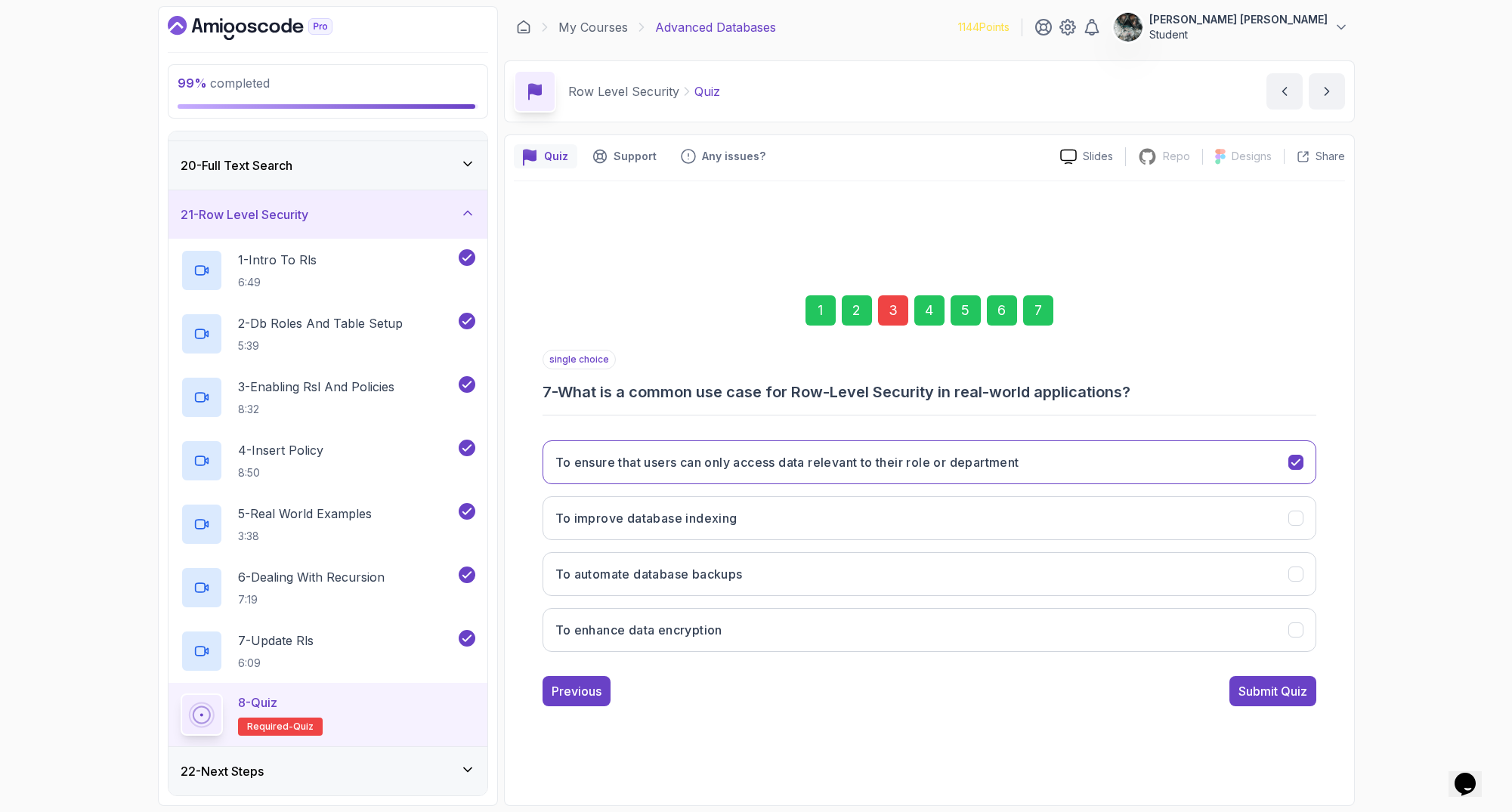
click at [1258, 673] on div "single choice 7 - What is a common use case for Row-Level Security in real-worl…" at bounding box center [929, 528] width 773 height 356
click at [1263, 694] on div "Submit Quiz" at bounding box center [1273, 691] width 69 height 18
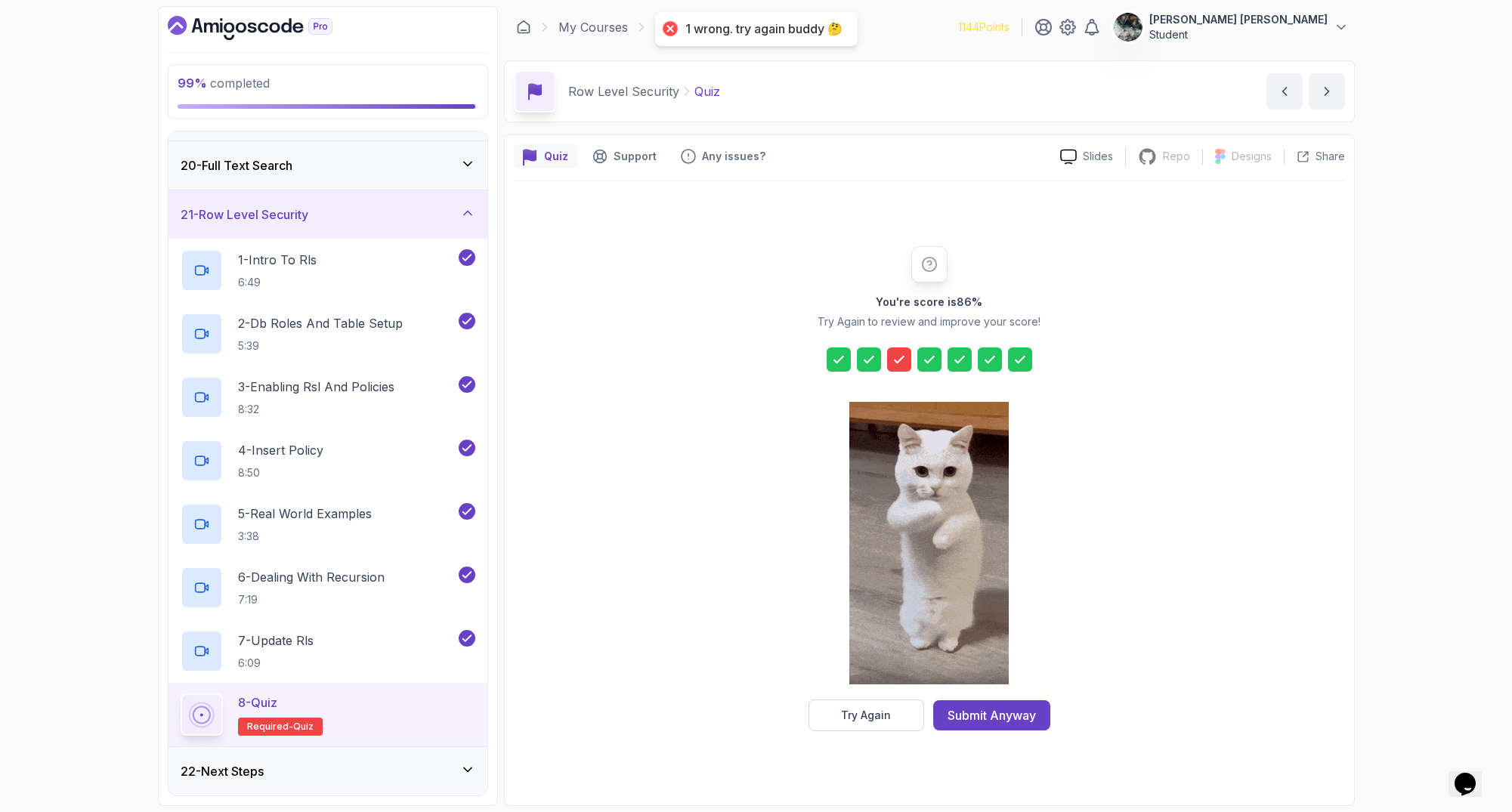
click at [1005, 708] on div "Submit Anyway" at bounding box center [991, 715] width 88 height 18
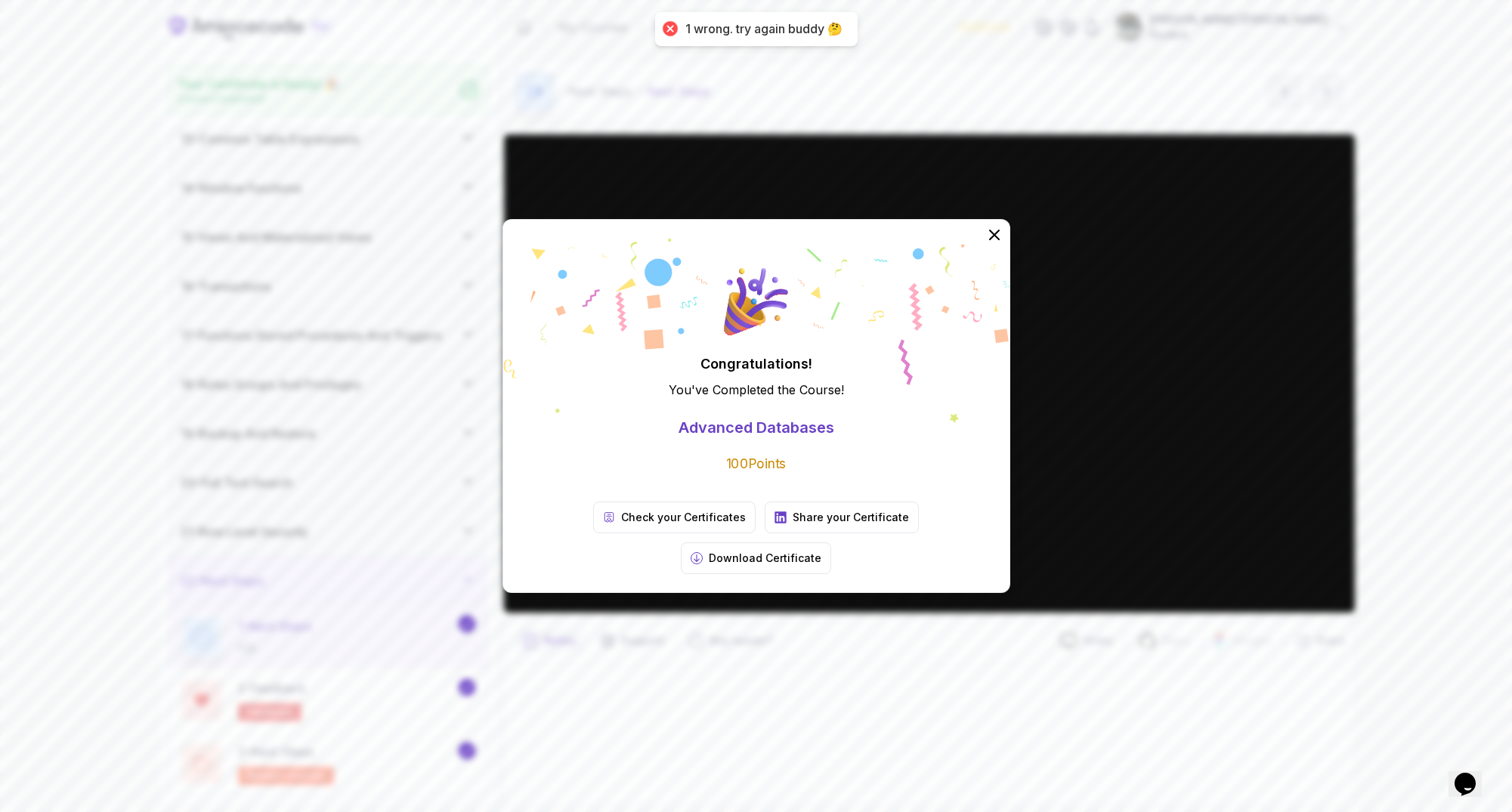
scroll to position [602, 0]
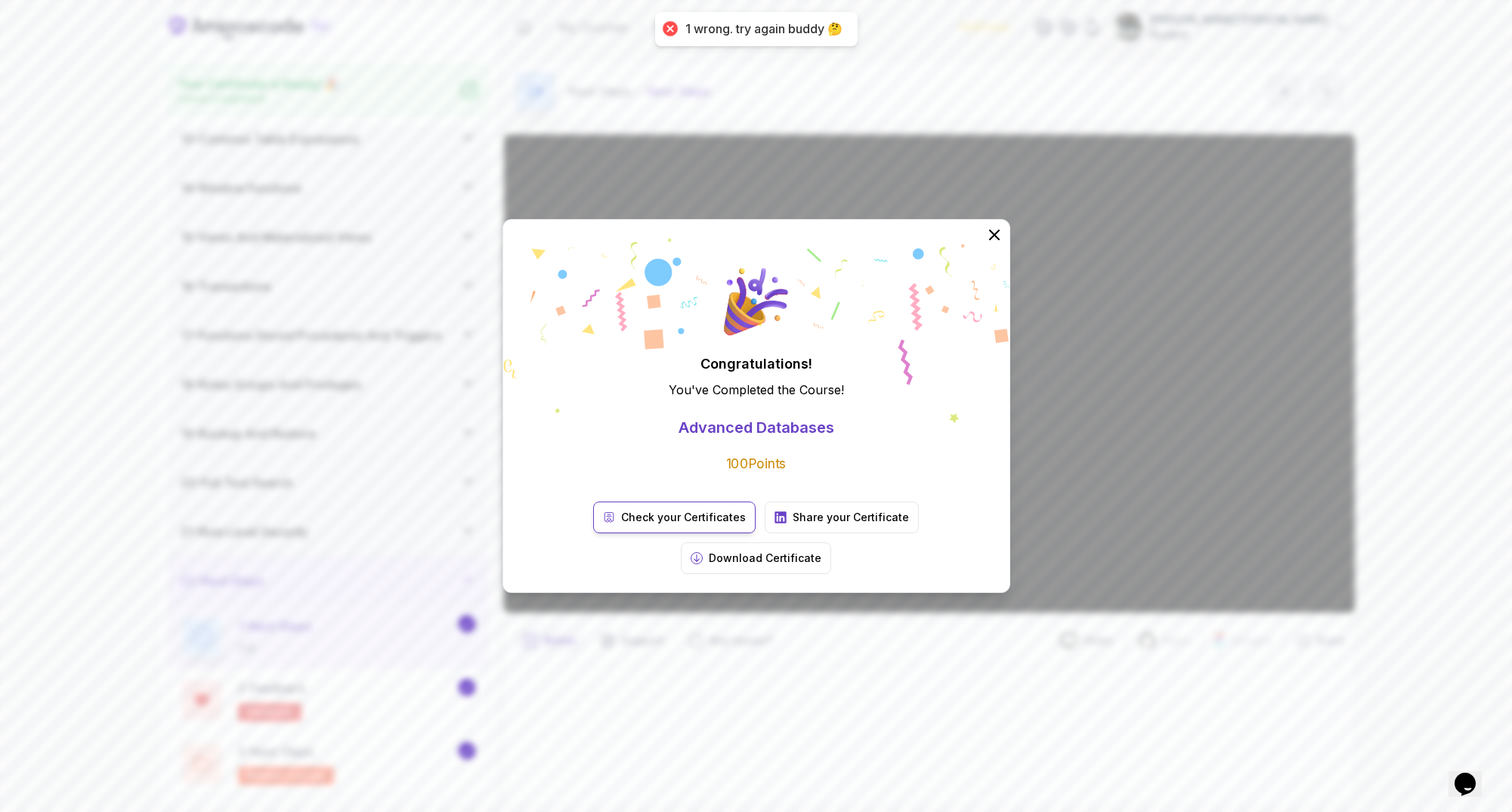
click at [633, 525] on p "Check your Certificates" at bounding box center [683, 517] width 125 height 15
click at [822, 551] on p "Download Certificate" at bounding box center [765, 558] width 113 height 15
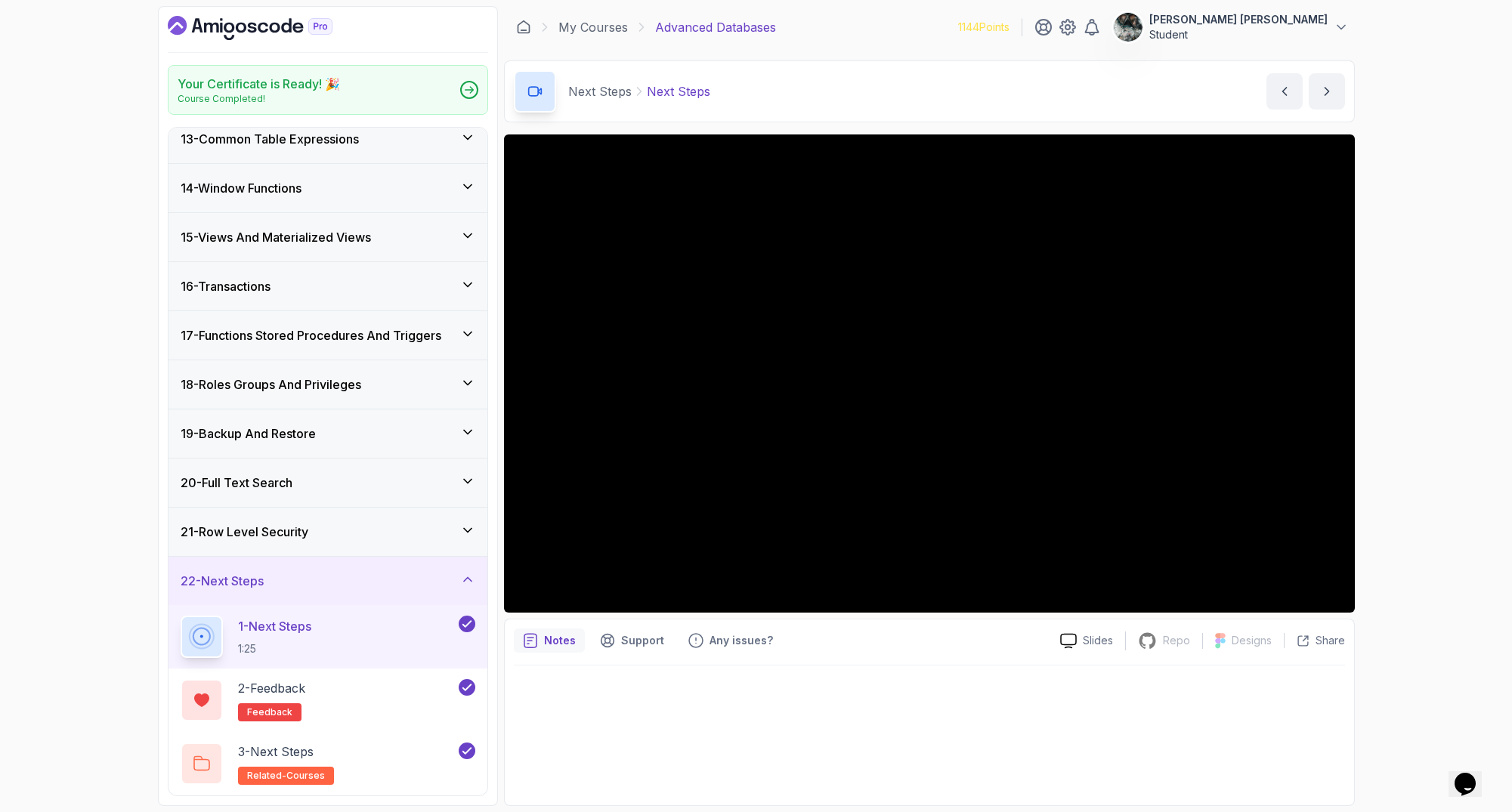
scroll to position [588, 0]
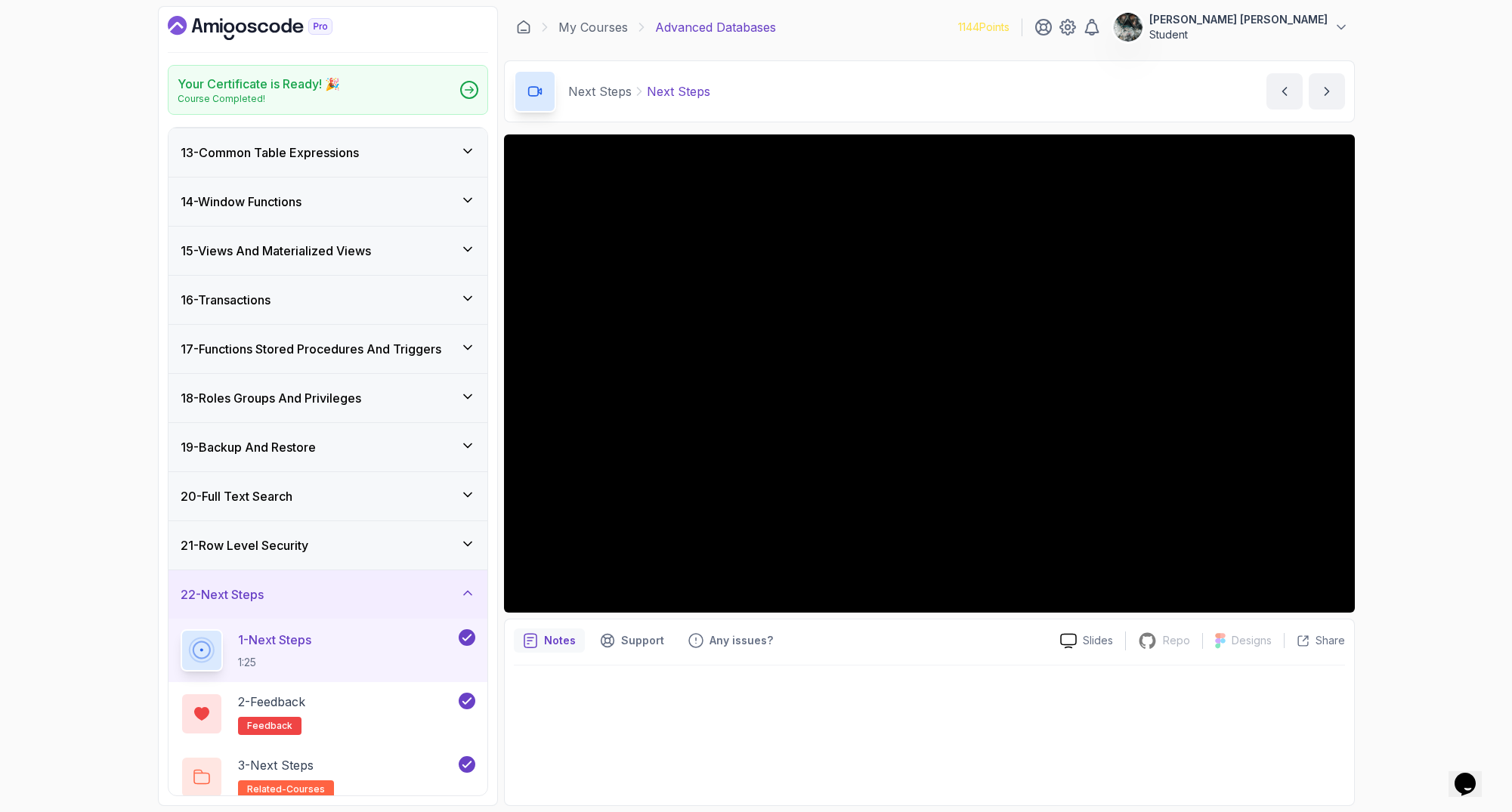
click at [279, 26] on icon "Dashboard" at bounding box center [273, 28] width 10 height 10
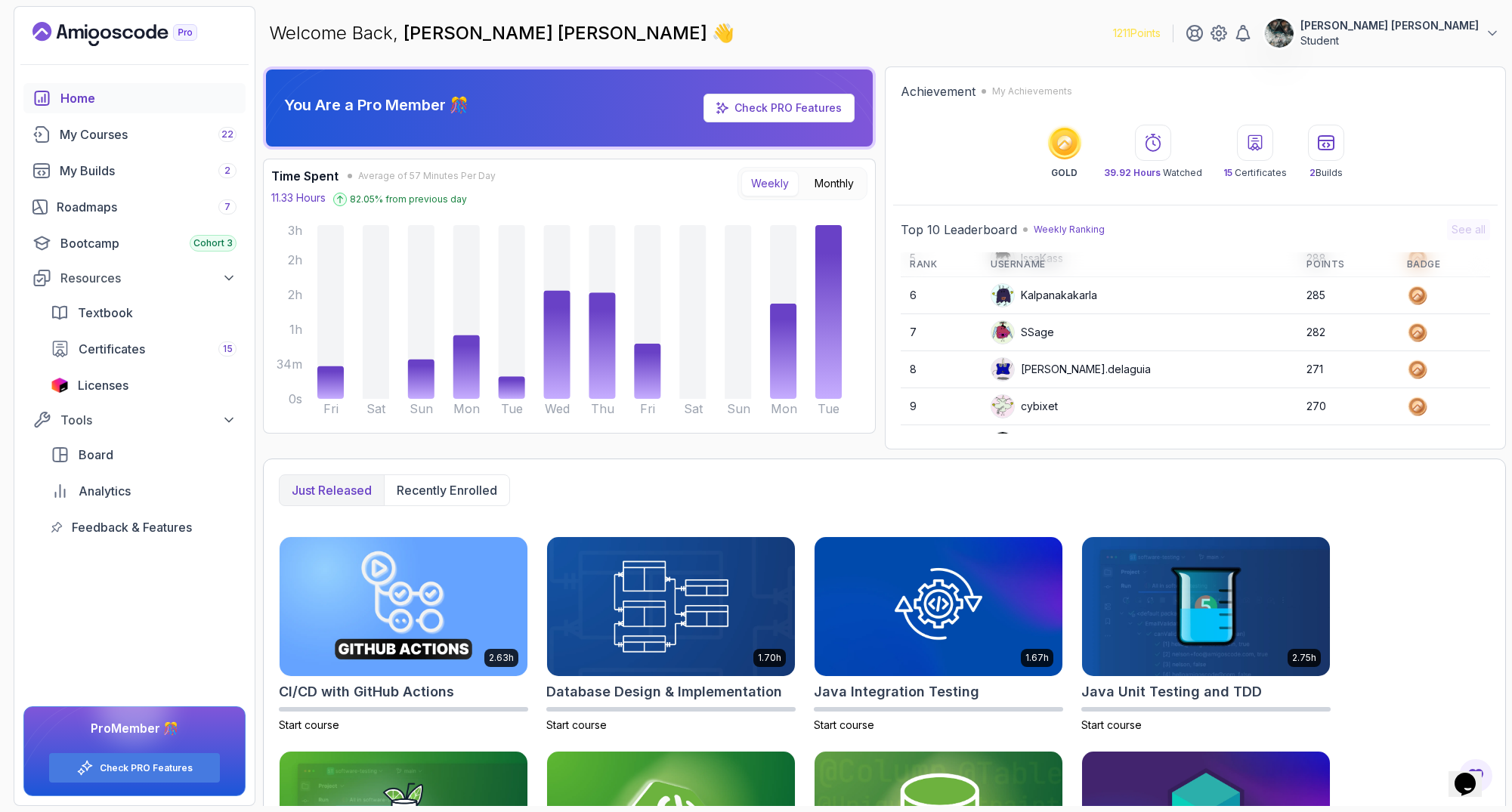
scroll to position [213, 0]
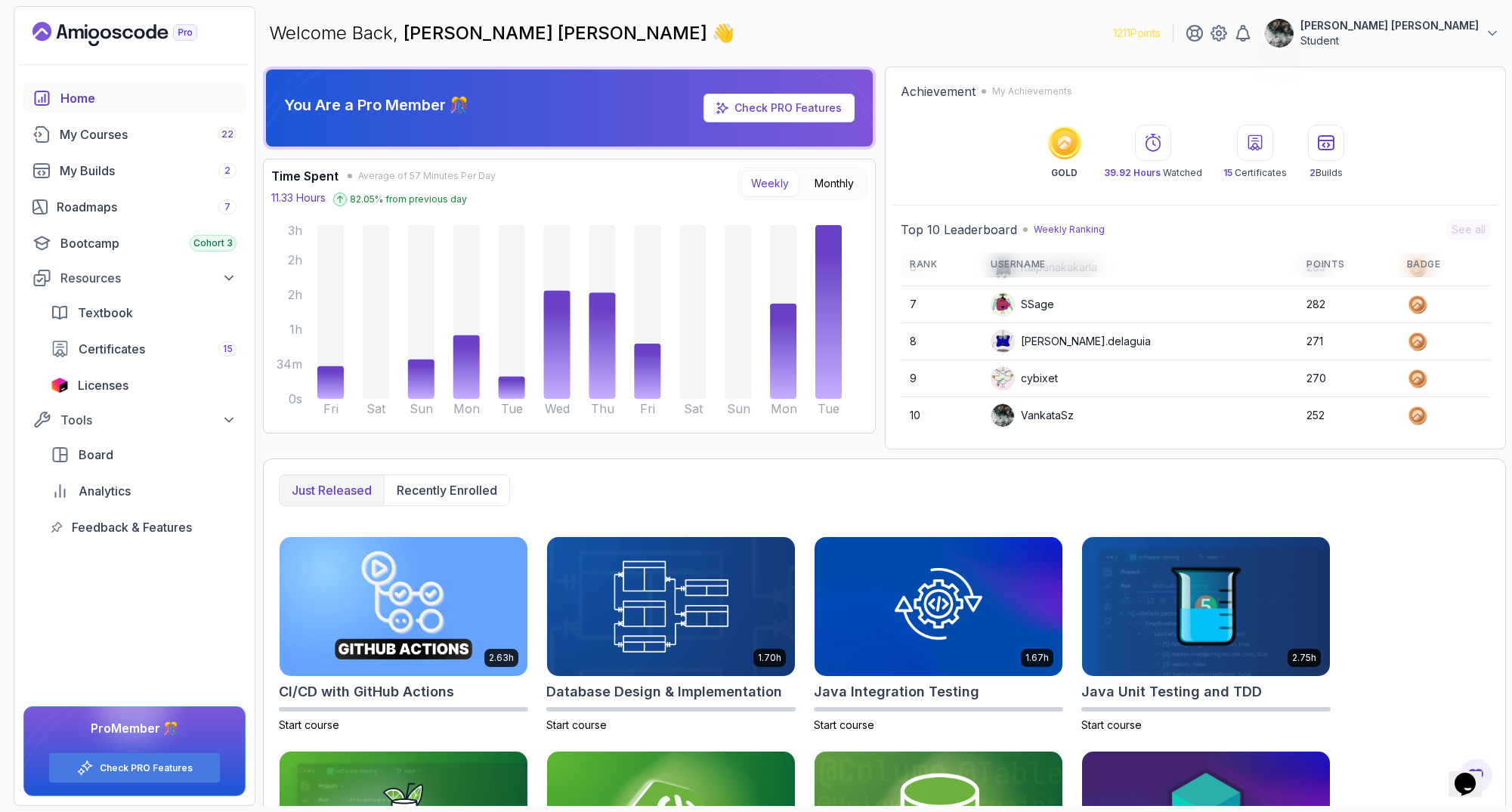
click at [1122, 401] on td "VankataSz" at bounding box center [1139, 415] width 316 height 36
drag, startPoint x: 1107, startPoint y: 165, endPoint x: 1208, endPoint y: 168, distance: 101.0
click at [1205, 168] on div "GOLD 39.92 Hours Watched 15 Certificates 2 Builds" at bounding box center [1195, 152] width 589 height 55
click at [1208, 168] on div "GOLD 39.92 Hours Watched 15 Certificates 2 Builds" at bounding box center [1195, 152] width 589 height 55
drag, startPoint x: 1197, startPoint y: 173, endPoint x: 1093, endPoint y: 166, distance: 104.2
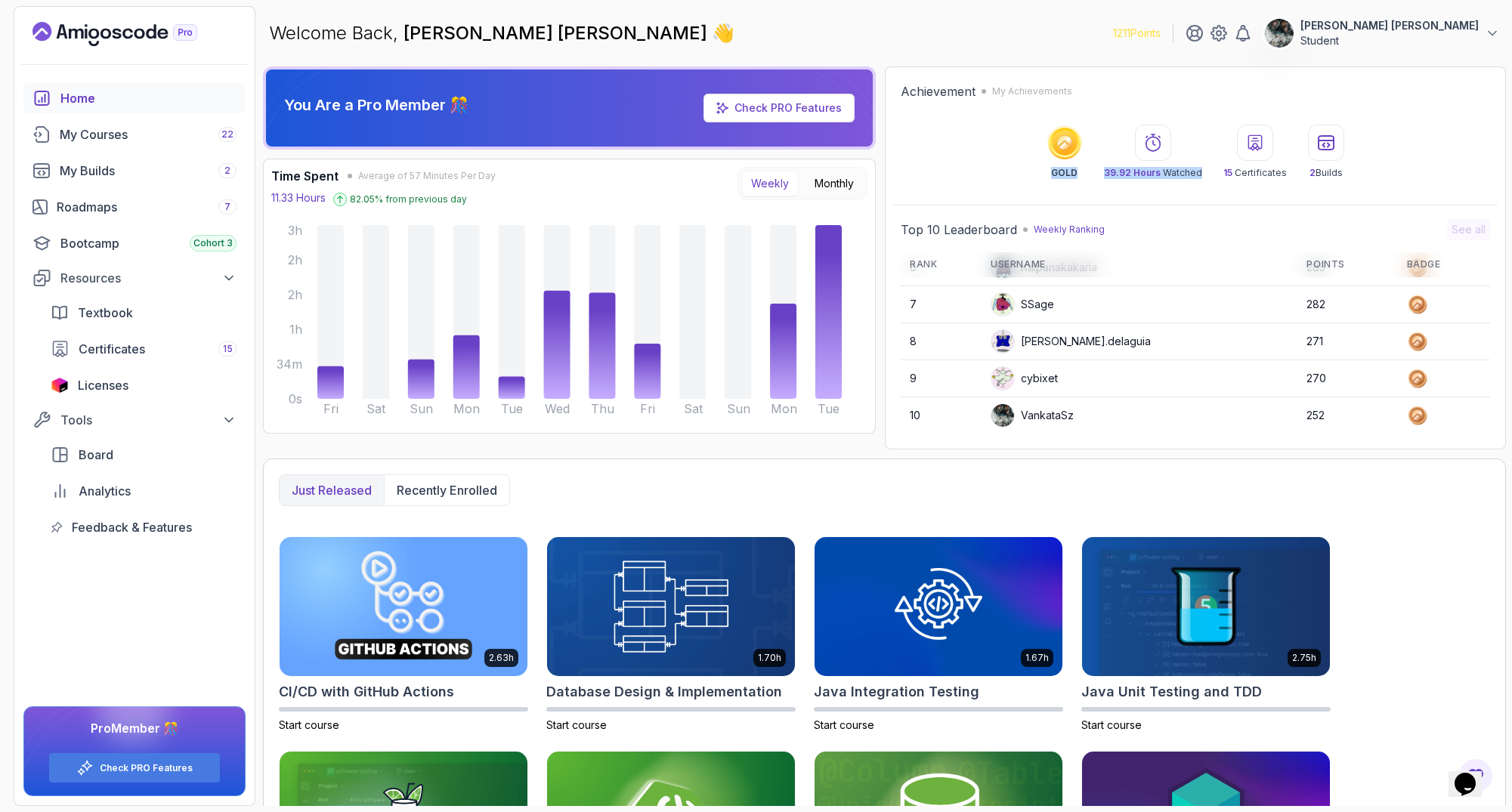
click at [1093, 166] on div "GOLD 39.92 Hours Watched 15 Certificates 2 Builds" at bounding box center [1195, 152] width 589 height 55
click at [1125, 160] on div "39.92 Hours Watched" at bounding box center [1153, 152] width 98 height 55
click at [174, 131] on div "My Courses 22" at bounding box center [149, 134] width 177 height 18
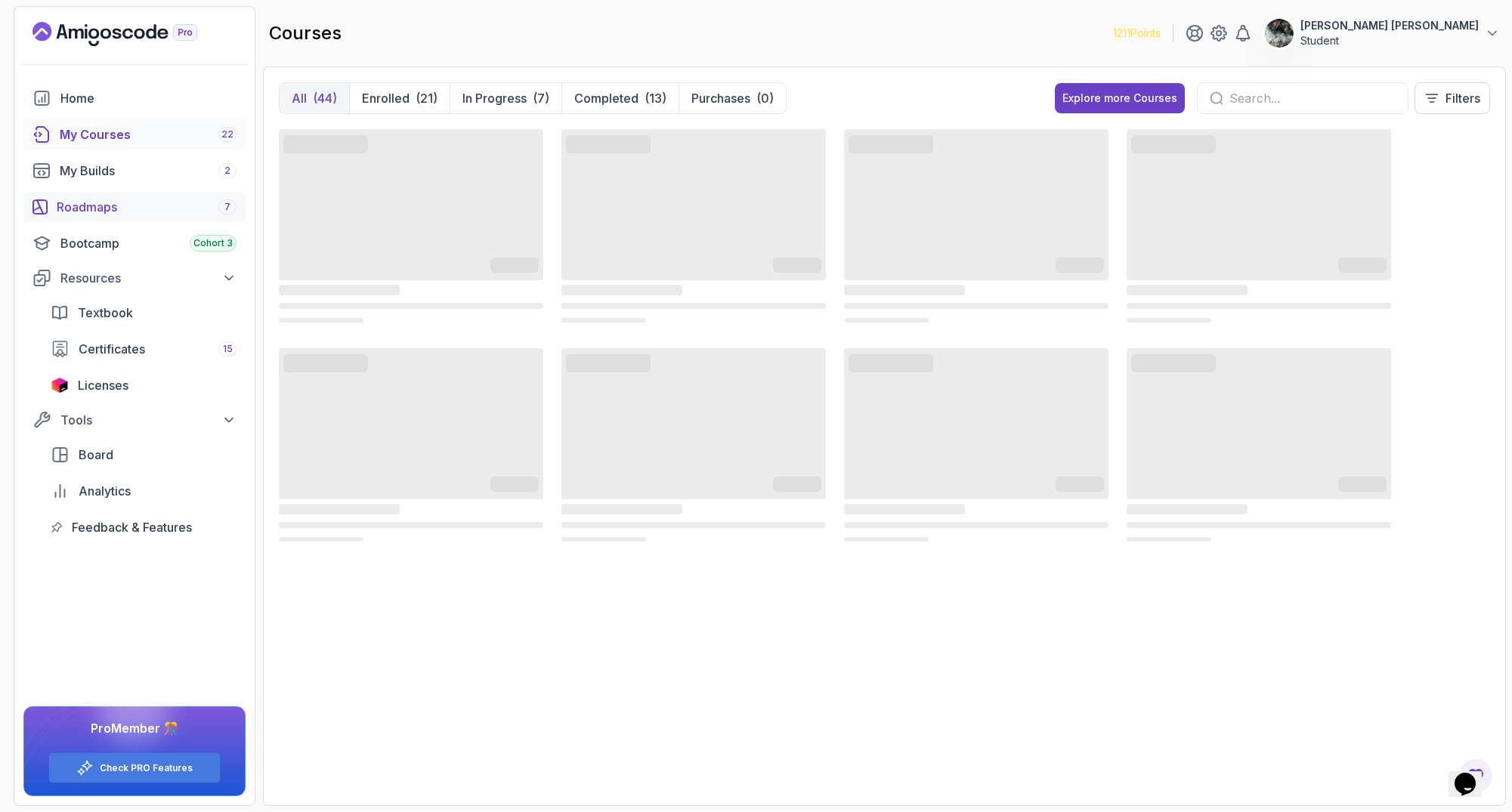
click at [135, 205] on div "Roadmaps 7" at bounding box center [147, 207] width 180 height 18
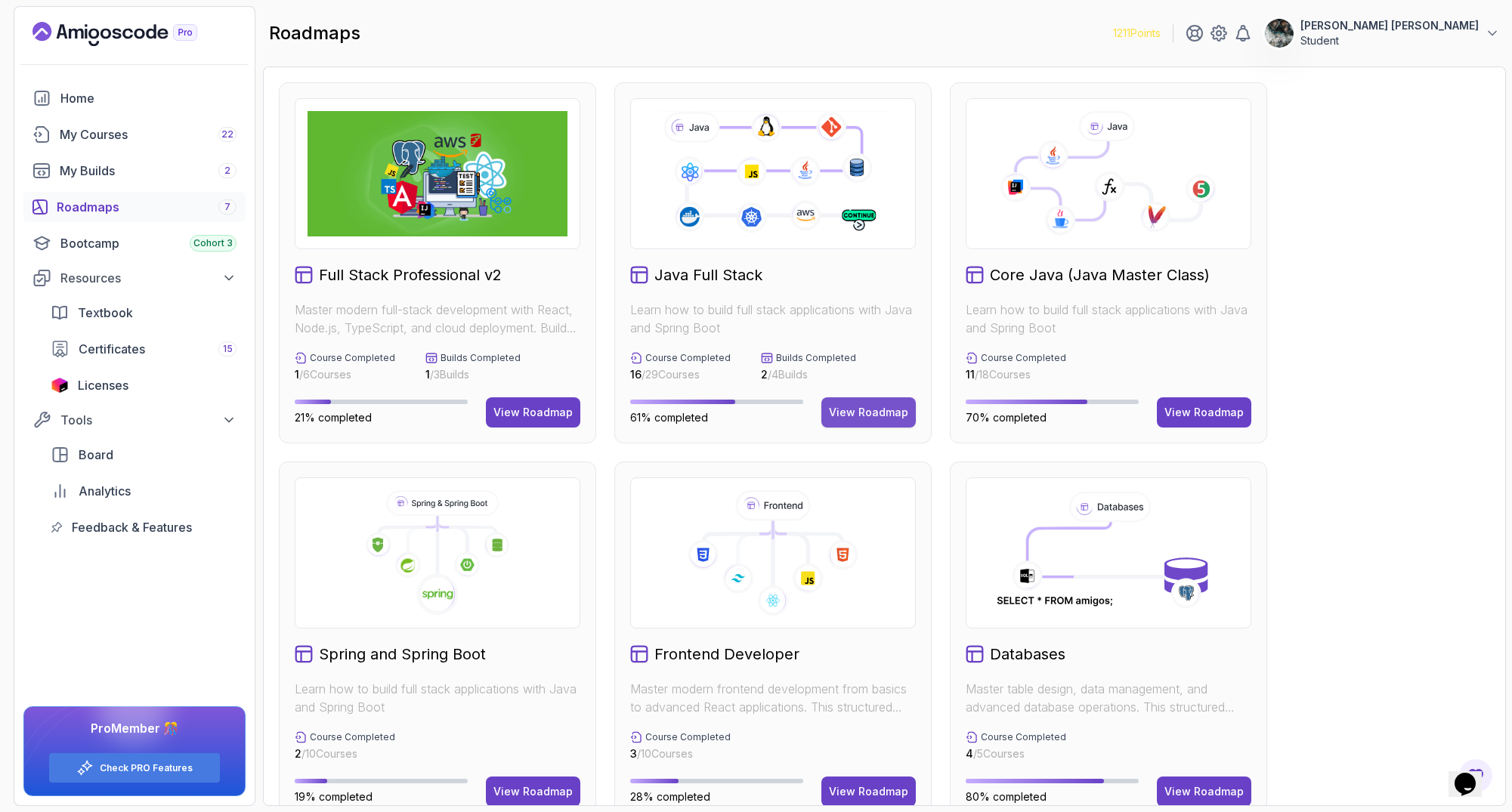
click at [874, 414] on div "View Roadmap" at bounding box center [868, 412] width 79 height 15
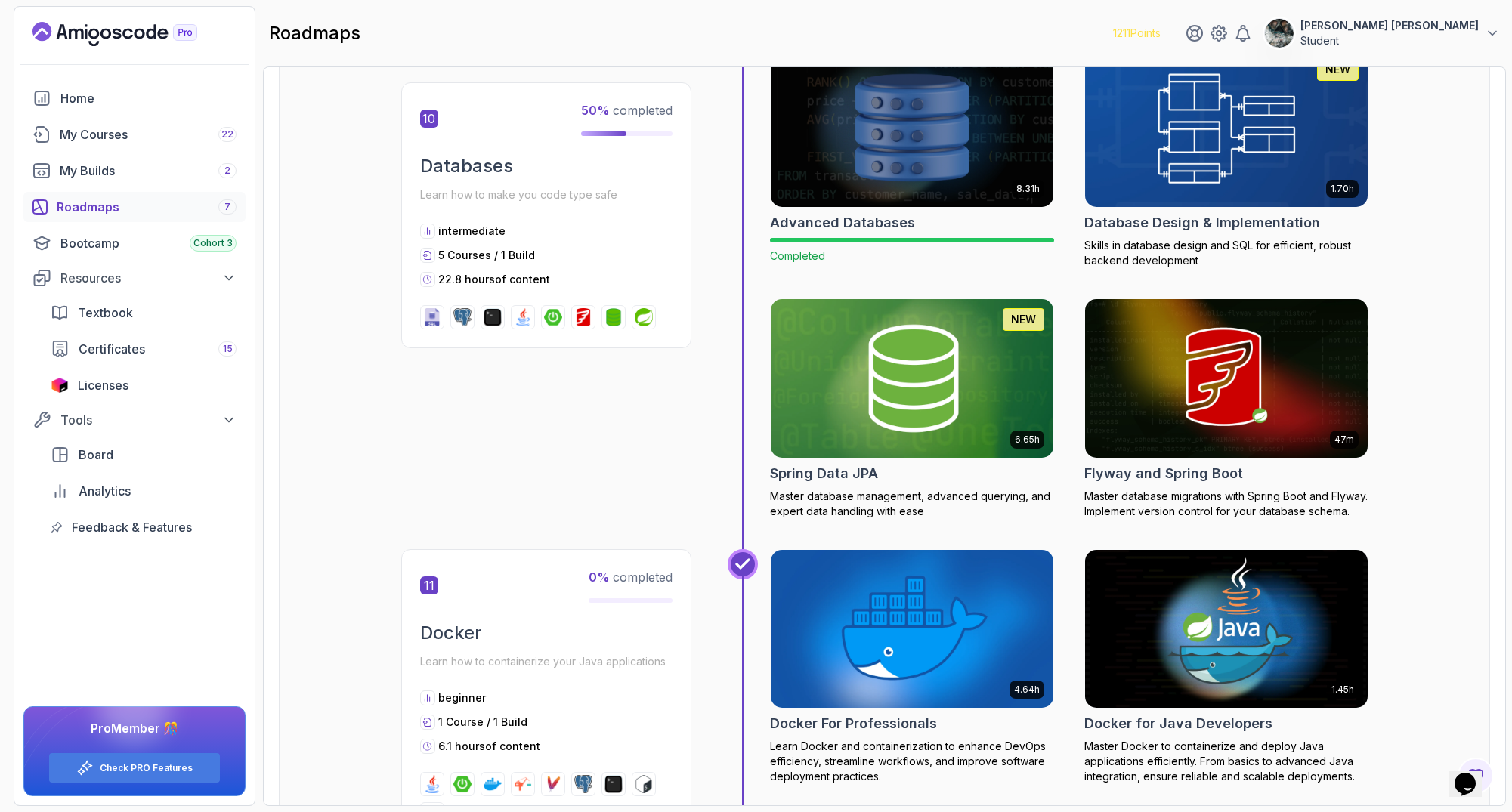
scroll to position [3569, 0]
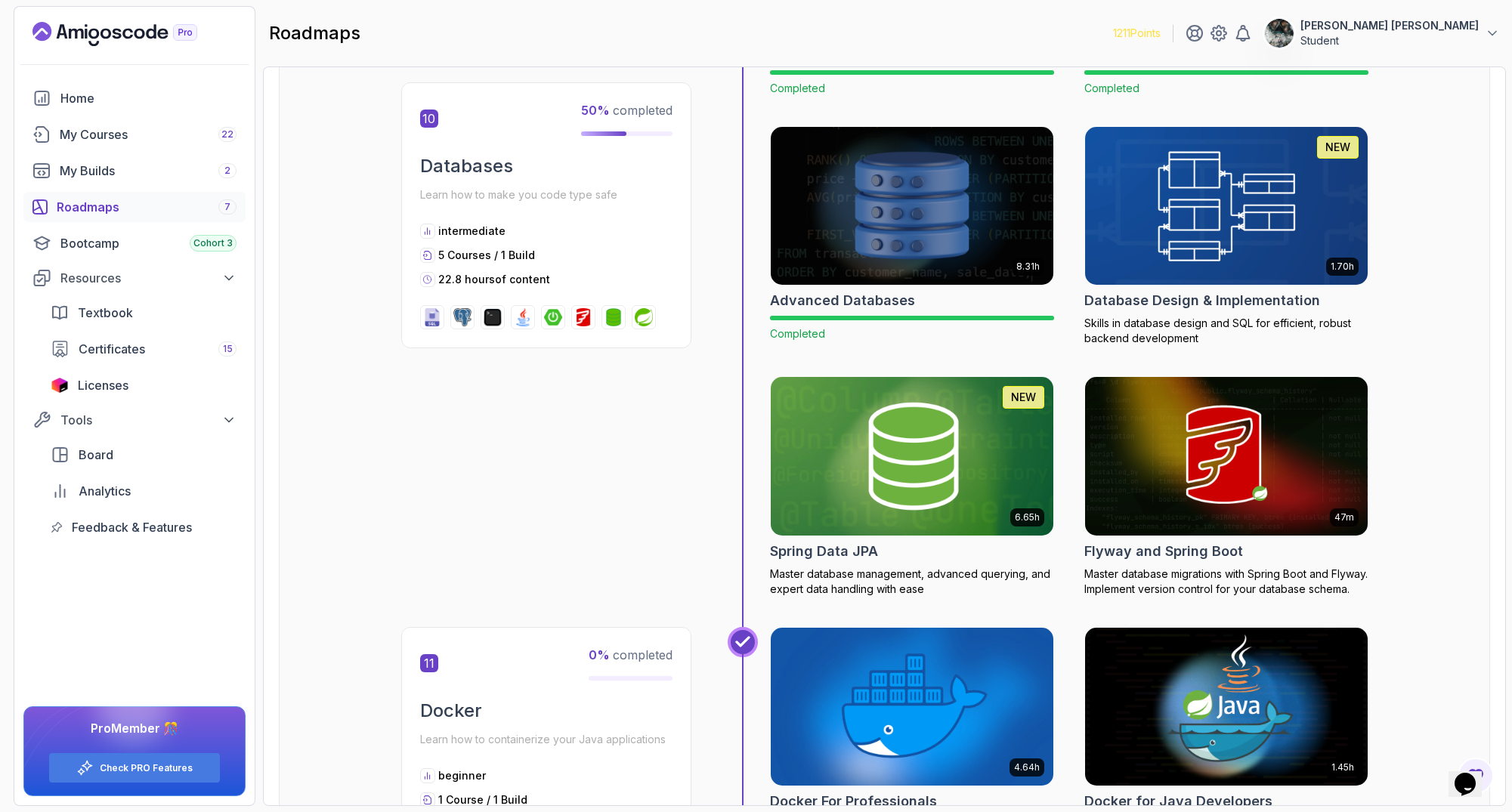
click at [1208, 199] on img at bounding box center [1226, 205] width 297 height 166
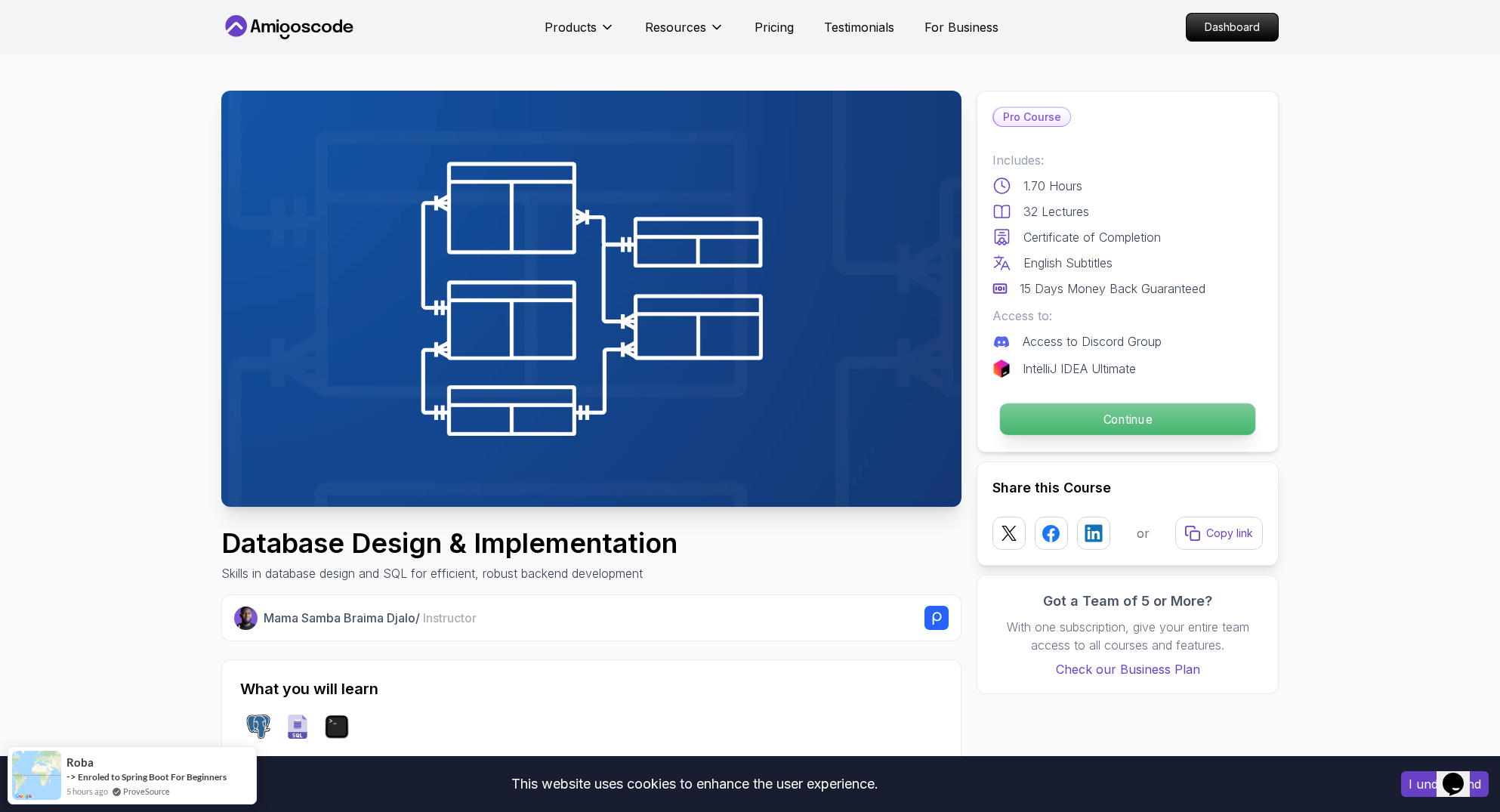
click at [1133, 409] on p "Continue" at bounding box center [1127, 419] width 255 height 32
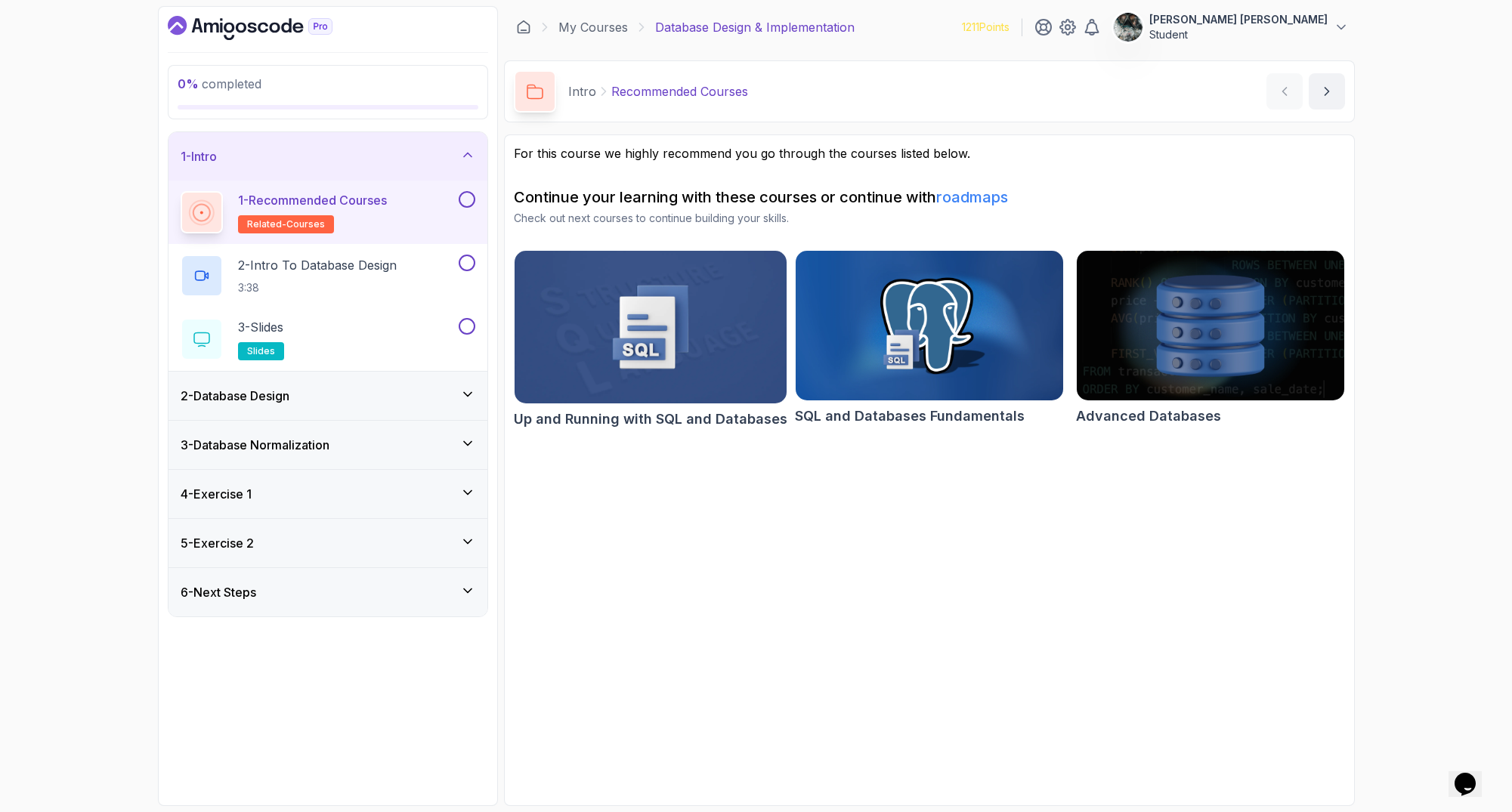
click at [466, 198] on button at bounding box center [467, 199] width 17 height 17
click at [352, 276] on h2 "2 - Intro To Database Design 3:38" at bounding box center [317, 276] width 159 height 39
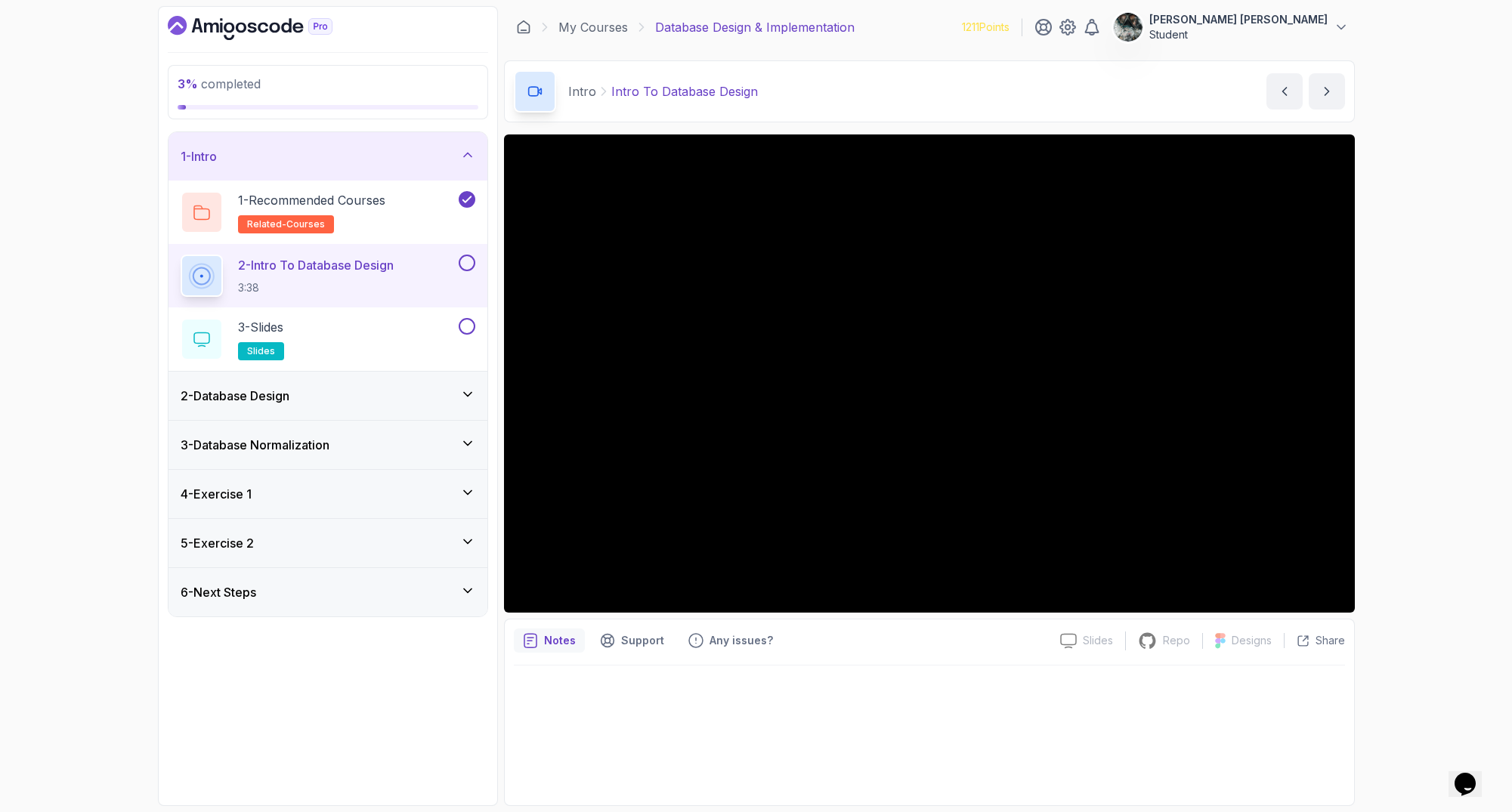
click at [468, 261] on button at bounding box center [467, 262] width 17 height 17
click at [468, 324] on button at bounding box center [467, 326] width 17 height 17
click at [324, 326] on div "3 - Slides slides" at bounding box center [318, 340] width 275 height 43
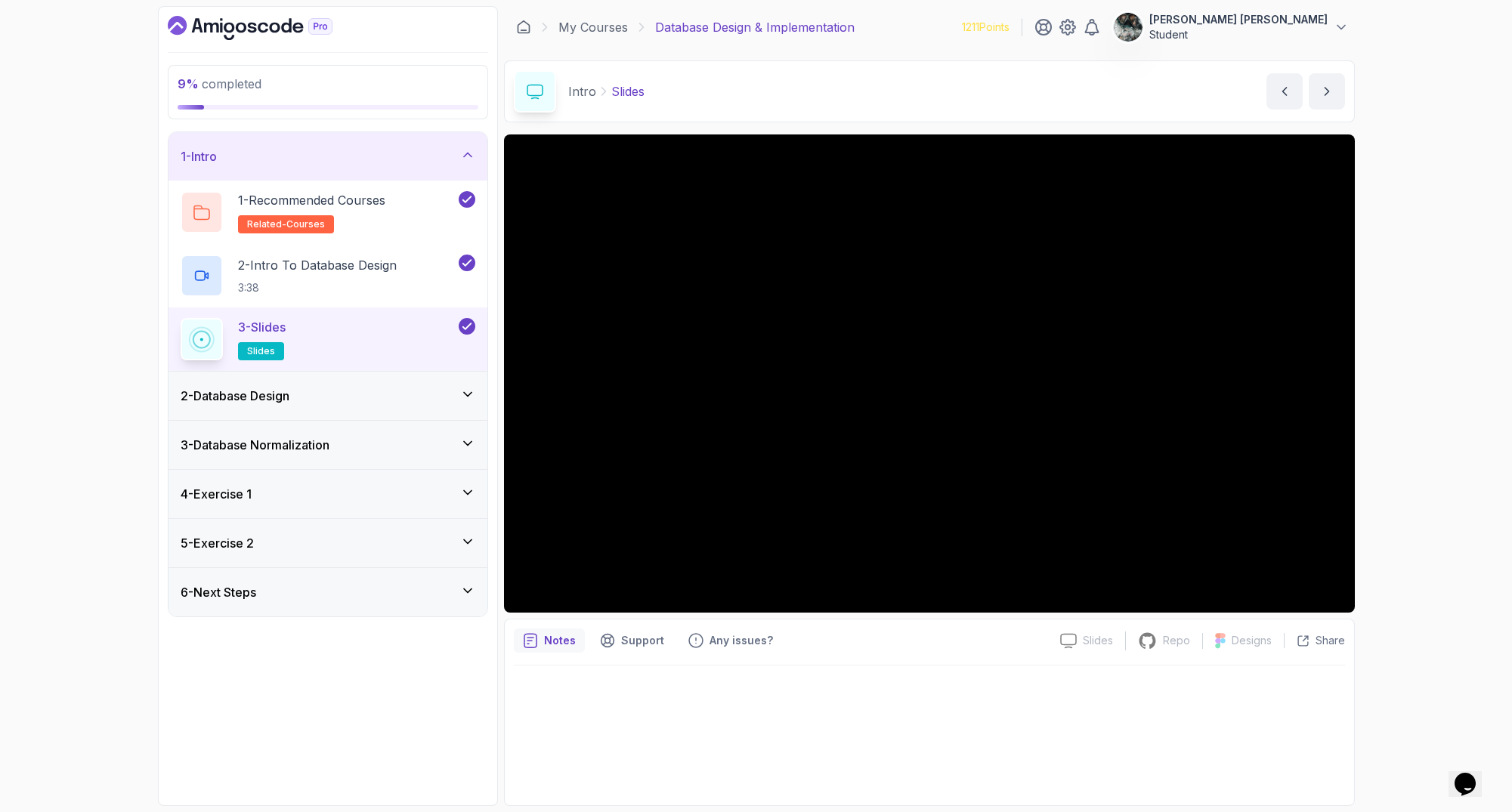
click at [417, 396] on div "2 - Database Design" at bounding box center [328, 396] width 295 height 18
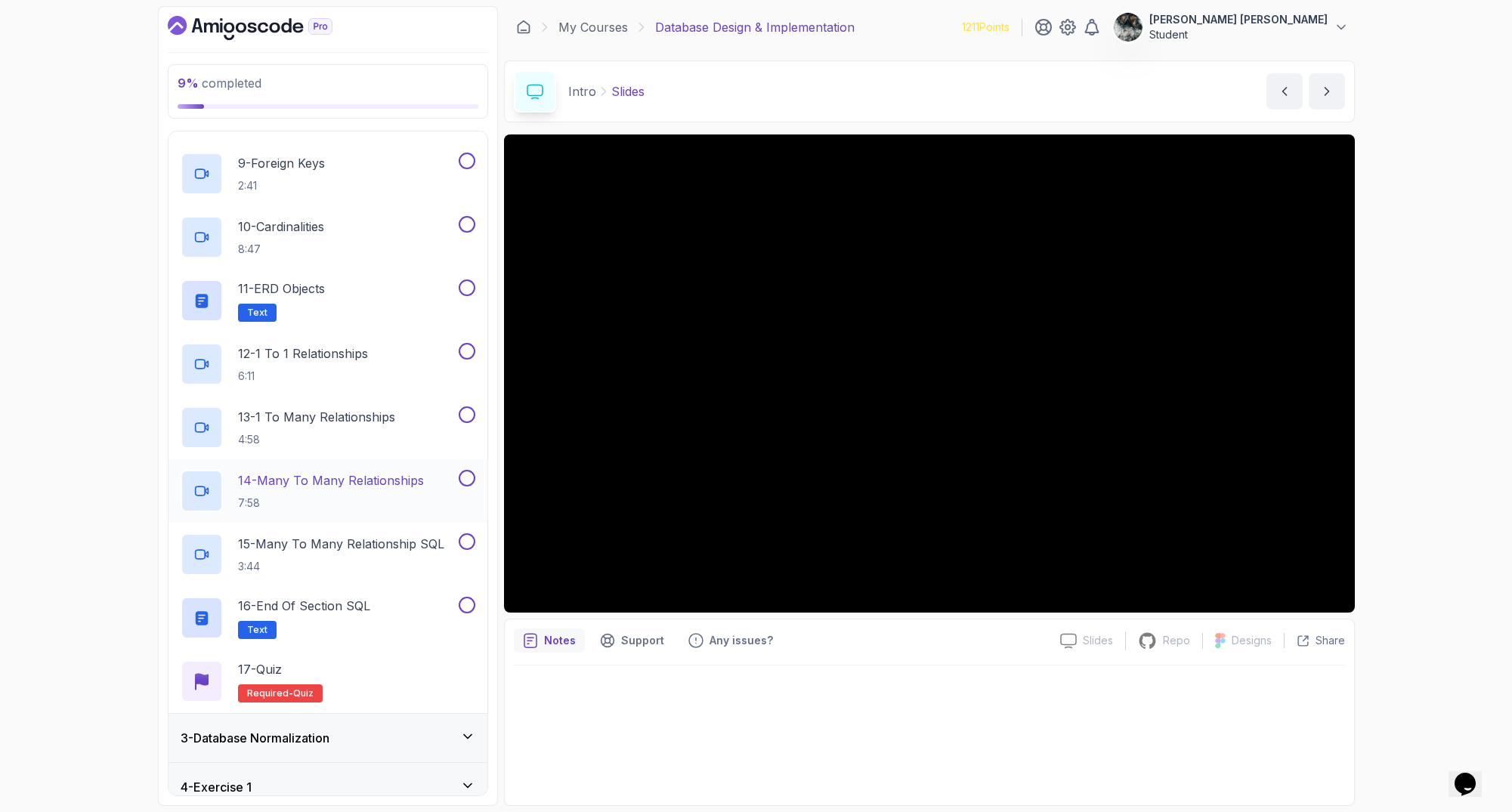
scroll to position [566, 0]
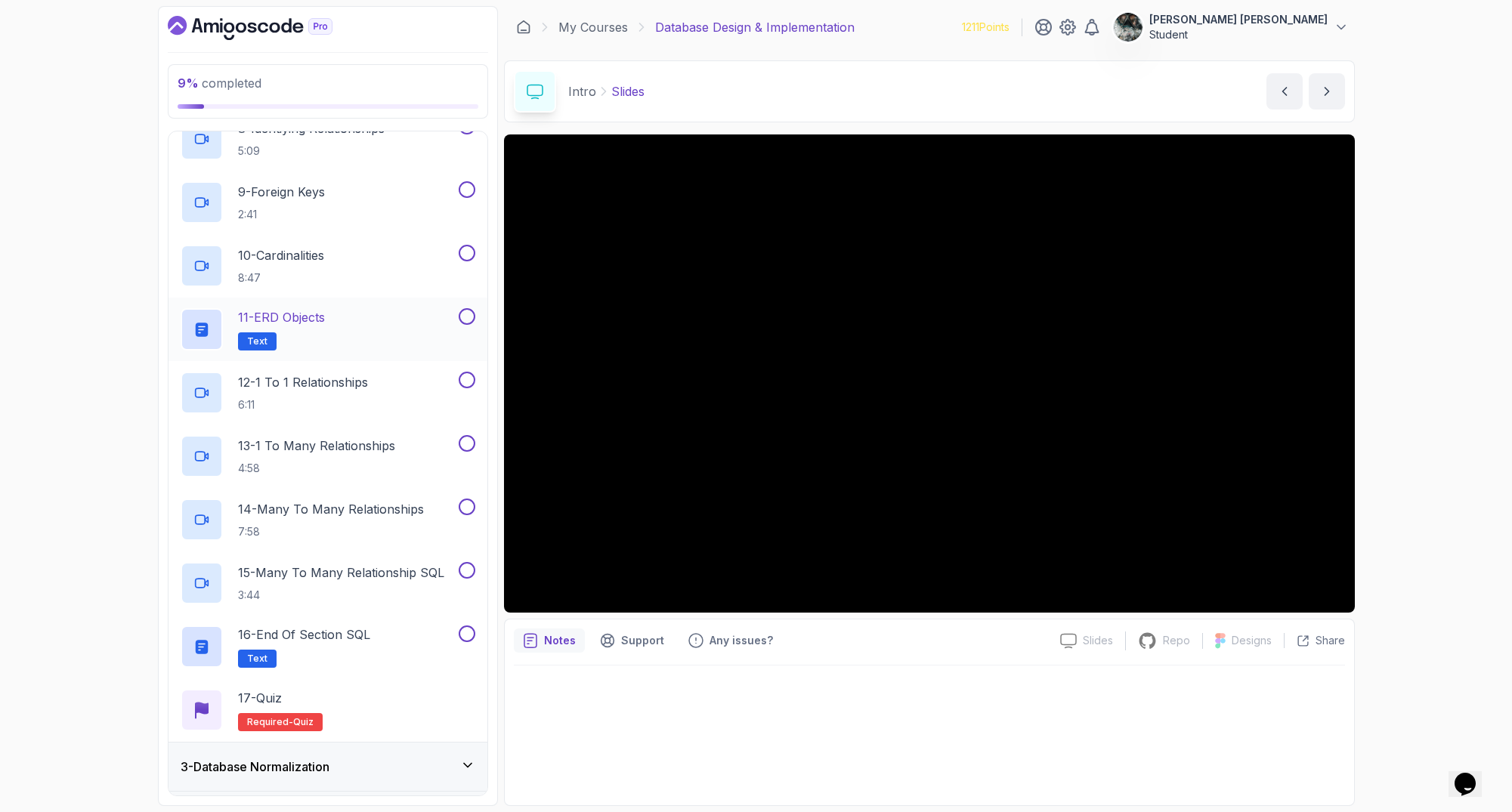
click at [325, 319] on p "11 - ERD Objects" at bounding box center [281, 317] width 87 height 18
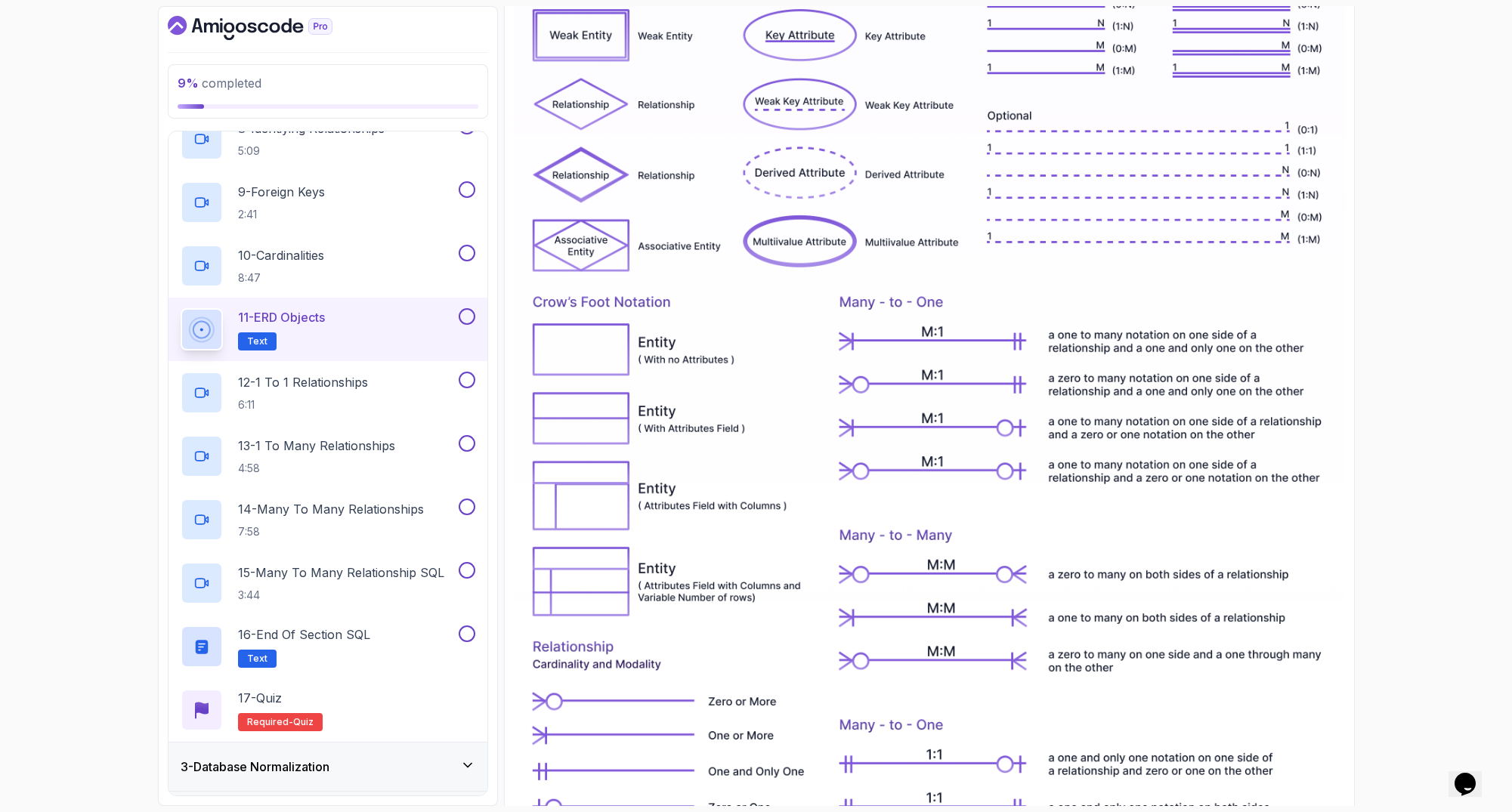
scroll to position [481, 0]
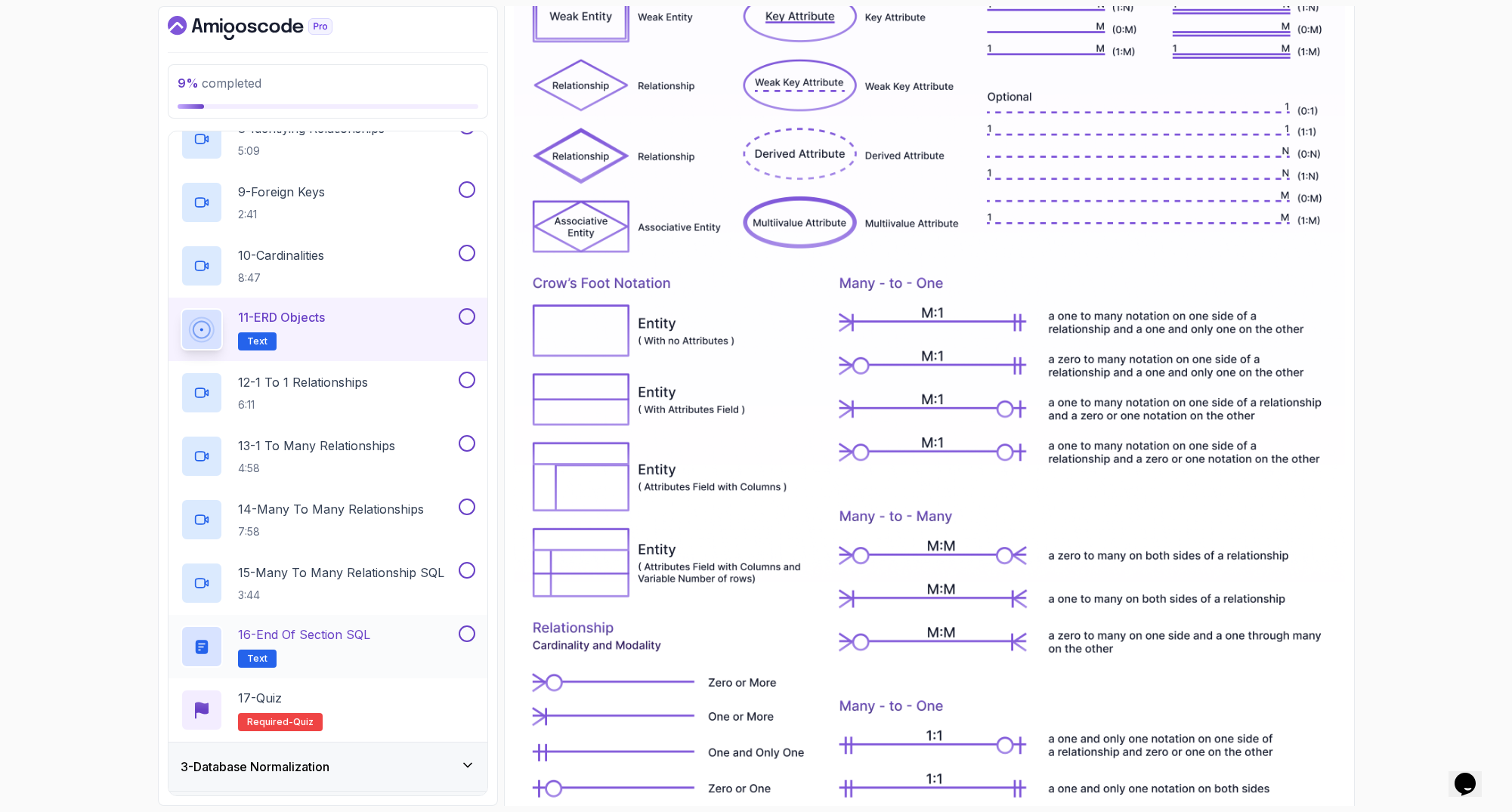
click at [314, 645] on h2 "16 - End Of Section SQL Text" at bounding box center [303, 647] width 132 height 43
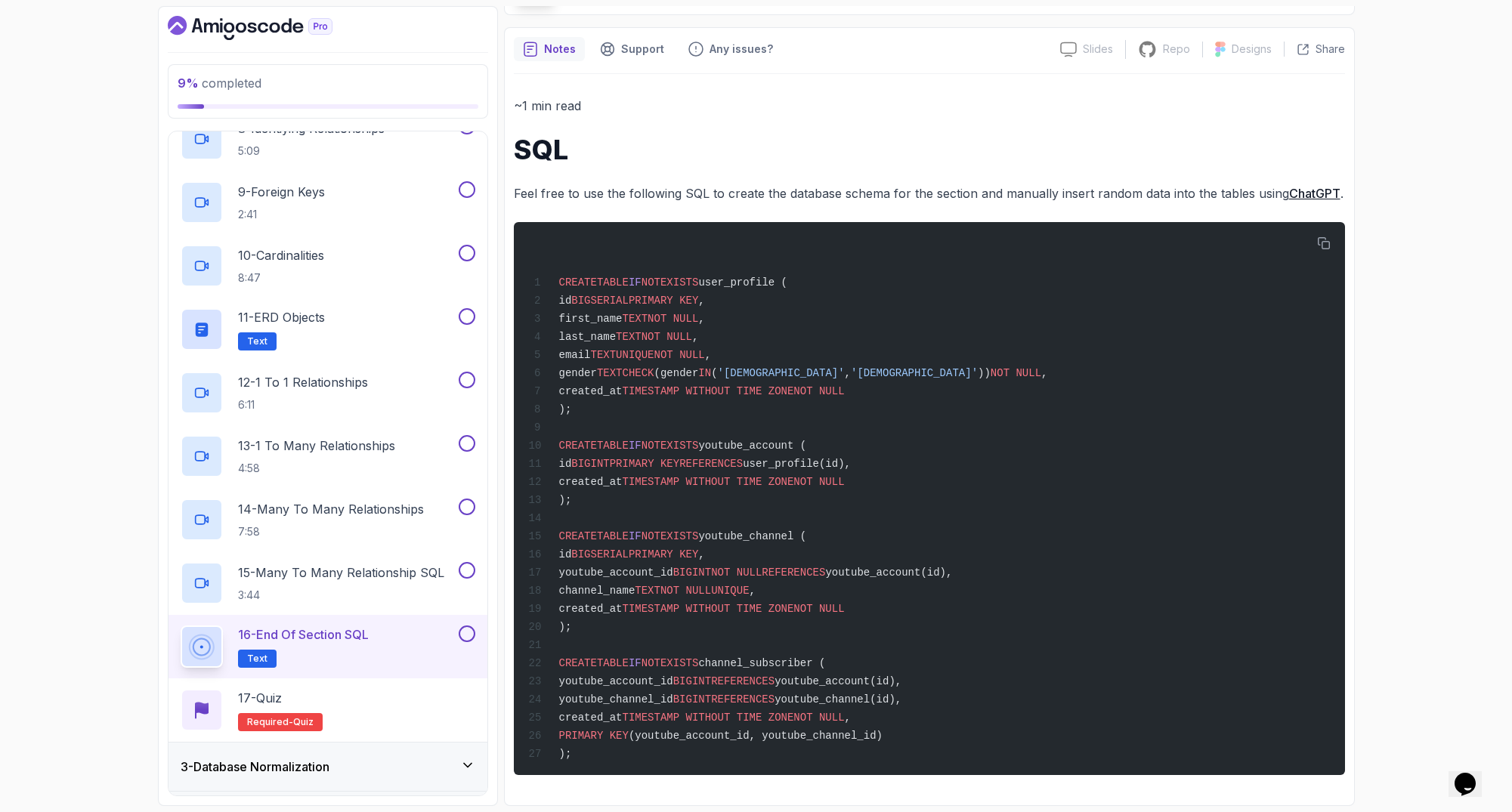
scroll to position [709, 0]
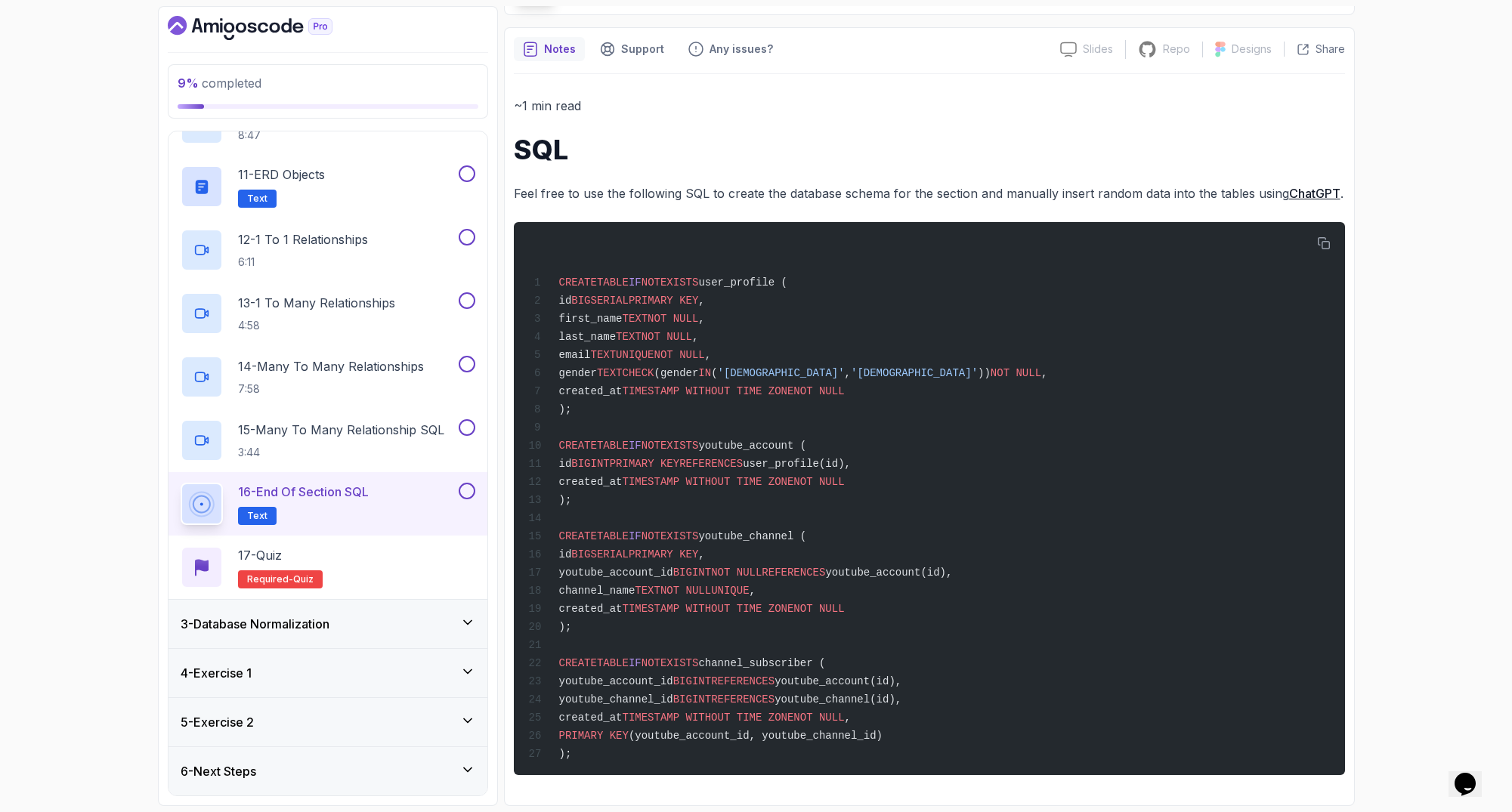
click at [349, 628] on div "3 - Database Normalization" at bounding box center [328, 624] width 295 height 18
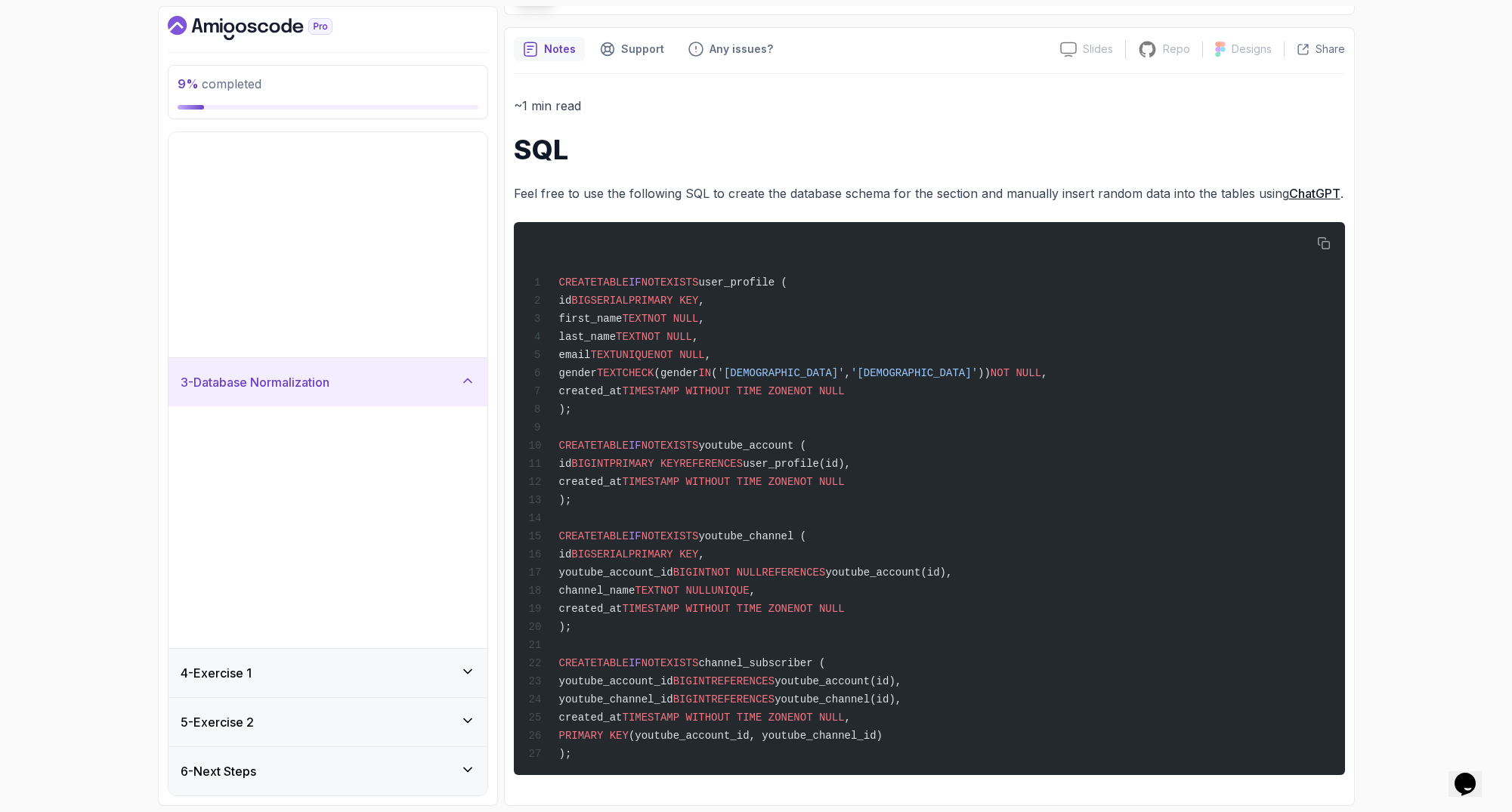
scroll to position [0, 0]
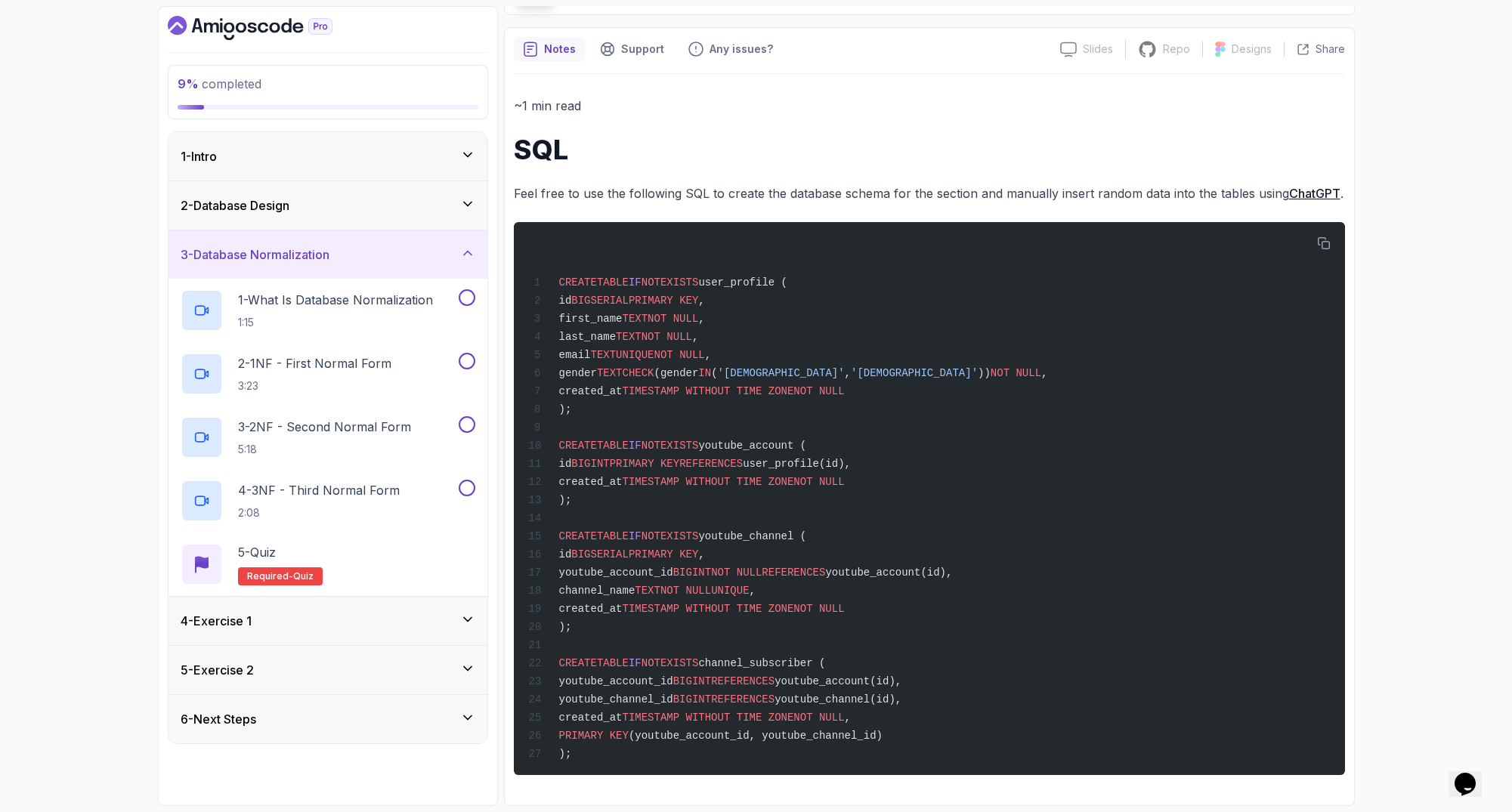
click at [334, 622] on div "4 - Exercise 1" at bounding box center [328, 621] width 295 height 18
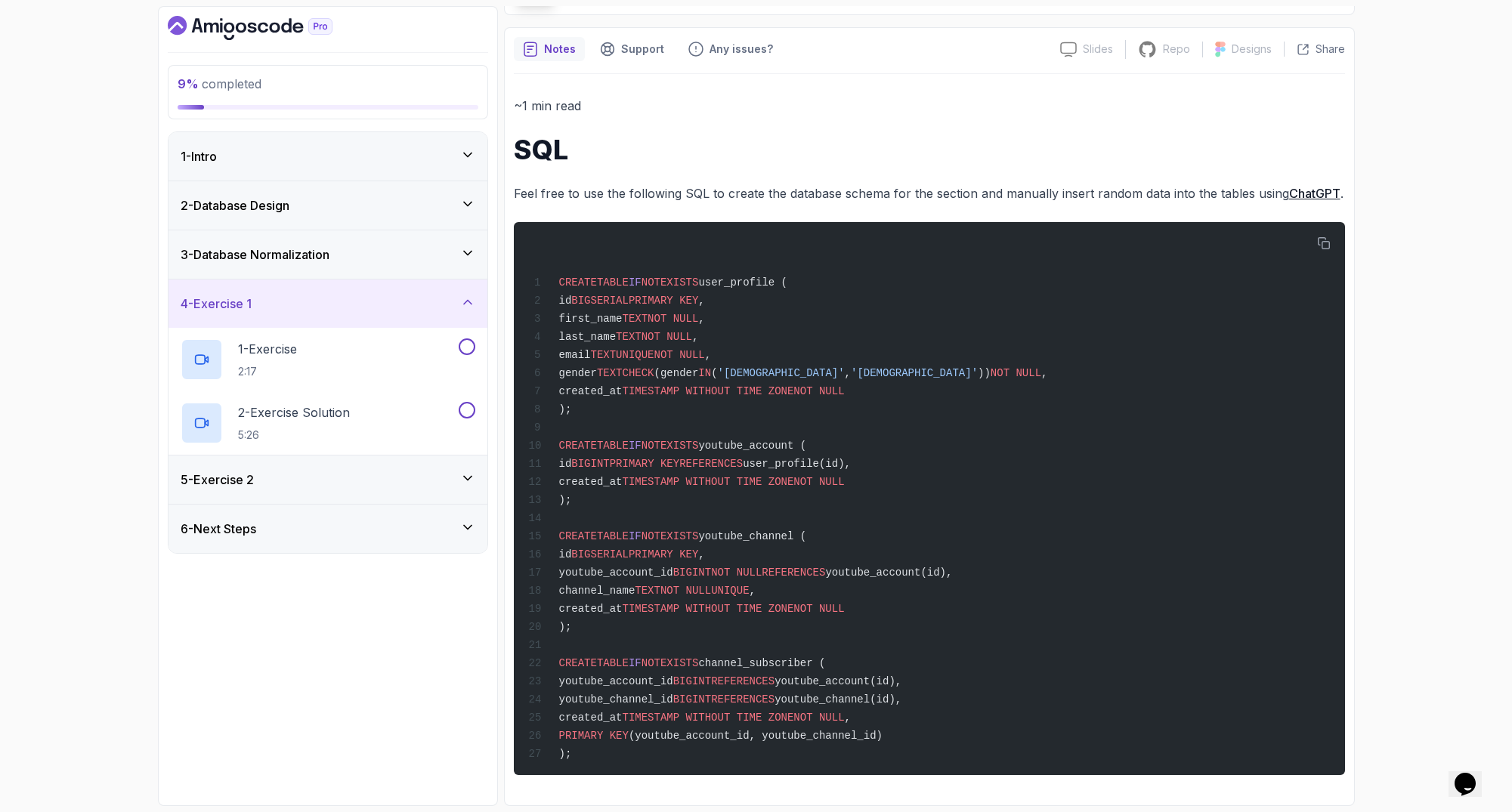
click at [348, 474] on div "5 - Exercise 2" at bounding box center [328, 479] width 295 height 18
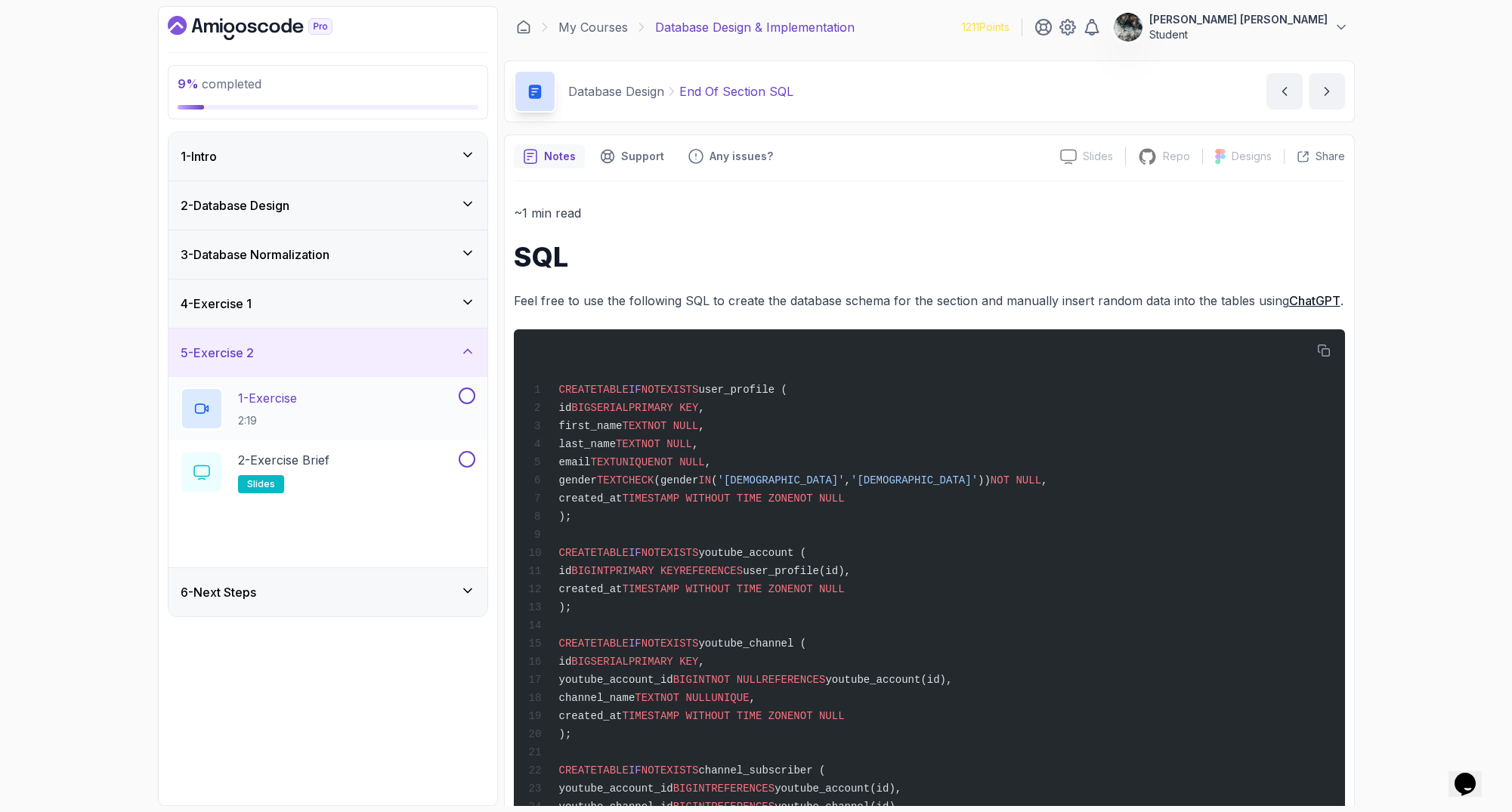
scroll to position [107, 0]
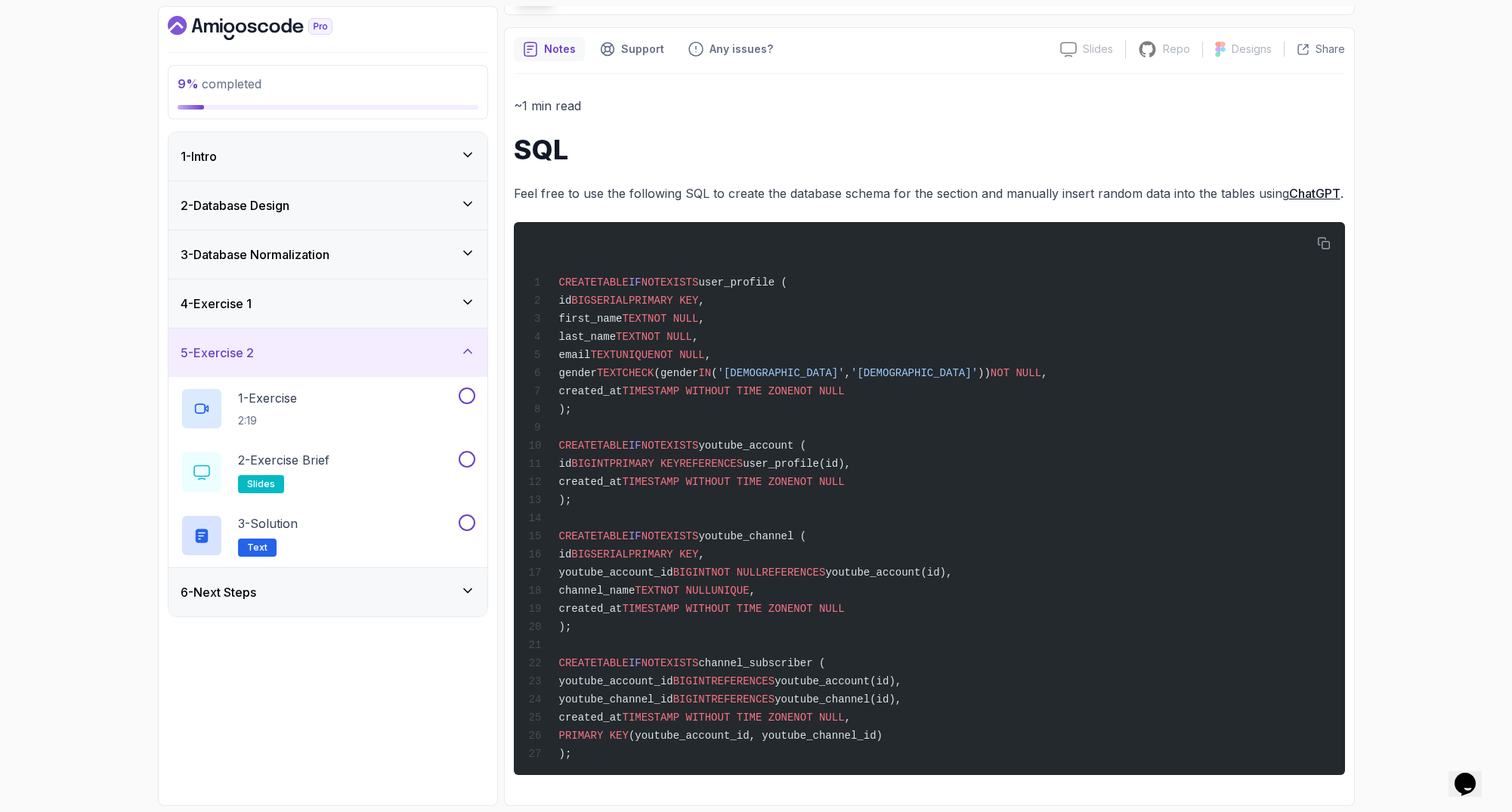
click at [353, 313] on div "4 - Exercise 1" at bounding box center [328, 303] width 319 height 48
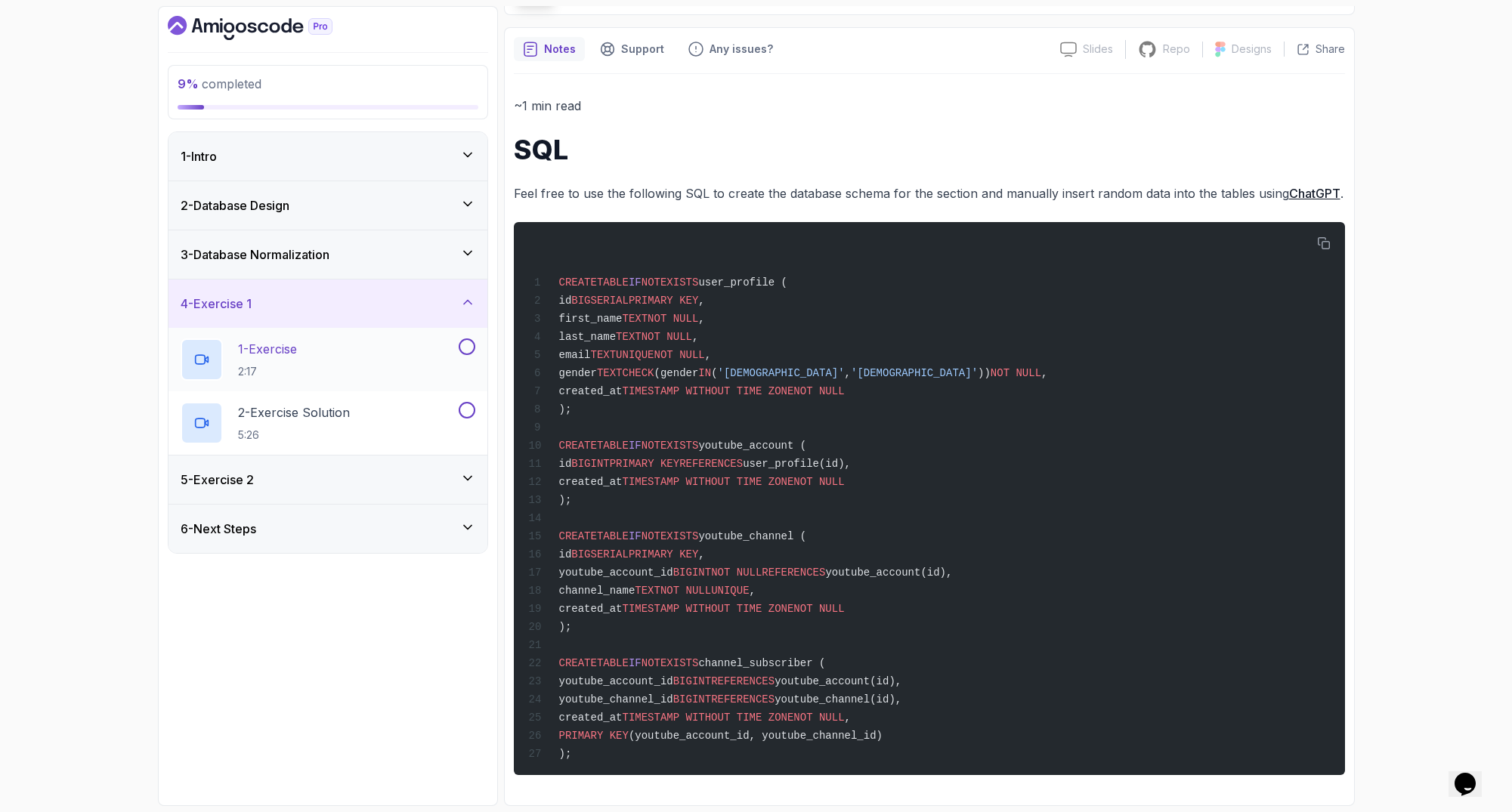
click at [465, 343] on button at bounding box center [467, 346] width 17 height 17
click at [465, 413] on button at bounding box center [467, 410] width 17 height 17
click at [324, 419] on p "2 - Exercise Solution" at bounding box center [294, 412] width 112 height 18
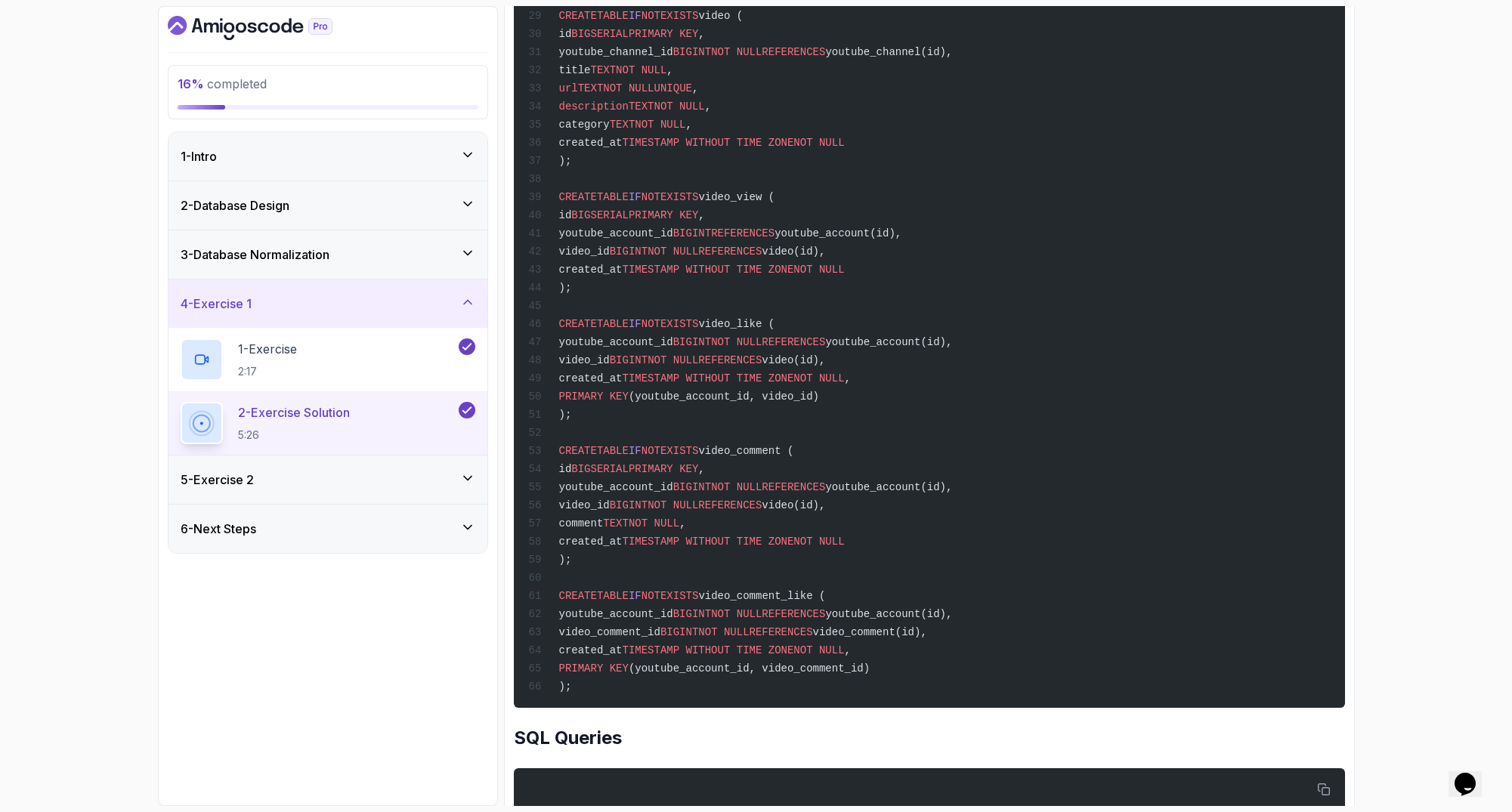
scroll to position [1997, 0]
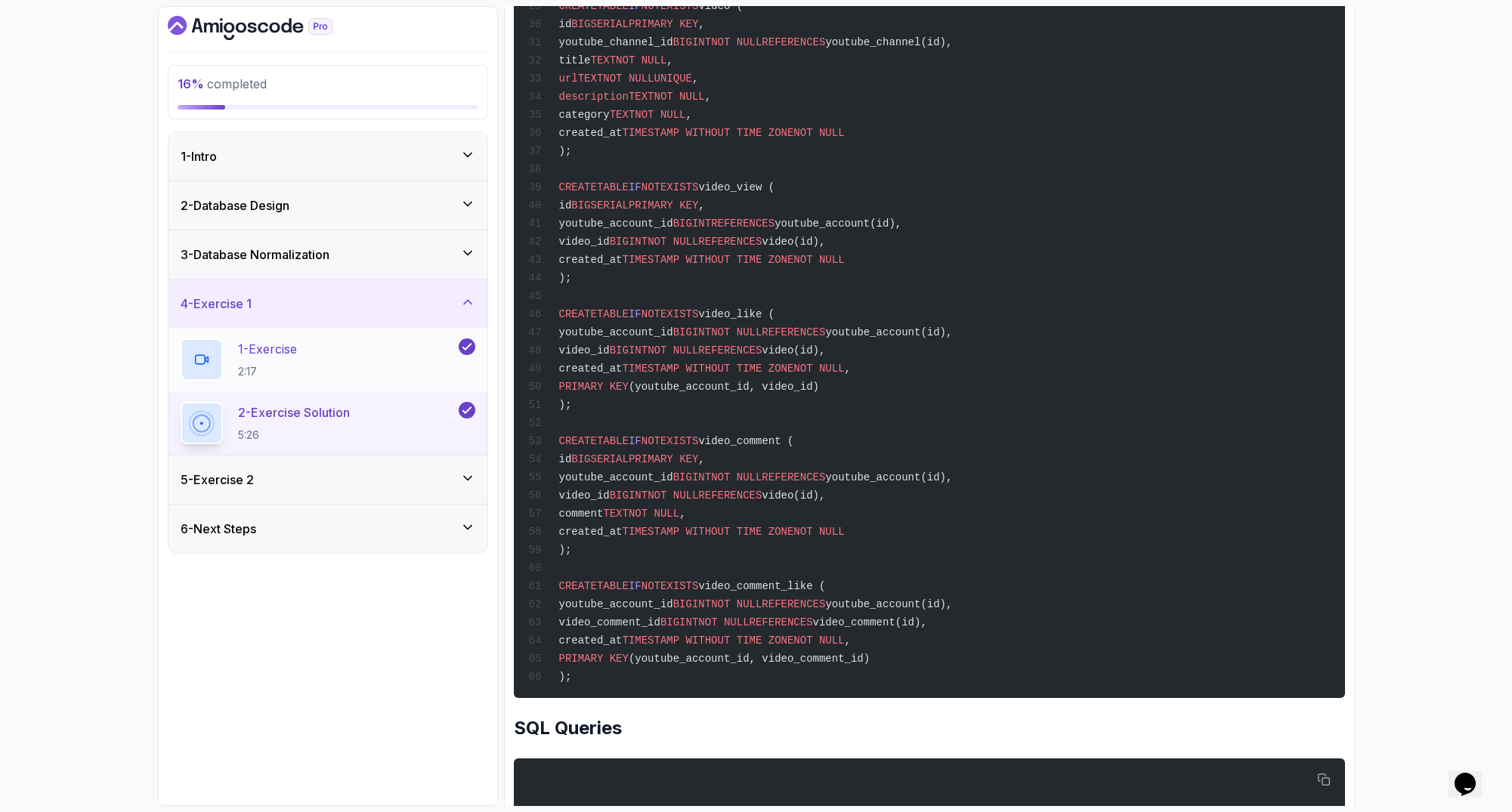
click at [472, 343] on icon at bounding box center [466, 346] width 13 height 15
click at [467, 411] on icon at bounding box center [466, 411] width 9 height 6
click at [434, 303] on div "4 - Exercise 1" at bounding box center [328, 303] width 295 height 18
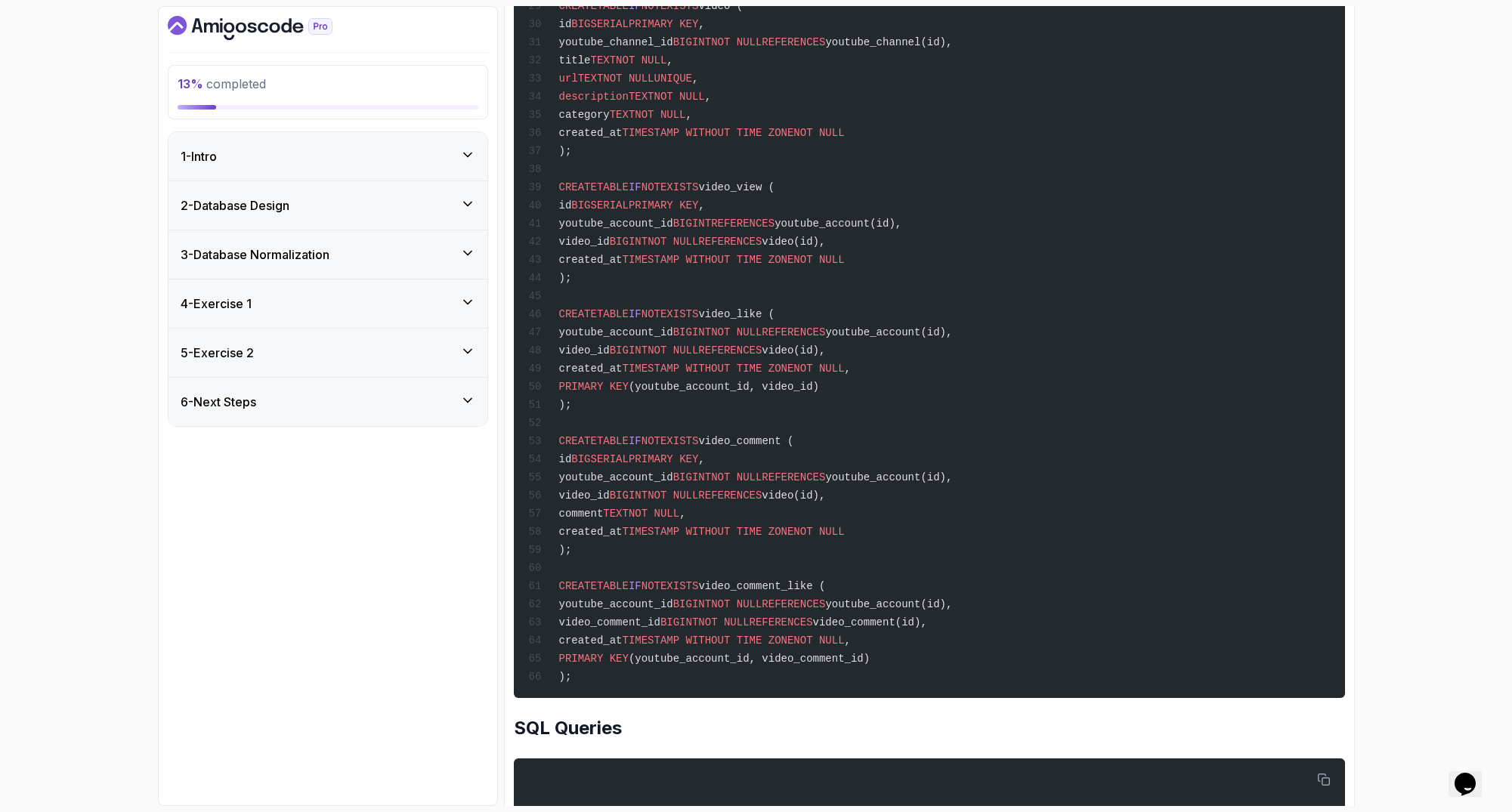
click at [470, 258] on icon at bounding box center [467, 253] width 15 height 15
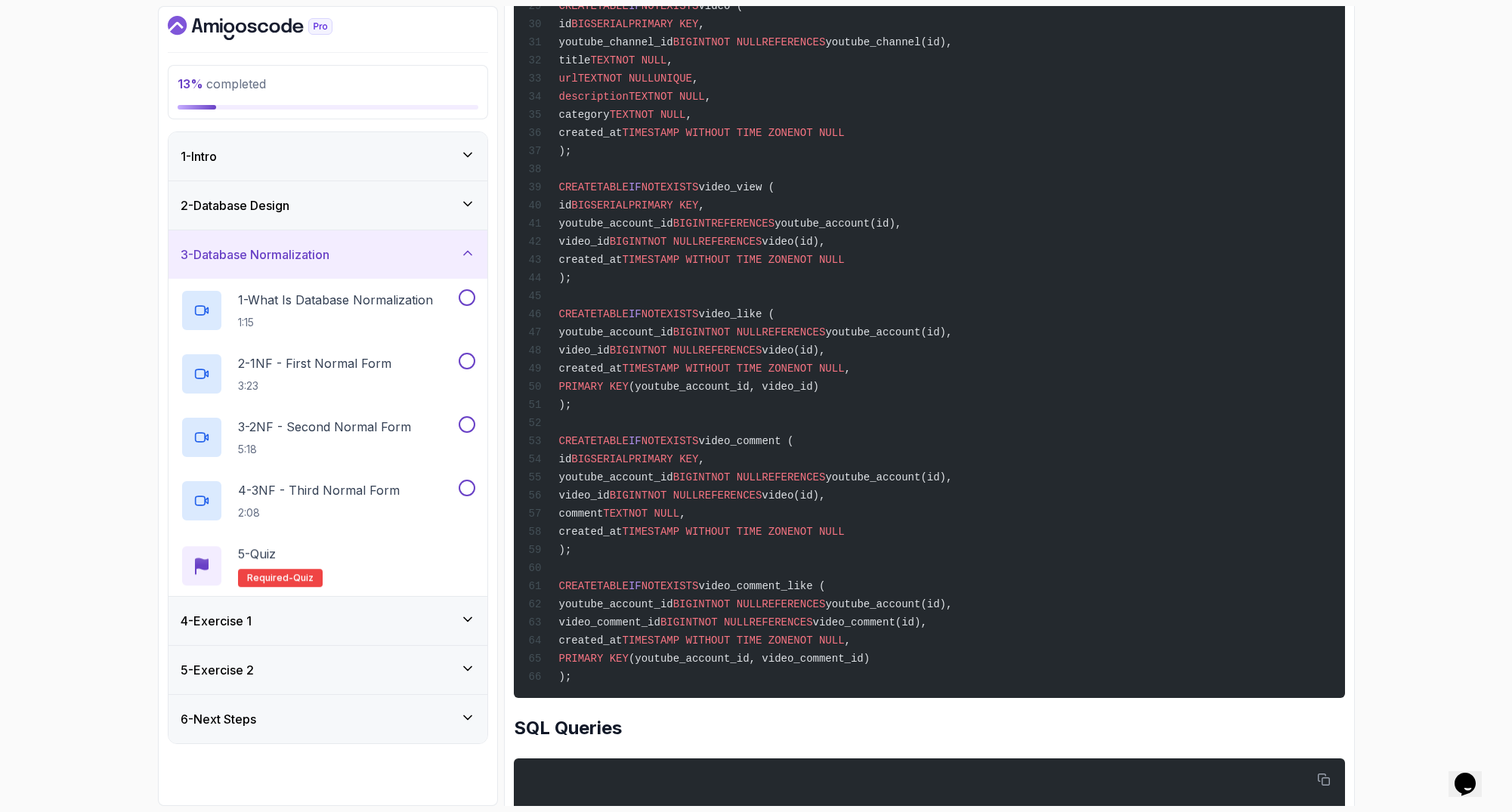
drag, startPoint x: 430, startPoint y: 186, endPoint x: 485, endPoint y: 214, distance: 61.7
click at [430, 185] on div "2 - Database Design" at bounding box center [328, 205] width 319 height 48
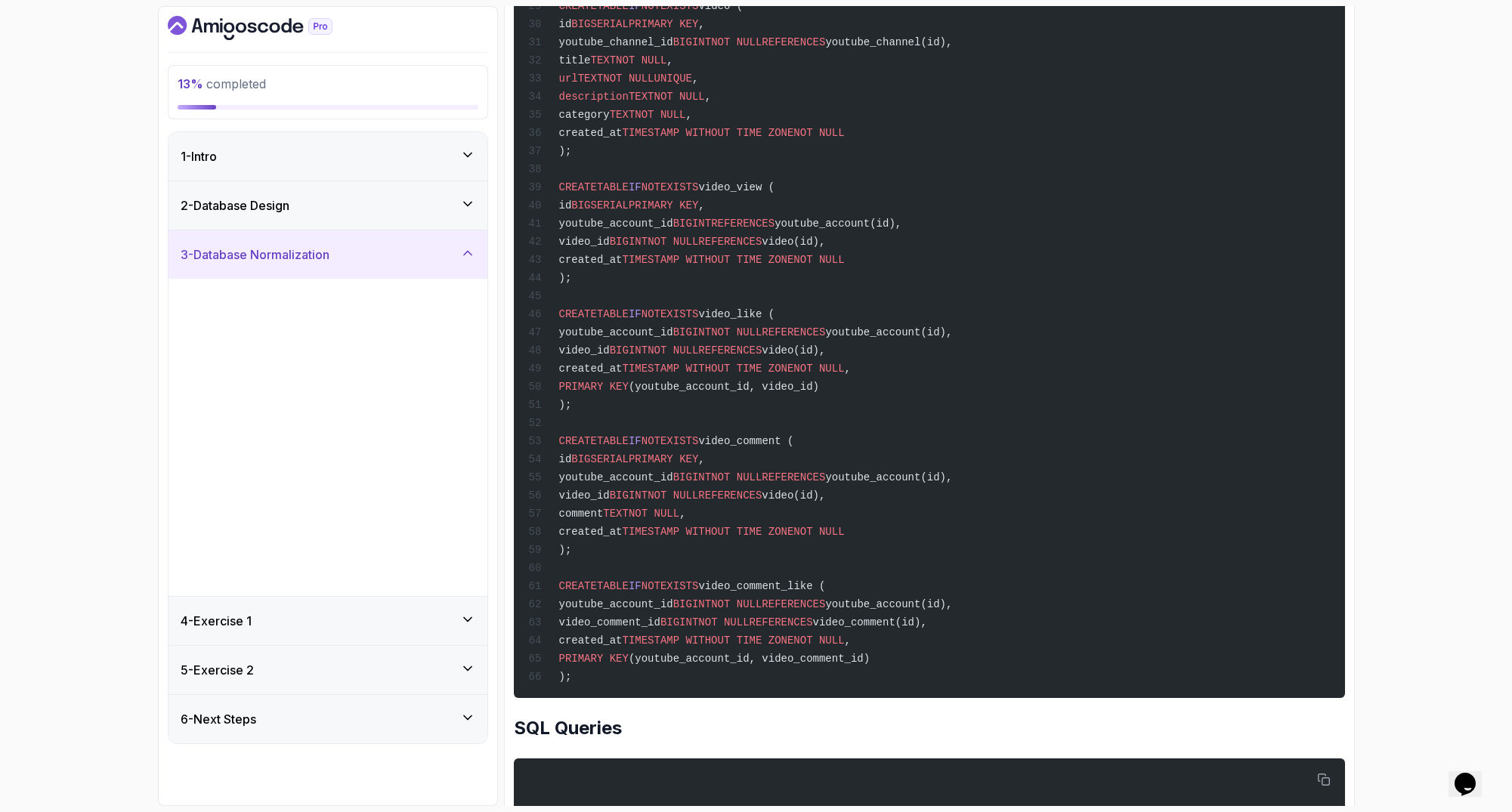
click at [438, 199] on div "2 - Database Design" at bounding box center [328, 205] width 295 height 18
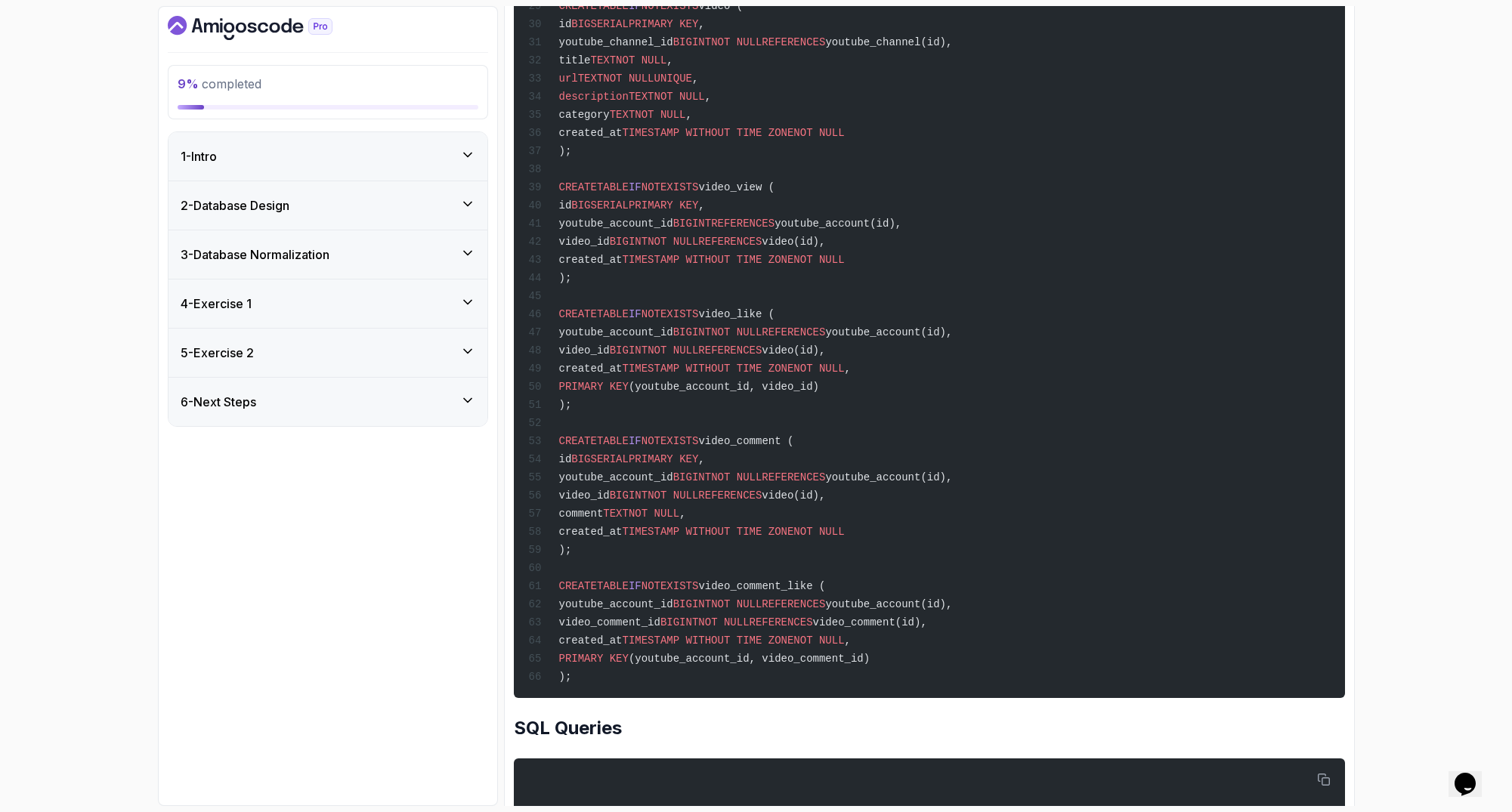
click at [457, 210] on div "2 - Database Design" at bounding box center [328, 205] width 295 height 18
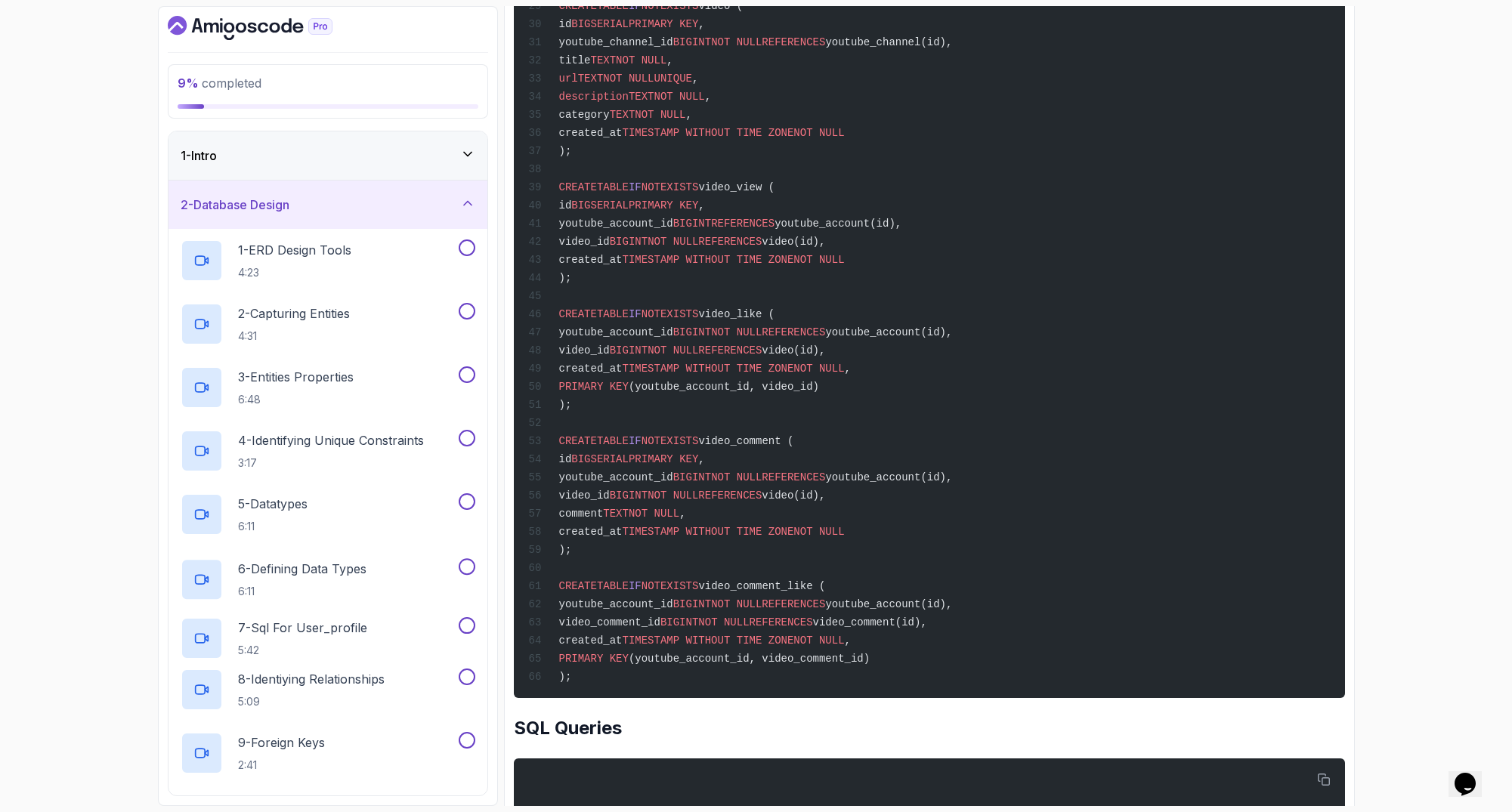
click at [460, 202] on icon at bounding box center [467, 203] width 15 height 15
